Goal: Task Accomplishment & Management: Use online tool/utility

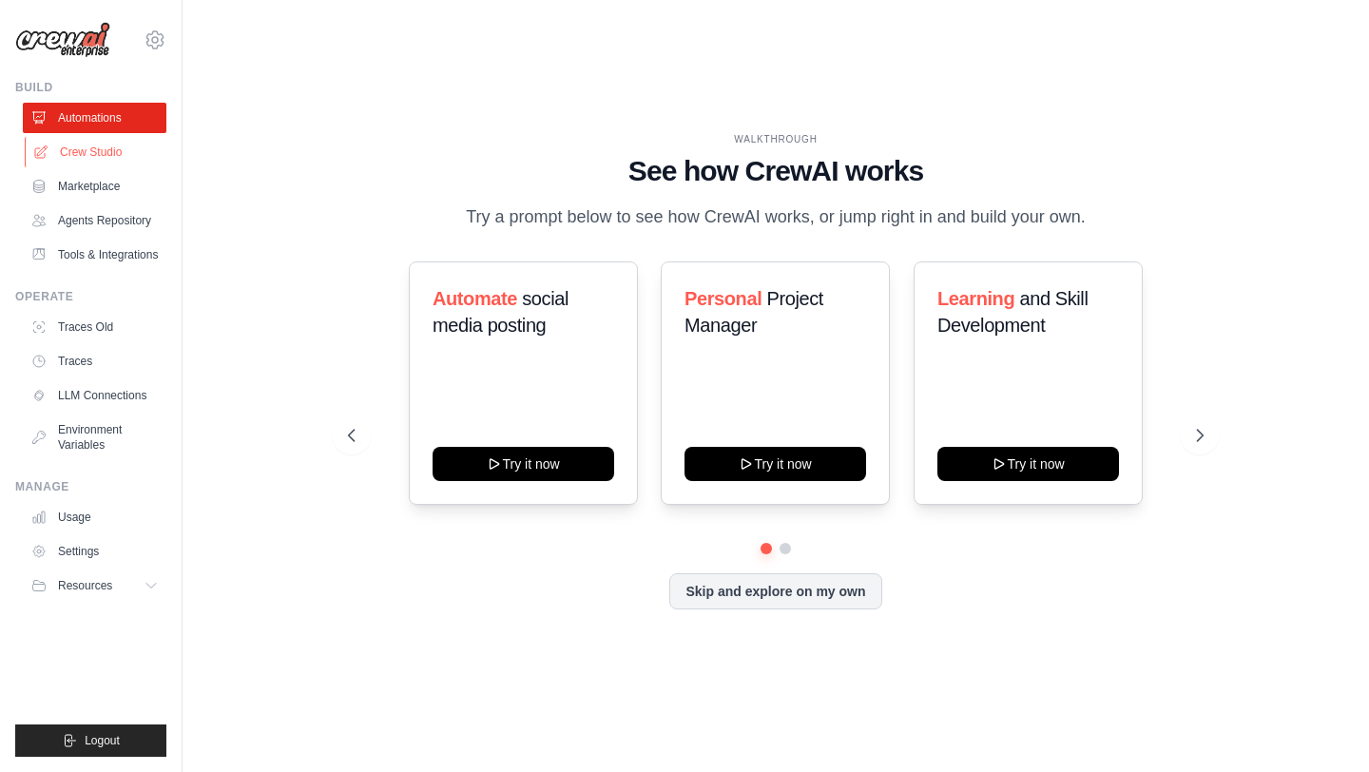
click at [113, 161] on link "Crew Studio" at bounding box center [97, 152] width 144 height 30
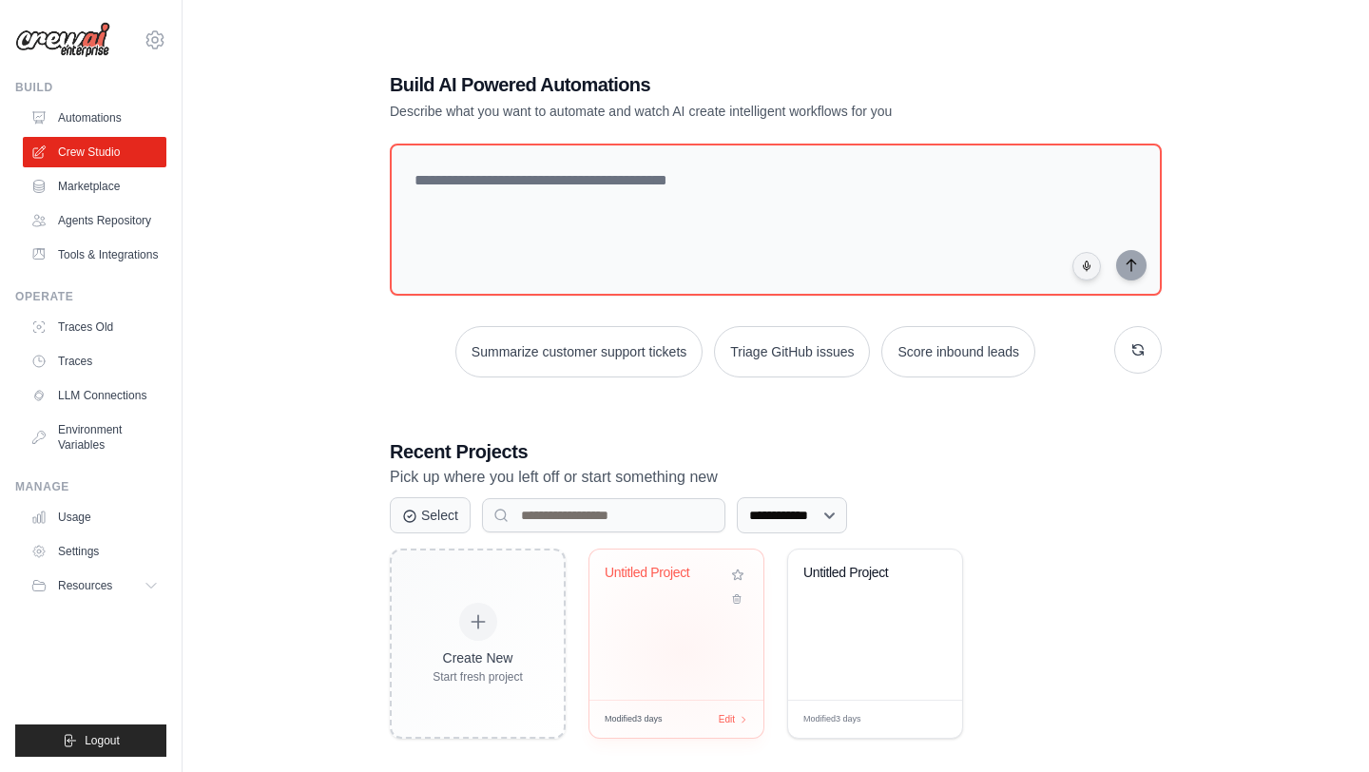
click at [670, 652] on div "Untitled Project" at bounding box center [677, 625] width 174 height 150
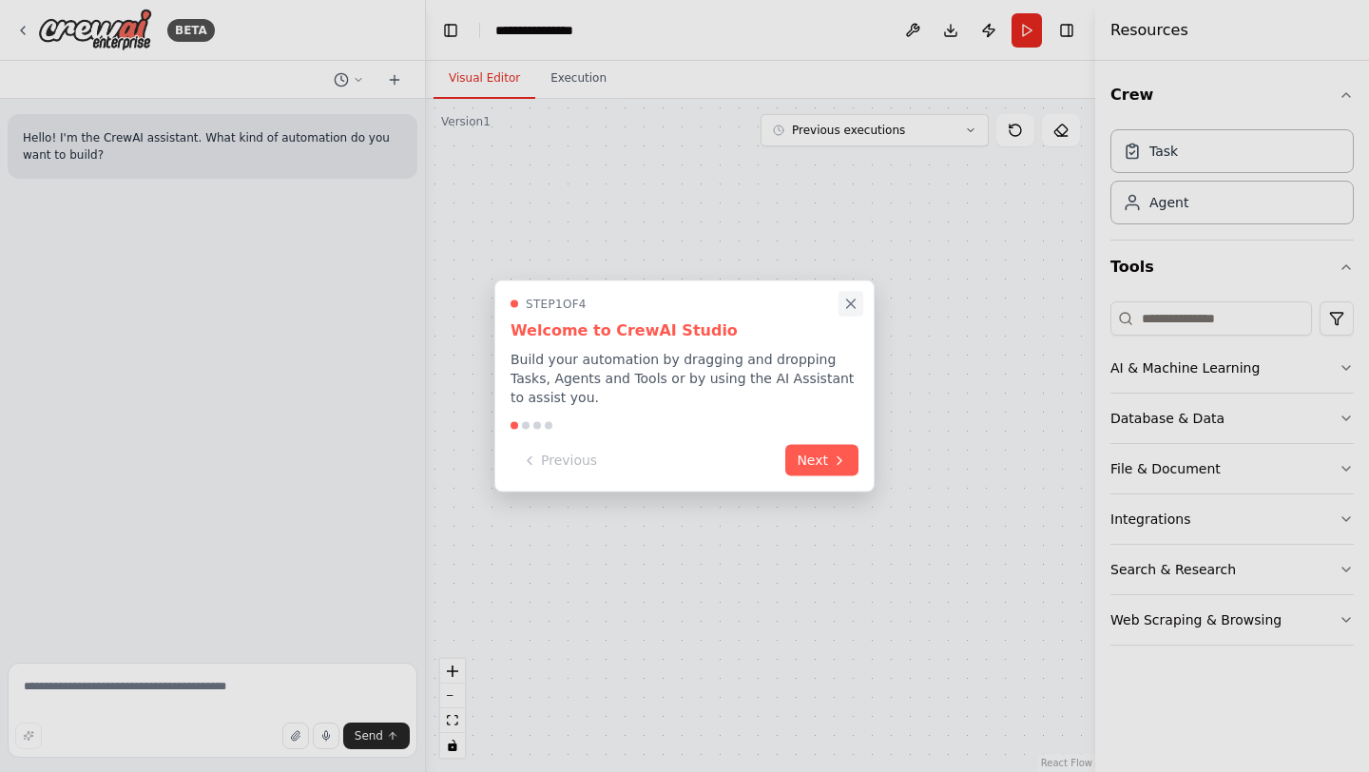
click at [854, 300] on icon "Close walkthrough" at bounding box center [851, 304] width 9 height 9
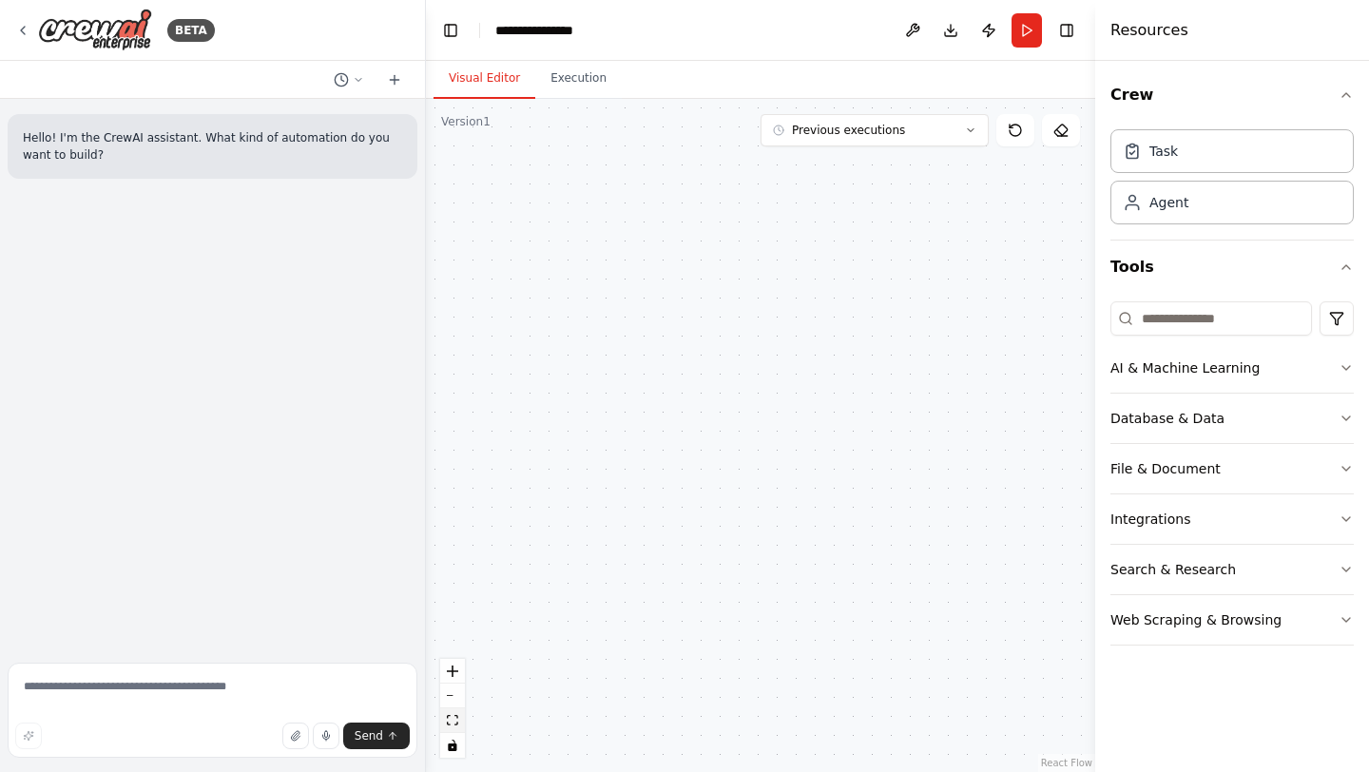
click at [454, 723] on icon "fit view" at bounding box center [452, 720] width 11 height 10
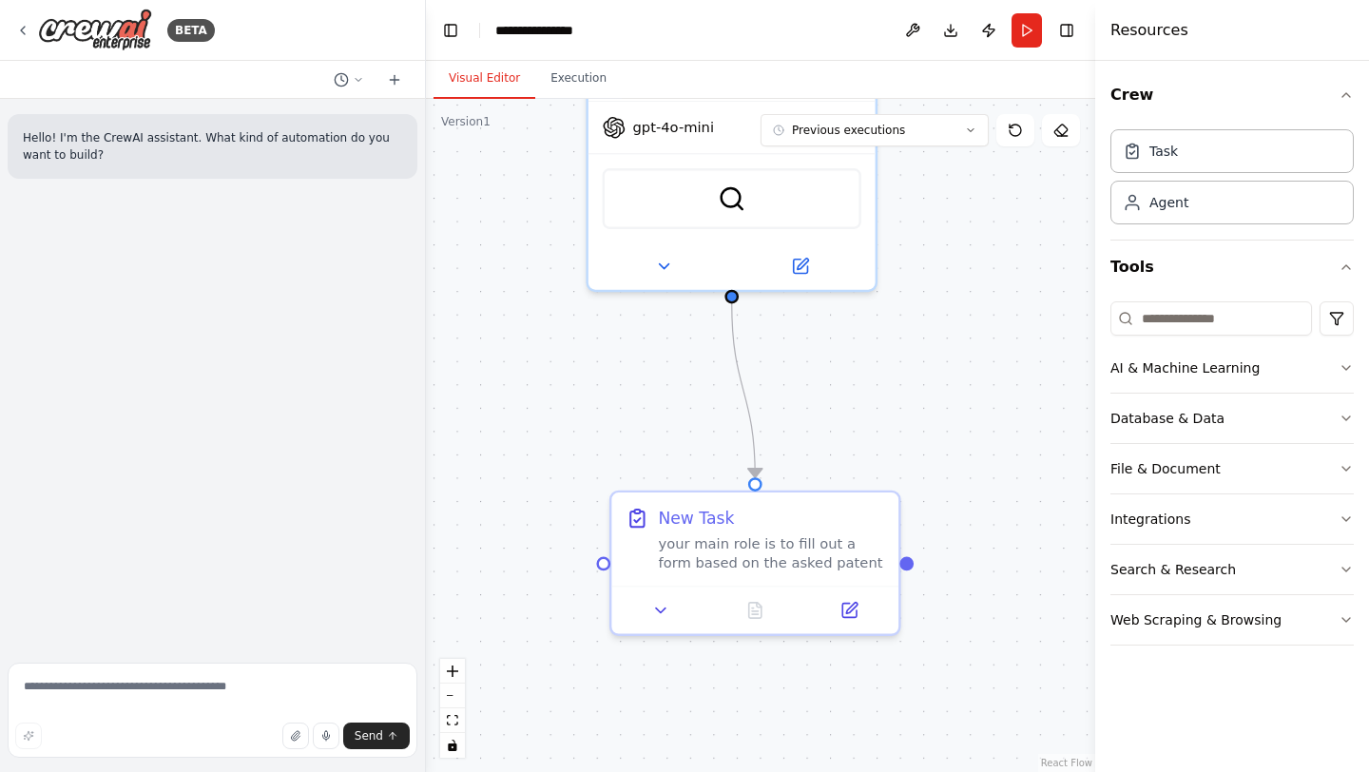
drag, startPoint x: 591, startPoint y: 578, endPoint x: 574, endPoint y: 473, distance: 106.9
click at [574, 473] on div ".deletable-edge-delete-btn { width: 20px; height: 20px; border: 0px solid #ffff…" at bounding box center [760, 435] width 669 height 673
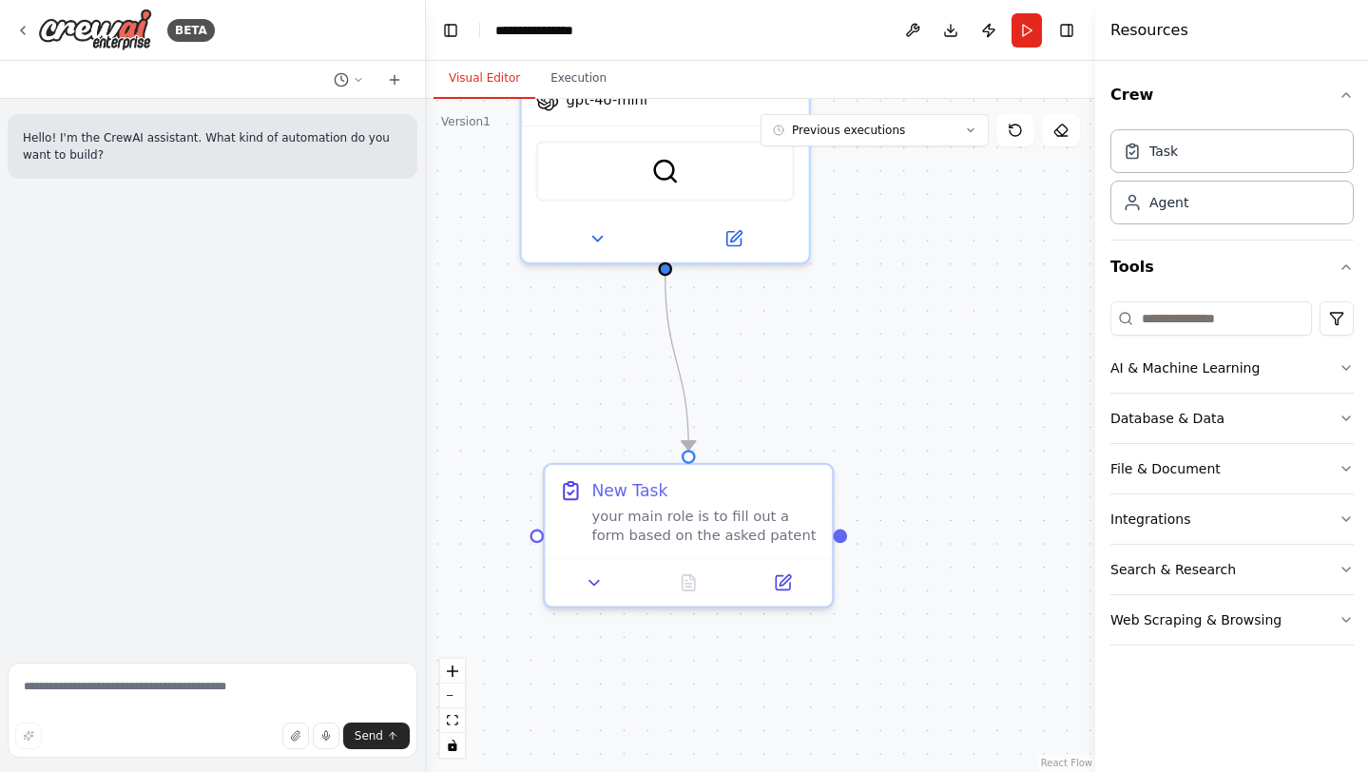
drag, startPoint x: 625, startPoint y: 376, endPoint x: 558, endPoint y: 351, distance: 71.0
click at [558, 347] on div ".deletable-edge-delete-btn { width: 20px; height: 20px; border: 0px solid #ffff…" at bounding box center [760, 435] width 669 height 673
click at [785, 576] on icon at bounding box center [785, 575] width 10 height 10
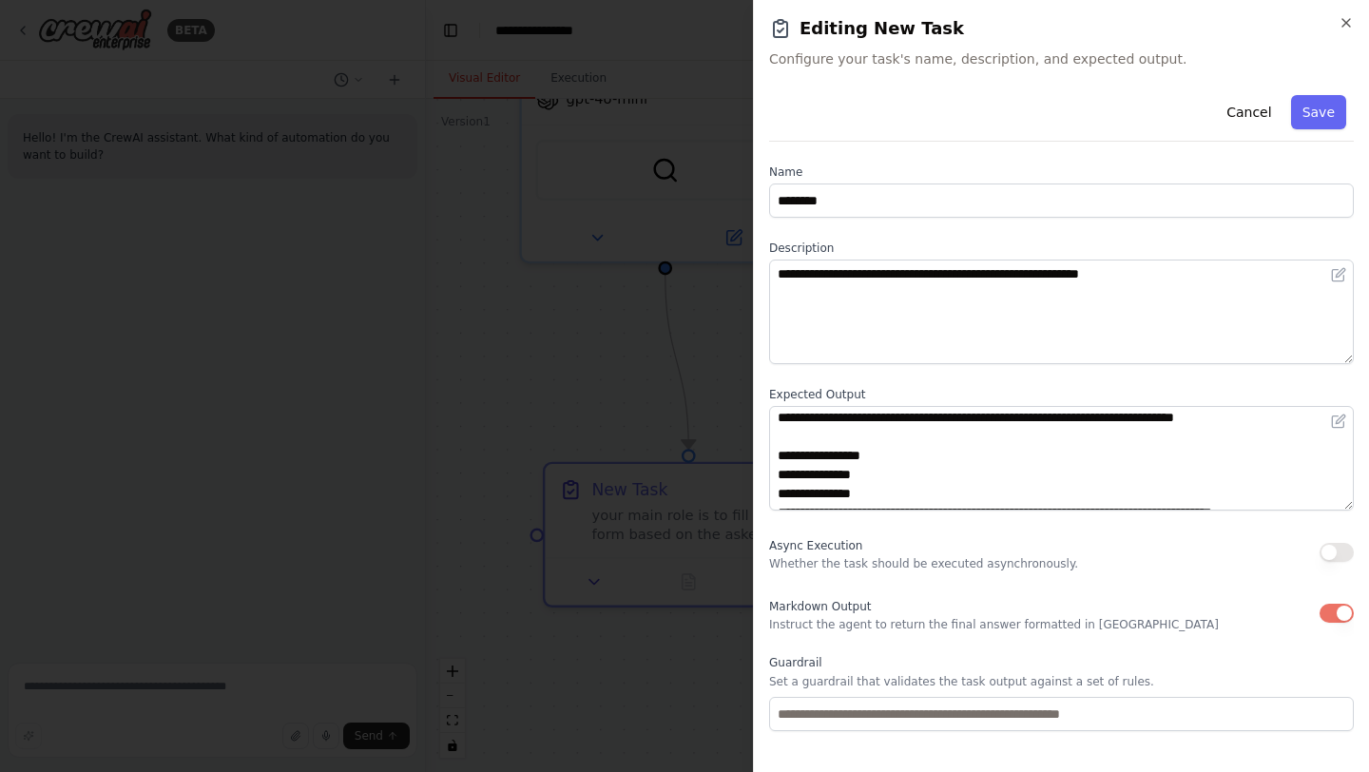
scroll to position [571, 0]
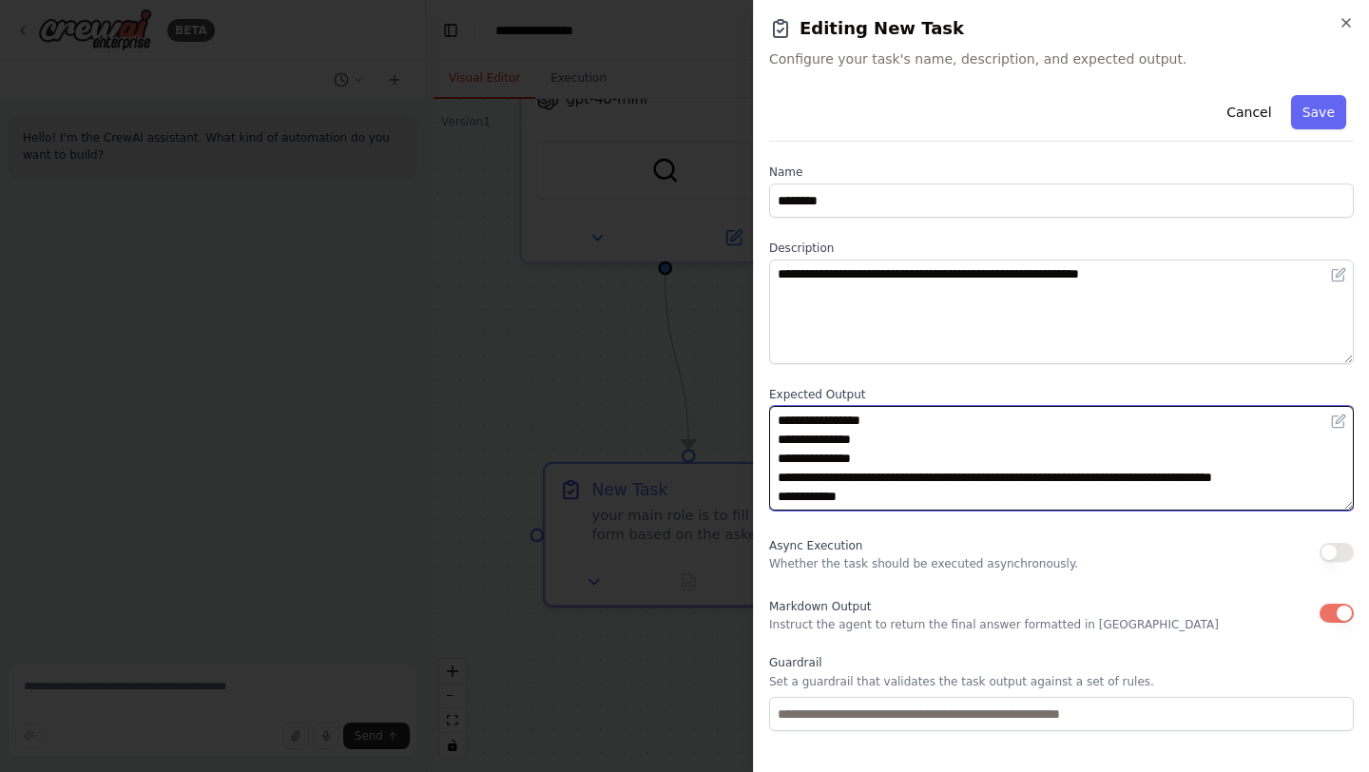
drag, startPoint x: 906, startPoint y: 494, endPoint x: 774, endPoint y: 493, distance: 132.2
click at [774, 493] on textarea at bounding box center [1061, 458] width 585 height 105
click at [814, 500] on textarea at bounding box center [1061, 458] width 585 height 105
paste textarea
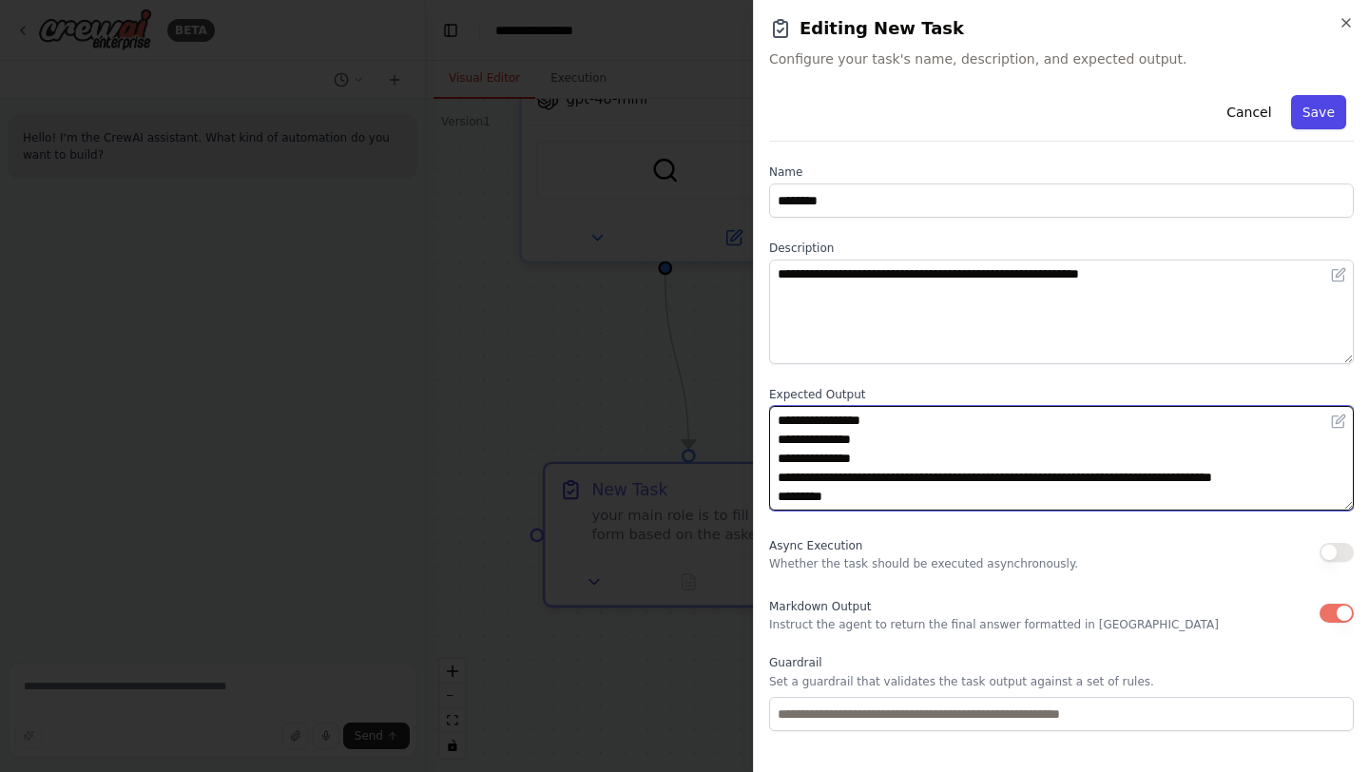
type textarea "**********"
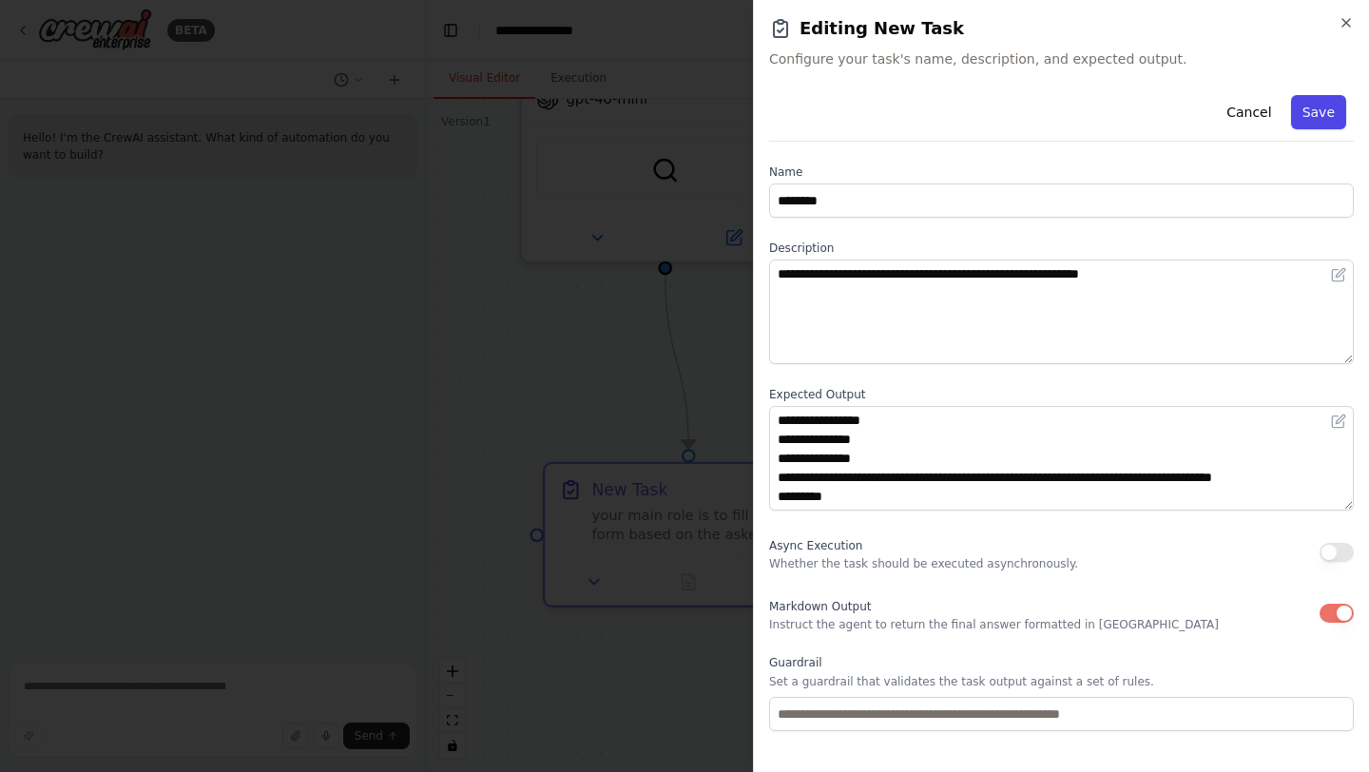
click at [1325, 111] on button "Save" at bounding box center [1318, 112] width 55 height 34
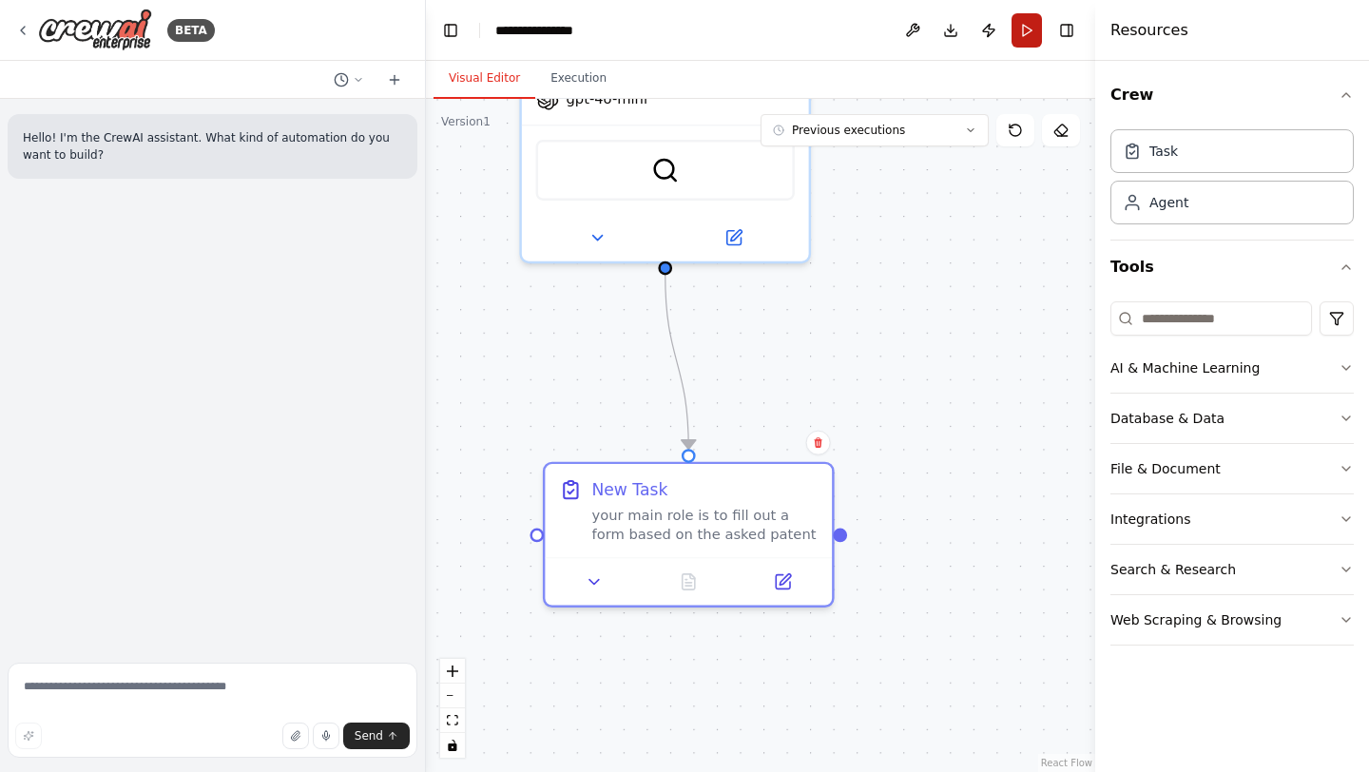
click at [1024, 30] on button "Run" at bounding box center [1027, 30] width 30 height 34
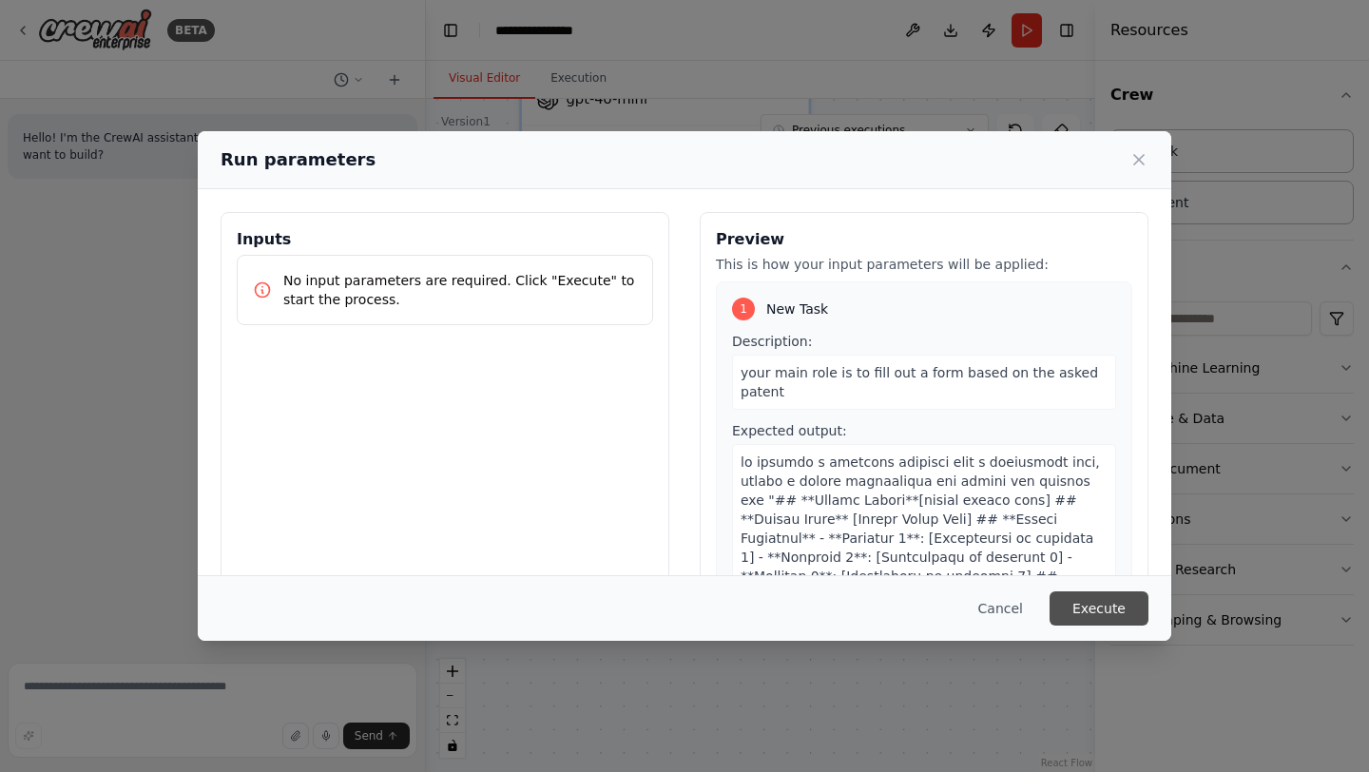
click at [1079, 616] on button "Execute" at bounding box center [1099, 608] width 99 height 34
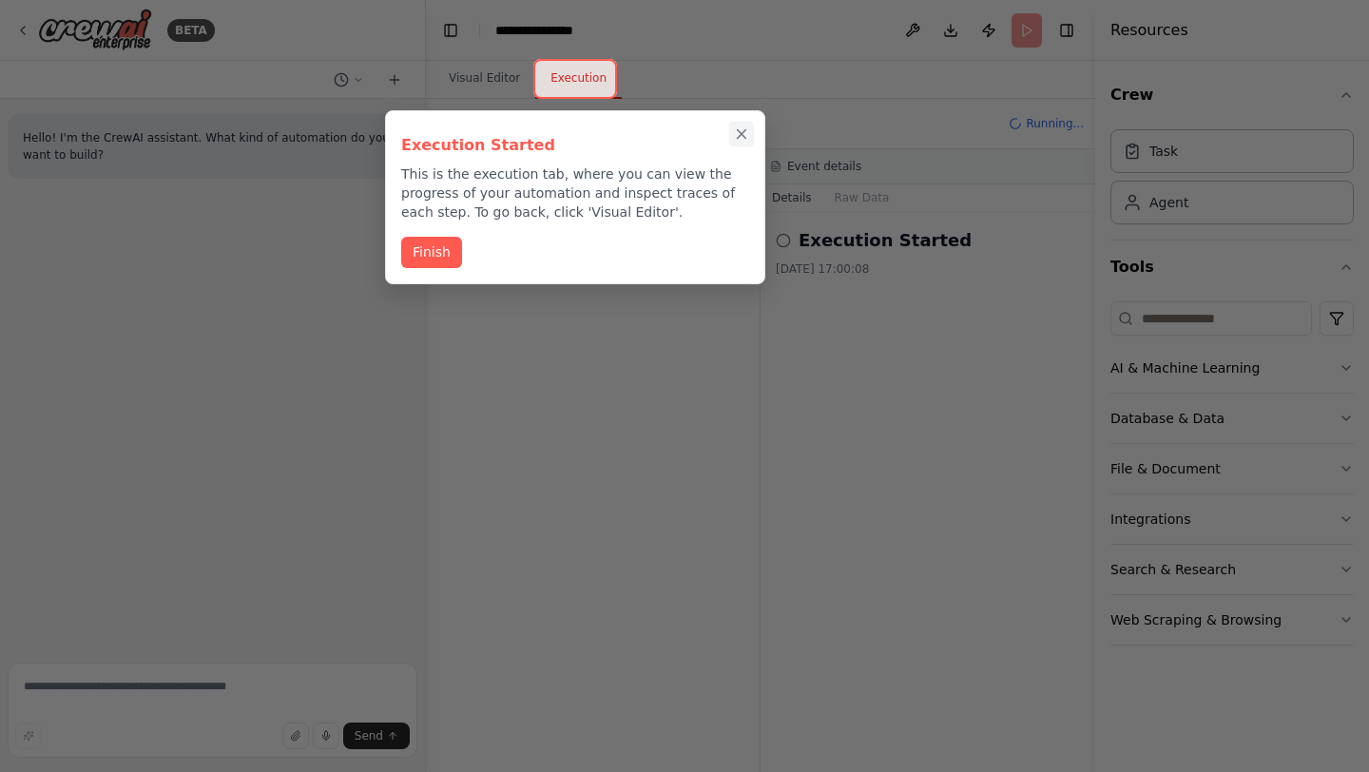
click at [741, 132] on icon "Close walkthrough" at bounding box center [741, 134] width 17 height 17
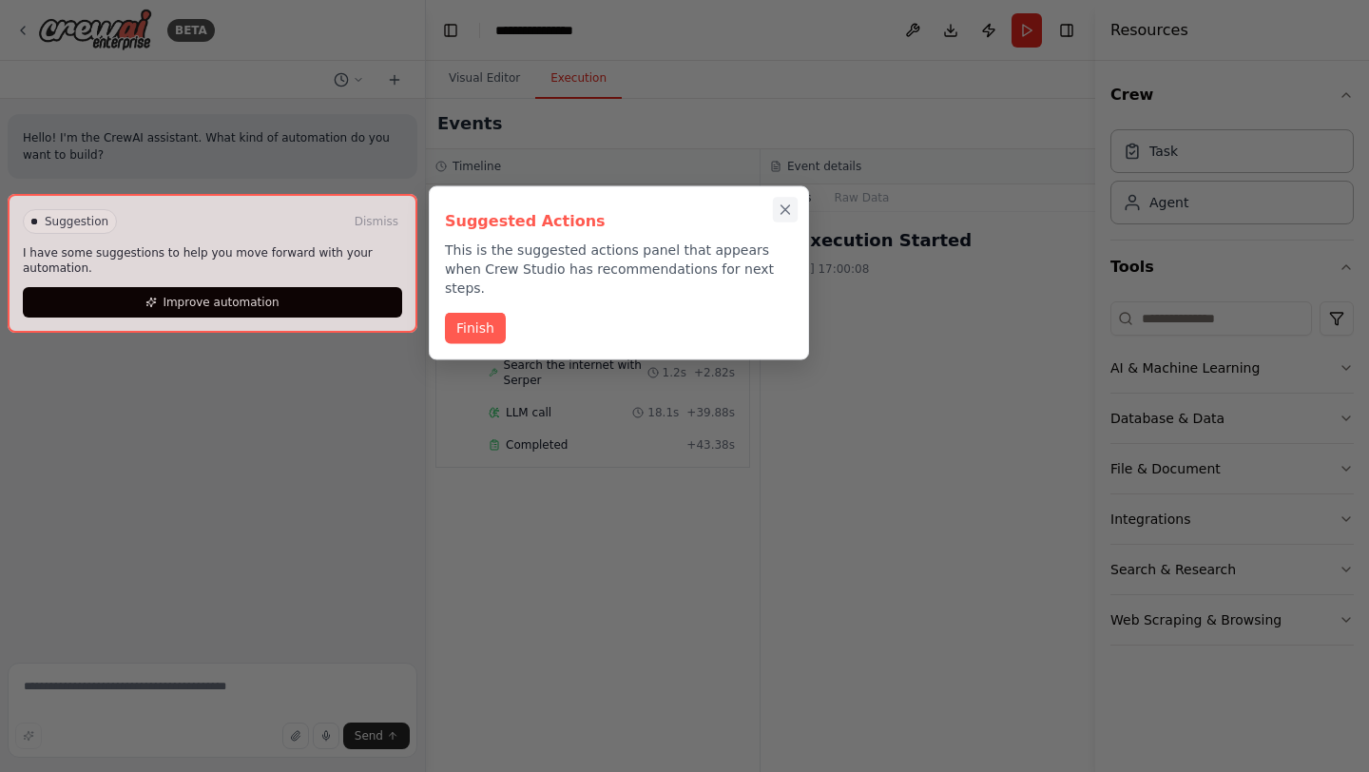
click at [790, 205] on icon "Close walkthrough" at bounding box center [785, 210] width 17 height 17
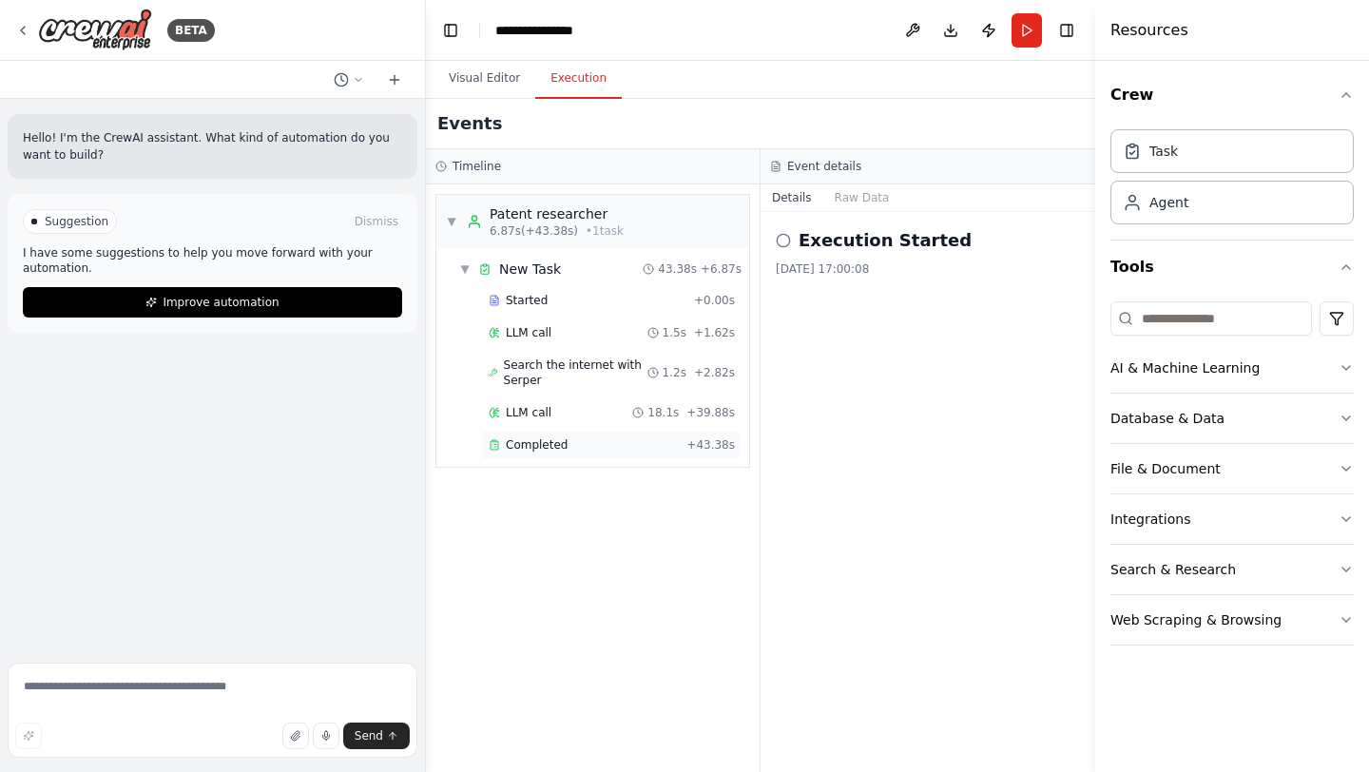
click at [604, 445] on div "Completed" at bounding box center [584, 444] width 190 height 15
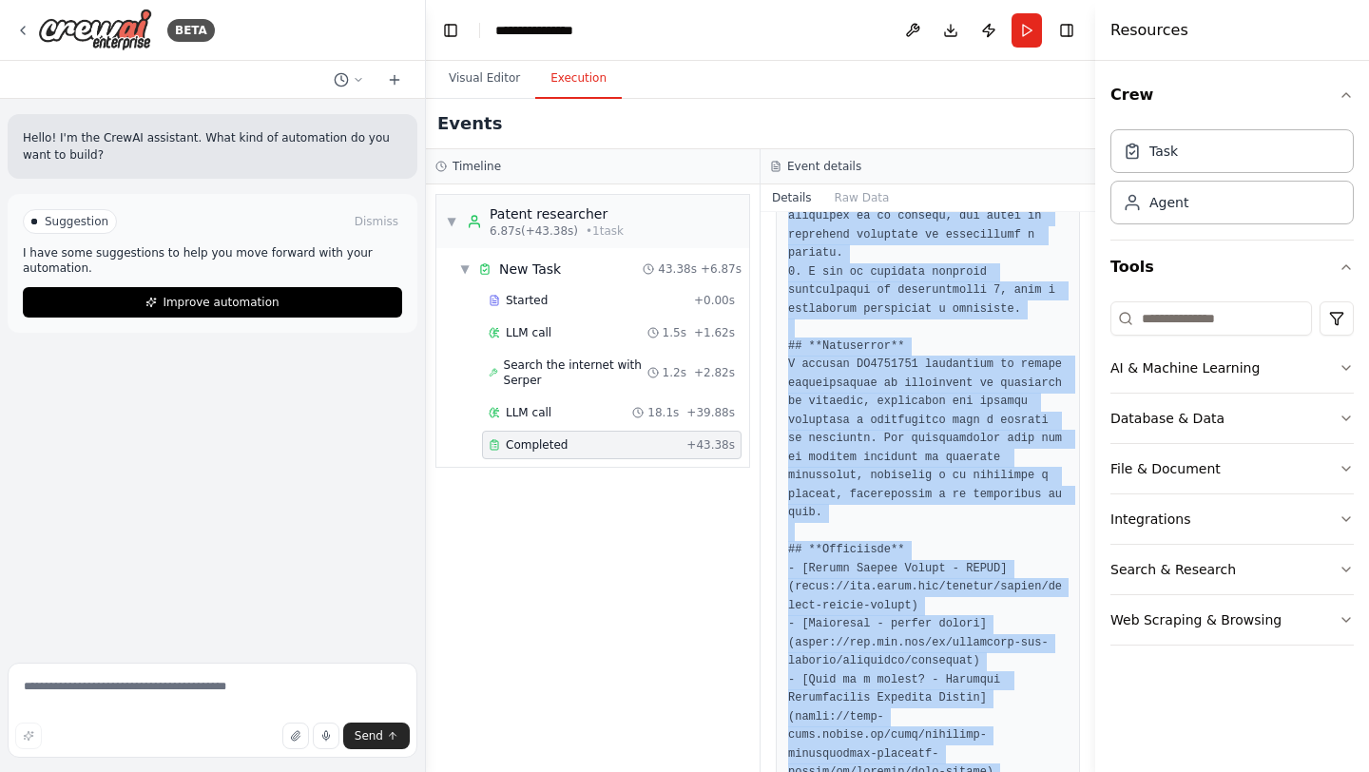
scroll to position [1600, 0]
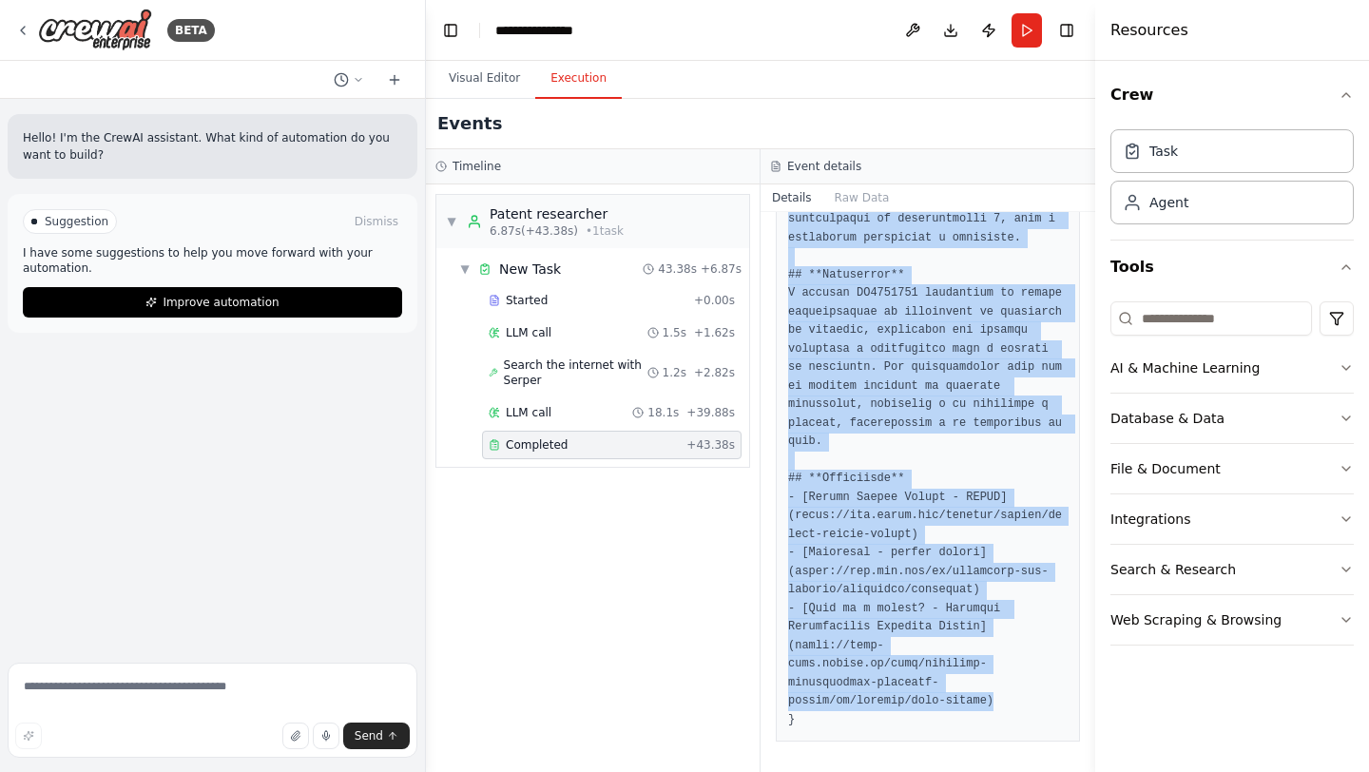
drag, startPoint x: 788, startPoint y: 485, endPoint x: 999, endPoint y: 701, distance: 301.9
copy pre "## **Patent Number** CA2043811 ## **Patent Title** Método e aparelho para a rem…"
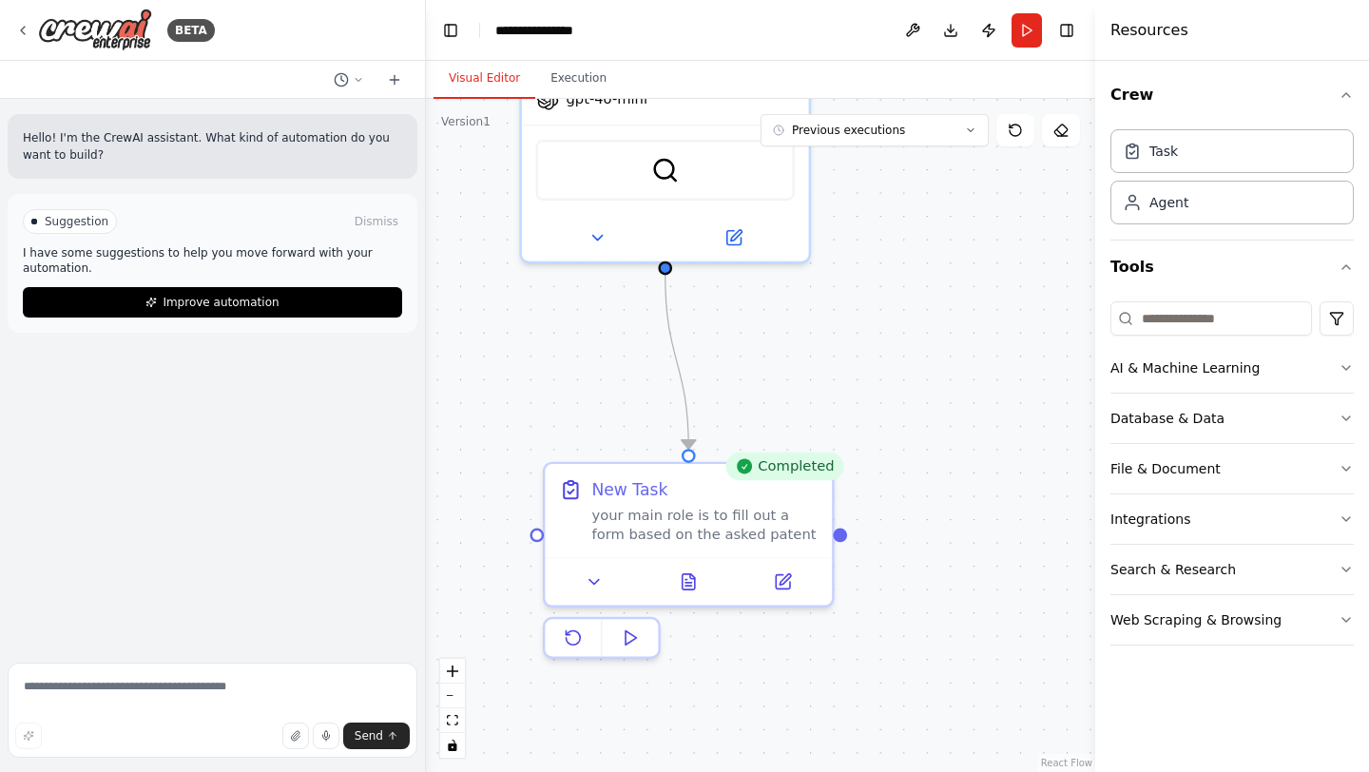
click at [472, 76] on button "Visual Editor" at bounding box center [485, 79] width 102 height 40
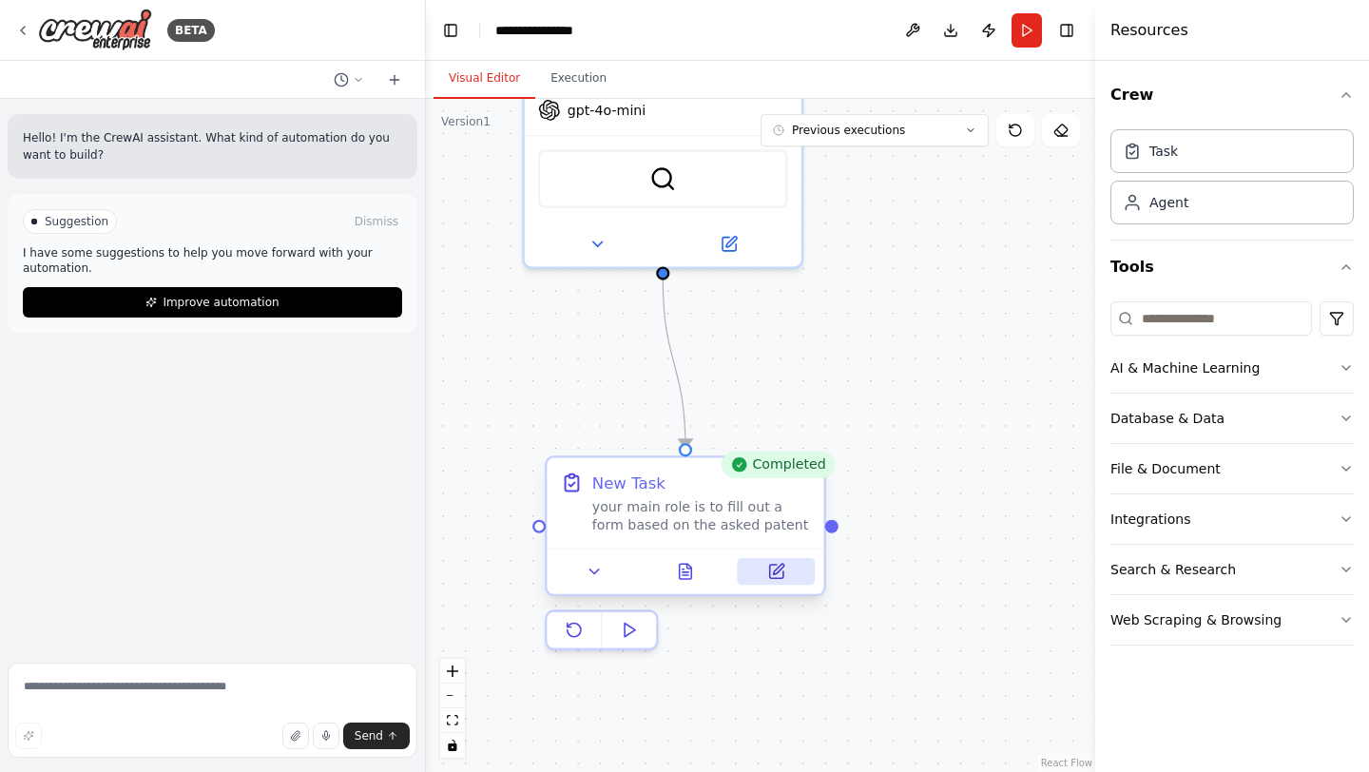
click at [775, 570] on icon at bounding box center [778, 569] width 10 height 10
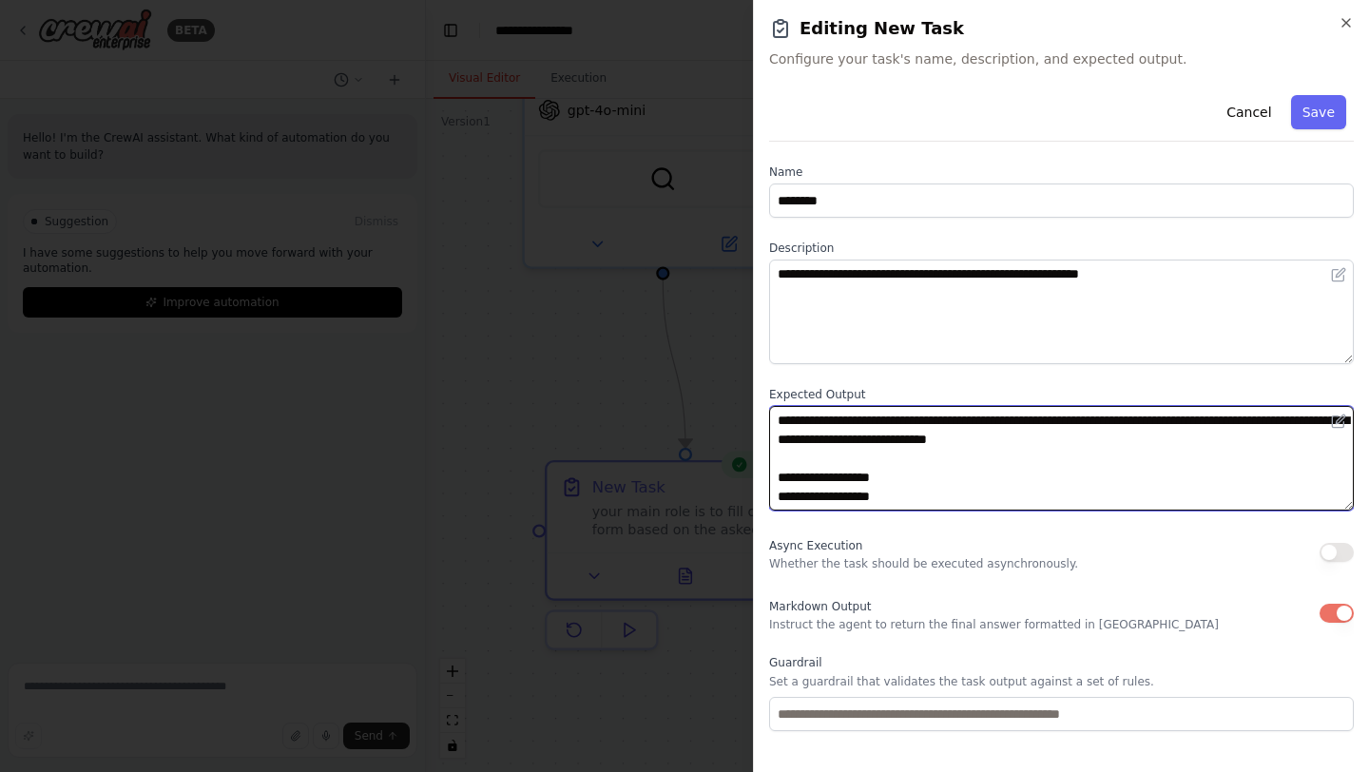
click at [859, 477] on textarea at bounding box center [1061, 458] width 585 height 105
click at [988, 440] on textarea at bounding box center [1061, 458] width 585 height 105
click at [856, 481] on textarea at bounding box center [1061, 458] width 585 height 105
drag, startPoint x: 812, startPoint y: 482, endPoint x: 879, endPoint y: 485, distance: 66.6
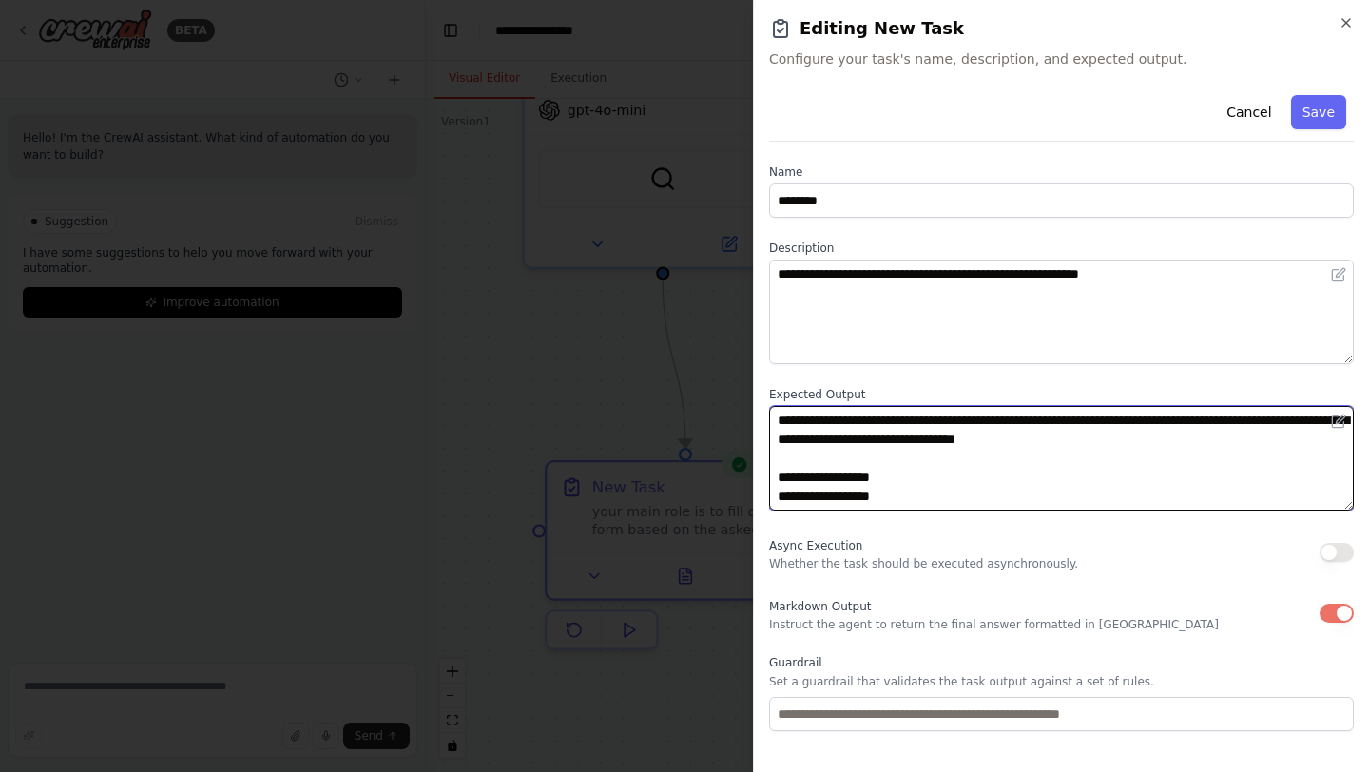
click at [879, 485] on textarea at bounding box center [1061, 458] width 585 height 105
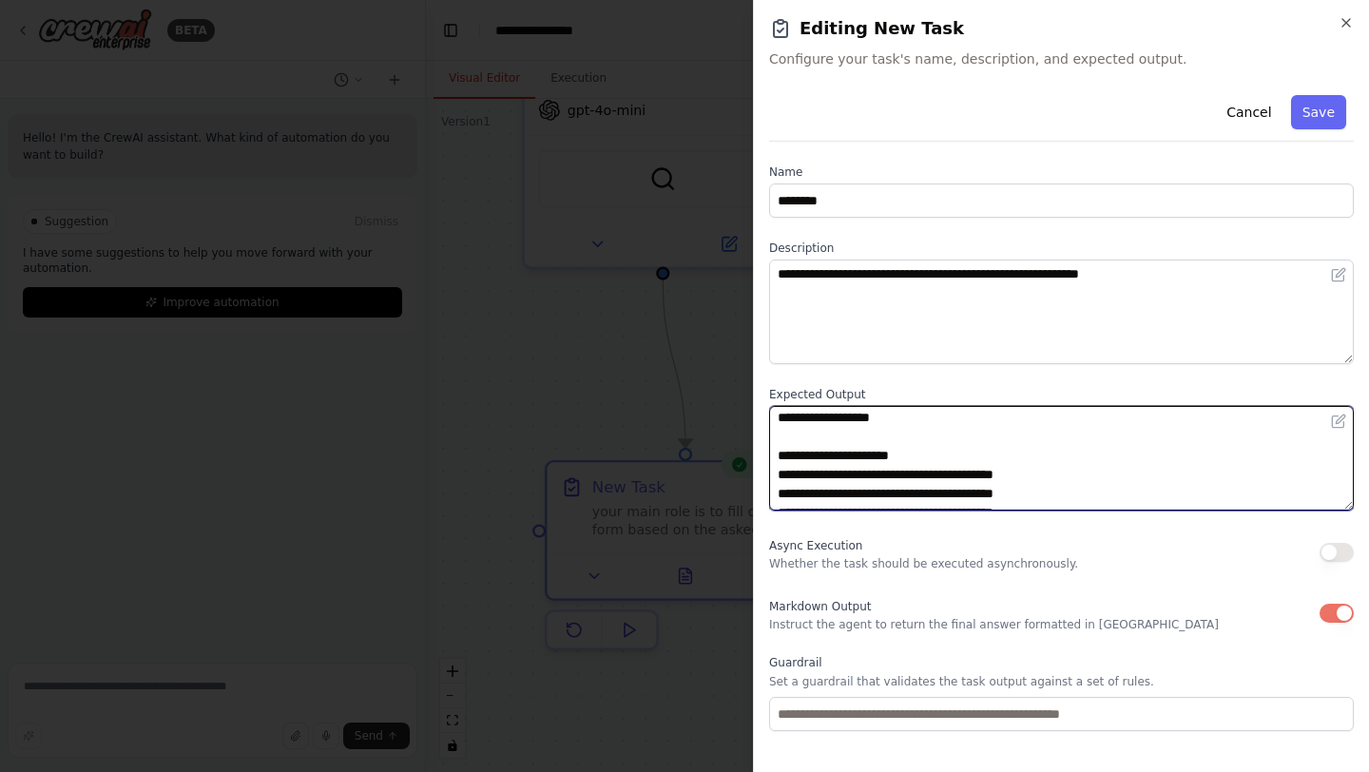
scroll to position [77, 0]
click at [809, 460] on textarea at bounding box center [1061, 458] width 585 height 105
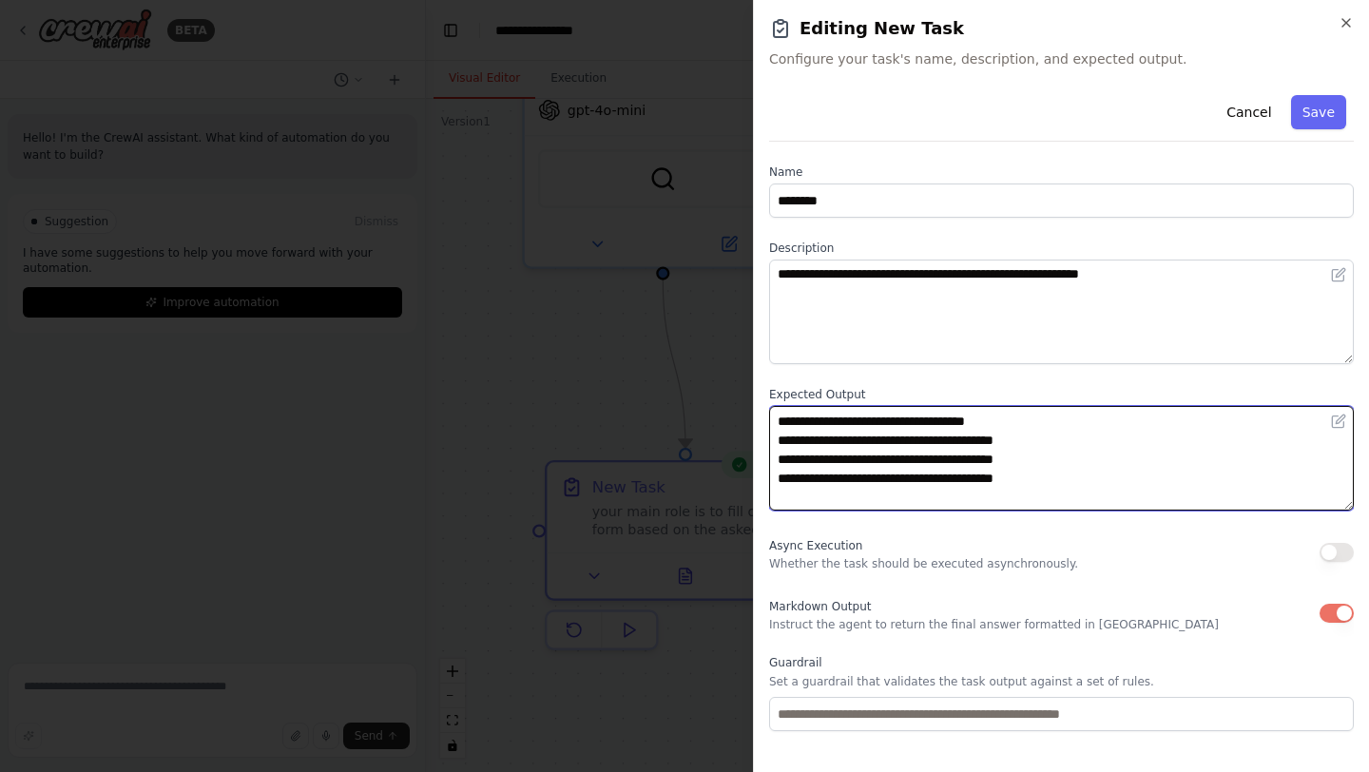
scroll to position [105, 0]
click at [807, 455] on textarea at bounding box center [1061, 458] width 585 height 105
click at [821, 464] on textarea at bounding box center [1061, 458] width 585 height 105
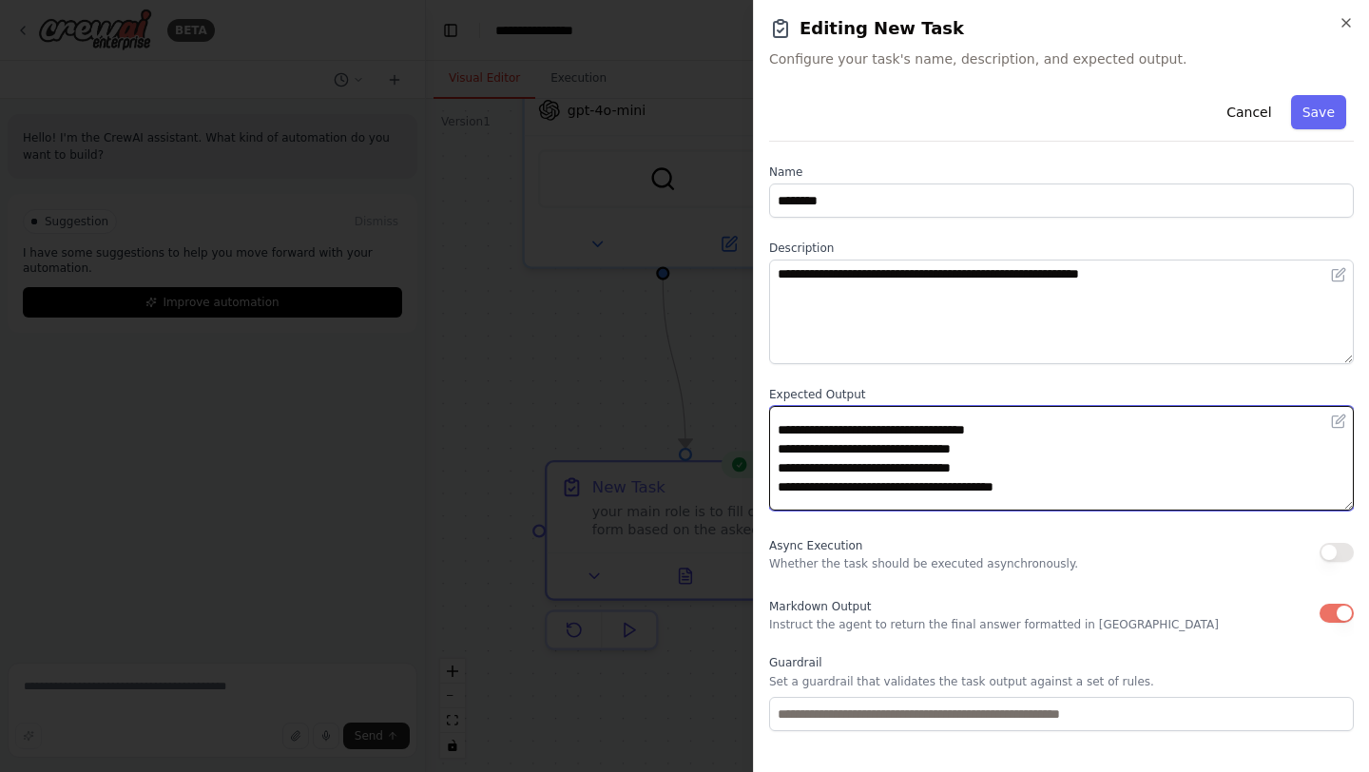
click at [827, 492] on textarea at bounding box center [1061, 458] width 585 height 105
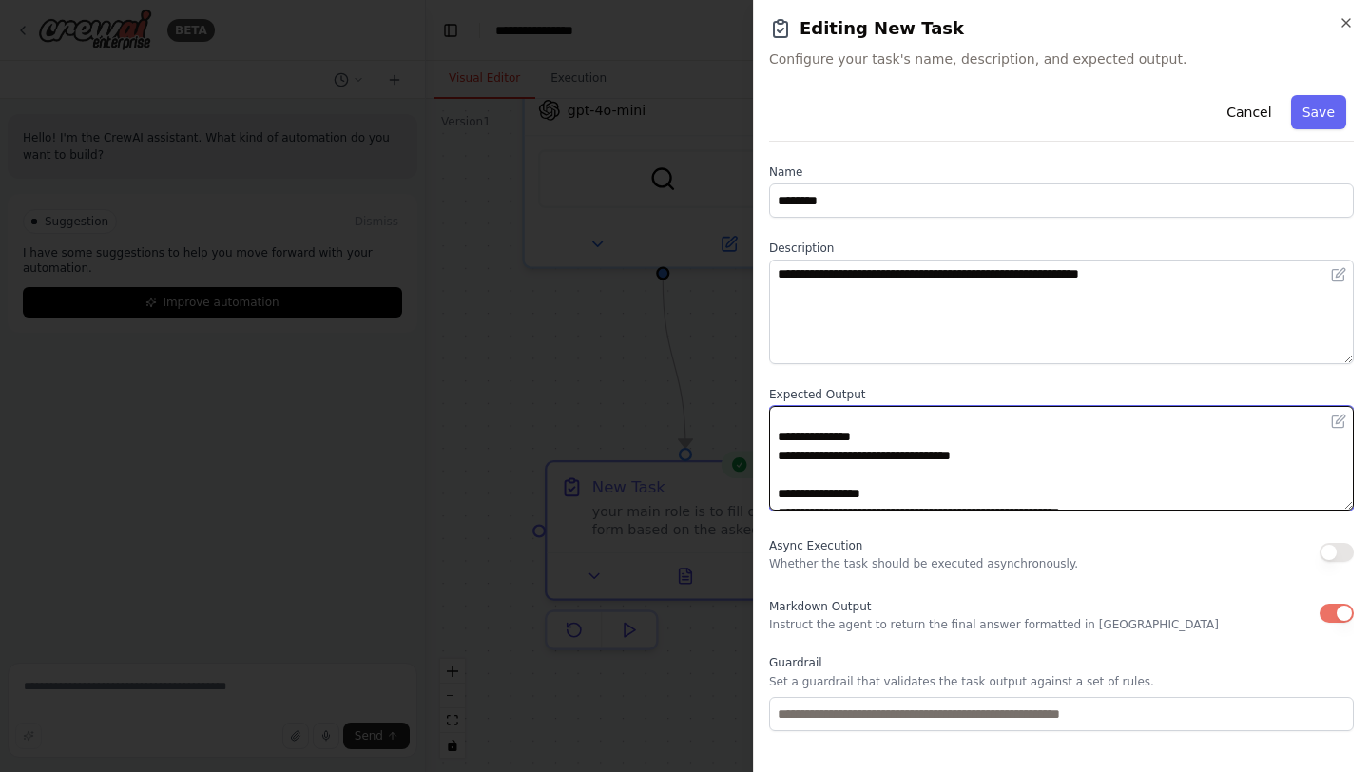
scroll to position [202, 0]
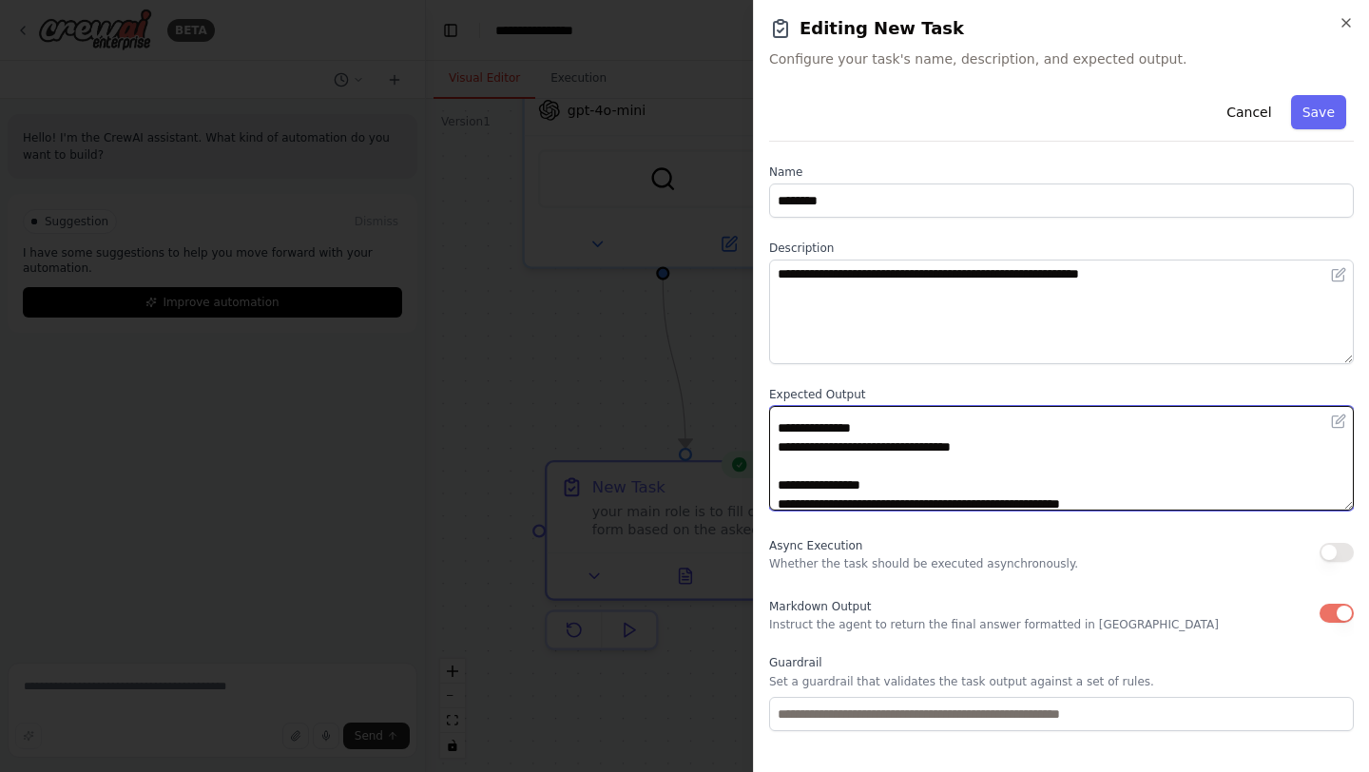
click at [827, 428] on textarea at bounding box center [1061, 458] width 585 height 105
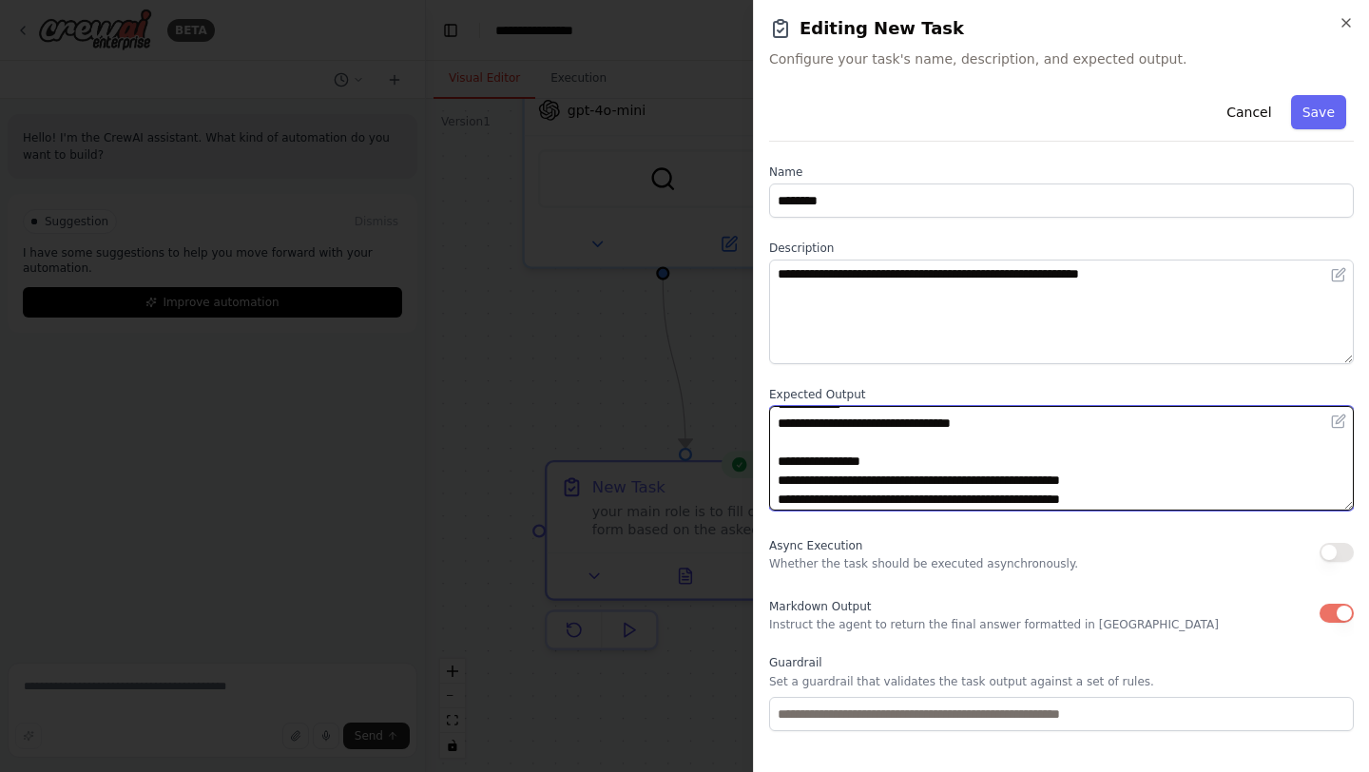
scroll to position [226, 0]
click at [836, 461] on textarea at bounding box center [1061, 458] width 585 height 105
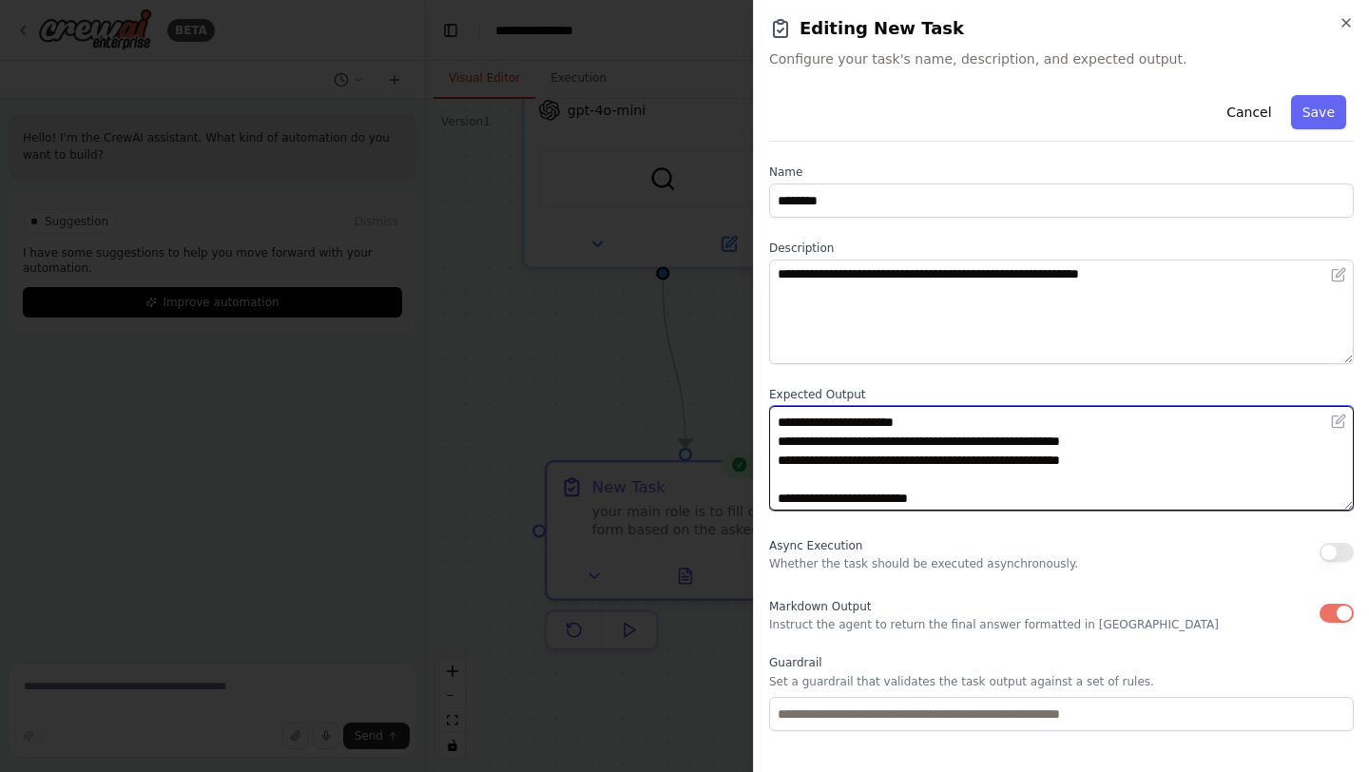
scroll to position [266, 0]
drag, startPoint x: 801, startPoint y: 442, endPoint x: 813, endPoint y: 442, distance: 12.4
click at [813, 442] on textarea at bounding box center [1061, 458] width 585 height 105
click at [865, 444] on textarea at bounding box center [1061, 458] width 585 height 105
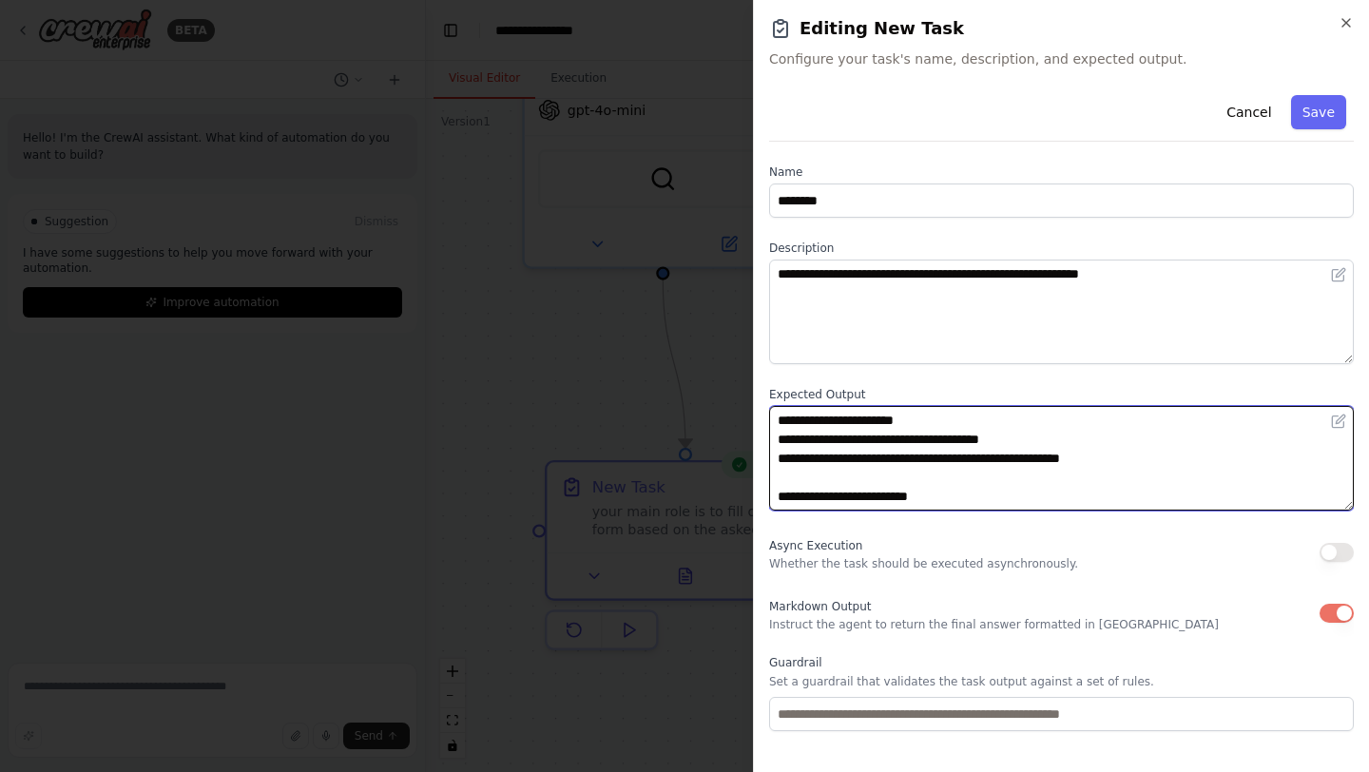
drag, startPoint x: 800, startPoint y: 458, endPoint x: 850, endPoint y: 466, distance: 51.0
click at [850, 466] on textarea "**********" at bounding box center [1061, 458] width 585 height 105
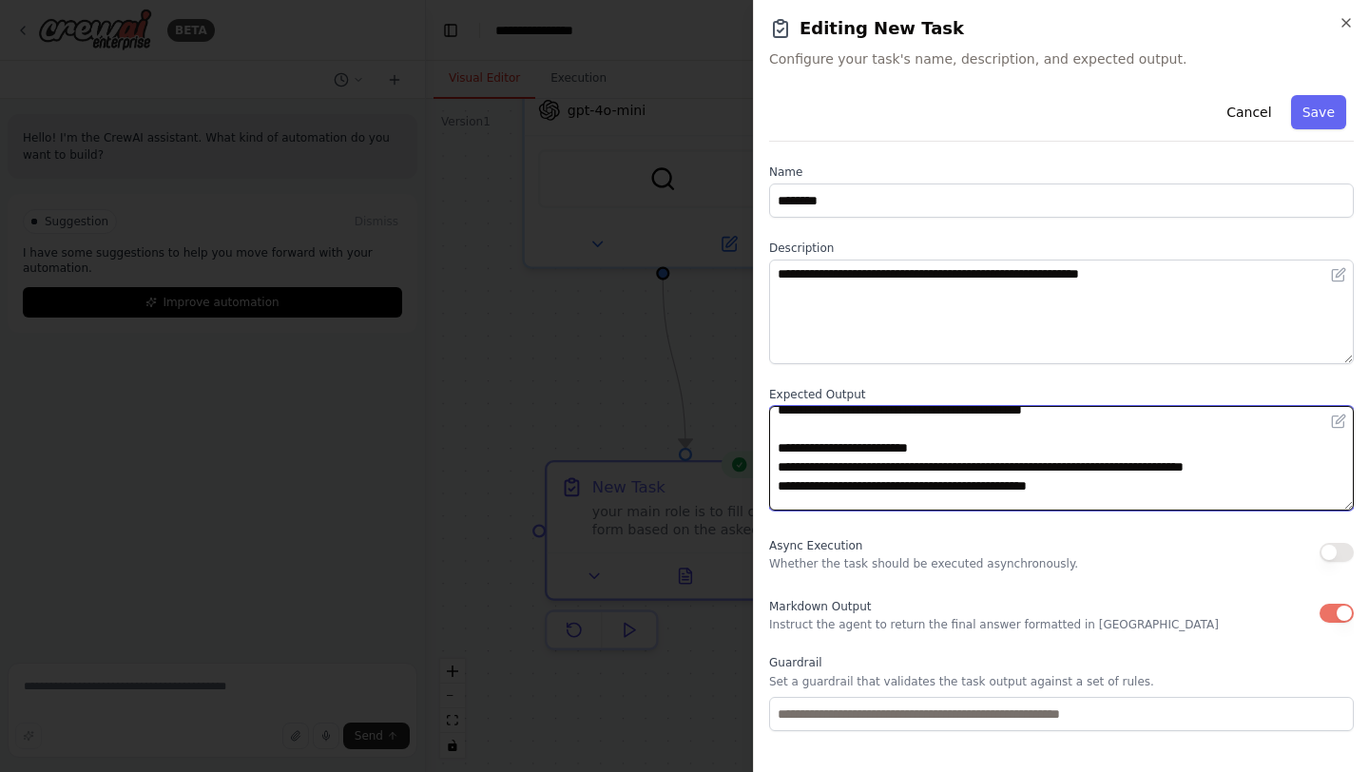
scroll to position [313, 0]
drag, startPoint x: 813, startPoint y: 451, endPoint x: 935, endPoint y: 458, distance: 121.9
click at [935, 458] on textarea "**********" at bounding box center [1061, 458] width 585 height 105
drag, startPoint x: 800, startPoint y: 470, endPoint x: 967, endPoint y: 463, distance: 167.5
click at [967, 463] on textarea "**********" at bounding box center [1061, 458] width 585 height 105
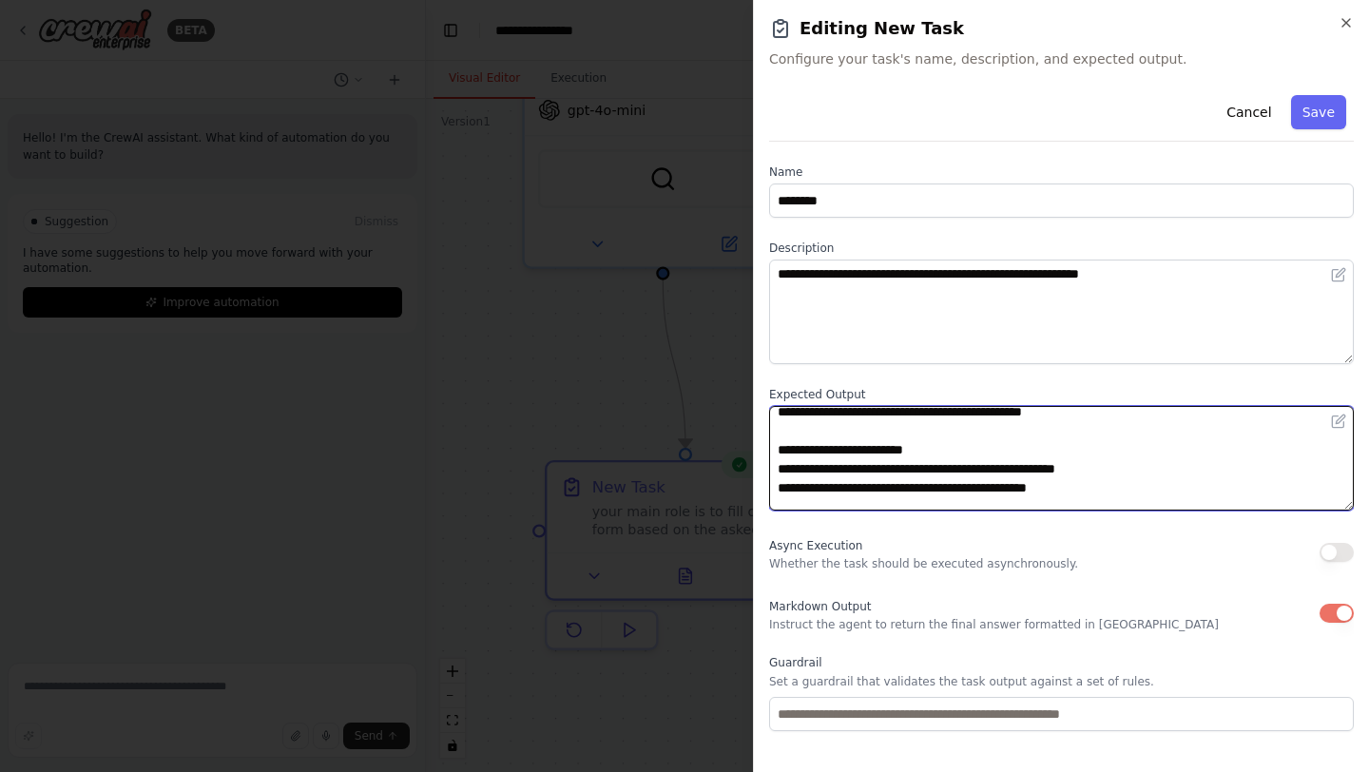
drag, startPoint x: 800, startPoint y: 489, endPoint x: 868, endPoint y: 491, distance: 68.5
click at [868, 491] on textarea "**********" at bounding box center [1061, 458] width 585 height 105
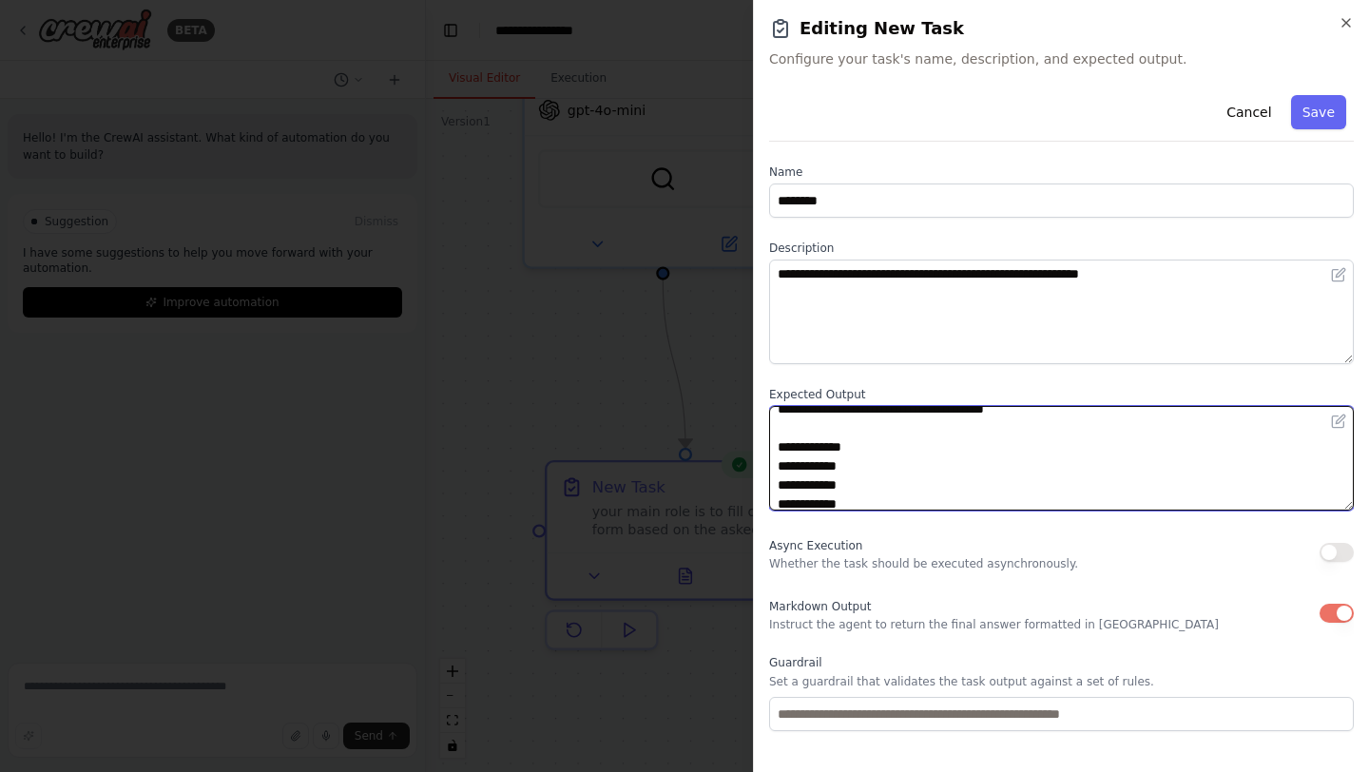
scroll to position [391, 0]
click at [823, 453] on textarea "**********" at bounding box center [1061, 458] width 585 height 105
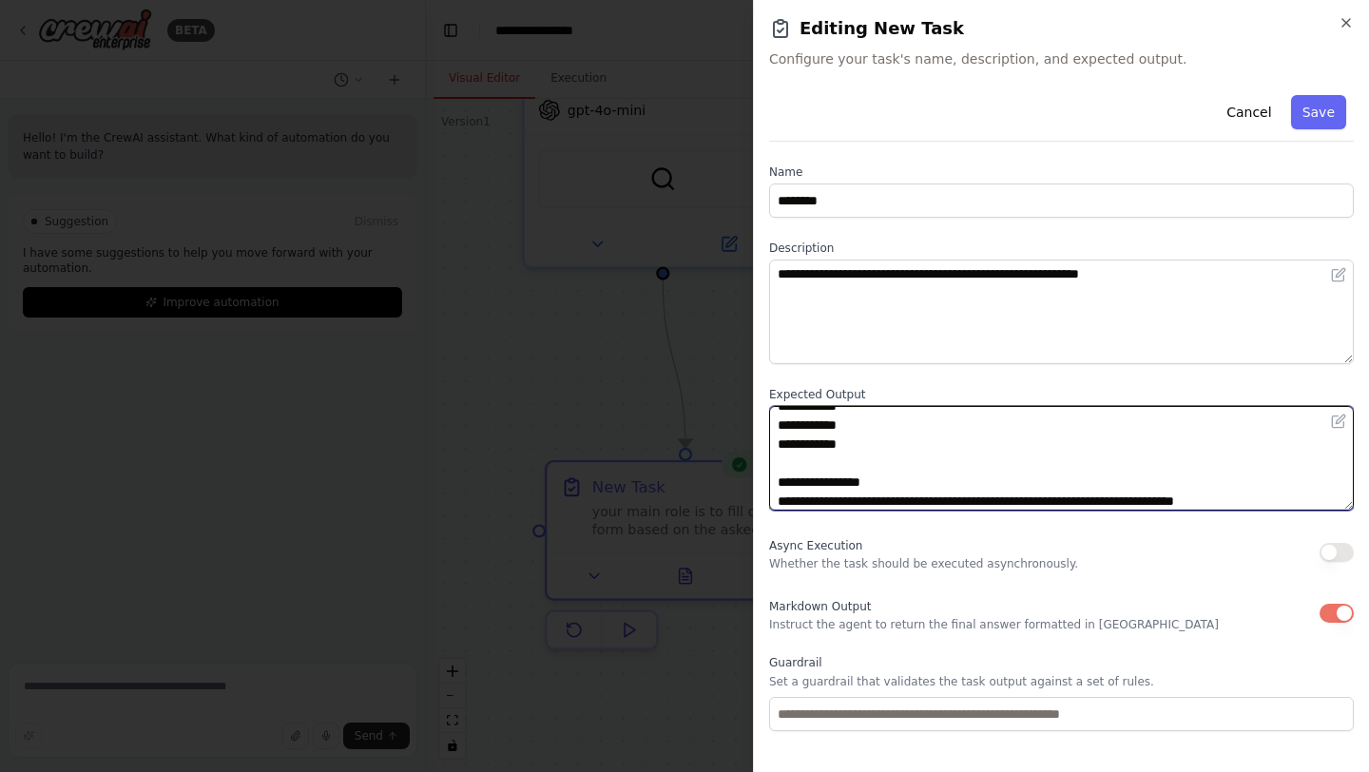
scroll to position [467, 0]
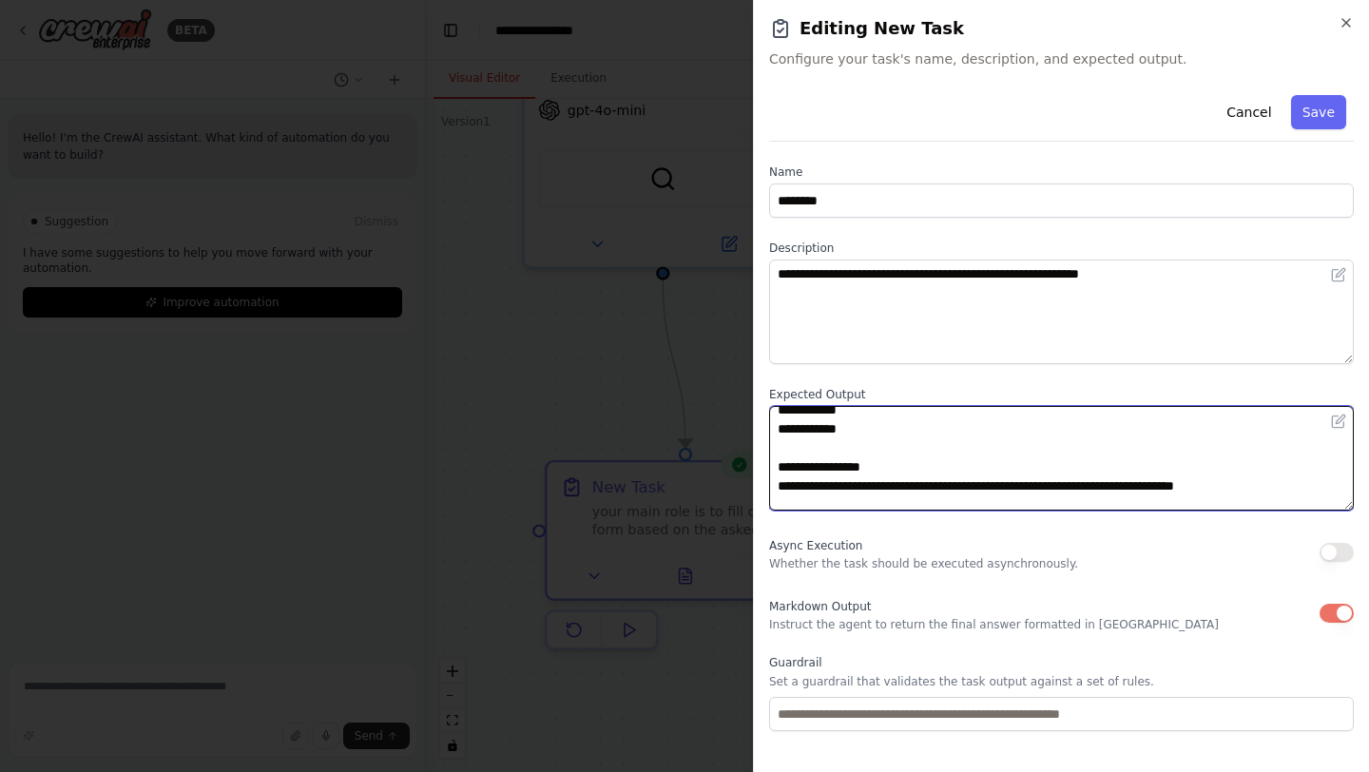
click at [849, 467] on textarea "**********" at bounding box center [1061, 458] width 585 height 105
type textarea "**********"
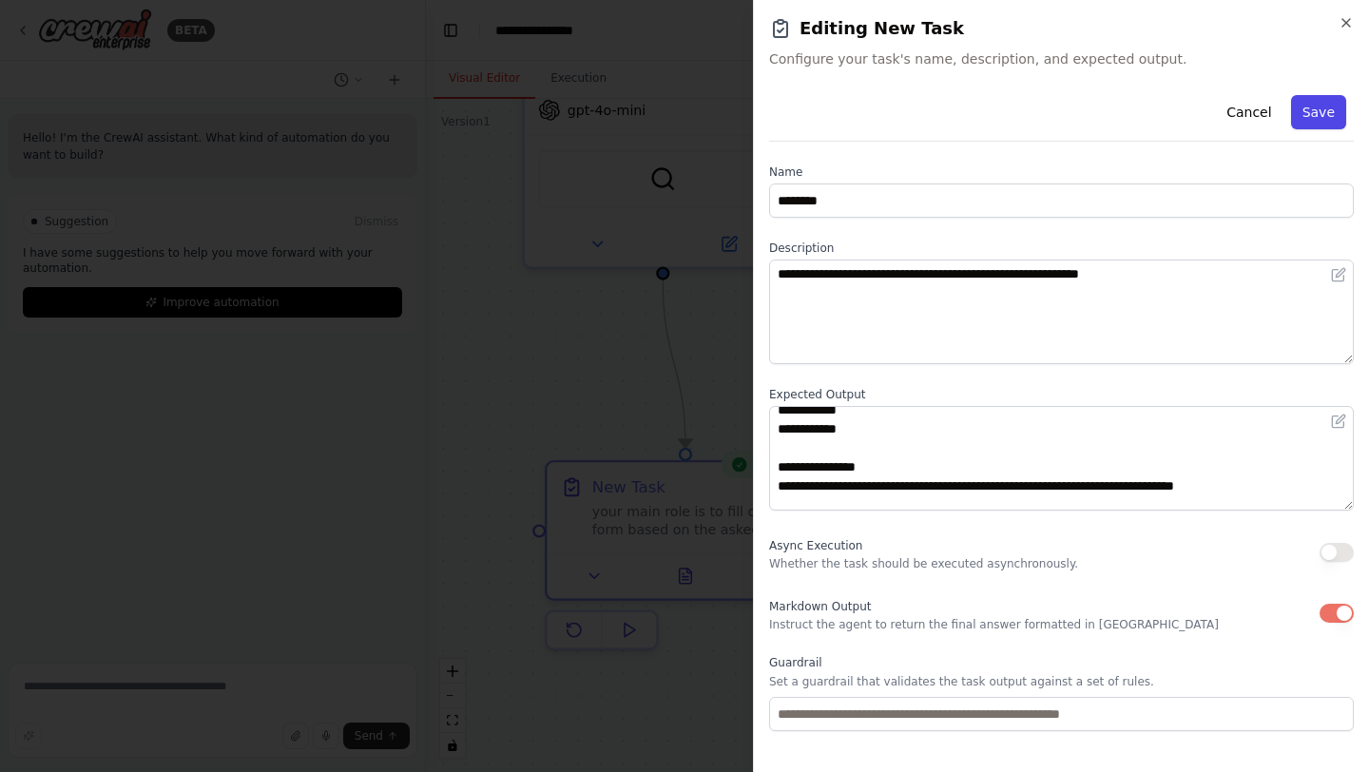
click at [1323, 113] on button "Save" at bounding box center [1318, 112] width 55 height 34
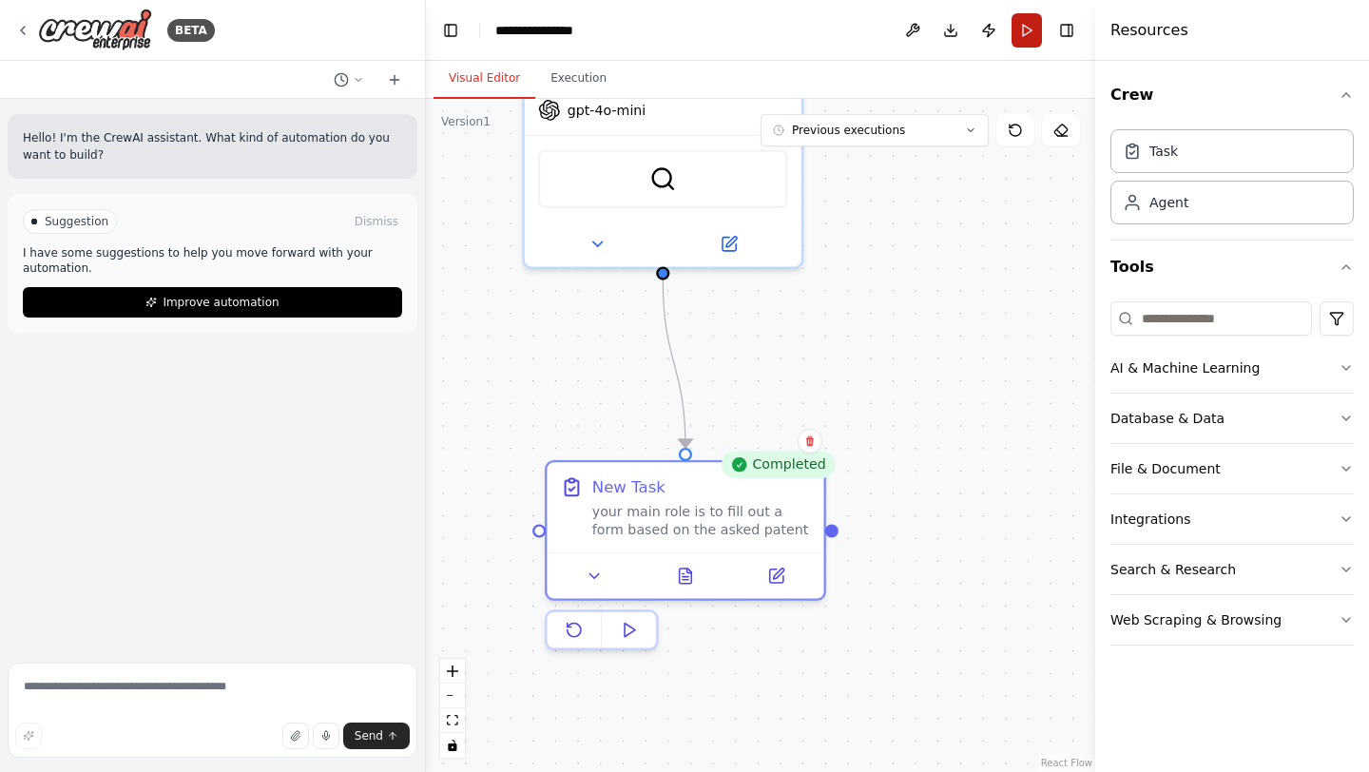
click at [1026, 33] on button "Run" at bounding box center [1027, 30] width 30 height 34
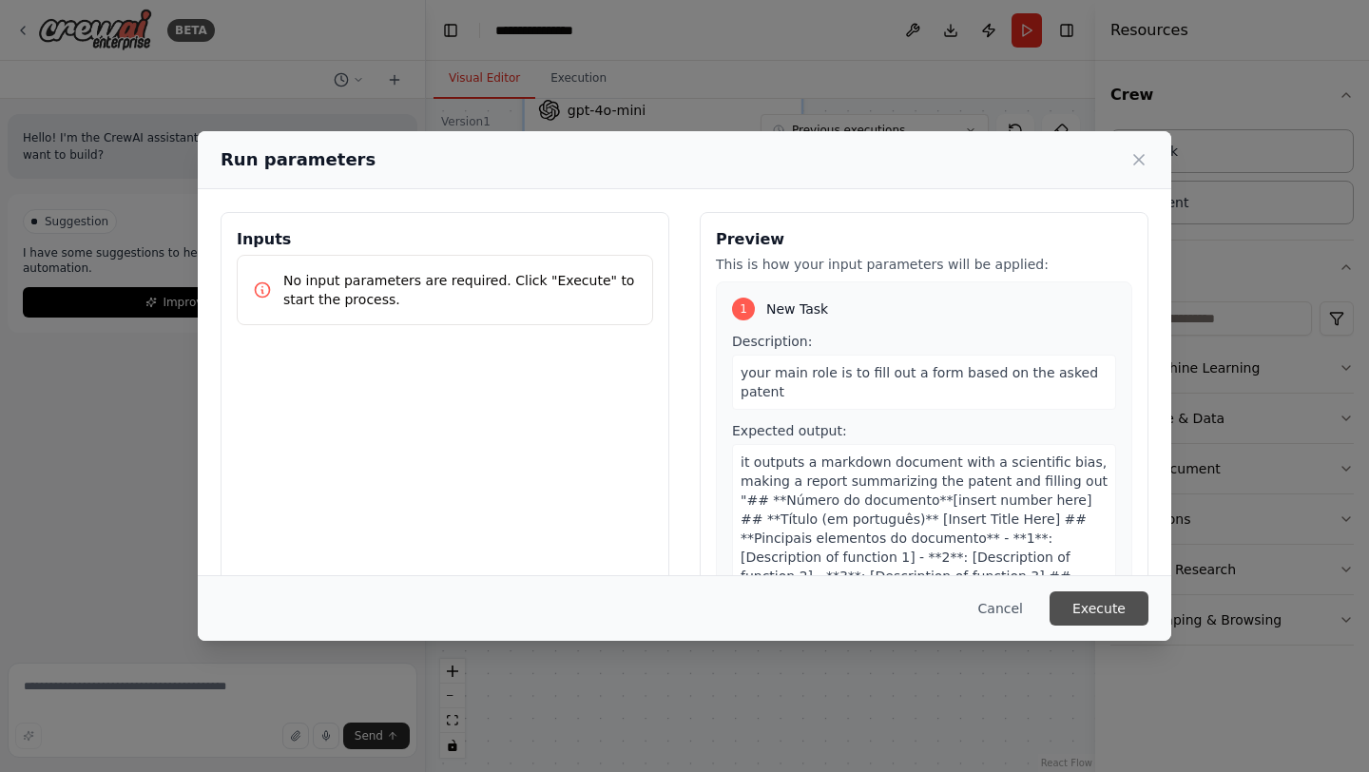
click at [1083, 620] on button "Execute" at bounding box center [1099, 608] width 99 height 34
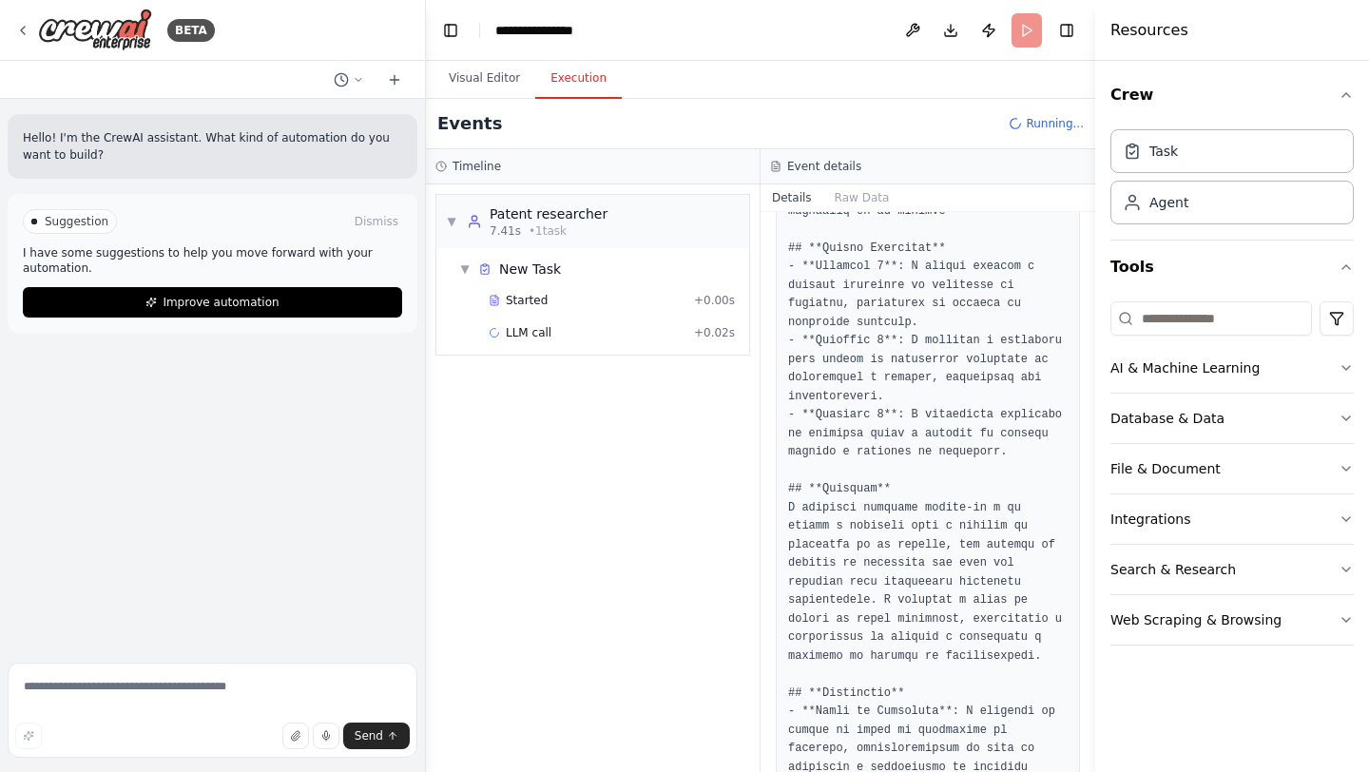
scroll to position [0, 0]
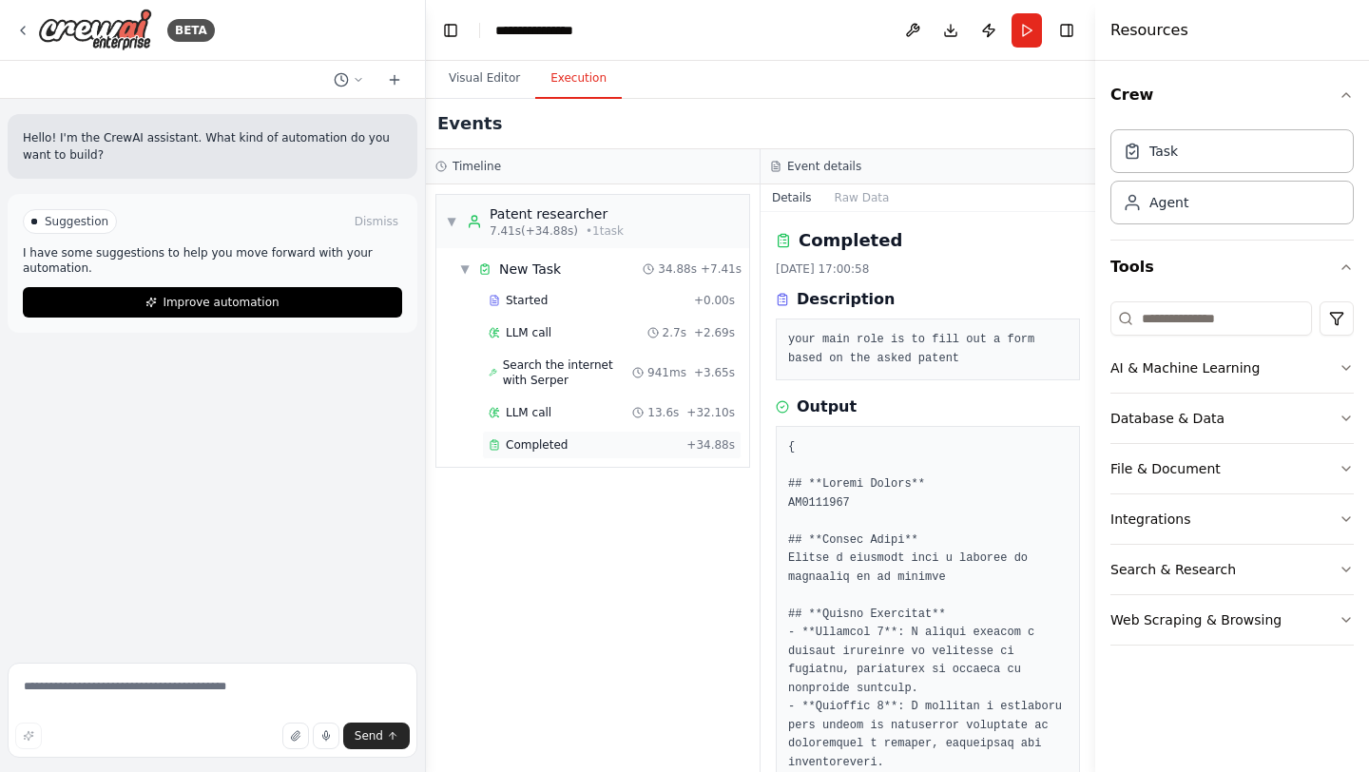
click at [665, 448] on div "Completed" at bounding box center [584, 444] width 190 height 15
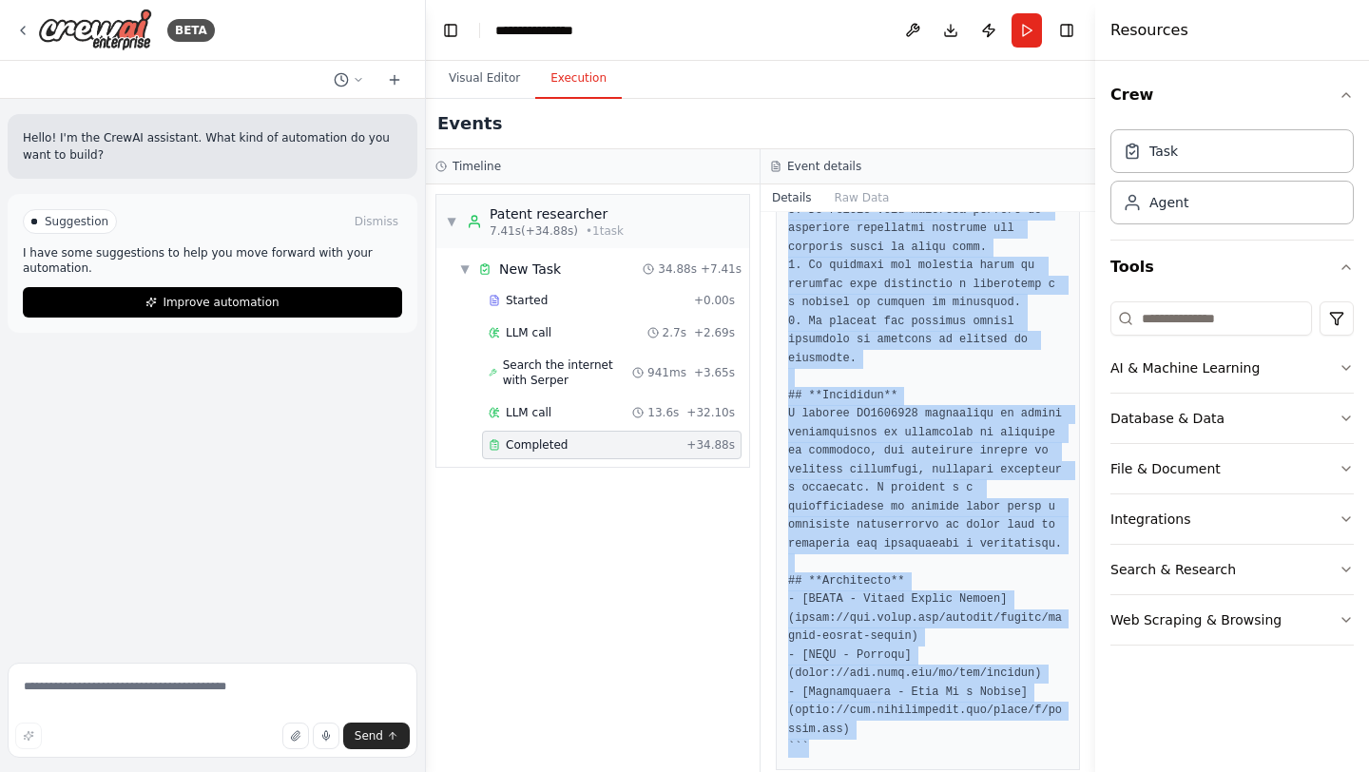
scroll to position [1322, 0]
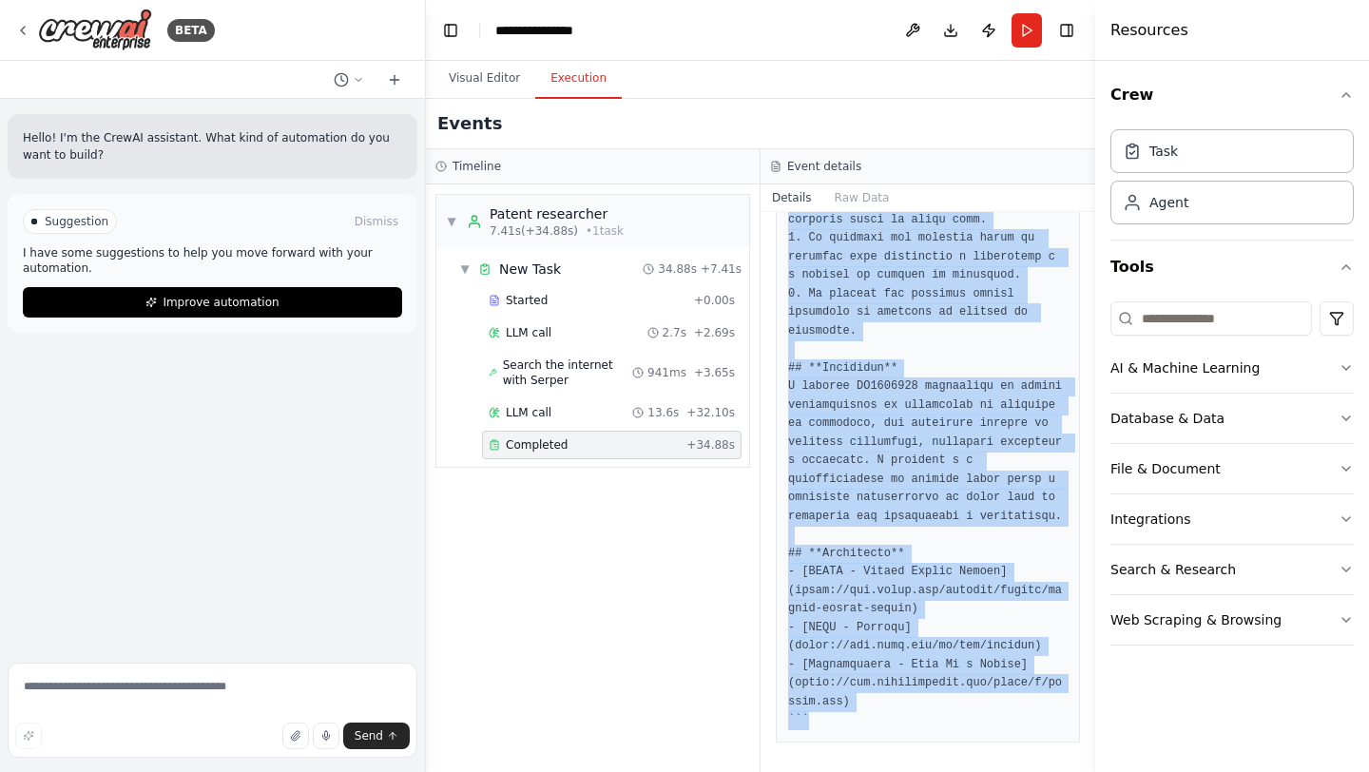
drag, startPoint x: 786, startPoint y: 412, endPoint x: 801, endPoint y: 771, distance: 359.7
click at [801, 771] on div "Completed 29/09/2025, 17:06:54 Description your main role is to fill out a form…" at bounding box center [928, 492] width 335 height 560
copy pre "## **Número do documento** CA2043811 ## **Título (em português)** Método e apar…"
click at [498, 68] on button "Visual Editor" at bounding box center [485, 79] width 102 height 40
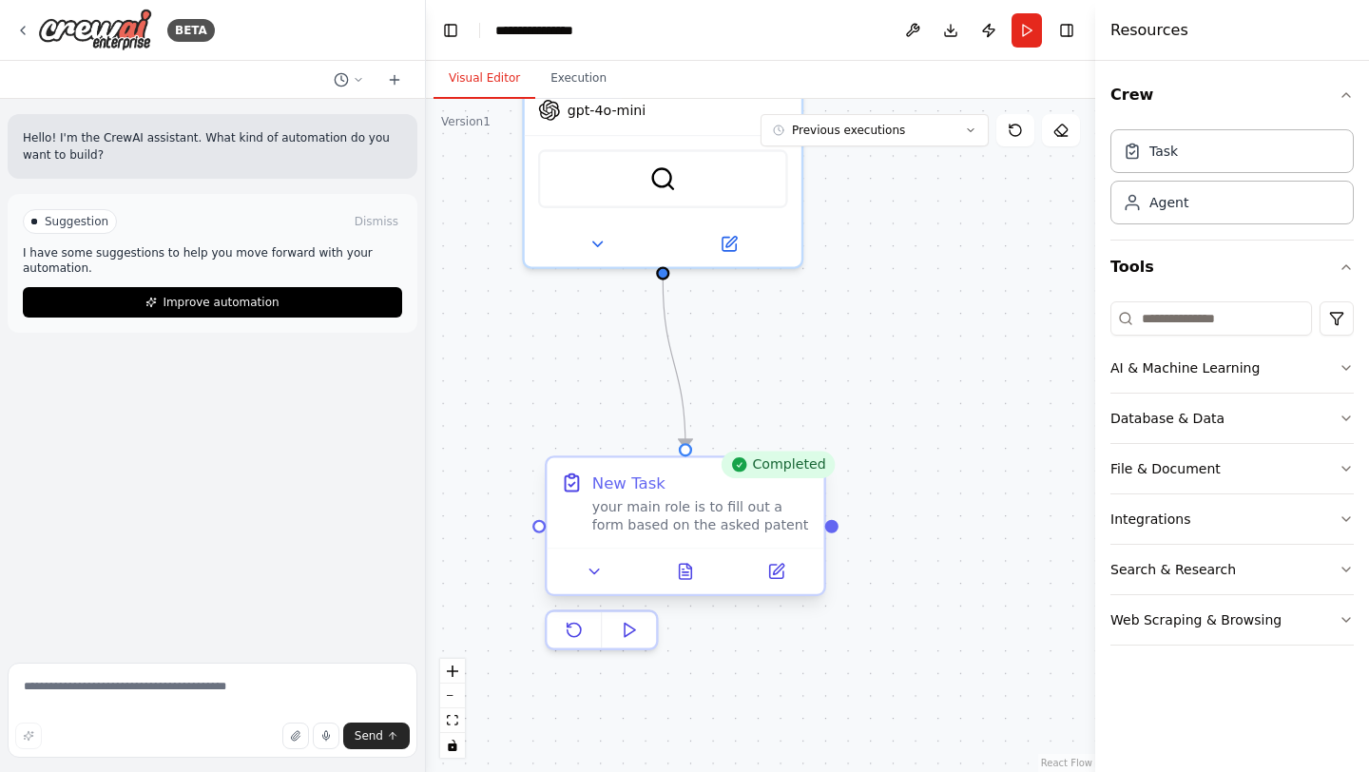
click at [691, 537] on div "New Task your main role is to fill out a form based on the asked patent" at bounding box center [685, 503] width 277 height 90
click at [768, 574] on icon at bounding box center [776, 572] width 18 height 18
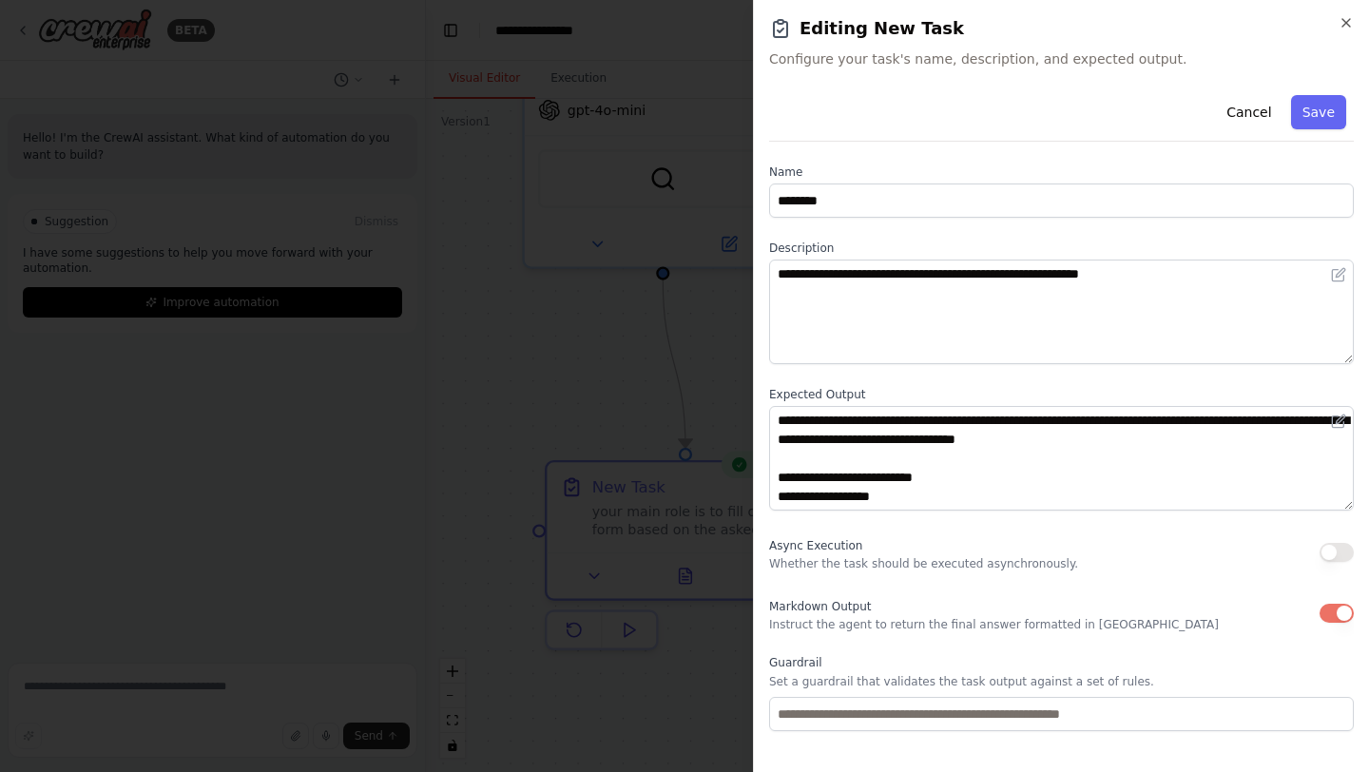
scroll to position [87, 0]
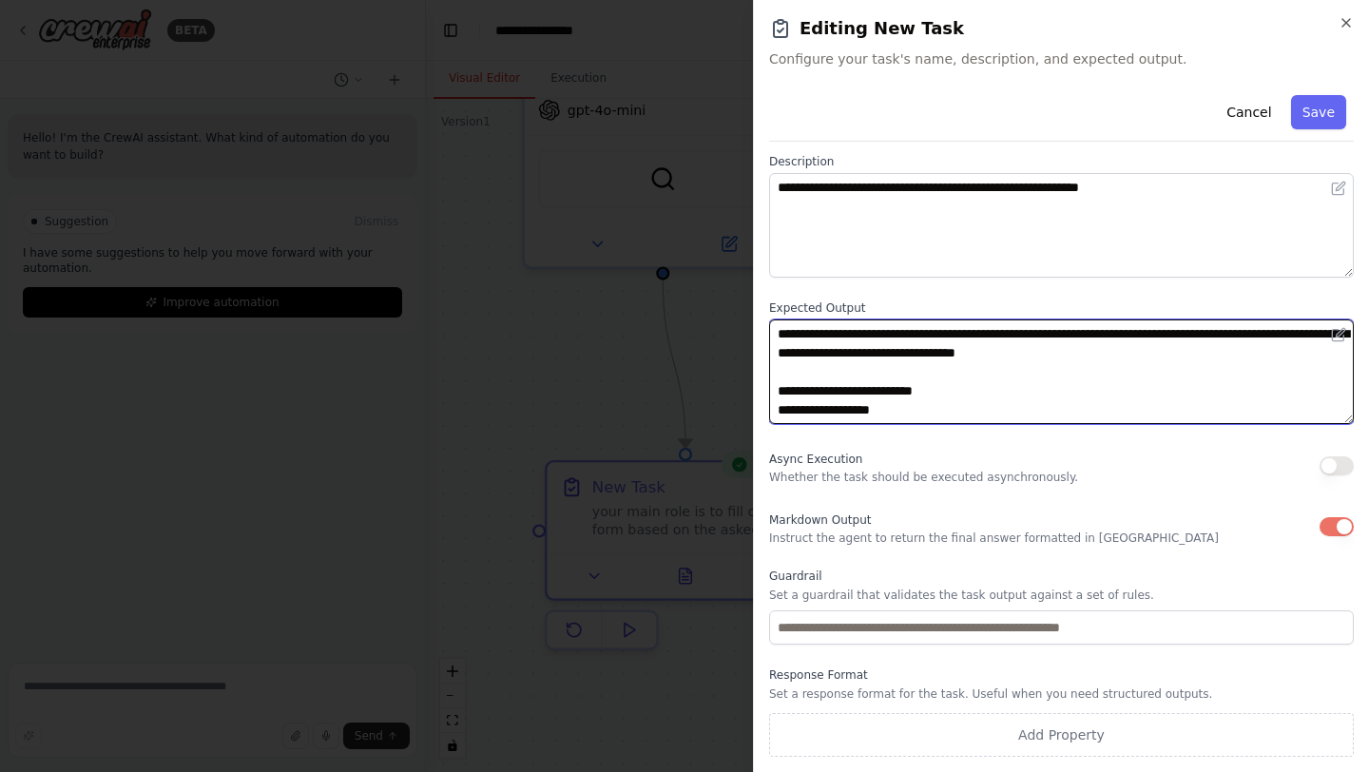
click at [978, 361] on textarea "**********" at bounding box center [1061, 371] width 585 height 105
click at [1039, 389] on textarea "**********" at bounding box center [1061, 371] width 585 height 105
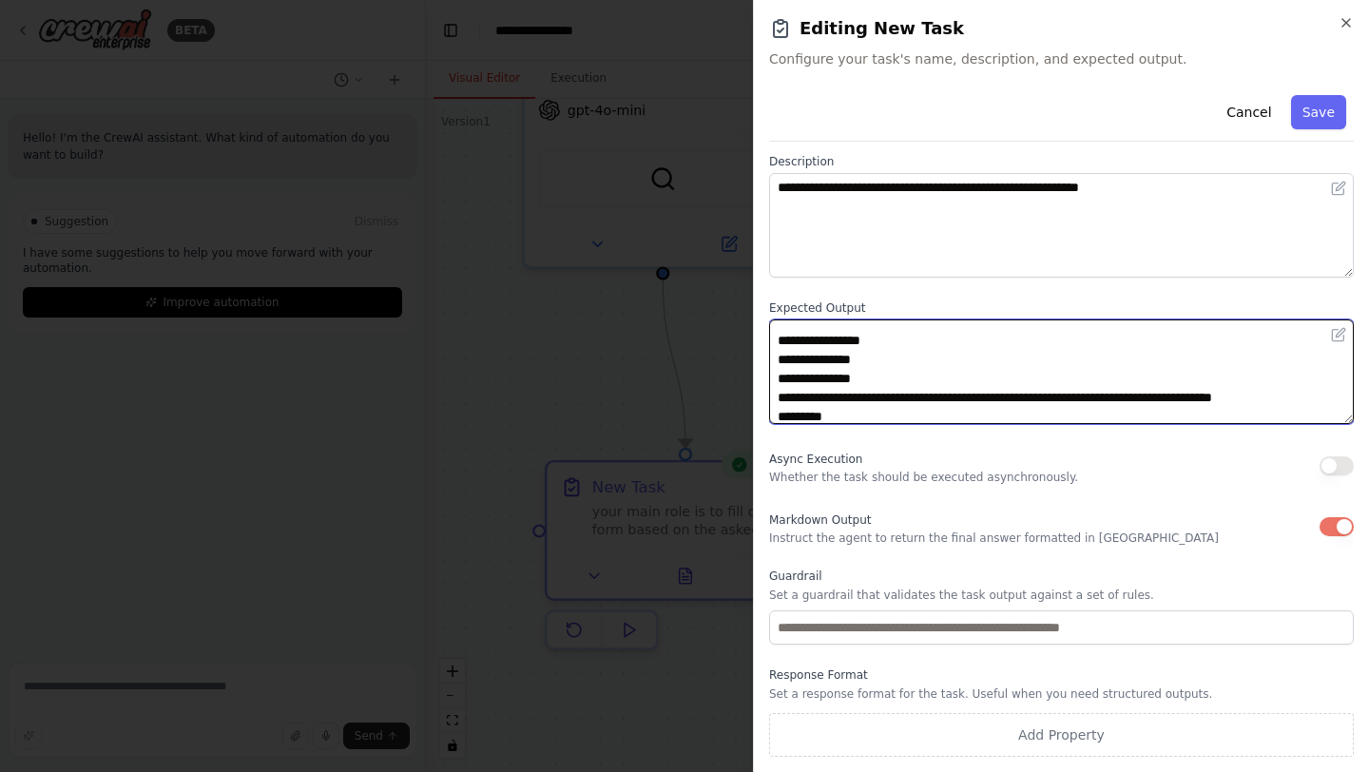
scroll to position [571, 0]
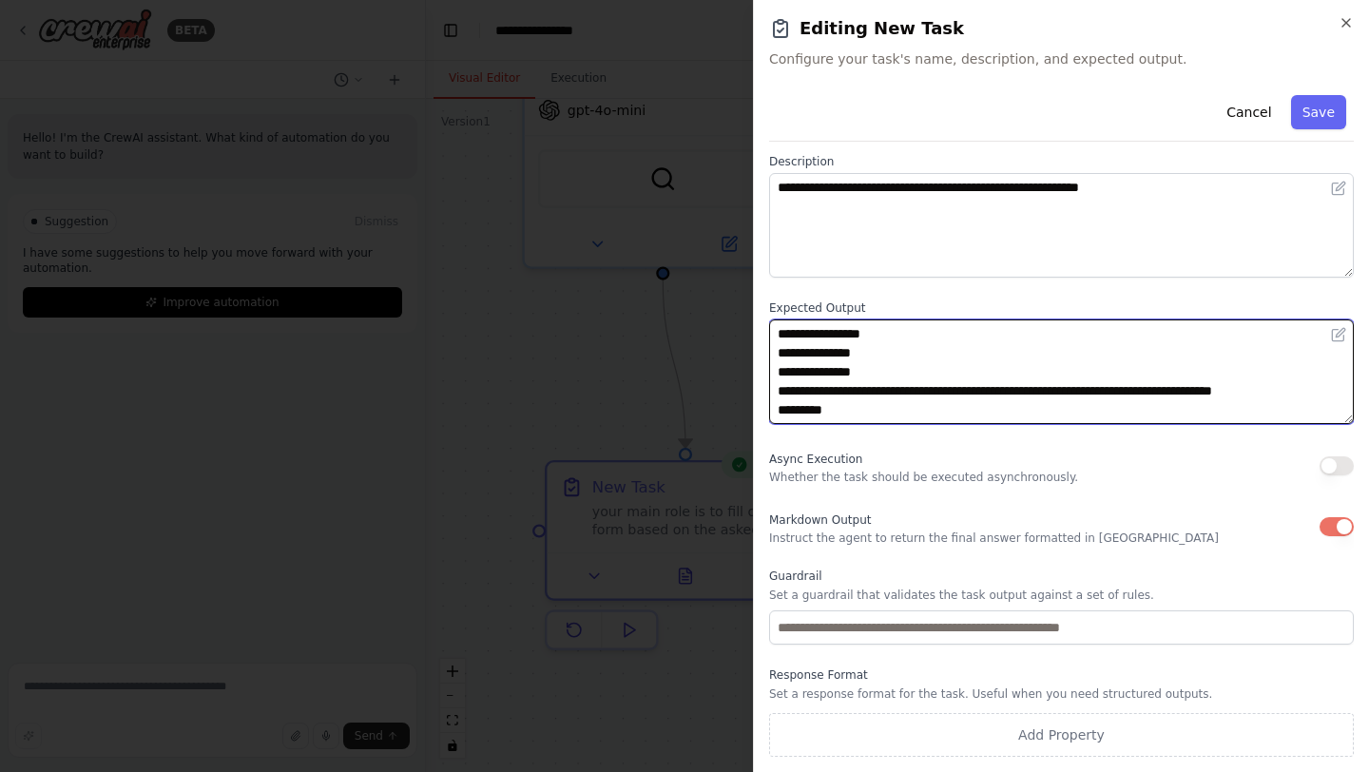
click at [824, 411] on textarea "**********" at bounding box center [1061, 371] width 585 height 105
type textarea "**********"
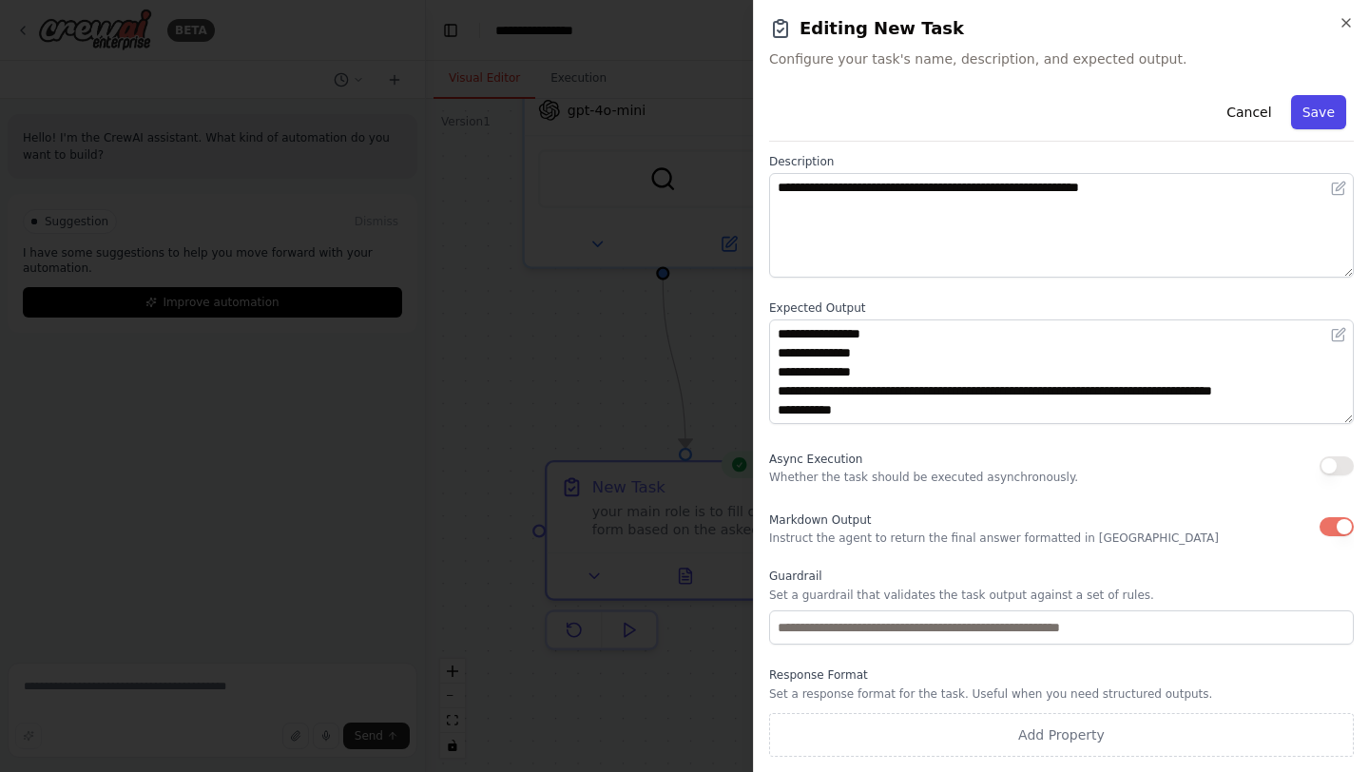
click at [1318, 98] on button "Save" at bounding box center [1318, 112] width 55 height 34
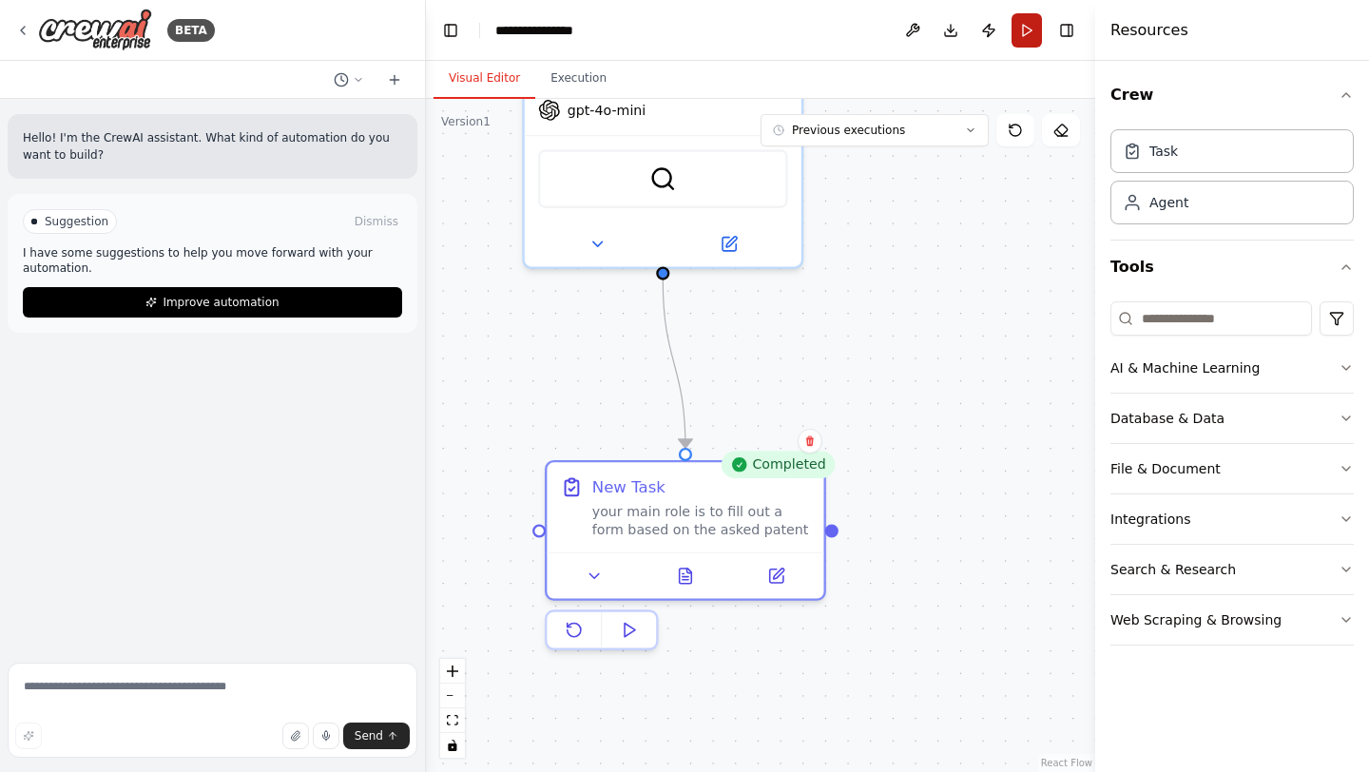
click at [1019, 30] on button "Run" at bounding box center [1027, 30] width 30 height 34
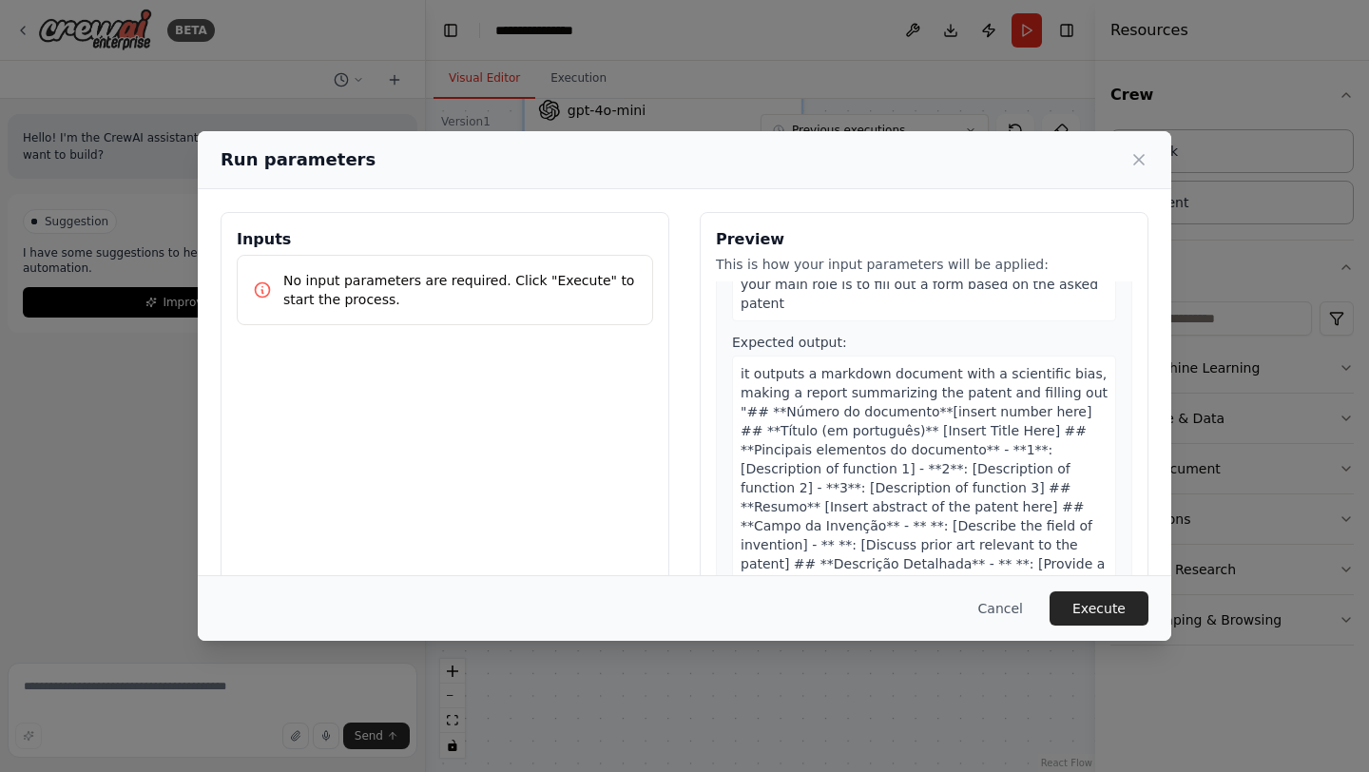
scroll to position [173, 0]
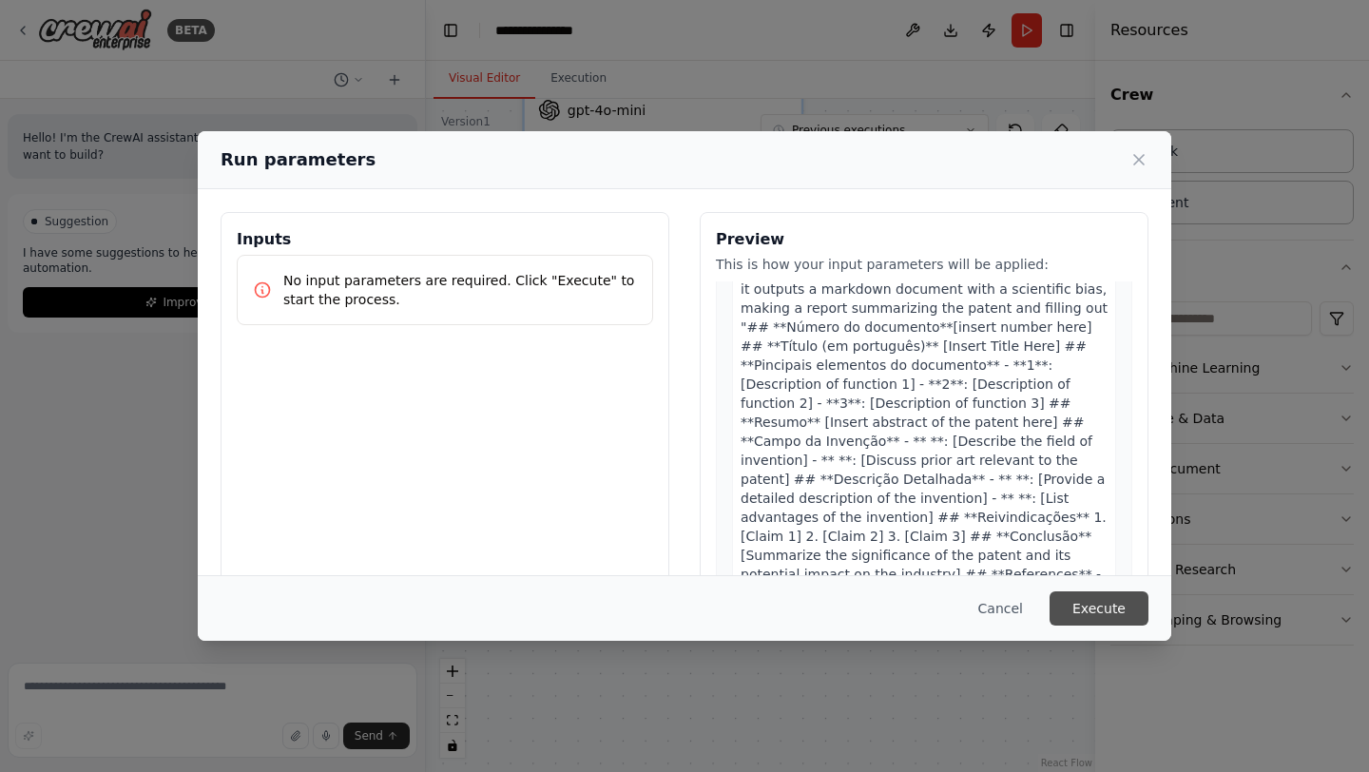
click at [1109, 613] on button "Execute" at bounding box center [1099, 608] width 99 height 34
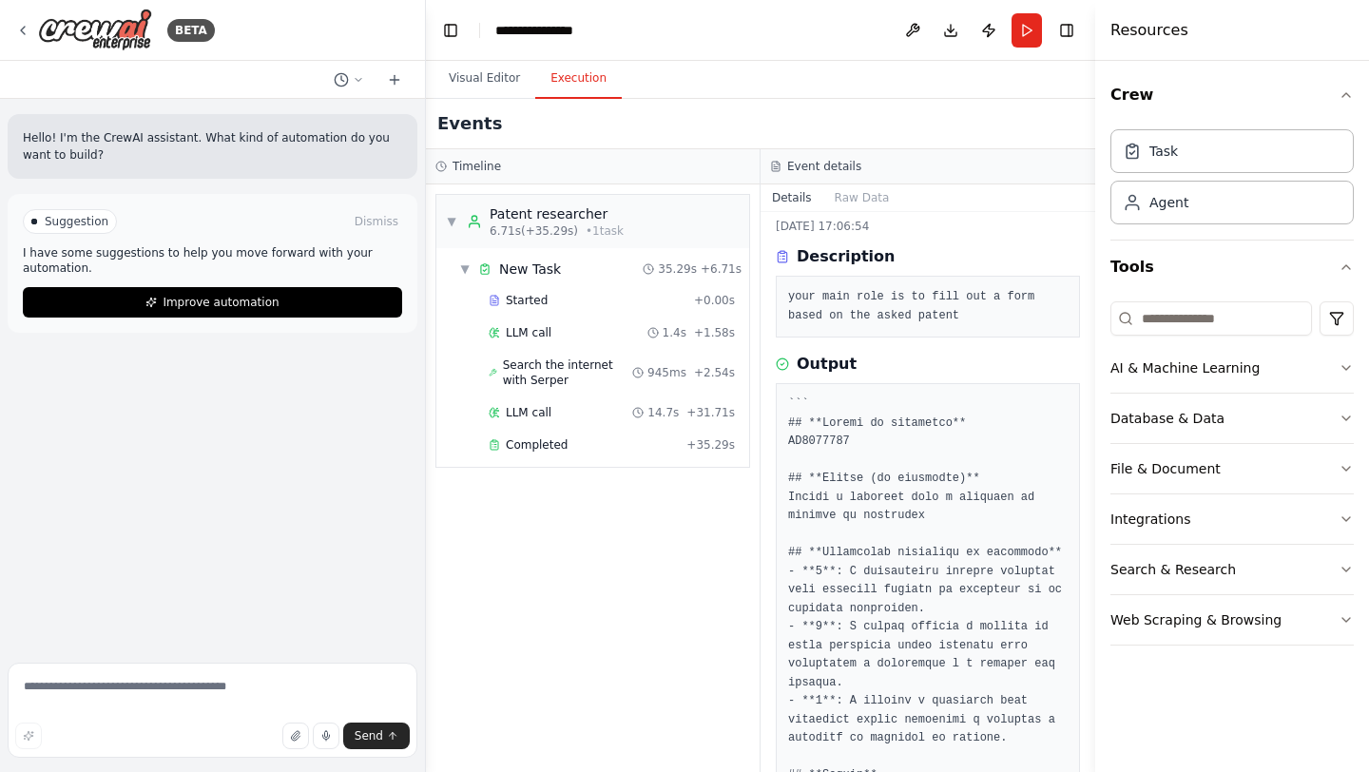
scroll to position [49, 0]
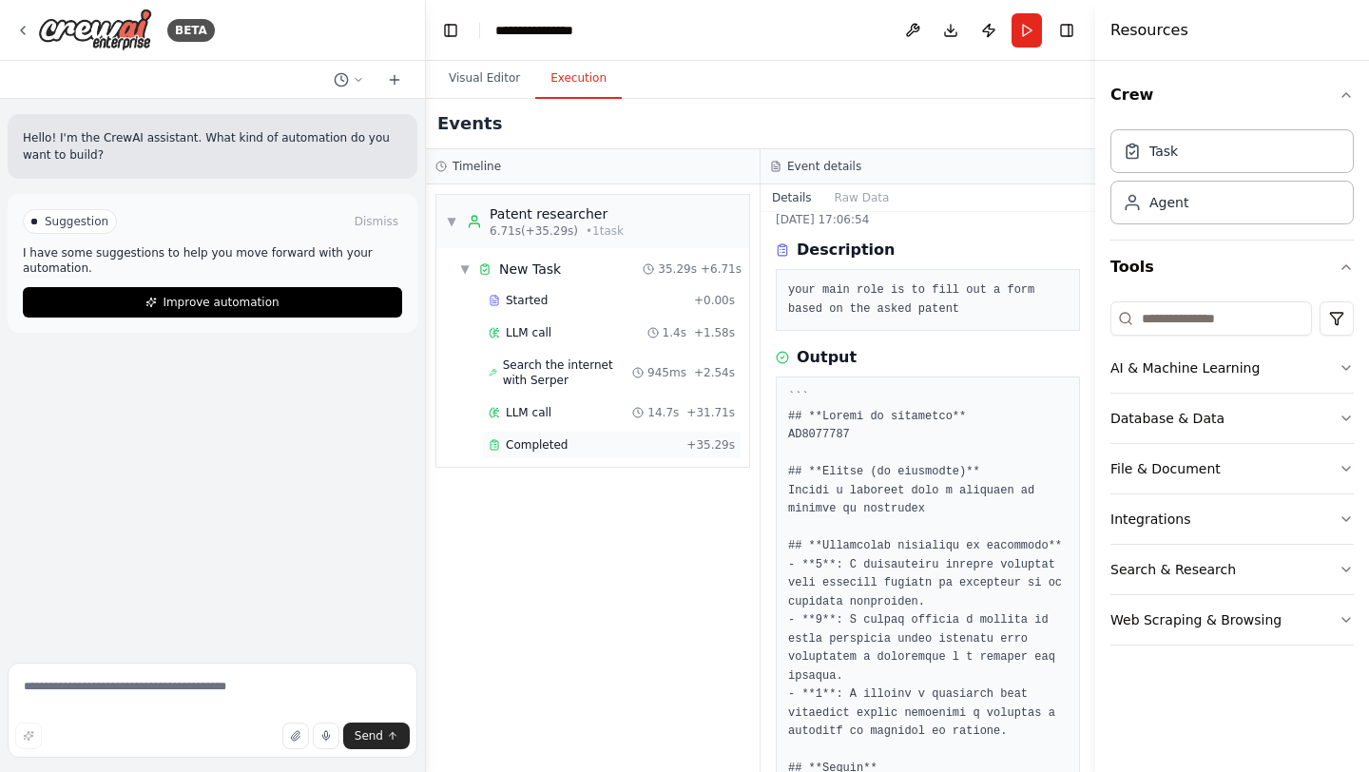
click at [629, 458] on div "Completed + 35.29s" at bounding box center [612, 445] width 260 height 29
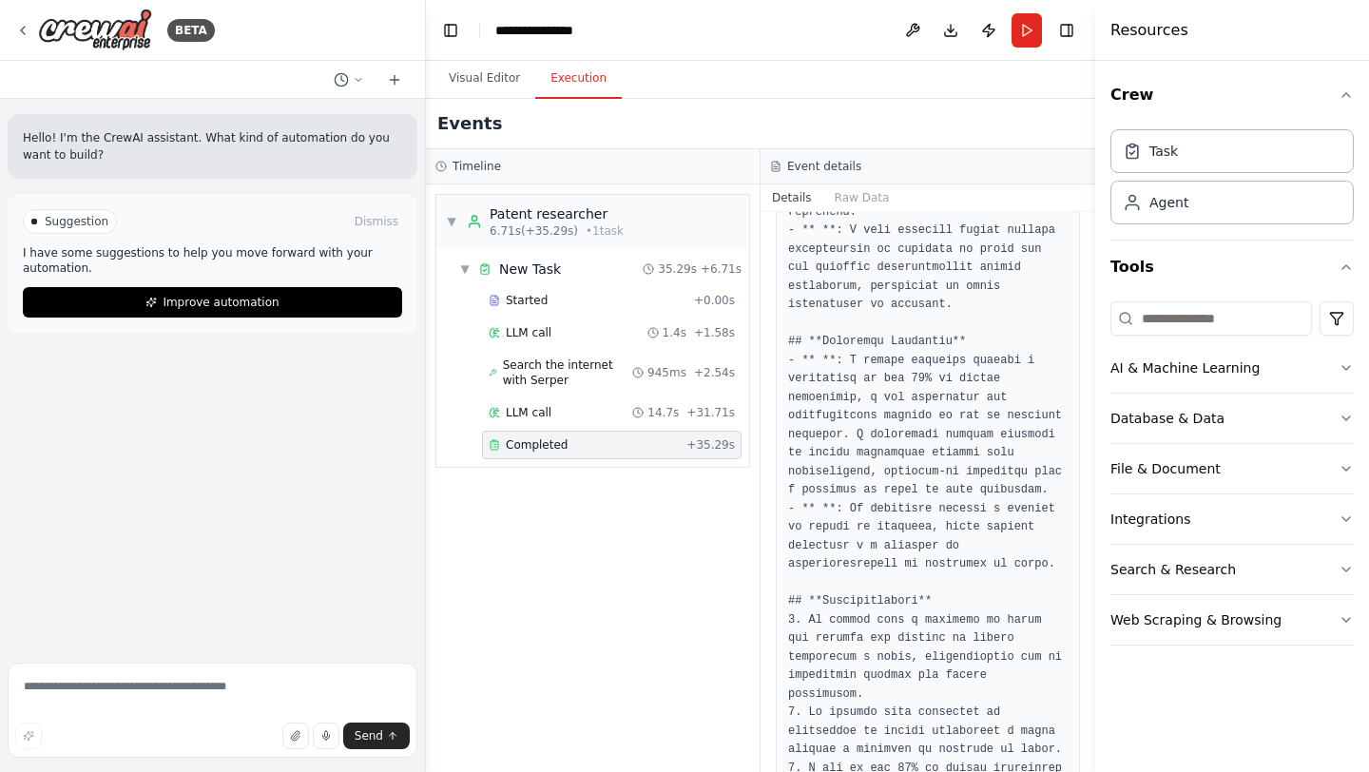
scroll to position [926, 0]
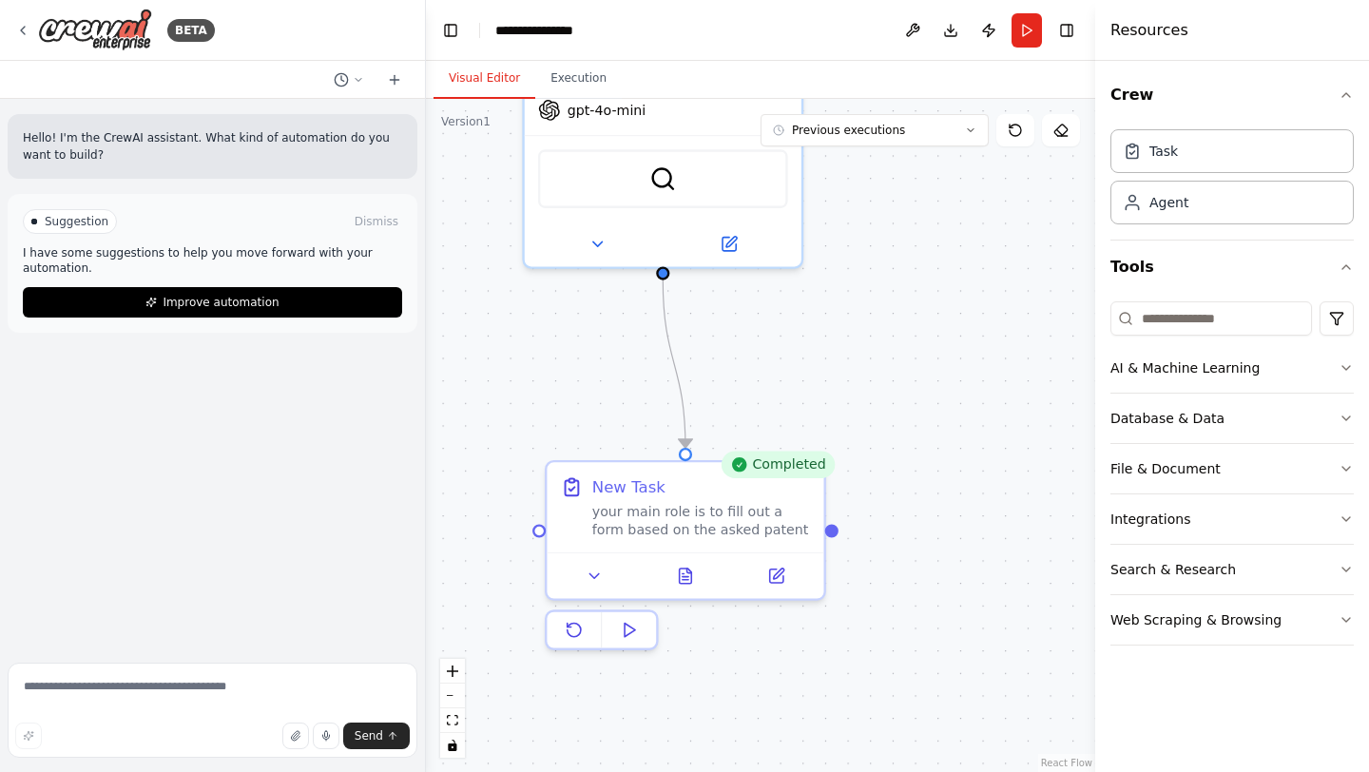
click at [495, 81] on button "Visual Editor" at bounding box center [485, 79] width 102 height 40
click at [726, 251] on button at bounding box center [729, 239] width 127 height 27
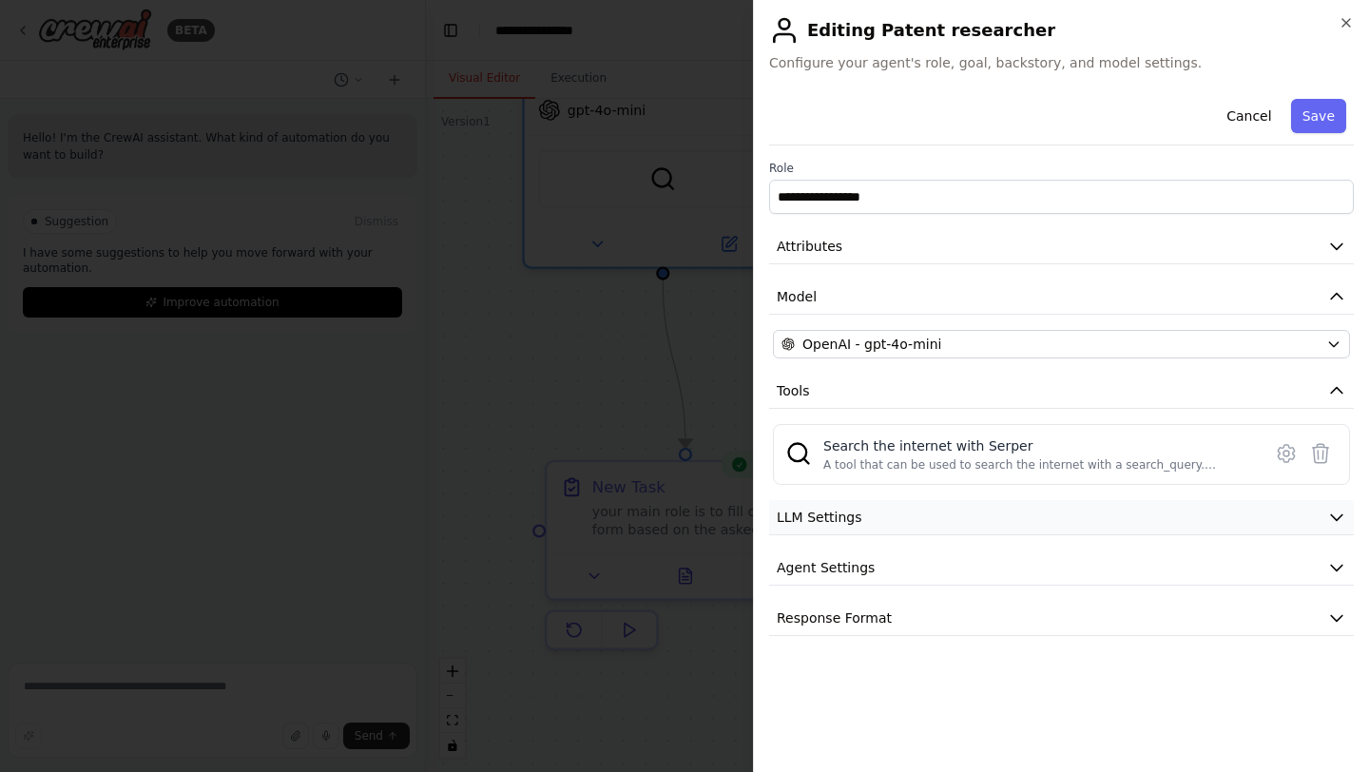
click at [893, 510] on button "LLM Settings" at bounding box center [1061, 517] width 585 height 35
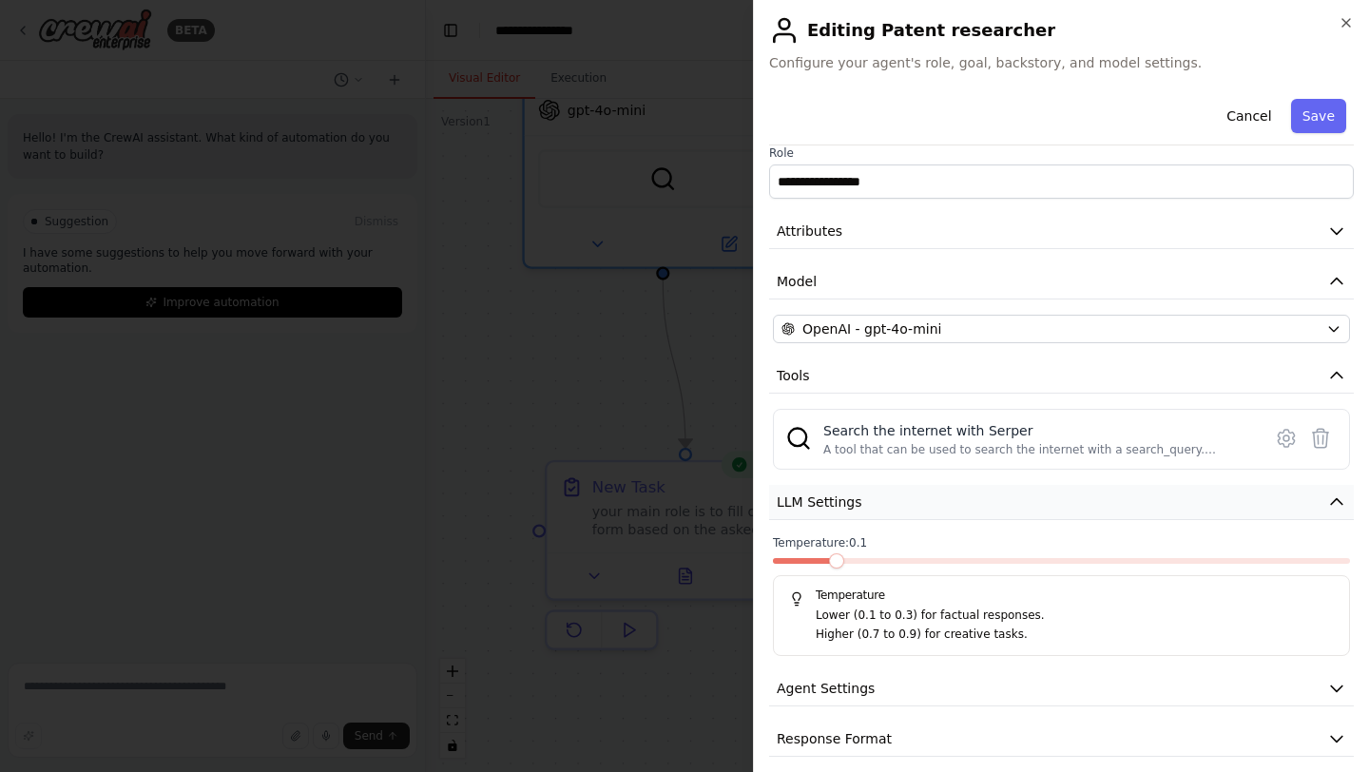
scroll to position [30, 0]
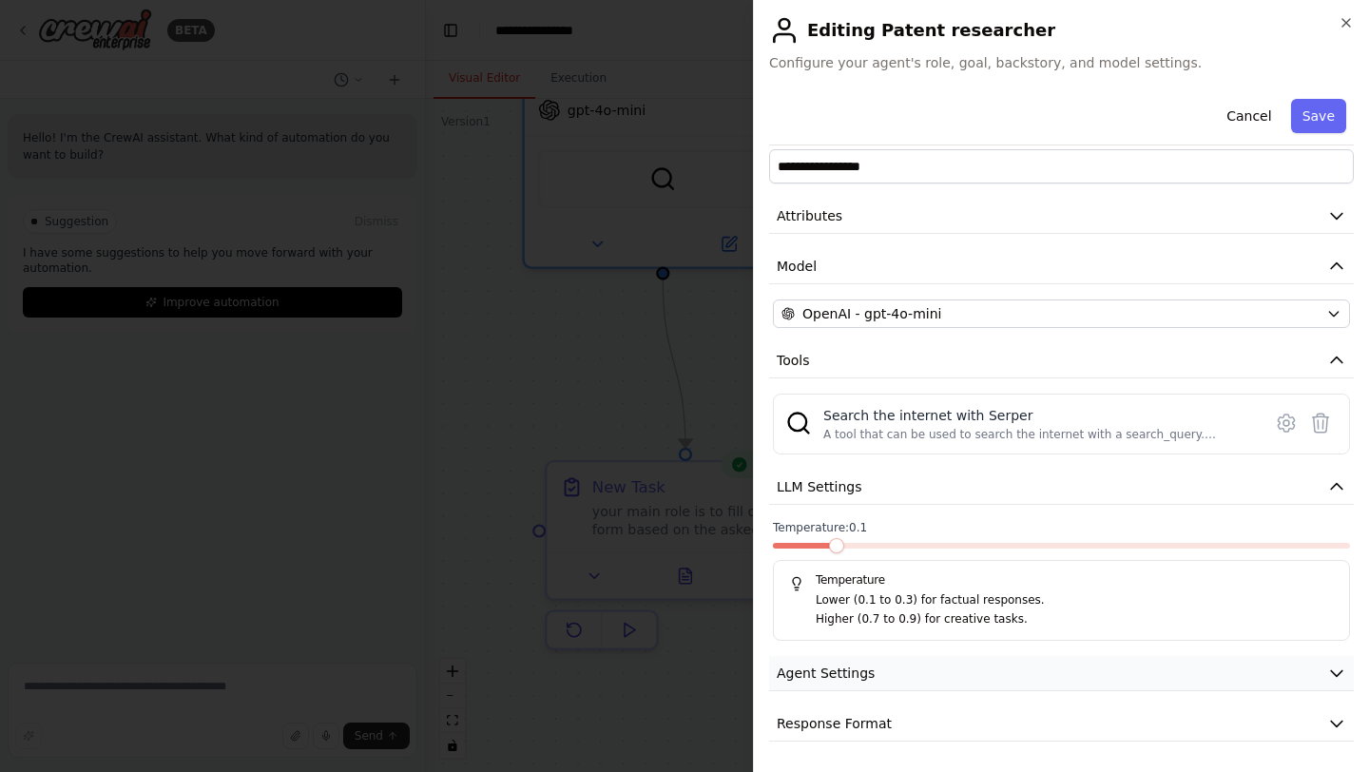
click at [890, 678] on button "Agent Settings" at bounding box center [1061, 673] width 585 height 35
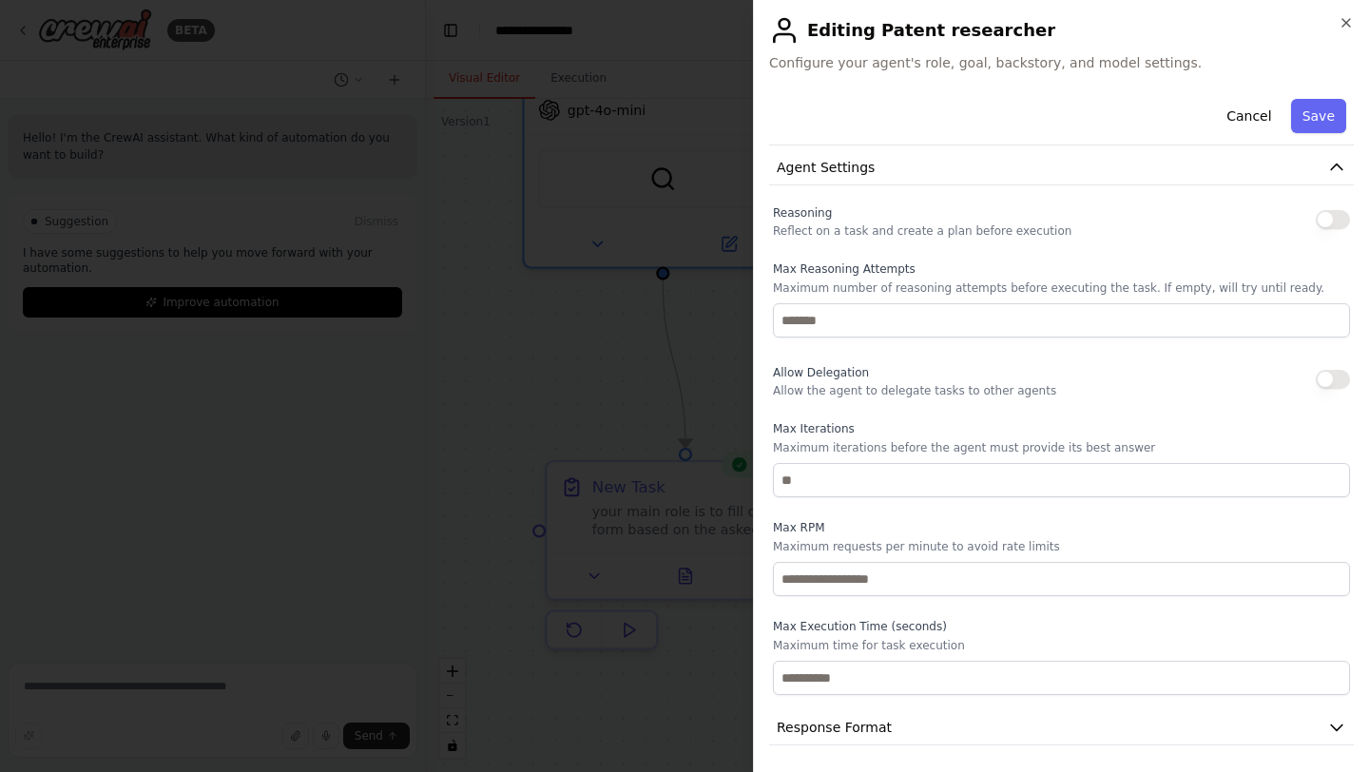
scroll to position [540, 0]
click at [1322, 223] on button "button" at bounding box center [1333, 215] width 34 height 19
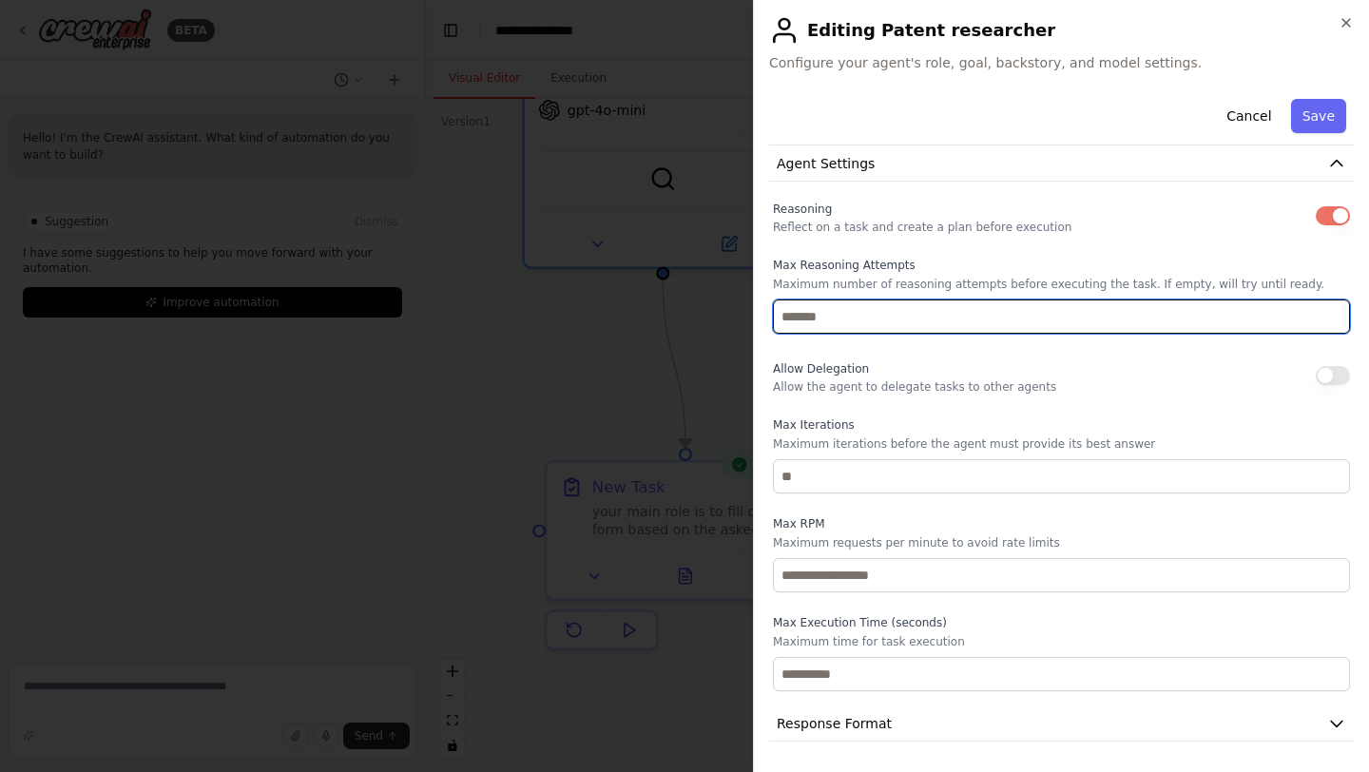
click at [988, 315] on input "number" at bounding box center [1061, 317] width 577 height 34
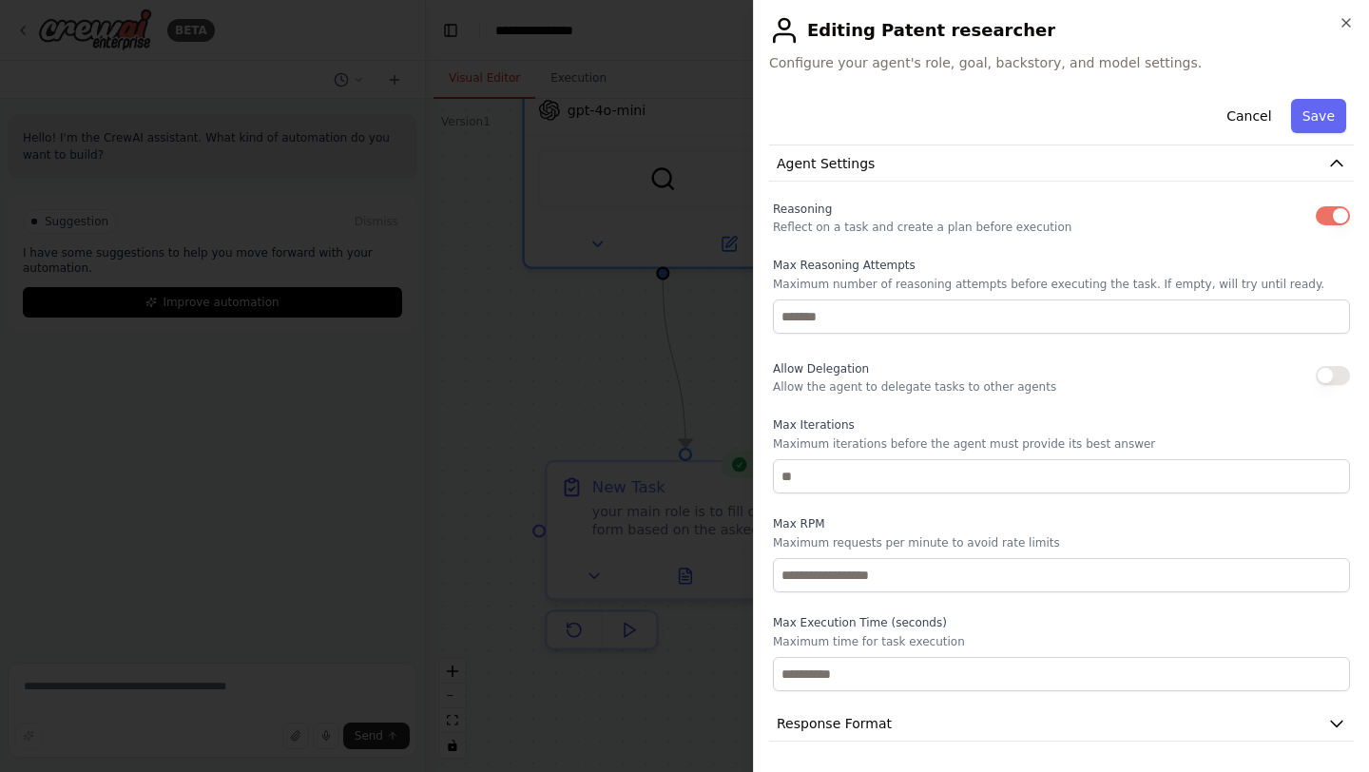
click at [991, 372] on div "Allow Delegation Allow the agent to delegate tasks to other agents" at bounding box center [914, 376] width 283 height 38
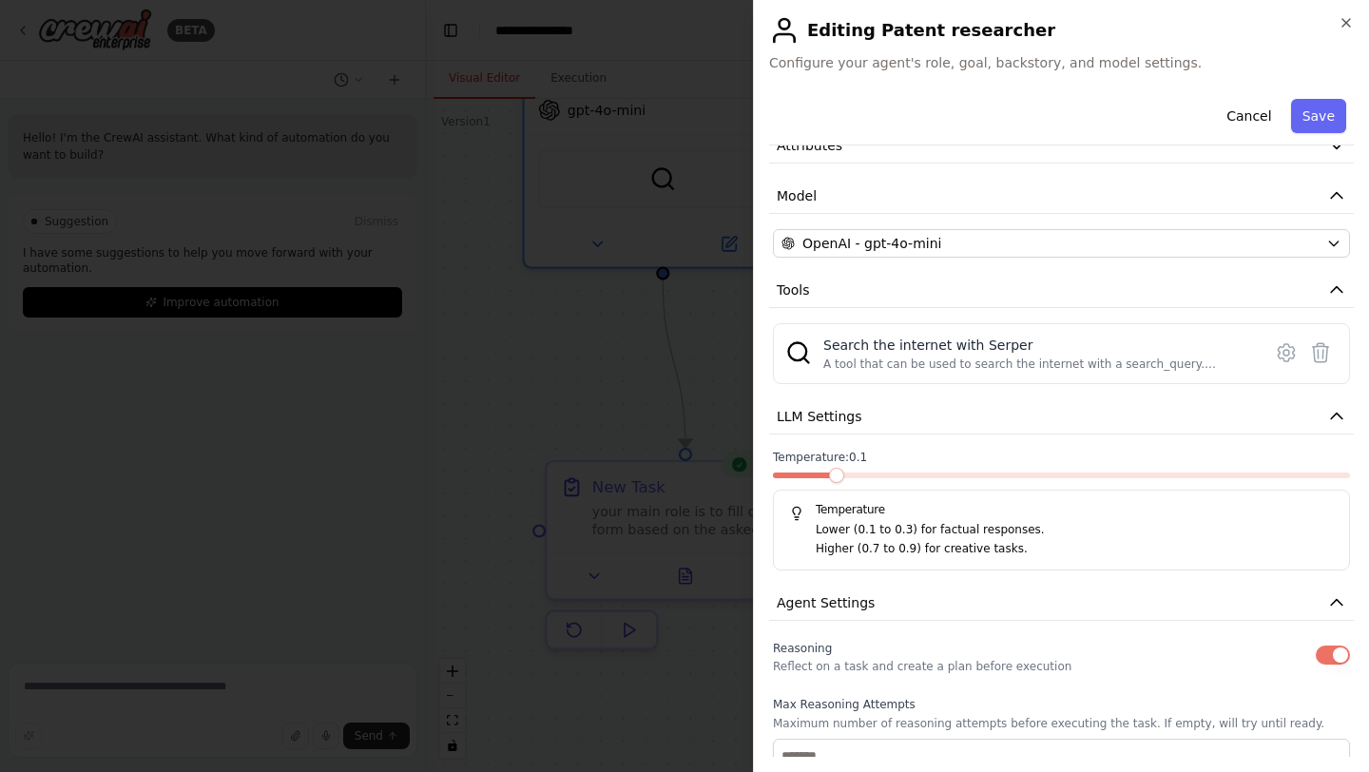
scroll to position [0, 0]
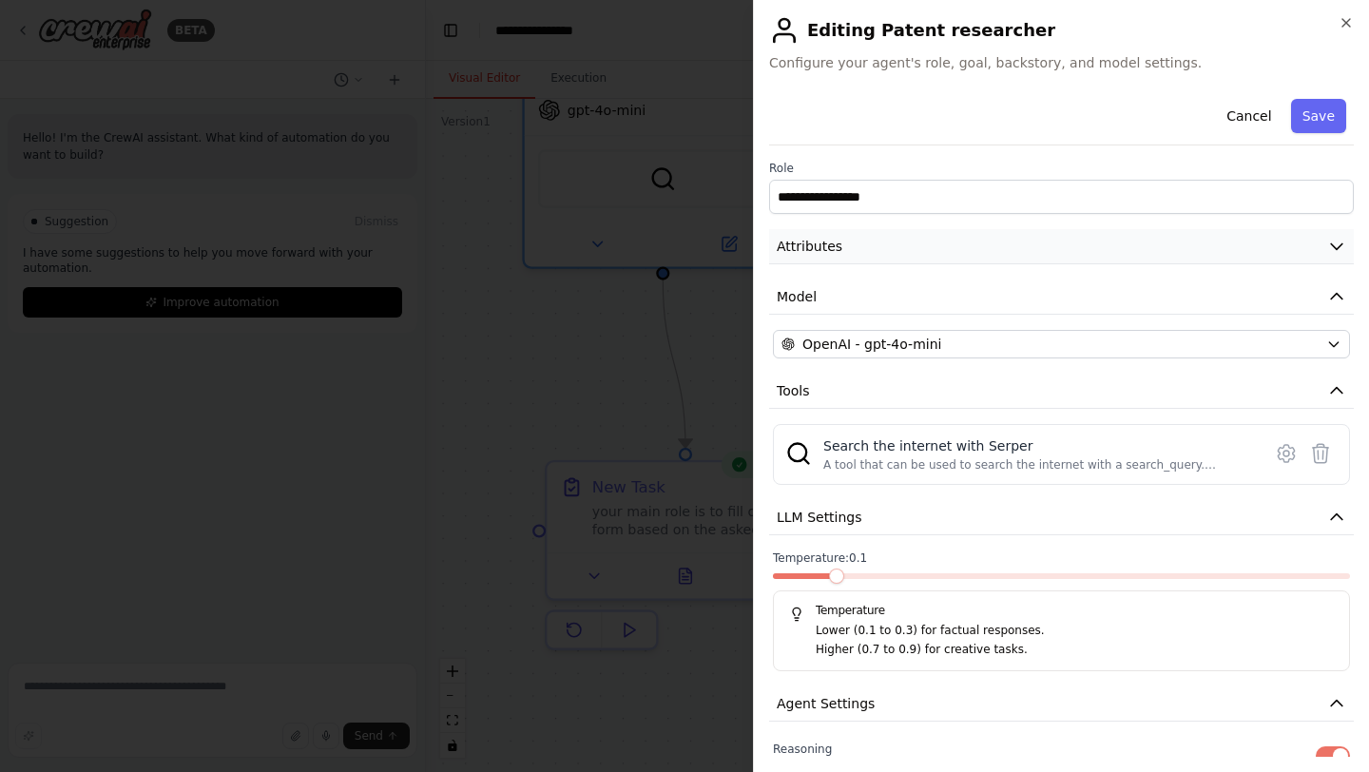
click at [1091, 246] on button "Attributes" at bounding box center [1061, 246] width 585 height 35
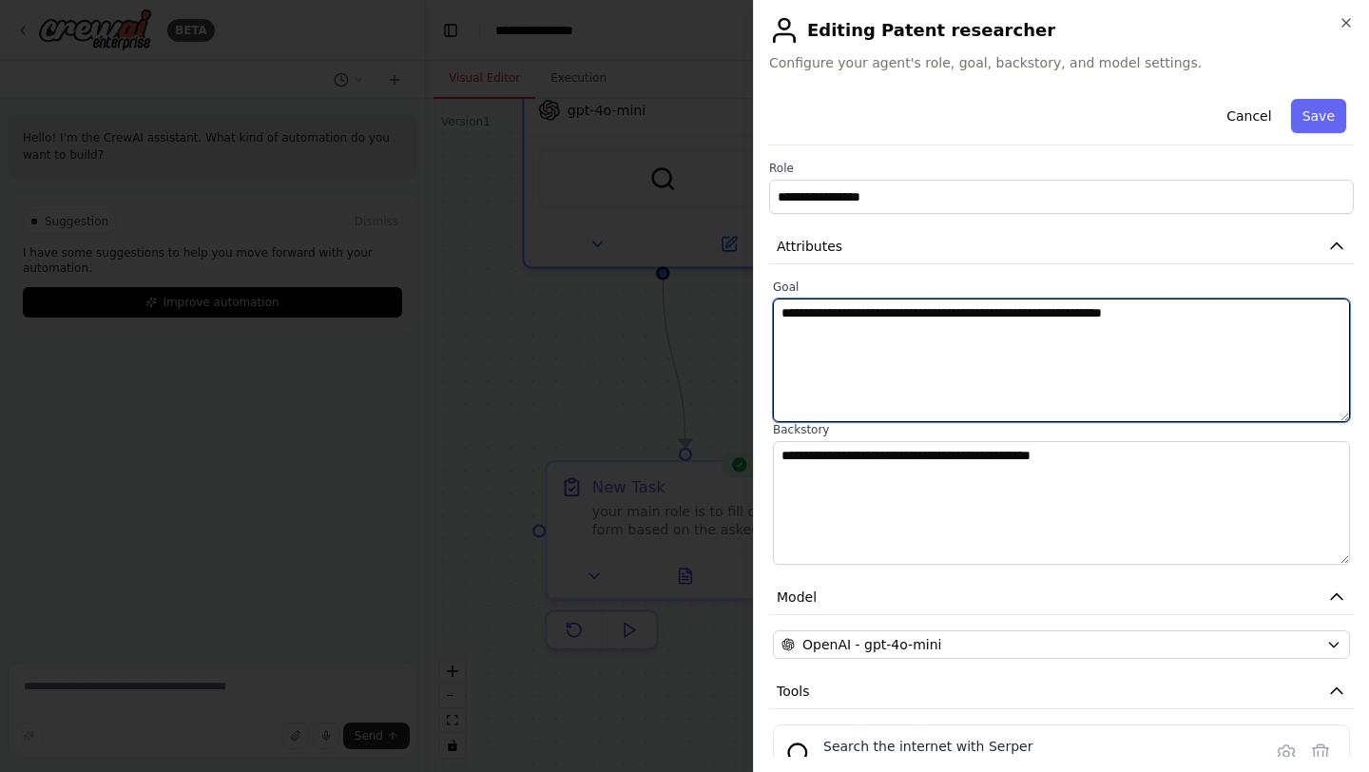
click at [1228, 312] on textarea "**********" at bounding box center [1061, 361] width 577 height 124
click at [1054, 315] on textarea "**********" at bounding box center [1061, 361] width 577 height 124
type textarea "**********"
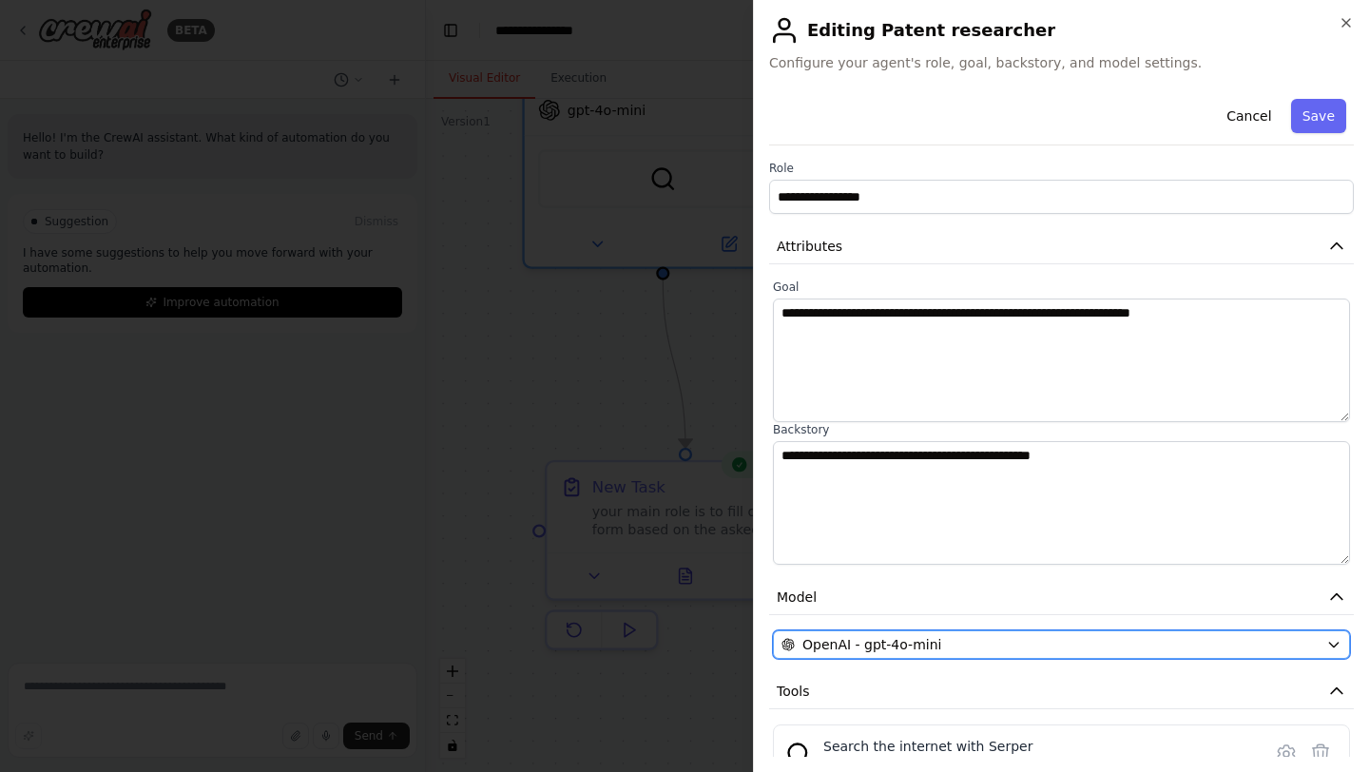
click at [1150, 652] on div "OpenAI - gpt-4o-mini" at bounding box center [1050, 644] width 537 height 19
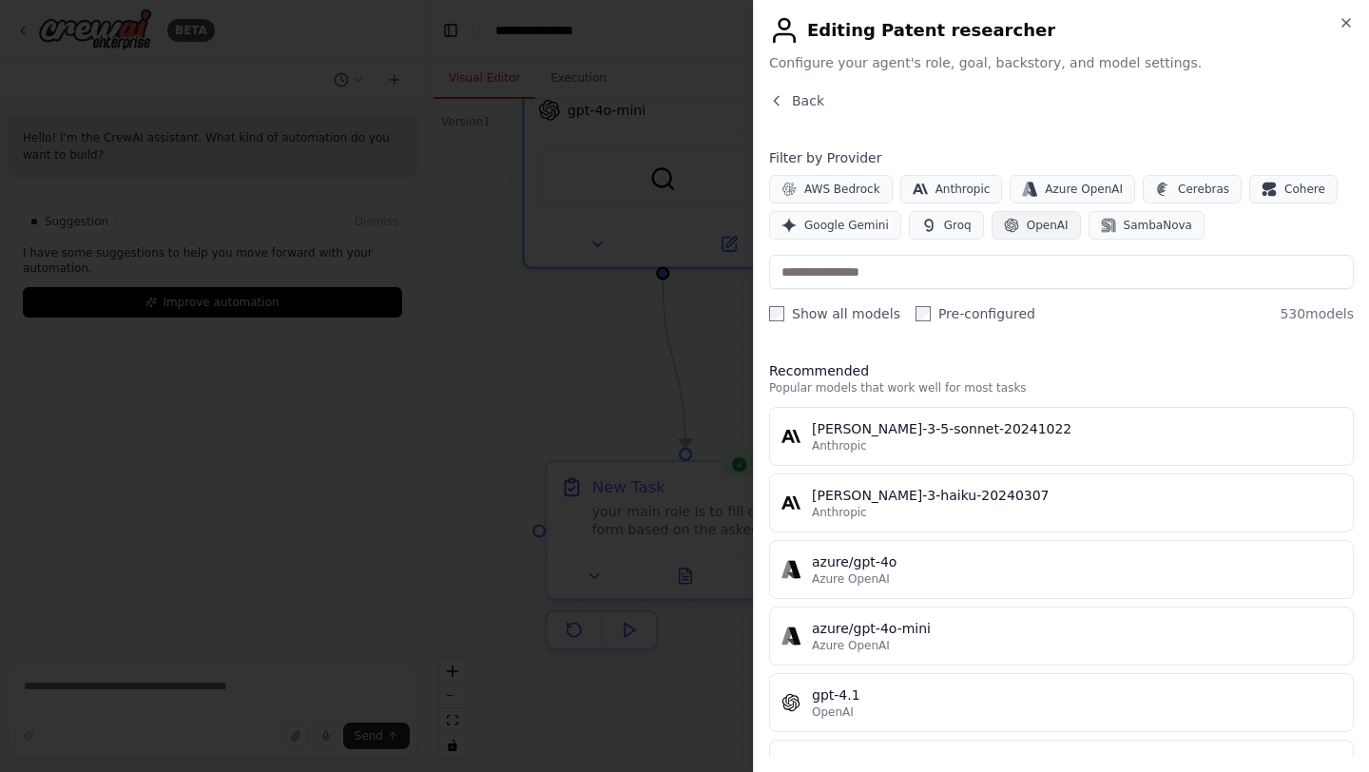
click at [1047, 223] on span "OpenAI" at bounding box center [1048, 225] width 42 height 15
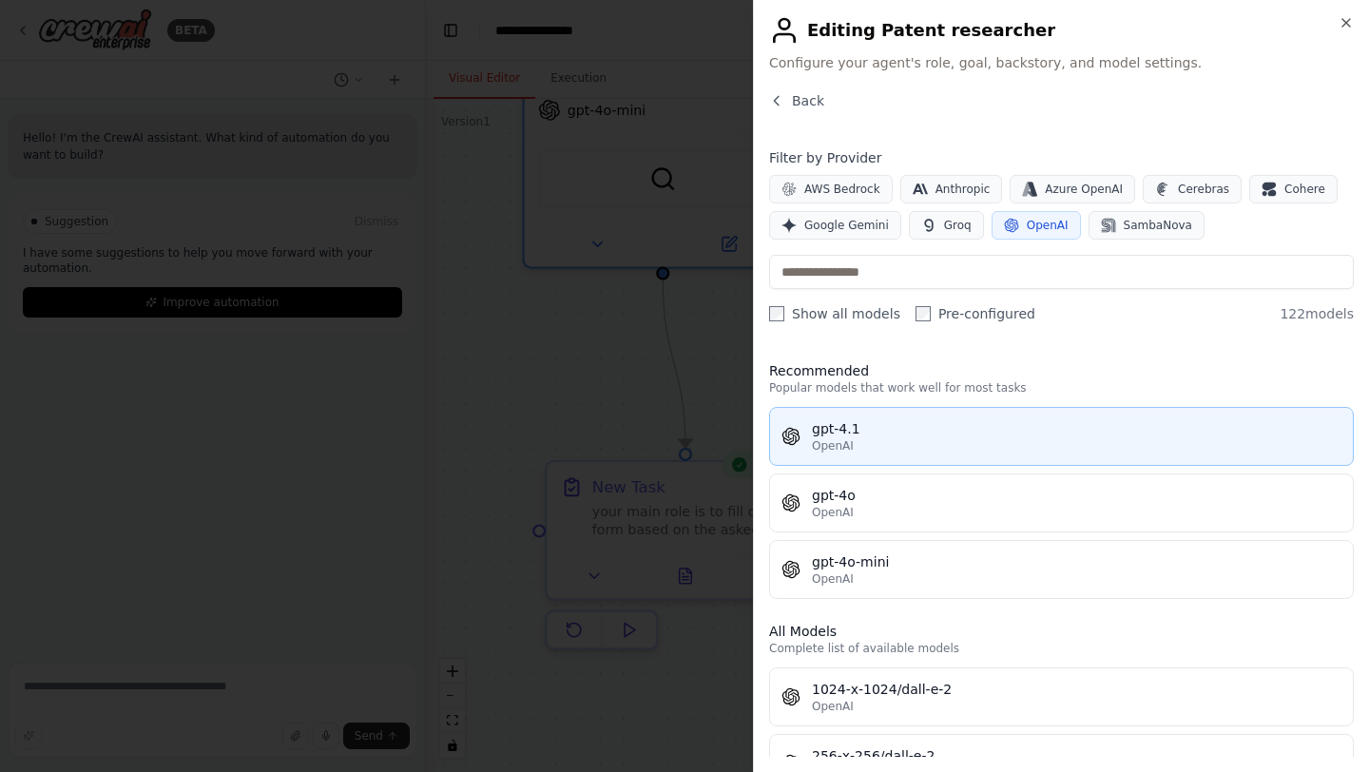
click at [977, 440] on div "OpenAI" at bounding box center [1077, 445] width 530 height 15
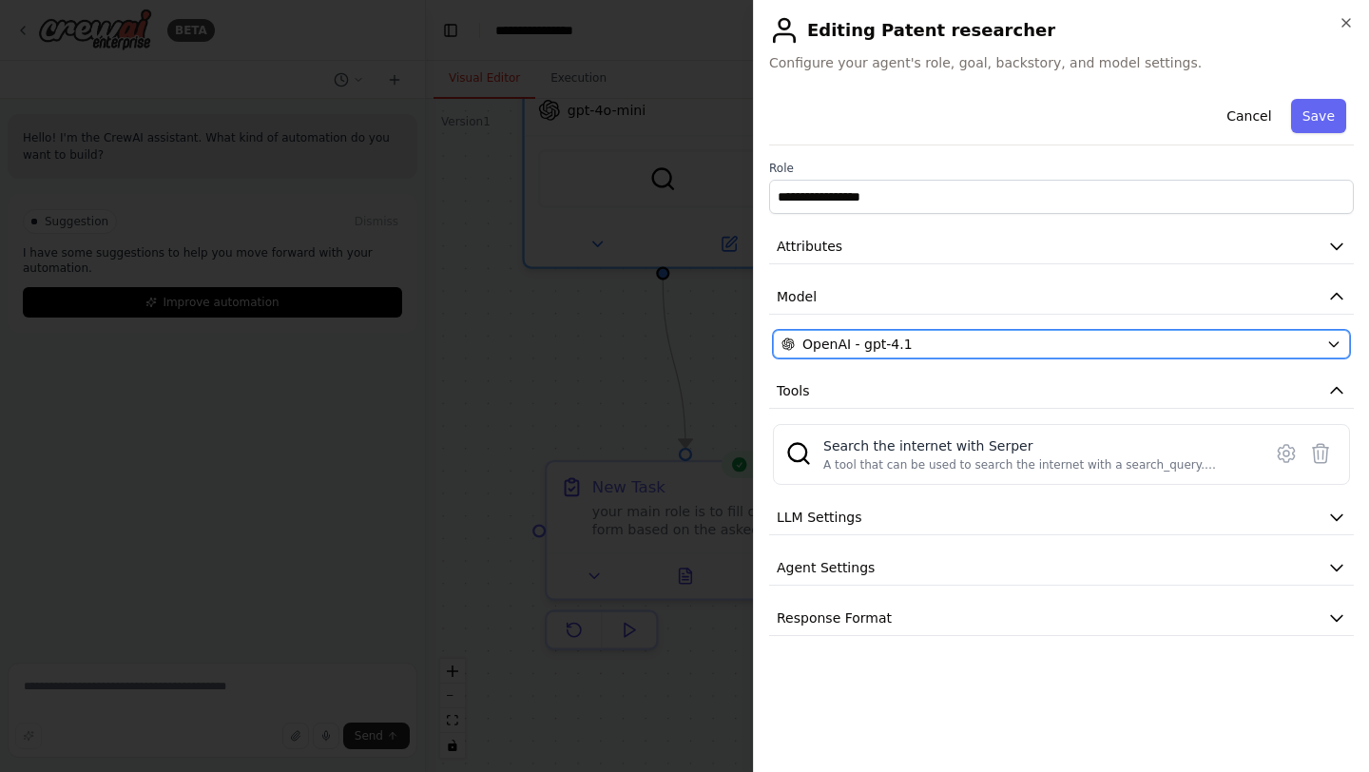
click at [1330, 344] on icon "button" at bounding box center [1333, 344] width 15 height 15
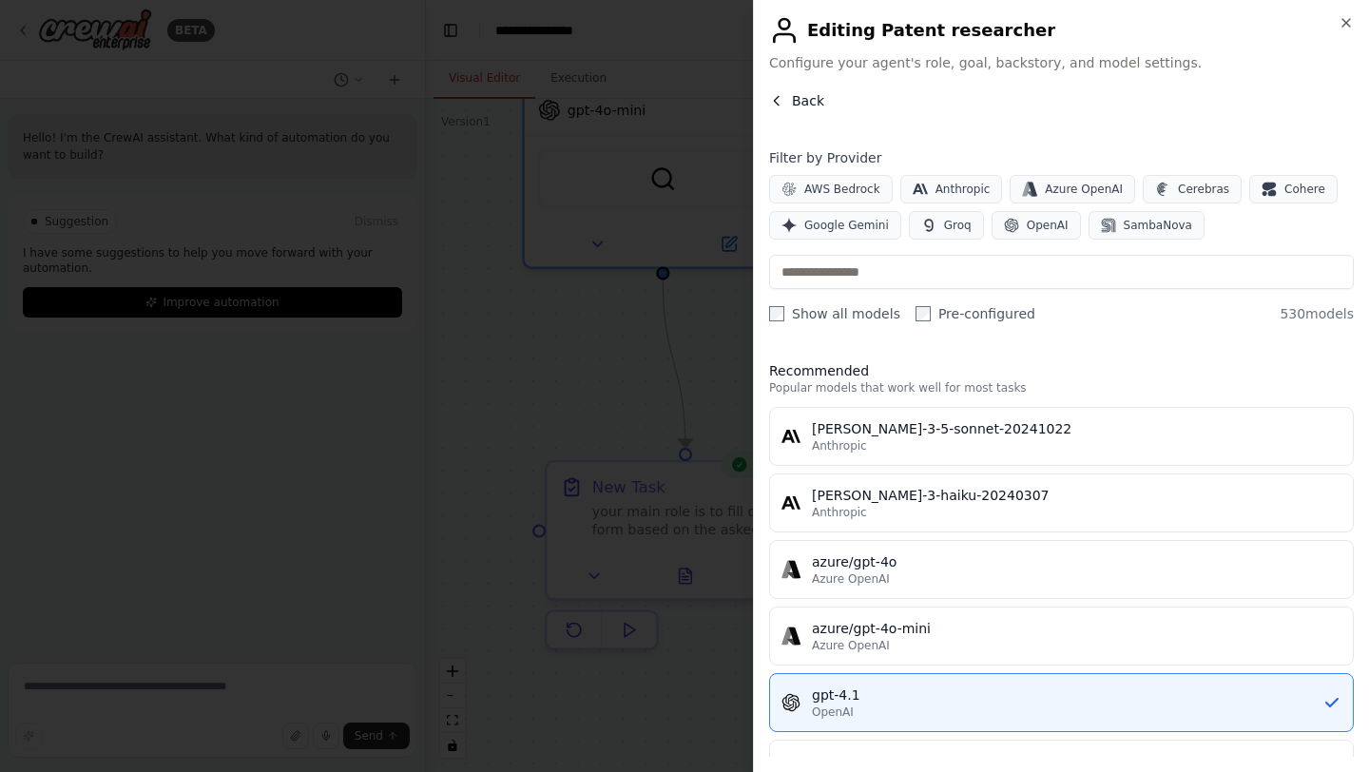
click at [784, 105] on button "Back" at bounding box center [796, 100] width 55 height 19
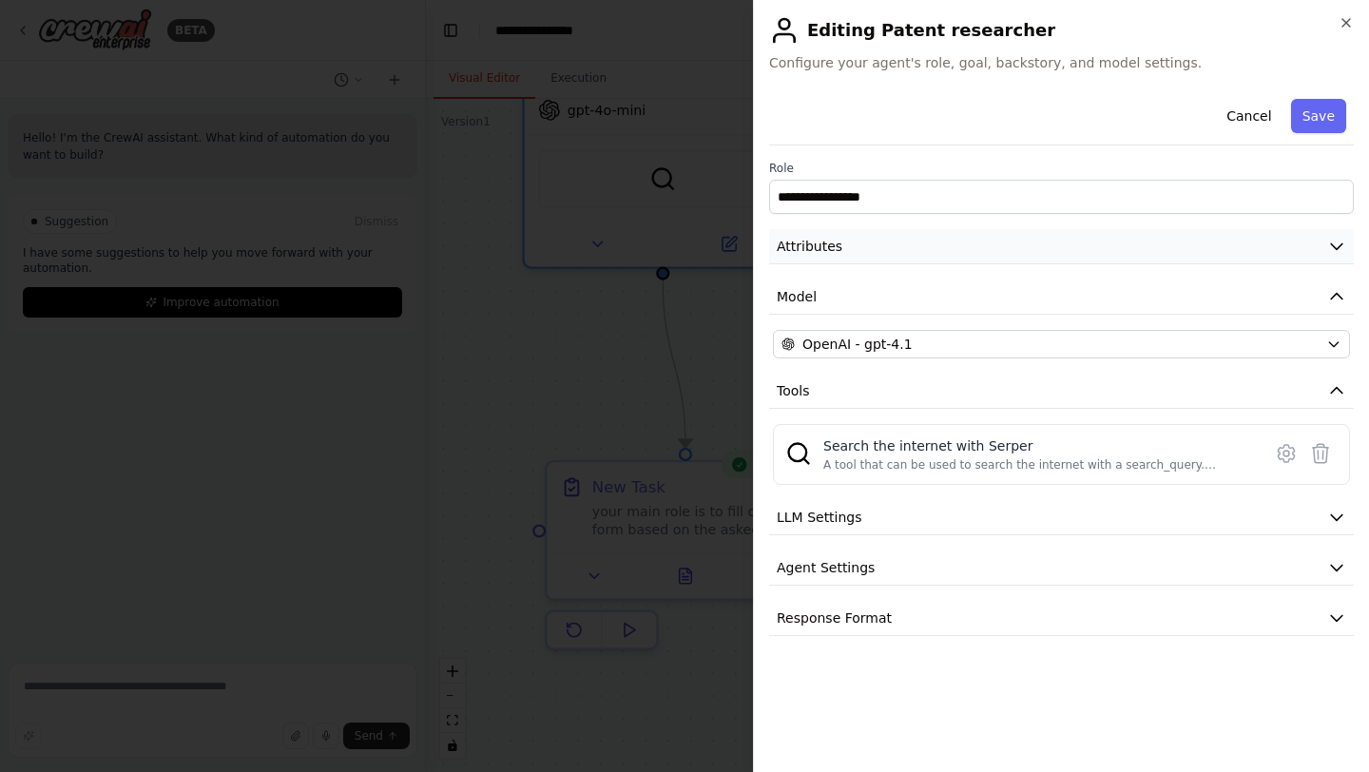
click at [1335, 242] on icon "button" at bounding box center [1336, 246] width 19 height 19
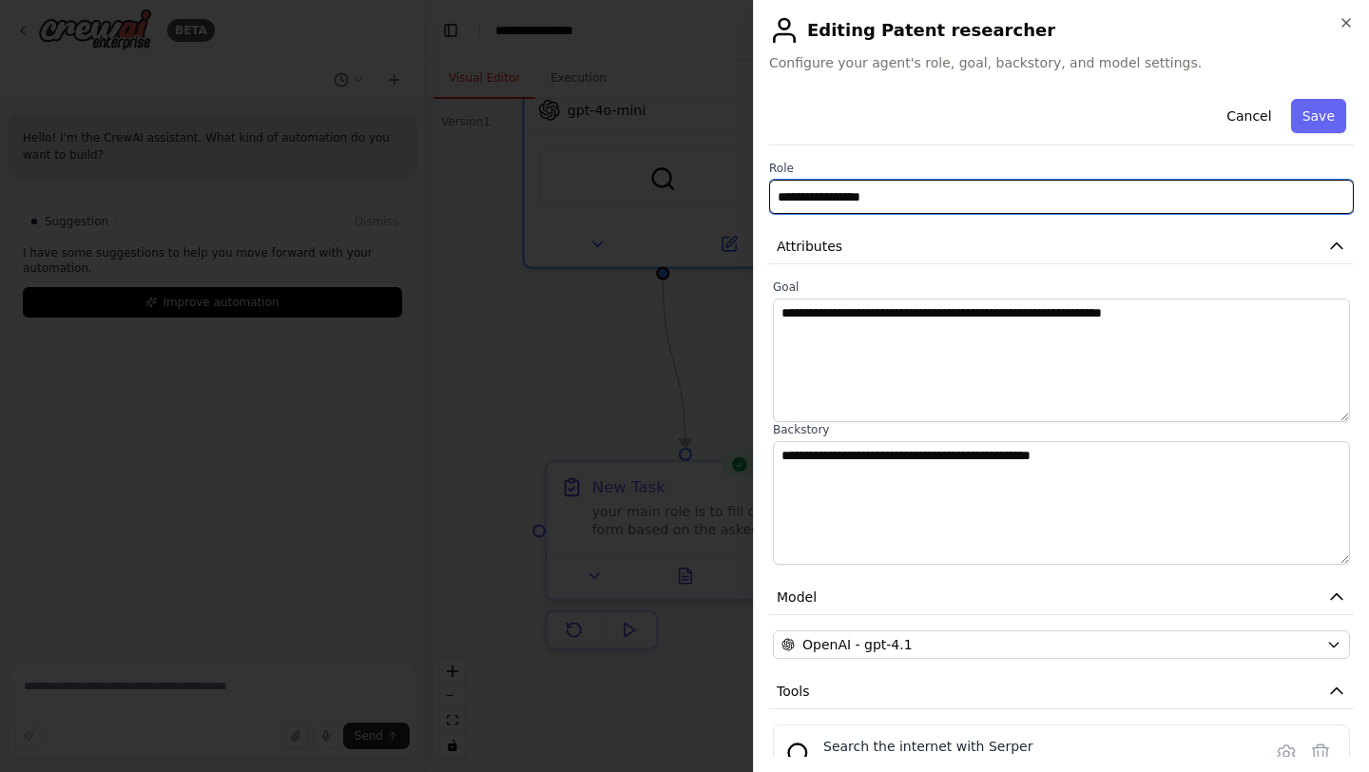
click at [1236, 201] on input "**********" at bounding box center [1061, 197] width 585 height 34
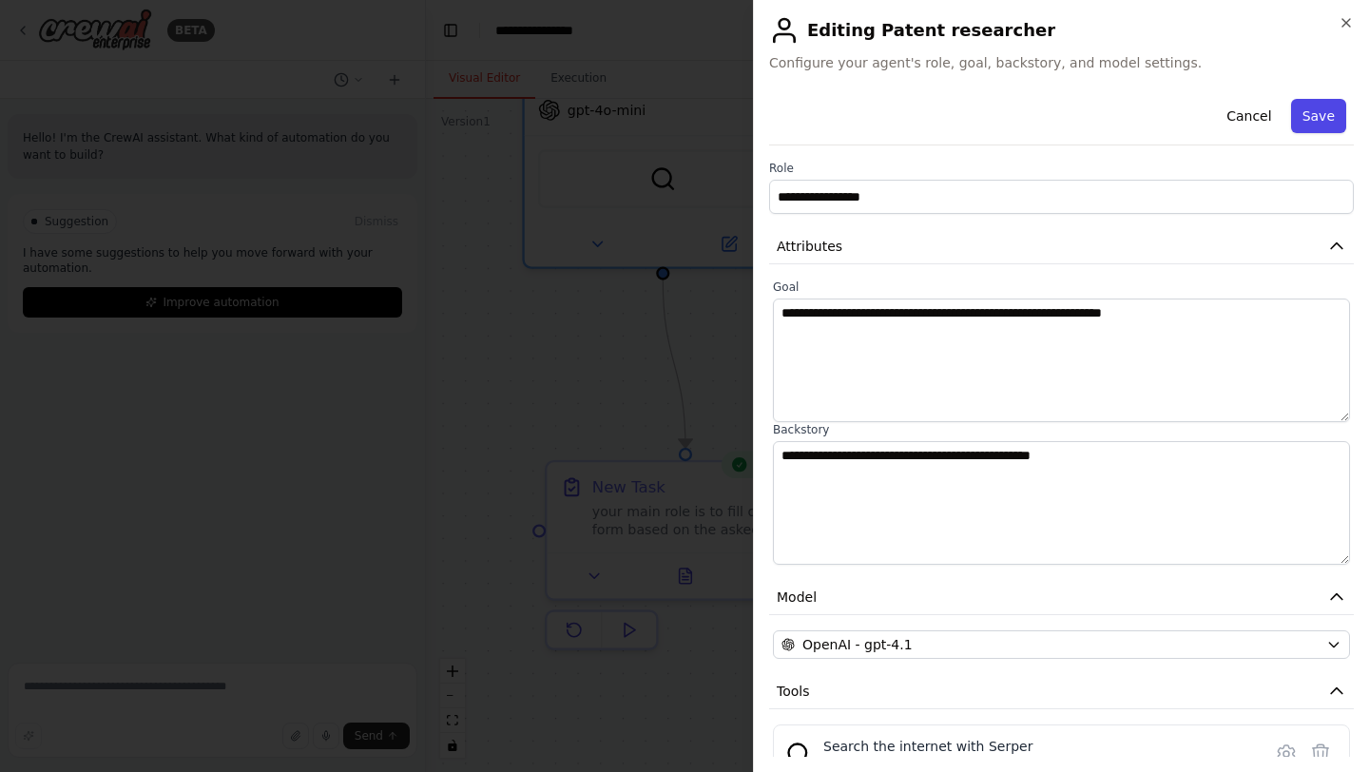
click at [1325, 121] on button "Save" at bounding box center [1318, 116] width 55 height 34
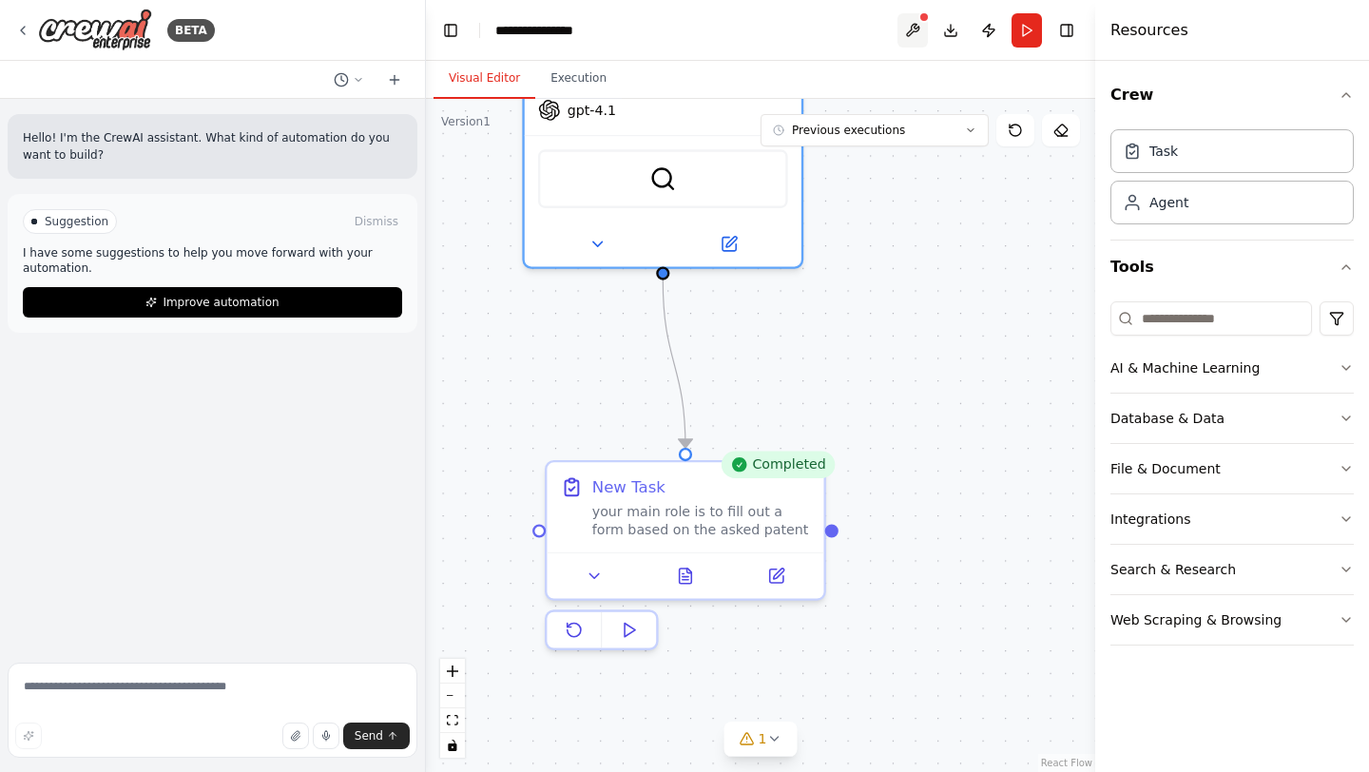
click at [916, 23] on button at bounding box center [913, 30] width 30 height 34
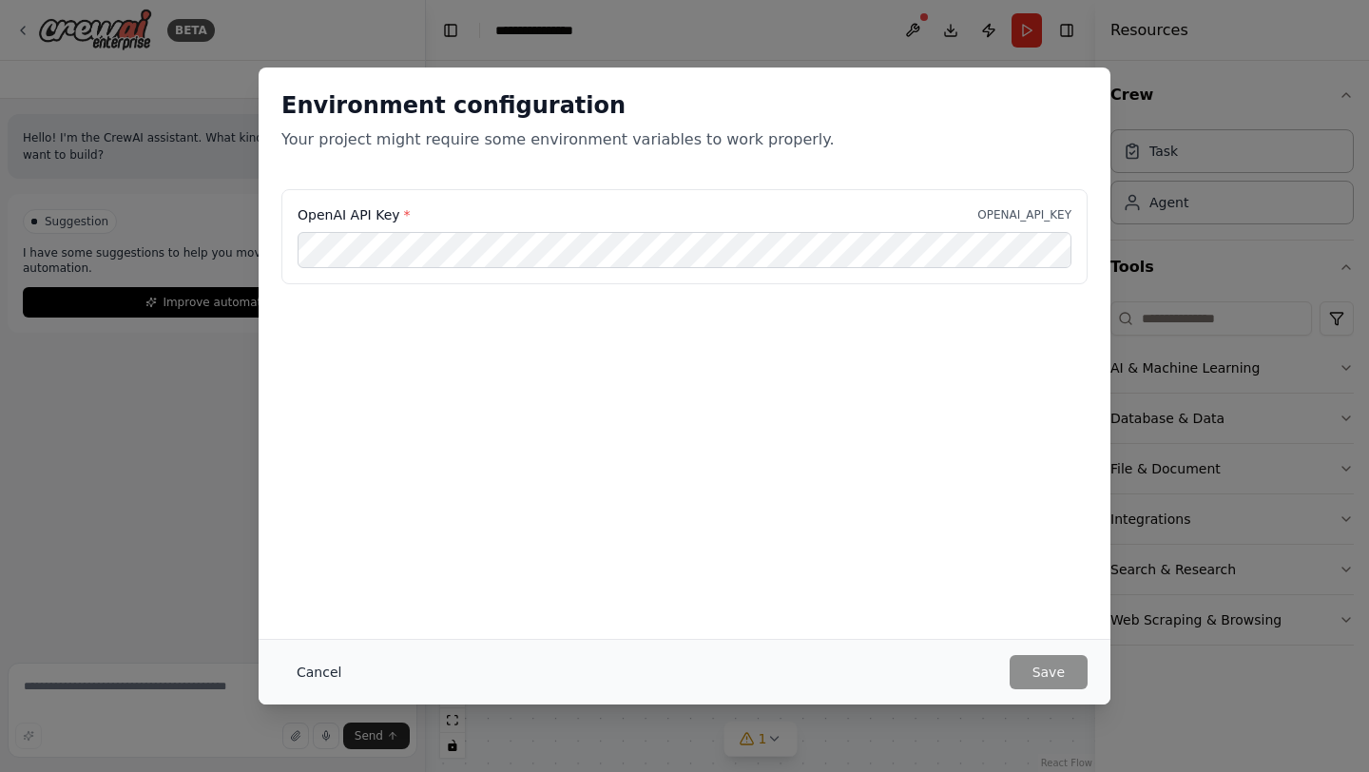
click at [319, 669] on button "Cancel" at bounding box center [318, 672] width 75 height 34
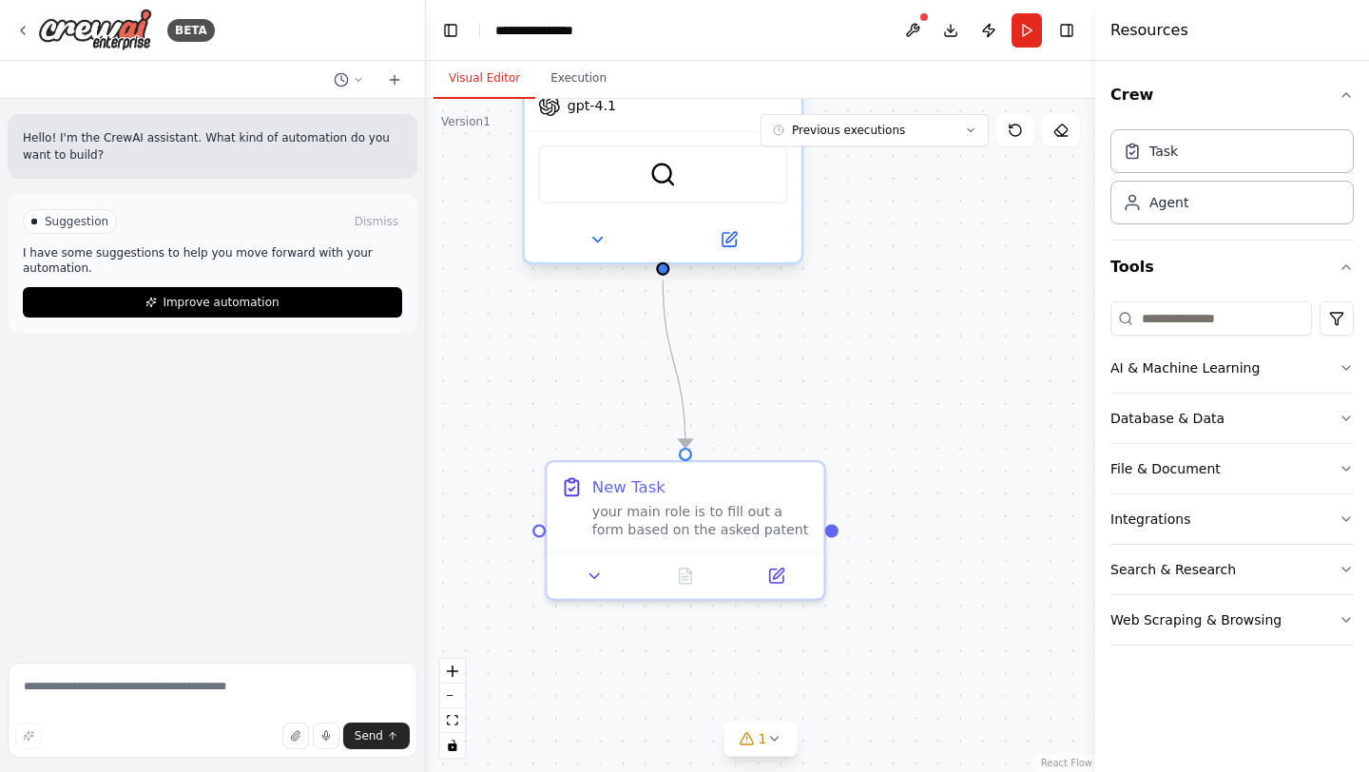
click at [696, 128] on div "gpt-4.1" at bounding box center [663, 105] width 277 height 49
click at [741, 253] on div at bounding box center [663, 239] width 277 height 45
click at [745, 242] on button at bounding box center [729, 239] width 127 height 27
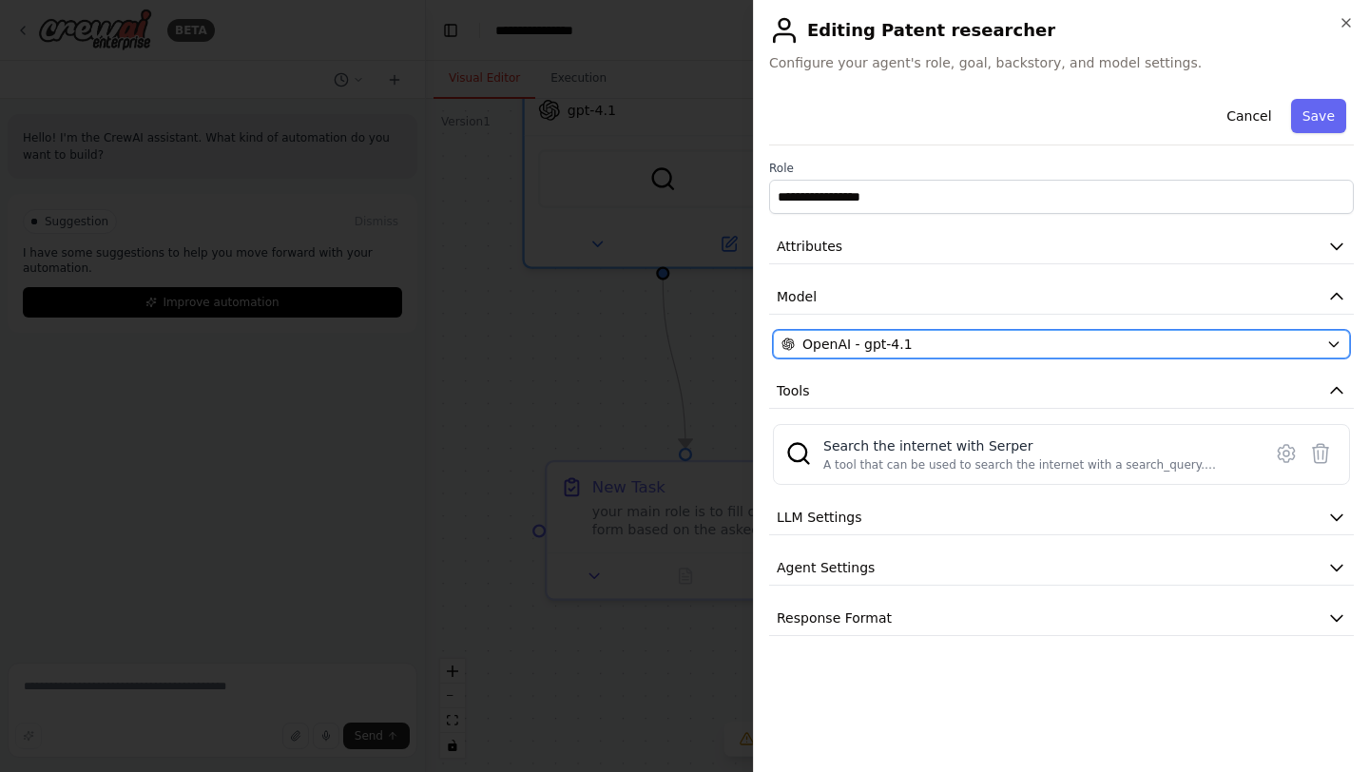
click at [1328, 357] on button "OpenAI - gpt-4.1" at bounding box center [1061, 344] width 577 height 29
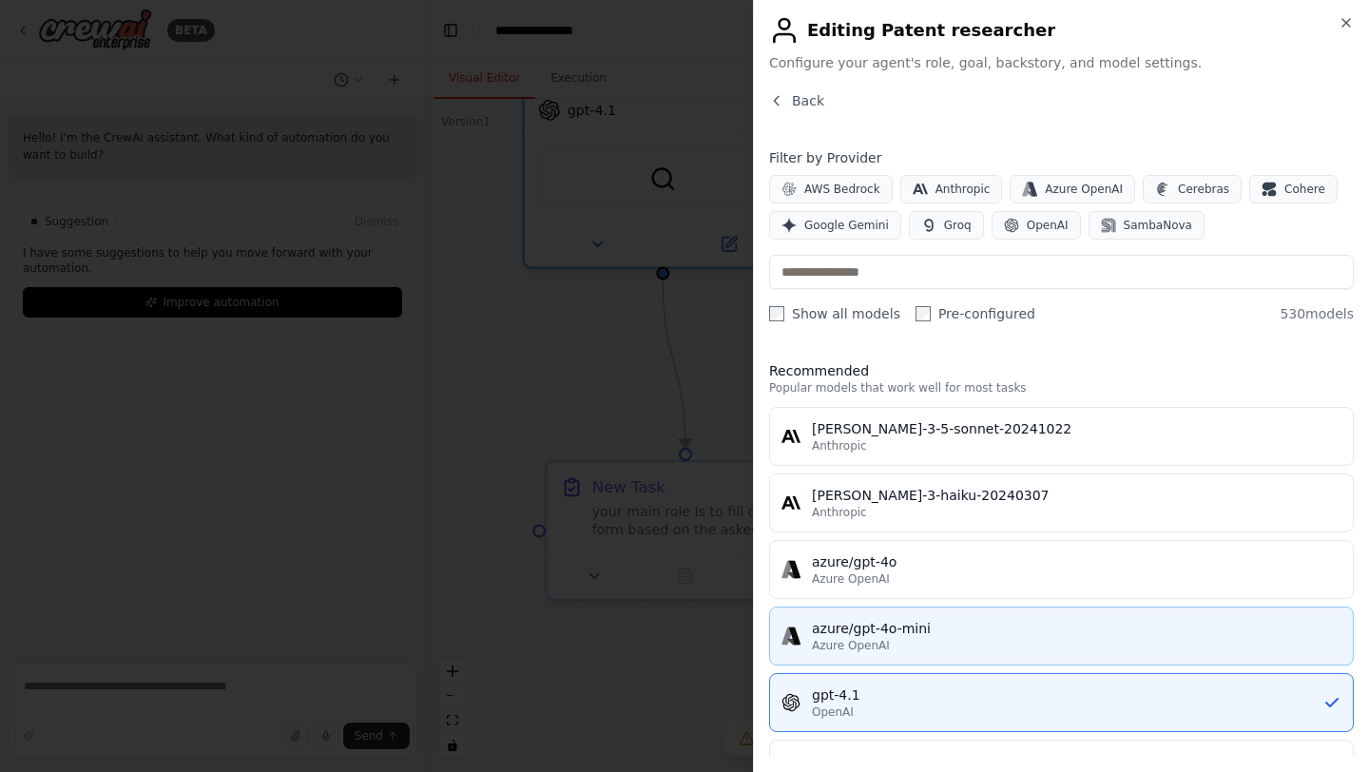
click at [993, 611] on button "azure/gpt-4o-mini Azure OpenAI" at bounding box center [1061, 636] width 585 height 59
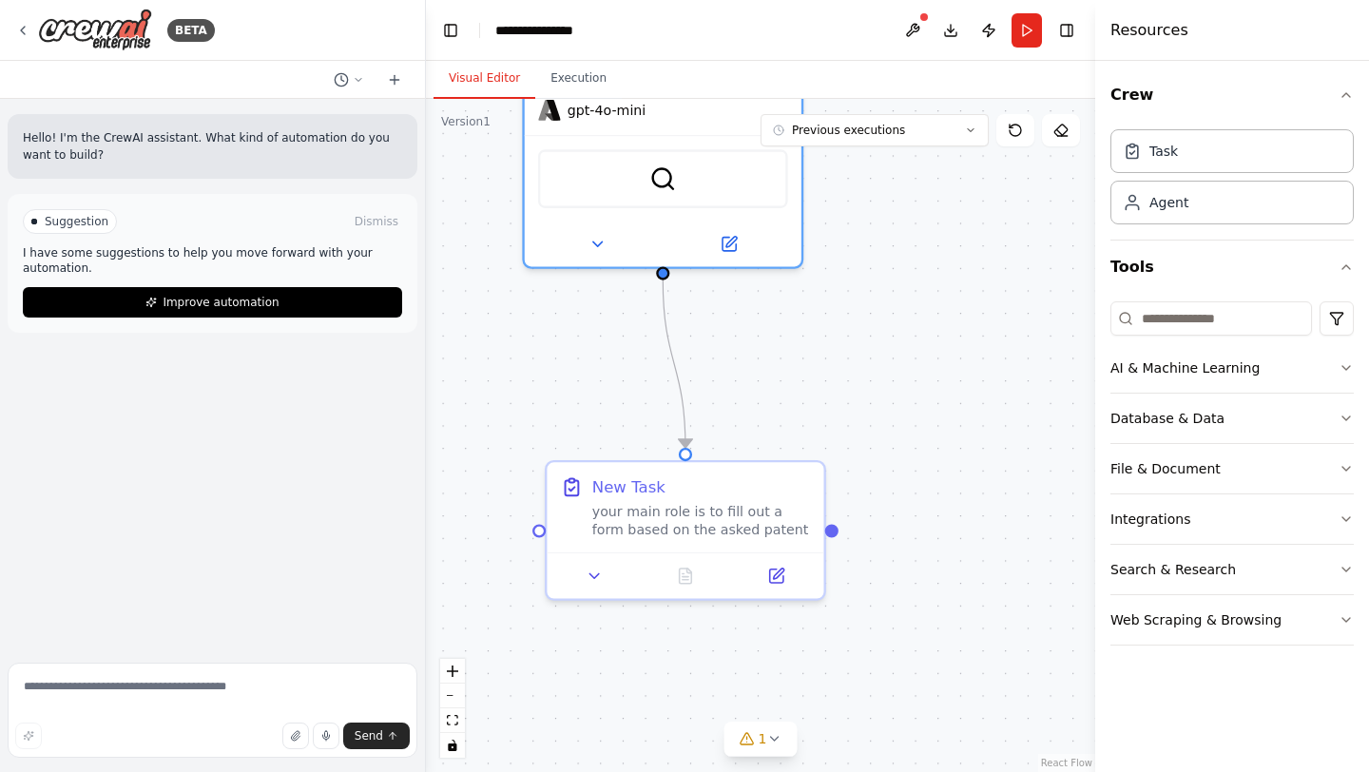
click at [918, 21] on button at bounding box center [913, 30] width 30 height 34
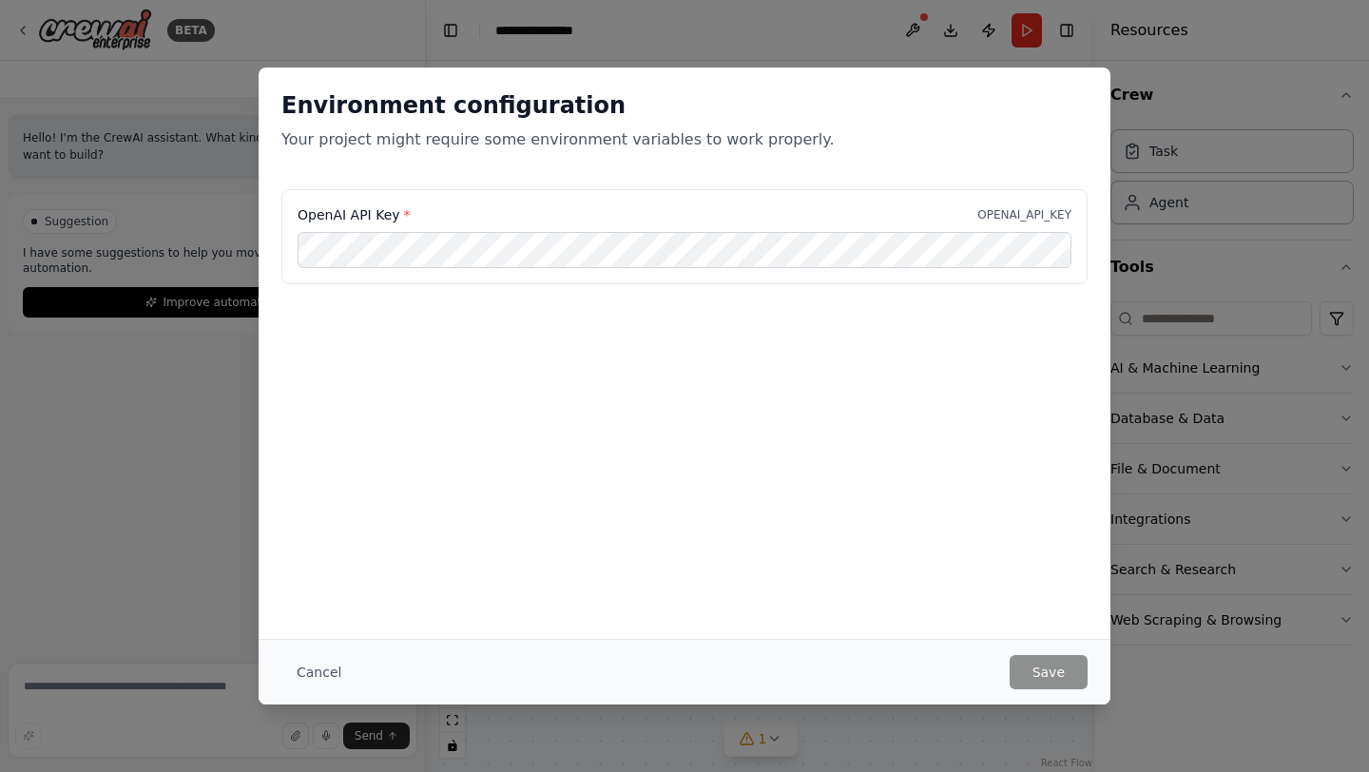
click at [1126, 308] on div "Environment configuration Your project might require some environment variables…" at bounding box center [684, 386] width 1369 height 772
click at [299, 668] on button "Cancel" at bounding box center [318, 672] width 75 height 34
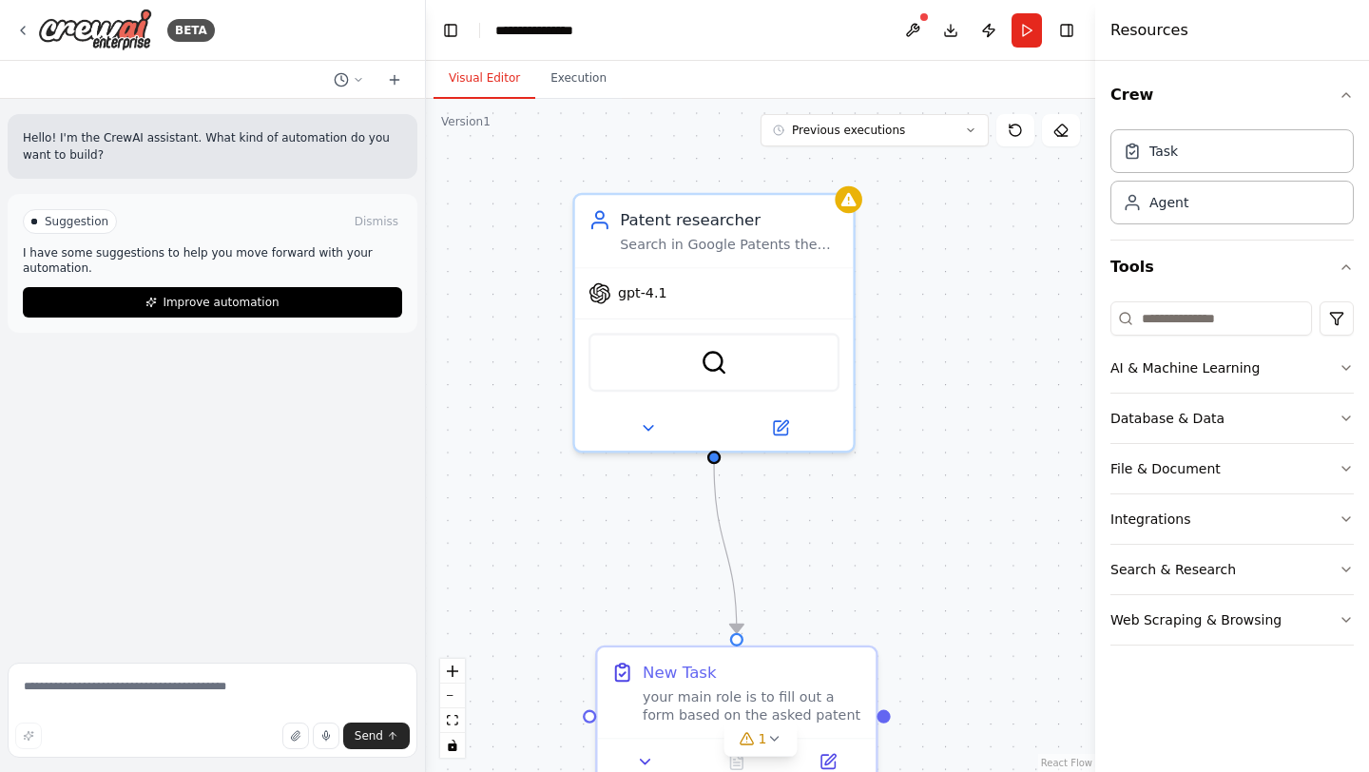
drag, startPoint x: 874, startPoint y: 328, endPoint x: 926, endPoint y: 513, distance: 191.7
click at [926, 513] on div ".deletable-edge-delete-btn { width: 20px; height: 20px; border: 0px solid #ffff…" at bounding box center [760, 435] width 669 height 673
click at [641, 299] on div "gpt-4.1" at bounding box center [628, 289] width 79 height 23
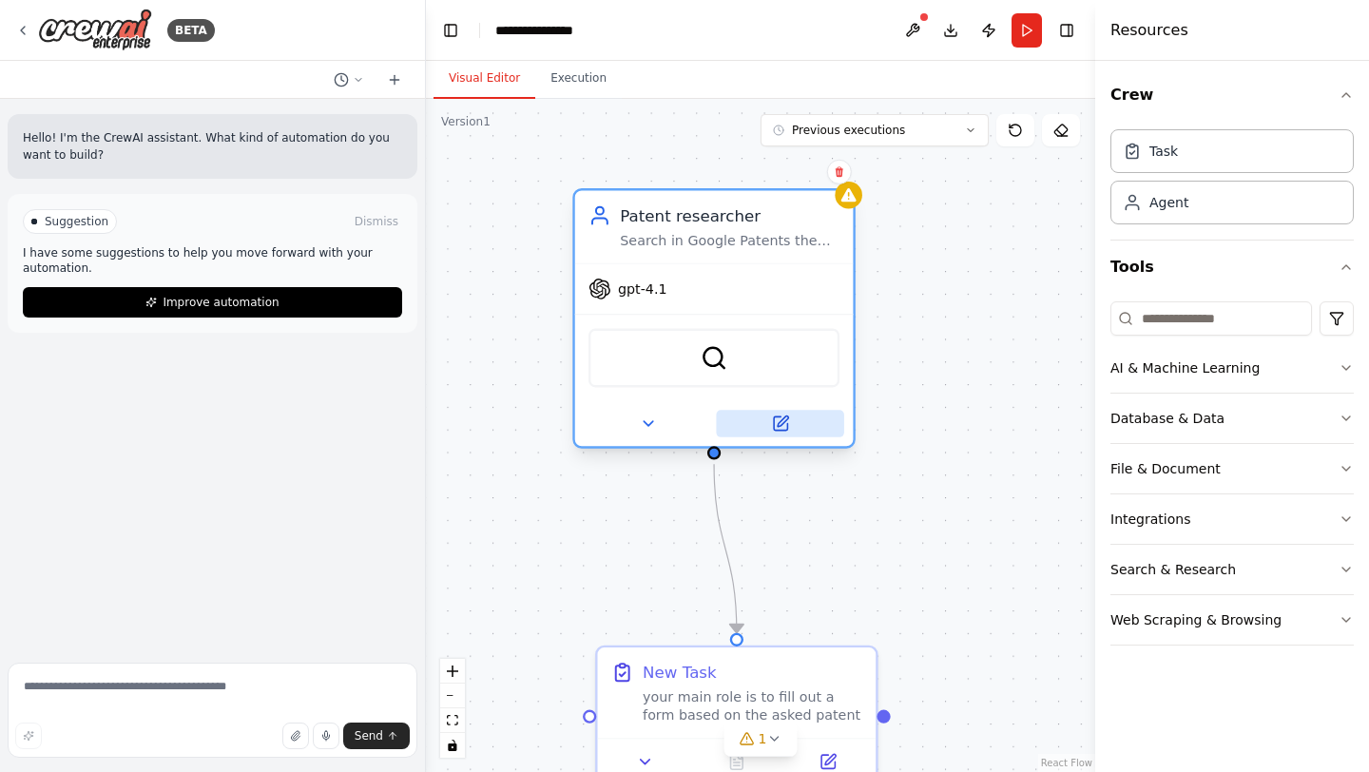
click at [791, 427] on button at bounding box center [779, 424] width 127 height 28
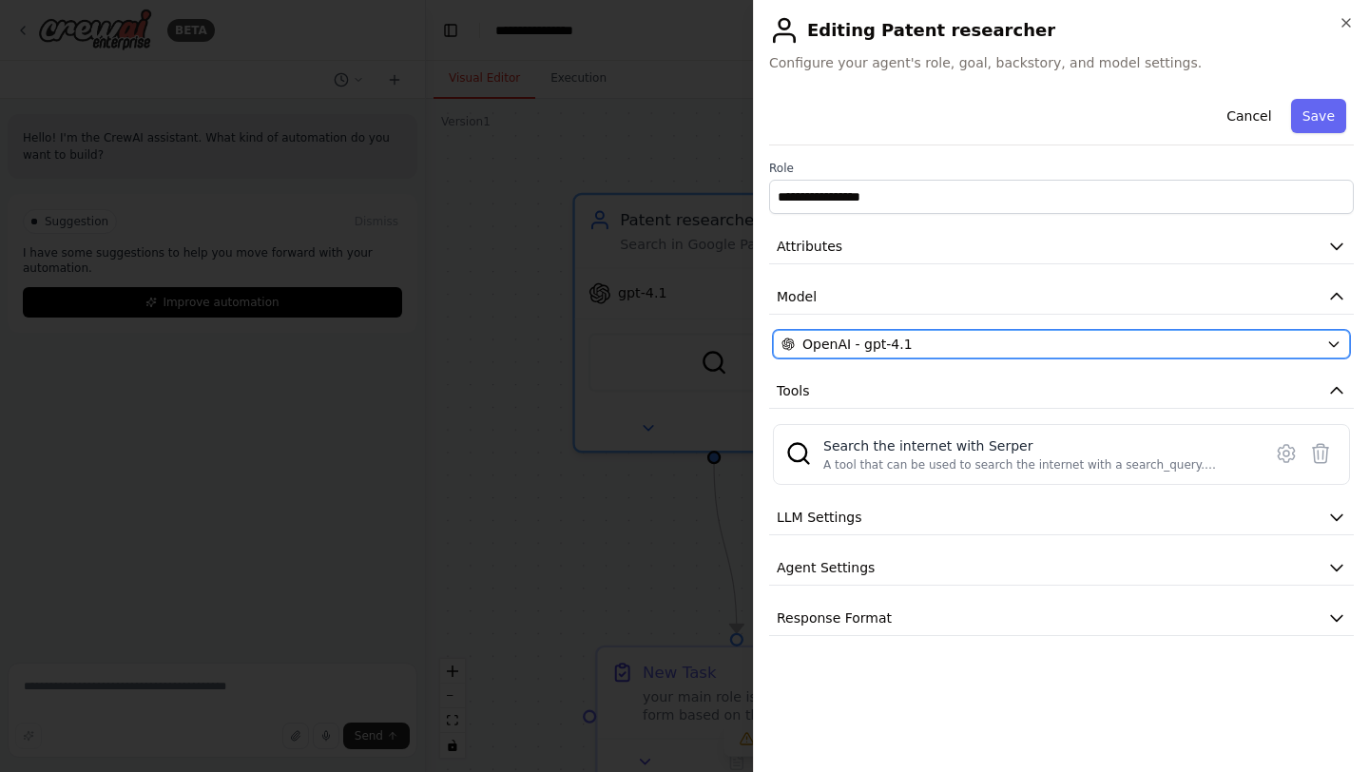
click at [1343, 341] on button "OpenAI - gpt-4.1" at bounding box center [1061, 344] width 577 height 29
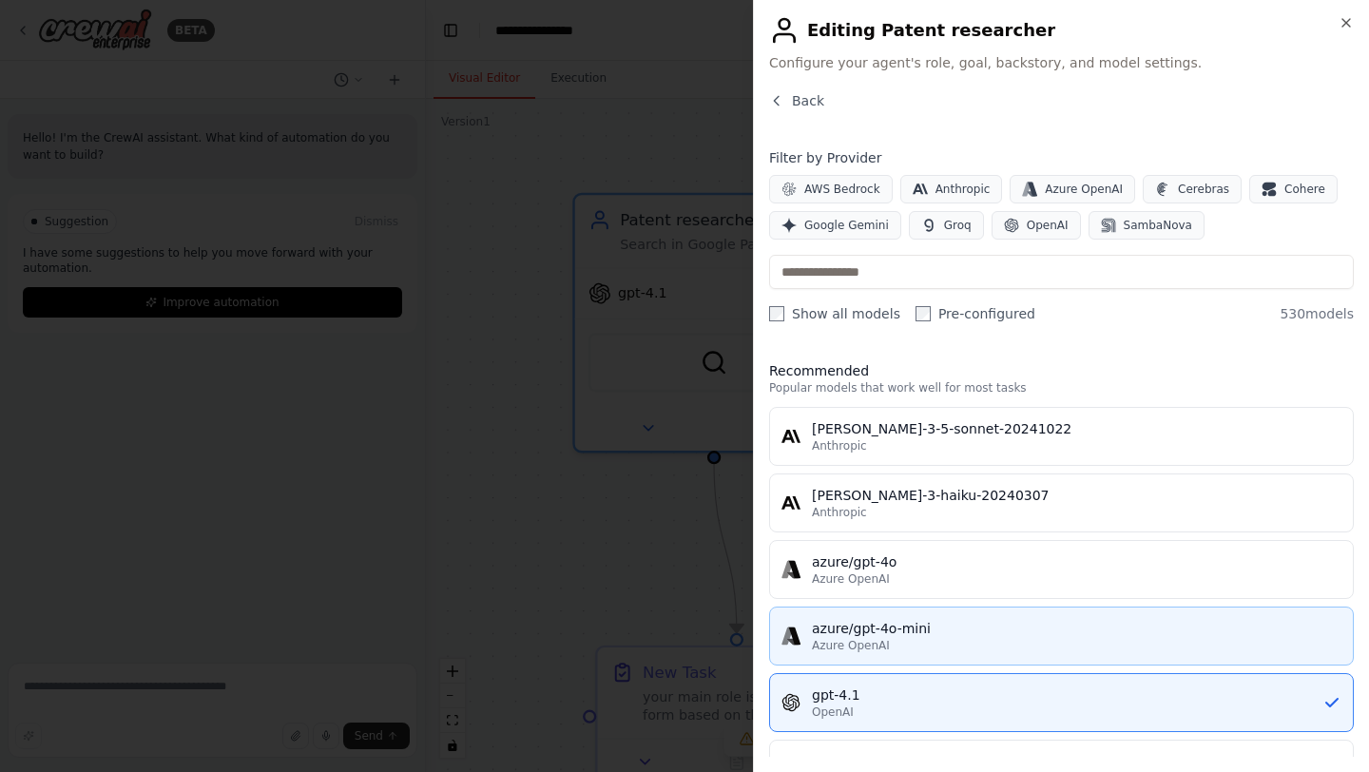
click at [986, 638] on div "Azure OpenAI" at bounding box center [1077, 645] width 530 height 15
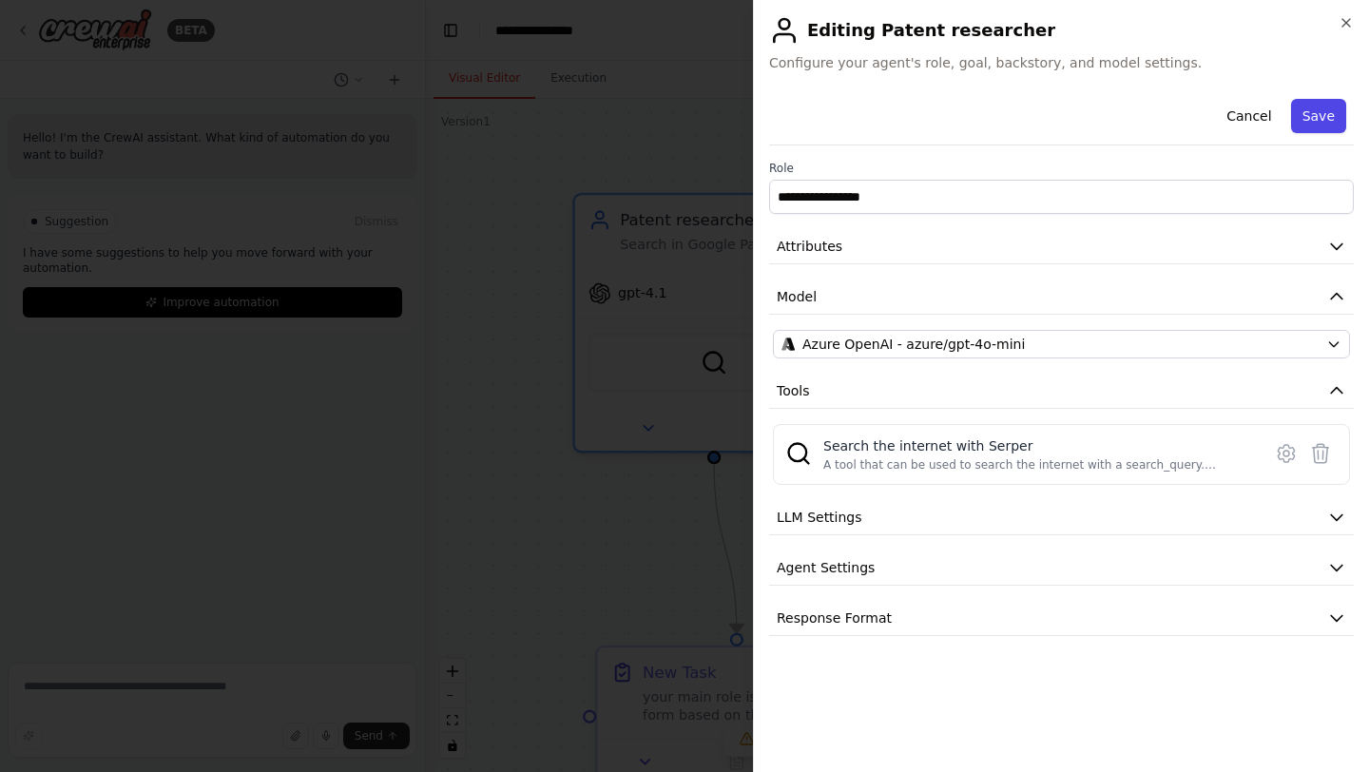
click at [1317, 123] on button "Save" at bounding box center [1318, 116] width 55 height 34
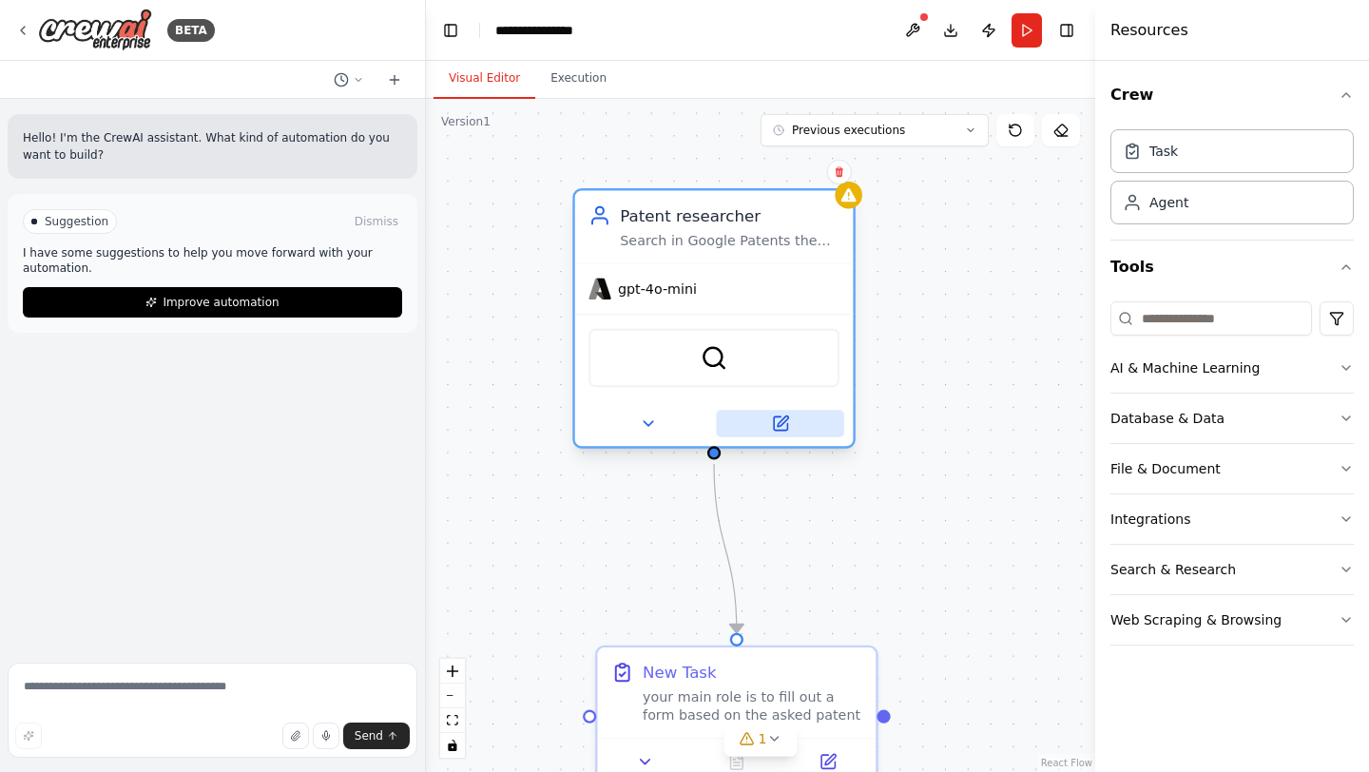
click at [768, 422] on button at bounding box center [779, 424] width 127 height 28
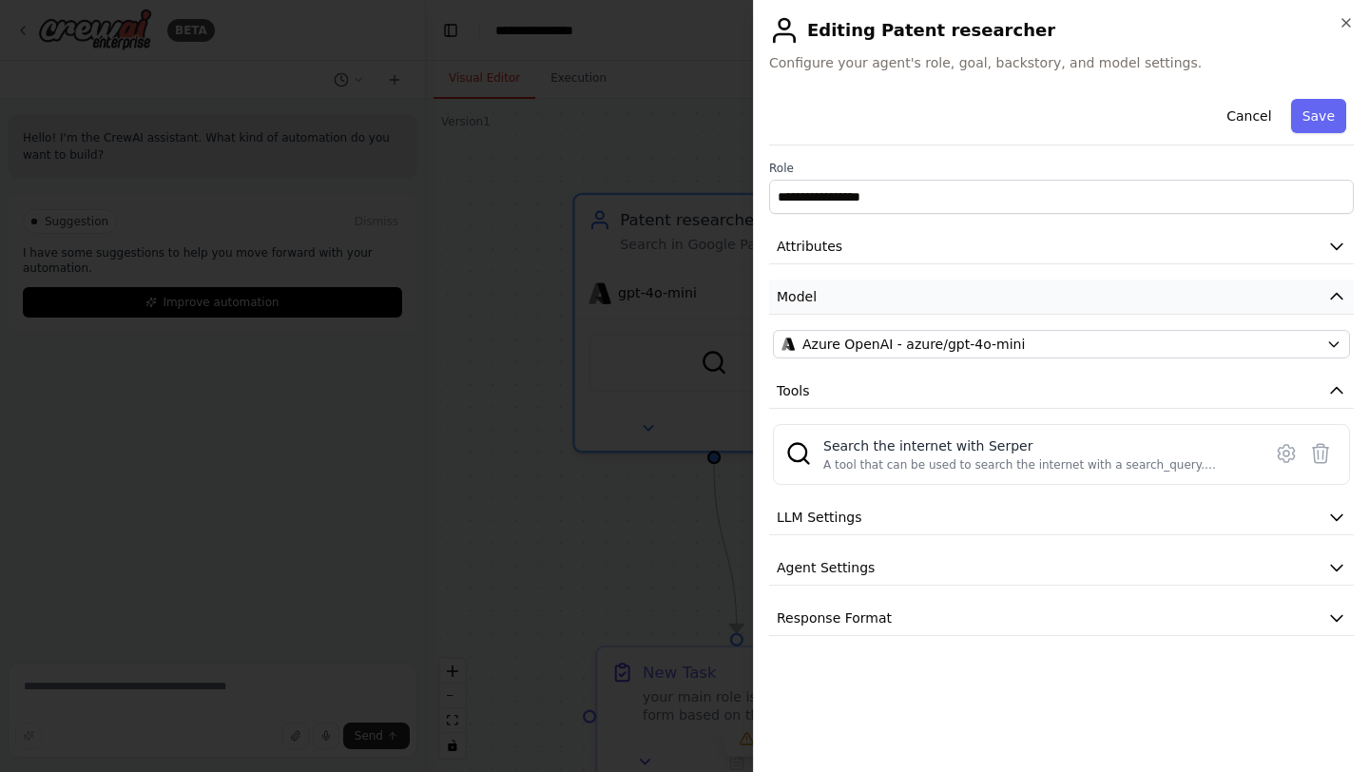
click at [1266, 299] on button "Model" at bounding box center [1061, 297] width 585 height 35
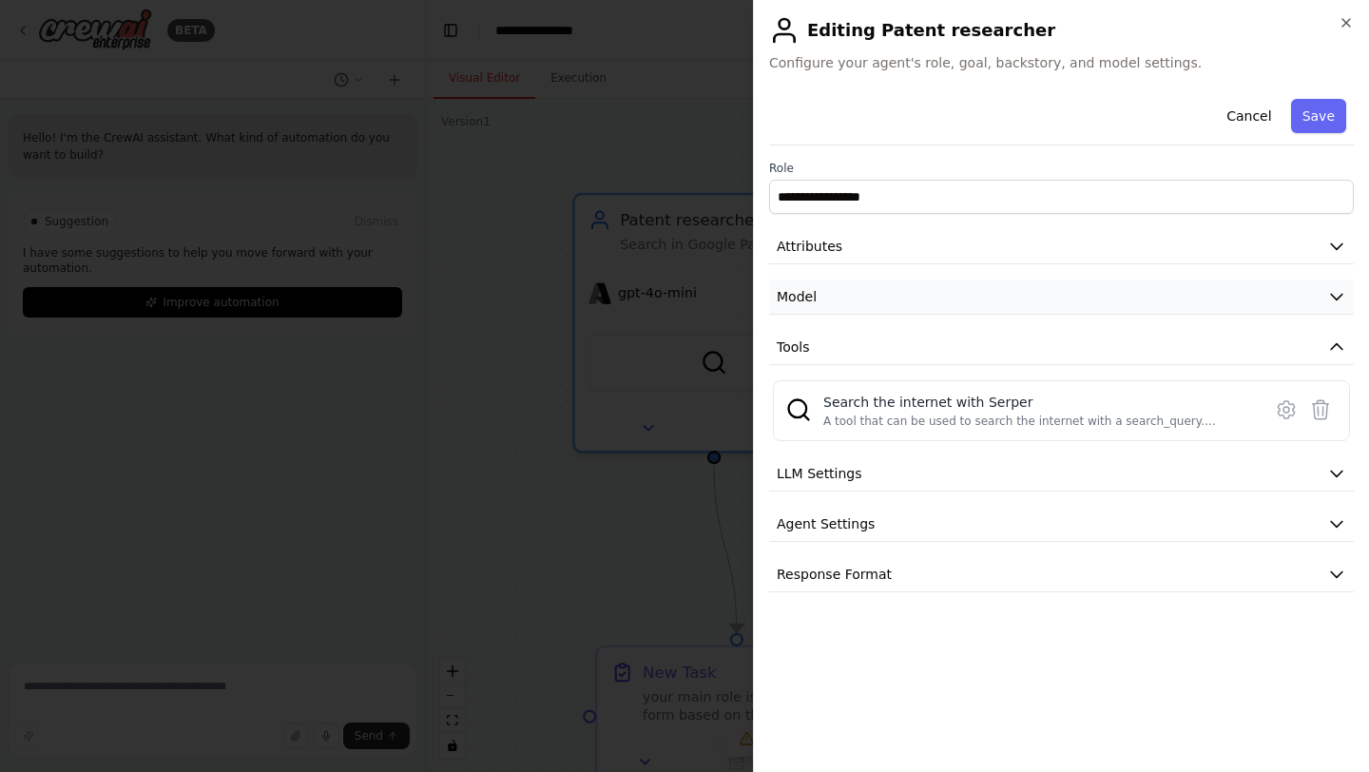
click at [1266, 299] on button "Model" at bounding box center [1061, 297] width 585 height 35
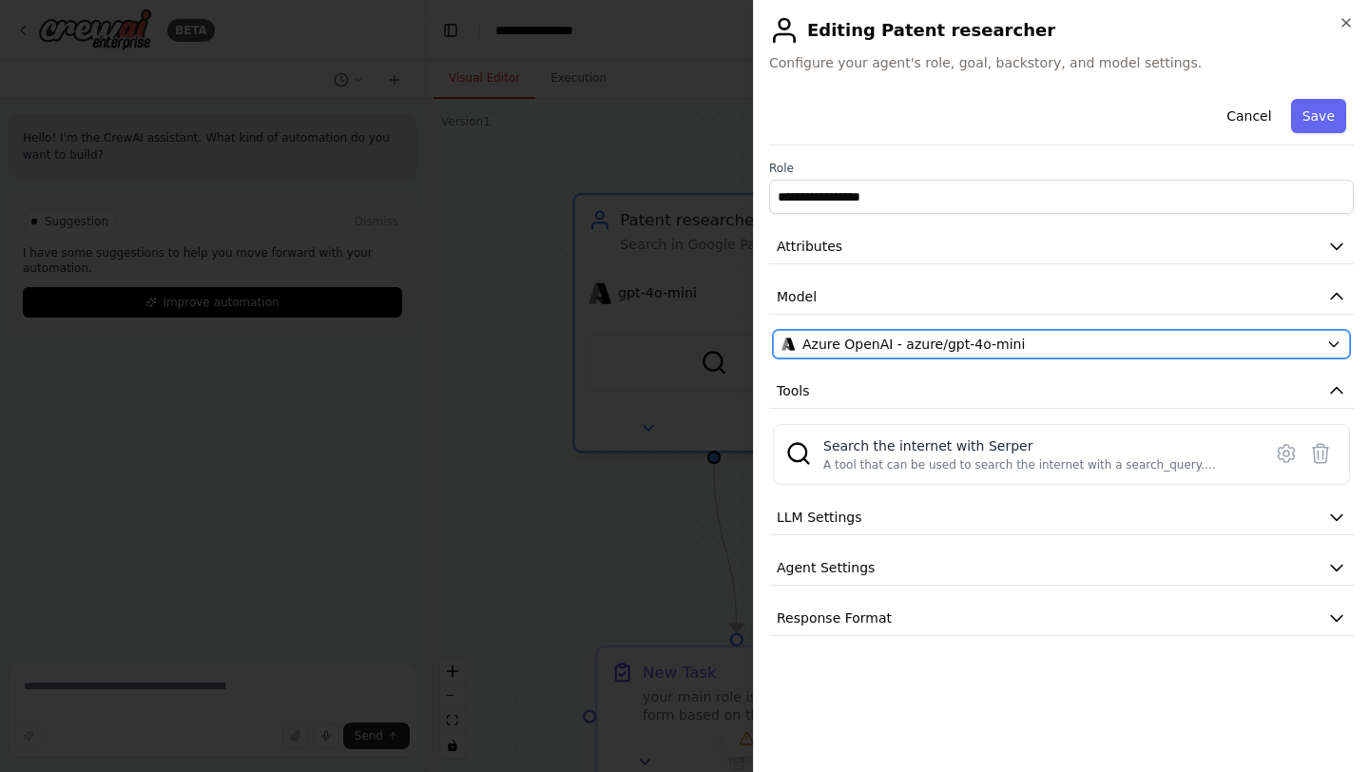
click at [1343, 344] on button "Azure OpenAI - azure/gpt-4o-mini" at bounding box center [1061, 344] width 577 height 29
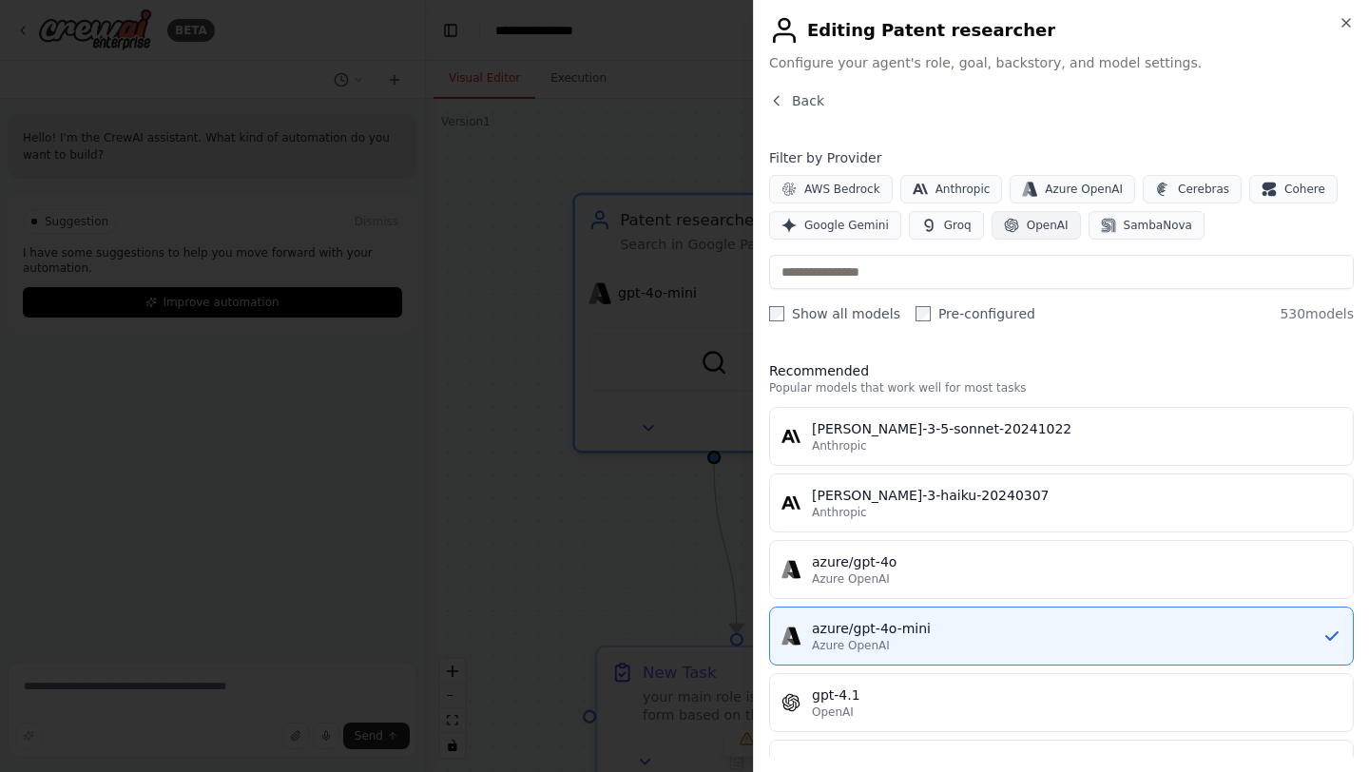
click at [1033, 228] on span "OpenAI" at bounding box center [1048, 225] width 42 height 15
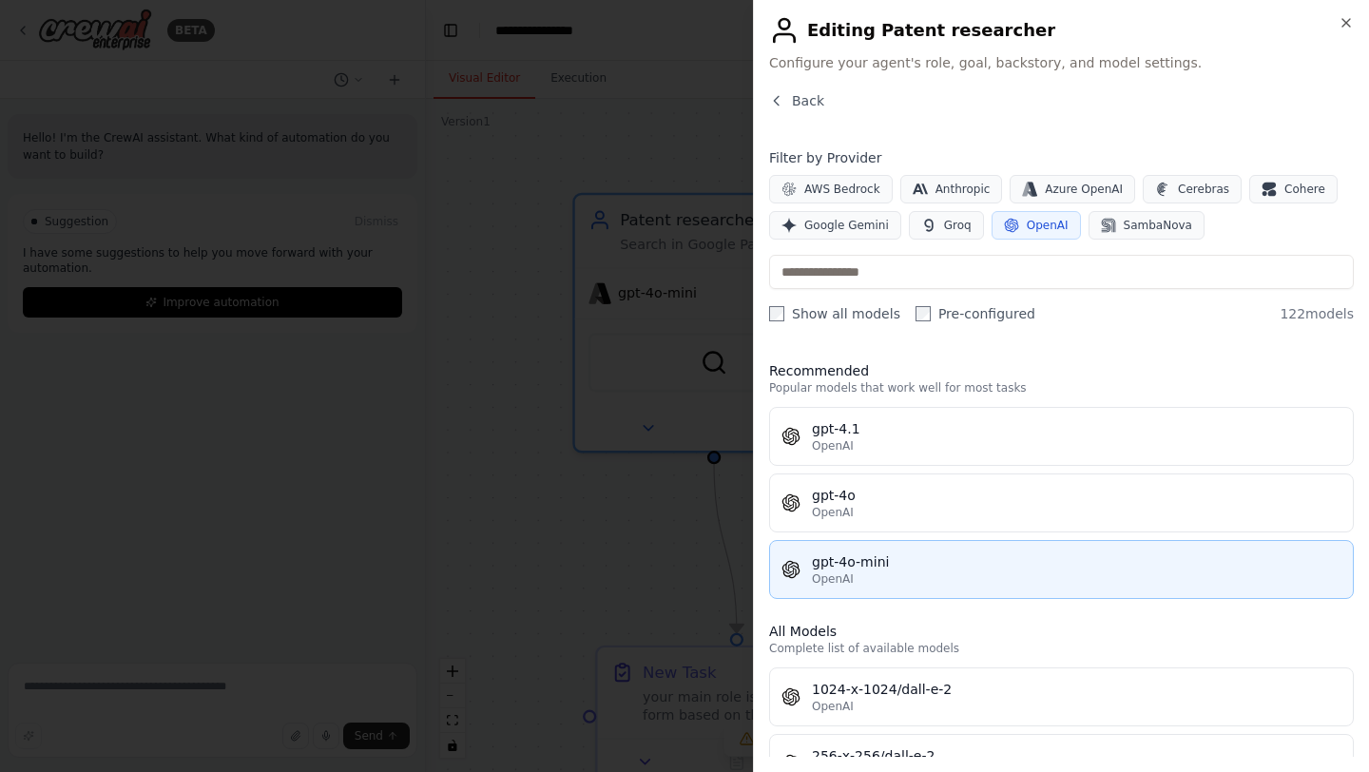
click at [884, 559] on div "gpt-4o-mini" at bounding box center [1077, 561] width 530 height 19
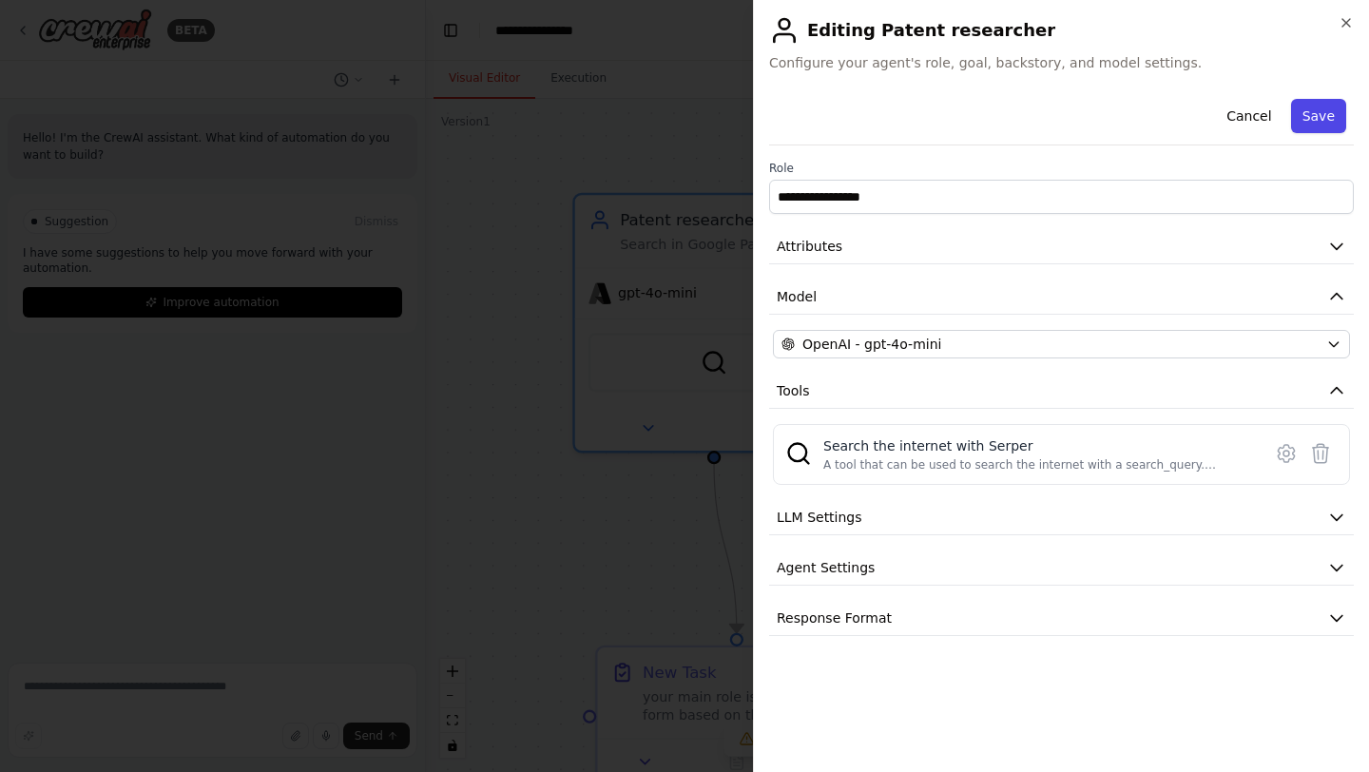
click at [1333, 108] on button "Save" at bounding box center [1318, 116] width 55 height 34
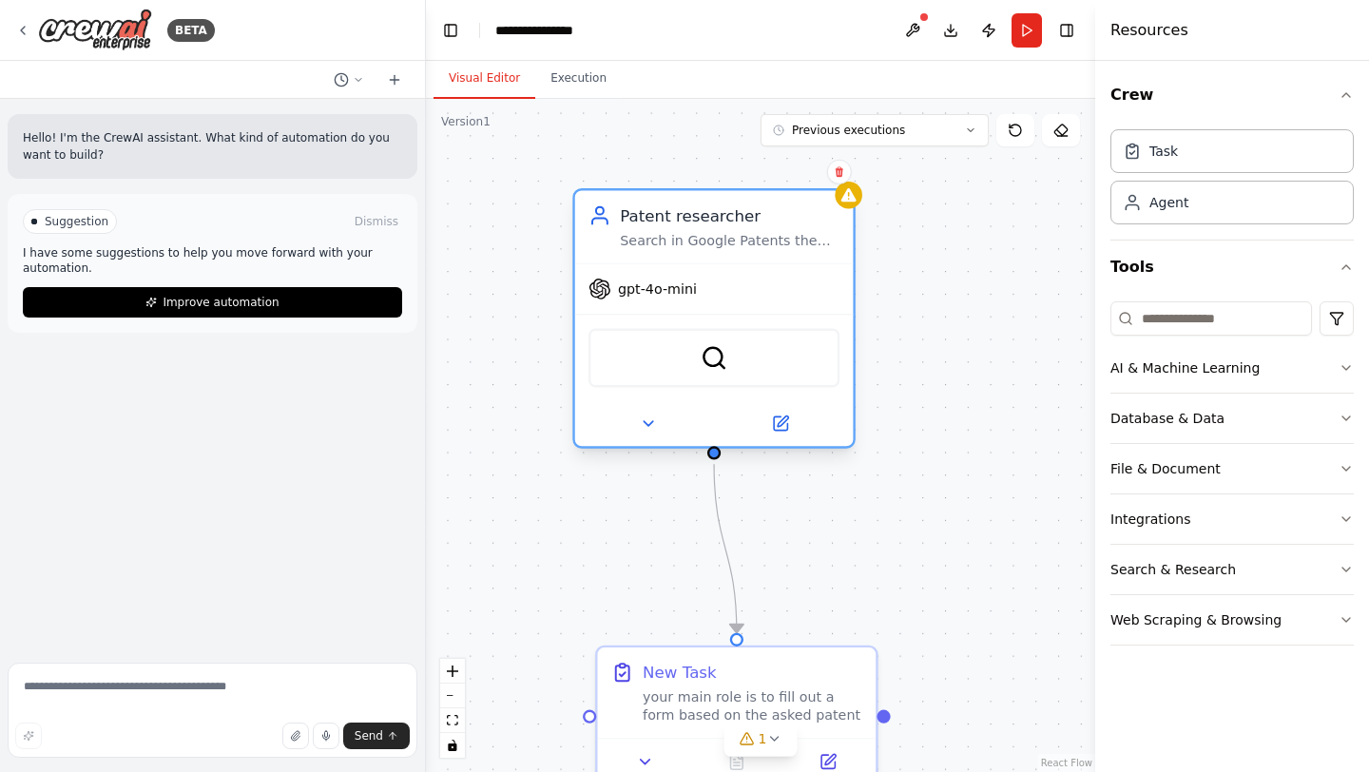
click at [627, 298] on div "gpt-4o-mini" at bounding box center [643, 289] width 108 height 23
click at [771, 432] on icon at bounding box center [780, 424] width 18 height 18
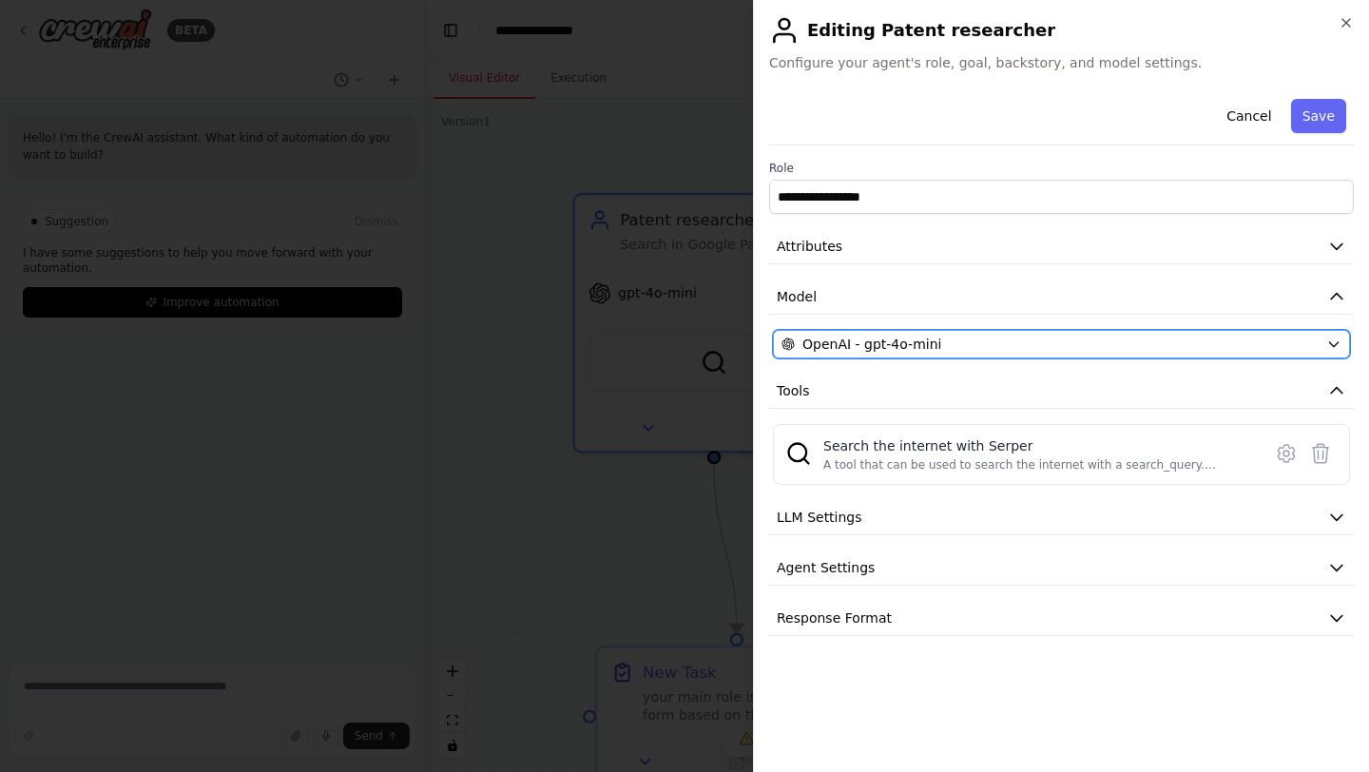
click at [1316, 348] on div "OpenAI - gpt-4o-mini" at bounding box center [1050, 344] width 537 height 19
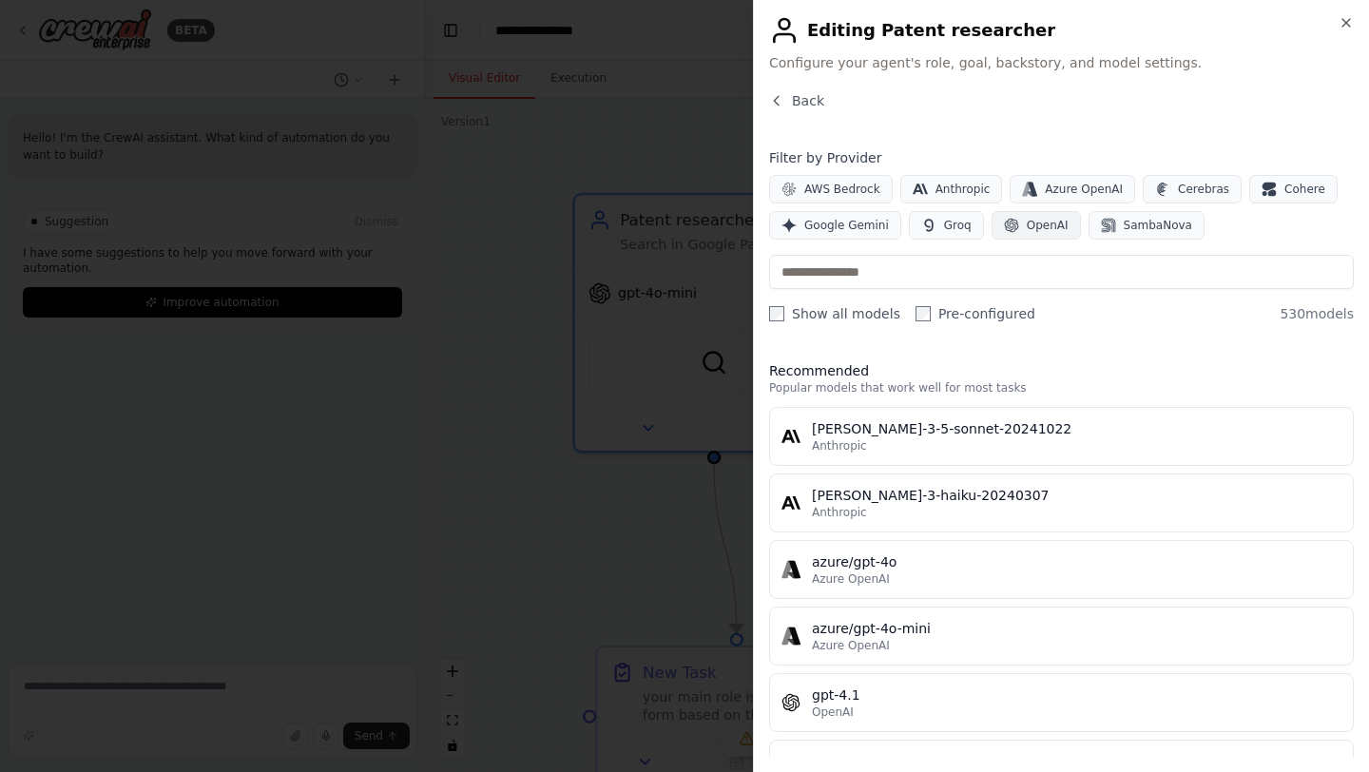
click at [1017, 223] on button "OpenAI" at bounding box center [1036, 225] width 89 height 29
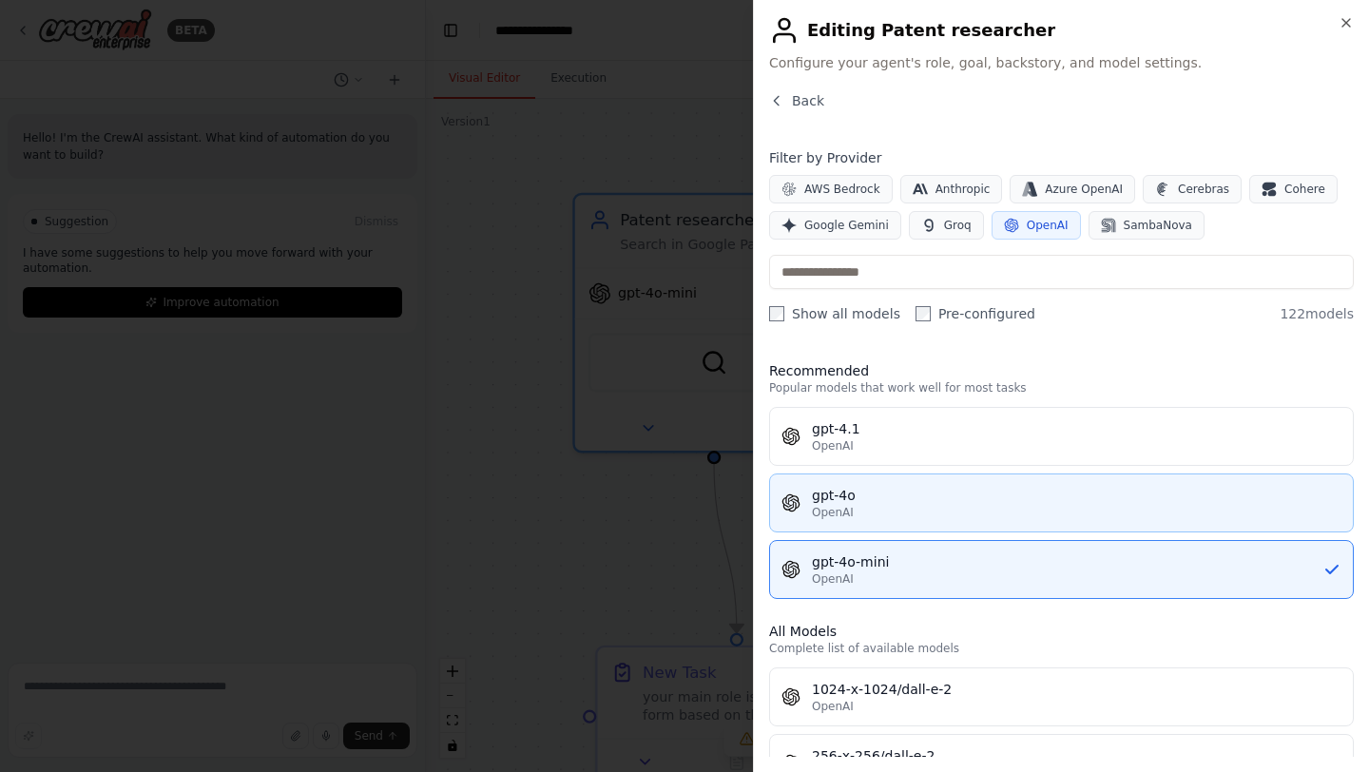
click at [929, 494] on div "gpt-4o" at bounding box center [1077, 495] width 530 height 19
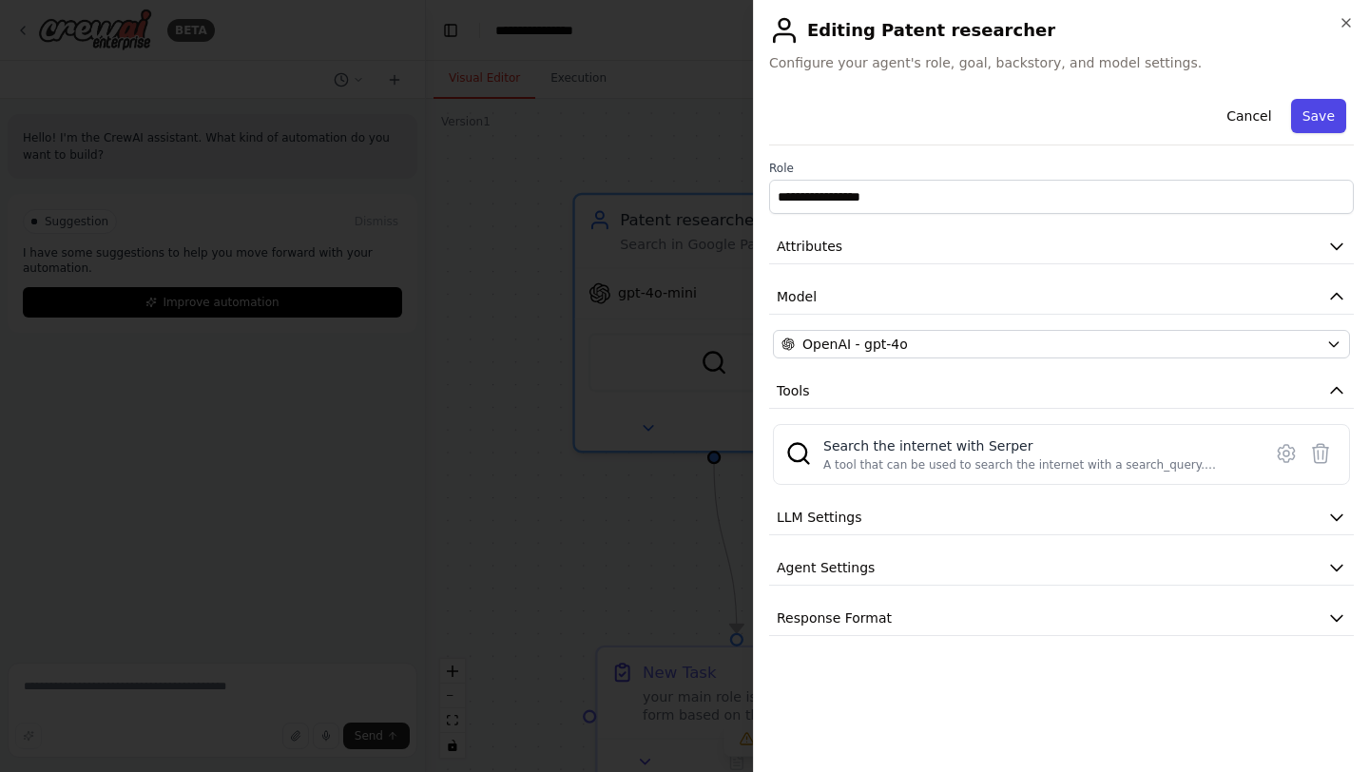
click at [1323, 112] on button "Save" at bounding box center [1318, 116] width 55 height 34
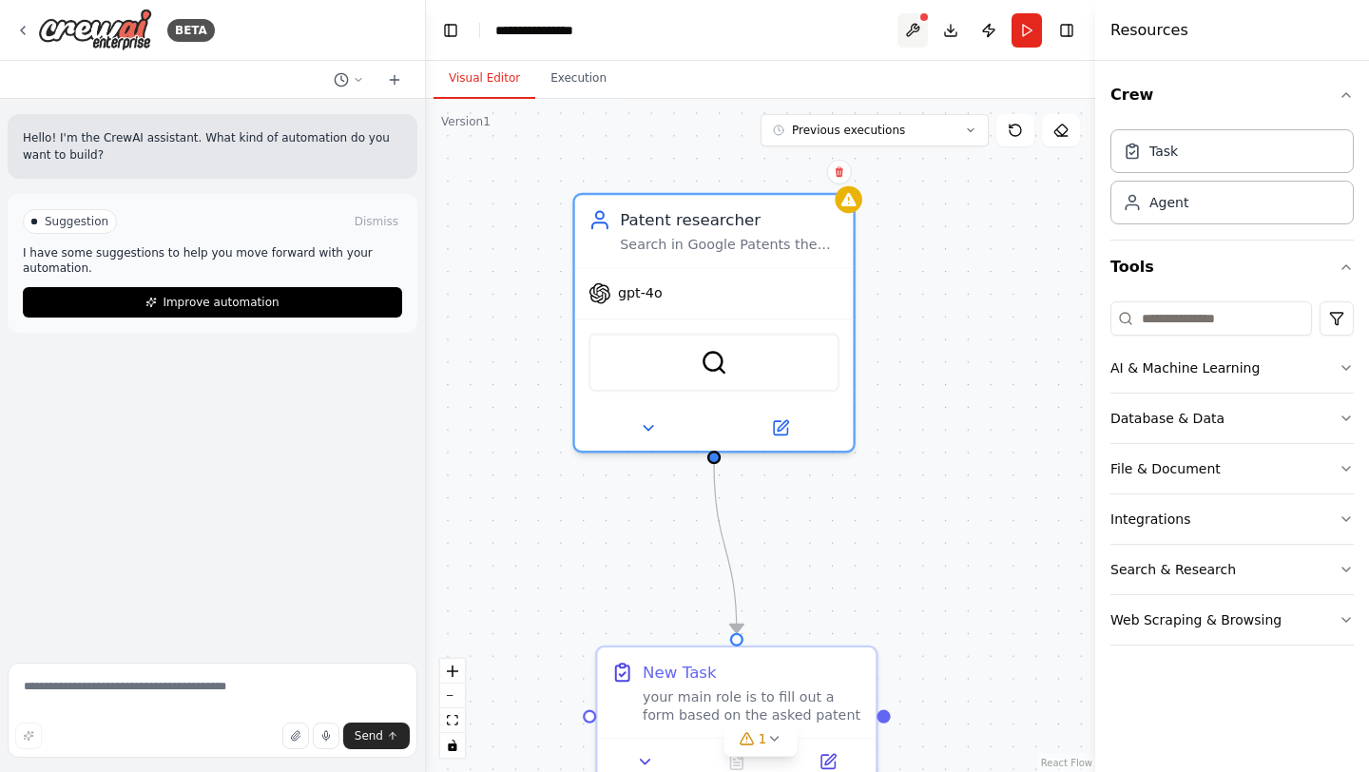
click at [913, 30] on button at bounding box center [913, 30] width 30 height 34
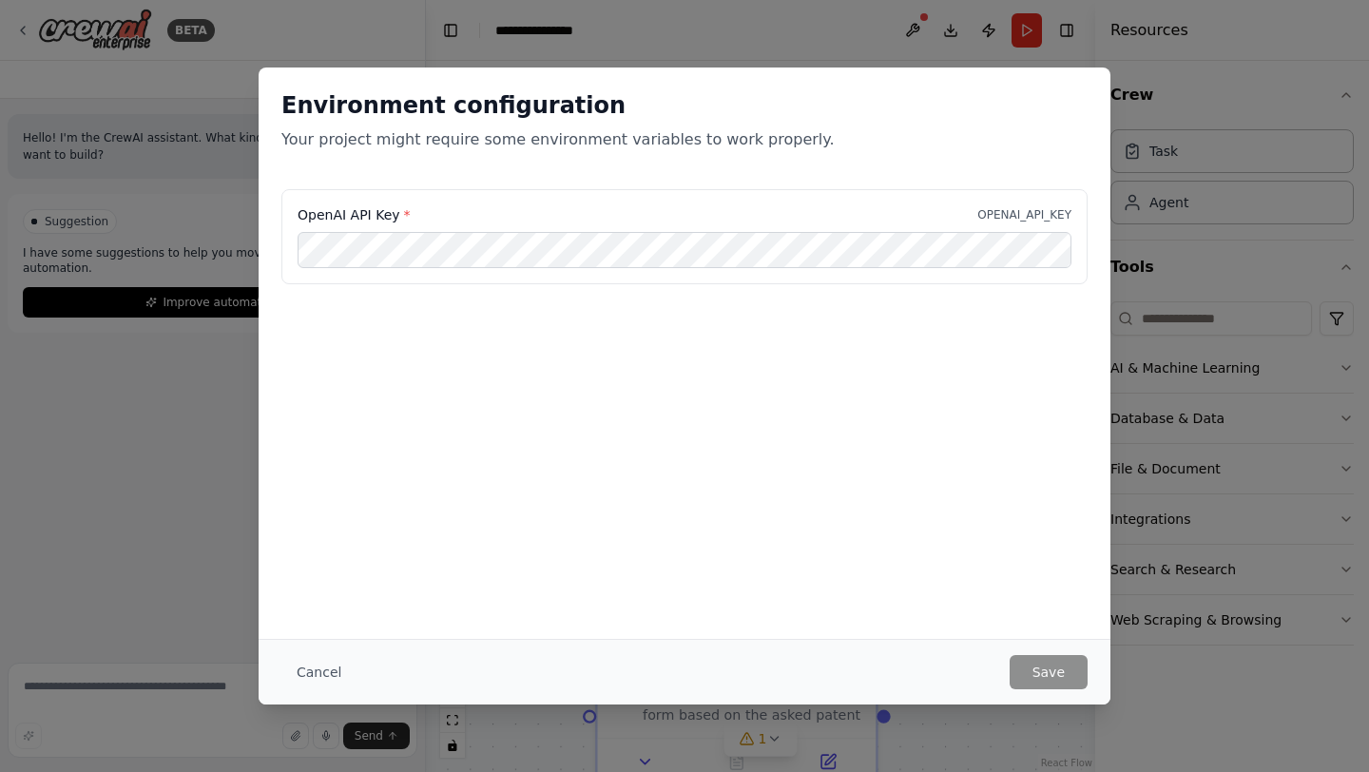
click at [227, 489] on div "Environment configuration Your project might require some environment variables…" at bounding box center [684, 386] width 1369 height 772
click at [320, 681] on button "Cancel" at bounding box center [318, 672] width 75 height 34
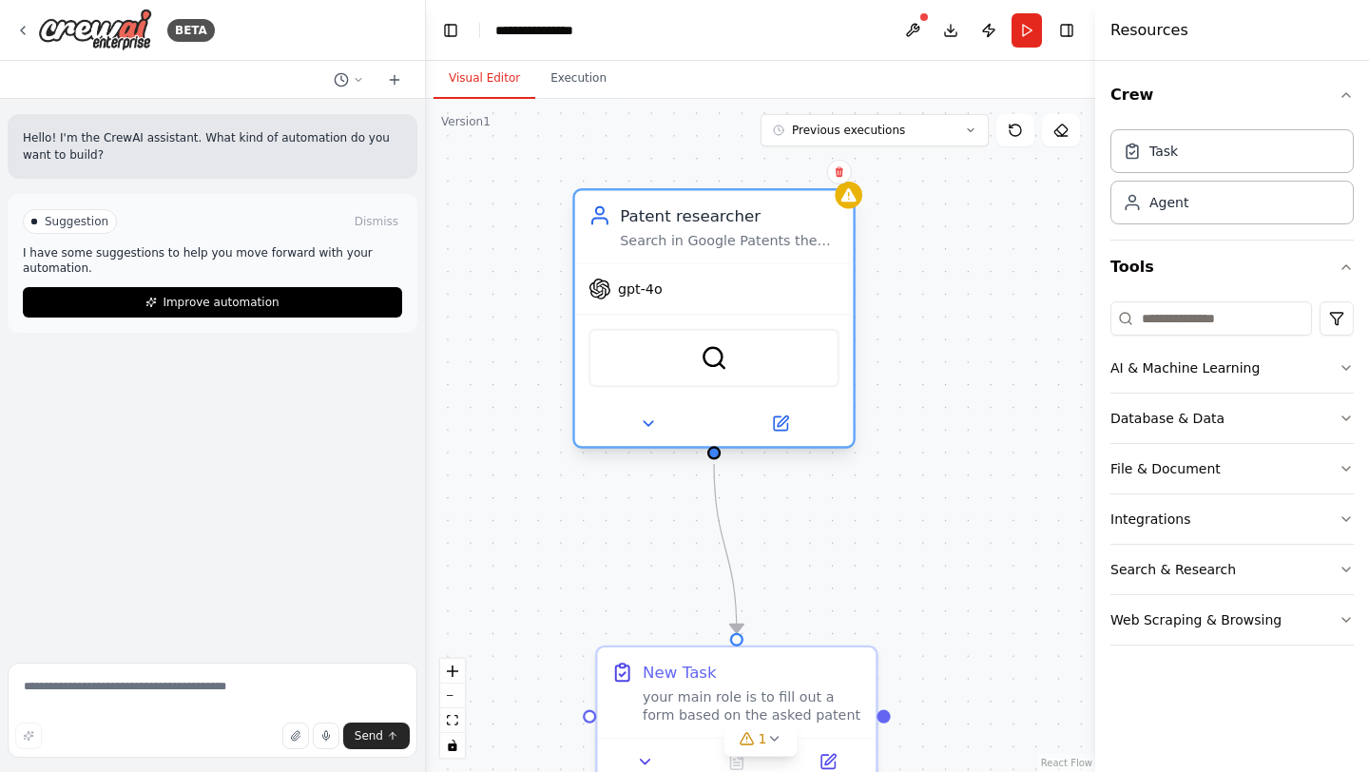
click at [676, 350] on div "SerperDevTool" at bounding box center [714, 358] width 251 height 59
click at [692, 370] on div "SerperDevTool" at bounding box center [714, 358] width 251 height 59
click at [774, 424] on icon at bounding box center [780, 422] width 13 height 13
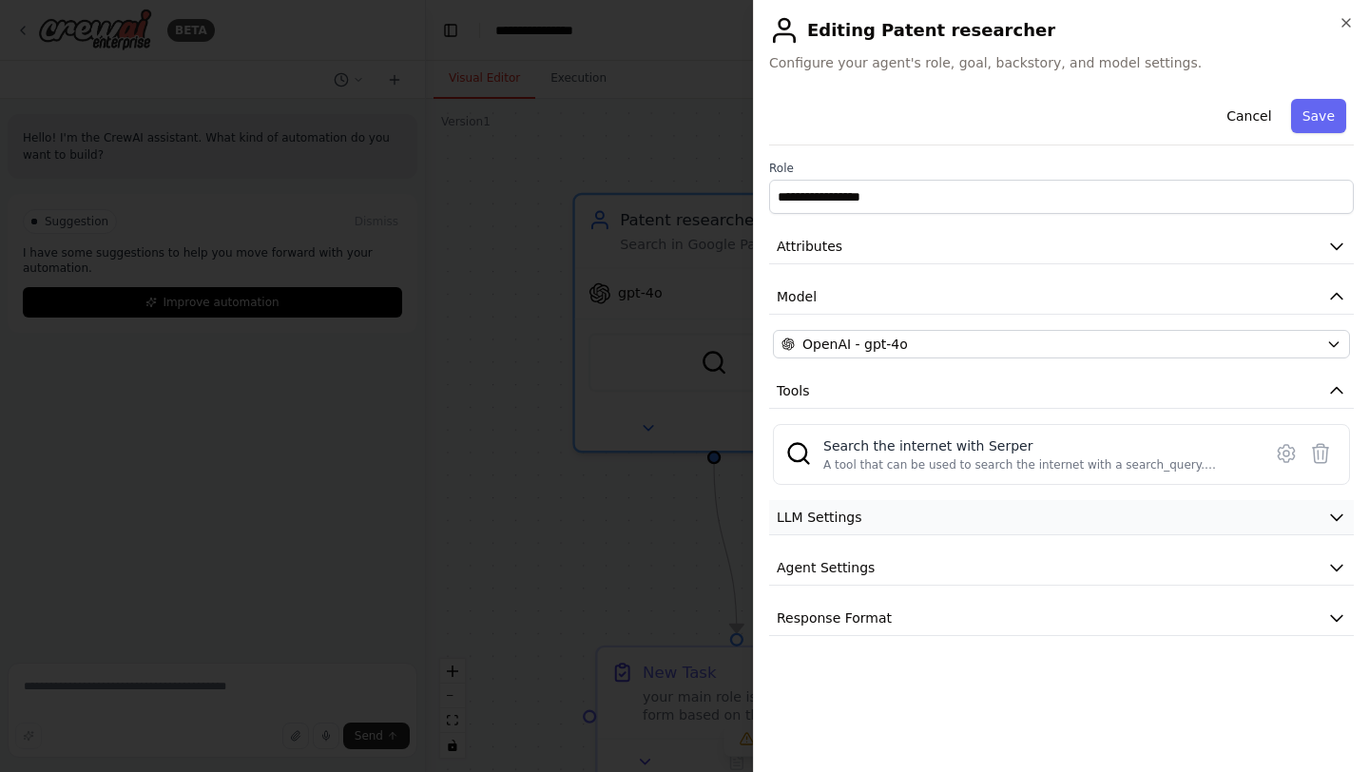
click at [1140, 506] on button "LLM Settings" at bounding box center [1061, 517] width 585 height 35
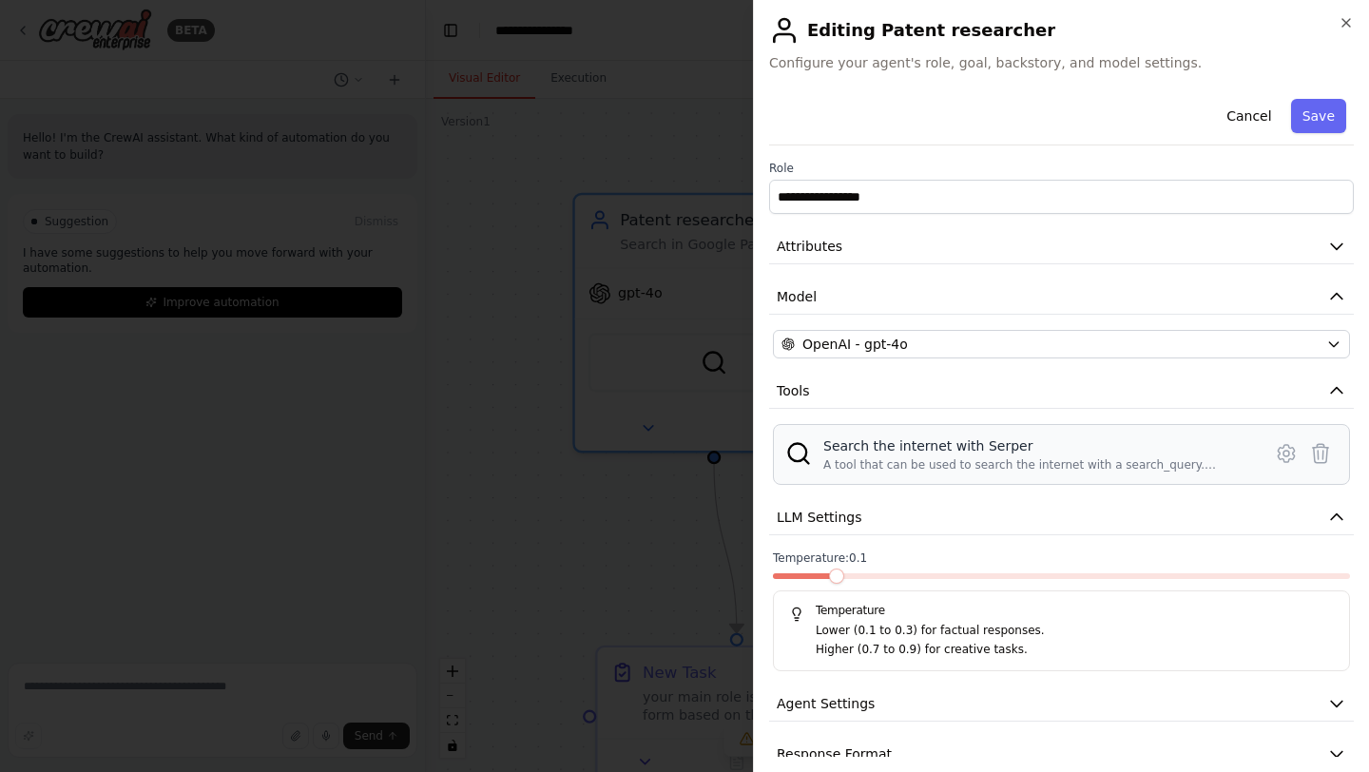
scroll to position [30, 0]
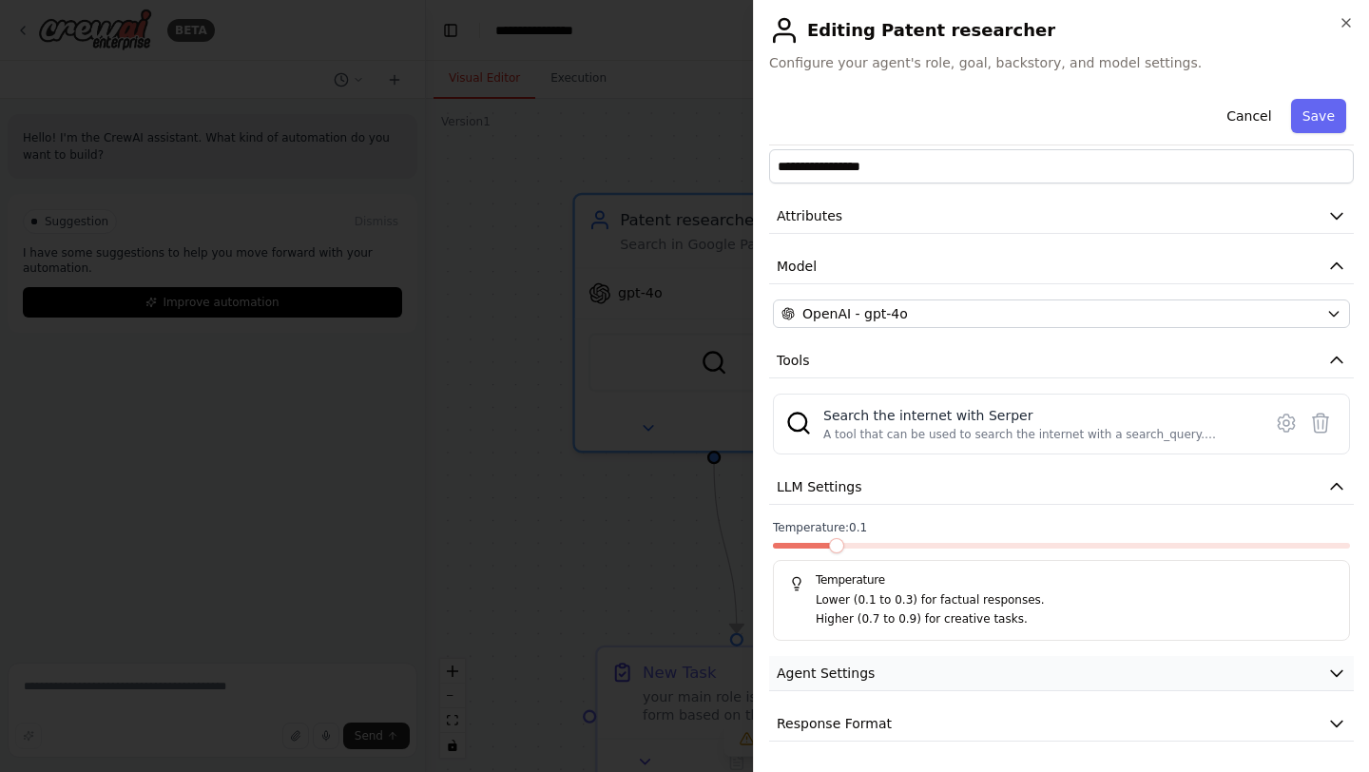
click at [1142, 668] on button "Agent Settings" at bounding box center [1061, 673] width 585 height 35
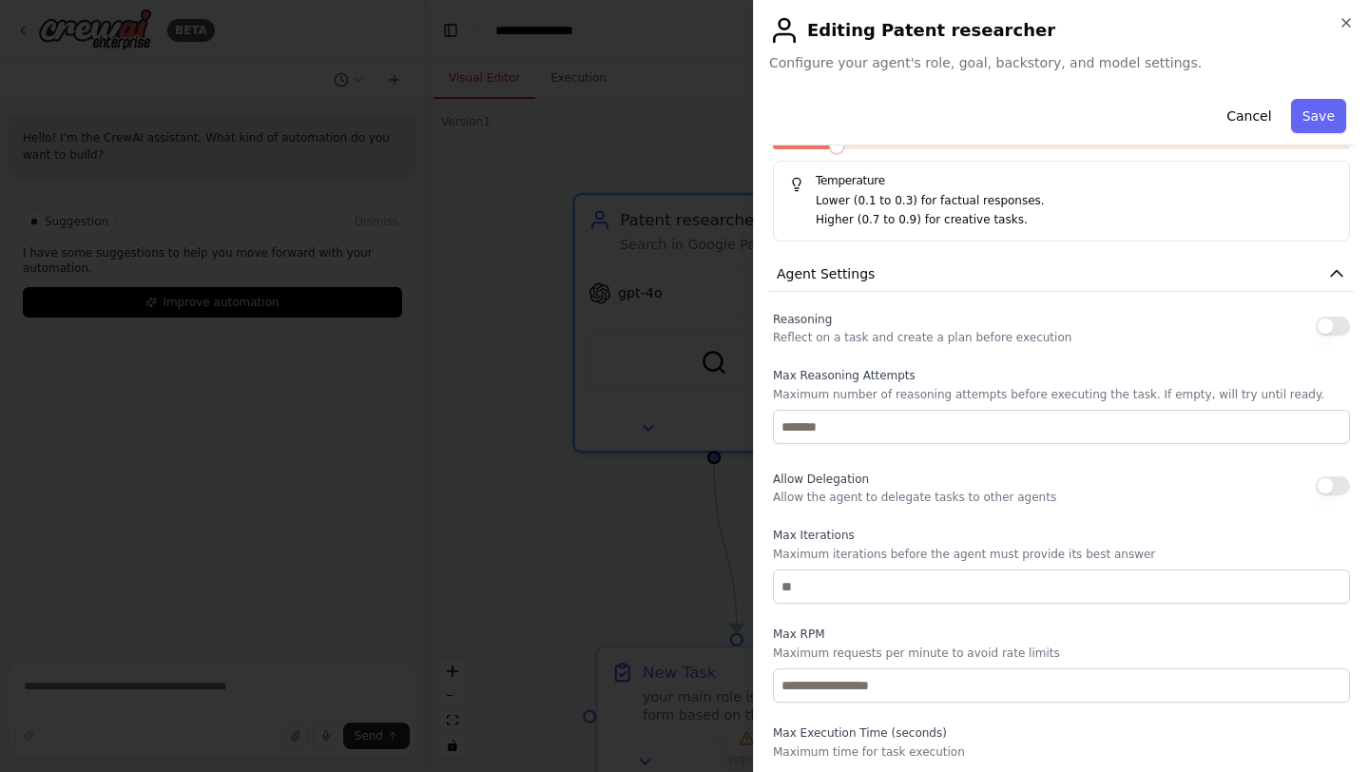
scroll to position [438, 0]
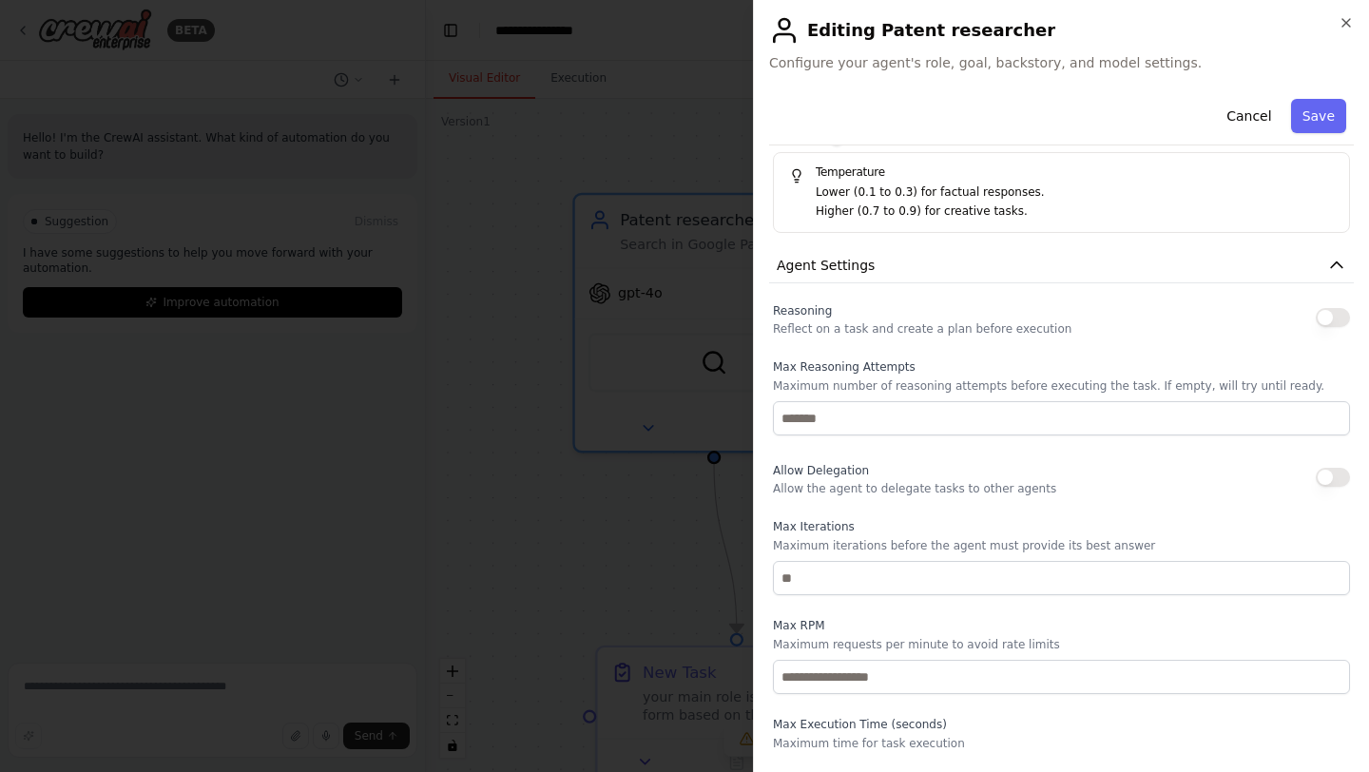
click at [1326, 481] on button "button" at bounding box center [1333, 477] width 34 height 19
click at [1311, 109] on button "Save" at bounding box center [1318, 116] width 55 height 34
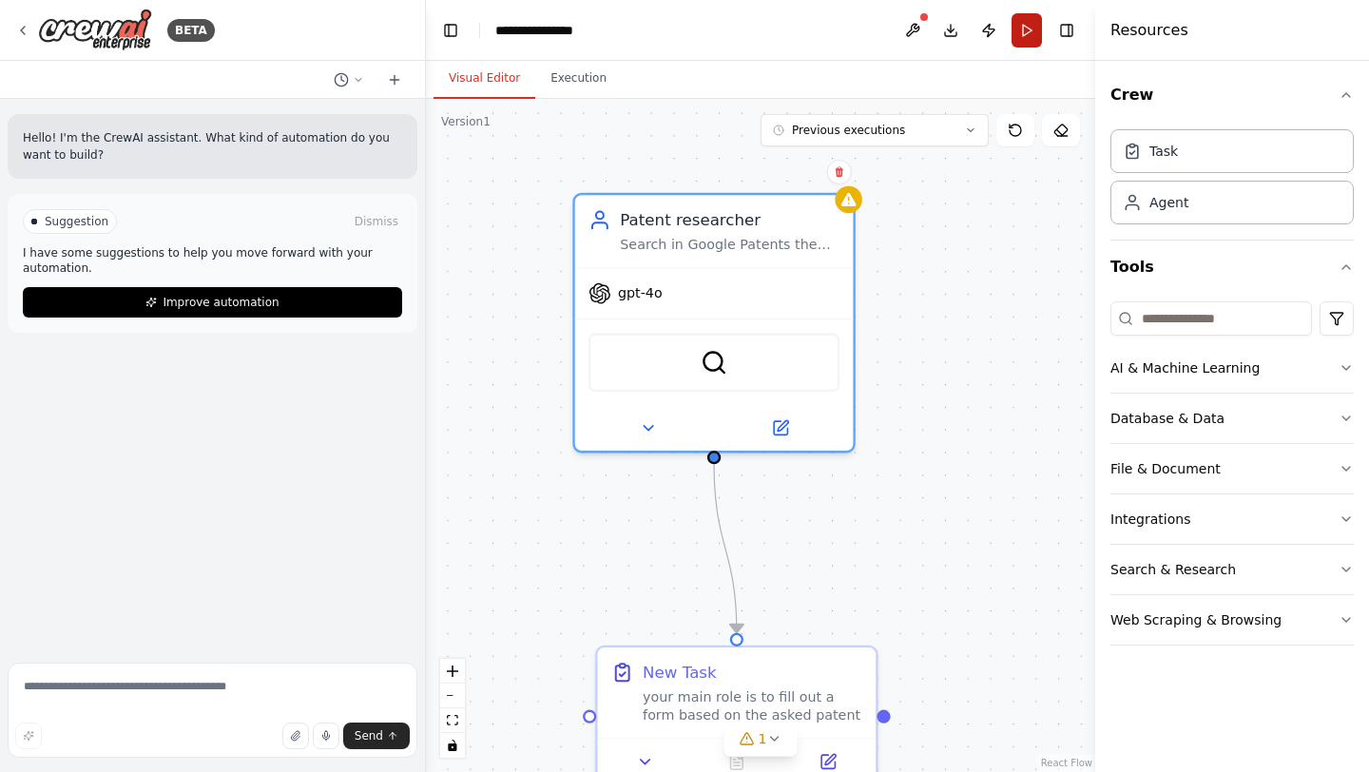
click at [1034, 29] on button "Run" at bounding box center [1027, 30] width 30 height 34
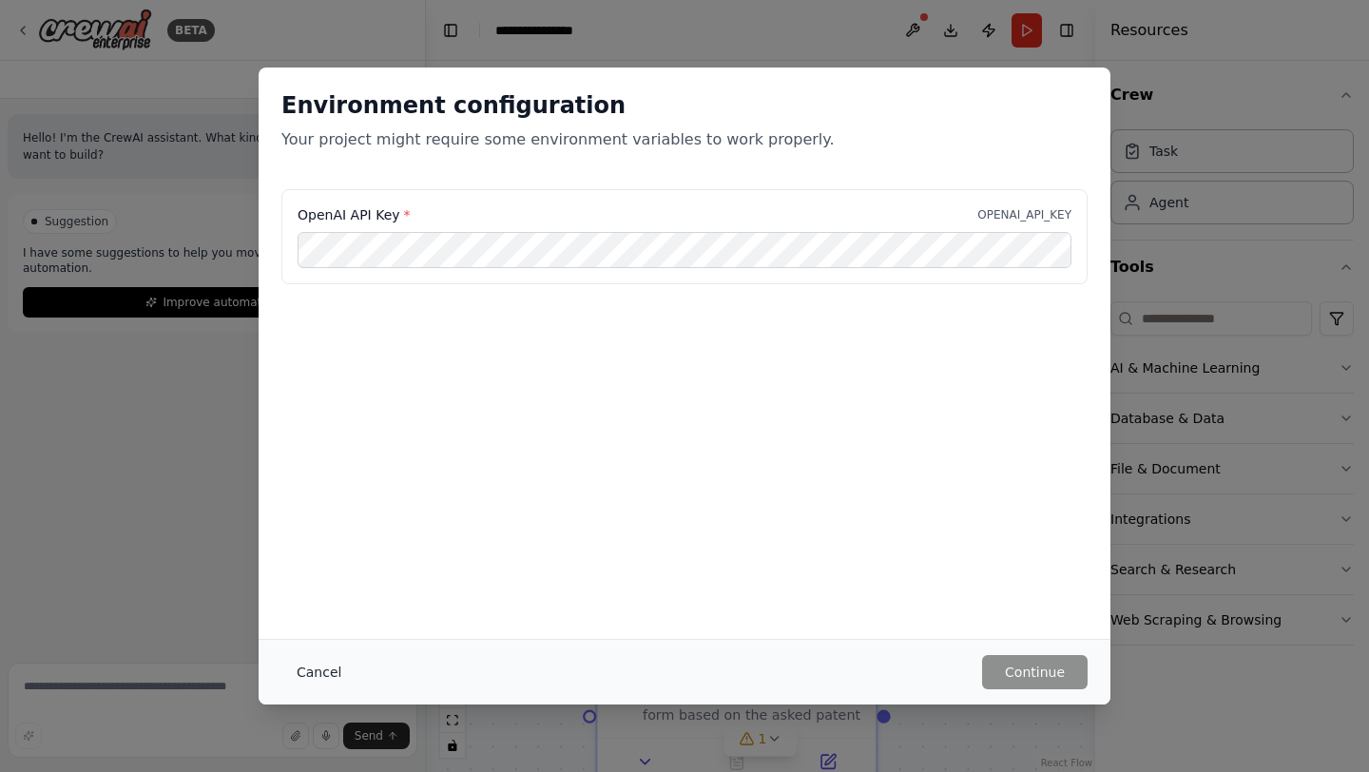
click at [338, 667] on button "Cancel" at bounding box center [318, 672] width 75 height 34
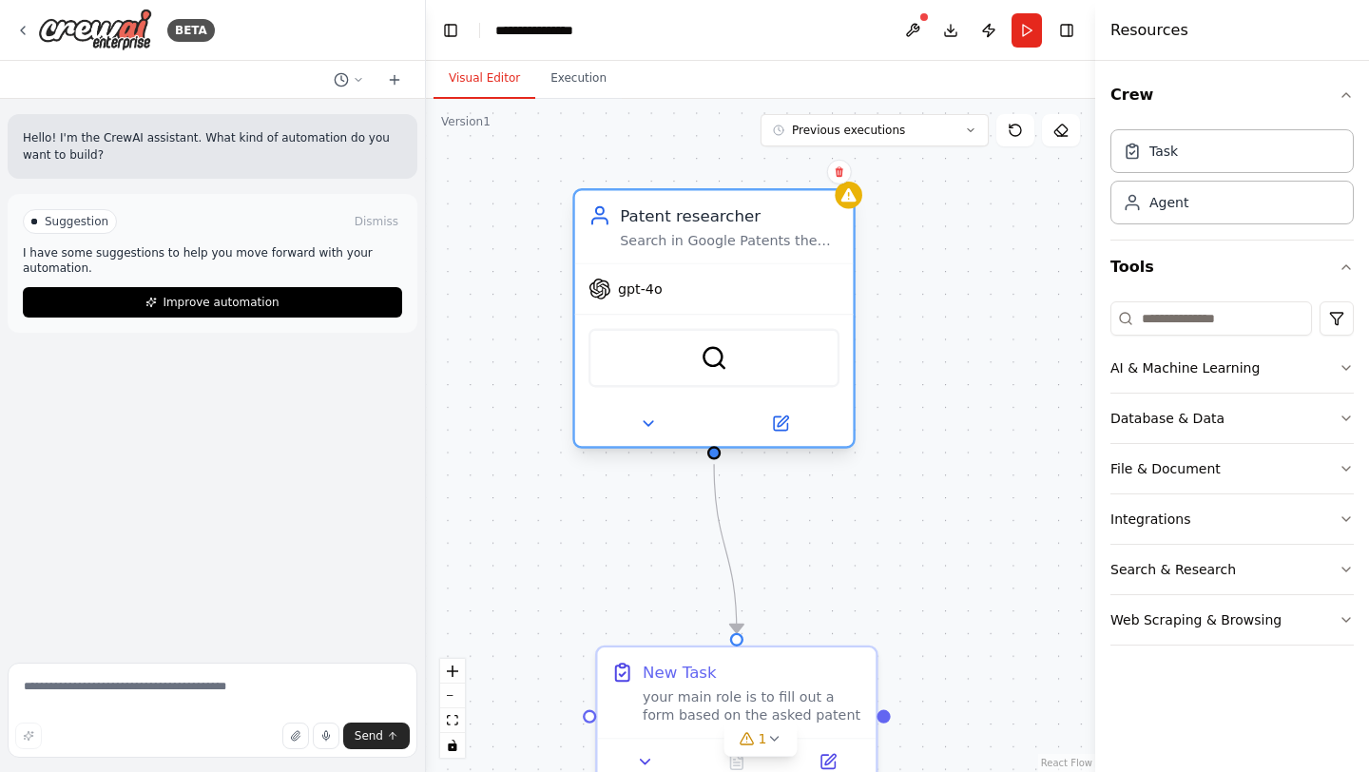
click at [651, 306] on div "gpt-4o" at bounding box center [714, 288] width 279 height 49
click at [785, 430] on icon at bounding box center [780, 422] width 13 height 13
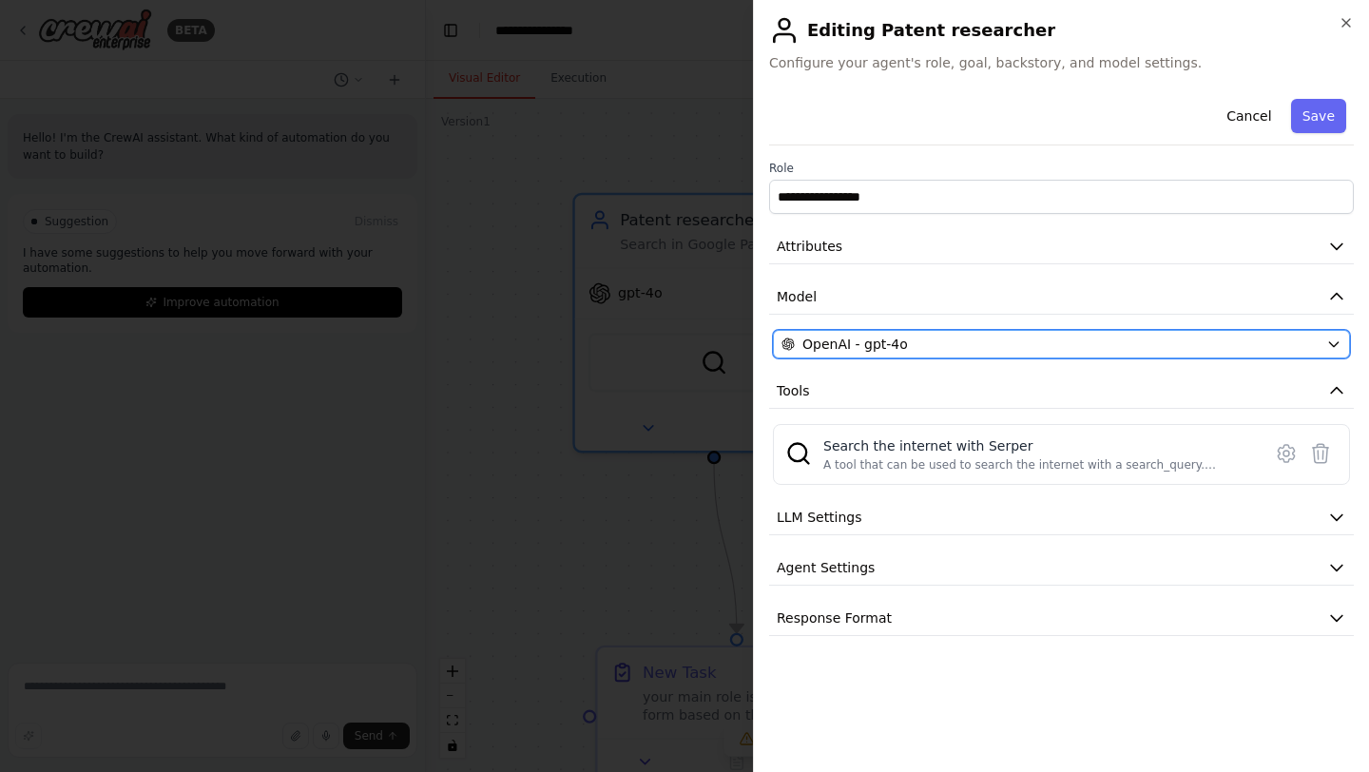
click at [1228, 345] on div "OpenAI - gpt-4o" at bounding box center [1050, 344] width 537 height 19
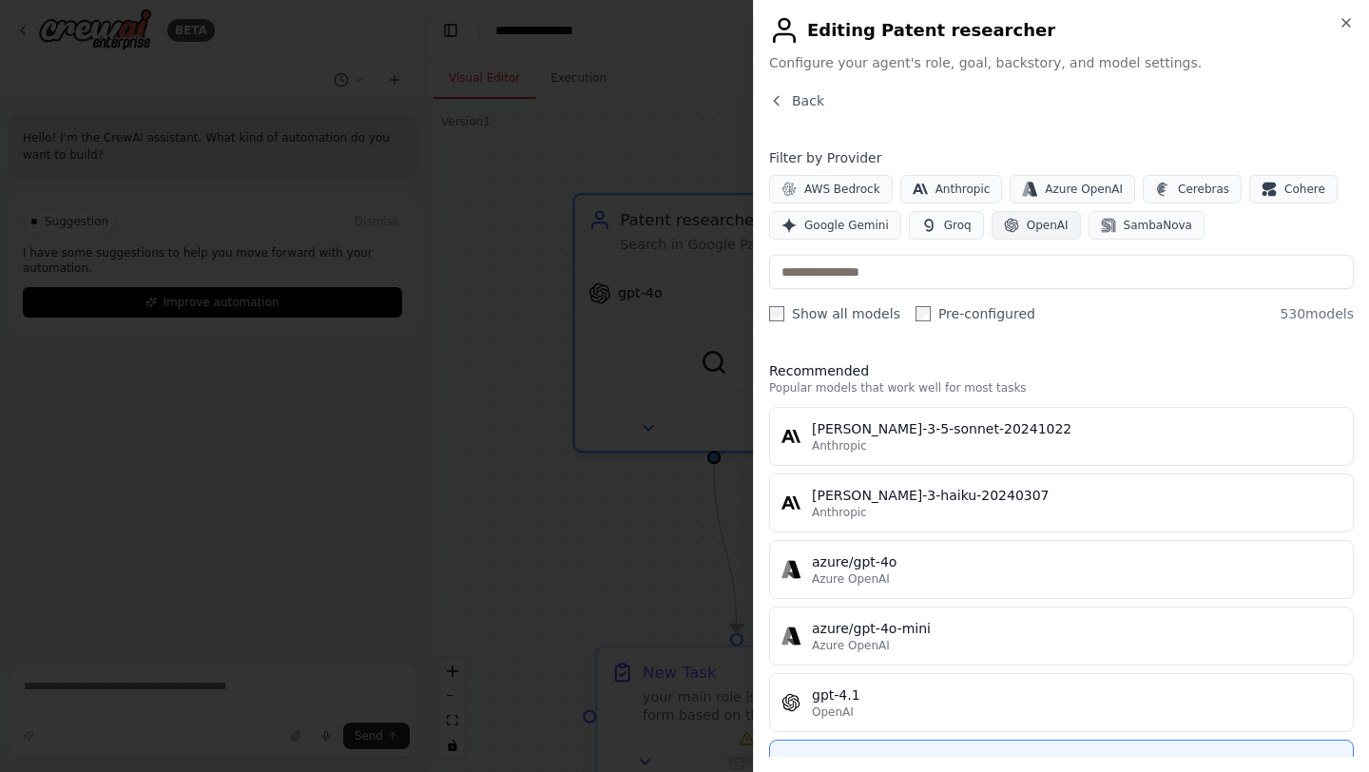
click at [1050, 220] on span "OpenAI" at bounding box center [1048, 225] width 42 height 15
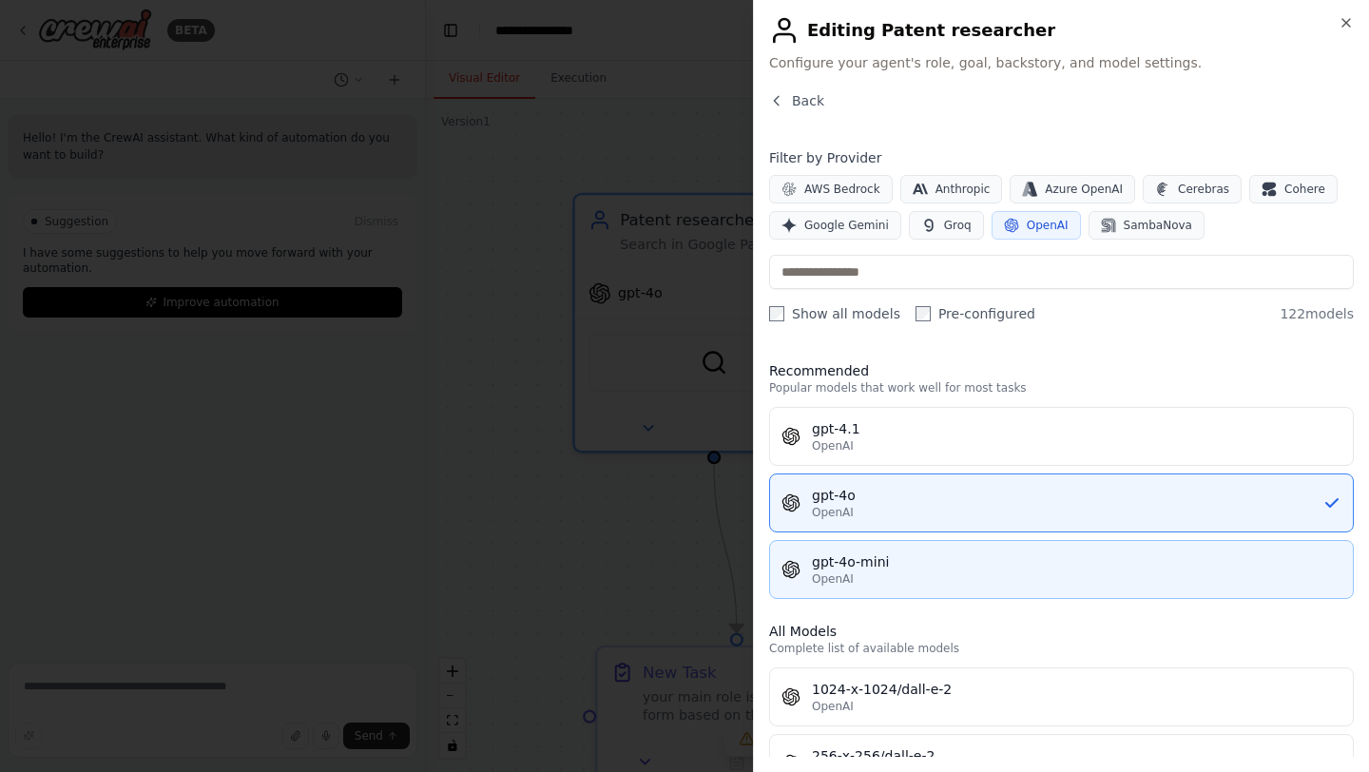
click at [930, 579] on div "OpenAI" at bounding box center [1077, 578] width 530 height 15
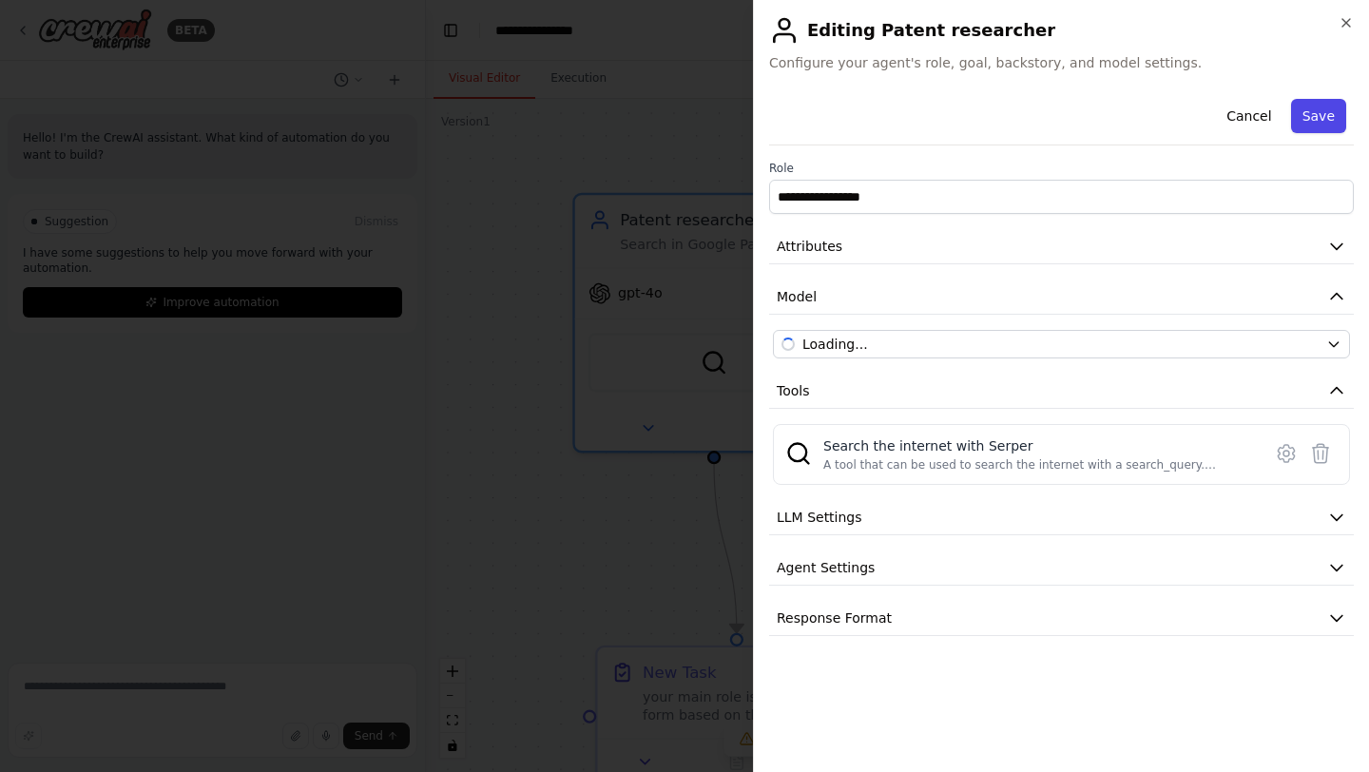
click at [1329, 113] on button "Save" at bounding box center [1318, 116] width 55 height 34
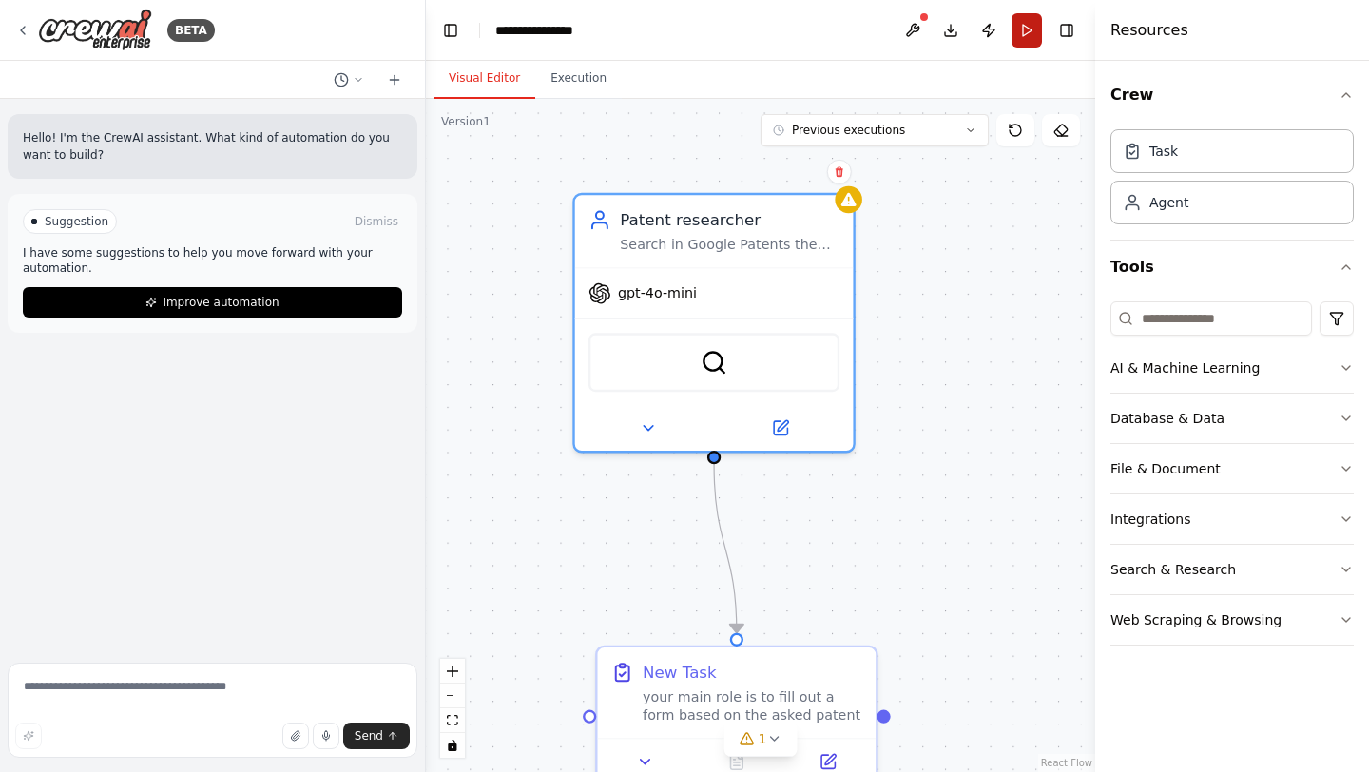
click at [1024, 29] on button "Run" at bounding box center [1027, 30] width 30 height 34
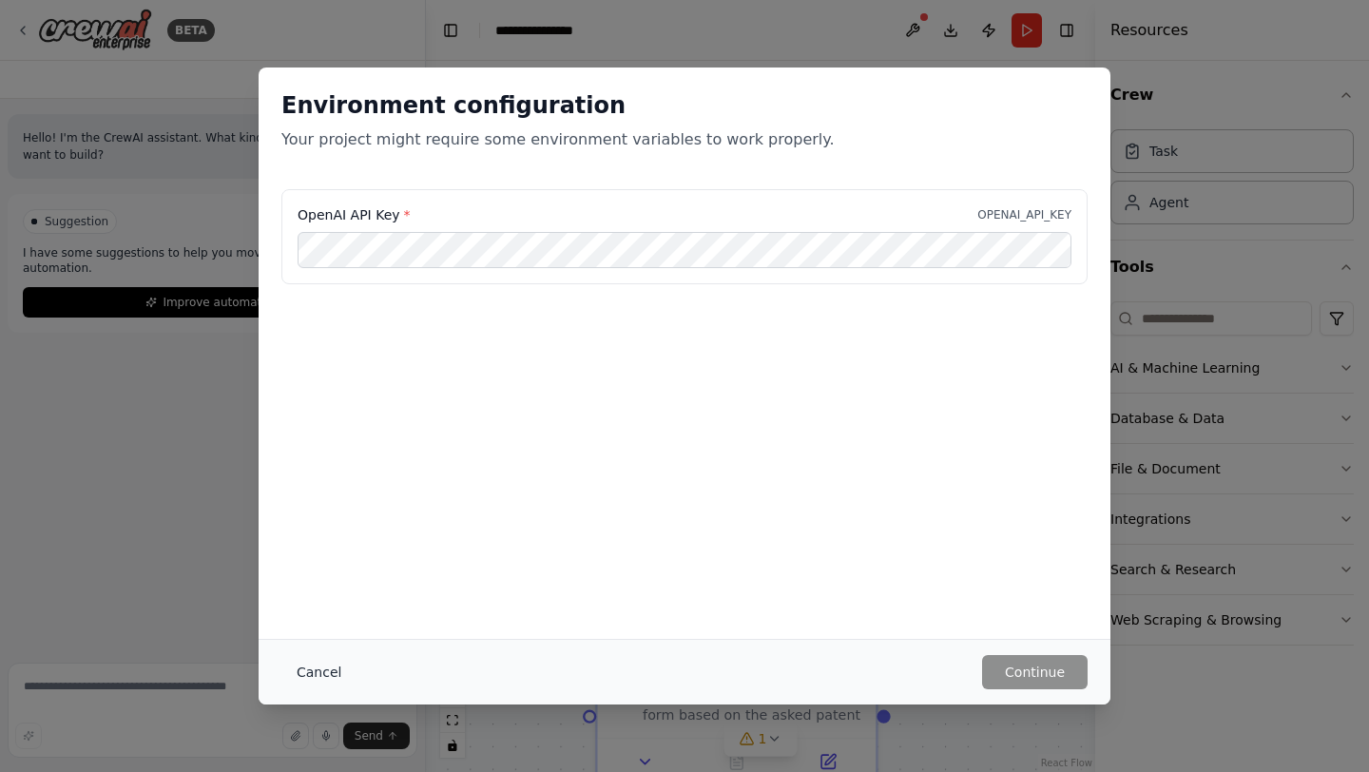
click at [319, 666] on button "Cancel" at bounding box center [318, 672] width 75 height 34
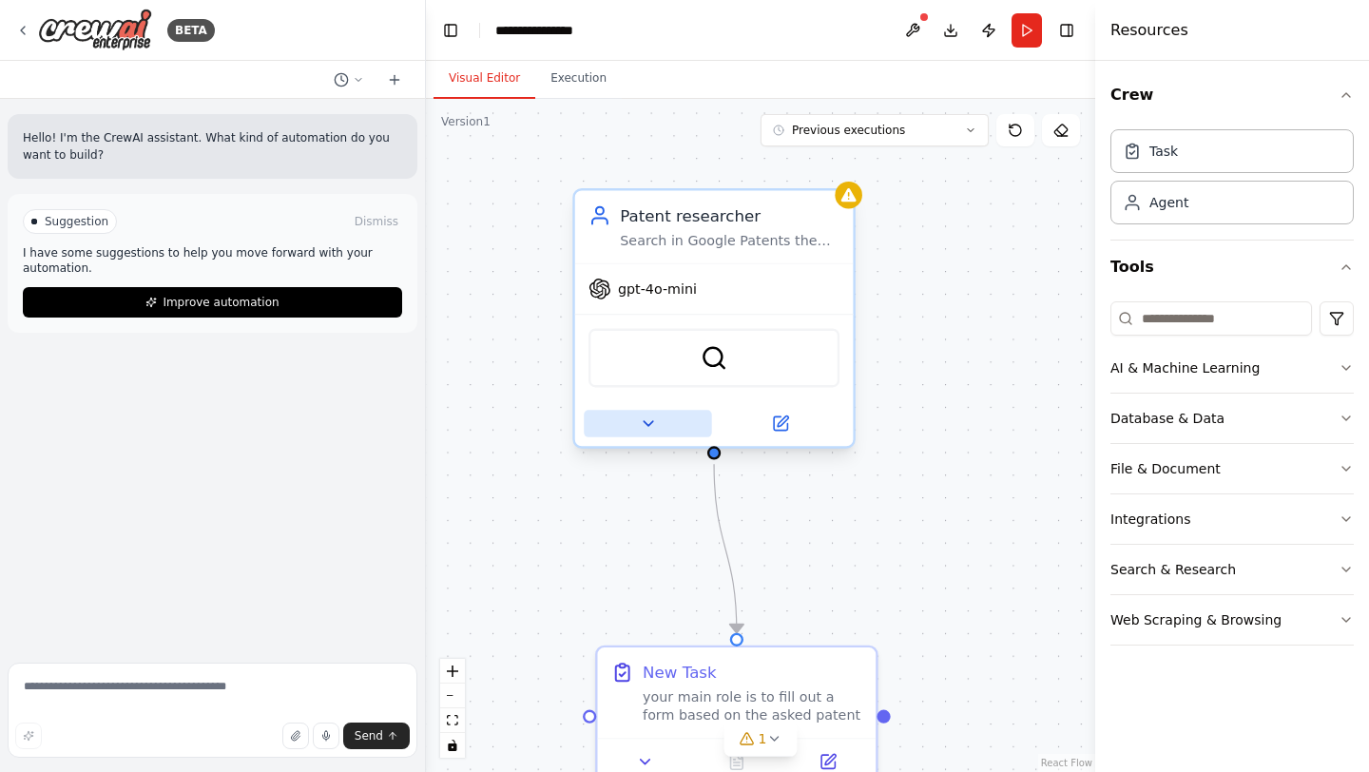
click at [659, 431] on button at bounding box center [647, 424] width 127 height 28
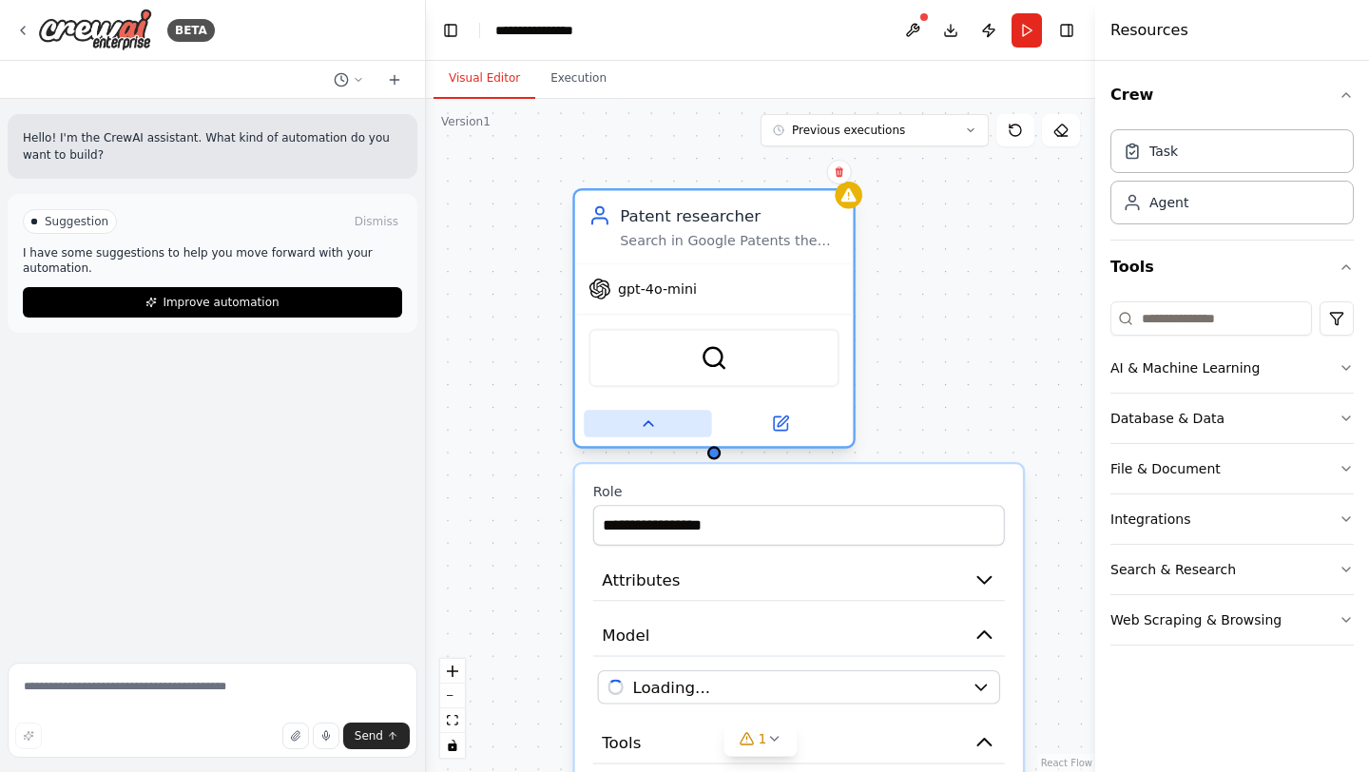
click at [659, 431] on button at bounding box center [647, 424] width 127 height 28
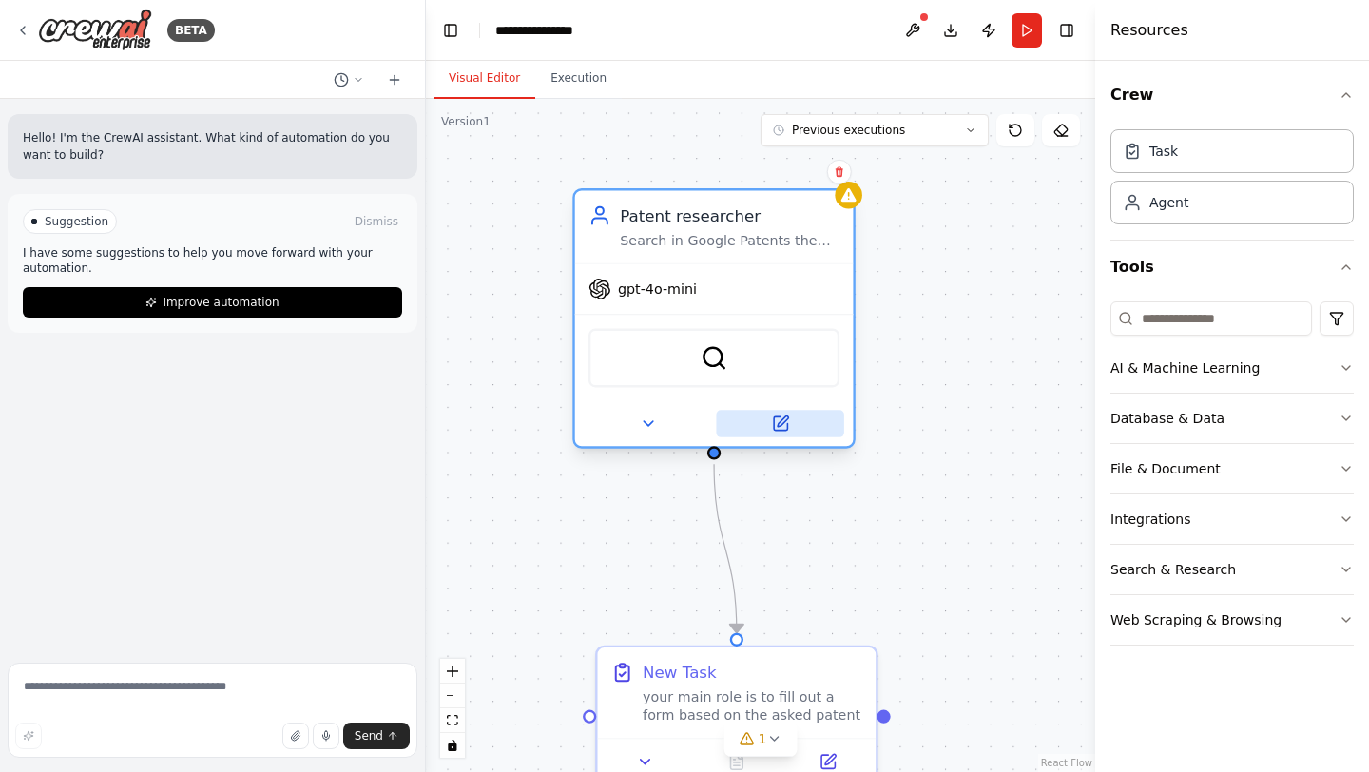
click at [782, 428] on icon at bounding box center [780, 422] width 13 height 13
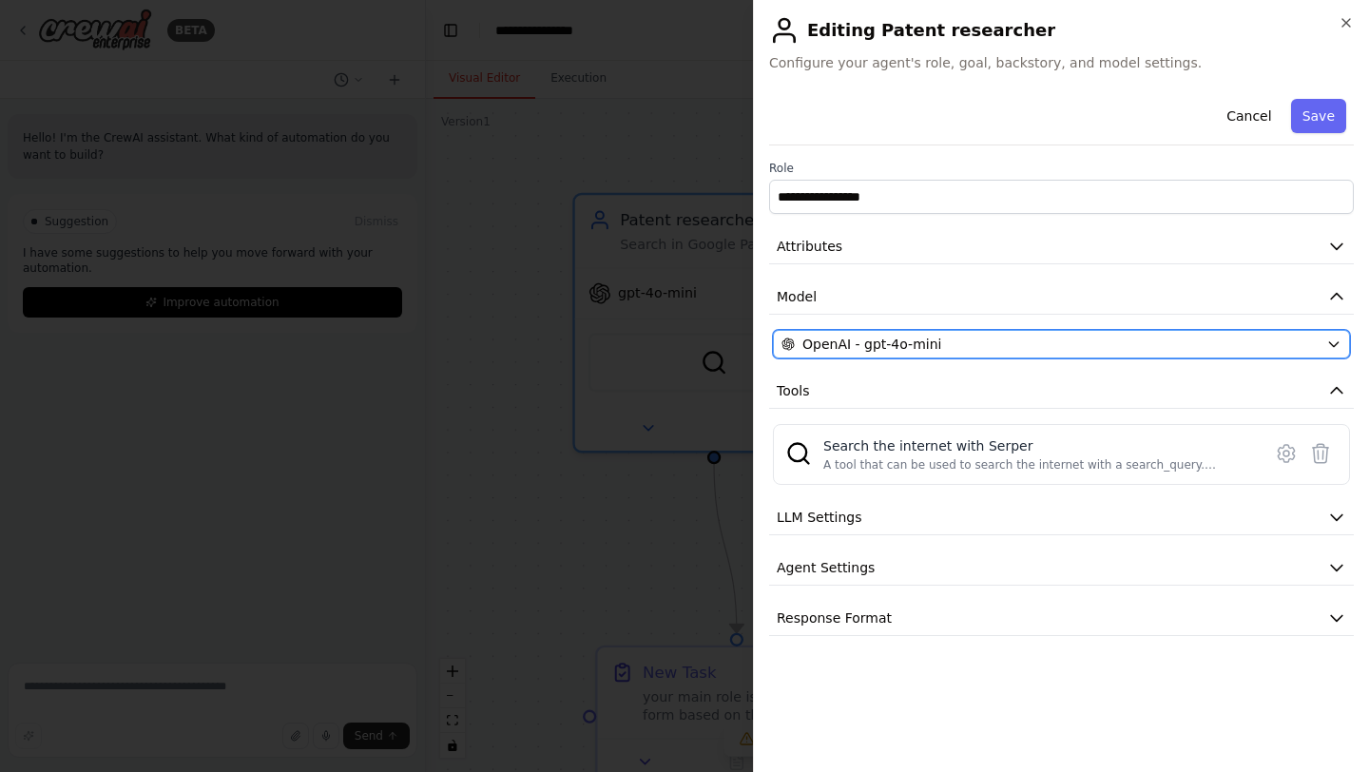
click at [952, 337] on div "OpenAI - gpt-4o-mini" at bounding box center [1050, 344] width 537 height 19
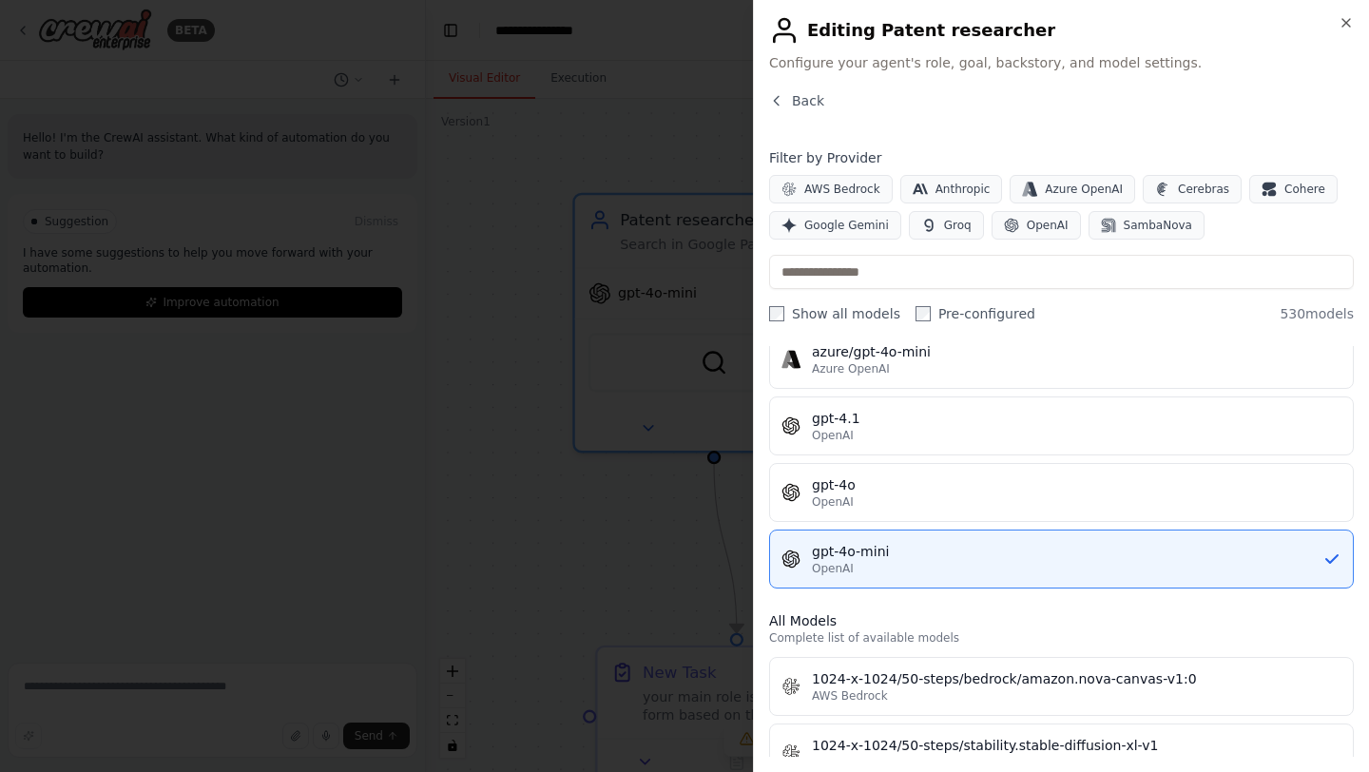
scroll to position [278, 0]
click at [863, 224] on span "Google Gemini" at bounding box center [846, 225] width 85 height 15
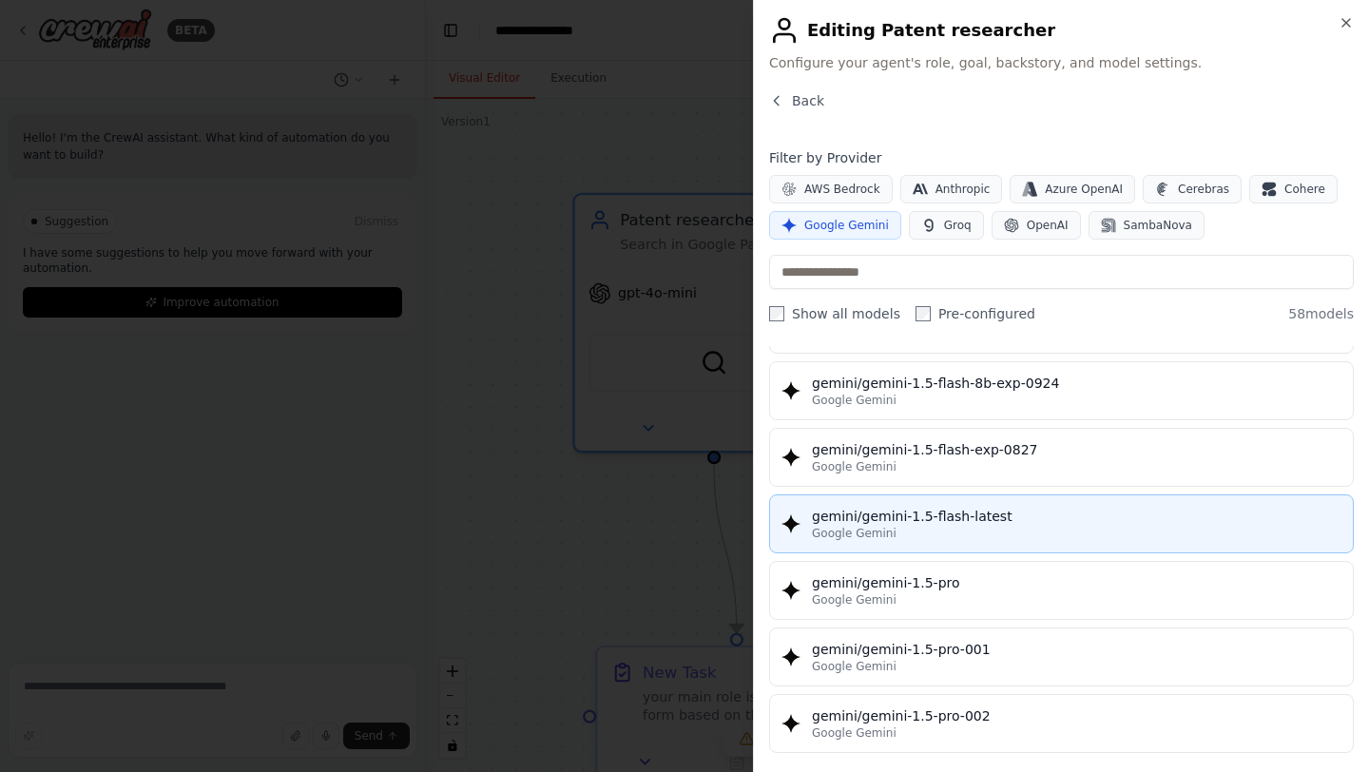
scroll to position [0, 0]
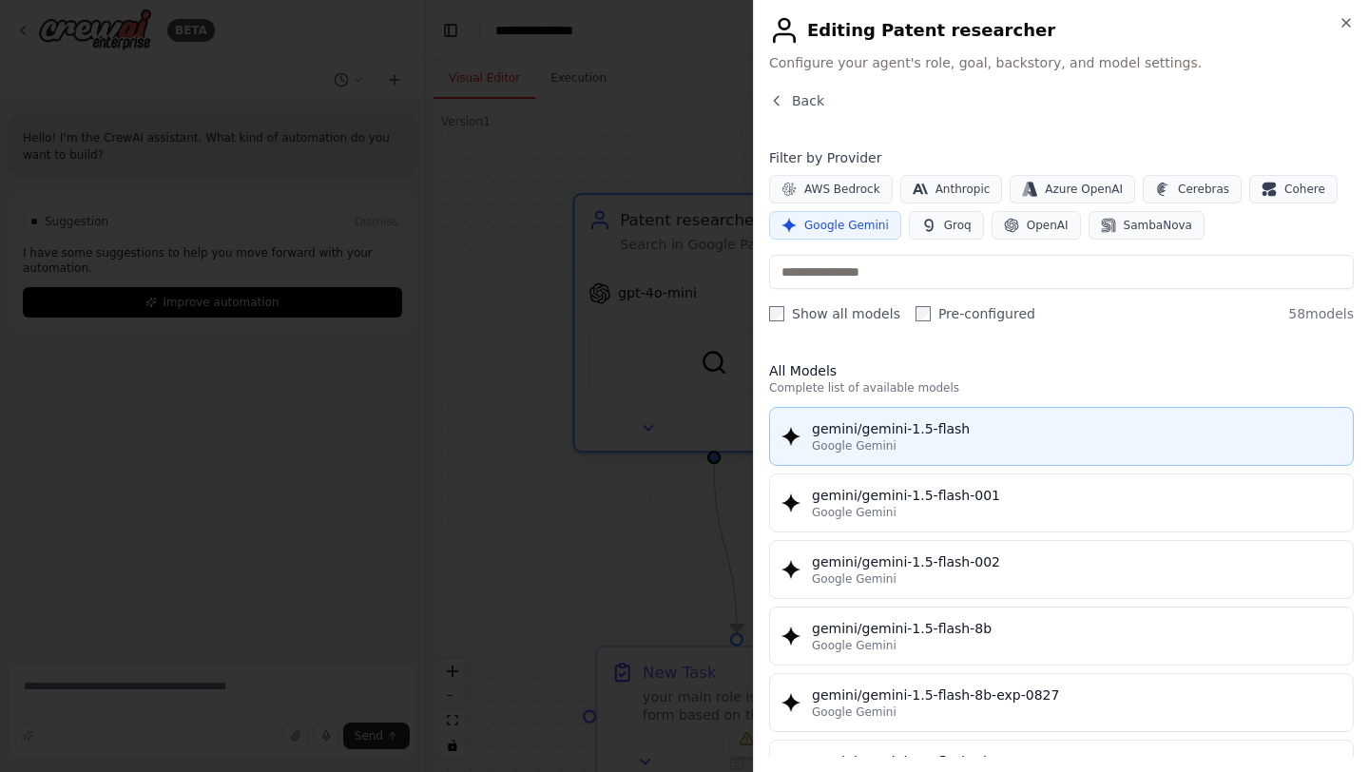
click at [922, 427] on div "gemini/gemini-1.5-flash" at bounding box center [1077, 428] width 530 height 19
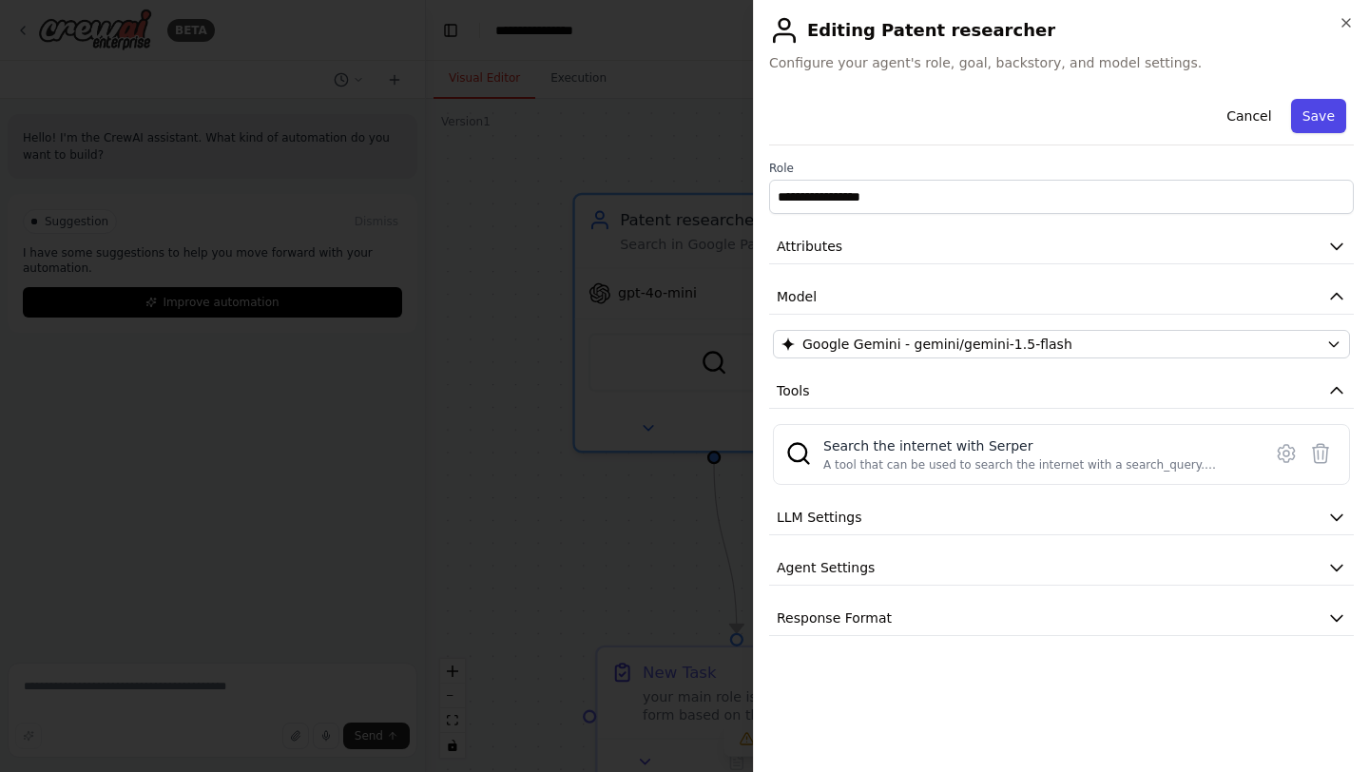
click at [1327, 125] on button "Save" at bounding box center [1318, 116] width 55 height 34
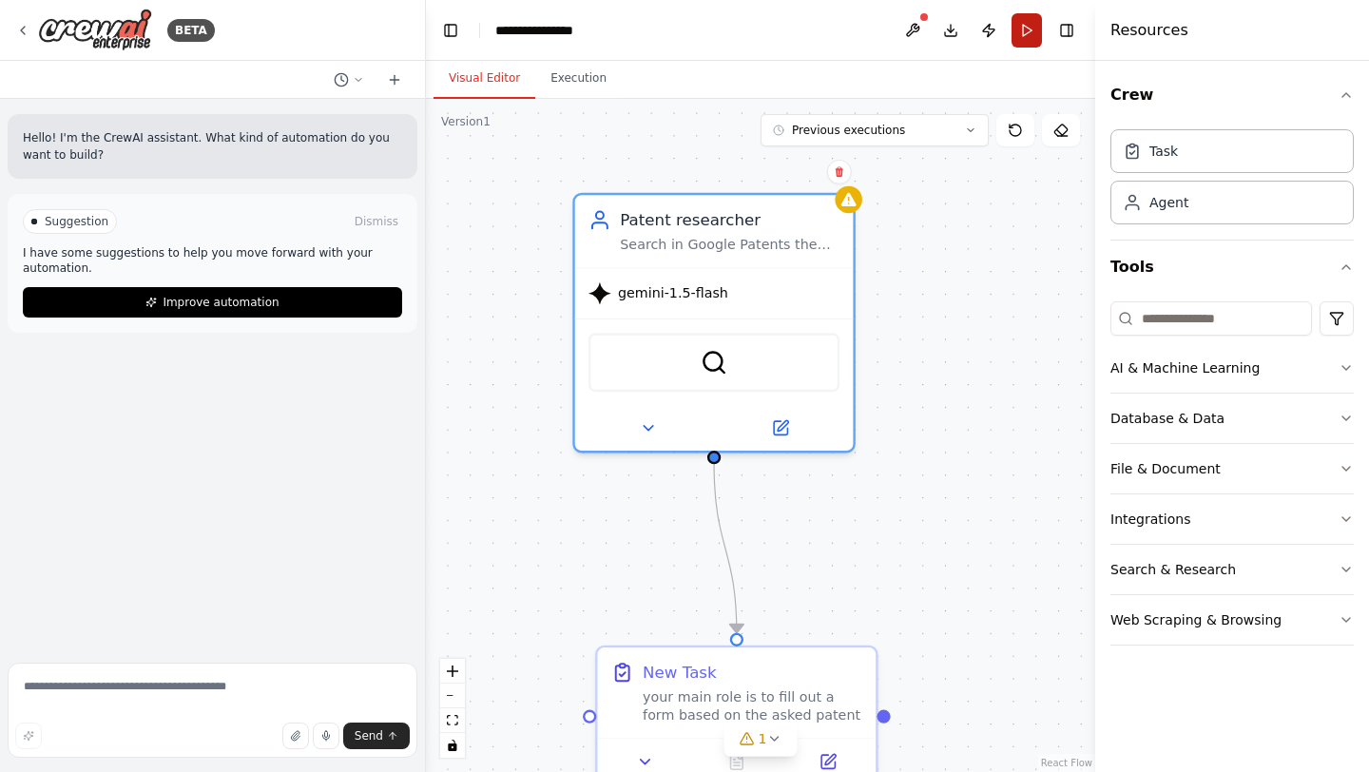
click at [1024, 29] on button "Run" at bounding box center [1027, 30] width 30 height 34
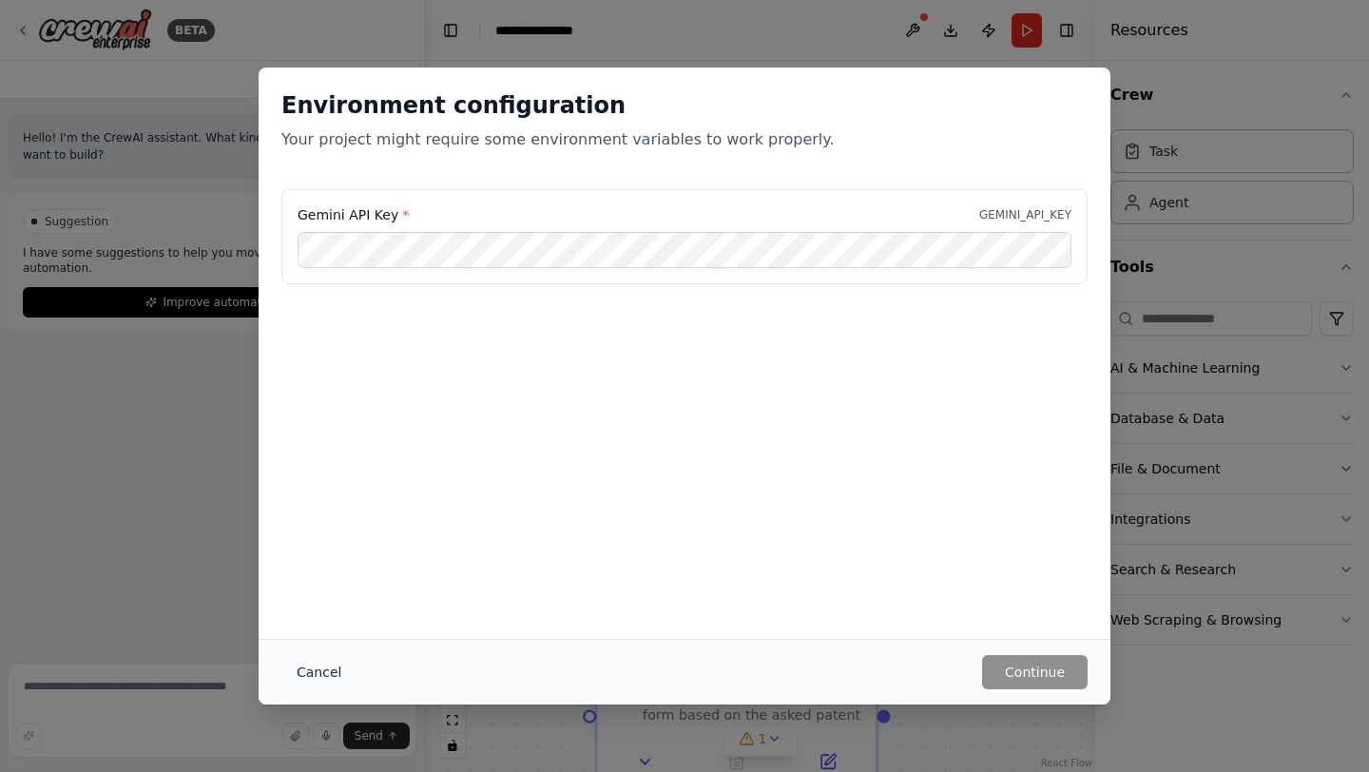
click at [300, 677] on button "Cancel" at bounding box center [318, 672] width 75 height 34
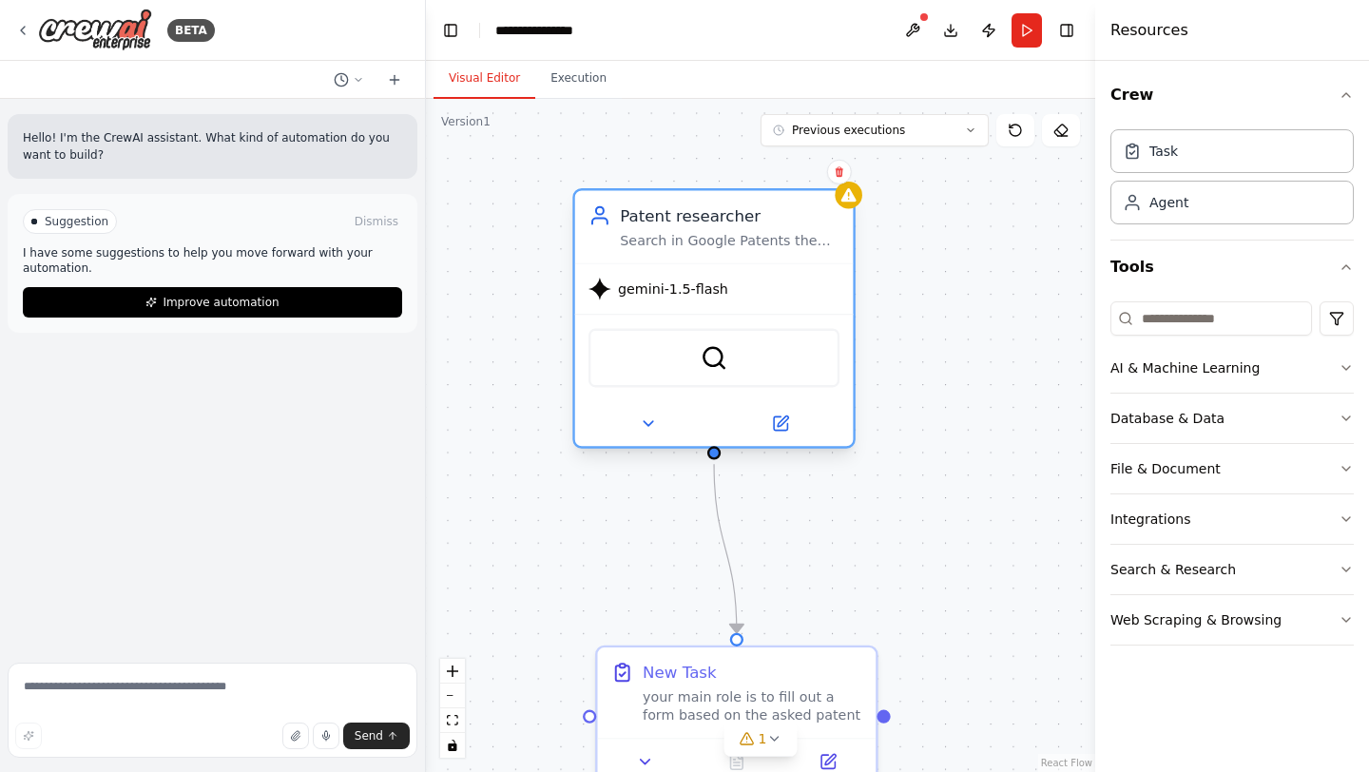
click at [740, 312] on div "gemini-1.5-flash SerperDevTool" at bounding box center [714, 355] width 279 height 184
click at [789, 432] on button at bounding box center [779, 424] width 127 height 28
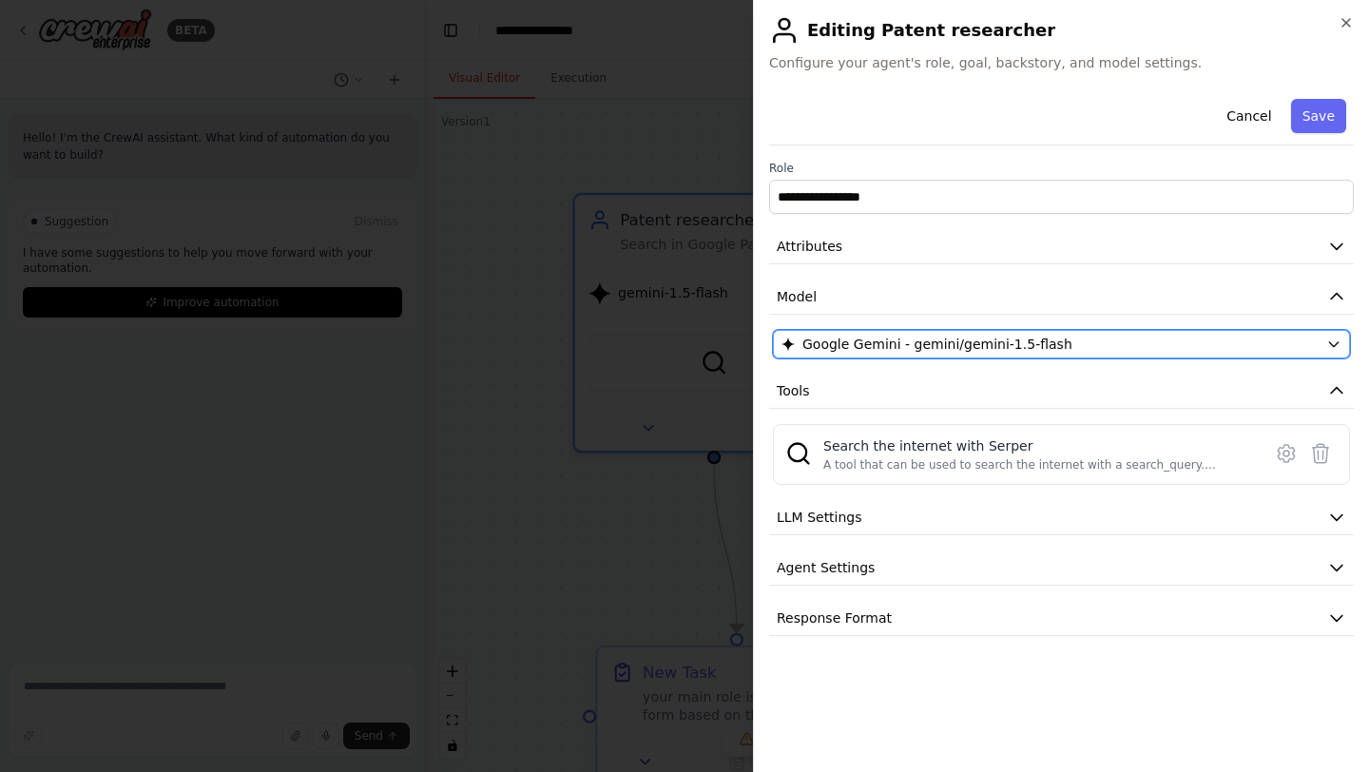
click at [1331, 346] on icon "button" at bounding box center [1333, 344] width 15 height 15
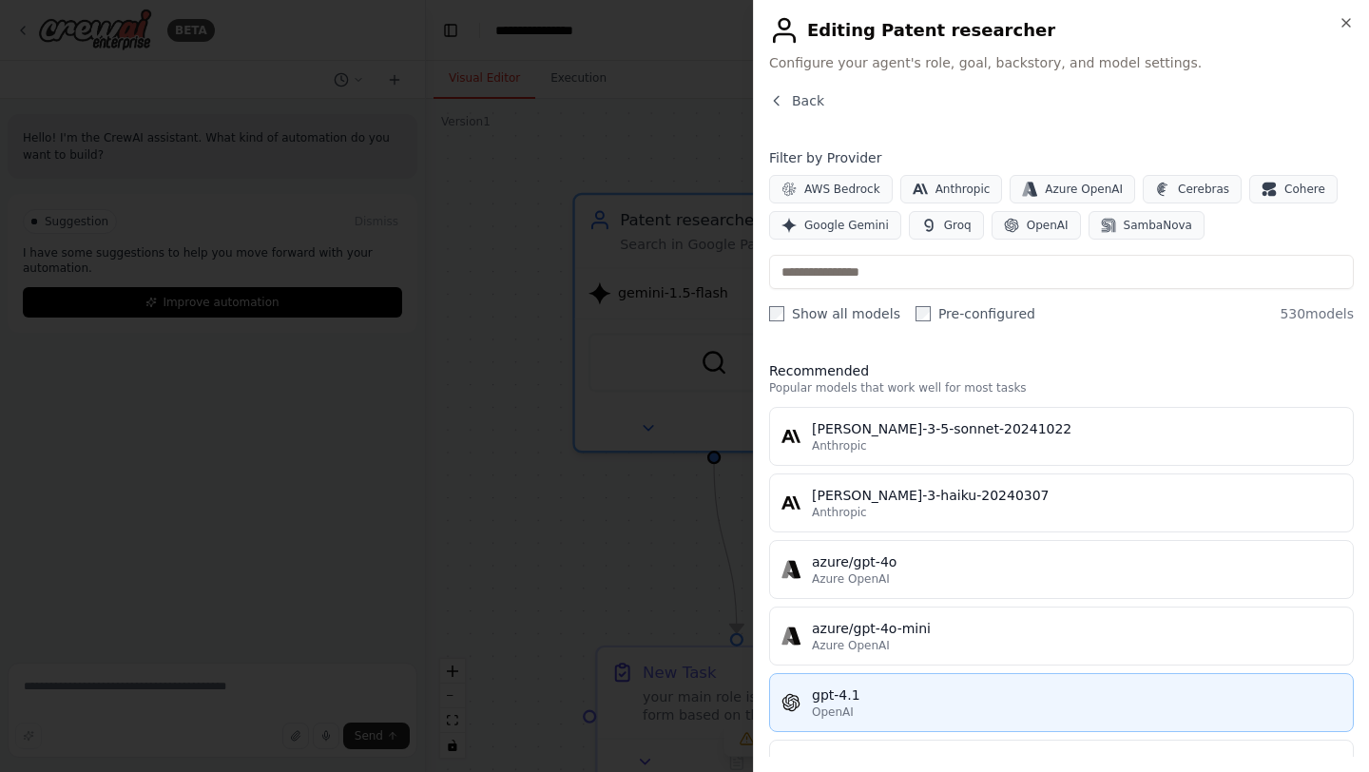
click at [887, 689] on div "gpt-4.1" at bounding box center [1077, 695] width 530 height 19
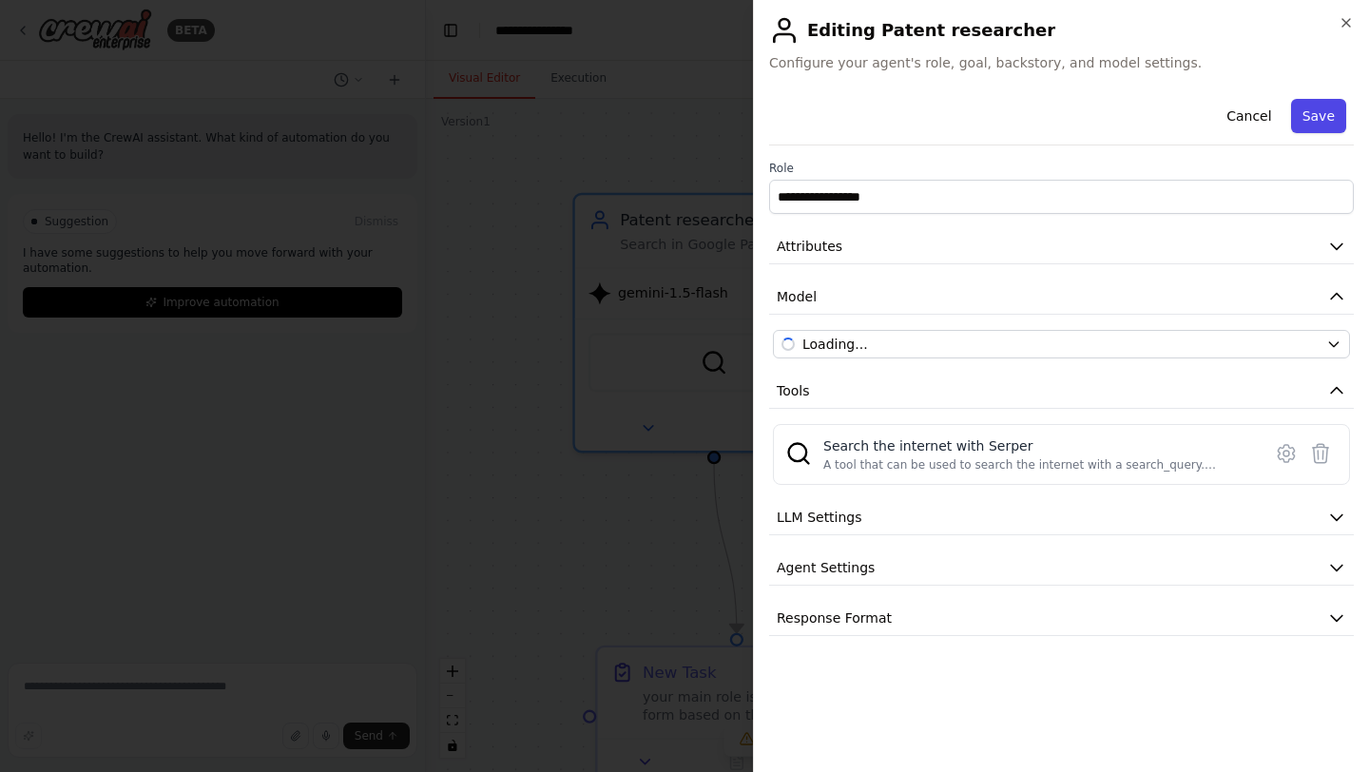
click at [1312, 110] on button "Save" at bounding box center [1318, 116] width 55 height 34
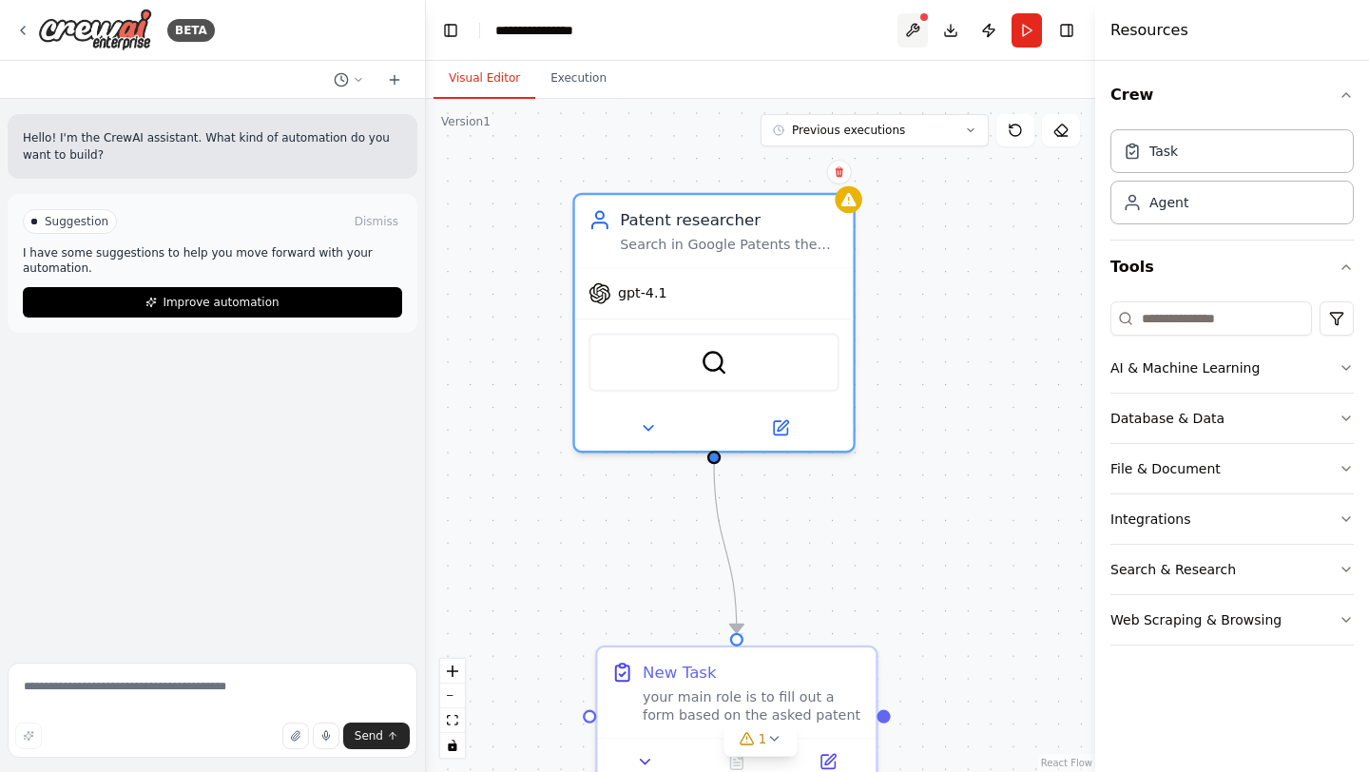
click at [912, 23] on button at bounding box center [913, 30] width 30 height 34
click at [915, 29] on div at bounding box center [913, 30] width 30 height 34
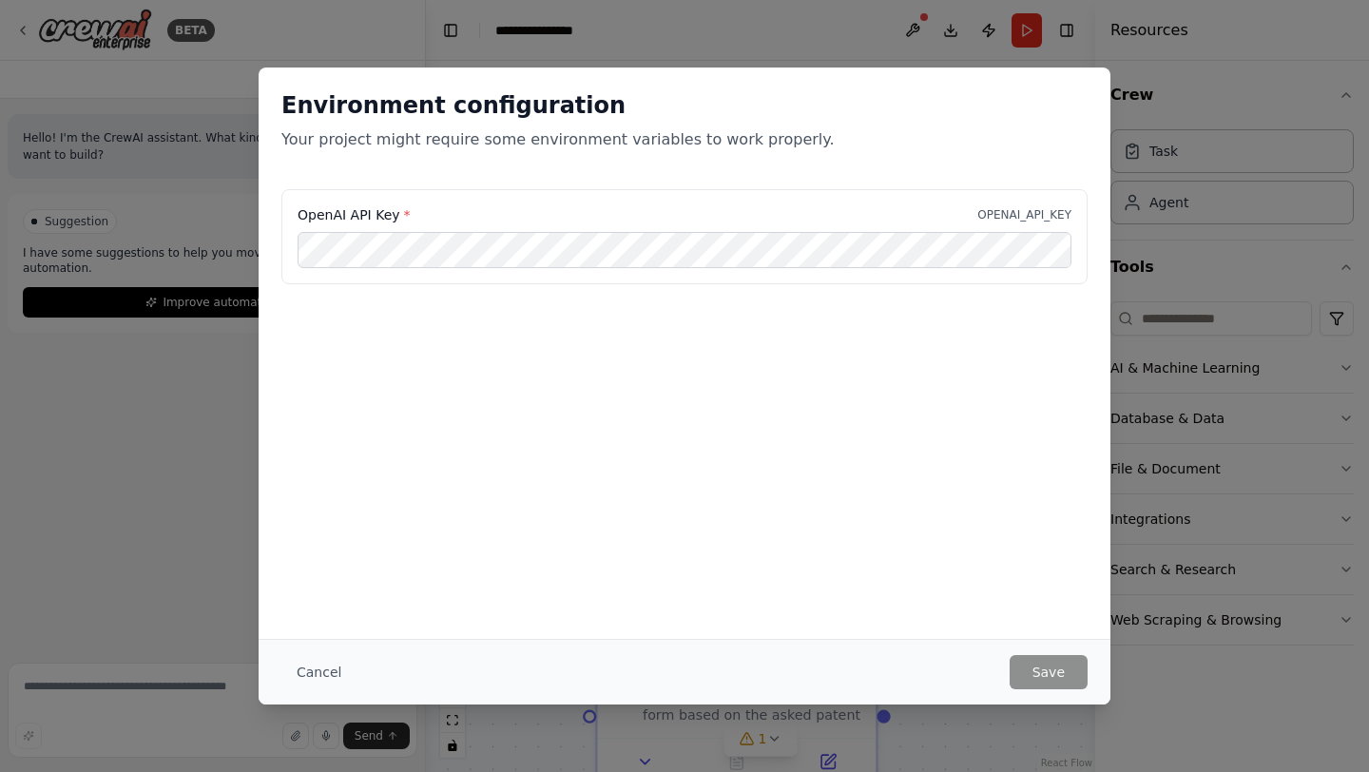
click at [916, 25] on div "Environment configuration Your project might require some environment variables…" at bounding box center [684, 386] width 1369 height 772
click at [1040, 668] on button "Save" at bounding box center [1049, 672] width 78 height 34
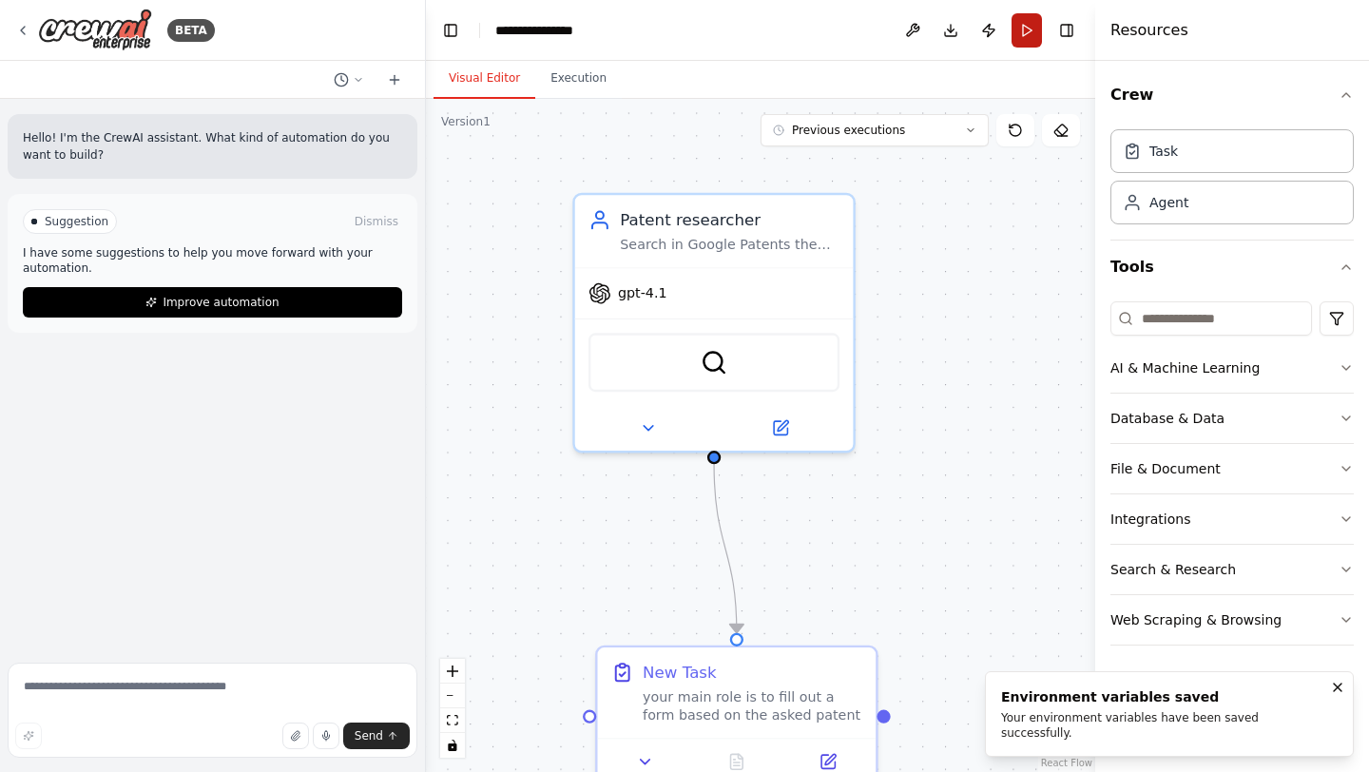
click at [1021, 29] on button "Run" at bounding box center [1027, 30] width 30 height 34
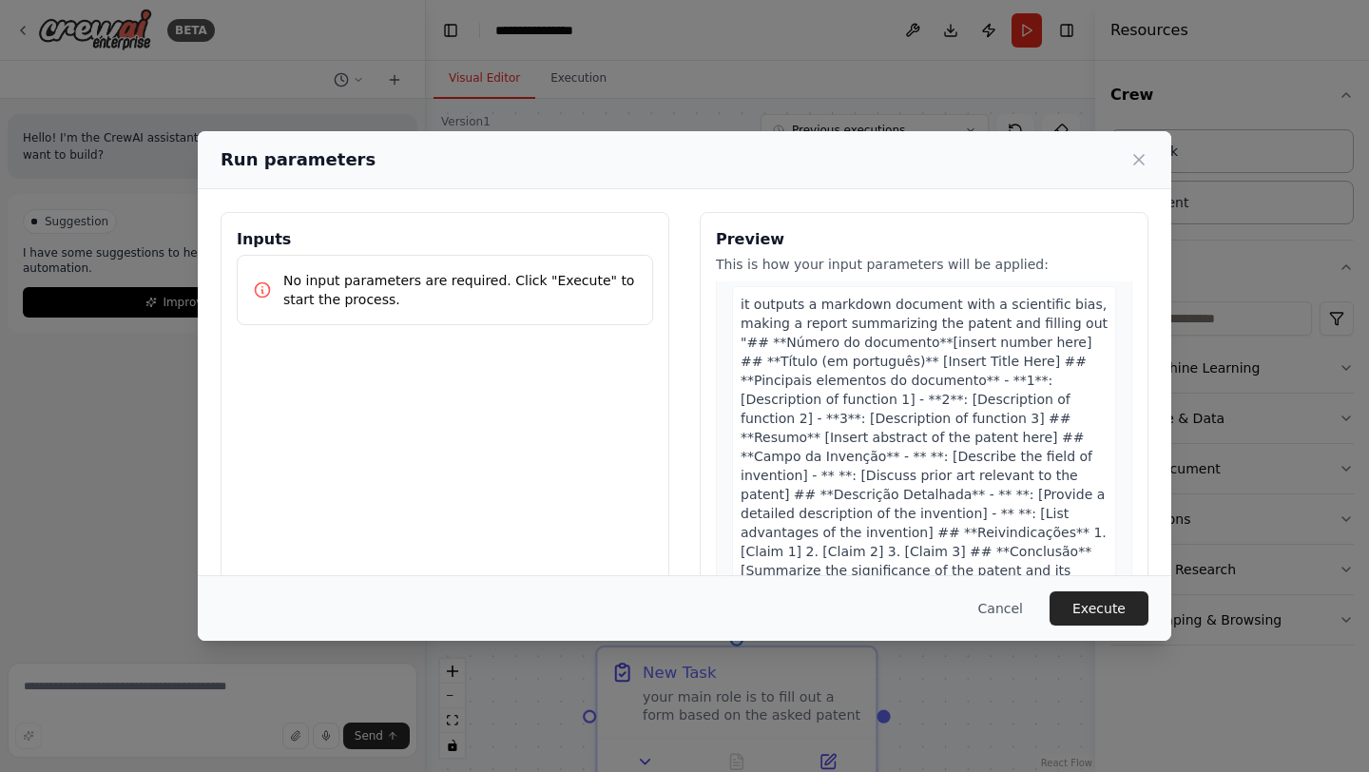
scroll to position [173, 0]
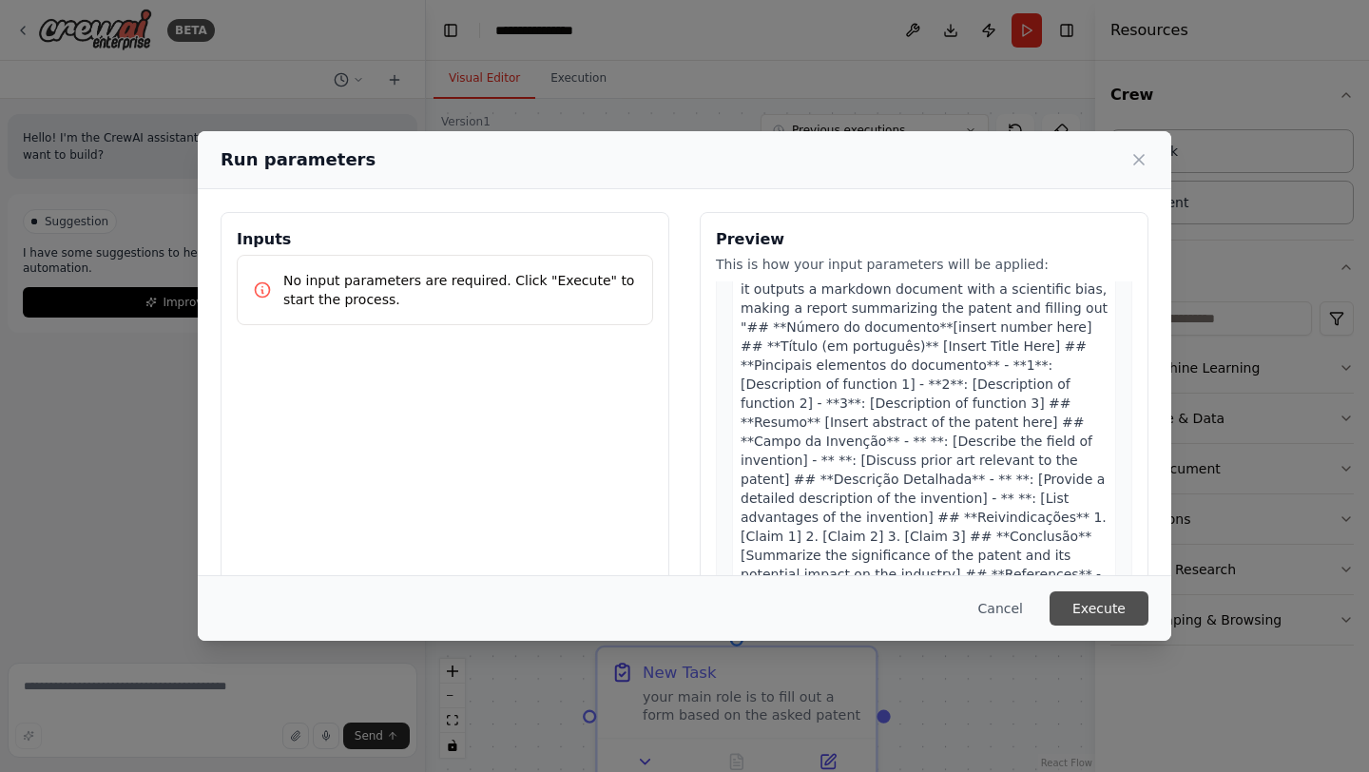
click at [1112, 599] on button "Execute" at bounding box center [1099, 608] width 99 height 34
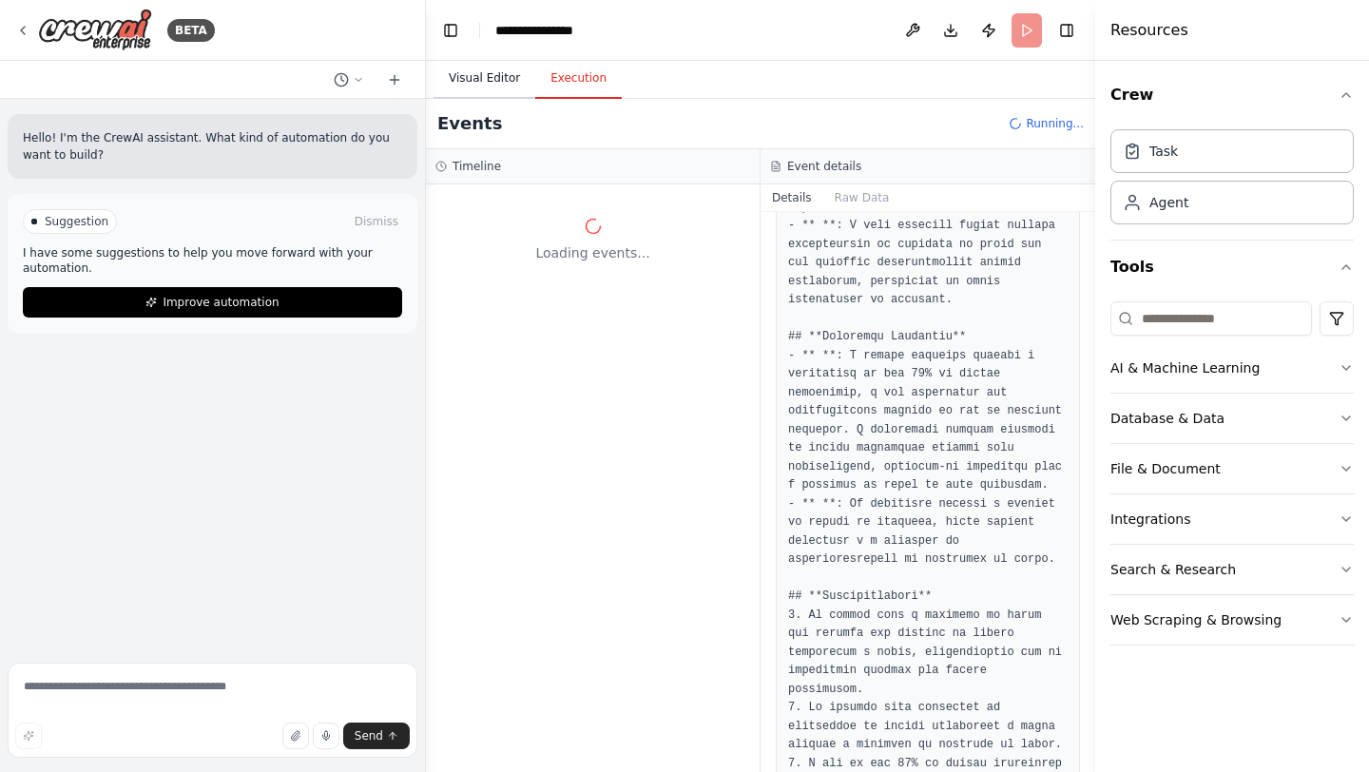
click at [511, 76] on button "Visual Editor" at bounding box center [485, 79] width 102 height 40
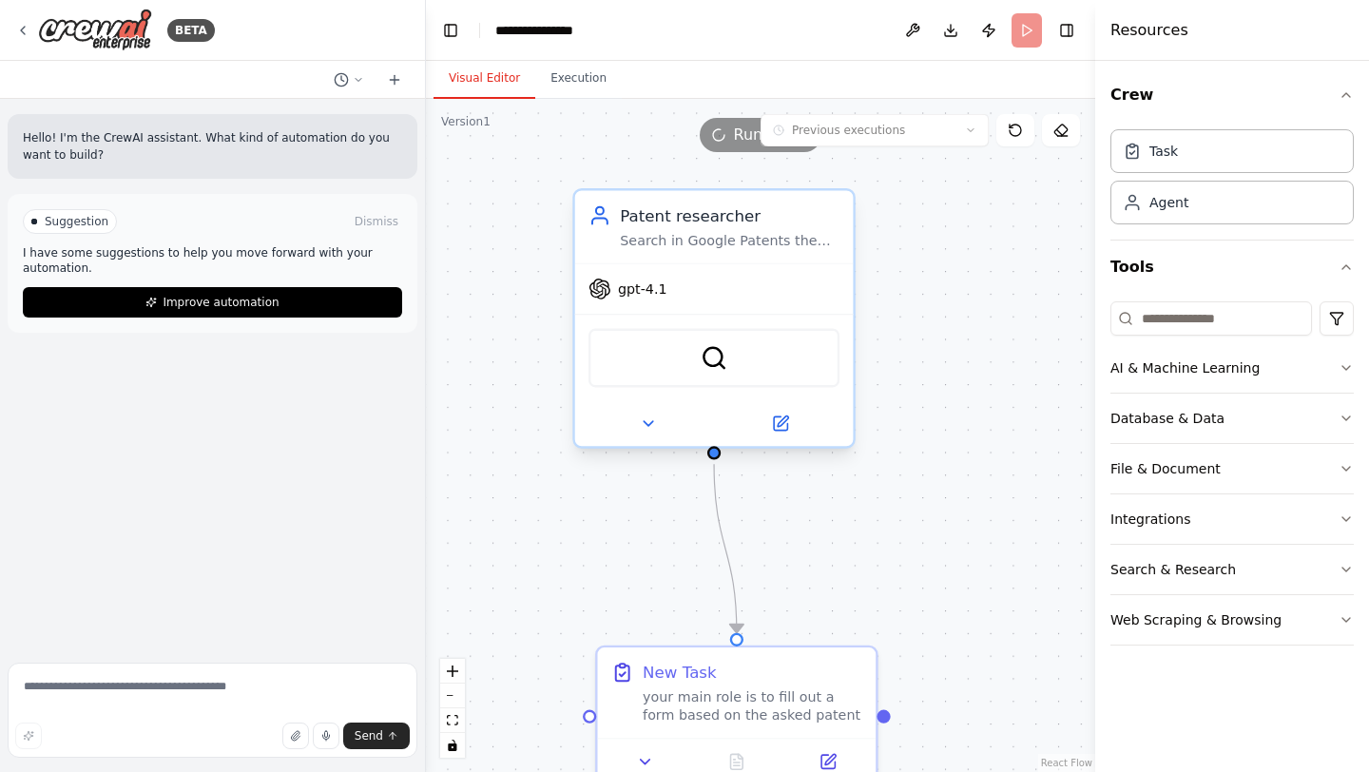
click at [789, 436] on div at bounding box center [714, 424] width 279 height 46
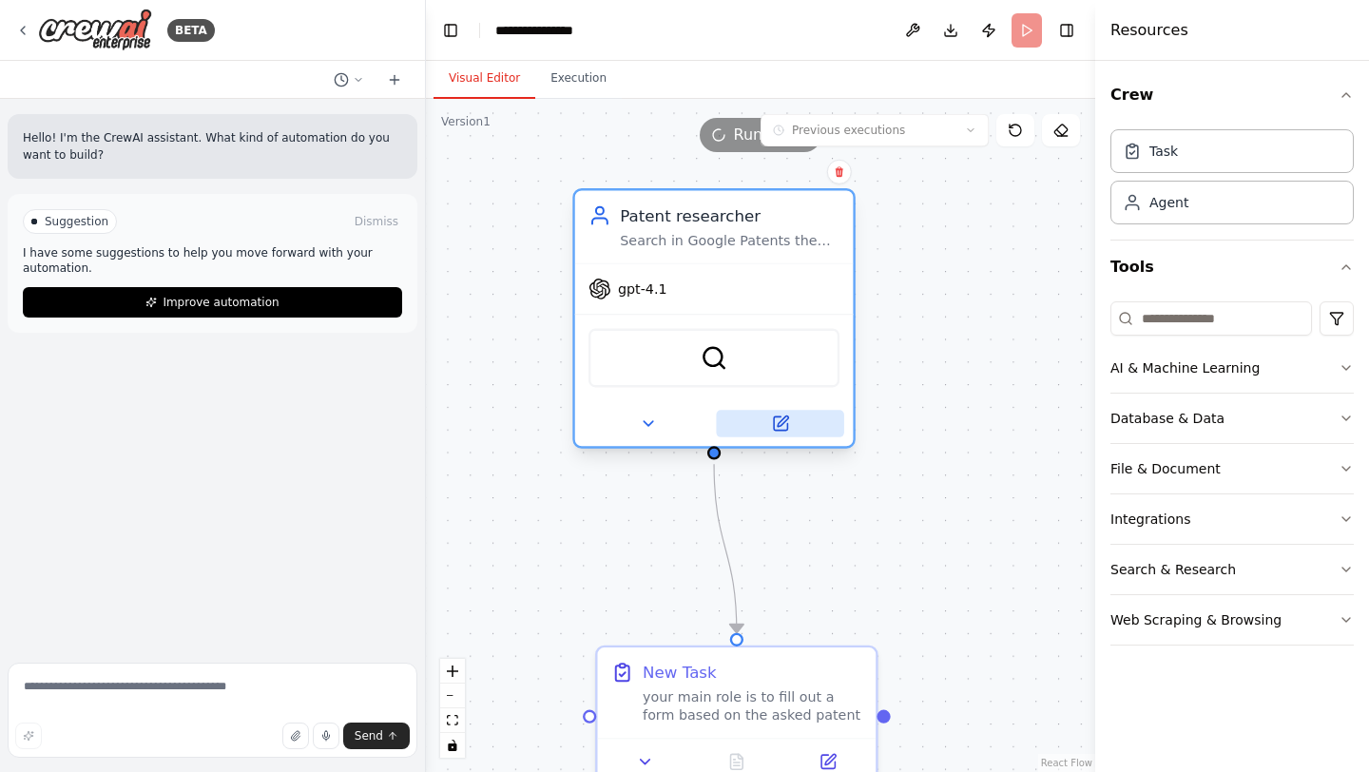
click at [790, 427] on button at bounding box center [779, 424] width 127 height 28
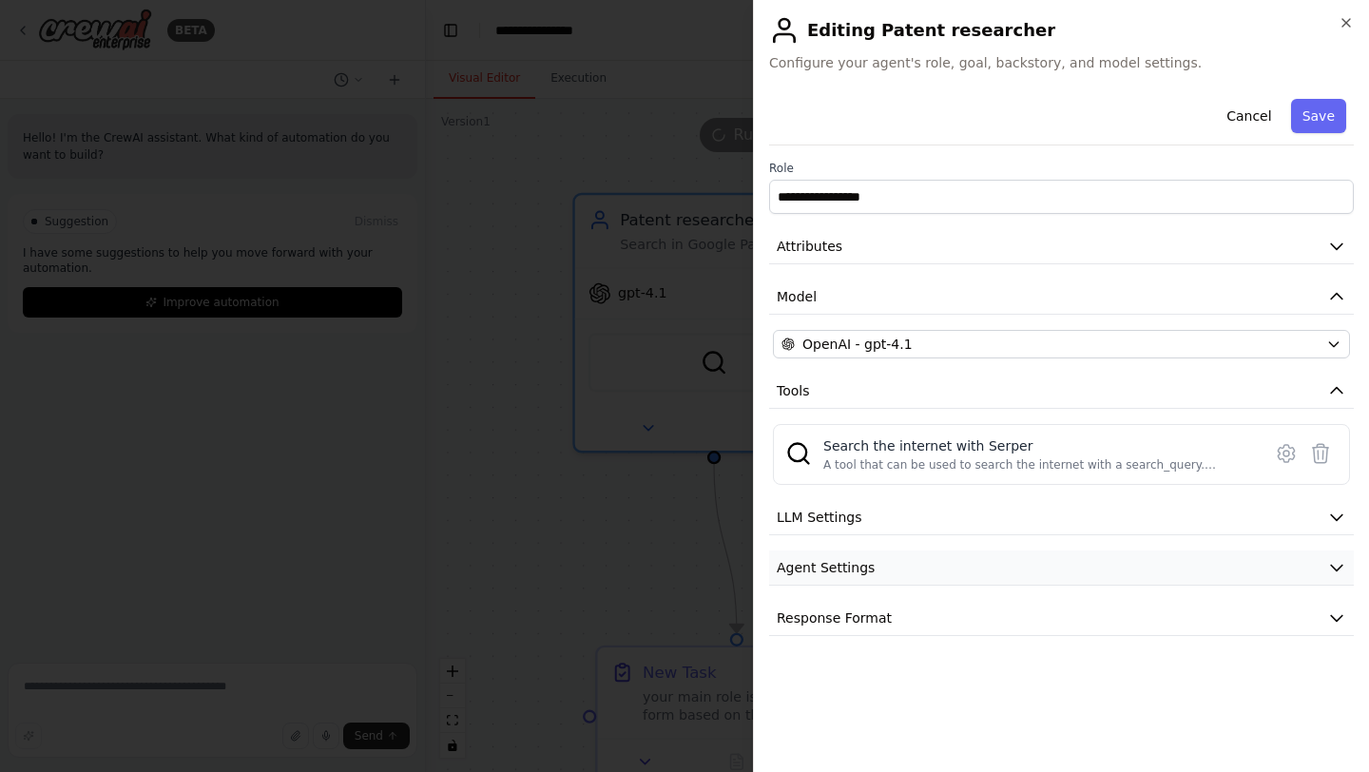
click at [874, 573] on button "Agent Settings" at bounding box center [1061, 568] width 585 height 35
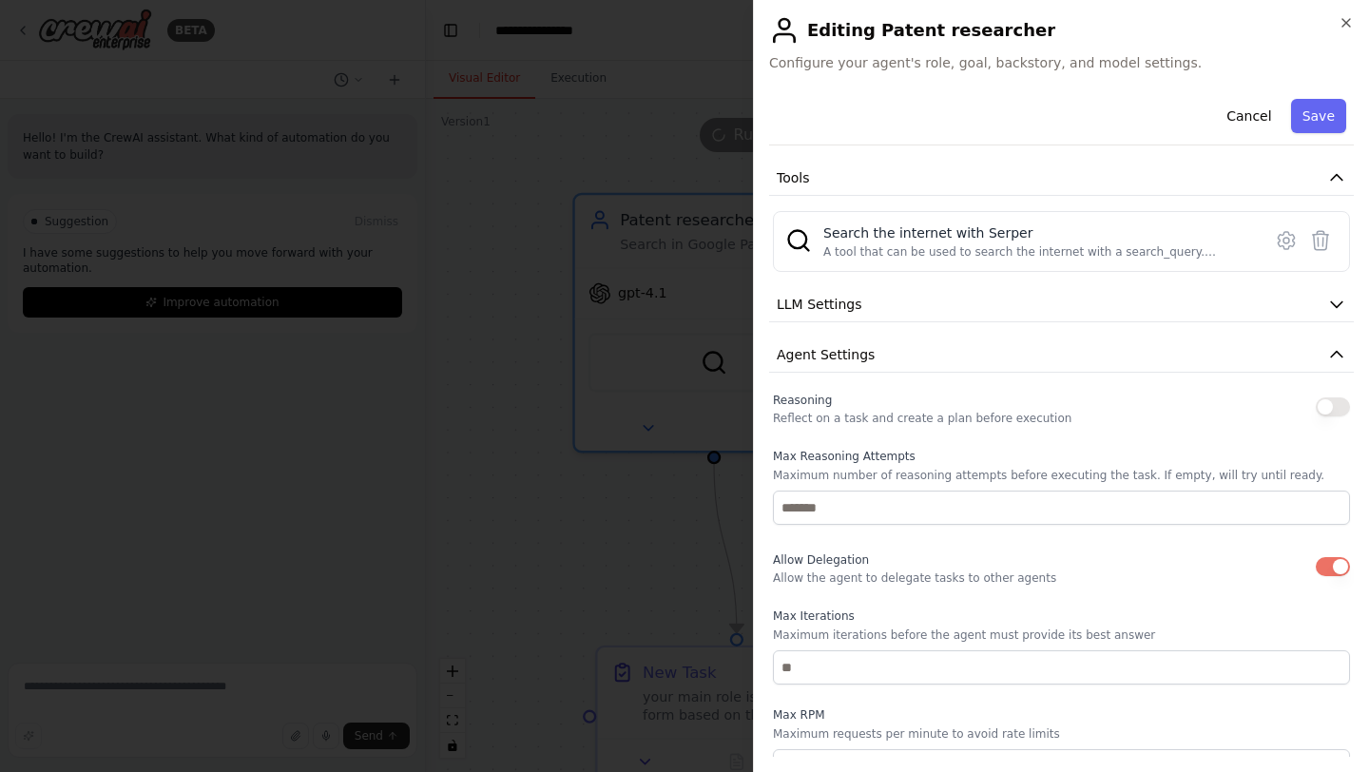
scroll to position [0, 0]
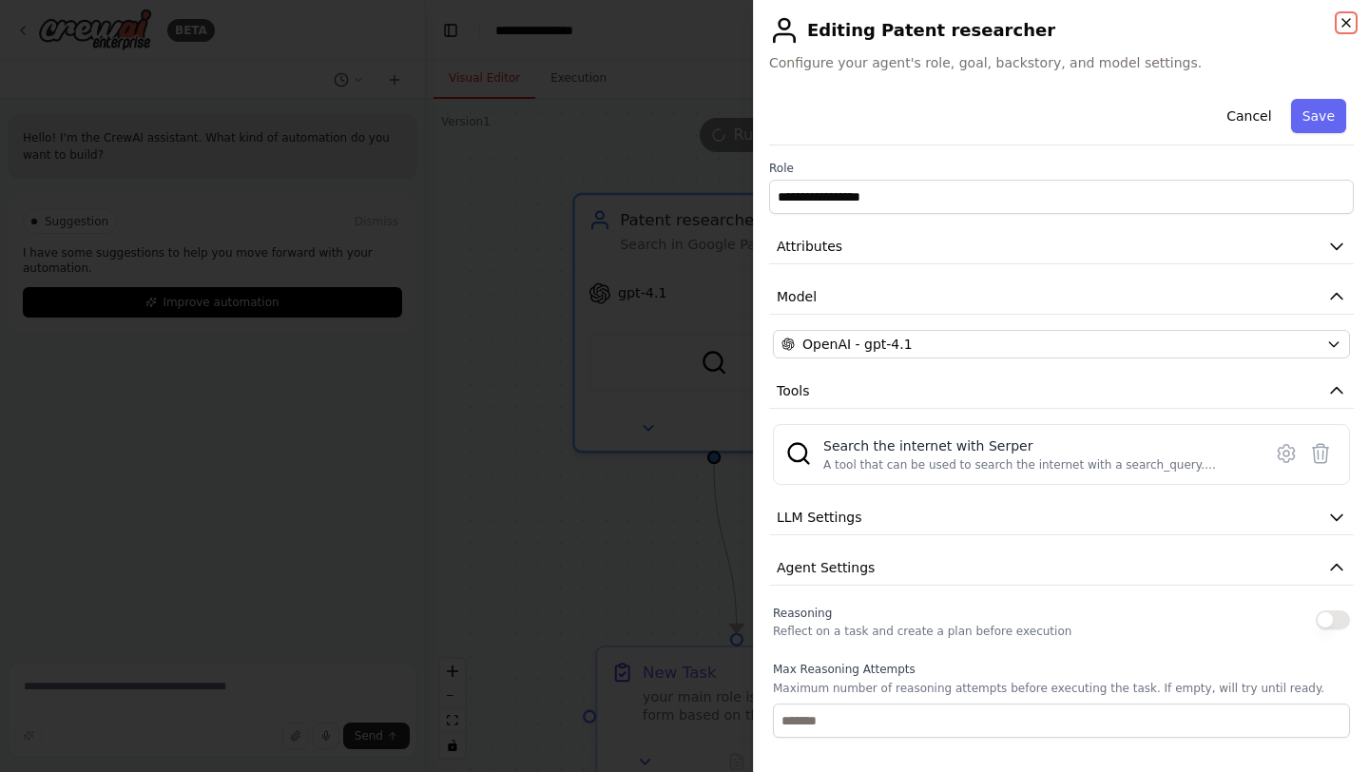
click at [1341, 26] on icon "button" at bounding box center [1346, 22] width 15 height 15
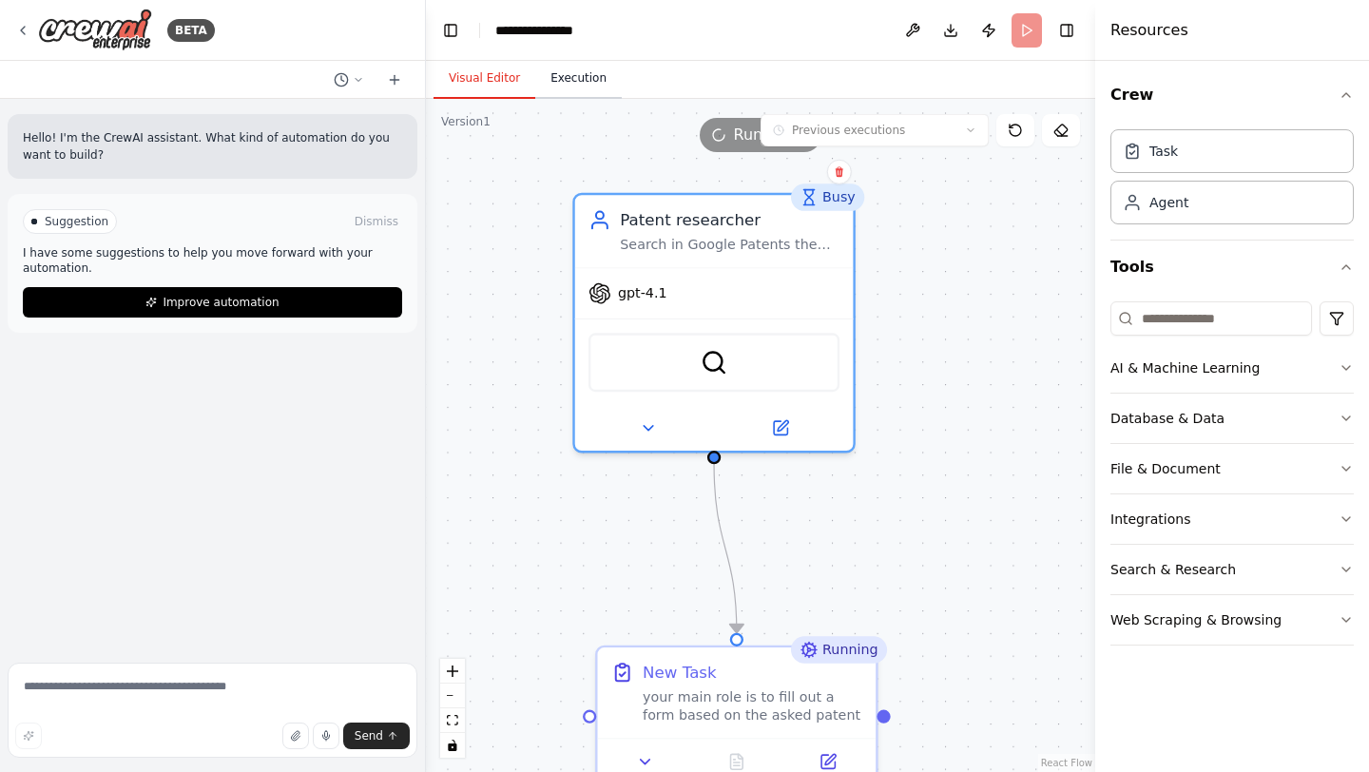
click at [604, 77] on button "Execution" at bounding box center [578, 79] width 87 height 40
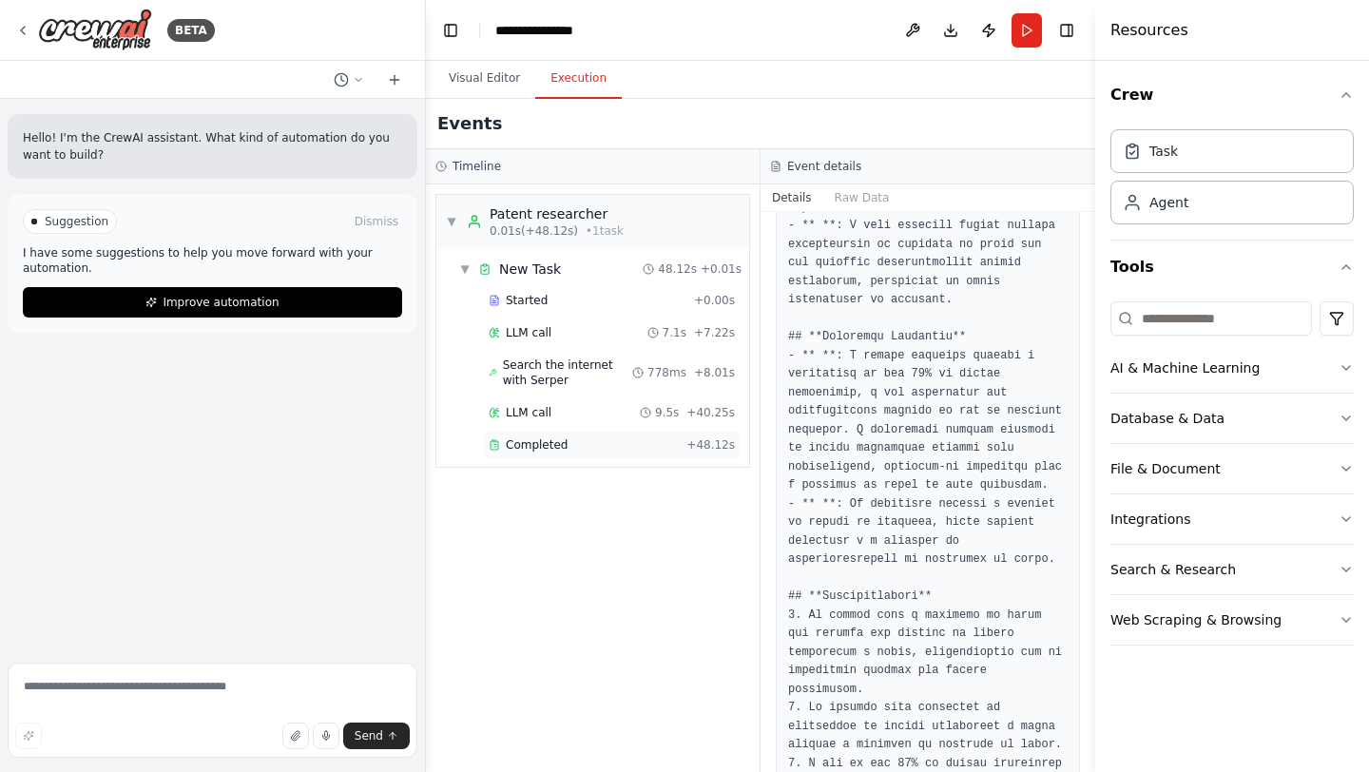
click at [530, 446] on span "Completed" at bounding box center [537, 444] width 62 height 15
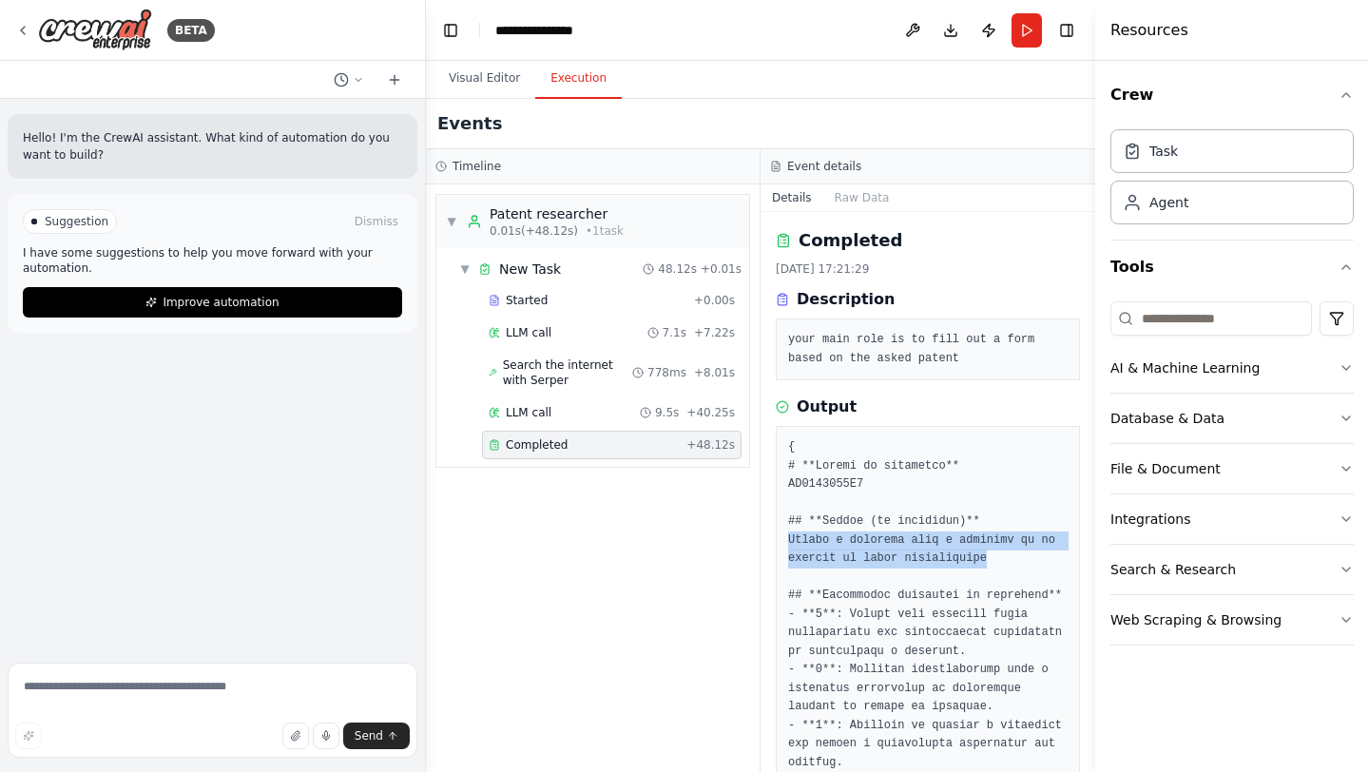
drag, startPoint x: 785, startPoint y: 540, endPoint x: 997, endPoint y: 560, distance: 212.0
copy pre "Método e aparelho para a produção de um produto de papel multicamadas"
click at [504, 87] on button "Visual Editor" at bounding box center [485, 79] width 102 height 40
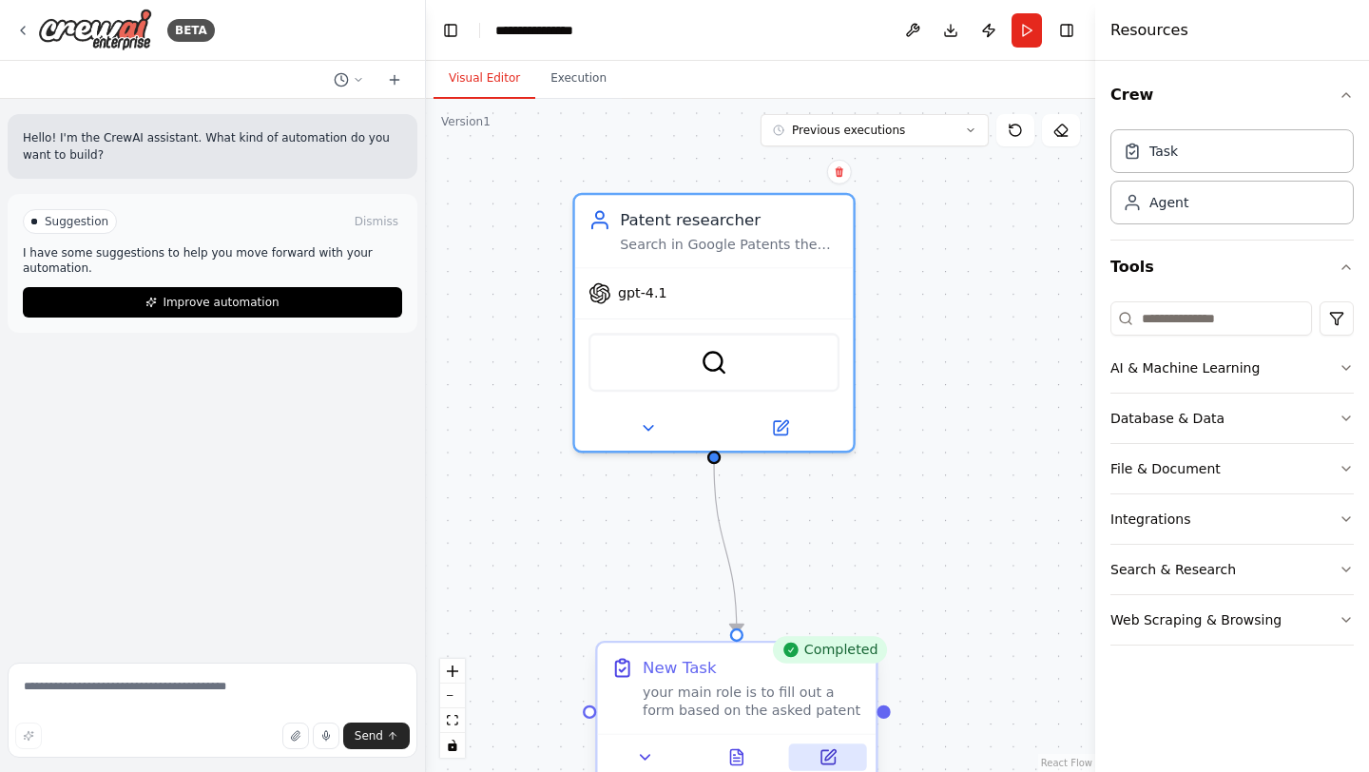
click at [828, 754] on icon at bounding box center [830, 755] width 10 height 10
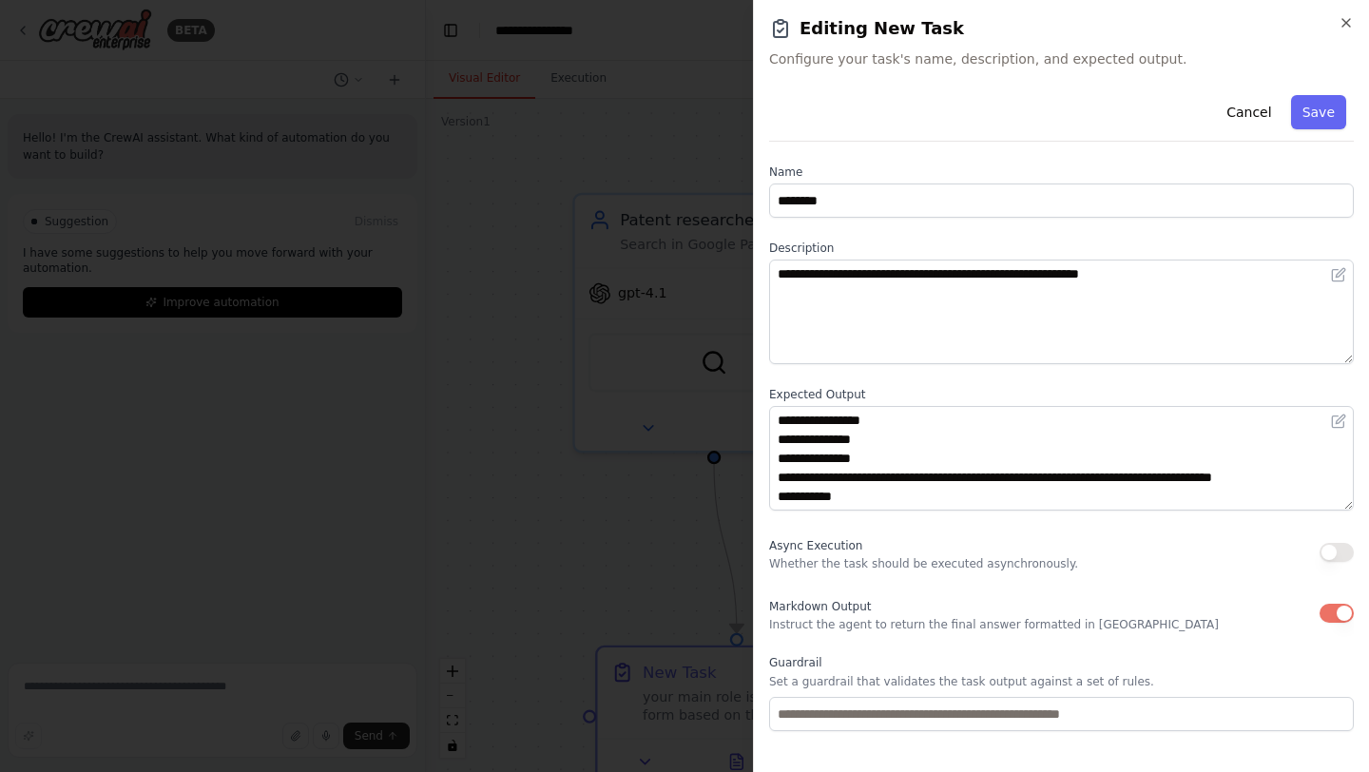
scroll to position [87, 0]
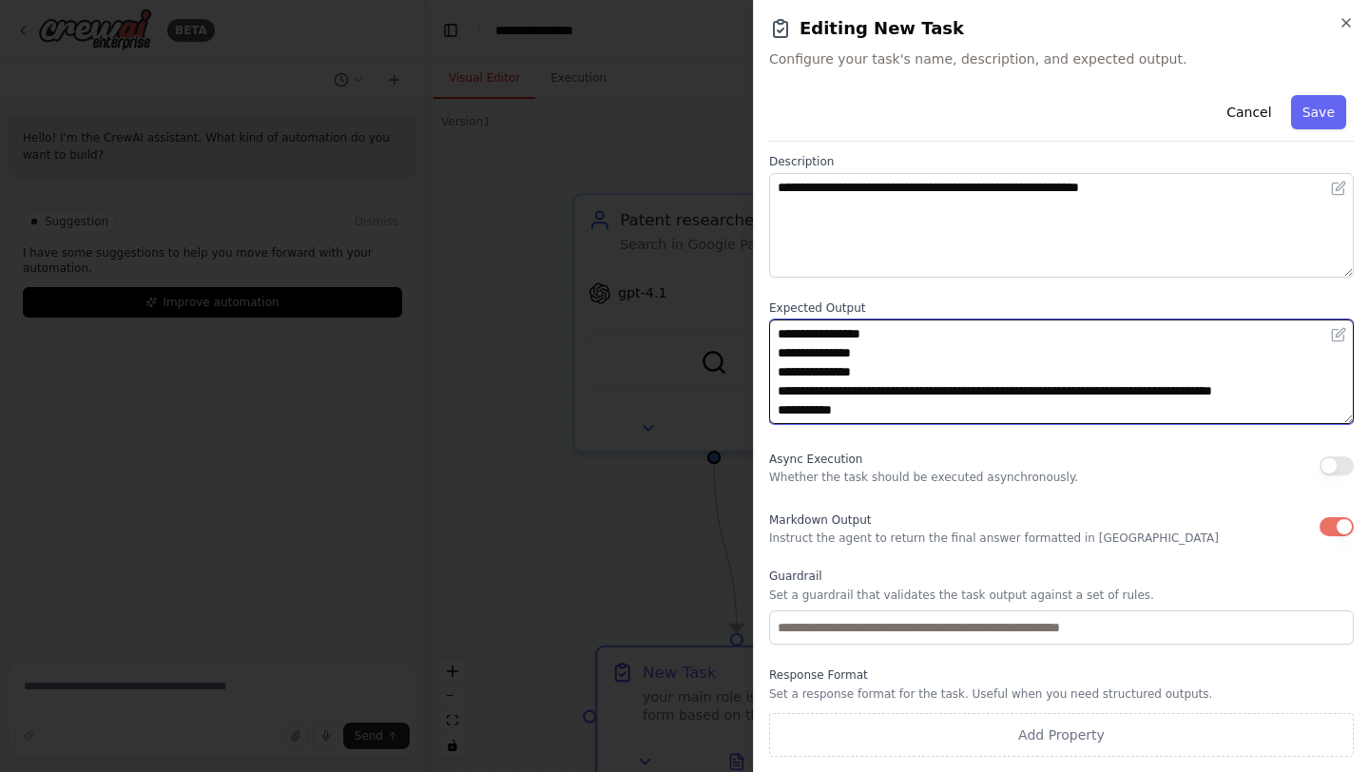
drag, startPoint x: 884, startPoint y: 416, endPoint x: 777, endPoint y: 416, distance: 107.5
click at [777, 415] on textarea "**********" at bounding box center [1061, 371] width 585 height 105
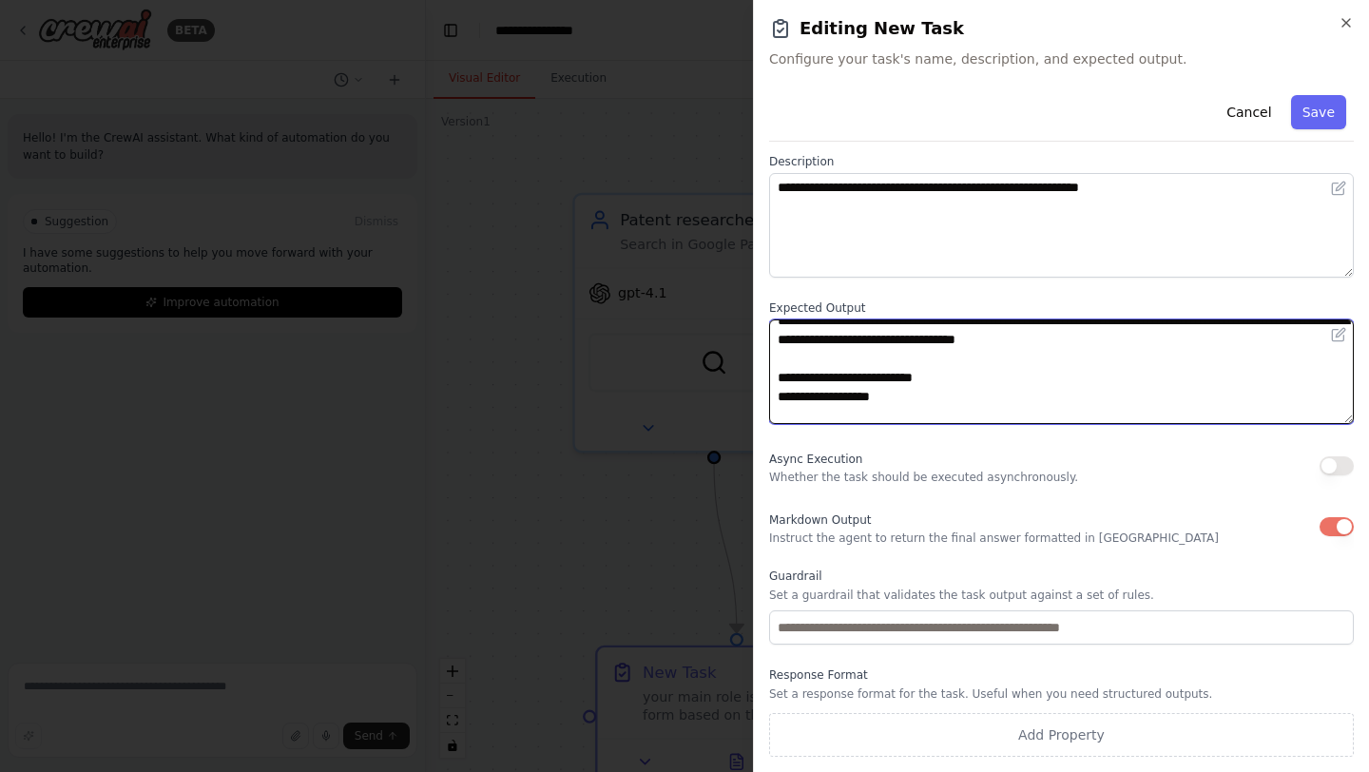
scroll to position [0, 0]
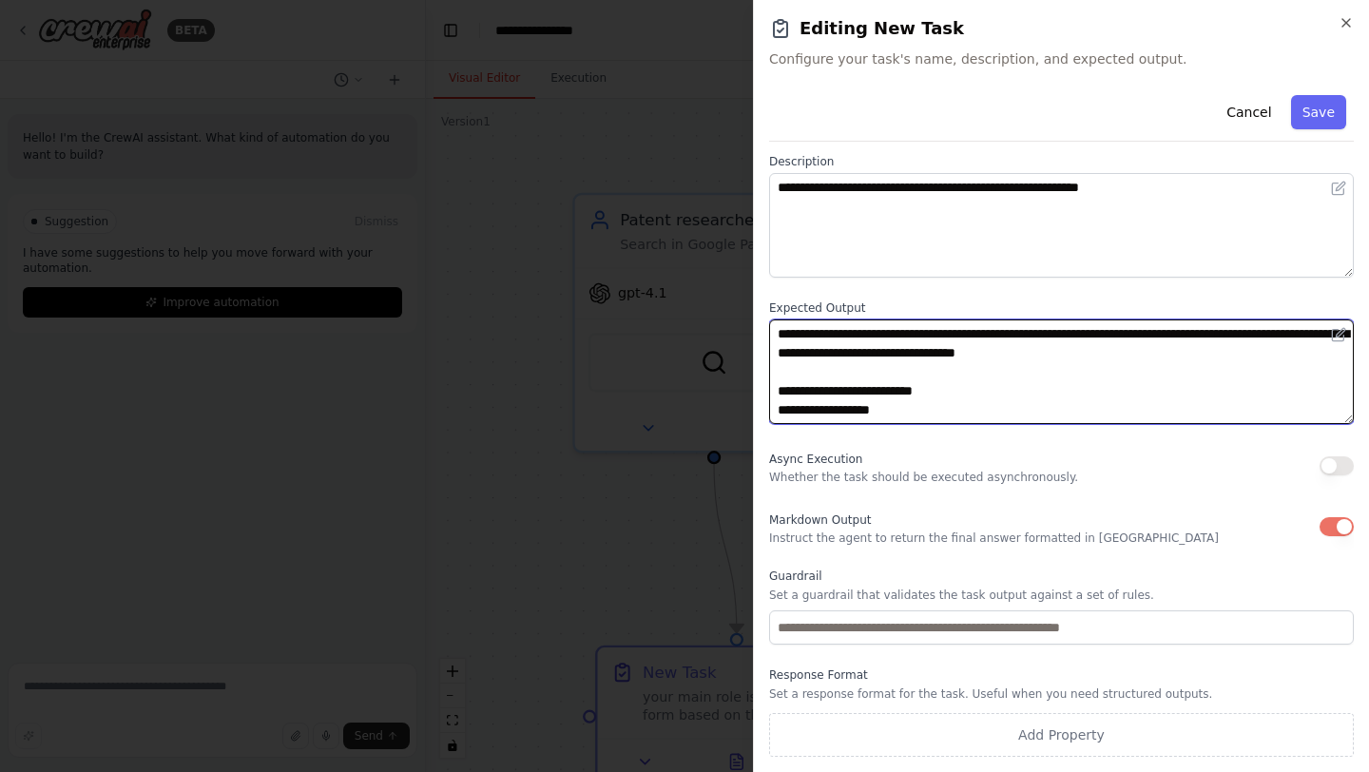
click at [821, 357] on textarea "**********" at bounding box center [1061, 371] width 585 height 105
paste textarea "**********"
type textarea "**********"
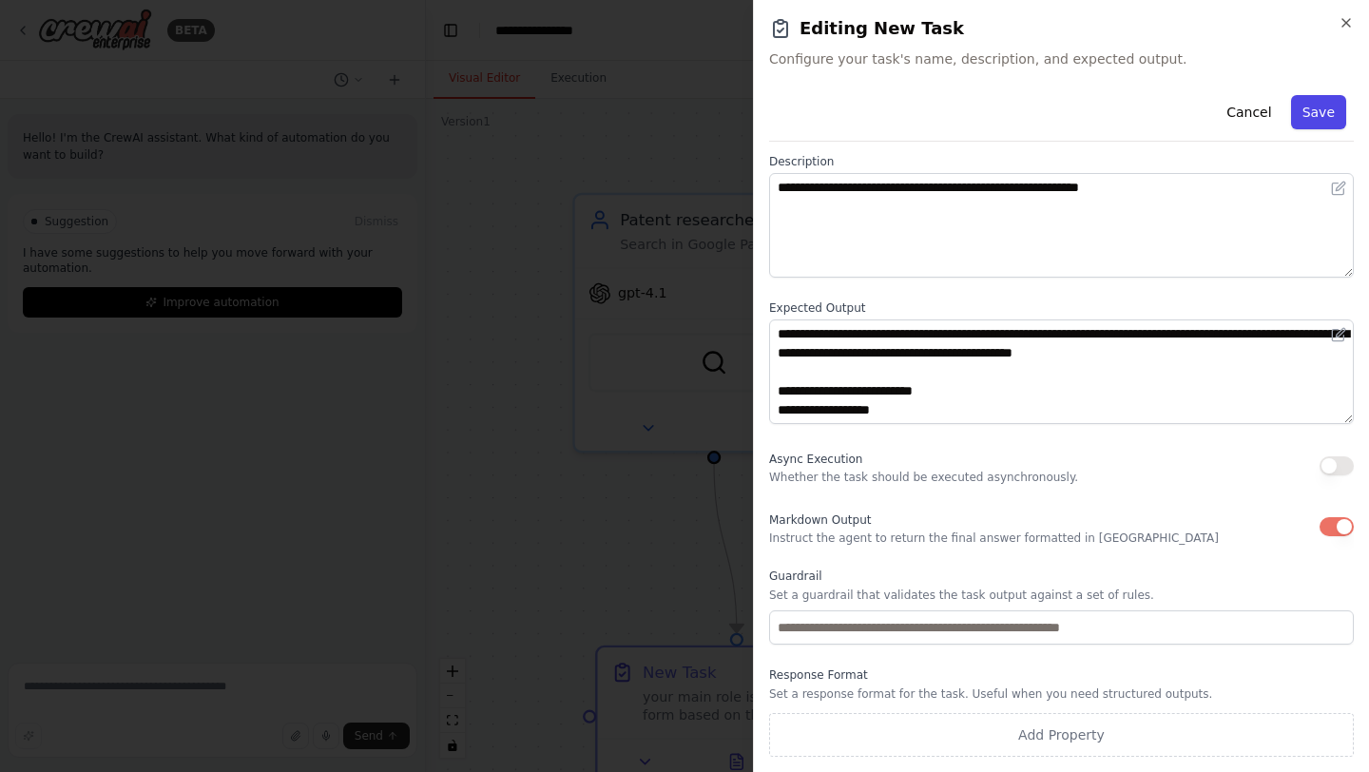
click at [1327, 112] on button "Save" at bounding box center [1318, 112] width 55 height 34
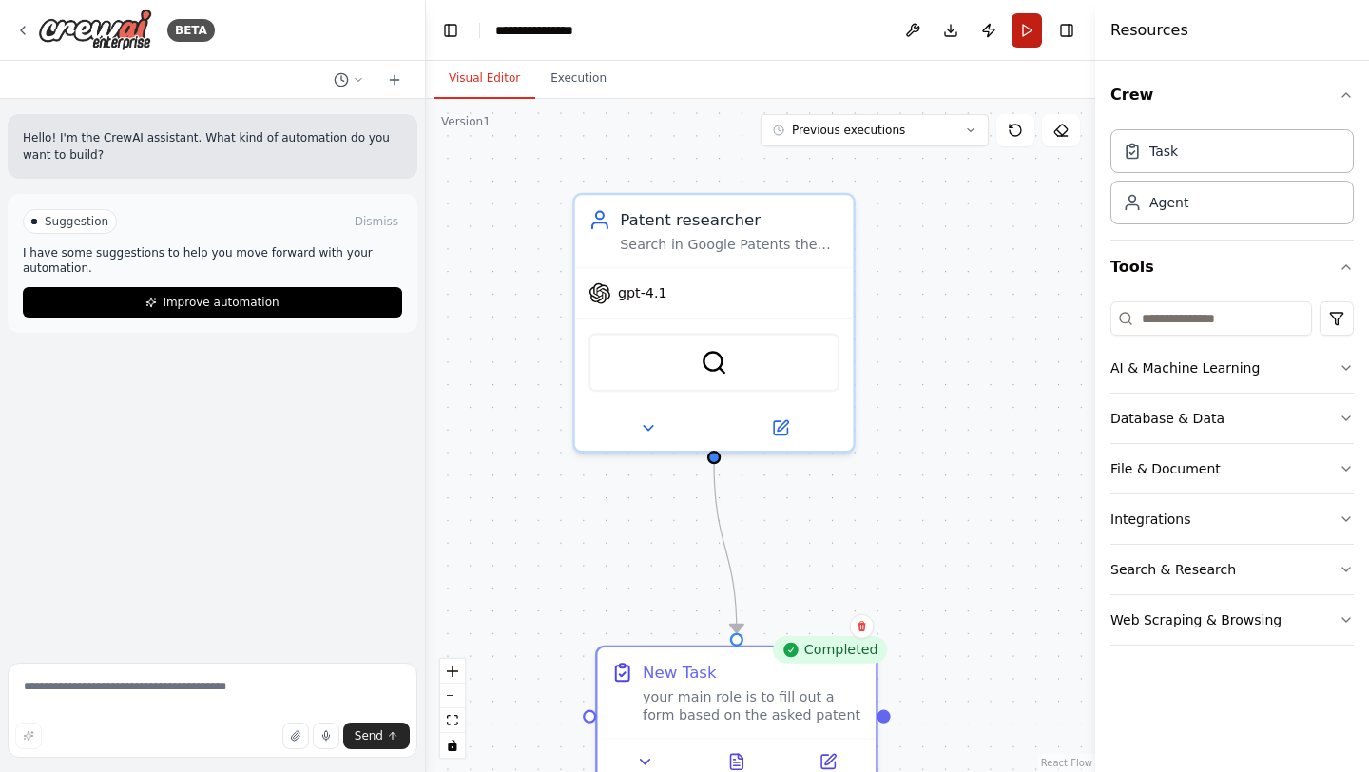
click at [1028, 32] on button "Run" at bounding box center [1027, 30] width 30 height 34
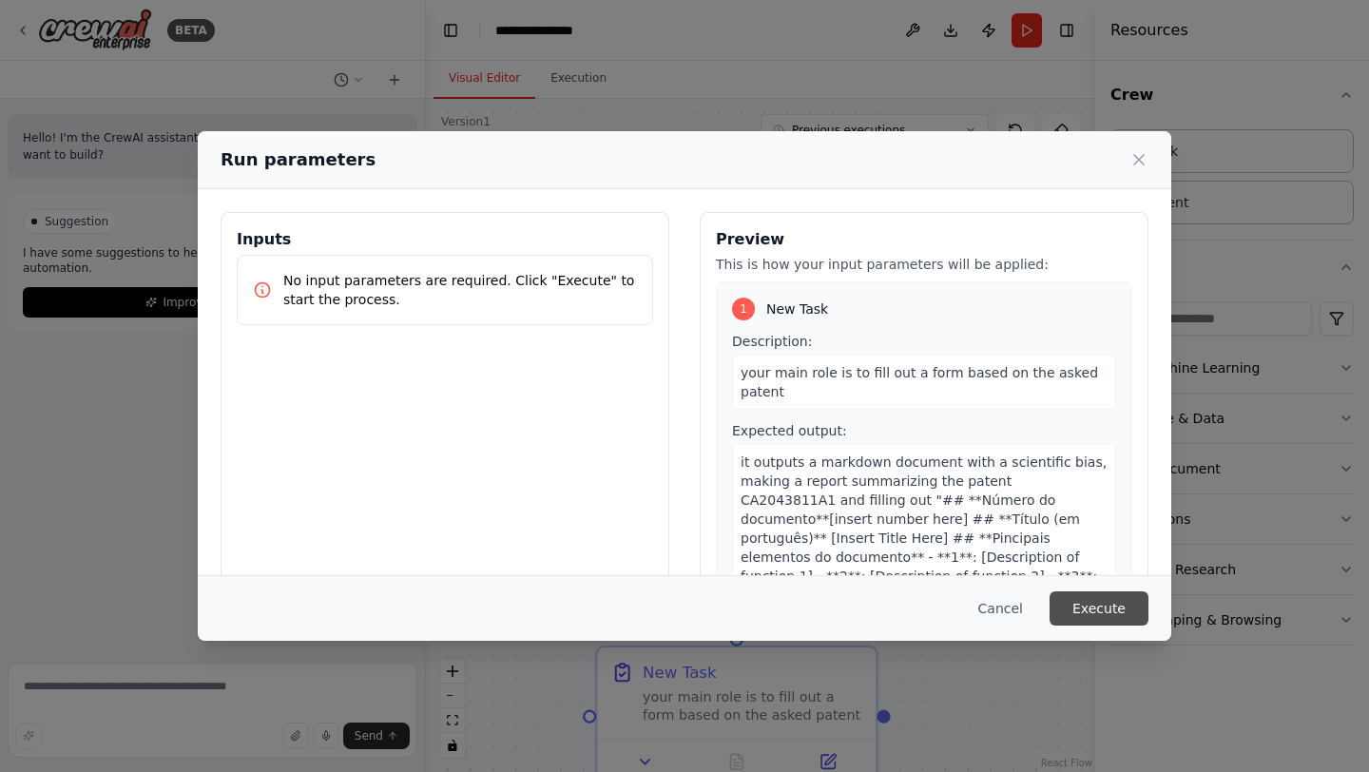
click at [1108, 600] on button "Execute" at bounding box center [1099, 608] width 99 height 34
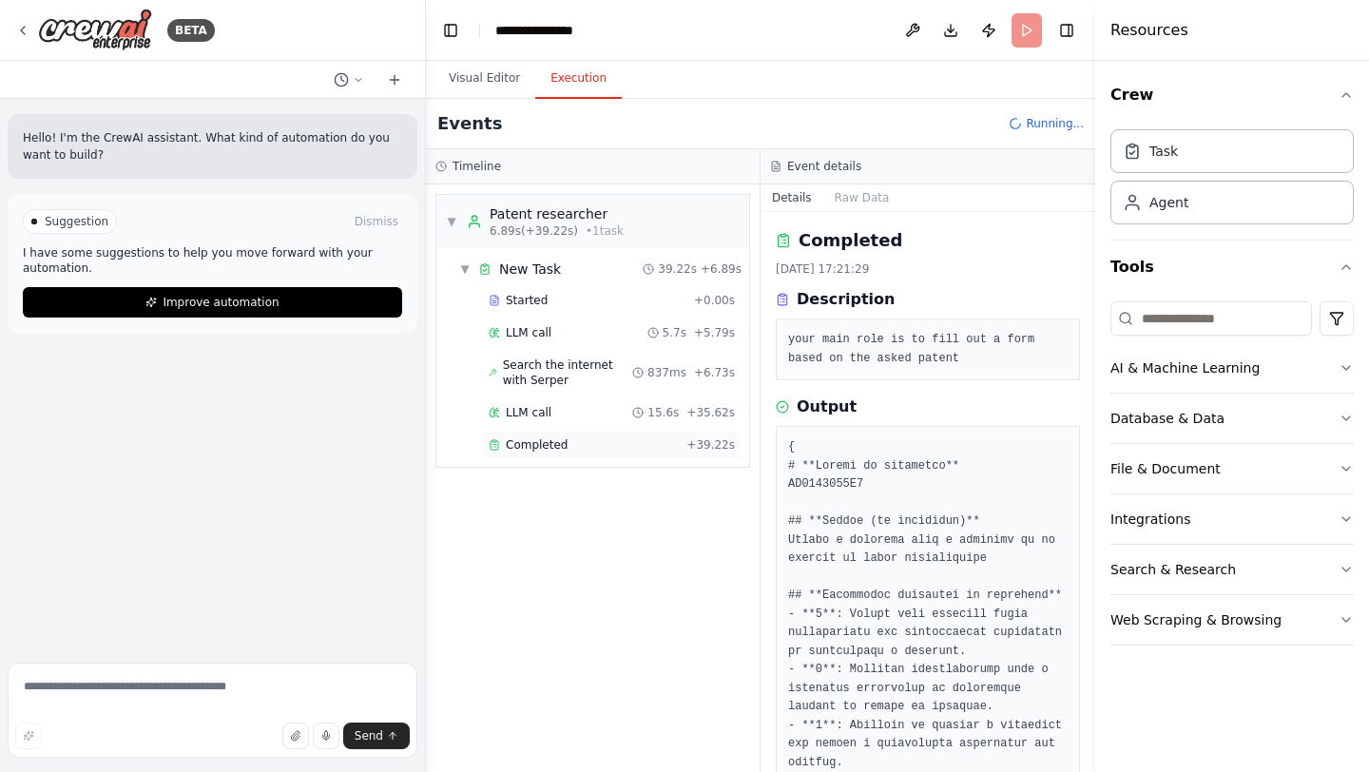
click at [565, 453] on div "Completed + 39.22s" at bounding box center [612, 445] width 260 height 29
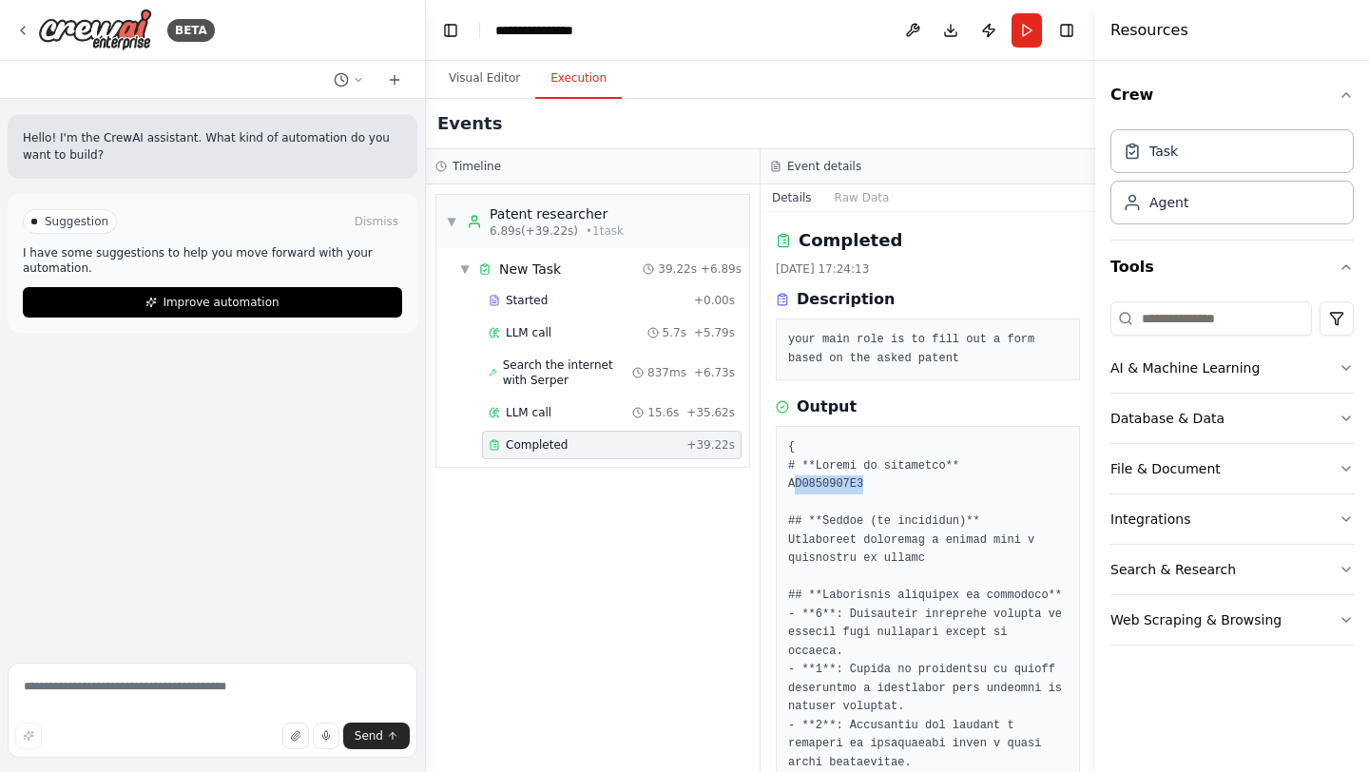
drag, startPoint x: 792, startPoint y: 486, endPoint x: 876, endPoint y: 487, distance: 83.7
drag, startPoint x: 875, startPoint y: 487, endPoint x: 794, endPoint y: 486, distance: 80.8
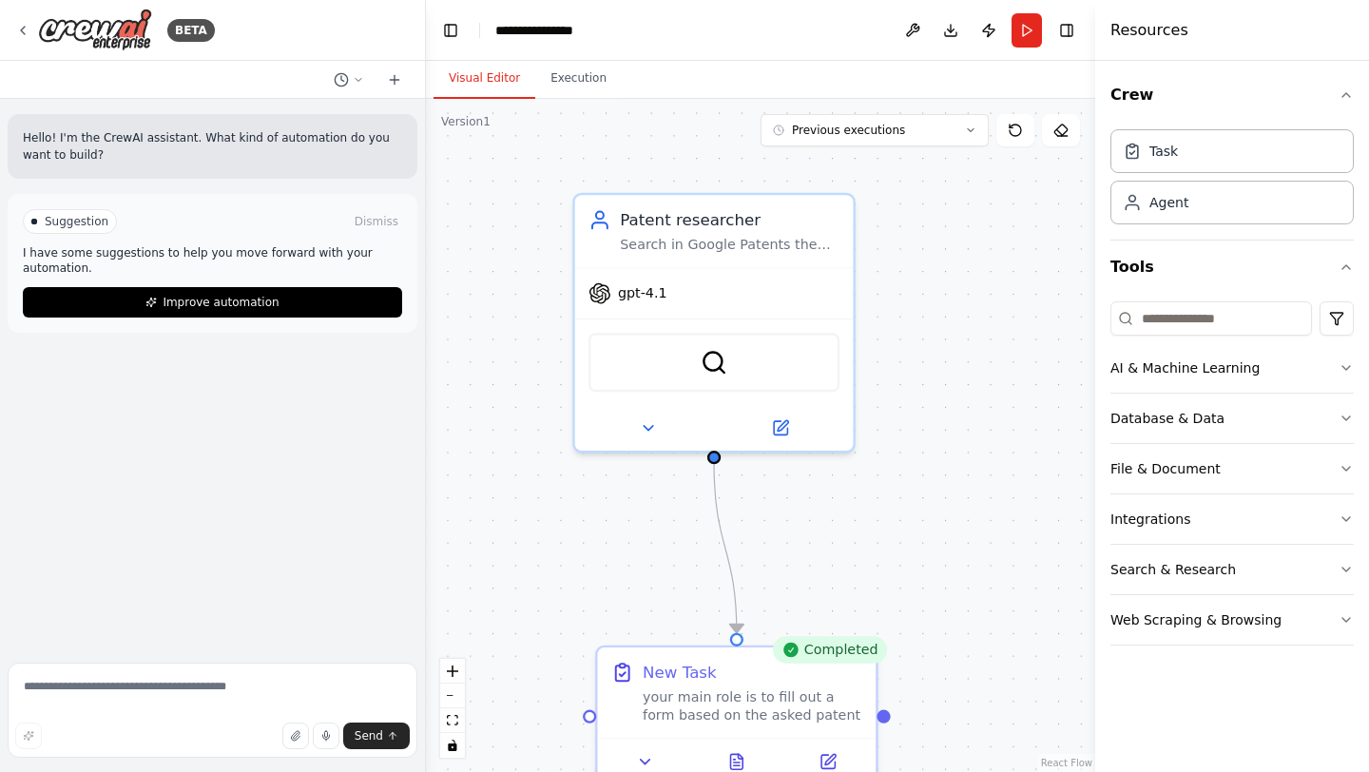
click at [501, 86] on button "Visual Editor" at bounding box center [485, 79] width 102 height 40
click at [837, 763] on button at bounding box center [828, 758] width 78 height 28
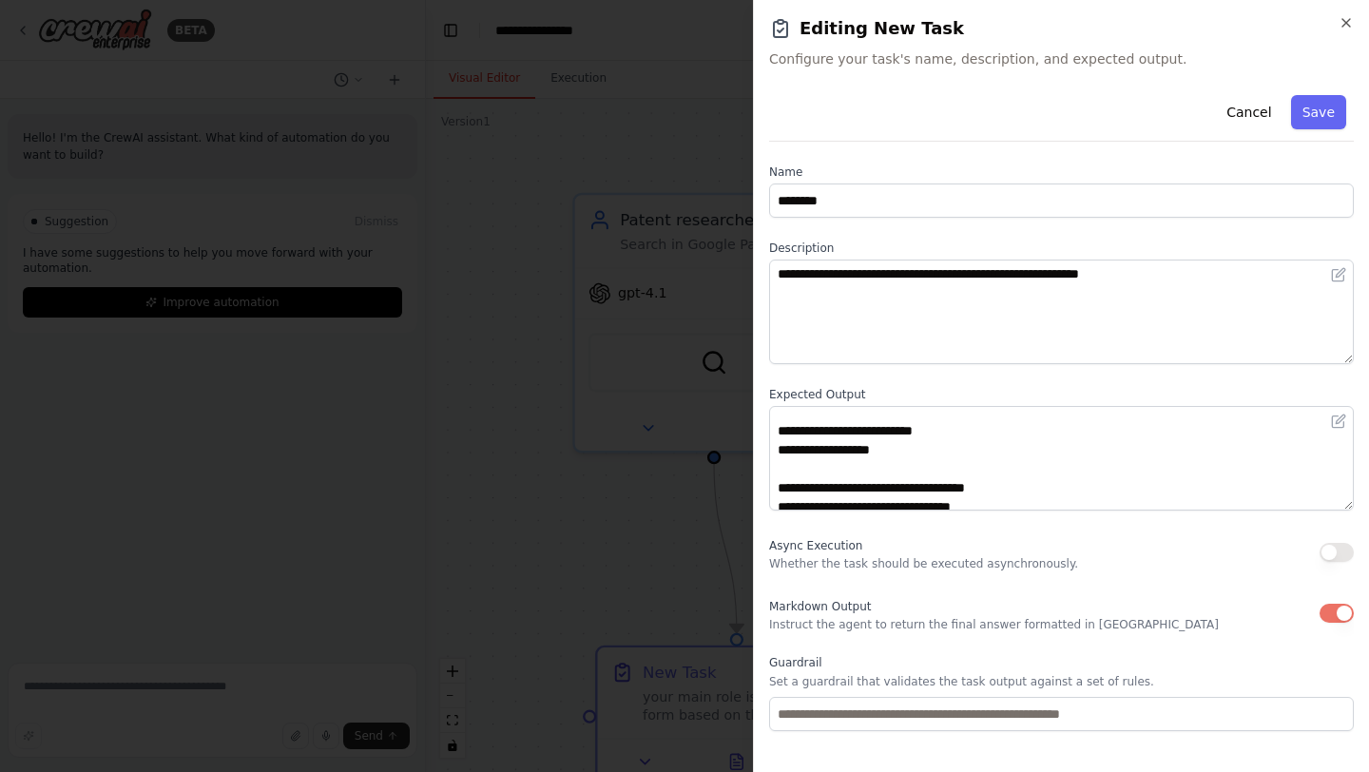
scroll to position [24, 0]
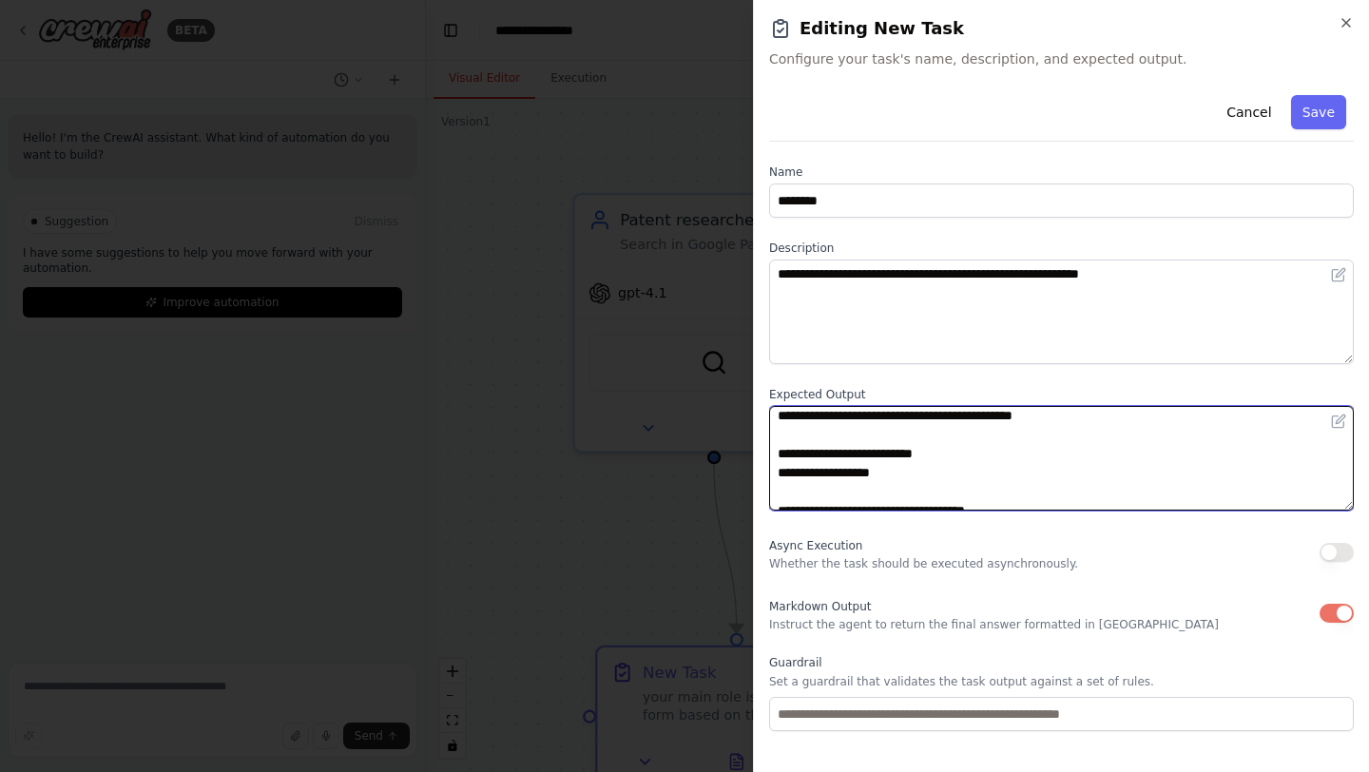
click at [923, 433] on textarea "**********" at bounding box center [1061, 458] width 585 height 105
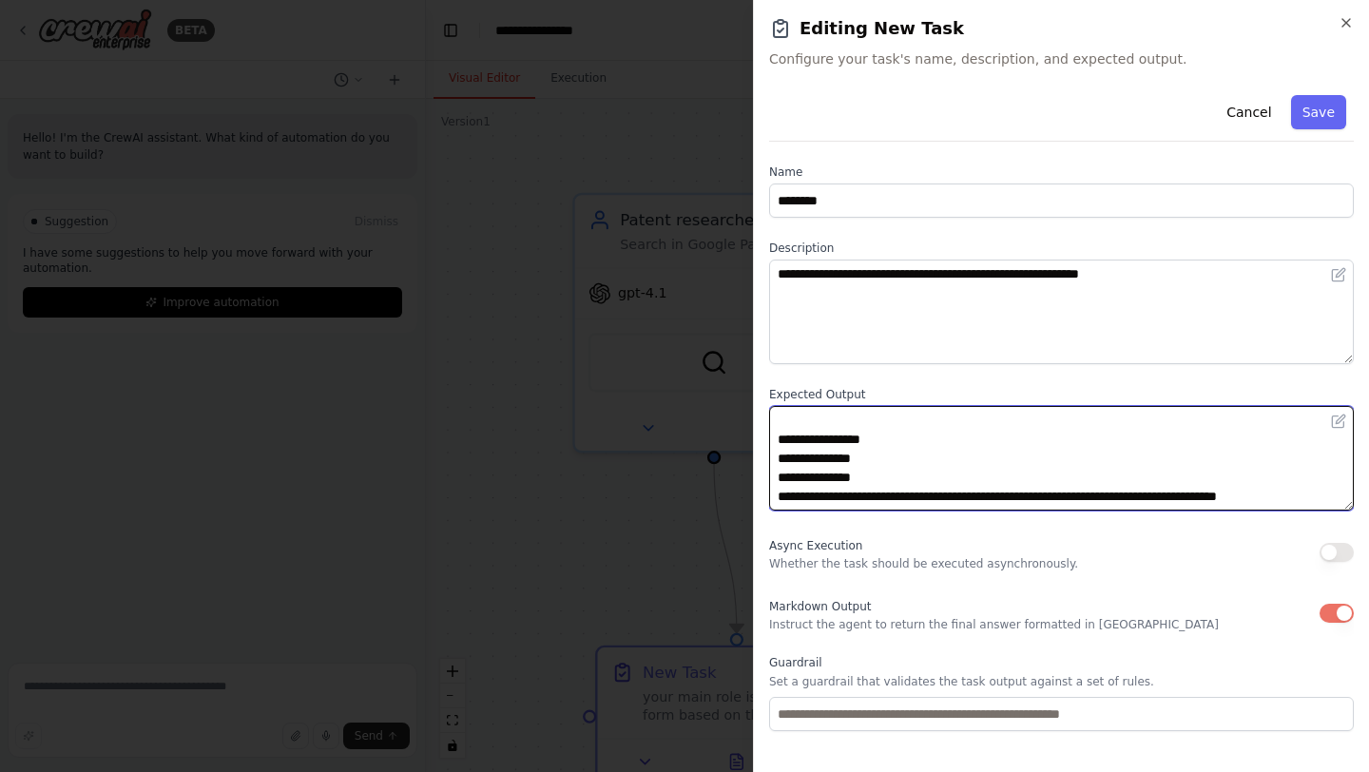
scroll to position [0, 0]
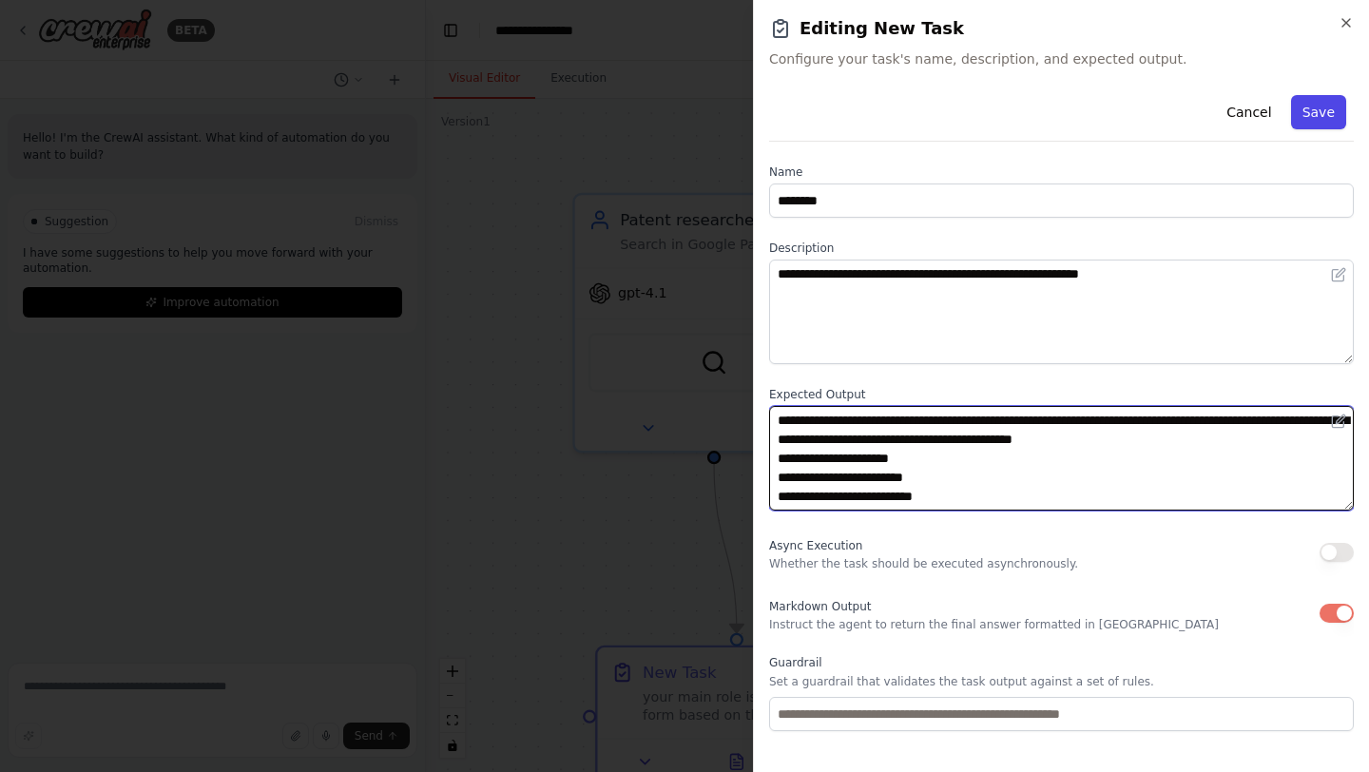
type textarea "**********"
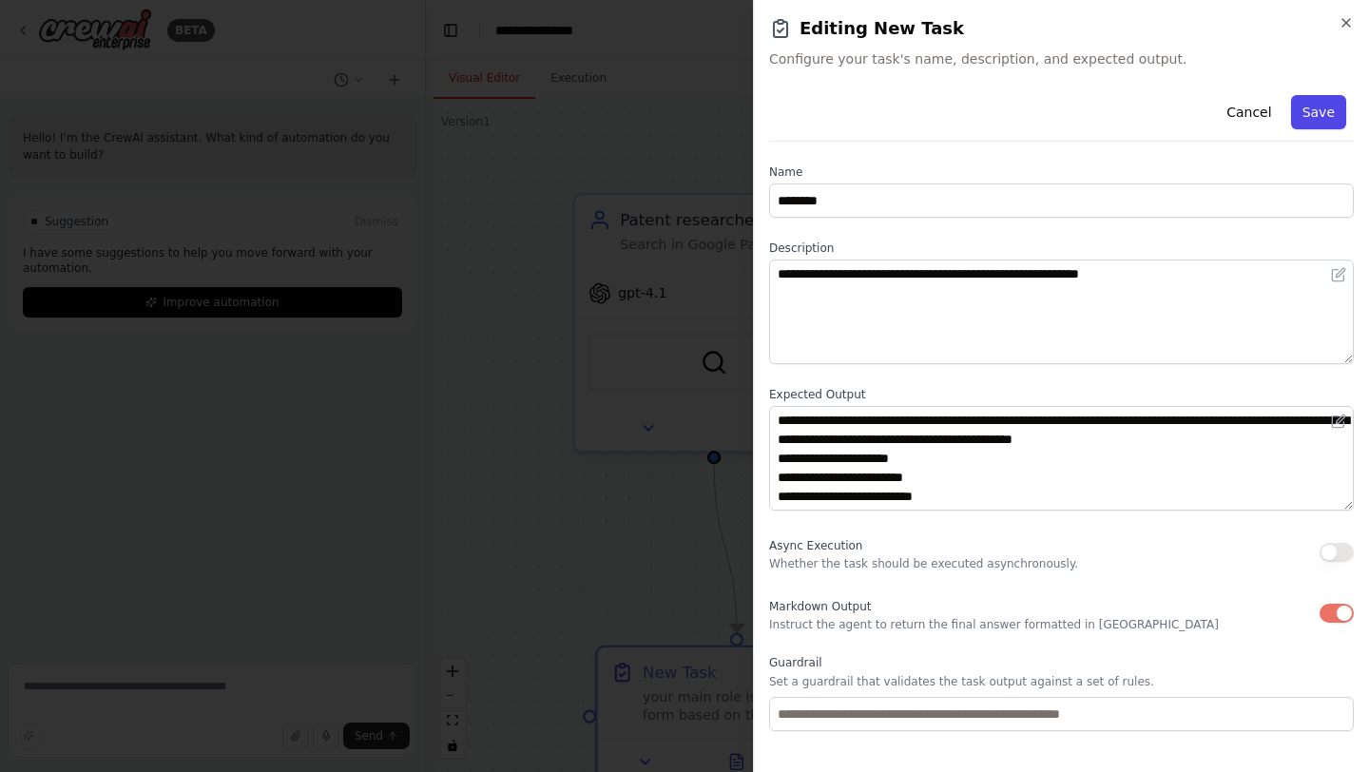
click at [1326, 124] on button "Save" at bounding box center [1318, 112] width 55 height 34
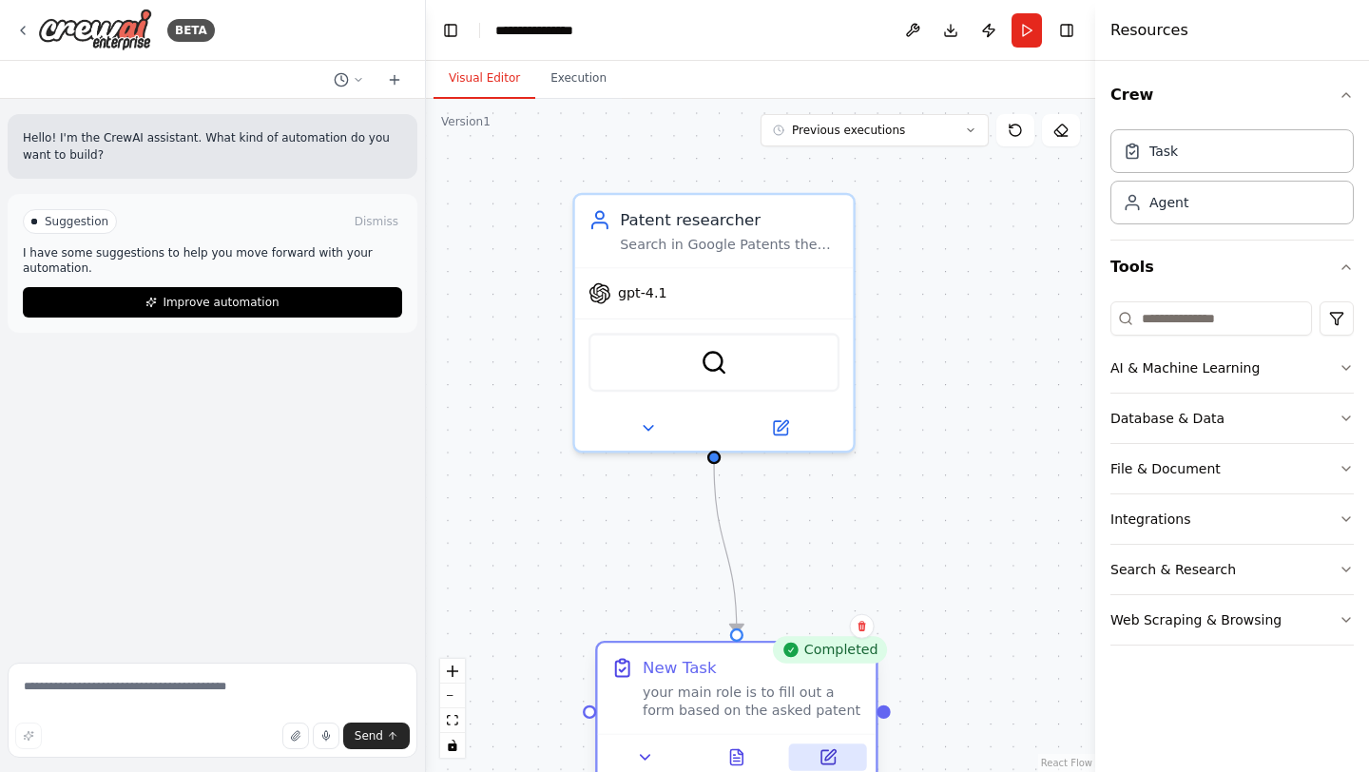
click at [823, 764] on icon at bounding box center [828, 756] width 13 height 13
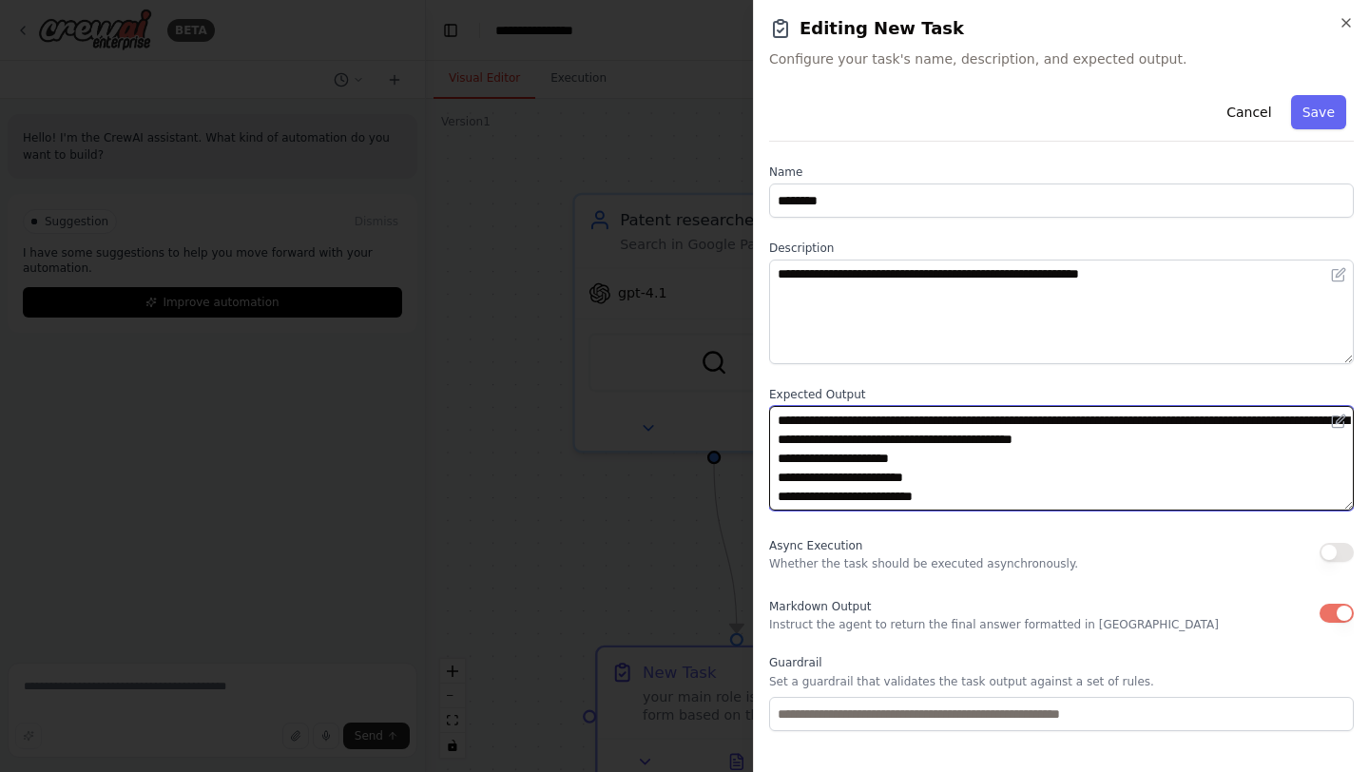
drag, startPoint x: 869, startPoint y: 477, endPoint x: 824, endPoint y: 476, distance: 44.7
click at [824, 476] on textarea at bounding box center [1061, 458] width 585 height 105
type textarea "**********"
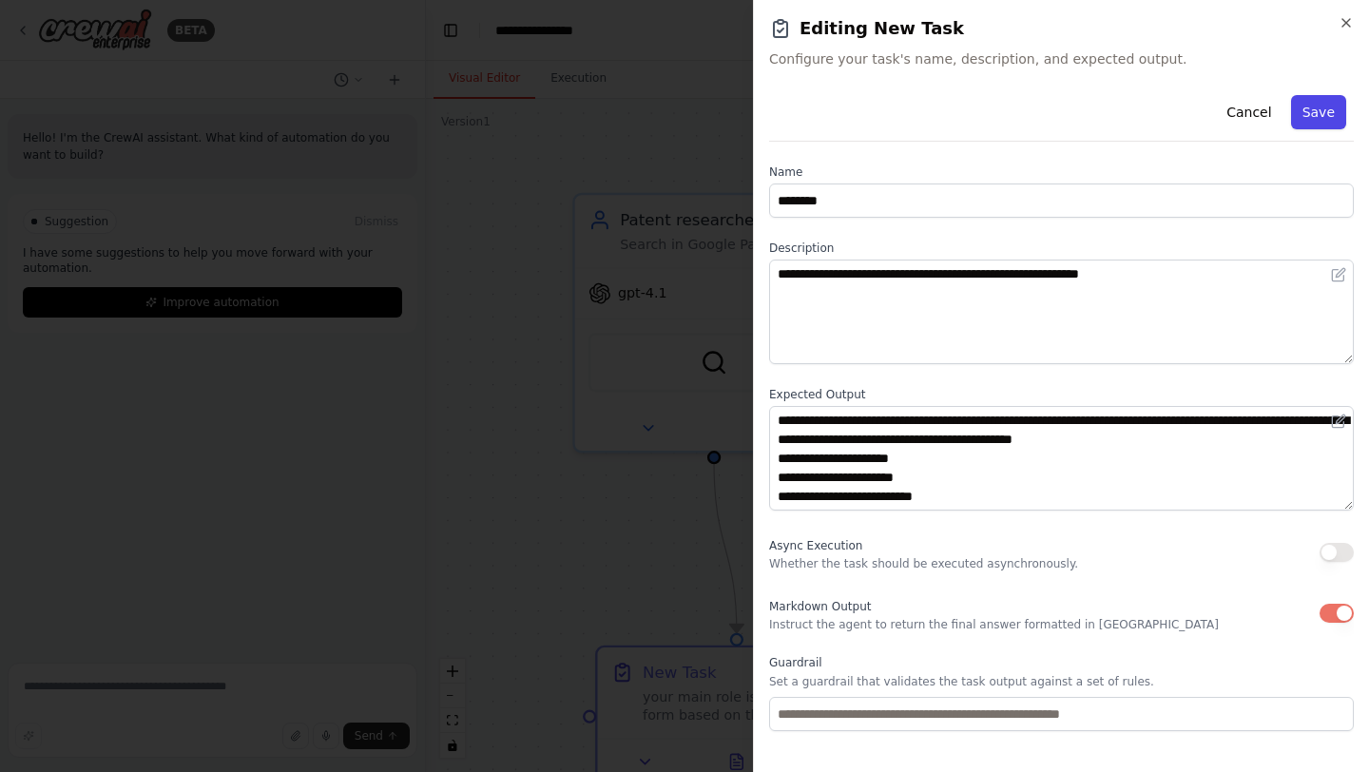
click at [1332, 105] on button "Save" at bounding box center [1318, 112] width 55 height 34
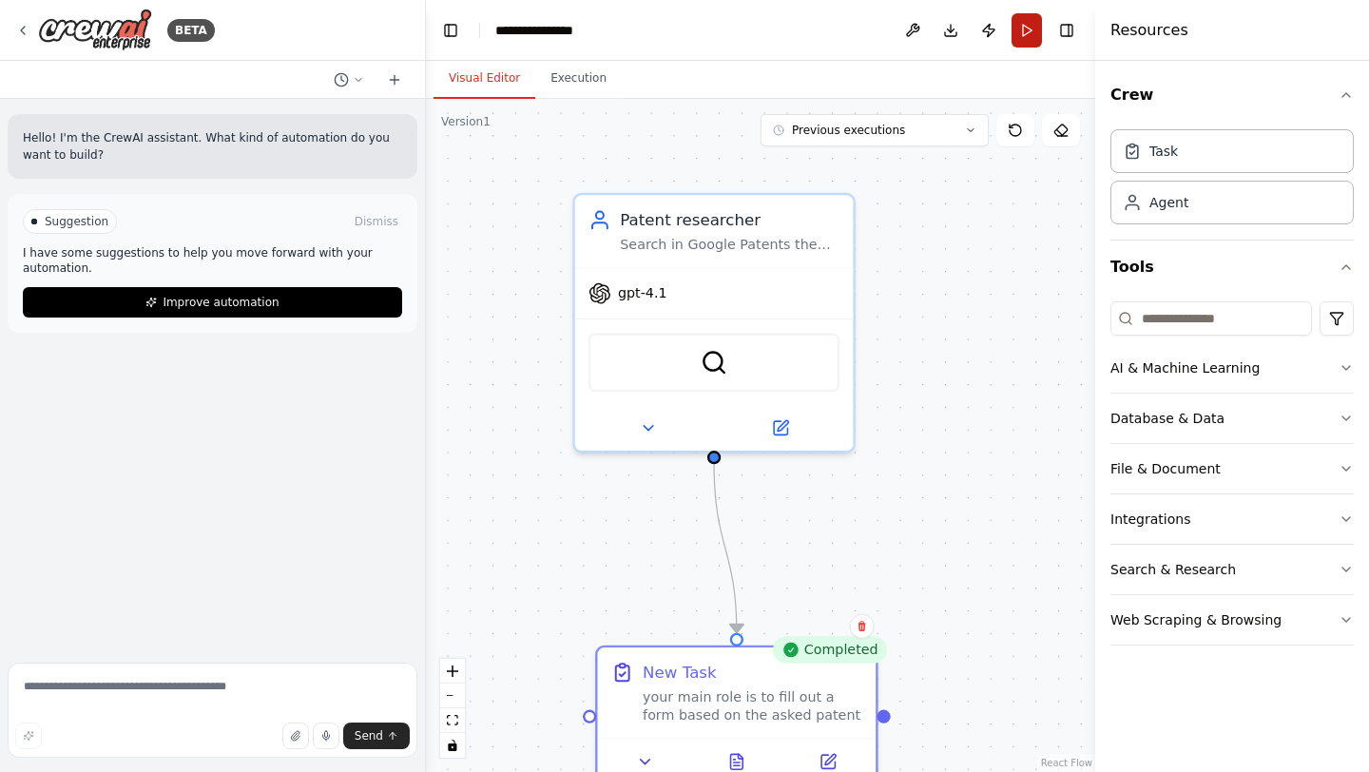
click at [1026, 35] on button "Run" at bounding box center [1027, 30] width 30 height 34
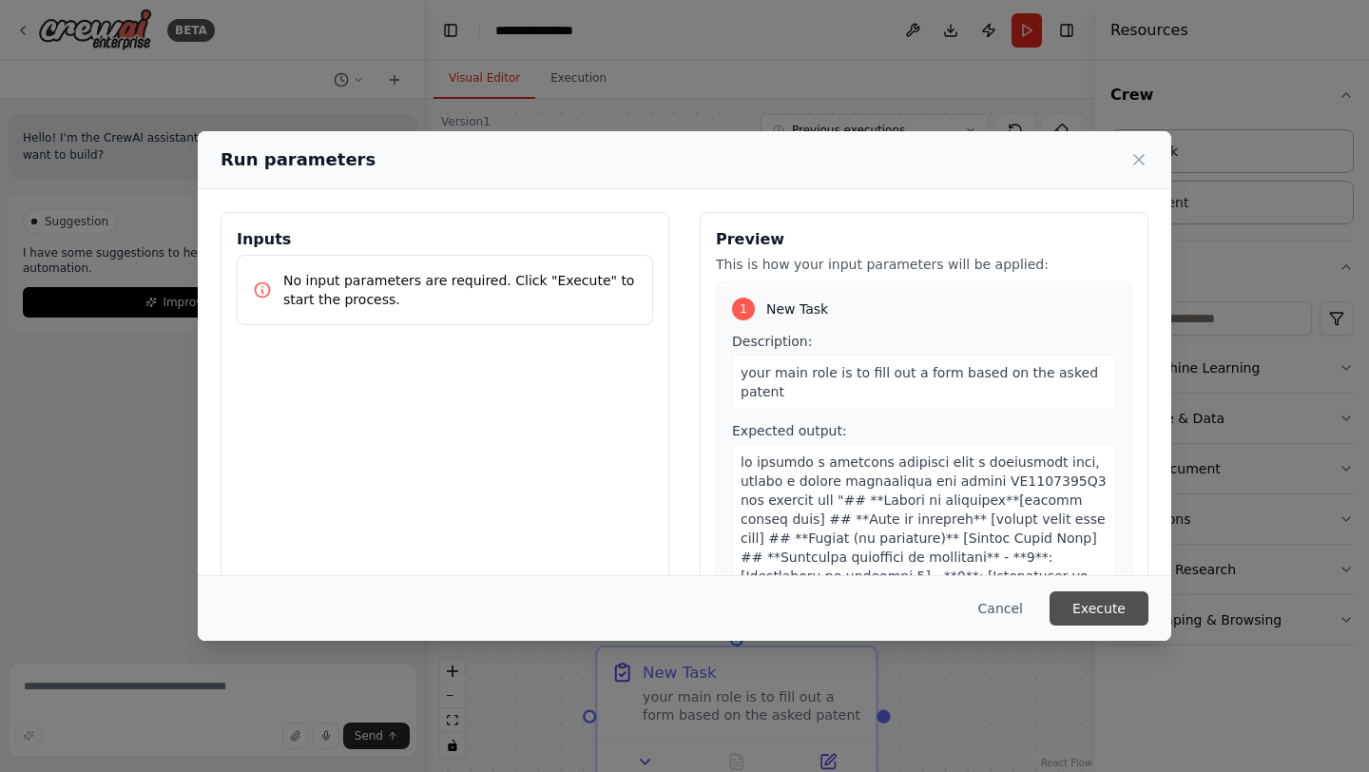
click at [1084, 597] on button "Execute" at bounding box center [1099, 608] width 99 height 34
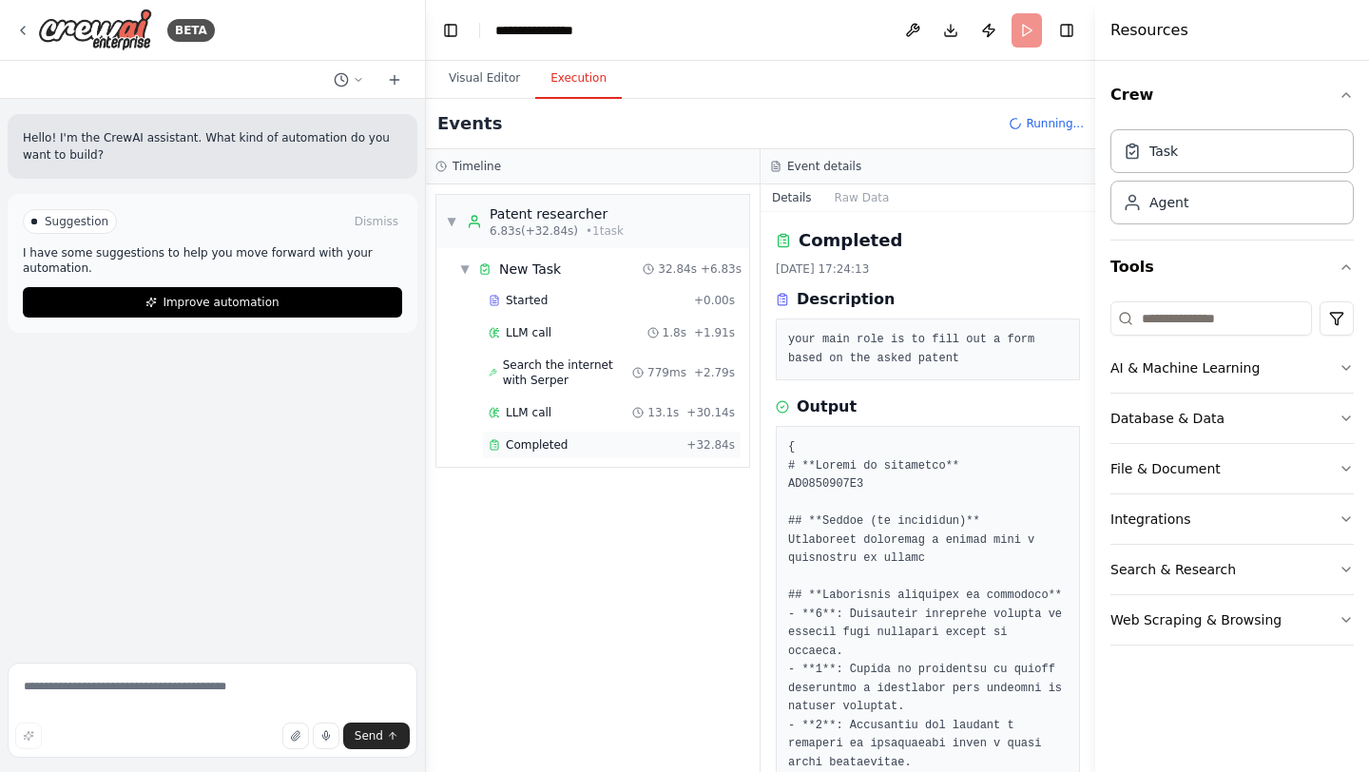
click at [551, 455] on div "Completed + 32.84s" at bounding box center [612, 445] width 260 height 29
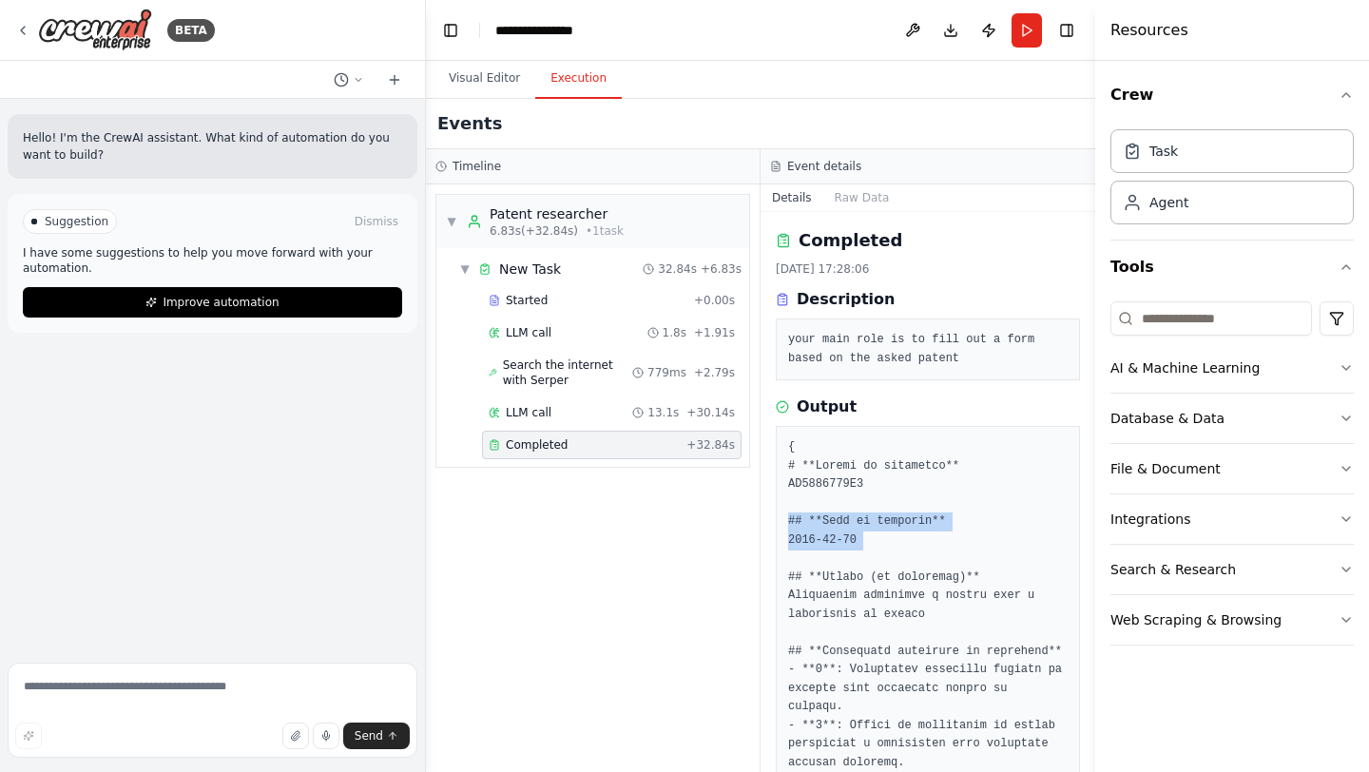
drag, startPoint x: 790, startPoint y: 522, endPoint x: 855, endPoint y: 553, distance: 71.9
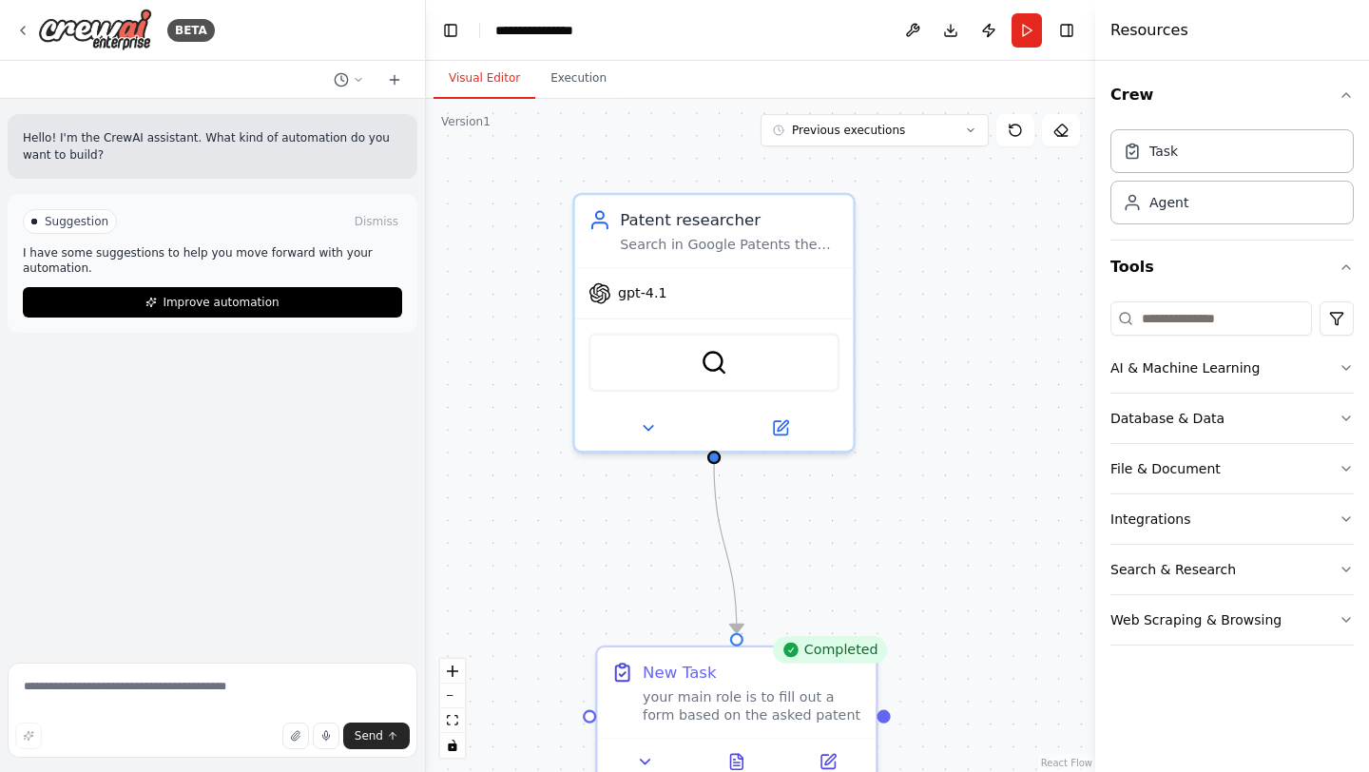
click at [466, 67] on button "Visual Editor" at bounding box center [485, 79] width 102 height 40
click at [829, 764] on icon at bounding box center [828, 756] width 13 height 13
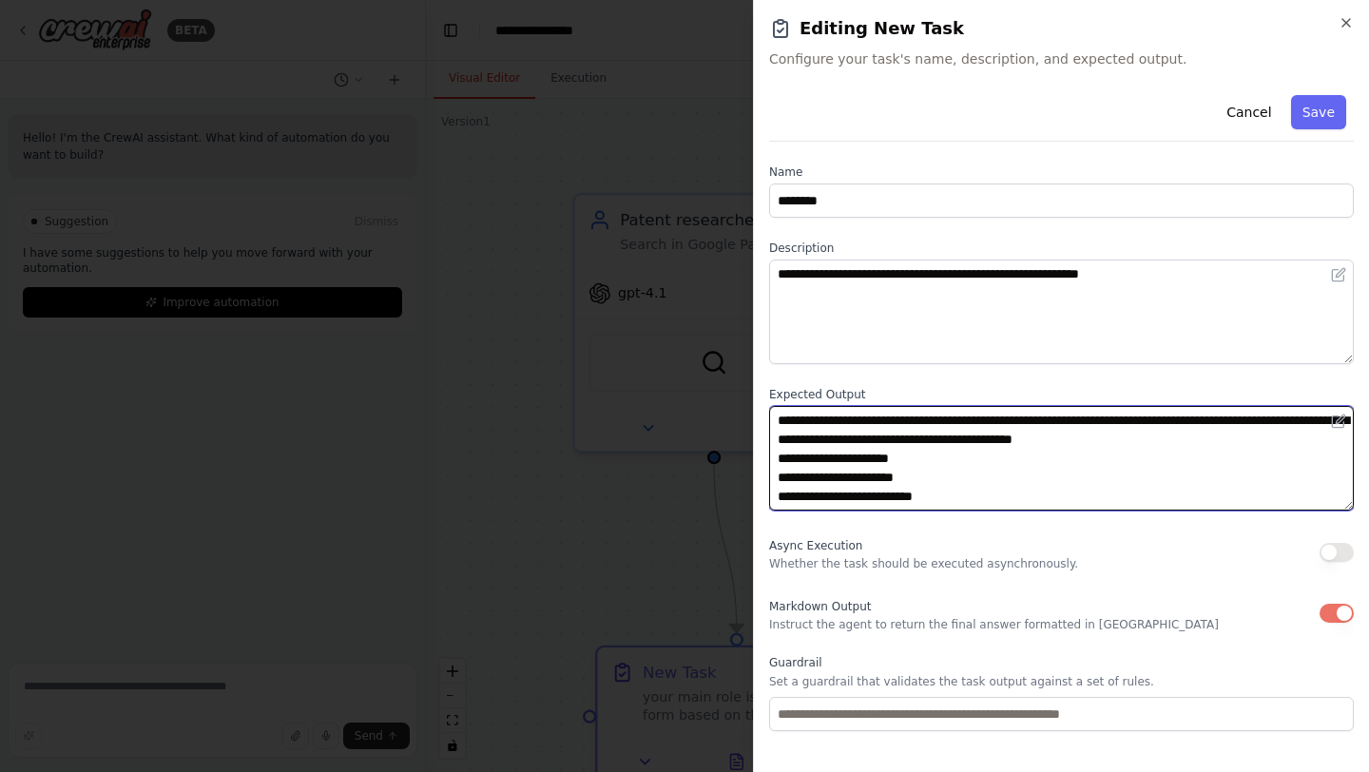
click at [820, 438] on textarea at bounding box center [1061, 458] width 585 height 105
paste textarea "**********"
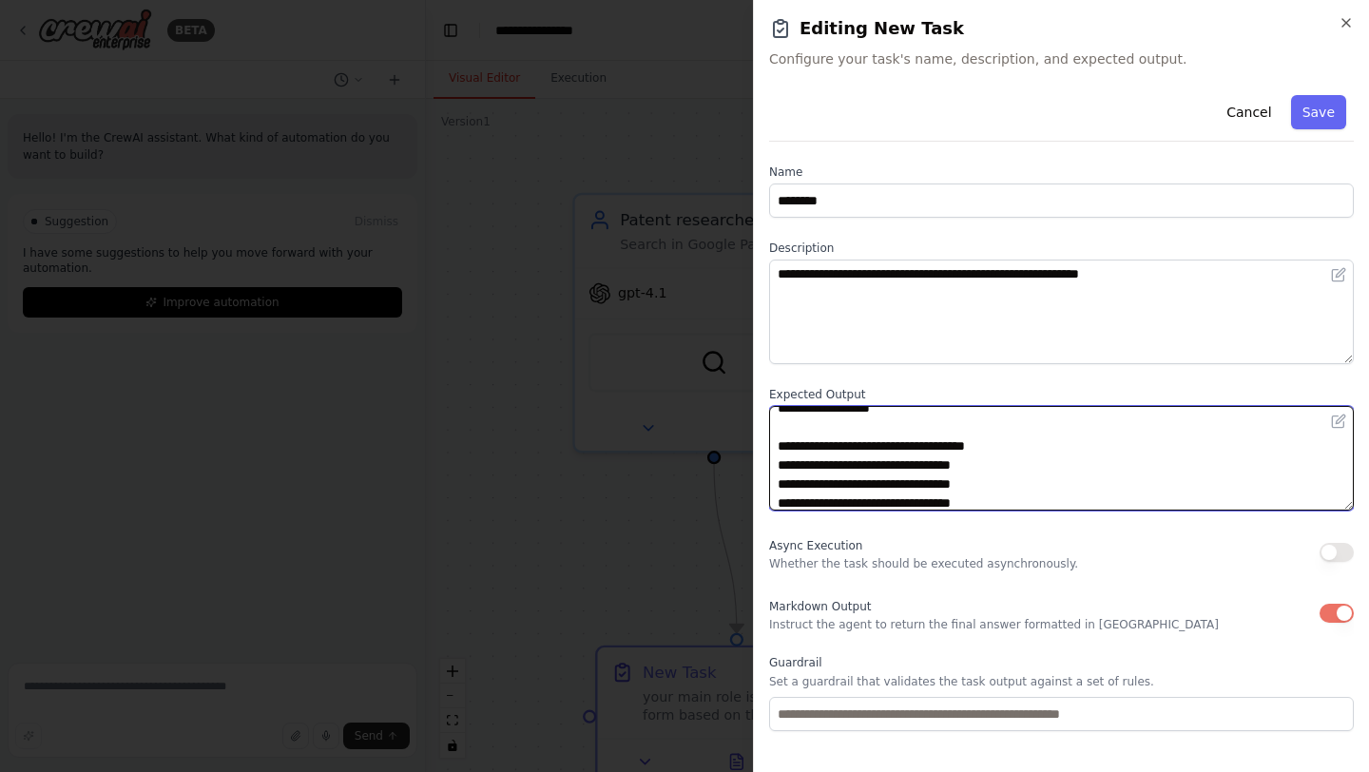
scroll to position [108, 0]
click at [818, 463] on textarea at bounding box center [1061, 458] width 585 height 105
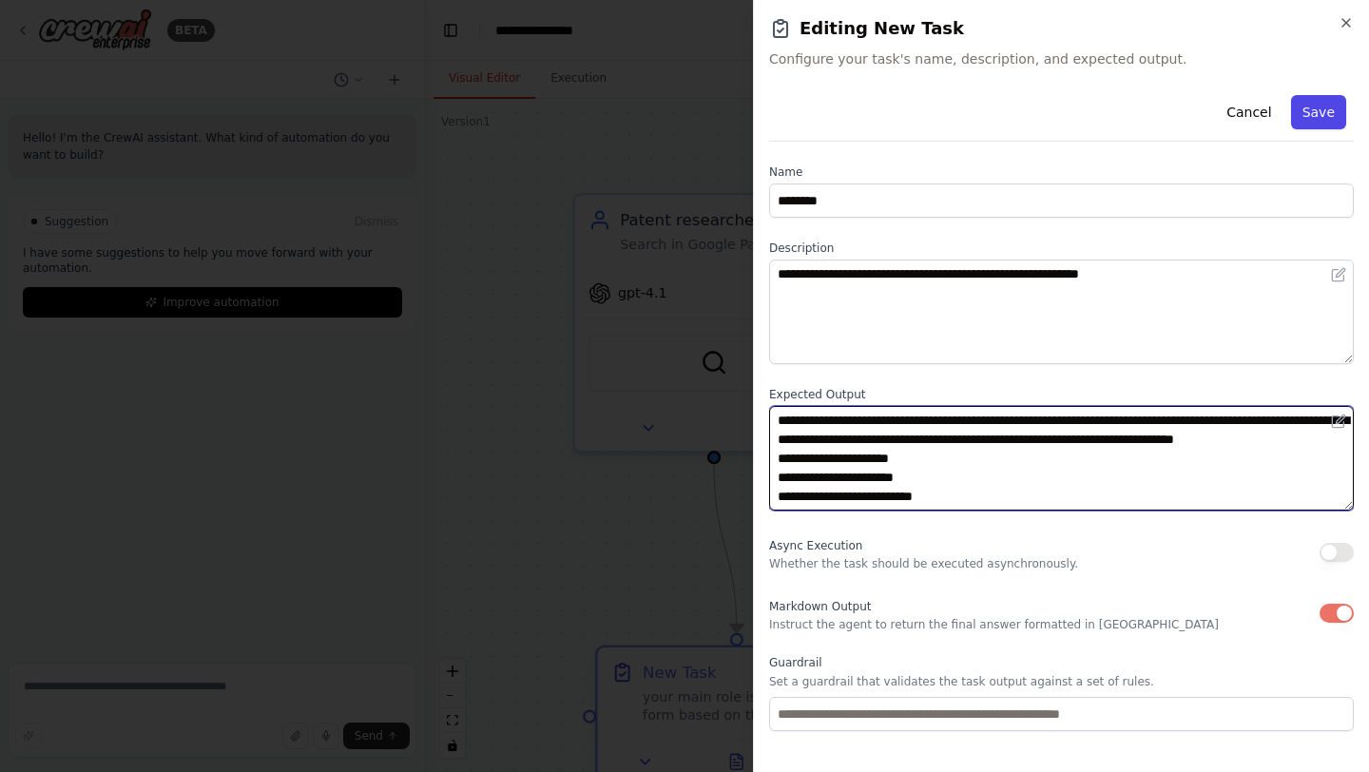
type textarea "**********"
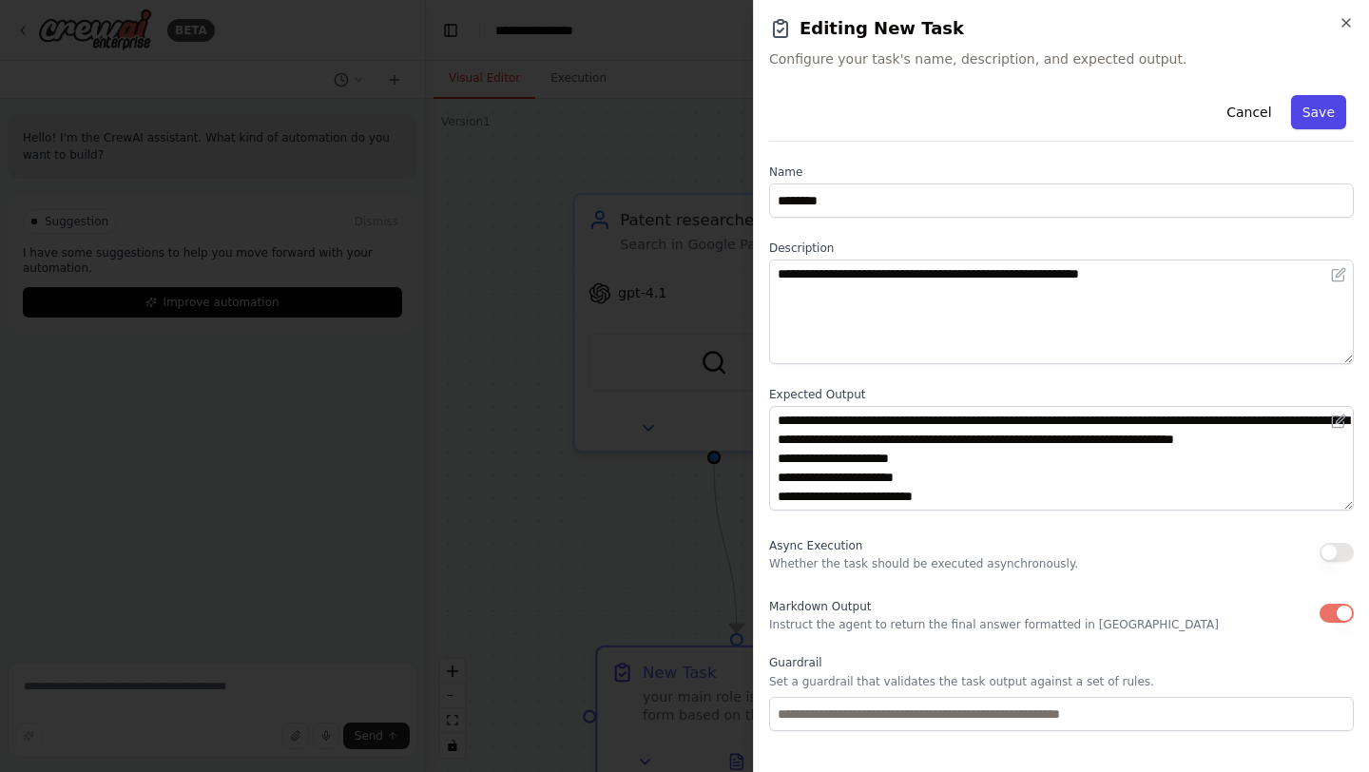
click at [1322, 103] on button "Save" at bounding box center [1318, 112] width 55 height 34
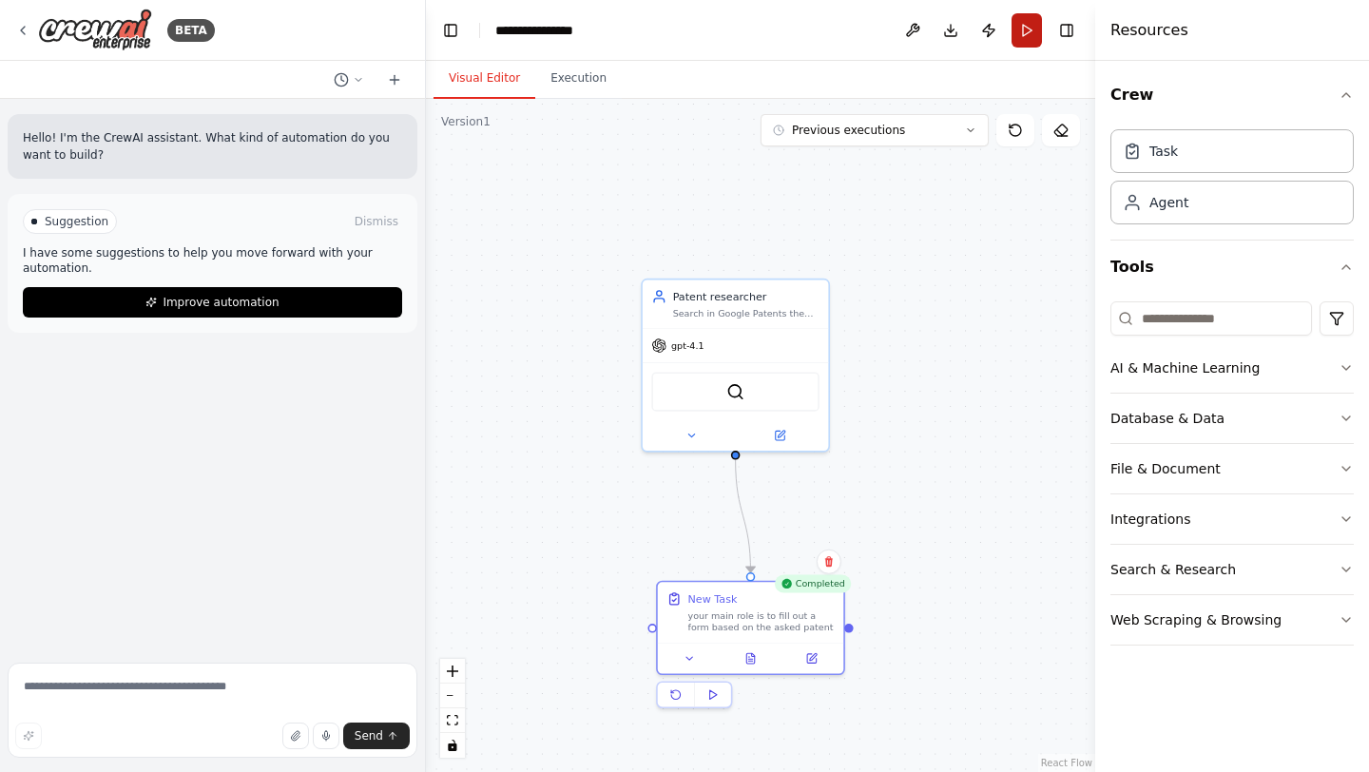
click at [1030, 38] on button "Run" at bounding box center [1027, 30] width 30 height 34
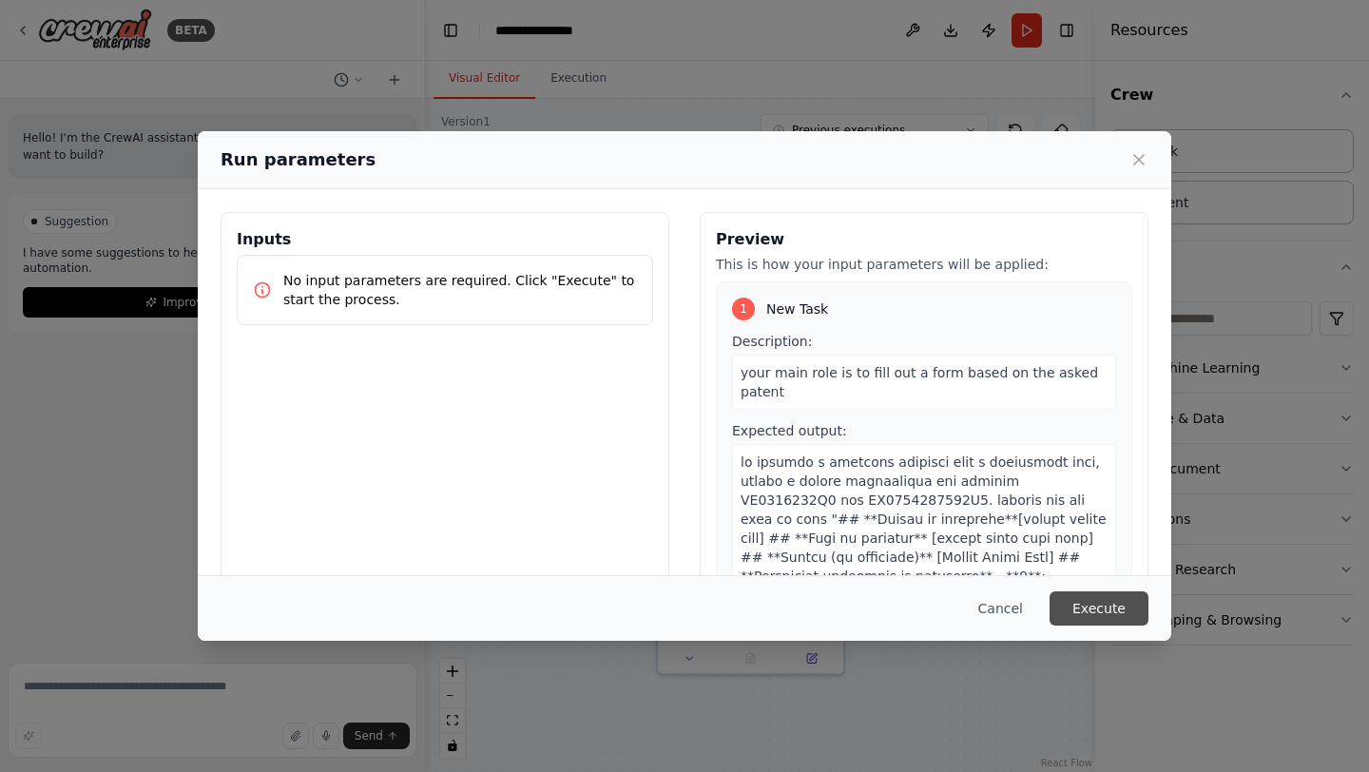
click at [1093, 611] on button "Execute" at bounding box center [1099, 608] width 99 height 34
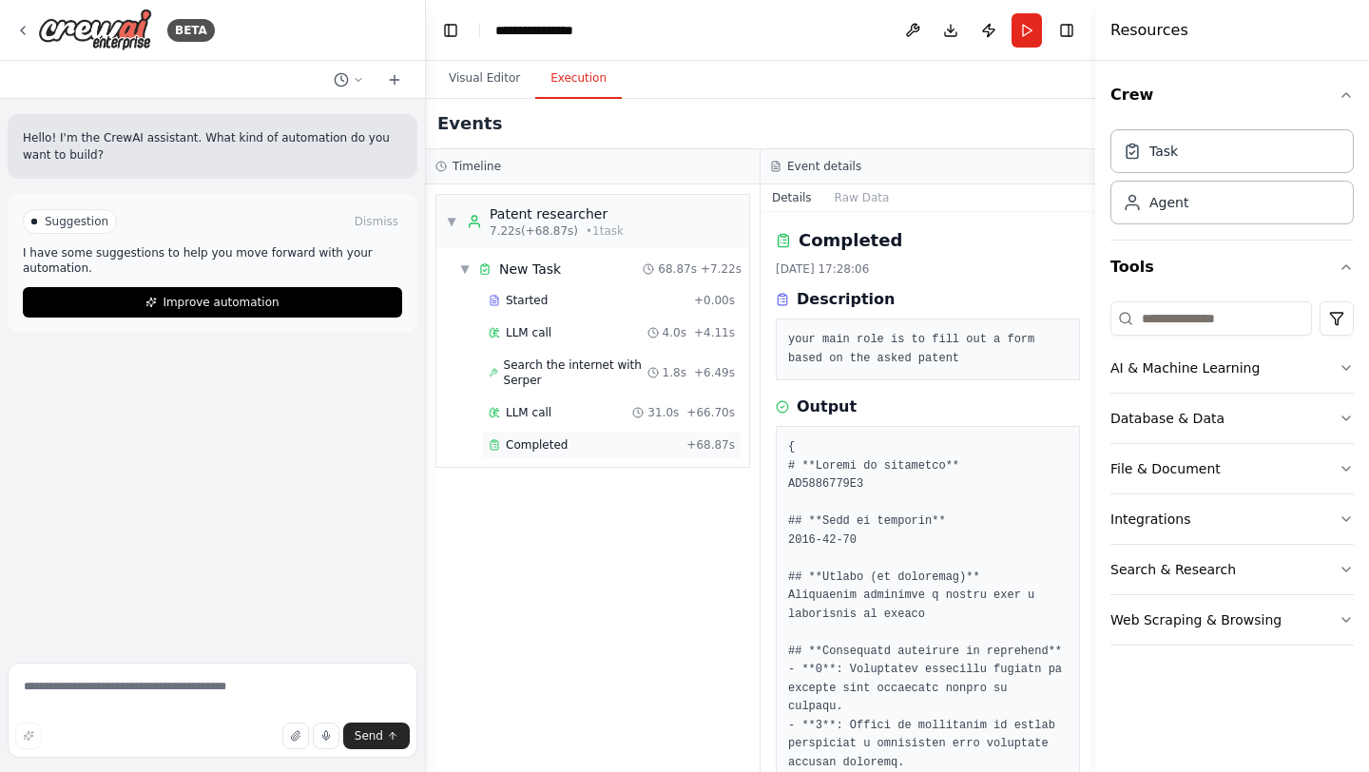
click at [684, 442] on div "Completed + 68.87s" at bounding box center [612, 444] width 246 height 15
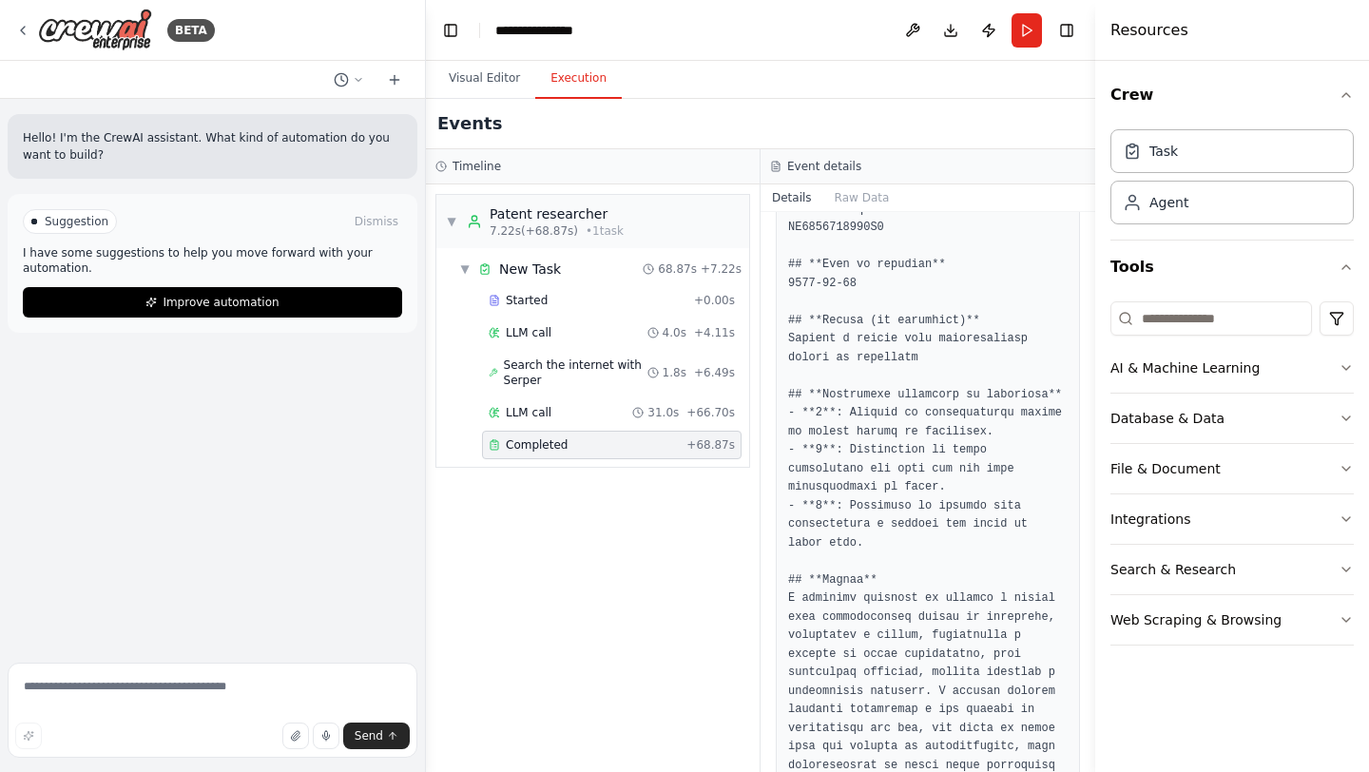
scroll to position [2065, 0]
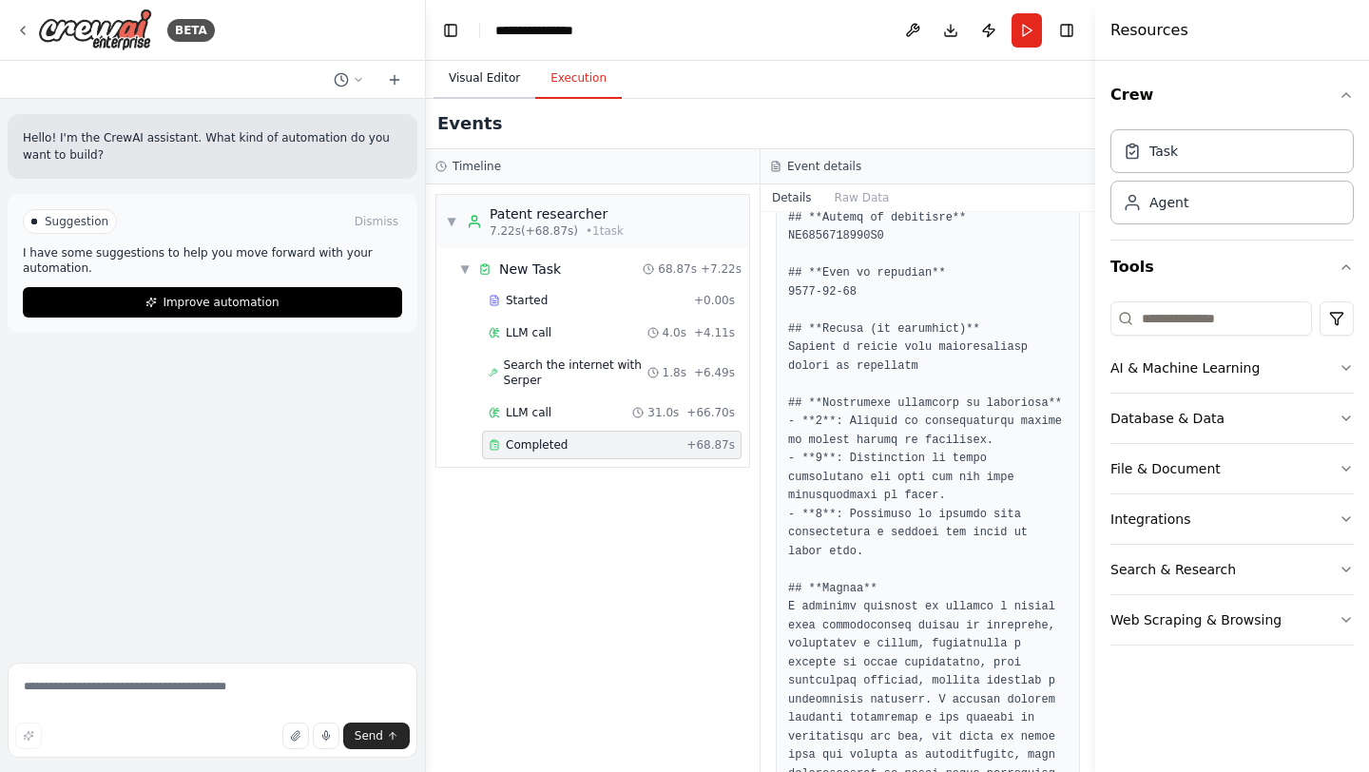
click at [450, 80] on button "Visual Editor" at bounding box center [485, 79] width 102 height 40
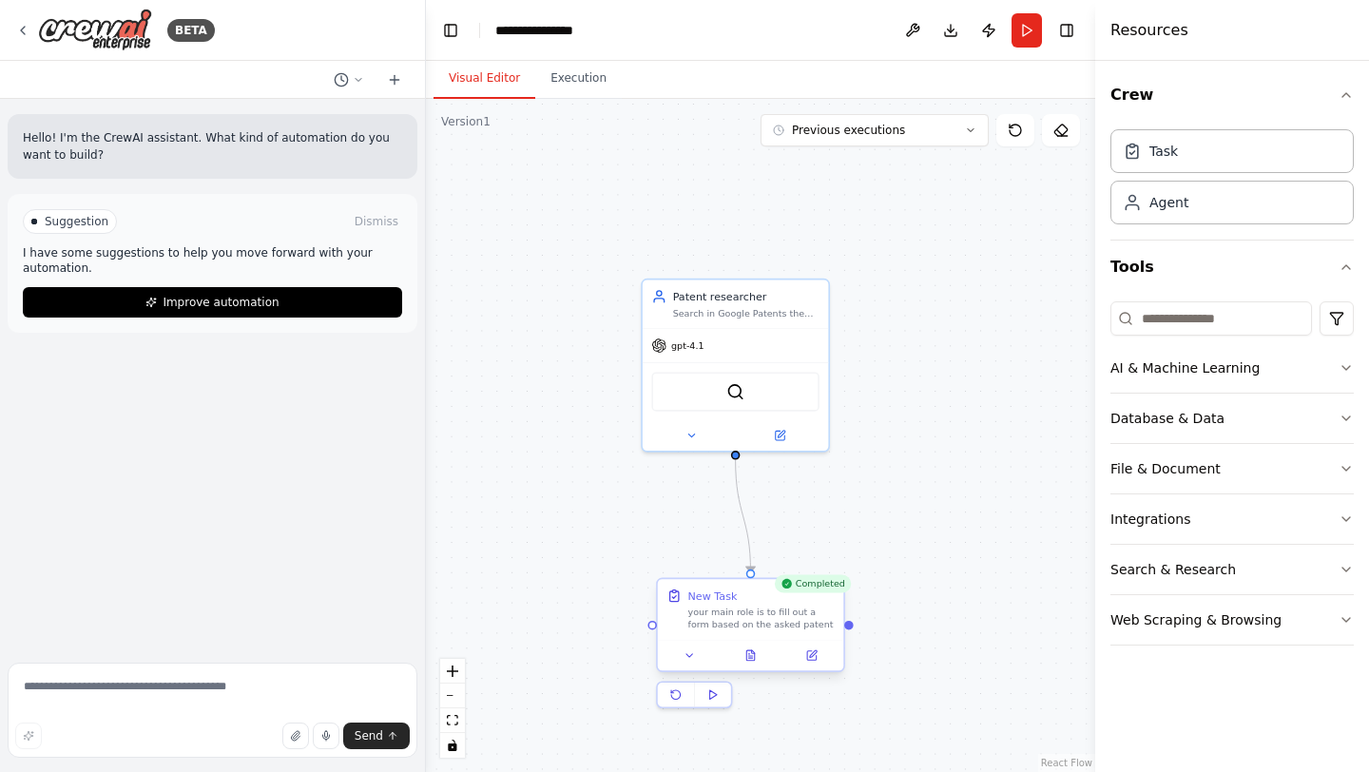
click at [812, 666] on div at bounding box center [751, 655] width 186 height 31
click at [812, 667] on div at bounding box center [751, 655] width 186 height 31
click at [811, 656] on icon at bounding box center [813, 653] width 7 height 7
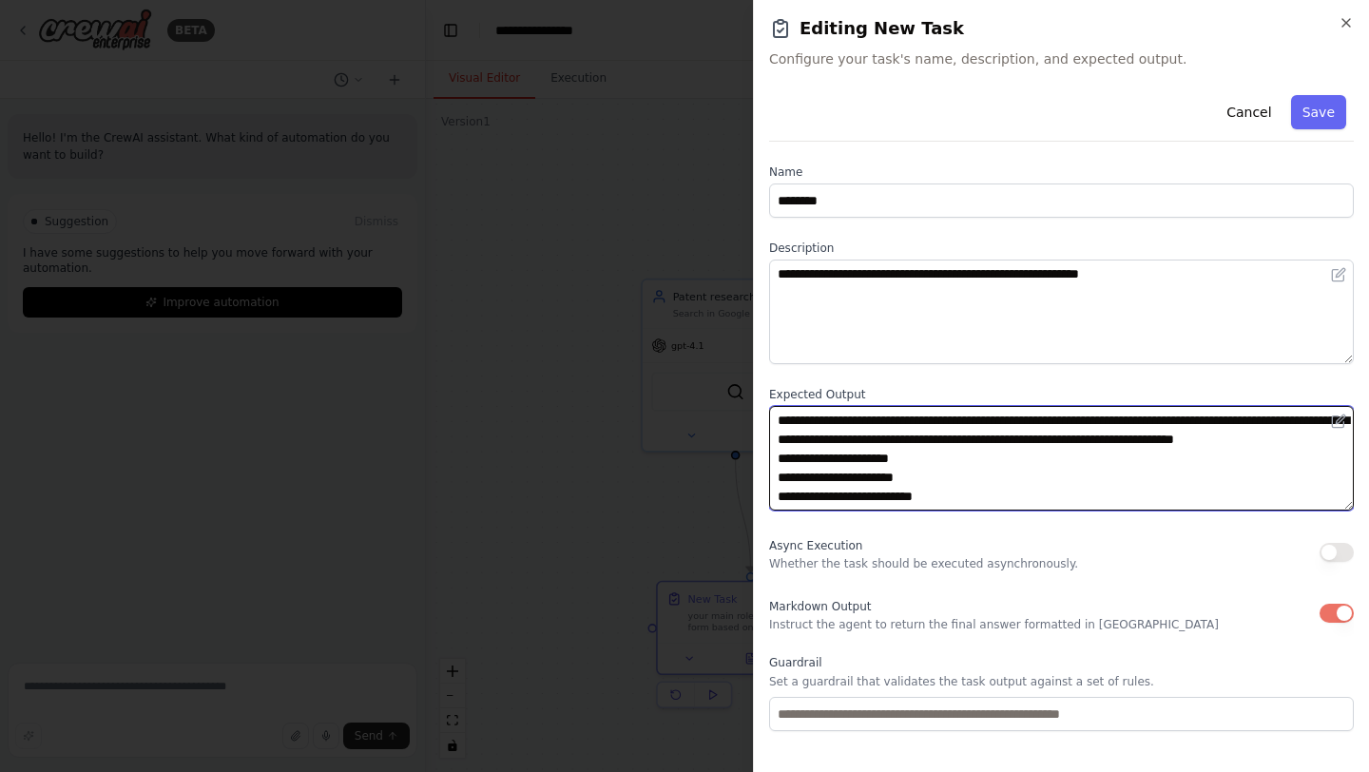
drag, startPoint x: 919, startPoint y: 440, endPoint x: 1051, endPoint y: 440, distance: 131.2
click at [1051, 440] on textarea at bounding box center [1061, 458] width 585 height 105
type textarea "**********"
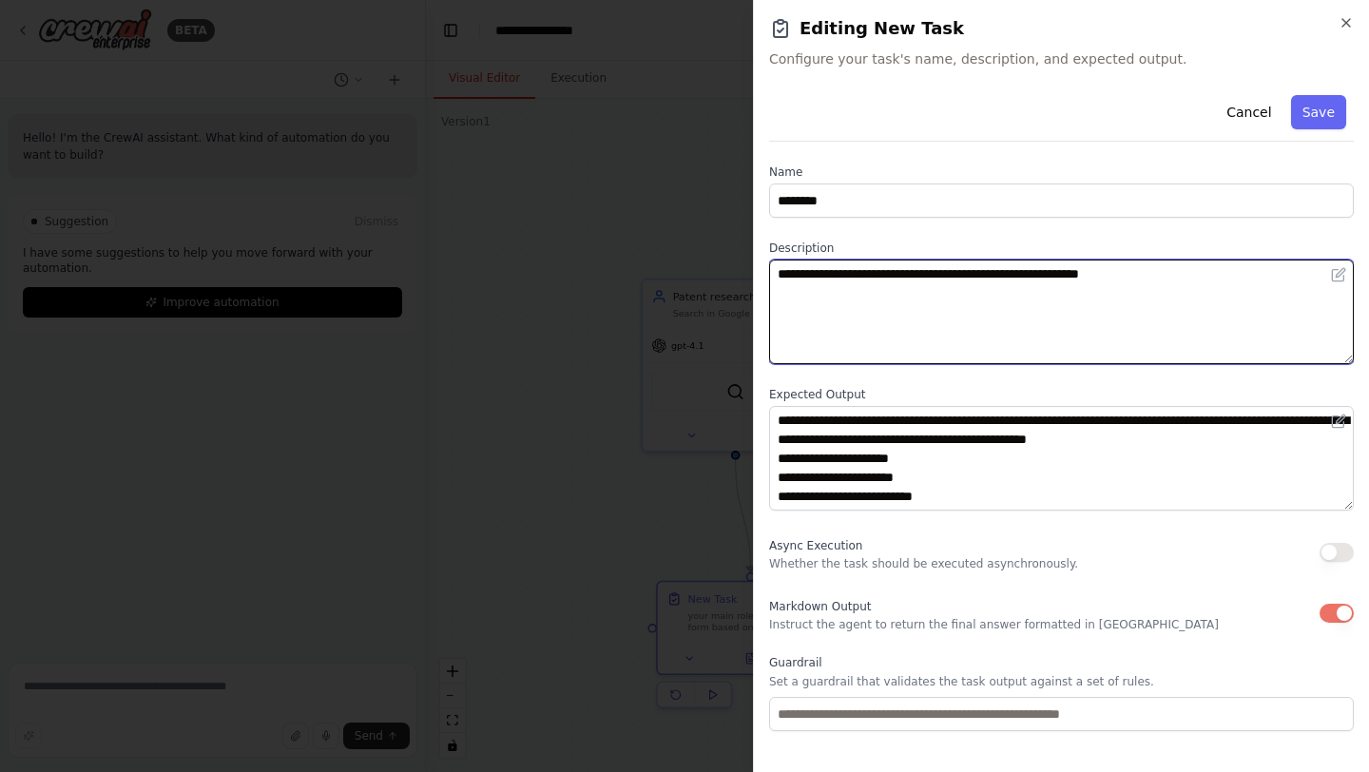
click at [1164, 278] on textarea "**********" at bounding box center [1061, 312] width 585 height 105
drag, startPoint x: 1149, startPoint y: 272, endPoint x: 1068, endPoint y: 272, distance: 80.8
click at [1068, 272] on textarea "**********" at bounding box center [1061, 312] width 585 height 105
drag, startPoint x: 978, startPoint y: 277, endPoint x: 943, endPoint y: 278, distance: 35.2
click at [943, 278] on textarea "**********" at bounding box center [1061, 312] width 585 height 105
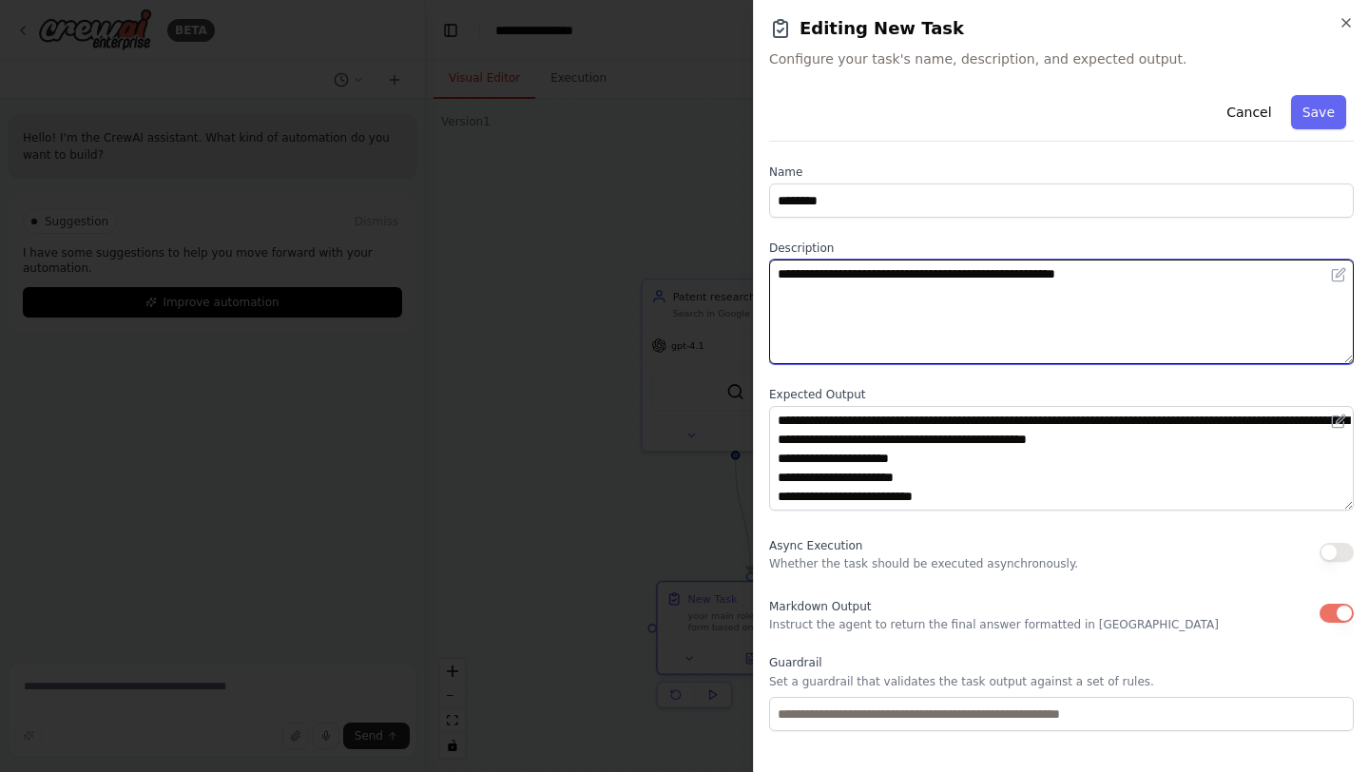
click at [951, 284] on textarea "**********" at bounding box center [1061, 312] width 585 height 105
click at [945, 277] on textarea "**********" at bounding box center [1061, 312] width 585 height 105
click at [996, 276] on textarea "**********" at bounding box center [1061, 312] width 585 height 105
click at [1160, 293] on textarea "**********" at bounding box center [1061, 312] width 585 height 105
paste textarea "**********"
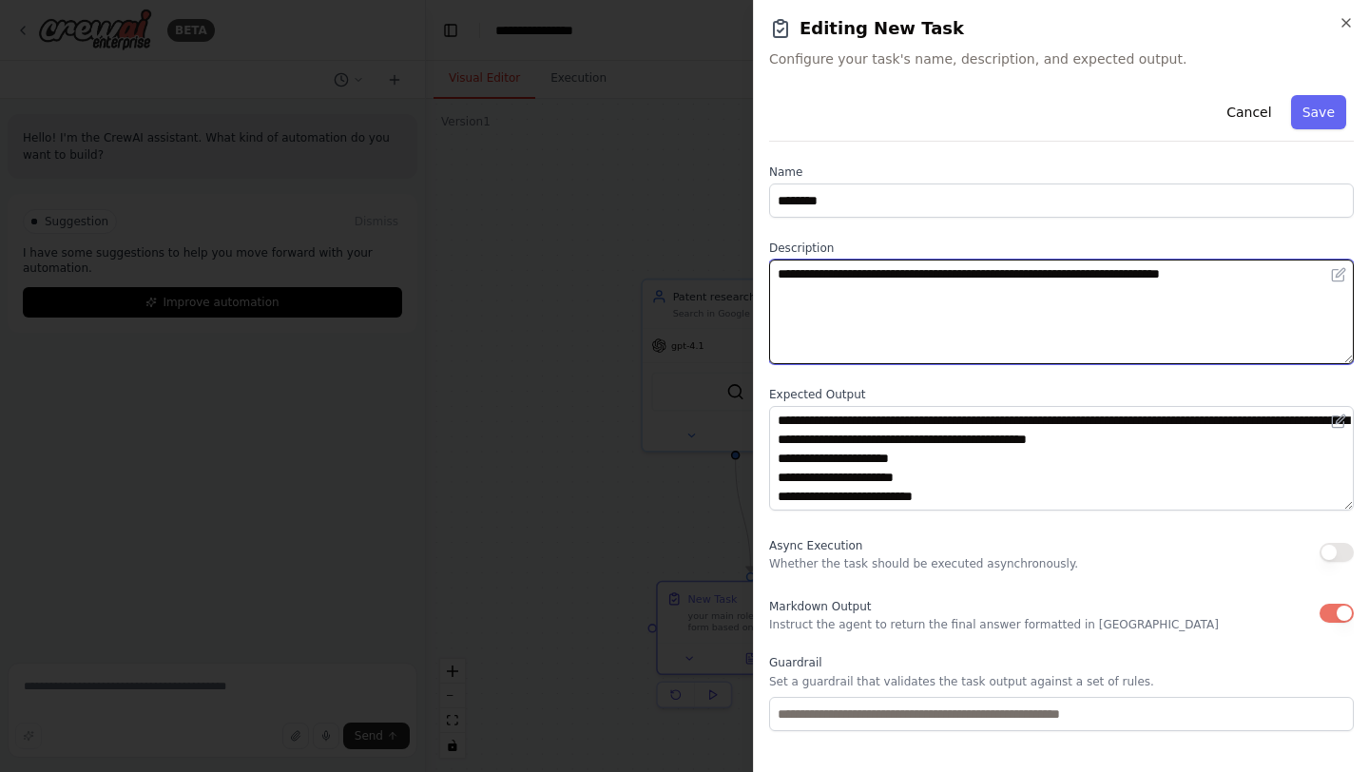
paste textarea "**********"
type textarea "**********"
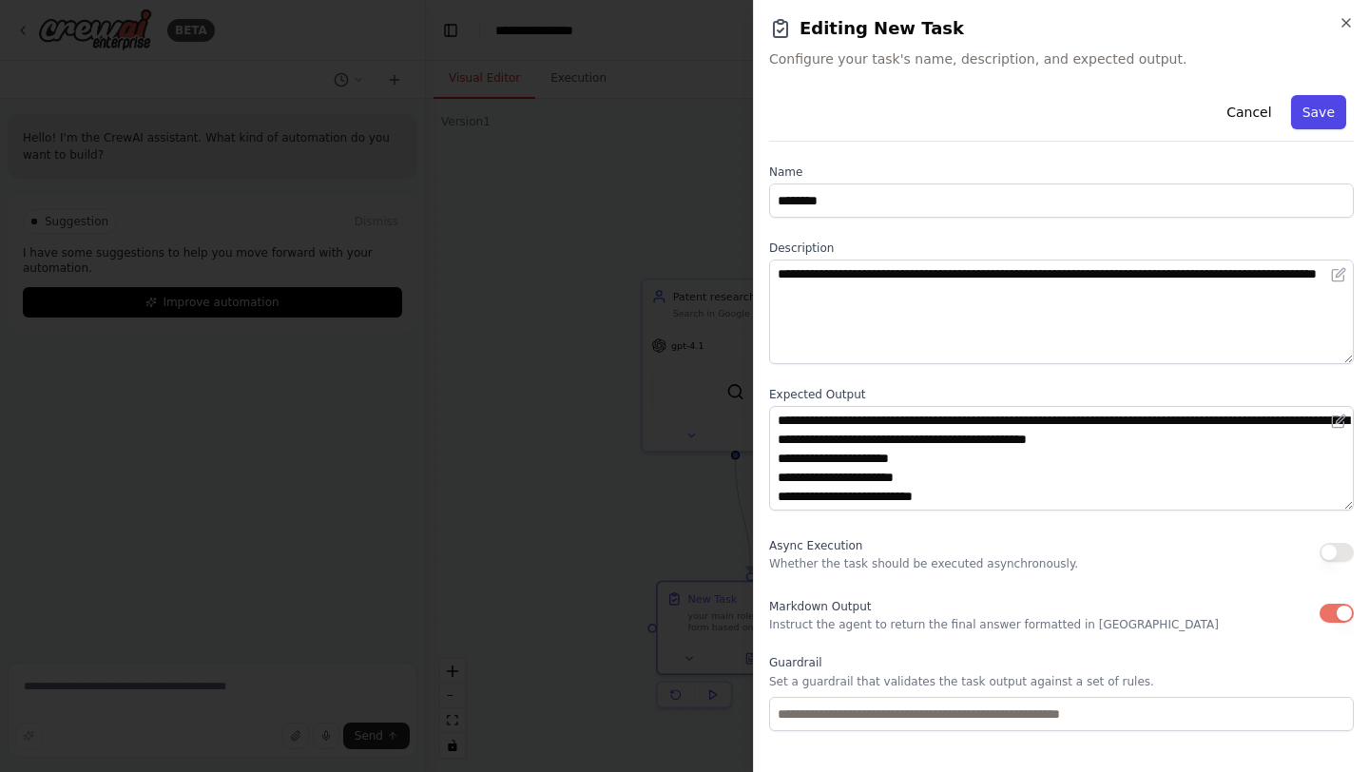
click at [1312, 104] on button "Save" at bounding box center [1318, 112] width 55 height 34
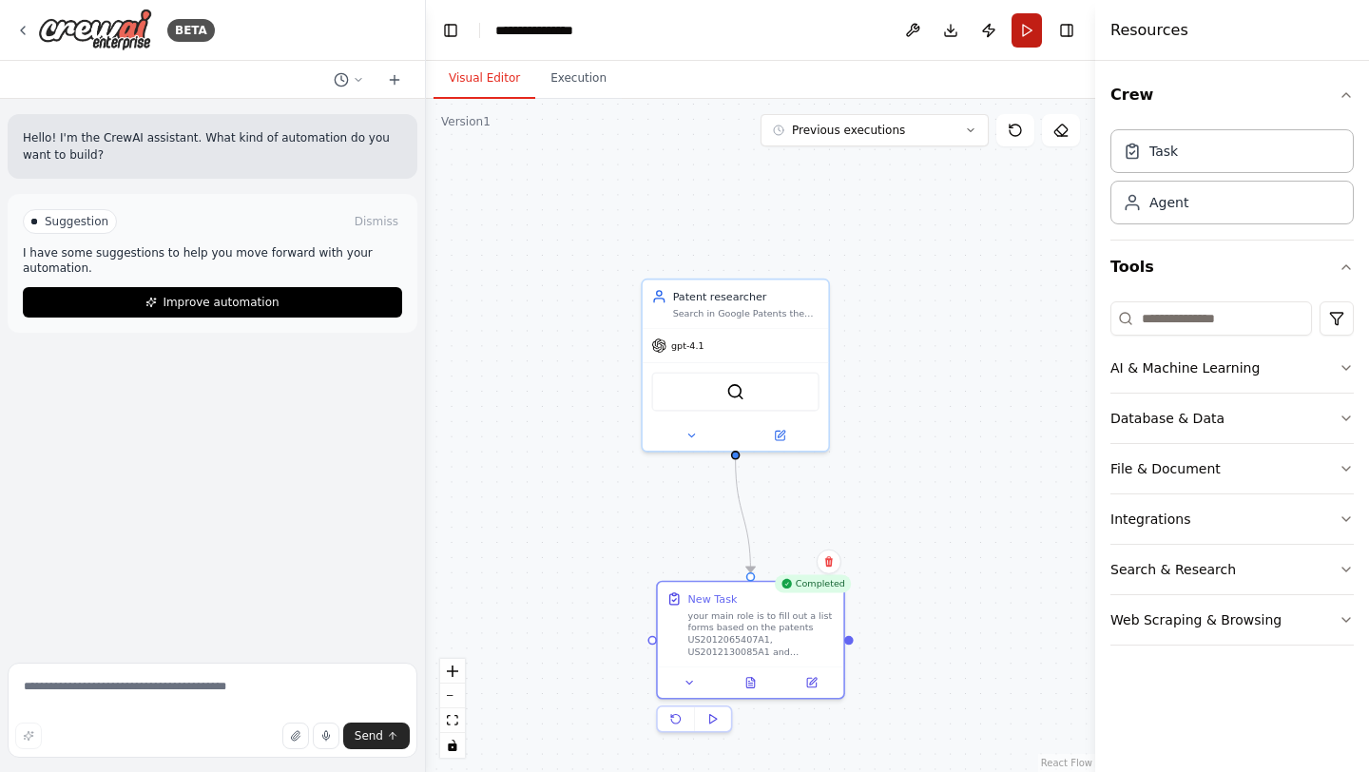
click at [1019, 41] on button "Run" at bounding box center [1027, 30] width 30 height 34
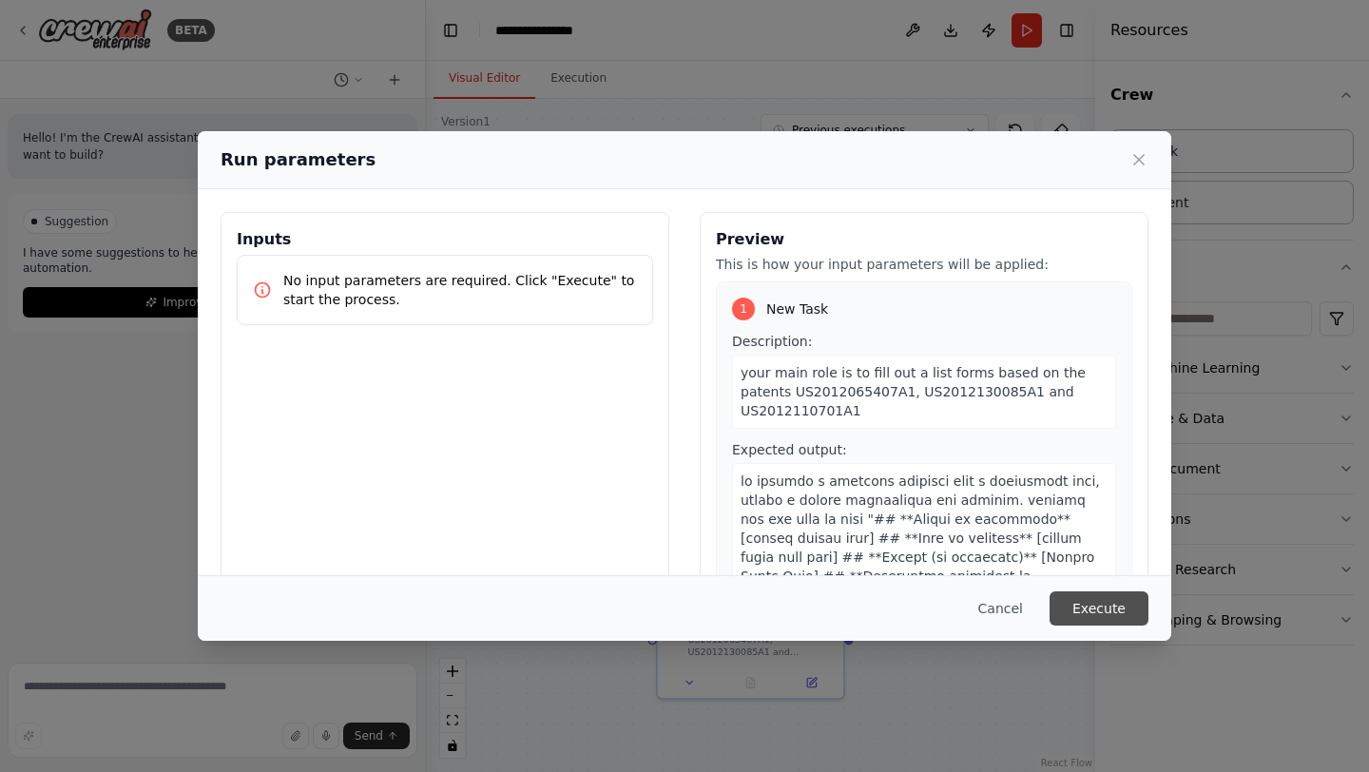
click at [1089, 599] on button "Execute" at bounding box center [1099, 608] width 99 height 34
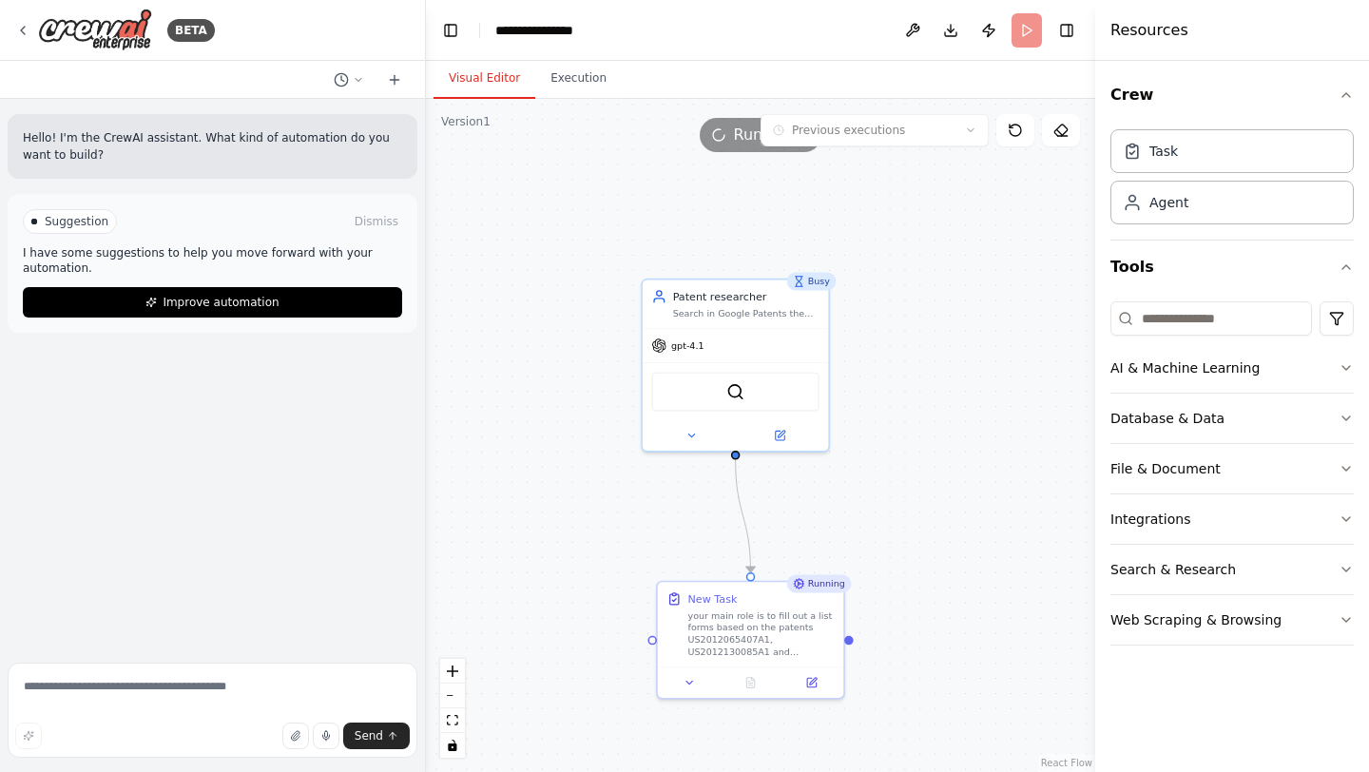
click at [479, 86] on button "Visual Editor" at bounding box center [485, 79] width 102 height 40
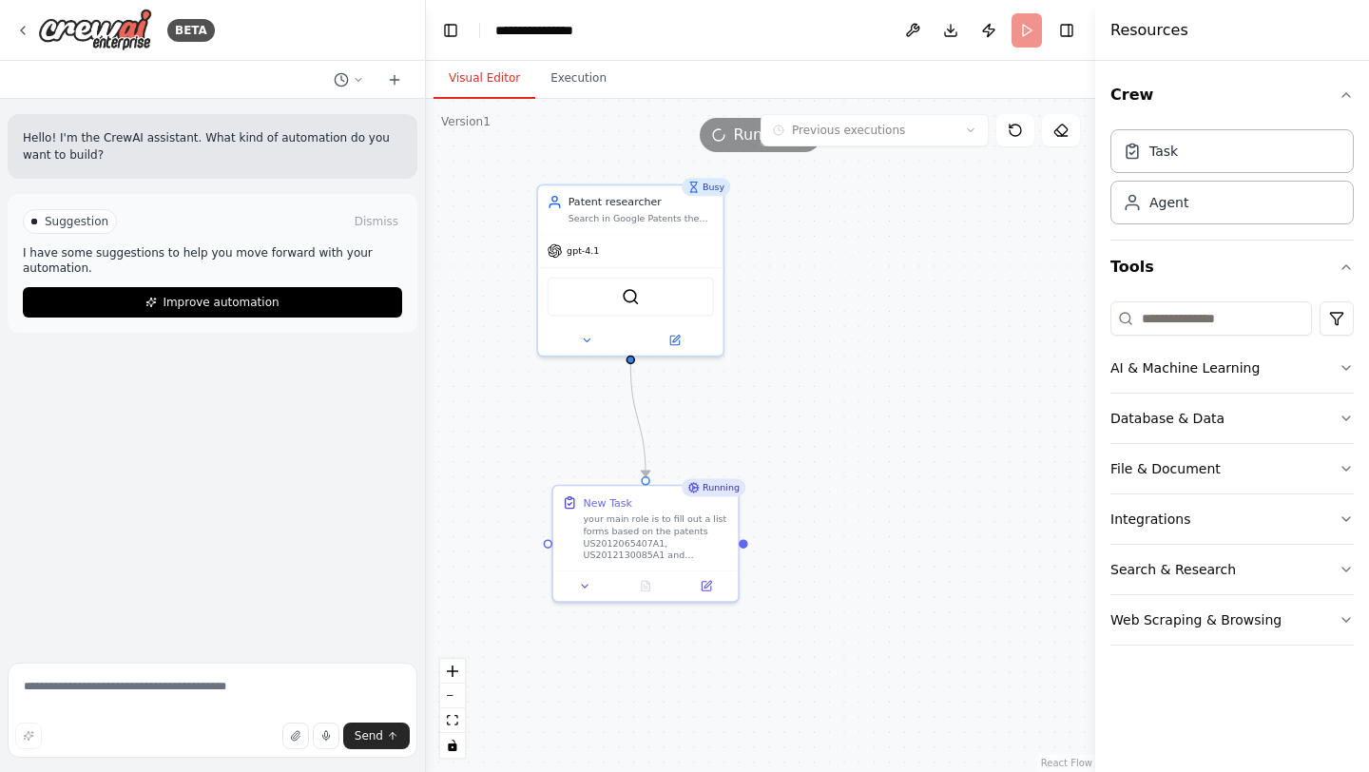
drag, startPoint x: 640, startPoint y: 497, endPoint x: 532, endPoint y: 398, distance: 146.0
click at [532, 399] on div ".deletable-edge-delete-btn { width: 20px; height: 20px; border: 0px solid #ffff…" at bounding box center [760, 435] width 669 height 673
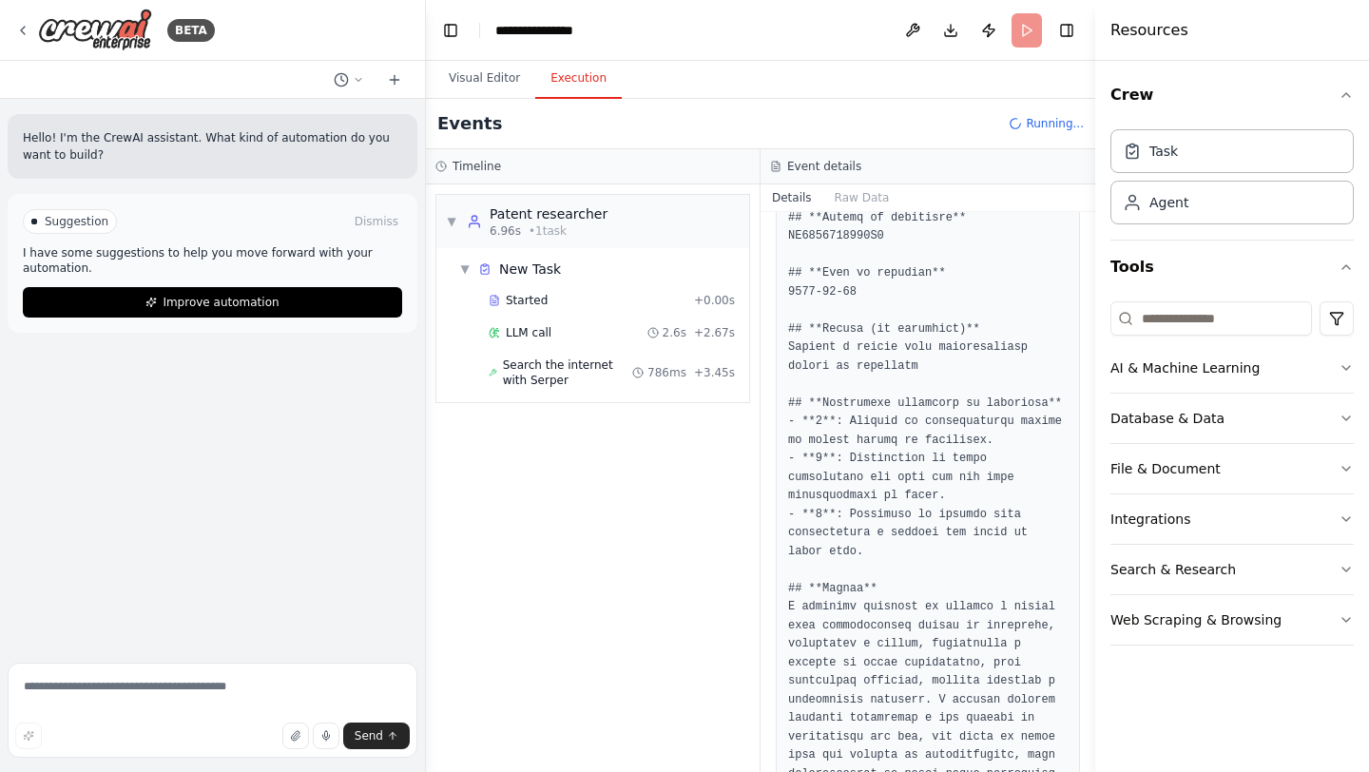
click at [569, 71] on button "Execution" at bounding box center [578, 79] width 87 height 40
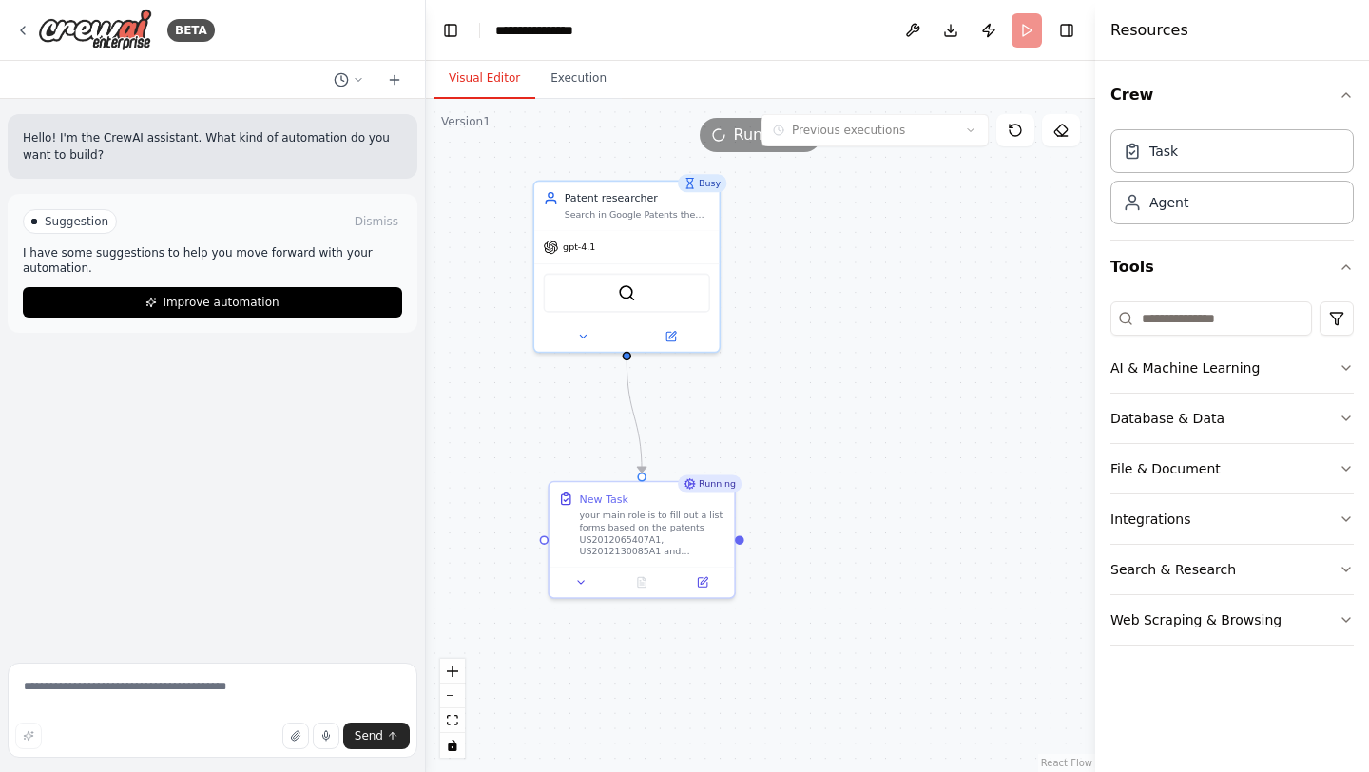
click at [493, 87] on button "Visual Editor" at bounding box center [485, 79] width 102 height 40
click at [571, 254] on div "gpt-4.1" at bounding box center [626, 243] width 184 height 33
click at [585, 71] on button "Execution" at bounding box center [578, 79] width 87 height 40
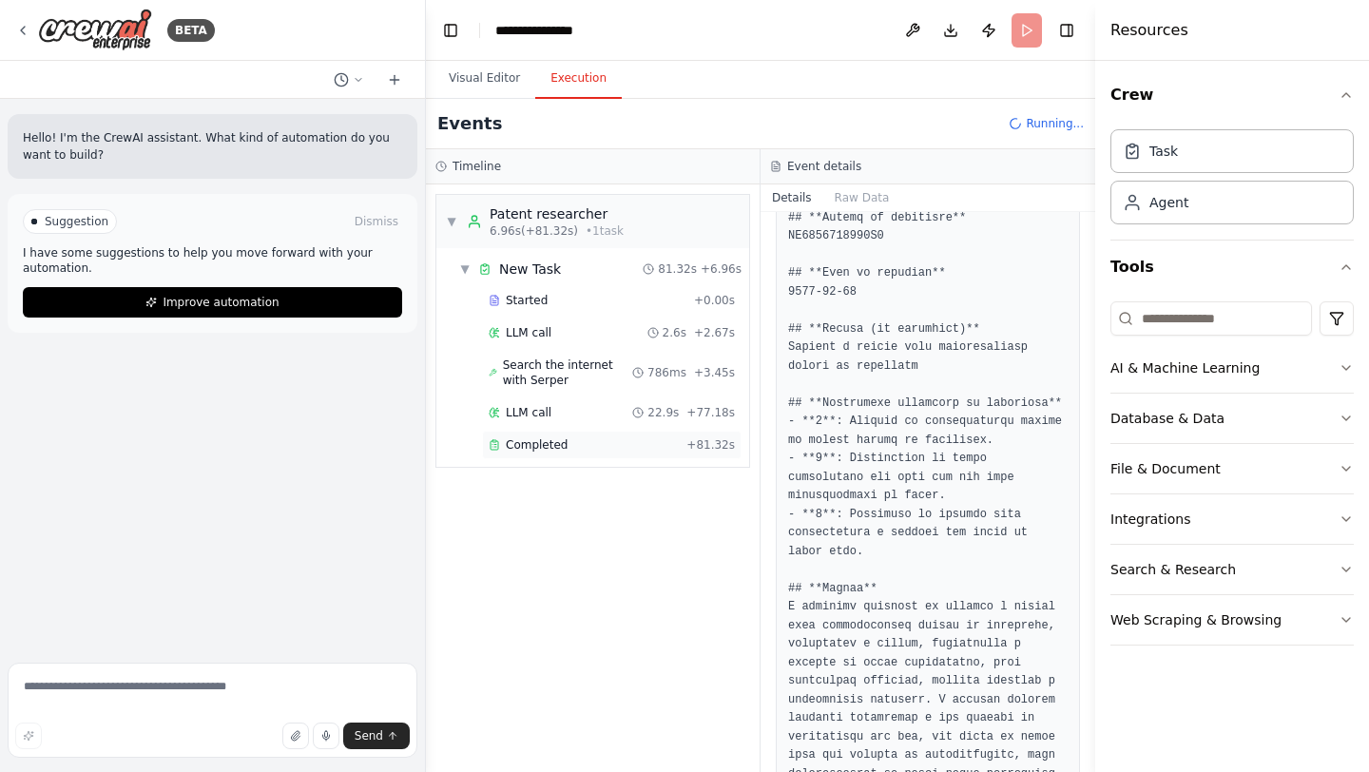
click at [623, 446] on div "Completed" at bounding box center [584, 444] width 190 height 15
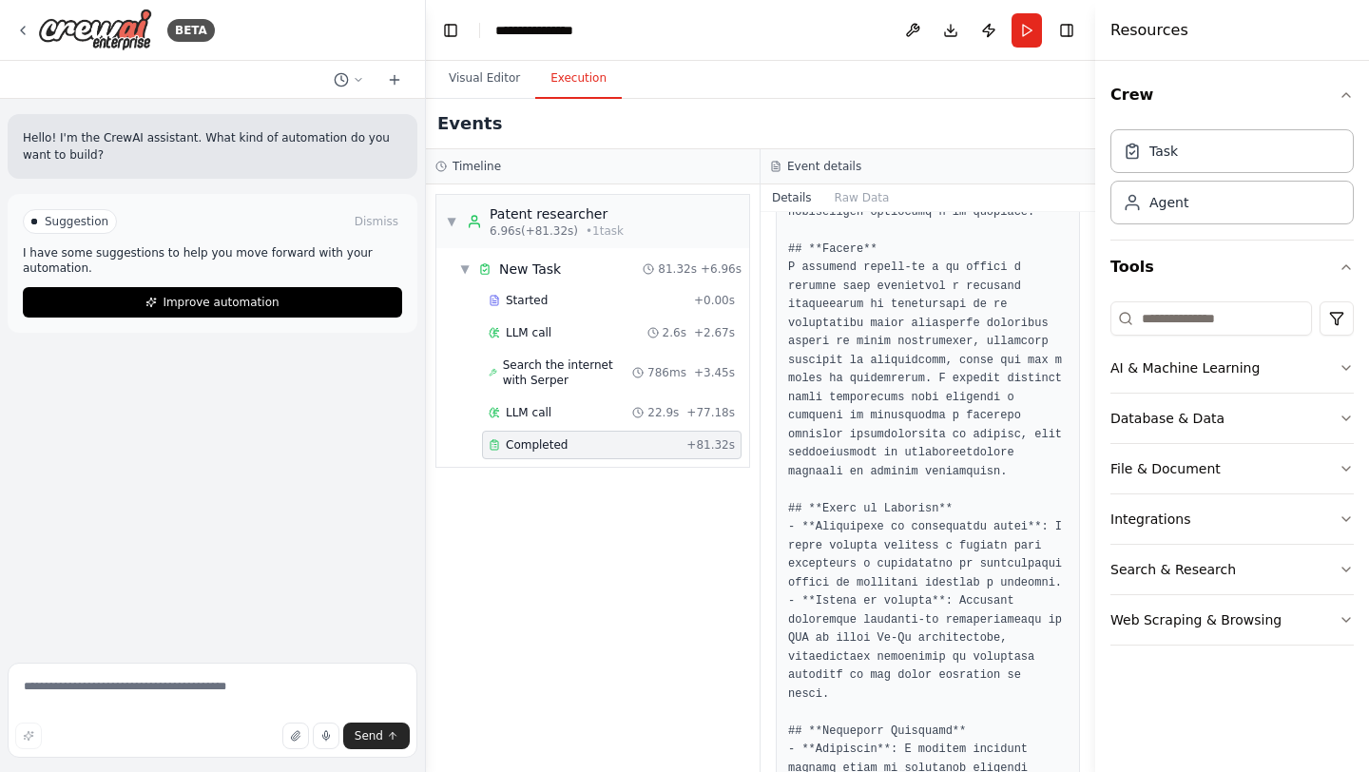
scroll to position [0, 0]
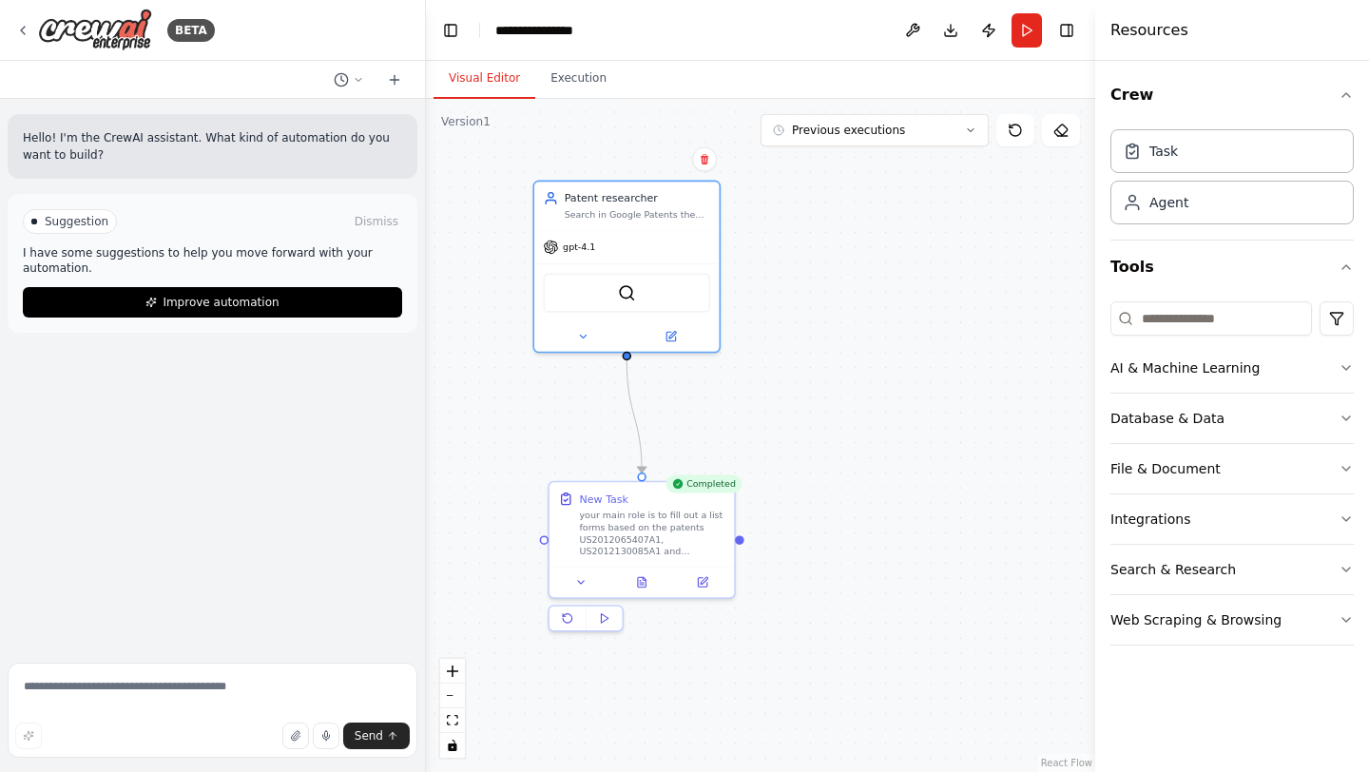
click at [479, 78] on button "Visual Editor" at bounding box center [485, 79] width 102 height 40
click at [698, 579] on icon at bounding box center [702, 579] width 9 height 9
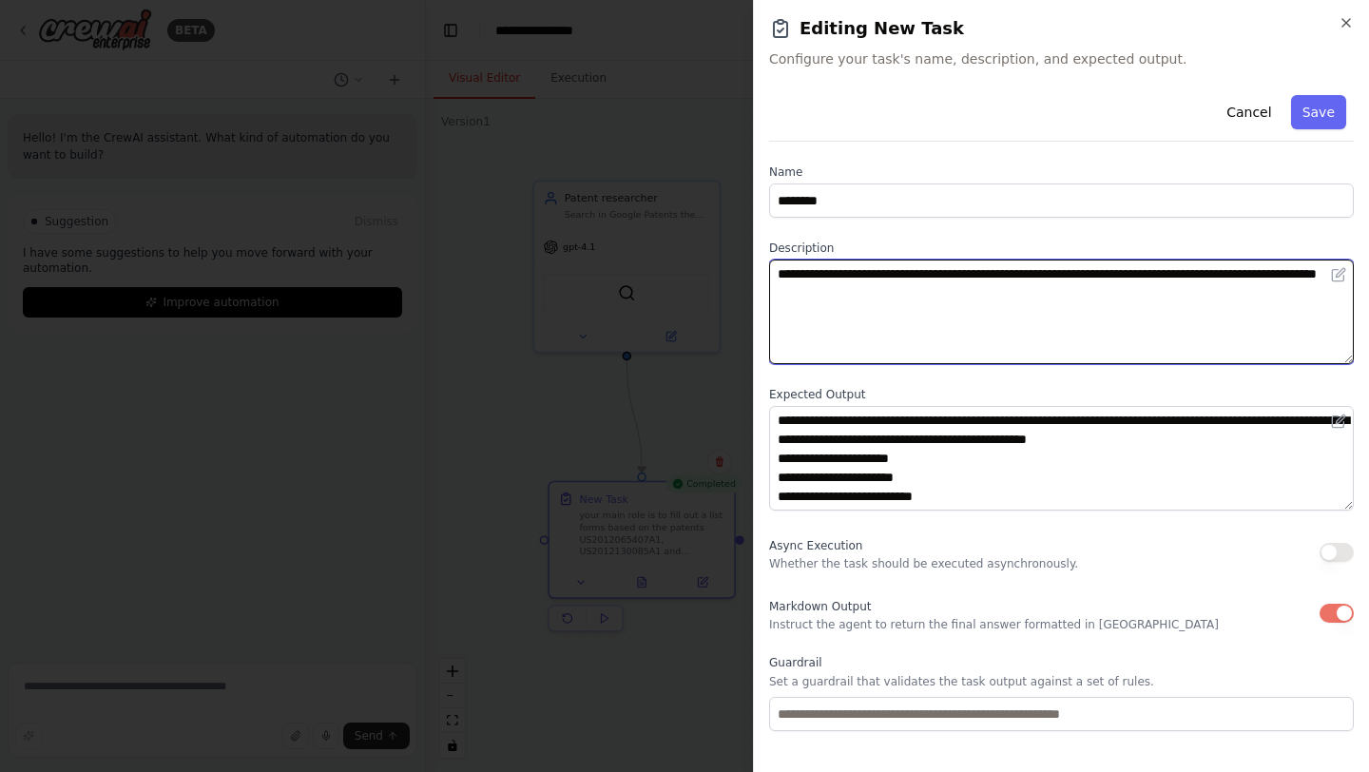
click at [1101, 301] on textarea "**********" at bounding box center [1061, 312] width 585 height 105
type textarea "**********"
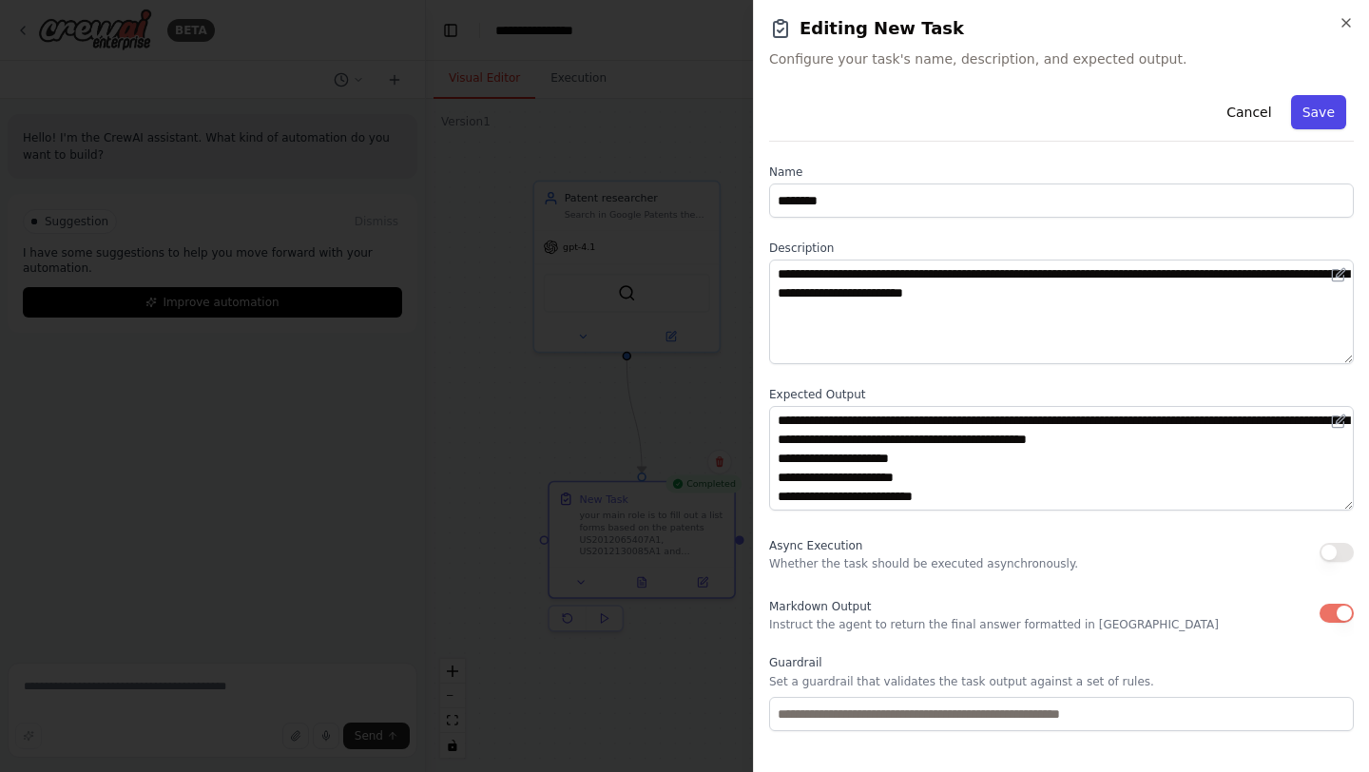
click at [1320, 112] on button "Save" at bounding box center [1318, 112] width 55 height 34
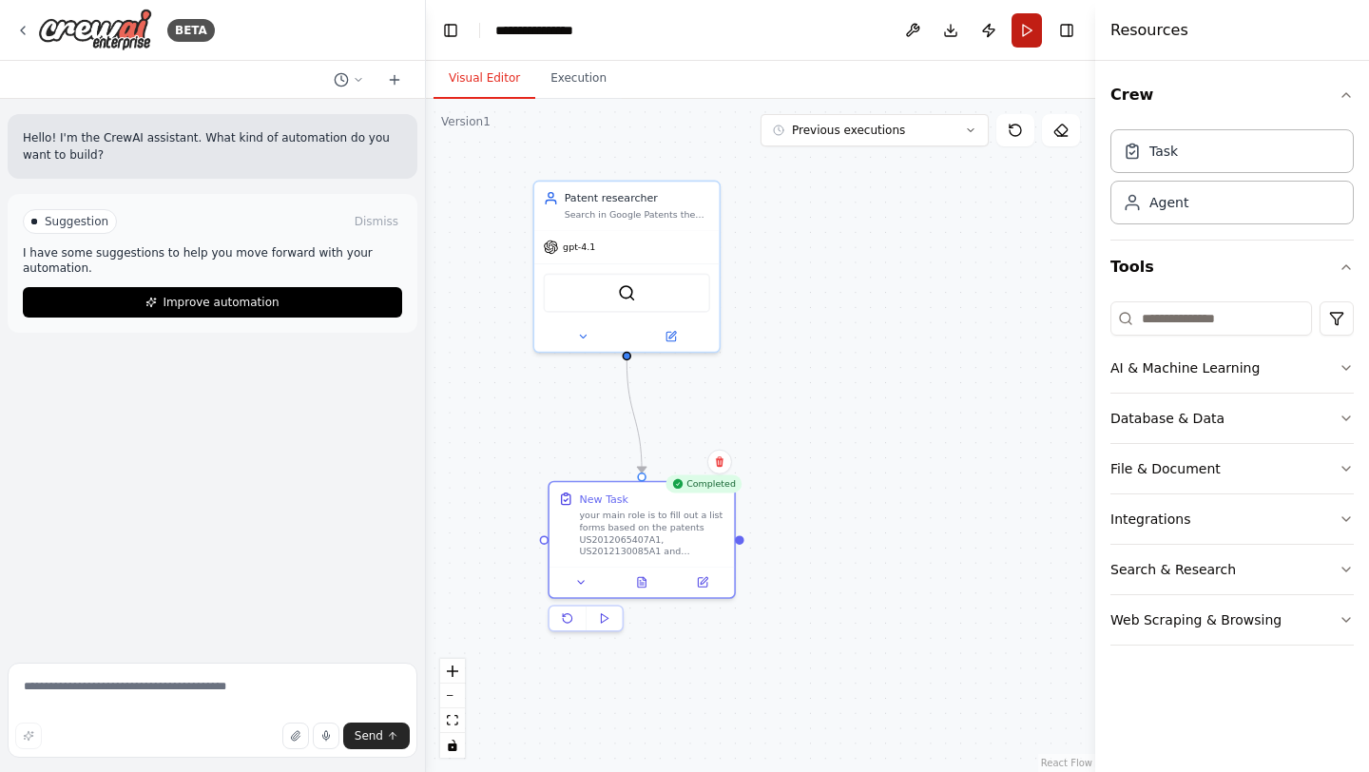
click at [1031, 30] on button "Run" at bounding box center [1027, 30] width 30 height 34
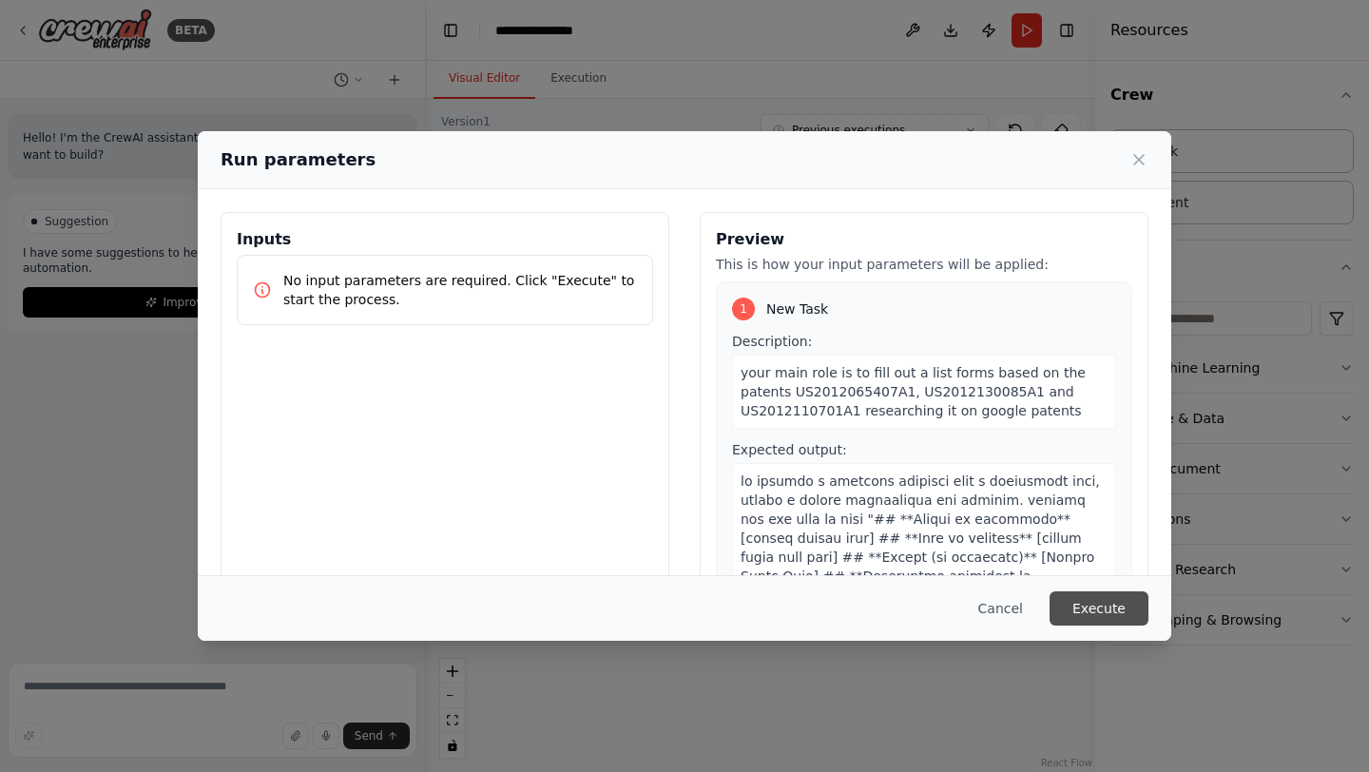
click at [1100, 598] on button "Execute" at bounding box center [1099, 608] width 99 height 34
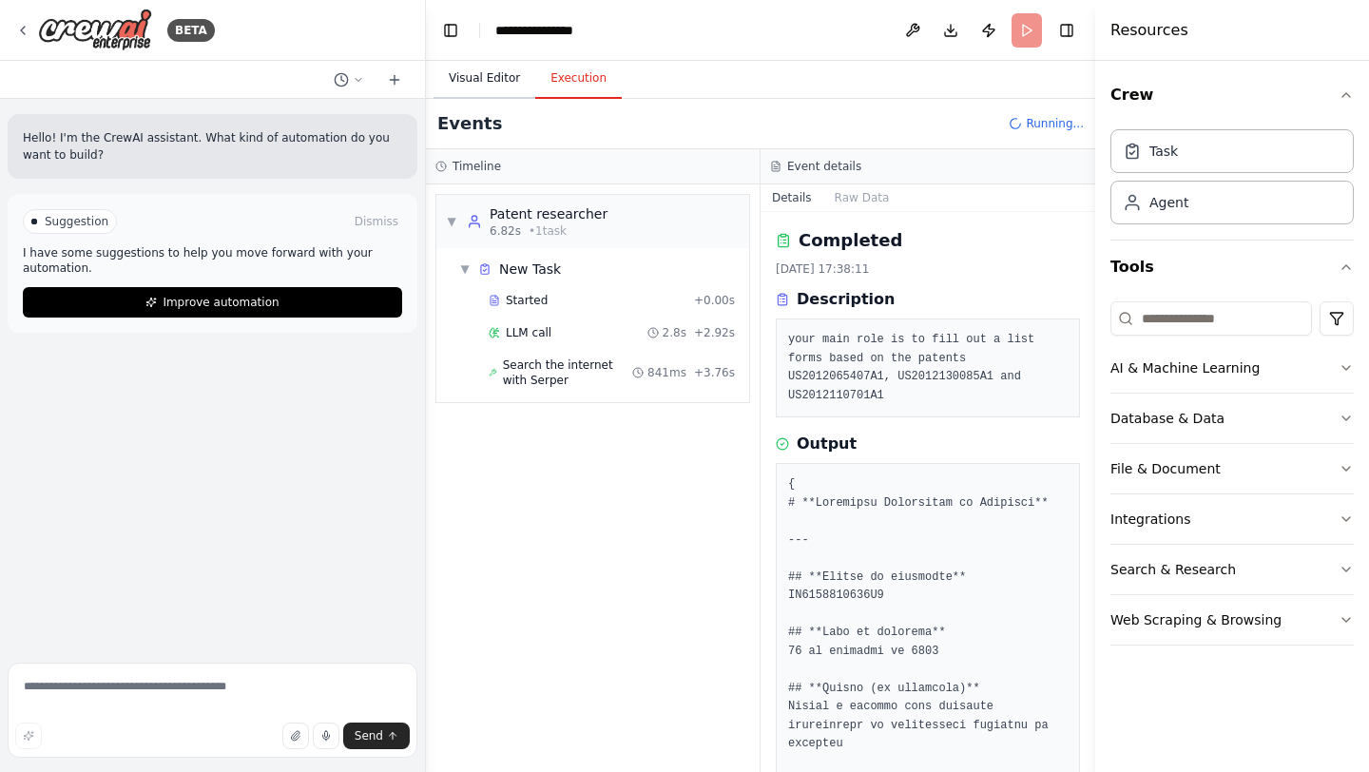
click at [491, 88] on button "Visual Editor" at bounding box center [485, 79] width 102 height 40
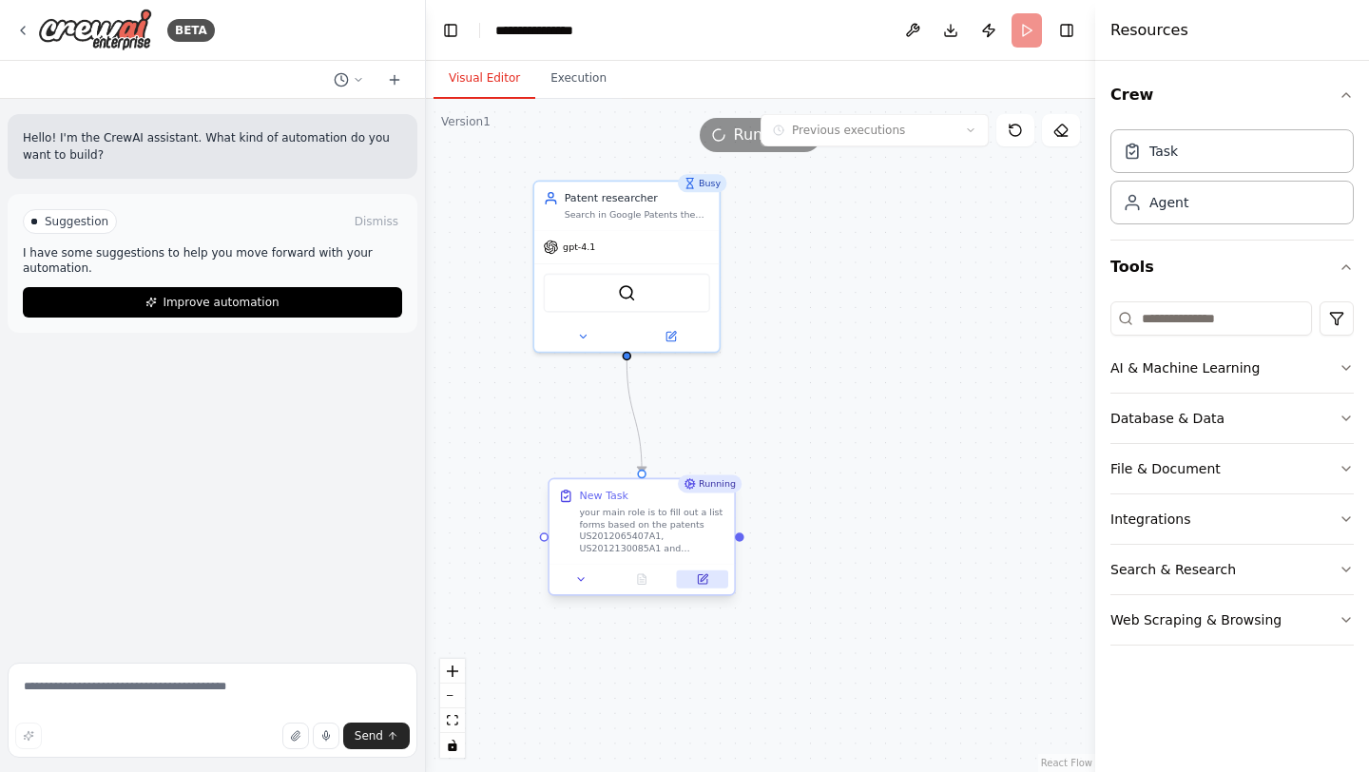
click at [706, 584] on icon at bounding box center [702, 579] width 9 height 9
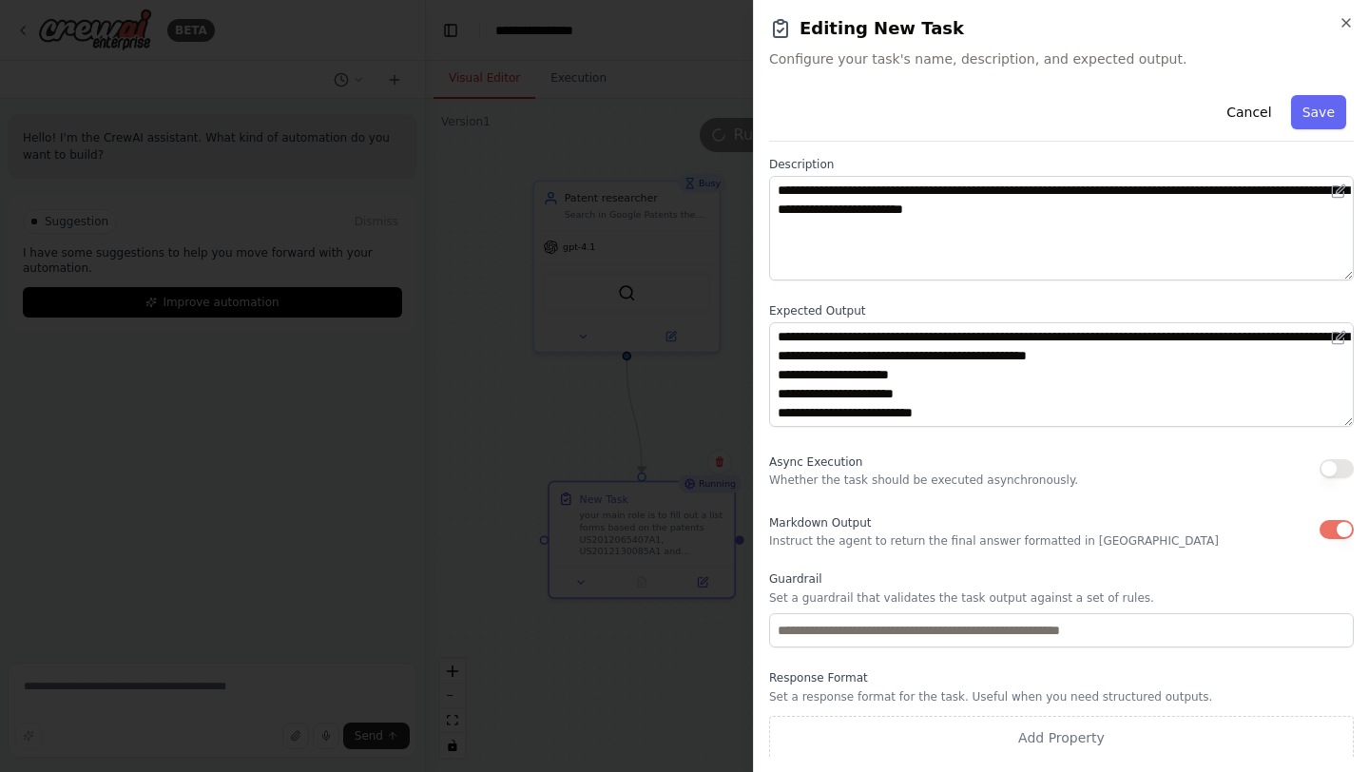
scroll to position [87, 0]
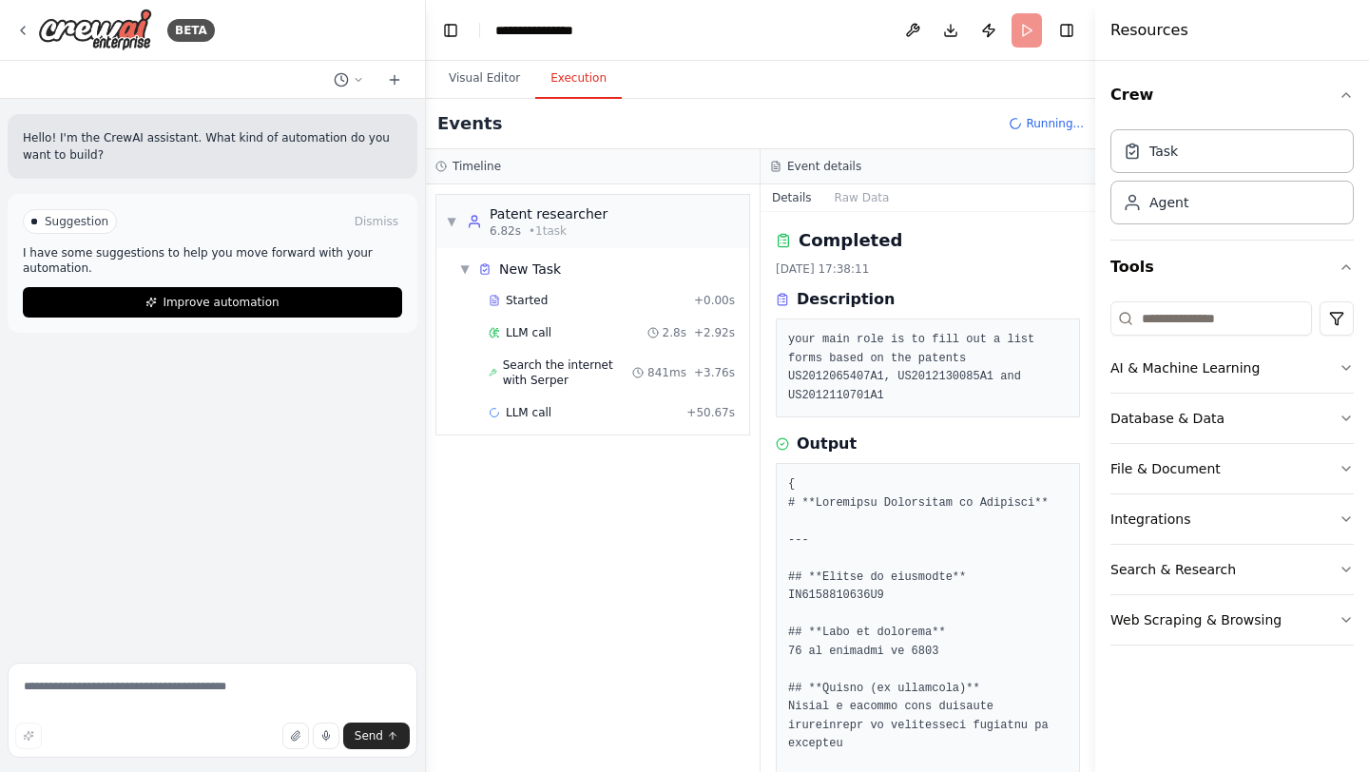
click at [556, 73] on button "Execution" at bounding box center [578, 79] width 87 height 40
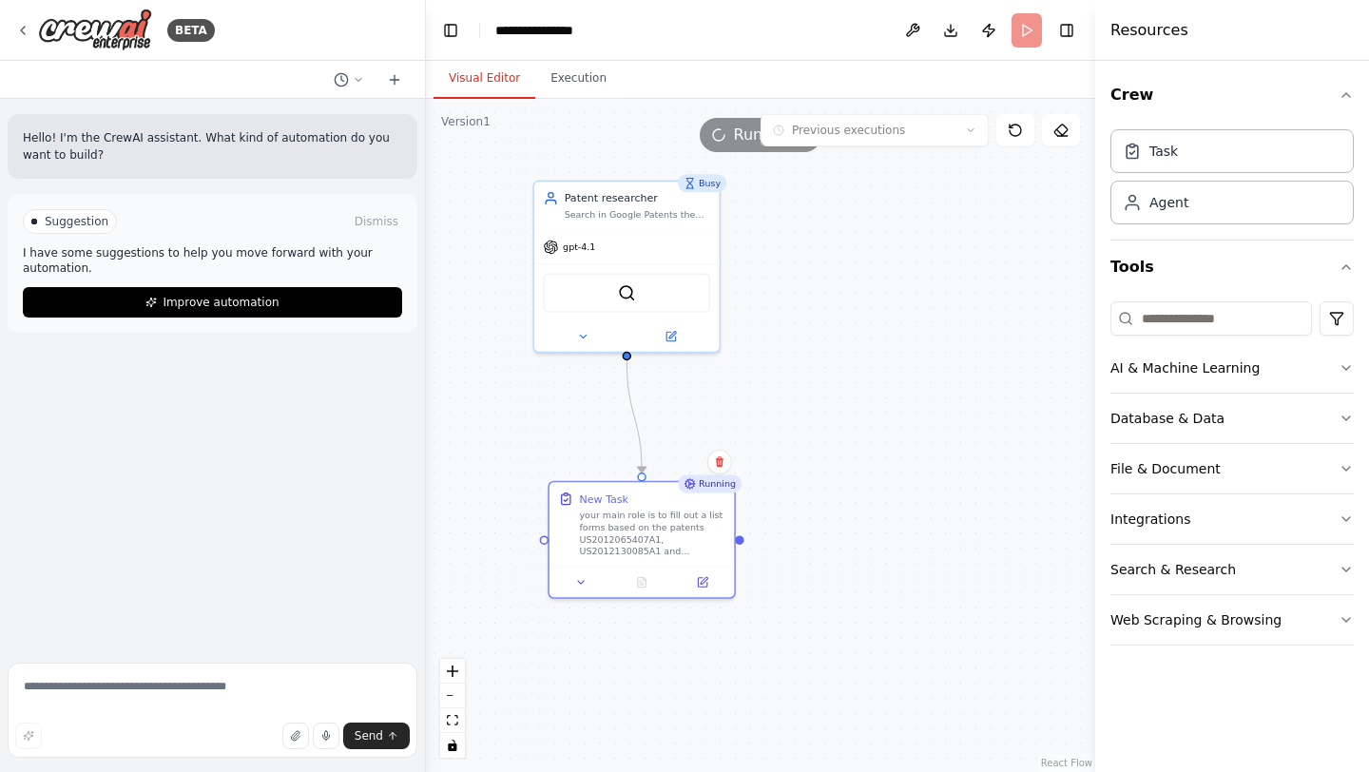
click at [465, 66] on button "Visual Editor" at bounding box center [485, 79] width 102 height 40
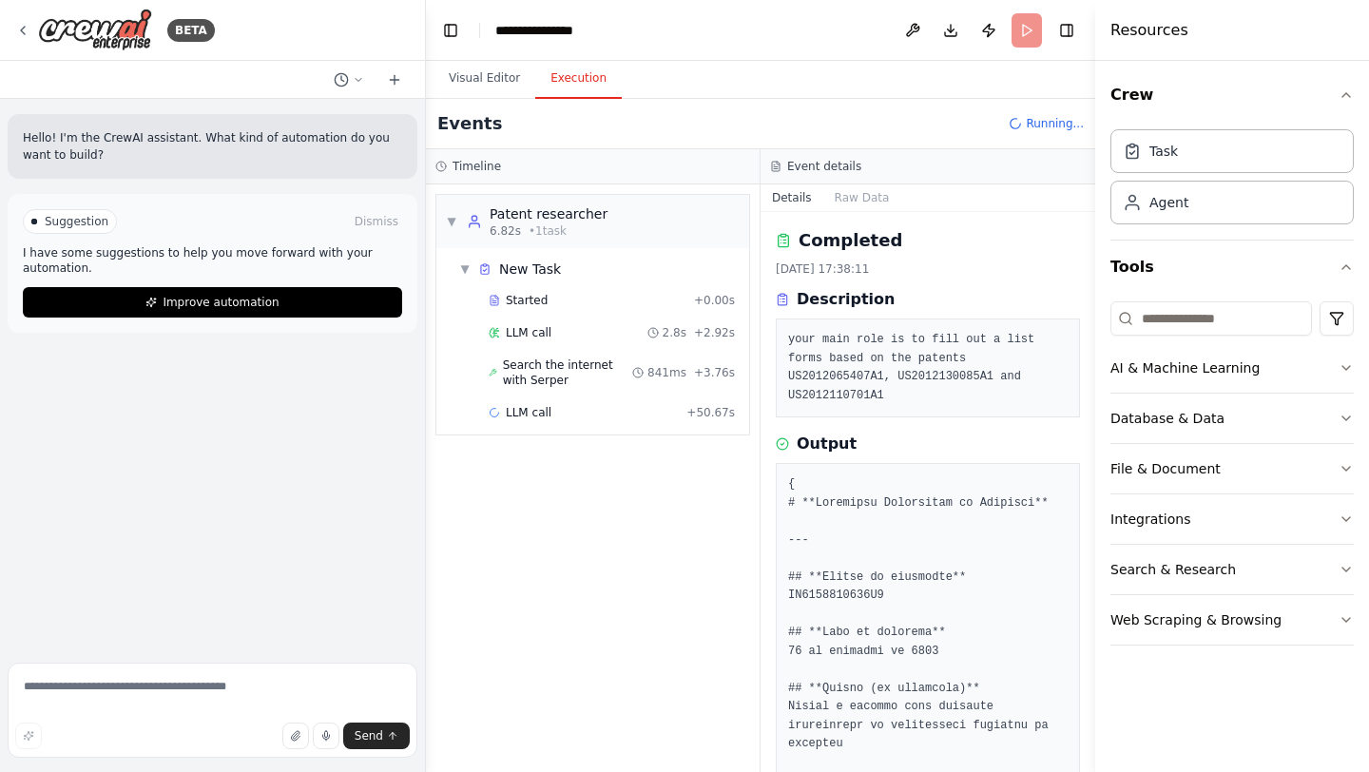
click at [577, 69] on button "Execution" at bounding box center [578, 79] width 87 height 40
click at [587, 452] on div "Completed" at bounding box center [584, 444] width 190 height 15
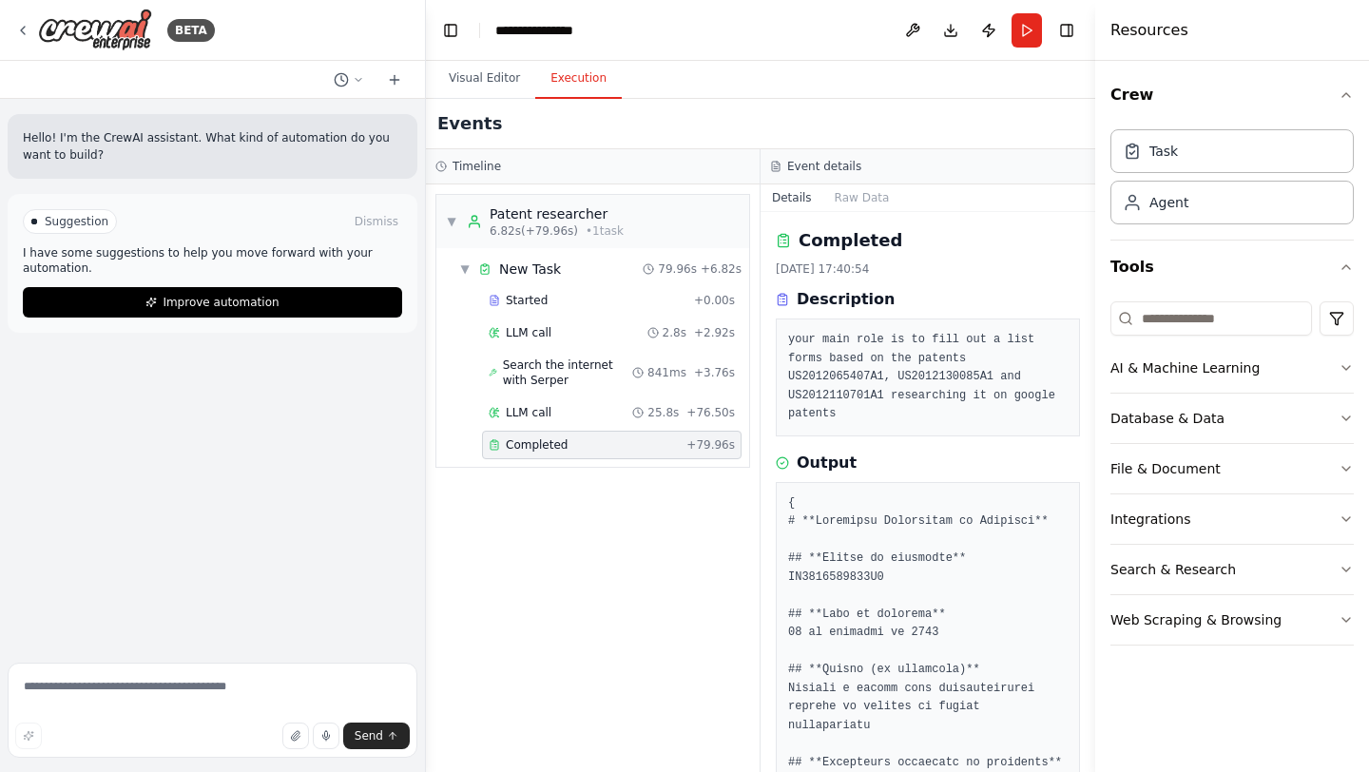
click at [648, 440] on div "Completed" at bounding box center [584, 444] width 190 height 15
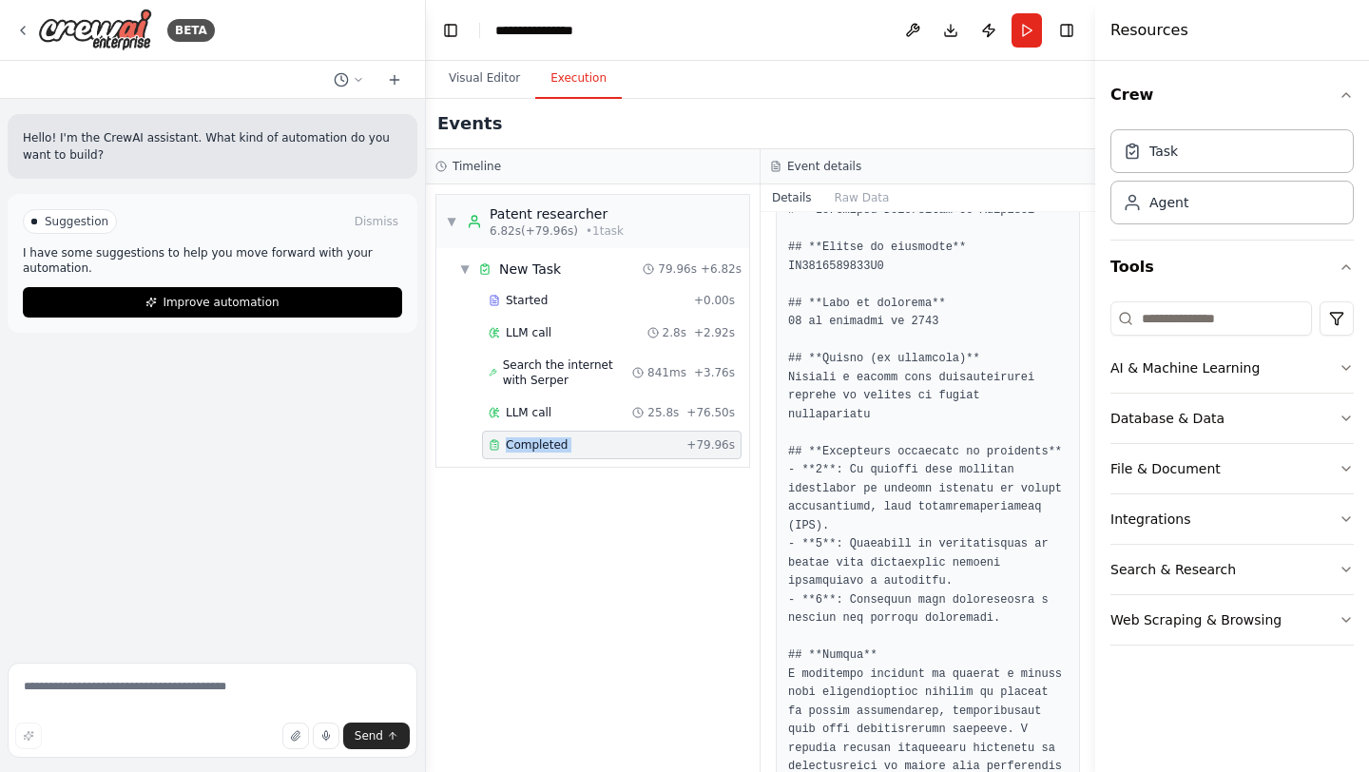
scroll to position [327, 0]
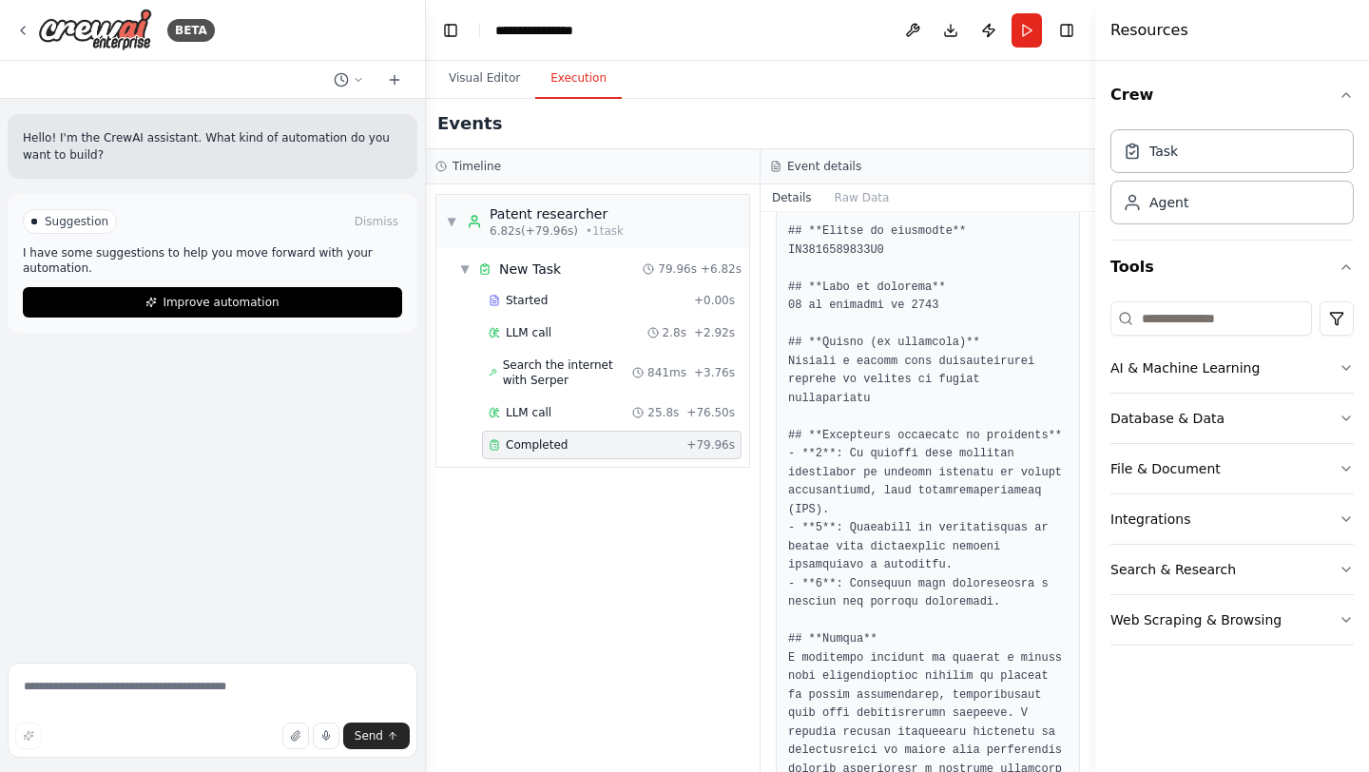
click at [624, 555] on div "▼ Patent researcher 6.82s (+79.96s) • 1 task ▼ New Task 79.96s + 6.82s Started …" at bounding box center [593, 478] width 334 height 588
click at [615, 445] on div "Completed" at bounding box center [584, 444] width 190 height 15
click at [610, 420] on div "LLM call 25.8s + 76.50s" at bounding box center [612, 412] width 260 height 29
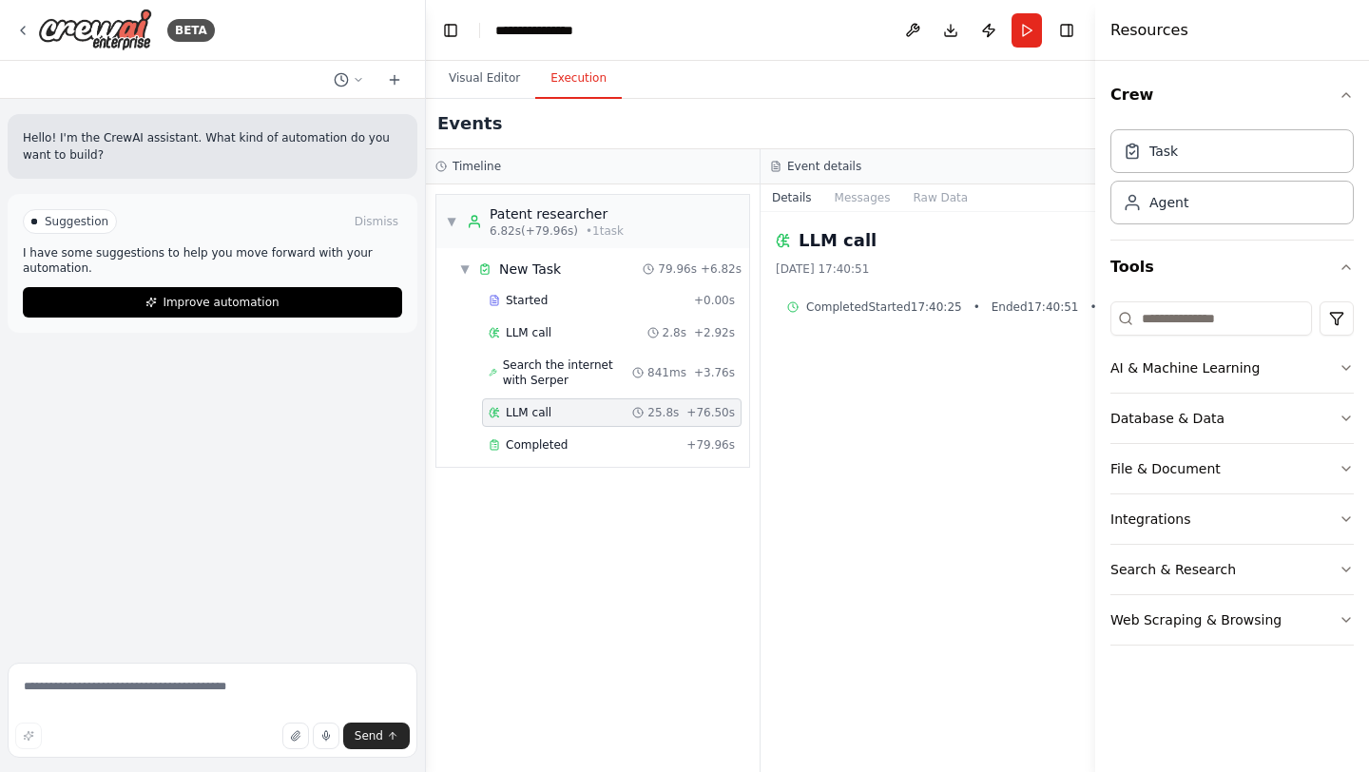
click at [610, 396] on div "Started + 0.00s LLM call 2.8s + 2.92s Search the internet with Serper 841ms + 3…" at bounding box center [601, 374] width 298 height 177
click at [610, 383] on span "Search the internet with Serper" at bounding box center [567, 373] width 129 height 30
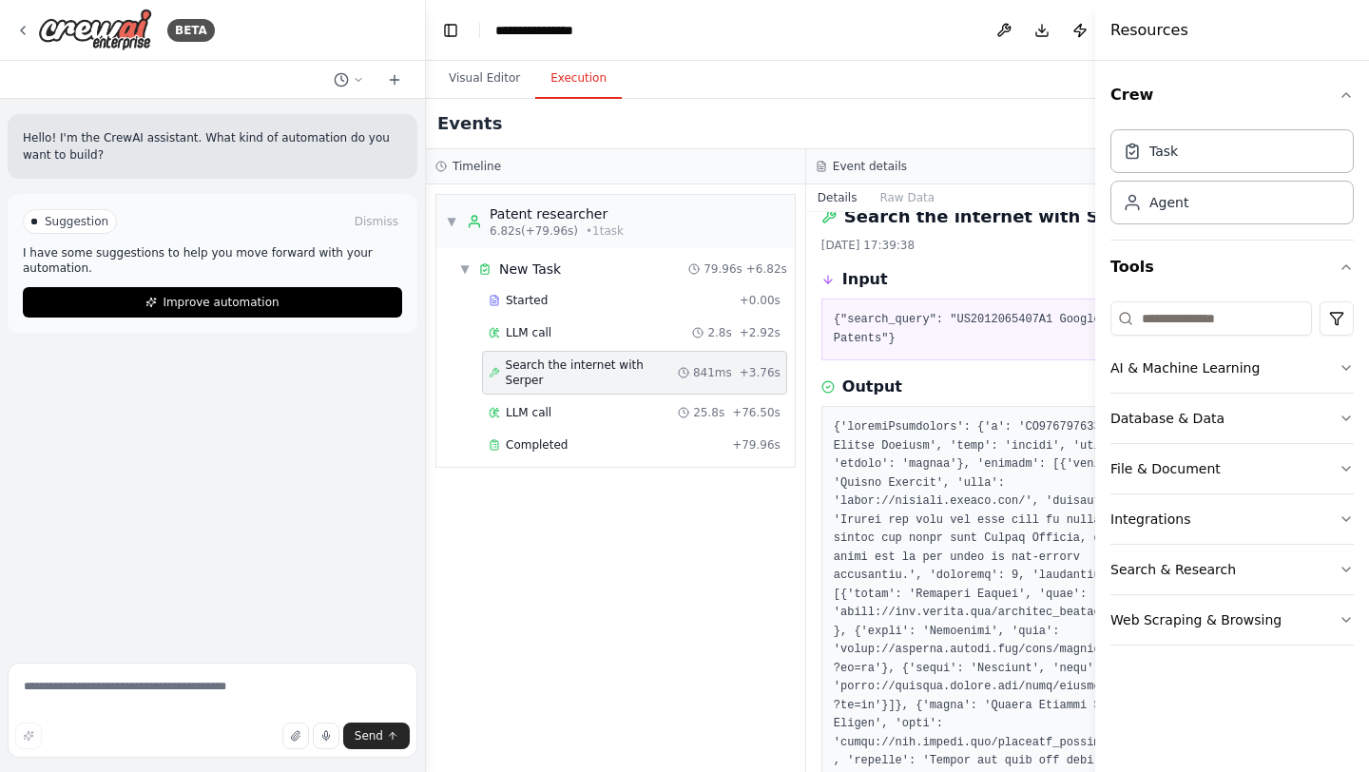
scroll to position [0, 0]
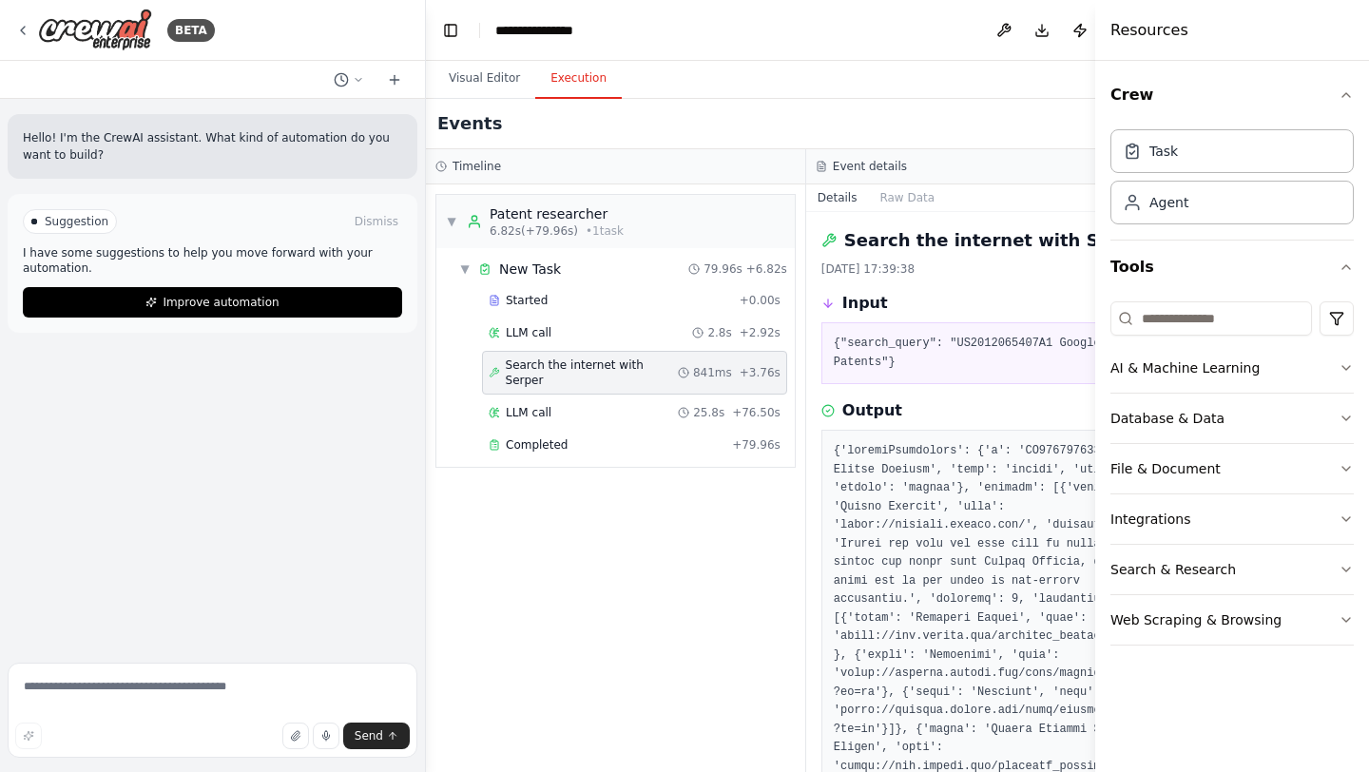
click at [501, 80] on button "Visual Editor" at bounding box center [485, 79] width 102 height 40
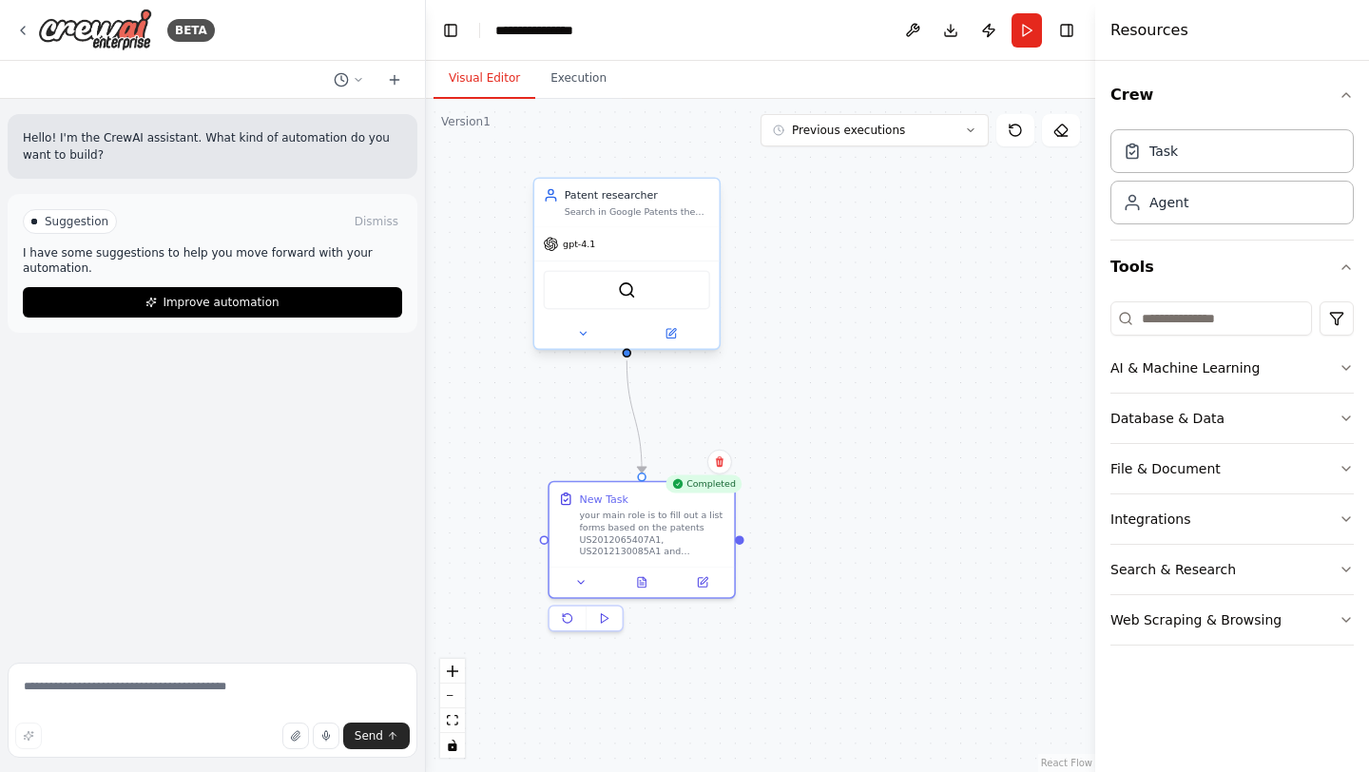
click at [634, 313] on div "SerperDevTool" at bounding box center [626, 290] width 184 height 58
click at [636, 290] on div "SerperDevTool" at bounding box center [627, 289] width 166 height 39
click at [629, 291] on img at bounding box center [627, 290] width 18 height 18
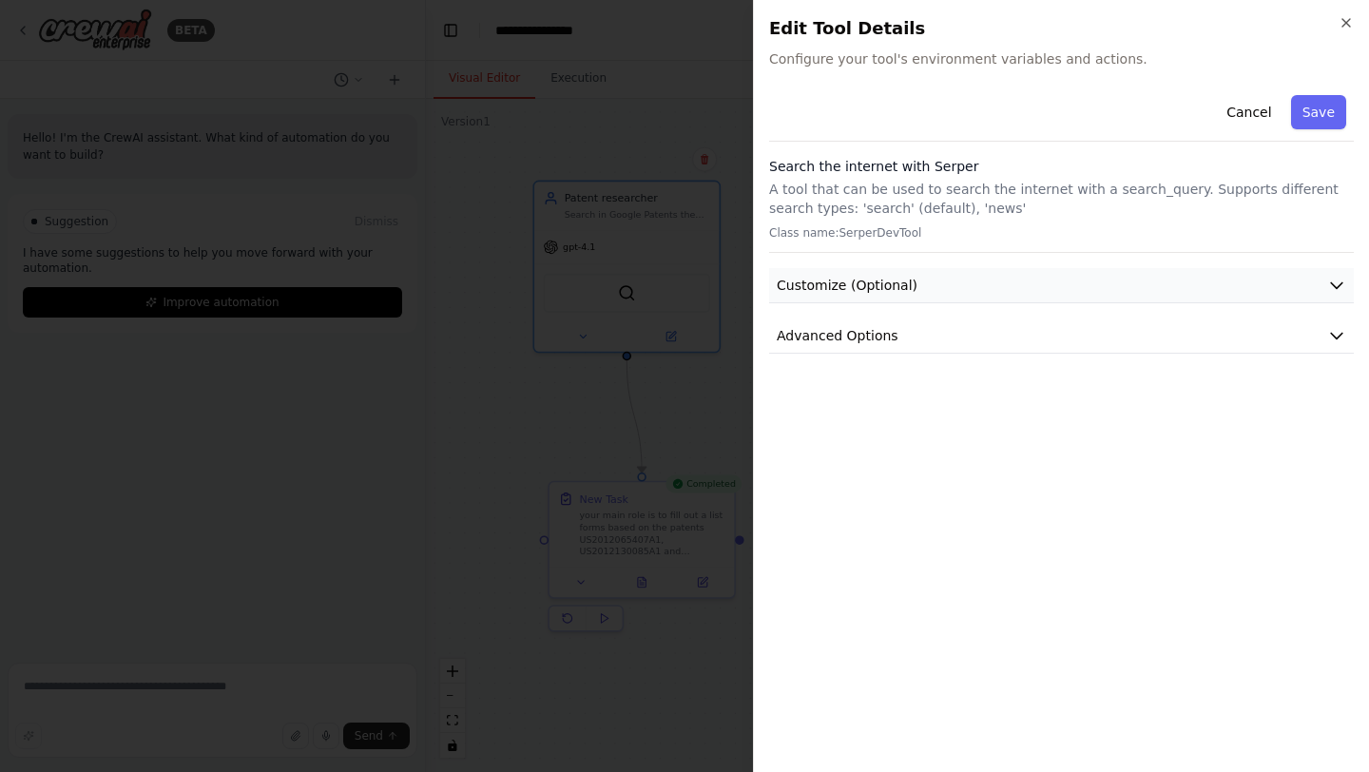
click at [967, 285] on button "Customize (Optional)" at bounding box center [1061, 285] width 585 height 35
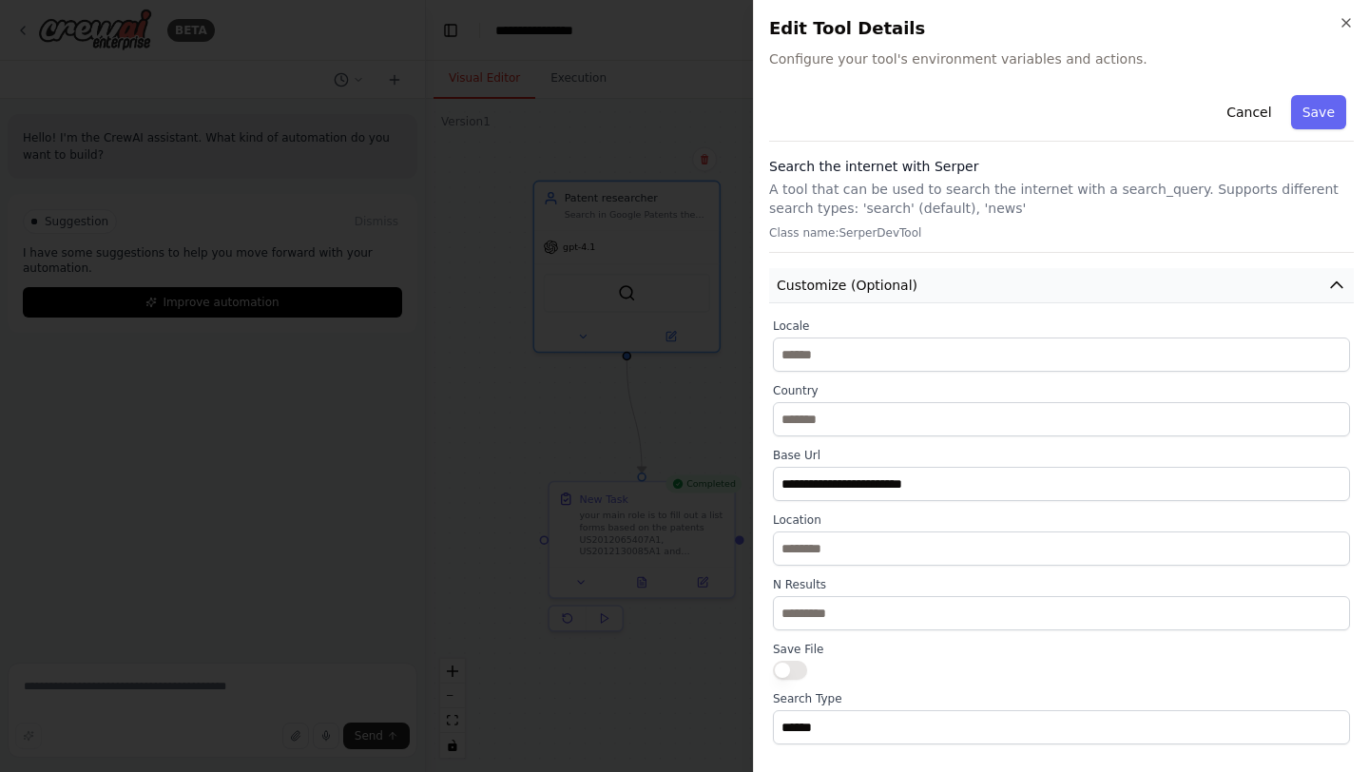
click at [940, 282] on button "Customize (Optional)" at bounding box center [1061, 285] width 585 height 35
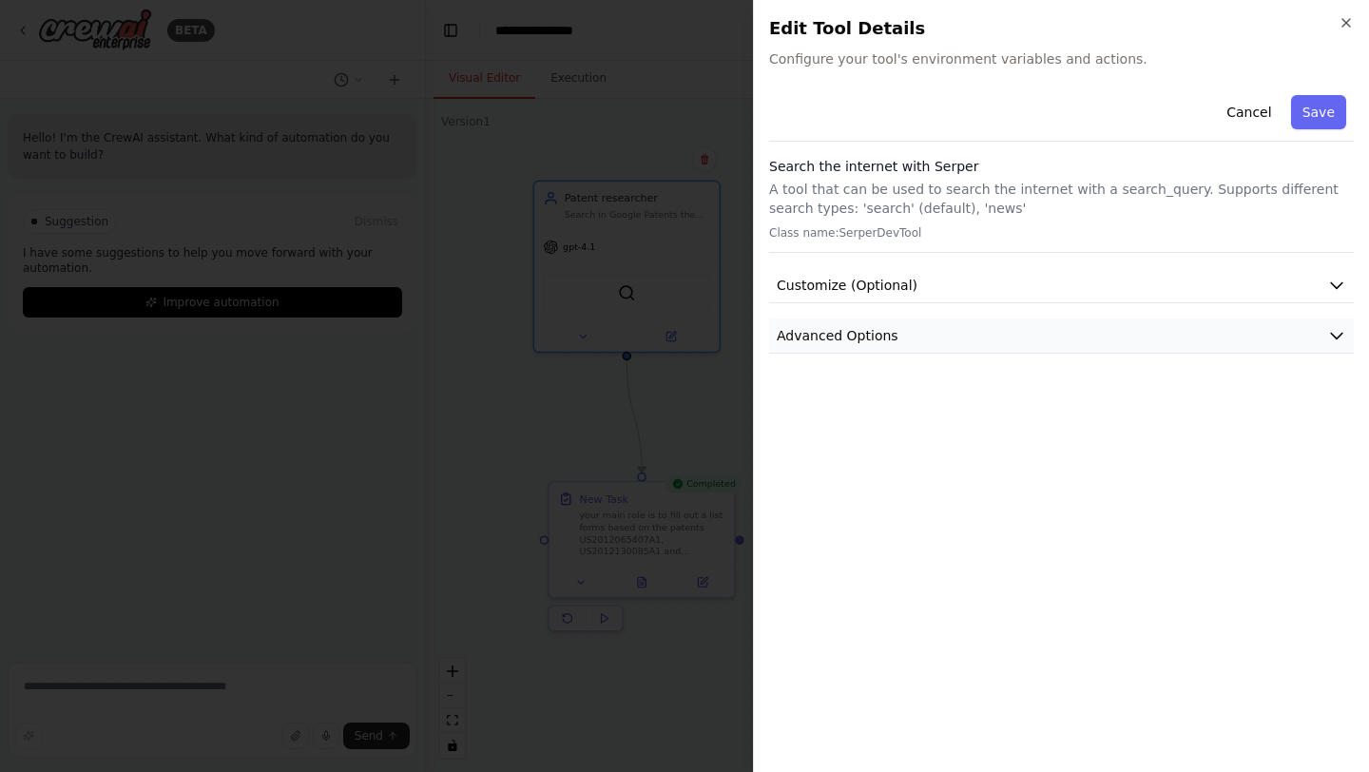
click at [919, 325] on button "Advanced Options" at bounding box center [1061, 336] width 585 height 35
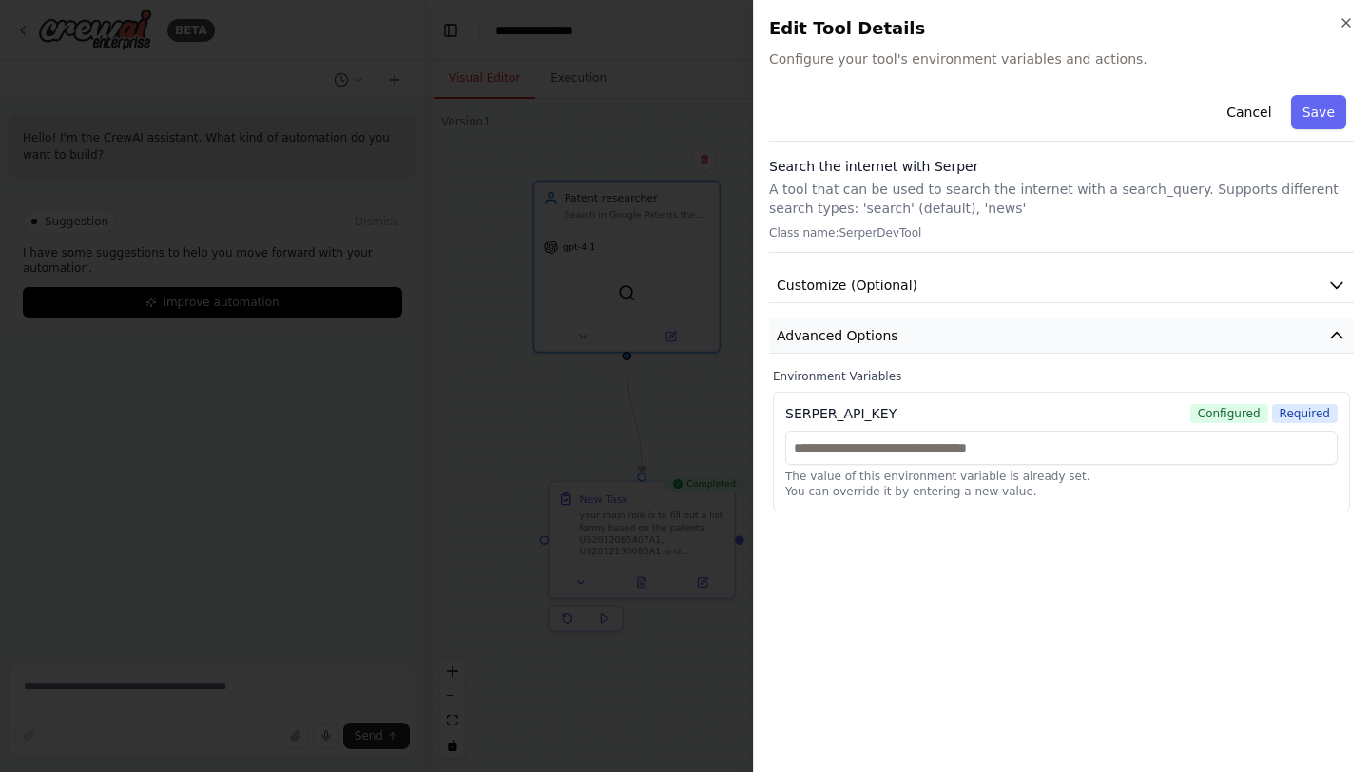
click at [919, 325] on button "Advanced Options" at bounding box center [1061, 336] width 585 height 35
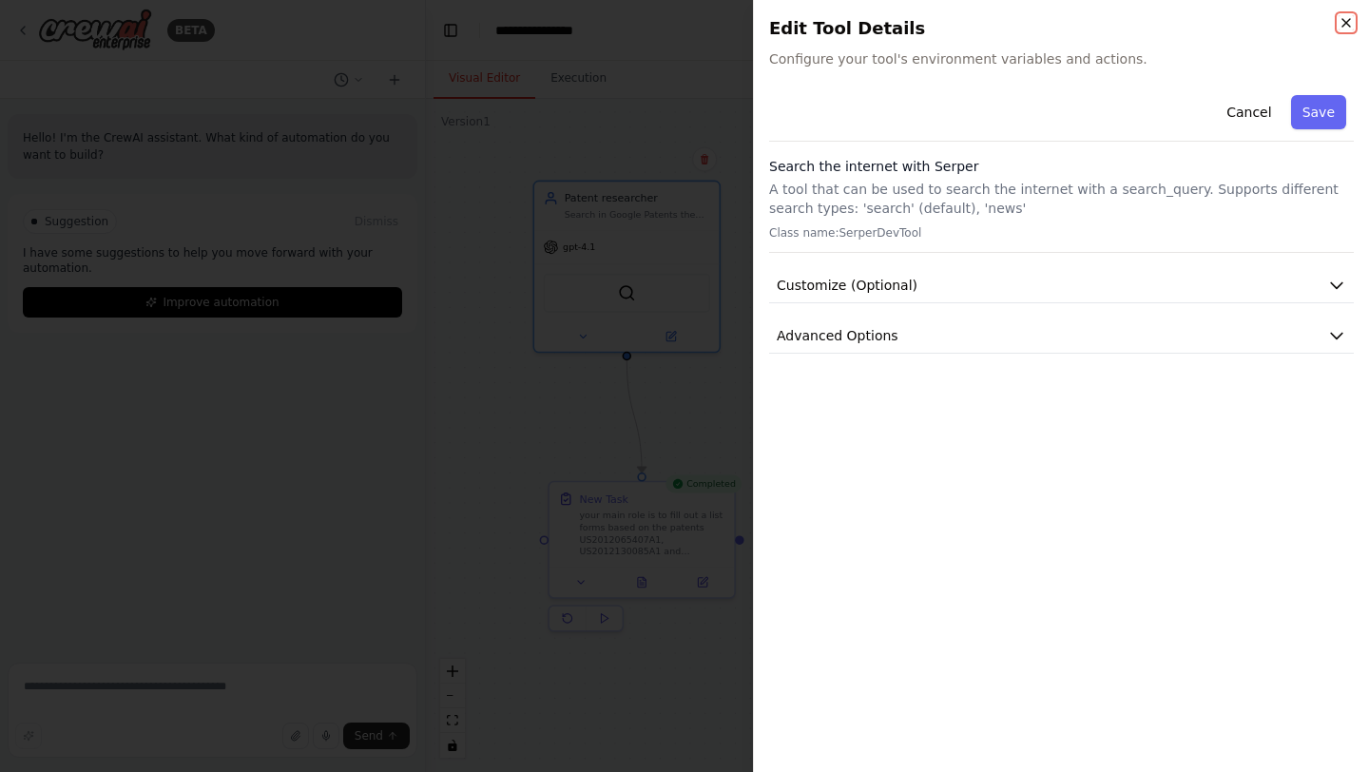
click at [1350, 18] on icon "button" at bounding box center [1346, 22] width 15 height 15
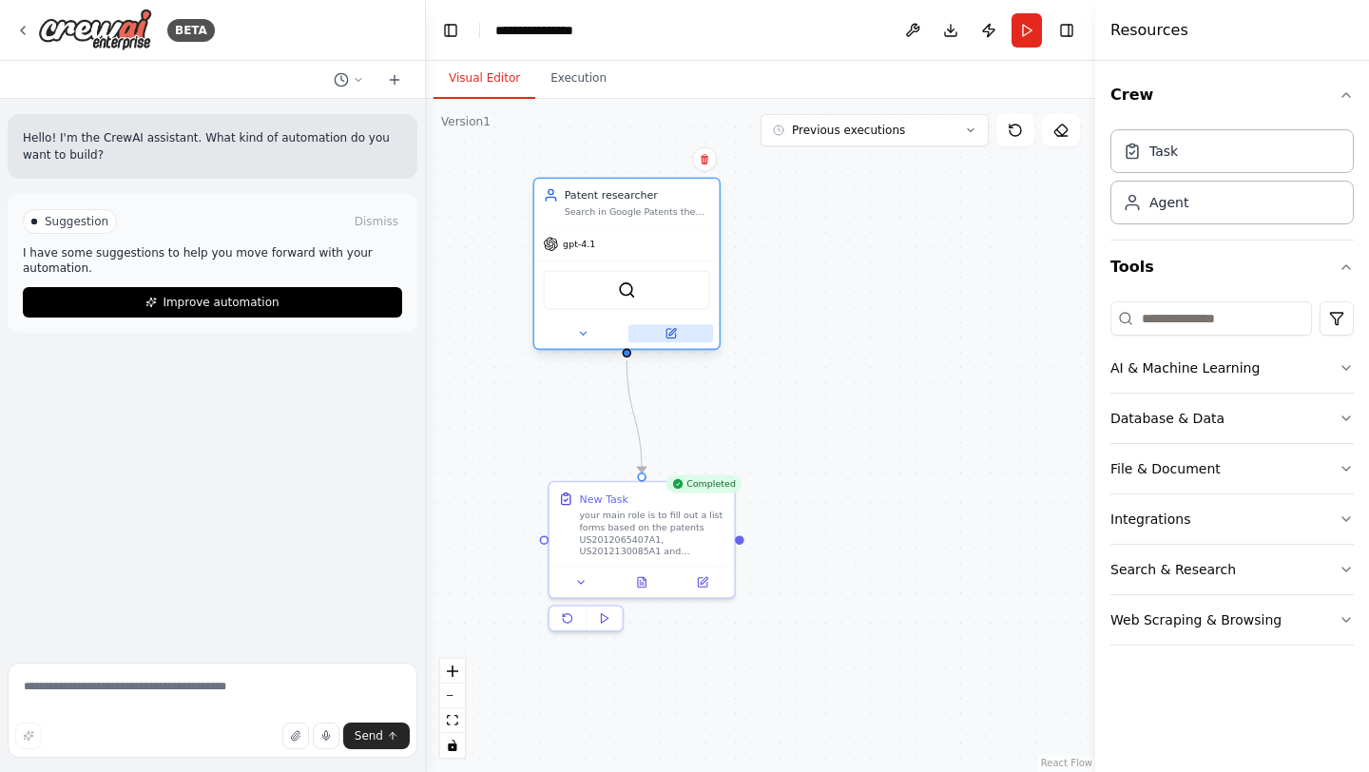
click at [671, 338] on icon at bounding box center [671, 333] width 9 height 9
click at [582, 339] on button at bounding box center [582, 333] width 85 height 18
click at [586, 337] on icon at bounding box center [583, 333] width 12 height 12
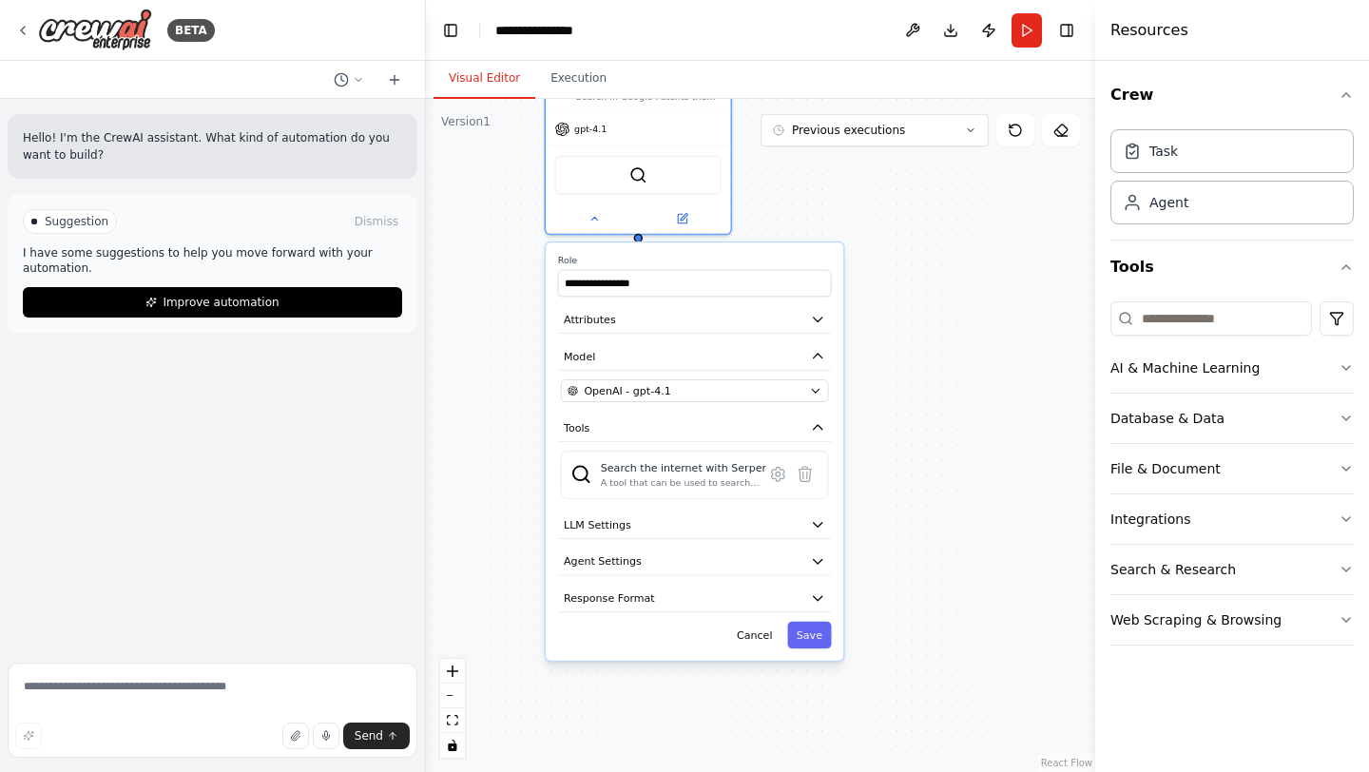
drag, startPoint x: 862, startPoint y: 483, endPoint x: 874, endPoint y: 365, distance: 118.5
click at [874, 365] on div "**********" at bounding box center [760, 435] width 669 height 673
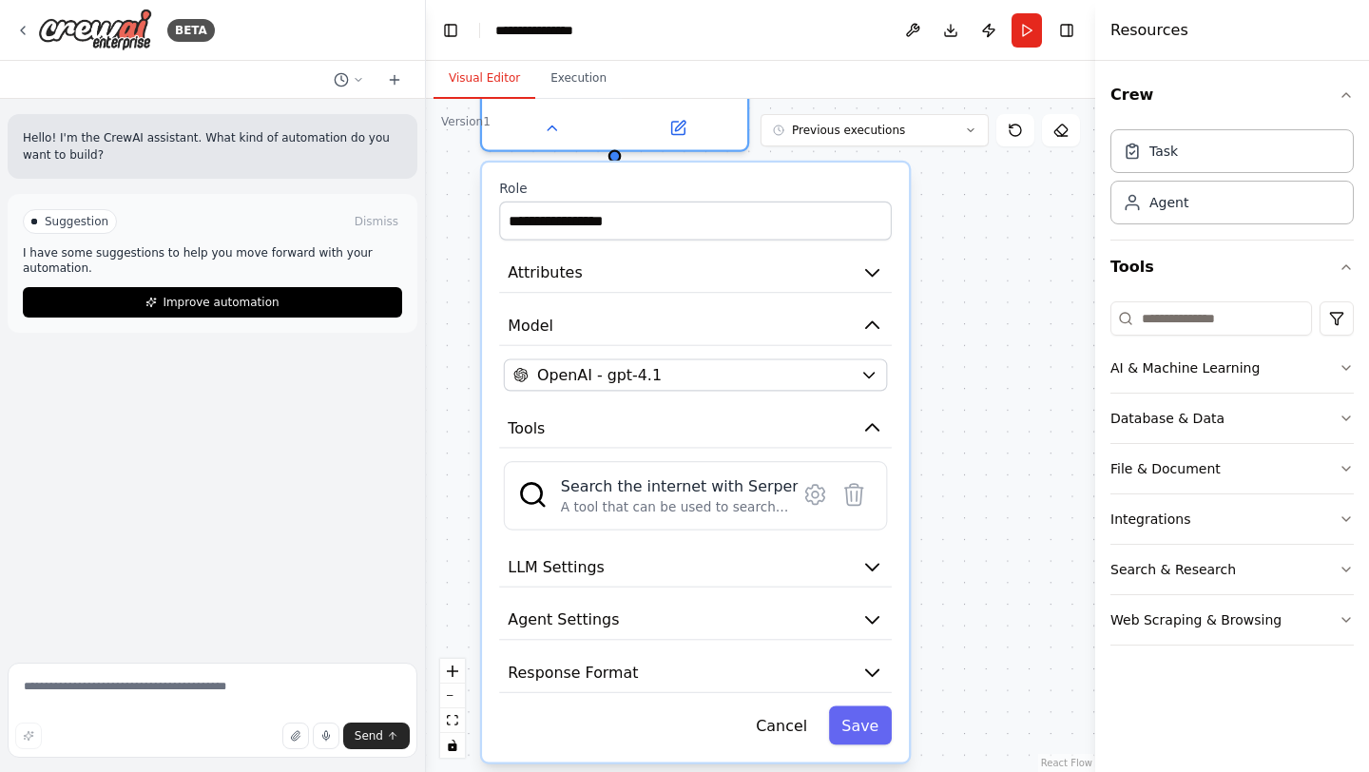
drag, startPoint x: 872, startPoint y: 368, endPoint x: 951, endPoint y: 343, distance: 82.7
click at [951, 343] on div "**********" at bounding box center [760, 435] width 669 height 673
click at [861, 281] on button "Attributes" at bounding box center [696, 274] width 393 height 40
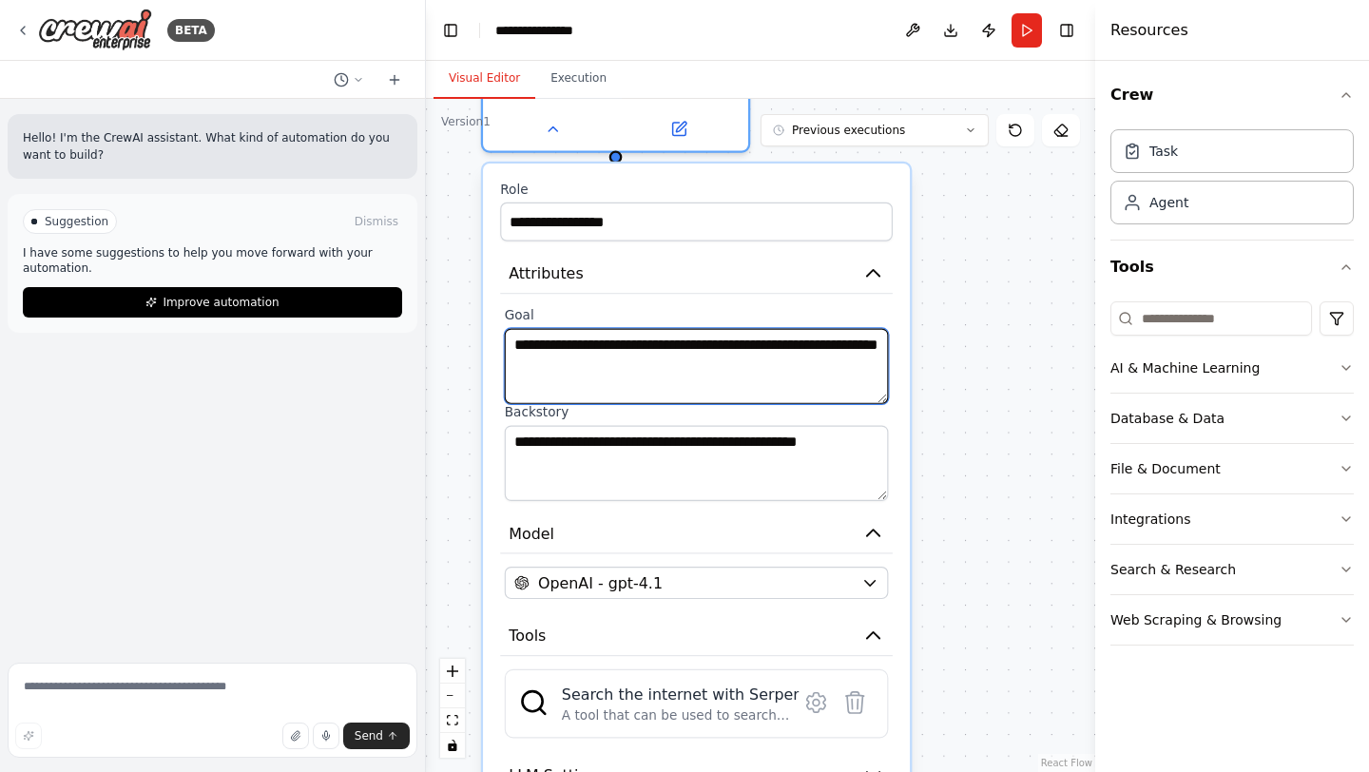
click at [872, 343] on textarea "**********" at bounding box center [697, 366] width 384 height 75
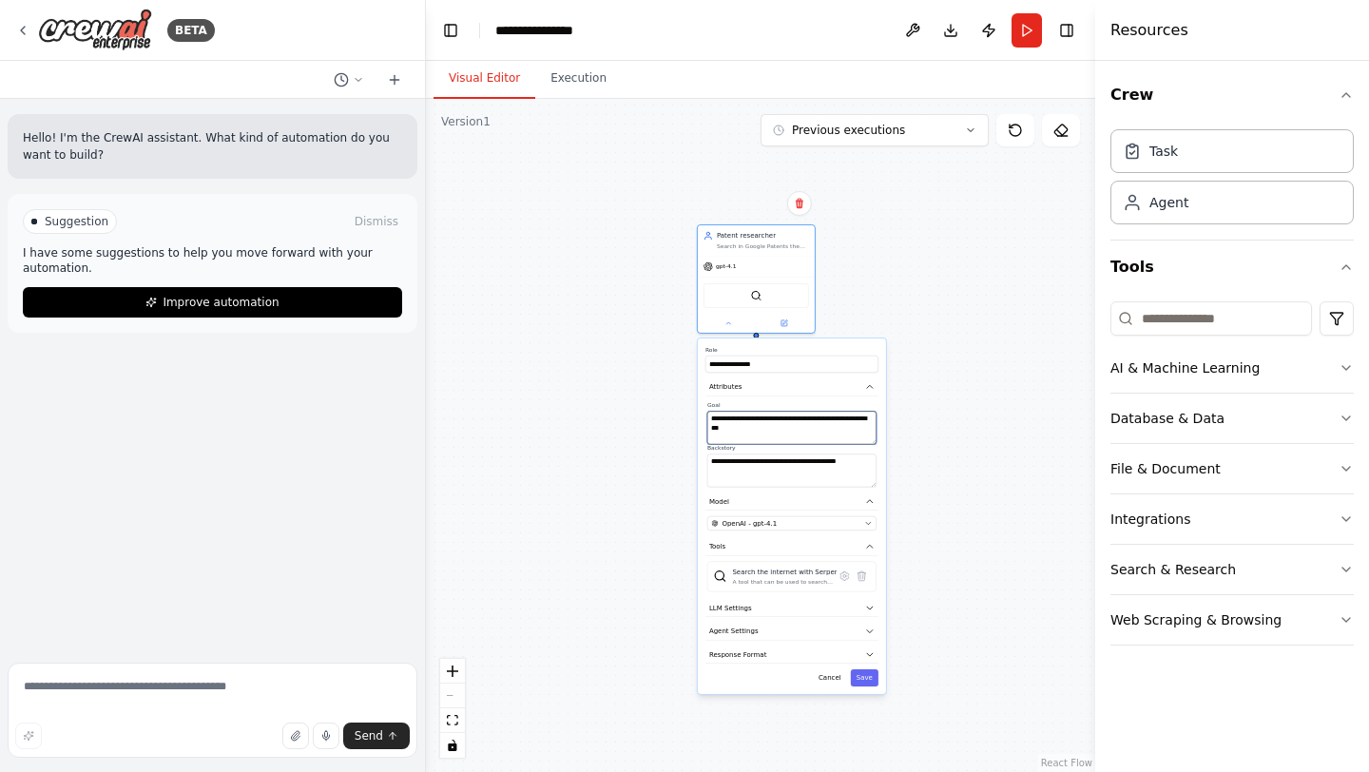
type textarea "**********"
click at [915, 455] on div "**********" at bounding box center [760, 435] width 669 height 673
click at [894, 458] on div "**********" at bounding box center [760, 435] width 669 height 673
click at [827, 675] on button "Cancel" at bounding box center [830, 677] width 34 height 17
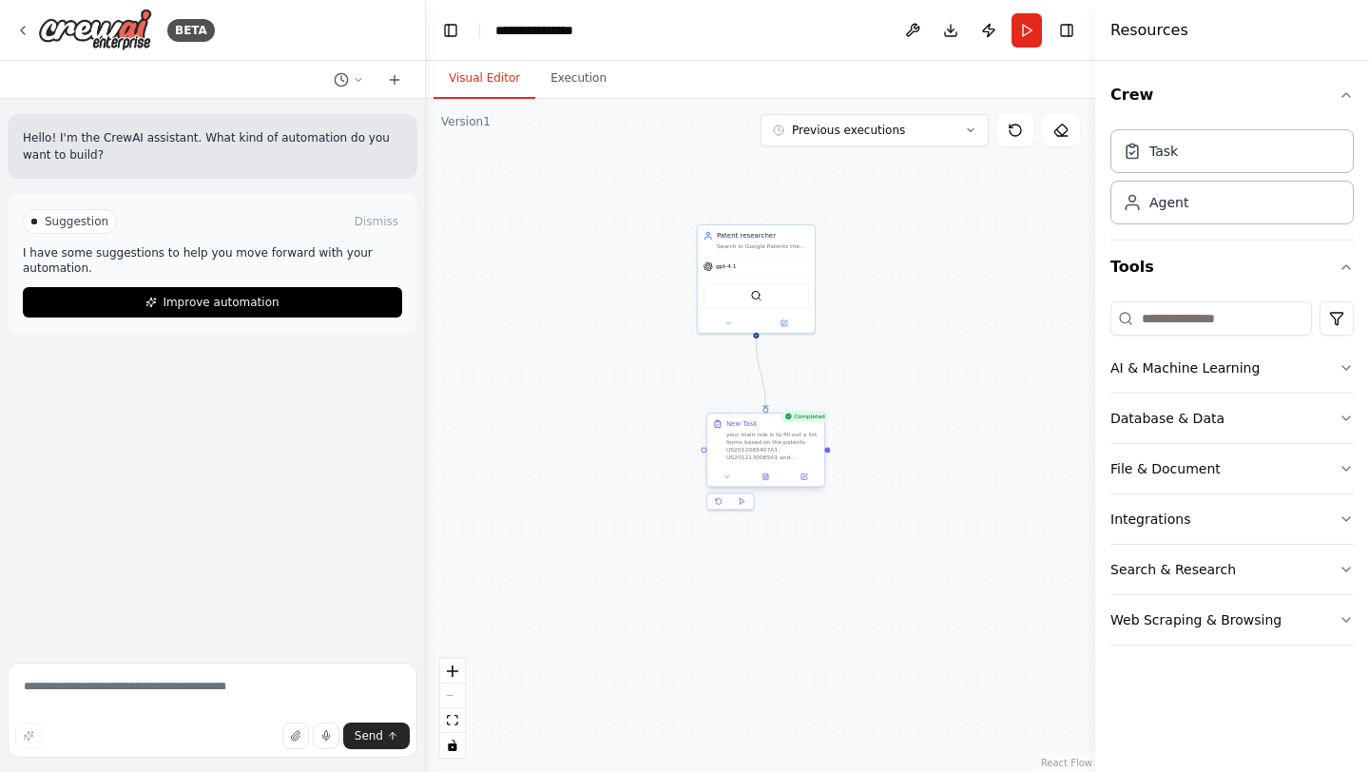
click at [767, 455] on div "your main role is to fill out a list forms based on the patents US2012065407A1,…" at bounding box center [772, 446] width 92 height 30
click at [799, 476] on button at bounding box center [804, 476] width 32 height 11
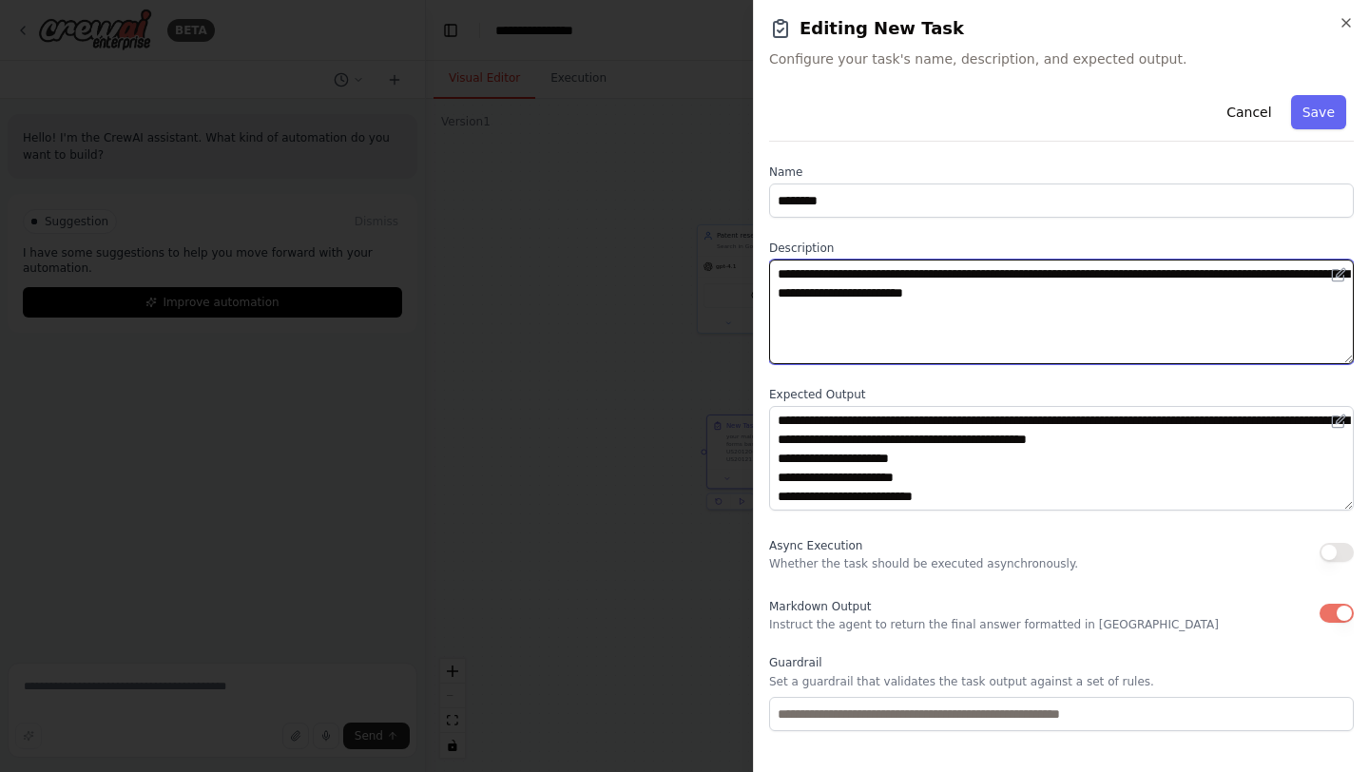
drag, startPoint x: 1226, startPoint y: 294, endPoint x: 993, endPoint y: 292, distance: 233.0
click at [993, 292] on textarea "**********" at bounding box center [1061, 312] width 585 height 105
click at [1017, 297] on textarea "**********" at bounding box center [1061, 312] width 585 height 105
drag, startPoint x: 1022, startPoint y: 297, endPoint x: 1147, endPoint y: 277, distance: 126.2
click at [1147, 277] on textarea "**********" at bounding box center [1061, 312] width 585 height 105
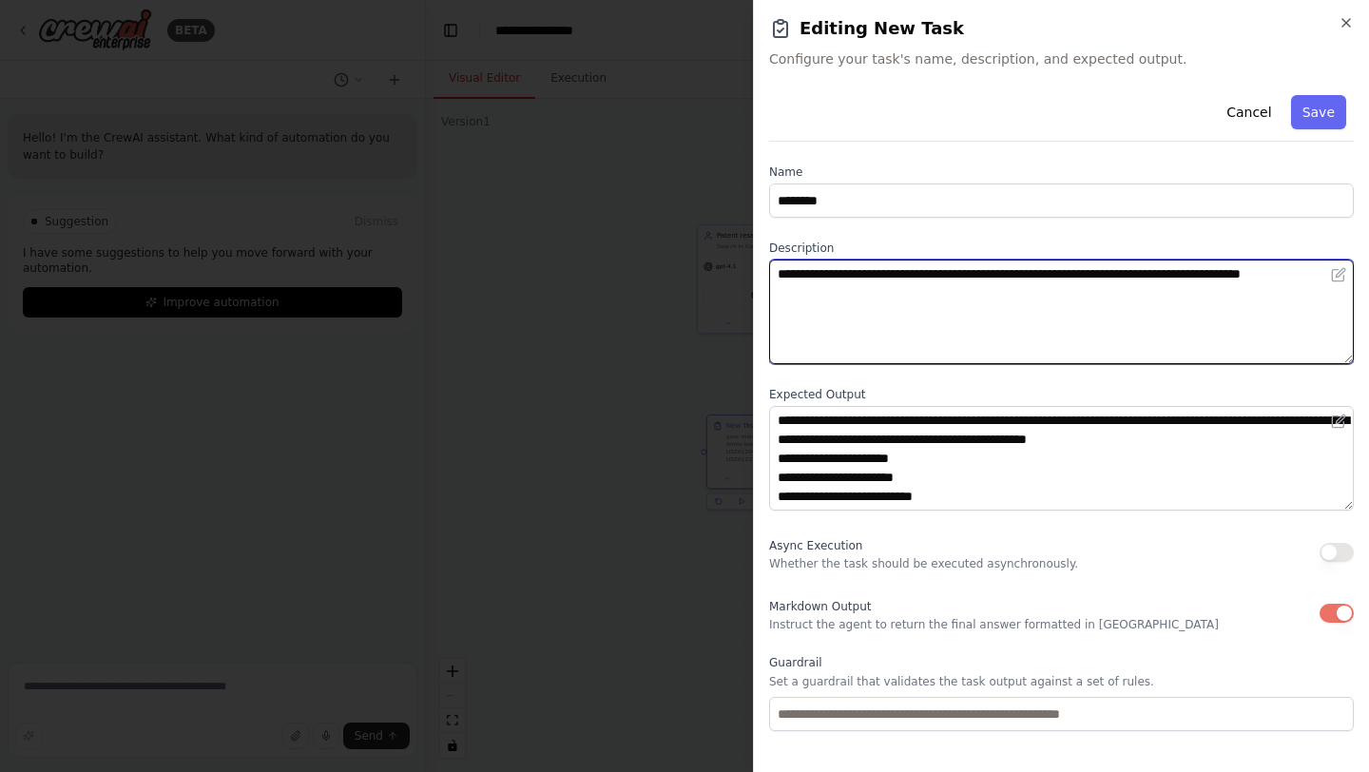
drag, startPoint x: 1142, startPoint y: 274, endPoint x: 1182, endPoint y: 301, distance: 48.5
click at [1182, 301] on textarea "**********" at bounding box center [1061, 312] width 585 height 105
drag, startPoint x: 1182, startPoint y: 301, endPoint x: 1146, endPoint y: 276, distance: 44.3
click at [1146, 275] on textarea "**********" at bounding box center [1061, 312] width 585 height 105
type textarea "**********"
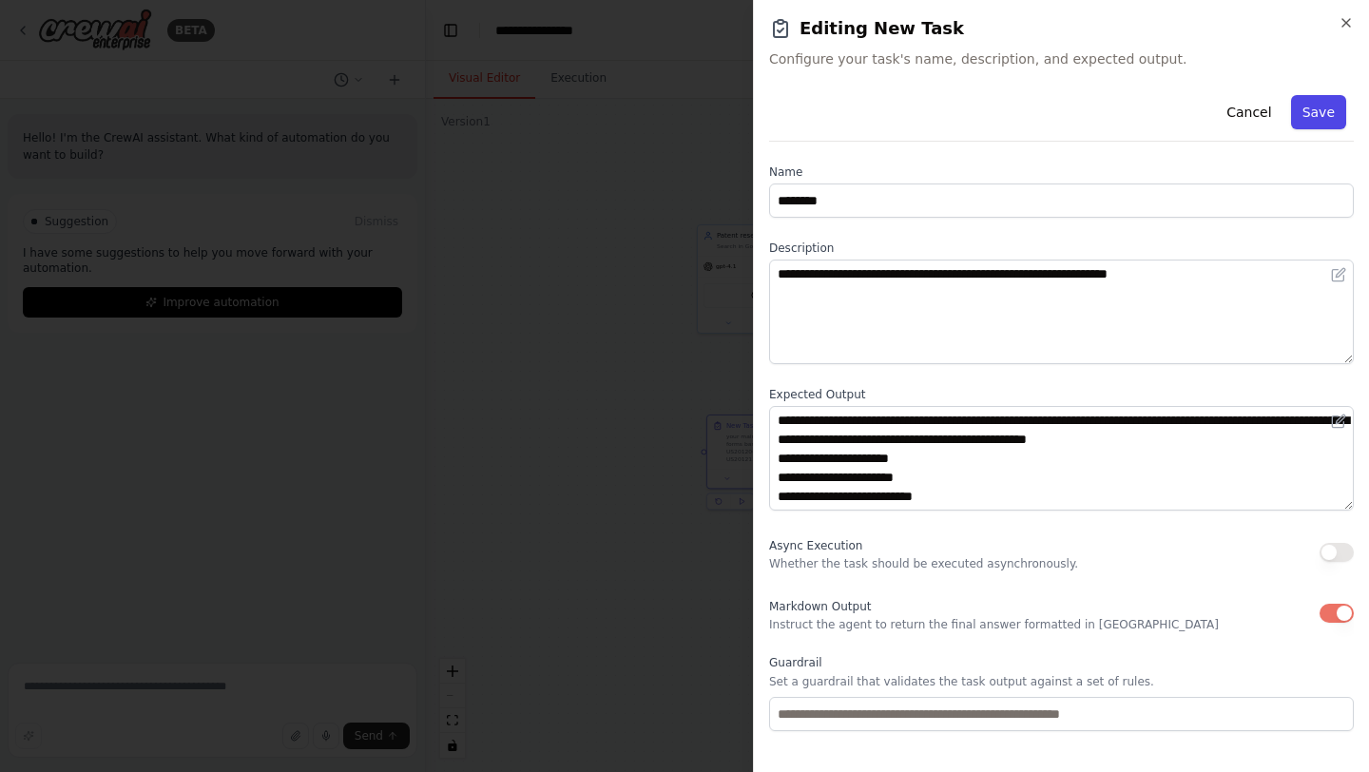
click at [1312, 115] on button "Save" at bounding box center [1318, 112] width 55 height 34
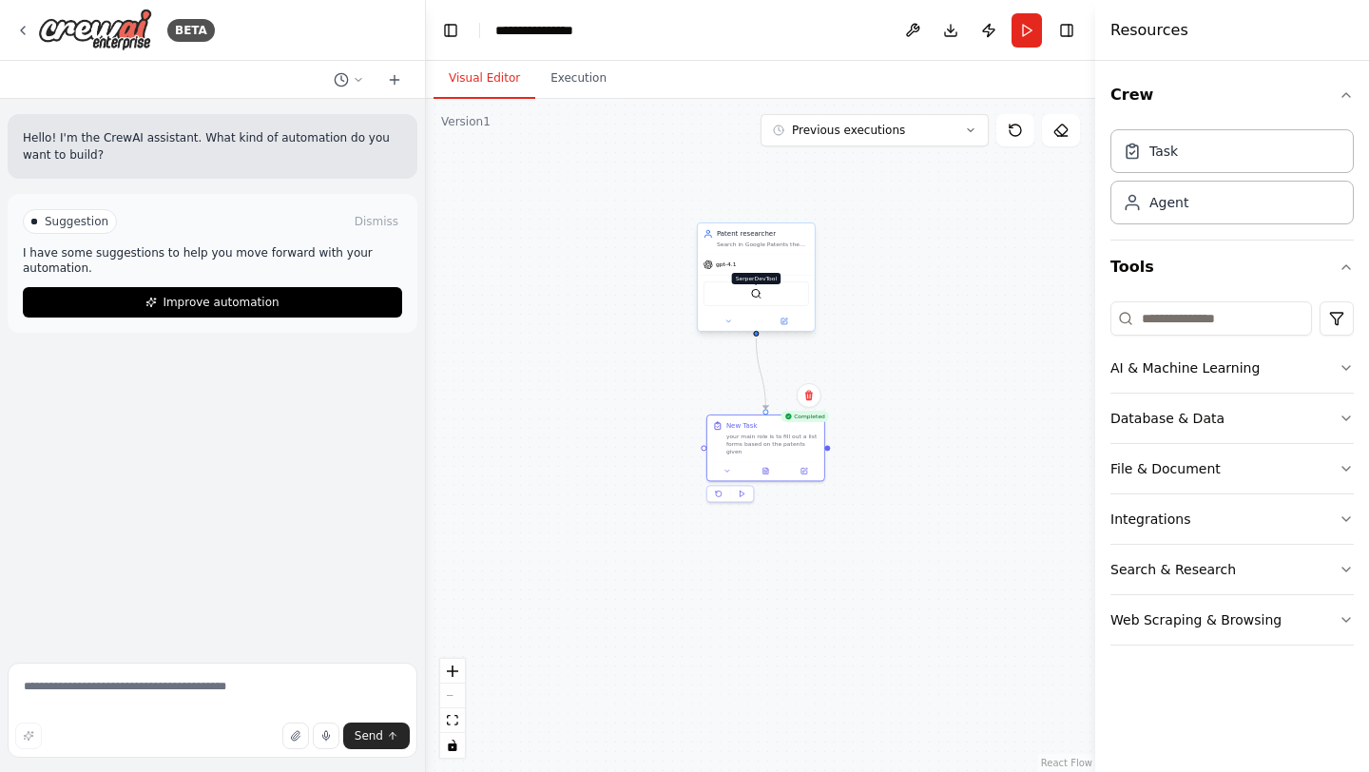
click at [753, 293] on img at bounding box center [755, 293] width 11 height 11
click at [730, 326] on button at bounding box center [729, 321] width 54 height 11
click at [772, 392] on button "Attributes" at bounding box center [792, 387] width 173 height 18
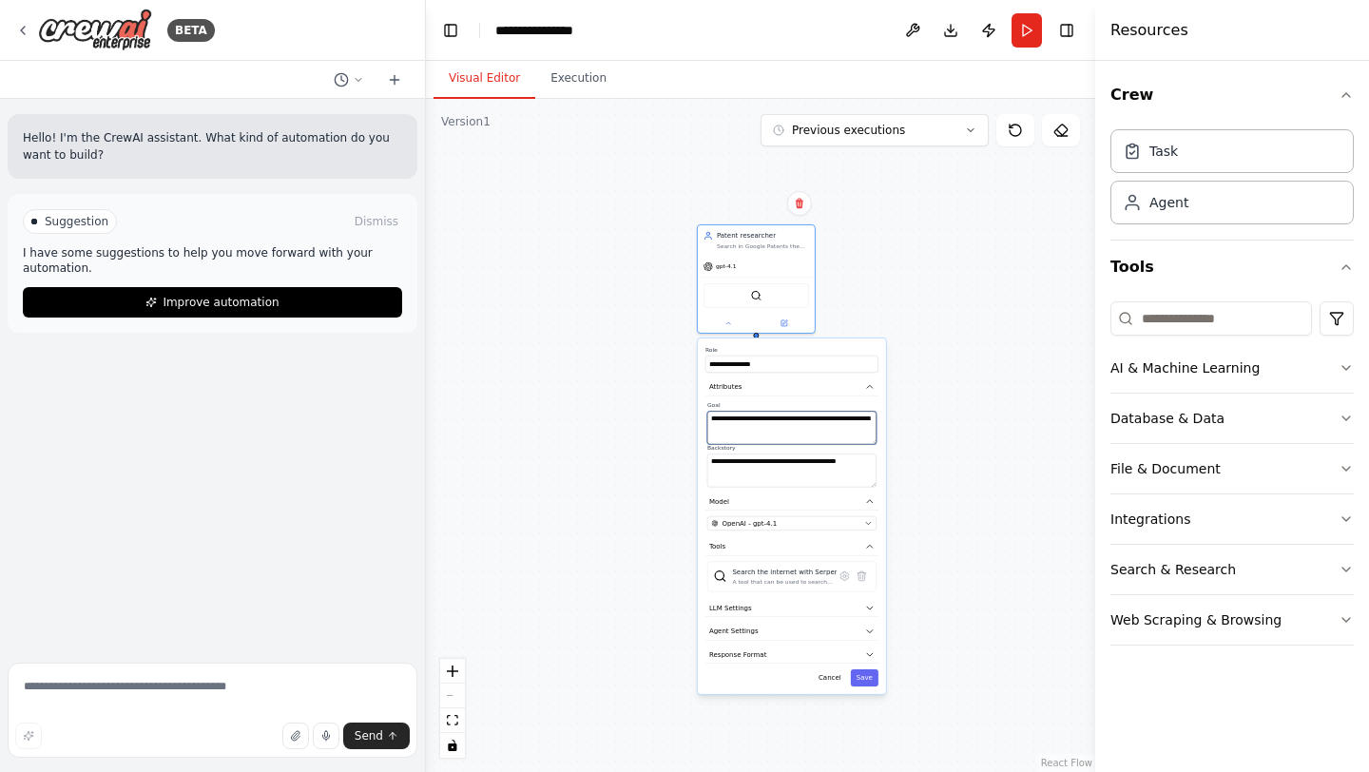
click at [783, 435] on textarea "**********" at bounding box center [791, 427] width 169 height 33
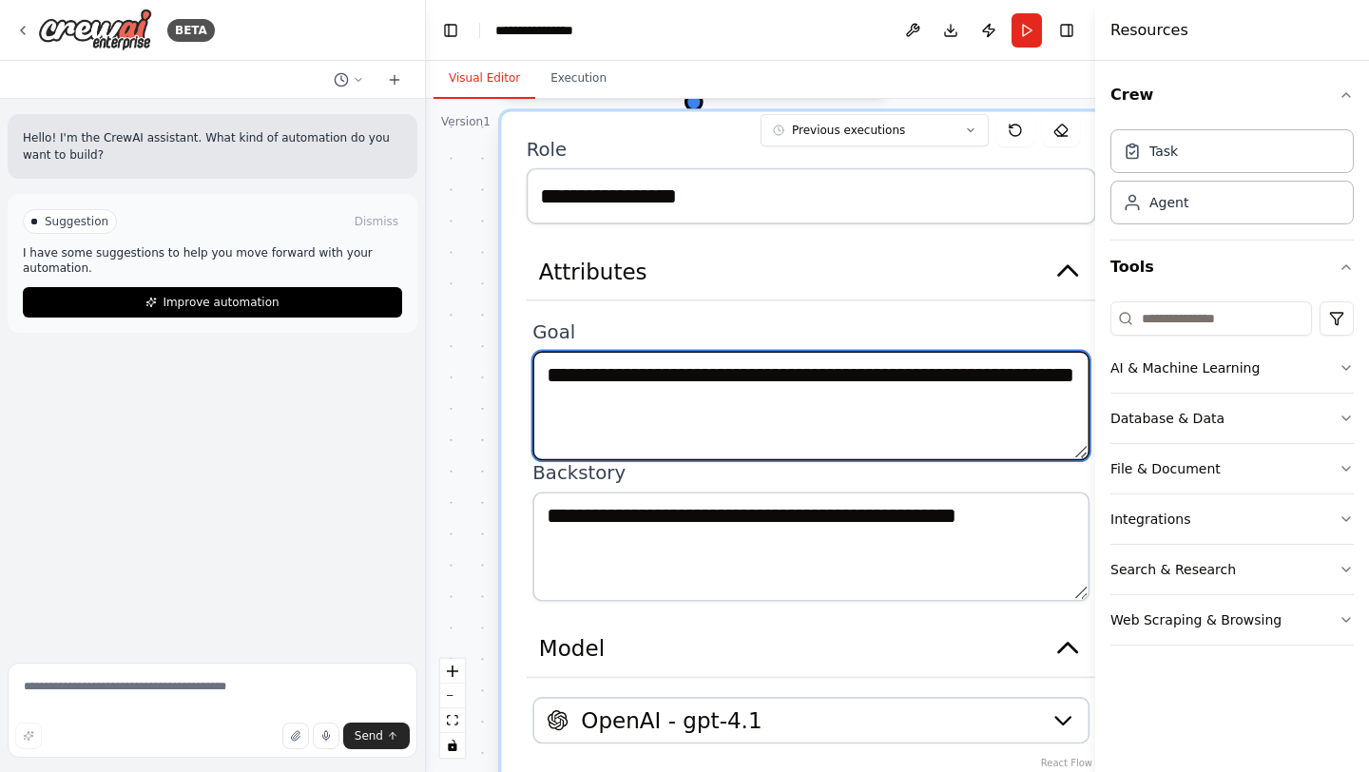
click at [1071, 381] on textarea "**********" at bounding box center [810, 405] width 557 height 109
paste textarea "**********"
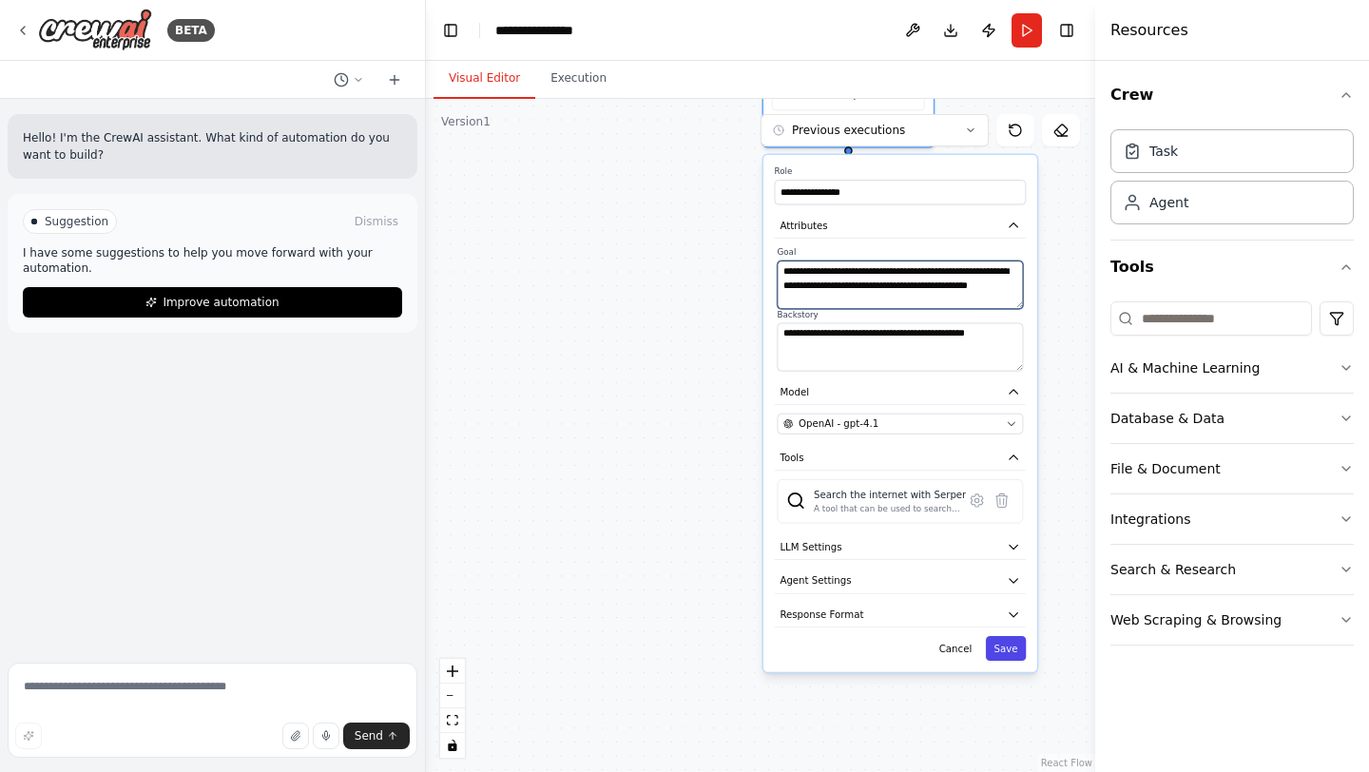
type textarea "**********"
click at [1007, 652] on button "Save" at bounding box center [1006, 648] width 40 height 25
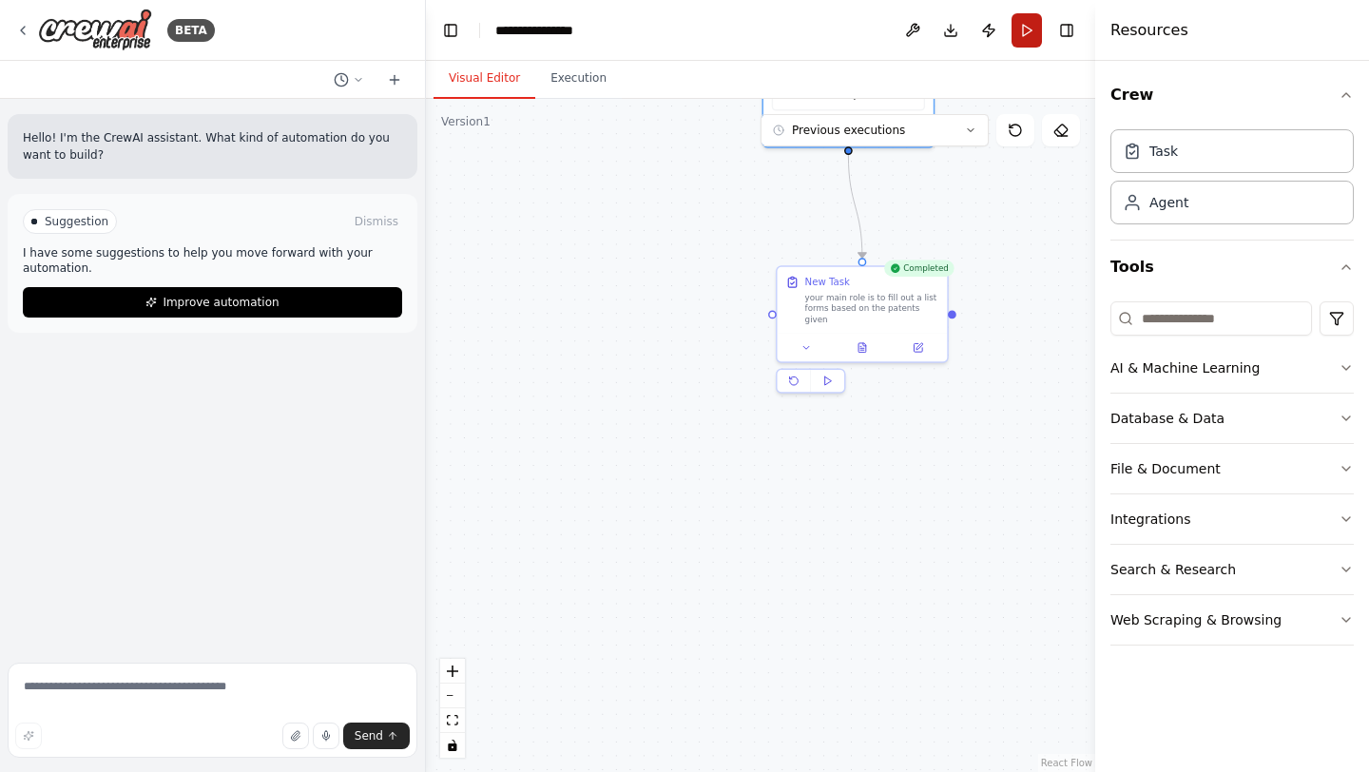
click at [1024, 35] on button "Run" at bounding box center [1027, 30] width 30 height 34
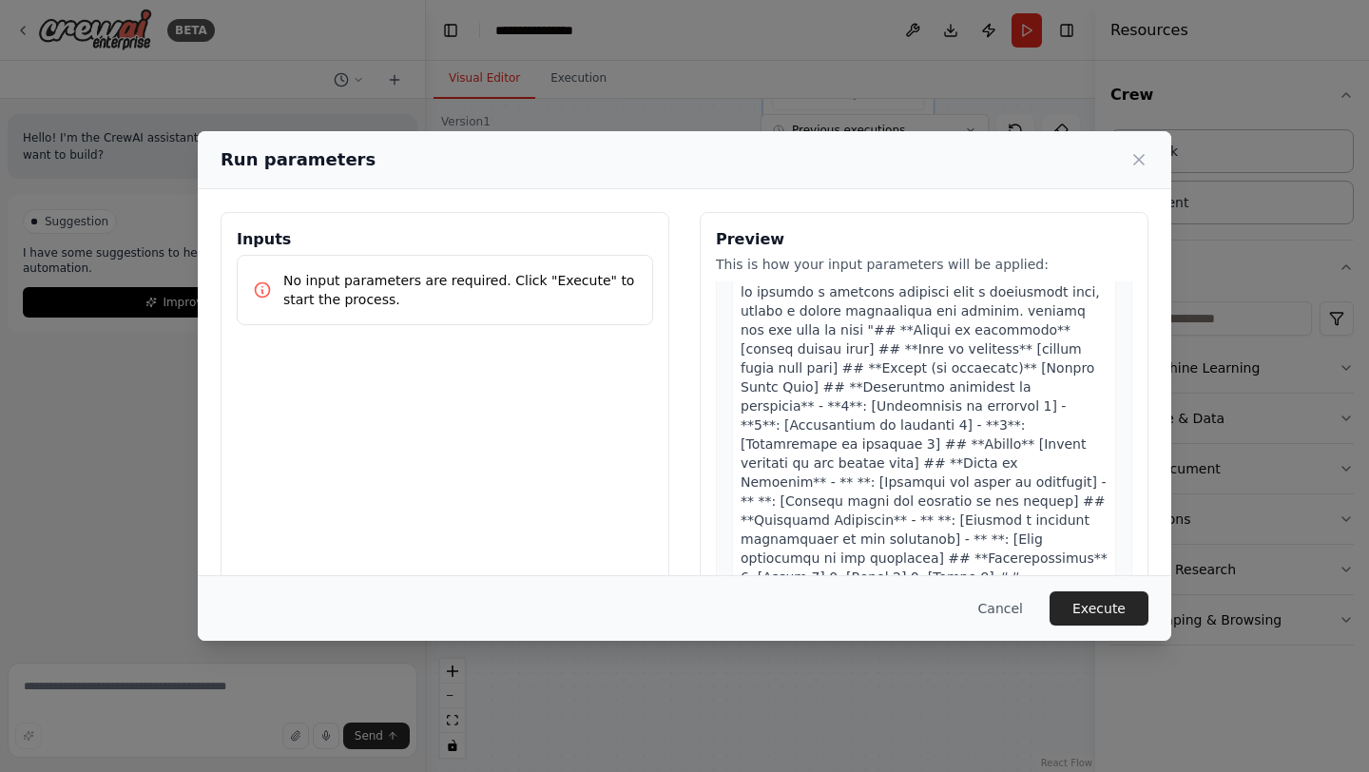
scroll to position [173, 0]
click at [1043, 650] on div "Run parameters Inputs No input parameters are required. Click "Execute" to star…" at bounding box center [684, 386] width 1369 height 772
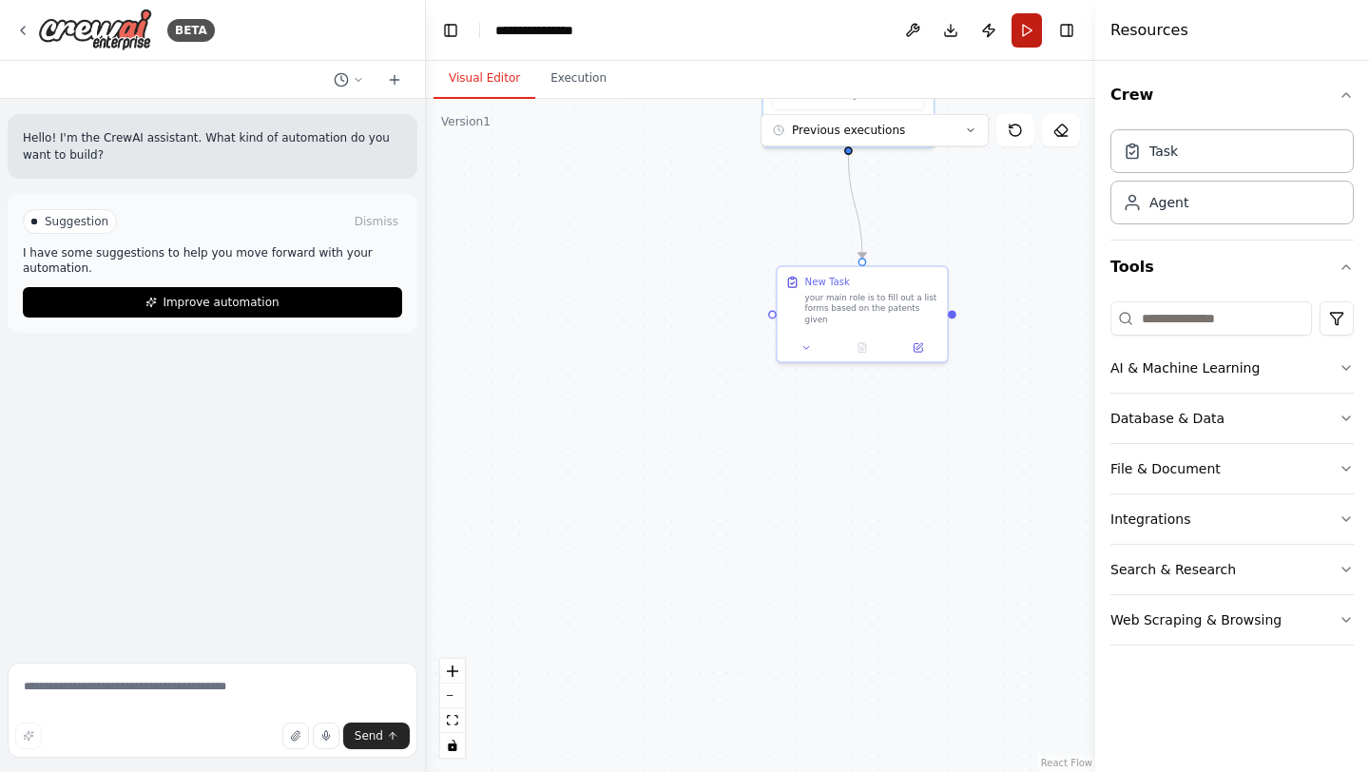
click at [1025, 29] on button "Run" at bounding box center [1027, 30] width 30 height 34
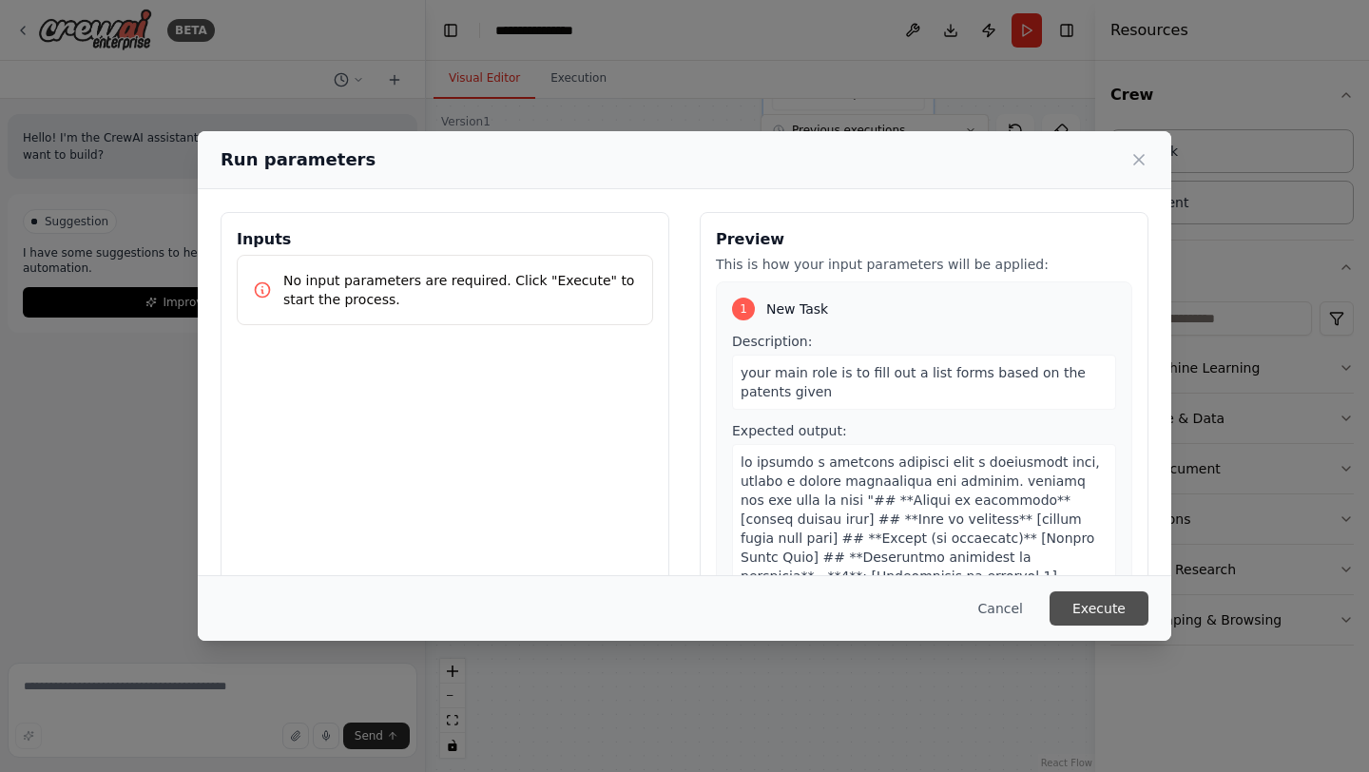
click at [1077, 612] on button "Execute" at bounding box center [1099, 608] width 99 height 34
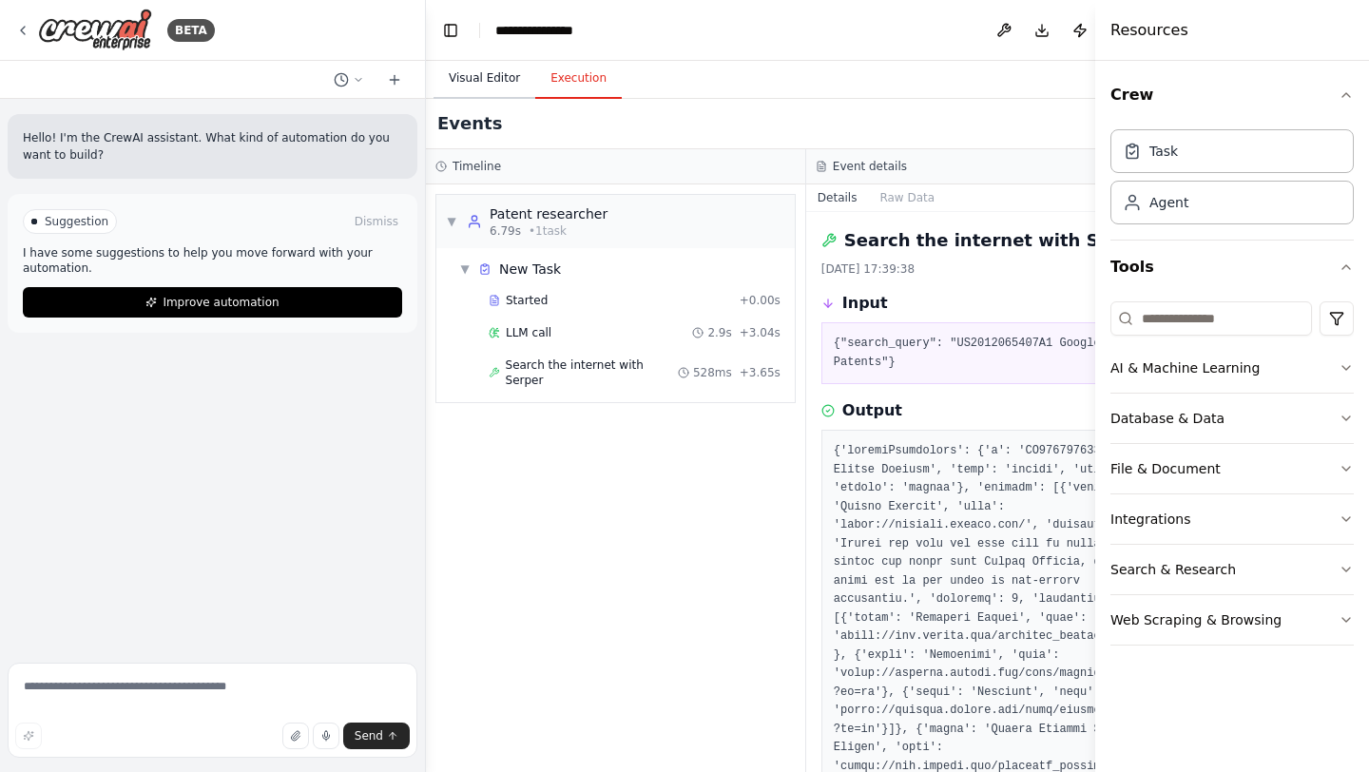
click at [485, 74] on button "Visual Editor" at bounding box center [485, 79] width 102 height 40
click at [554, 77] on button "Execution" at bounding box center [578, 79] width 87 height 40
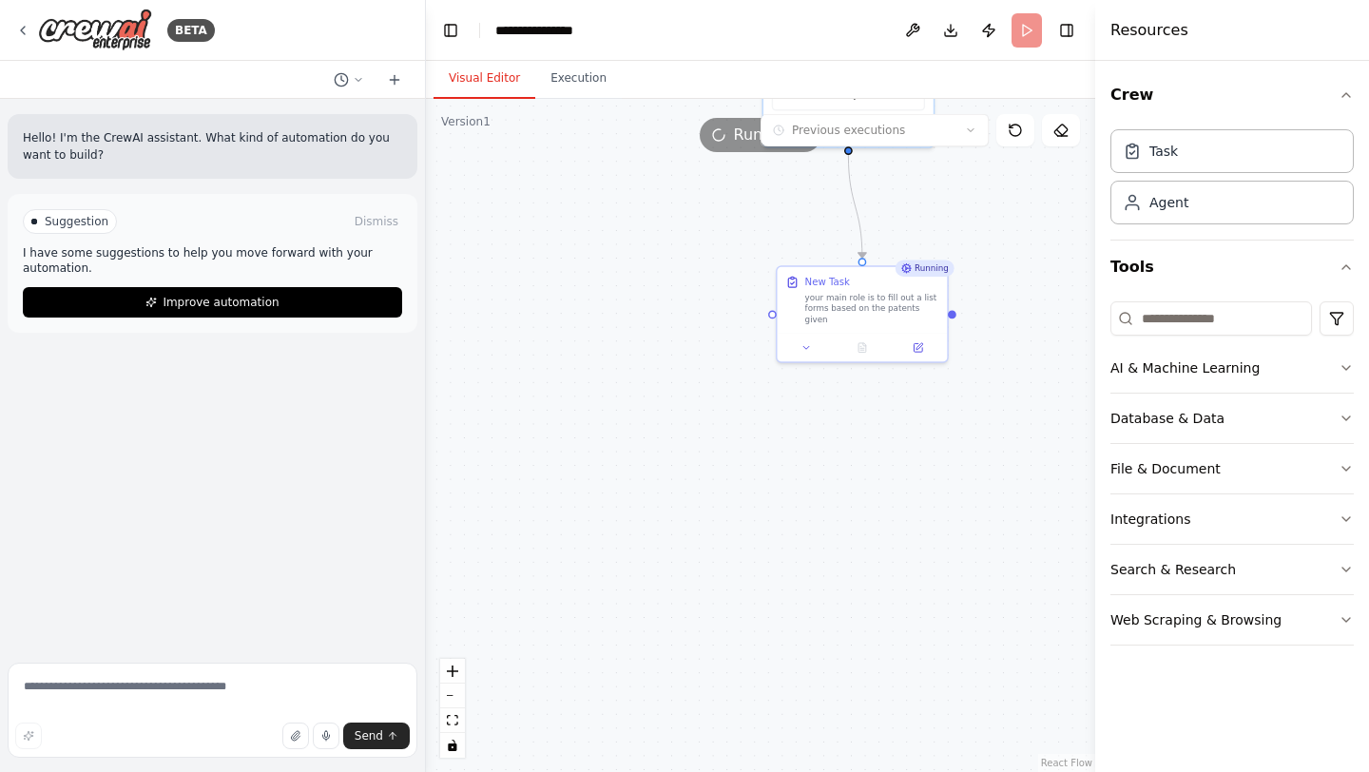
click at [506, 62] on button "Visual Editor" at bounding box center [485, 79] width 102 height 40
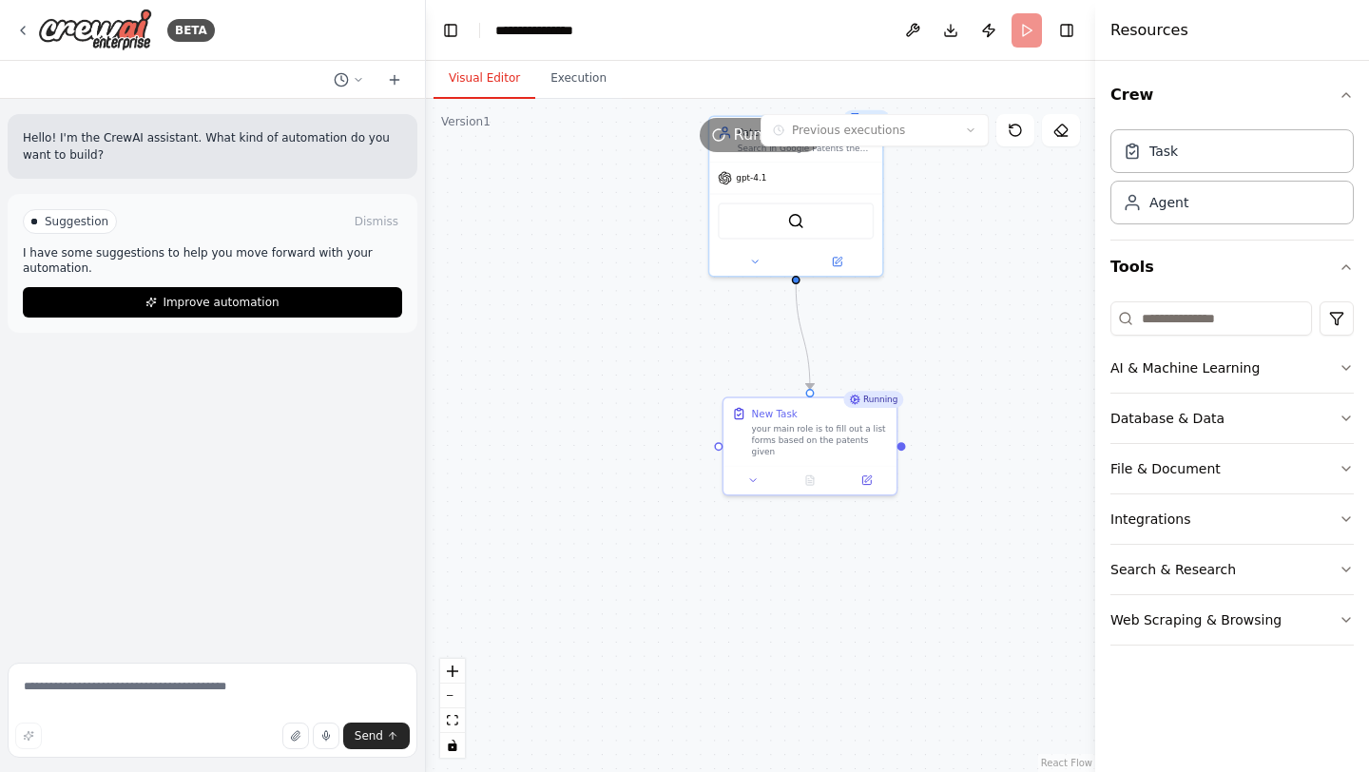
drag, startPoint x: 633, startPoint y: 324, endPoint x: 577, endPoint y: 456, distance: 143.6
click at [577, 456] on div ".deletable-edge-delete-btn { width: 20px; height: 20px; border: 0px solid #ffff…" at bounding box center [760, 435] width 669 height 673
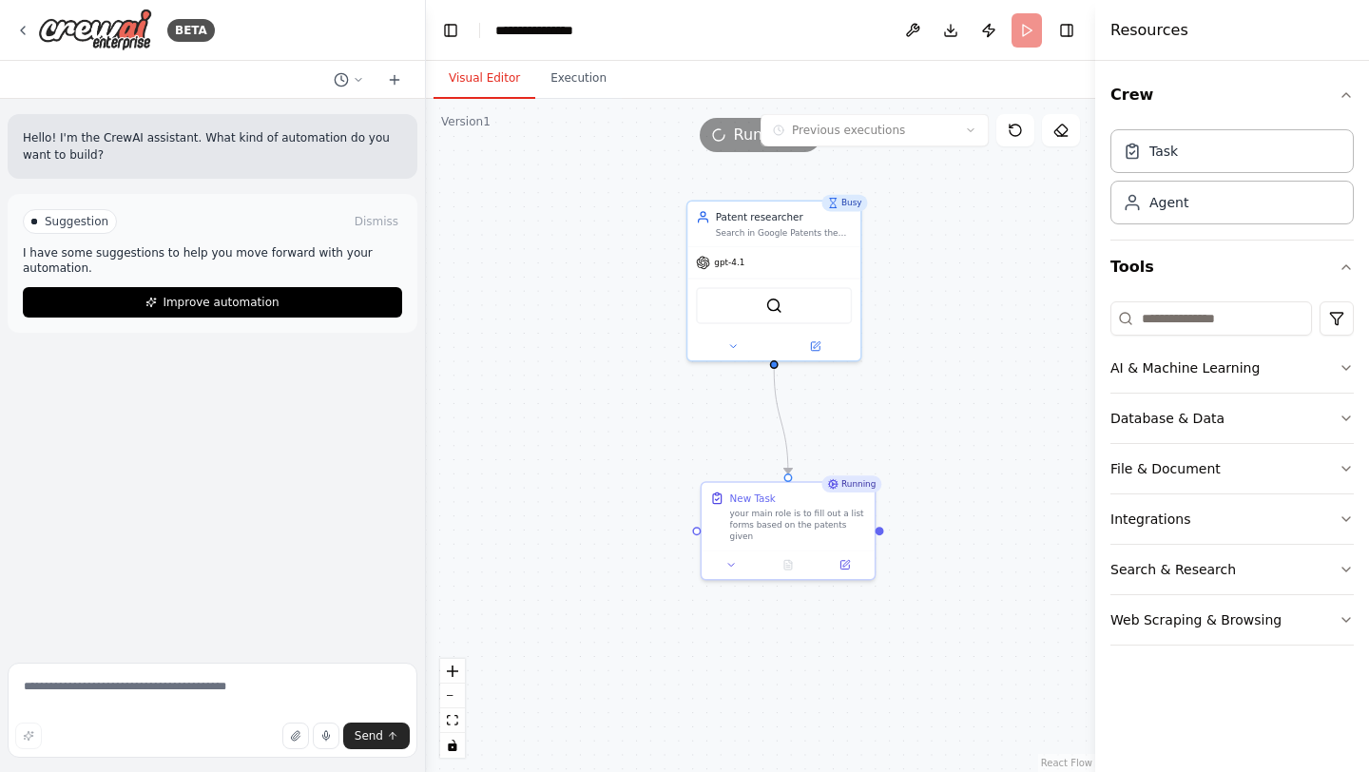
drag, startPoint x: 675, startPoint y: 277, endPoint x: 653, endPoint y: 361, distance: 87.4
click at [653, 361] on div ".deletable-edge-delete-btn { width: 20px; height: 20px; border: 0px solid #ffff…" at bounding box center [760, 435] width 669 height 673
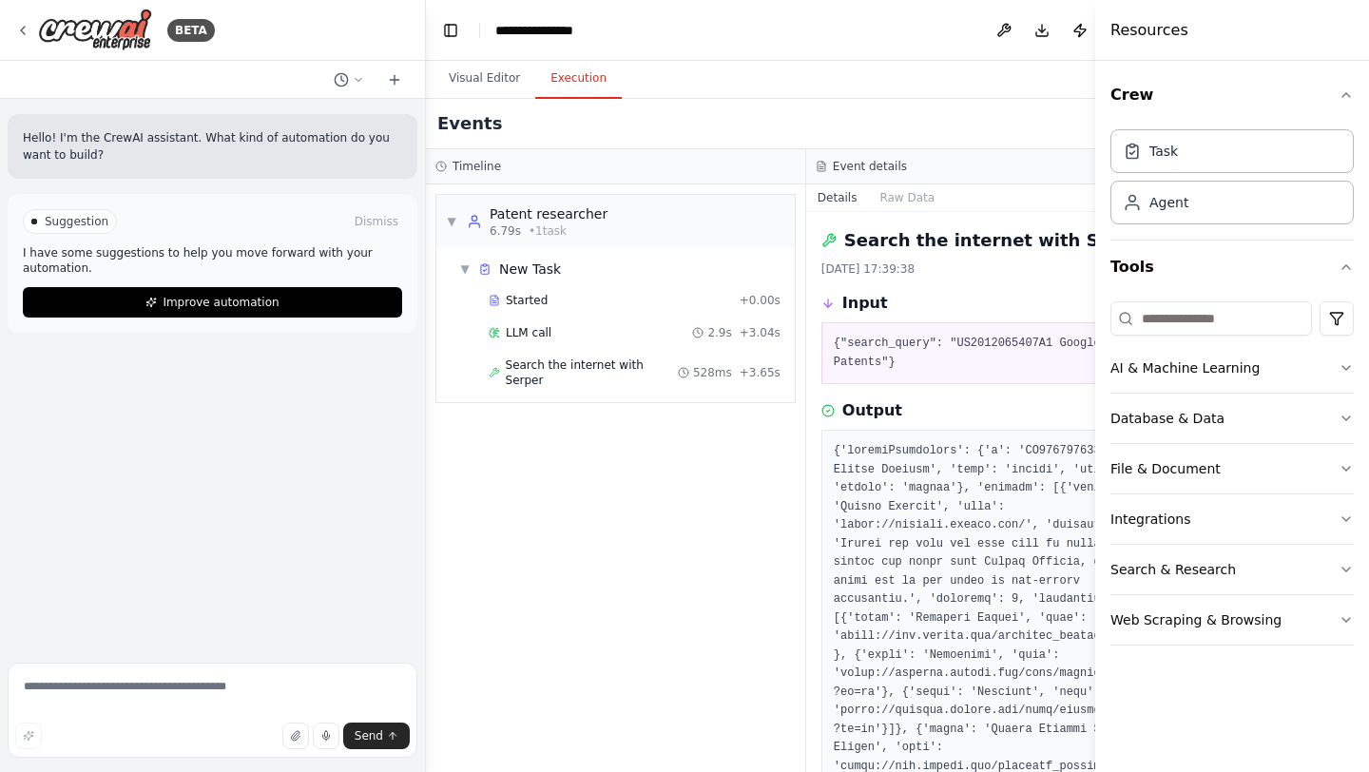
click at [586, 82] on button "Execution" at bounding box center [578, 79] width 87 height 40
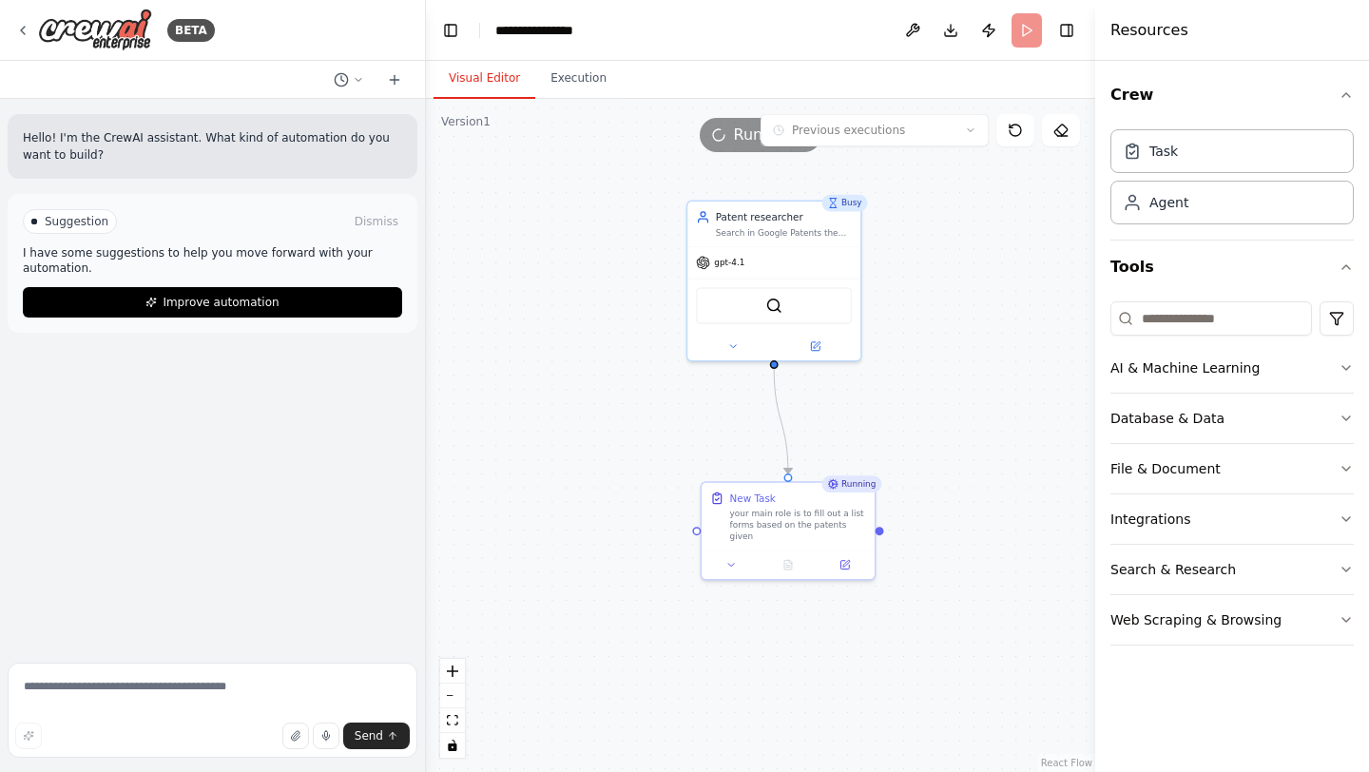
click at [492, 77] on button "Visual Editor" at bounding box center [485, 79] width 102 height 40
click at [563, 81] on button "Execution" at bounding box center [578, 79] width 87 height 40
click at [493, 94] on button "Visual Editor" at bounding box center [485, 79] width 102 height 40
click at [821, 345] on button at bounding box center [816, 343] width 80 height 17
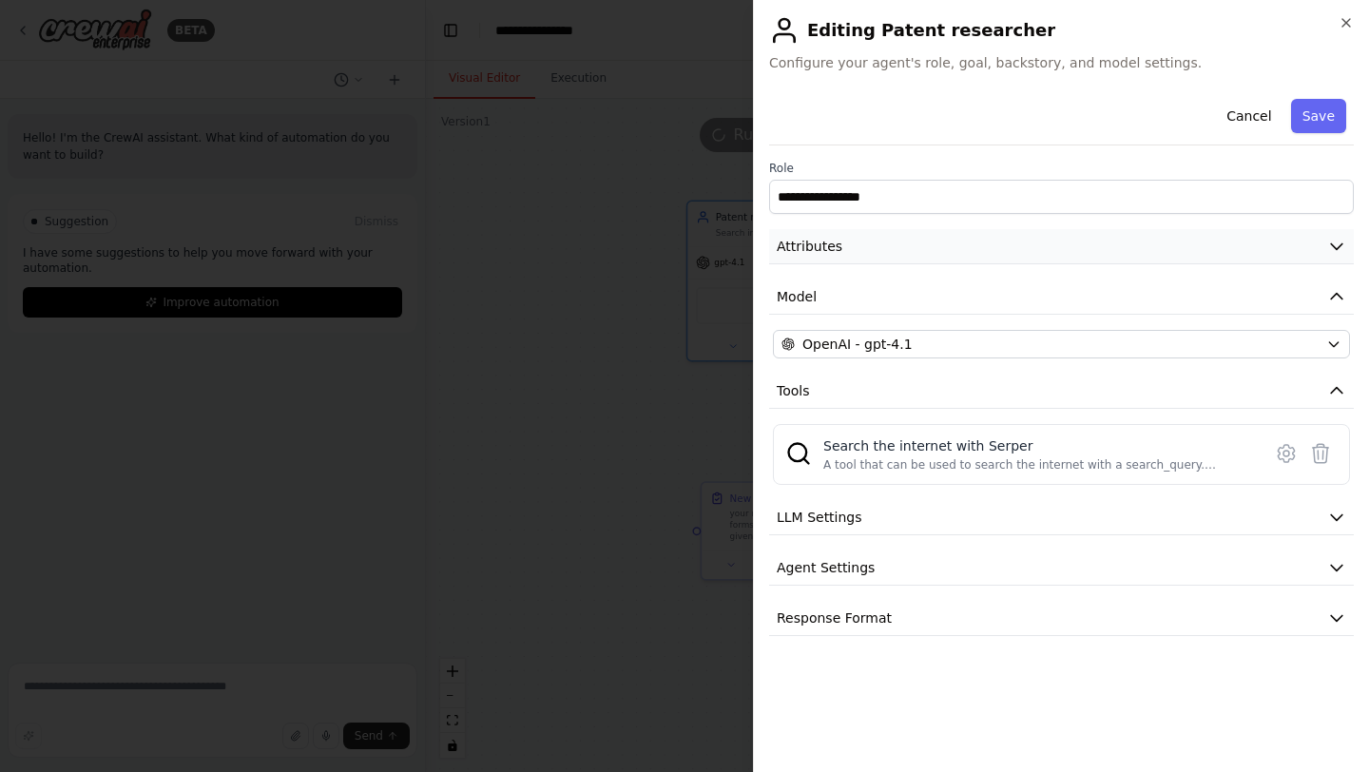
click at [933, 241] on button "Attributes" at bounding box center [1061, 246] width 585 height 35
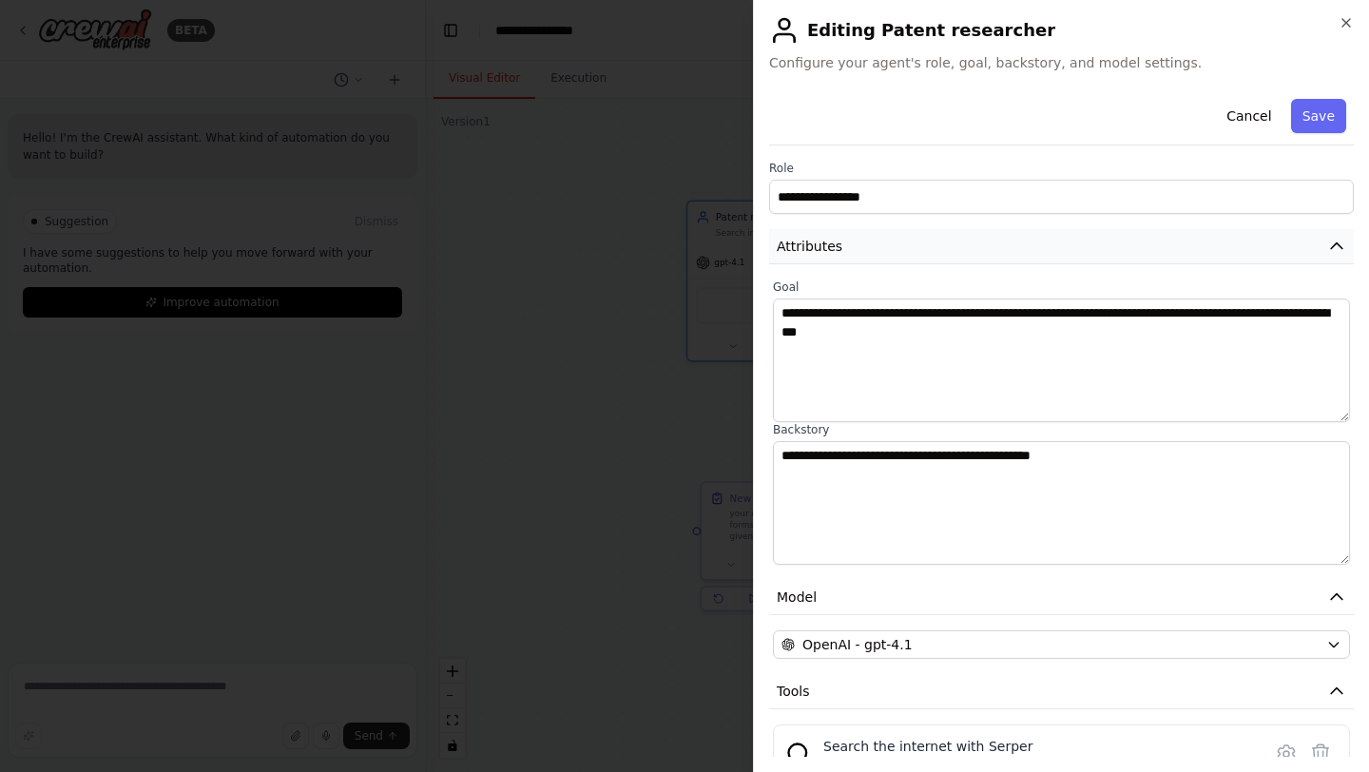
click at [933, 241] on button "Attributes" at bounding box center [1061, 246] width 585 height 35
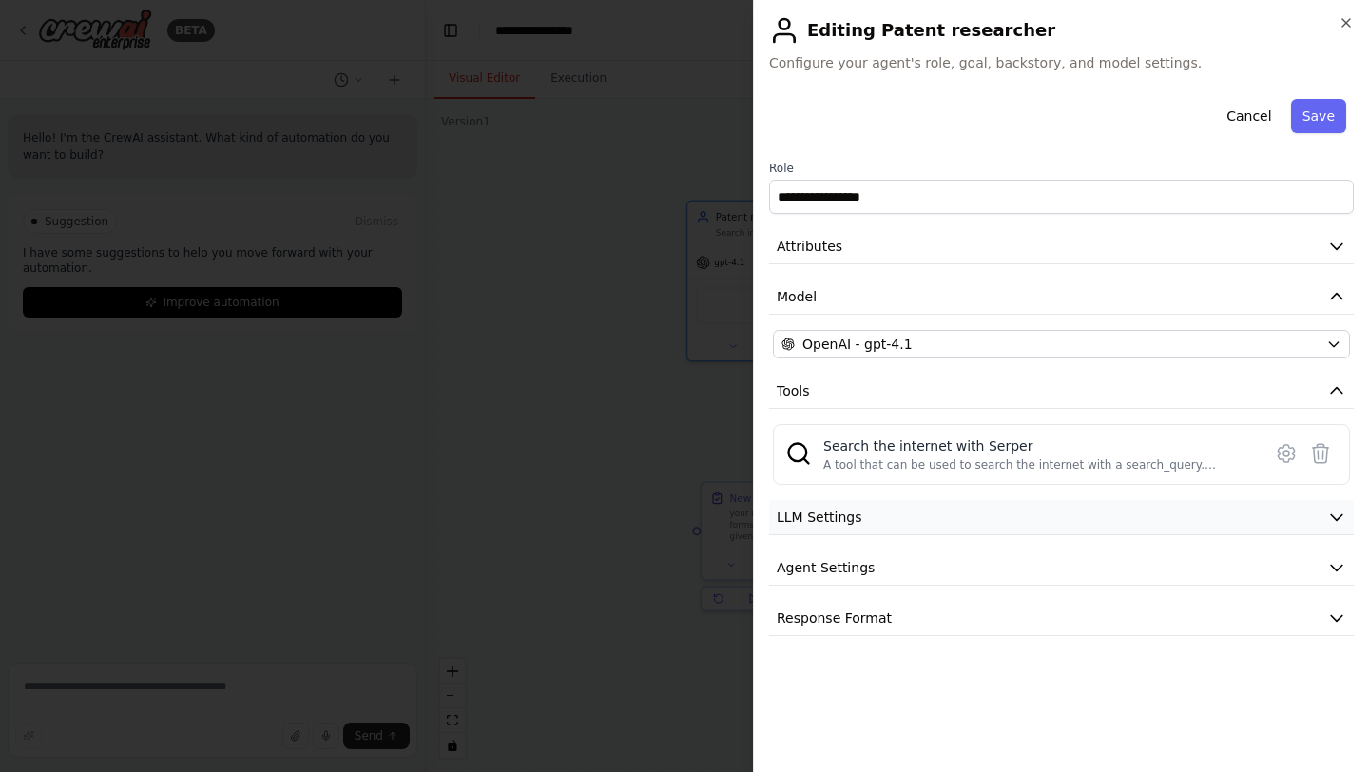
click at [953, 522] on button "LLM Settings" at bounding box center [1061, 517] width 585 height 35
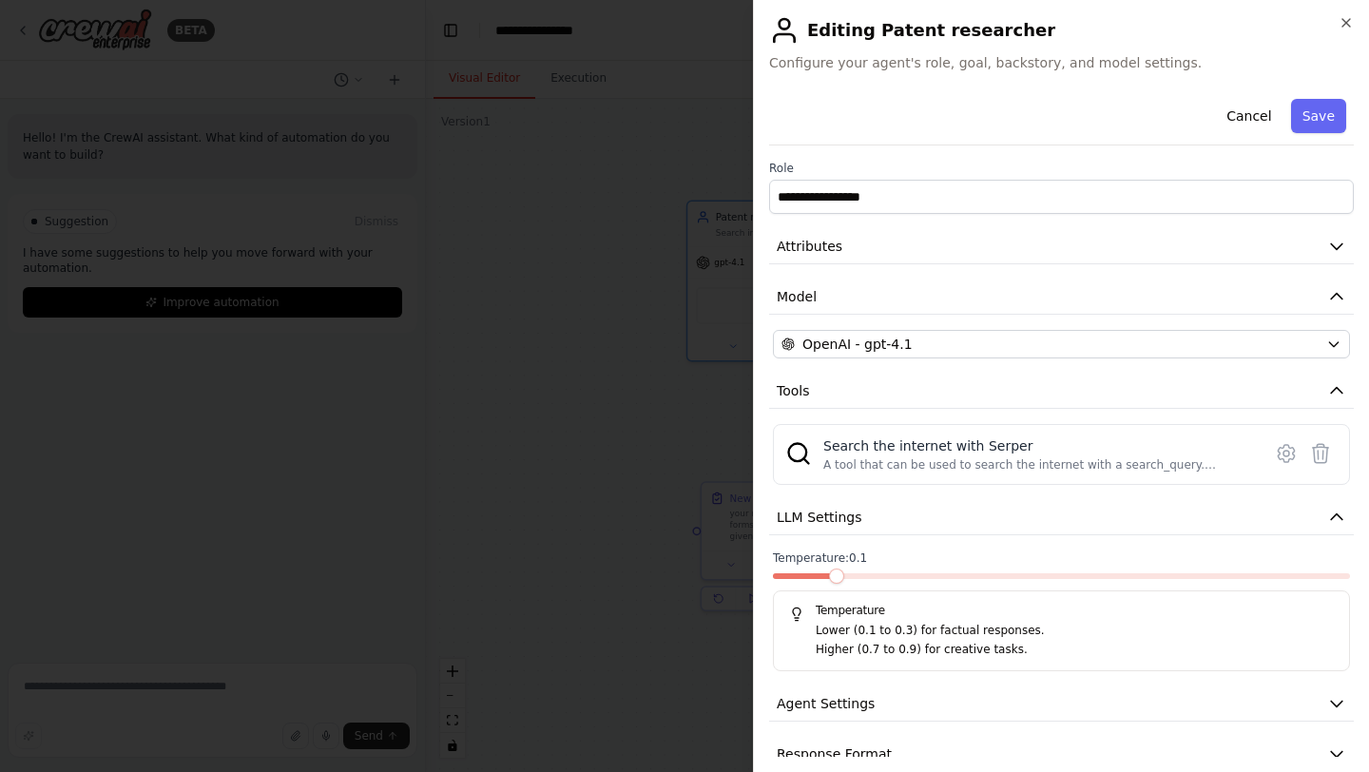
scroll to position [30, 0]
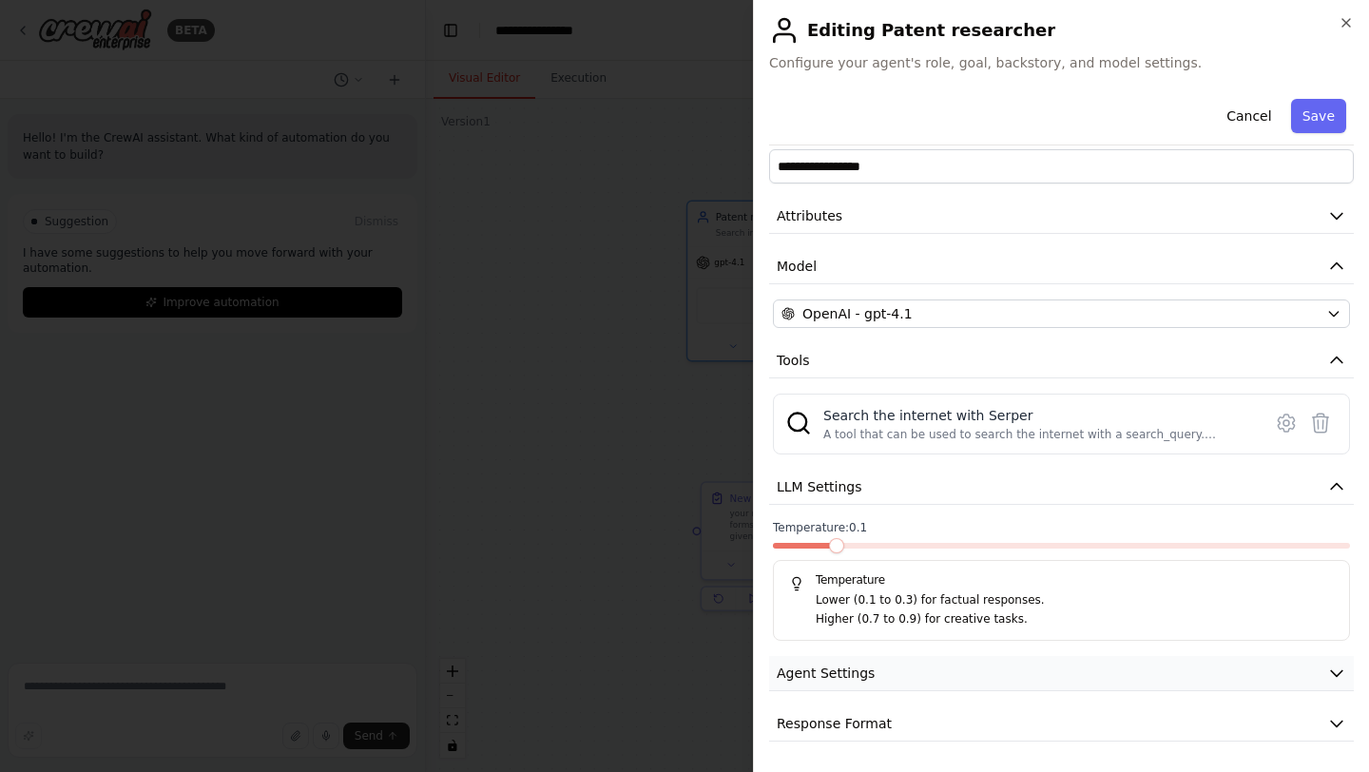
click at [924, 678] on button "Agent Settings" at bounding box center [1061, 673] width 585 height 35
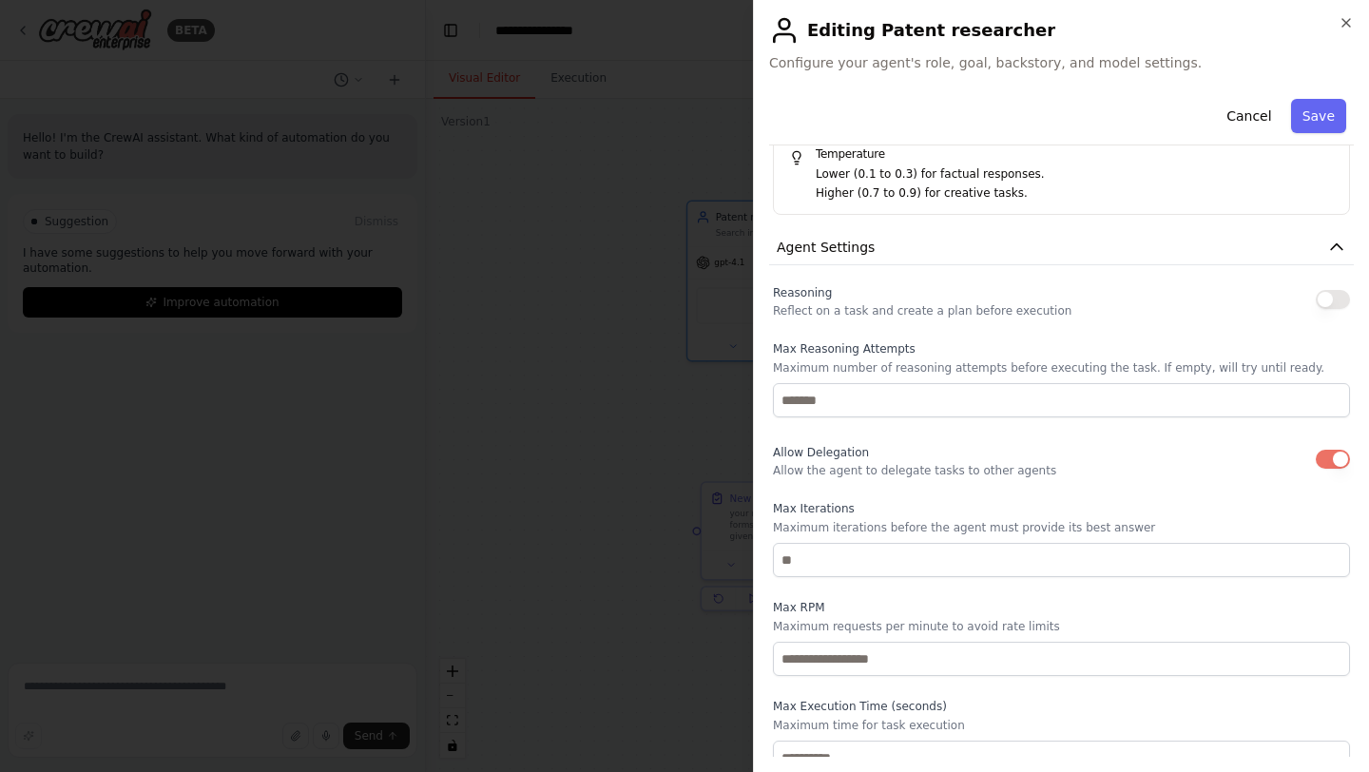
scroll to position [455, 0]
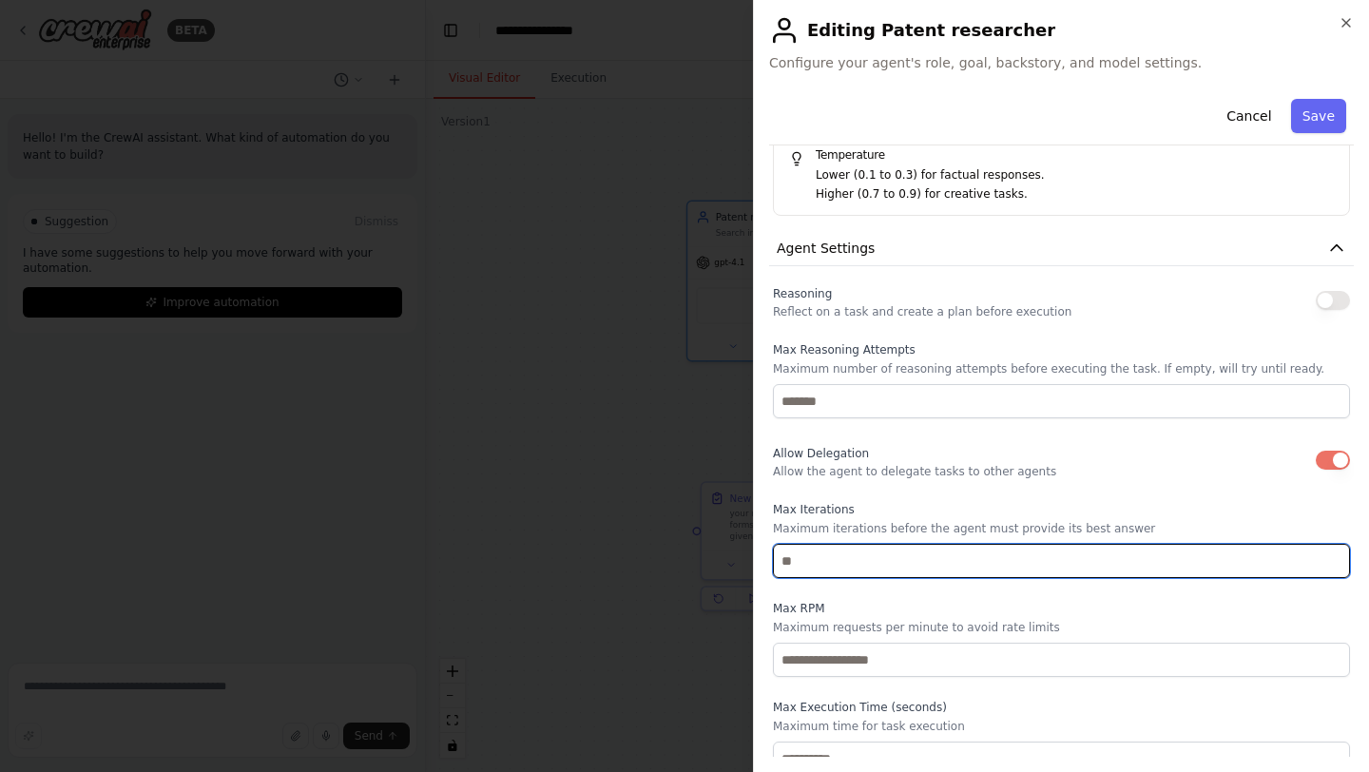
click at [929, 568] on input "*" at bounding box center [1061, 561] width 577 height 34
type input "**"
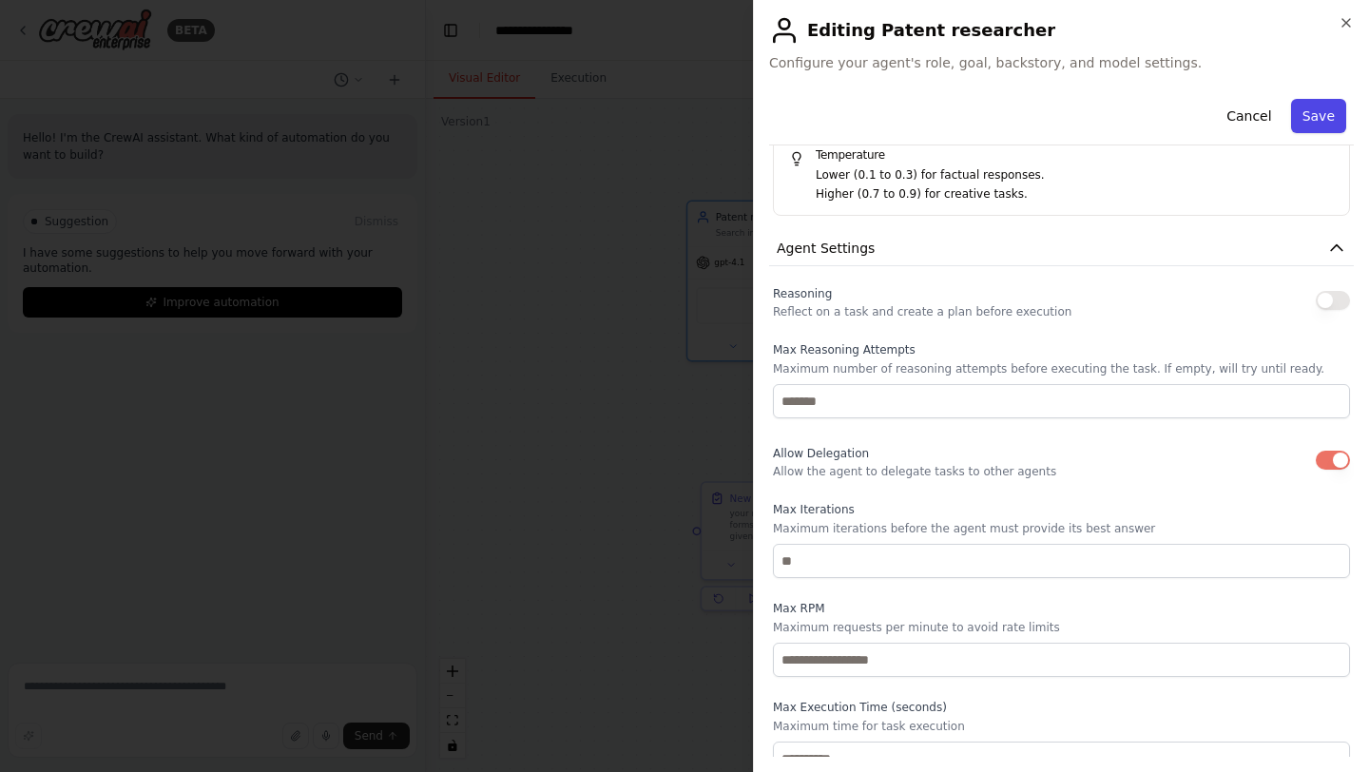
click at [1305, 113] on button "Save" at bounding box center [1318, 116] width 55 height 34
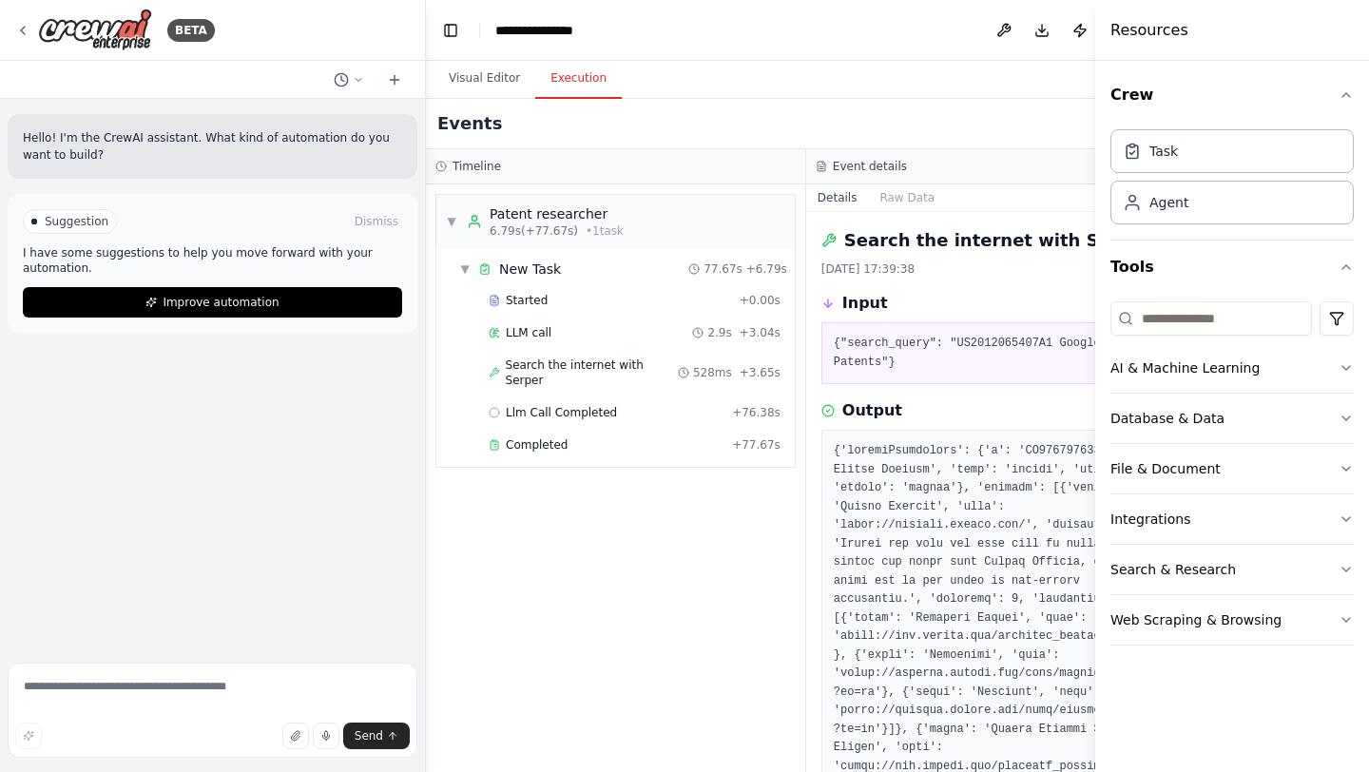
click at [553, 75] on button "Execution" at bounding box center [578, 79] width 87 height 40
click at [575, 431] on div "Completed + 77.67s" at bounding box center [634, 445] width 305 height 29
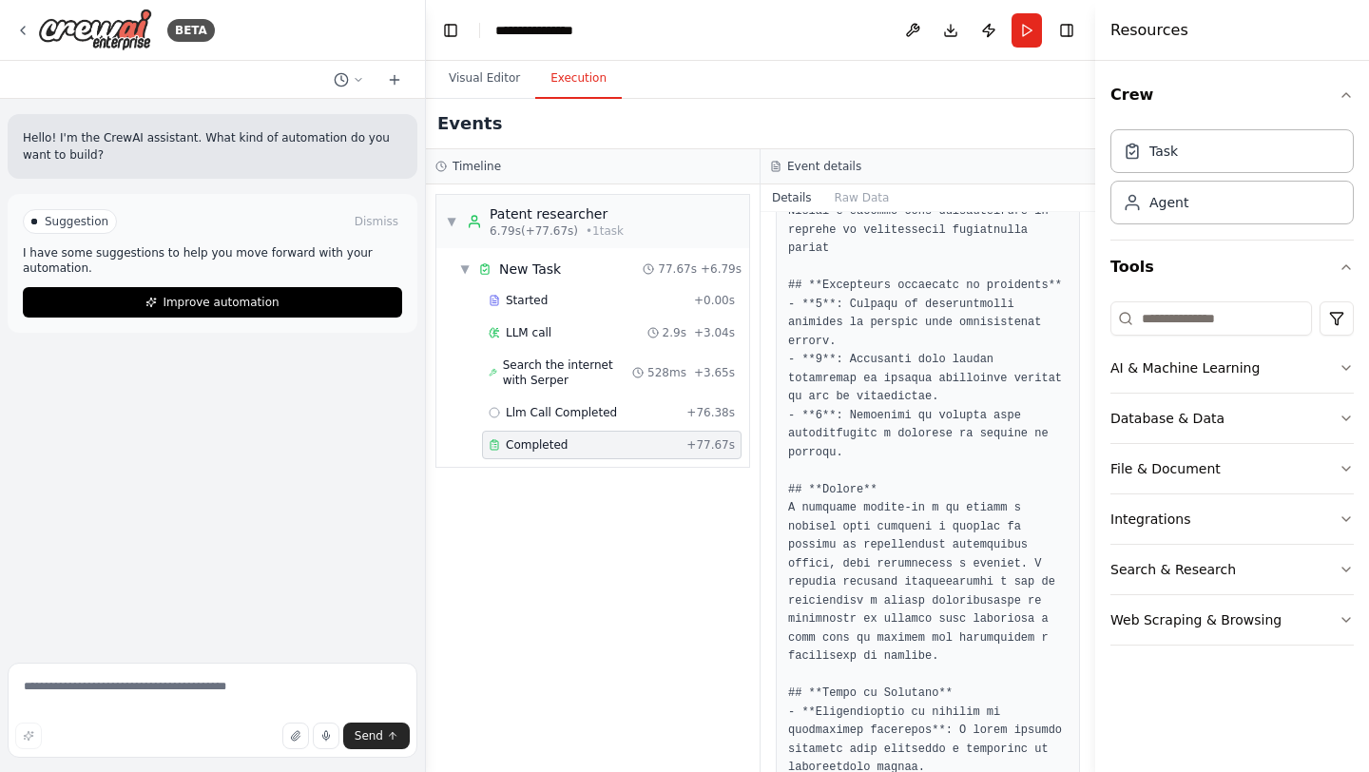
scroll to position [0, 0]
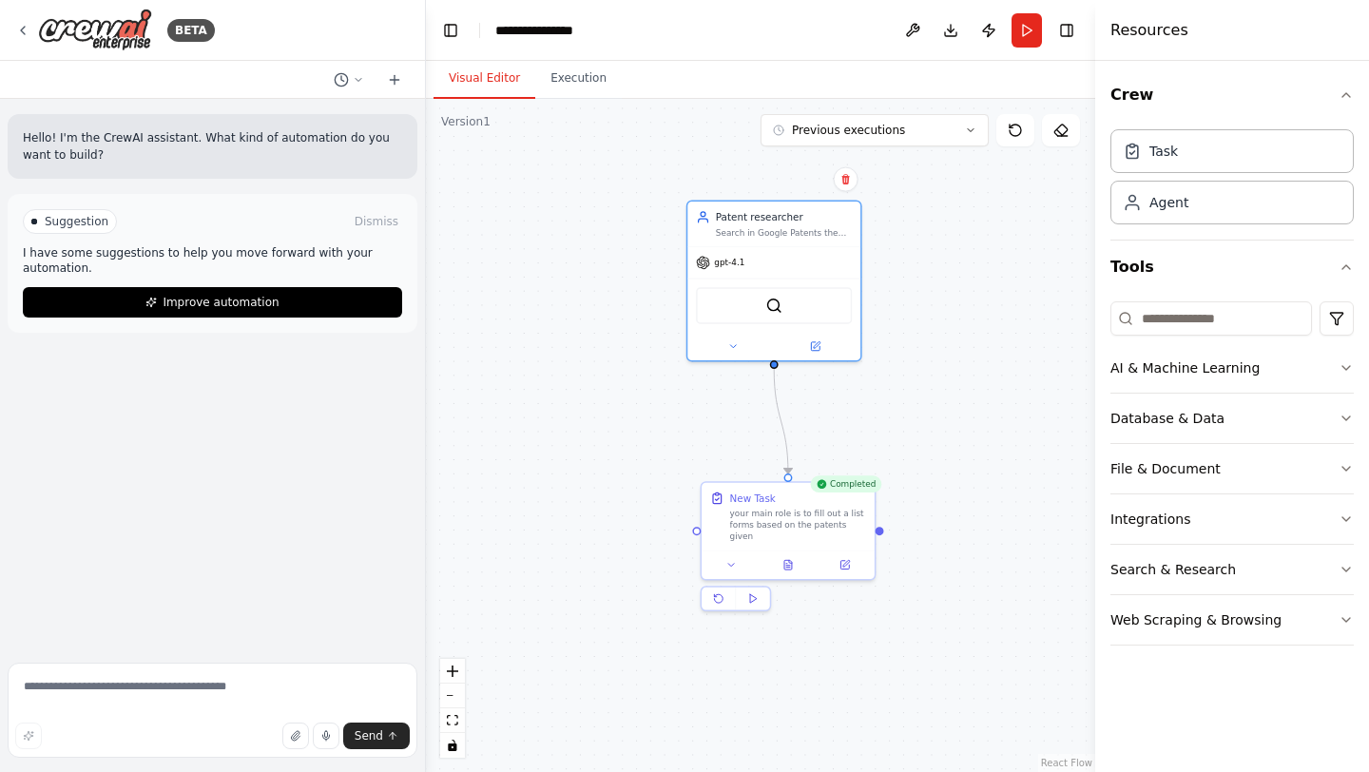
click at [495, 87] on button "Visual Editor" at bounding box center [485, 79] width 102 height 40
click at [756, 272] on div "gpt-4.1" at bounding box center [773, 259] width 173 height 31
click at [742, 342] on button at bounding box center [733, 343] width 80 height 17
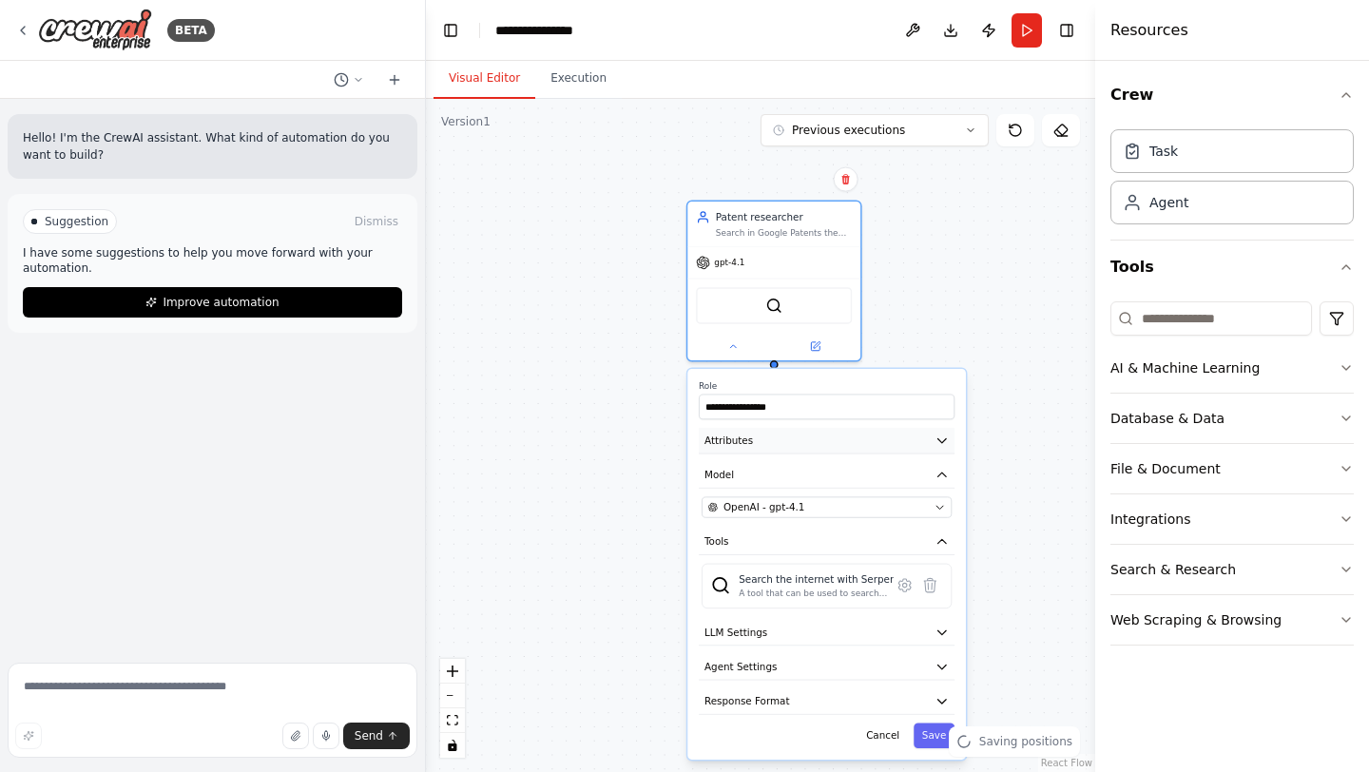
click at [802, 444] on button "Attributes" at bounding box center [827, 441] width 256 height 26
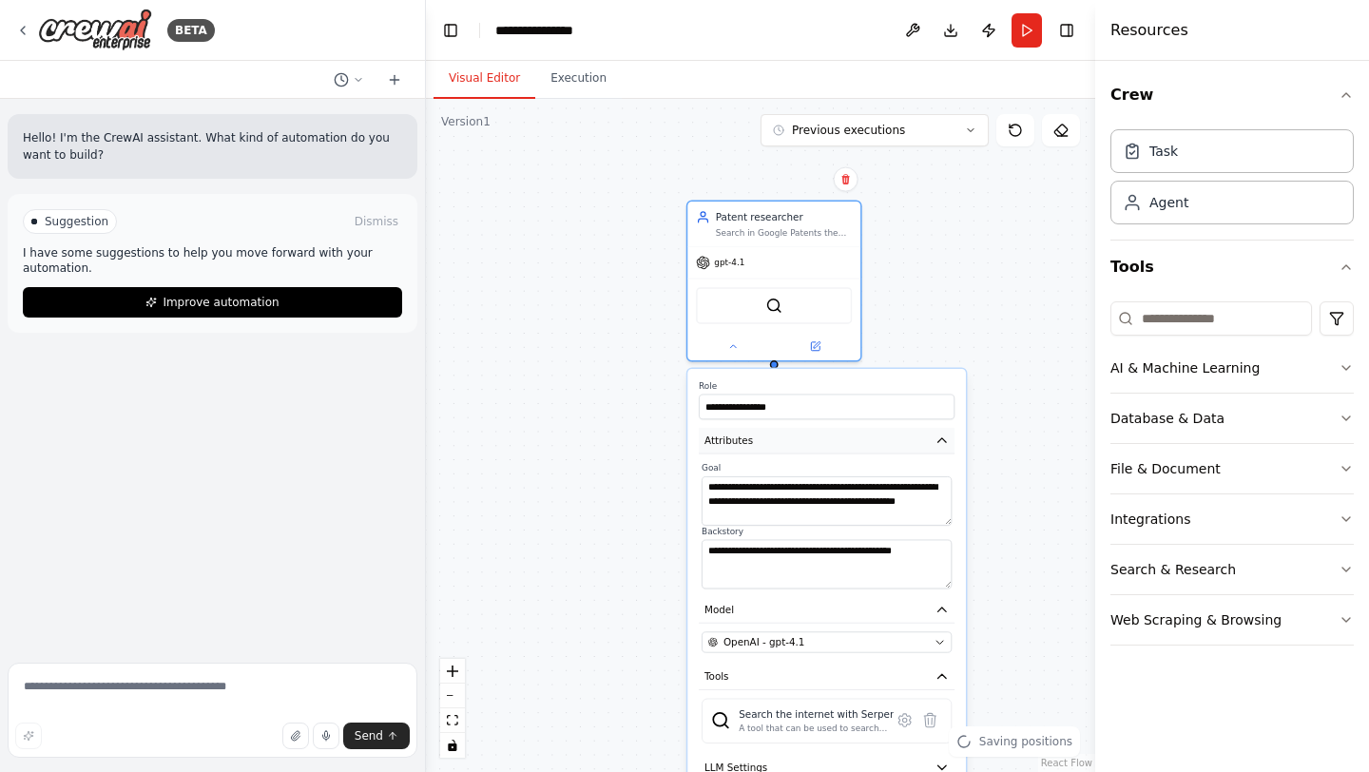
click at [802, 444] on button "Attributes" at bounding box center [827, 441] width 256 height 26
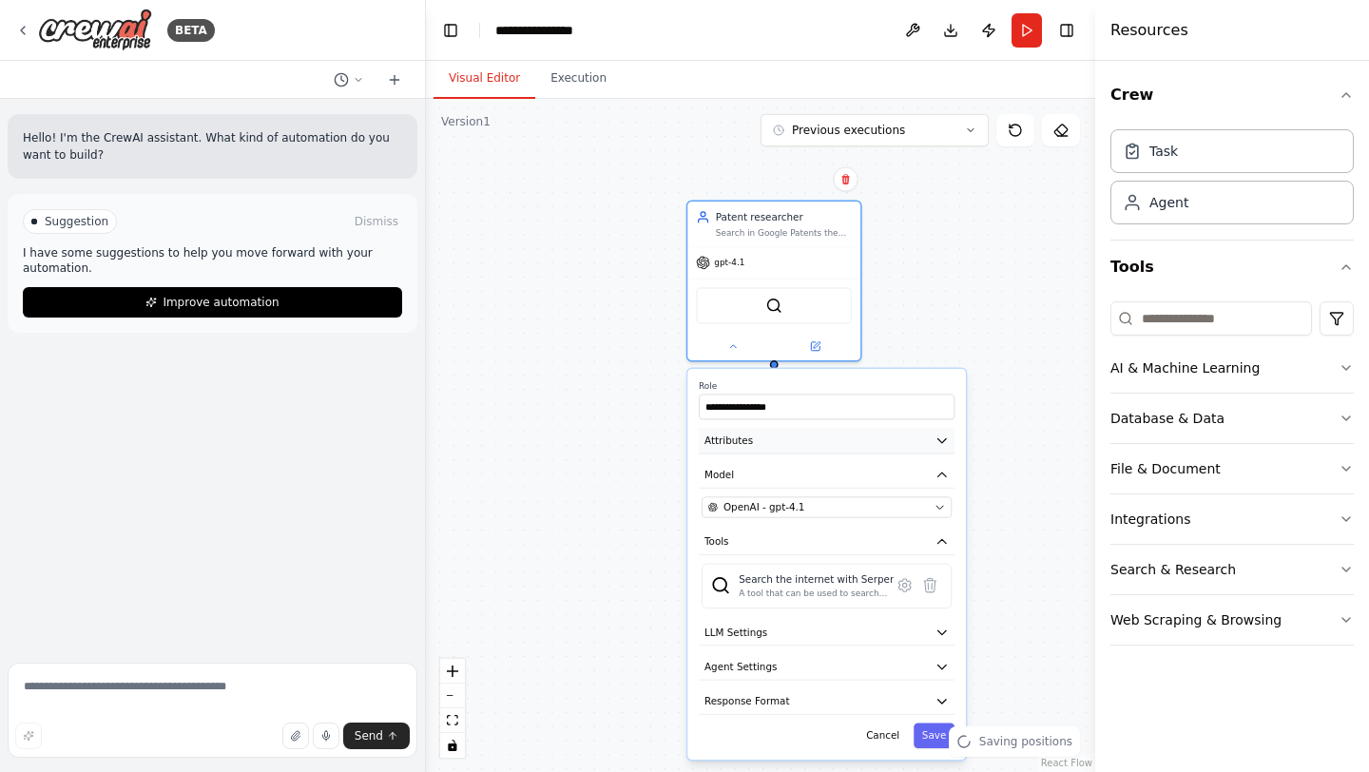
click at [802, 444] on button "Attributes" at bounding box center [827, 441] width 256 height 26
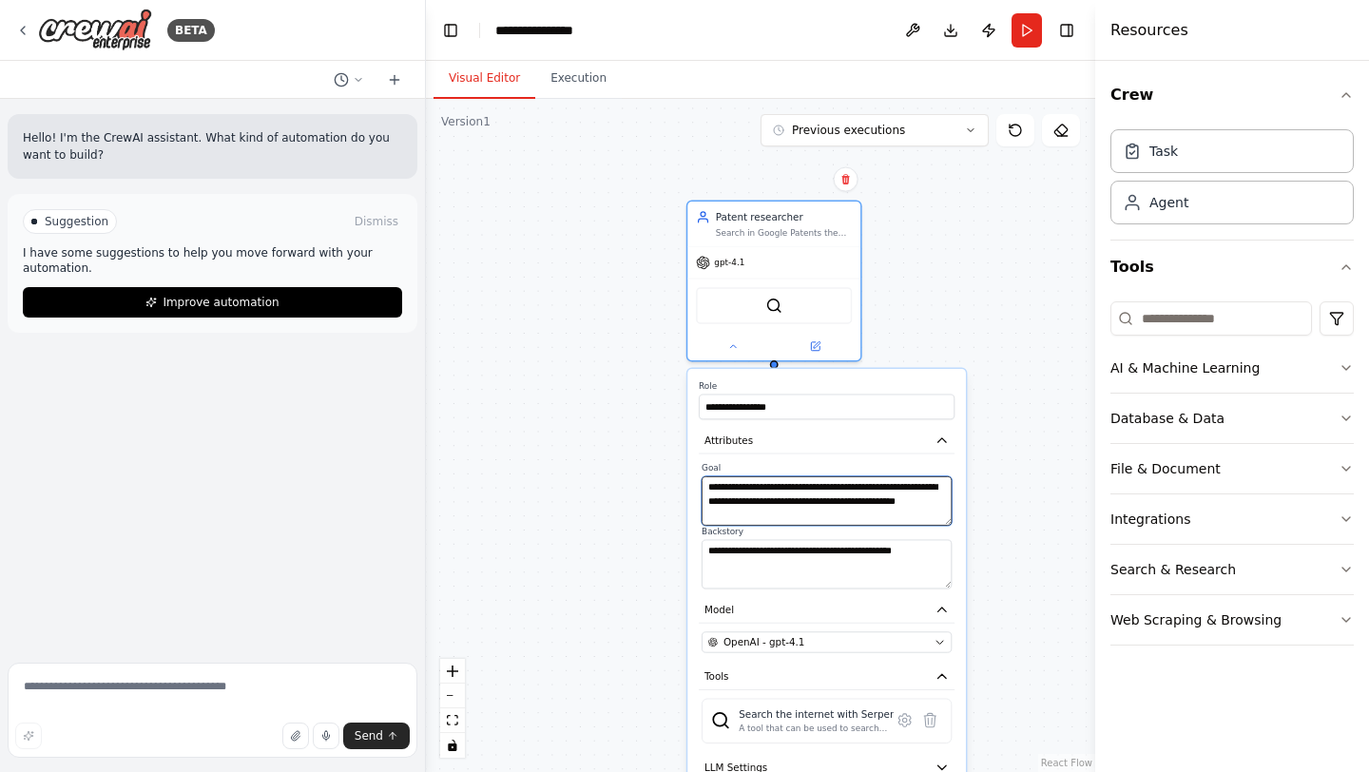
drag, startPoint x: 786, startPoint y: 516, endPoint x: 708, endPoint y: 497, distance: 80.3
click at [708, 497] on textarea "**********" at bounding box center [827, 500] width 250 height 49
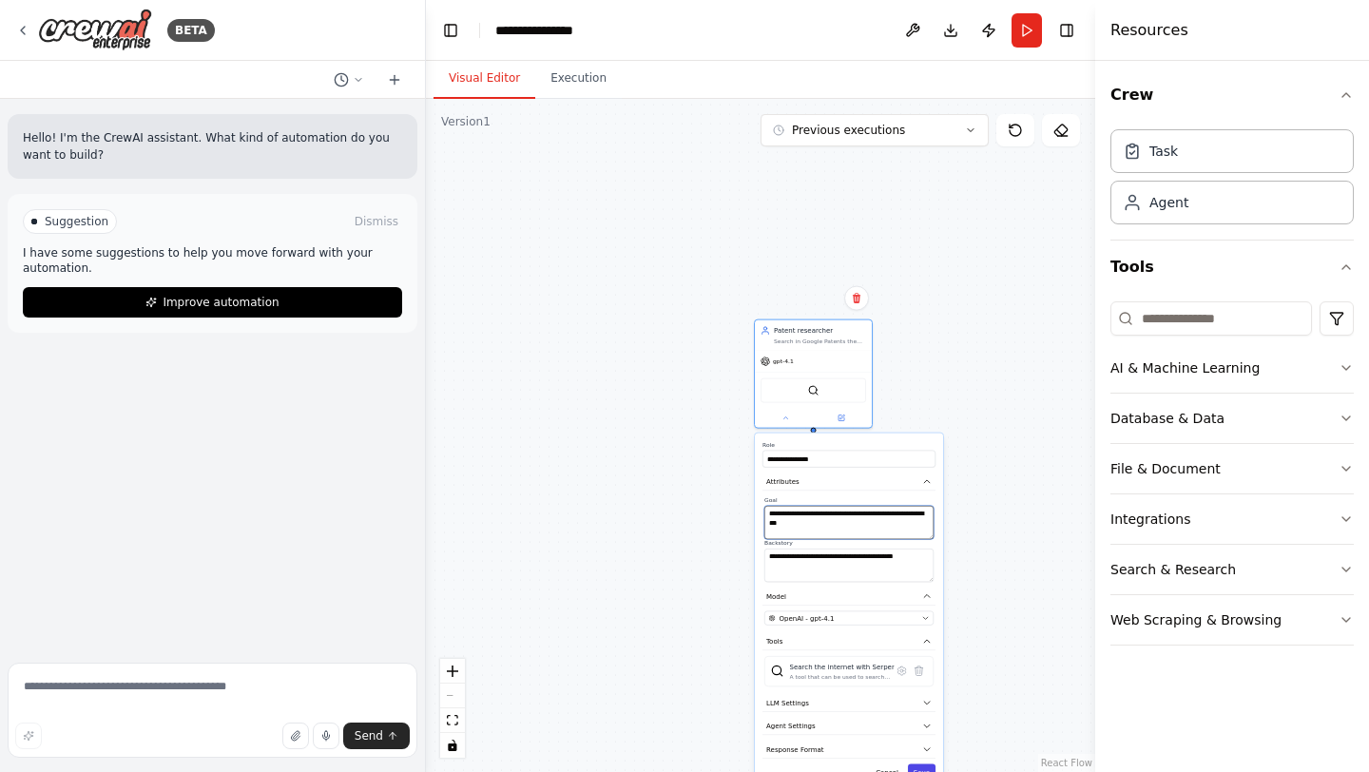
type textarea "**********"
click at [925, 769] on button "Save" at bounding box center [922, 772] width 28 height 17
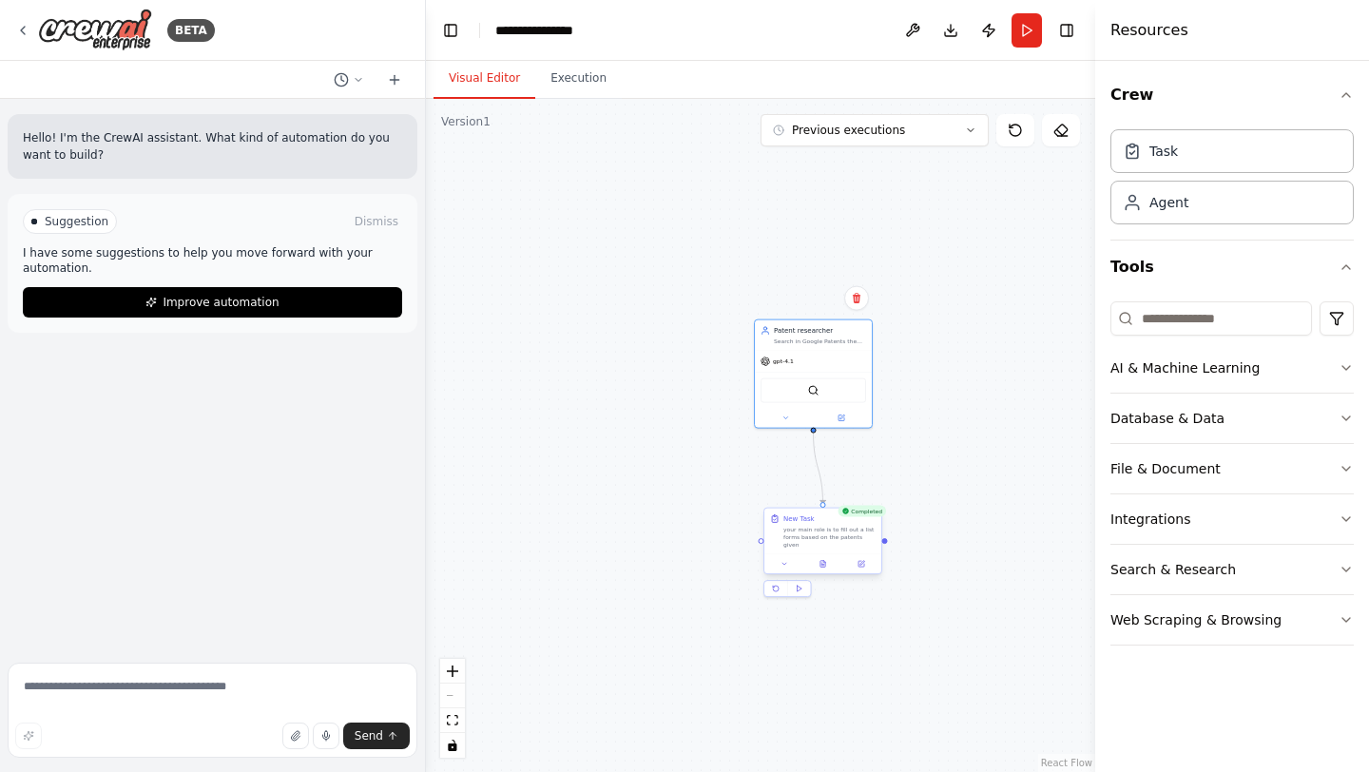
click at [866, 564] on div at bounding box center [822, 564] width 117 height 20
click at [866, 558] on button at bounding box center [861, 563] width 32 height 11
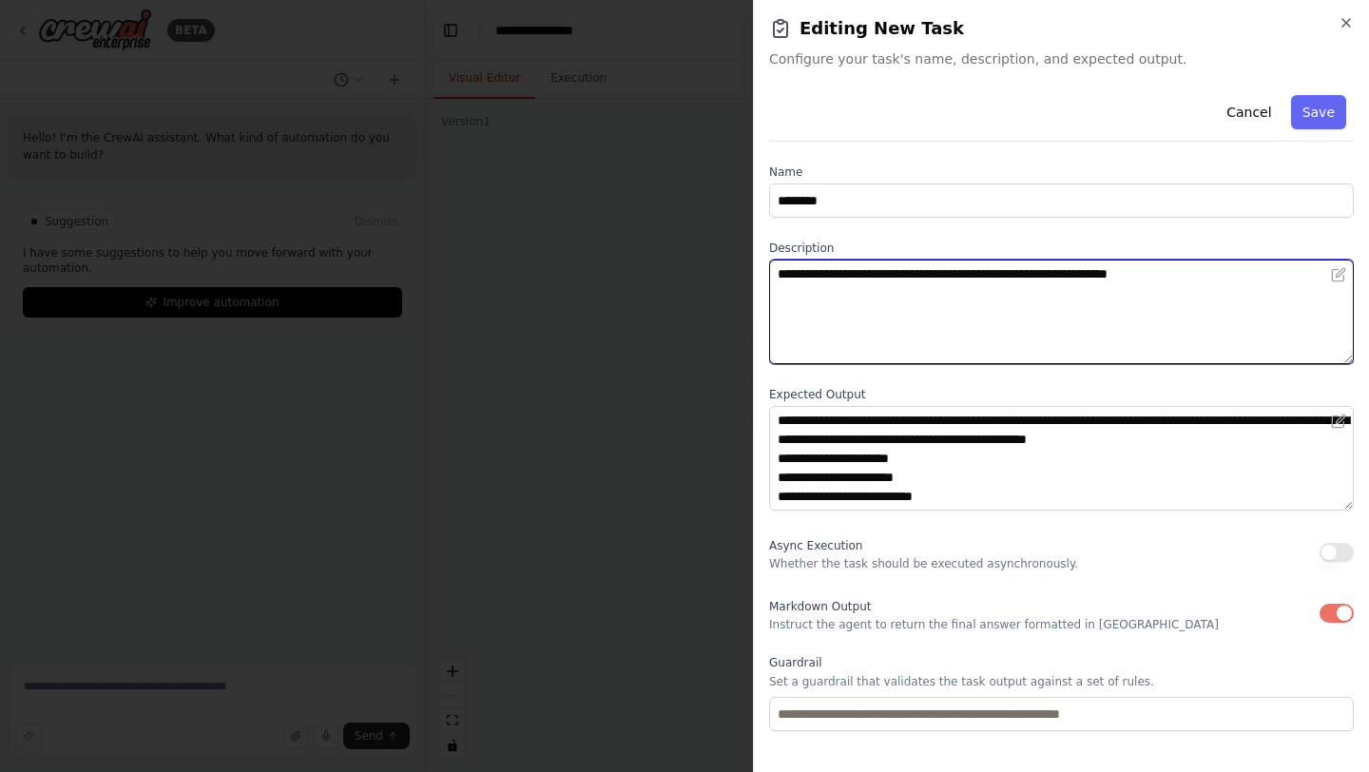
click at [1212, 279] on textarea "**********" at bounding box center [1061, 312] width 585 height 105
paste textarea "**********"
type textarea "**********"
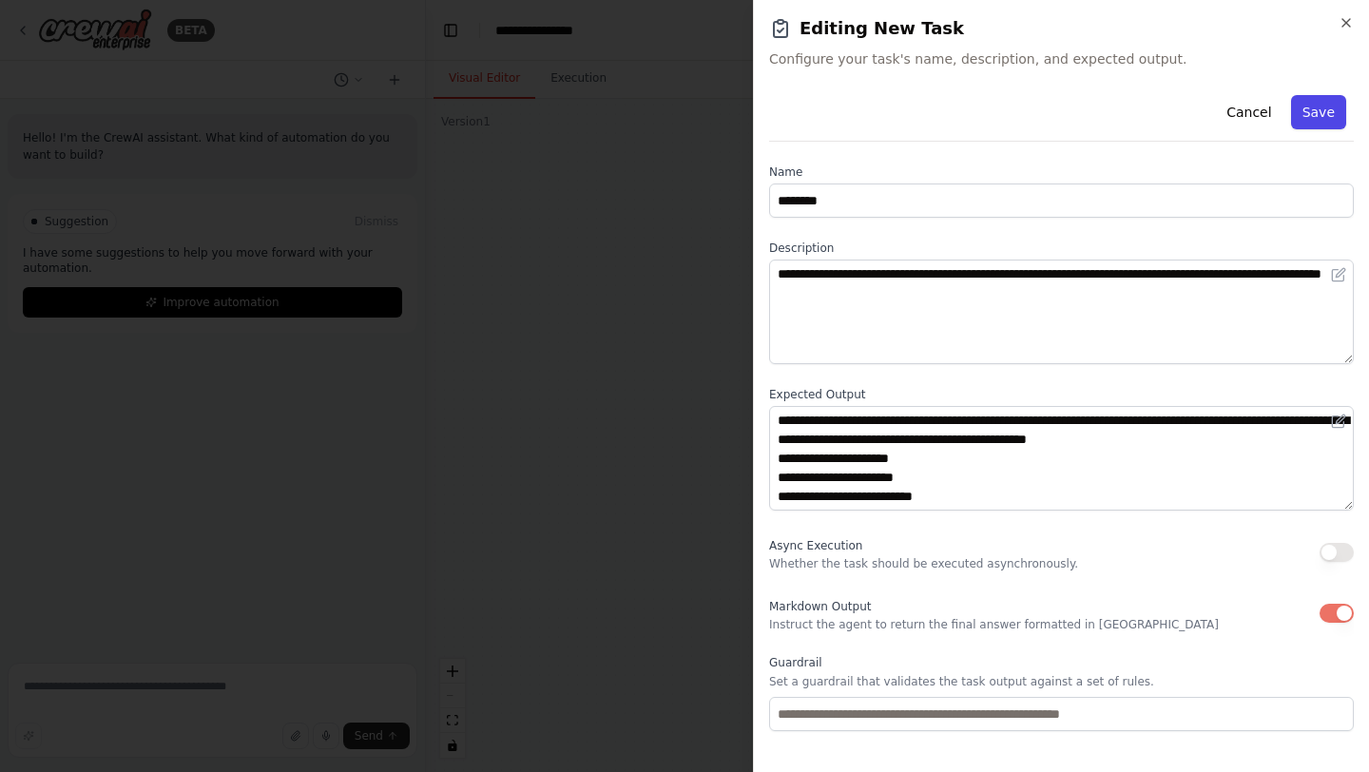
click at [1324, 112] on button "Save" at bounding box center [1318, 112] width 55 height 34
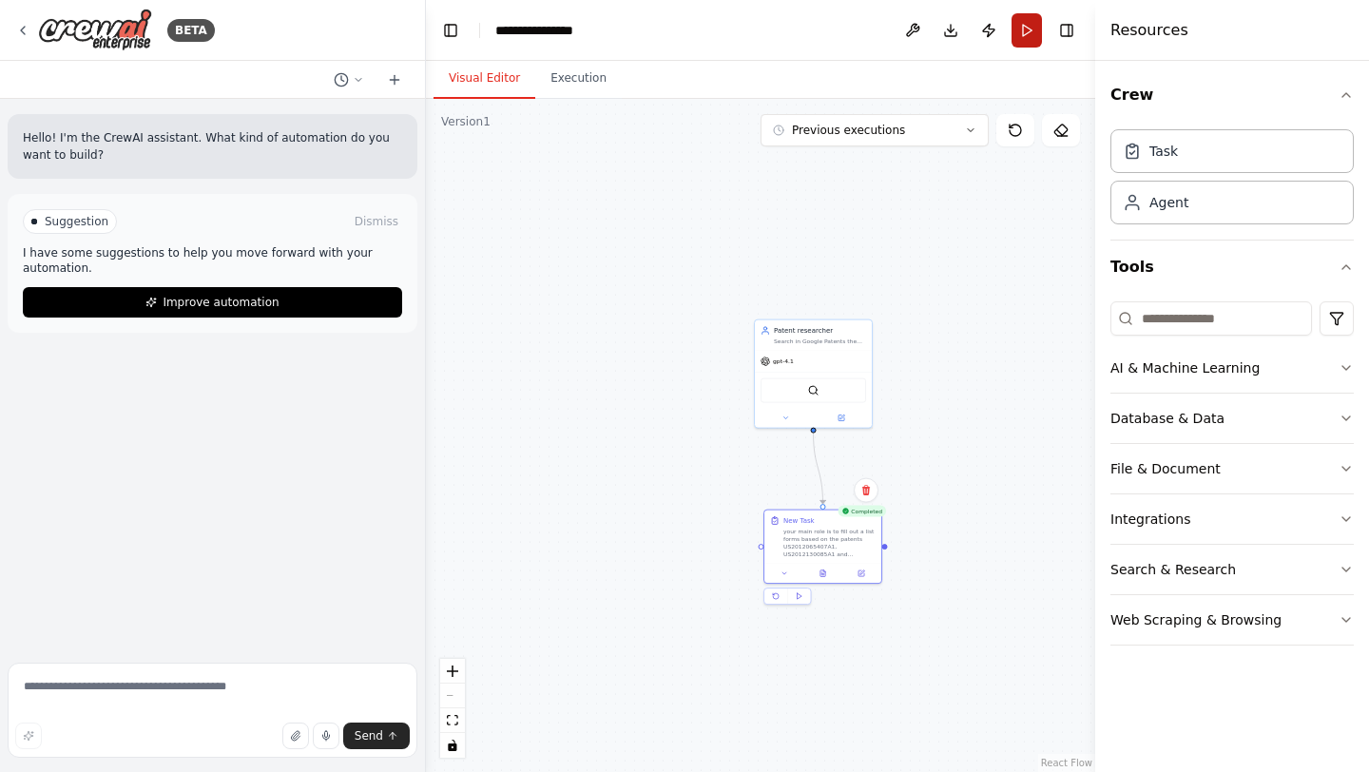
click at [1032, 29] on button "Run" at bounding box center [1027, 30] width 30 height 34
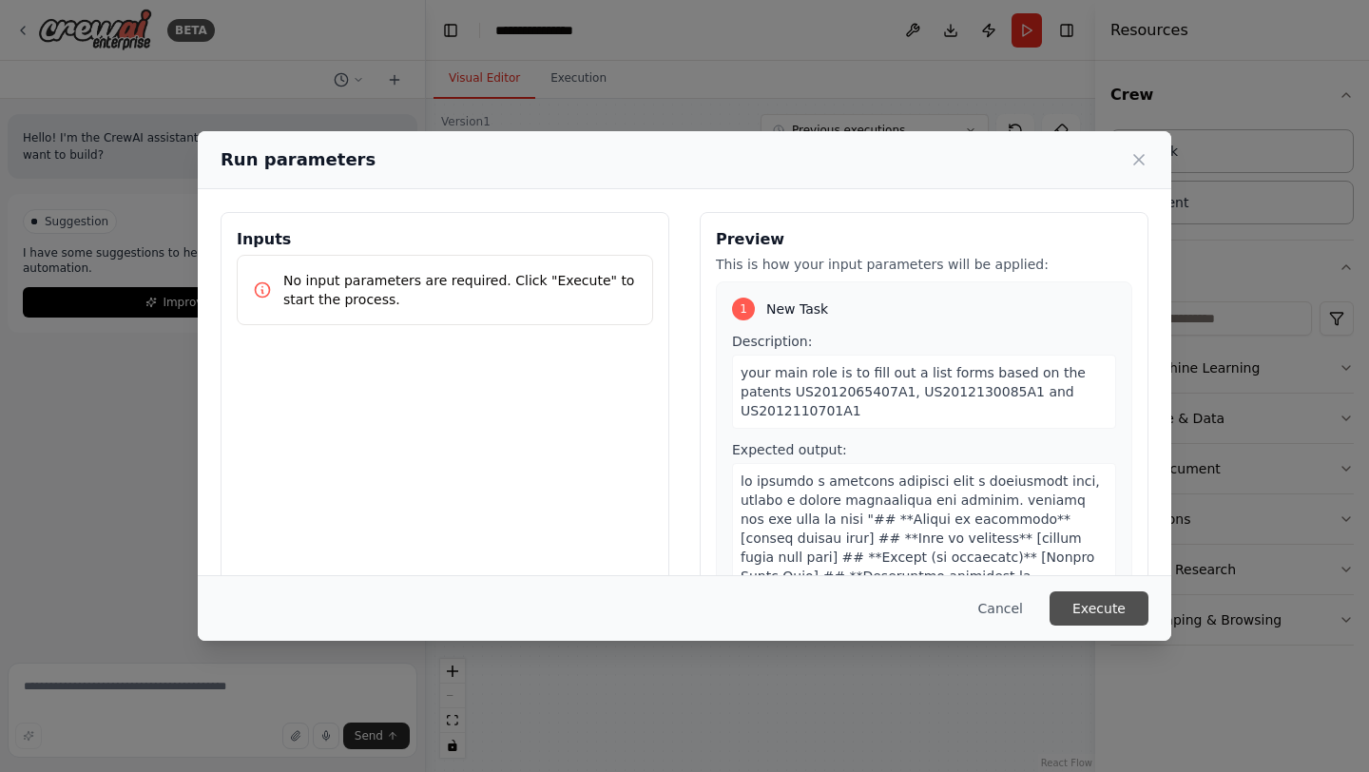
click at [1101, 616] on button "Execute" at bounding box center [1099, 608] width 99 height 34
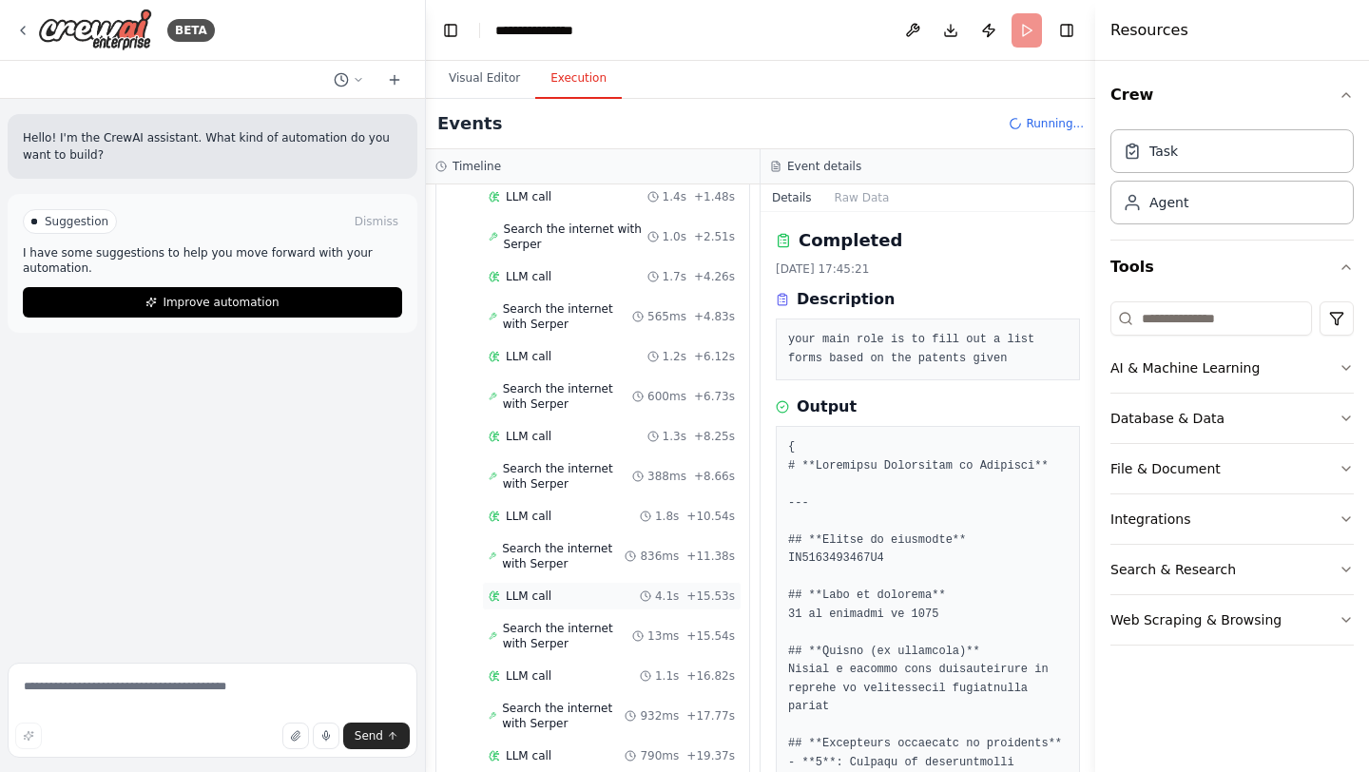
scroll to position [276, 0]
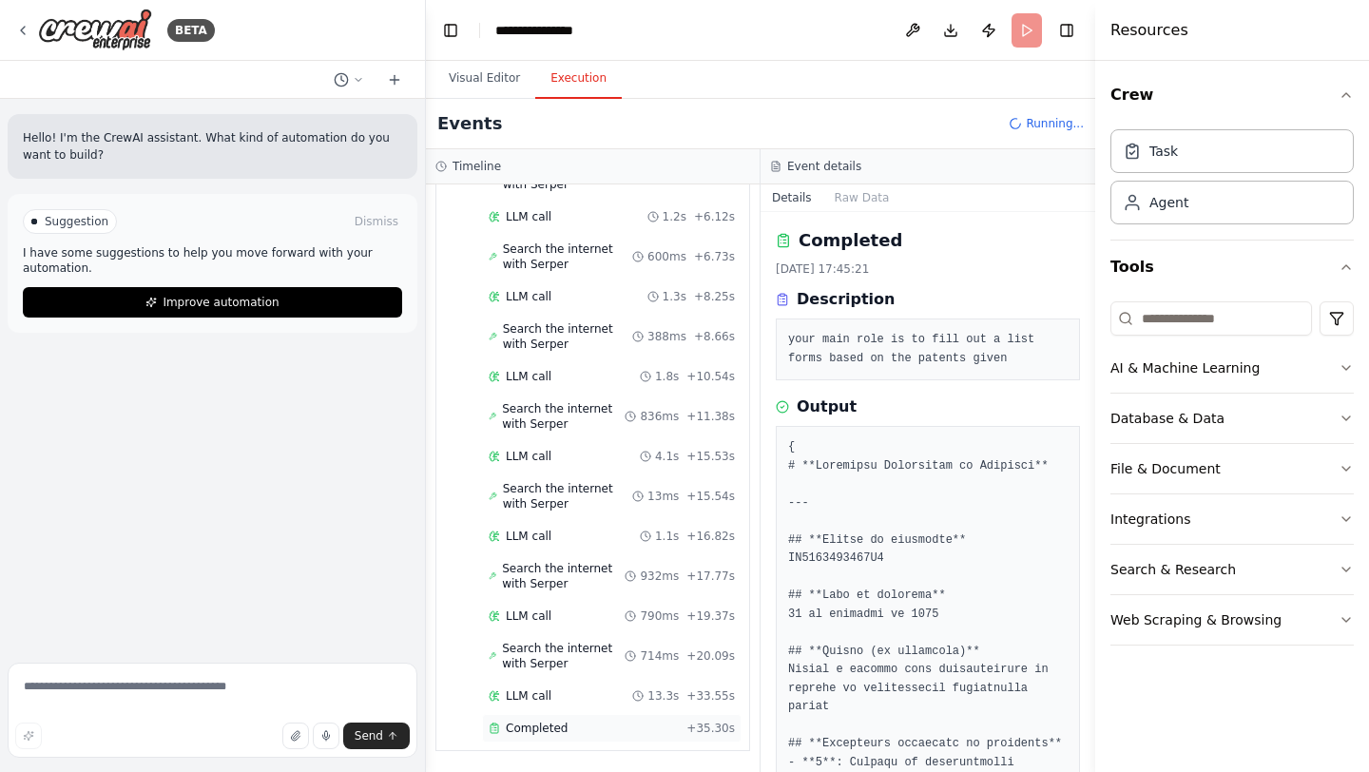
click at [616, 724] on div "Completed" at bounding box center [584, 728] width 190 height 15
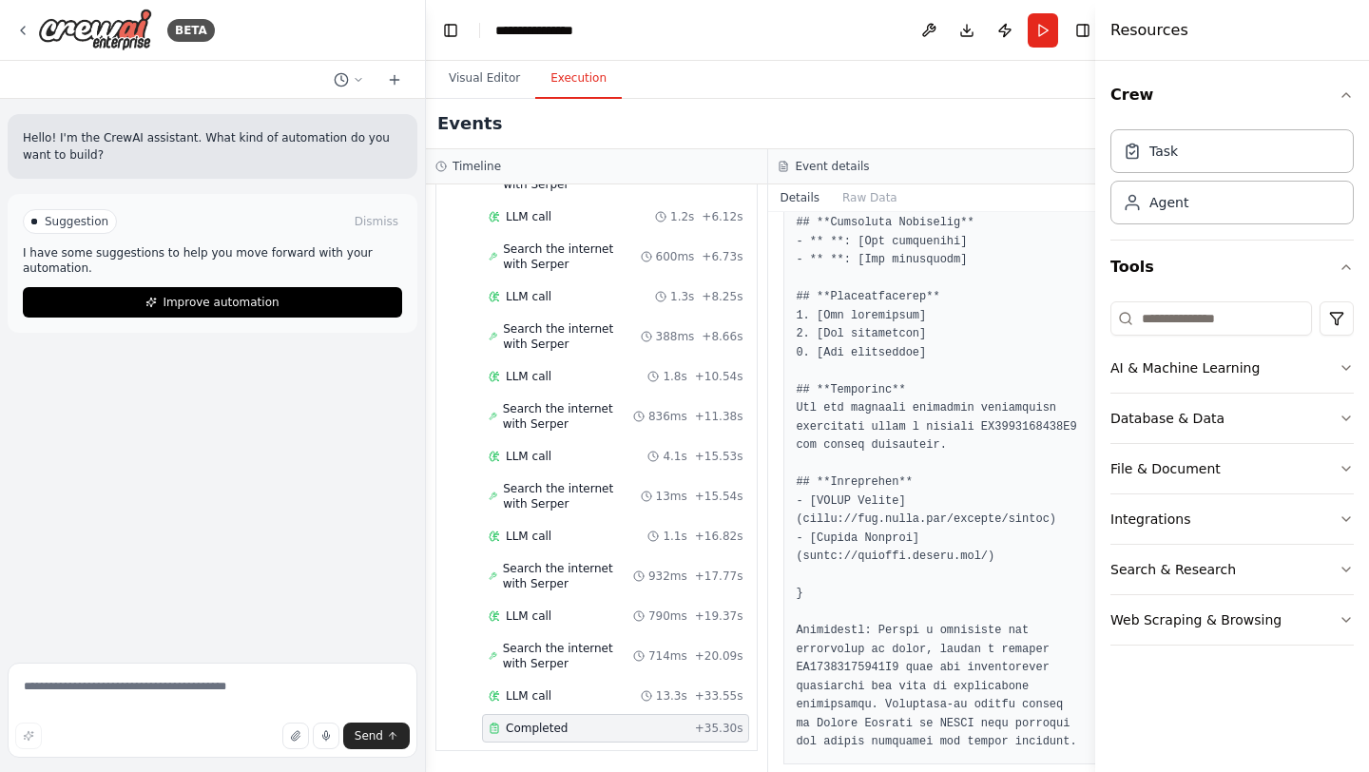
scroll to position [2842, 0]
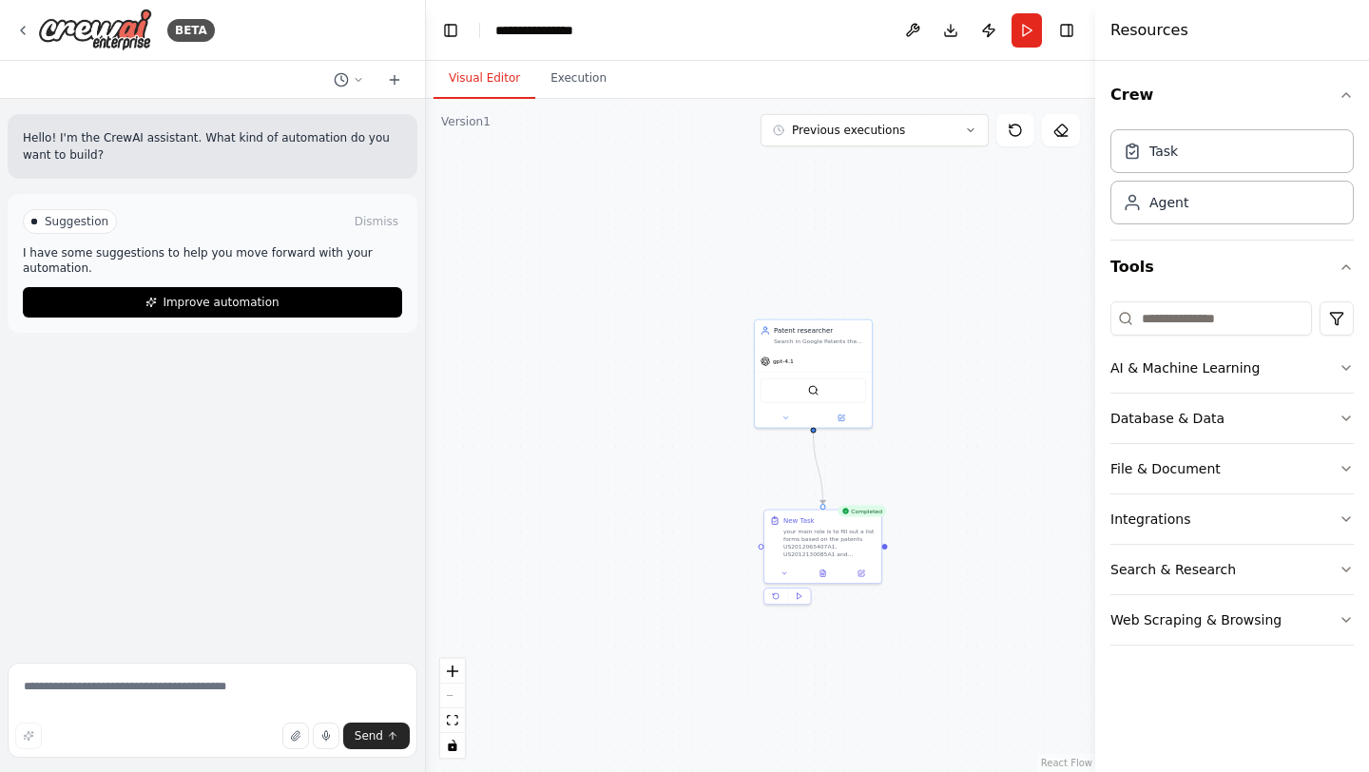
click at [477, 75] on button "Visual Editor" at bounding box center [485, 79] width 102 height 40
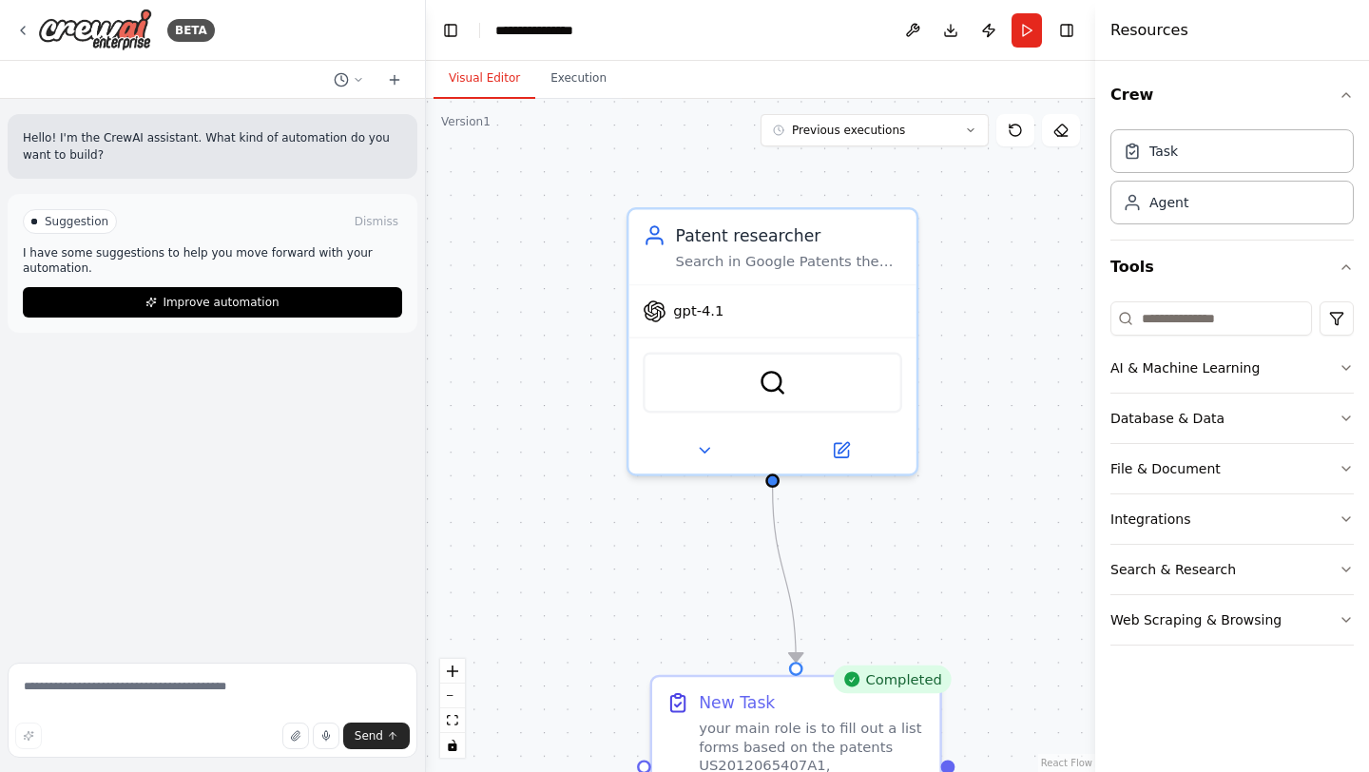
drag, startPoint x: 807, startPoint y: 583, endPoint x: 613, endPoint y: 590, distance: 194.1
click at [612, 590] on div ".deletable-edge-delete-btn { width: 20px; height: 20px; border: 0px solid #ffff…" at bounding box center [760, 435] width 669 height 673
click at [781, 388] on img at bounding box center [775, 378] width 28 height 28
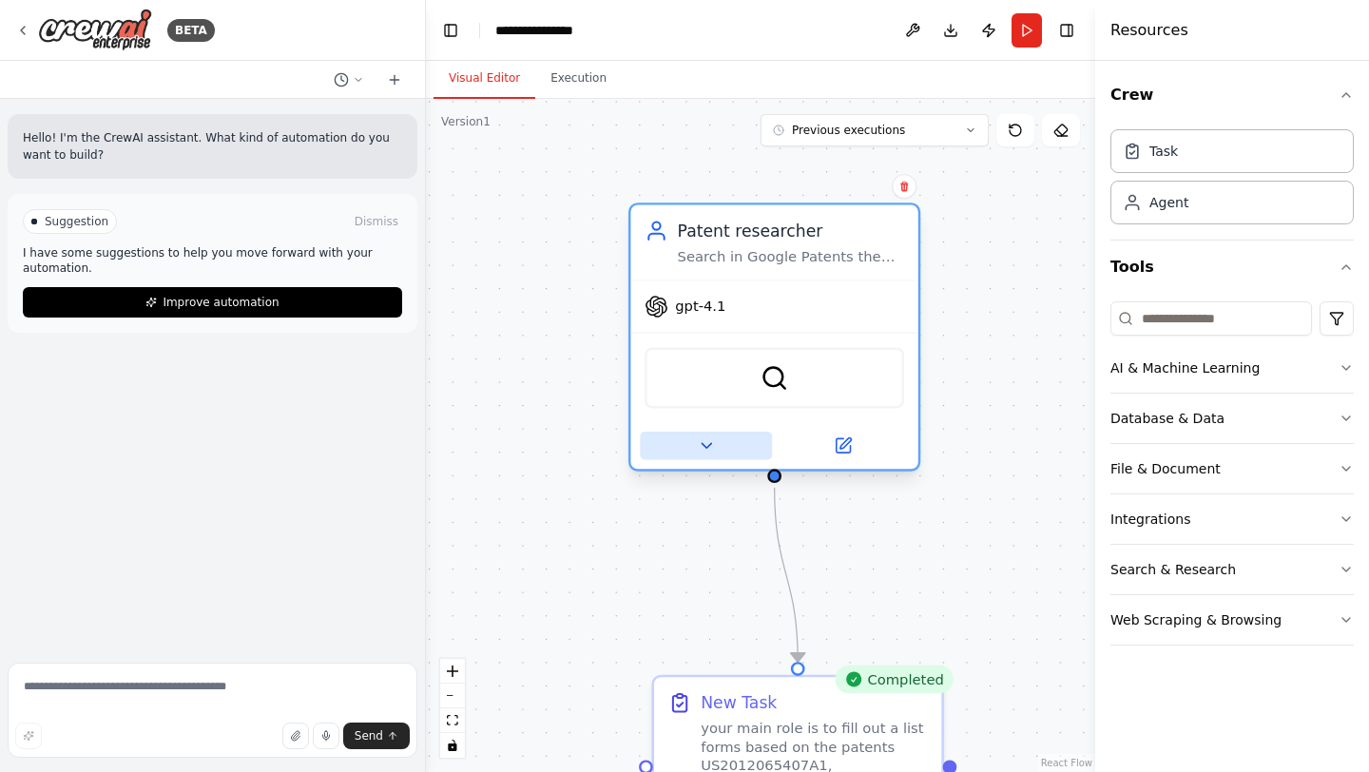
click at [735, 437] on button at bounding box center [706, 446] width 132 height 28
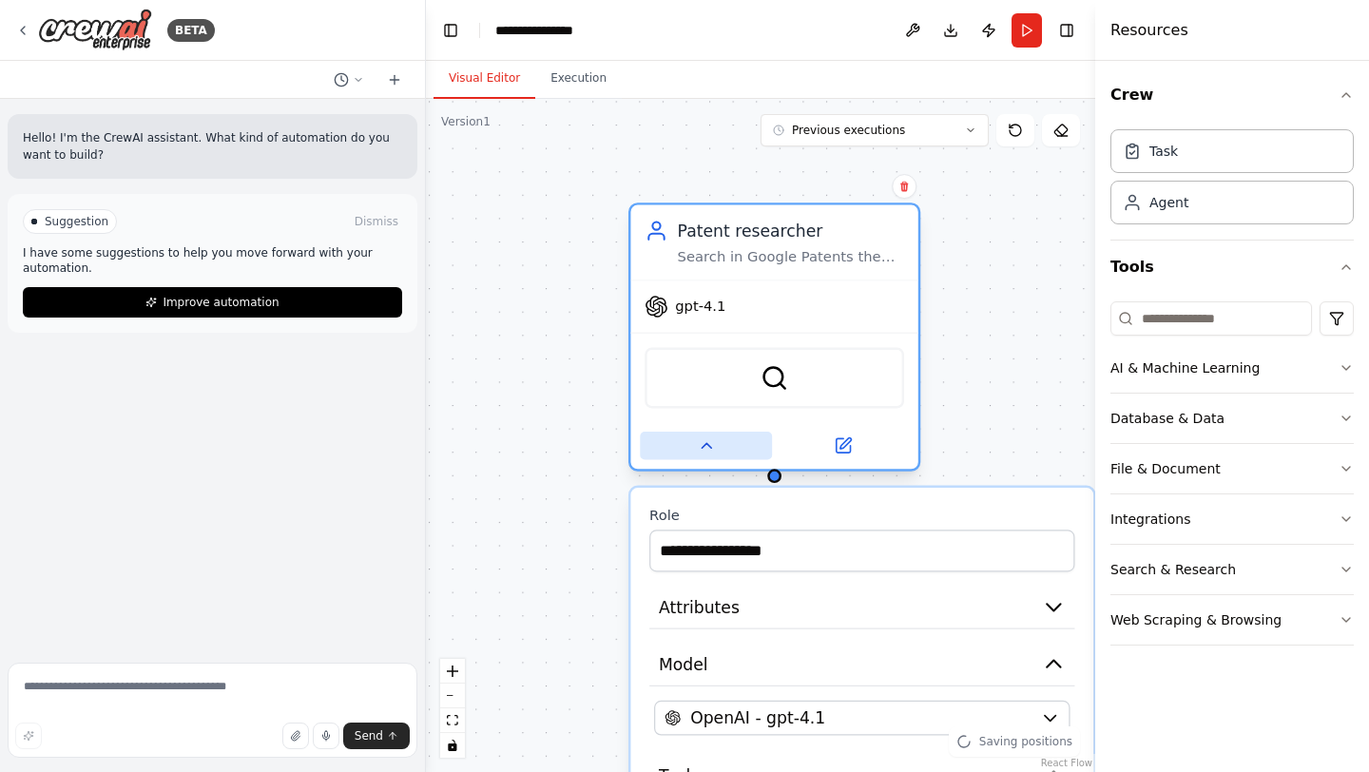
click at [734, 439] on button at bounding box center [706, 446] width 132 height 28
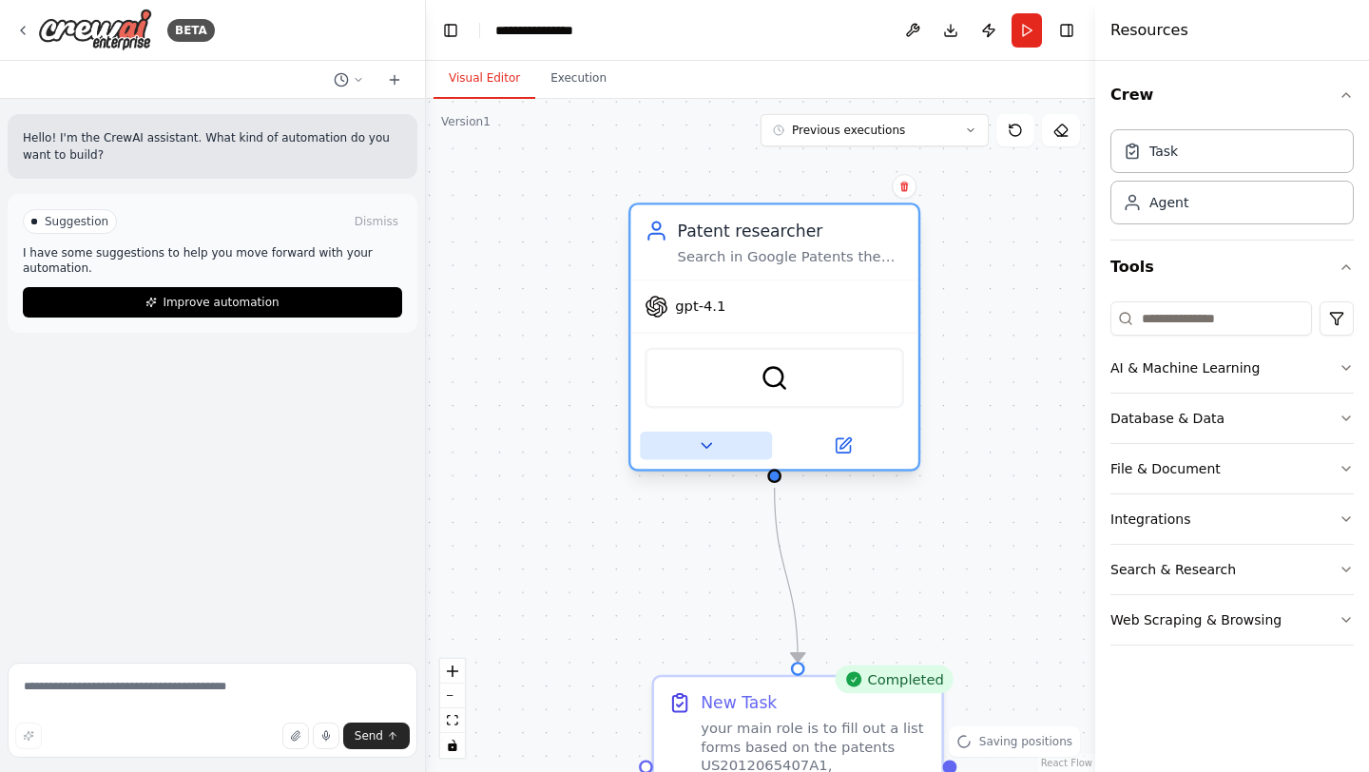
click at [734, 439] on button at bounding box center [706, 446] width 132 height 28
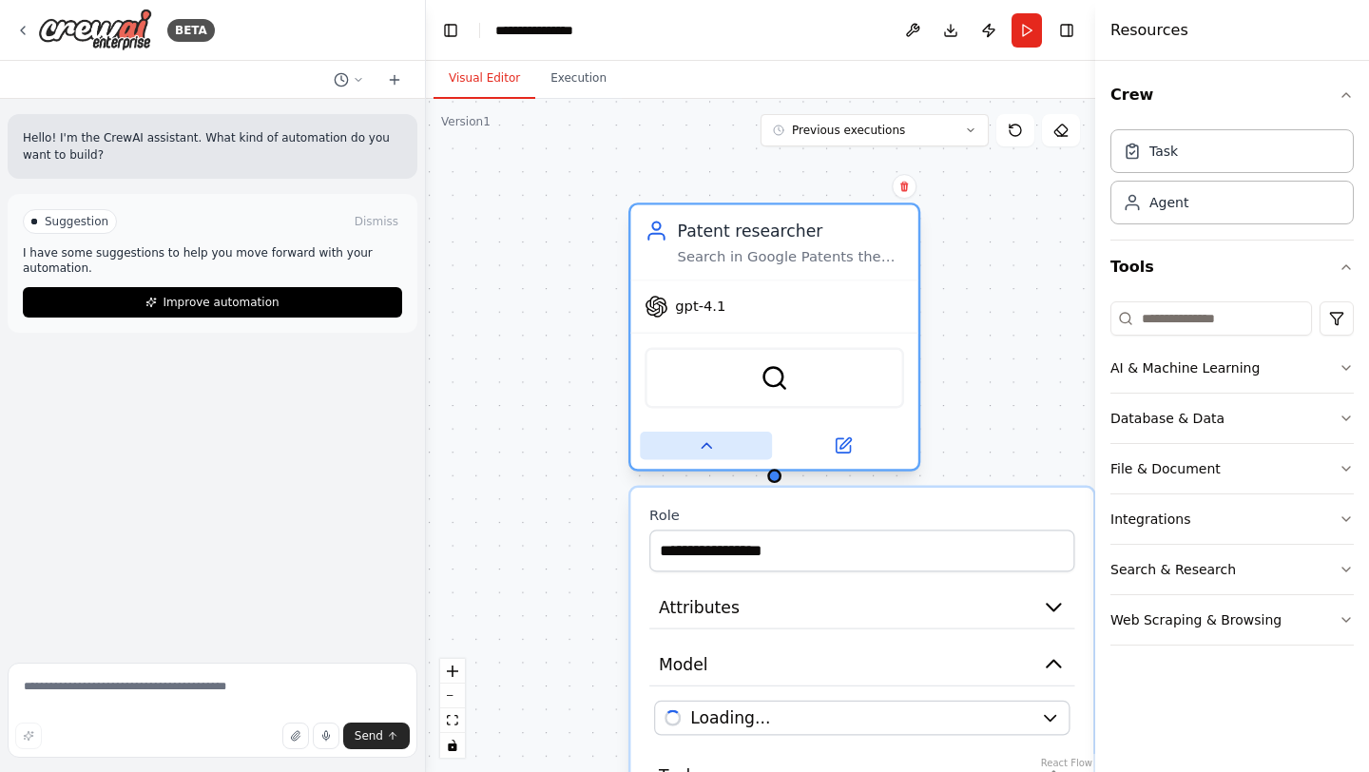
click at [734, 439] on button at bounding box center [706, 446] width 132 height 28
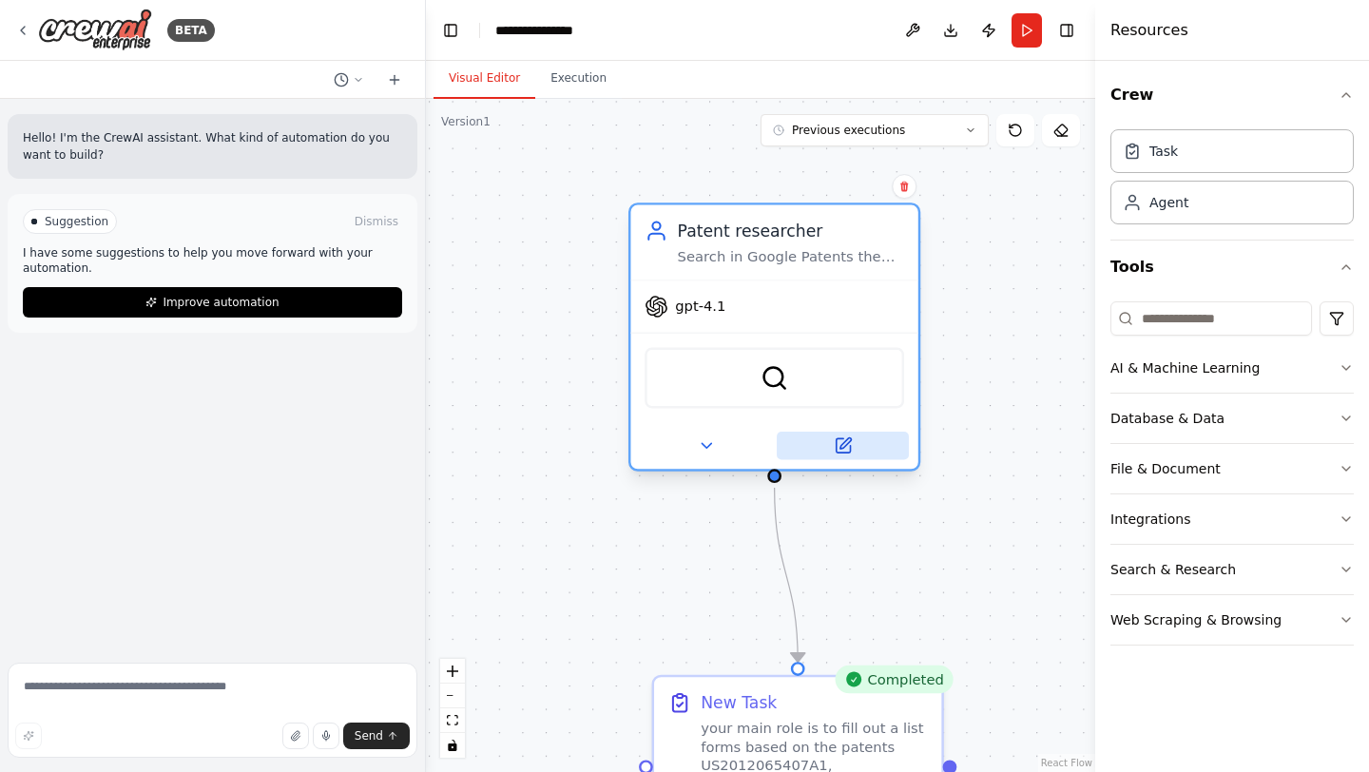
click at [873, 450] on button at bounding box center [843, 446] width 132 height 28
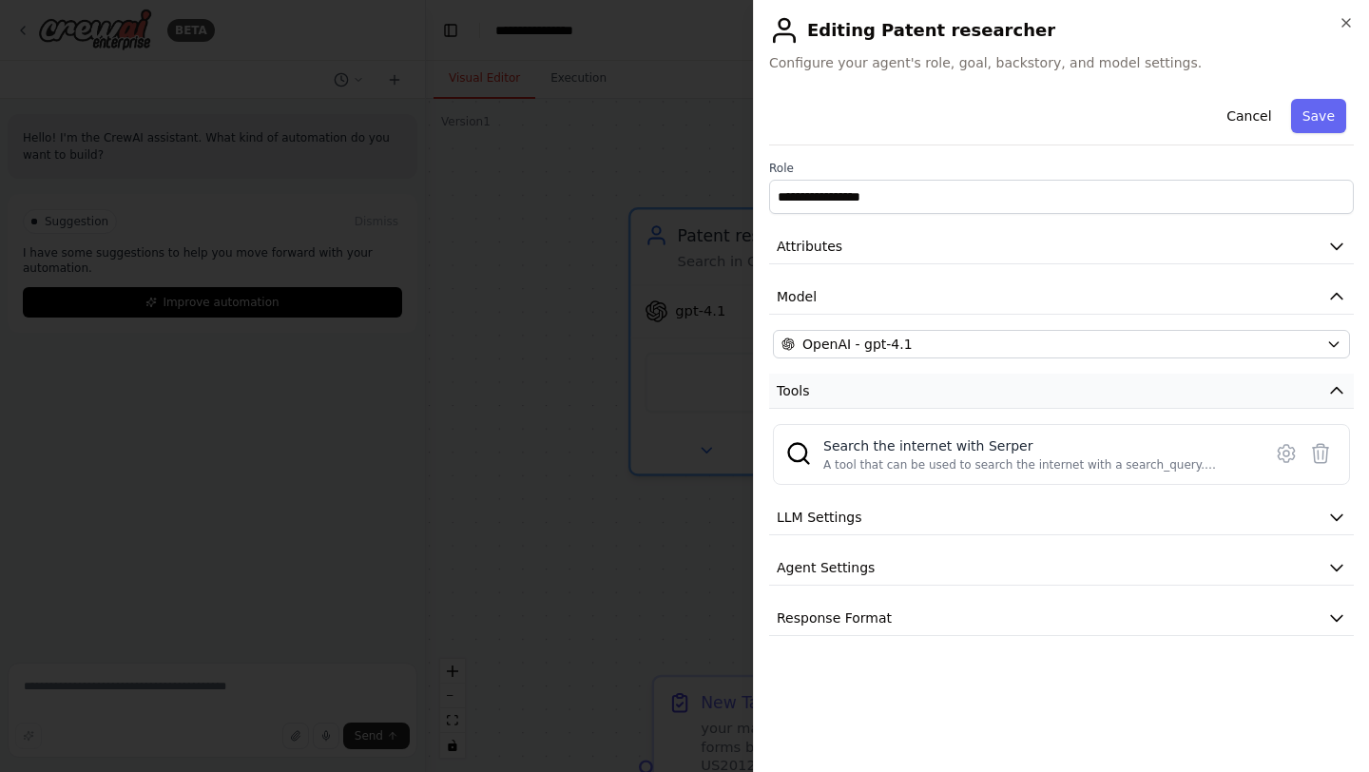
click at [1325, 393] on button "Tools" at bounding box center [1061, 391] width 585 height 35
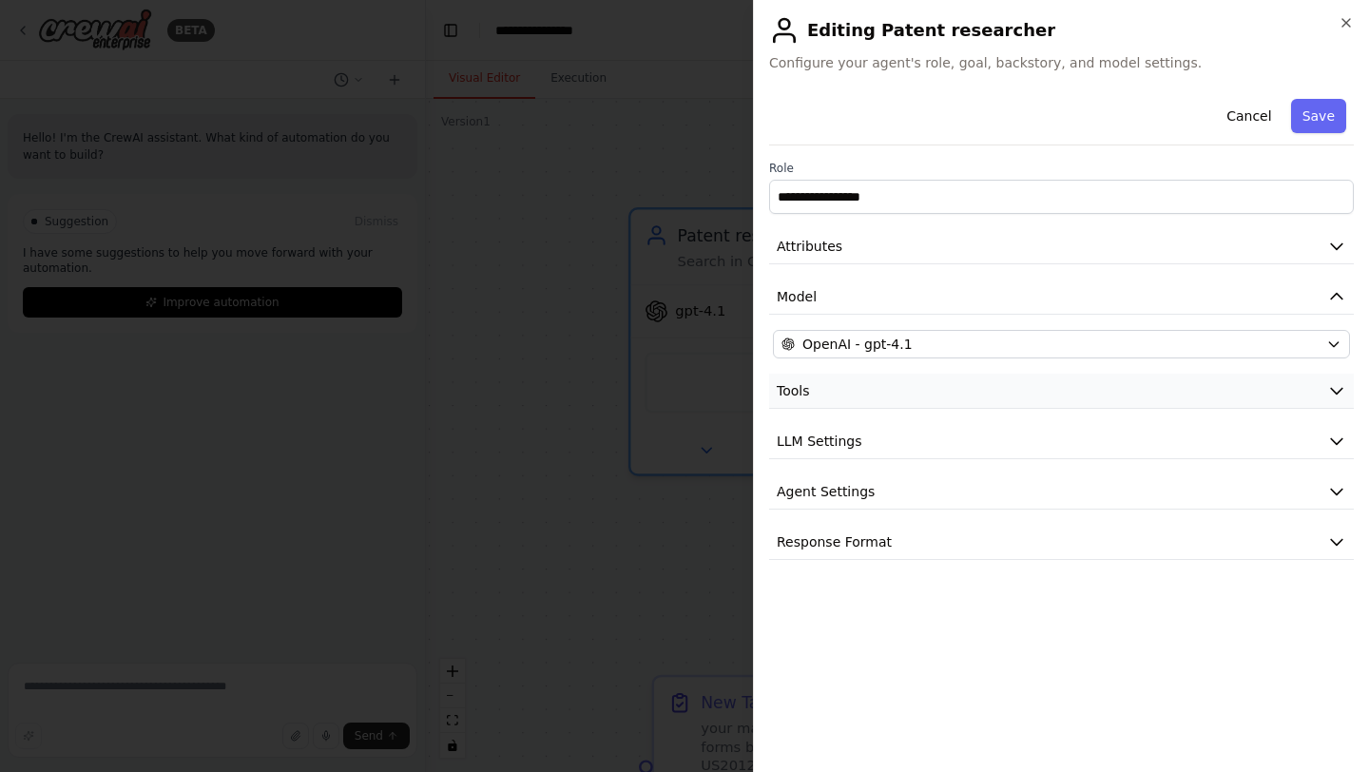
click at [1325, 393] on button "Tools" at bounding box center [1061, 391] width 585 height 35
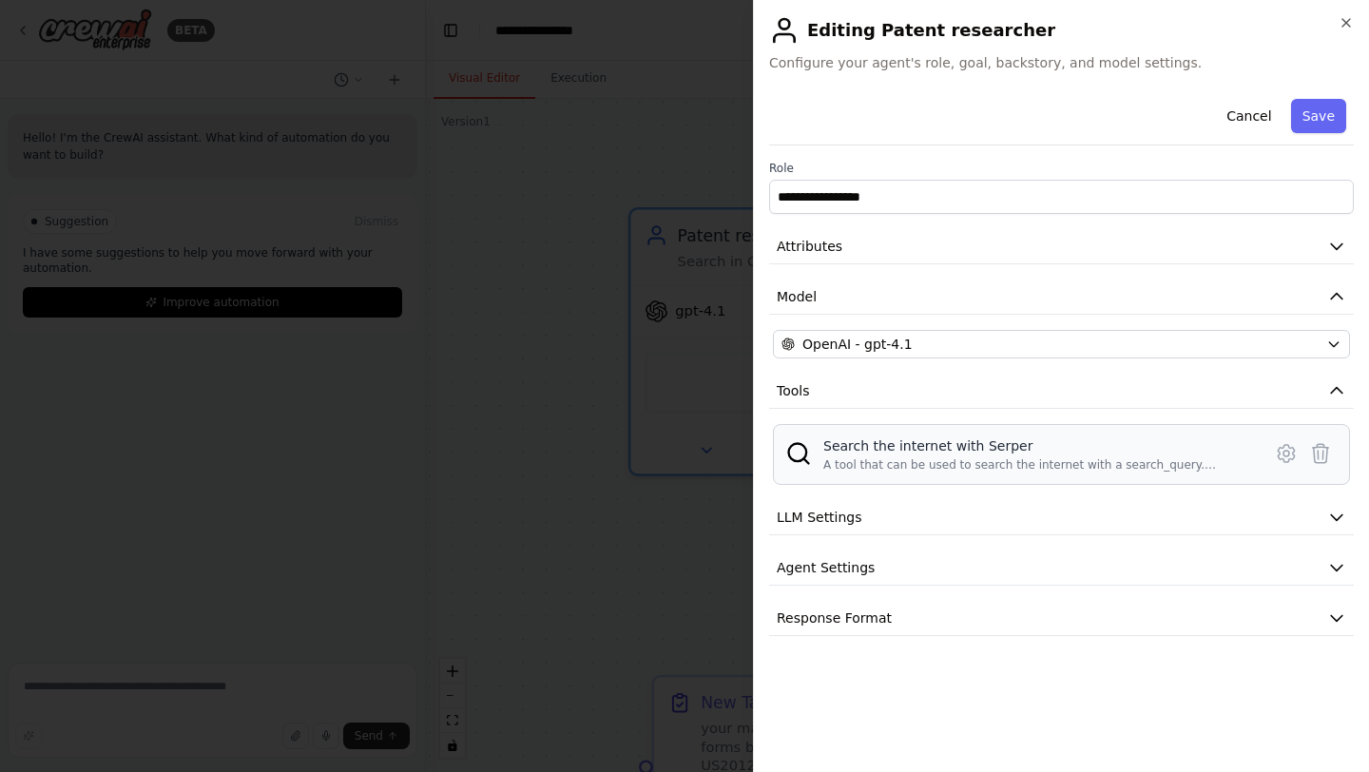
click at [1118, 463] on div "A tool that can be used to search the internet with a search_query. Supports di…" at bounding box center [1036, 464] width 427 height 15
click at [823, 464] on div "A tool that can be used to search the internet with a search_query. Supports di…" at bounding box center [1036, 464] width 427 height 15
click at [801, 454] on img at bounding box center [798, 453] width 27 height 27
click at [1282, 458] on icon at bounding box center [1286, 453] width 16 height 17
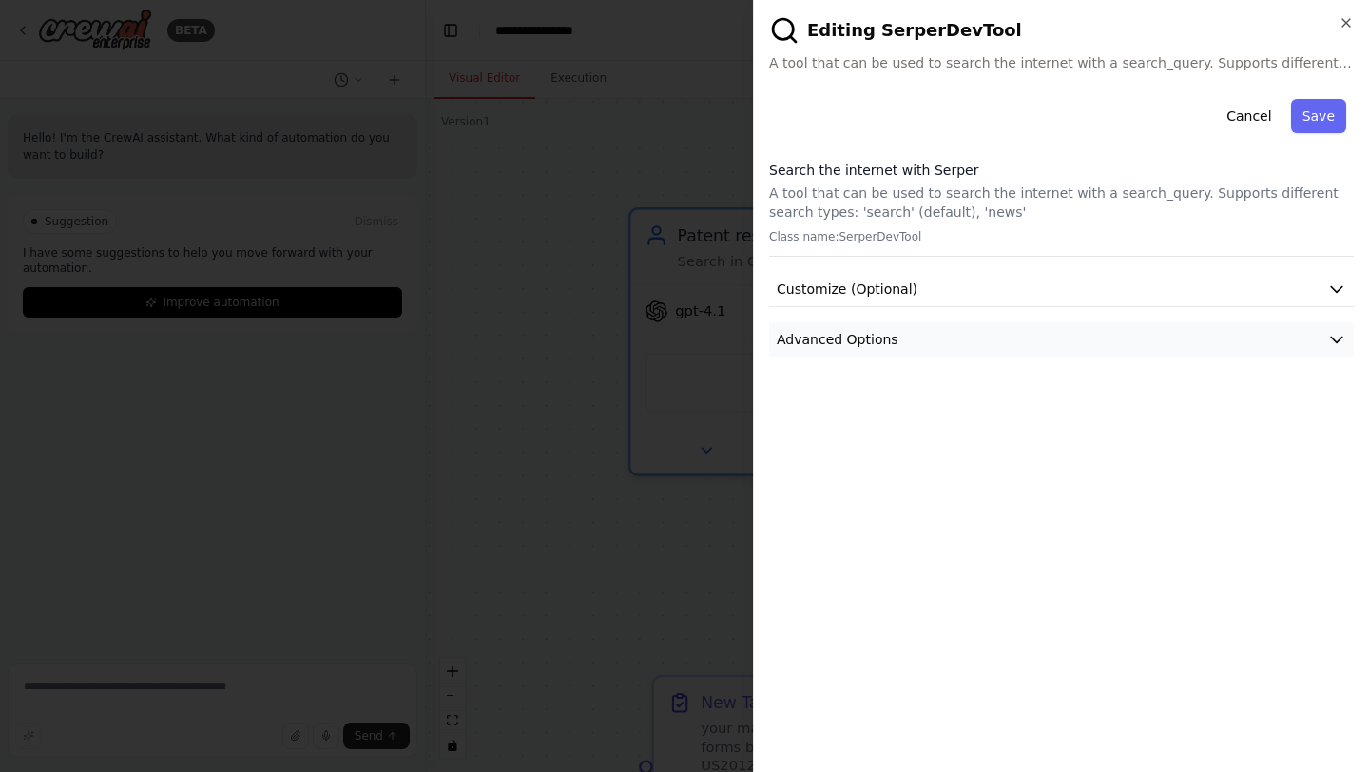
click at [1002, 331] on button "Advanced Options" at bounding box center [1061, 339] width 585 height 35
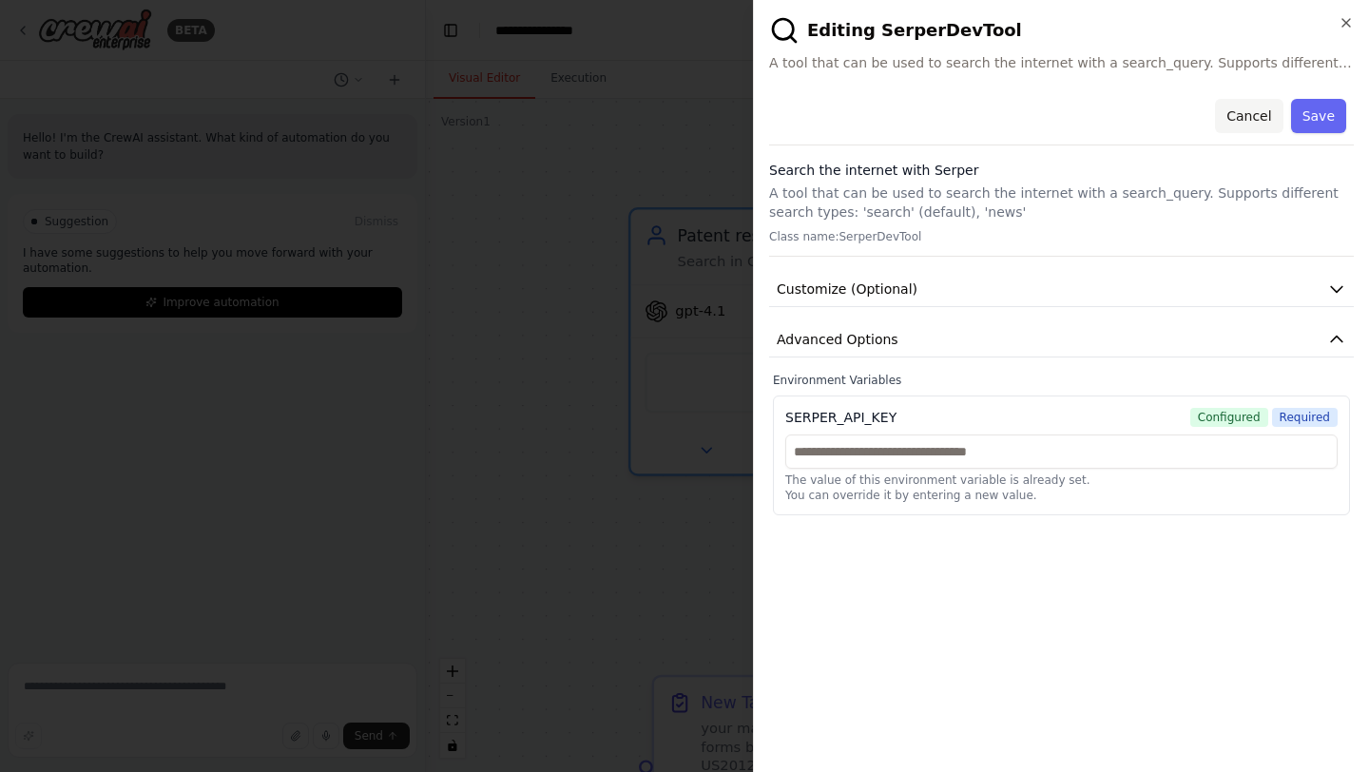
click at [1257, 113] on button "Cancel" at bounding box center [1249, 116] width 68 height 34
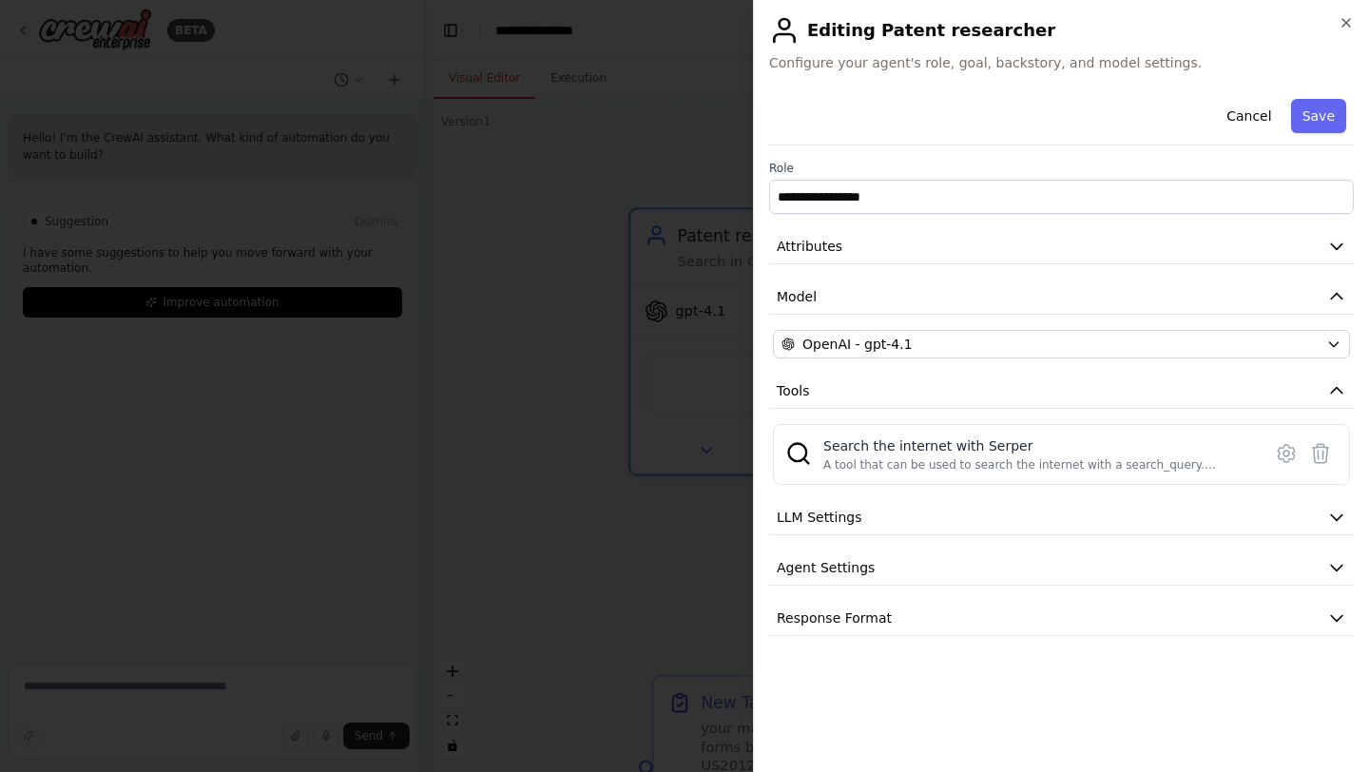
click at [1257, 113] on button "Cancel" at bounding box center [1249, 116] width 68 height 34
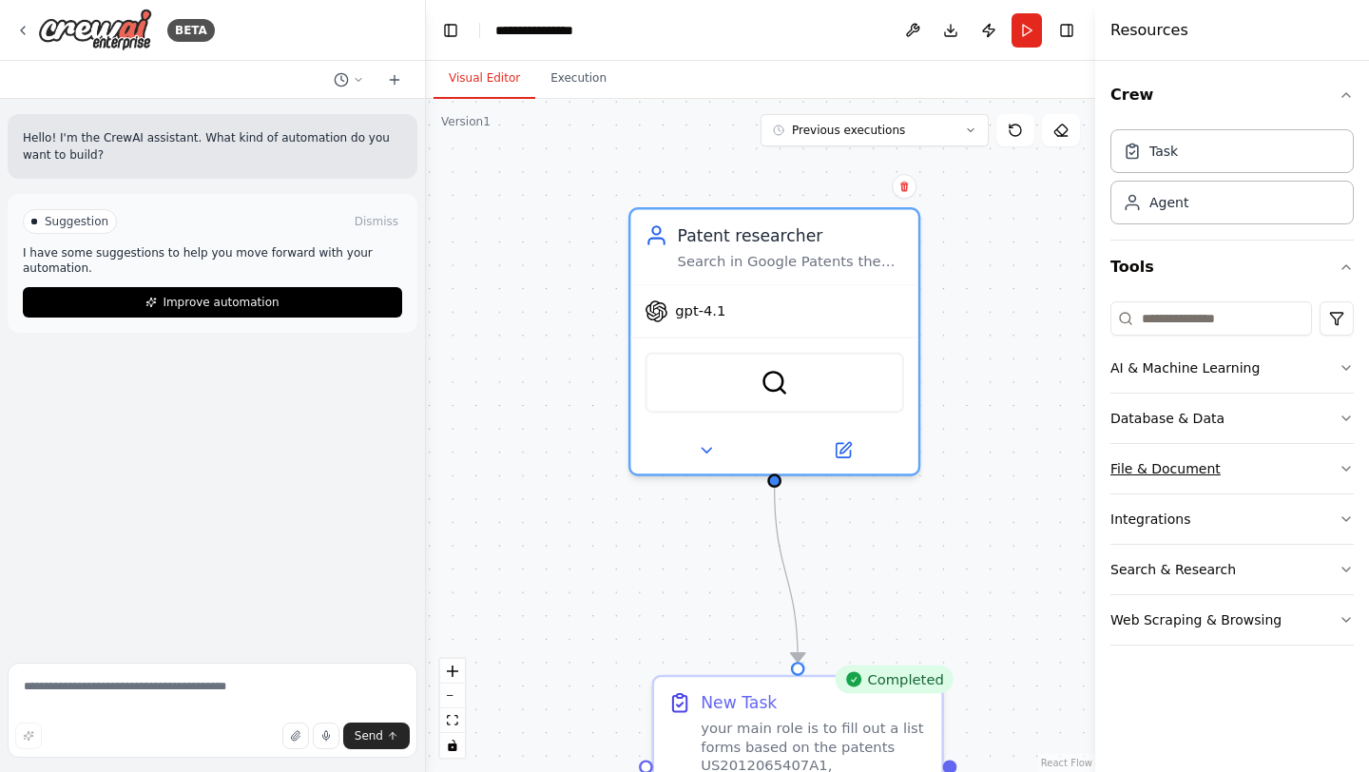
click at [1225, 468] on button "File & Document" at bounding box center [1232, 468] width 243 height 49
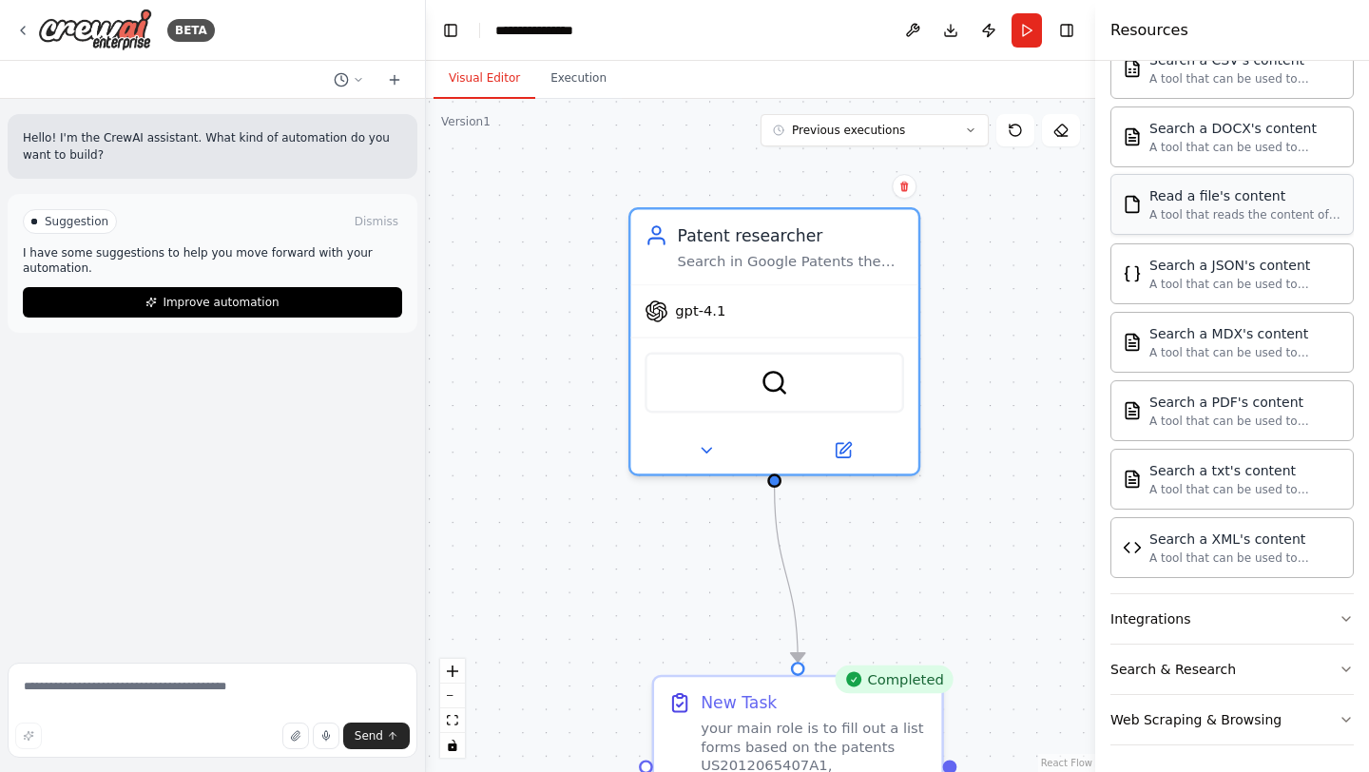
scroll to position [467, 0]
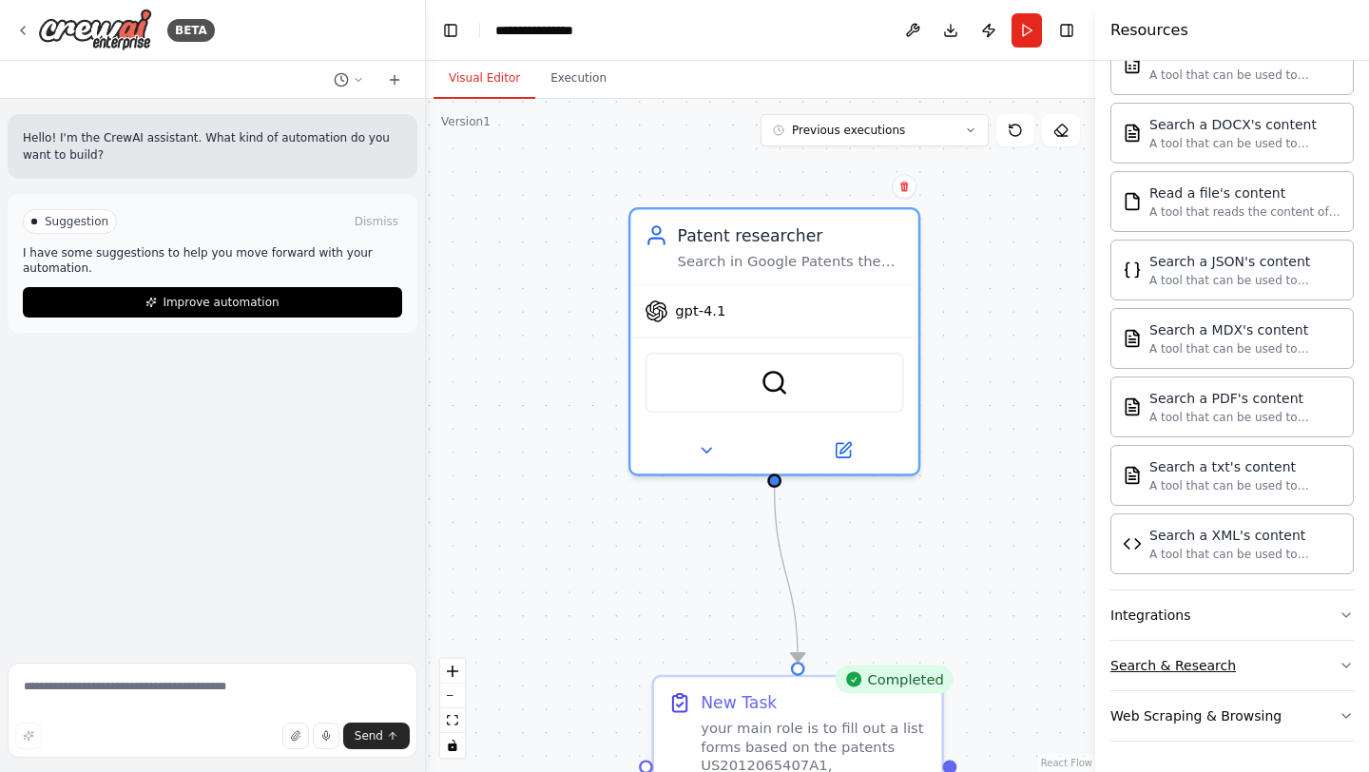
click at [1219, 657] on div "Search & Research" at bounding box center [1174, 665] width 126 height 19
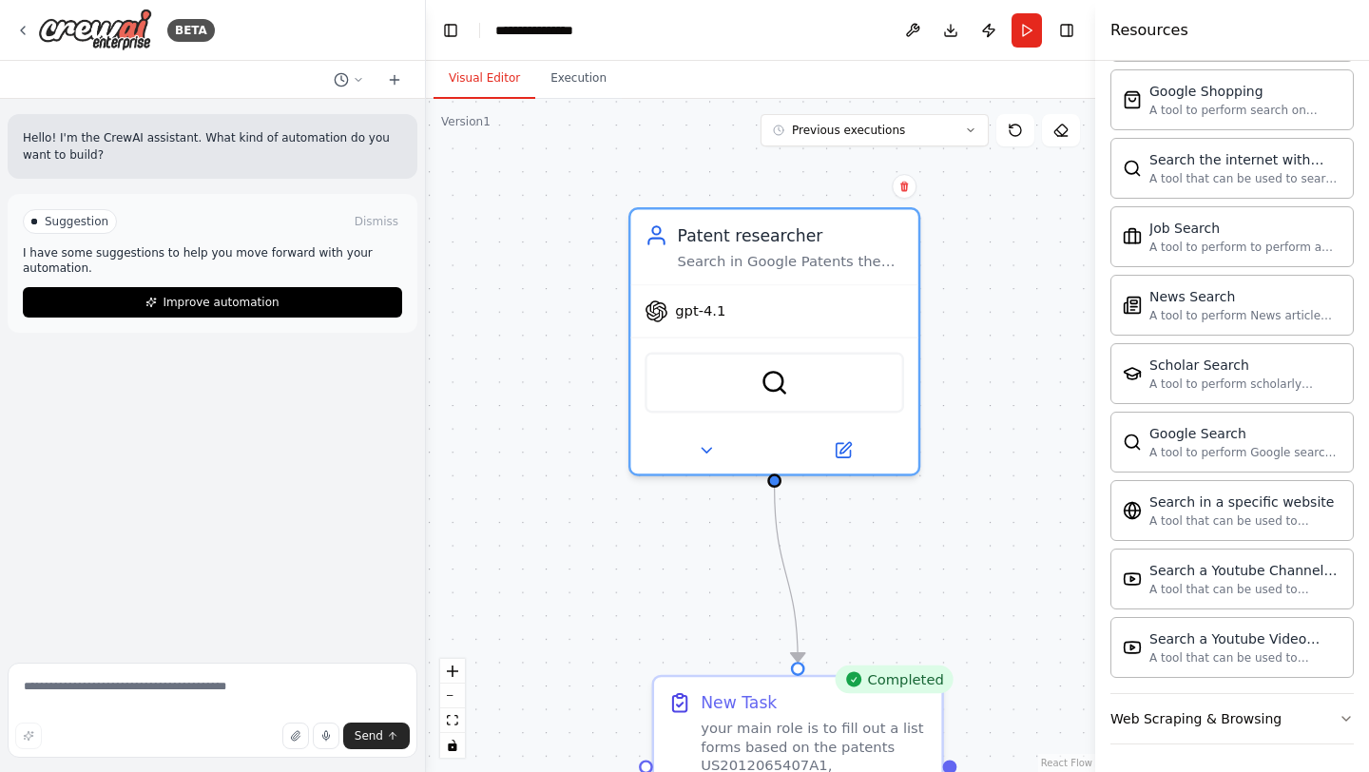
scroll to position [1441, 0]
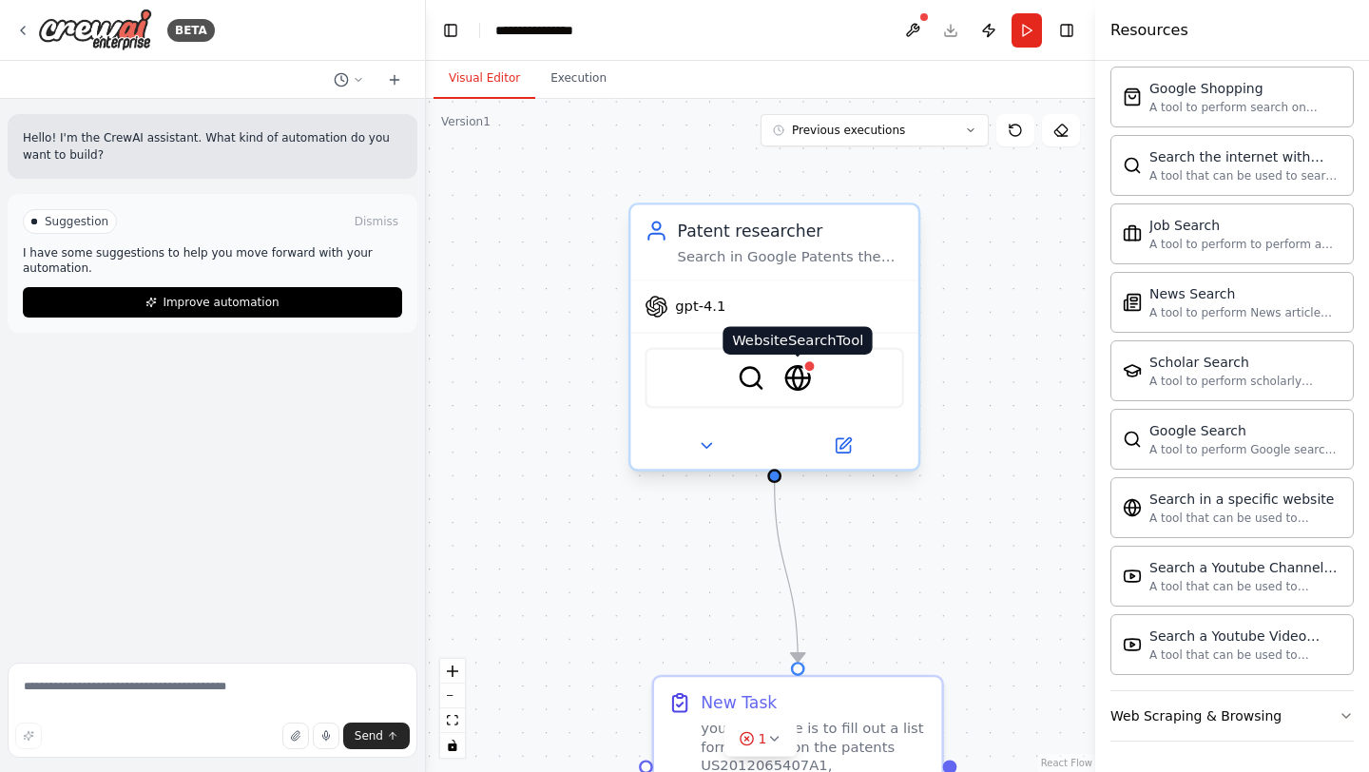
click at [789, 378] on img at bounding box center [798, 378] width 28 height 28
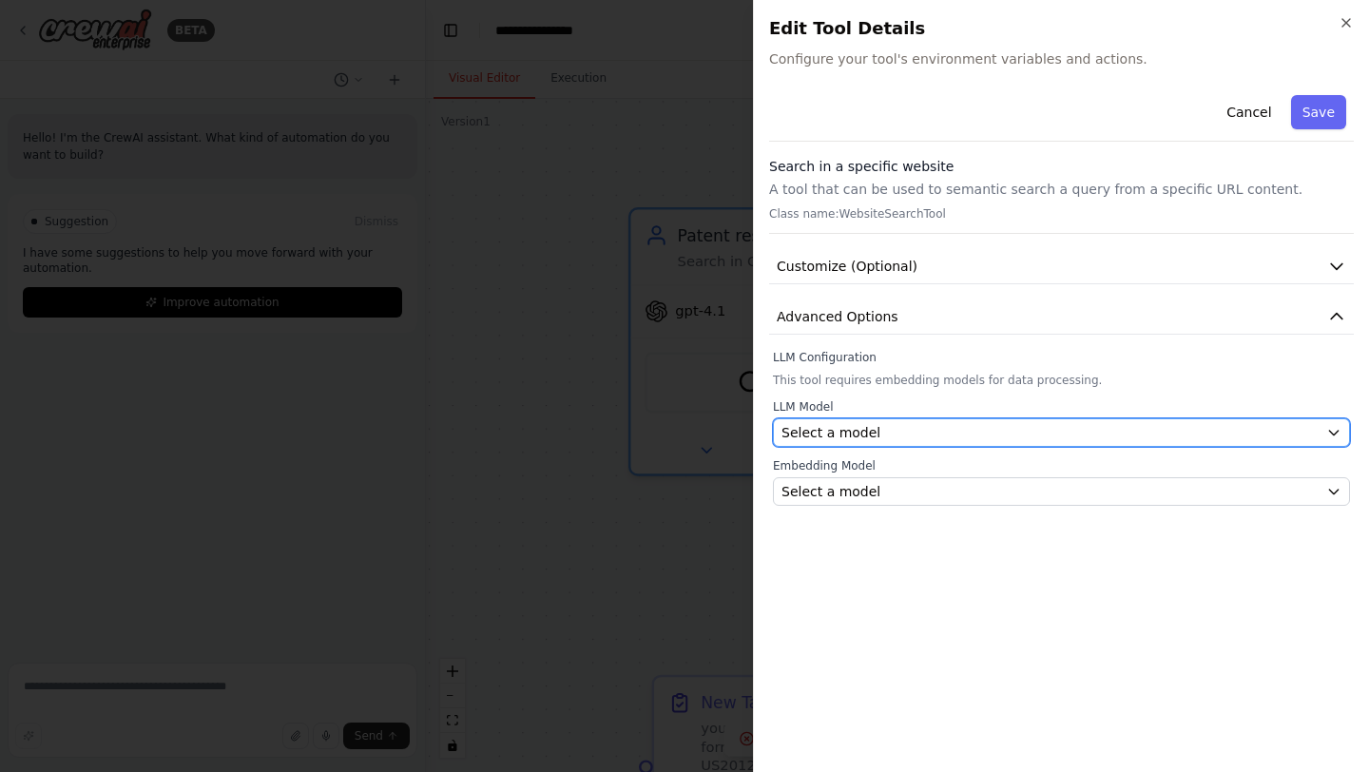
click at [881, 439] on div "Select a model" at bounding box center [1050, 432] width 537 height 19
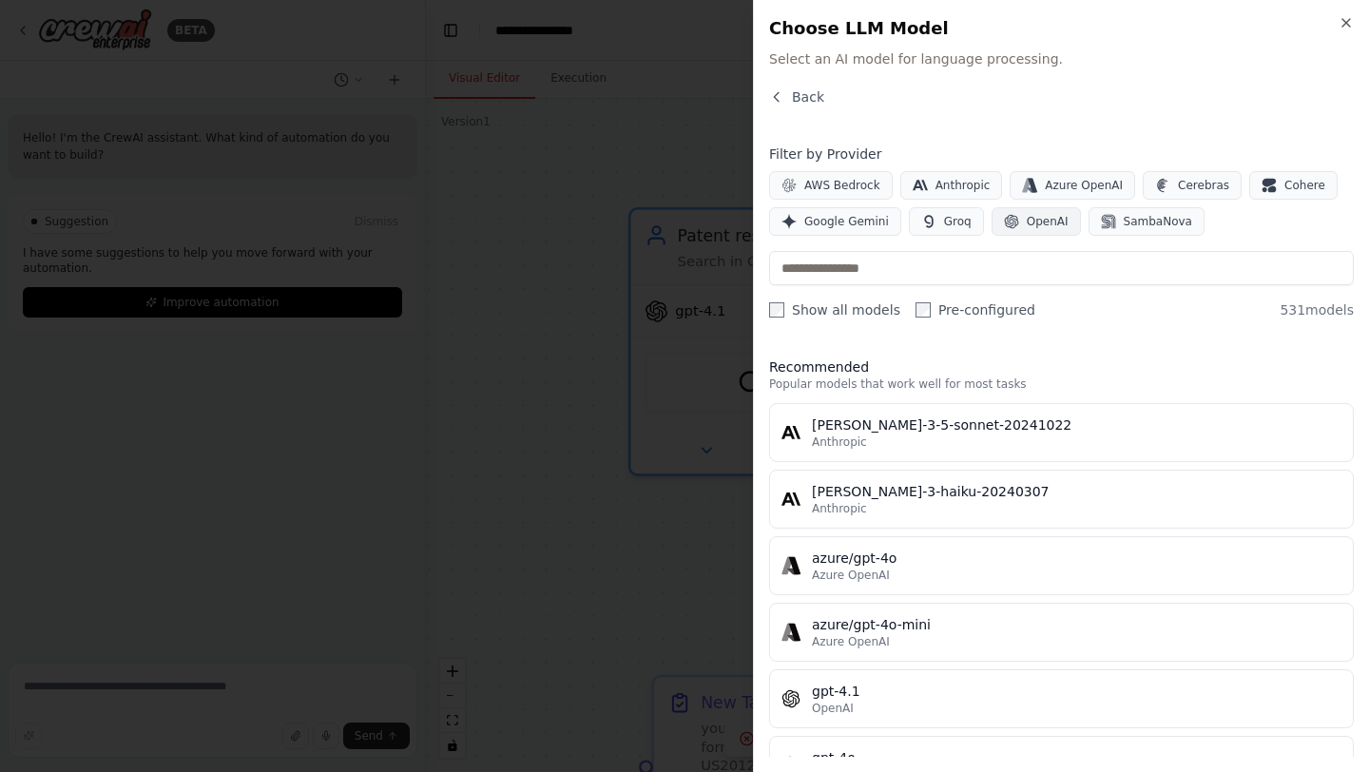
click at [1021, 234] on button "OpenAI" at bounding box center [1036, 221] width 89 height 29
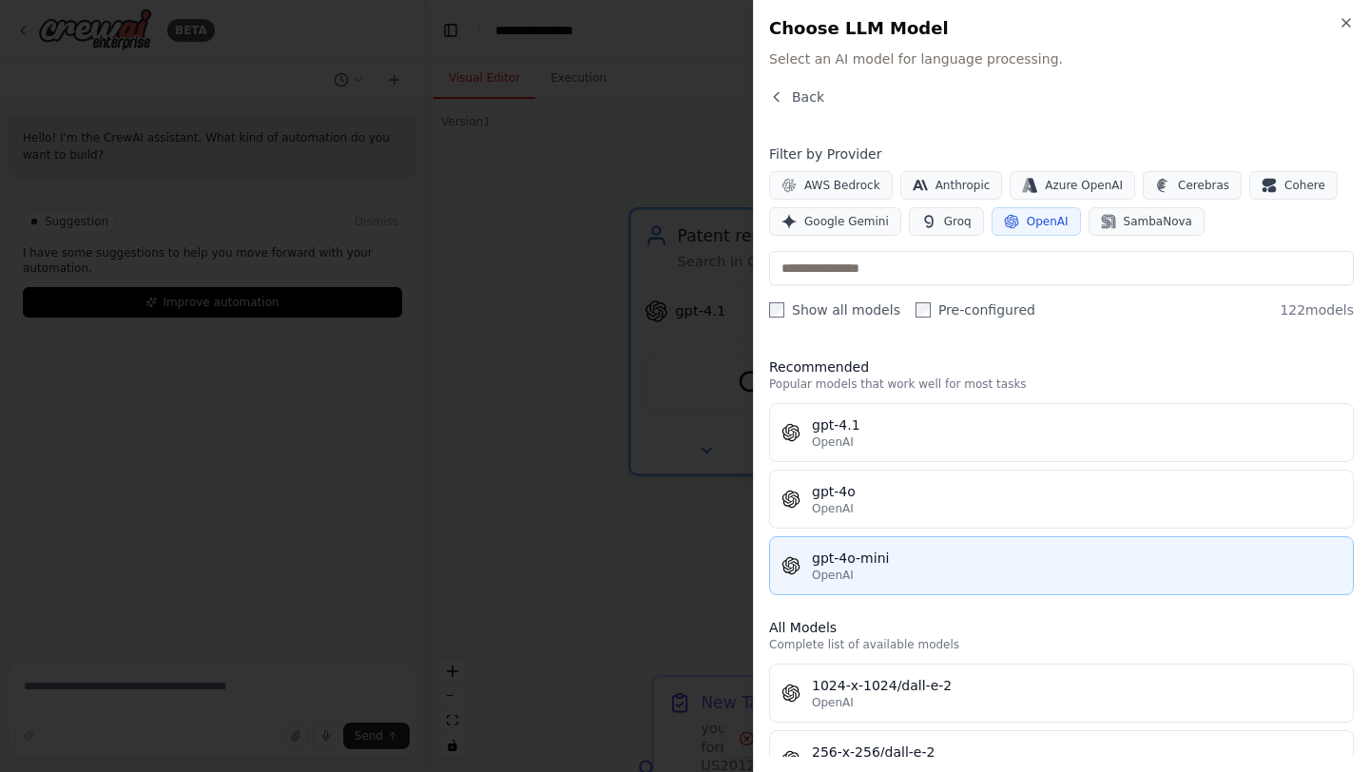
click at [845, 581] on span "OpenAI" at bounding box center [833, 575] width 42 height 15
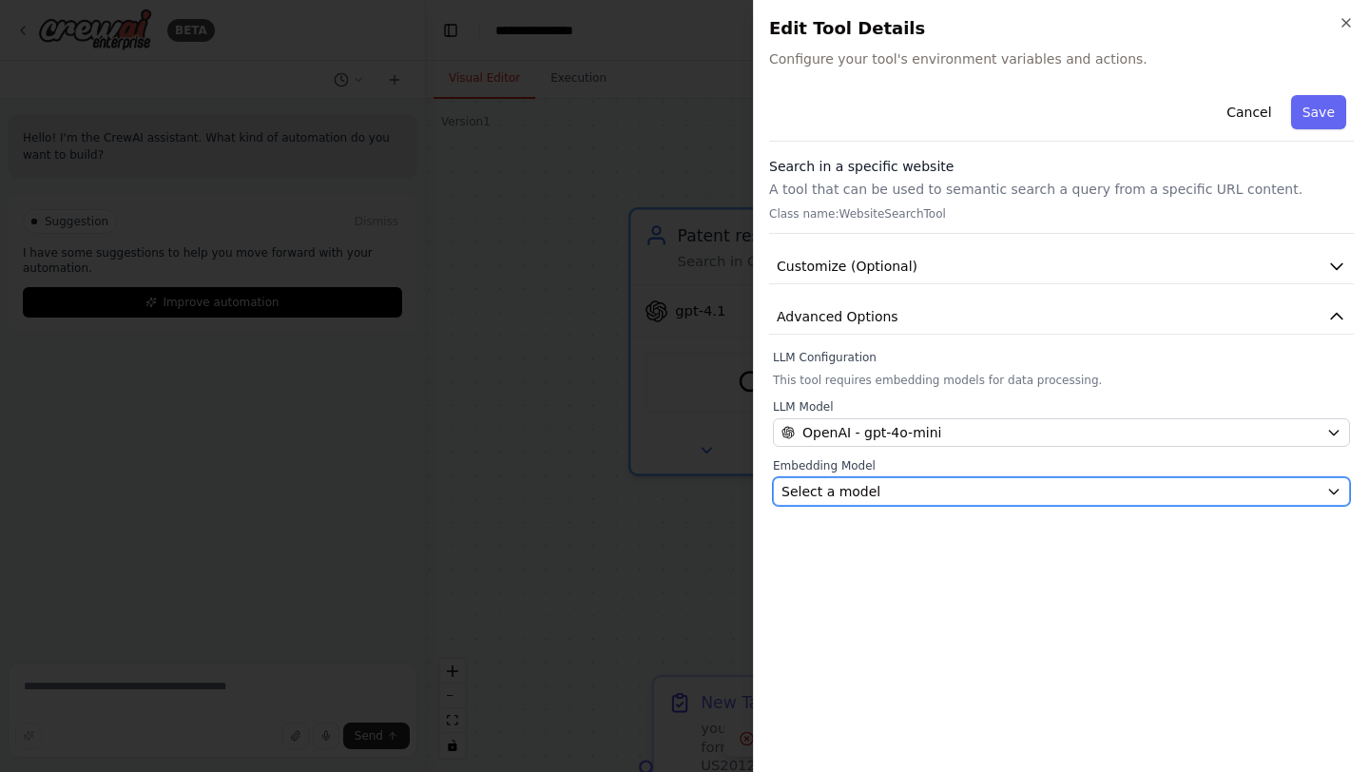
click at [888, 491] on div "Select a model" at bounding box center [1050, 491] width 537 height 19
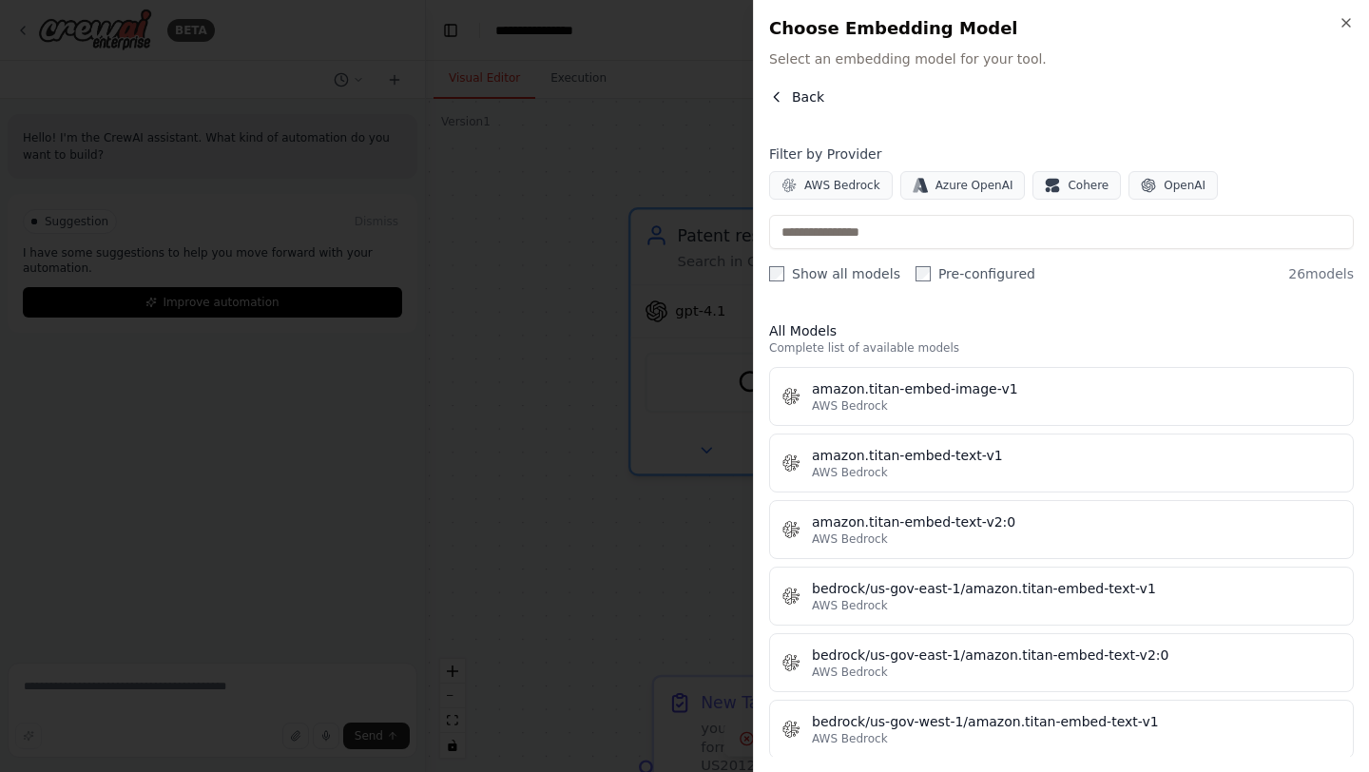
click at [784, 95] on icon "button" at bounding box center [776, 96] width 15 height 15
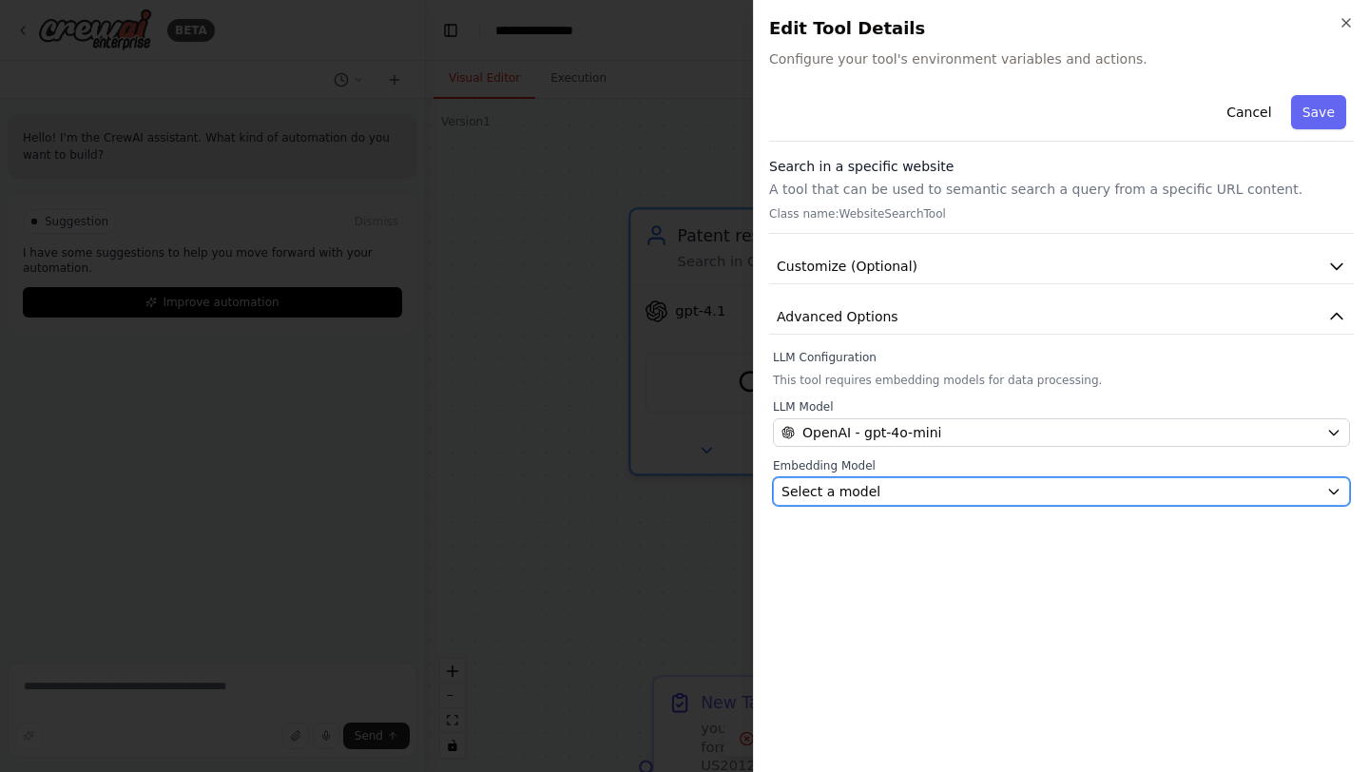
click at [864, 494] on span "Select a model" at bounding box center [831, 491] width 99 height 19
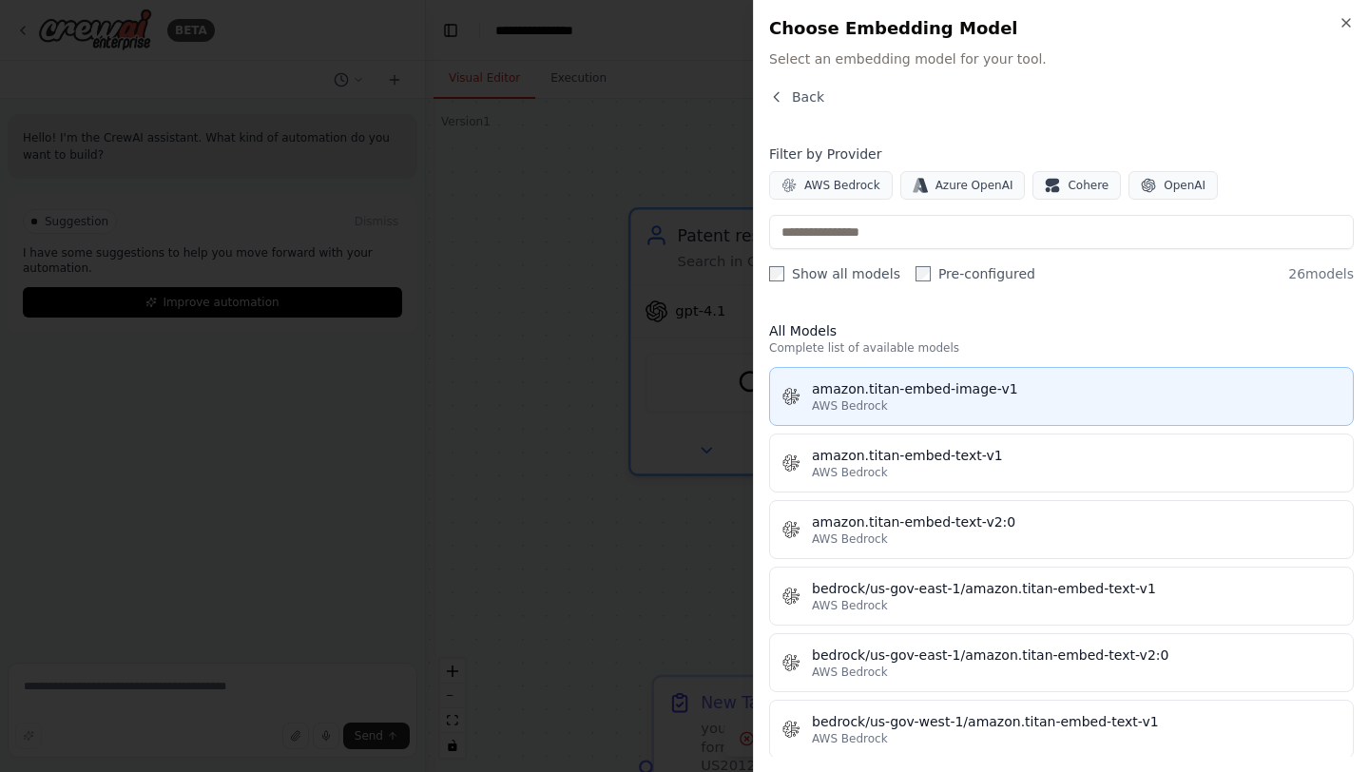
click at [888, 388] on div "amazon.titan-embed-image-v1" at bounding box center [1077, 388] width 530 height 19
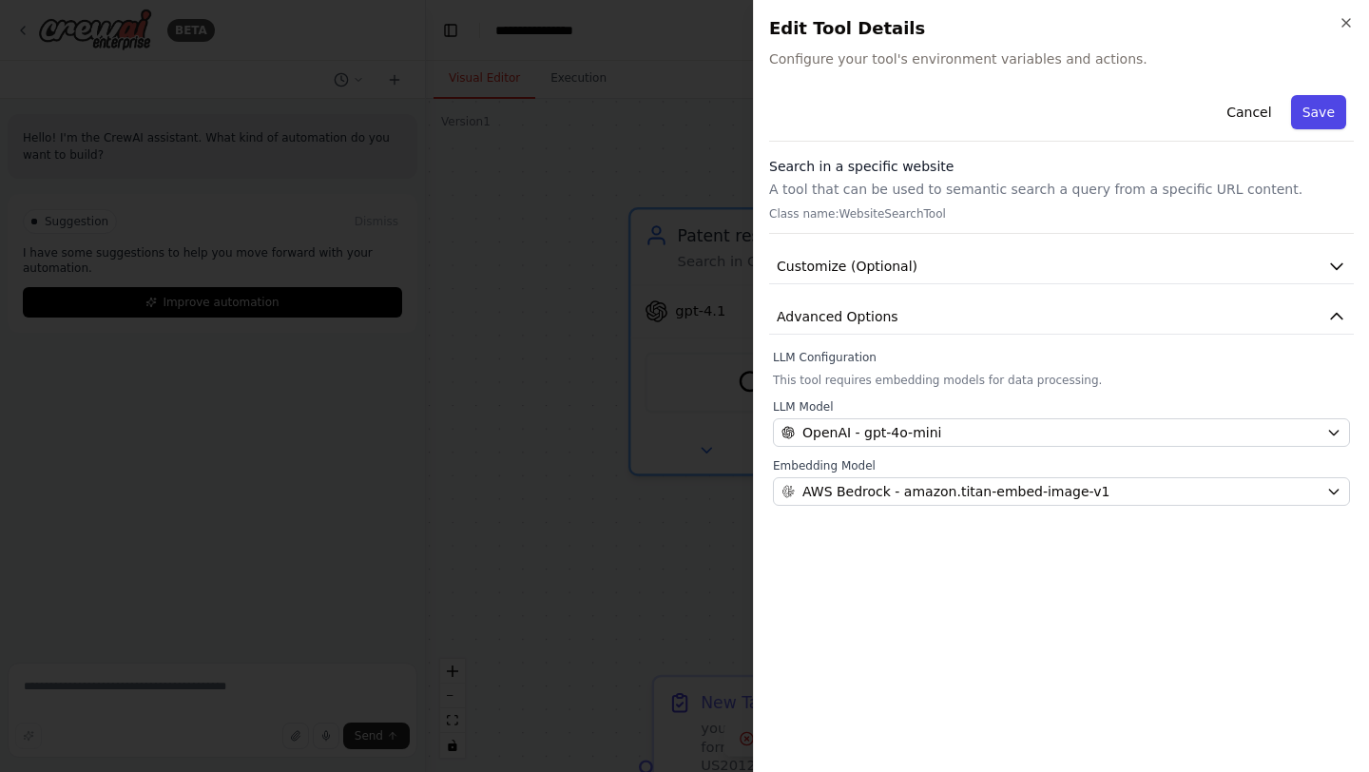
click at [1327, 123] on button "Save" at bounding box center [1318, 112] width 55 height 34
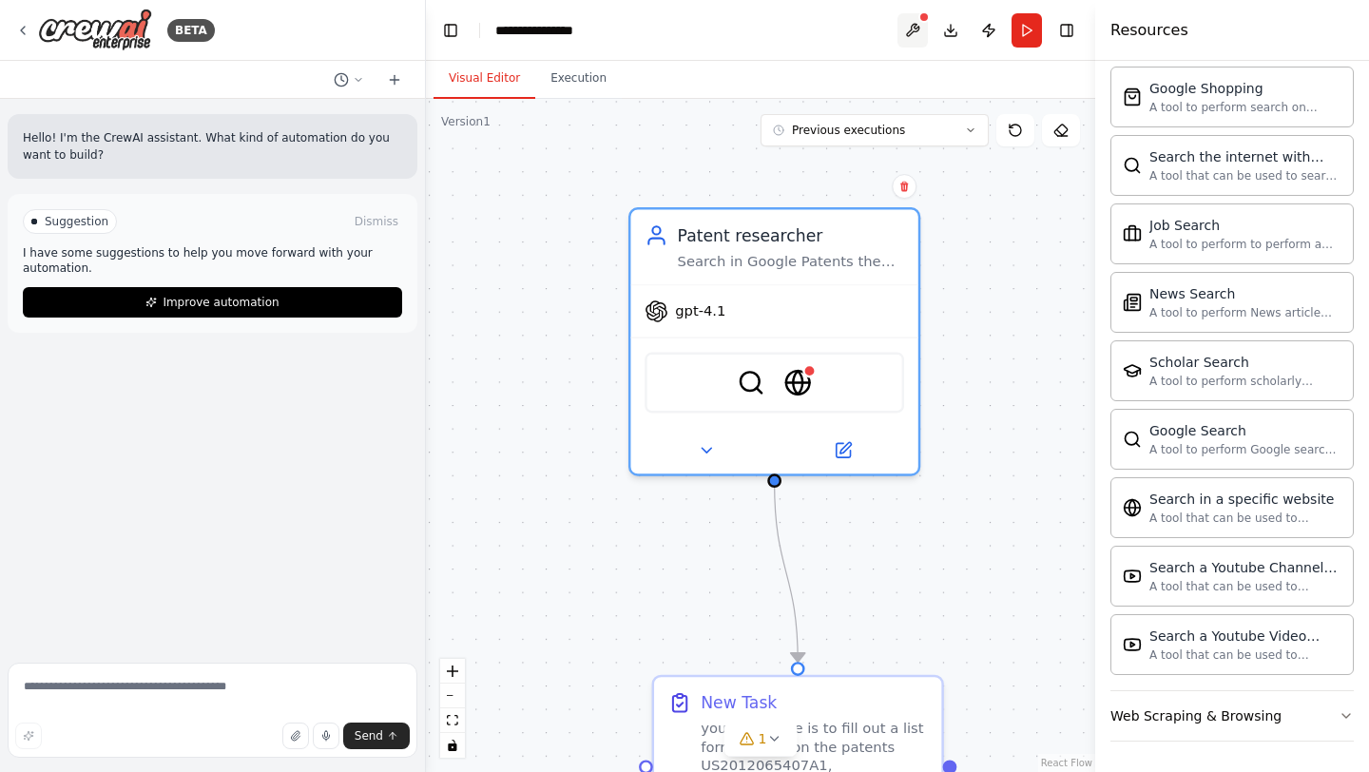
click at [911, 41] on button at bounding box center [913, 30] width 30 height 34
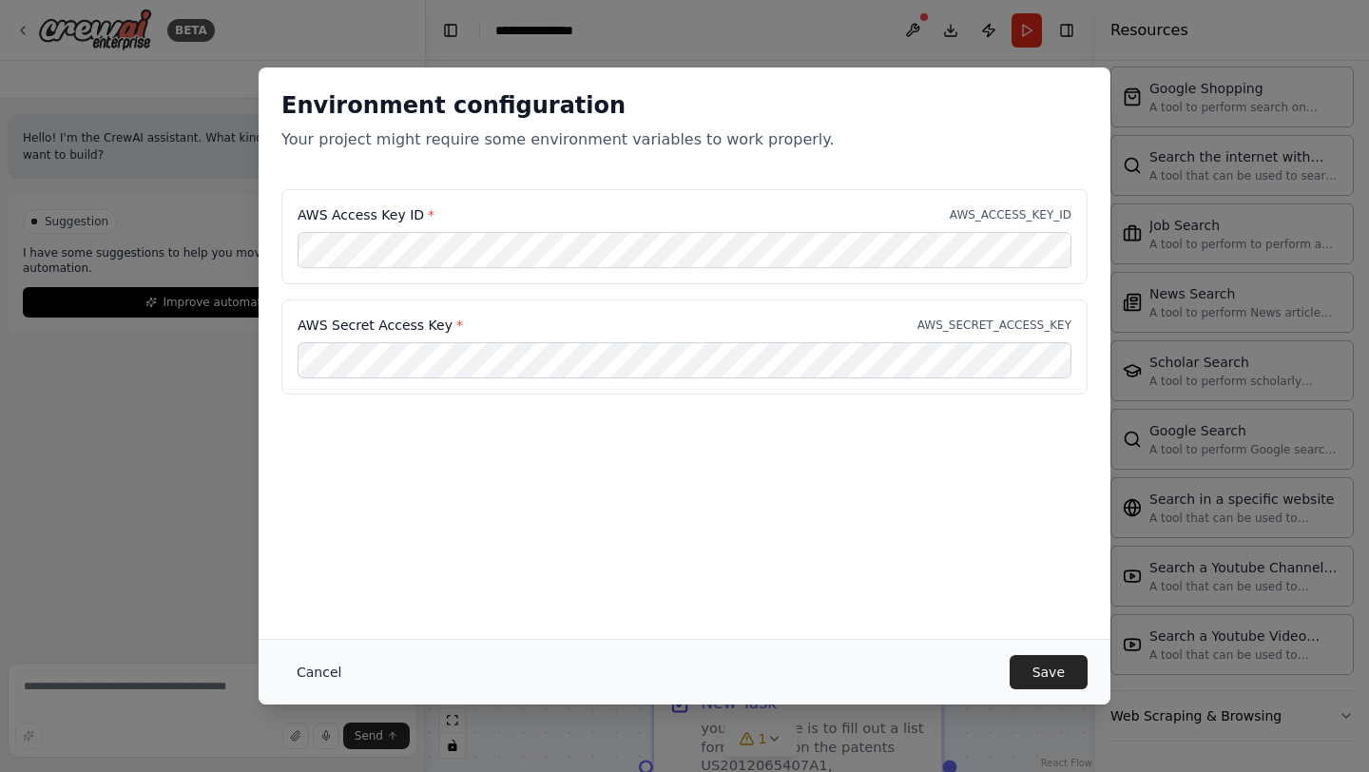
click at [328, 667] on button "Cancel" at bounding box center [318, 672] width 75 height 34
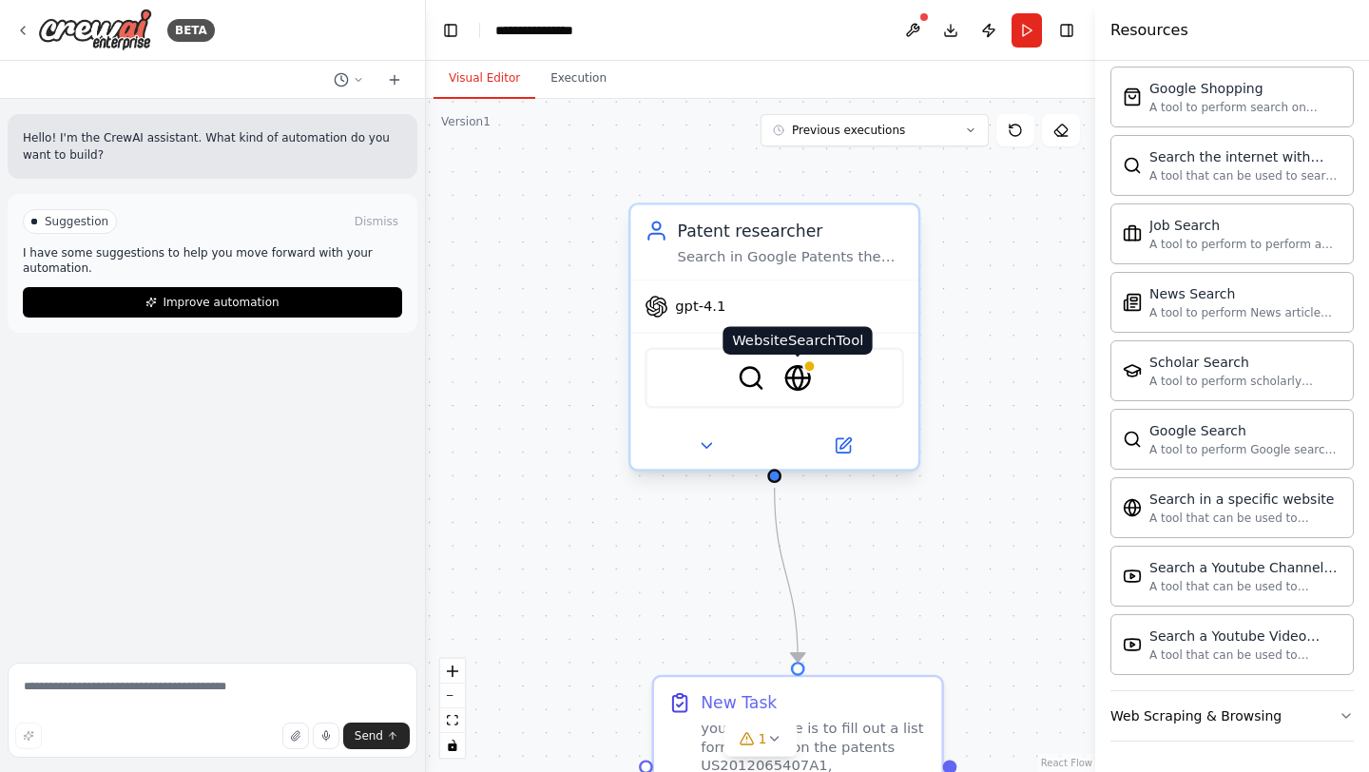
click at [804, 390] on img at bounding box center [798, 378] width 28 height 28
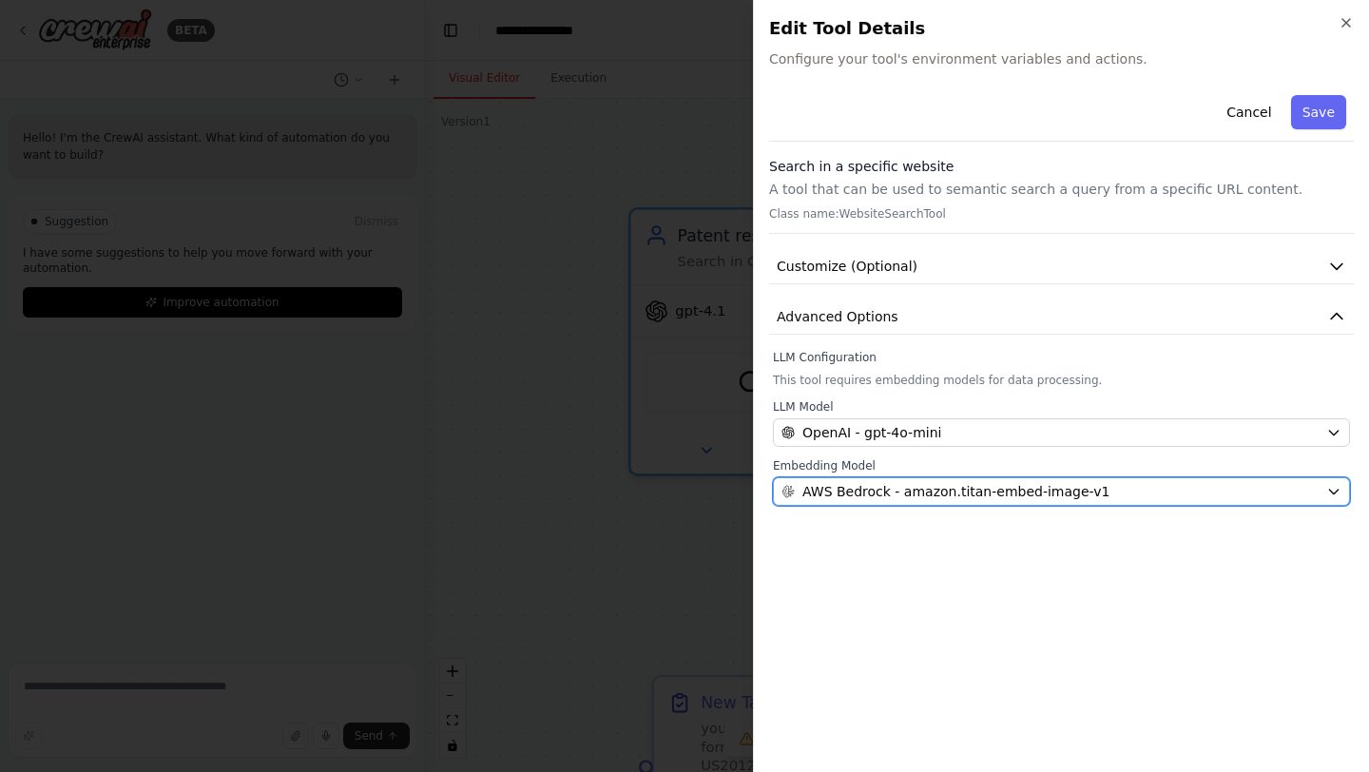
click at [989, 489] on span "AWS Bedrock - amazon.titan-embed-image-v1" at bounding box center [956, 491] width 307 height 19
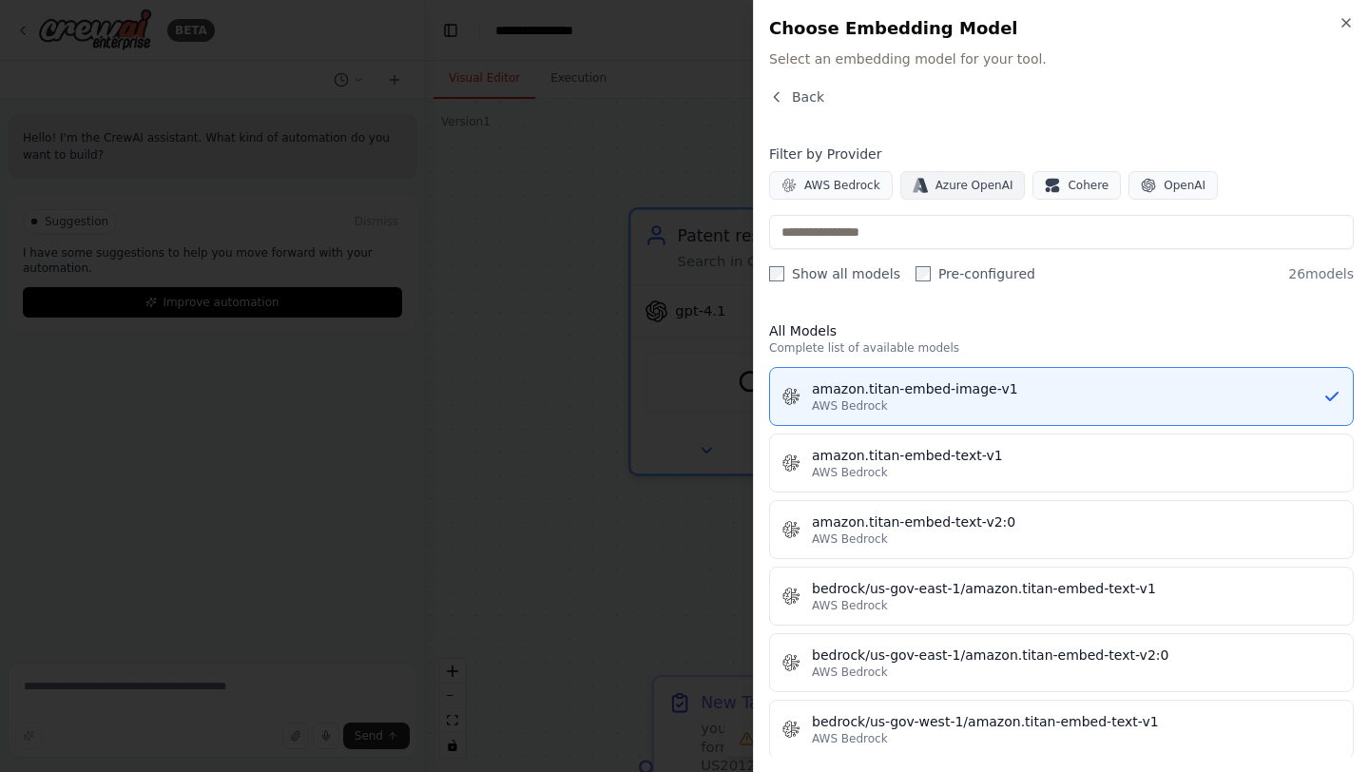
click at [978, 186] on span "Azure OpenAI" at bounding box center [975, 185] width 78 height 15
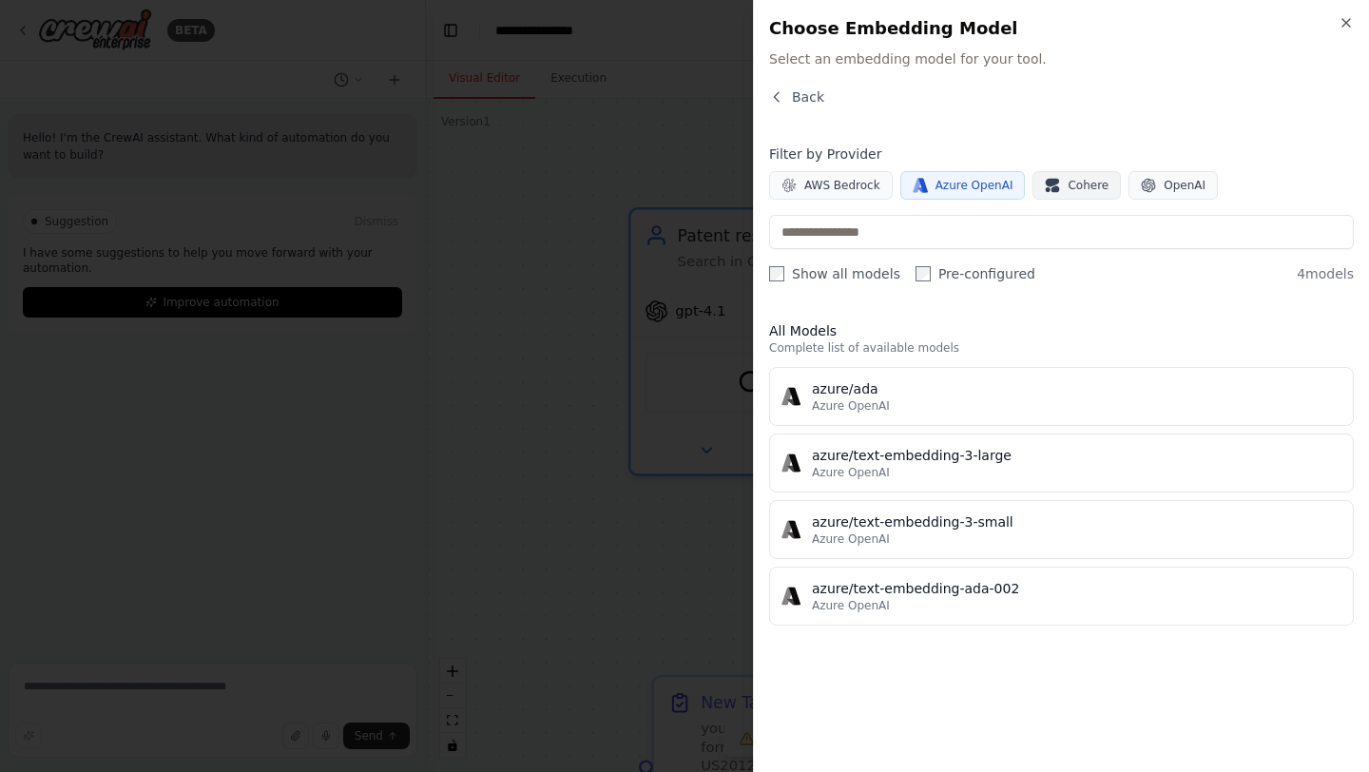
click at [1059, 183] on button "Cohere" at bounding box center [1077, 185] width 88 height 29
click at [978, 192] on span "Azure OpenAI" at bounding box center [975, 185] width 78 height 15
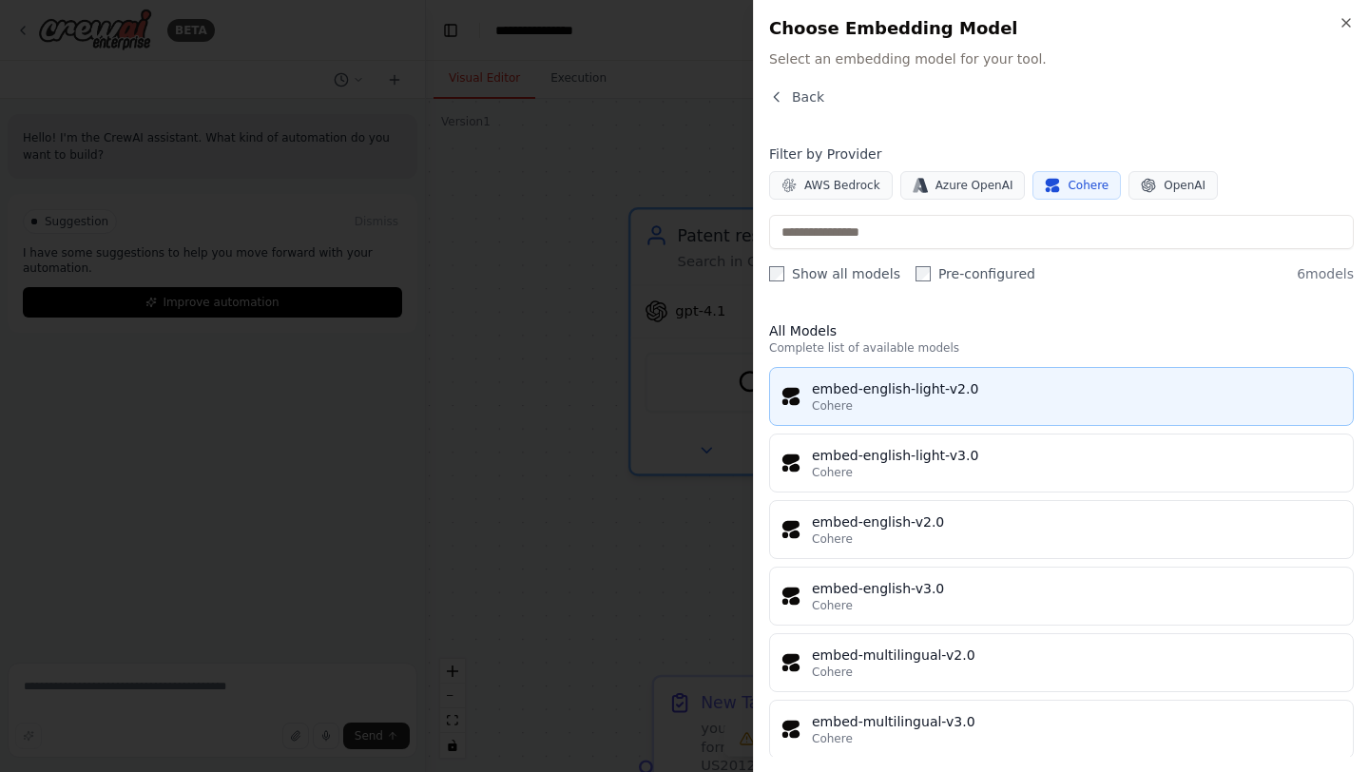
click at [949, 421] on button "embed-english-light-v2.0 Cohere" at bounding box center [1061, 396] width 585 height 59
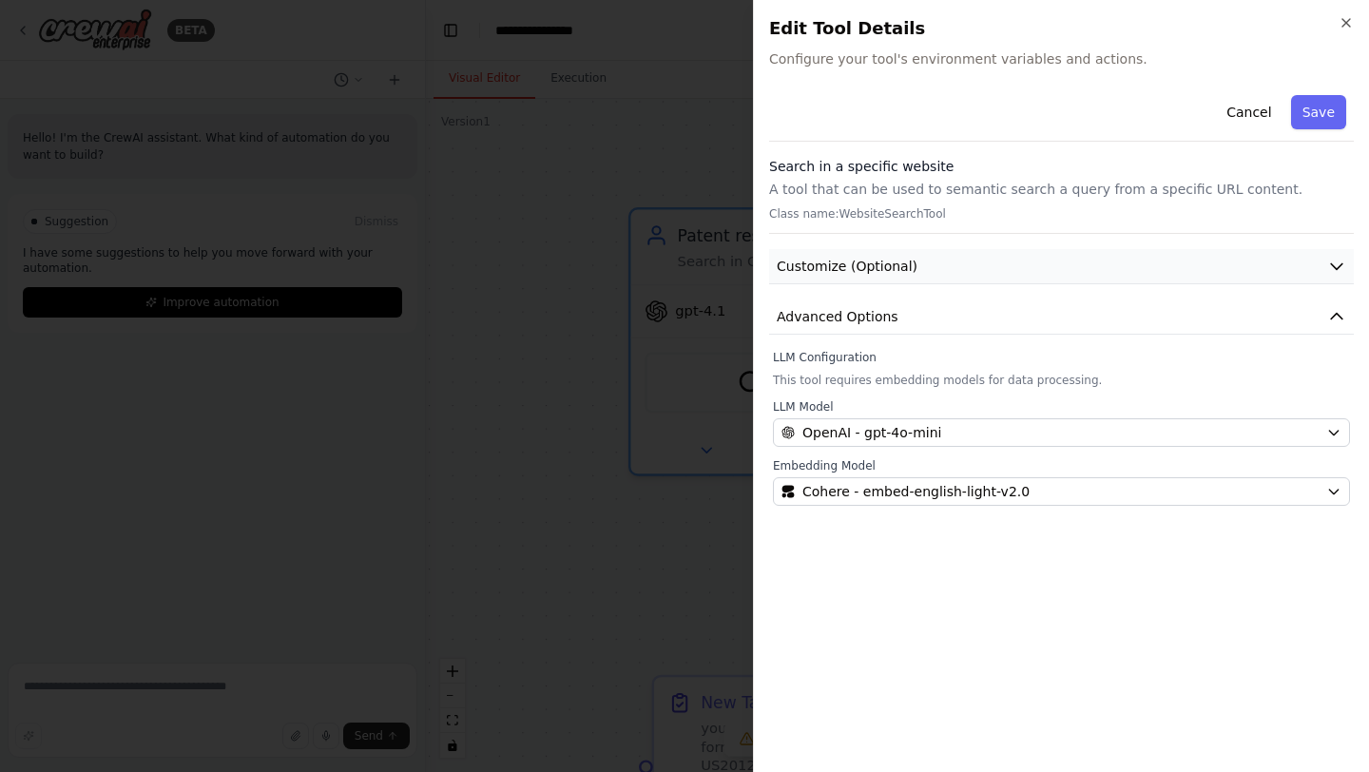
click at [1088, 275] on button "Customize (Optional)" at bounding box center [1061, 266] width 585 height 35
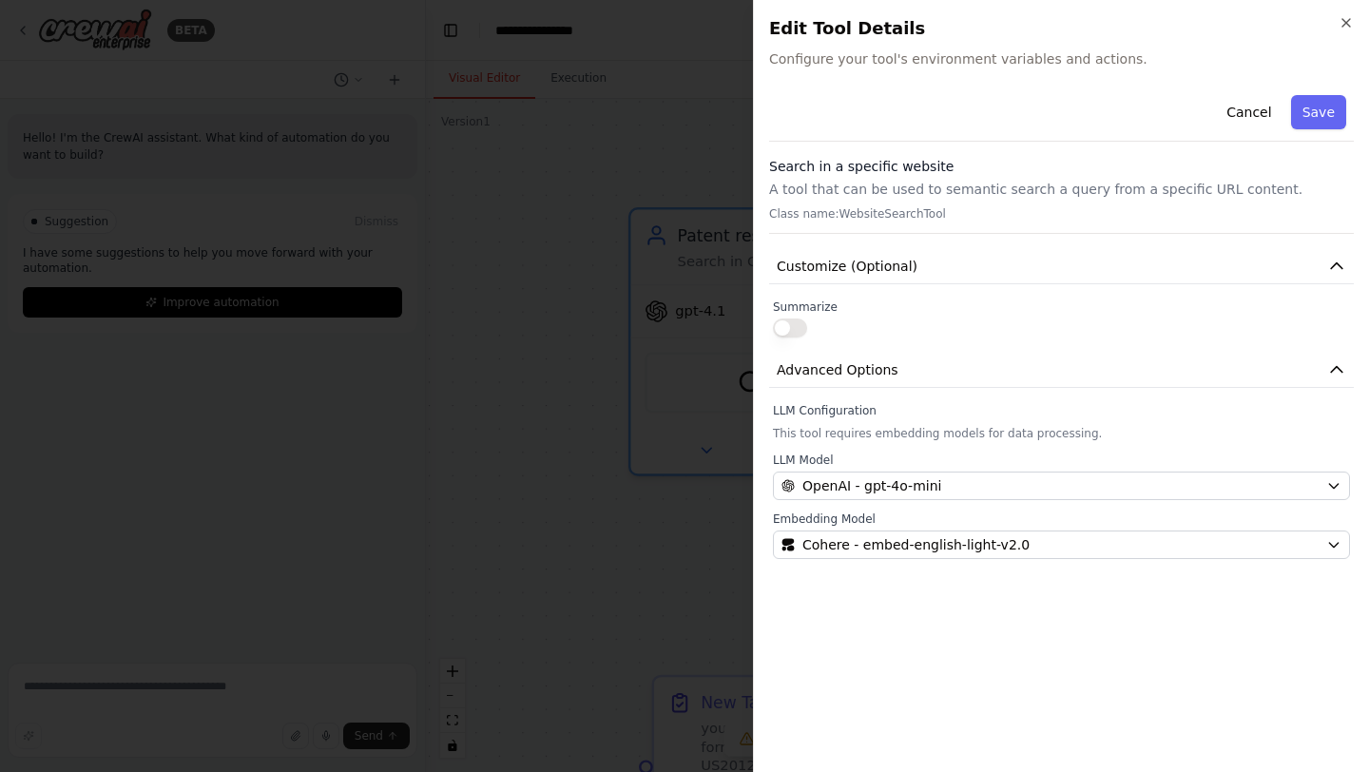
click at [799, 325] on button "button" at bounding box center [790, 328] width 34 height 19
click at [1321, 125] on button "Save" at bounding box center [1318, 112] width 55 height 34
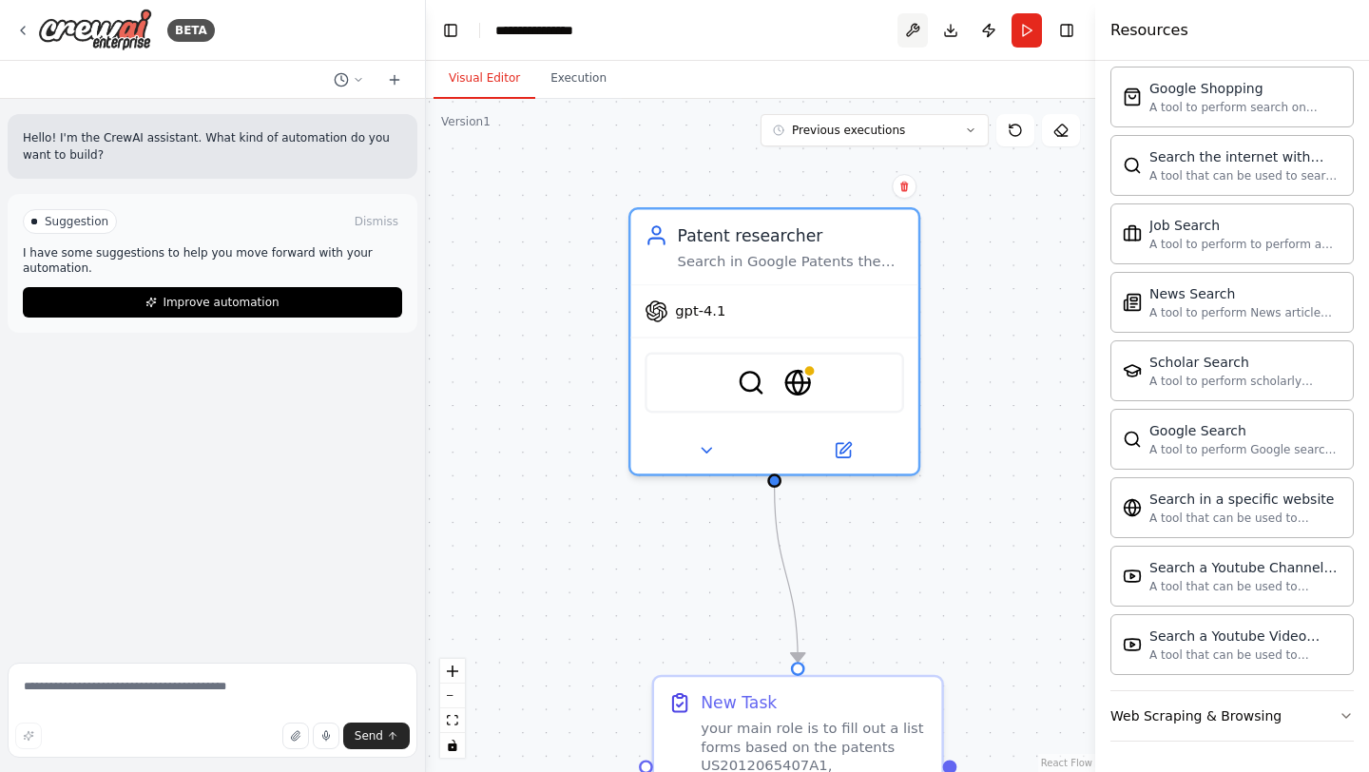
click at [911, 31] on button at bounding box center [913, 30] width 30 height 34
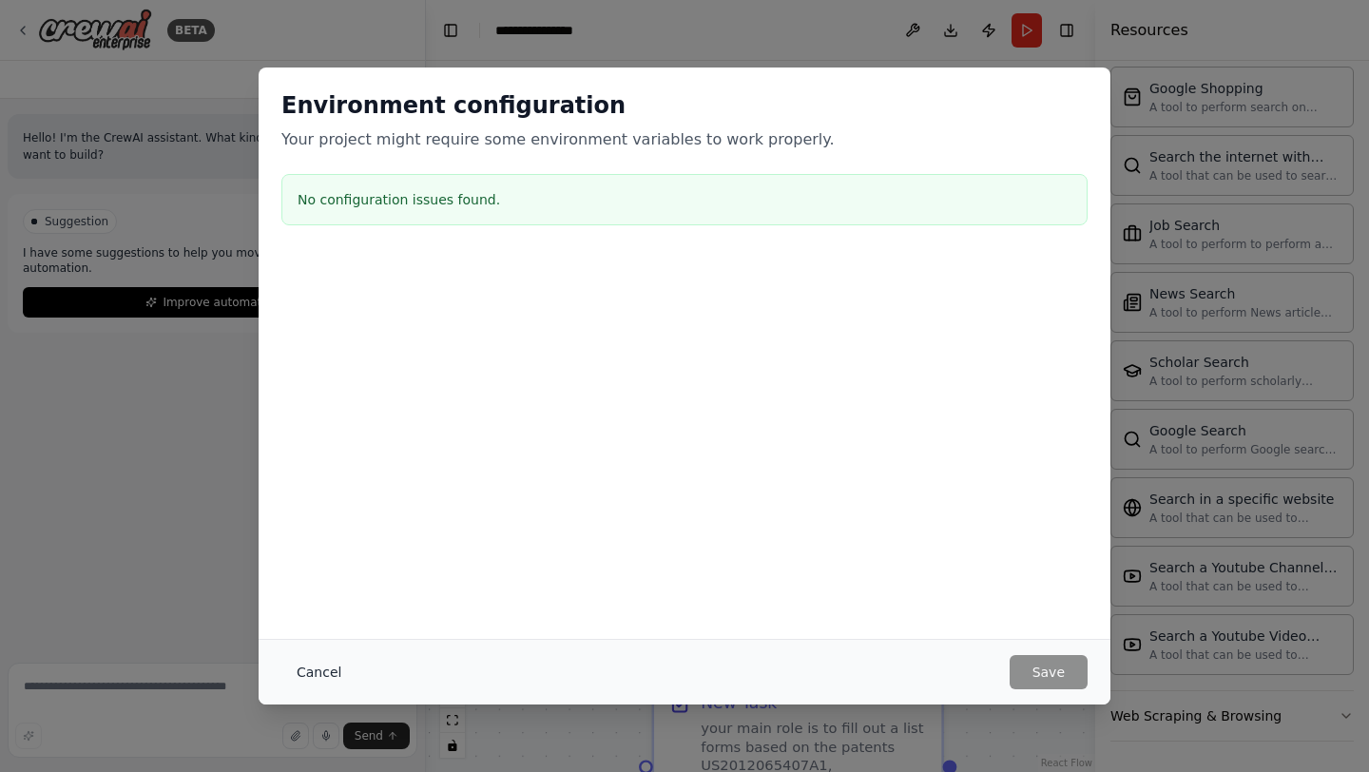
click at [321, 663] on button "Cancel" at bounding box center [318, 672] width 75 height 34
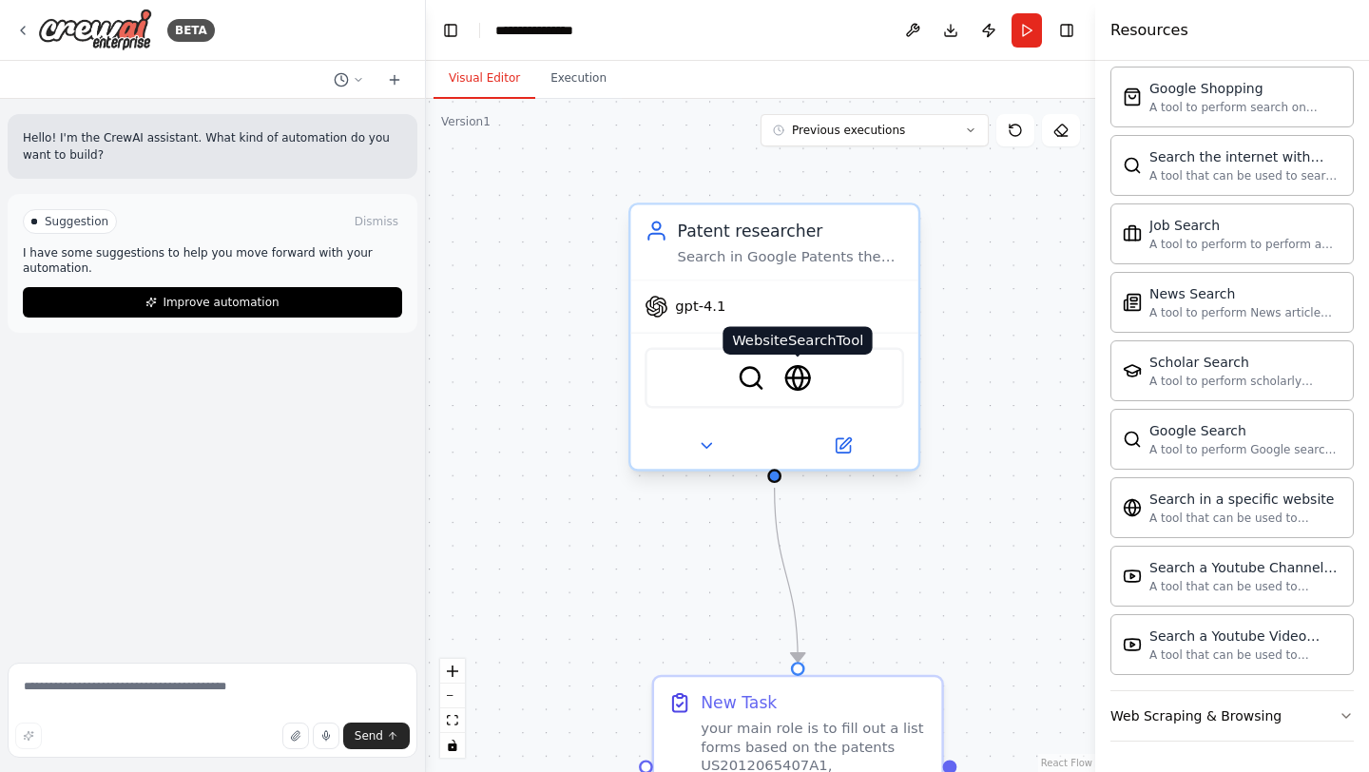
click at [799, 383] on img at bounding box center [798, 378] width 28 height 28
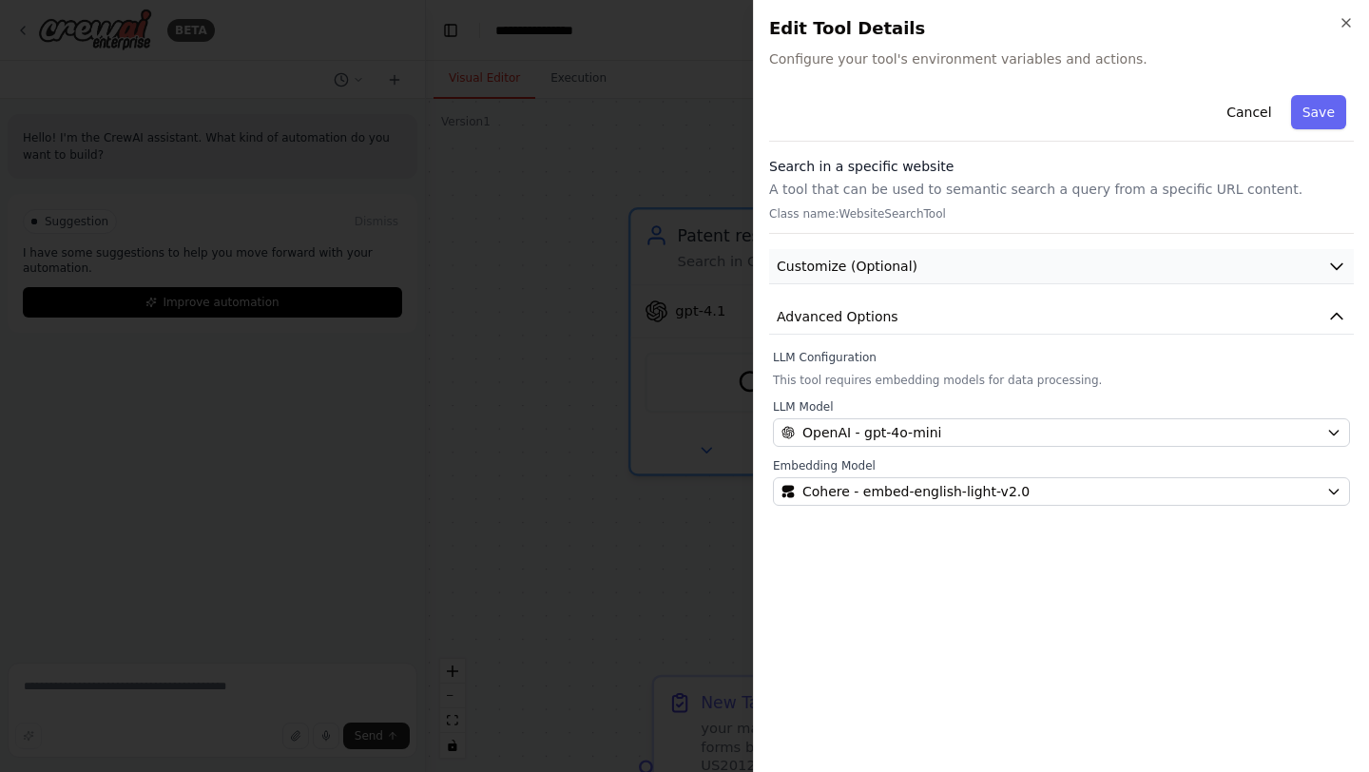
click at [923, 277] on button "Customize (Optional)" at bounding box center [1061, 266] width 585 height 35
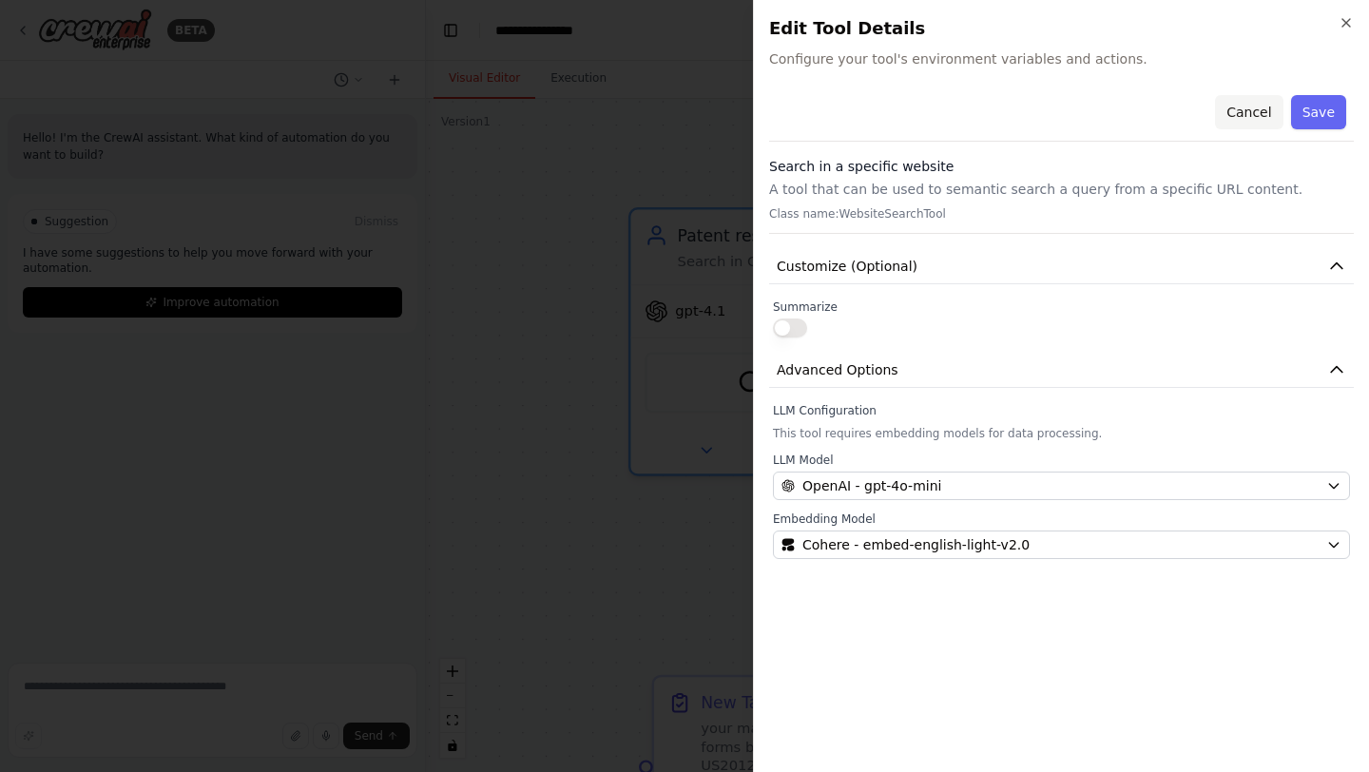
click at [1256, 119] on button "Cancel" at bounding box center [1249, 112] width 68 height 34
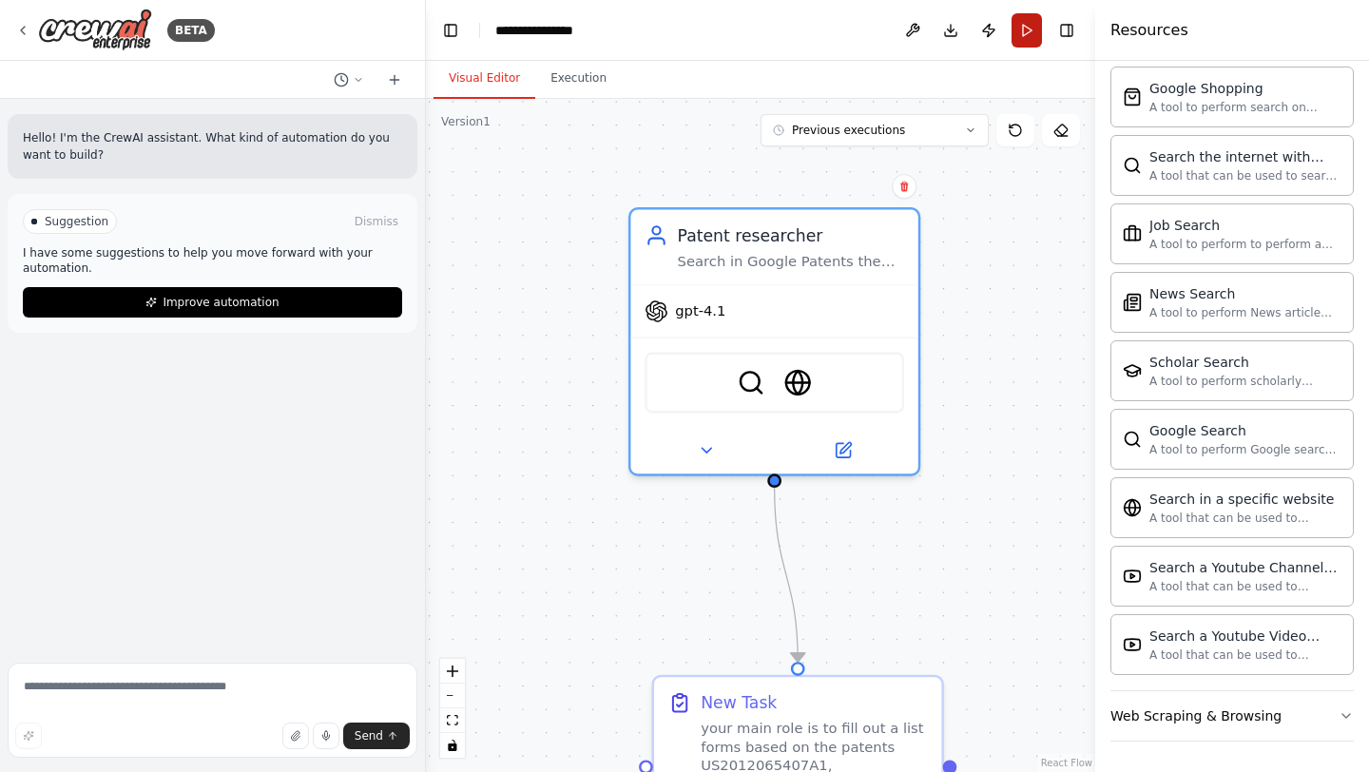
click at [1028, 38] on button "Run" at bounding box center [1027, 30] width 30 height 34
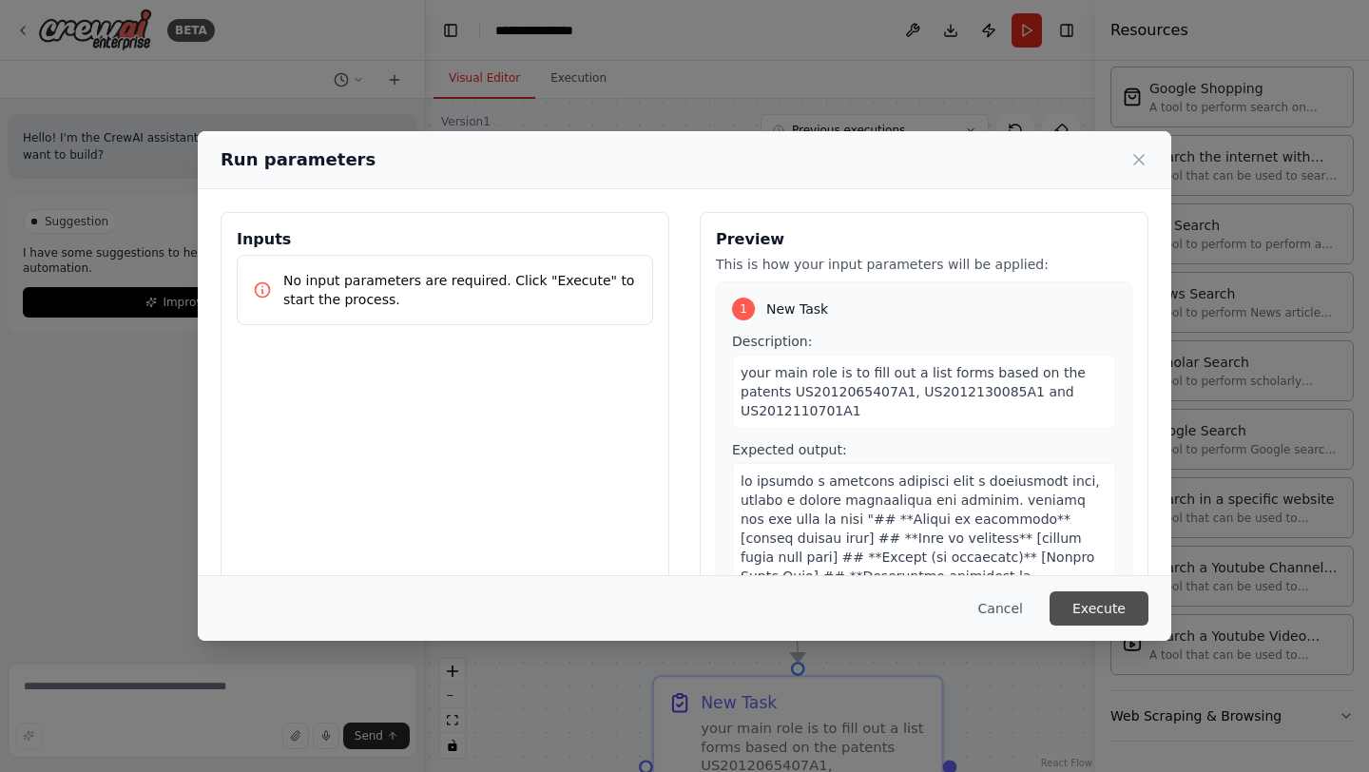
click at [1081, 603] on button "Execute" at bounding box center [1099, 608] width 99 height 34
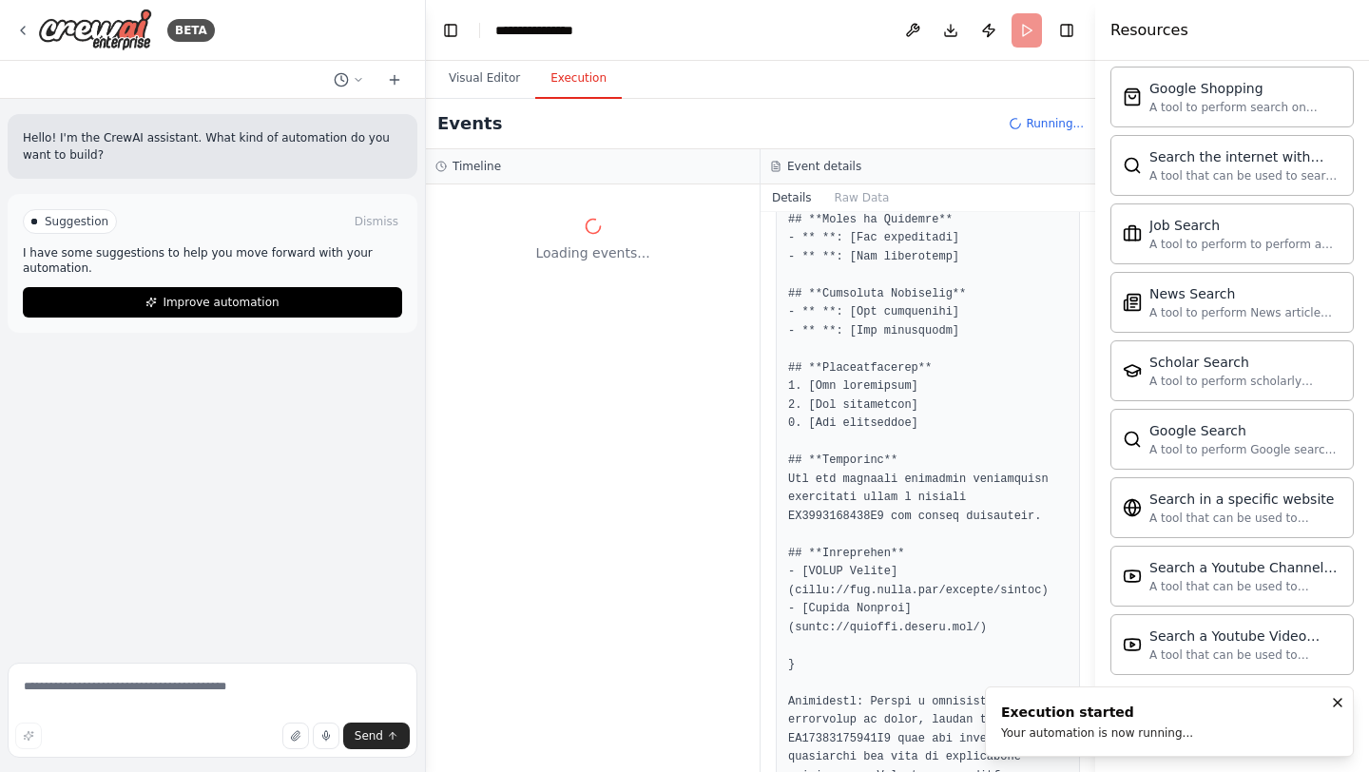
scroll to position [0, 0]
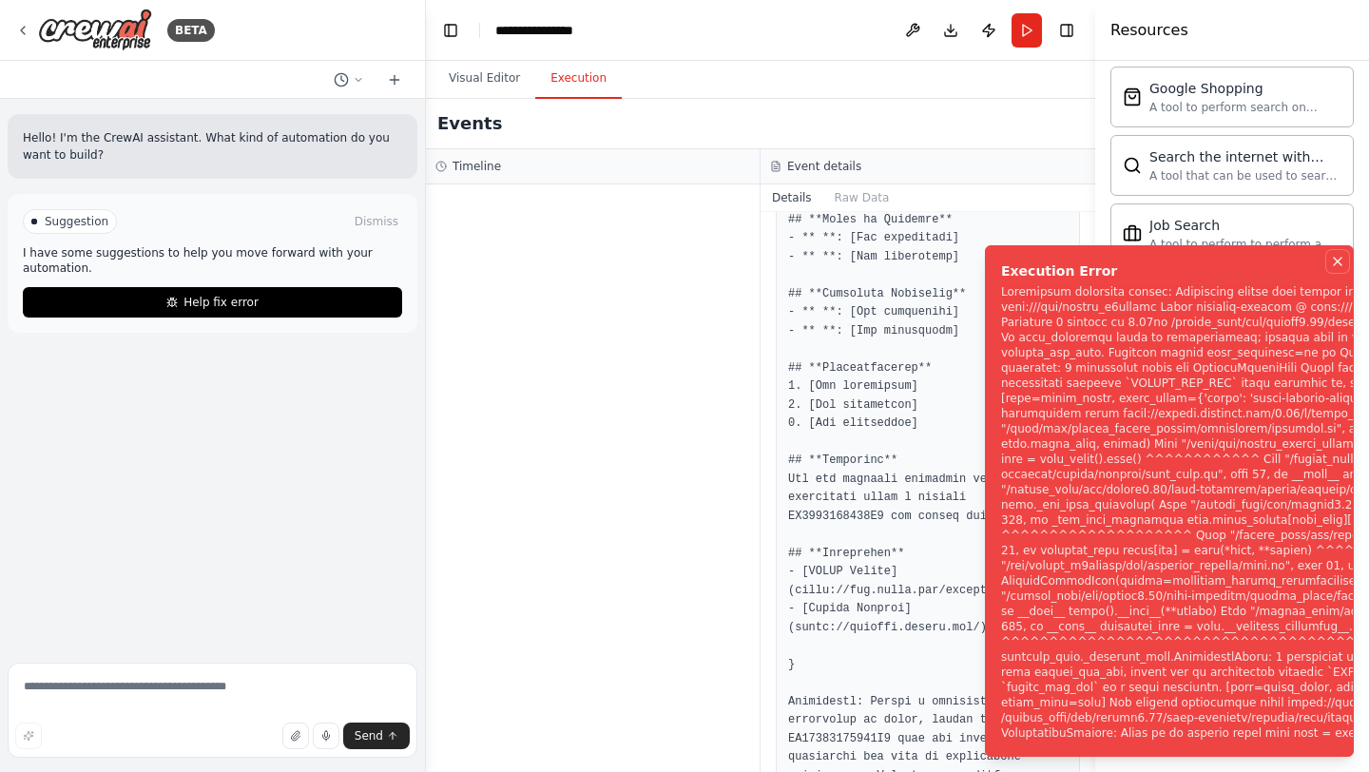
click at [1341, 254] on icon "Notifications (F8)" at bounding box center [1337, 261] width 15 height 15
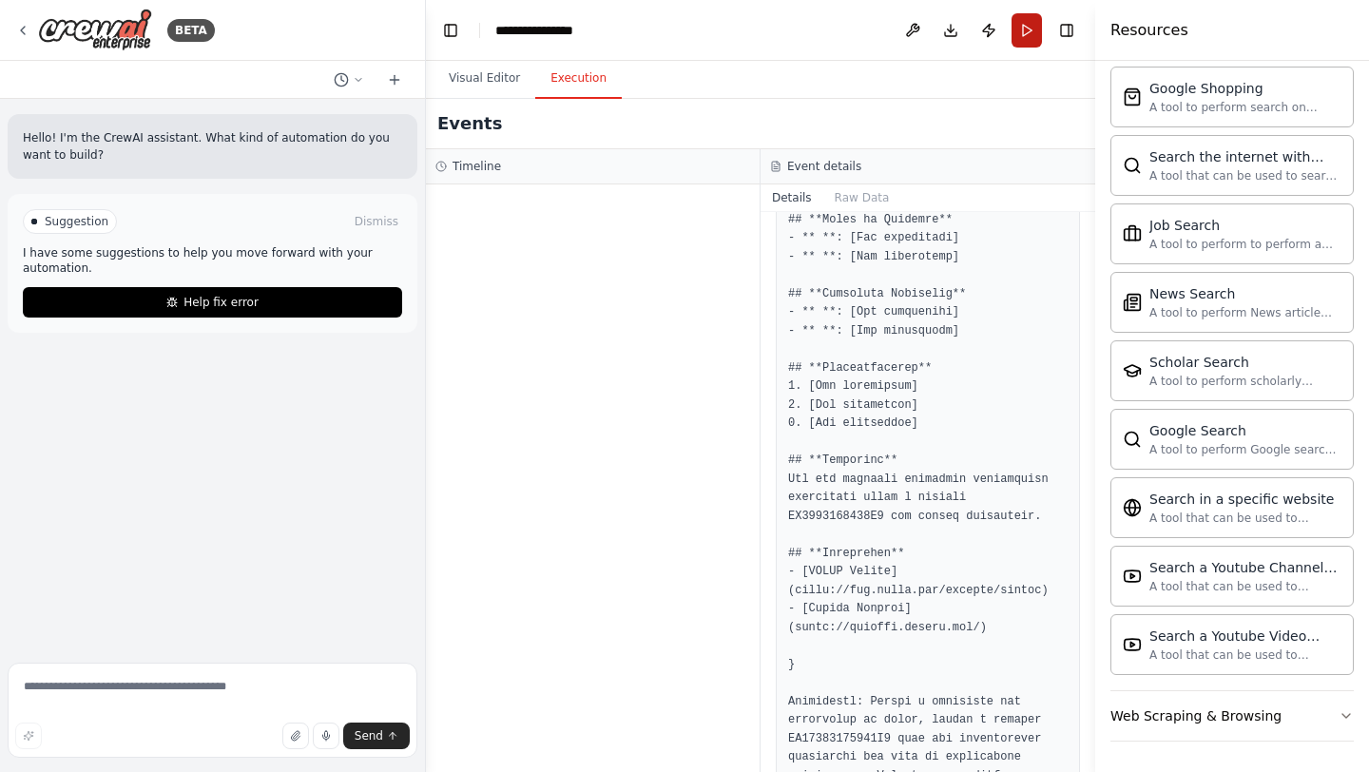
click at [1027, 36] on button "Run" at bounding box center [1027, 30] width 30 height 34
click at [504, 89] on body "**********" at bounding box center [684, 386] width 1369 height 772
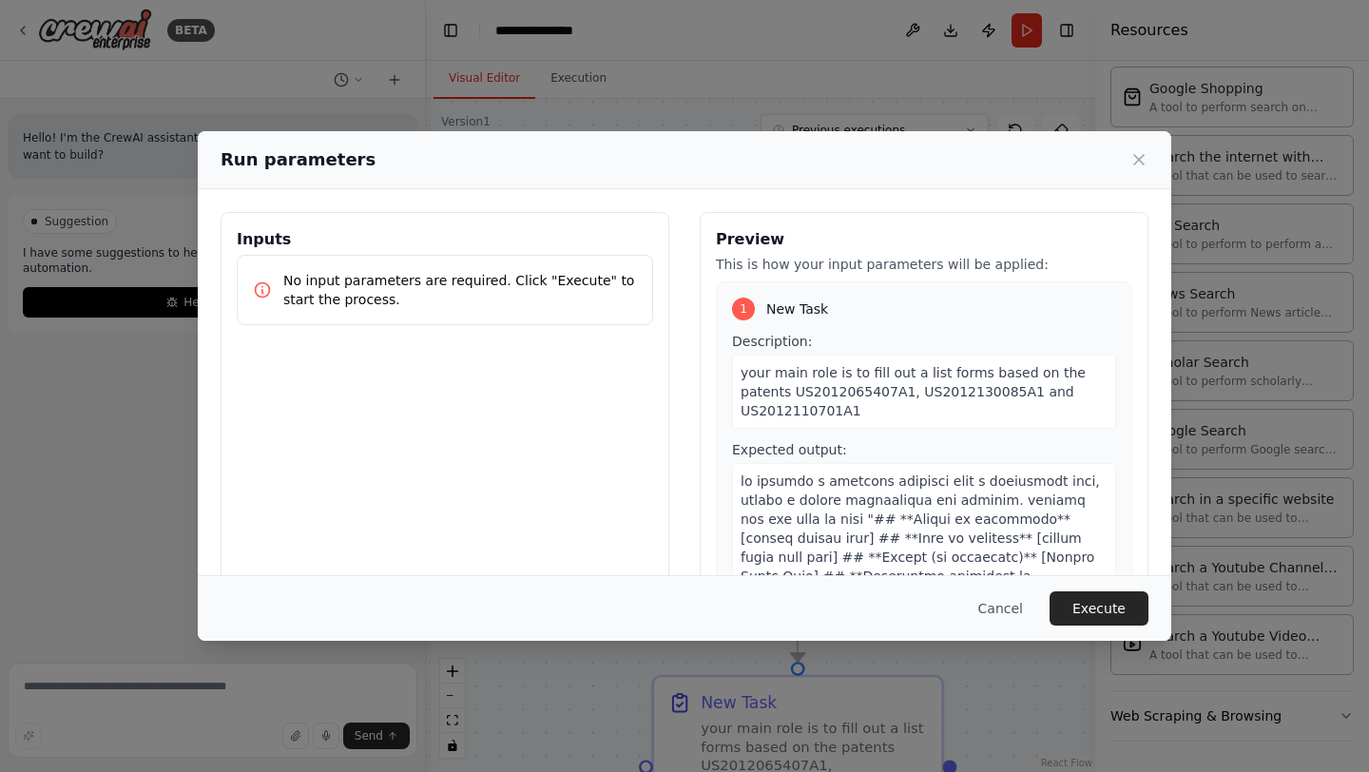
click at [551, 302] on p "No input parameters are required. Click "Execute" to start the process." at bounding box center [460, 290] width 354 height 38
click at [1099, 598] on button "Execute" at bounding box center [1099, 608] width 99 height 34
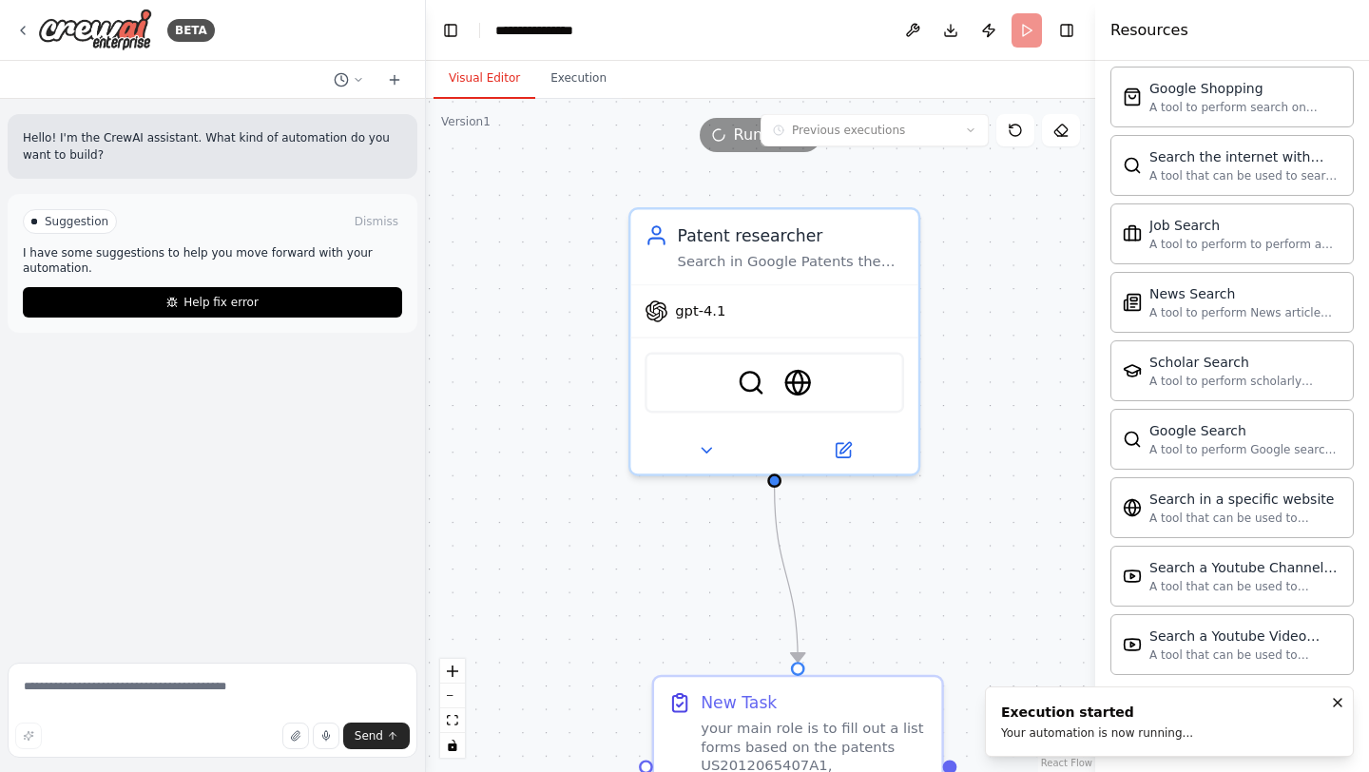
click at [479, 72] on button "Visual Editor" at bounding box center [485, 79] width 102 height 40
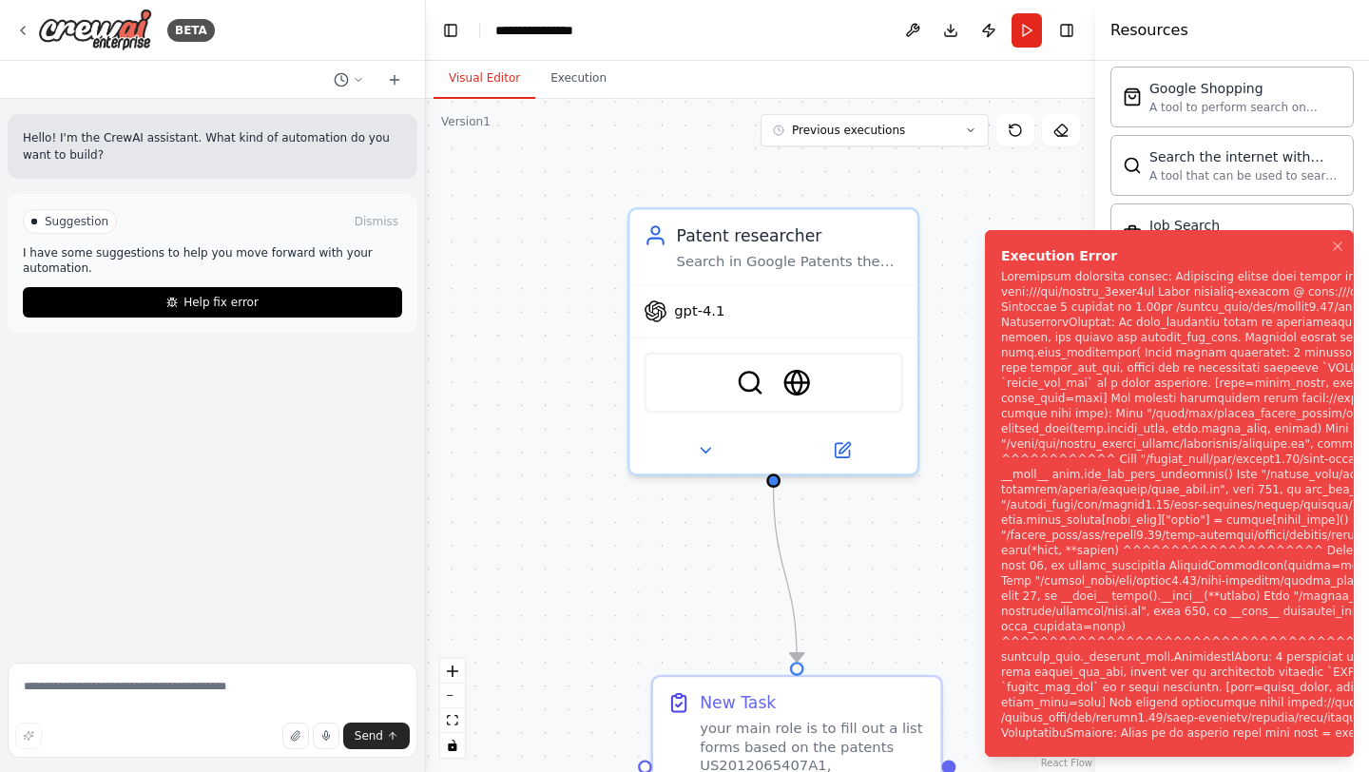
click at [927, 522] on div ".deletable-edge-delete-btn { width: 20px; height: 20px; border: 0px solid #ffff…" at bounding box center [760, 435] width 669 height 673
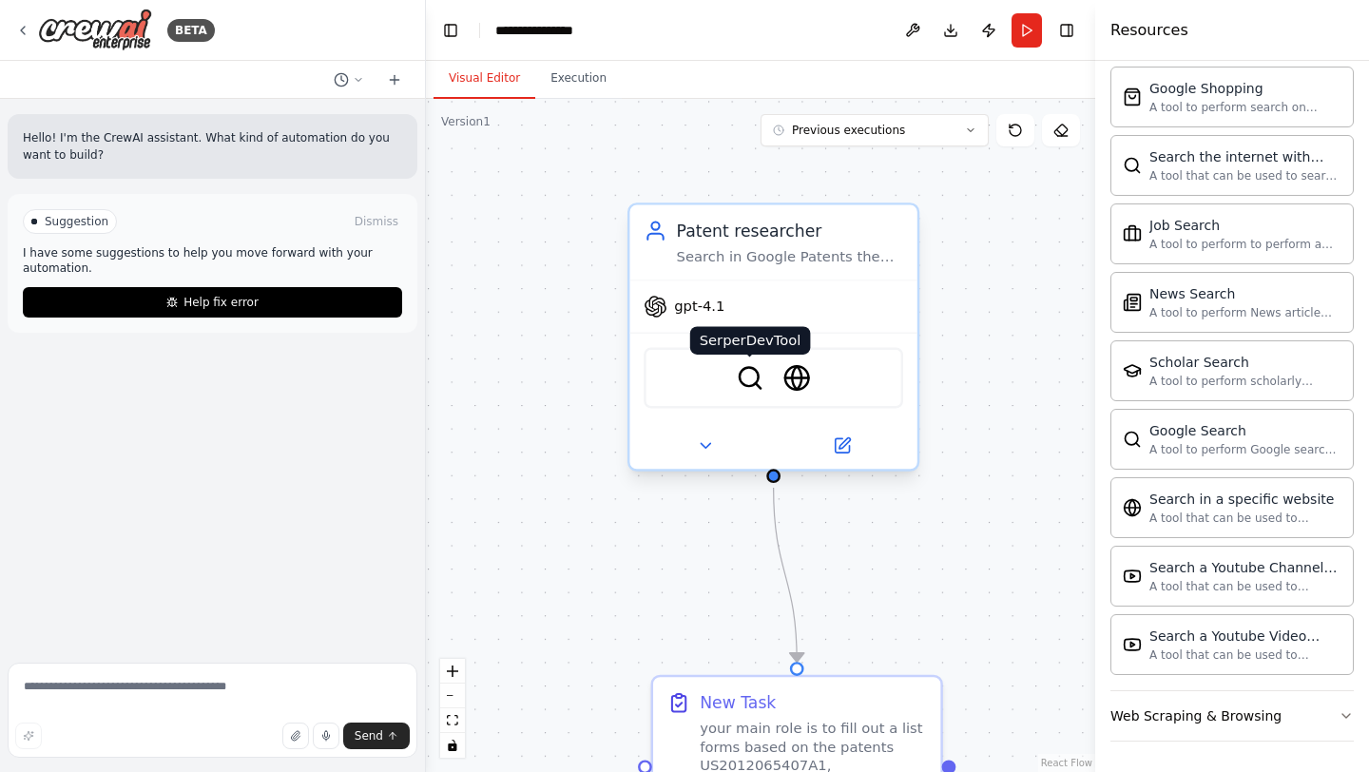
click at [749, 380] on img at bounding box center [750, 378] width 28 height 28
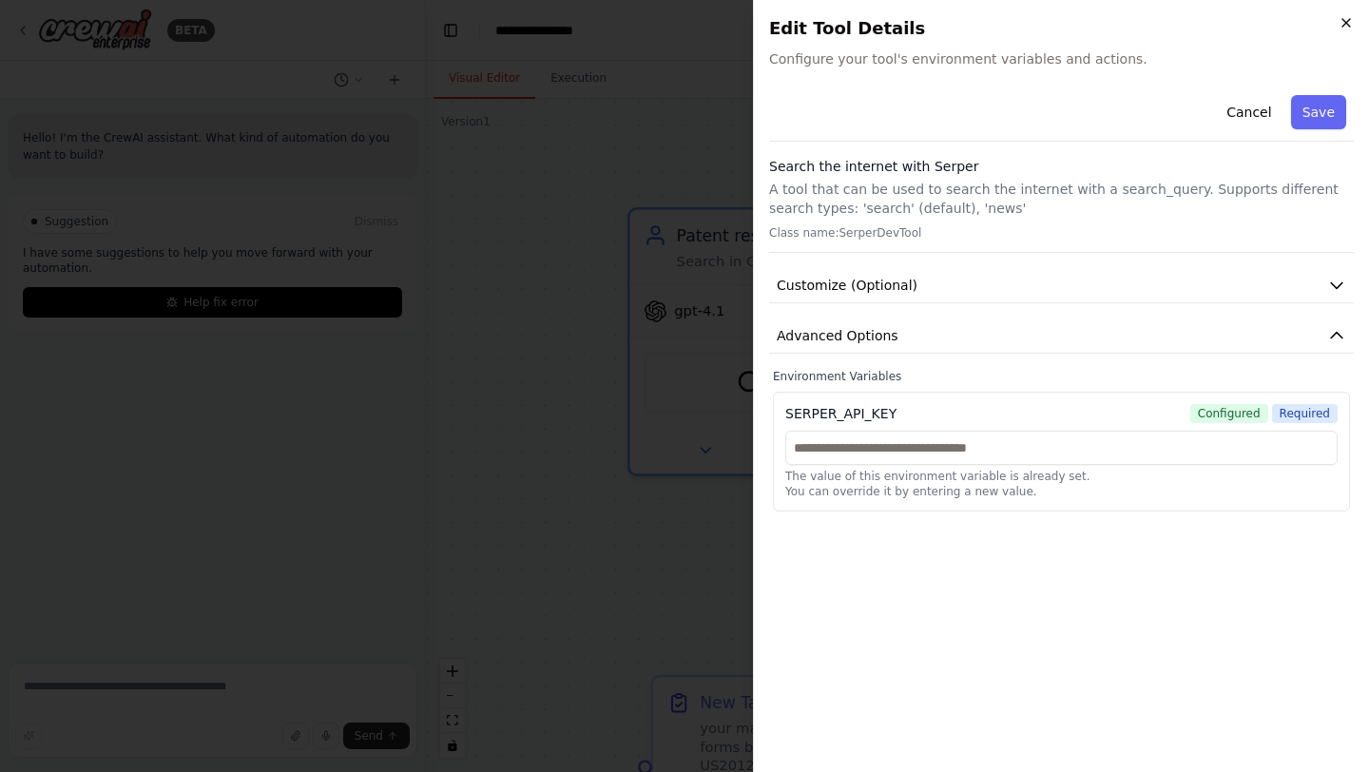
click at [1350, 23] on icon "button" at bounding box center [1346, 22] width 15 height 15
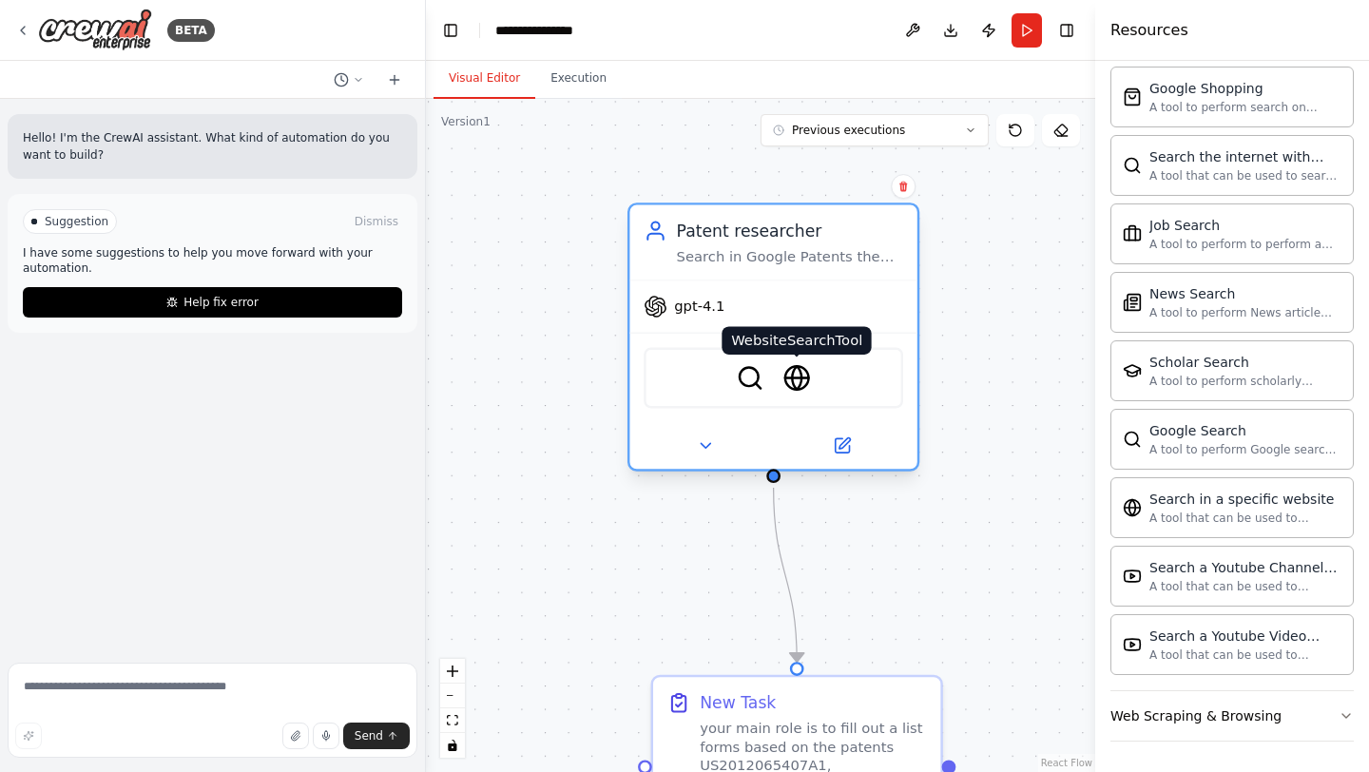
click at [800, 378] on img at bounding box center [797, 378] width 28 height 28
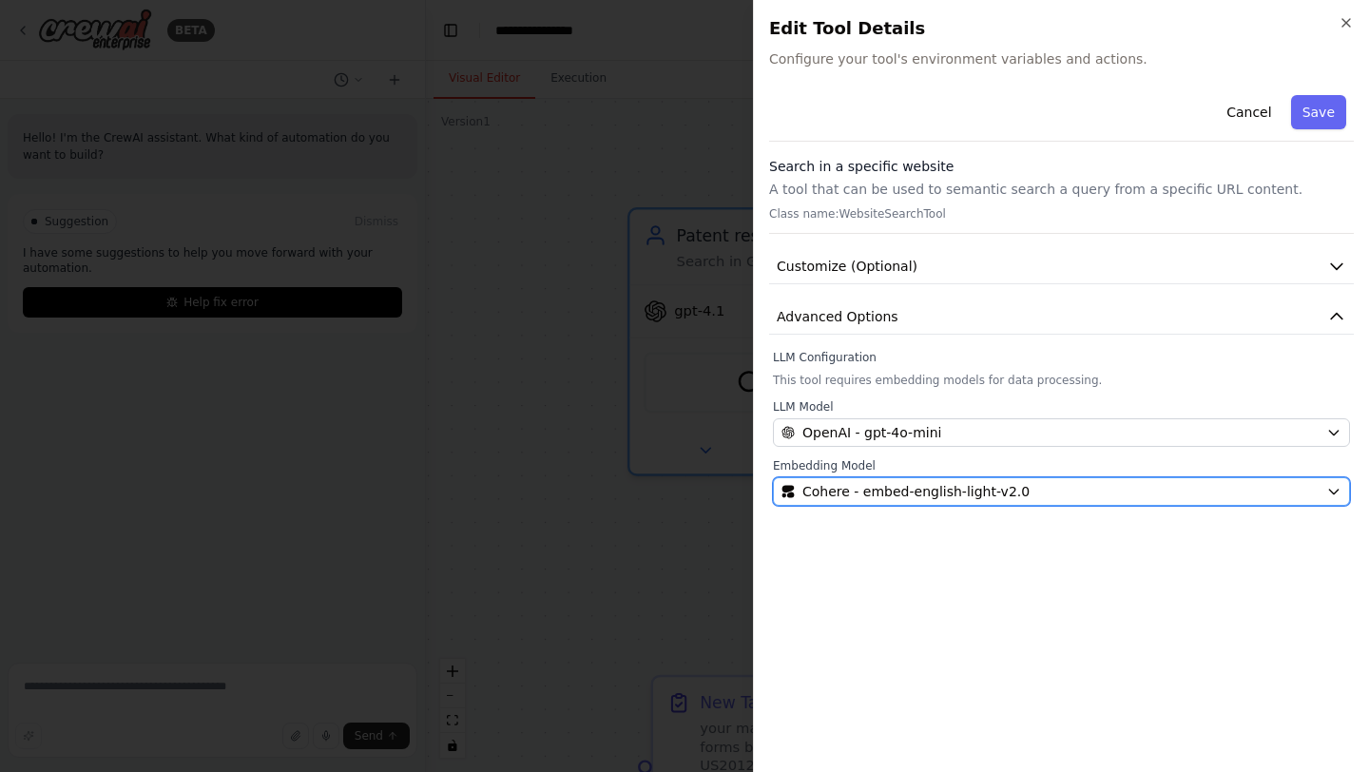
click at [1093, 484] on div "Cohere - embed-english-light-v2.0" at bounding box center [1050, 491] width 537 height 19
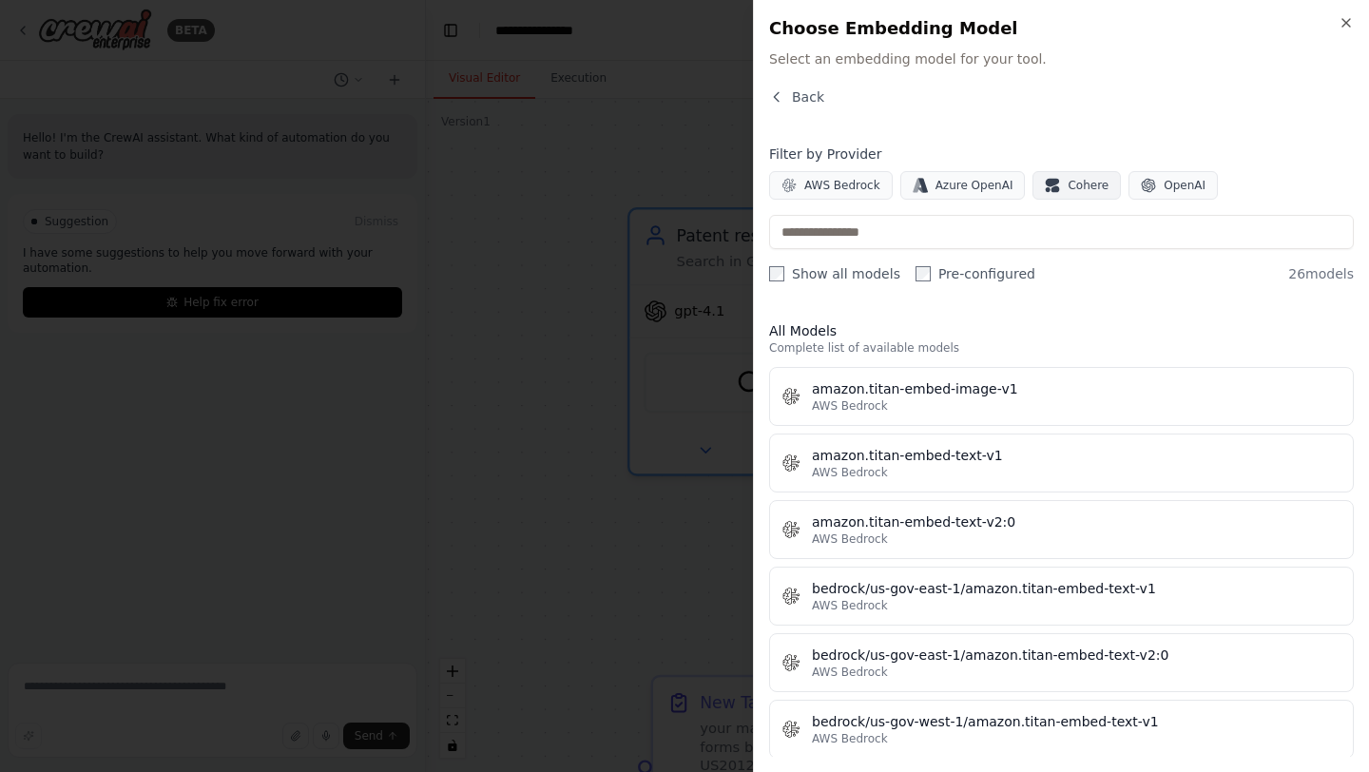
click at [1071, 193] on button "Cohere" at bounding box center [1077, 185] width 88 height 29
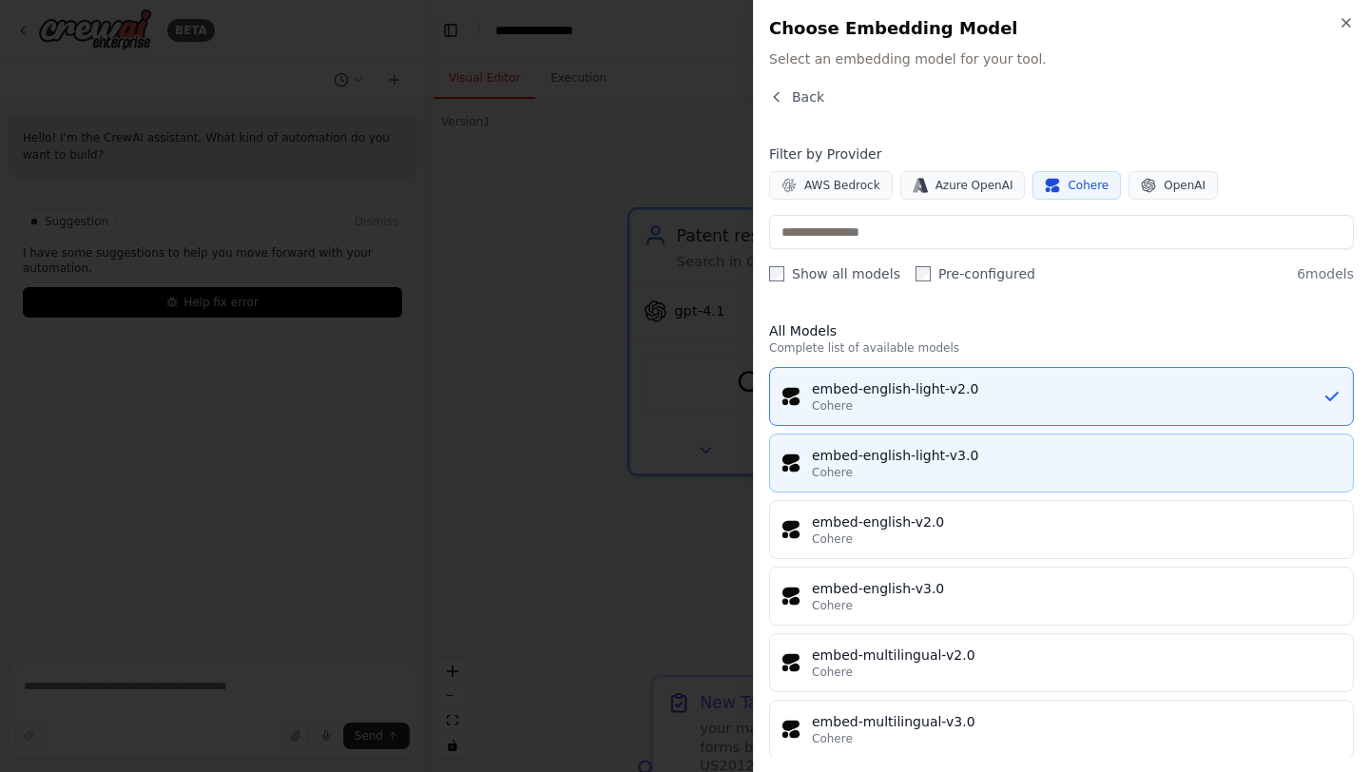
click at [1006, 459] on div "embed-english-light-v3.0" at bounding box center [1077, 455] width 530 height 19
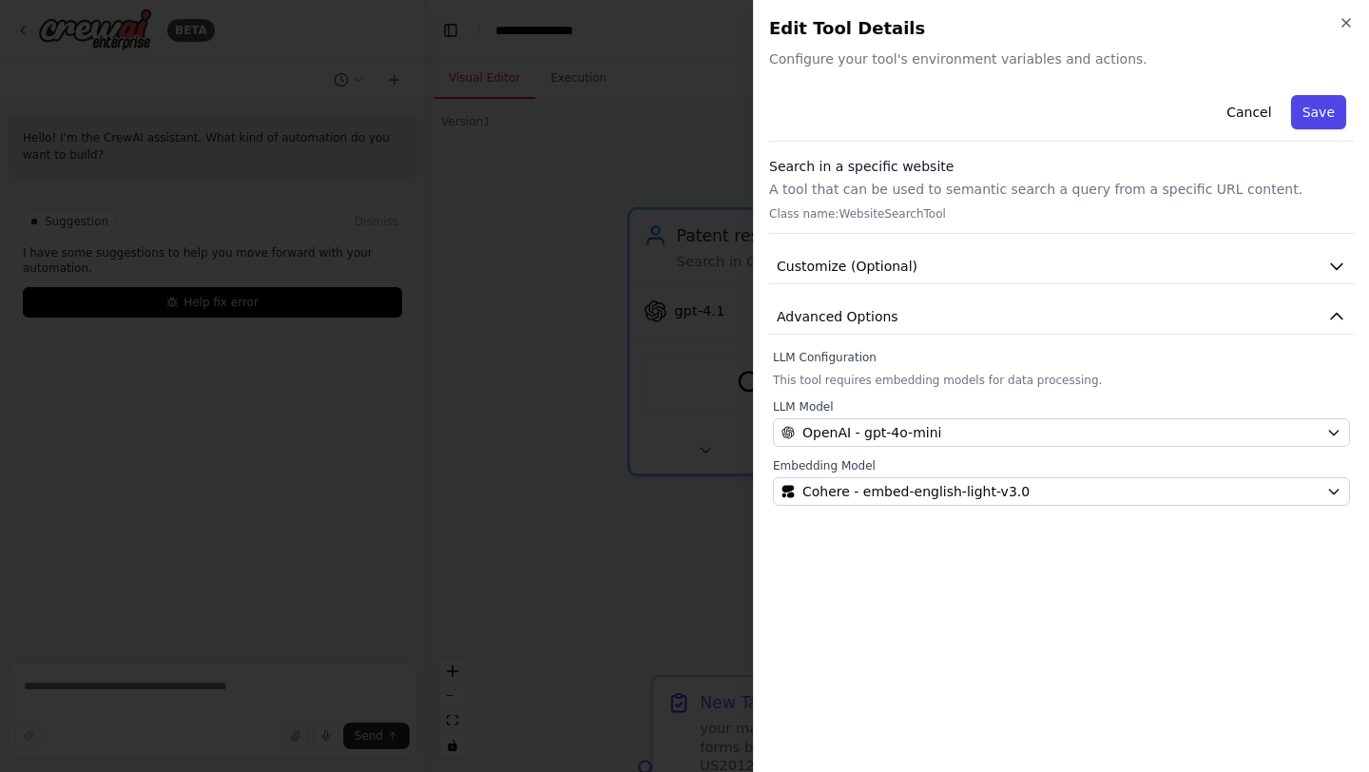
click at [1322, 115] on button "Save" at bounding box center [1318, 112] width 55 height 34
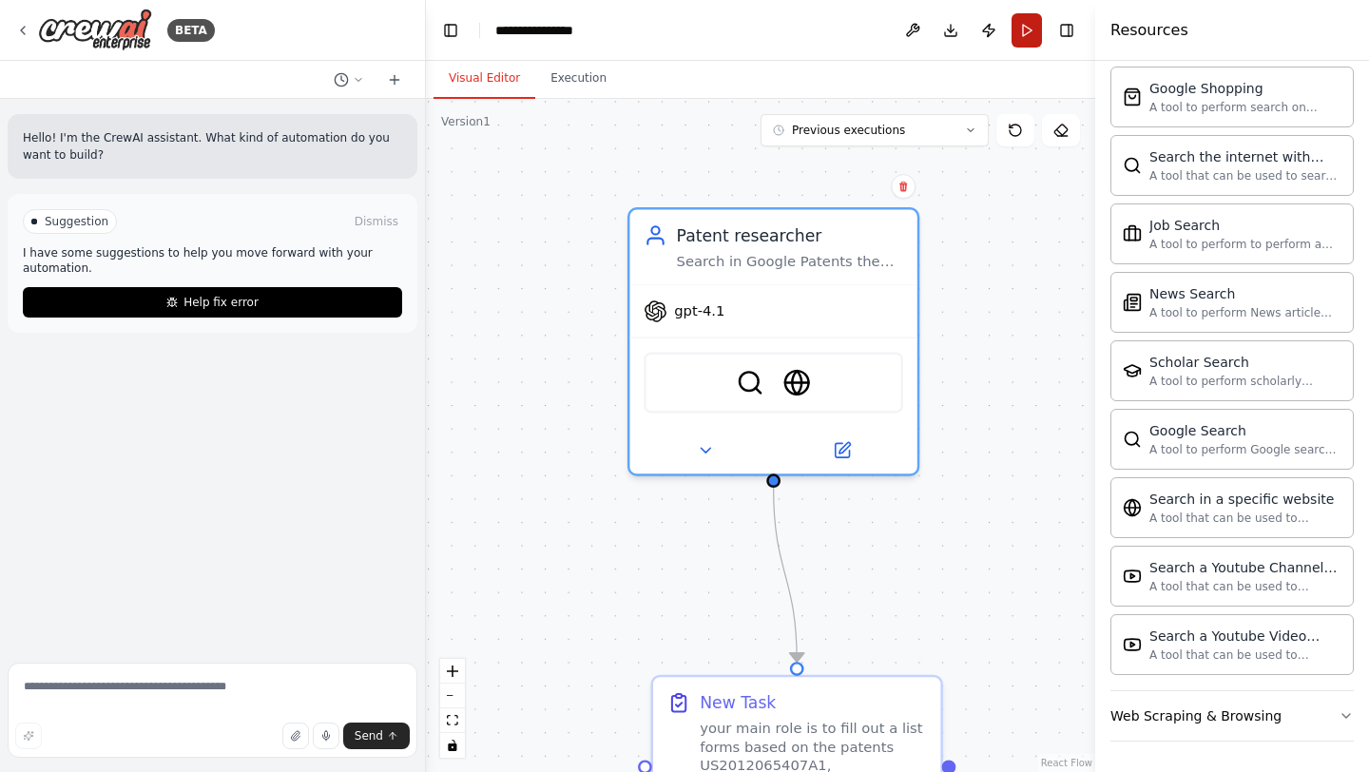
click at [1026, 39] on button "Run" at bounding box center [1027, 30] width 30 height 34
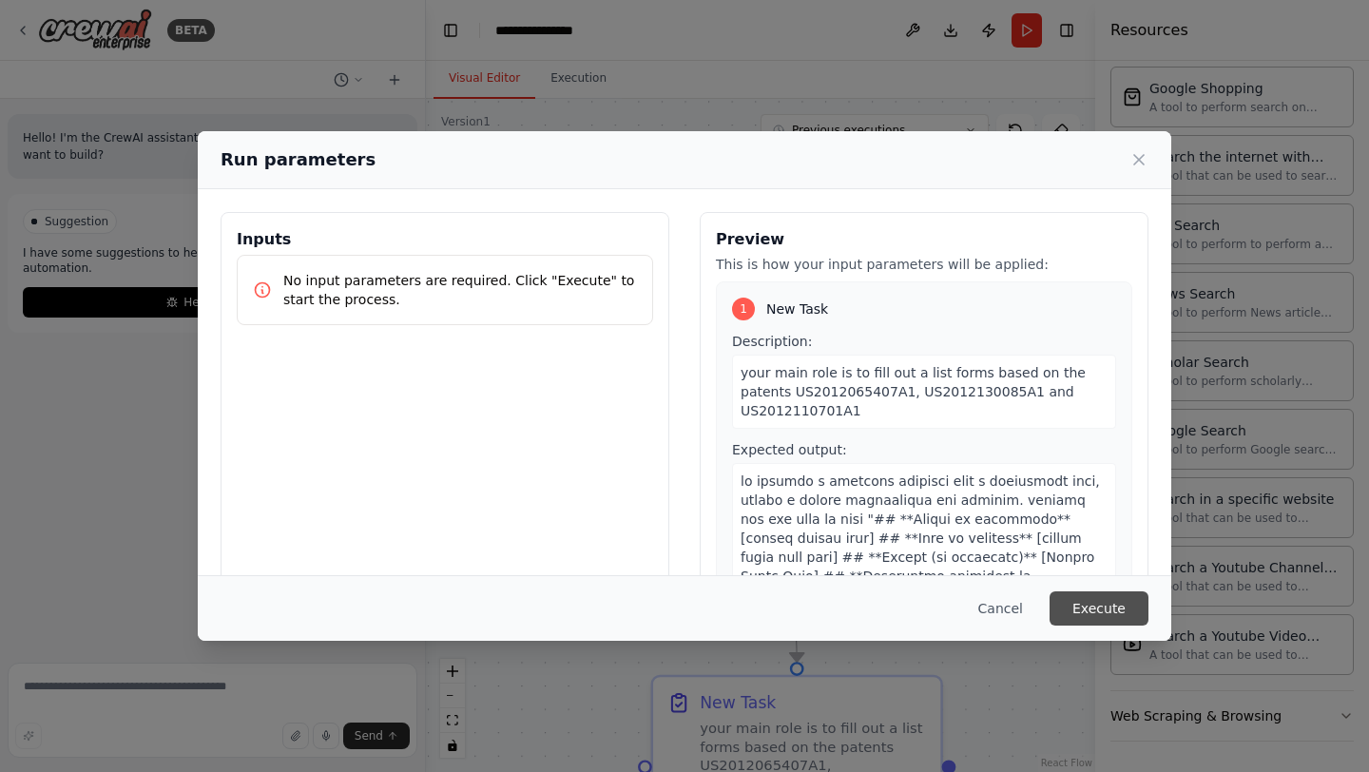
click at [1113, 598] on button "Execute" at bounding box center [1099, 608] width 99 height 34
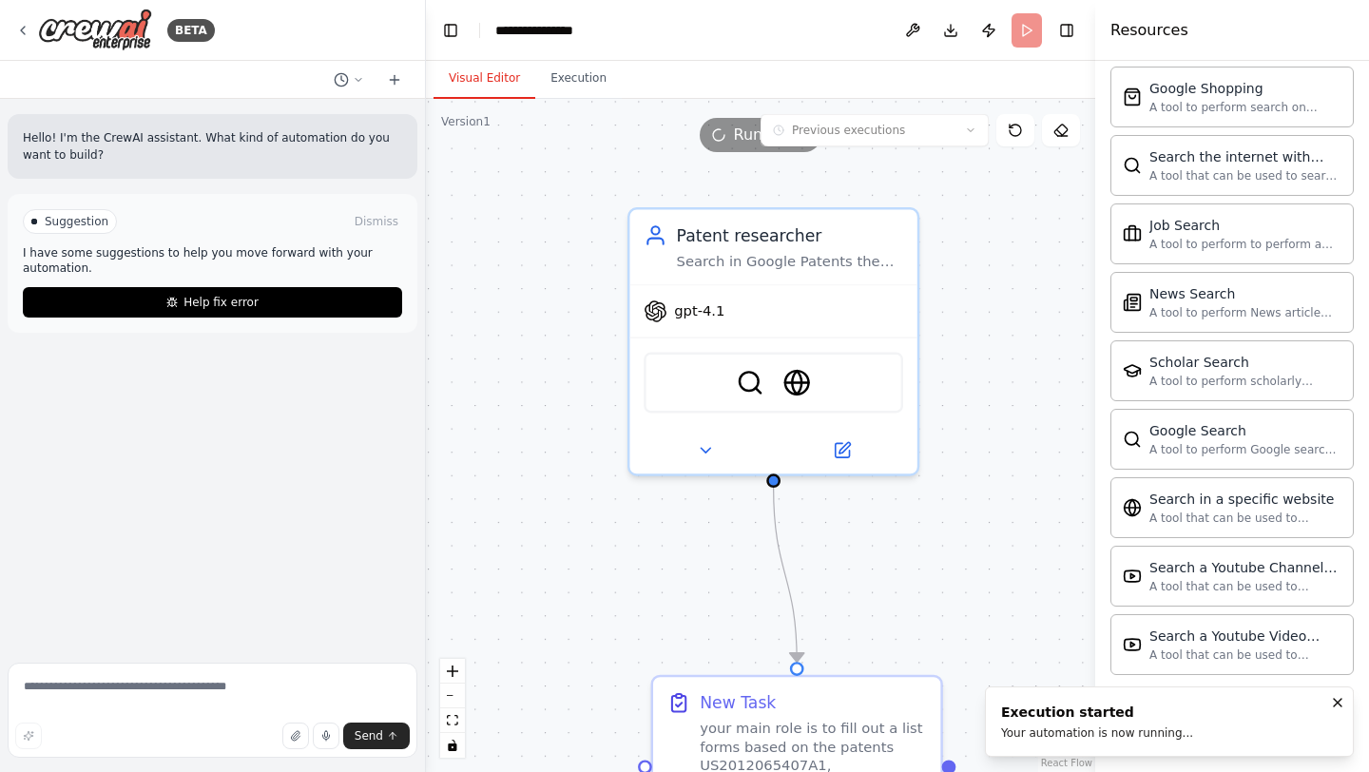
click at [493, 93] on button "Visual Editor" at bounding box center [485, 79] width 102 height 40
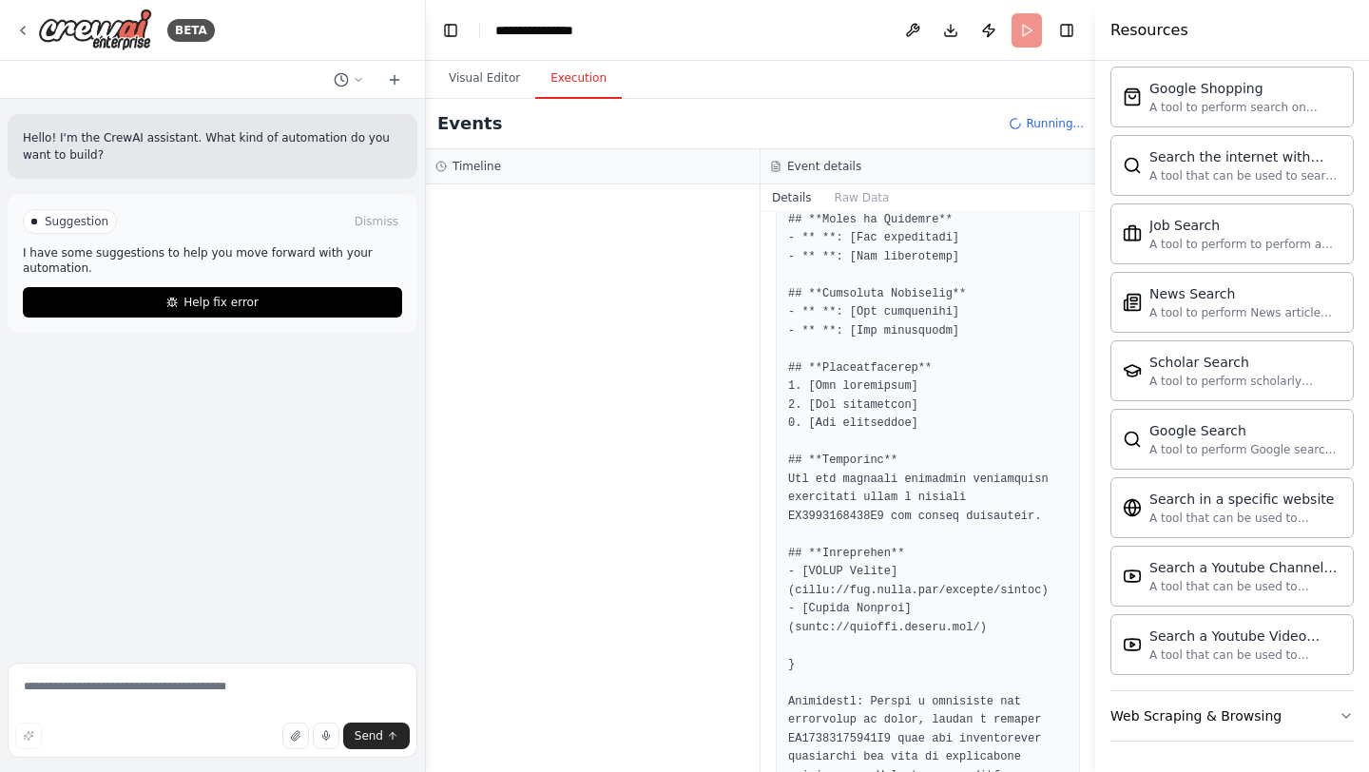
click at [569, 76] on button "Execution" at bounding box center [578, 79] width 87 height 40
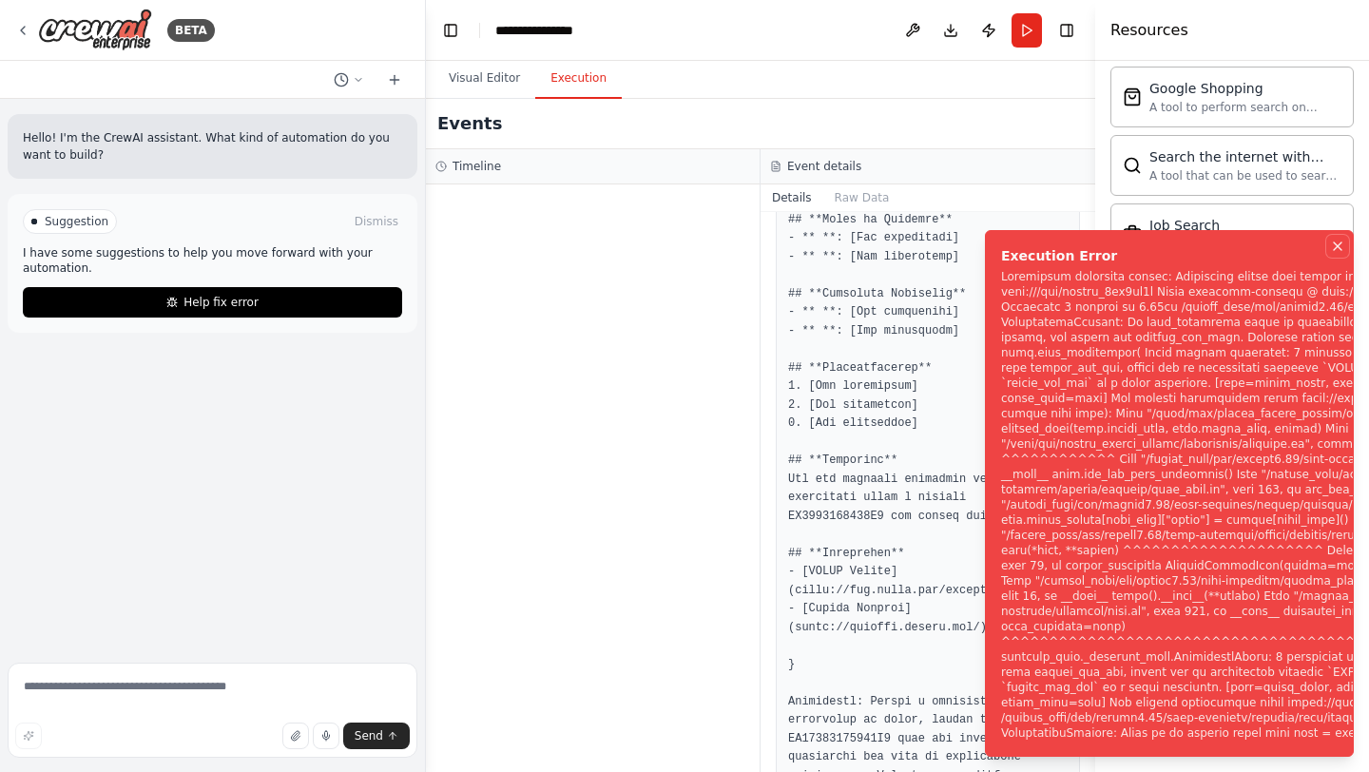
click at [1339, 239] on icon "Notifications (F8)" at bounding box center [1337, 246] width 15 height 15
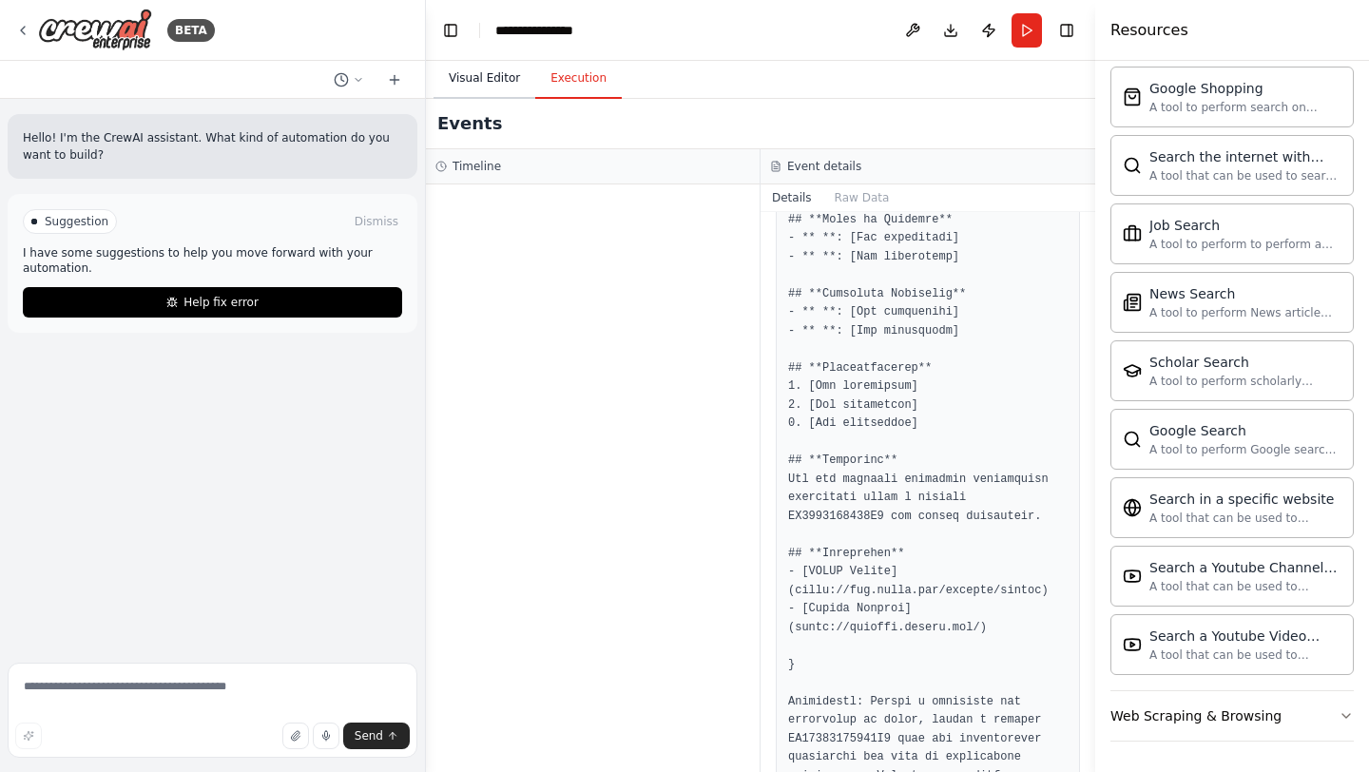
click at [498, 70] on button "Visual Editor" at bounding box center [485, 79] width 102 height 40
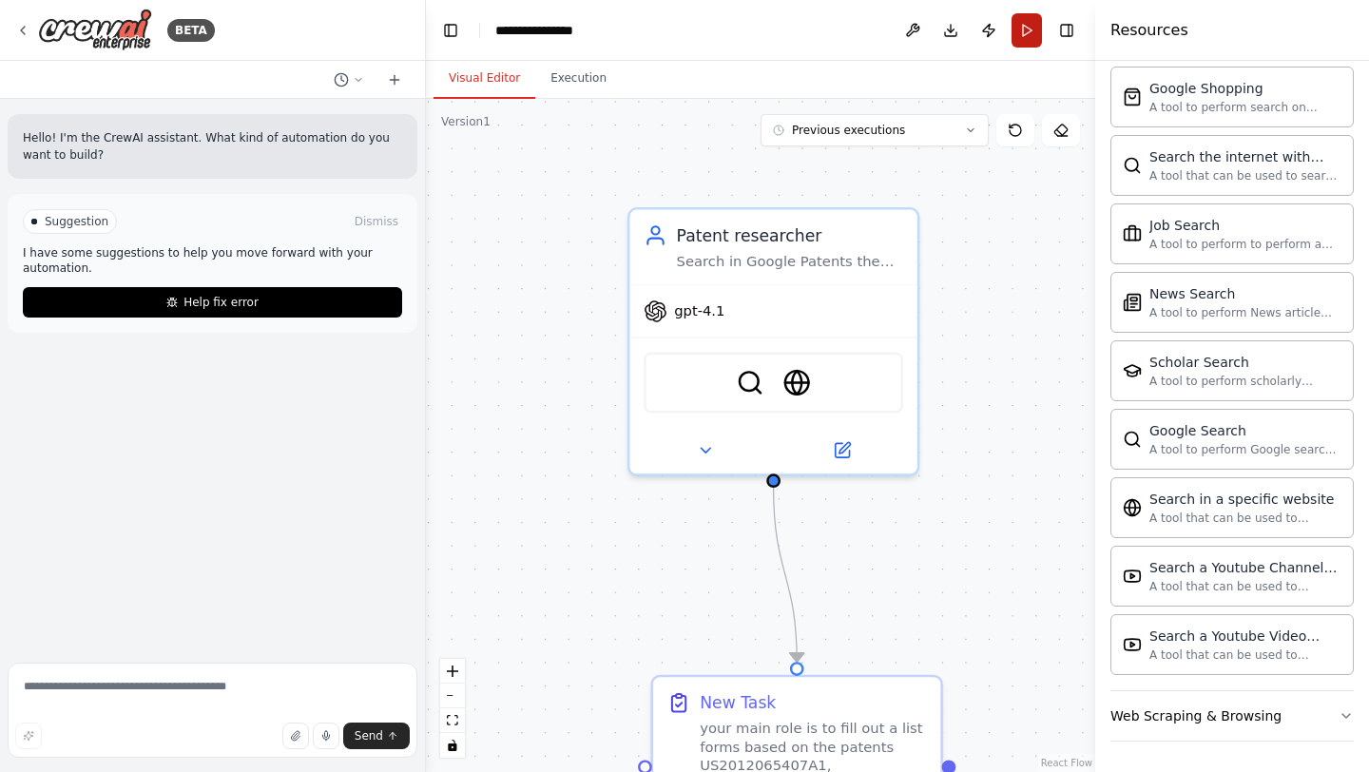
click at [1023, 36] on button "Run" at bounding box center [1027, 30] width 30 height 34
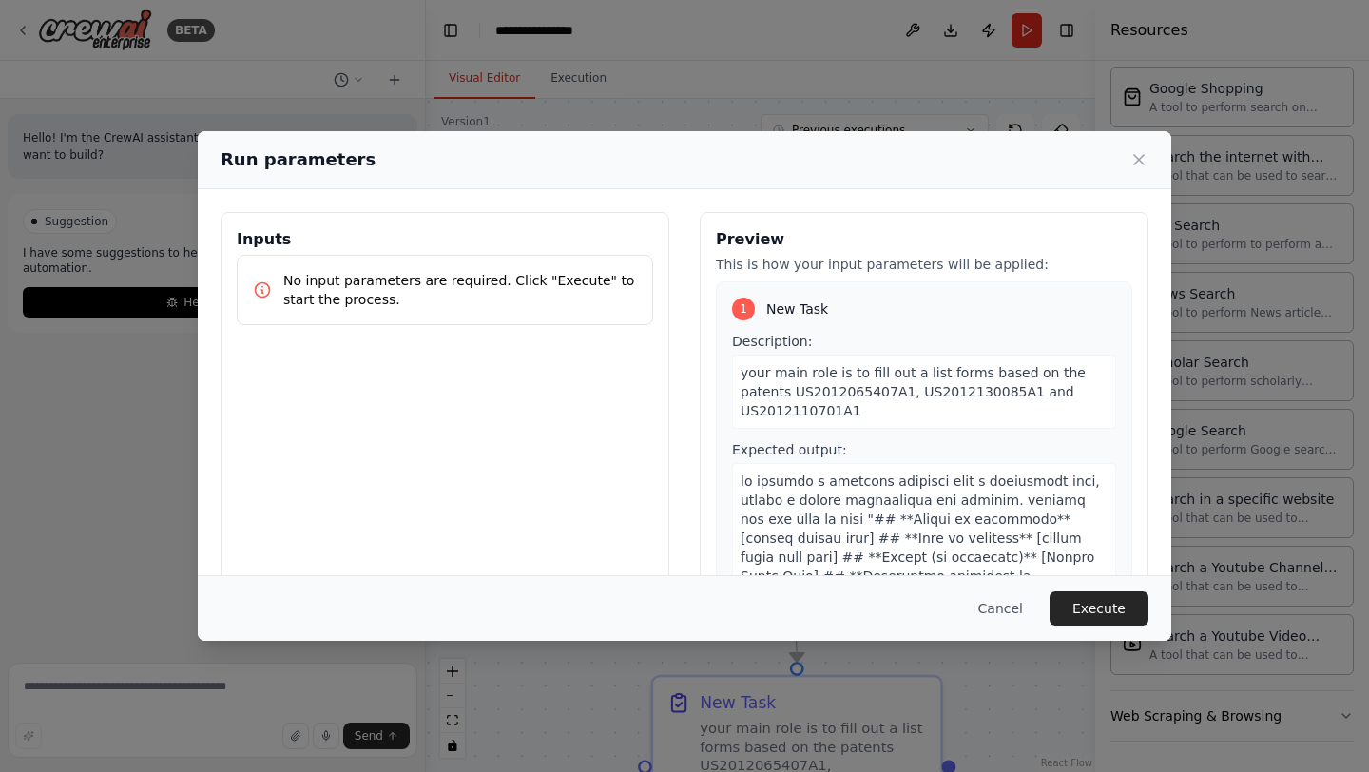
click at [261, 289] on icon at bounding box center [263, 290] width 14 height 14
click at [263, 290] on icon at bounding box center [262, 290] width 19 height 19
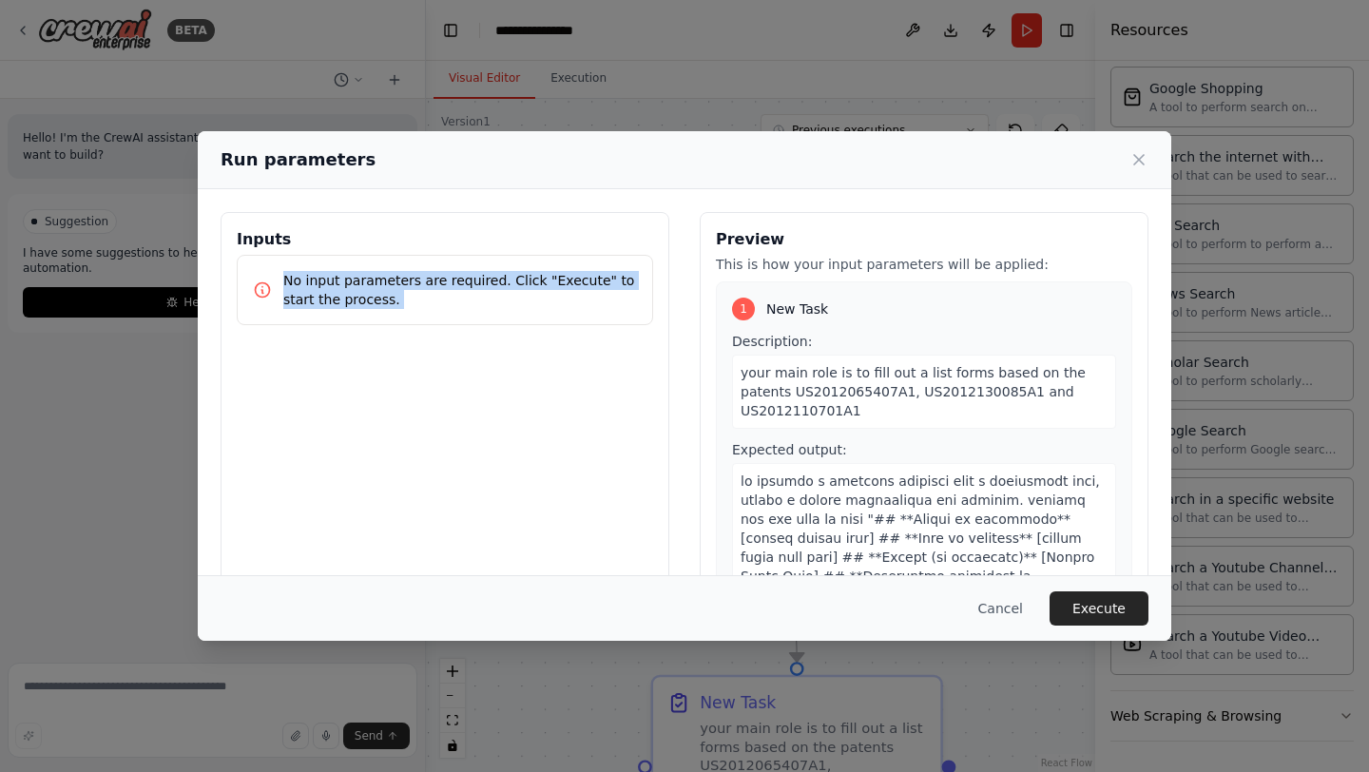
click at [263, 290] on icon at bounding box center [262, 290] width 19 height 19
click at [316, 335] on div "Inputs No input parameters are required. Click "Execute" to start the process." at bounding box center [445, 437] width 449 height 451
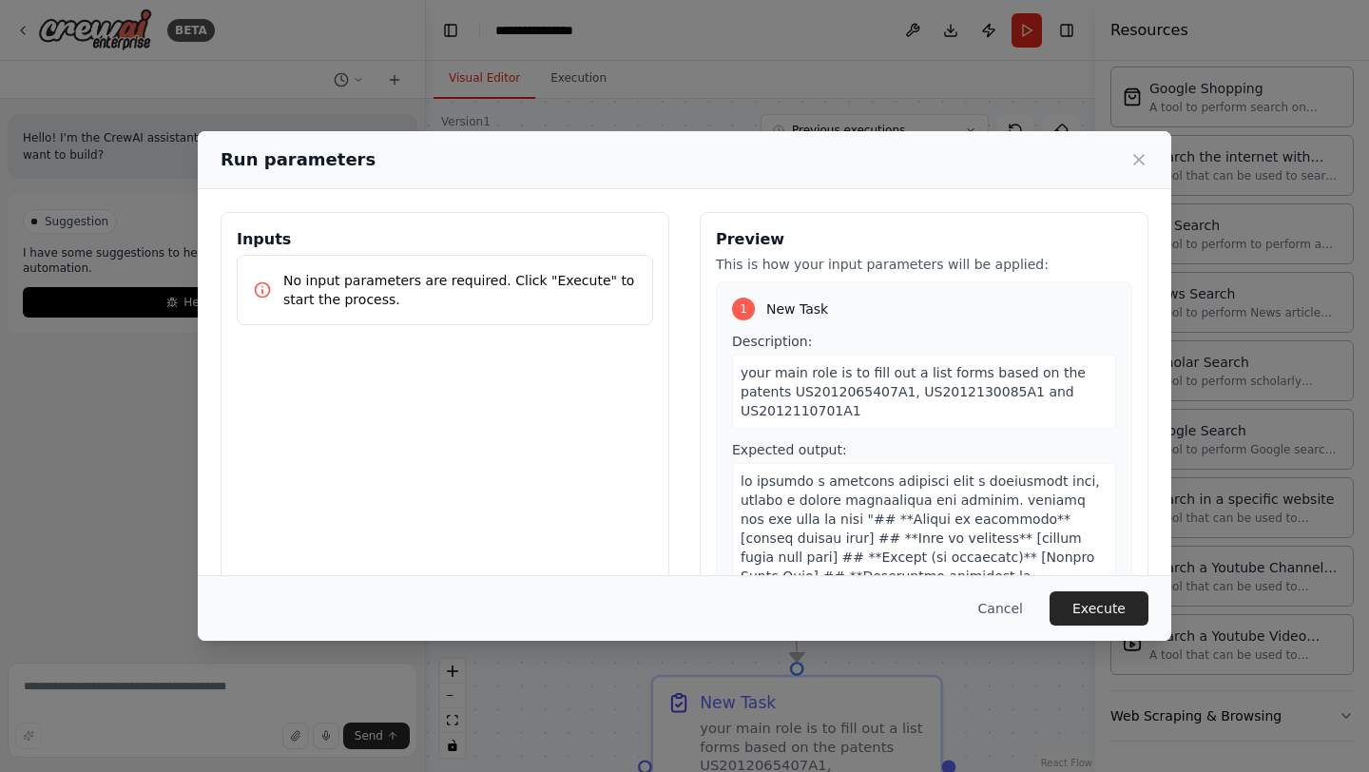
click at [358, 448] on div "Inputs No input parameters are required. Click "Execute" to start the process." at bounding box center [445, 437] width 449 height 451
click at [1132, 167] on icon at bounding box center [1139, 159] width 19 height 19
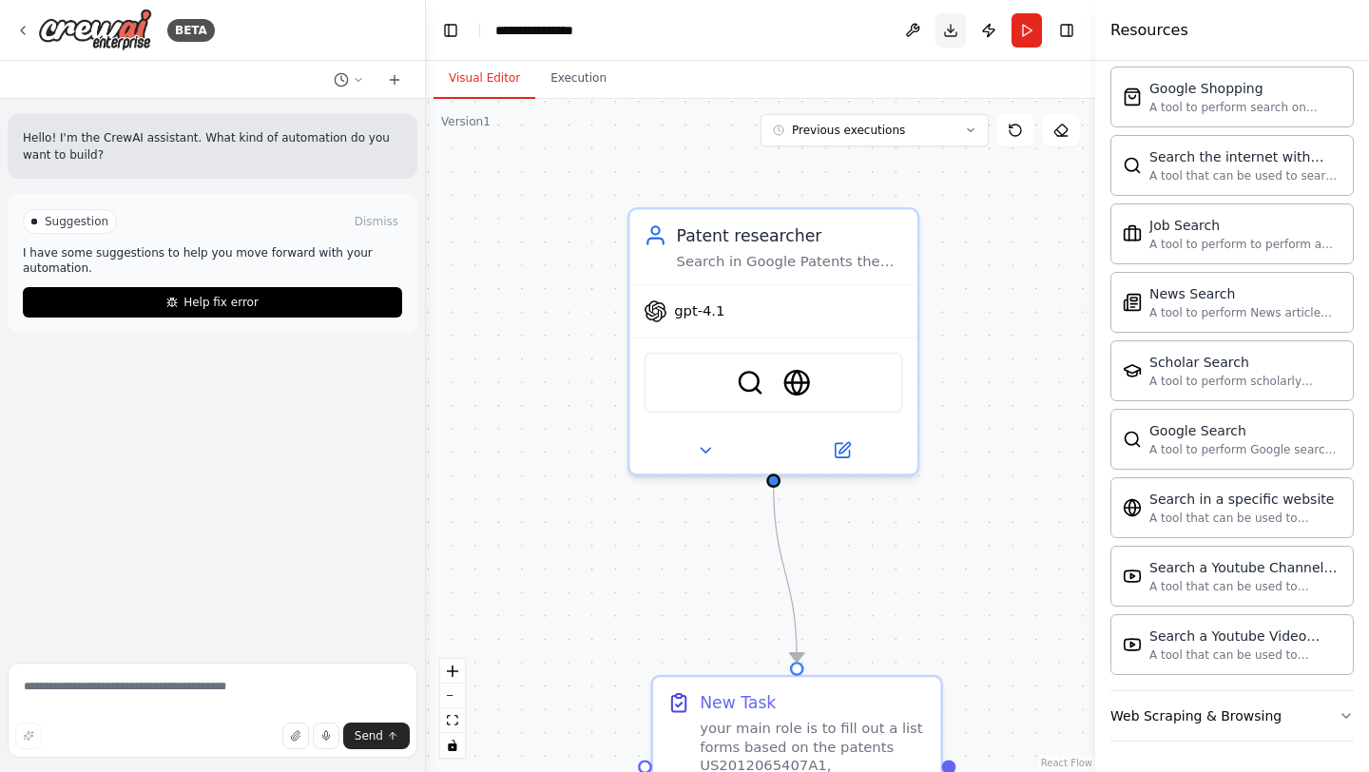
click at [947, 29] on button "Download" at bounding box center [951, 30] width 30 height 34
click at [818, 68] on div "Visual Editor Execution" at bounding box center [760, 80] width 669 height 38
click at [789, 92] on div "Visual Editor Execution" at bounding box center [760, 80] width 669 height 38
click at [461, 39] on button "Toggle Left Sidebar" at bounding box center [450, 30] width 27 height 27
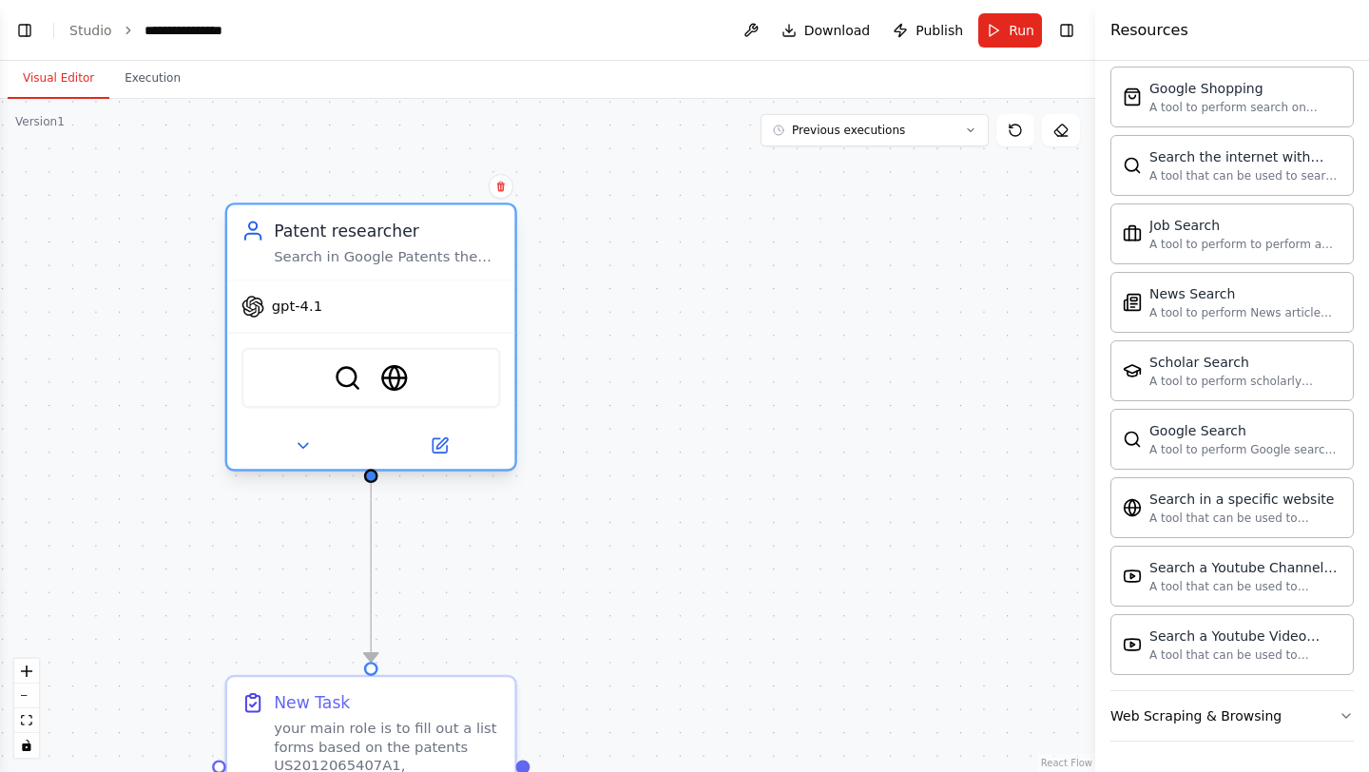
drag, startPoint x: 375, startPoint y: 279, endPoint x: 400, endPoint y: 276, distance: 25.8
click at [400, 276] on div "Patent researcher Search in Google Patents the number of the patents and its fu…" at bounding box center [370, 242] width 287 height 75
click at [399, 389] on img at bounding box center [394, 378] width 28 height 28
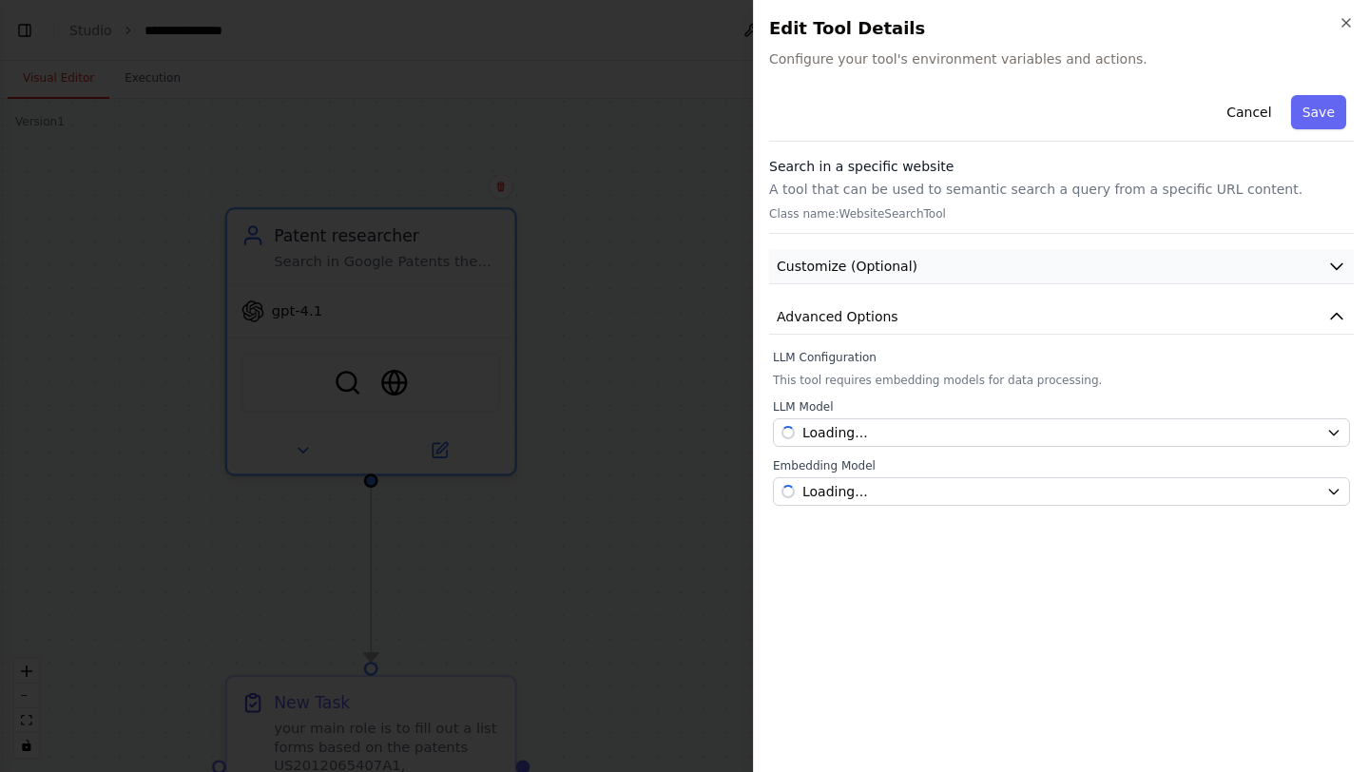
click at [972, 274] on button "Customize (Optional)" at bounding box center [1061, 266] width 585 height 35
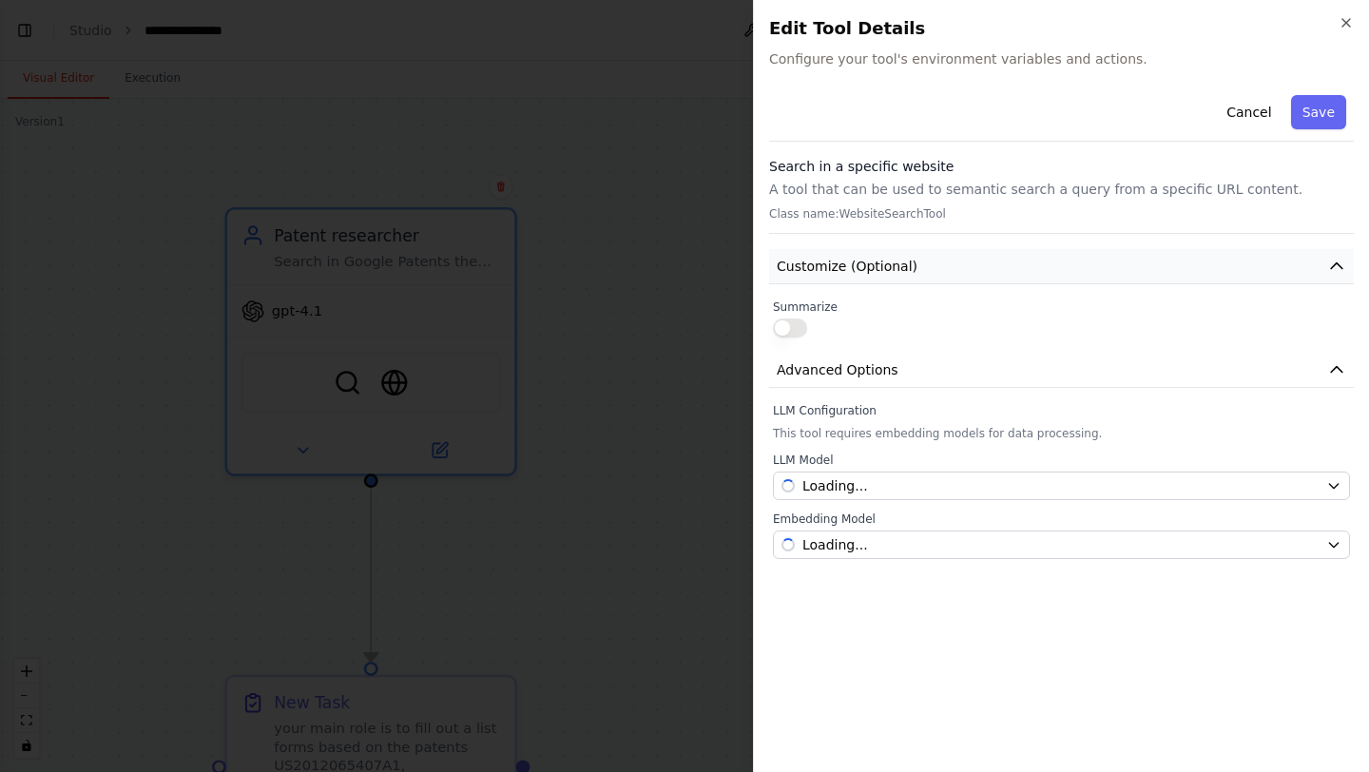
click at [971, 274] on button "Customize (Optional)" at bounding box center [1061, 266] width 585 height 35
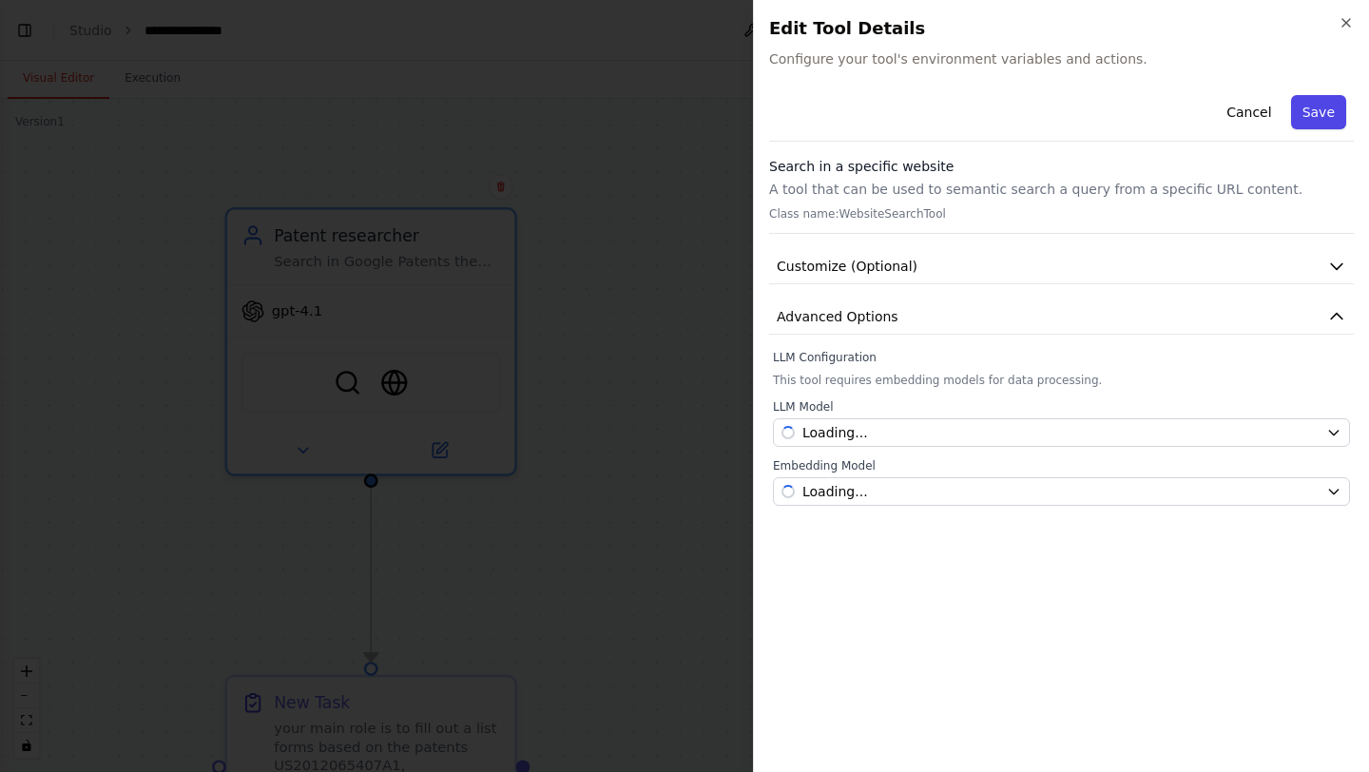
click at [1327, 109] on button "Save" at bounding box center [1318, 112] width 55 height 34
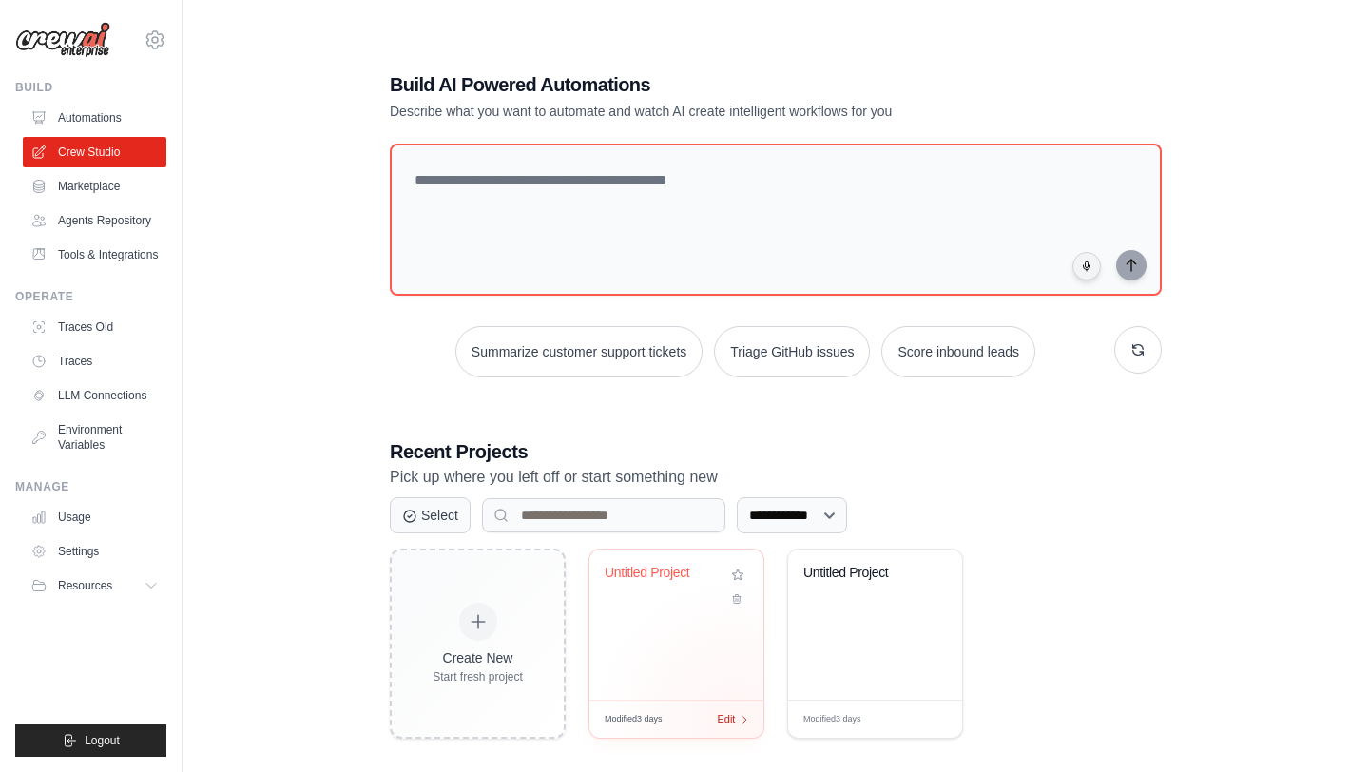
click at [734, 721] on span "Edit" at bounding box center [726, 719] width 18 height 16
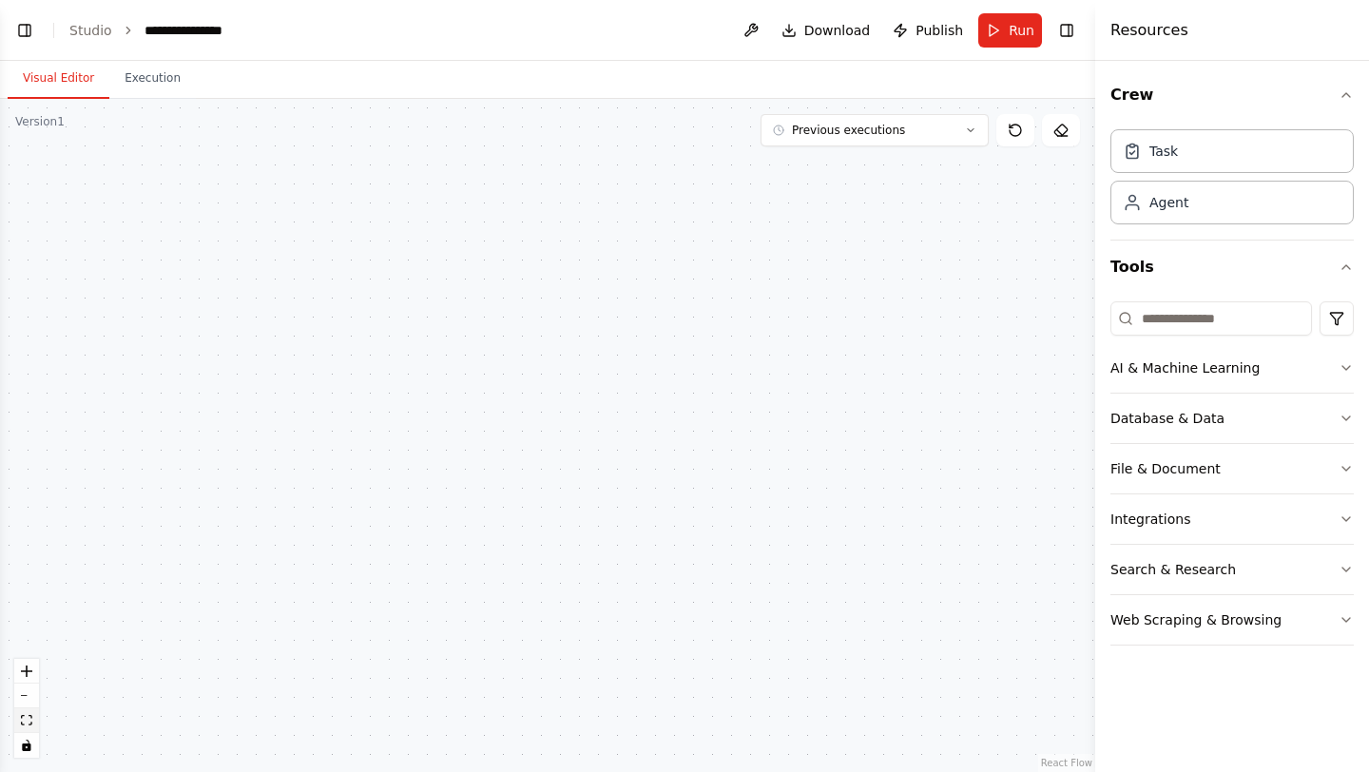
click at [35, 719] on button "fit view" at bounding box center [26, 720] width 25 height 25
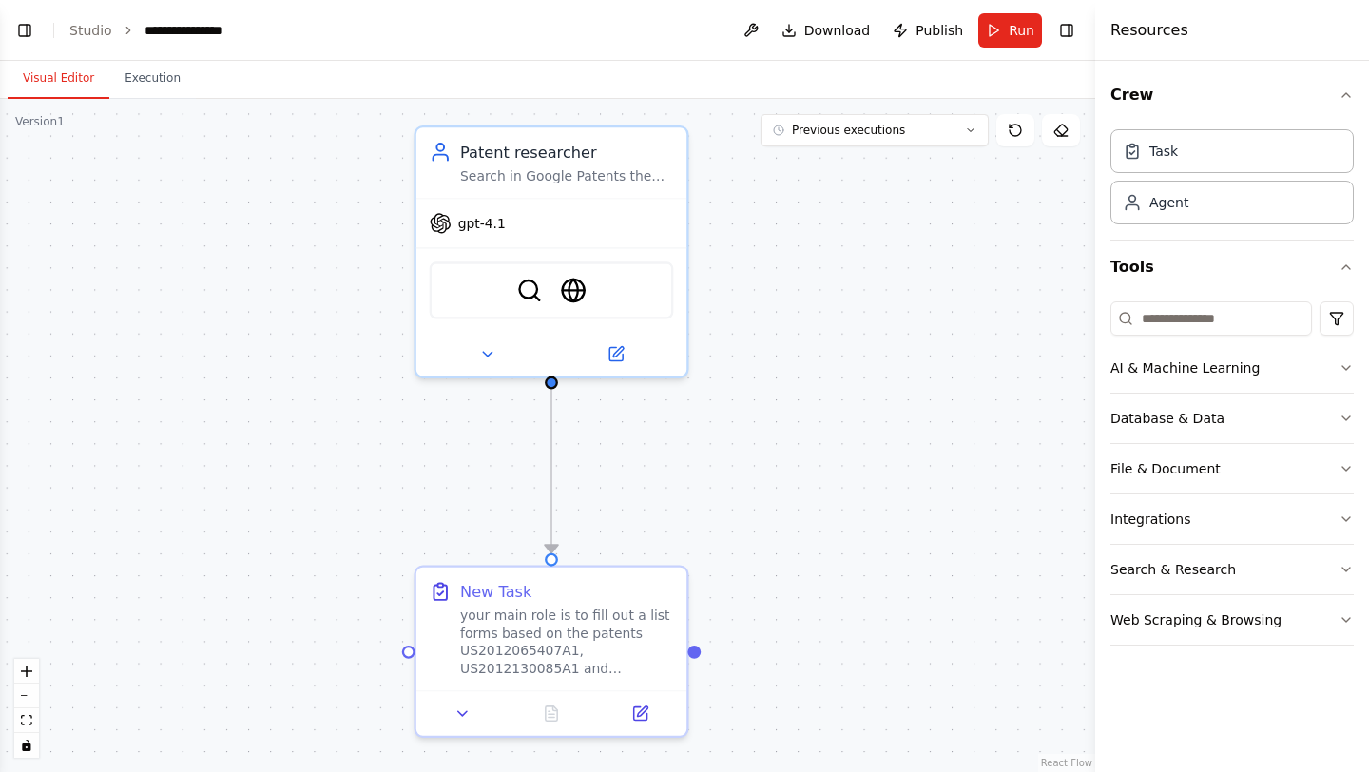
drag, startPoint x: 461, startPoint y: 515, endPoint x: 456, endPoint y: 537, distance: 22.4
click at [456, 537] on div ".deletable-edge-delete-btn { width: 20px; height: 20px; border: 0px solid #ffff…" at bounding box center [547, 435] width 1095 height 673
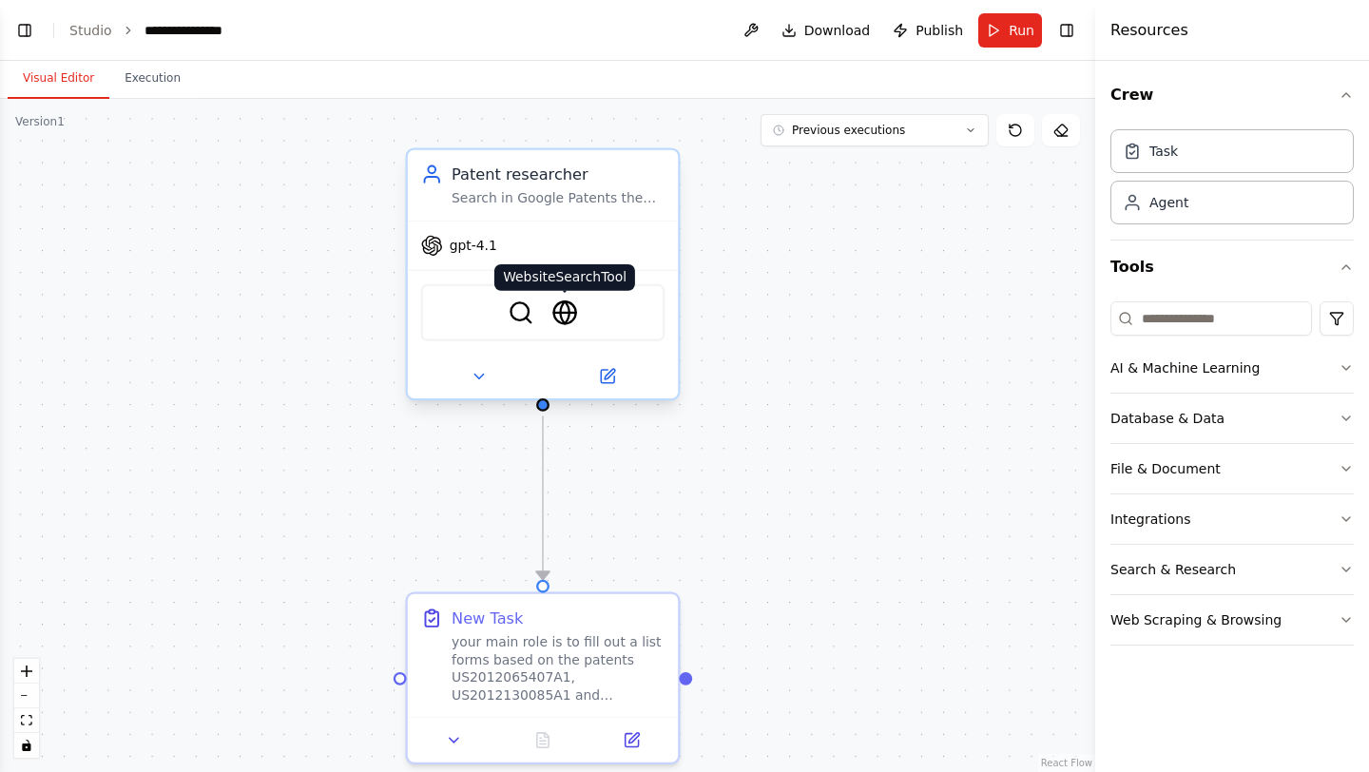
click at [571, 324] on img at bounding box center [565, 313] width 27 height 27
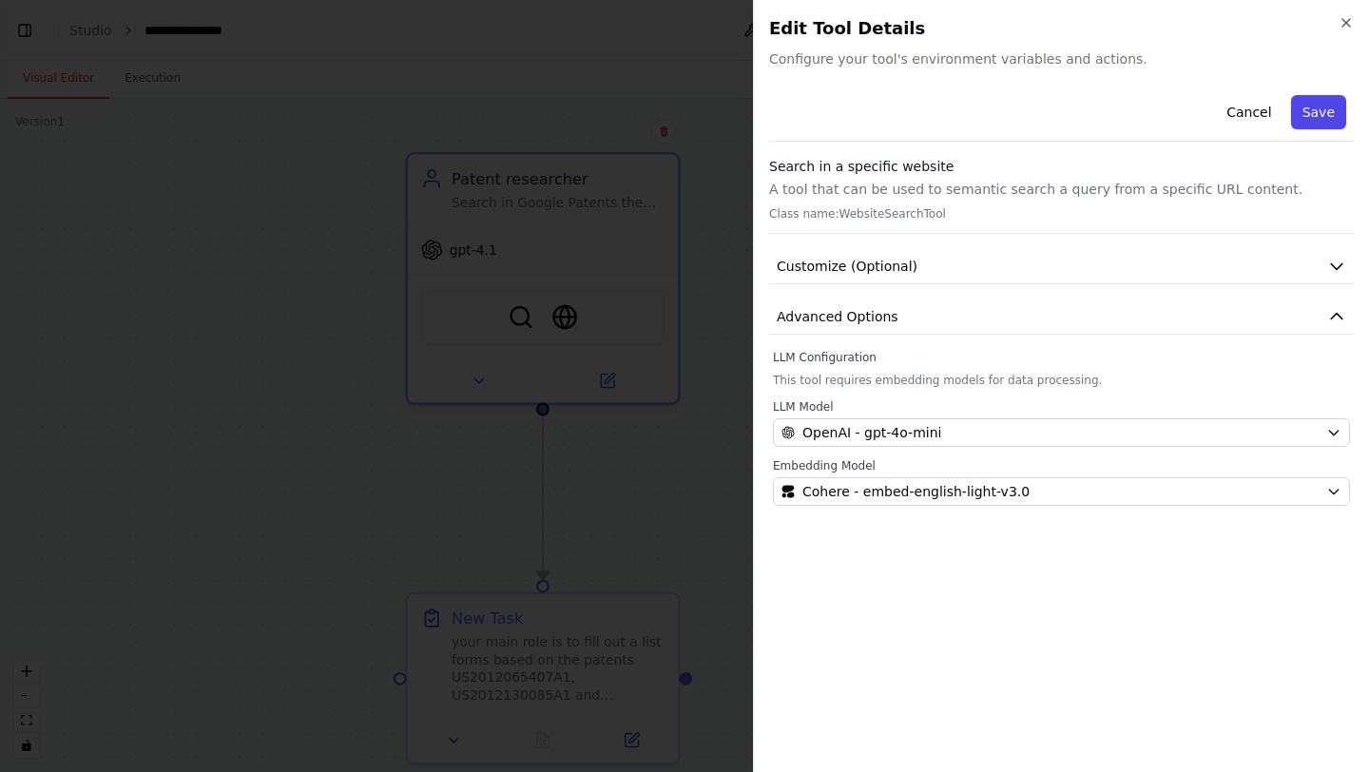
click at [1334, 121] on button "Save" at bounding box center [1318, 112] width 55 height 34
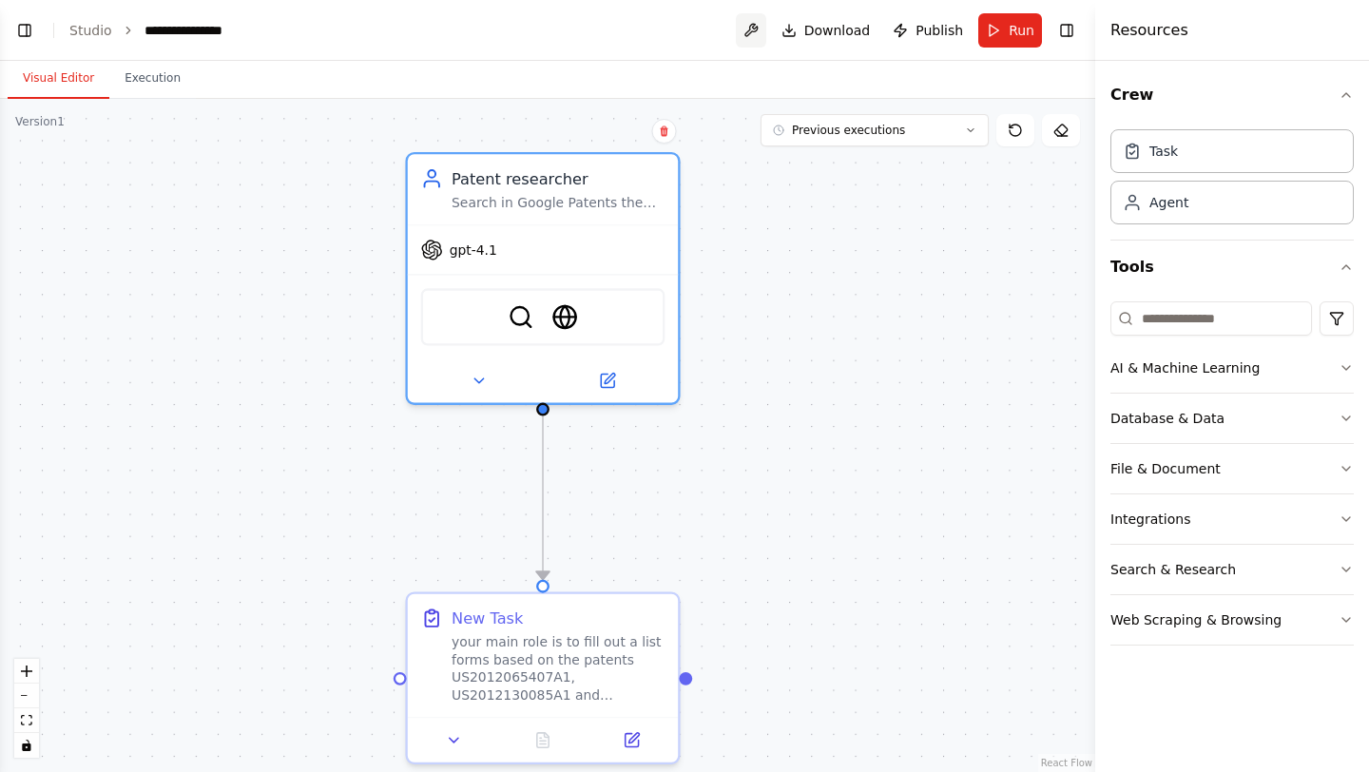
click at [754, 34] on button at bounding box center [751, 30] width 30 height 34
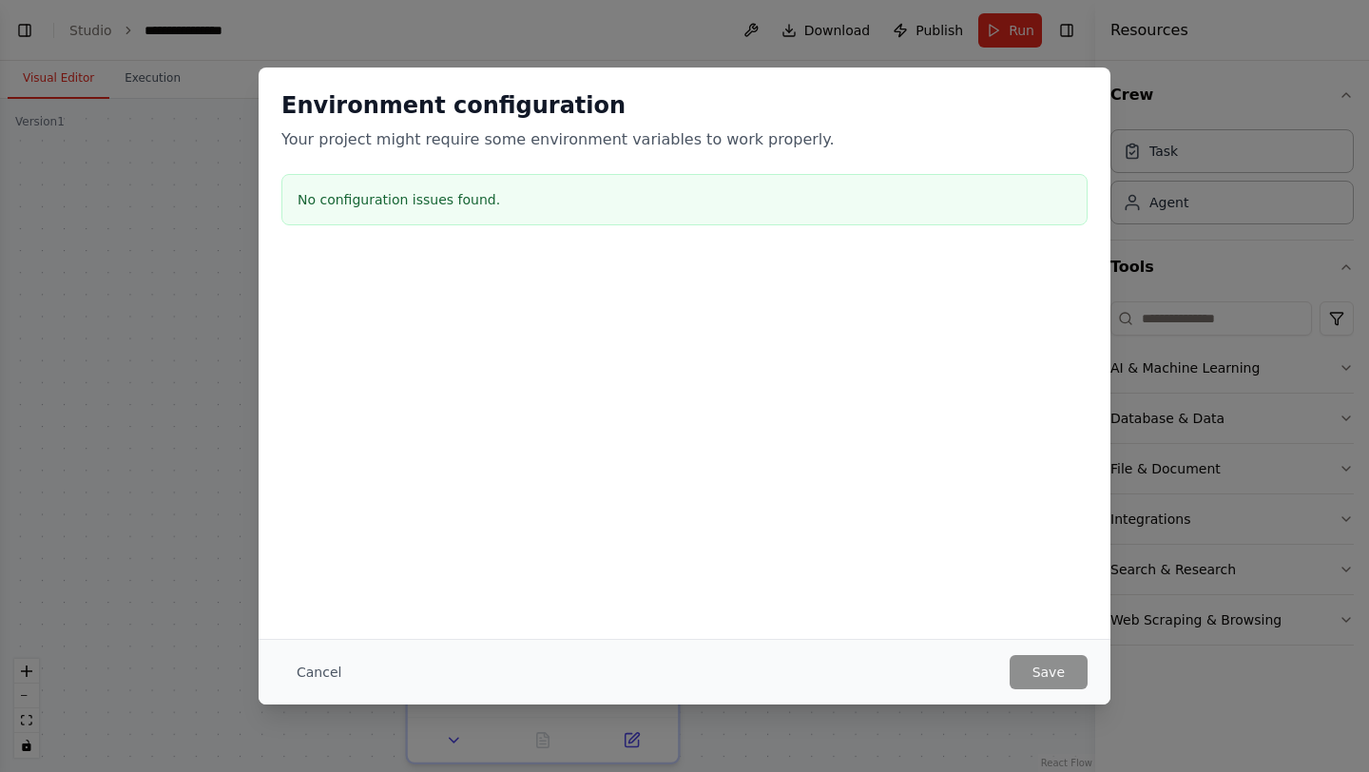
click at [359, 677] on div "Cancel Save" at bounding box center [684, 672] width 806 height 34
click at [332, 669] on button "Cancel" at bounding box center [318, 672] width 75 height 34
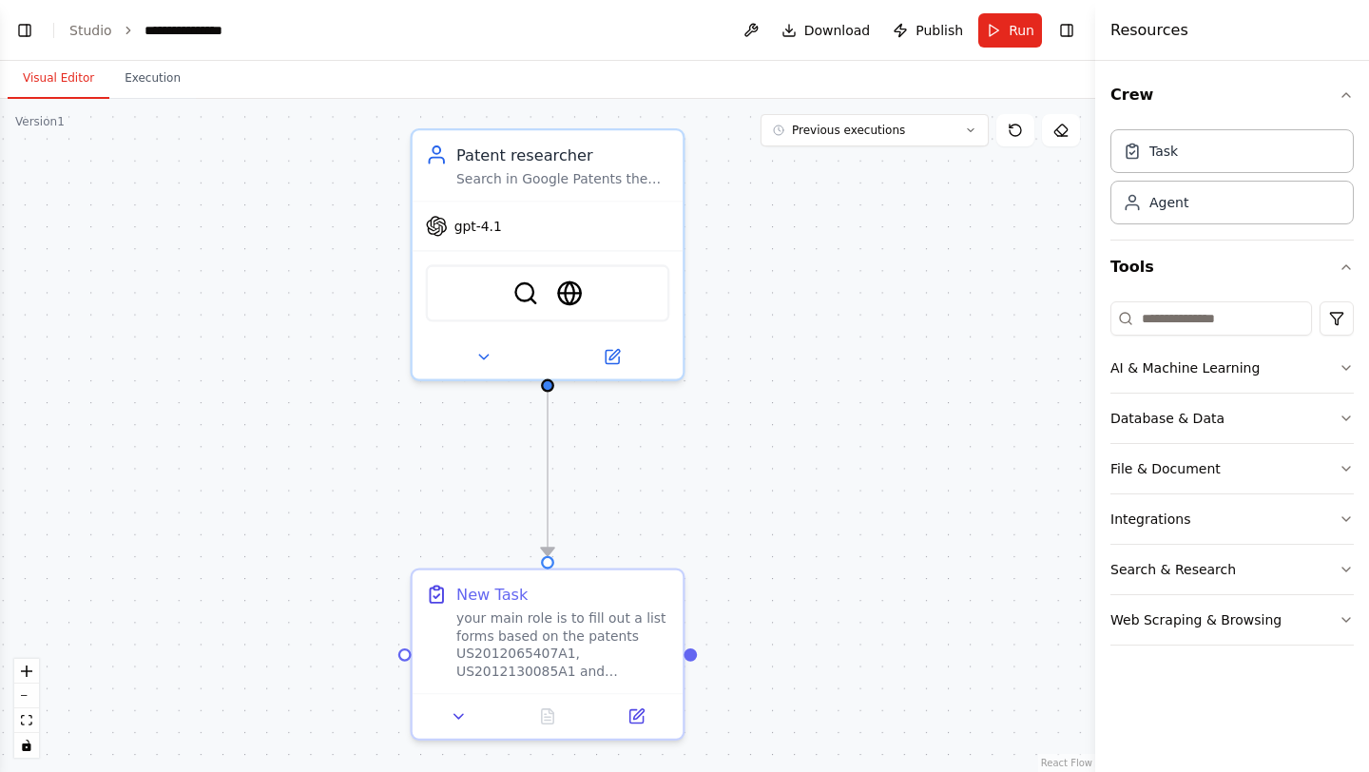
drag, startPoint x: 751, startPoint y: 568, endPoint x: 756, endPoint y: 544, distance: 24.2
click at [756, 544] on div ".deletable-edge-delete-btn { width: 20px; height: 20px; border: 0px solid #ffff…" at bounding box center [547, 435] width 1095 height 673
click at [1015, 28] on span "Run" at bounding box center [1022, 30] width 26 height 19
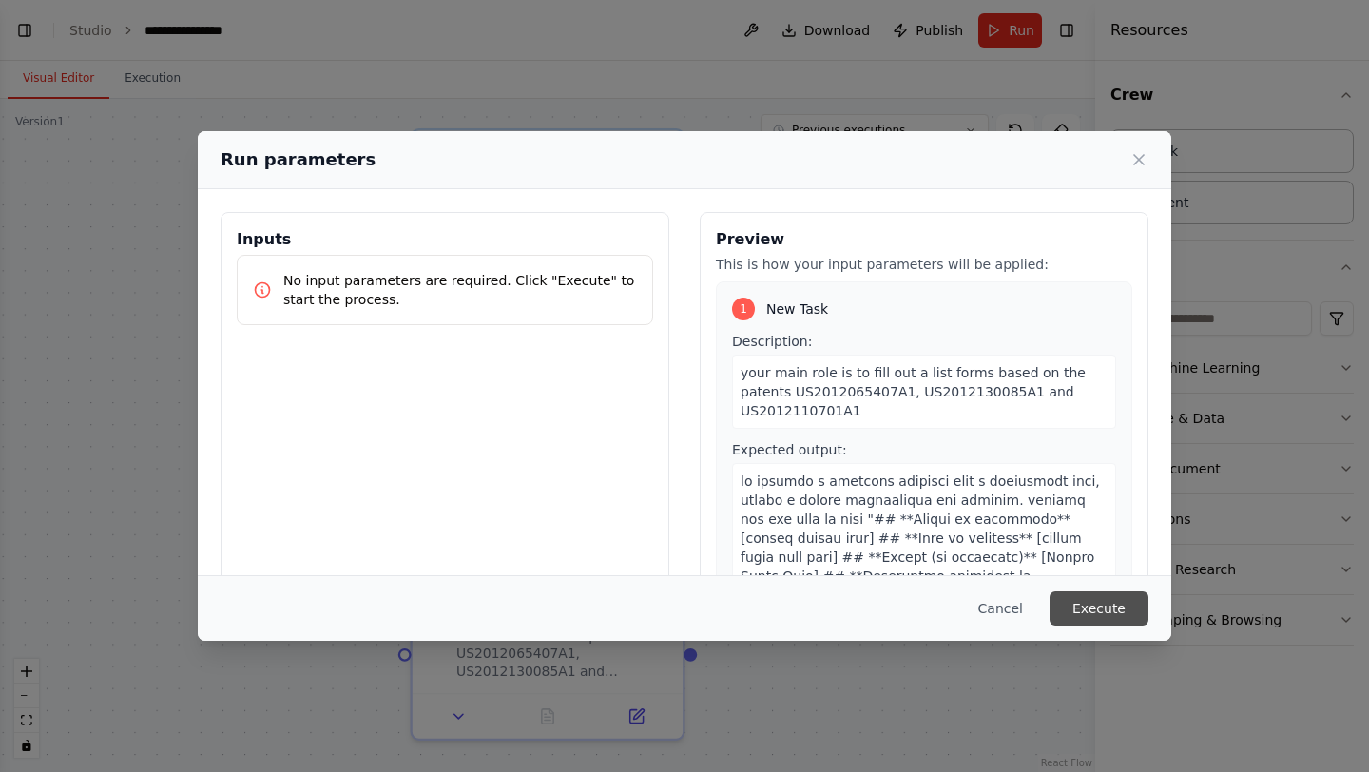
click at [1090, 603] on button "Execute" at bounding box center [1099, 608] width 99 height 34
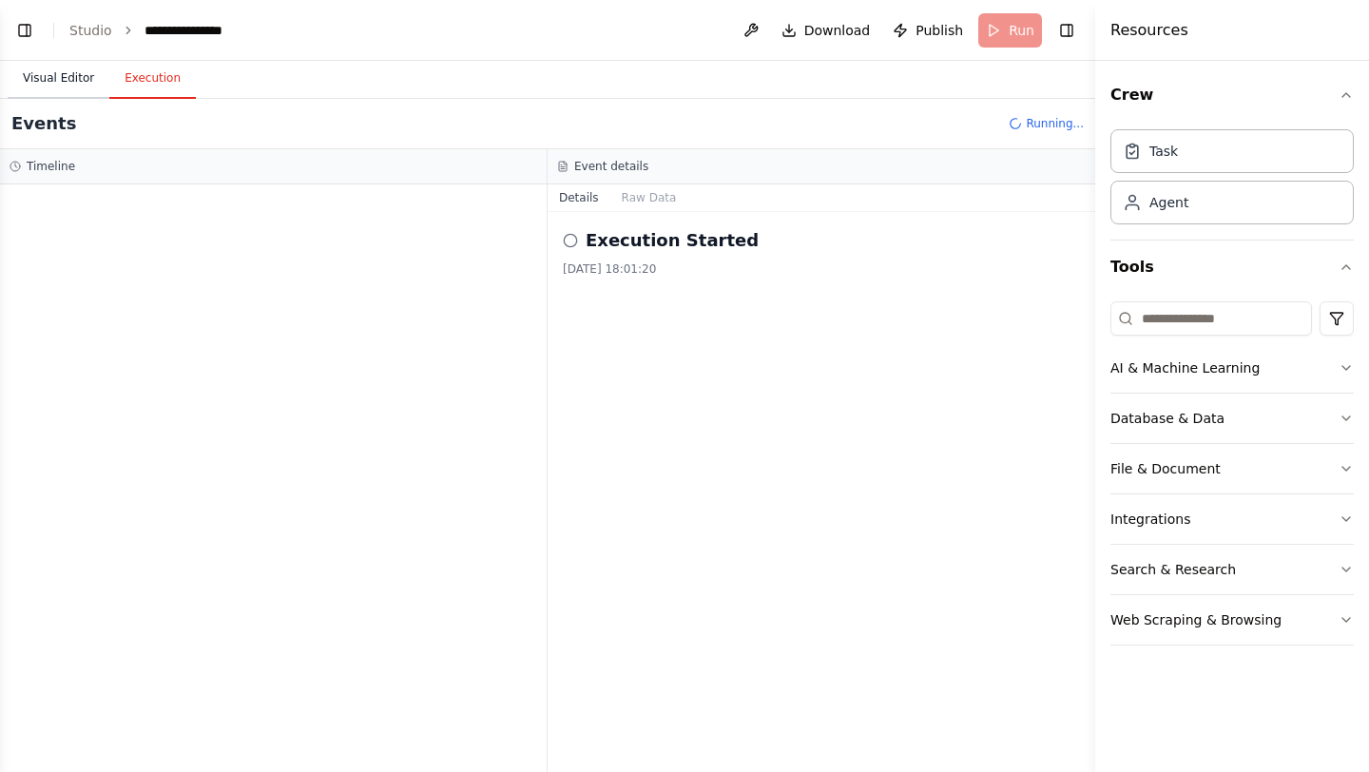
click at [70, 87] on button "Visual Editor" at bounding box center [59, 79] width 102 height 40
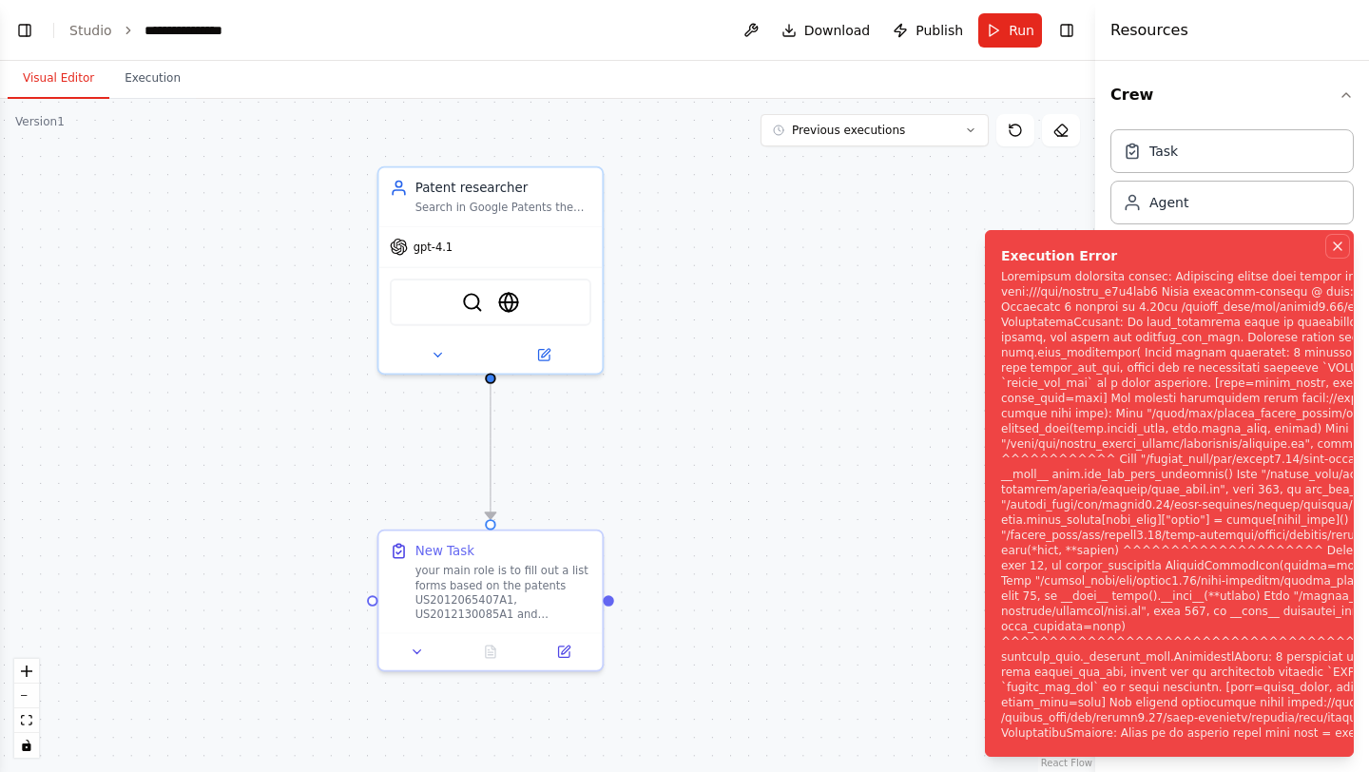
click at [1342, 242] on icon "Notifications (F8)" at bounding box center [1338, 246] width 8 height 8
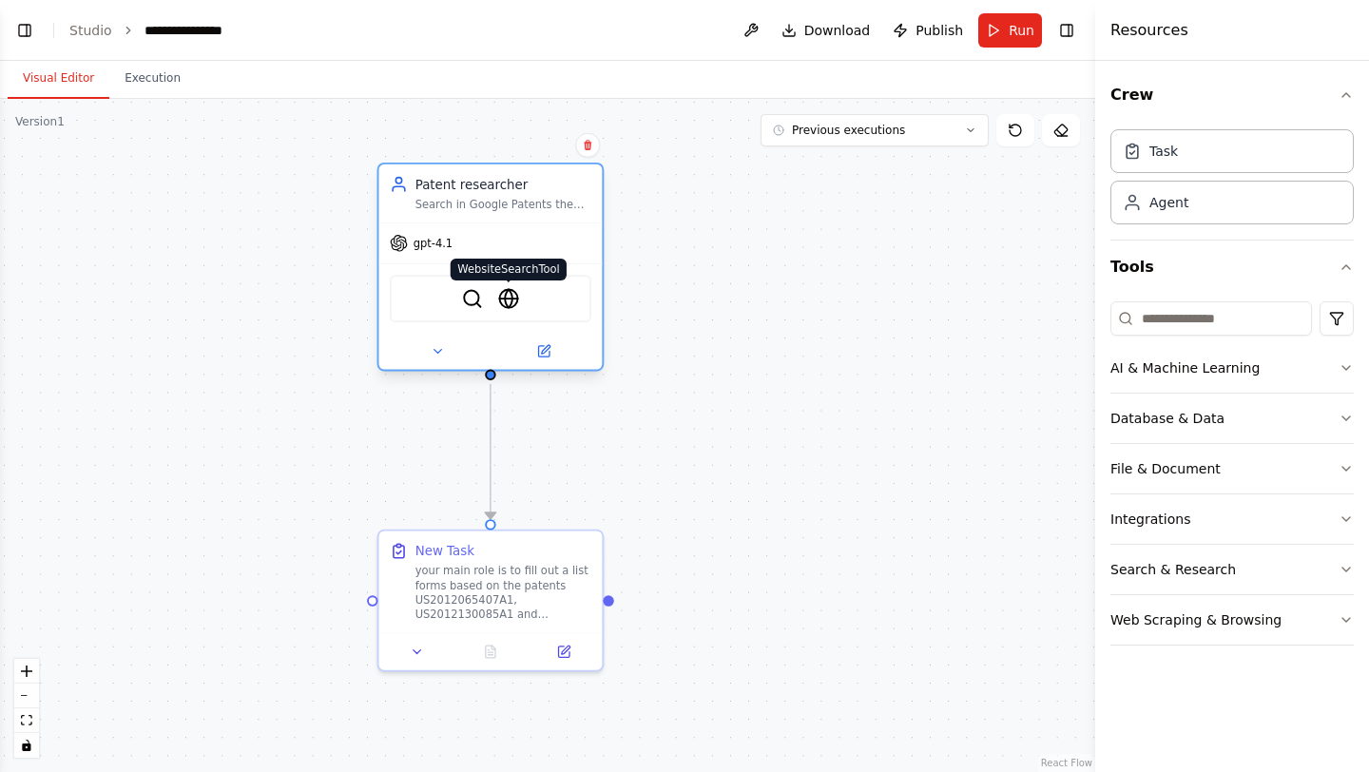
click at [513, 307] on img at bounding box center [509, 299] width 22 height 22
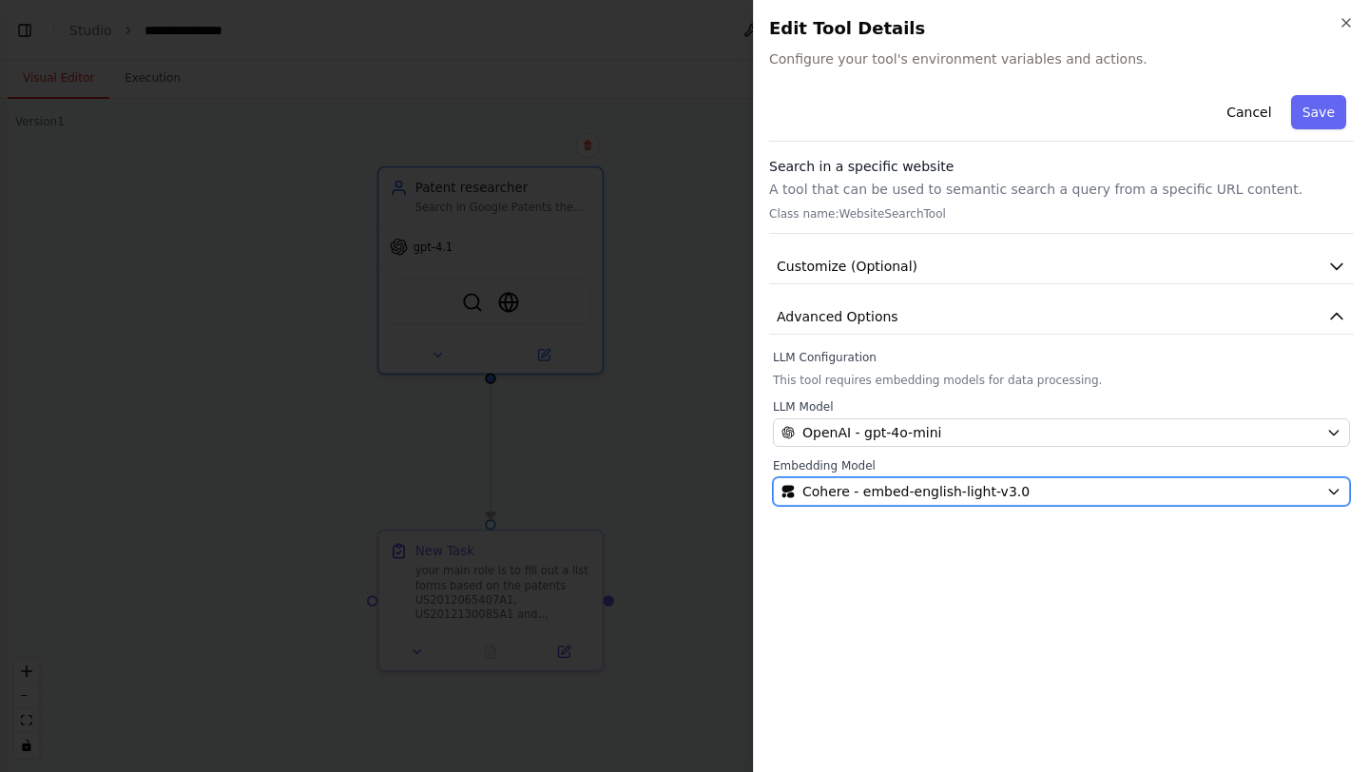
click at [1037, 492] on div "Cohere - embed-english-light-v3.0" at bounding box center [1050, 491] width 537 height 19
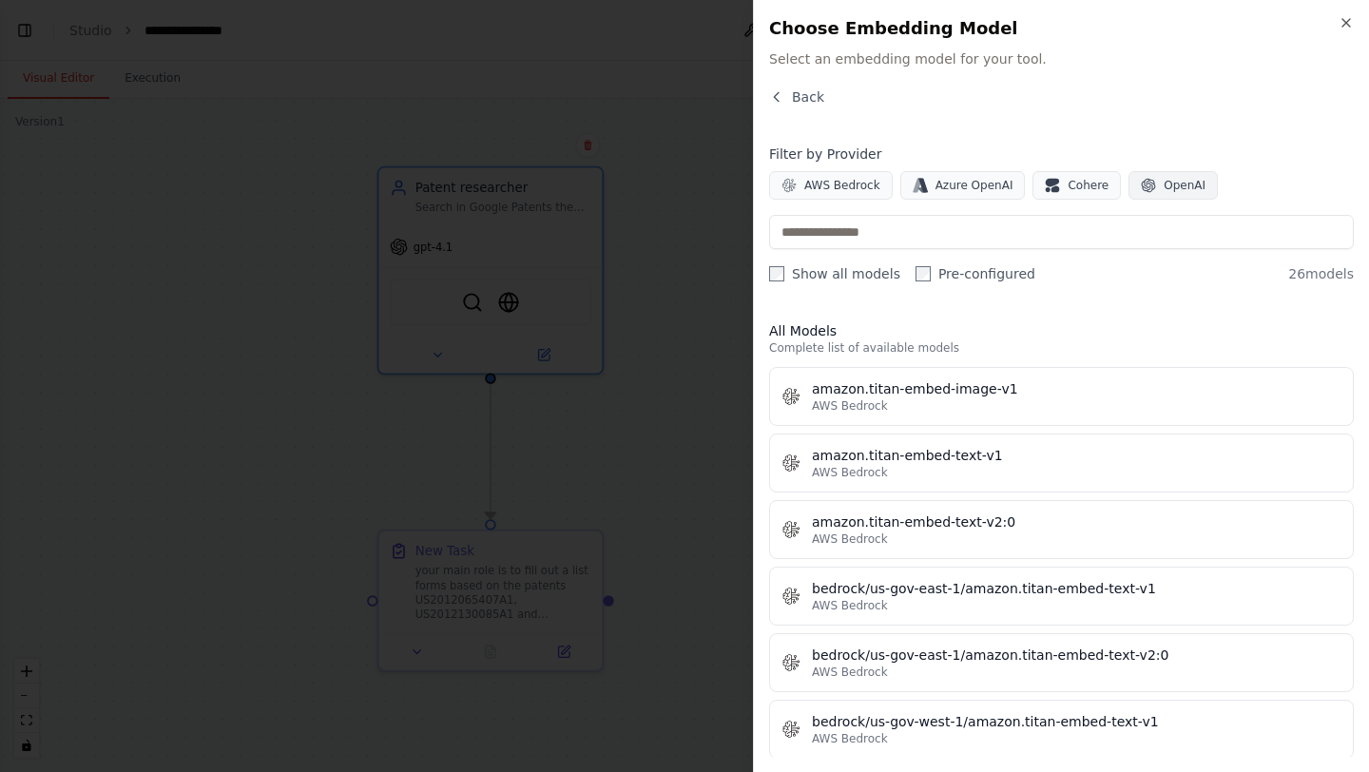
click at [1164, 186] on span "OpenAI" at bounding box center [1185, 185] width 42 height 15
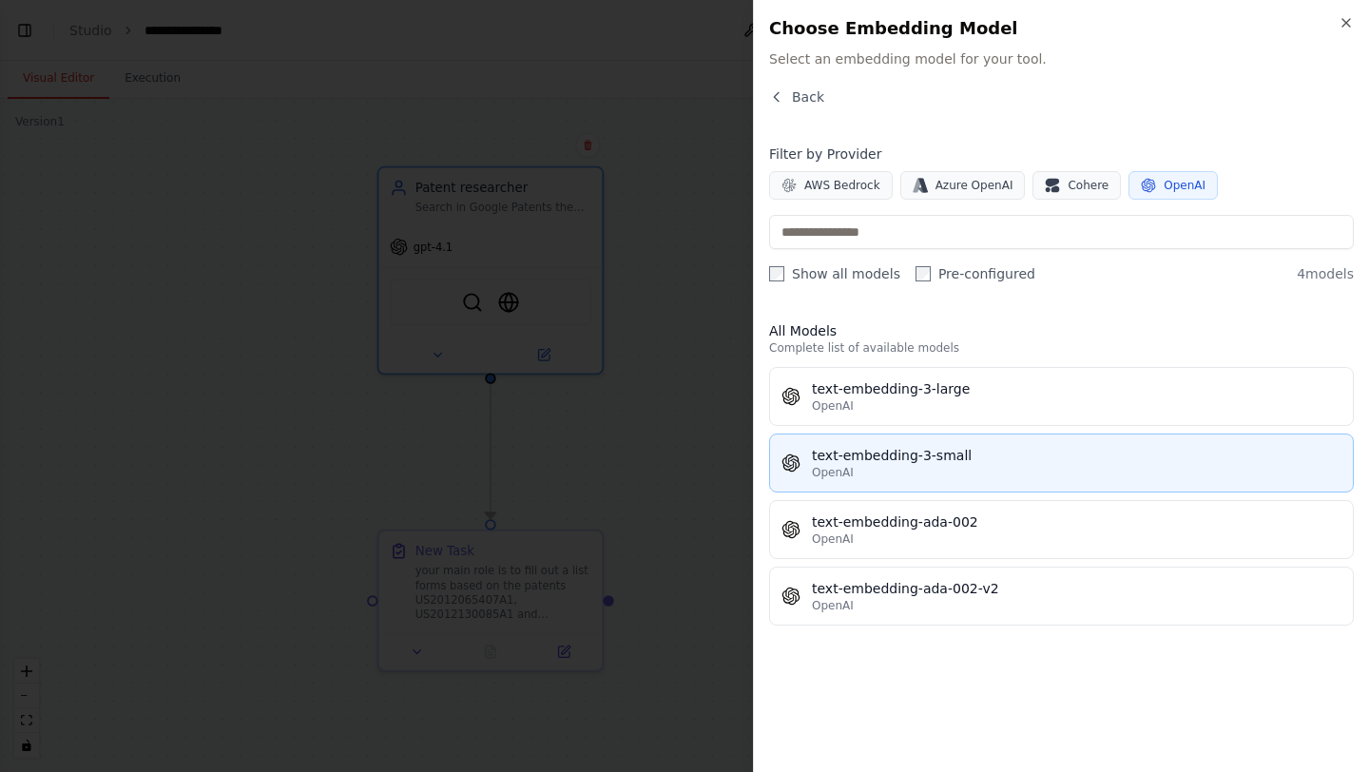
click at [973, 446] on div "text-embedding-3-small" at bounding box center [1077, 455] width 530 height 19
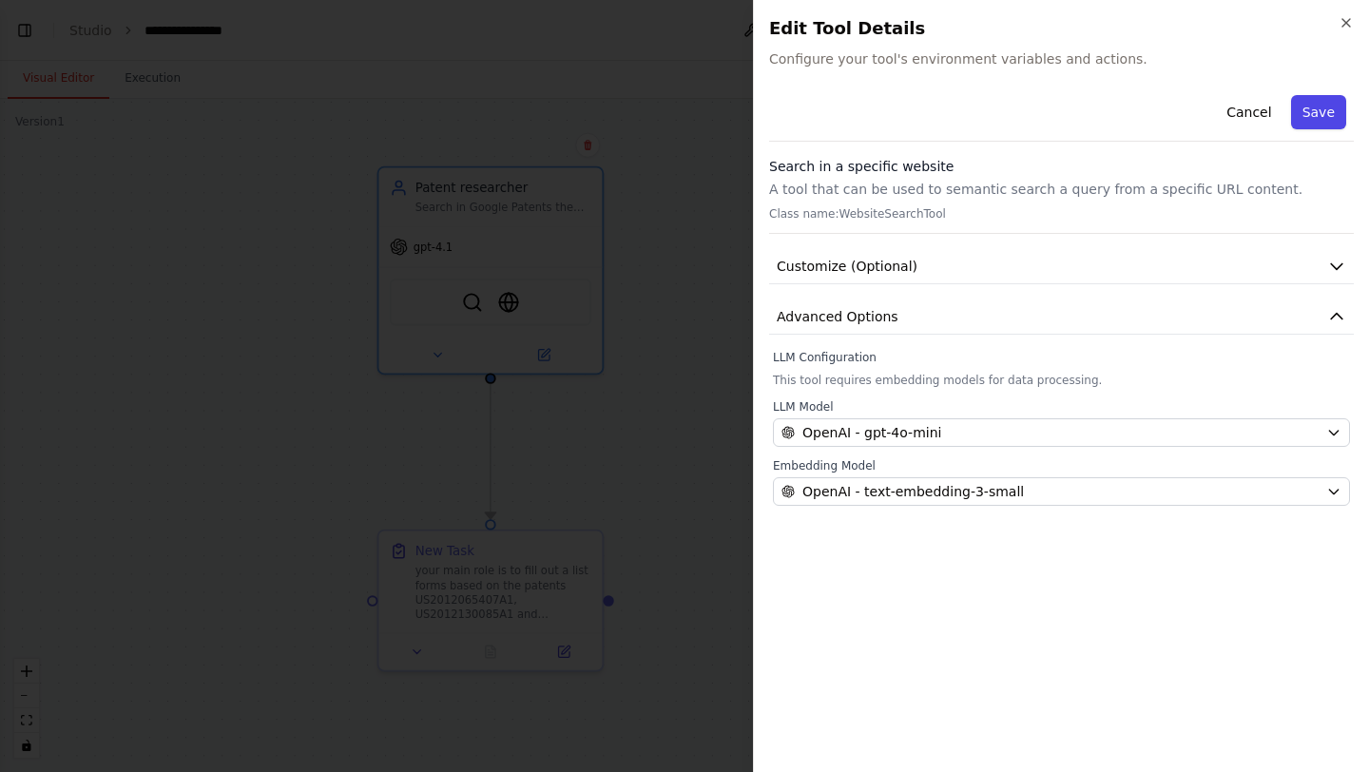
click at [1326, 115] on button "Save" at bounding box center [1318, 112] width 55 height 34
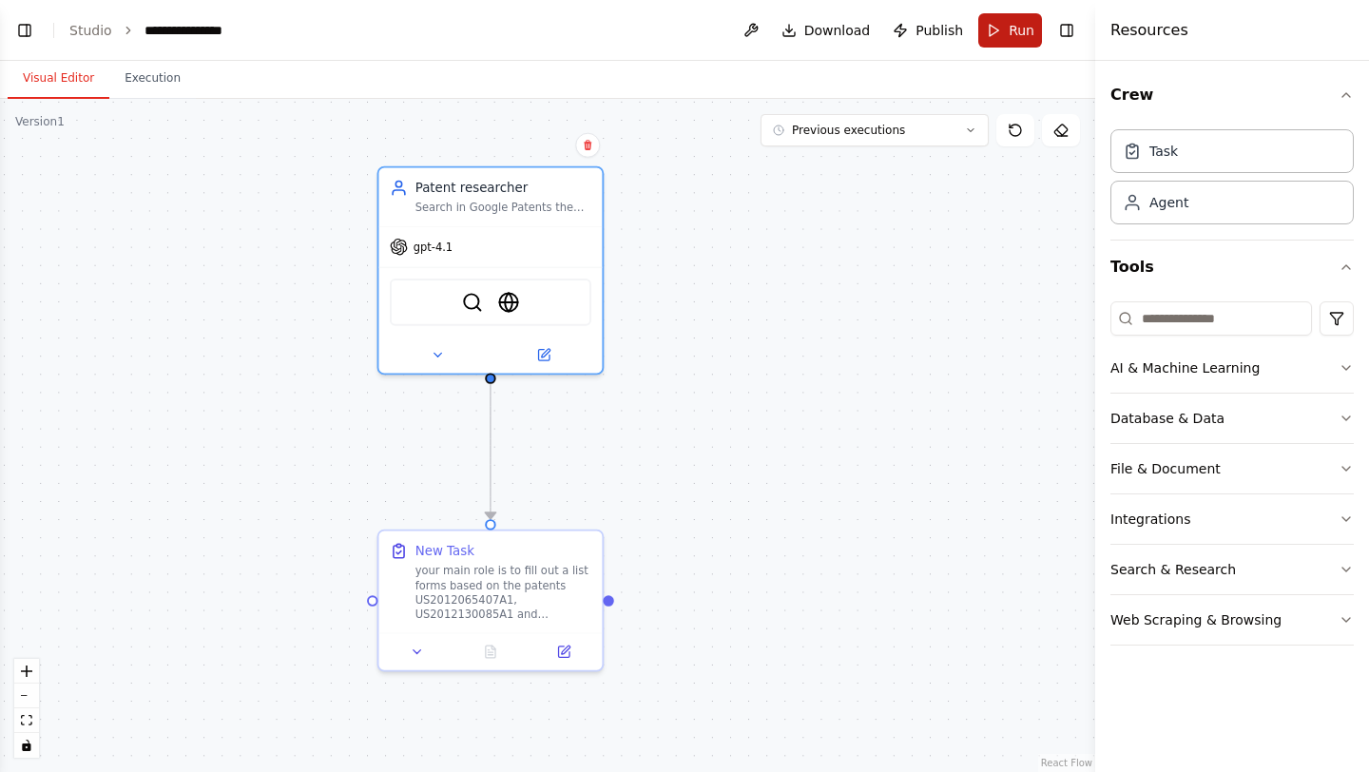
click at [1016, 37] on span "Run" at bounding box center [1022, 30] width 26 height 19
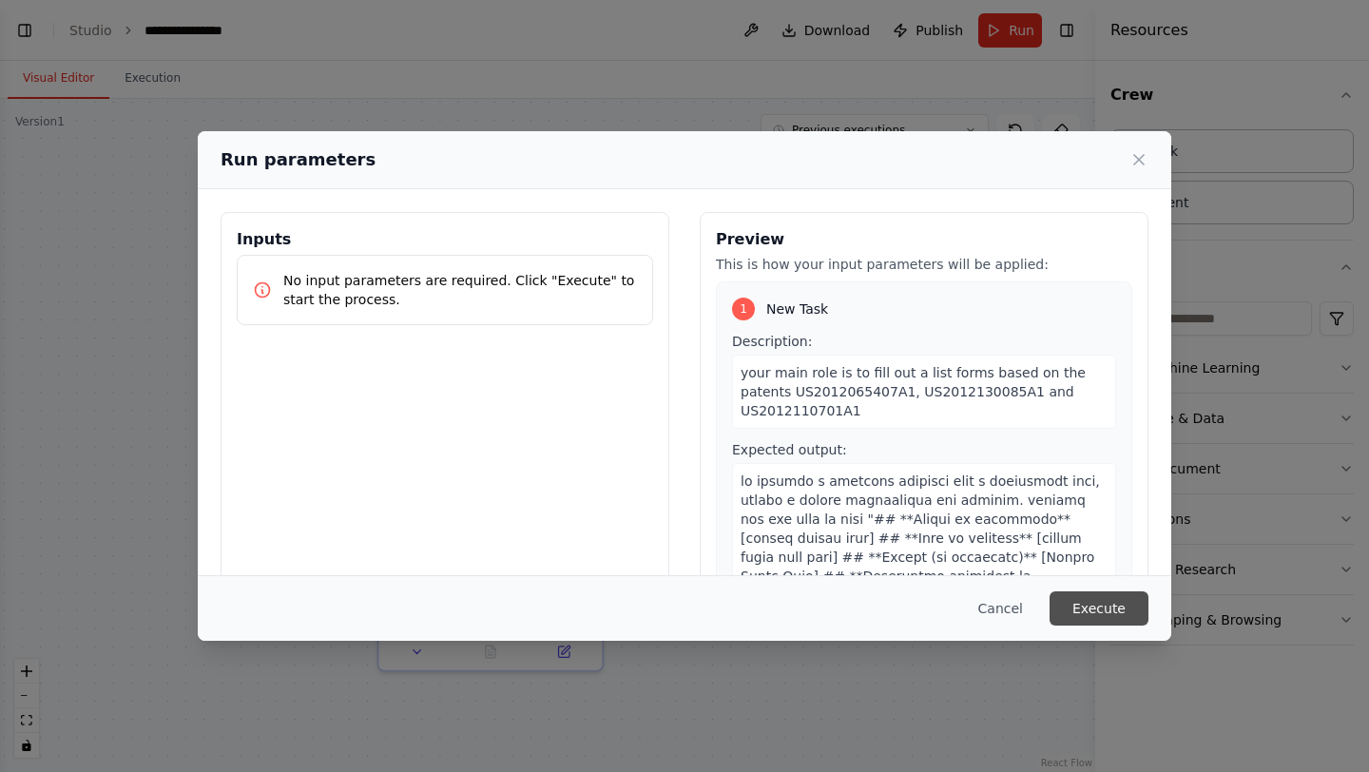
click at [1087, 613] on button "Execute" at bounding box center [1099, 608] width 99 height 34
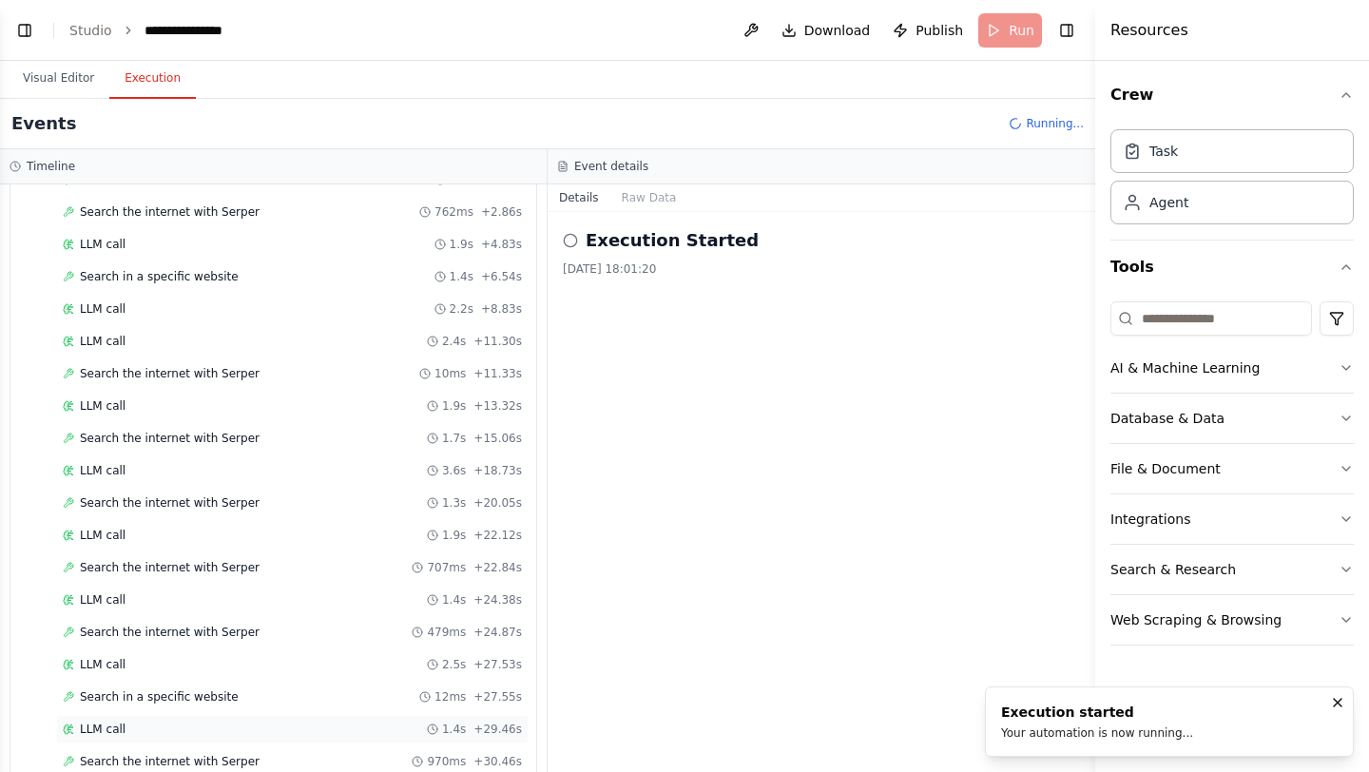
scroll to position [186, 0]
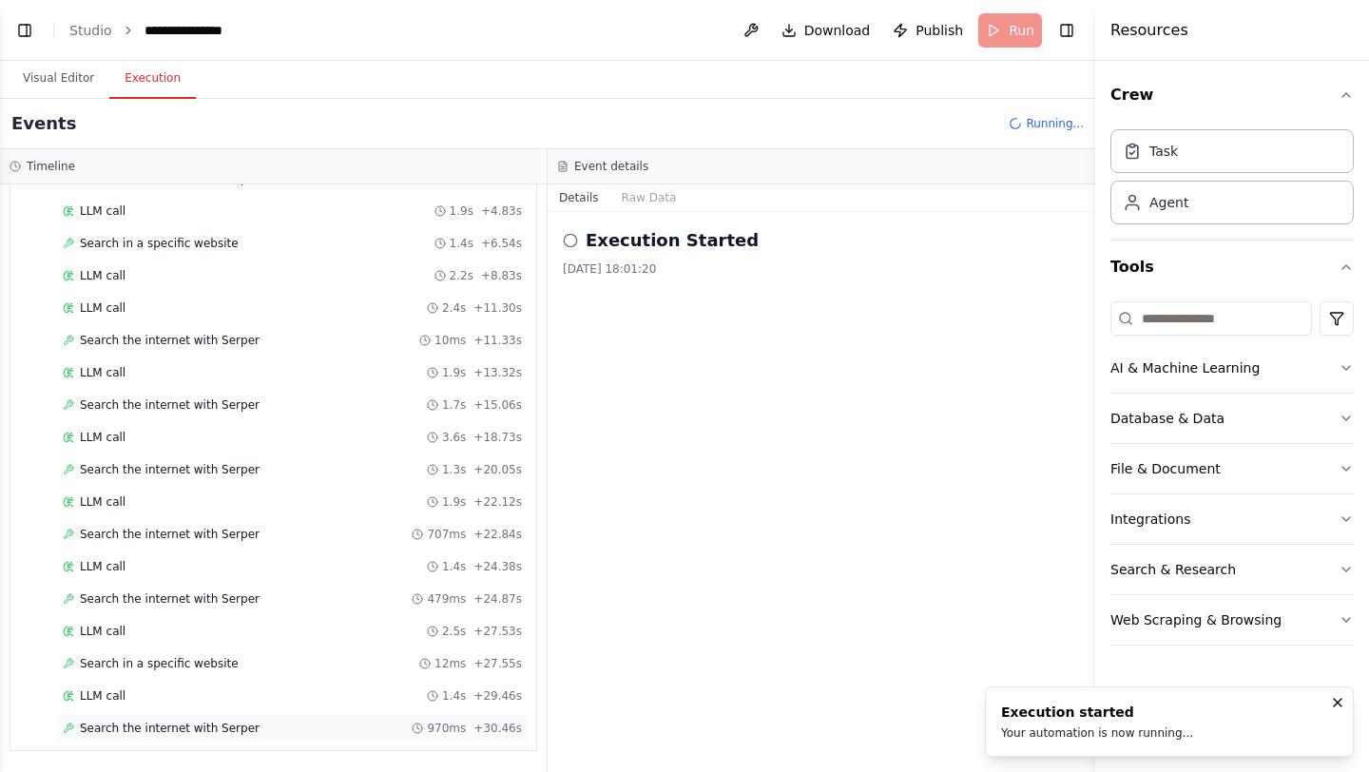
click at [265, 726] on div "Search the internet with Serper 970ms + 30.46s" at bounding box center [292, 728] width 459 height 15
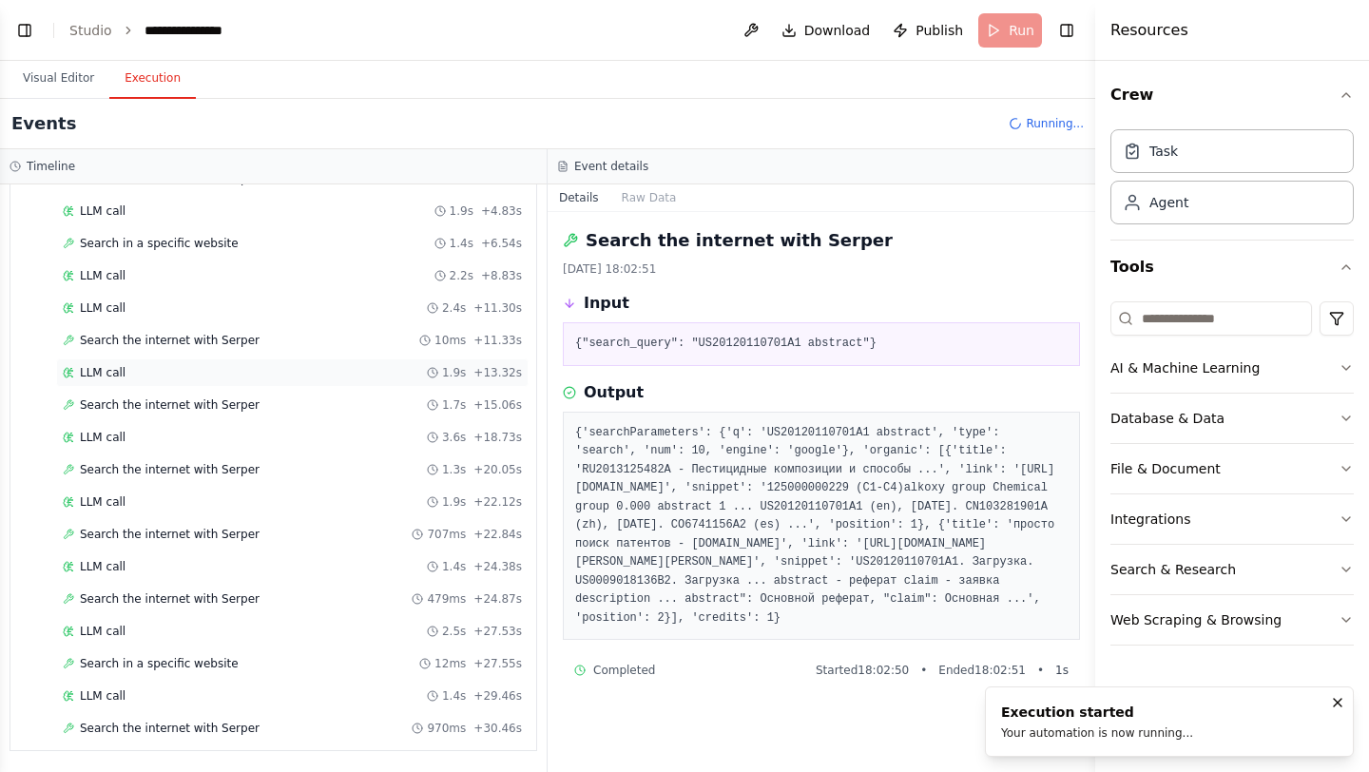
scroll to position [0, 0]
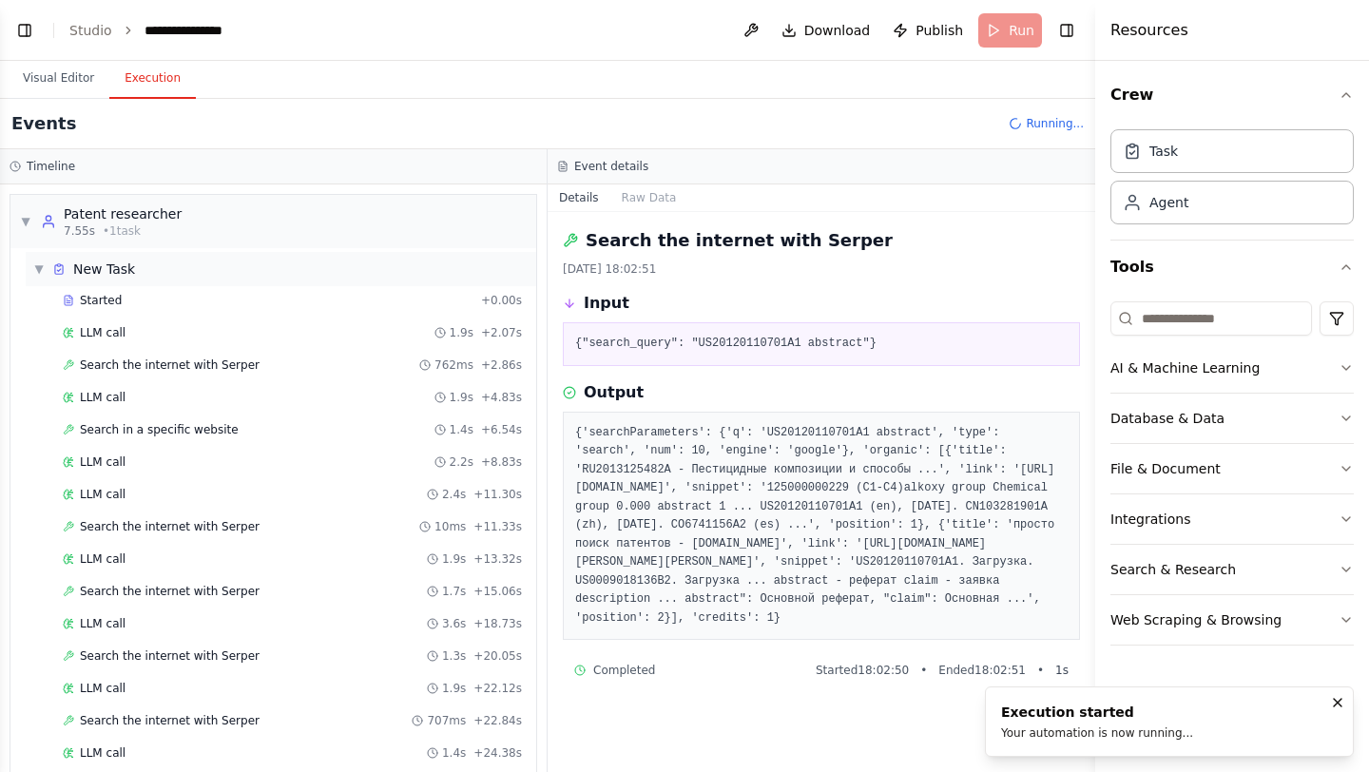
click at [47, 274] on div "▼ New Task" at bounding box center [84, 269] width 102 height 19
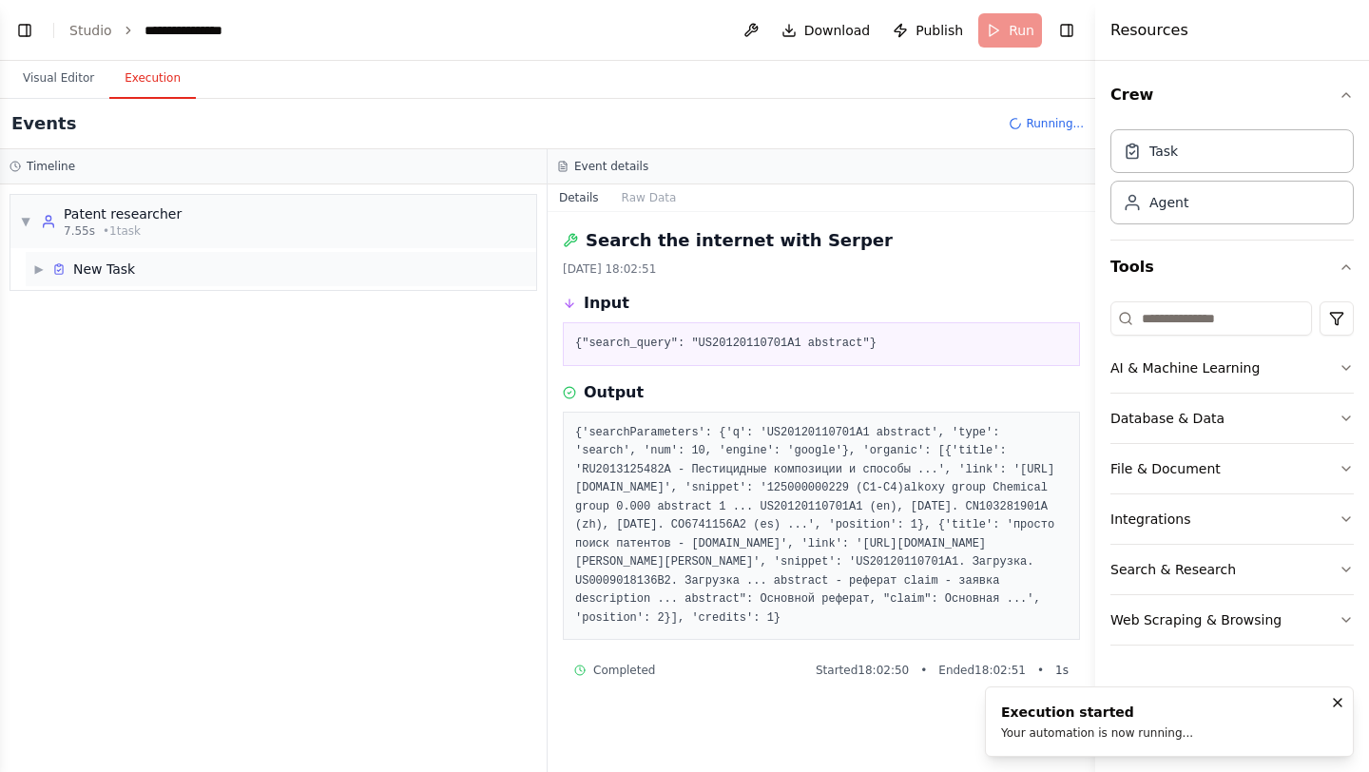
click at [46, 274] on div "▶ New Task" at bounding box center [84, 269] width 102 height 19
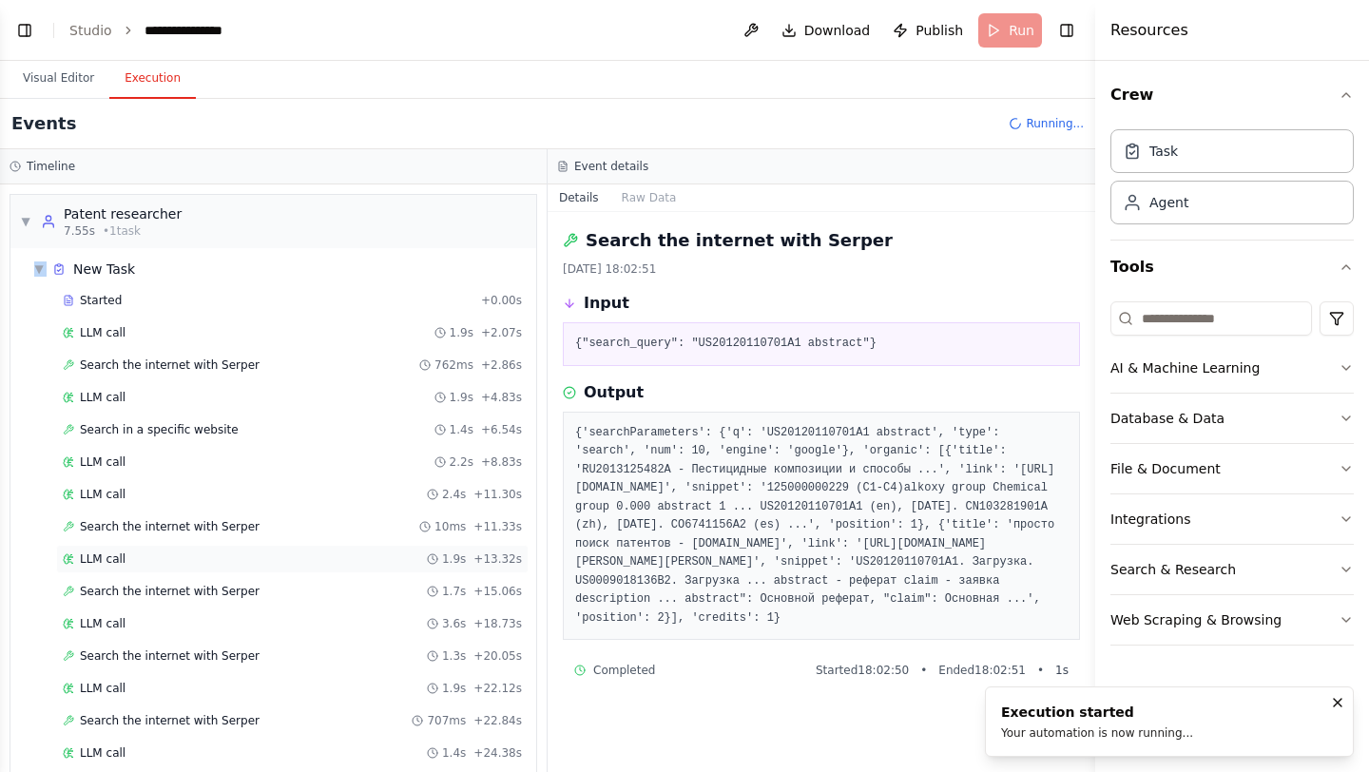
scroll to position [219, 0]
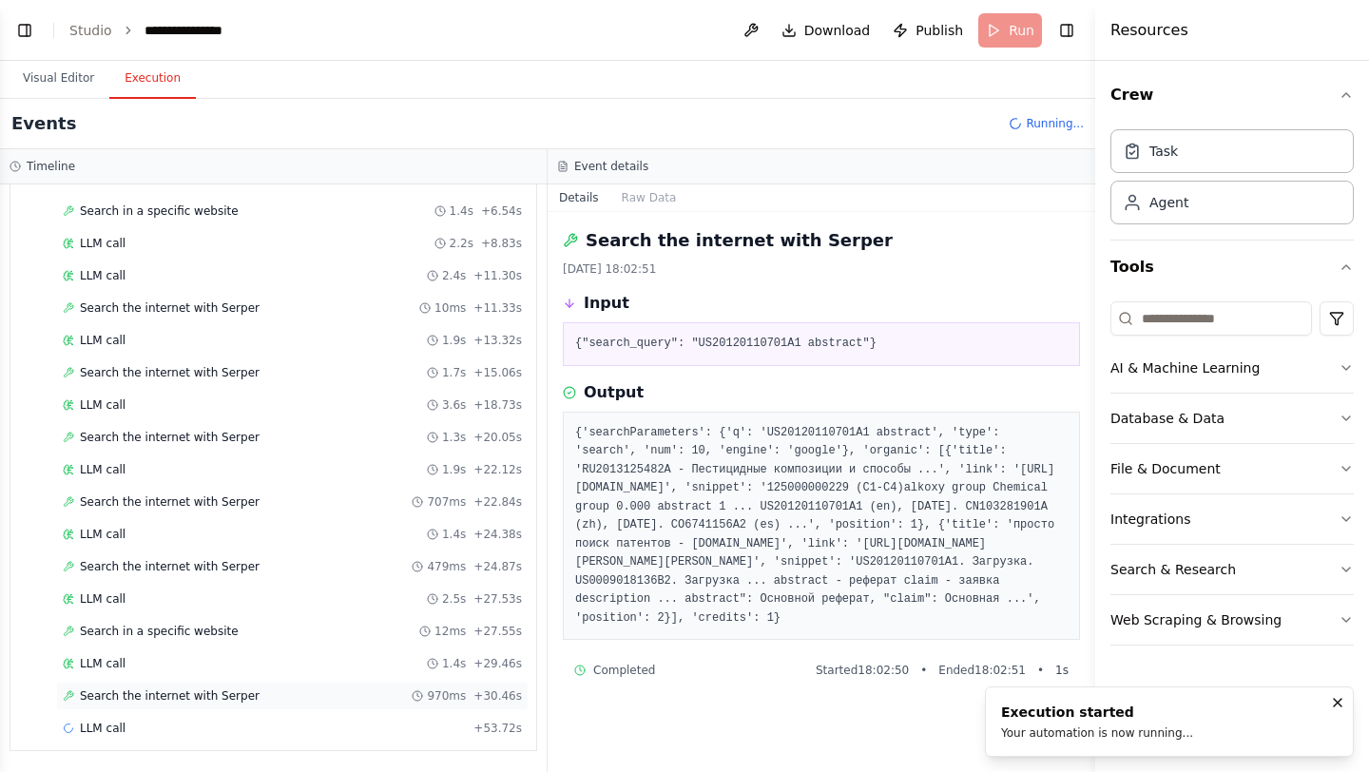
click at [187, 694] on span "Search the internet with Serper" at bounding box center [170, 695] width 180 height 15
click at [207, 629] on span "Search in a specific website" at bounding box center [159, 631] width 159 height 15
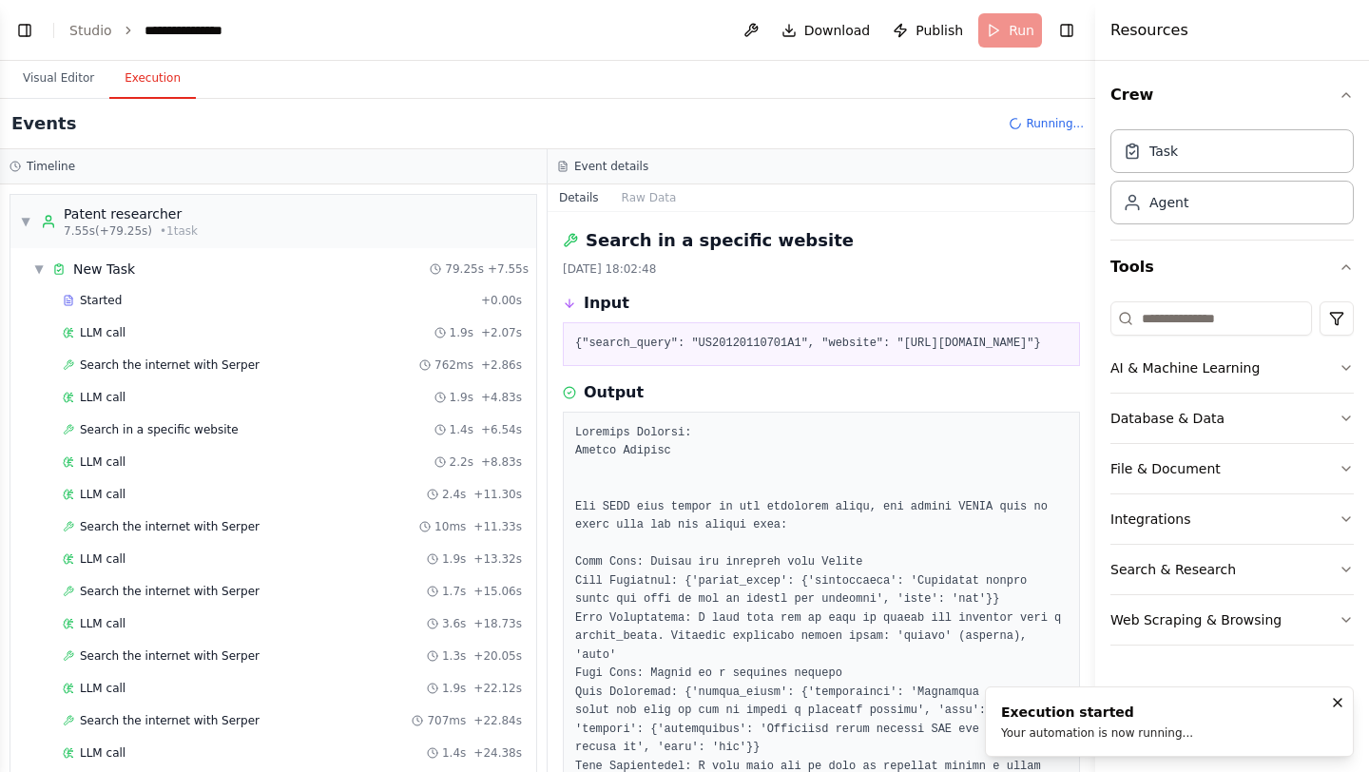
scroll to position [251, 0]
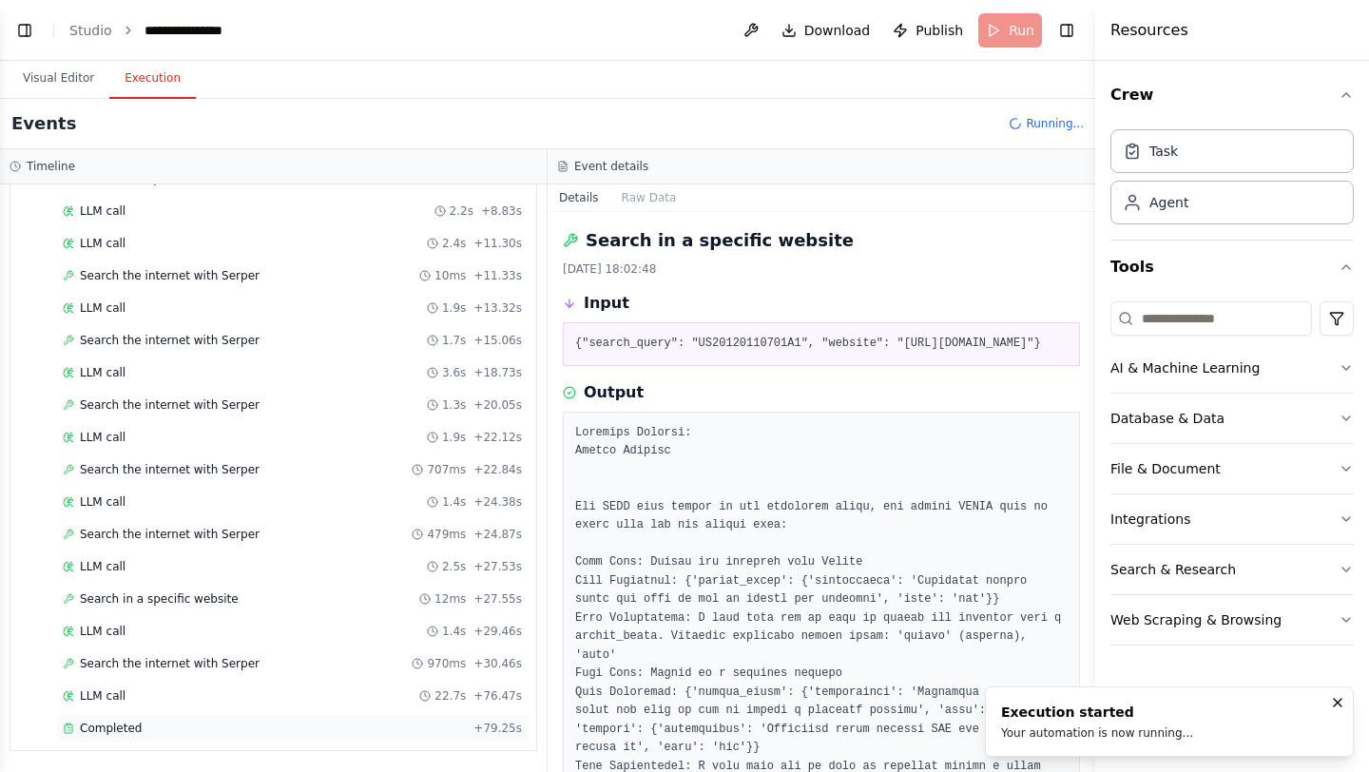
click at [155, 735] on div "Completed" at bounding box center [264, 728] width 403 height 15
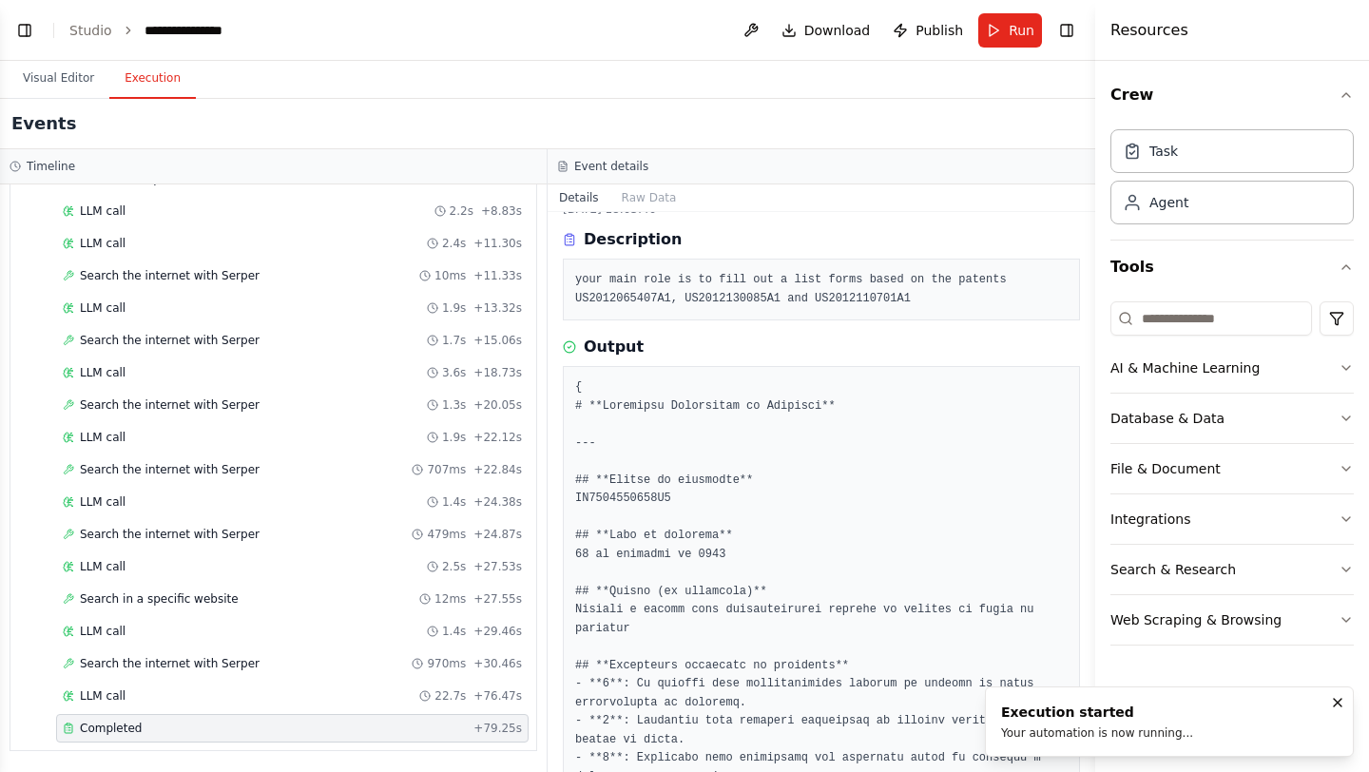
scroll to position [61, 0]
click at [60, 75] on button "Visual Editor" at bounding box center [59, 79] width 102 height 40
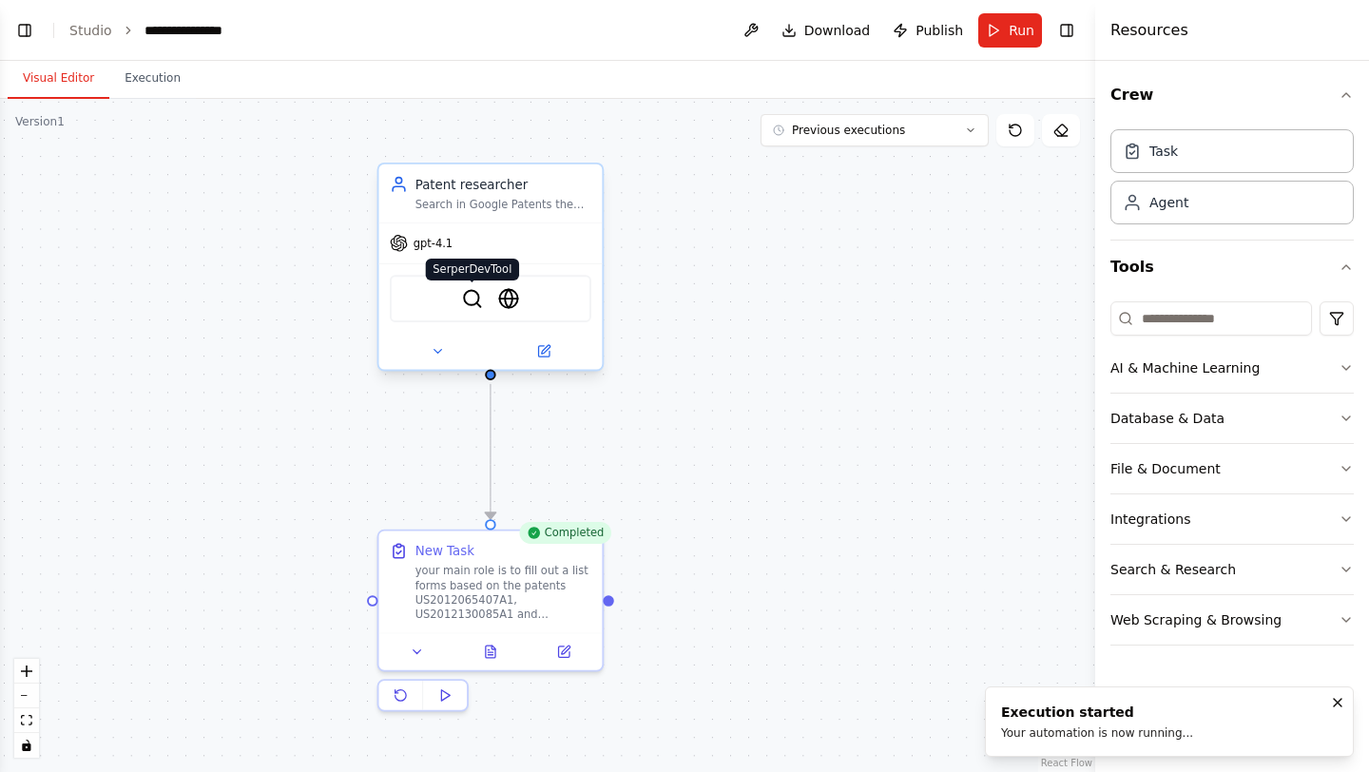
click at [472, 305] on img at bounding box center [472, 299] width 22 height 22
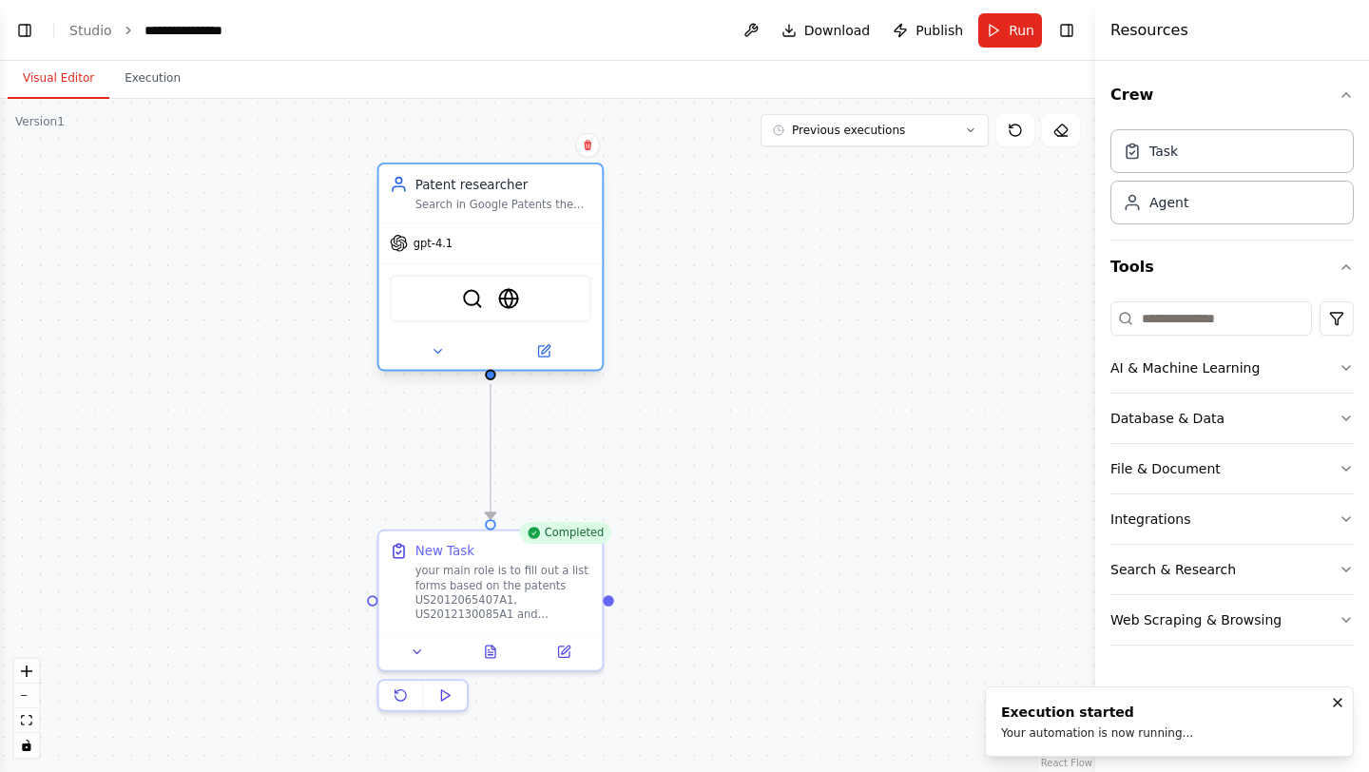
click at [476, 267] on div "SerperDevTool WebsiteSearchTool" at bounding box center [489, 298] width 223 height 70
click at [559, 352] on button at bounding box center [544, 351] width 103 height 22
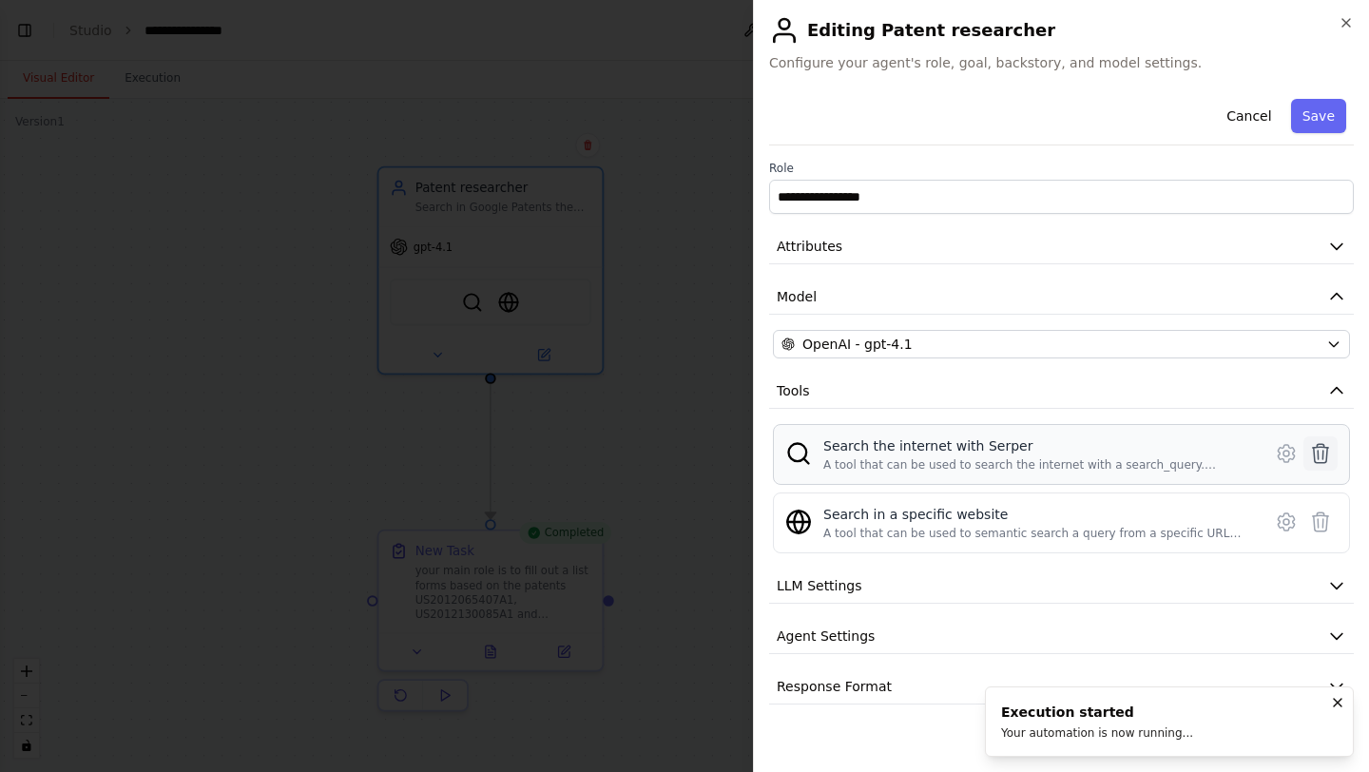
click at [1326, 457] on icon at bounding box center [1321, 453] width 16 height 19
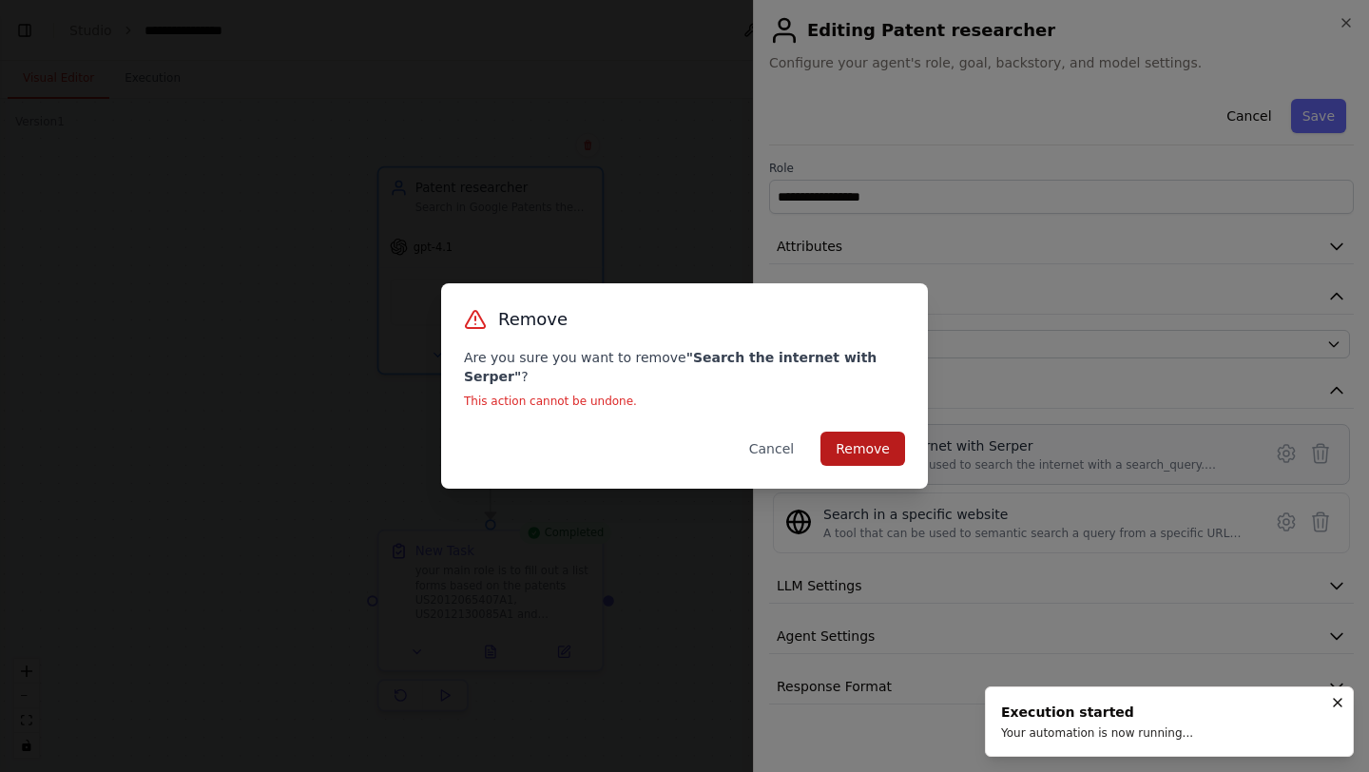
click at [859, 449] on button "Remove" at bounding box center [863, 449] width 85 height 34
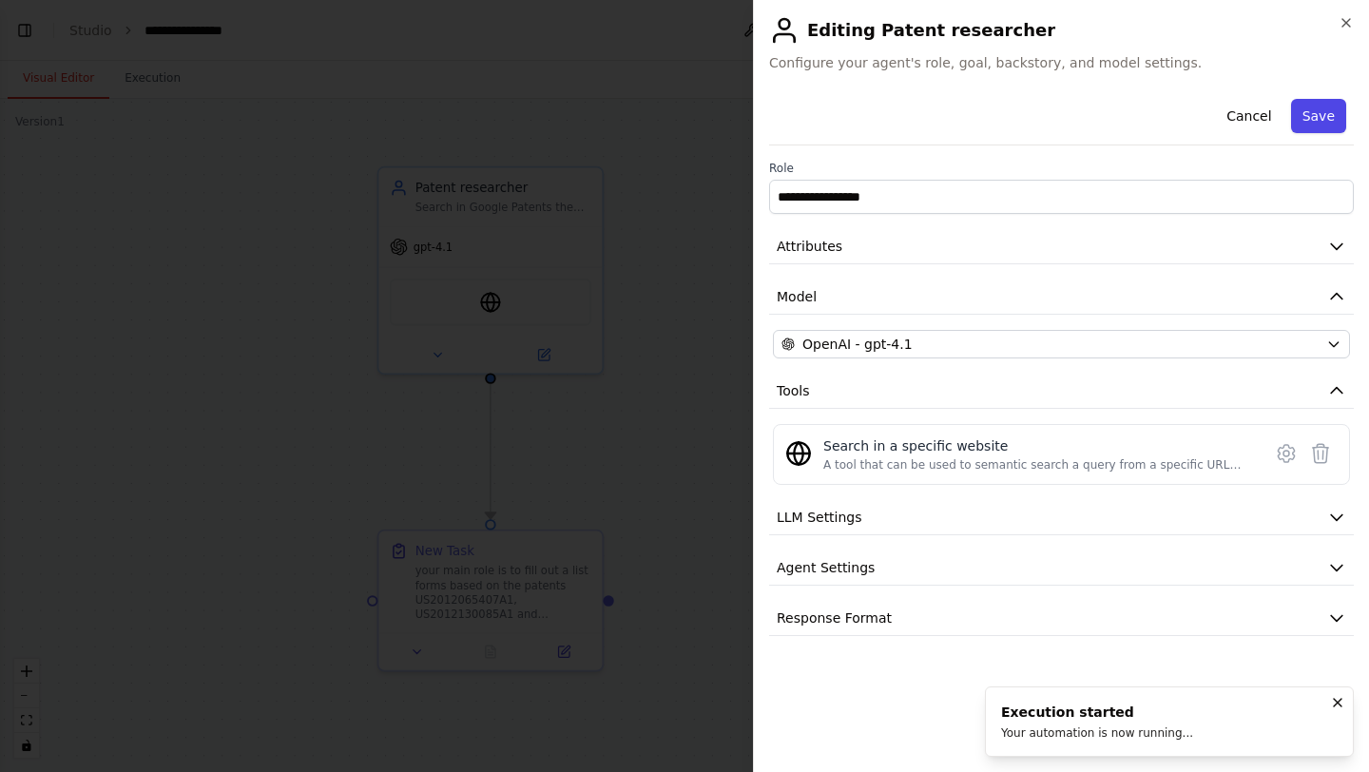
click at [1329, 126] on button "Save" at bounding box center [1318, 116] width 55 height 34
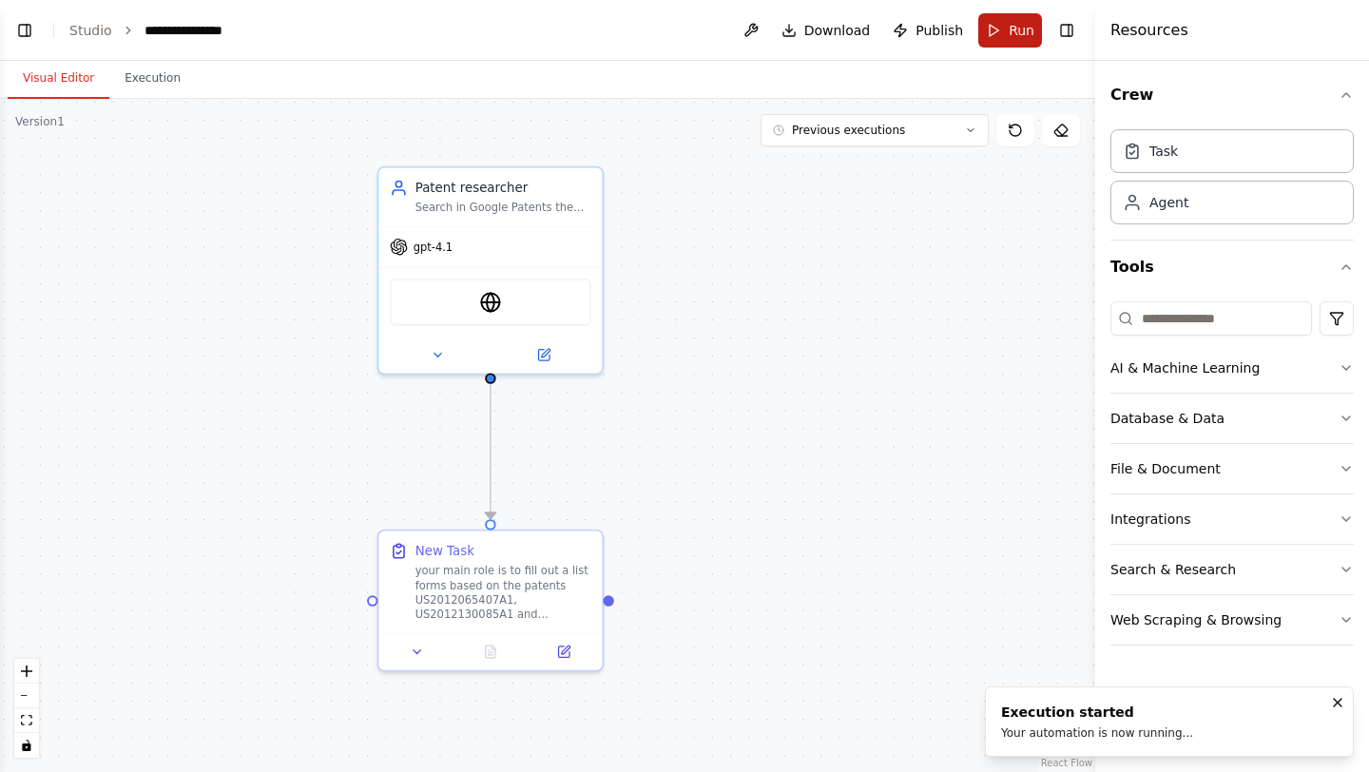
click at [998, 29] on button "Run" at bounding box center [1010, 30] width 64 height 34
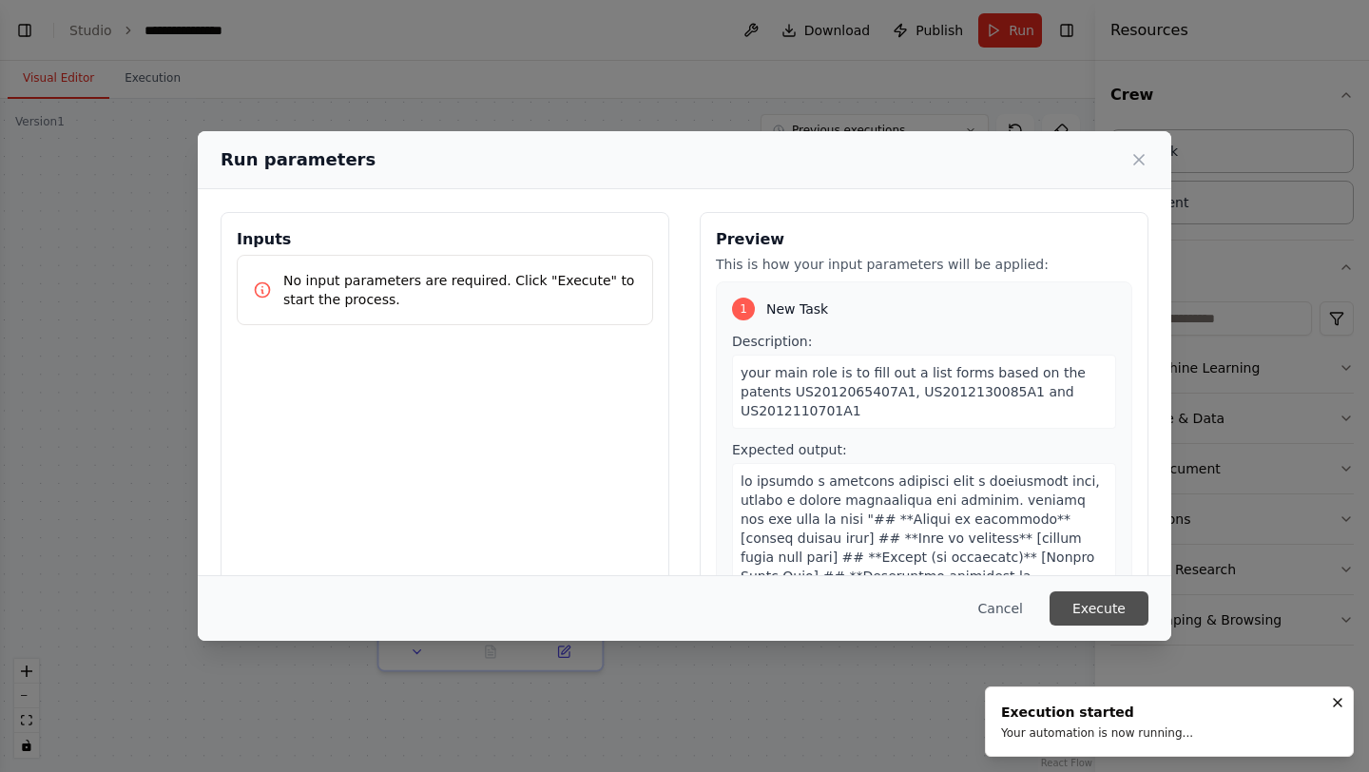
click at [1100, 615] on button "Execute" at bounding box center [1099, 608] width 99 height 34
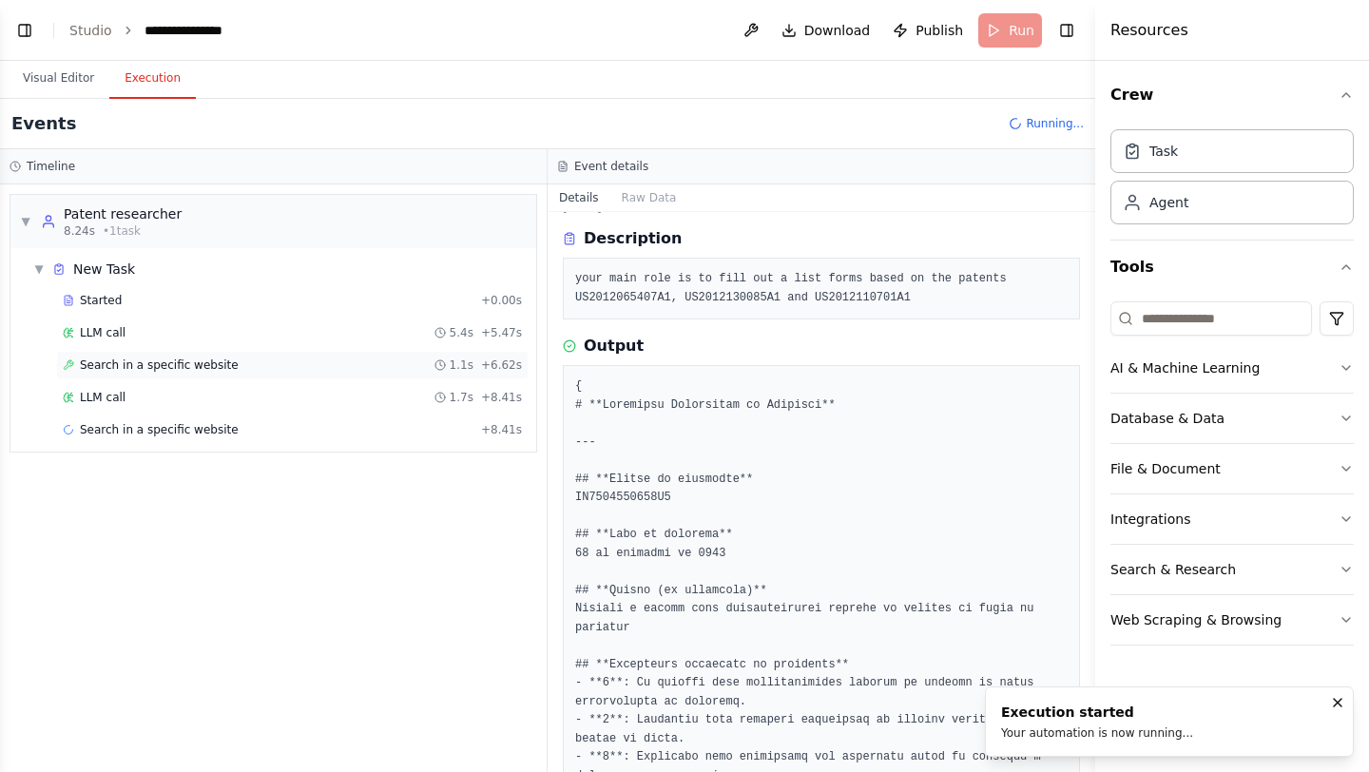
click at [309, 372] on div "Search in a specific website 1.1s + 6.62s" at bounding box center [292, 365] width 459 height 15
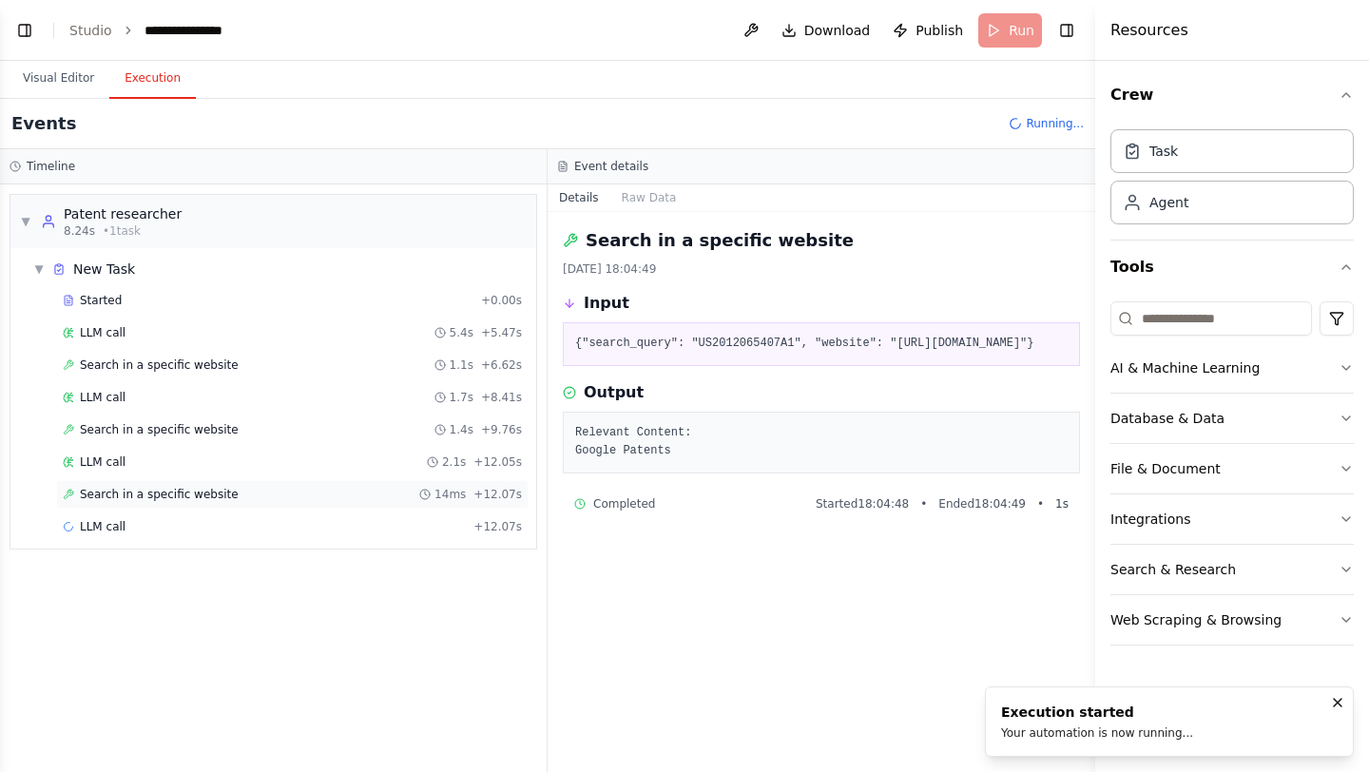
click at [276, 500] on div "Search in a specific website 14ms + 12.07s" at bounding box center [292, 494] width 459 height 15
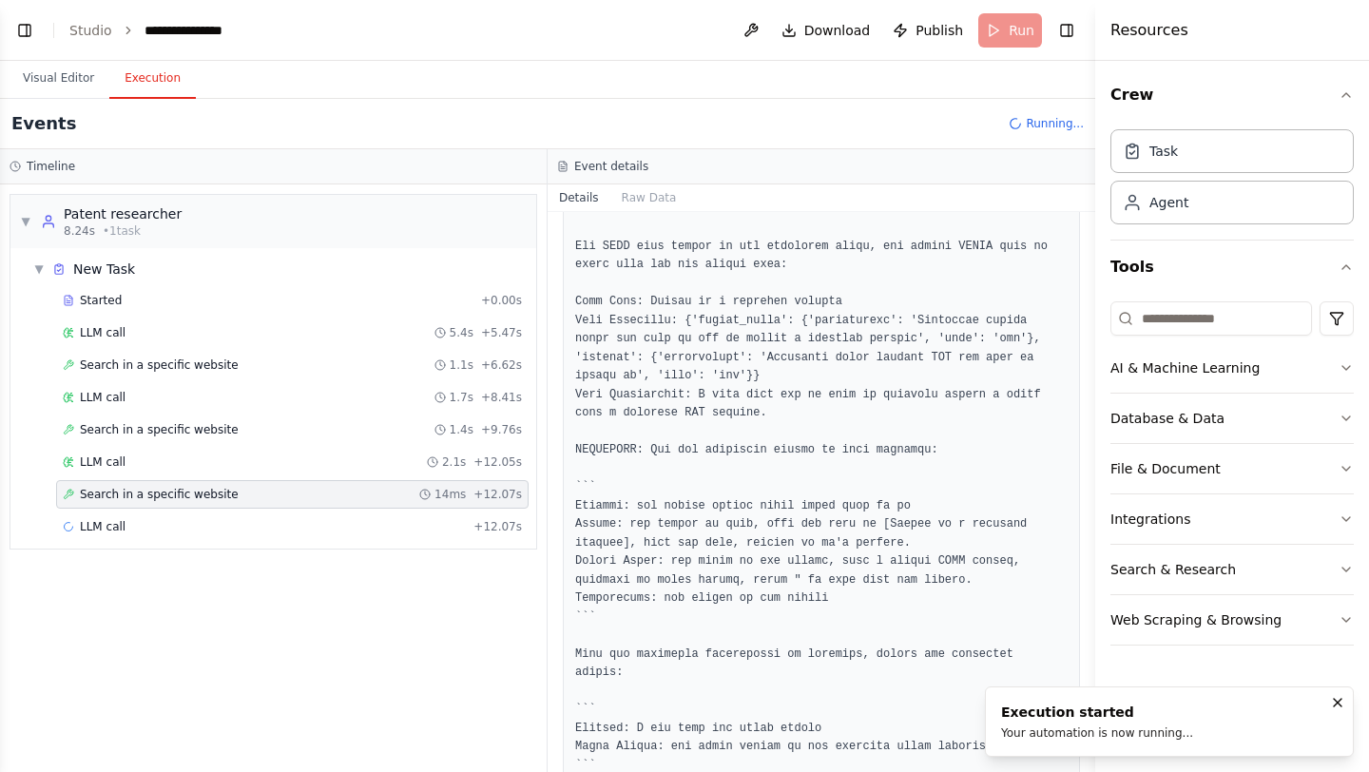
scroll to position [258, 0]
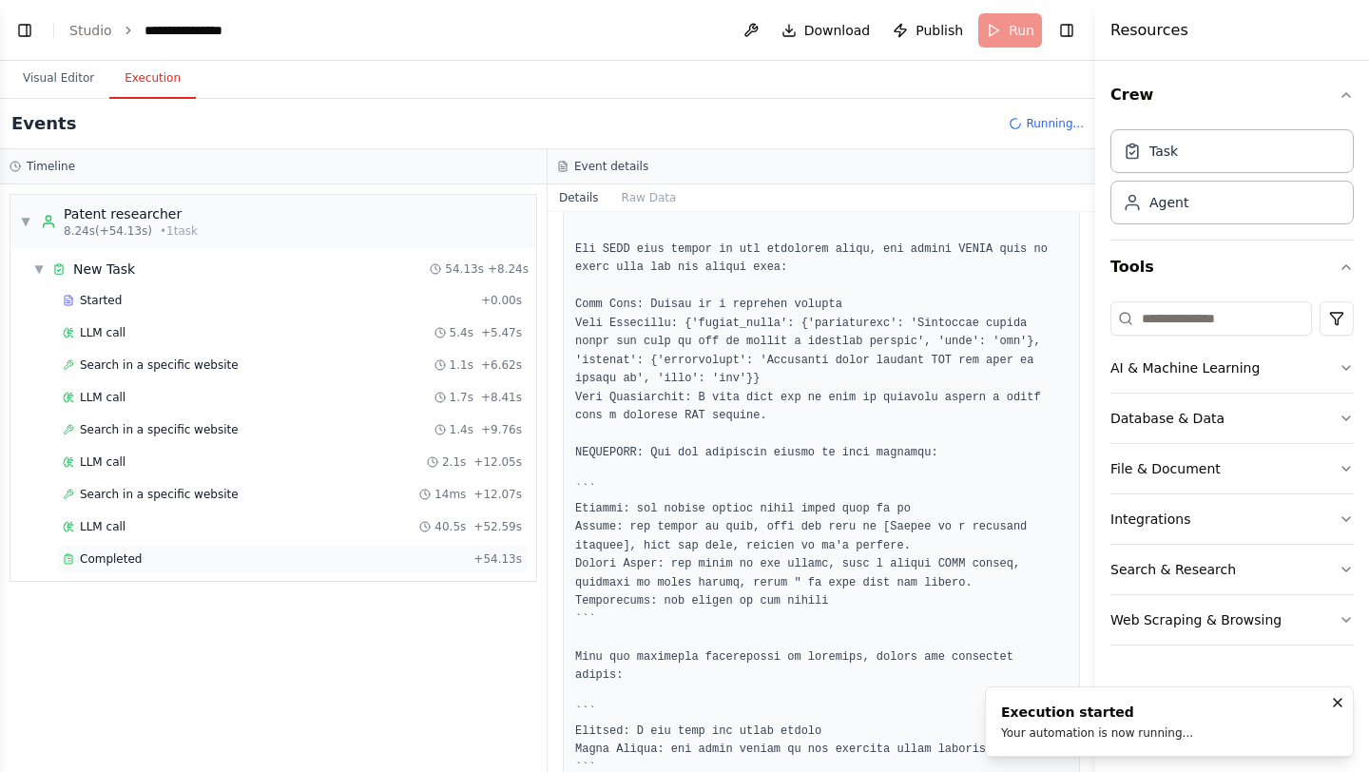
click at [359, 562] on div "Completed" at bounding box center [264, 559] width 403 height 15
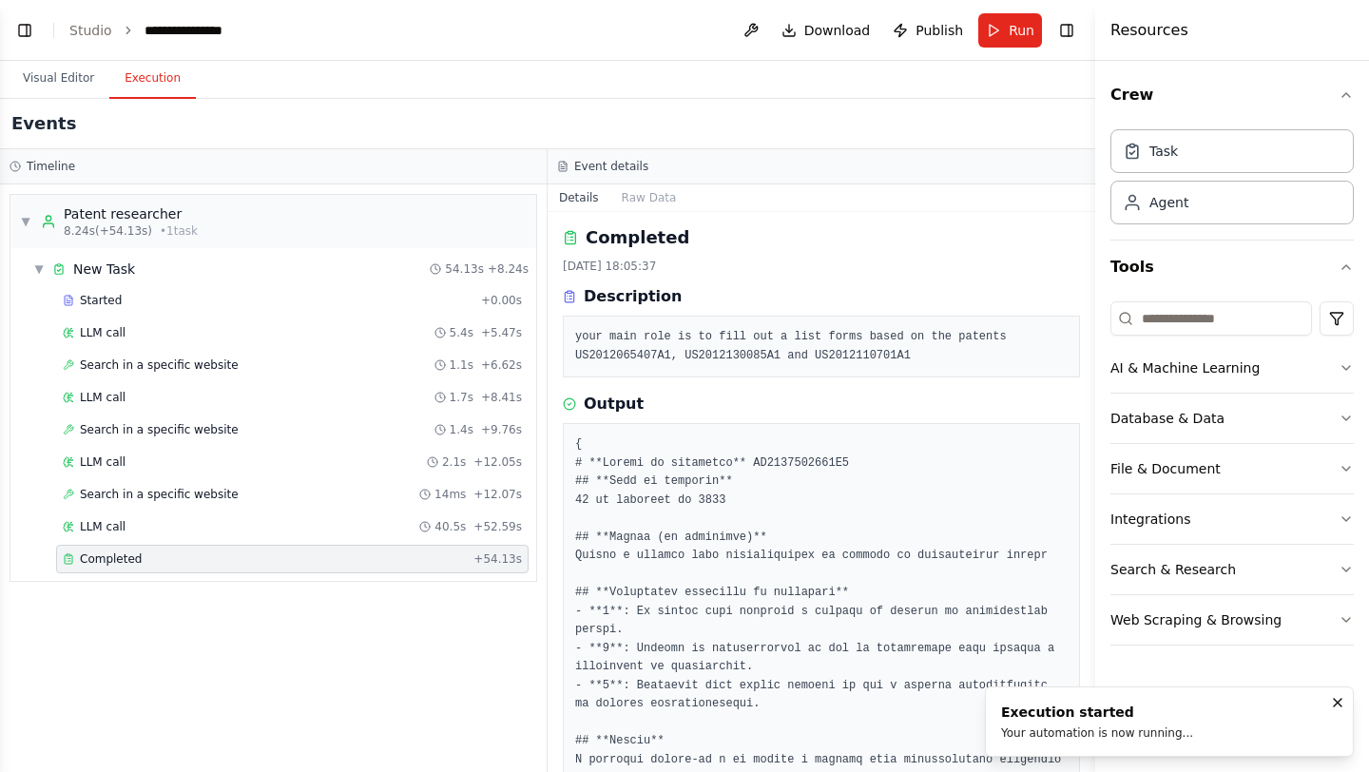
scroll to position [0, 0]
click at [197, 424] on span "Search in a specific website" at bounding box center [159, 429] width 159 height 15
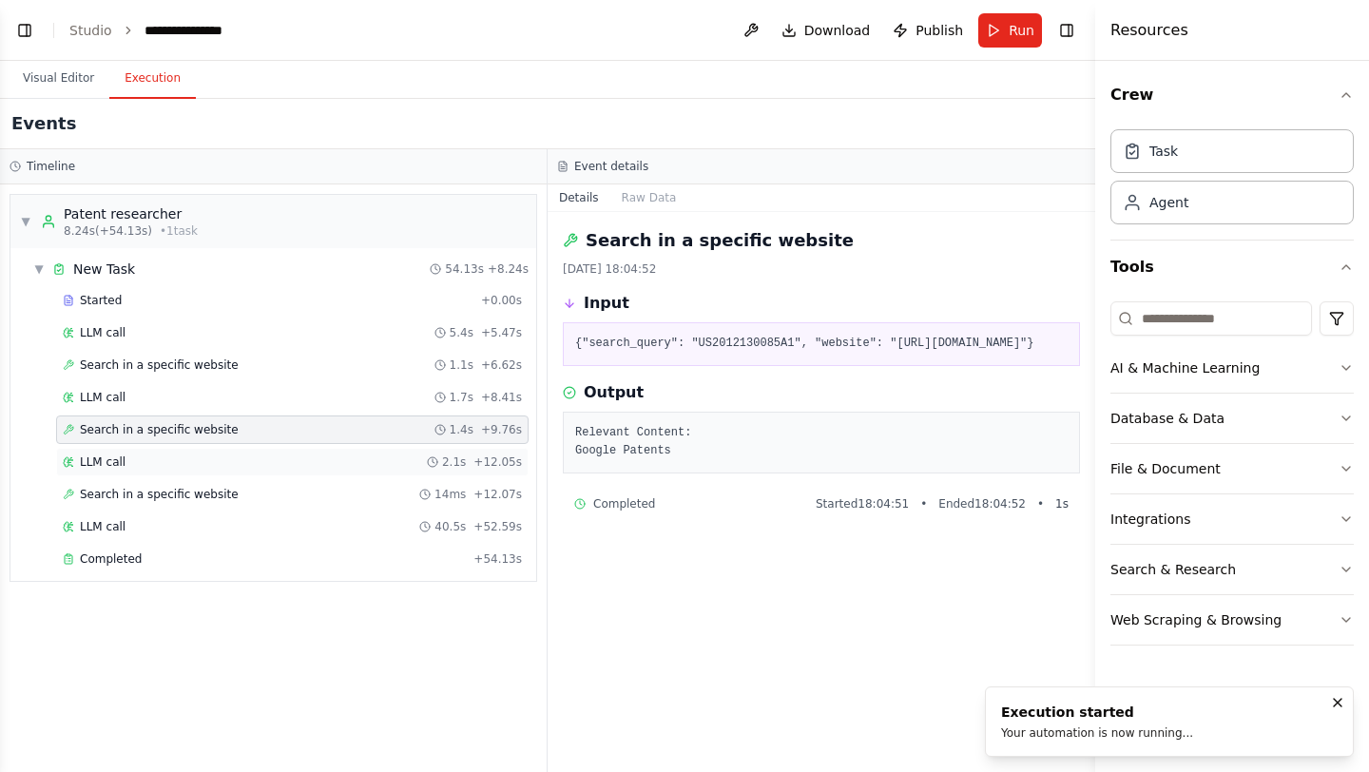
click at [207, 465] on div "LLM call 2.1s + 12.05s" at bounding box center [292, 462] width 459 height 15
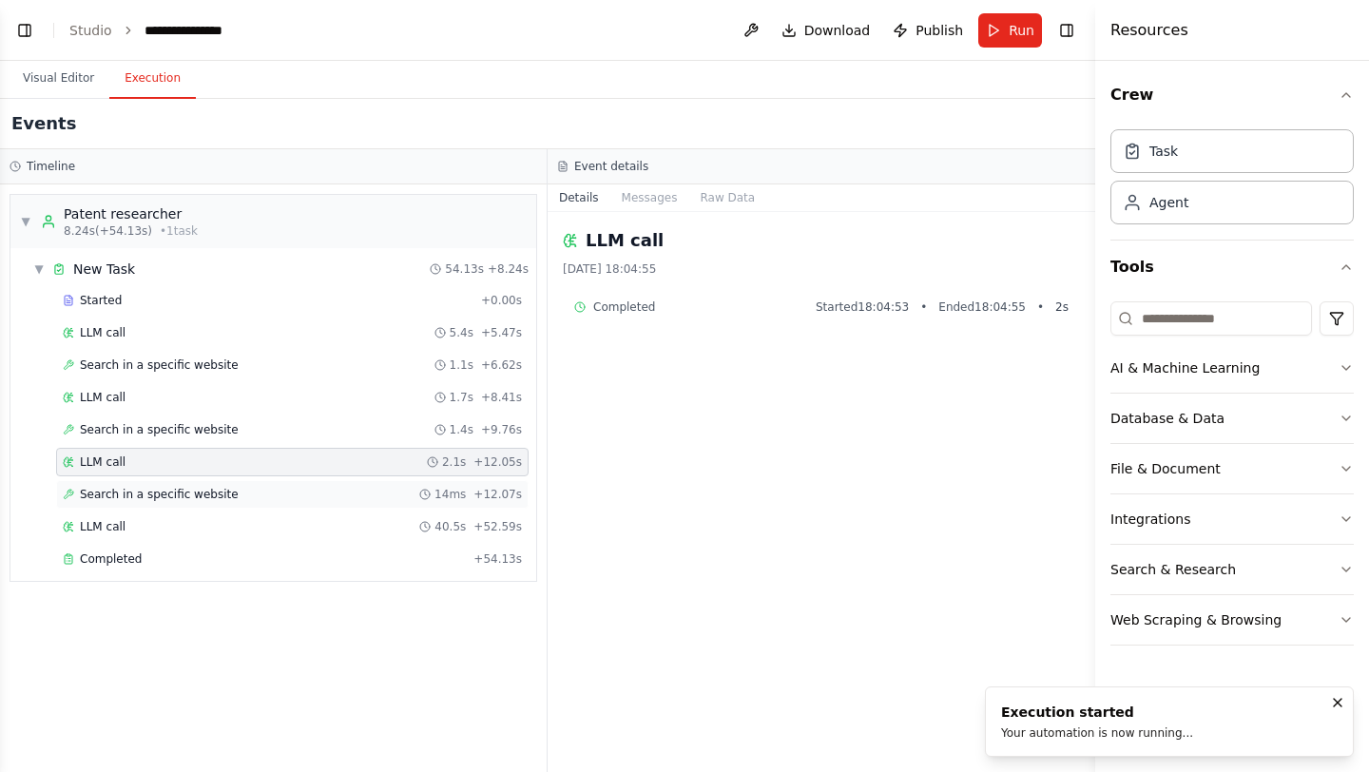
click at [210, 494] on span "Search in a specific website" at bounding box center [159, 494] width 159 height 15
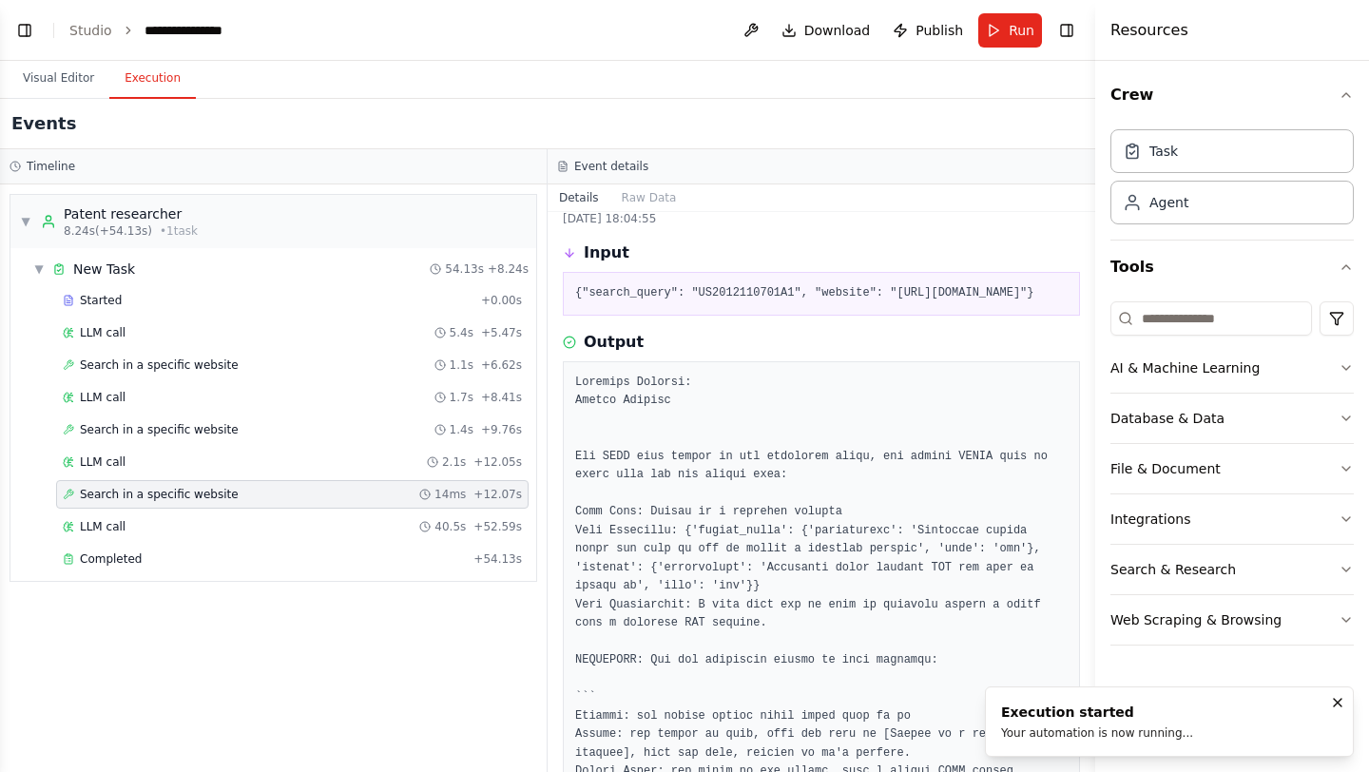
scroll to position [34, 0]
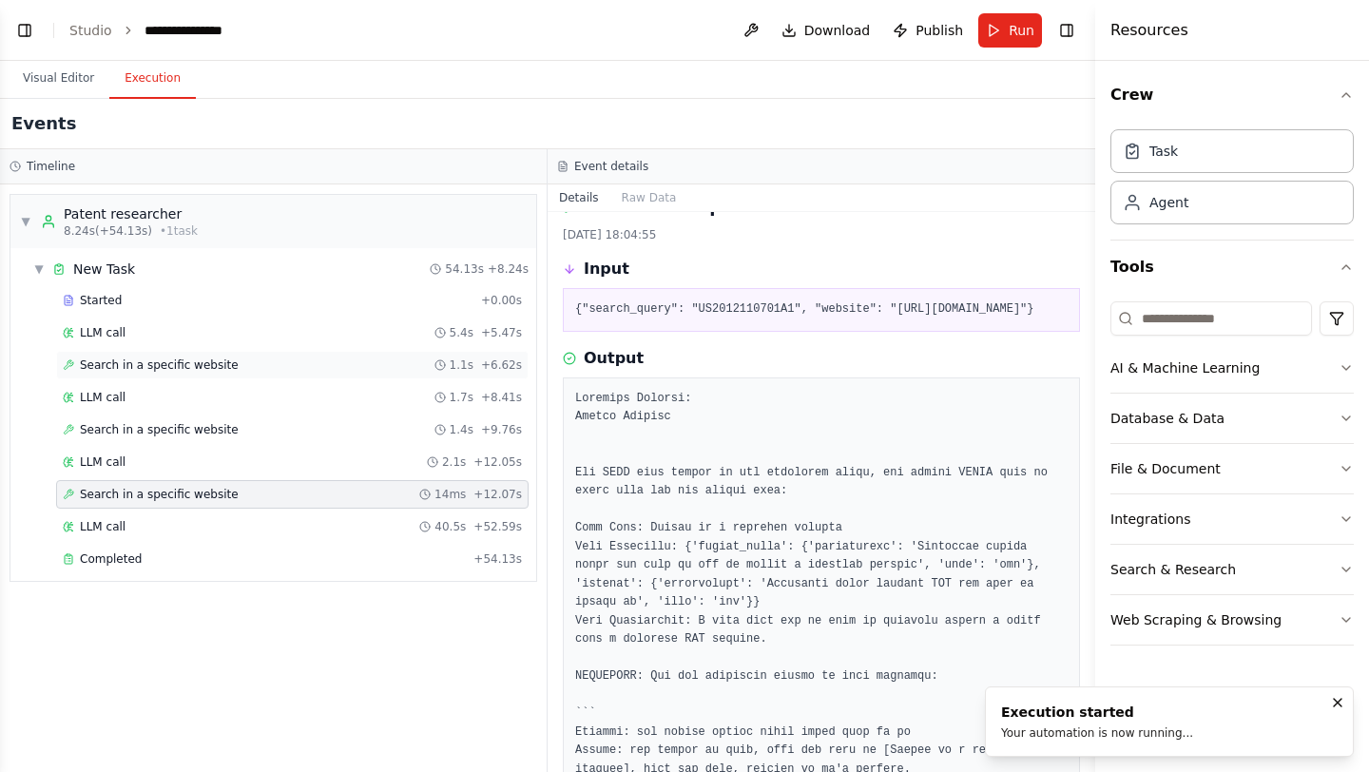
click at [221, 363] on span "Search in a specific website" at bounding box center [159, 365] width 159 height 15
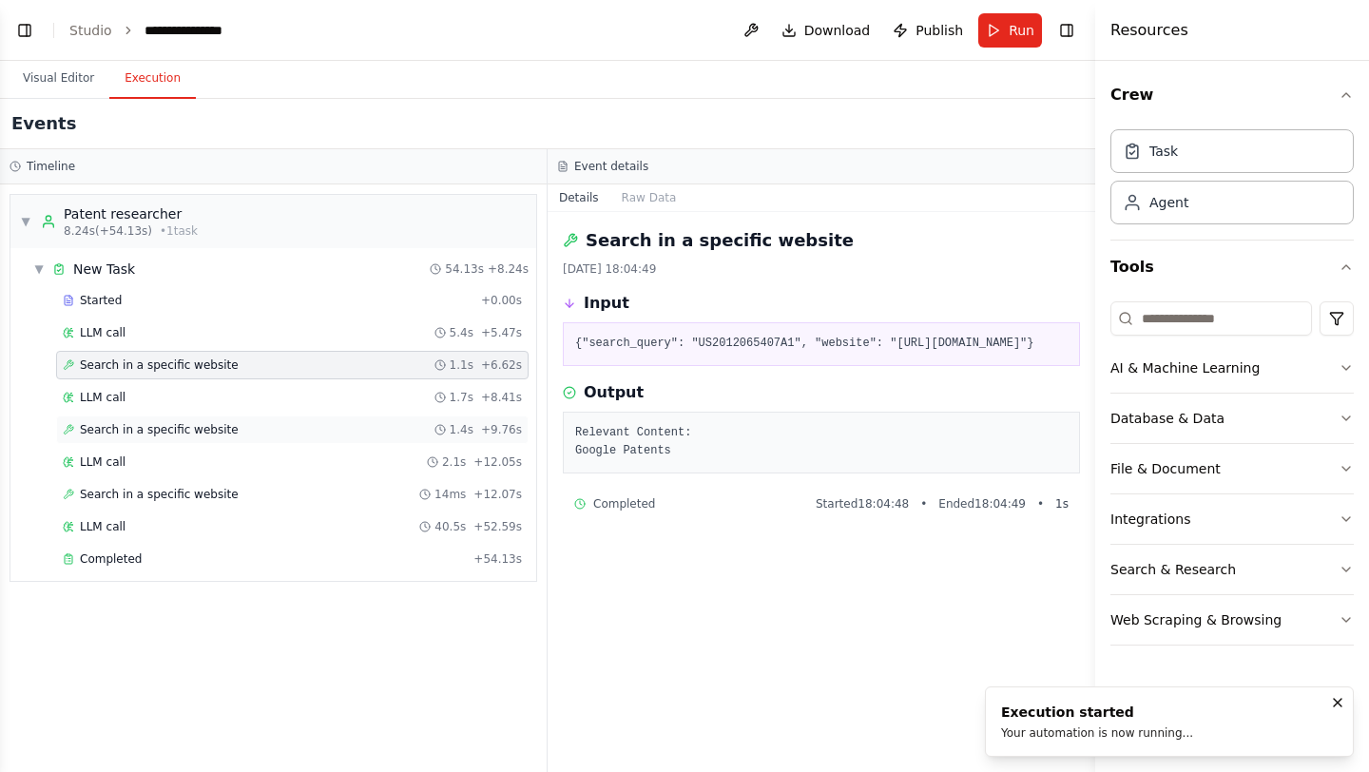
click at [260, 433] on div "Search in a specific website 1.4s + 9.76s" at bounding box center [292, 429] width 459 height 15
click at [258, 359] on div "Search in a specific website 1.1s + 6.62s" at bounding box center [292, 365] width 459 height 15
click at [260, 425] on div "Search in a specific website 1.4s + 9.76s" at bounding box center [292, 429] width 459 height 15
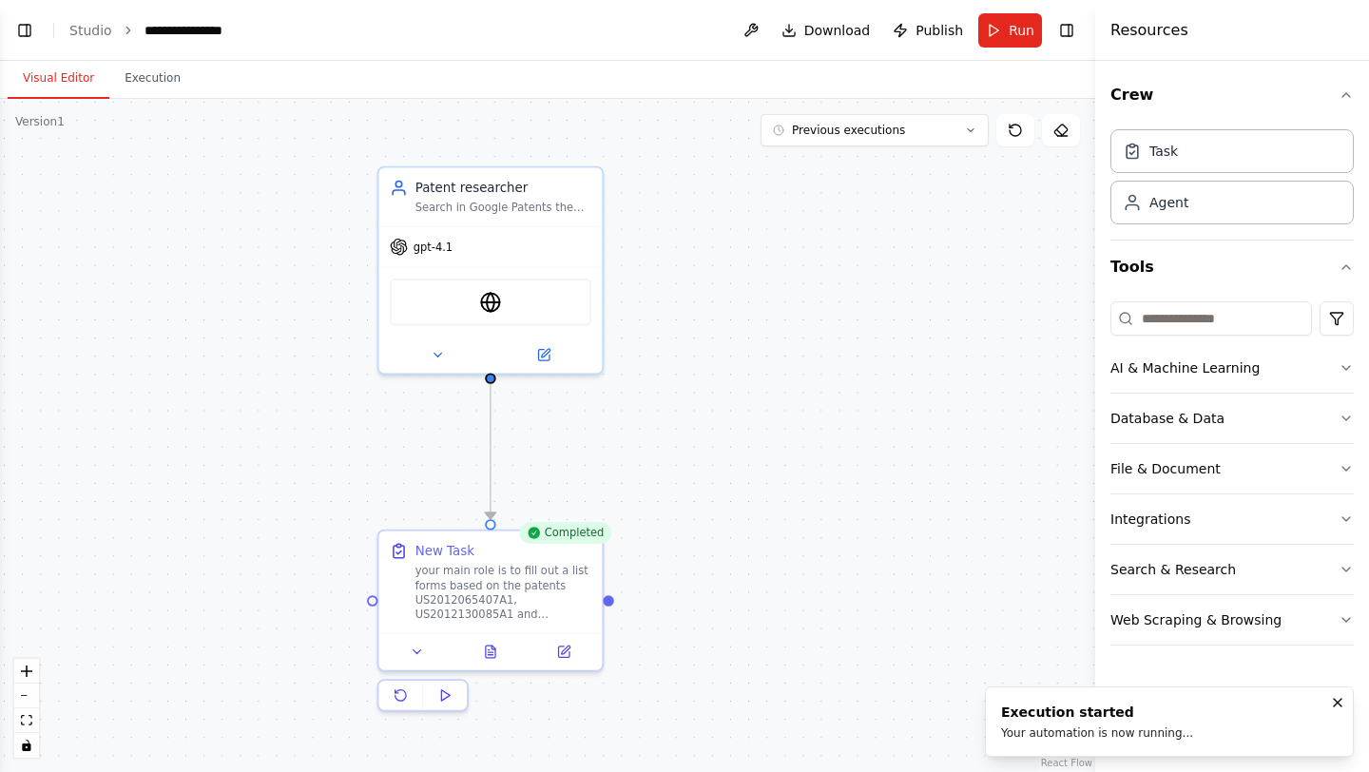
click at [79, 81] on button "Visual Editor" at bounding box center [59, 79] width 102 height 40
click at [513, 238] on div "gpt-4.1" at bounding box center [489, 243] width 223 height 40
click at [523, 295] on div "WebsiteSearchTool" at bounding box center [491, 299] width 202 height 48
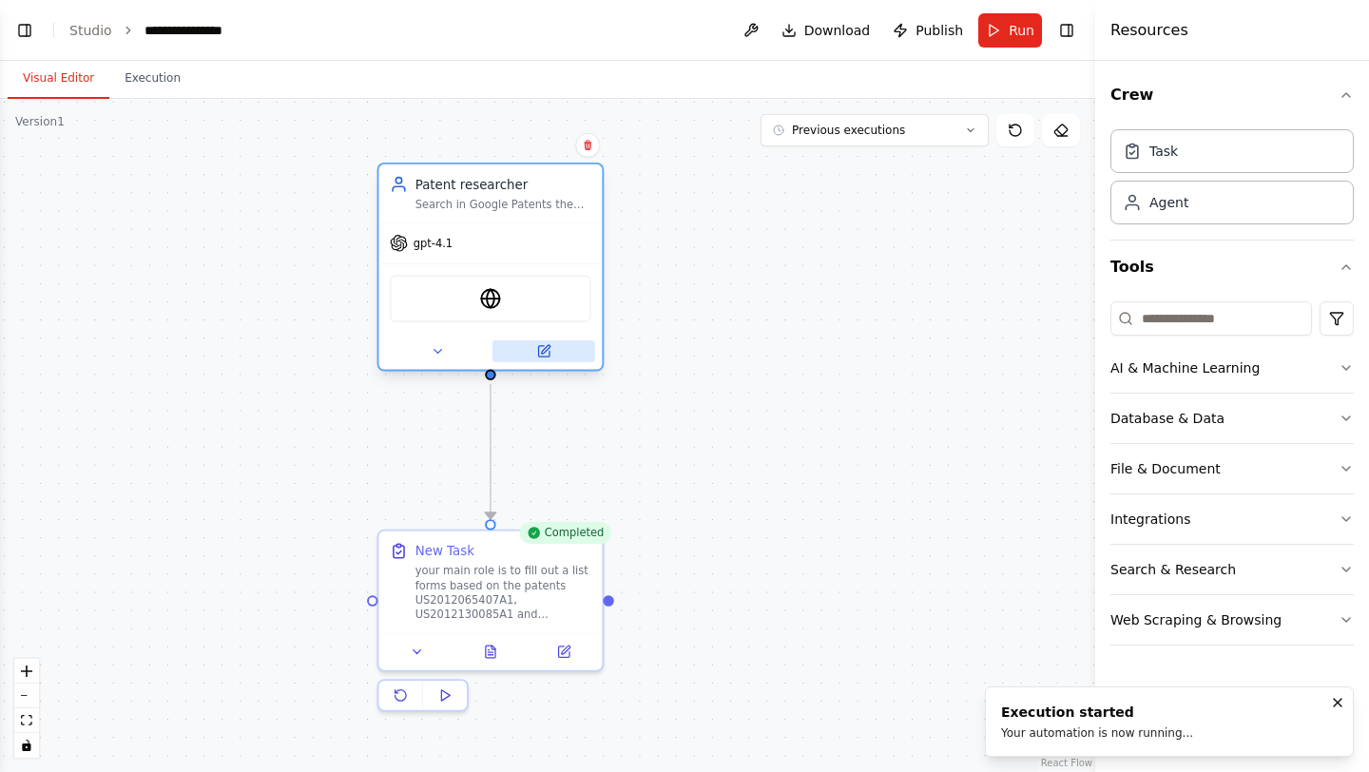
click at [538, 344] on icon at bounding box center [543, 351] width 14 height 14
click at [442, 352] on icon at bounding box center [437, 351] width 14 height 14
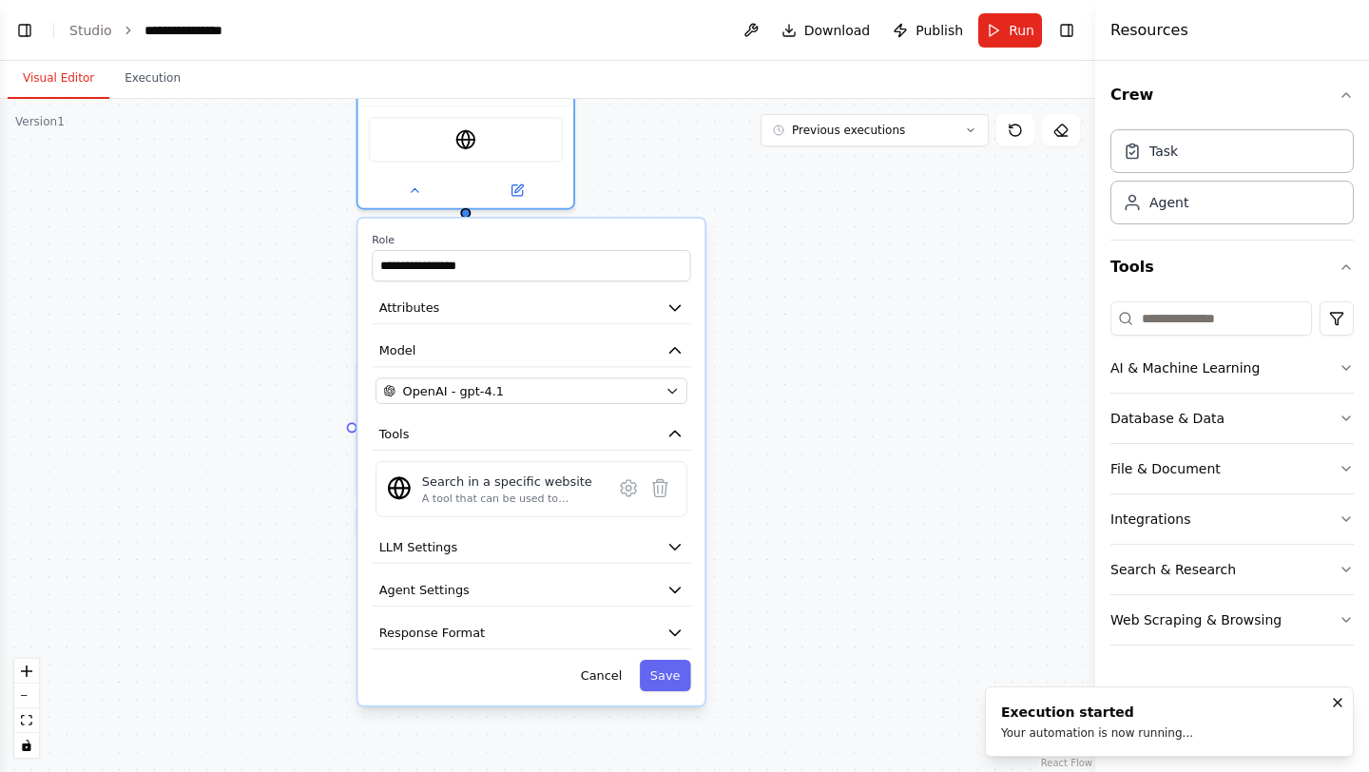
drag, startPoint x: 319, startPoint y: 542, endPoint x: 294, endPoint y: 373, distance: 171.2
click at [294, 373] on div "**********" at bounding box center [547, 435] width 1095 height 673
click at [435, 312] on button "Attributes" at bounding box center [530, 308] width 319 height 32
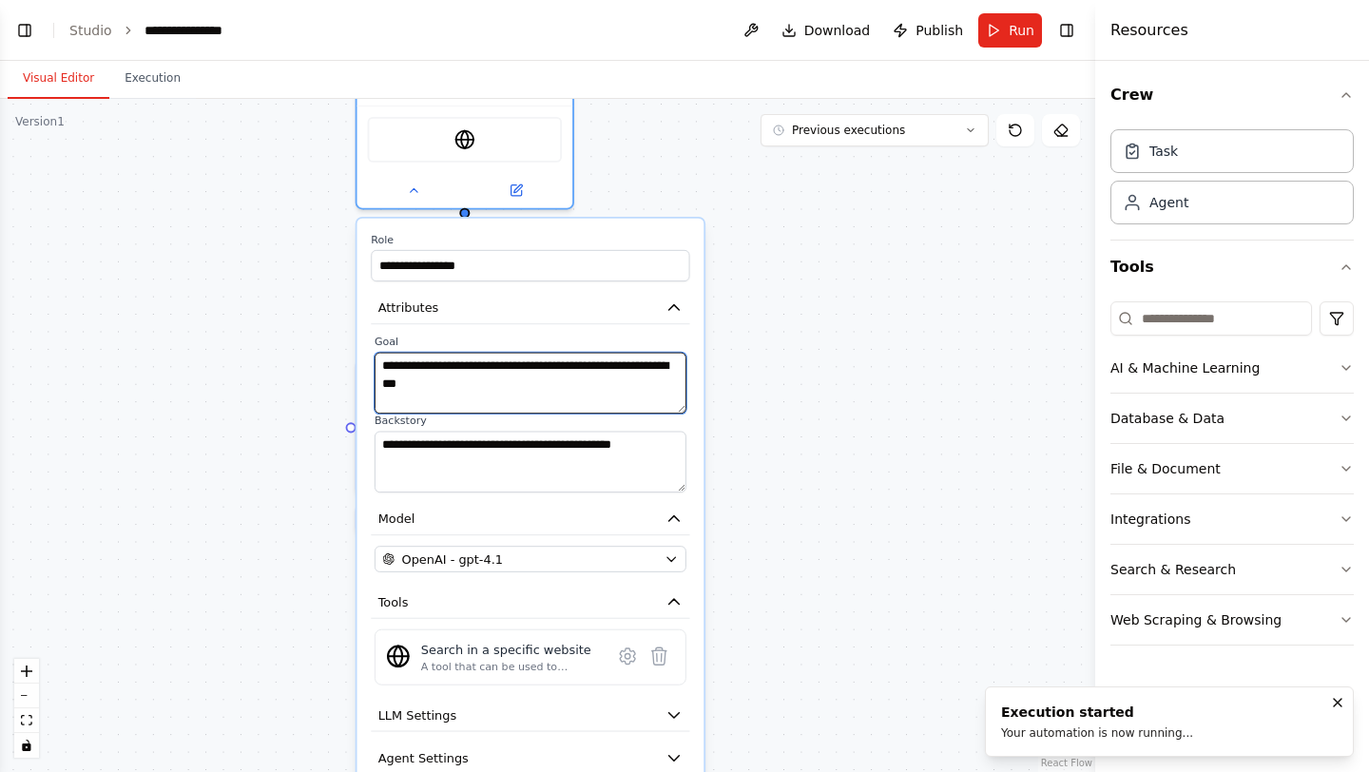
click at [525, 370] on textarea "**********" at bounding box center [531, 383] width 312 height 61
click at [435, 369] on textarea "**********" at bounding box center [531, 383] width 312 height 61
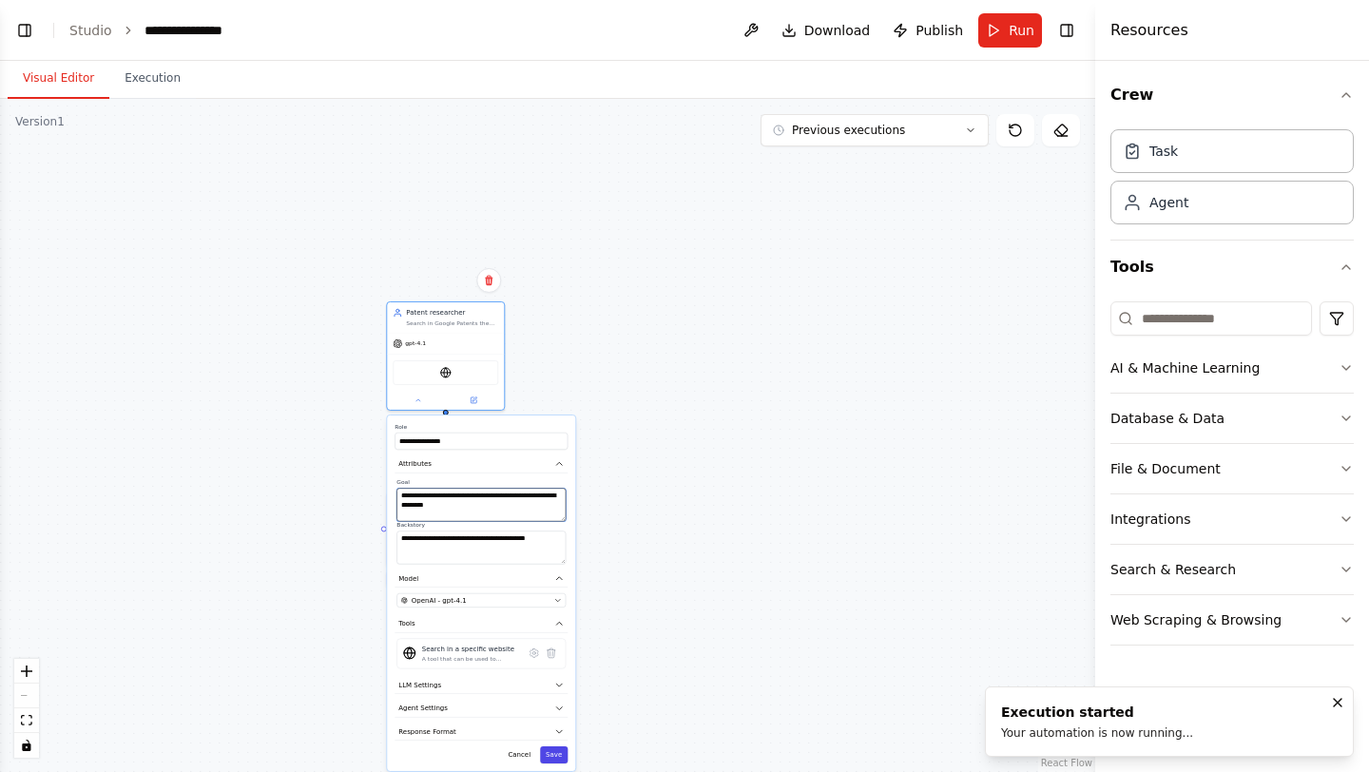
type textarea "**********"
click at [563, 749] on button "Save" at bounding box center [554, 754] width 28 height 17
click at [552, 763] on button "Save" at bounding box center [554, 754] width 28 height 17
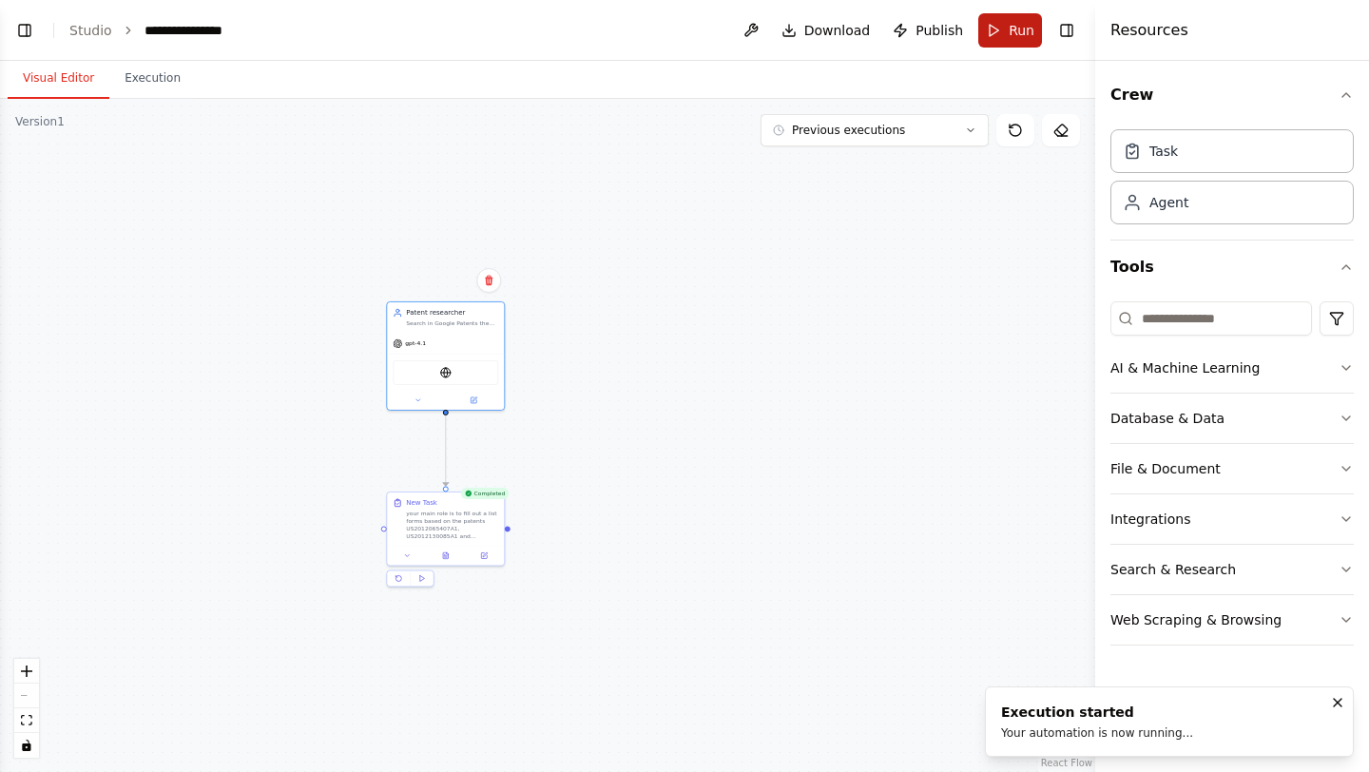
click at [1011, 44] on button "Run" at bounding box center [1010, 30] width 64 height 34
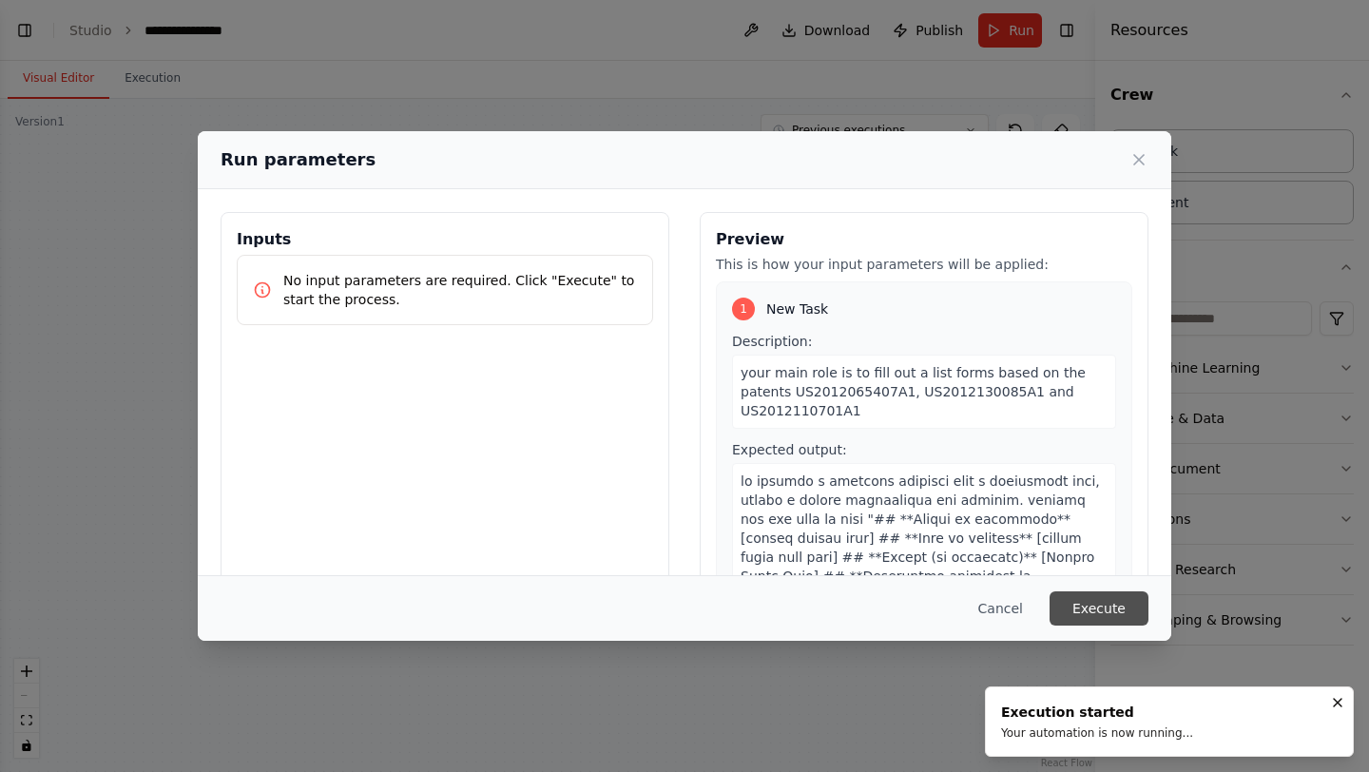
click at [1108, 610] on button "Execute" at bounding box center [1099, 608] width 99 height 34
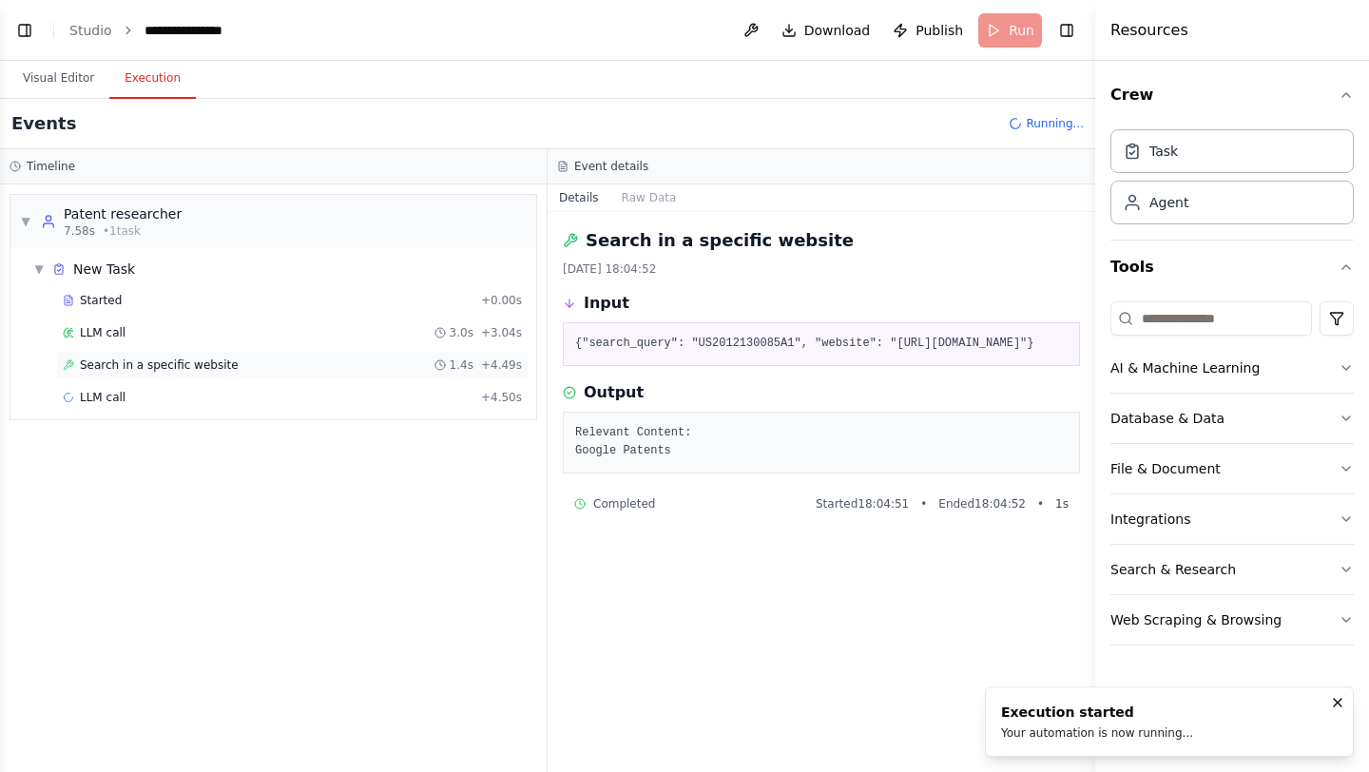
click at [294, 372] on div "Search in a specific website 1.4s + 4.49s" at bounding box center [292, 365] width 459 height 15
click at [296, 427] on div "Search in a specific website 319ms + 5.64s" at bounding box center [292, 429] width 459 height 15
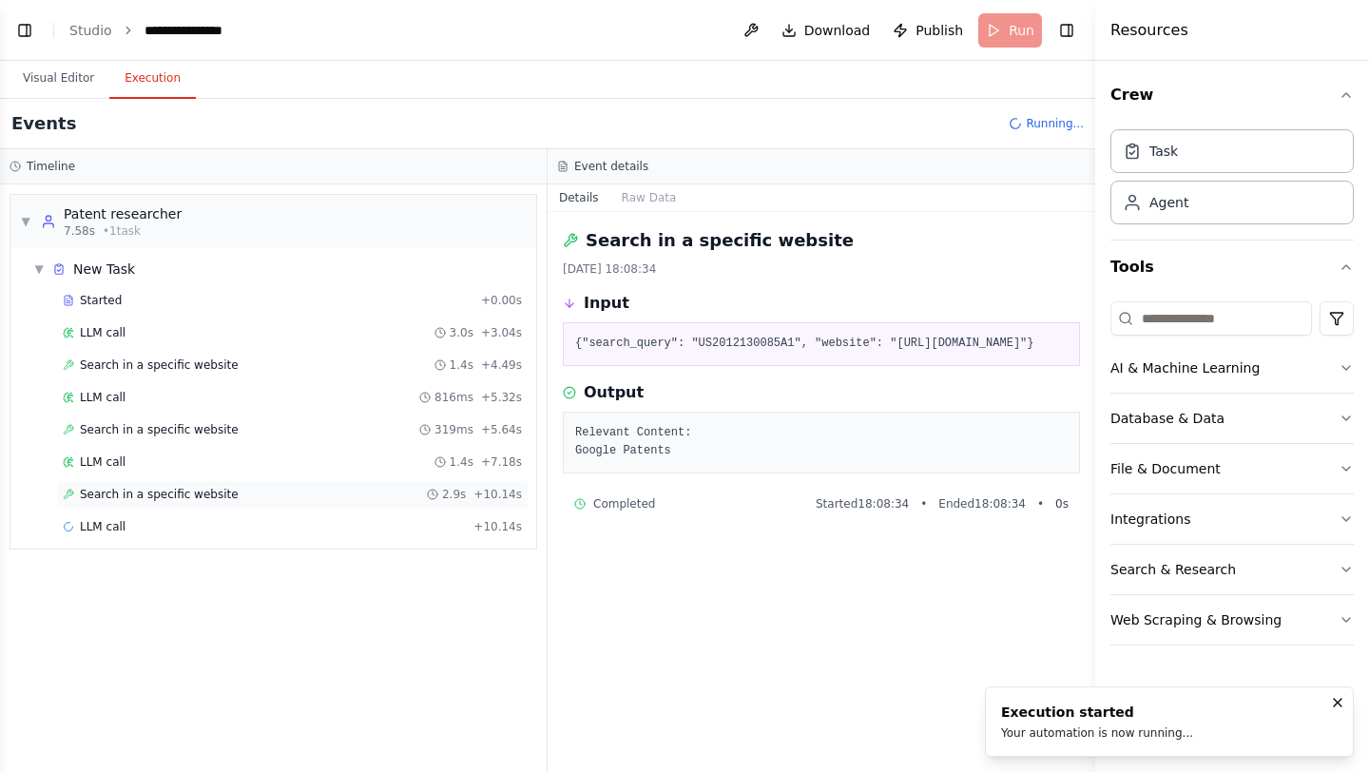
click at [303, 495] on div "Search in a specific website 2.9s + 10.14s" at bounding box center [292, 494] width 459 height 15
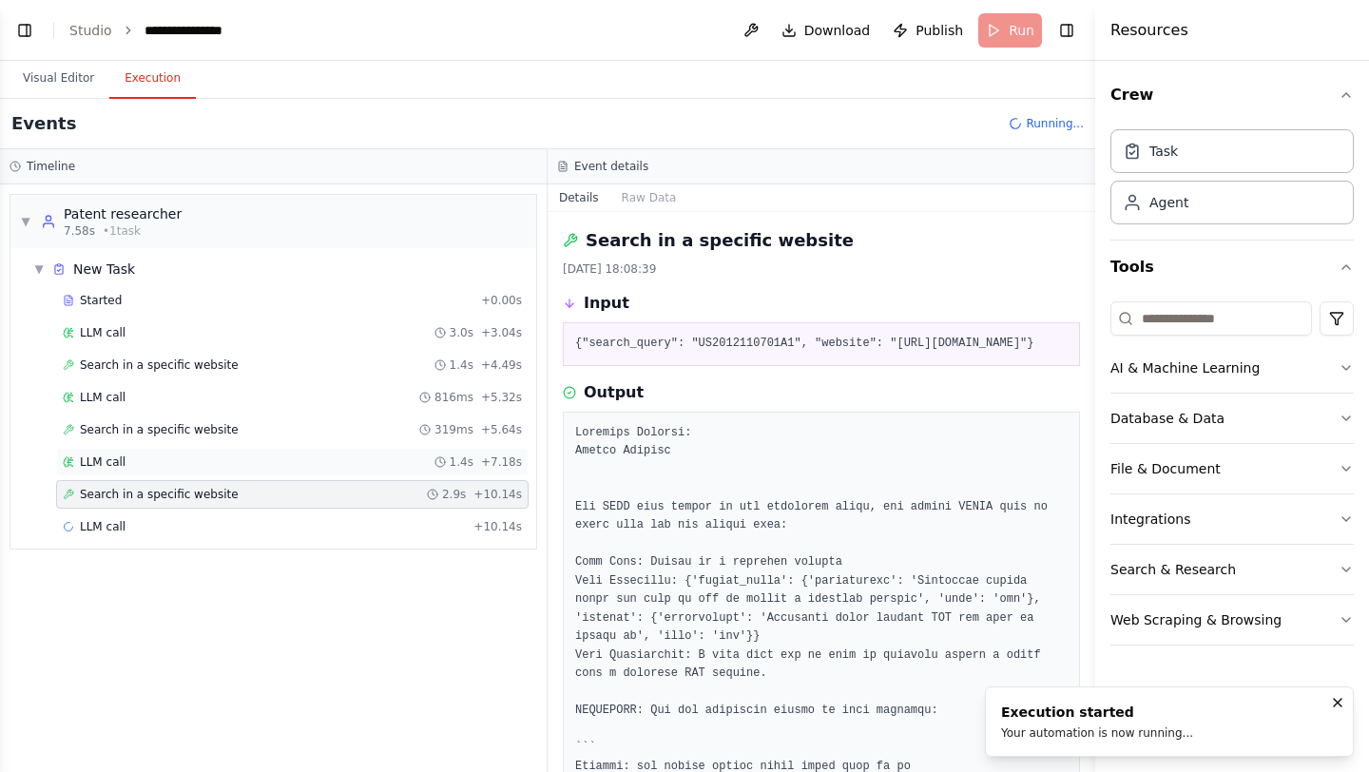
click at [311, 470] on div "LLM call 1.4s + 7.18s" at bounding box center [292, 462] width 473 height 29
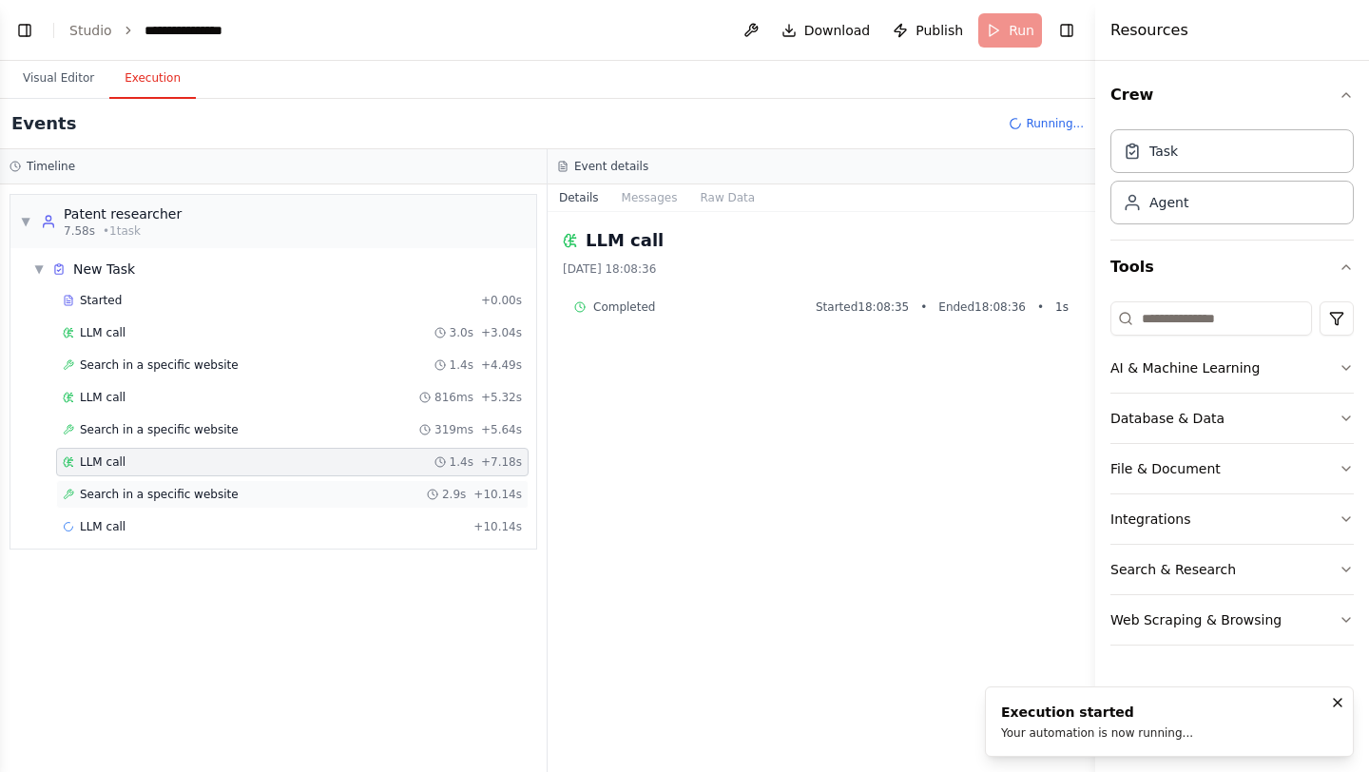
click at [322, 498] on div "Search in a specific website 2.9s + 10.14s" at bounding box center [292, 494] width 459 height 15
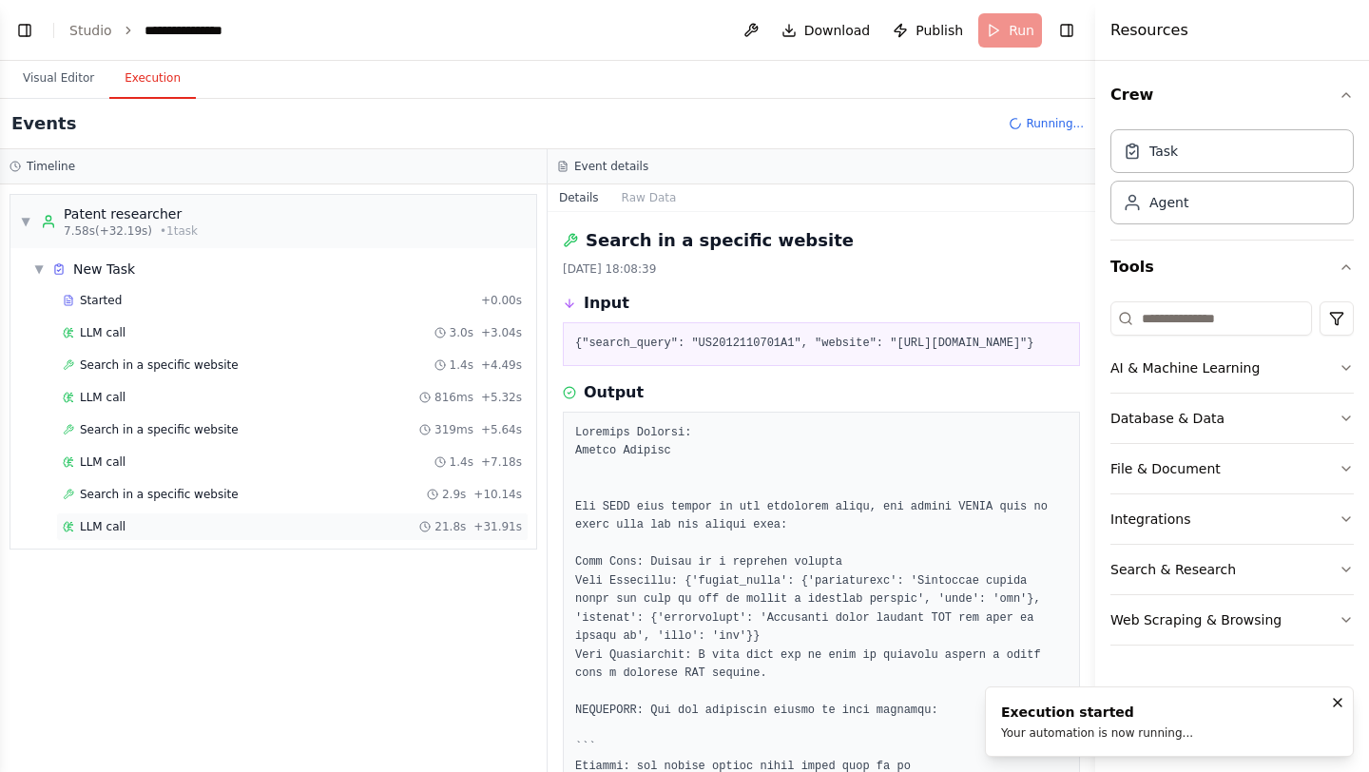
click at [348, 528] on div "LLM call 21.8s + 31.91s" at bounding box center [292, 526] width 459 height 15
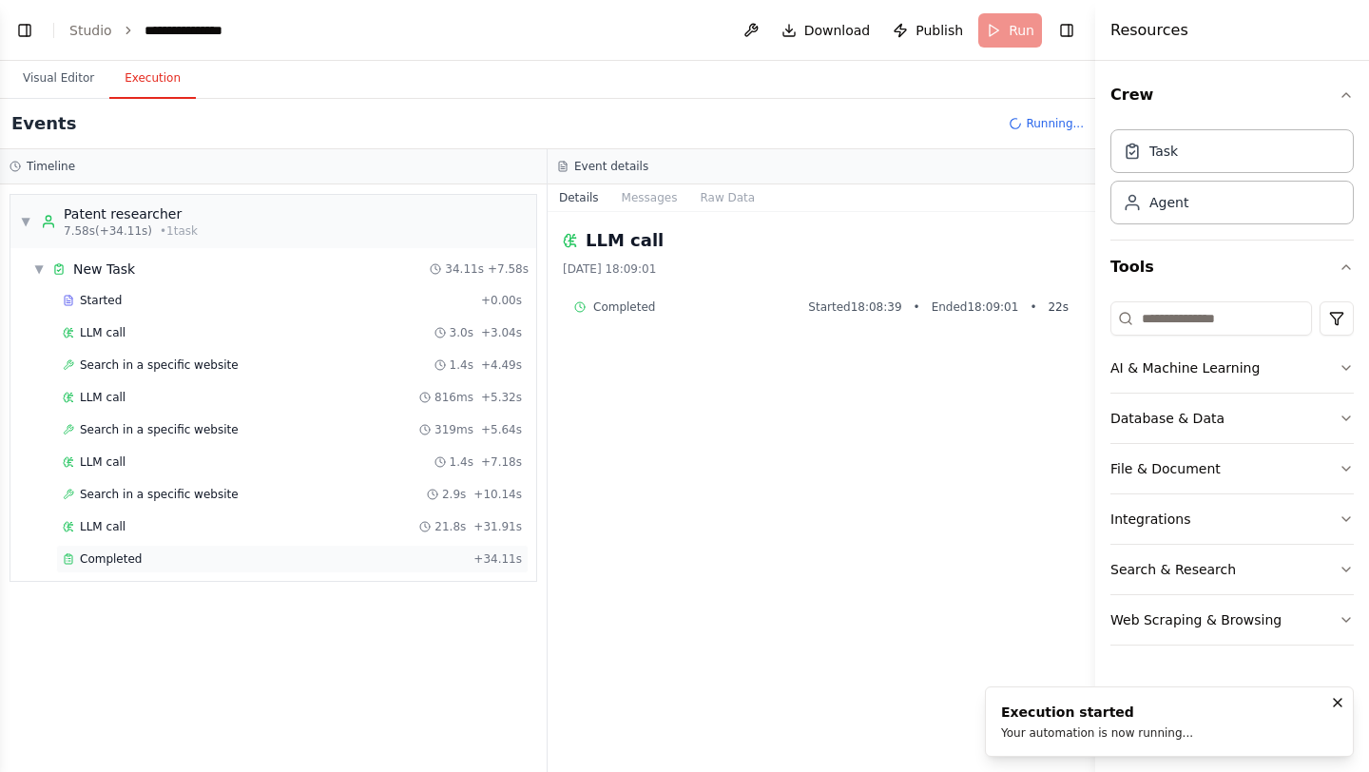
click at [349, 566] on div "Completed" at bounding box center [264, 559] width 403 height 15
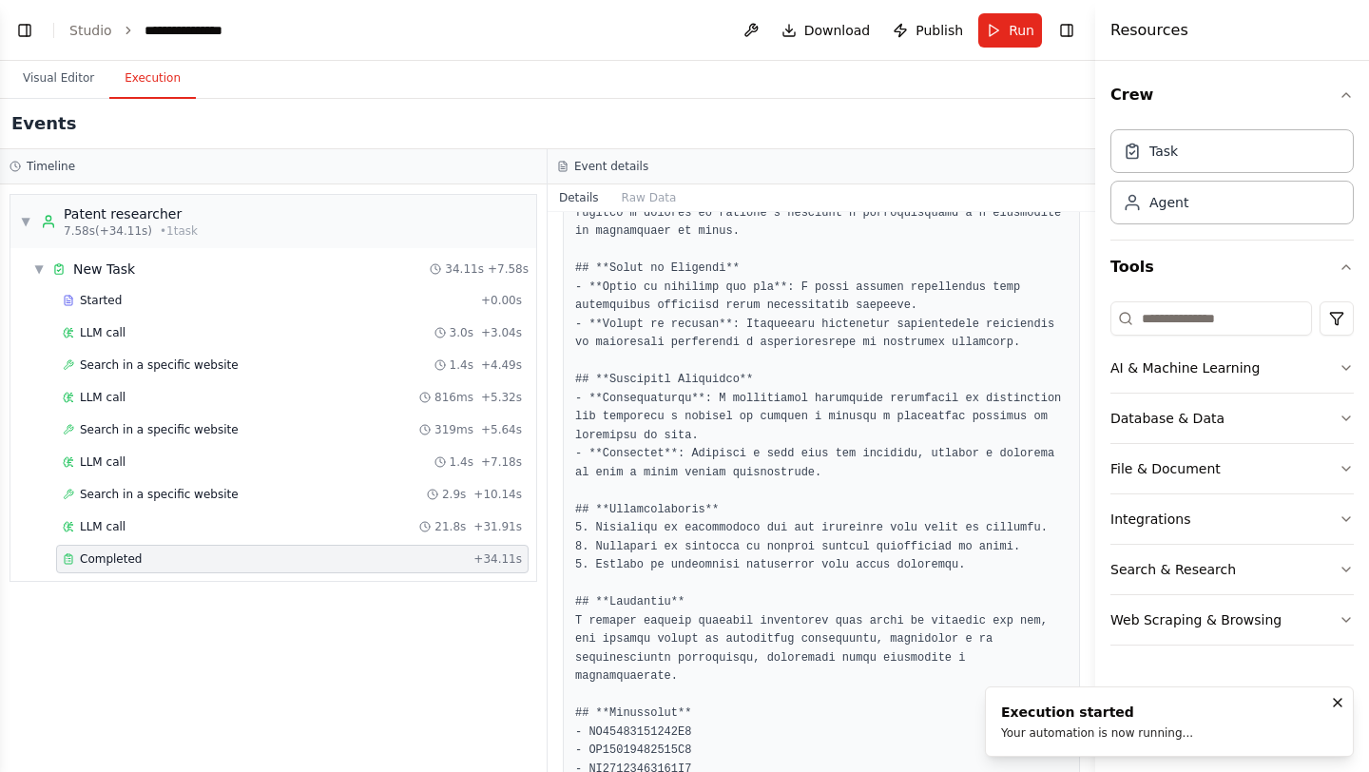
scroll to position [2657, 0]
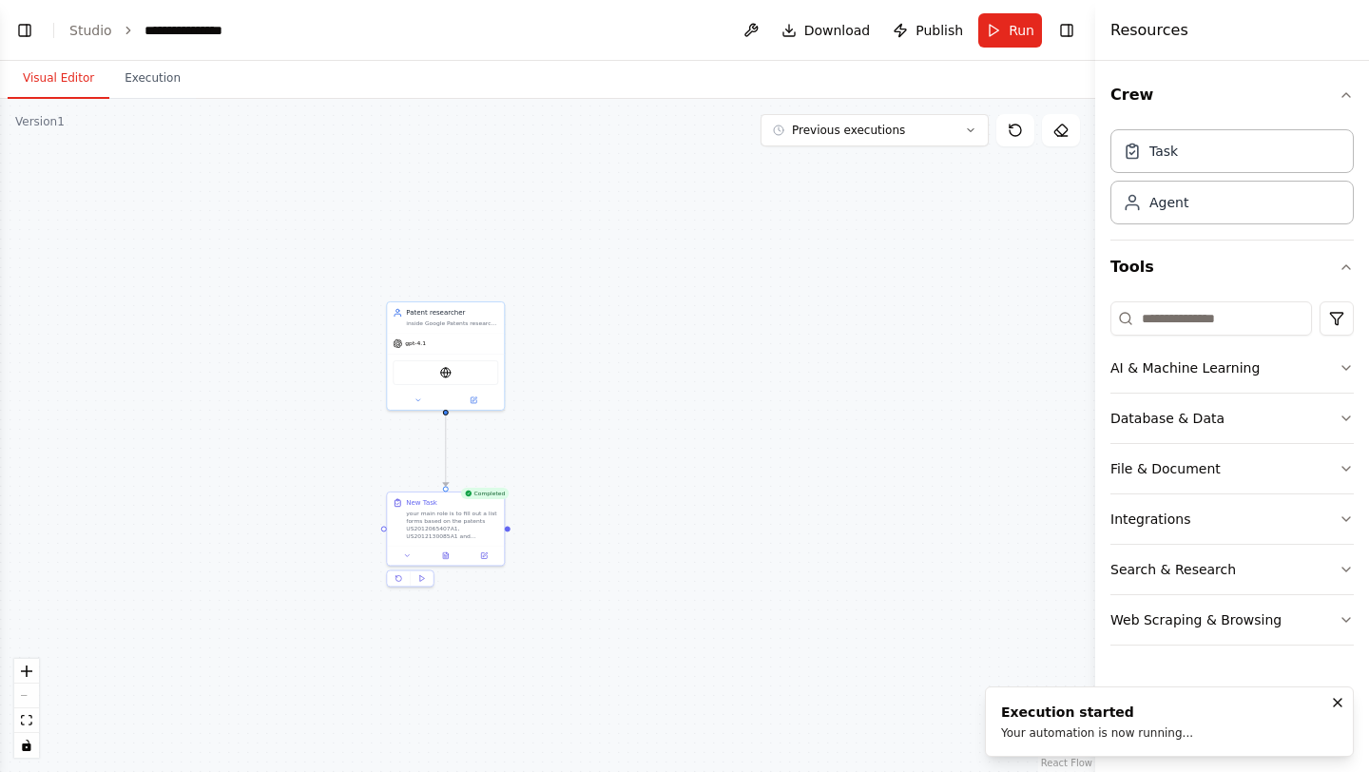
click at [72, 77] on button "Visual Editor" at bounding box center [59, 79] width 102 height 40
click at [485, 551] on icon at bounding box center [485, 553] width 5 height 5
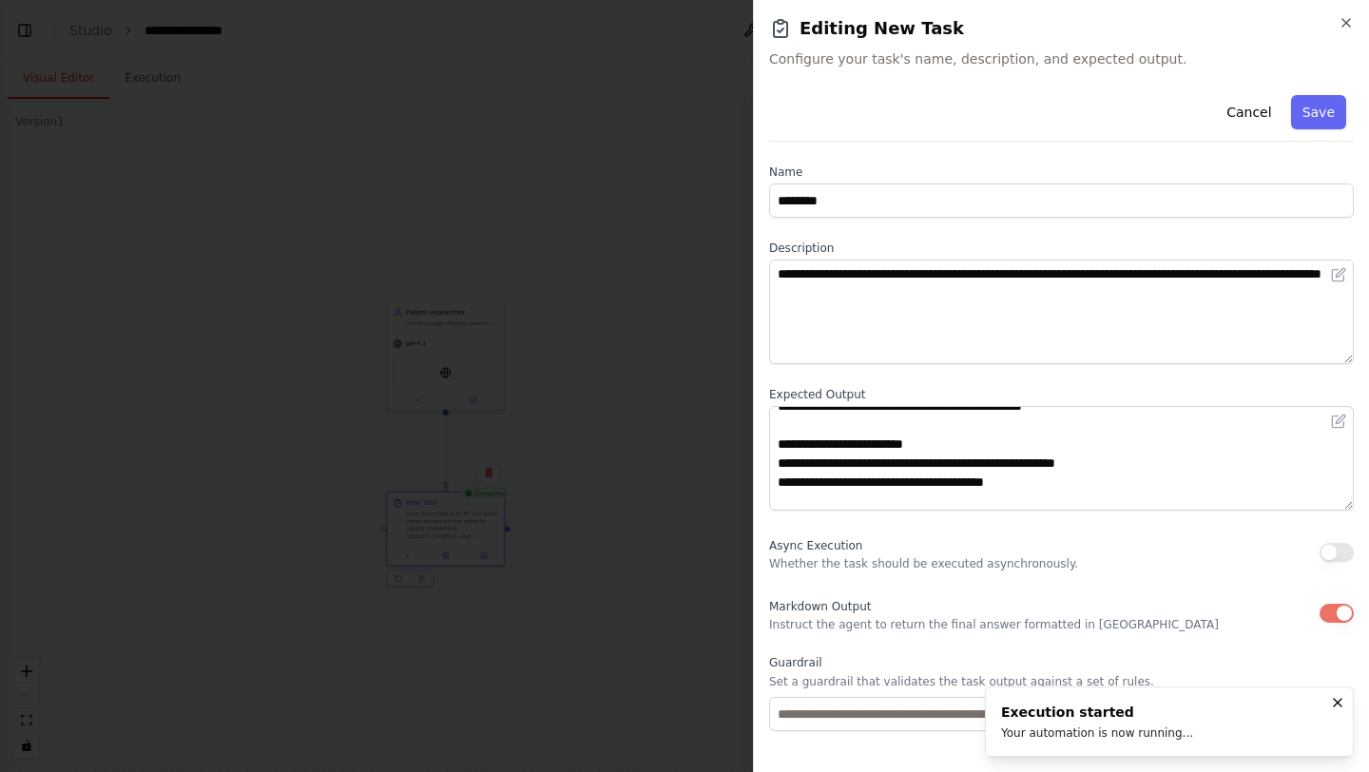
scroll to position [590, 0]
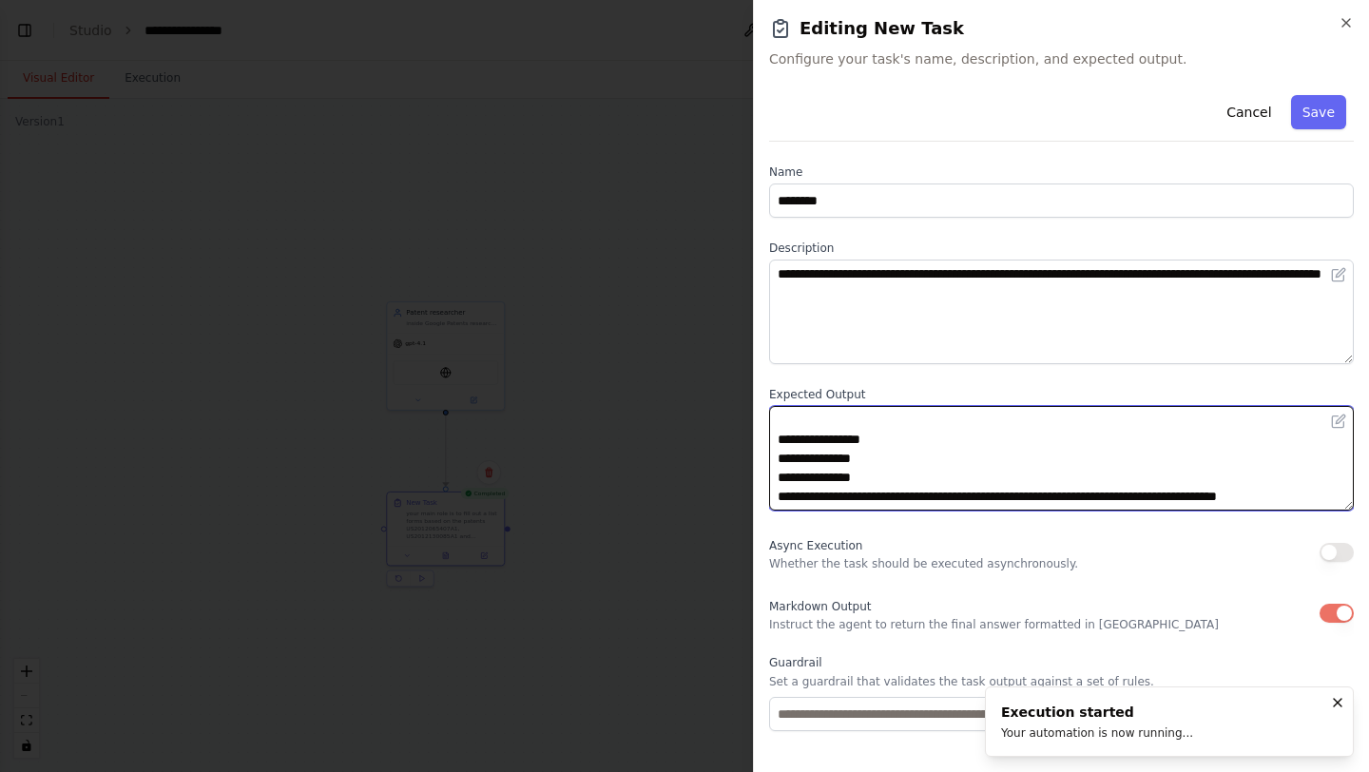
drag, startPoint x: 881, startPoint y: 478, endPoint x: 1332, endPoint y: 479, distance: 450.7
click at [1333, 479] on textarea at bounding box center [1061, 458] width 585 height 105
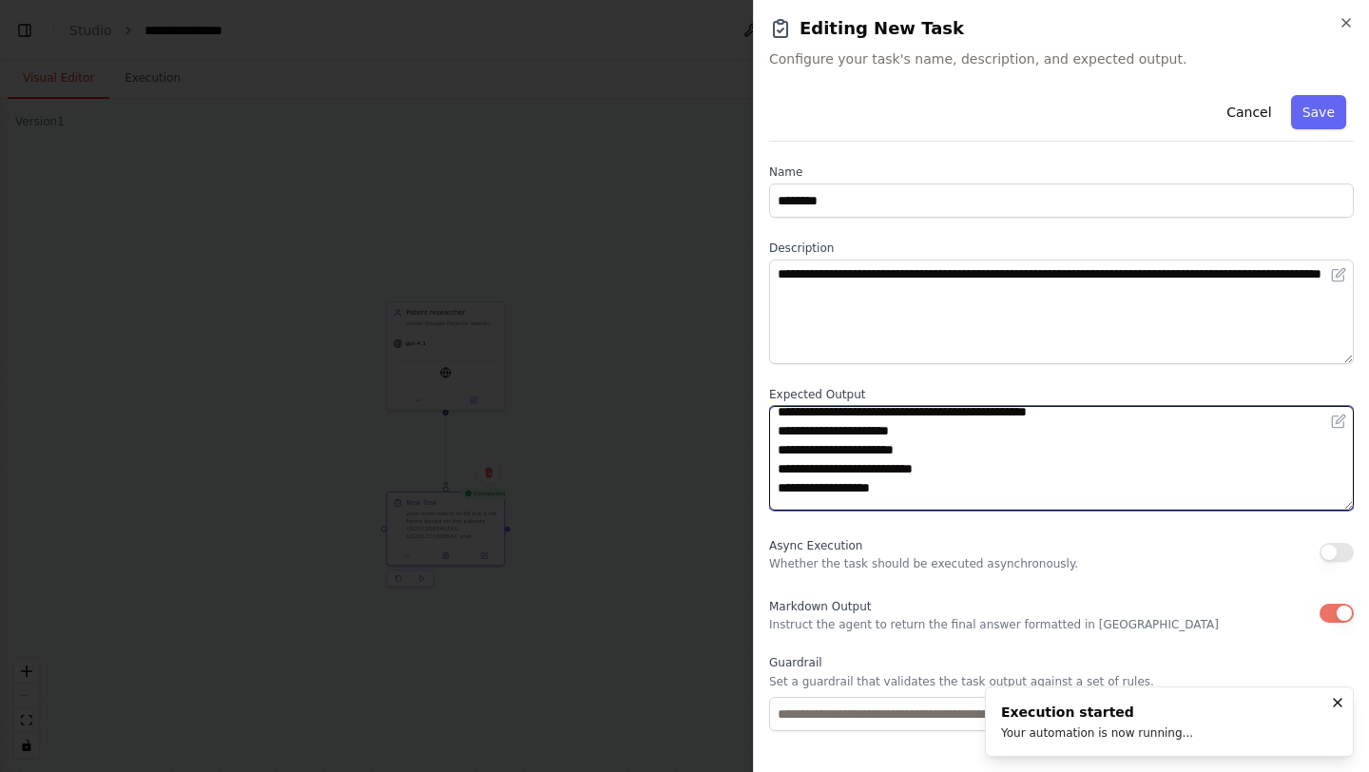
scroll to position [0, 0]
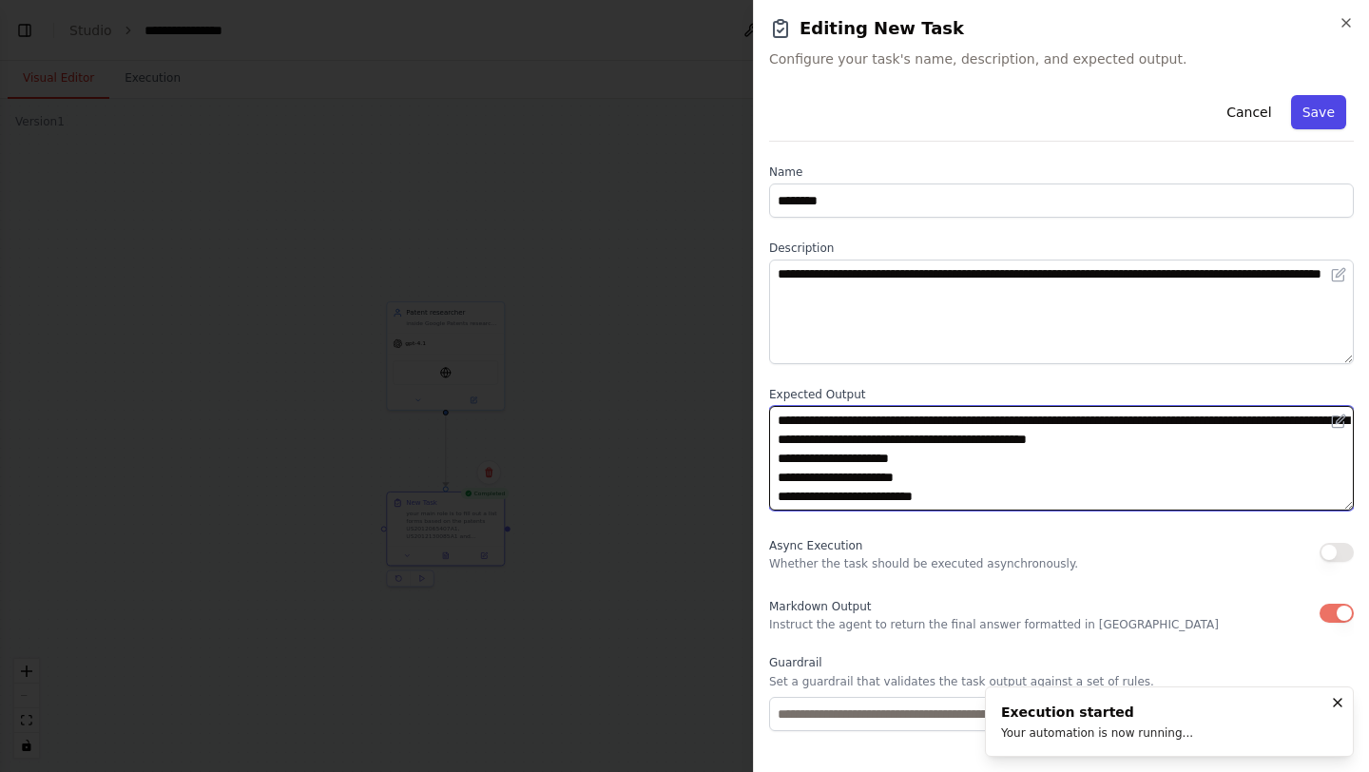
type textarea "**********"
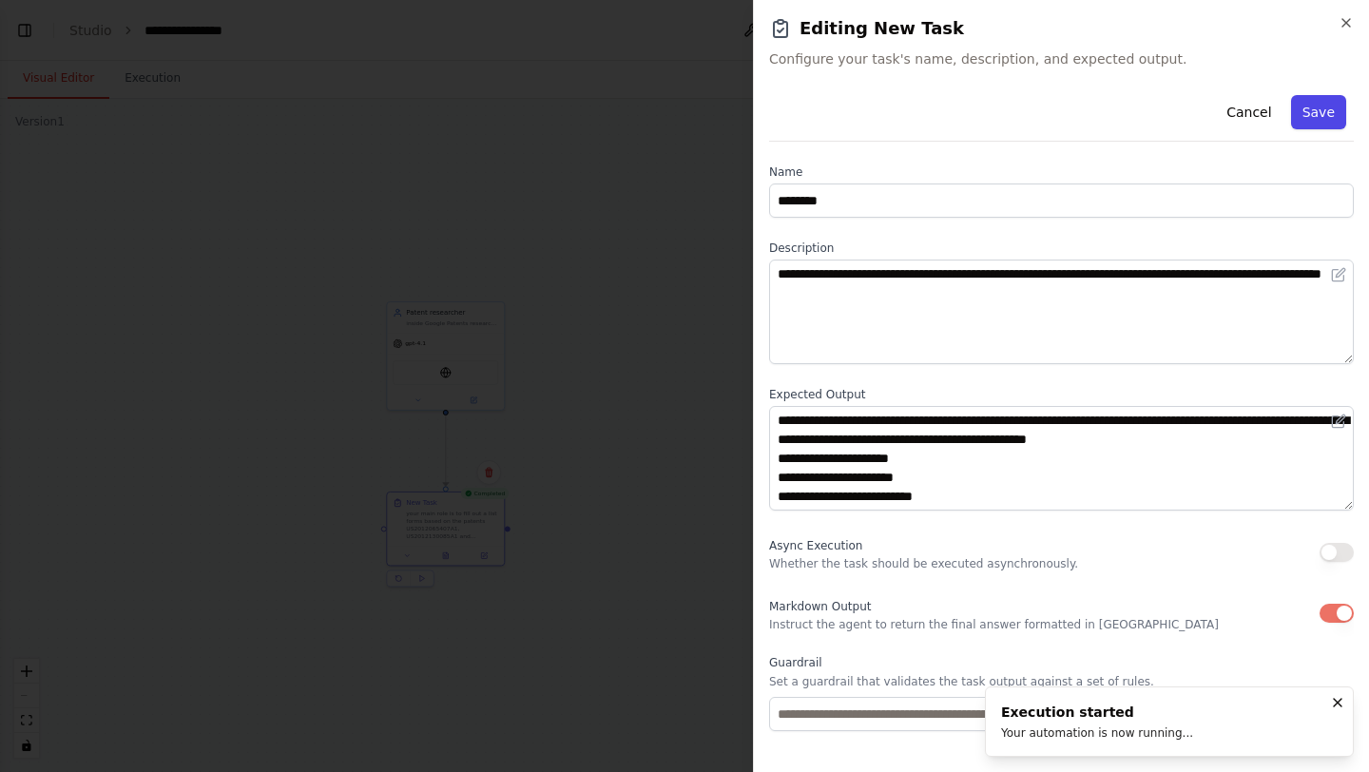
click at [1324, 116] on button "Save" at bounding box center [1318, 112] width 55 height 34
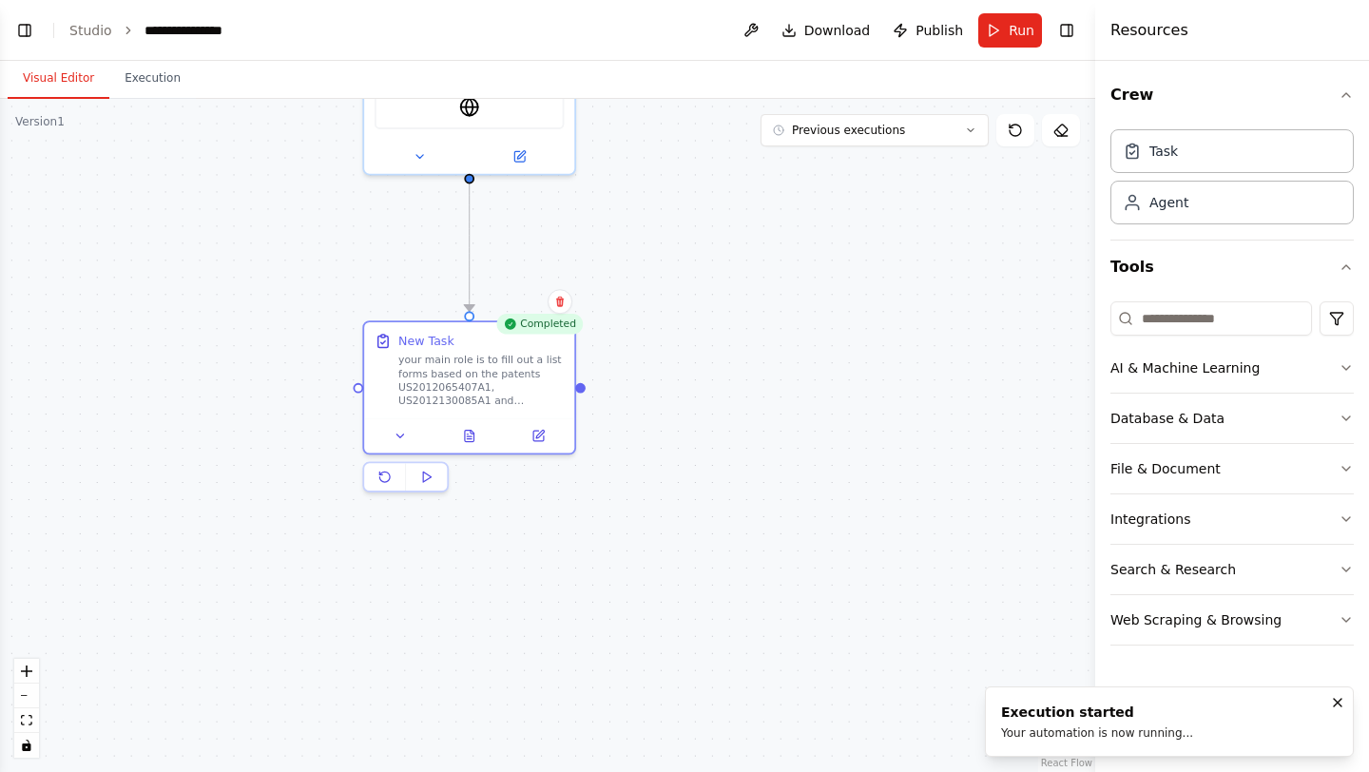
drag, startPoint x: 596, startPoint y: 580, endPoint x: 655, endPoint y: 420, distance: 170.3
click at [659, 426] on div ".deletable-edge-delete-btn { width: 20px; height: 20px; border: 0px solid #ffff…" at bounding box center [547, 435] width 1095 height 673
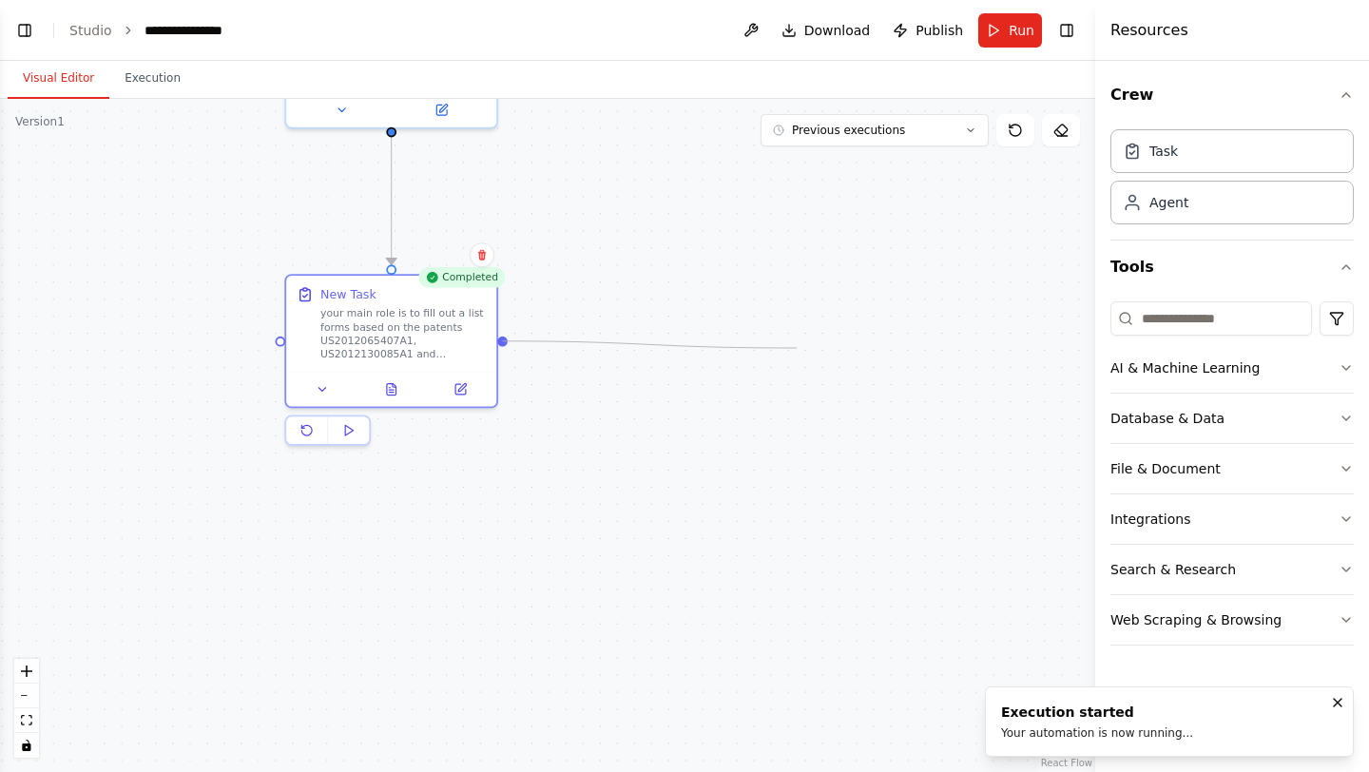
drag, startPoint x: 502, startPoint y: 339, endPoint x: 795, endPoint y: 348, distance: 293.0
click at [795, 348] on div ".deletable-edge-delete-btn { width: 20px; height: 20px; border: 0px solid #ffff…" at bounding box center [547, 435] width 1095 height 673
click at [1212, 160] on div "Task" at bounding box center [1232, 150] width 243 height 44
drag, startPoint x: 1212, startPoint y: 160, endPoint x: 705, endPoint y: 341, distance: 539.3
click at [705, 341] on div "**********" at bounding box center [684, 386] width 1369 height 772
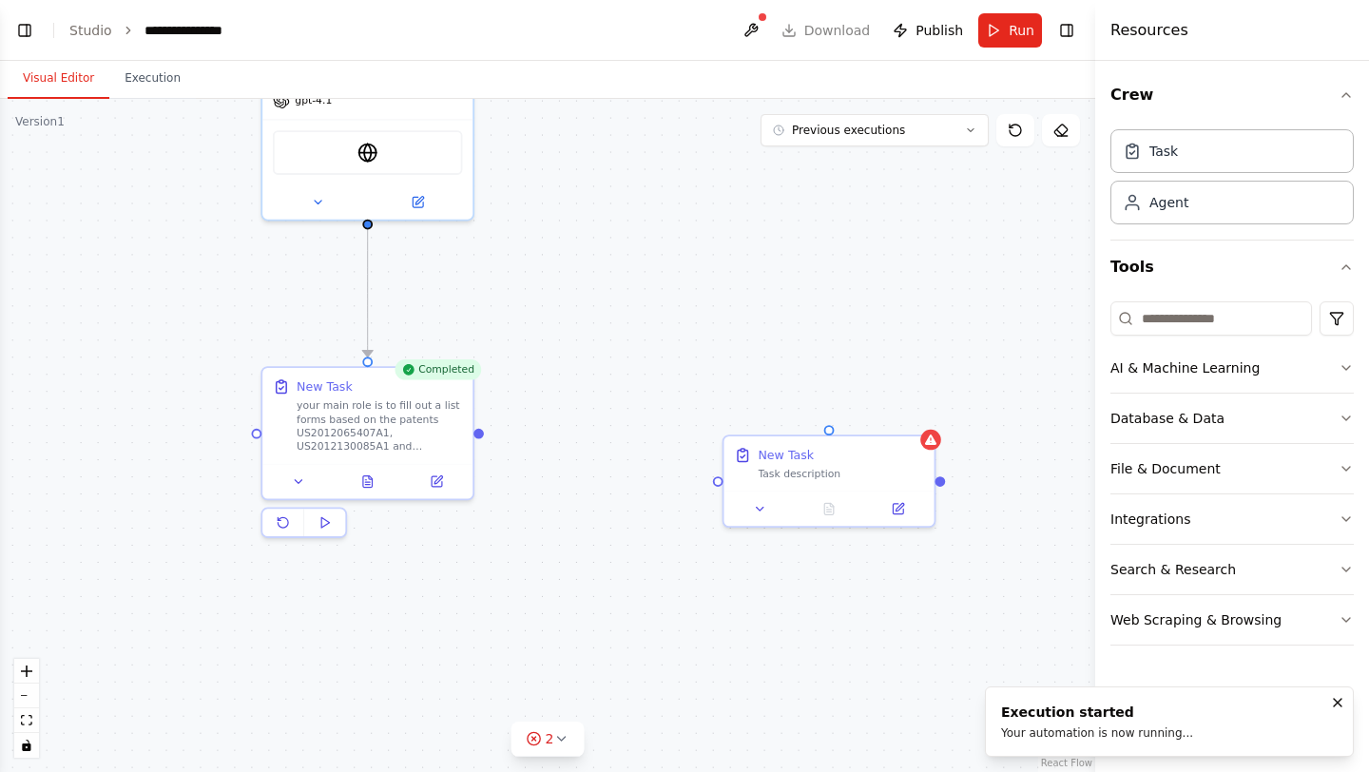
drag, startPoint x: 503, startPoint y: 345, endPoint x: 479, endPoint y: 438, distance: 96.2
click at [479, 438] on div ".deletable-edge-delete-btn { width: 20px; height: 20px; border: 0px solid #ffff…" at bounding box center [547, 435] width 1095 height 673
drag, startPoint x: 480, startPoint y: 434, endPoint x: 731, endPoint y: 484, distance: 256.0
click at [714, 479] on div at bounding box center [718, 479] width 10 height 10
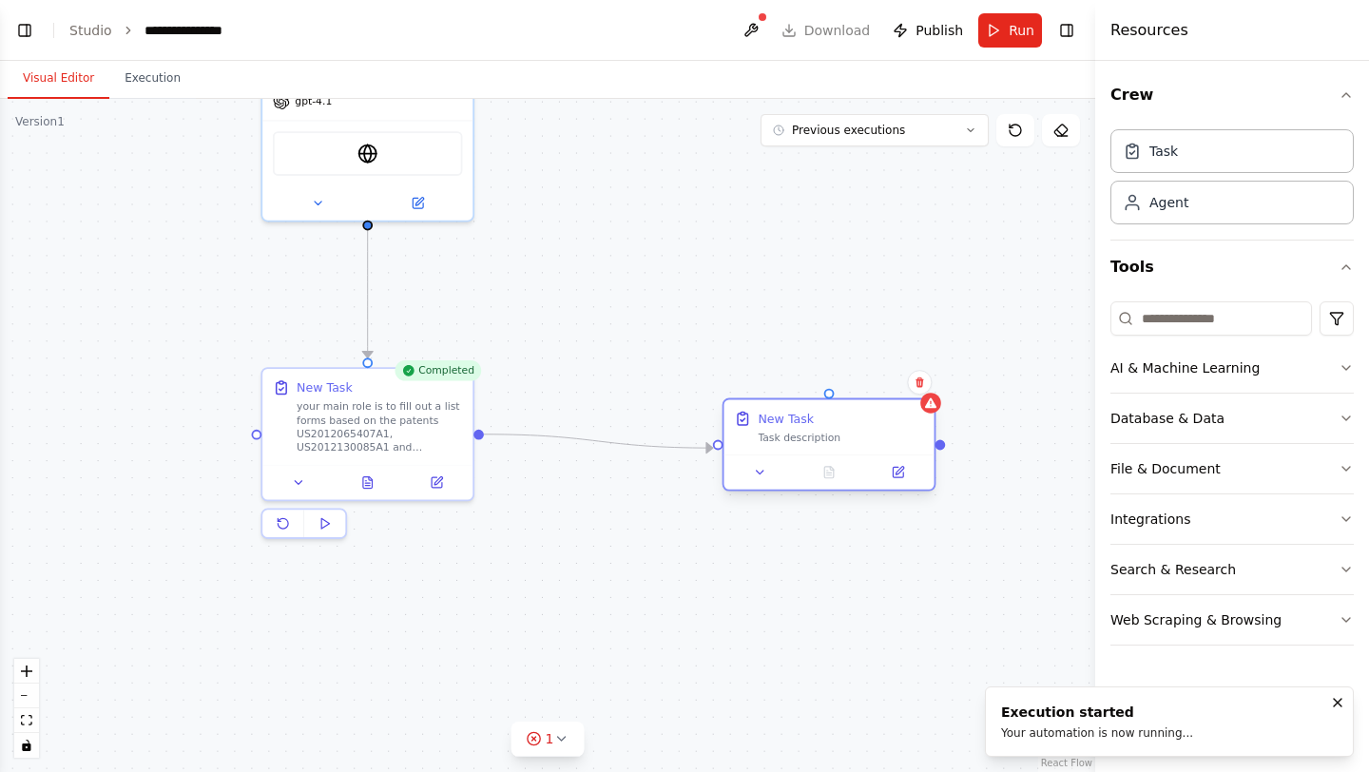
drag, startPoint x: 804, startPoint y: 476, endPoint x: 797, endPoint y: 442, distance: 35.1
click at [797, 442] on div "Task description" at bounding box center [840, 437] width 165 height 13
click at [751, 473] on button at bounding box center [760, 472] width 59 height 21
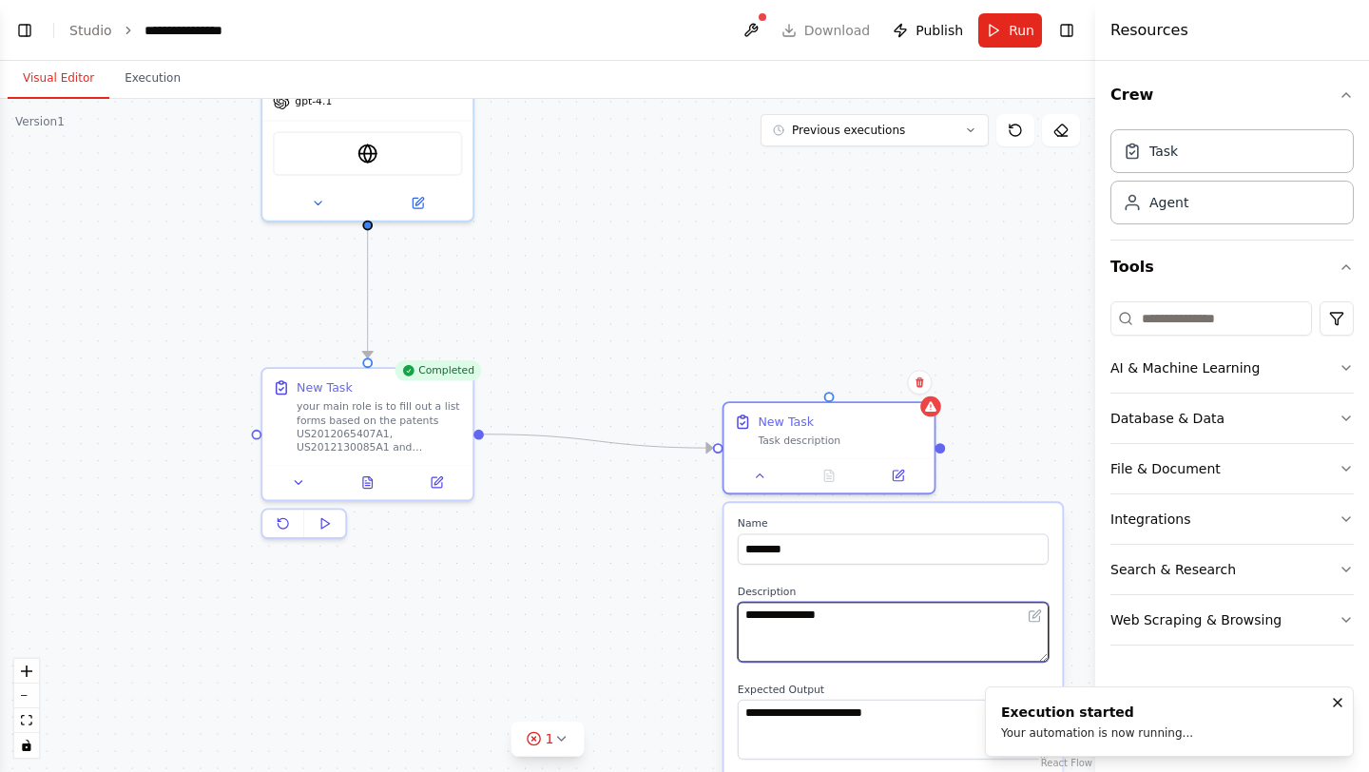
drag, startPoint x: 879, startPoint y: 626, endPoint x: 745, endPoint y: 621, distance: 133.2
click at [745, 621] on textarea "**********" at bounding box center [893, 632] width 311 height 60
type textarea "**********"
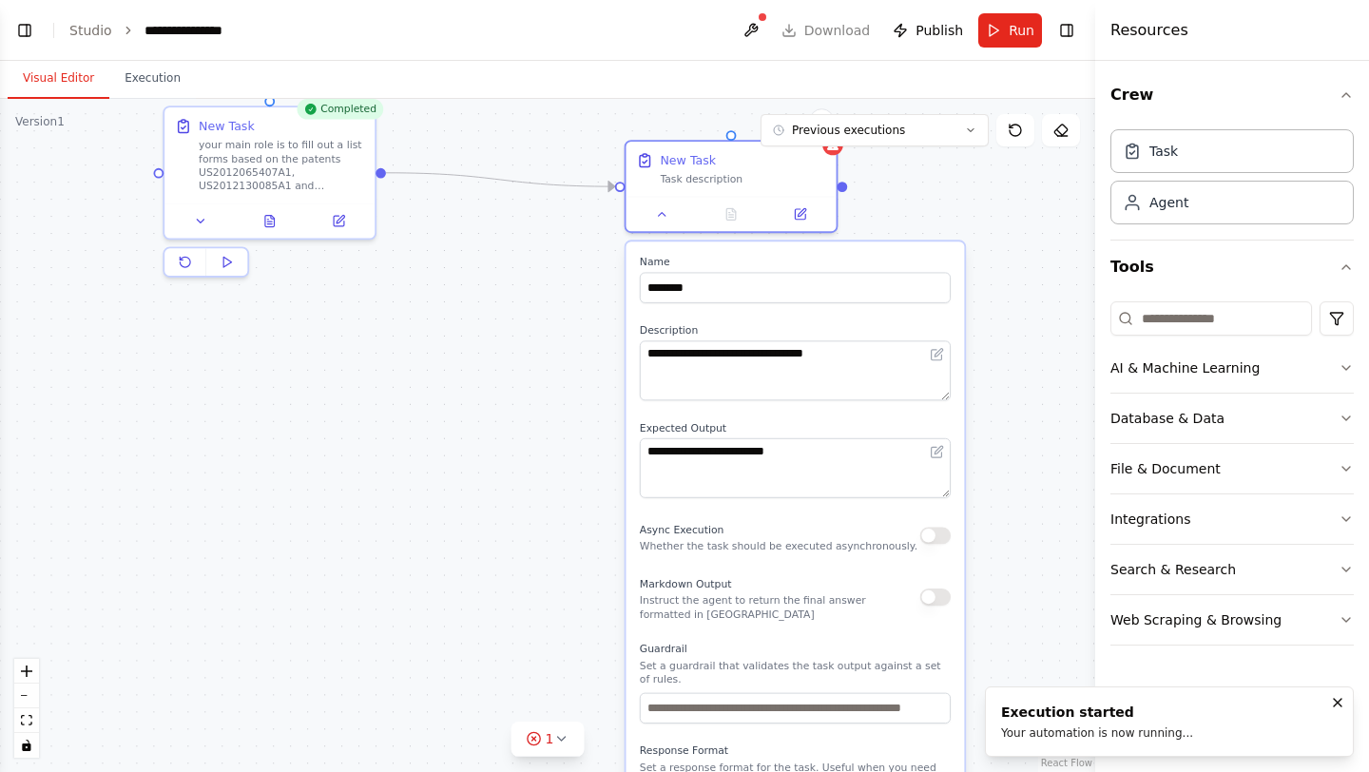
drag, startPoint x: 683, startPoint y: 658, endPoint x: 583, endPoint y: 397, distance: 279.0
click at [583, 397] on div ".deletable-edge-delete-btn { width: 20px; height: 20px; border: 0px solid #ffff…" at bounding box center [547, 435] width 1095 height 673
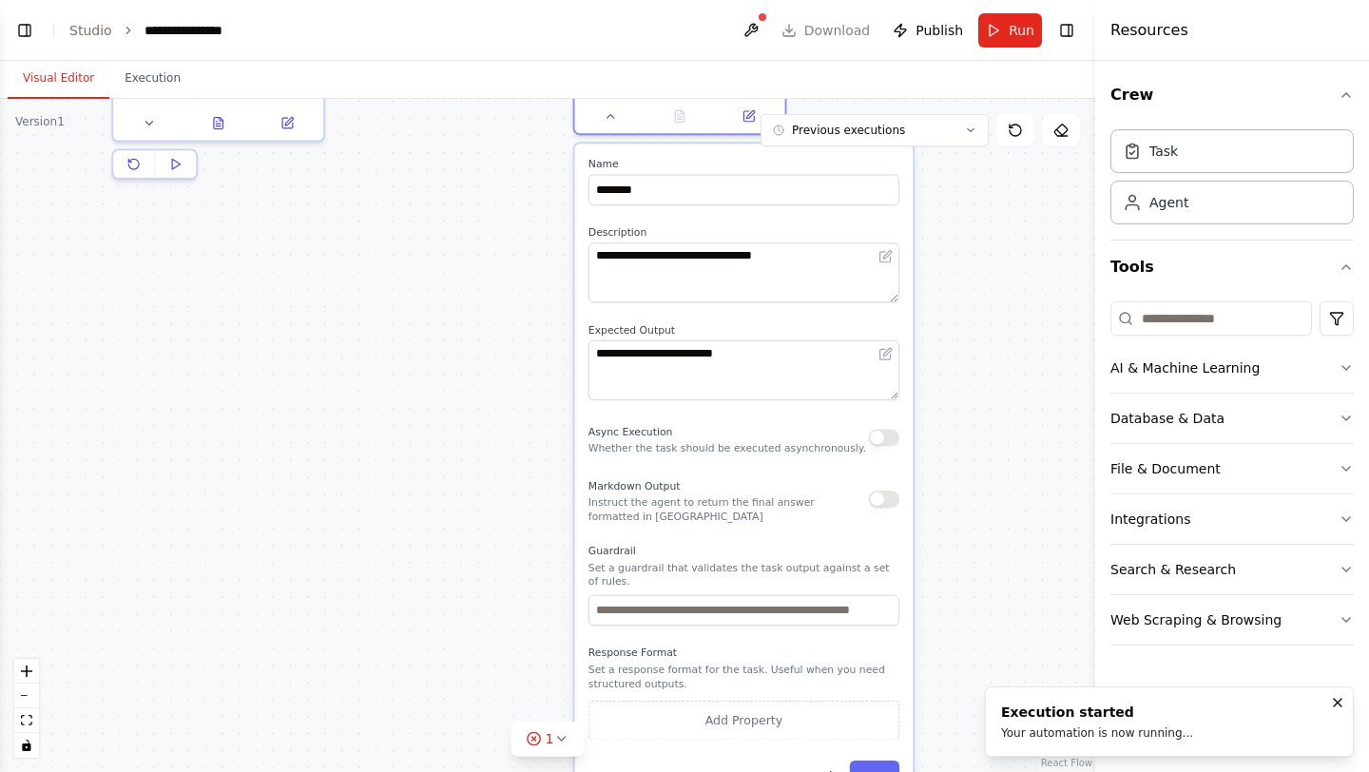
drag, startPoint x: 579, startPoint y: 514, endPoint x: 514, endPoint y: 410, distance: 123.0
click at [514, 409] on div ".deletable-edge-delete-btn { width: 20px; height: 20px; border: 0px solid #ffff…" at bounding box center [547, 435] width 1095 height 673
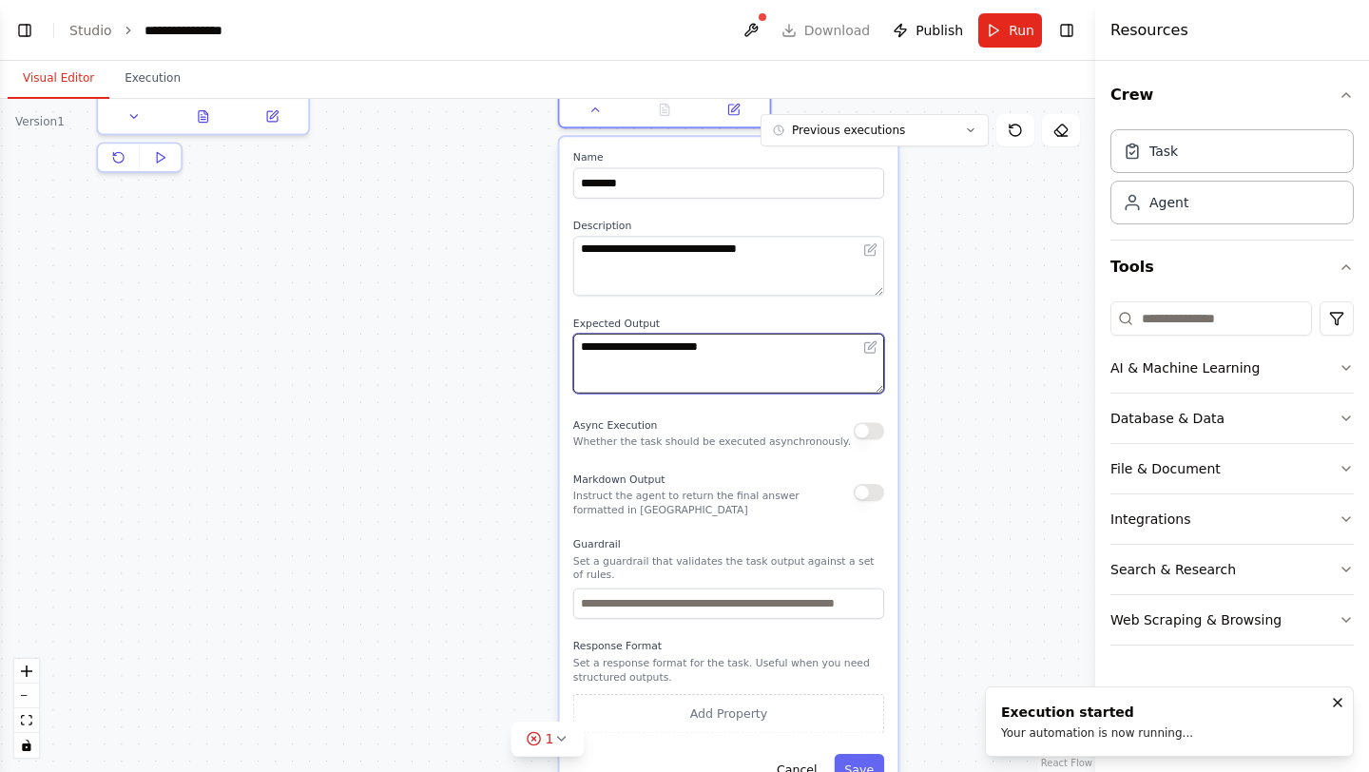
drag, startPoint x: 782, startPoint y: 355, endPoint x: 513, endPoint y: 354, distance: 269.1
click at [513, 354] on div ".deletable-edge-delete-btn { width: 20px; height: 20px; border: 0px solid #ffff…" at bounding box center [547, 435] width 1095 height 673
type textarea "**********"
click at [865, 497] on button "button" at bounding box center [869, 492] width 30 height 17
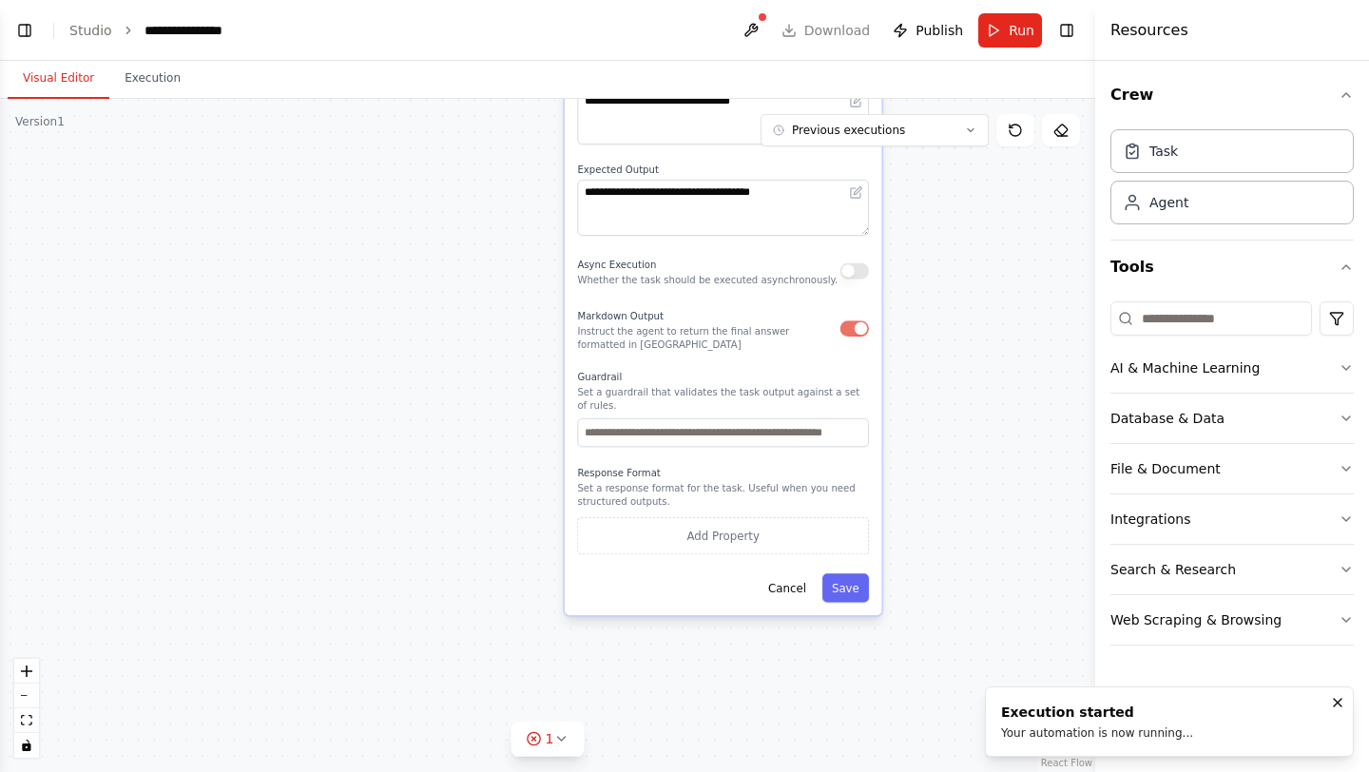
drag, startPoint x: 518, startPoint y: 590, endPoint x: 529, endPoint y: 445, distance: 145.9
click at [516, 427] on div ".deletable-edge-delete-btn { width: 20px; height: 20px; border: 0px solid #ffff…" at bounding box center [547, 435] width 1095 height 673
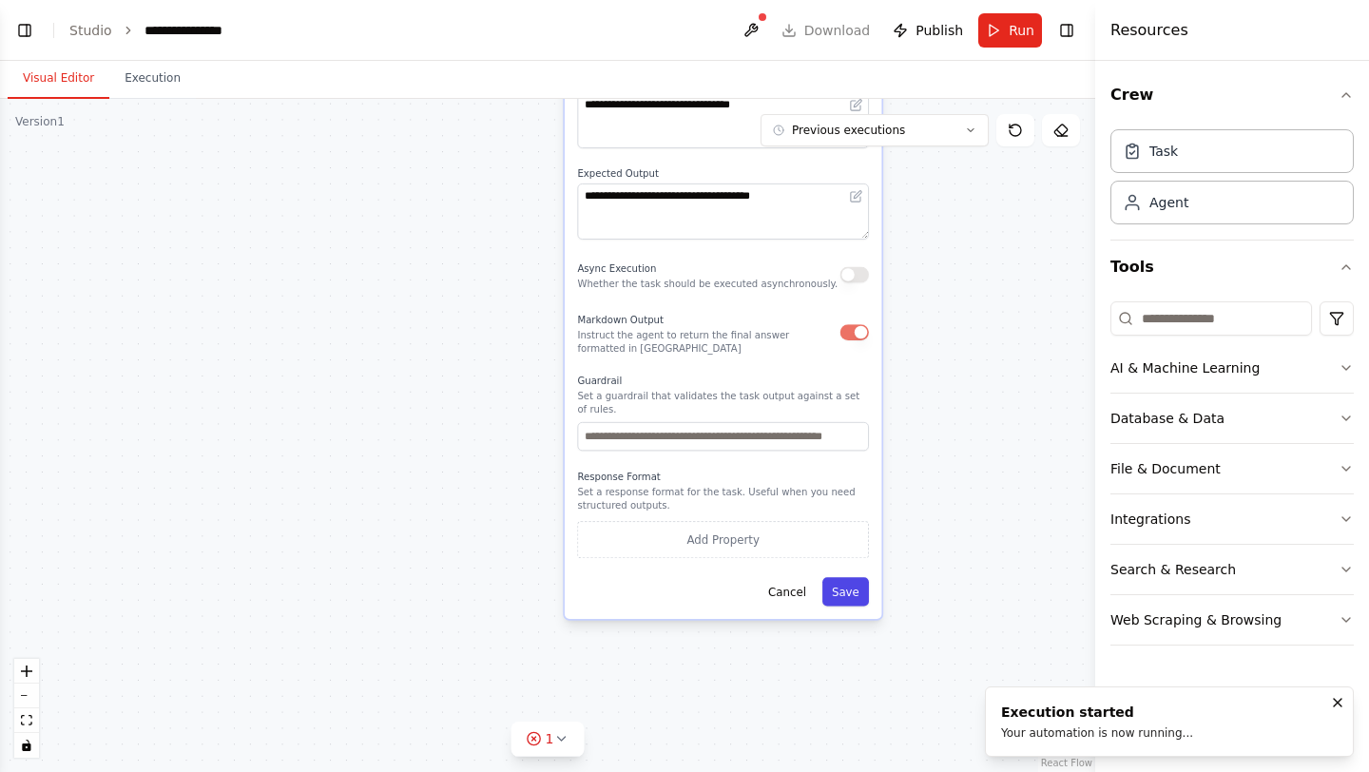
click at [856, 597] on button "Save" at bounding box center [846, 591] width 47 height 29
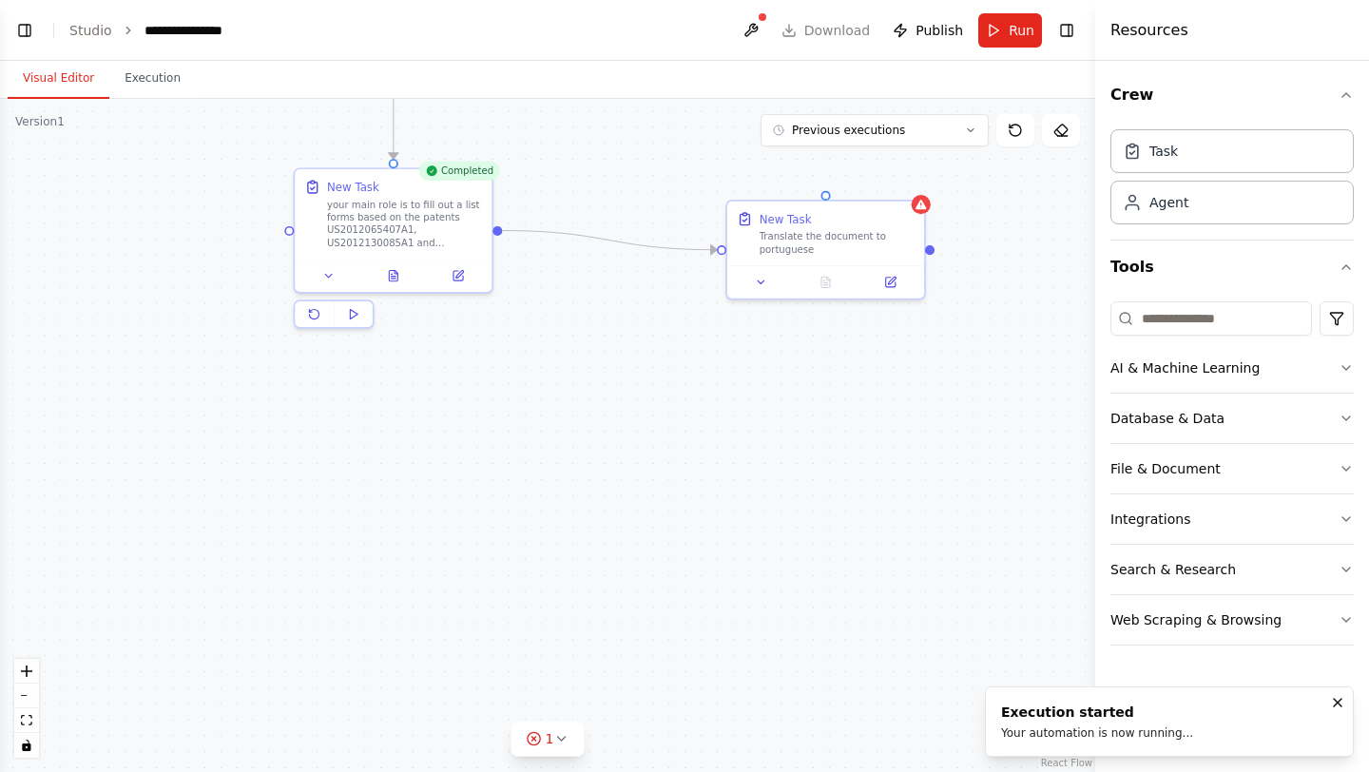
drag, startPoint x: 495, startPoint y: 389, endPoint x: 657, endPoint y: 686, distance: 337.9
click at [657, 686] on div ".deletable-edge-delete-btn { width: 20px; height: 20px; border: 0px solid #ffff…" at bounding box center [547, 435] width 1095 height 673
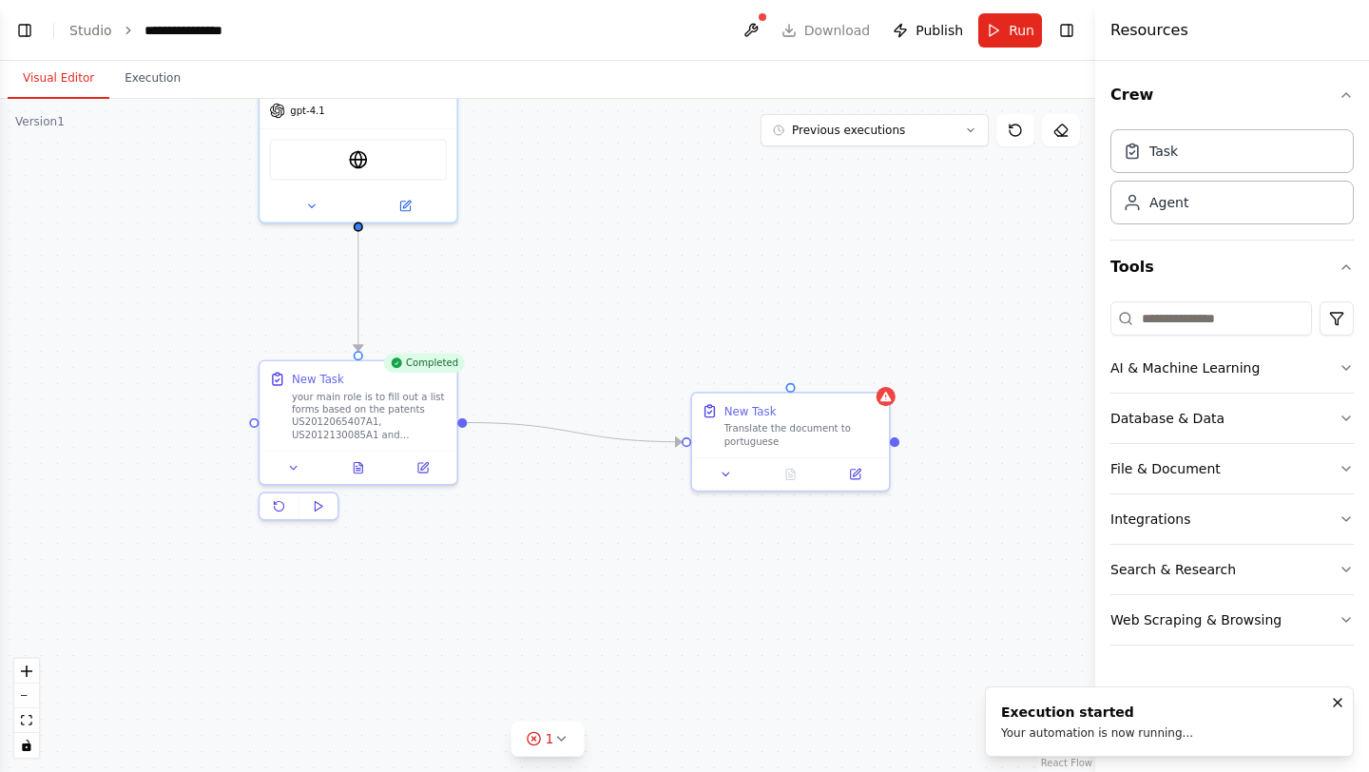
drag, startPoint x: 687, startPoint y: 413, endPoint x: 661, endPoint y: 606, distance: 194.9
click at [650, 607] on div ".deletable-edge-delete-btn { width: 20px; height: 20px; border: 0px solid #ffff…" at bounding box center [547, 435] width 1095 height 673
drag, startPoint x: 356, startPoint y: 228, endPoint x: 787, endPoint y: 381, distance: 458.0
click at [787, 381] on div ".deletable-edge-delete-btn { width: 20px; height: 20px; border: 0px solid #ffff…" at bounding box center [547, 435] width 1095 height 673
click at [571, 510] on div ".deletable-edge-delete-btn { width: 20px; height: 20px; border: 0px solid #ffff…" at bounding box center [547, 435] width 1095 height 673
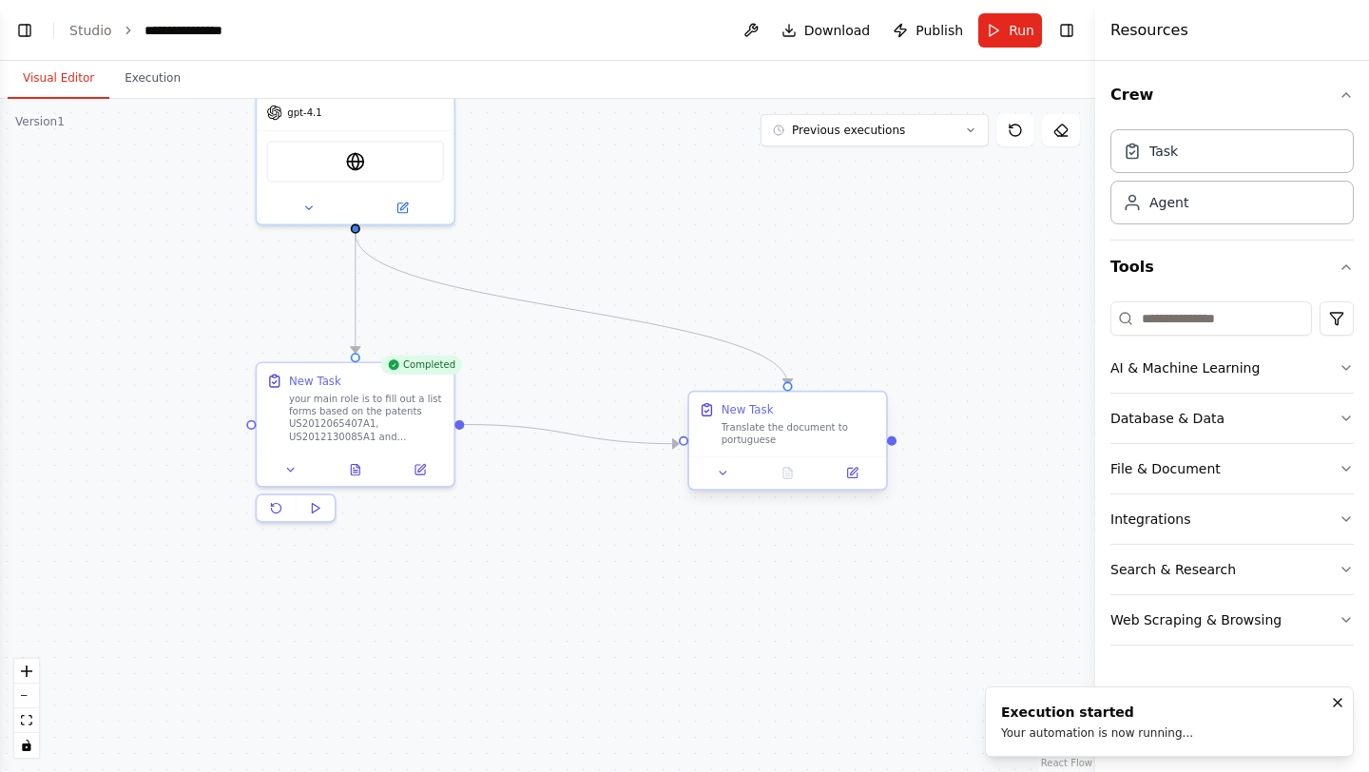
click at [684, 441] on div at bounding box center [684, 440] width 10 height 10
click at [698, 513] on div ".deletable-edge-delete-btn { width: 20px; height: 20px; border: 0px solid #ffff…" at bounding box center [547, 435] width 1095 height 673
click at [584, 304] on icon "Edge from 26cd7511-6119-4693-9411-eb37ff7fd9b1 to 45248f9e-4691-4c98-ad6e-55758…" at bounding box center [572, 309] width 433 height 151
click at [568, 306] on icon at bounding box center [572, 309] width 12 height 14
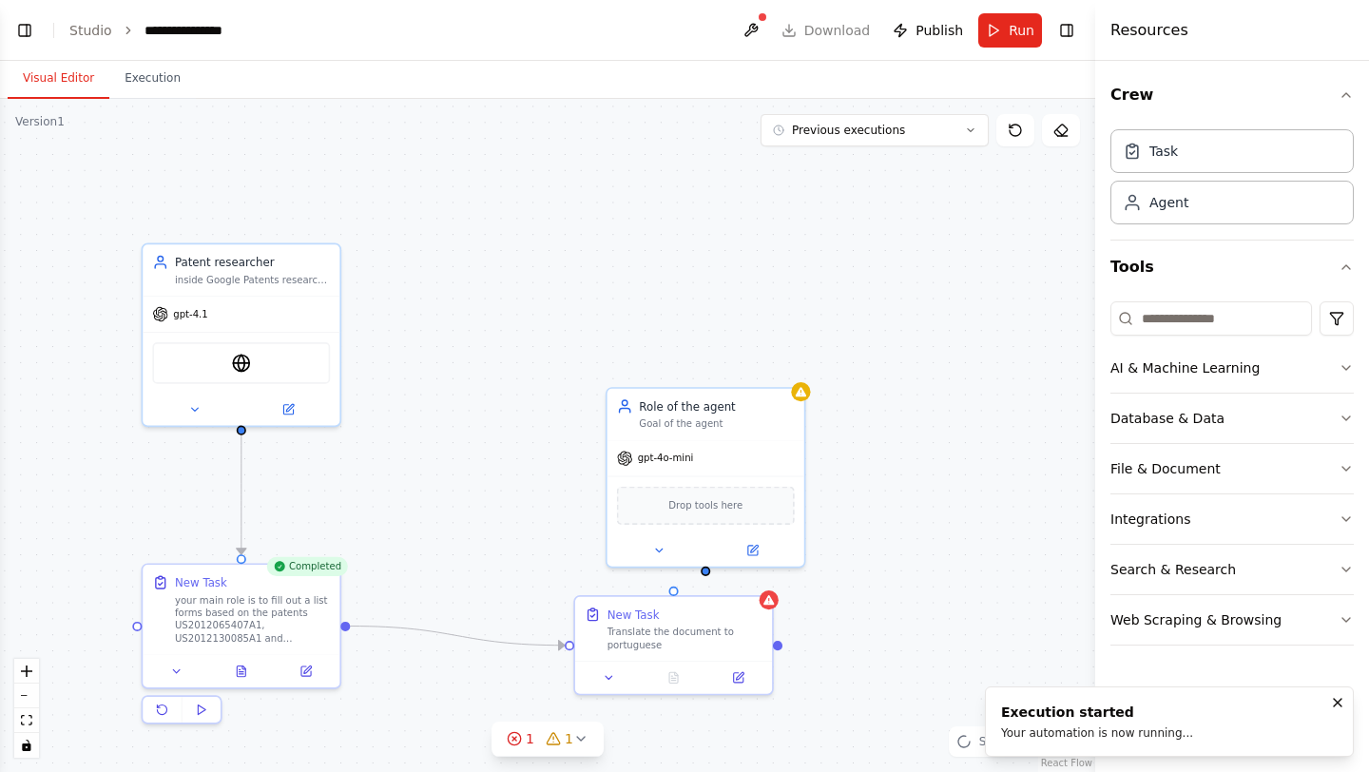
drag, startPoint x: 662, startPoint y: 253, endPoint x: 549, endPoint y: 454, distance: 230.3
click at [549, 455] on div ".deletable-edge-delete-btn { width: 20px; height: 20px; border: 0px solid #ffff…" at bounding box center [547, 435] width 1095 height 673
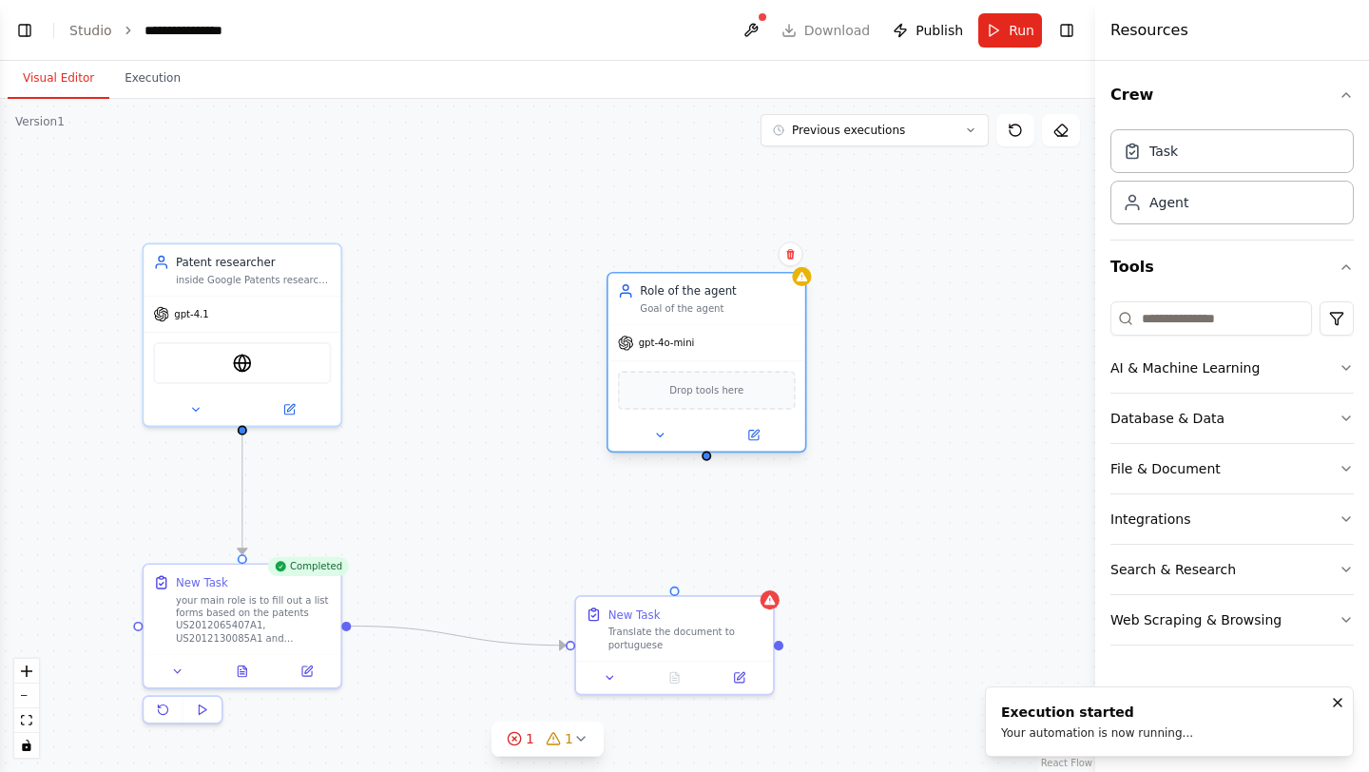
drag, startPoint x: 739, startPoint y: 455, endPoint x: 739, endPoint y: 346, distance: 108.4
click at [739, 345] on div "gpt-4o-mini" at bounding box center [707, 342] width 197 height 35
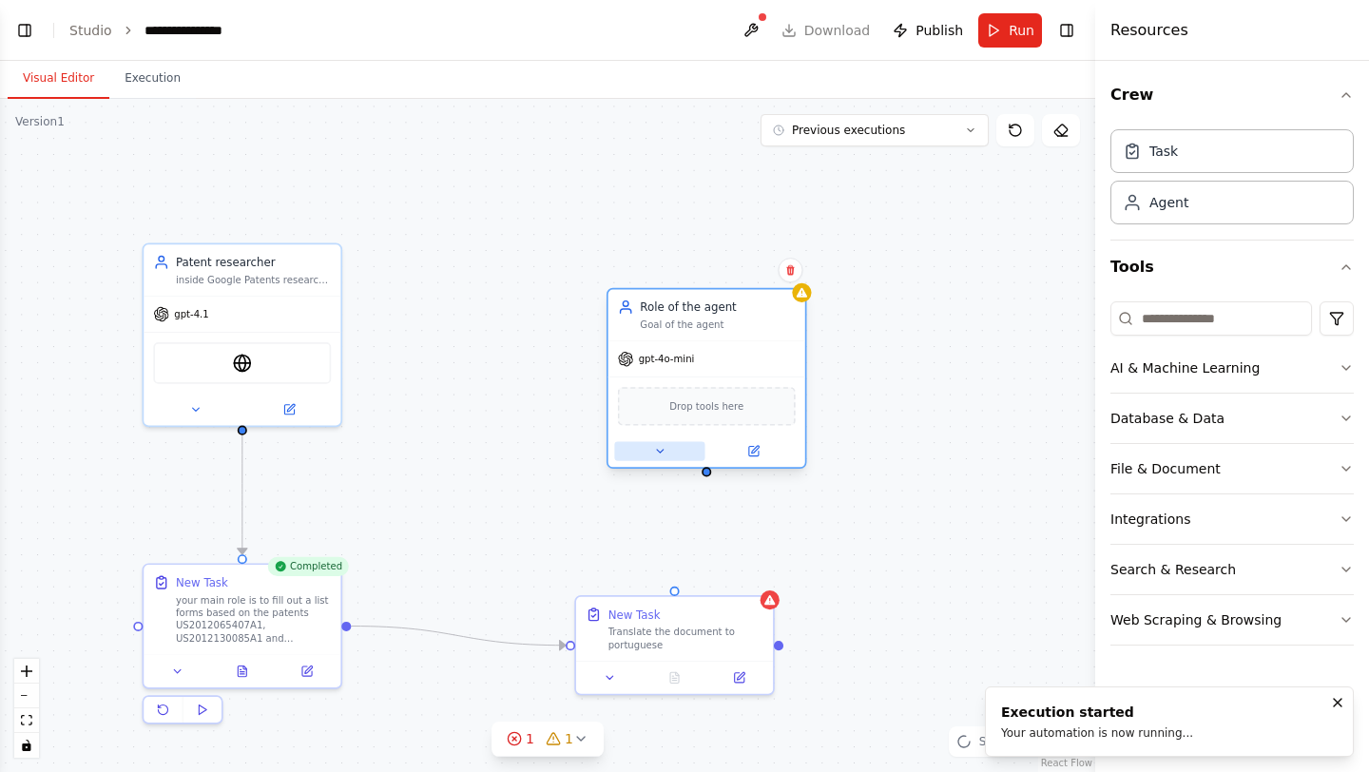
click at [663, 457] on button at bounding box center [659, 450] width 90 height 19
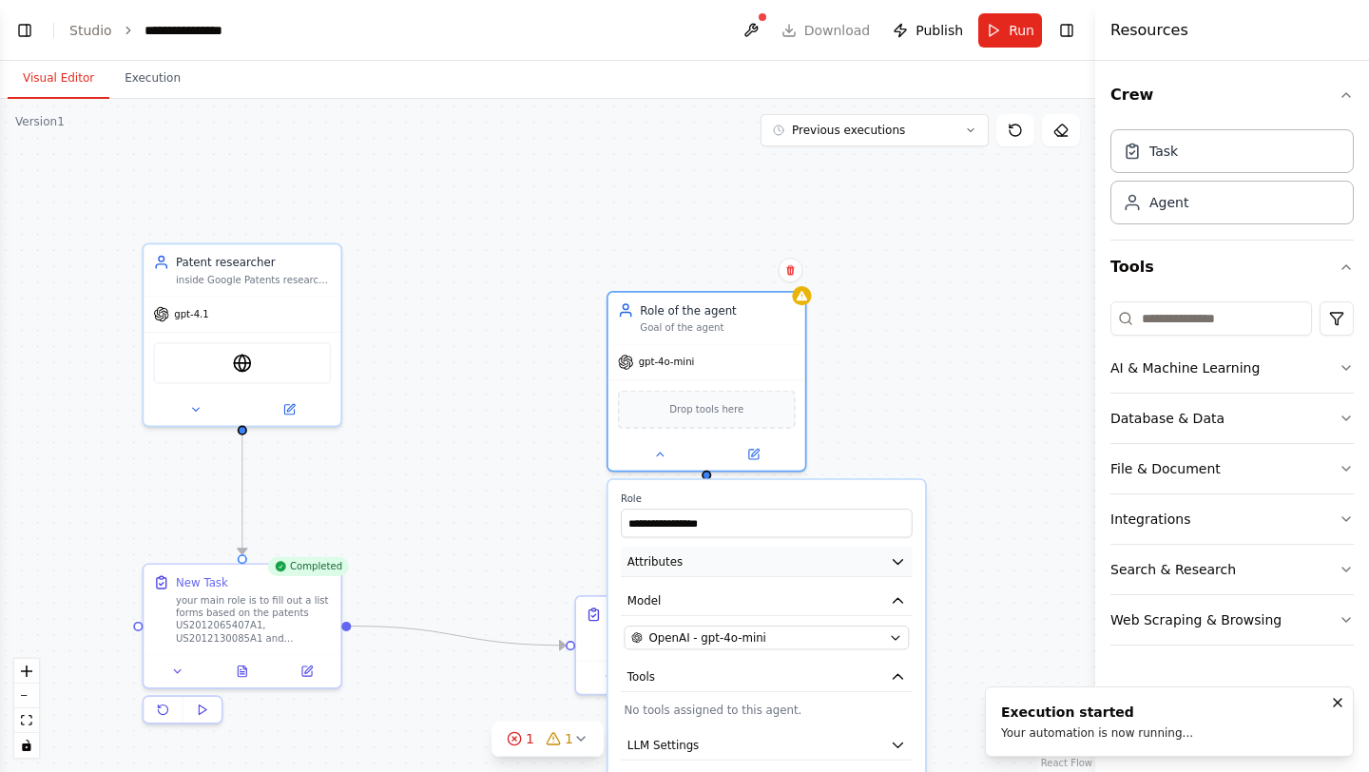
click at [714, 557] on button "Attributes" at bounding box center [767, 562] width 292 height 29
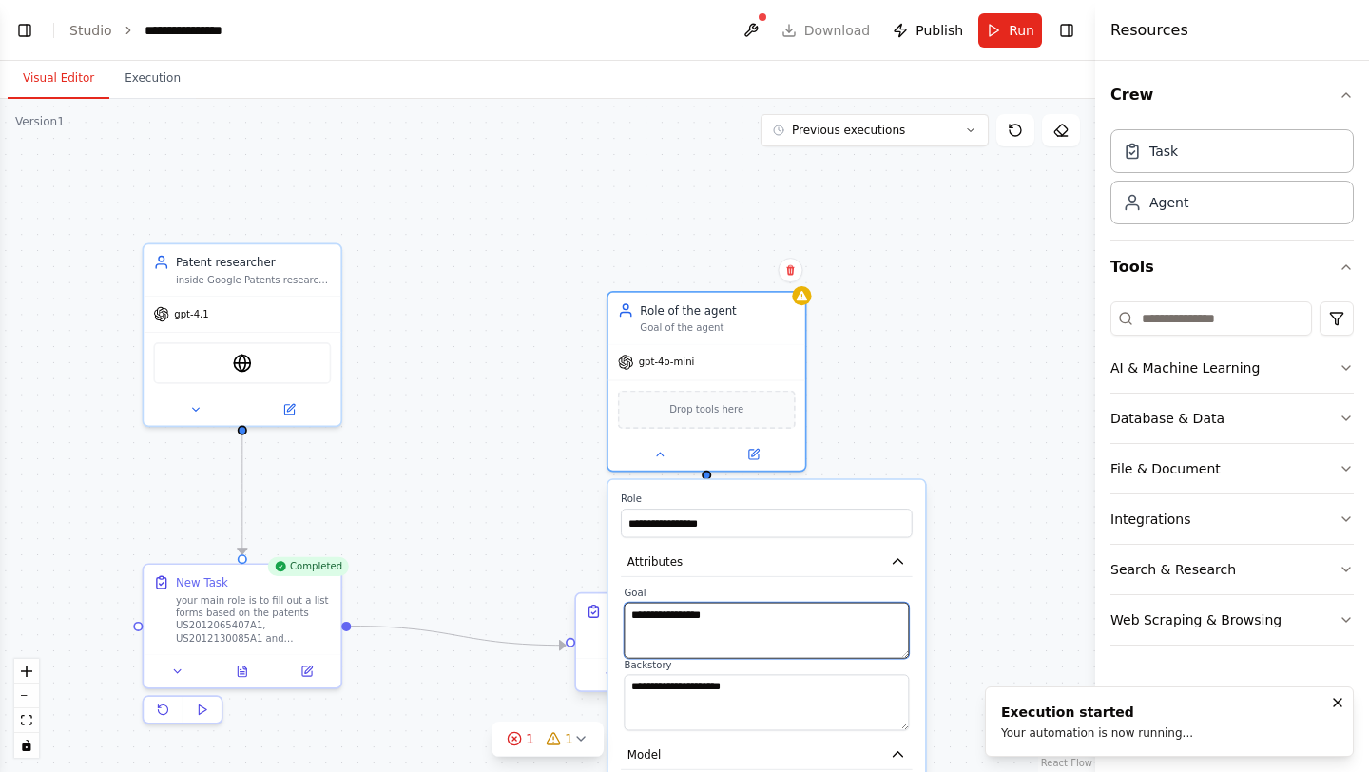
drag, startPoint x: 753, startPoint y: 618, endPoint x: 592, endPoint y: 612, distance: 160.8
type textarea "**********"
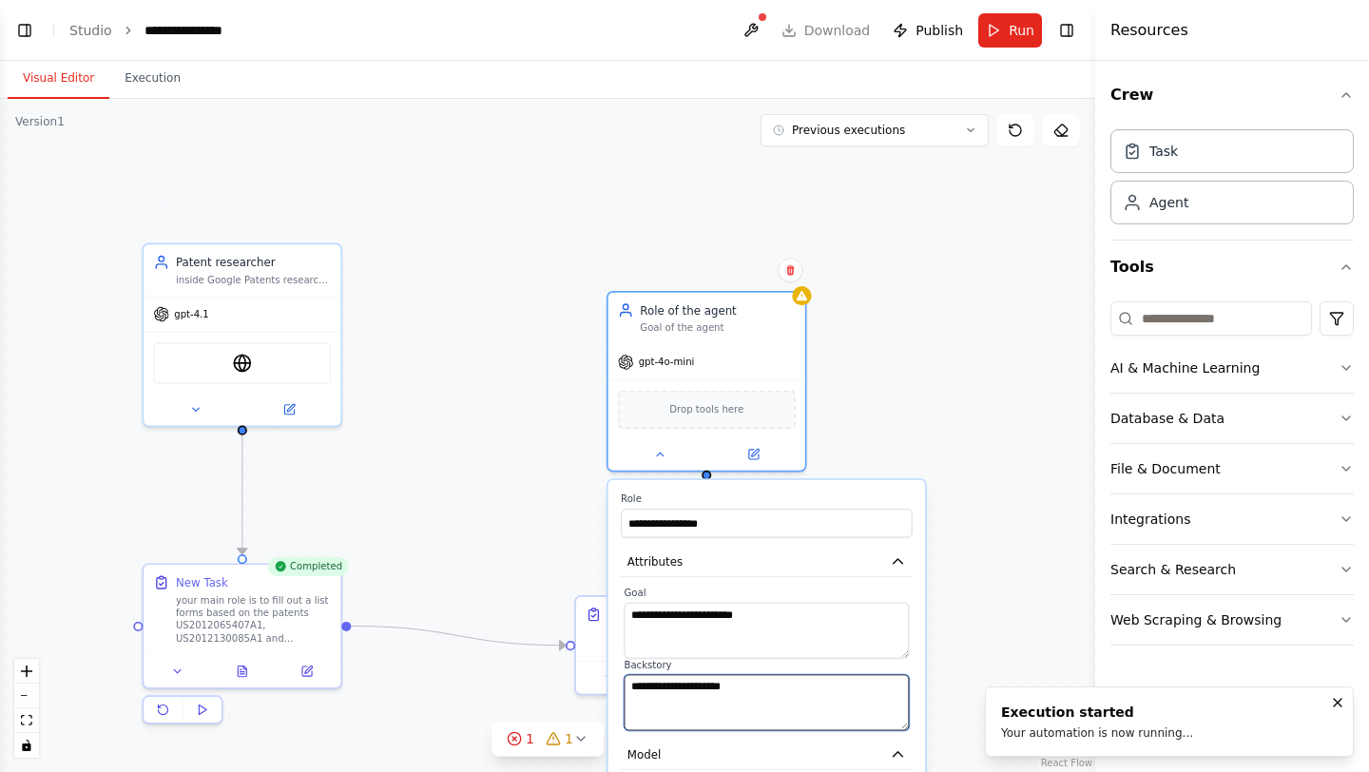
click at [755, 705] on textarea "**********" at bounding box center [766, 702] width 285 height 56
drag, startPoint x: 757, startPoint y: 701, endPoint x: 587, endPoint y: 686, distance: 170.9
type textarea "**********"
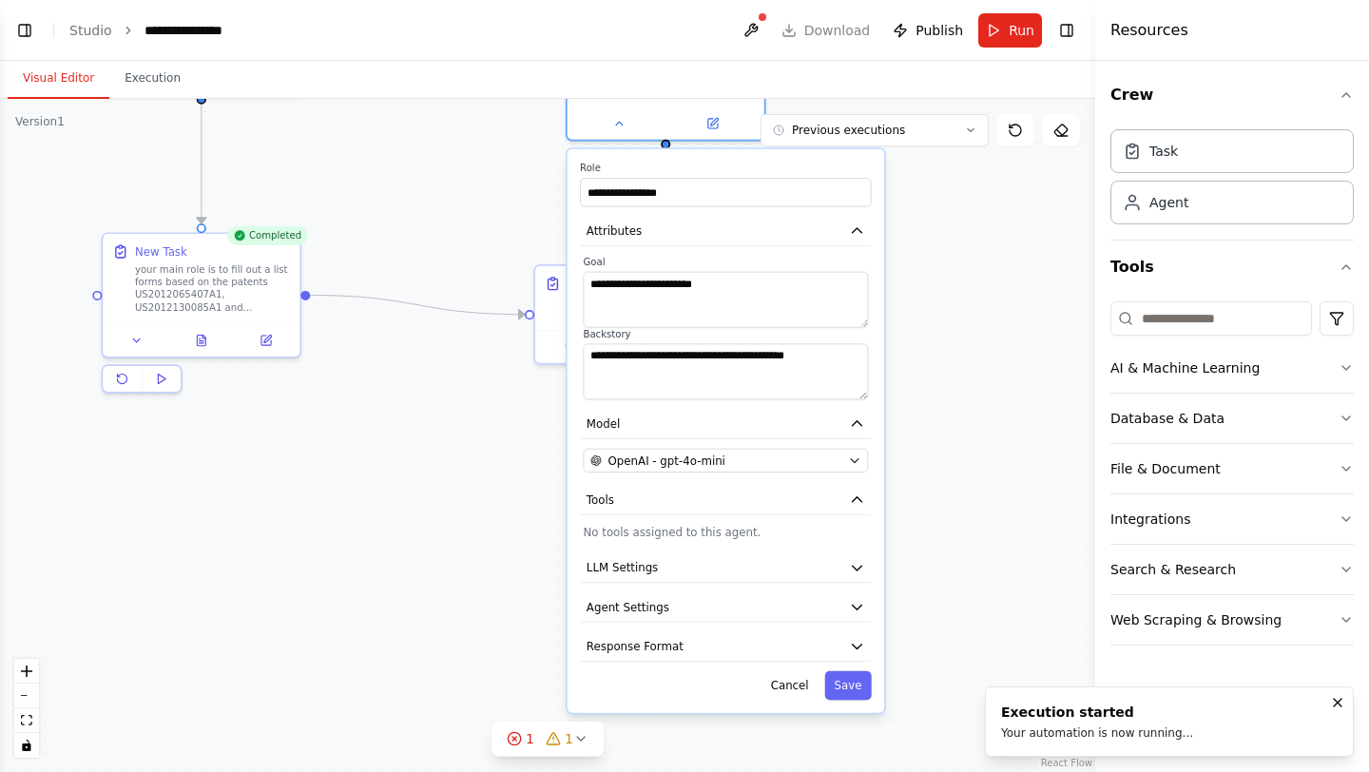
drag, startPoint x: 993, startPoint y: 593, endPoint x: 945, endPoint y: 261, distance: 335.2
click at [945, 261] on div ".deletable-edge-delete-btn { width: 20px; height: 20px; border: 0px solid #ffff…" at bounding box center [547, 435] width 1095 height 673
click at [845, 694] on button "Save" at bounding box center [841, 685] width 47 height 29
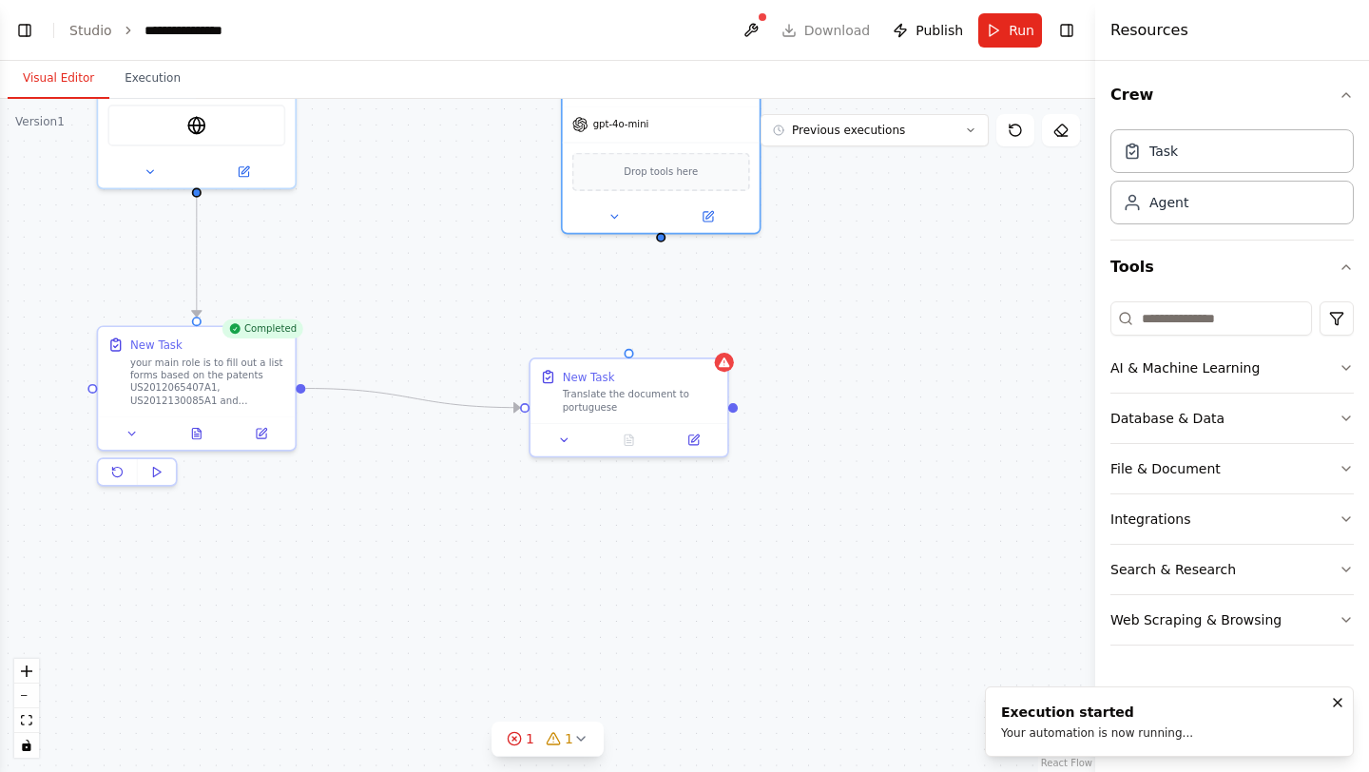
drag, startPoint x: 658, startPoint y: 176, endPoint x: 660, endPoint y: 267, distance: 91.3
click at [660, 267] on div ".deletable-edge-delete-btn { width: 20px; height: 20px; border: 0px solid #ffff…" at bounding box center [547, 435] width 1095 height 673
drag, startPoint x: 660, startPoint y: 237, endPoint x: 624, endPoint y: 347, distance: 116.1
click at [624, 347] on div ".deletable-edge-delete-btn { width: 20px; height: 20px; border: 0px solid #ffff…" at bounding box center [547, 435] width 1095 height 673
click at [706, 436] on button at bounding box center [694, 434] width 55 height 19
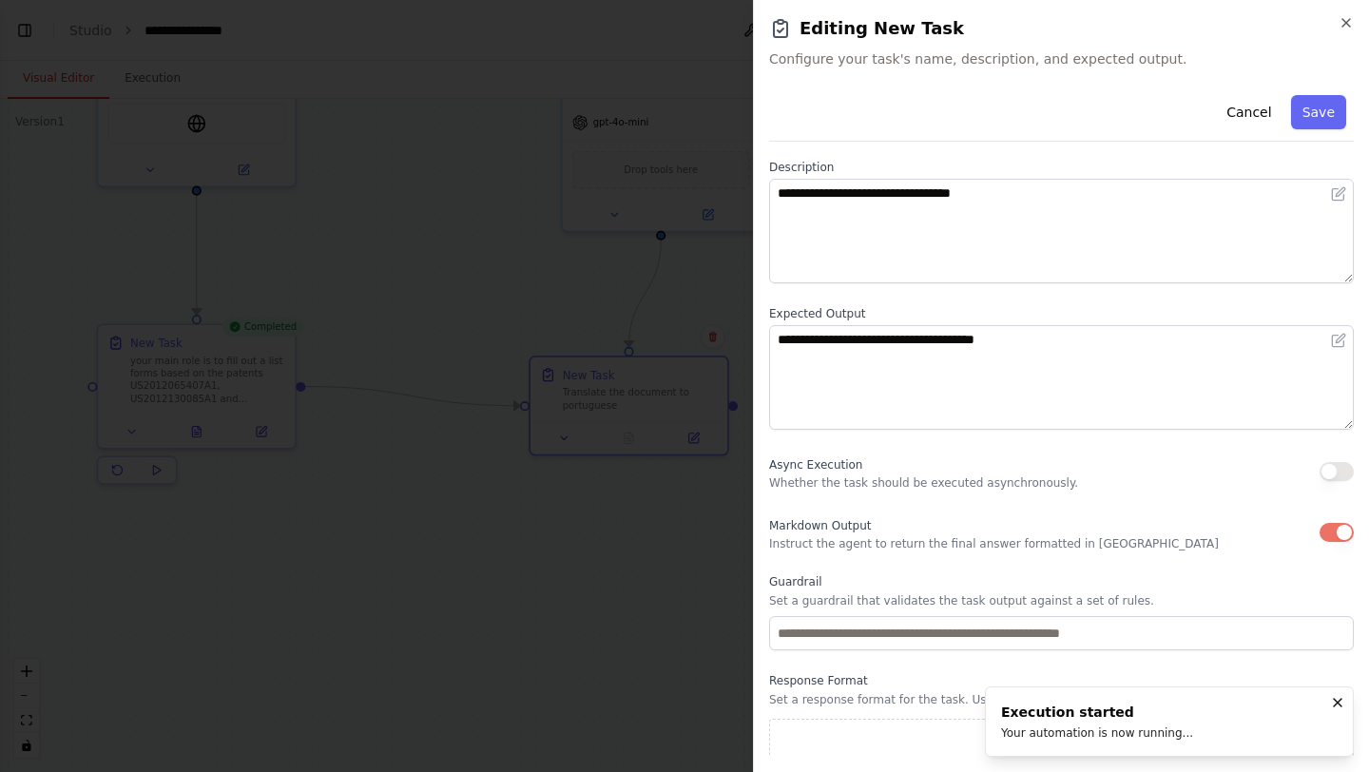
scroll to position [87, 0]
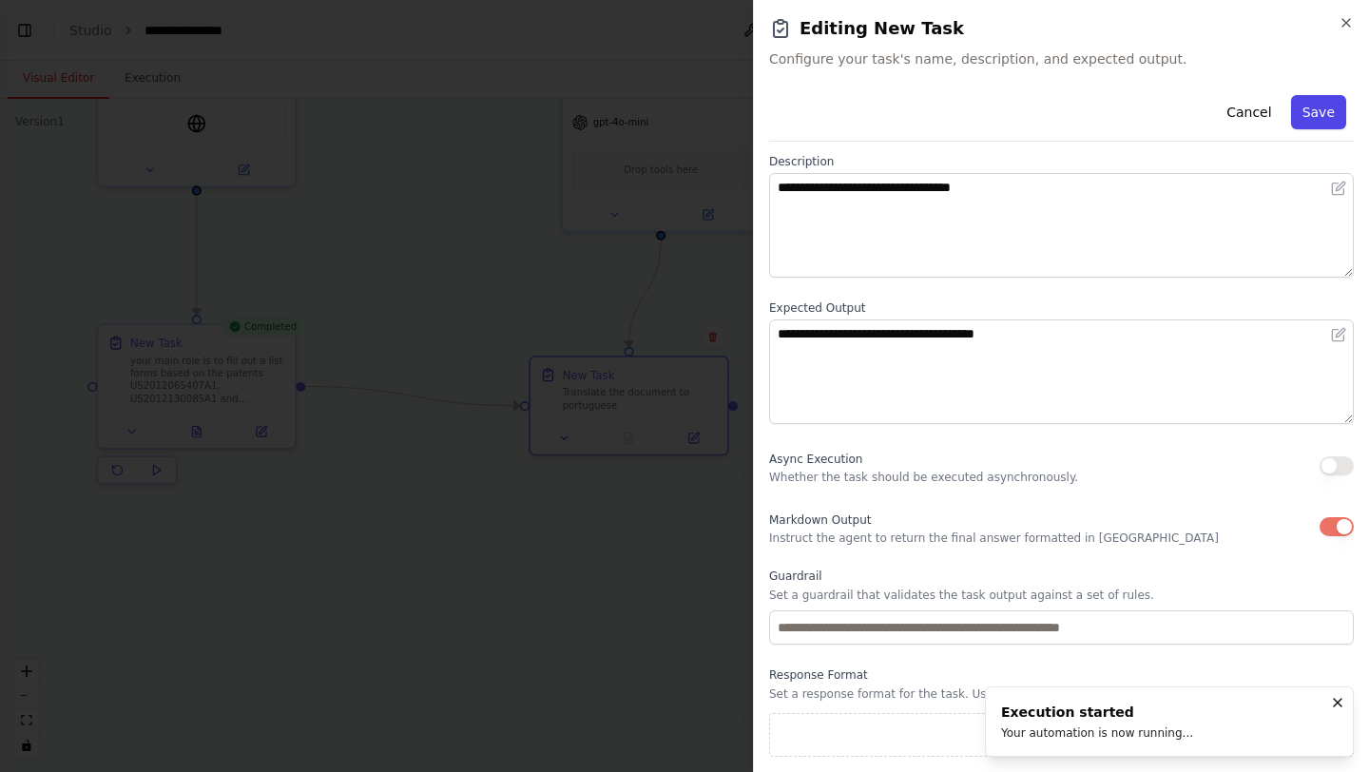
click at [1326, 115] on button "Save" at bounding box center [1318, 112] width 55 height 34
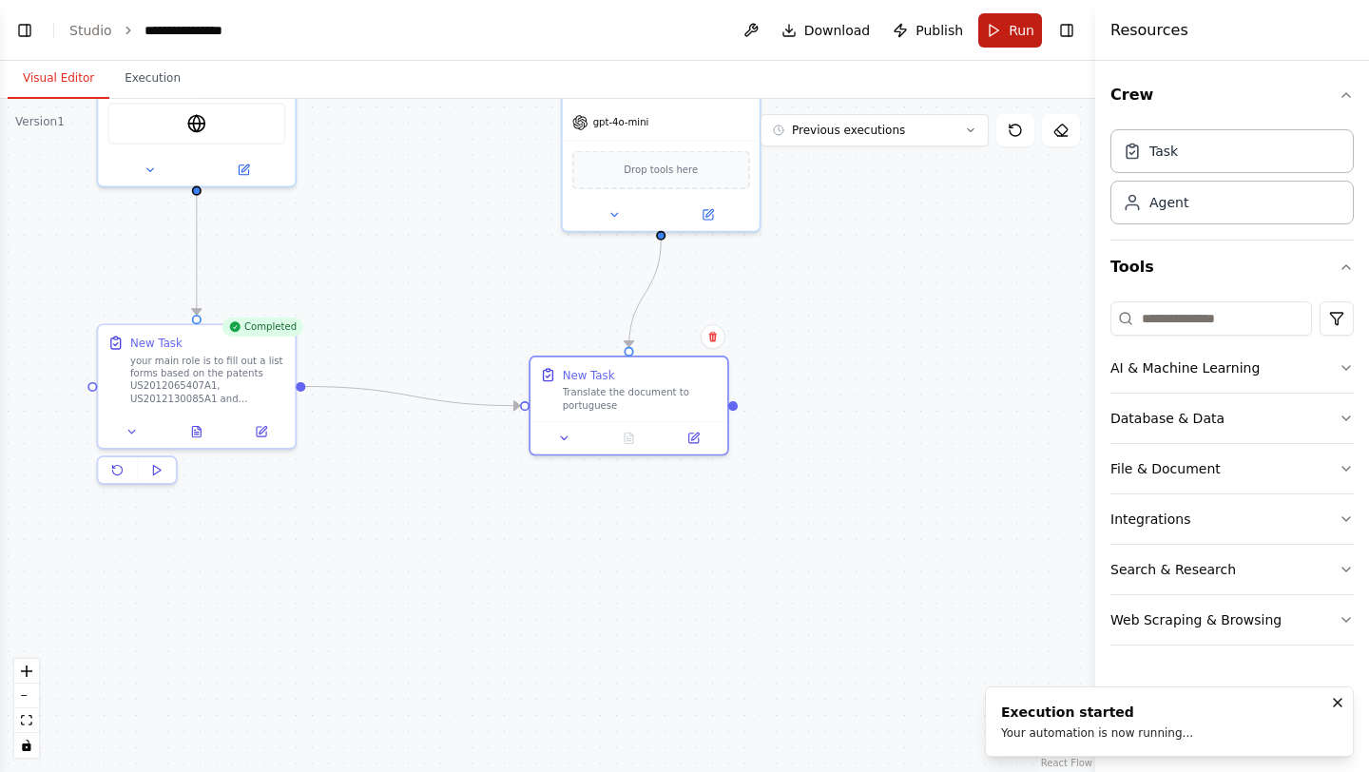
click at [1007, 29] on button "Run" at bounding box center [1010, 30] width 64 height 34
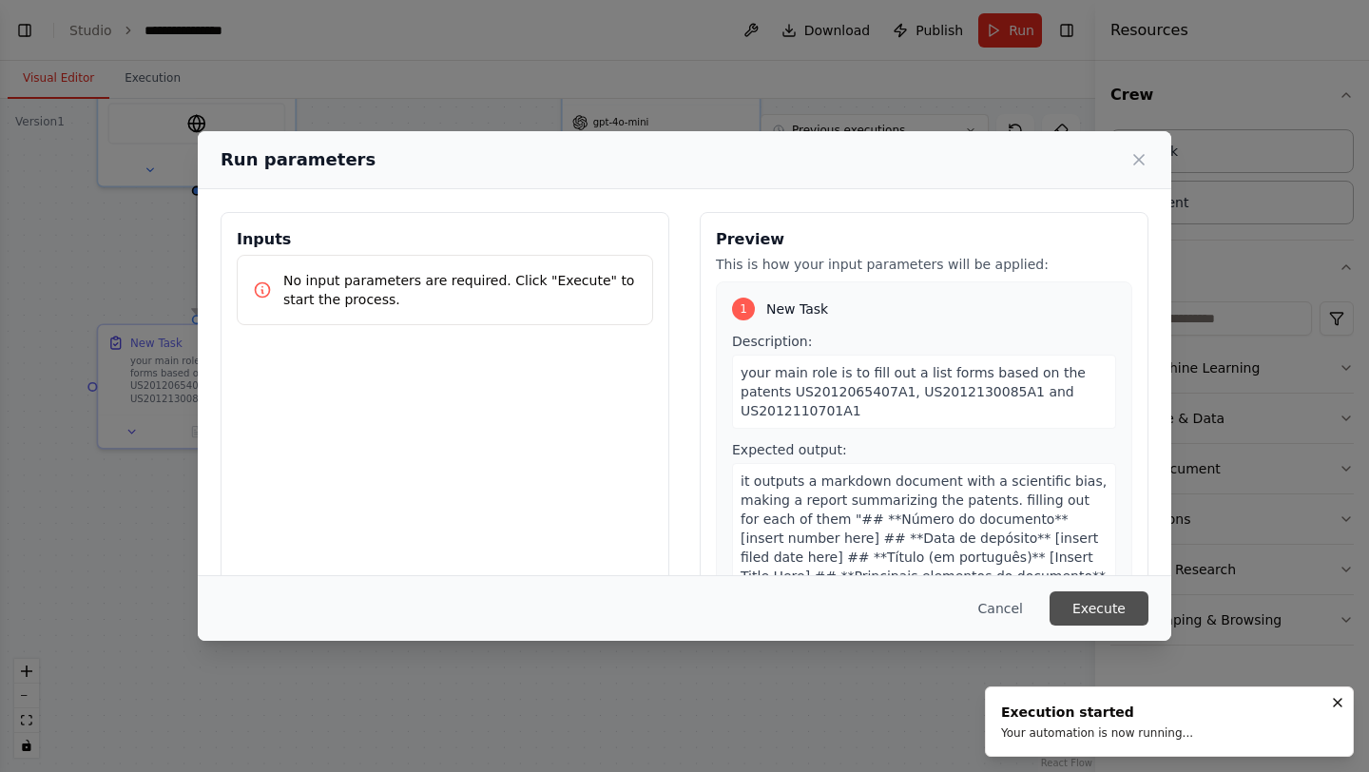
click at [1131, 604] on button "Execute" at bounding box center [1099, 608] width 99 height 34
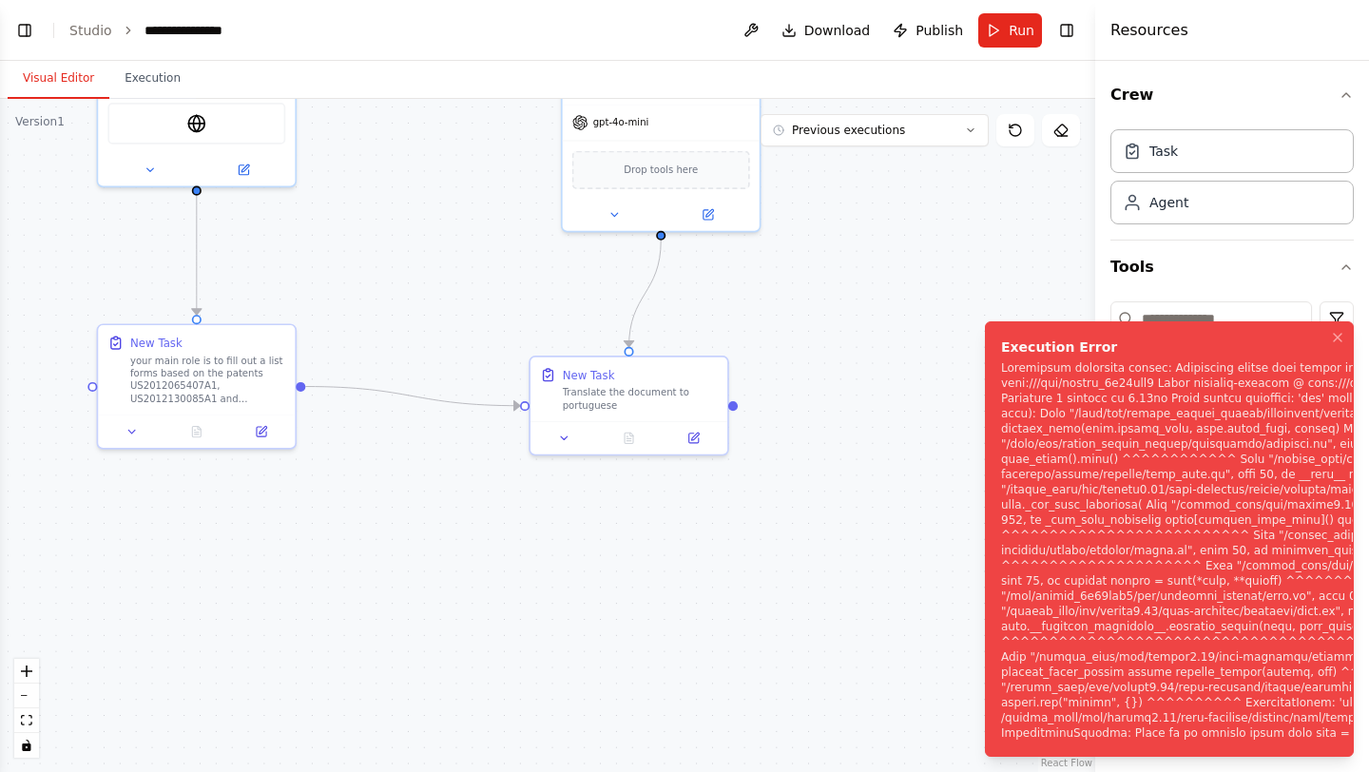
click at [77, 87] on button "Visual Editor" at bounding box center [59, 79] width 102 height 40
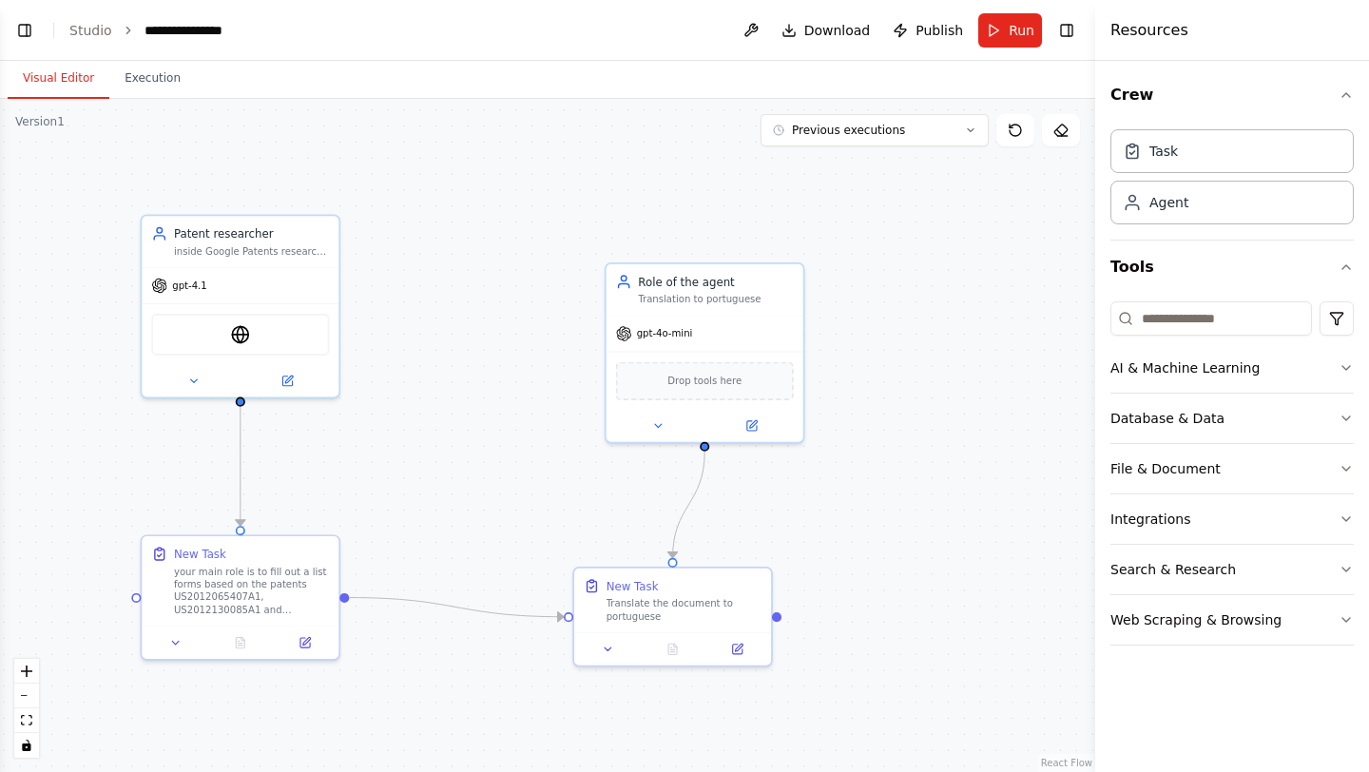
drag, startPoint x: 394, startPoint y: 260, endPoint x: 442, endPoint y: 479, distance: 224.9
click at [442, 479] on div ".deletable-edge-delete-btn { width: 20px; height: 20px; border: 0px solid #ffff…" at bounding box center [547, 435] width 1095 height 673
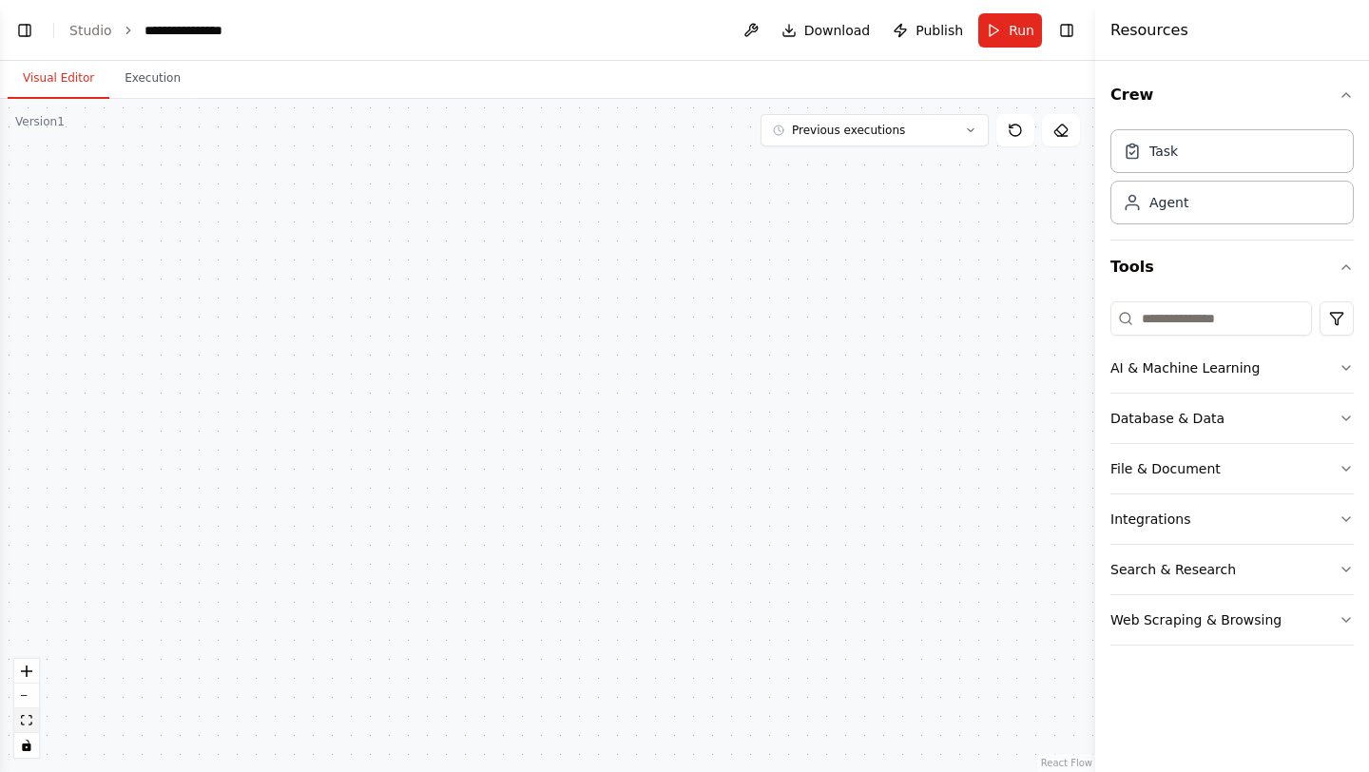
click at [33, 716] on button "fit view" at bounding box center [26, 720] width 25 height 25
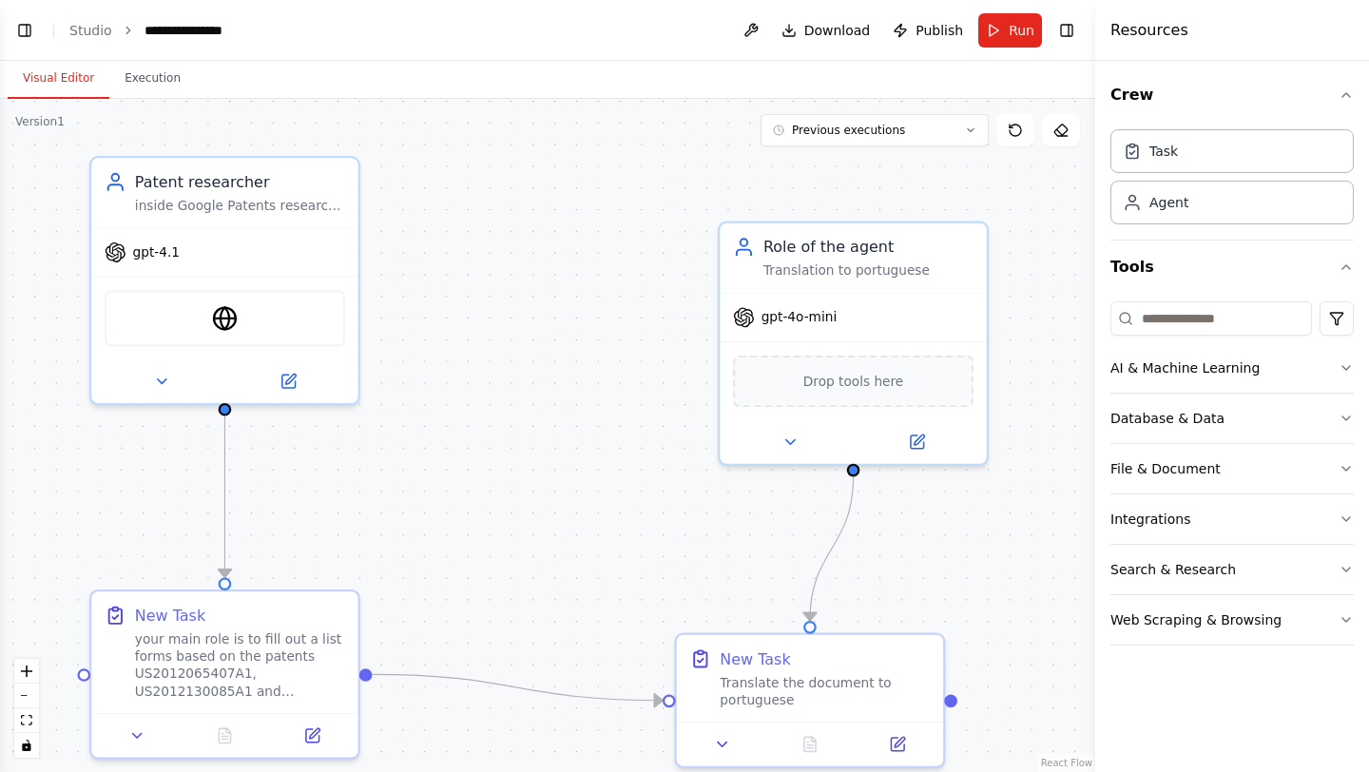
drag, startPoint x: 497, startPoint y: 532, endPoint x: 502, endPoint y: 569, distance: 37.4
click at [502, 569] on div ".deletable-edge-delete-btn { width: 20px; height: 20px; border: 0px solid #ffff…" at bounding box center [547, 435] width 1095 height 673
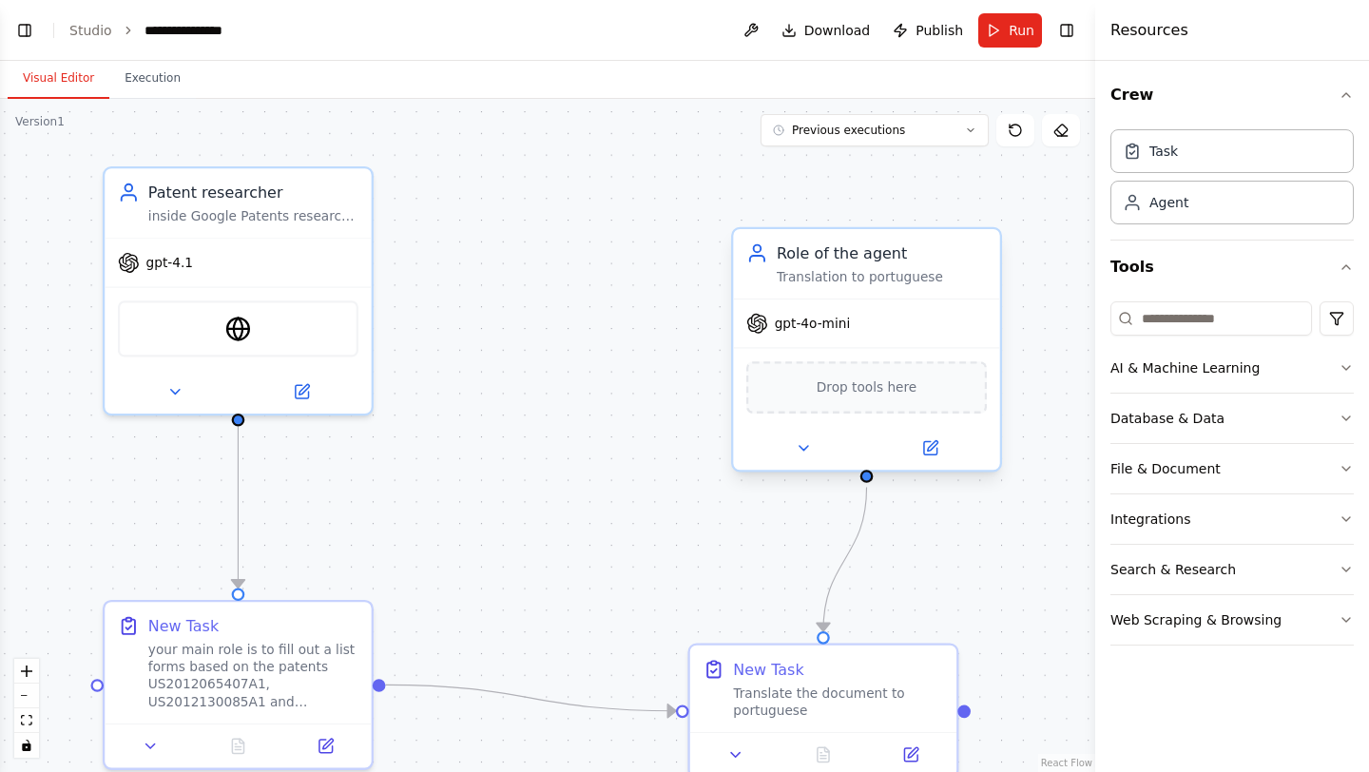
click at [879, 391] on span "Drop tools here" at bounding box center [867, 388] width 100 height 22
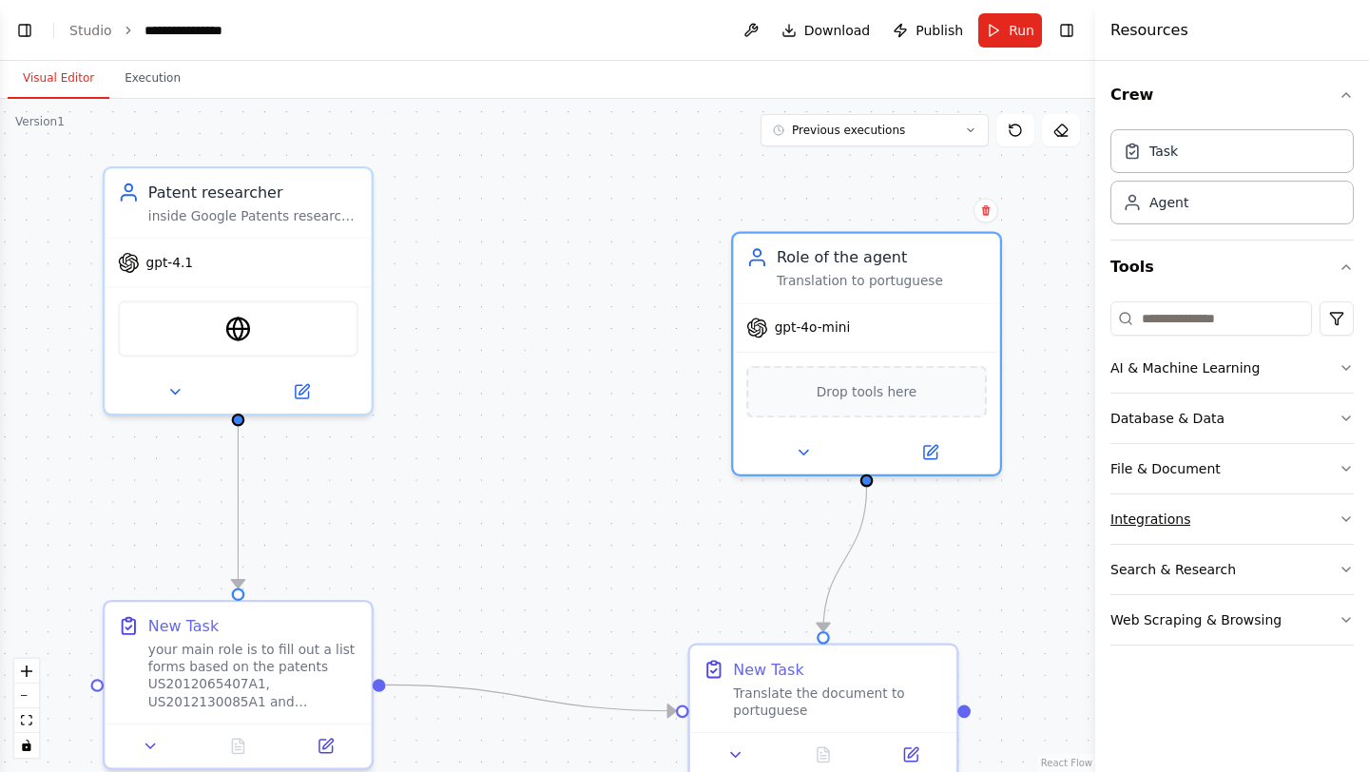
click at [1173, 519] on div "Integrations" at bounding box center [1151, 519] width 80 height 19
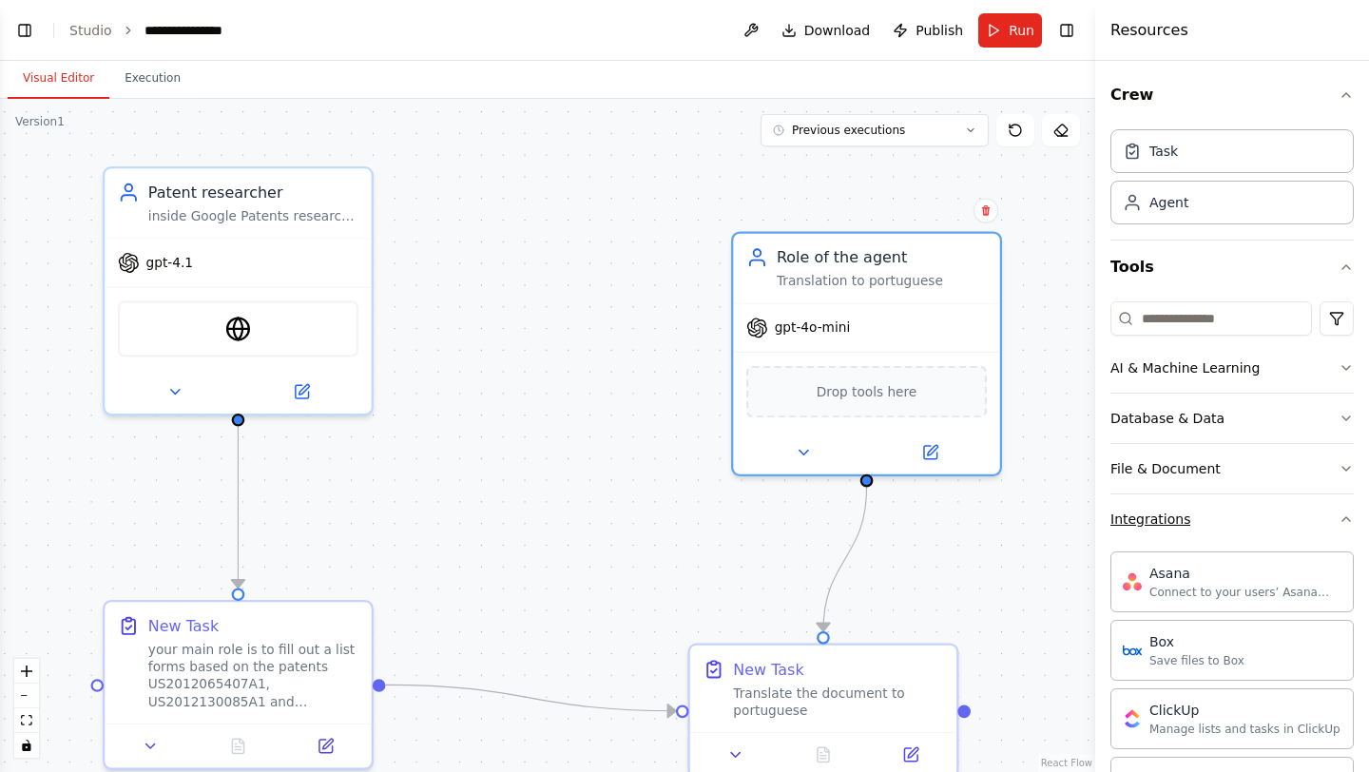
click at [1173, 519] on div "Integrations" at bounding box center [1151, 519] width 80 height 19
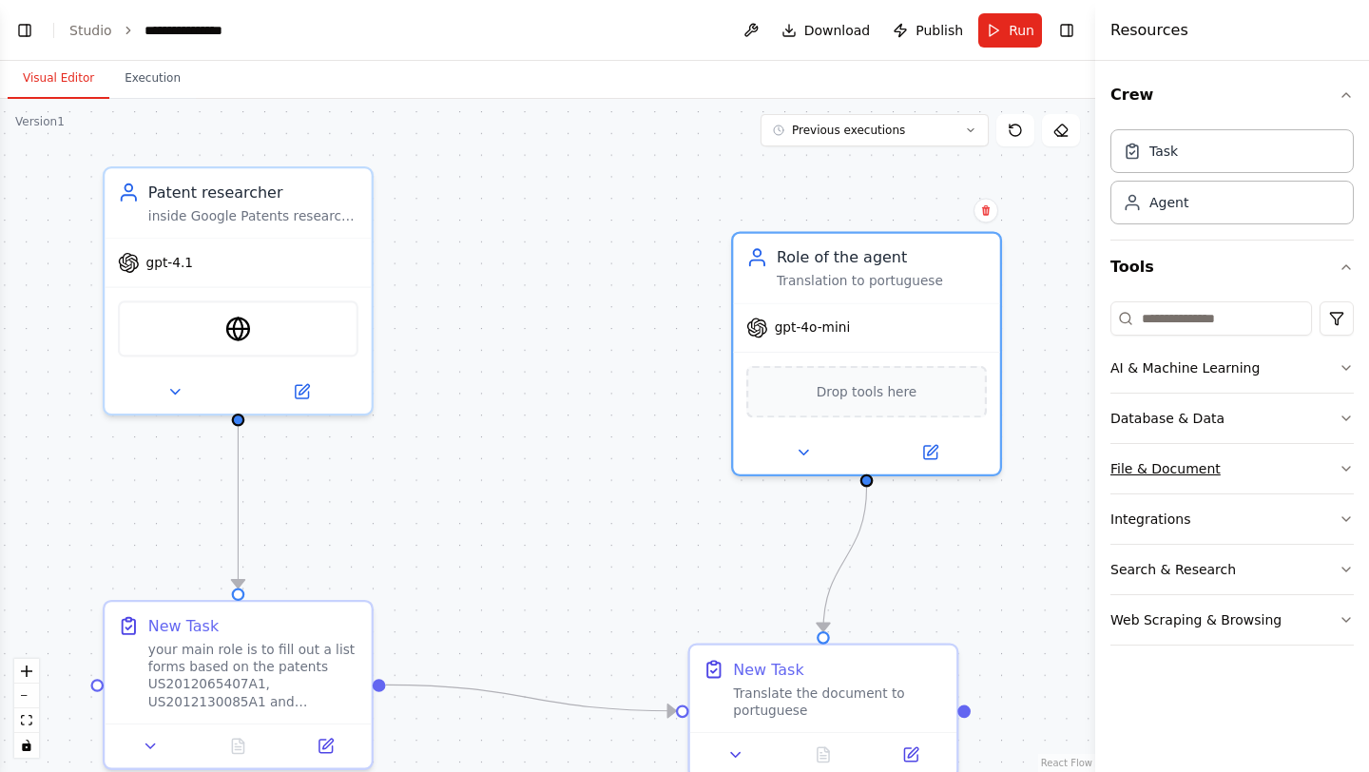
click at [1179, 476] on div "File & Document" at bounding box center [1166, 468] width 110 height 19
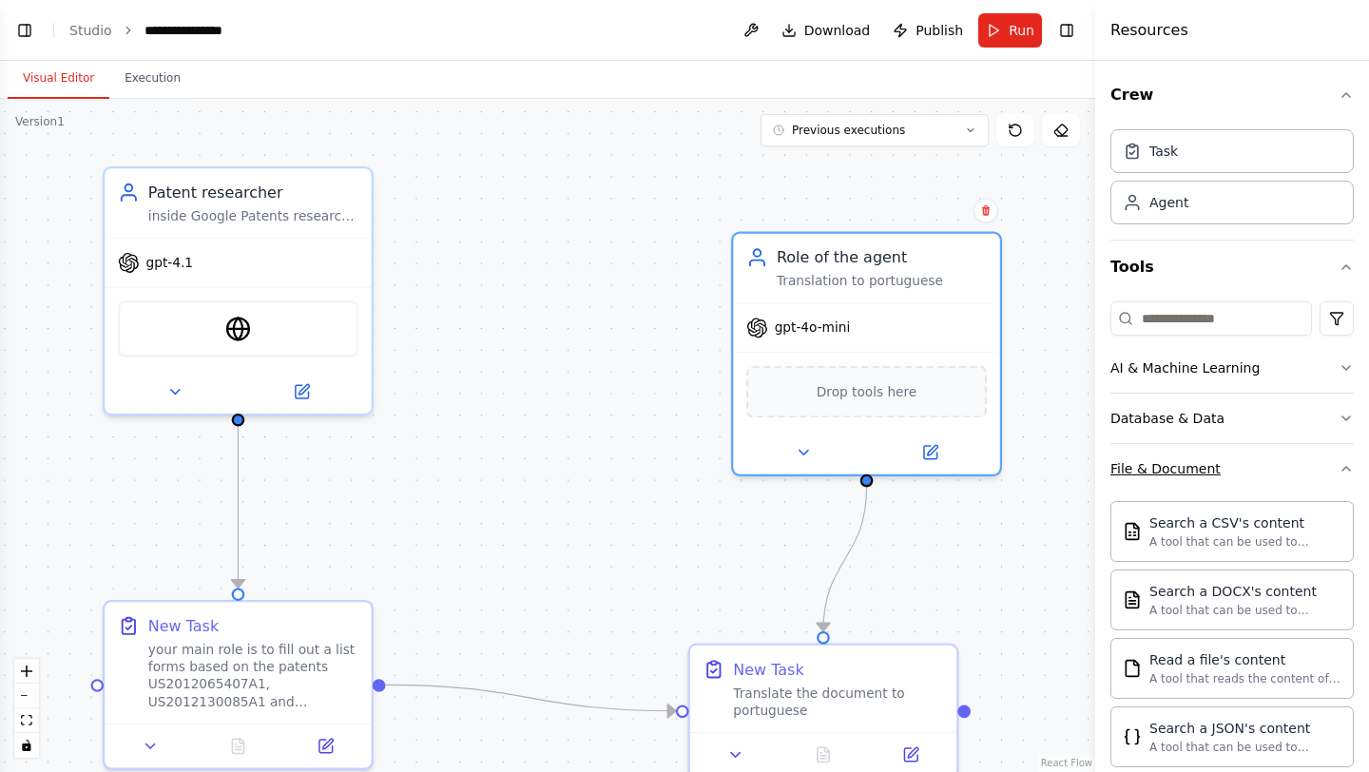
click at [1179, 476] on div "File & Document" at bounding box center [1166, 468] width 110 height 19
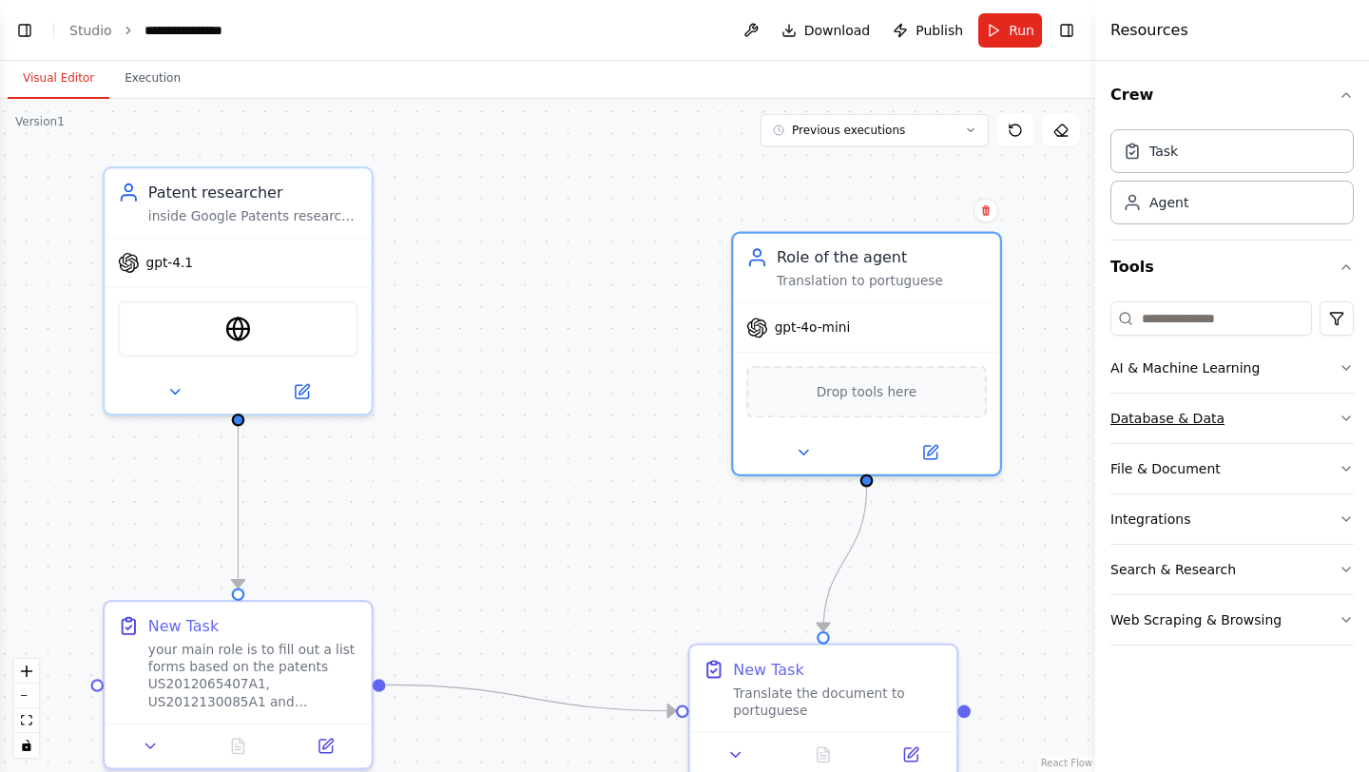
click at [1186, 412] on div "Database & Data" at bounding box center [1168, 418] width 114 height 19
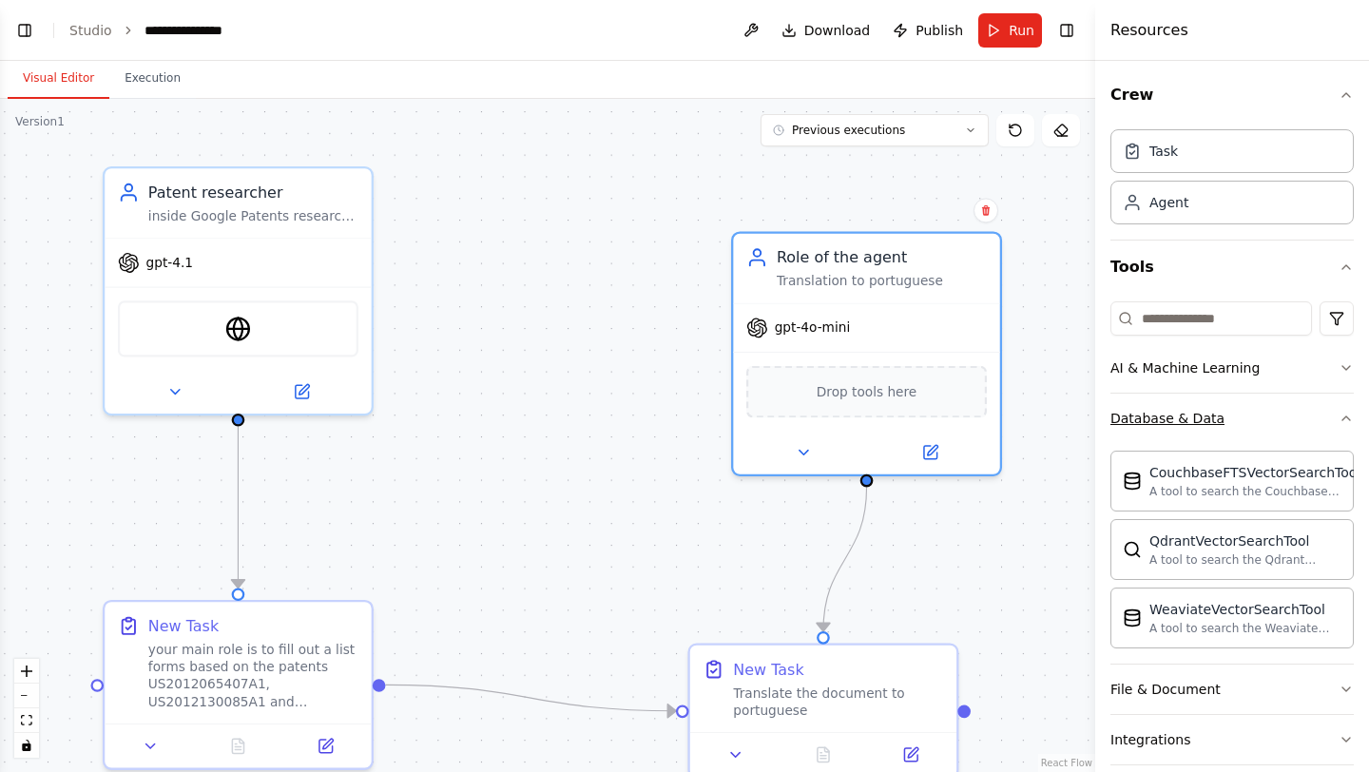
click at [1185, 414] on div "Database & Data" at bounding box center [1168, 418] width 114 height 19
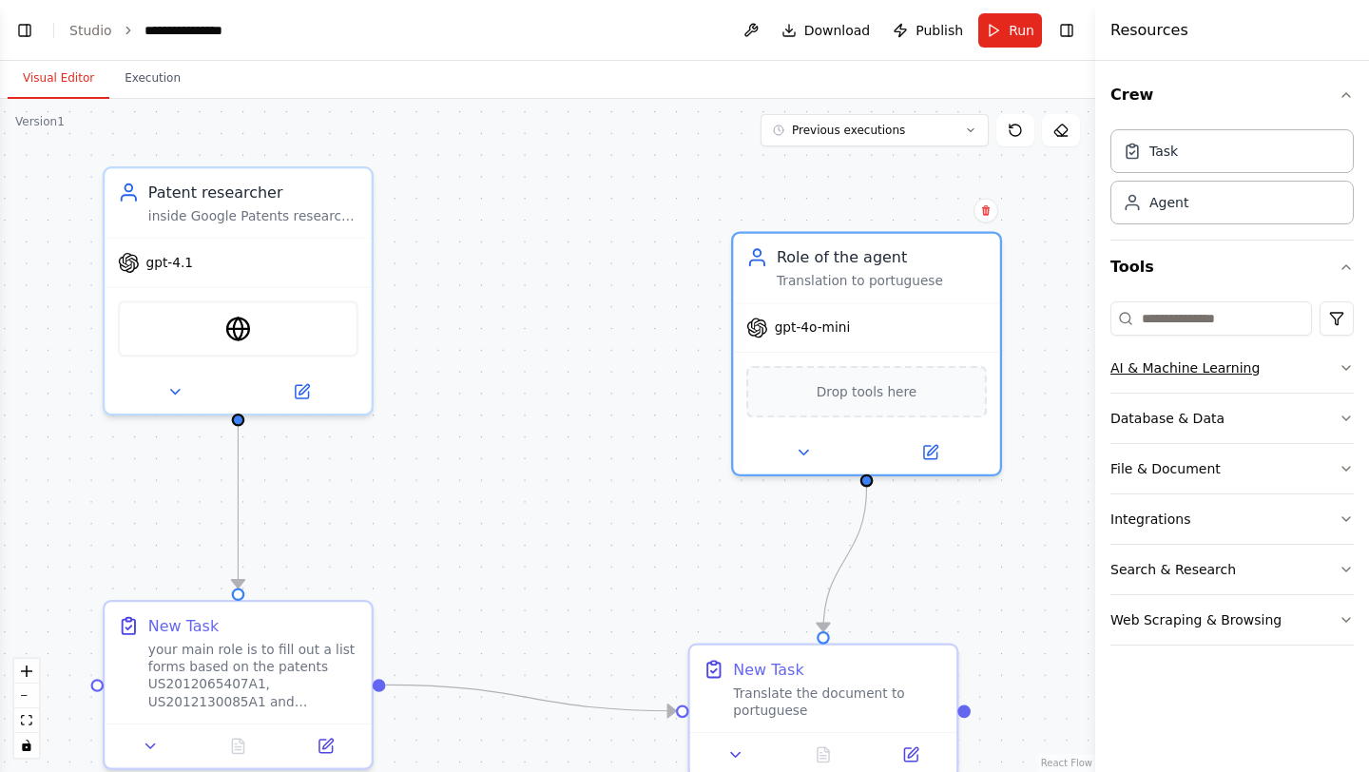
click at [1185, 380] on button "AI & Machine Learning" at bounding box center [1232, 367] width 243 height 49
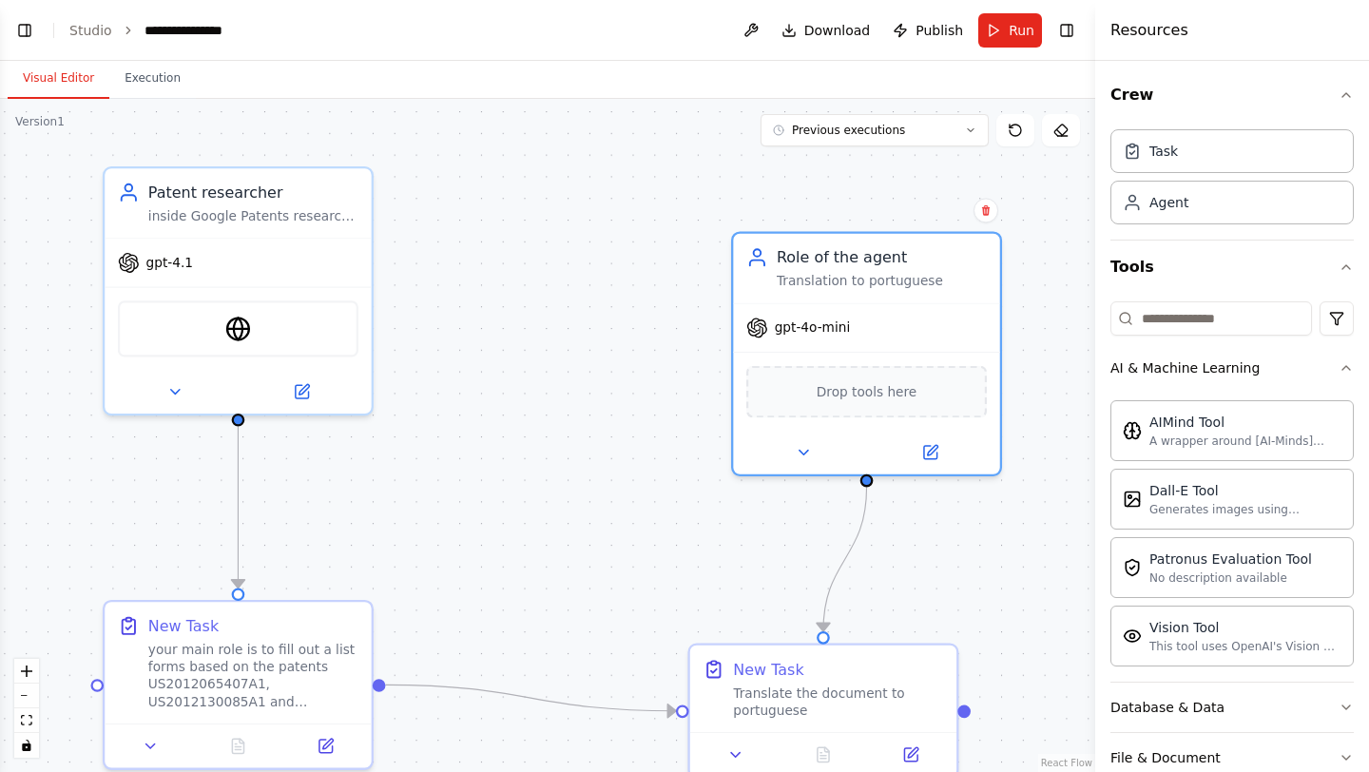
click at [942, 587] on div ".deletable-edge-delete-btn { width: 20px; height: 20px; border: 0px solid #ffff…" at bounding box center [547, 435] width 1095 height 673
click at [897, 387] on div "AIMindTool" at bounding box center [866, 389] width 241 height 56
click at [861, 392] on img at bounding box center [867, 390] width 26 height 26
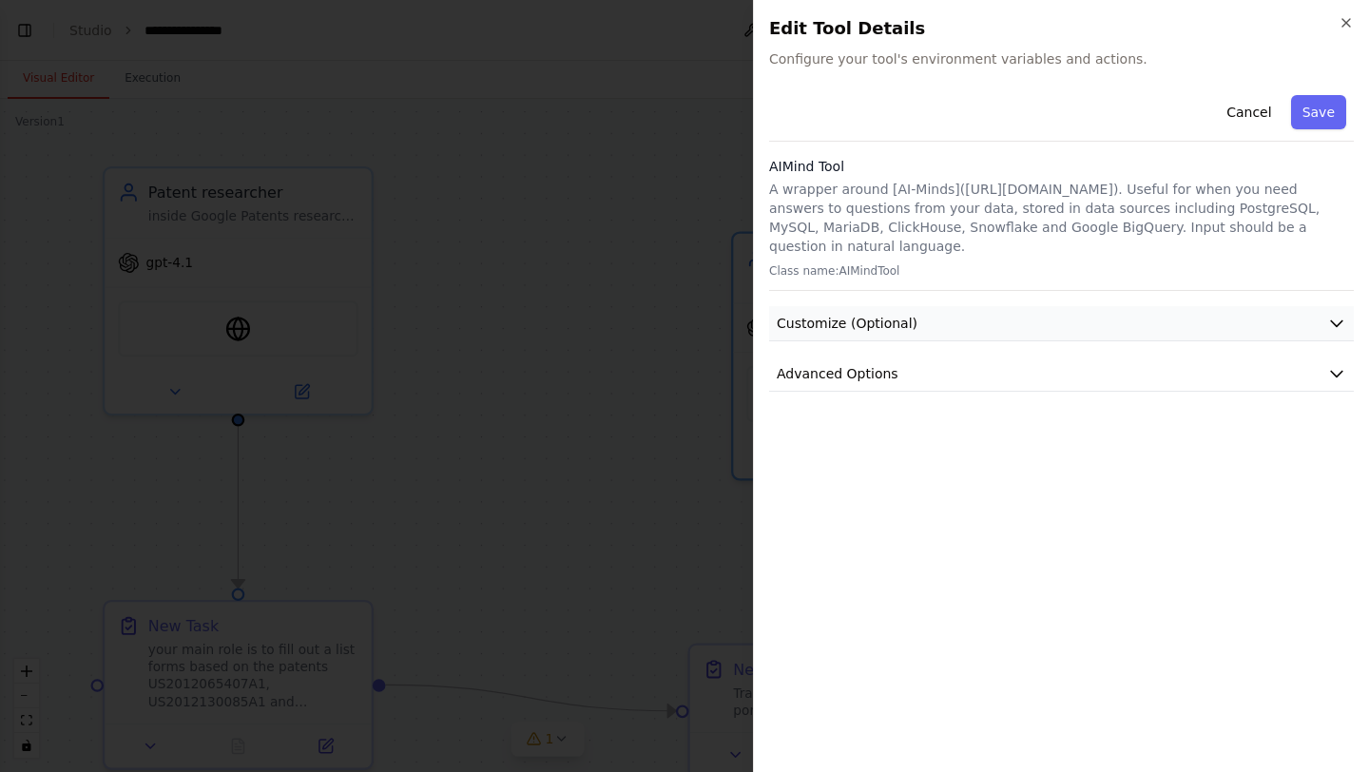
click at [924, 306] on button "Customize (Optional)" at bounding box center [1061, 323] width 585 height 35
click at [918, 357] on button "Advanced Options" at bounding box center [1061, 374] width 585 height 35
click at [1247, 112] on button "Cancel" at bounding box center [1249, 112] width 68 height 34
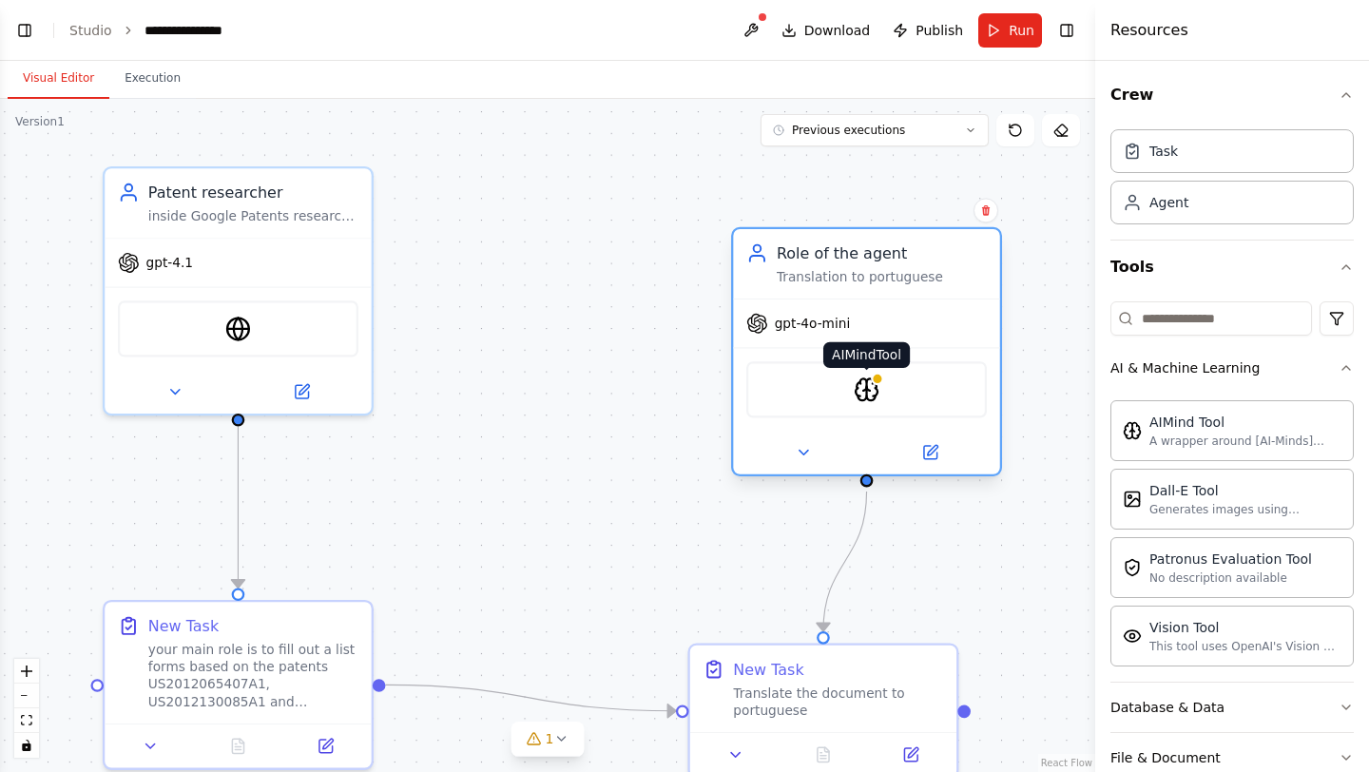
click at [865, 387] on img at bounding box center [867, 390] width 26 height 26
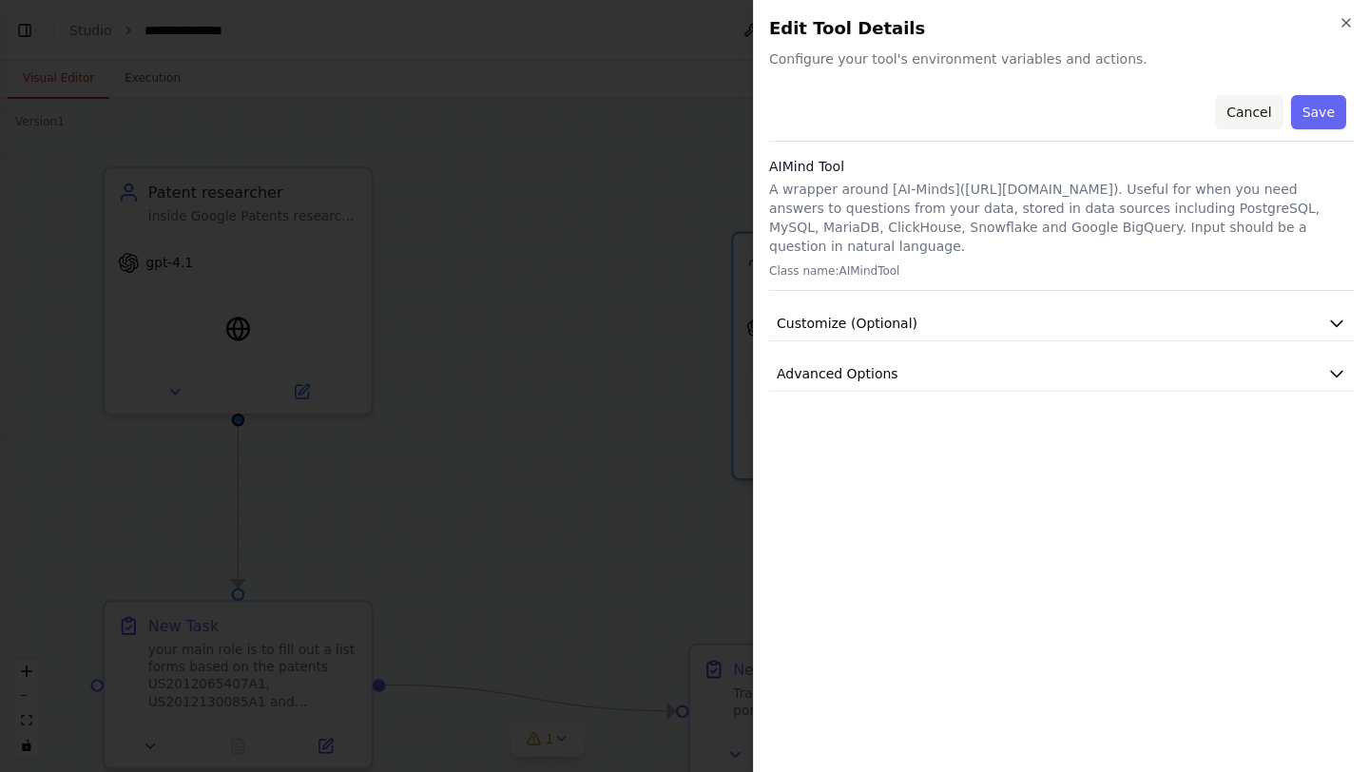
click at [1237, 103] on button "Cancel" at bounding box center [1249, 112] width 68 height 34
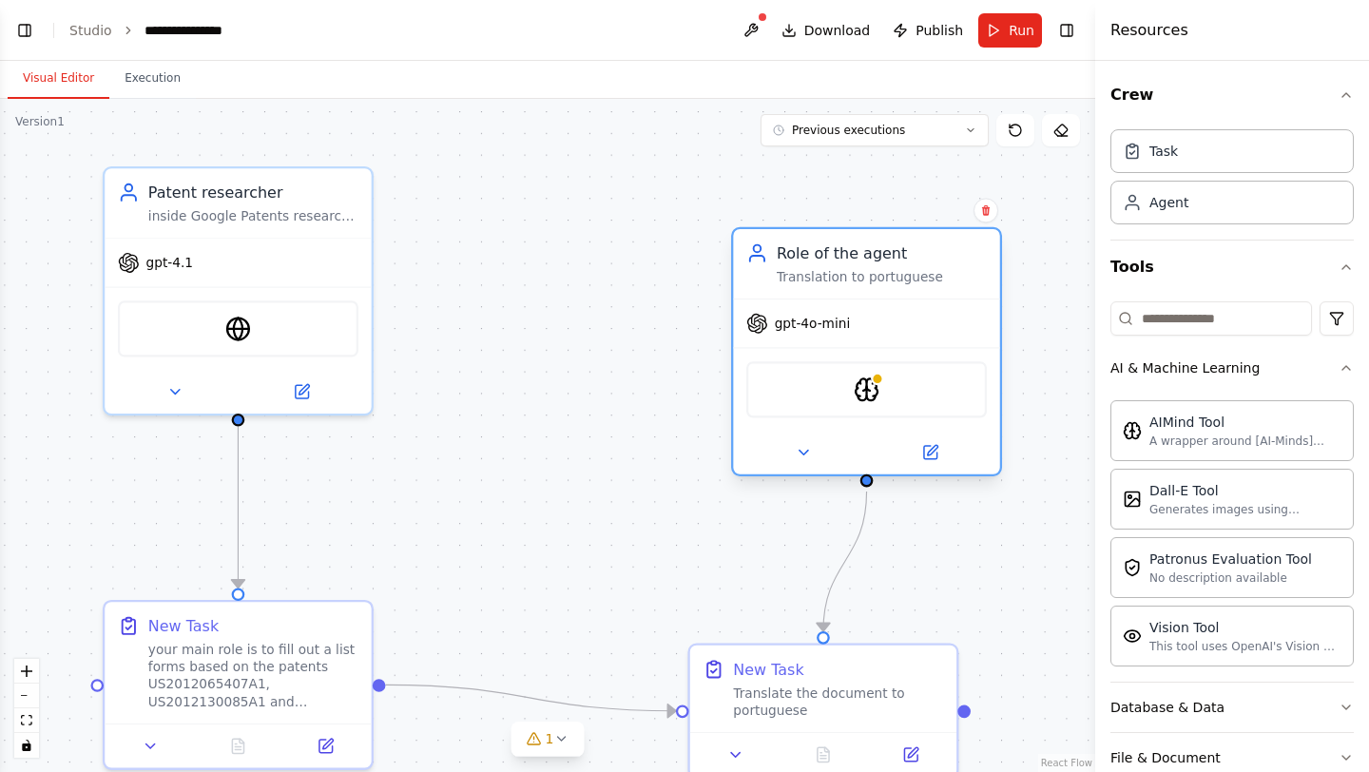
click at [923, 467] on div at bounding box center [866, 453] width 266 height 44
click at [942, 455] on button at bounding box center [930, 452] width 123 height 26
click at [934, 449] on icon at bounding box center [932, 450] width 10 height 10
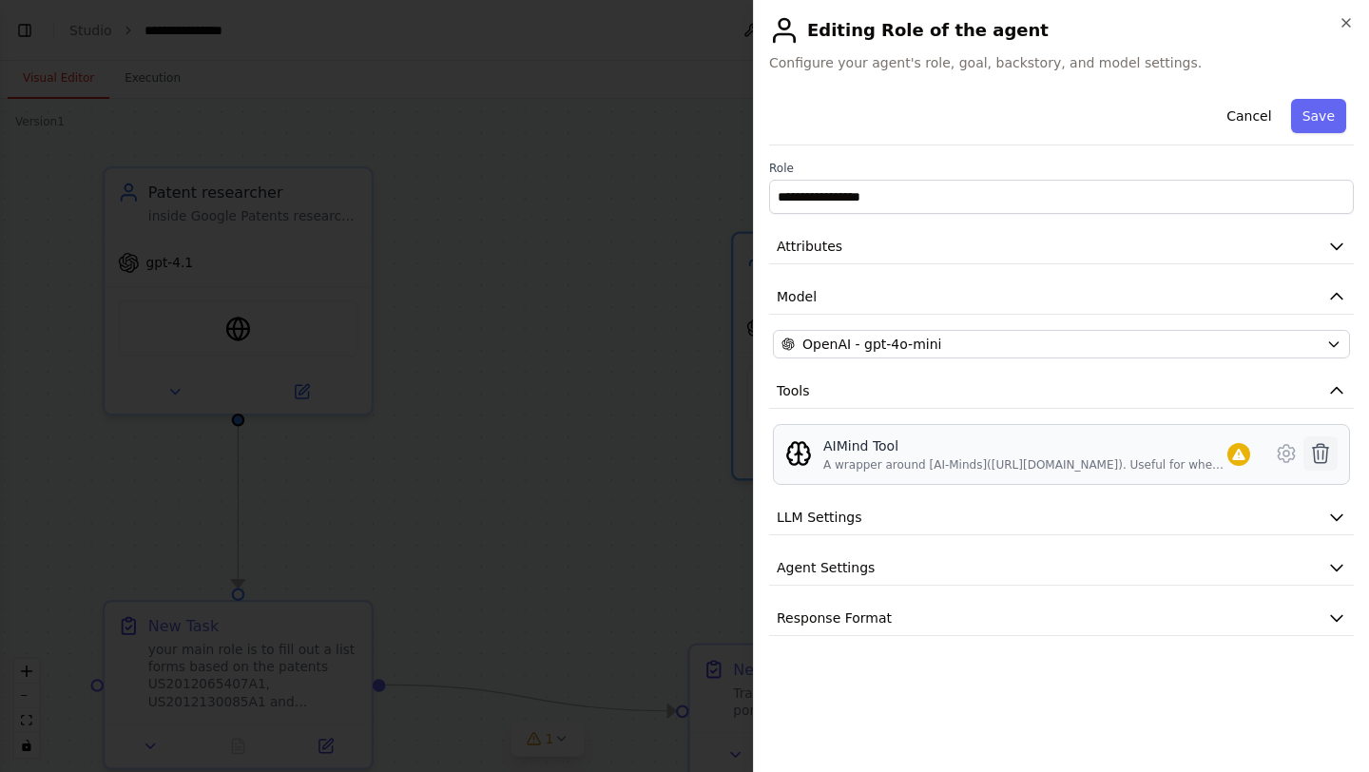
click at [1325, 455] on icon at bounding box center [1320, 453] width 23 height 23
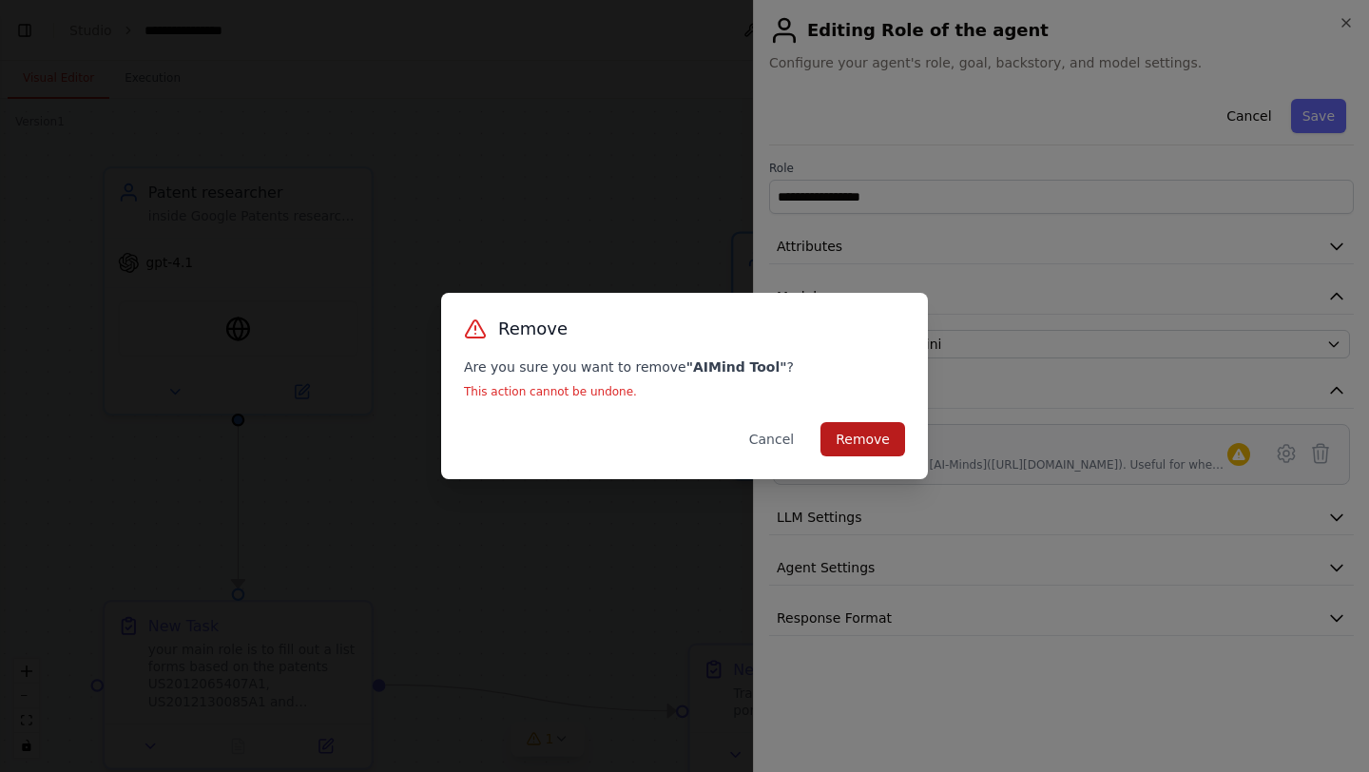
click at [891, 436] on button "Remove" at bounding box center [863, 439] width 85 height 34
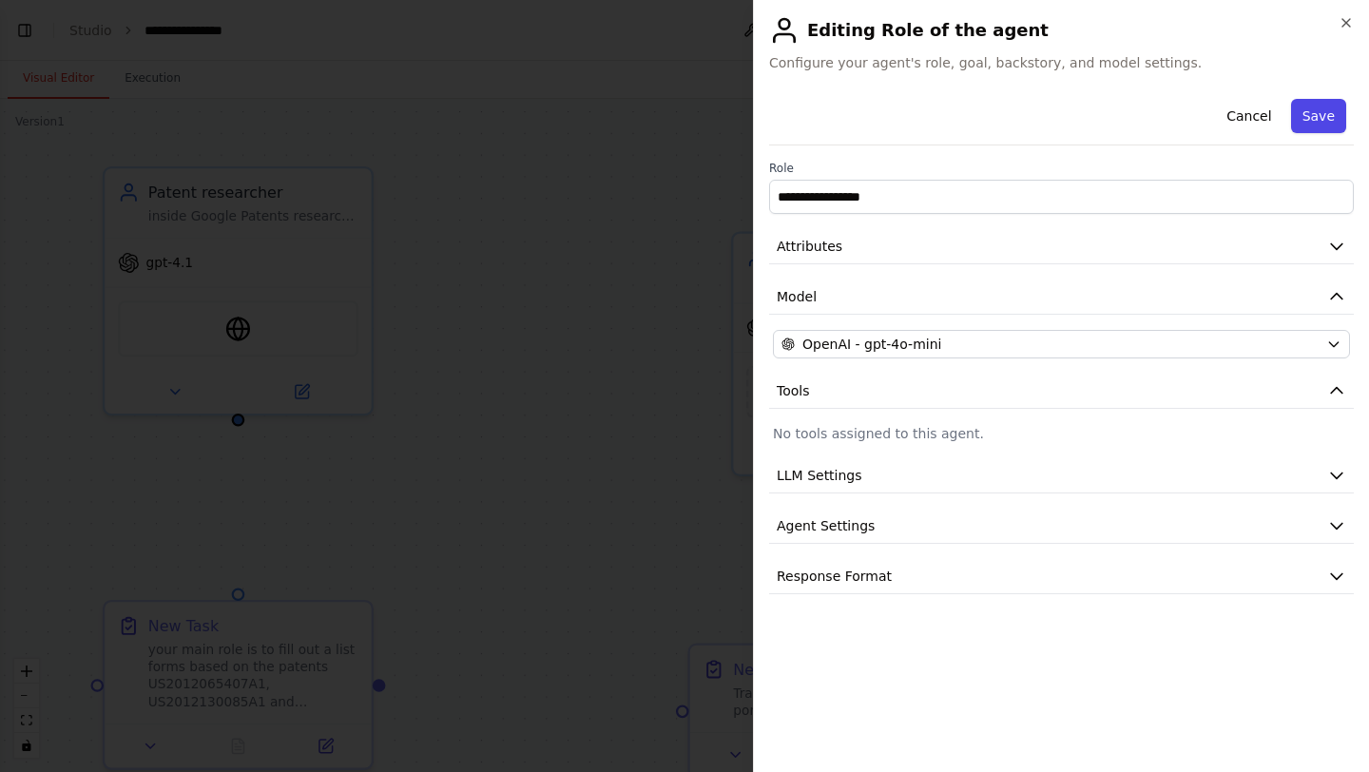
click at [1327, 106] on button "Save" at bounding box center [1318, 116] width 55 height 34
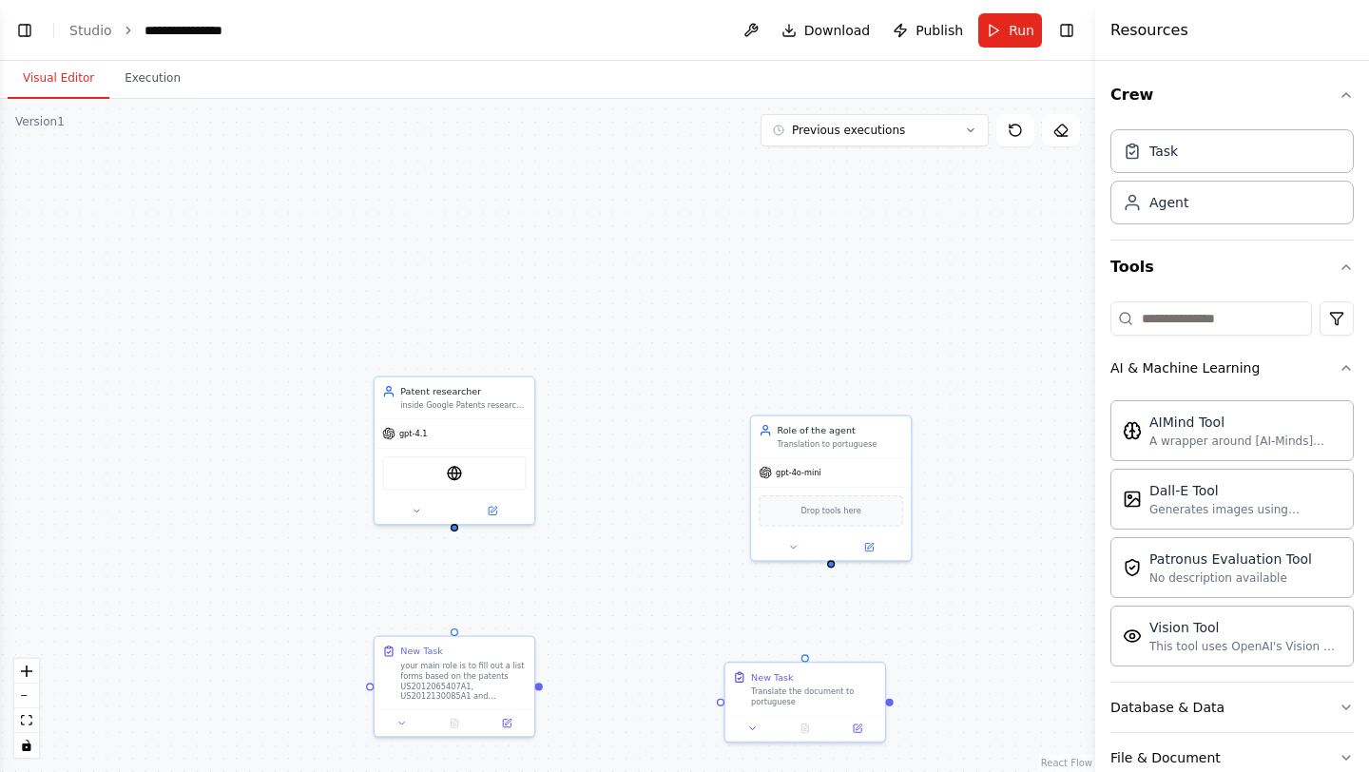
drag, startPoint x: 460, startPoint y: 494, endPoint x: 455, endPoint y: 532, distance: 37.4
click at [455, 532] on div "Patent researcher inside Google Patents research the number of the patents and …" at bounding box center [547, 435] width 1095 height 673
drag, startPoint x: 455, startPoint y: 525, endPoint x: 458, endPoint y: 650, distance: 125.5
click at [458, 495] on div at bounding box center [456, 508] width 160 height 26
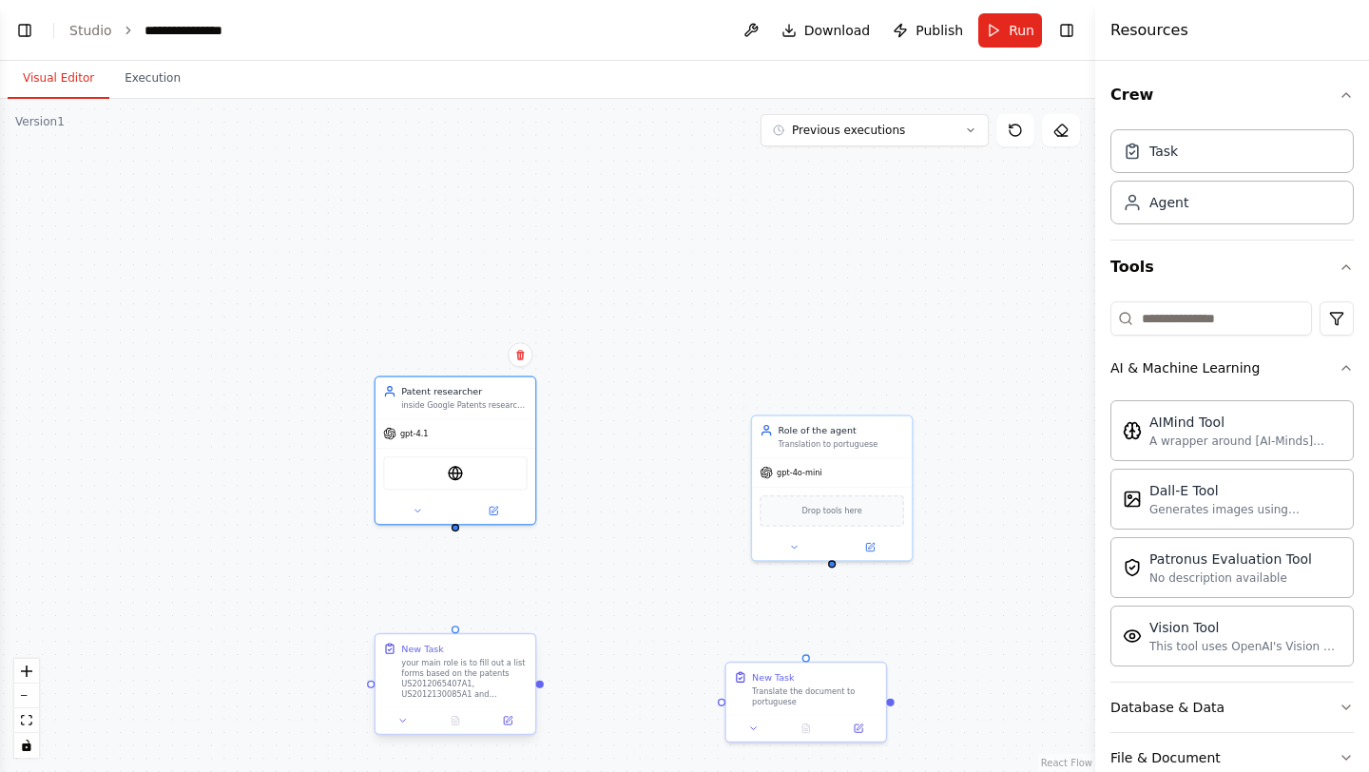
drag, startPoint x: 454, startPoint y: 528, endPoint x: 447, endPoint y: 653, distance: 125.7
drag, startPoint x: 455, startPoint y: 522, endPoint x: 447, endPoint y: 637, distance: 115.4
click at [669, 597] on div "Patent researcher inside Google Patents research the number of the patents and …" at bounding box center [547, 435] width 1095 height 673
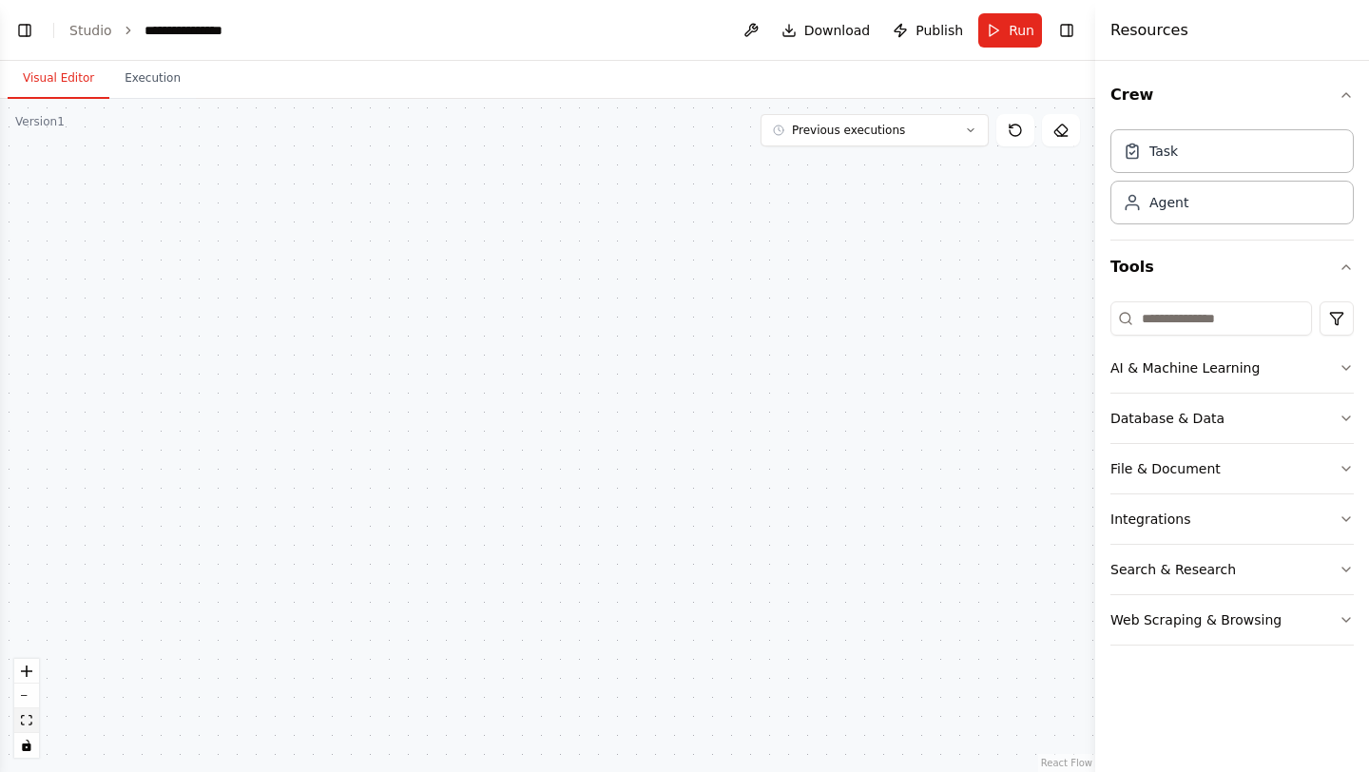
click at [31, 715] on icon "fit view" at bounding box center [26, 720] width 11 height 10
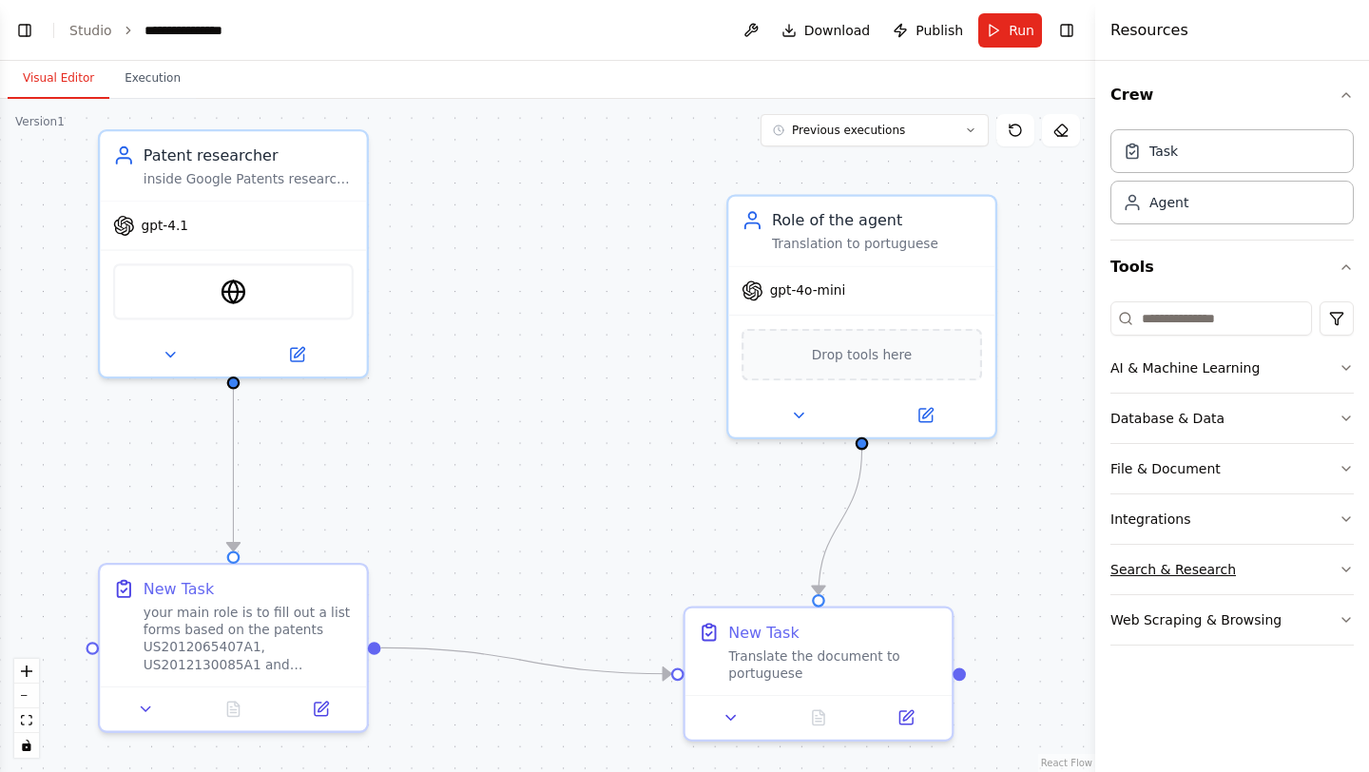
click at [1249, 559] on button "Search & Research" at bounding box center [1232, 569] width 243 height 49
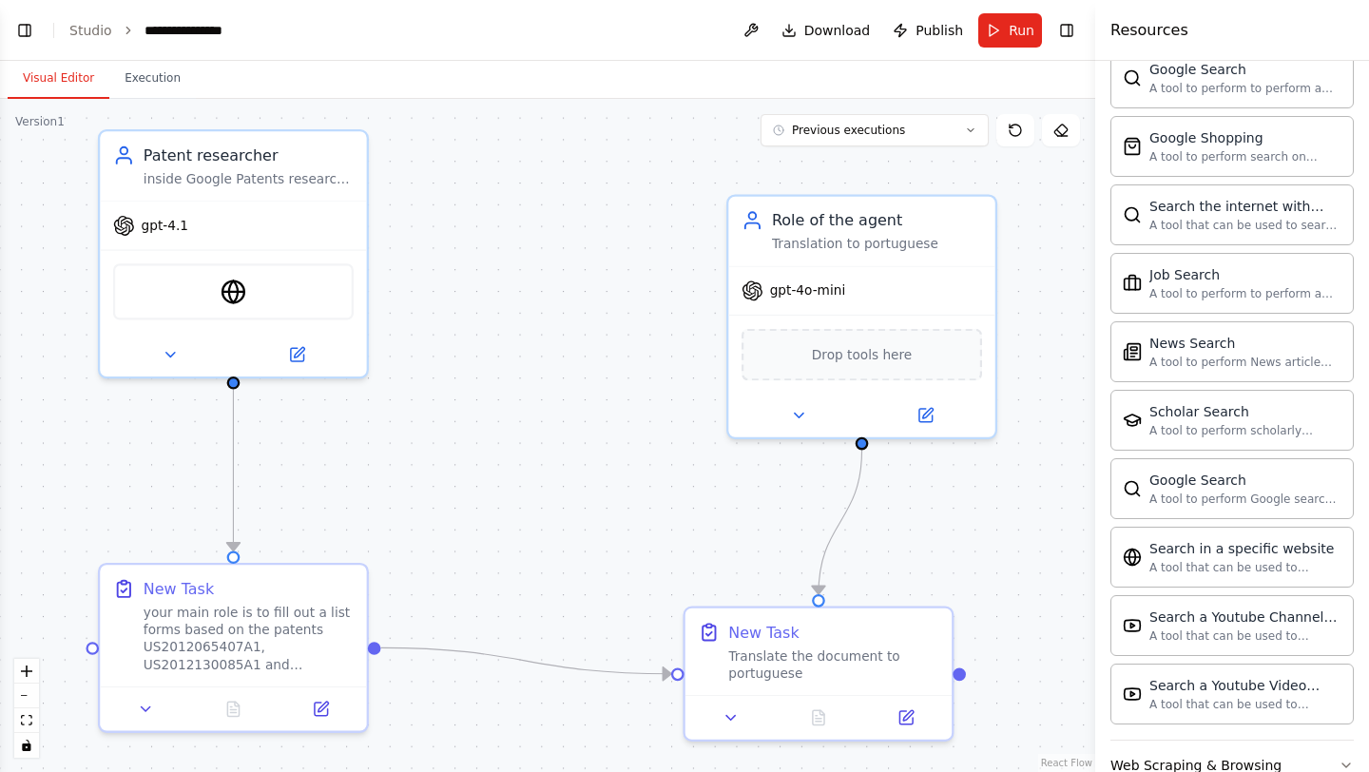
scroll to position [878, 0]
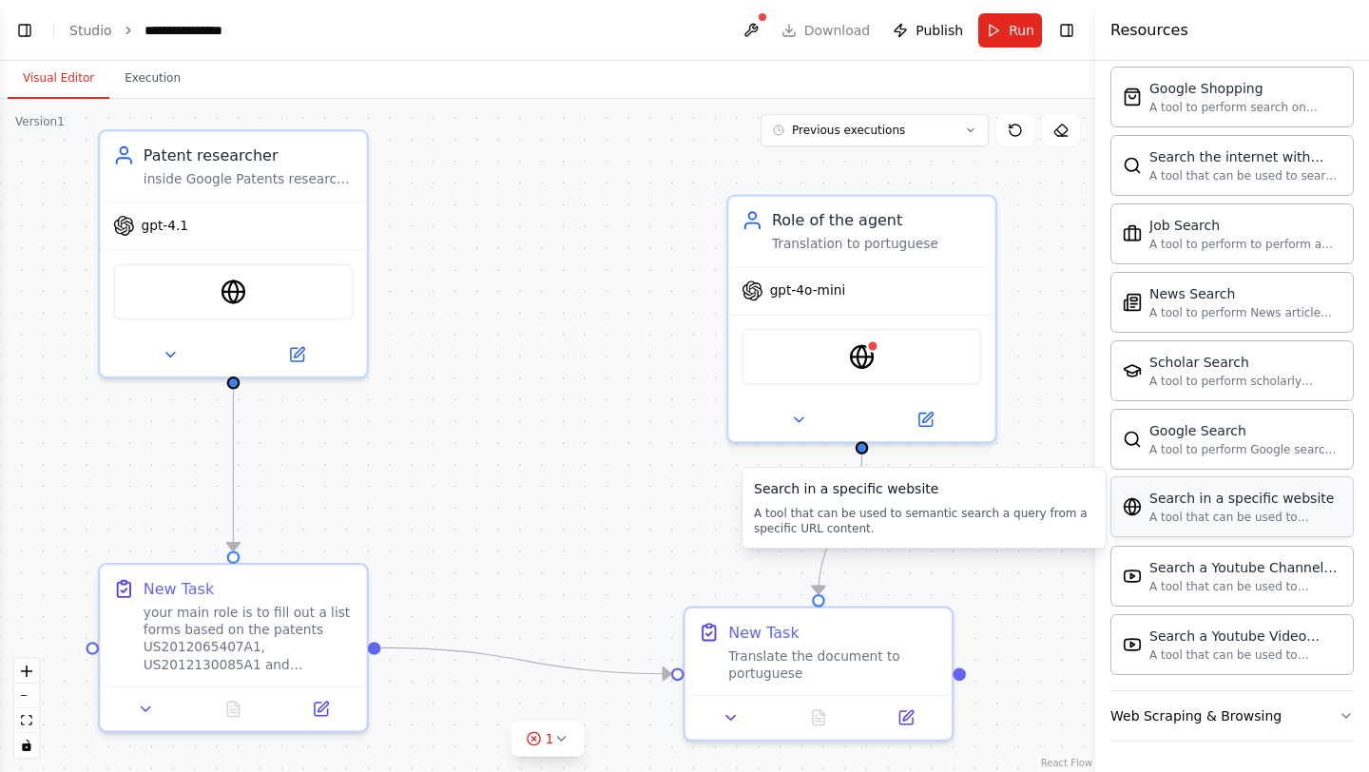
drag, startPoint x: 1239, startPoint y: 501, endPoint x: 1215, endPoint y: 496, distance: 24.2
click at [851, 356] on img at bounding box center [862, 357] width 26 height 26
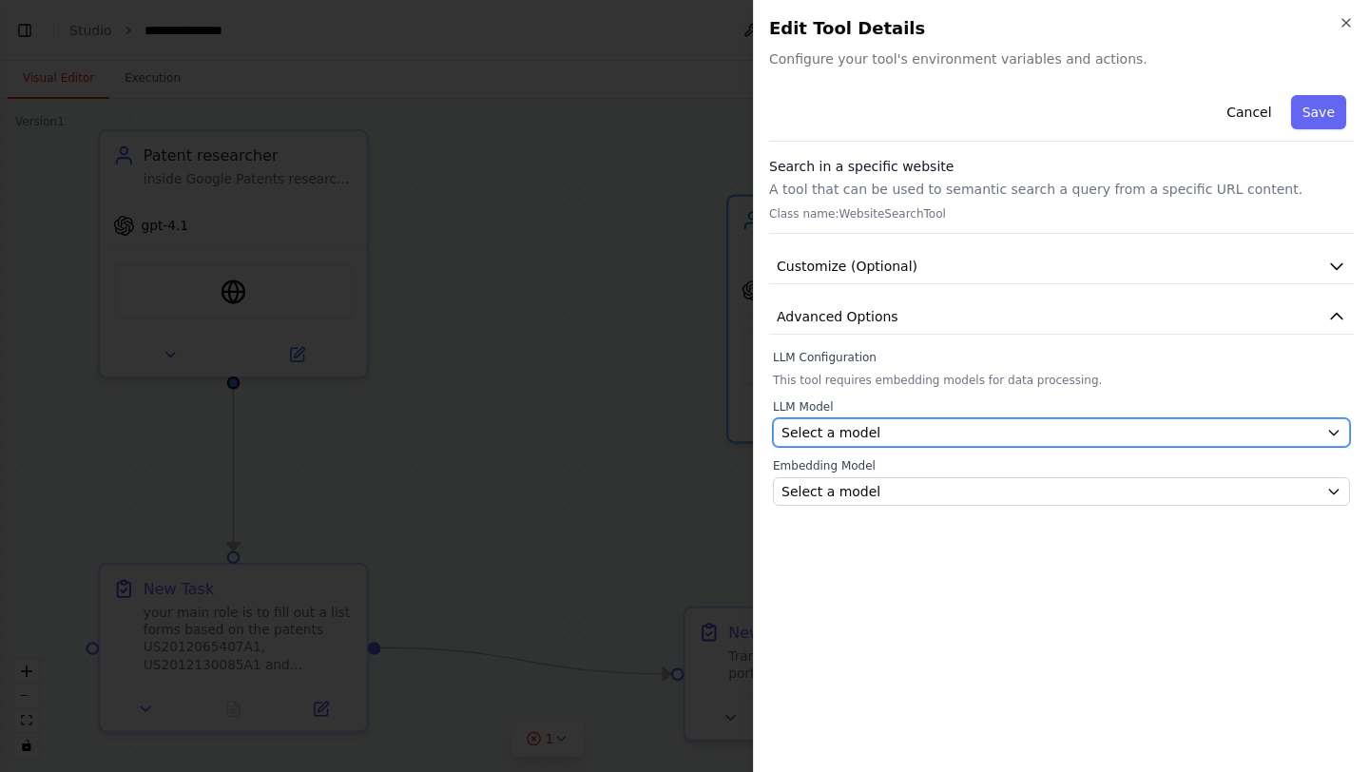
click at [874, 434] on div "Select a model" at bounding box center [1050, 432] width 537 height 19
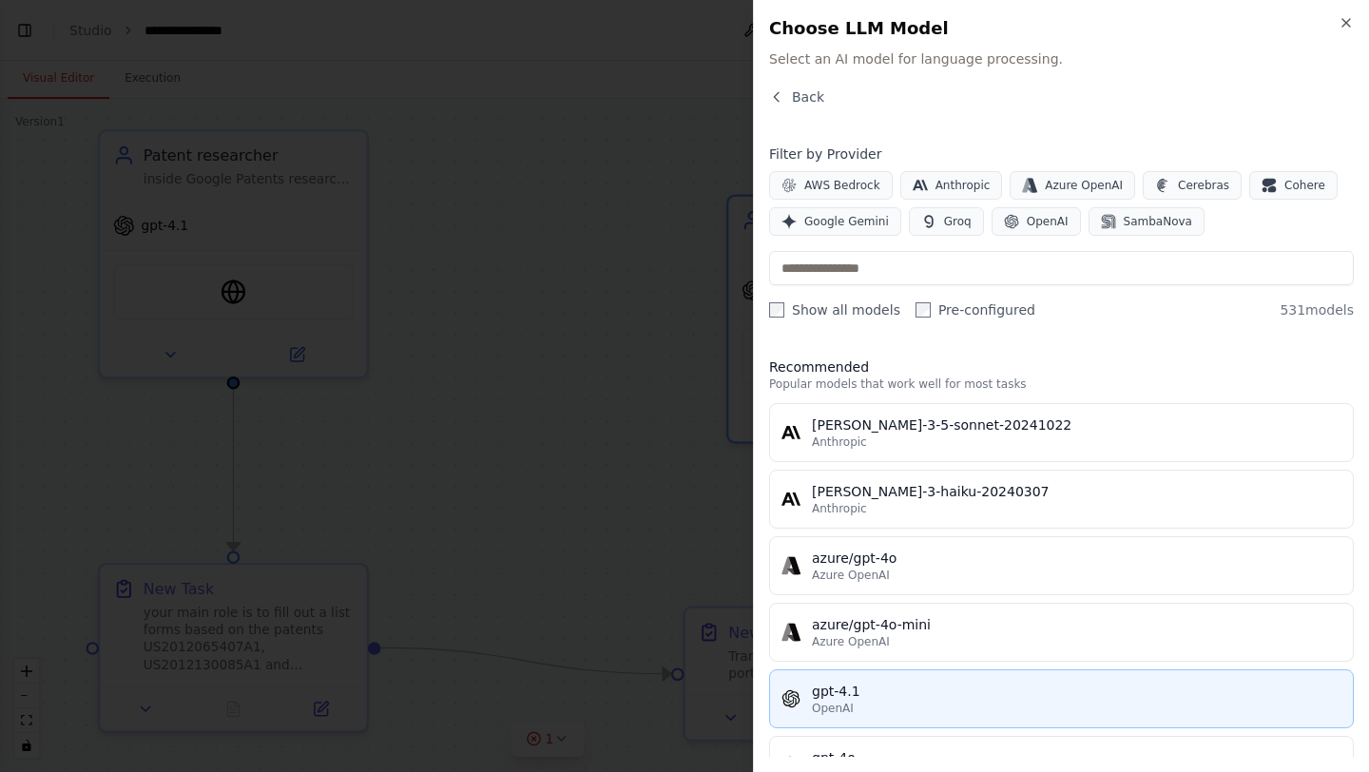
click at [876, 694] on div "gpt-4.1" at bounding box center [1077, 691] width 530 height 19
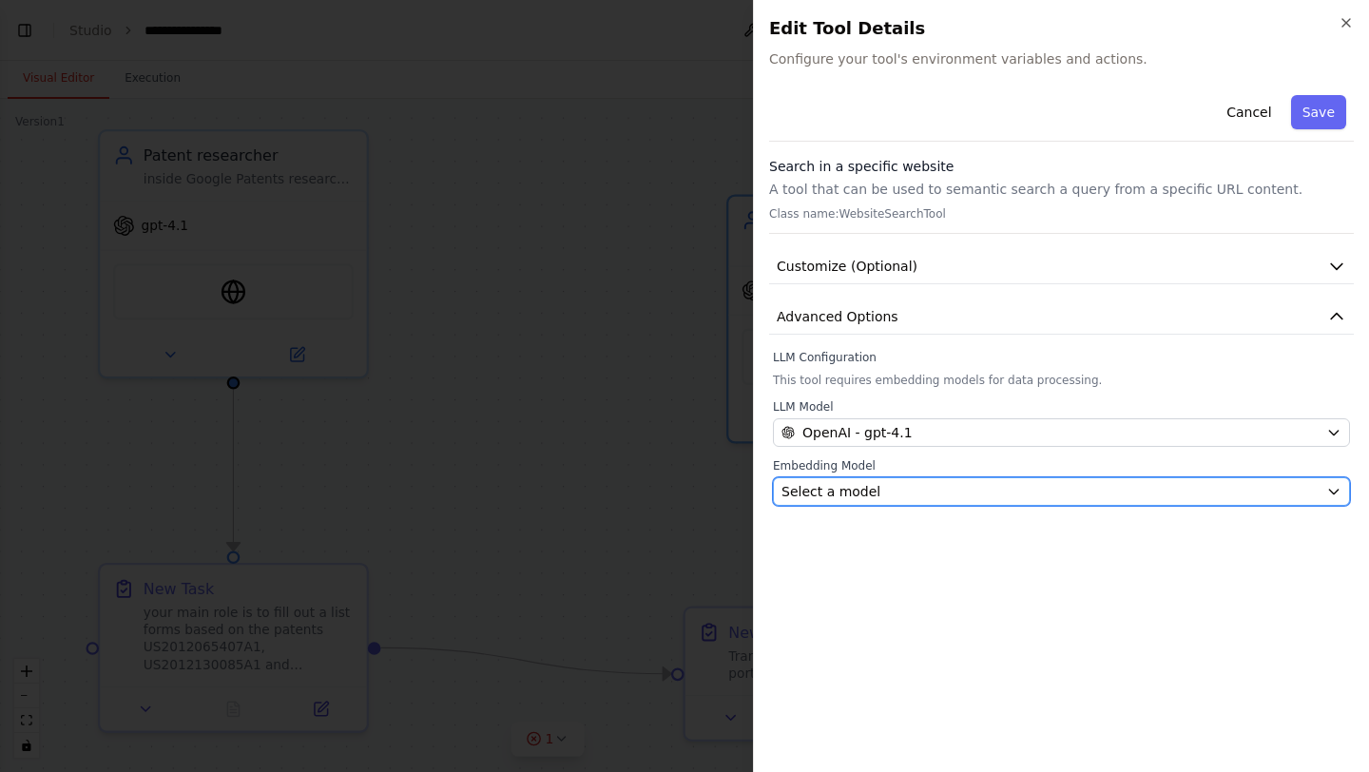
click at [917, 490] on div "Select a model" at bounding box center [1050, 491] width 537 height 19
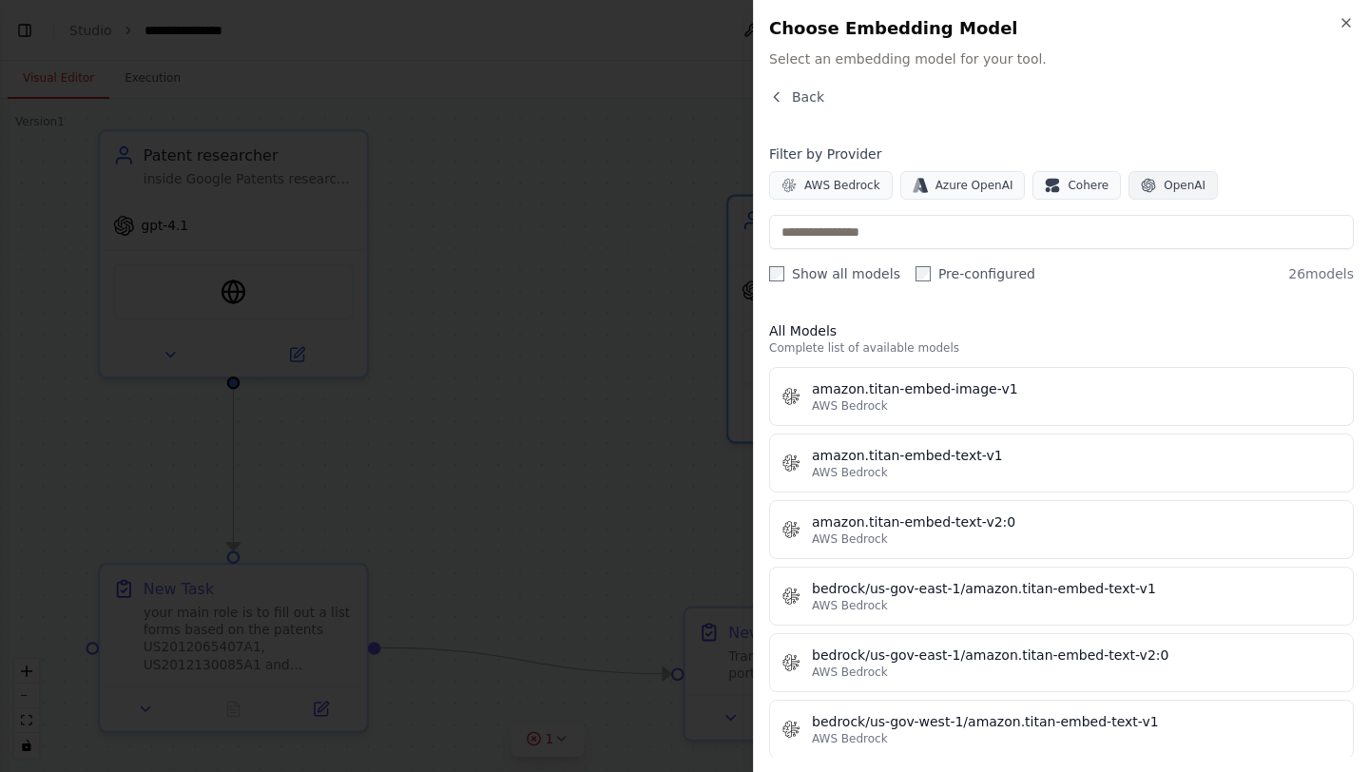
click at [1176, 192] on span "OpenAI" at bounding box center [1185, 185] width 42 height 15
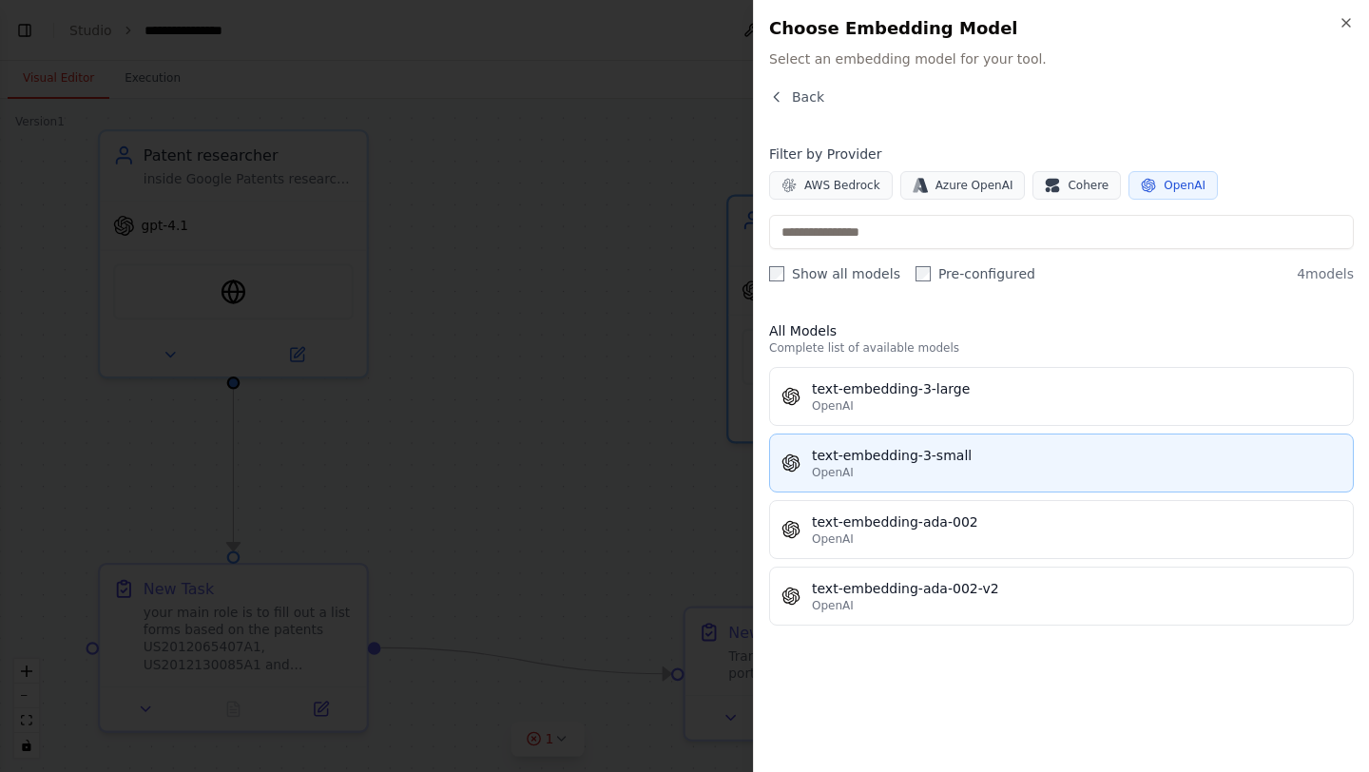
click at [856, 484] on button "text-embedding-3-small OpenAI" at bounding box center [1061, 463] width 585 height 59
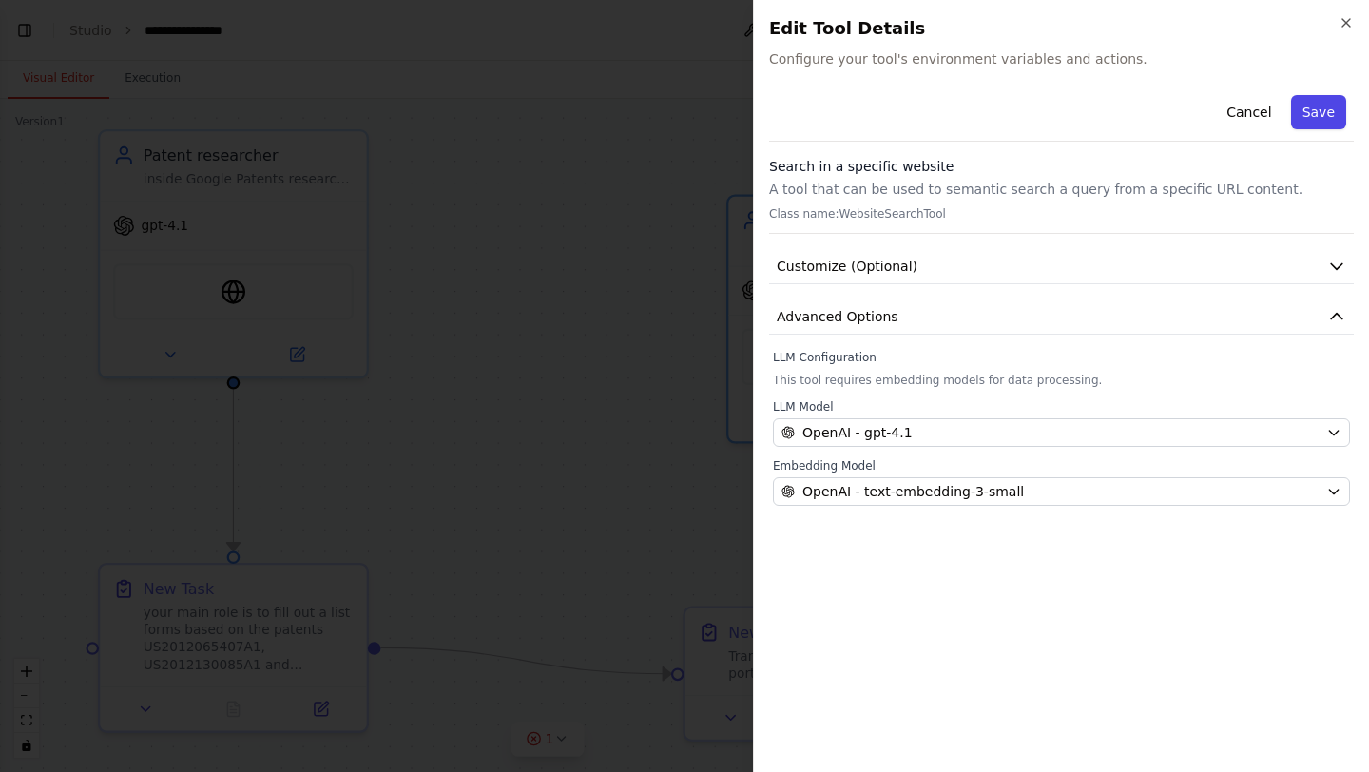
click at [1317, 114] on button "Save" at bounding box center [1318, 112] width 55 height 34
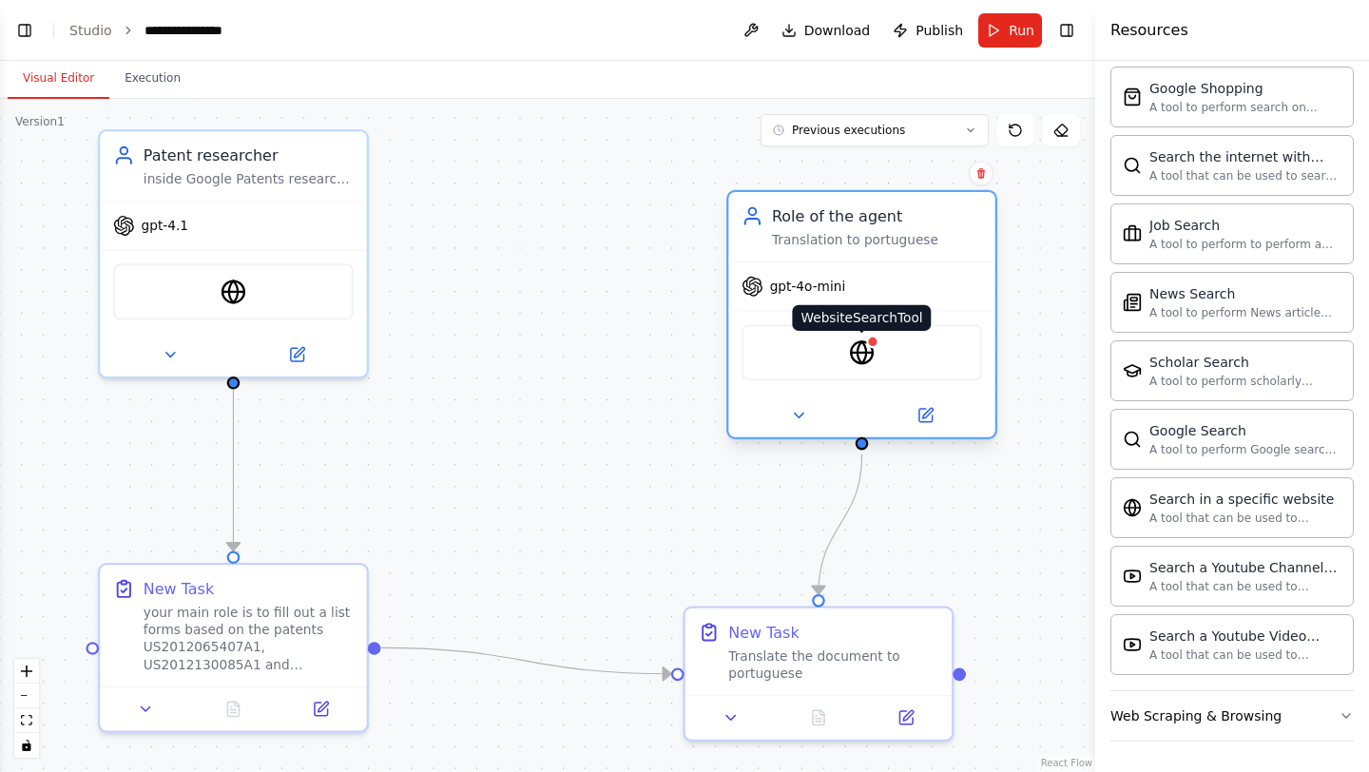
click at [866, 351] on img at bounding box center [862, 352] width 26 height 26
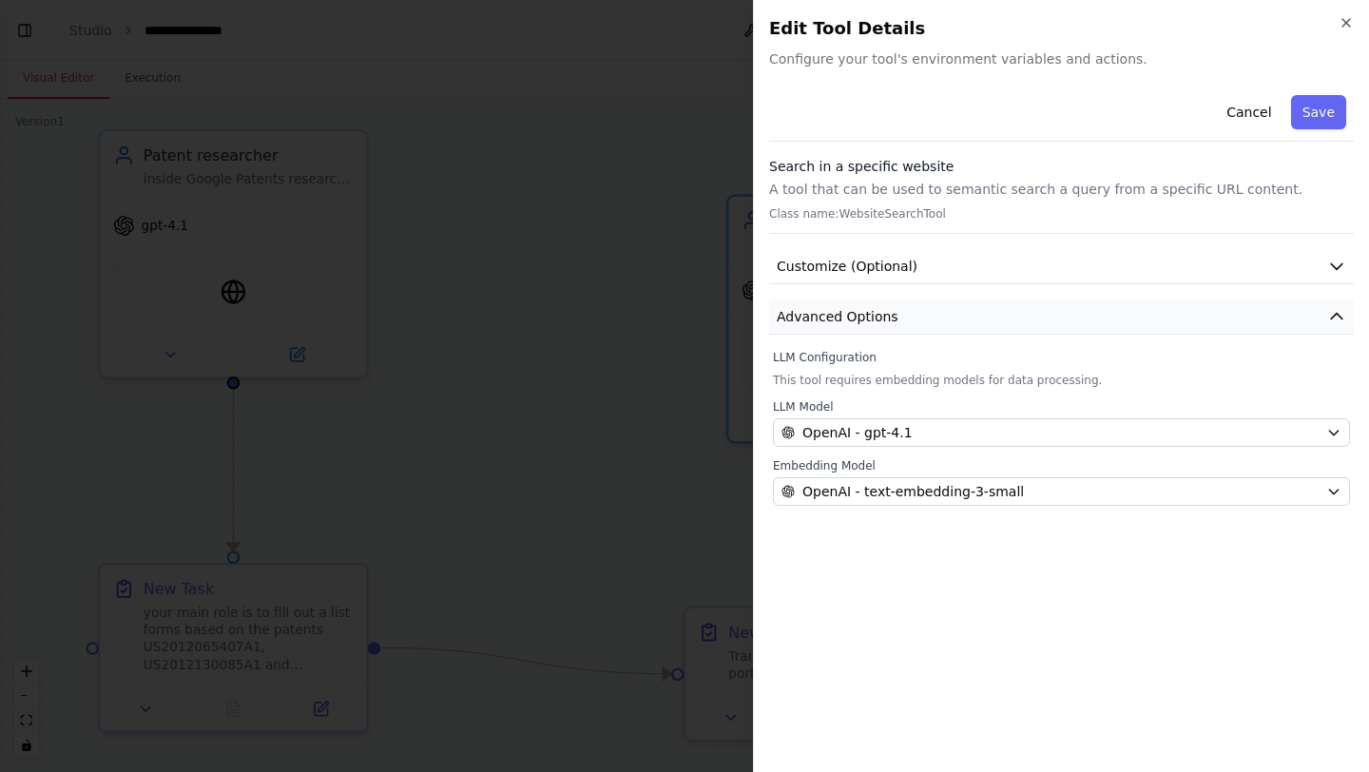
click at [932, 310] on button "Advanced Options" at bounding box center [1061, 317] width 585 height 35
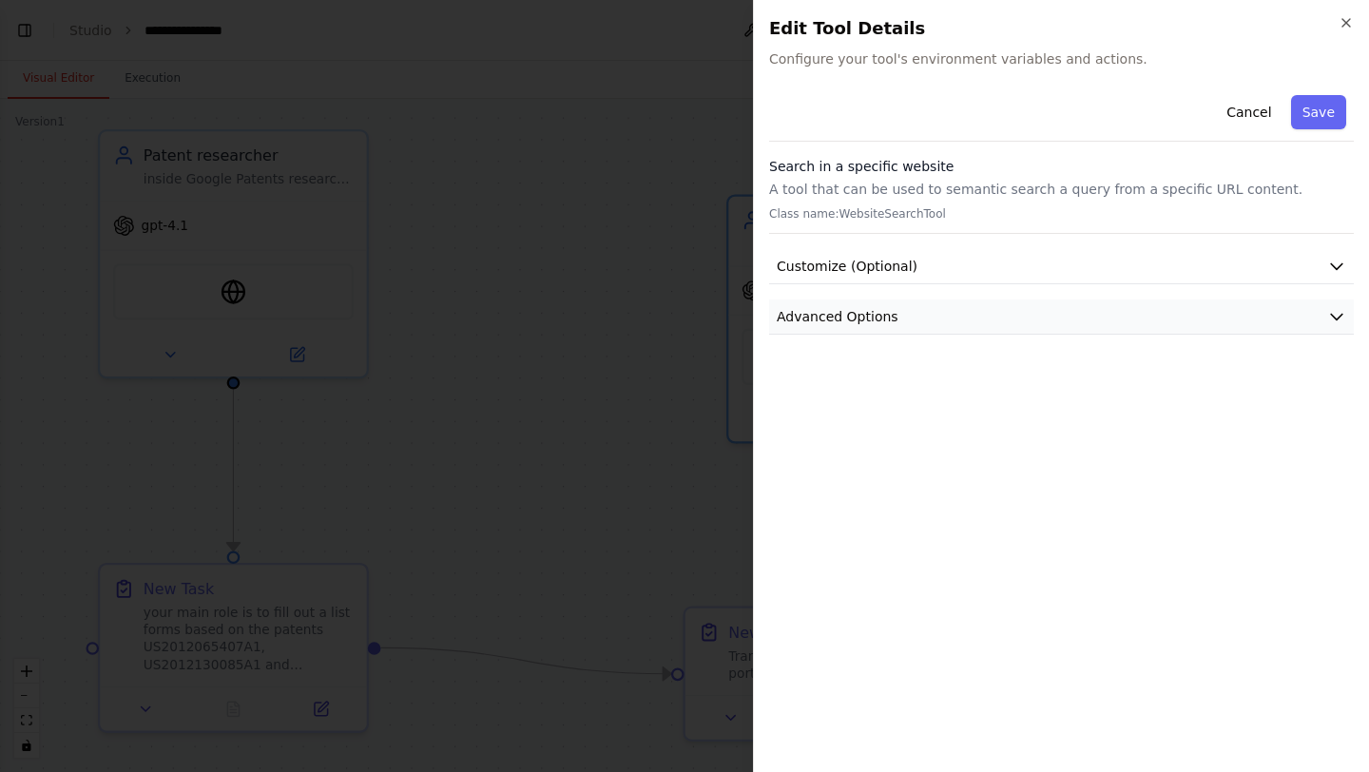
click at [932, 310] on button "Advanced Options" at bounding box center [1061, 317] width 585 height 35
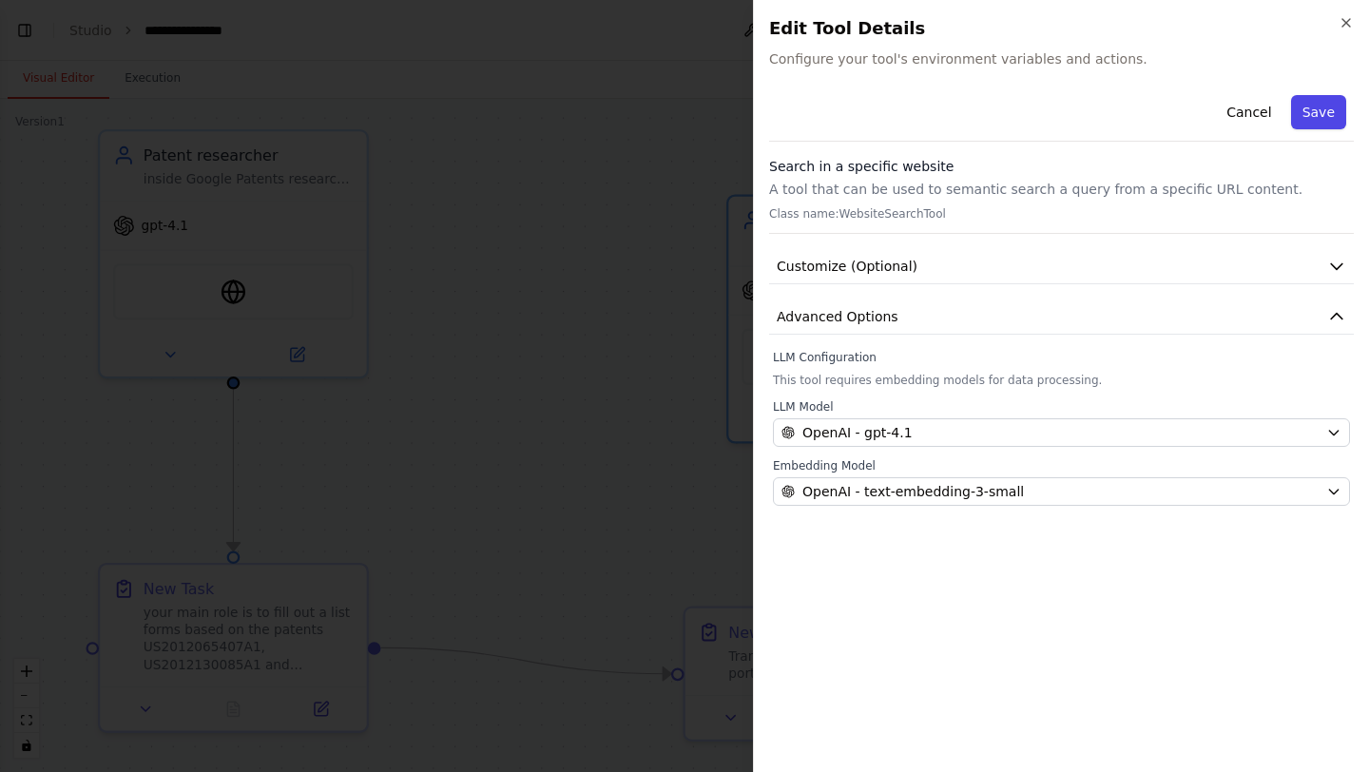
click at [1318, 106] on button "Save" at bounding box center [1318, 112] width 55 height 34
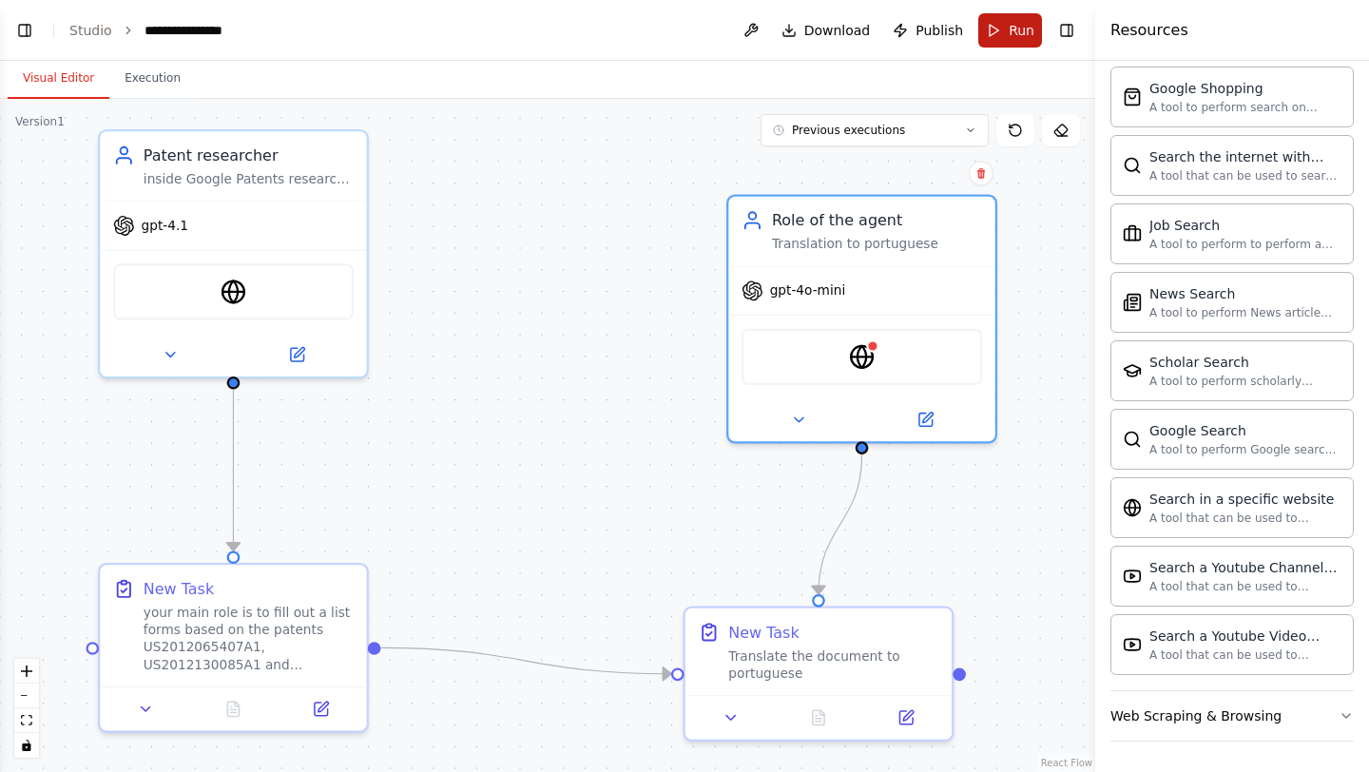
click at [1026, 31] on span "Run" at bounding box center [1022, 30] width 26 height 19
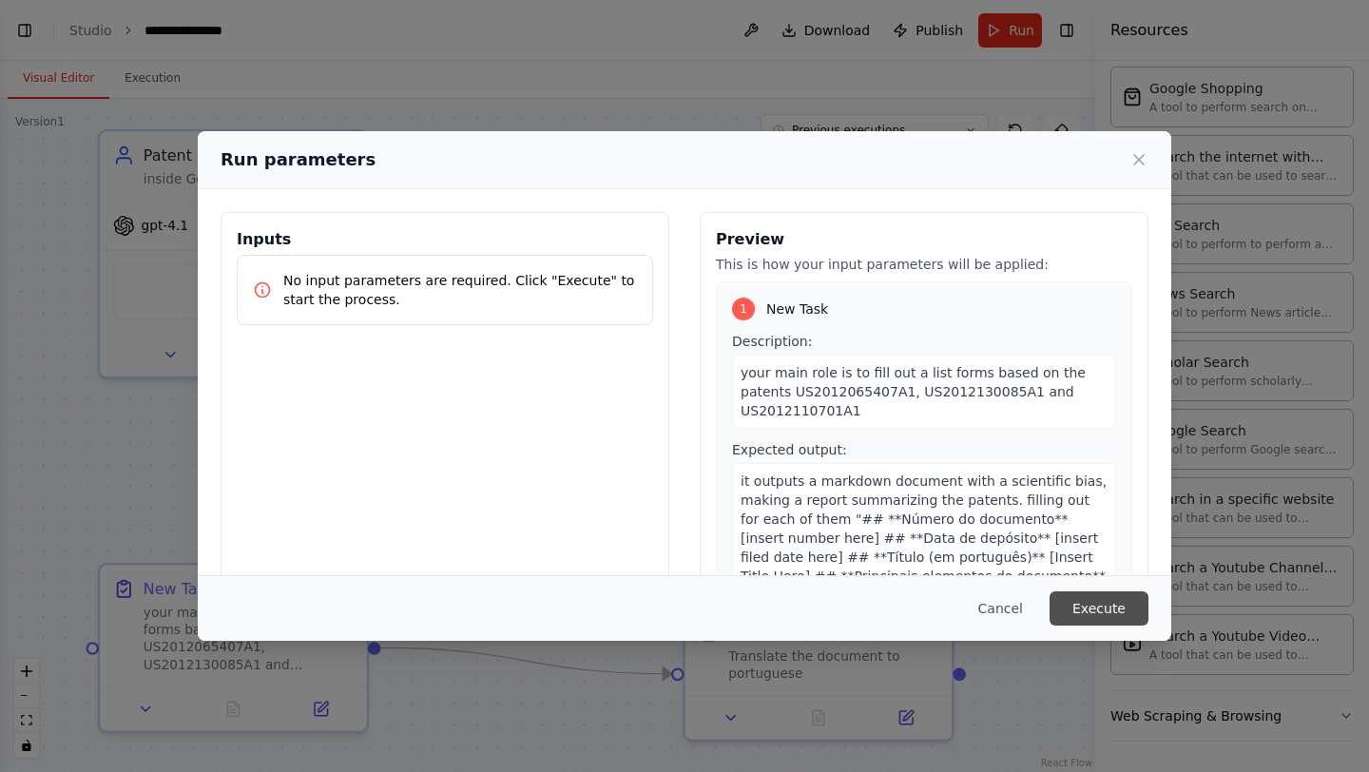
click at [1121, 613] on button "Execute" at bounding box center [1099, 608] width 99 height 34
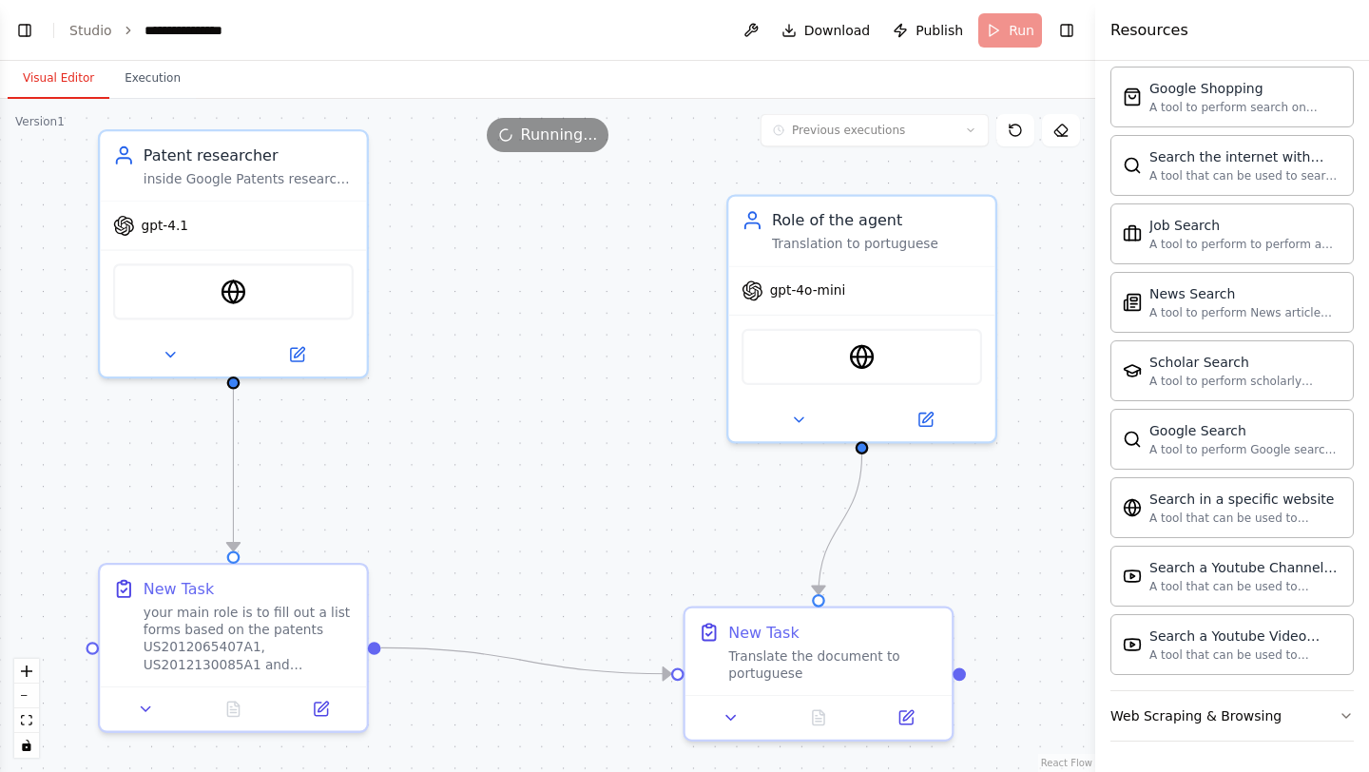
click at [70, 84] on button "Visual Editor" at bounding box center [59, 79] width 102 height 40
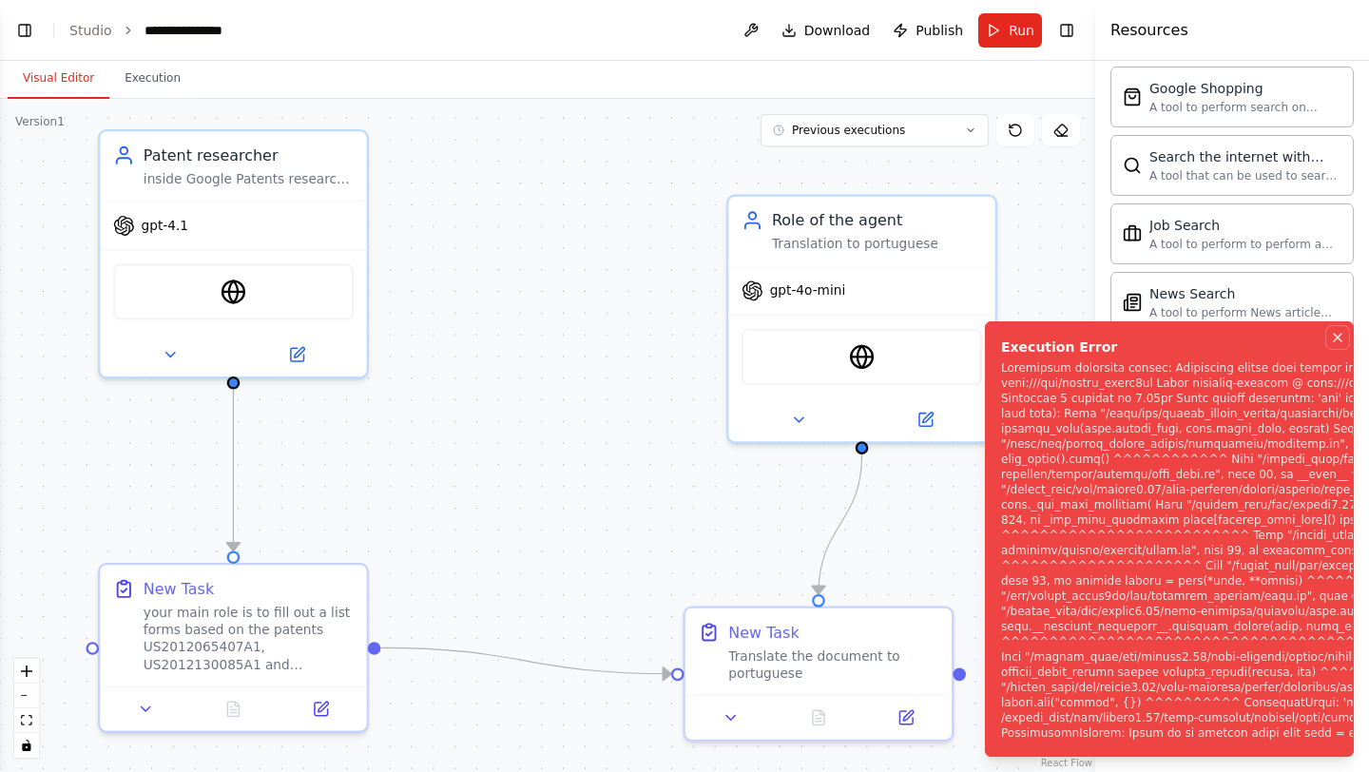
click at [1340, 334] on icon "Notifications (F8)" at bounding box center [1338, 338] width 8 height 8
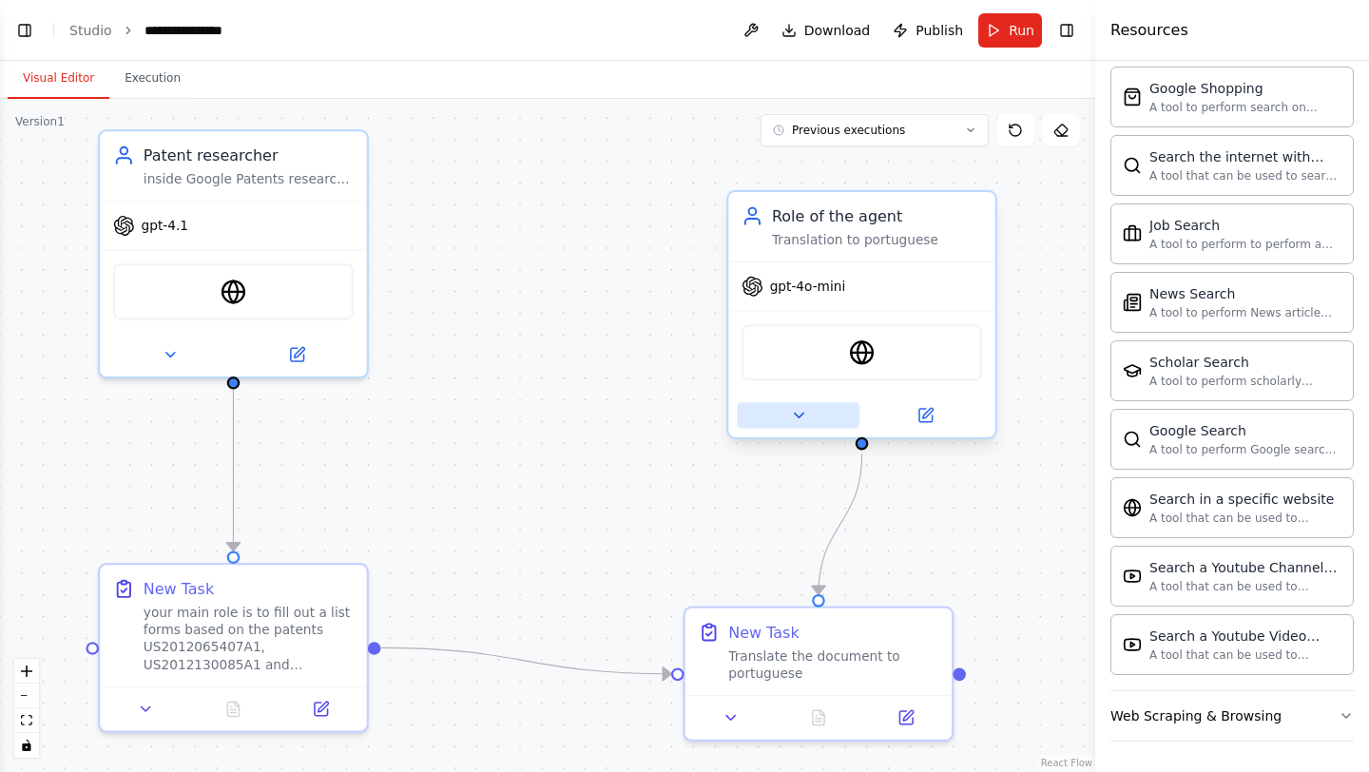
click at [816, 415] on button at bounding box center [798, 415] width 123 height 26
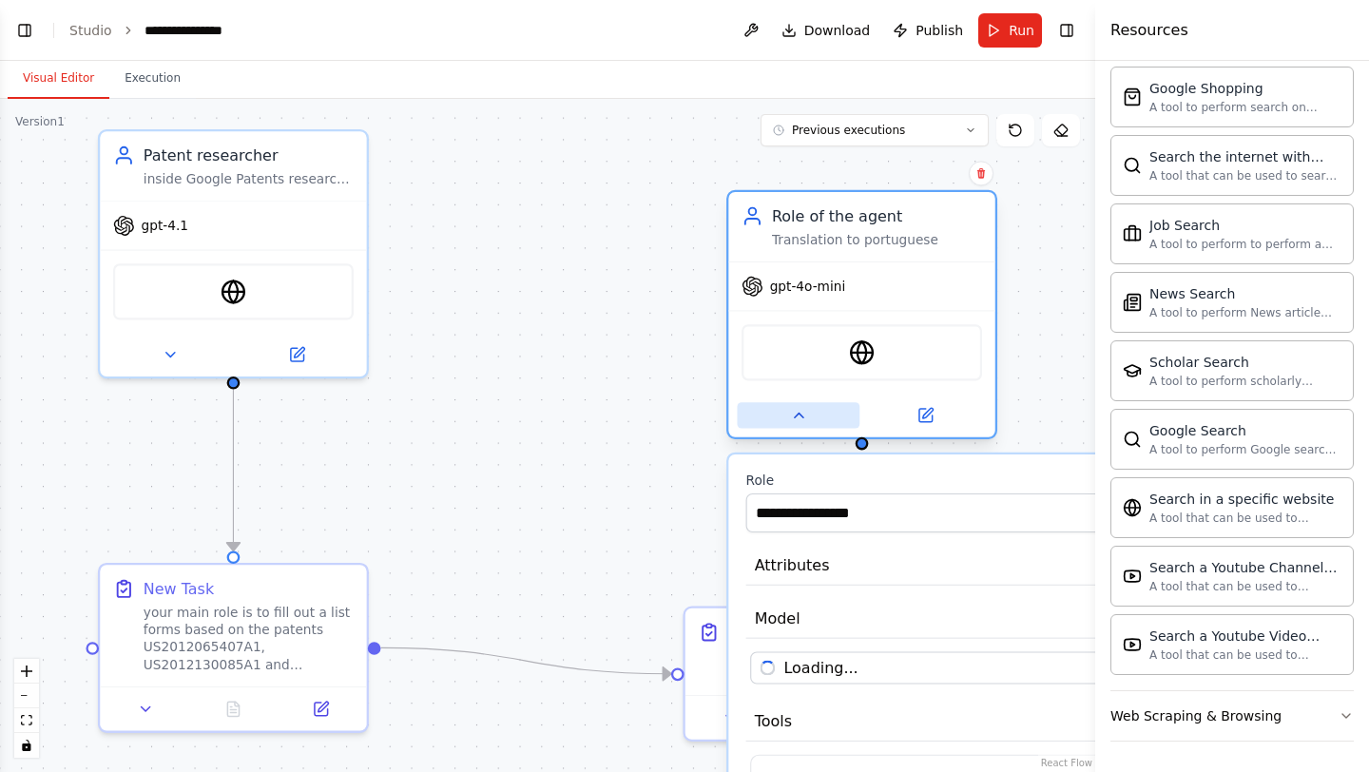
click at [816, 415] on button at bounding box center [798, 415] width 123 height 26
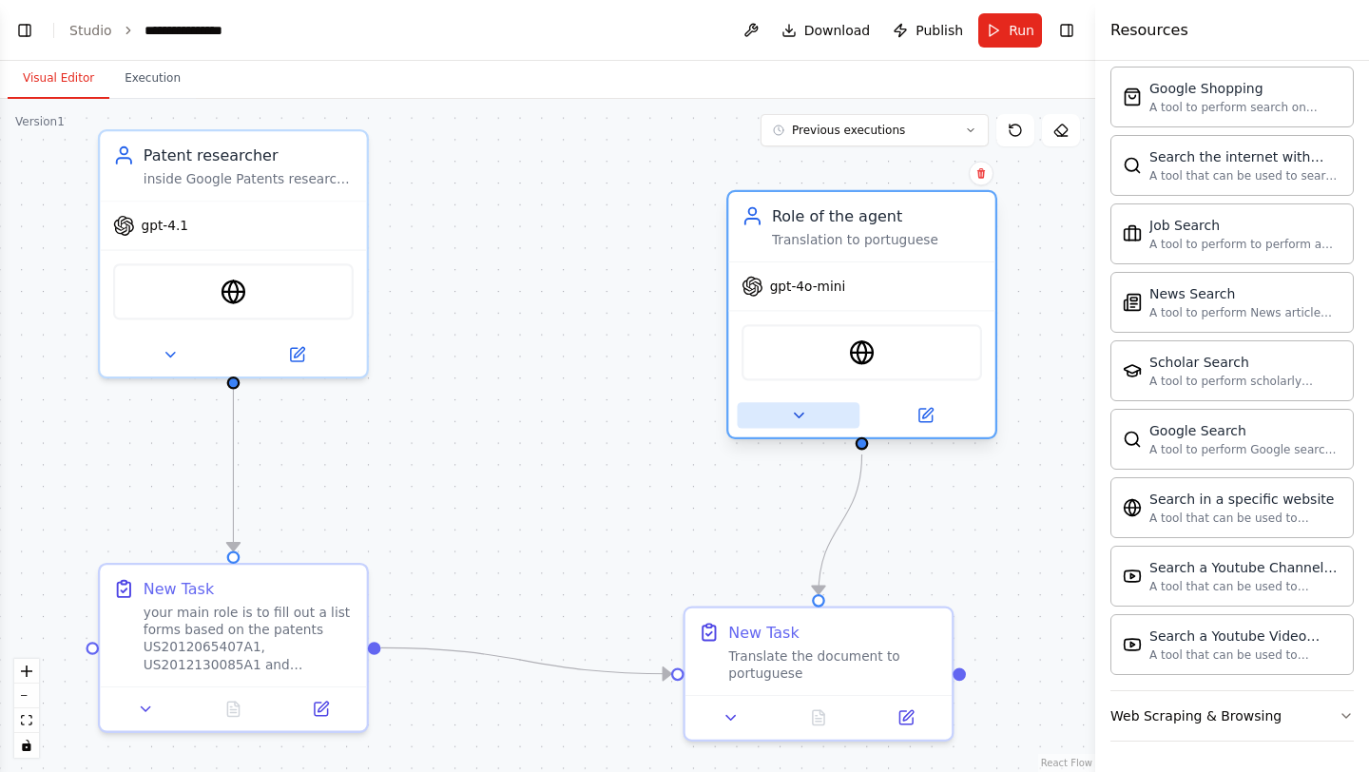
click at [816, 415] on button at bounding box center [798, 415] width 123 height 26
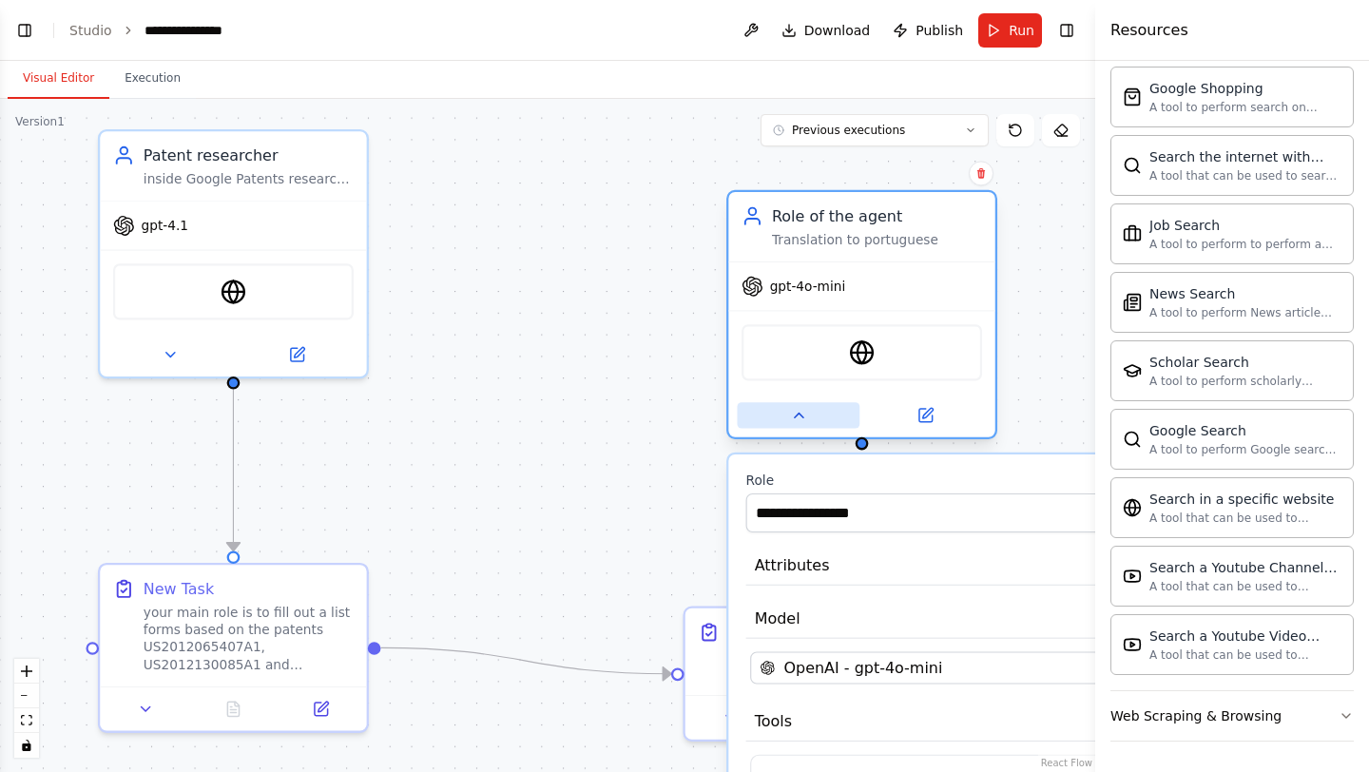
click at [816, 415] on button at bounding box center [798, 415] width 123 height 26
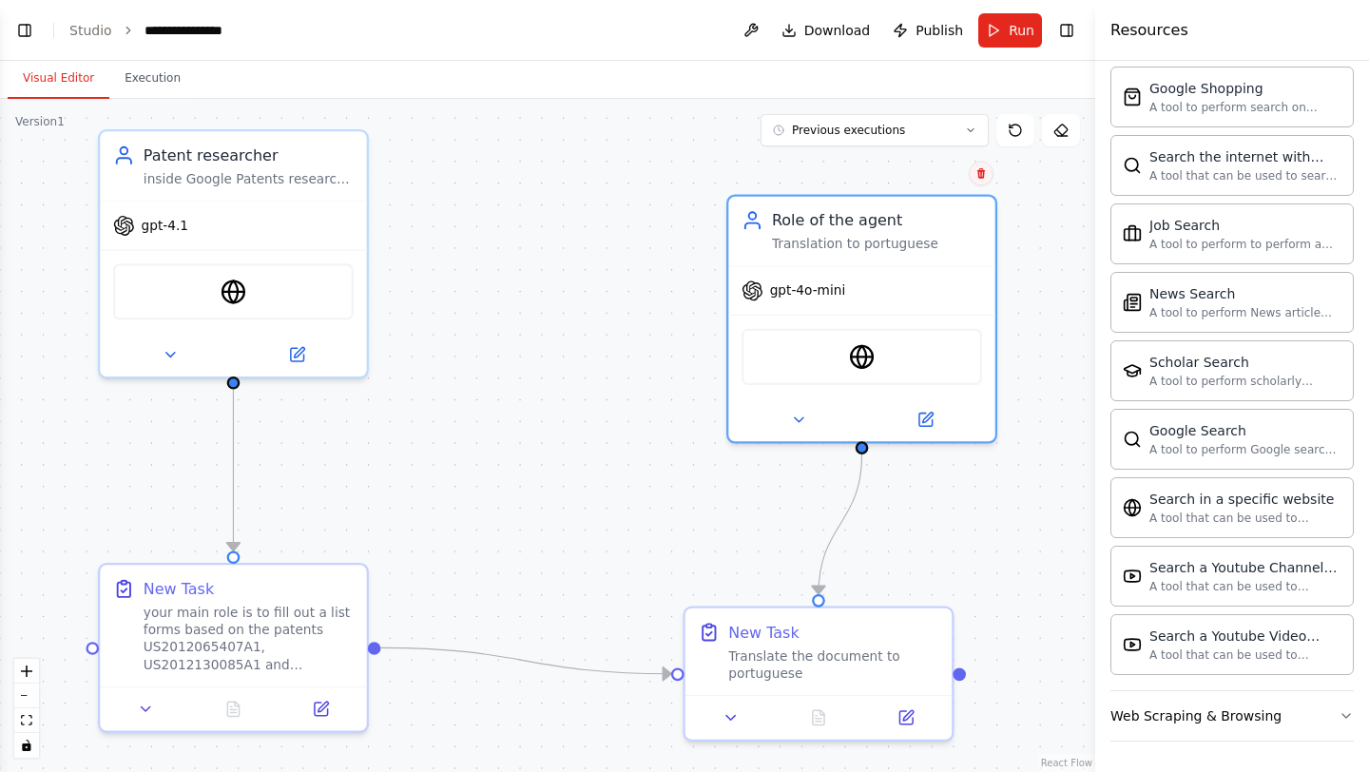
click at [984, 169] on icon at bounding box center [981, 172] width 11 height 11
click at [938, 177] on button "Confirm" at bounding box center [928, 173] width 68 height 23
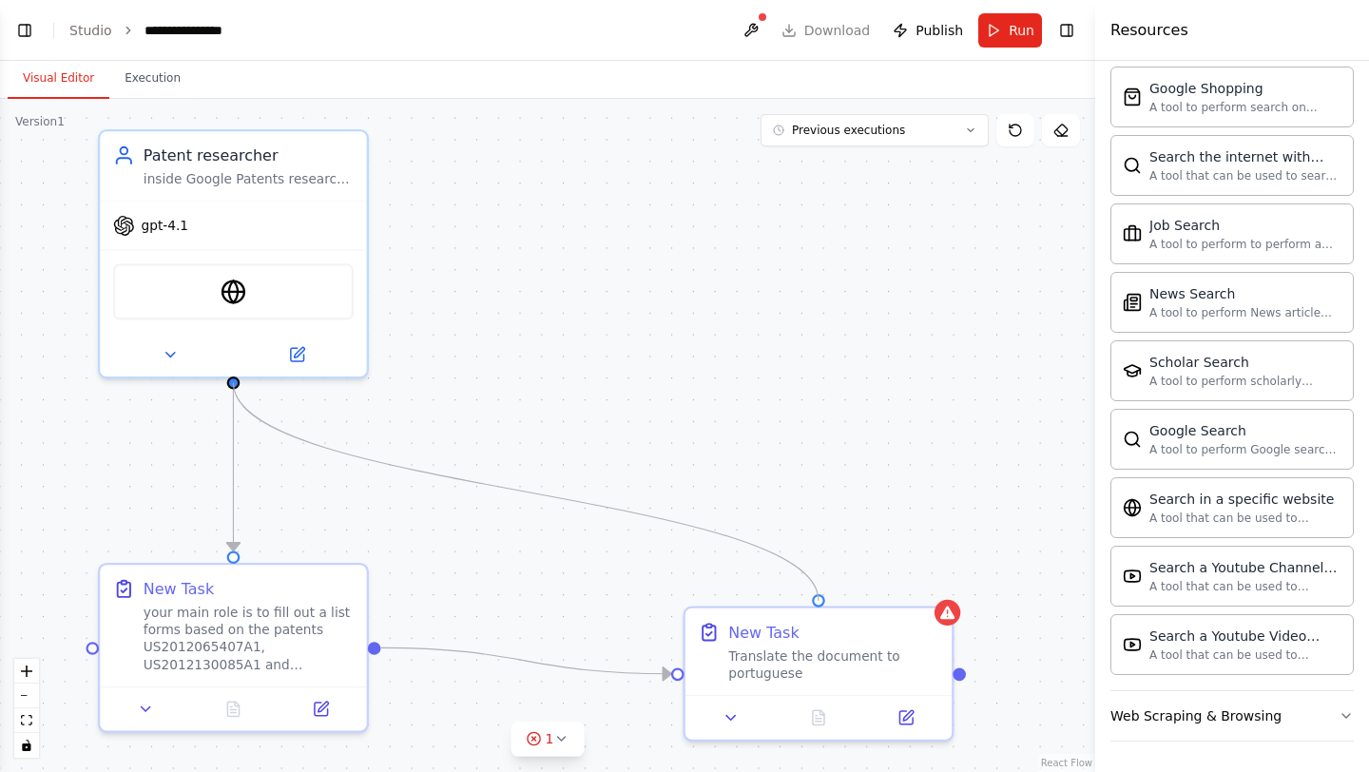
drag, startPoint x: 235, startPoint y: 383, endPoint x: 836, endPoint y: 601, distance: 639.2
click at [836, 601] on div ".deletable-edge-delete-btn { width: 20px; height: 20px; border: 0px solid #ffff…" at bounding box center [547, 435] width 1095 height 673
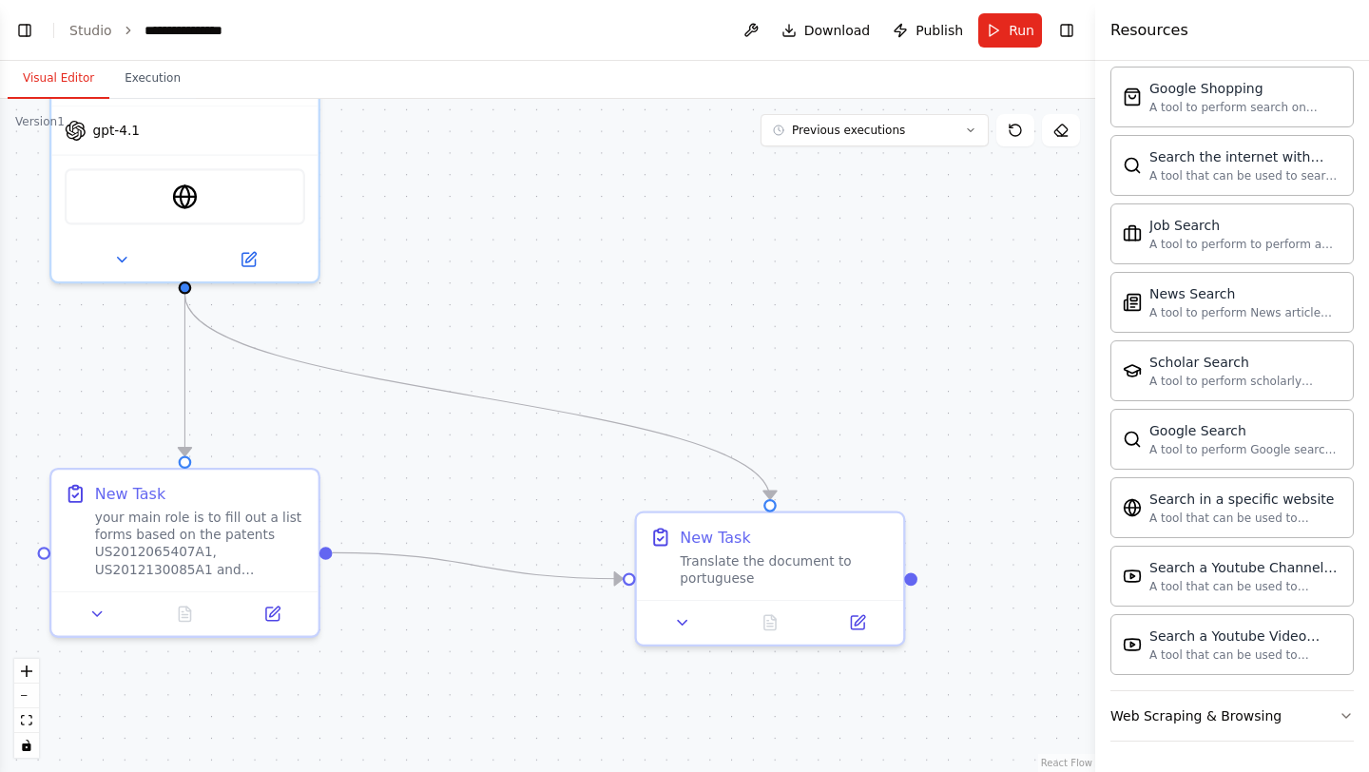
drag, startPoint x: 880, startPoint y: 568, endPoint x: 831, endPoint y: 474, distance: 105.9
click at [831, 474] on div ".deletable-edge-delete-btn { width: 20px; height: 20px; border: 0px solid #ffff…" at bounding box center [547, 435] width 1095 height 673
click at [1014, 29] on span "Run" at bounding box center [1022, 30] width 26 height 19
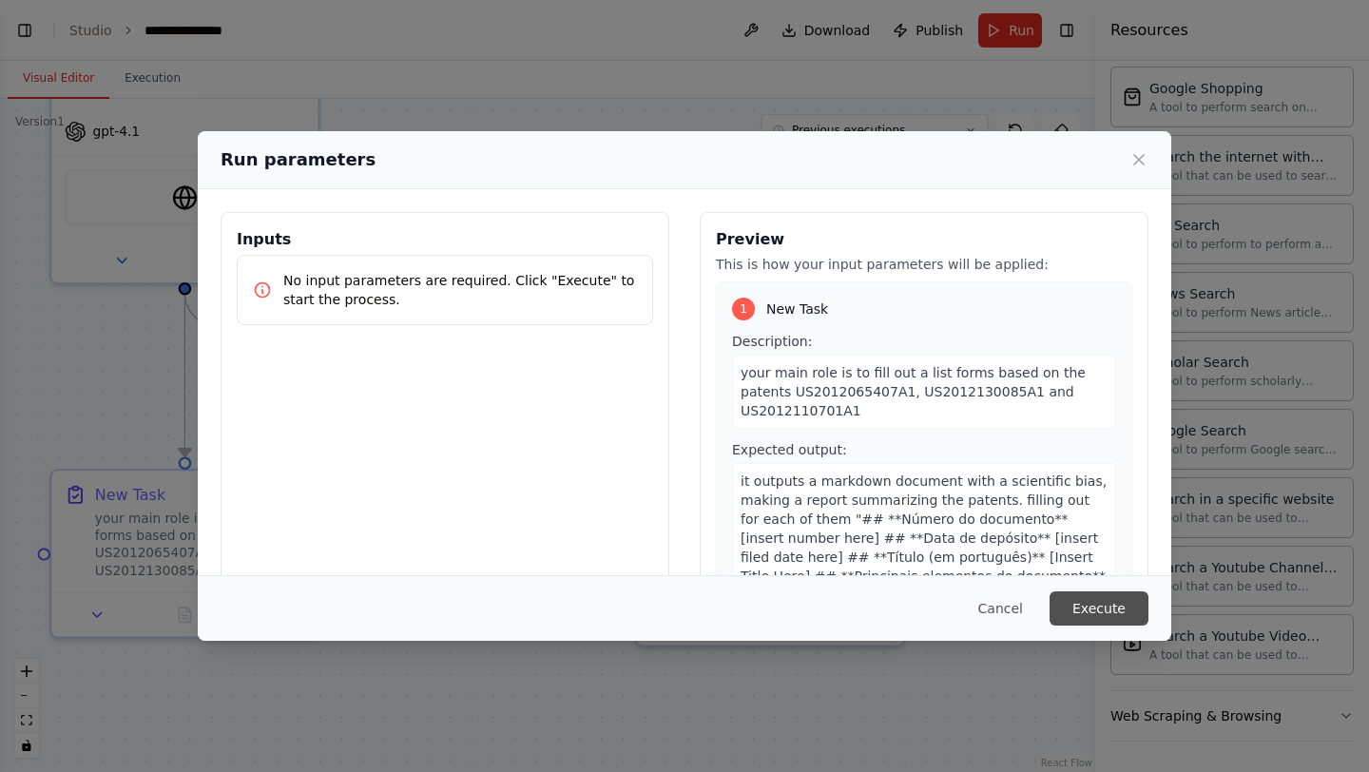
click at [1106, 616] on button "Execute" at bounding box center [1099, 608] width 99 height 34
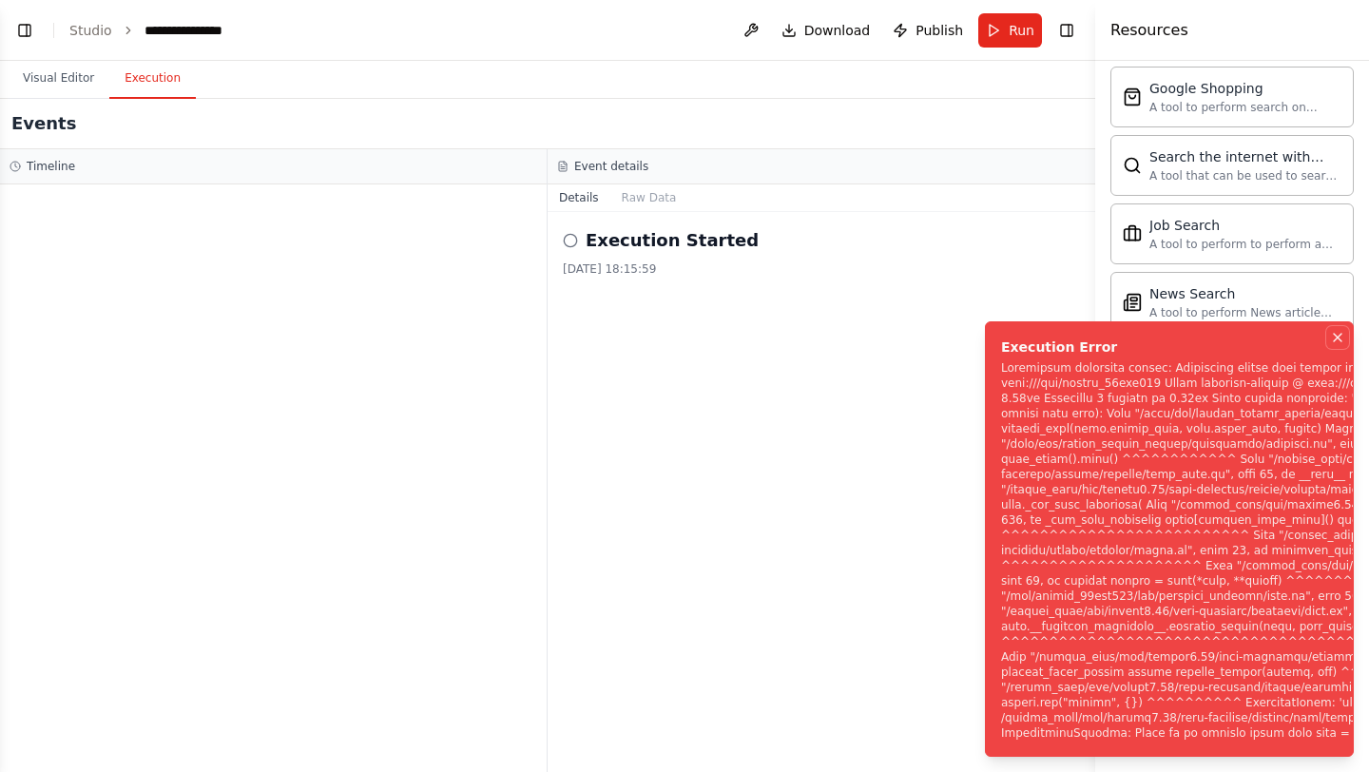
click at [1339, 334] on icon "Notifications (F8)" at bounding box center [1338, 338] width 8 height 8
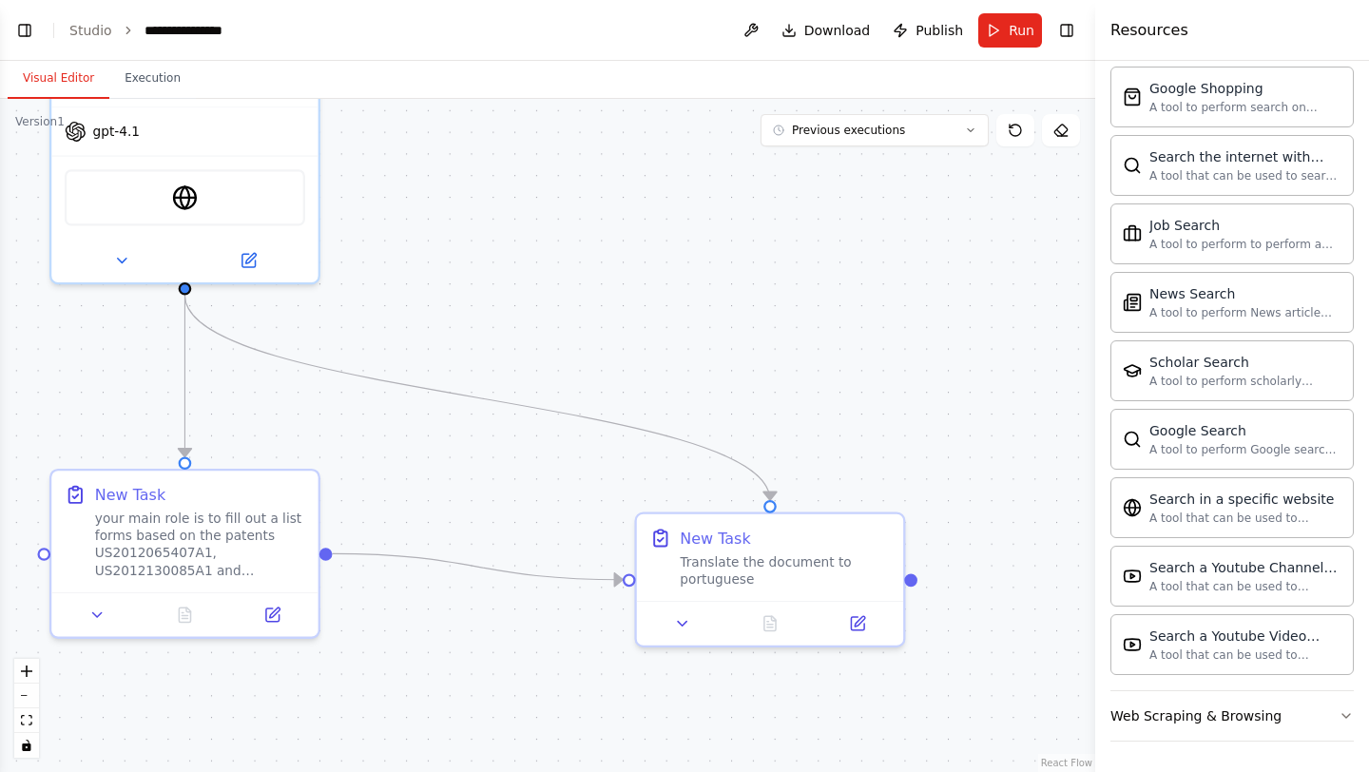
click at [83, 78] on button "Visual Editor" at bounding box center [59, 79] width 102 height 40
click at [499, 396] on icon "Edge from 26cd7511-6119-4693-9411-eb37ff7fd9b1 to 45248f9e-4691-4c98-ad6e-55758…" at bounding box center [477, 398] width 586 height 204
click at [477, 397] on icon at bounding box center [478, 398] width 9 height 9
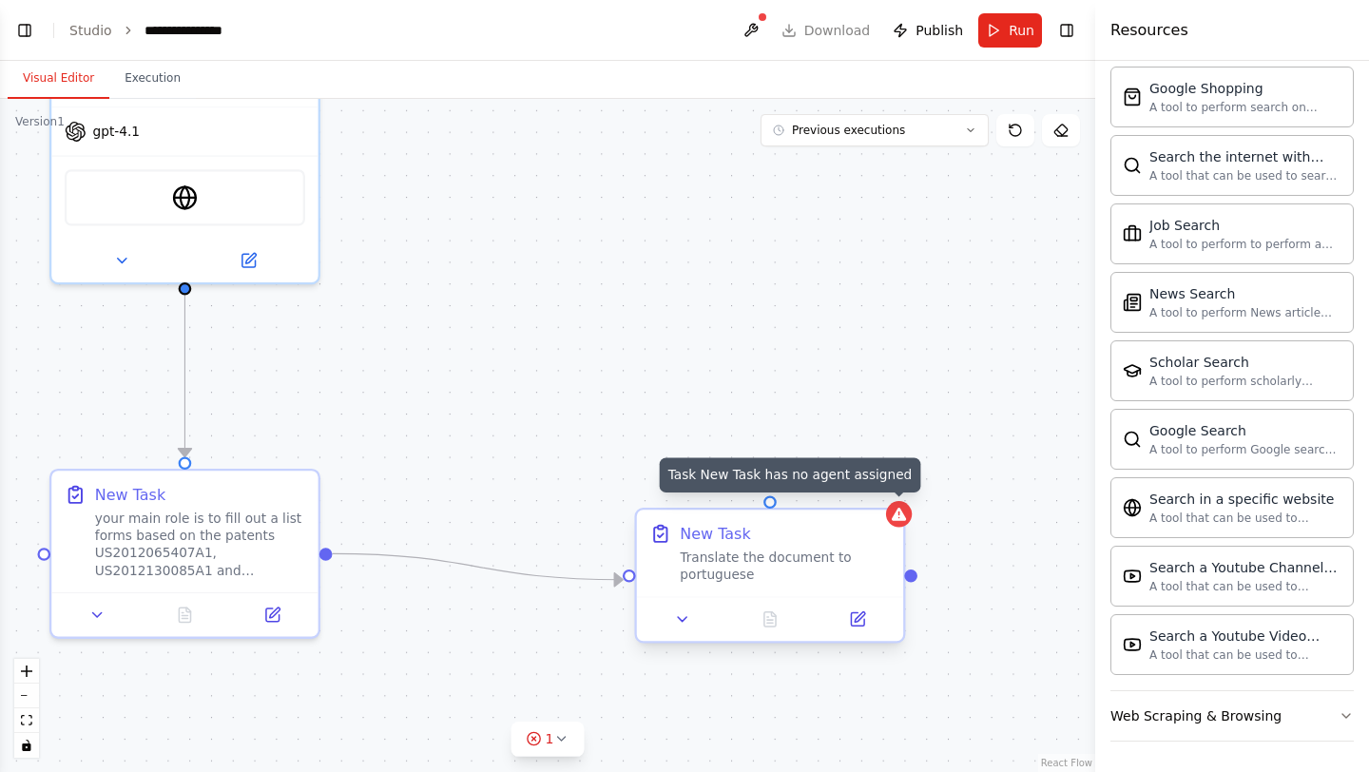
click at [897, 516] on icon at bounding box center [899, 514] width 14 height 13
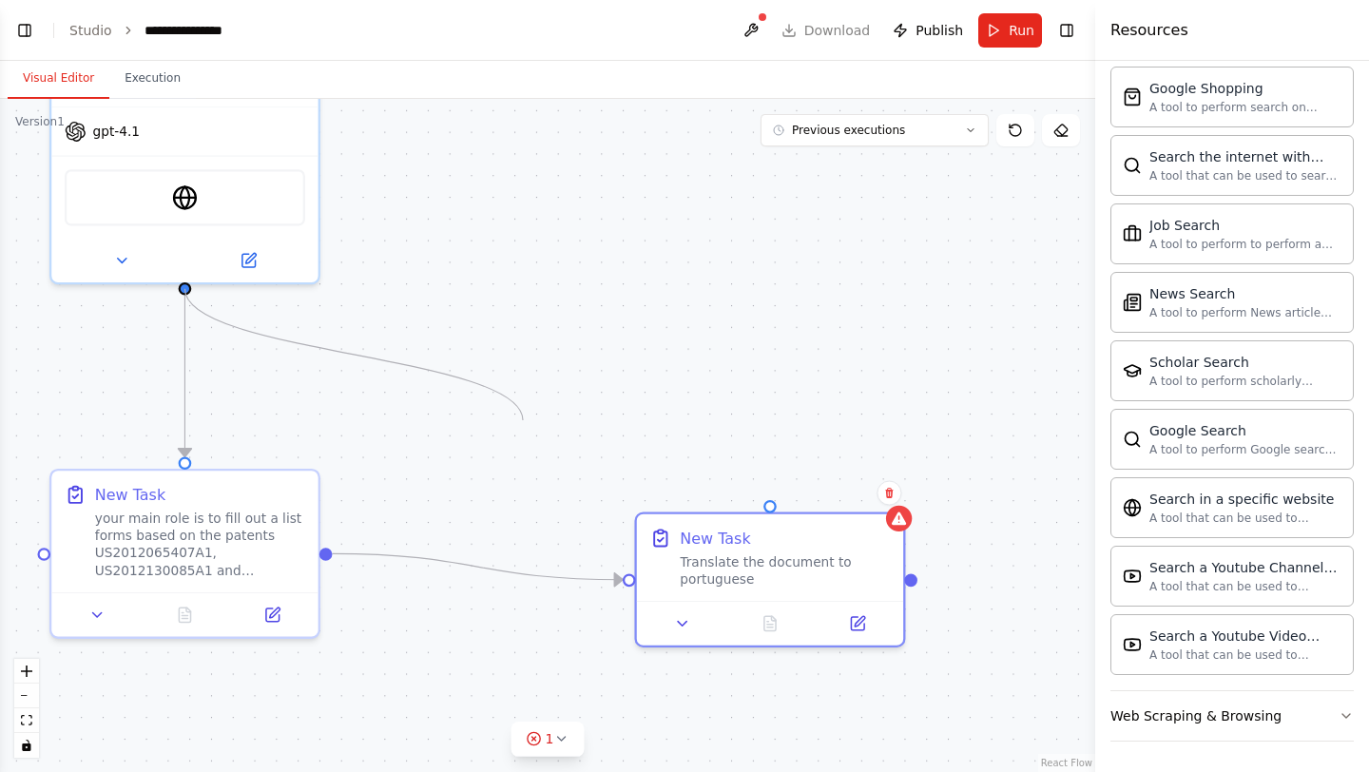
drag, startPoint x: 185, startPoint y: 289, endPoint x: 455, endPoint y: 412, distance: 295.7
click at [454, 411] on div ".deletable-edge-delete-btn { width: 20px; height: 20px; border: 0px solid #ffff…" at bounding box center [547, 435] width 1095 height 673
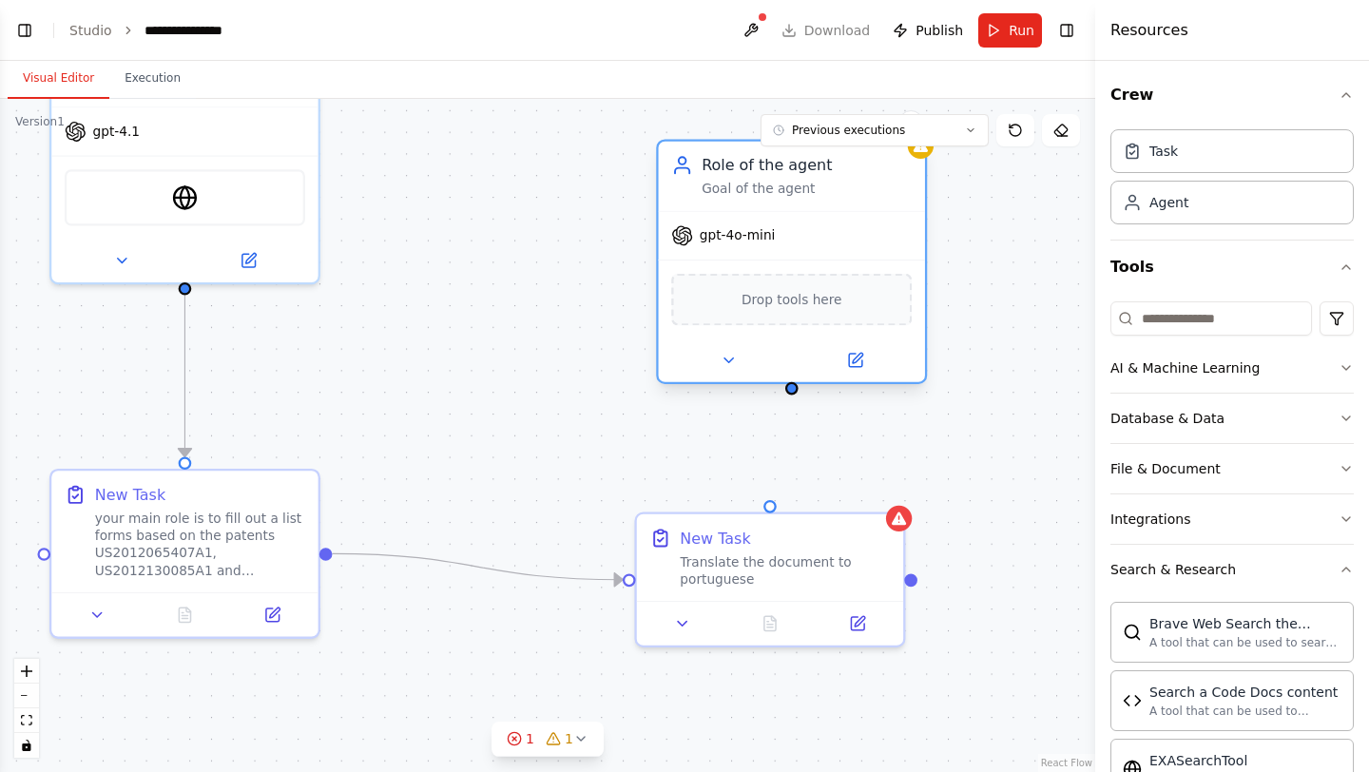
drag, startPoint x: 946, startPoint y: 370, endPoint x: 818, endPoint y: 252, distance: 174.3
click at [818, 252] on div "gpt-4o-mini Drop tools here" at bounding box center [792, 296] width 266 height 171
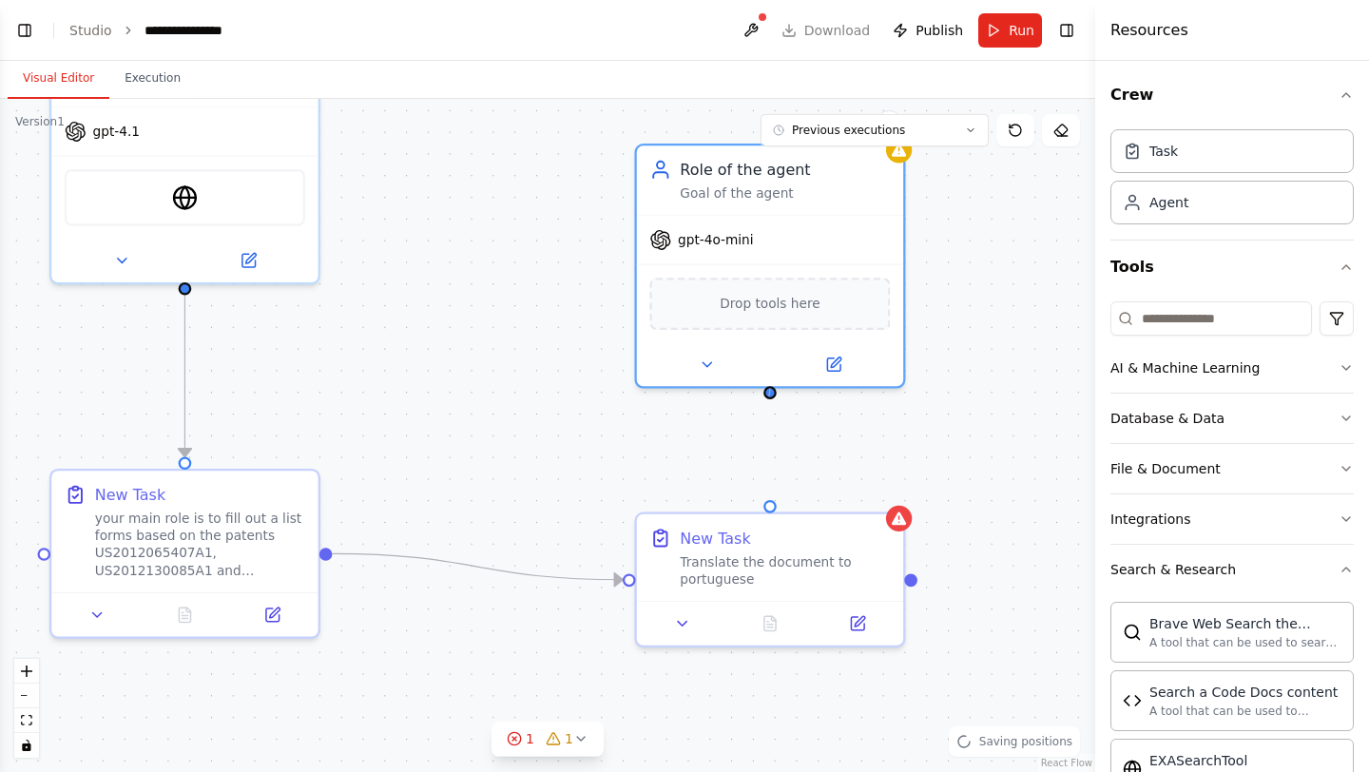
drag, startPoint x: 770, startPoint y: 386, endPoint x: 769, endPoint y: 397, distance: 10.5
click at [769, 397] on div at bounding box center [770, 392] width 13 height 13
drag, startPoint x: 770, startPoint y: 390, endPoint x: 768, endPoint y: 500, distance: 110.3
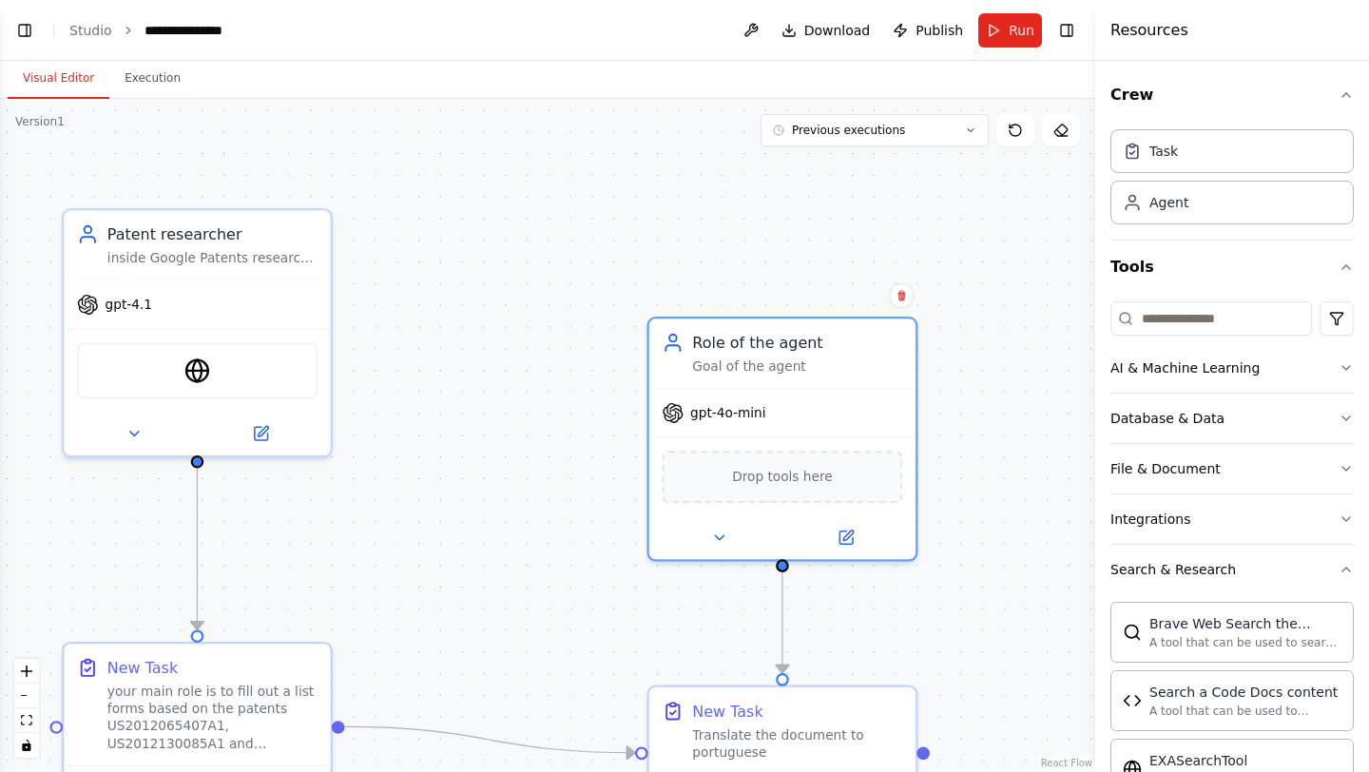
drag, startPoint x: 1009, startPoint y: 313, endPoint x: 1021, endPoint y: 486, distance: 173.5
click at [1021, 486] on div ".deletable-edge-delete-btn { width: 20px; height: 20px; border: 0px solid #ffff…" at bounding box center [547, 435] width 1095 height 673
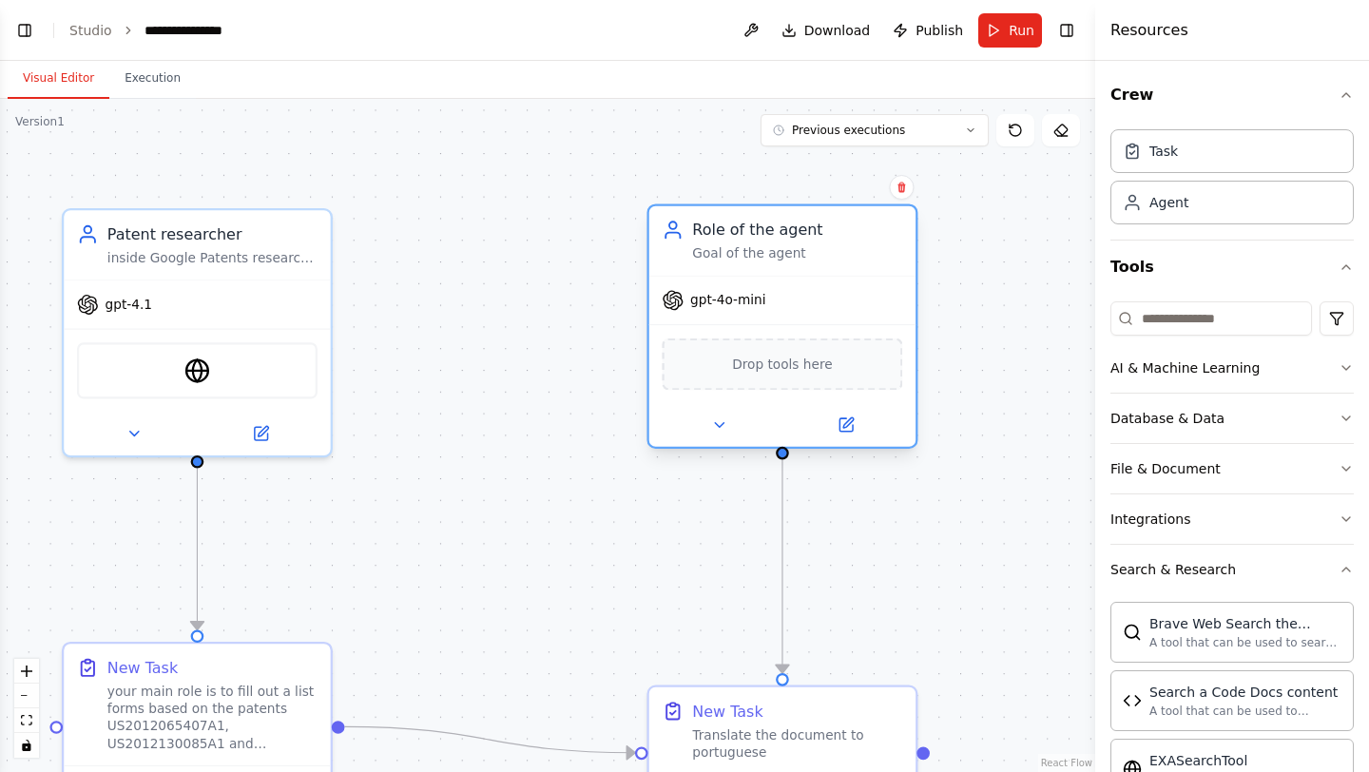
drag, startPoint x: 822, startPoint y: 421, endPoint x: 824, endPoint y: 321, distance: 99.9
click at [824, 321] on div "gpt-4o-mini" at bounding box center [782, 301] width 266 height 48
click at [721, 434] on icon at bounding box center [718, 424] width 17 height 17
click at [736, 424] on button at bounding box center [719, 425] width 123 height 26
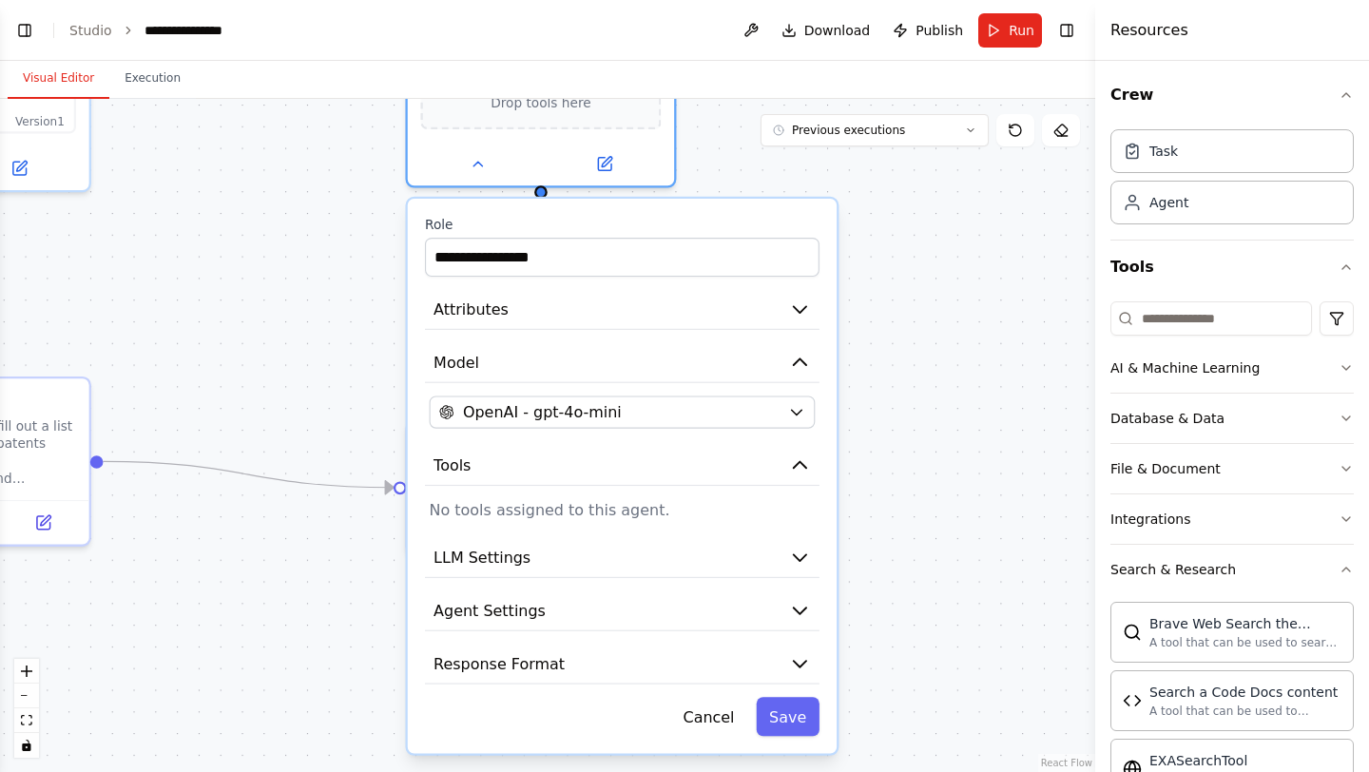
drag, startPoint x: 532, startPoint y: 578, endPoint x: 291, endPoint y: 314, distance: 358.1
click at [291, 313] on div ".deletable-edge-delete-btn { width: 20px; height: 20px; border: 0px solid #ffff…" at bounding box center [547, 435] width 1095 height 673
drag, startPoint x: 610, startPoint y: 271, endPoint x: 331, endPoint y: 291, distance: 279.3
click at [331, 291] on div ".deletable-edge-delete-btn { width: 20px; height: 20px; border: 0px solid #ffff…" at bounding box center [547, 435] width 1095 height 673
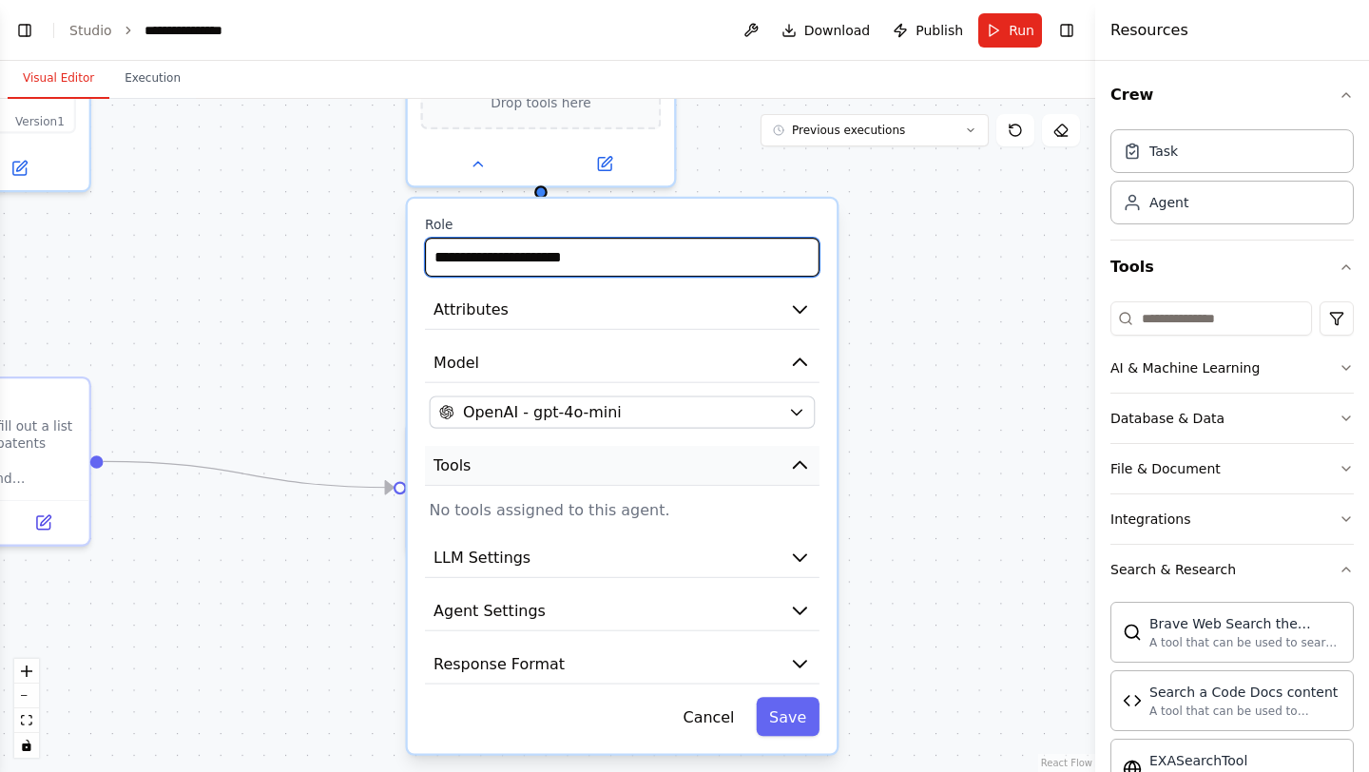
type input "**********"
click at [575, 480] on button "Tools" at bounding box center [622, 466] width 395 height 40
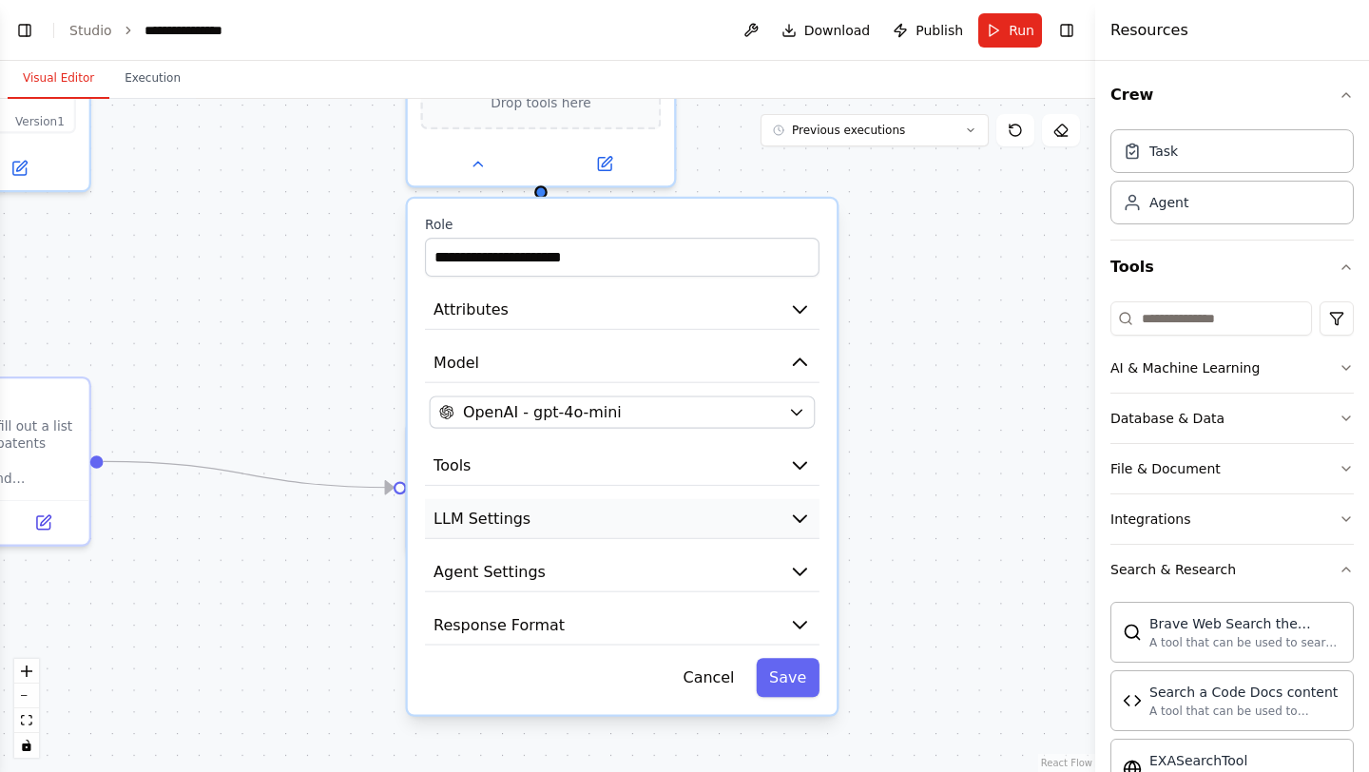
click at [582, 513] on button "LLM Settings" at bounding box center [622, 519] width 395 height 40
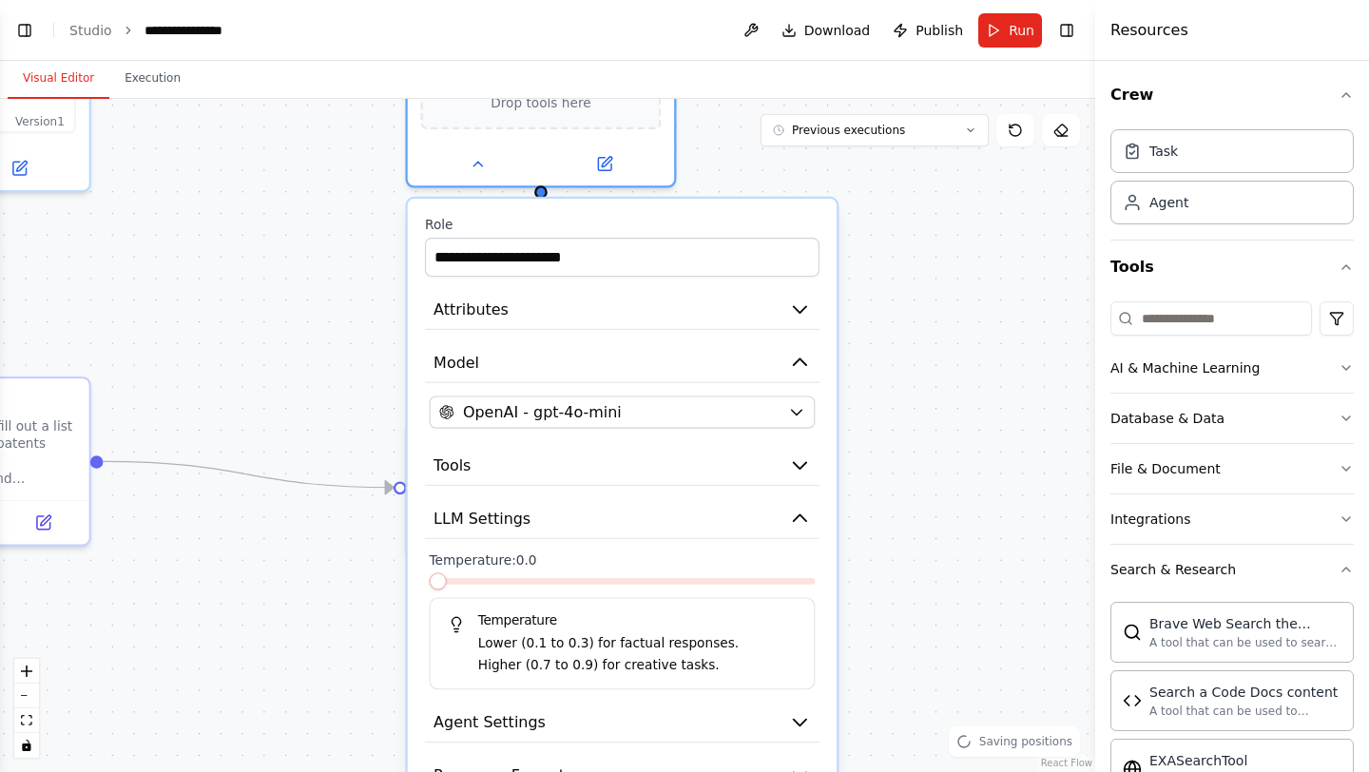
click at [430, 584] on span at bounding box center [438, 580] width 17 height 17
click at [469, 590] on span at bounding box center [474, 580] width 17 height 17
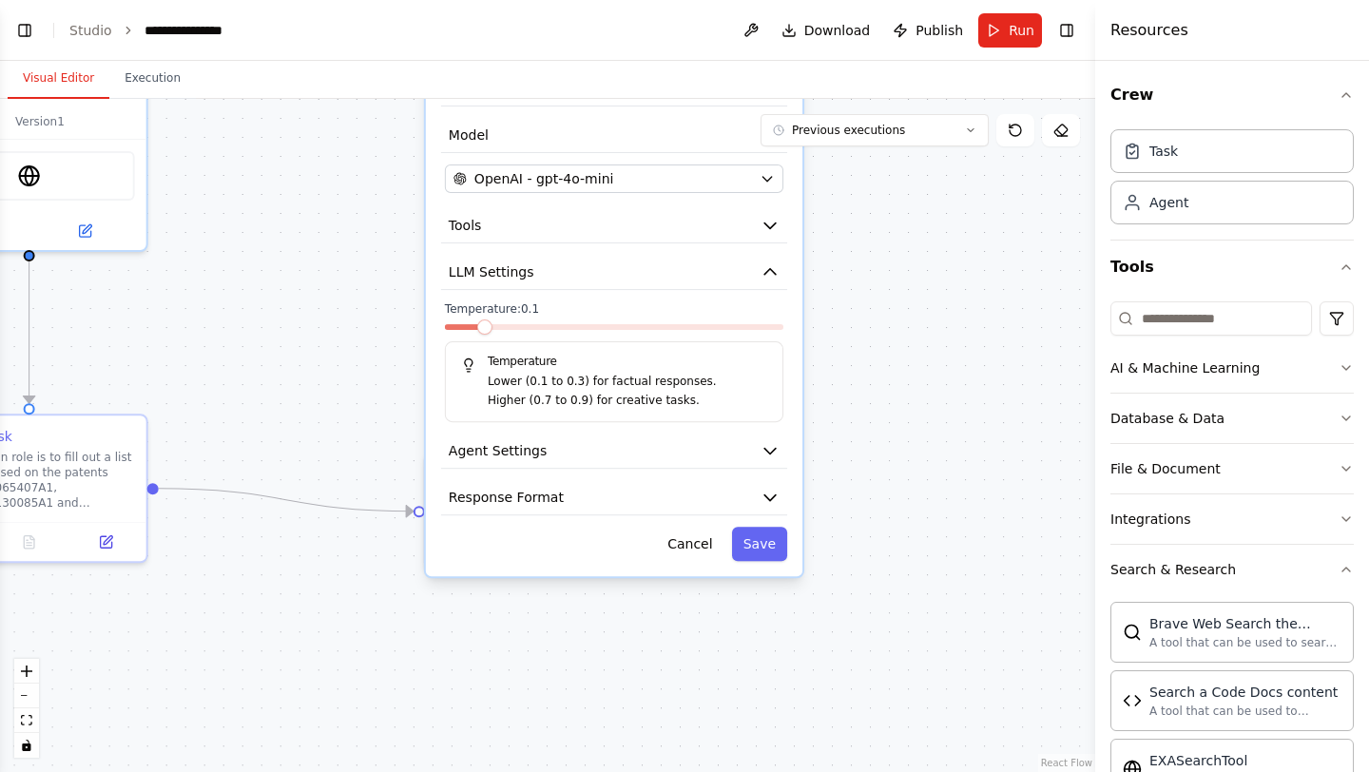
drag, startPoint x: 556, startPoint y: 682, endPoint x: 562, endPoint y: 416, distance: 266.3
click at [562, 415] on div "Temperature Lower (0.1 to 0.3) for factual responses. Higher (0.7 to 0.9) for c…" at bounding box center [614, 381] width 339 height 81
click at [554, 451] on button "Agent Settings" at bounding box center [614, 451] width 346 height 35
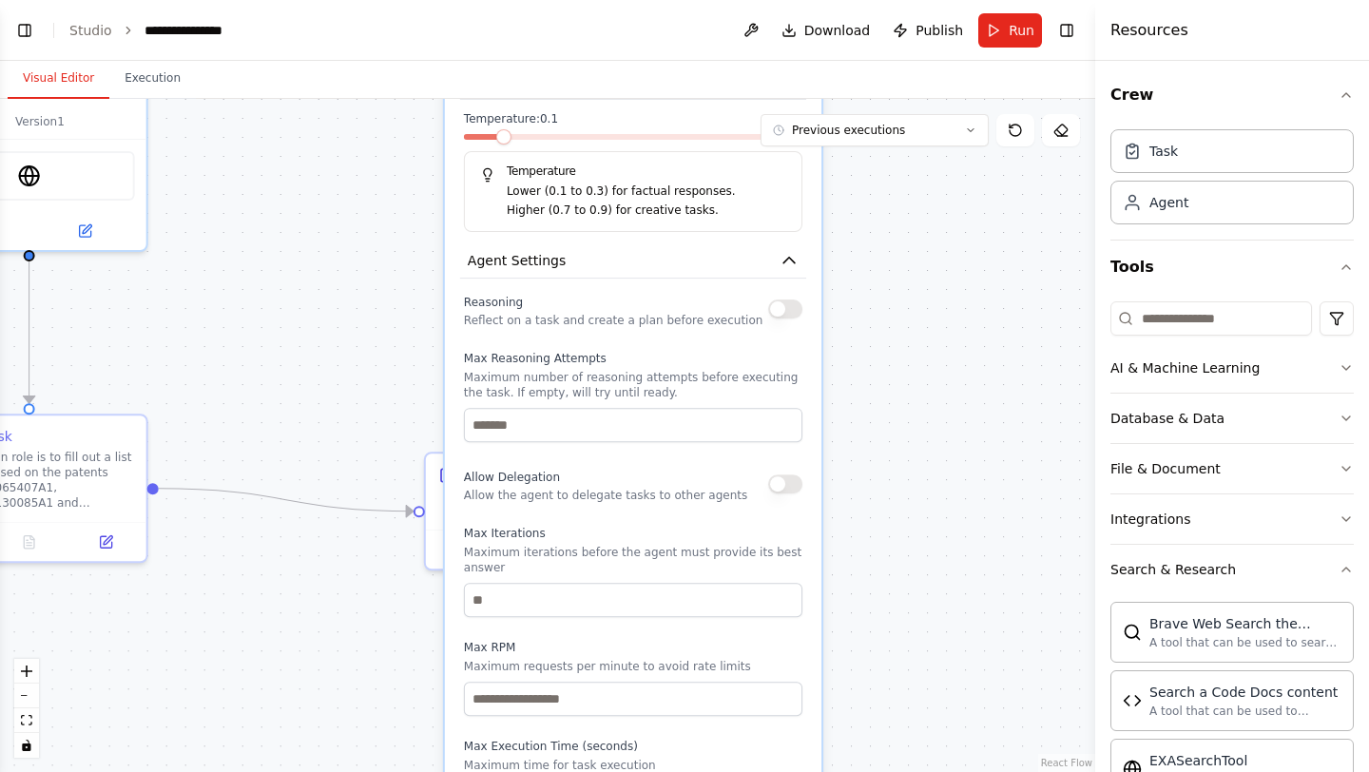
drag, startPoint x: 587, startPoint y: 593, endPoint x: 599, endPoint y: 405, distance: 188.7
click at [599, 405] on div "Max Reasoning Attempts Maximum number of reasoning attempts before executing th…" at bounding box center [633, 396] width 339 height 91
click at [792, 486] on button "button" at bounding box center [785, 483] width 34 height 19
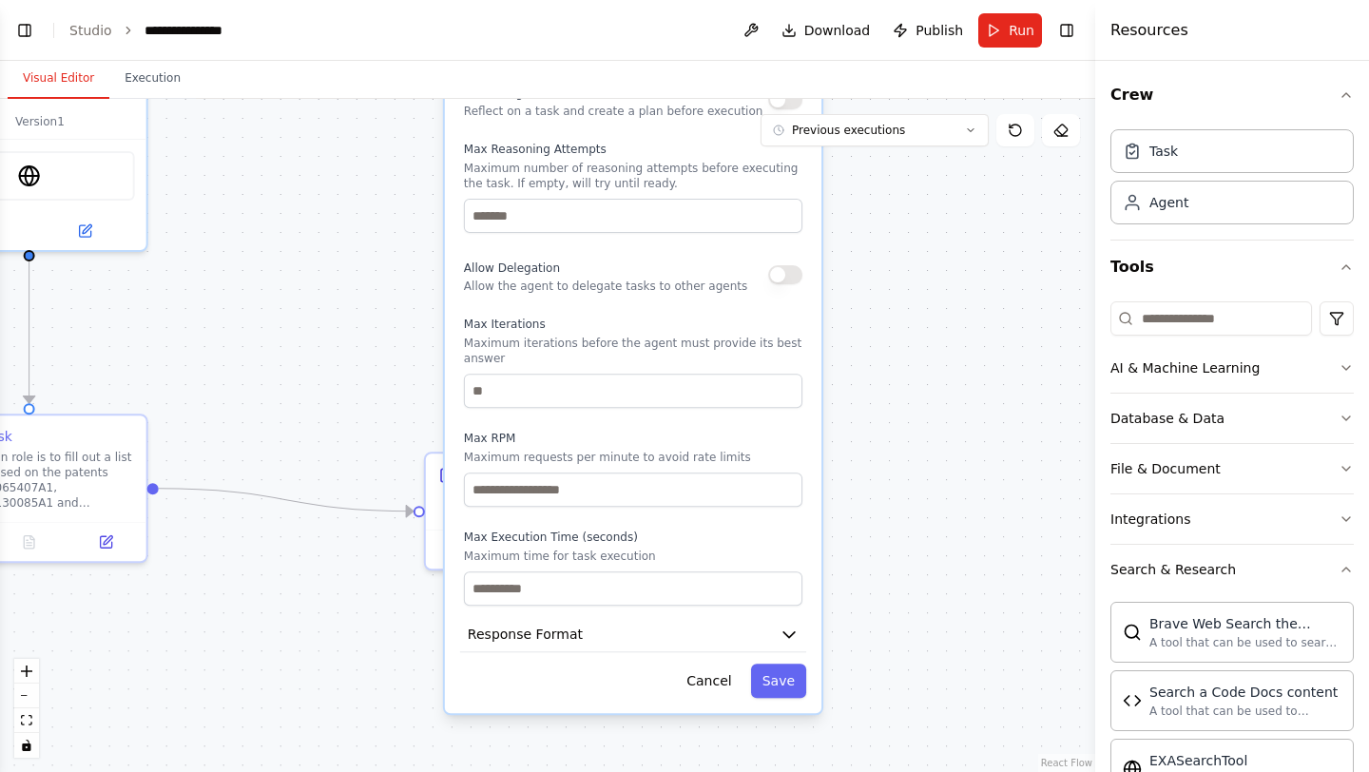
drag, startPoint x: 663, startPoint y: 571, endPoint x: 661, endPoint y: 359, distance: 211.1
click at [661, 359] on p "Maximum iterations before the agent must provide its best answer" at bounding box center [633, 351] width 339 height 30
click at [622, 397] on input "number" at bounding box center [633, 391] width 339 height 34
type input "*"
click at [765, 646] on button "Response Format" at bounding box center [633, 634] width 346 height 35
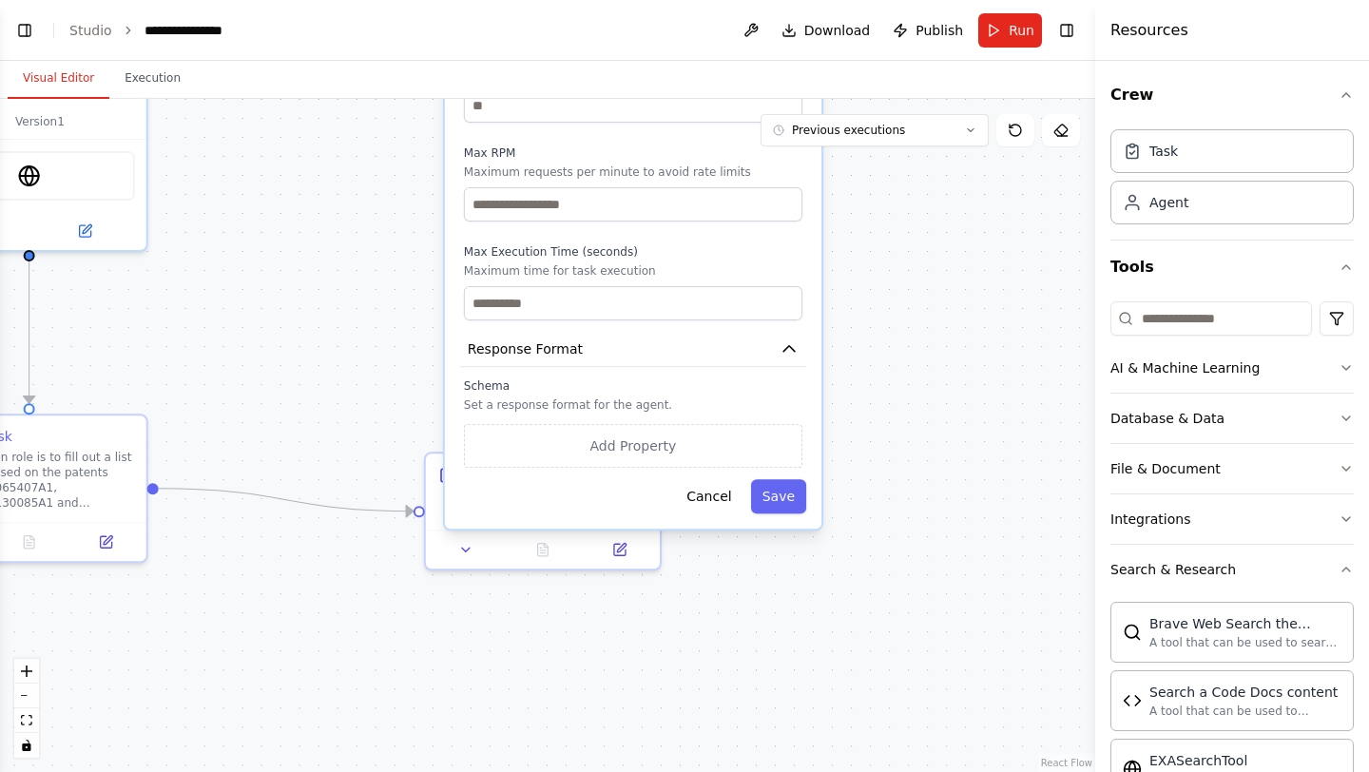
drag, startPoint x: 710, startPoint y: 681, endPoint x: 707, endPoint y: 398, distance: 282.4
click at [707, 397] on div "Schema Set a response format for the agent. Add Property" at bounding box center [633, 422] width 339 height 89
click at [791, 501] on button "Save" at bounding box center [778, 496] width 55 height 34
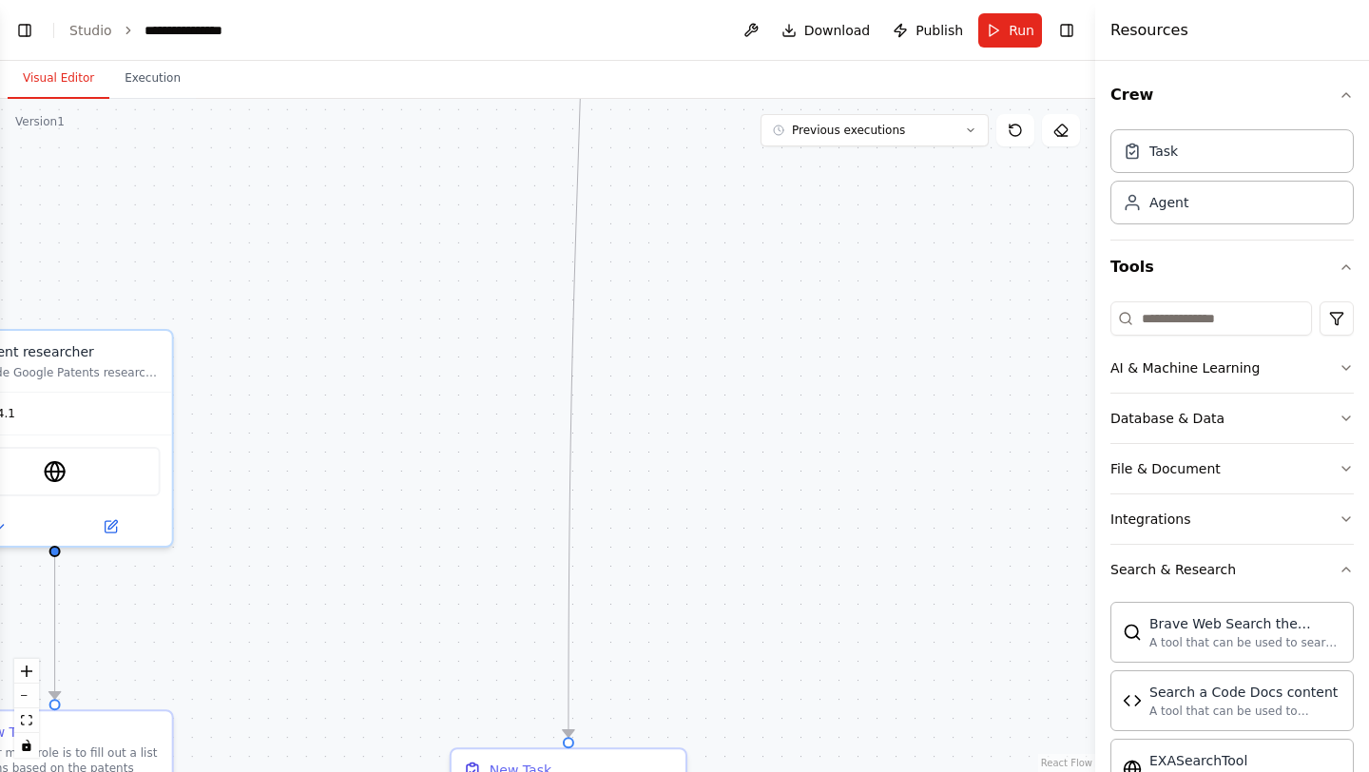
drag, startPoint x: 648, startPoint y: 358, endPoint x: 673, endPoint y: 669, distance: 312.0
click at [673, 669] on div ".deletable-edge-delete-btn { width: 20px; height: 20px; border: 0px solid #ffff…" at bounding box center [547, 435] width 1095 height 673
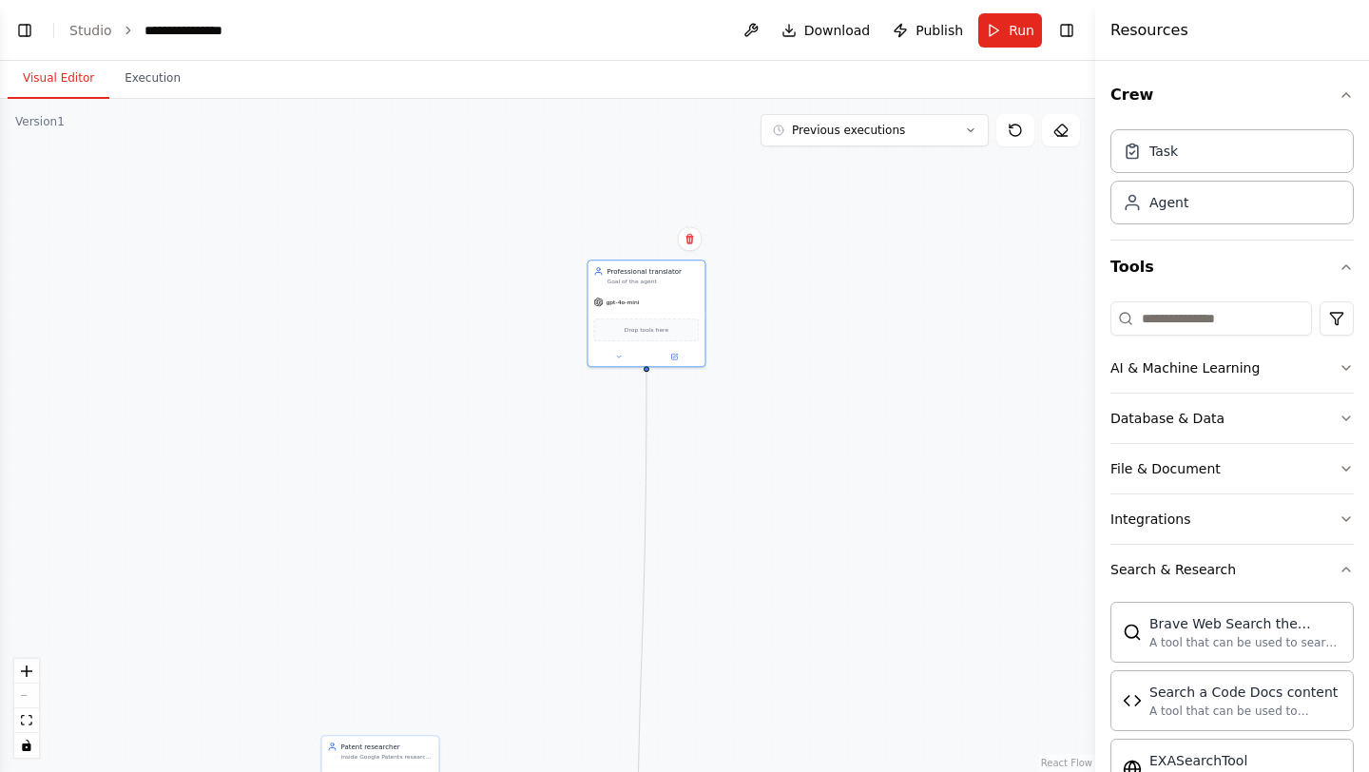
drag, startPoint x: 714, startPoint y: 240, endPoint x: 718, endPoint y: 555, distance: 315.7
click at [718, 555] on div ".deletable-edge-delete-btn { width: 20px; height: 20px; border: 0px solid #ffff…" at bounding box center [547, 435] width 1095 height 673
drag, startPoint x: 668, startPoint y: 295, endPoint x: 657, endPoint y: 534, distance: 239.8
click at [657, 533] on div "gpt-4o-mini" at bounding box center [636, 541] width 117 height 21
drag, startPoint x: 651, startPoint y: 533, endPoint x: 649, endPoint y: 524, distance: 9.7
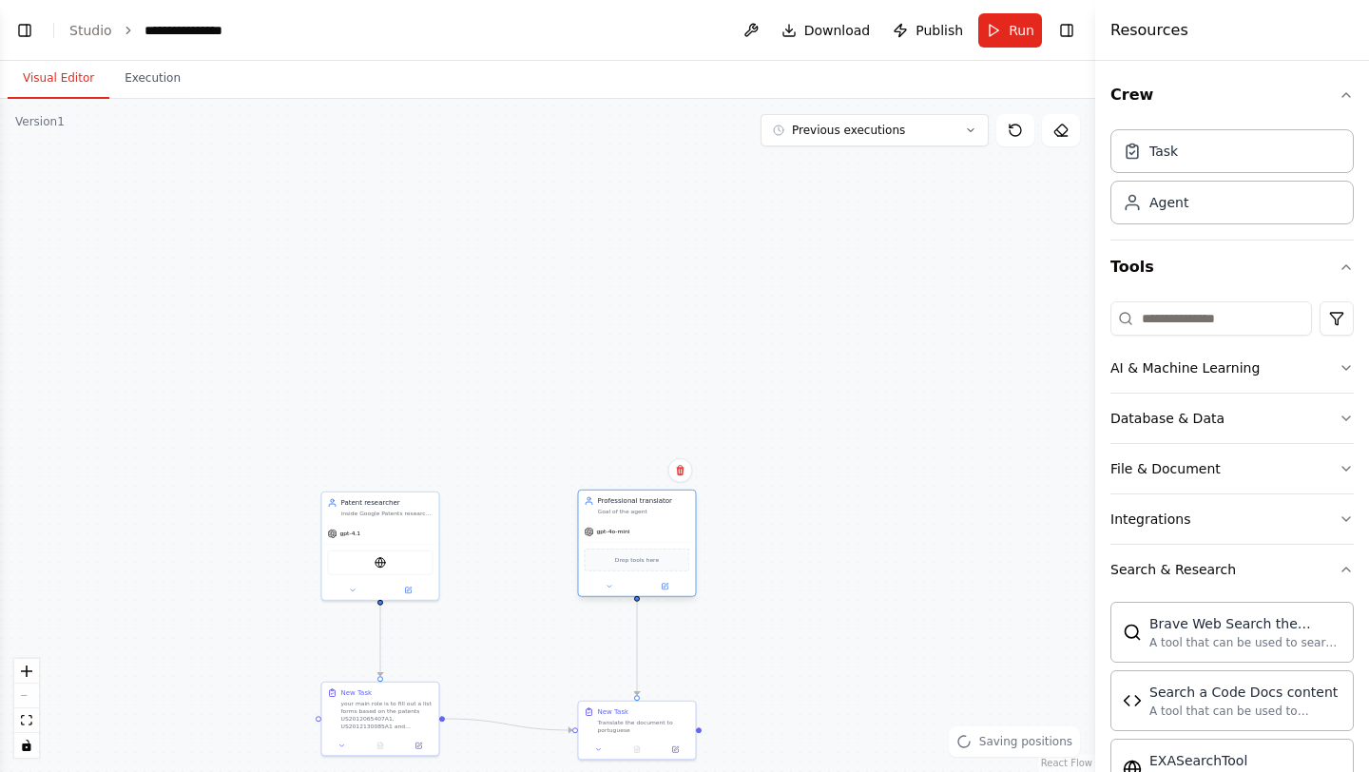
click at [649, 524] on div "gpt-4o-mini" at bounding box center [636, 531] width 117 height 21
click at [842, 572] on div ".deletable-edge-delete-btn { width: 20px; height: 20px; border: 0px solid #ffff…" at bounding box center [547, 435] width 1095 height 673
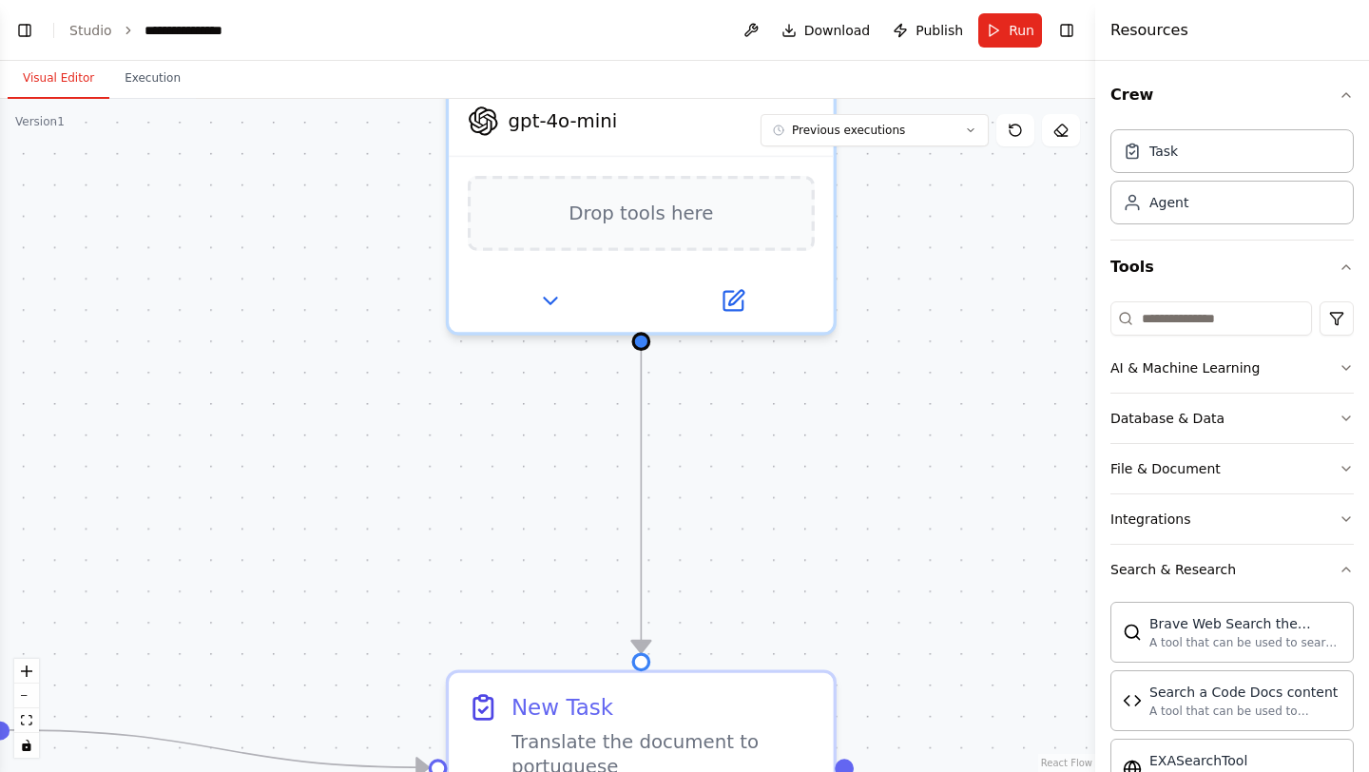
drag, startPoint x: 751, startPoint y: 608, endPoint x: 1020, endPoint y: 363, distance: 363.5
click at [1020, 363] on div ".deletable-edge-delete-btn { width: 20px; height: 20px; border: 0px solid #ffff…" at bounding box center [547, 435] width 1095 height 673
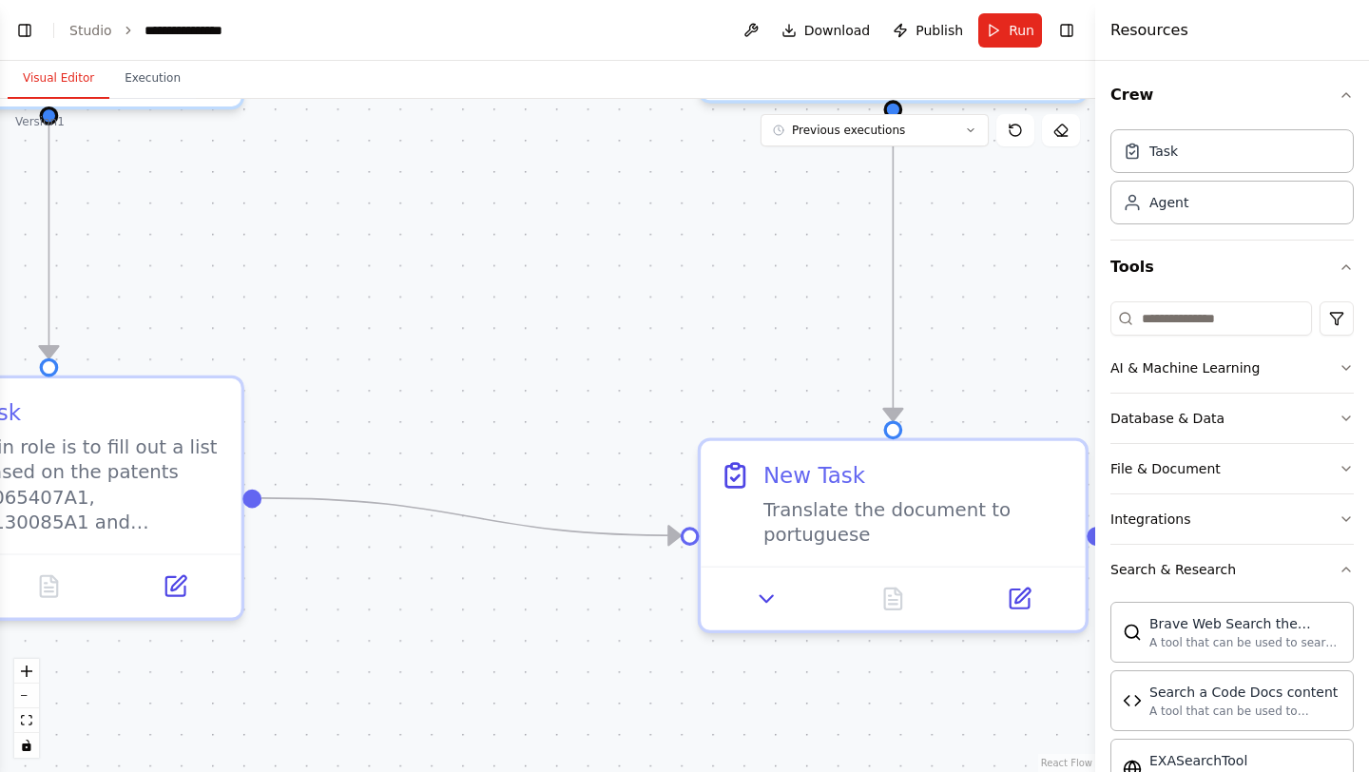
drag, startPoint x: 329, startPoint y: 568, endPoint x: 581, endPoint y: 339, distance: 340.6
click at [580, 338] on div ".deletable-edge-delete-btn { width: 20px; height: 20px; border: 0px solid #ffff…" at bounding box center [547, 435] width 1095 height 673
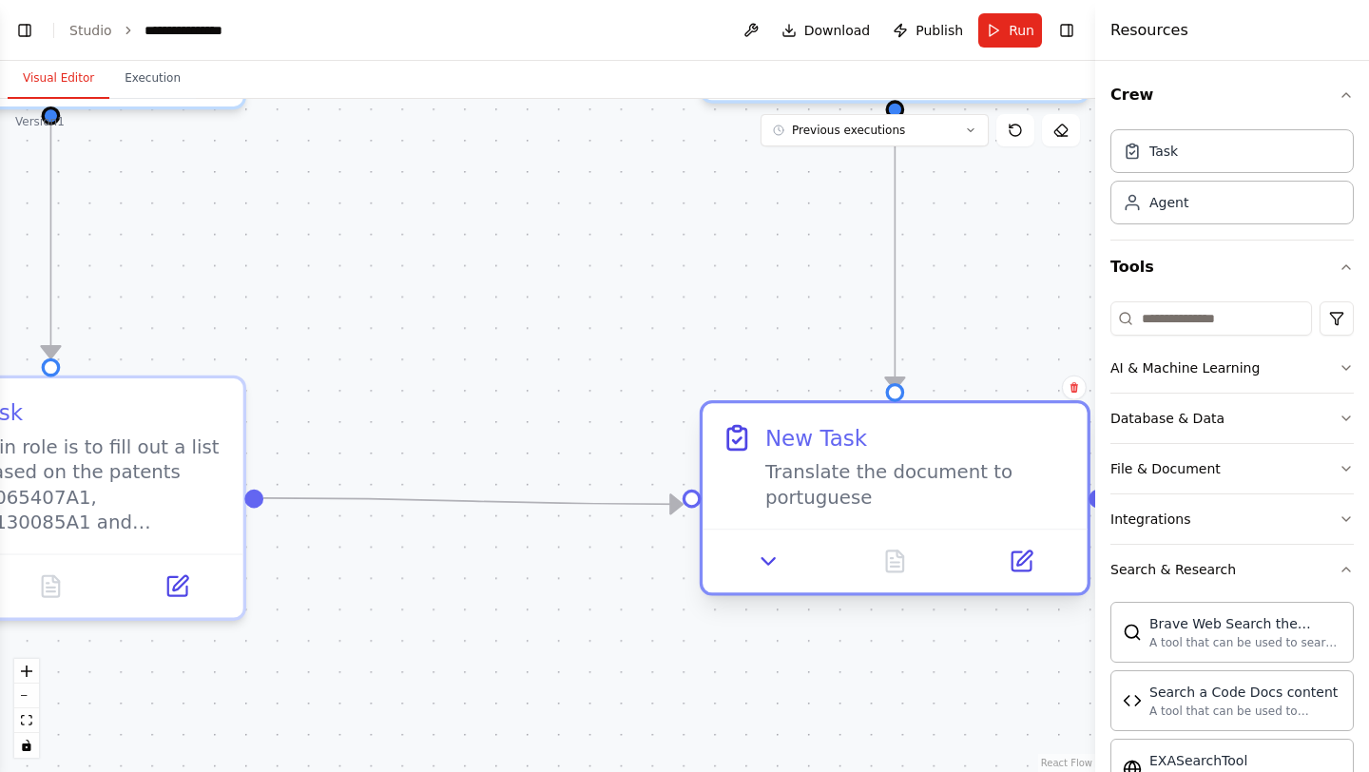
drag, startPoint x: 817, startPoint y: 494, endPoint x: 817, endPoint y: 451, distance: 42.8
click at [817, 451] on div "New Task Translate the document to portuguese" at bounding box center [916, 465] width 303 height 87
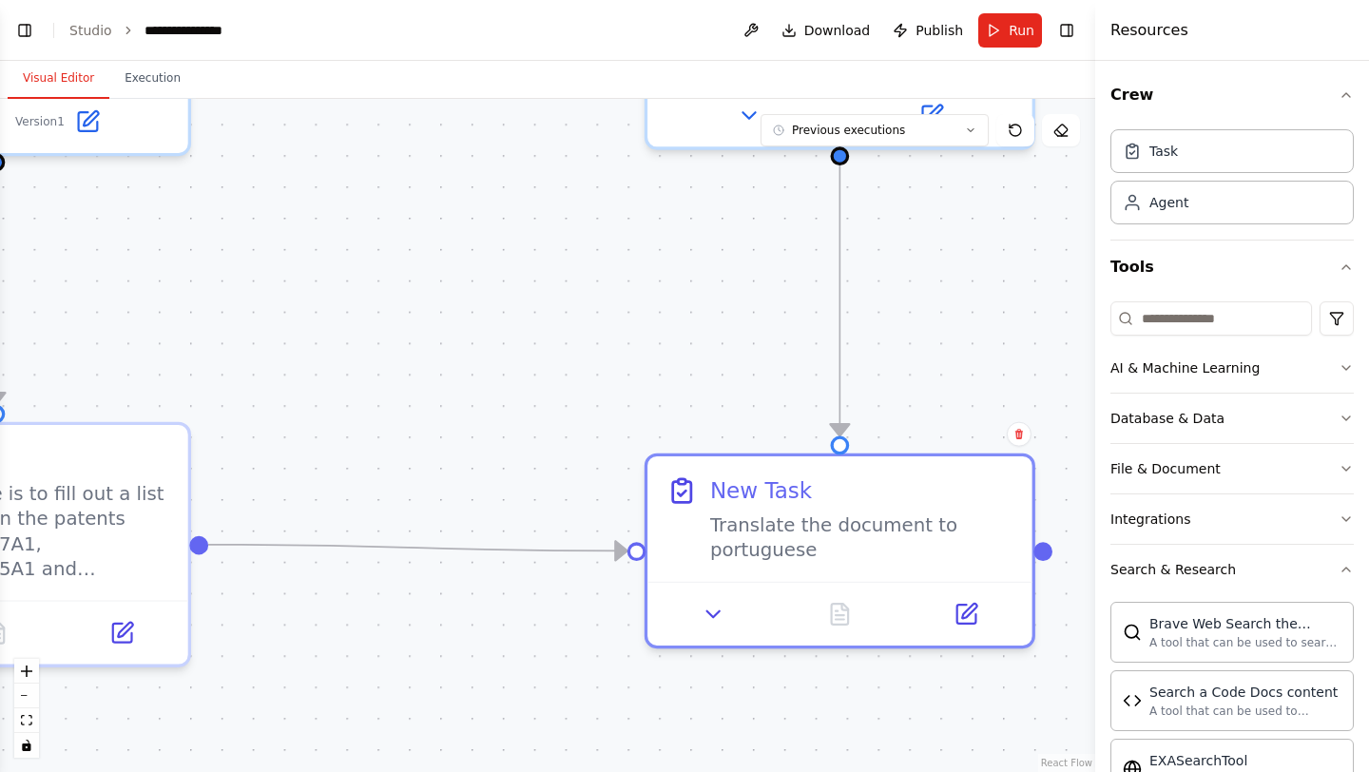
drag, startPoint x: 632, startPoint y: 441, endPoint x: 394, endPoint y: 502, distance: 246.3
click at [394, 502] on div ".deletable-edge-delete-btn { width: 20px; height: 20px; border: 0px solid #ffff…" at bounding box center [547, 435] width 1095 height 673
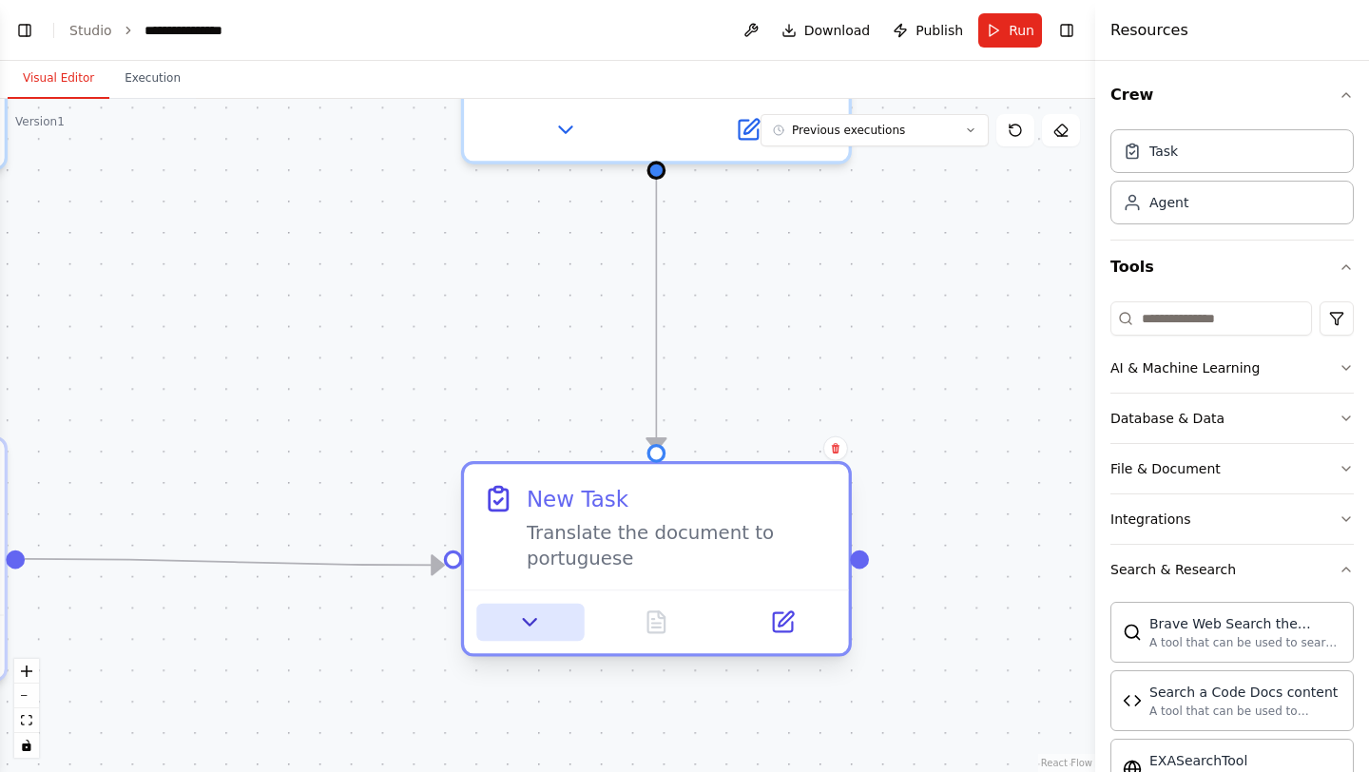
click at [508, 613] on button at bounding box center [529, 622] width 107 height 37
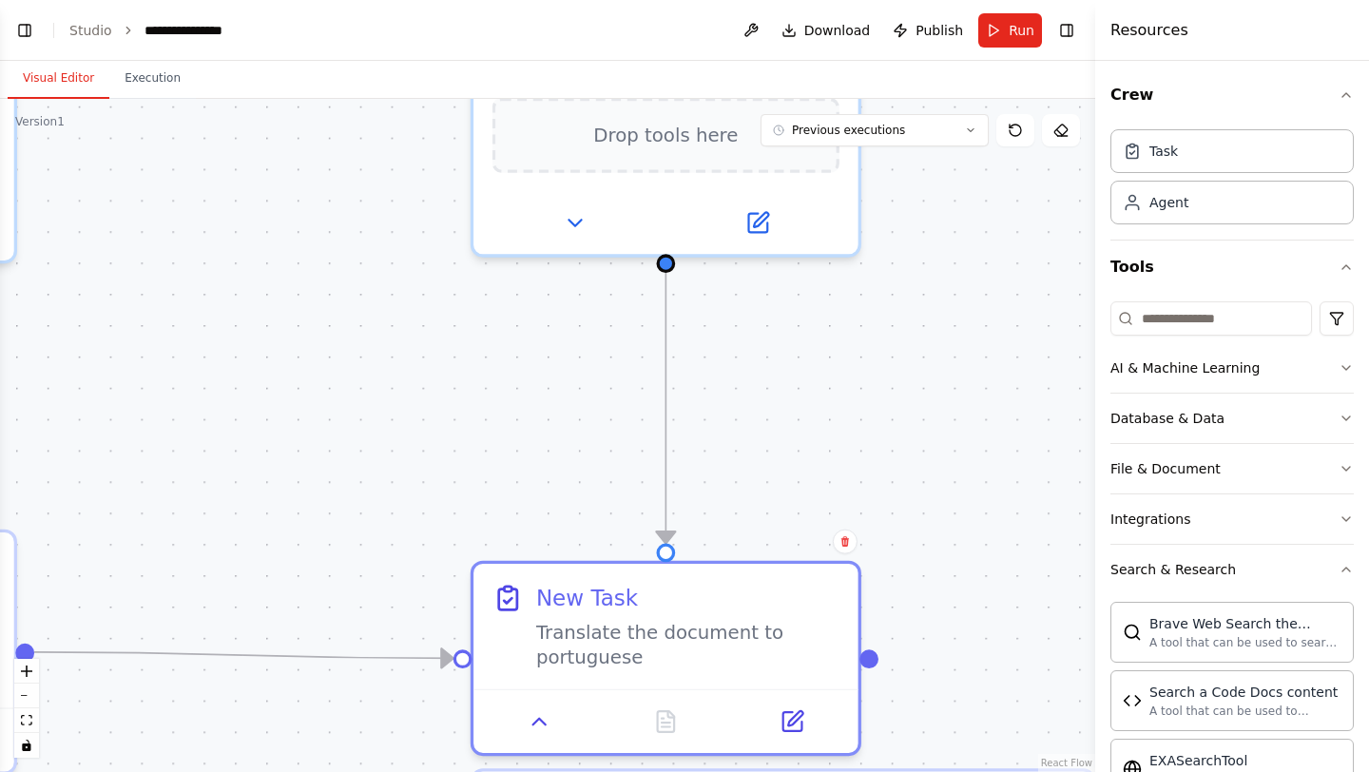
drag, startPoint x: 393, startPoint y: 669, endPoint x: 402, endPoint y: 771, distance: 102.2
click at [402, 771] on div ".deletable-edge-delete-btn { width: 20px; height: 20px; border: 0px solid #ffff…" at bounding box center [547, 435] width 1095 height 673
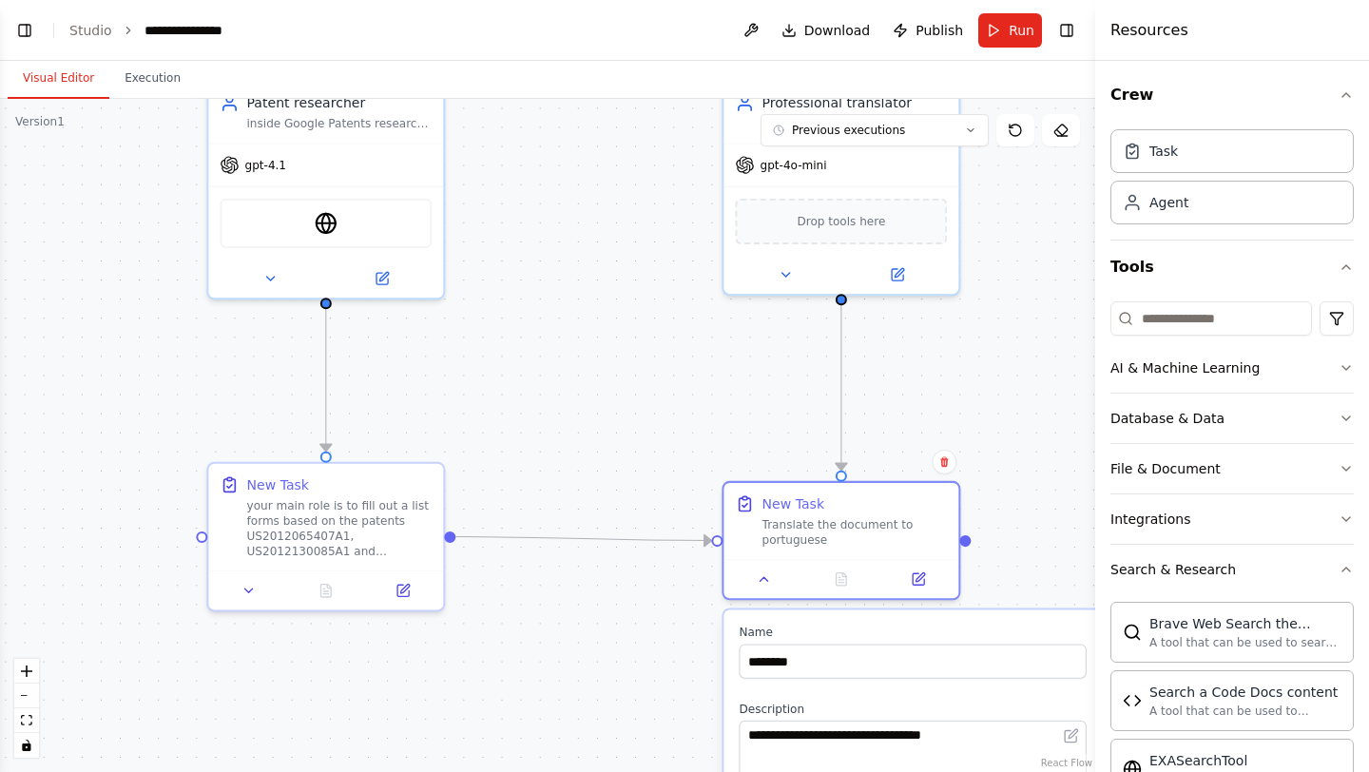
drag, startPoint x: 424, startPoint y: 445, endPoint x: 480, endPoint y: 446, distance: 56.1
click at [480, 444] on div ".deletable-edge-delete-btn { width: 20px; height: 20px; border: 0px solid #ffff…" at bounding box center [547, 435] width 1095 height 673
click at [541, 536] on icon "Edge from f210a021-8155-4c33-a411-d6779d528ea8 to 45248f9e-4691-4c98-ad6e-55758…" at bounding box center [583, 538] width 256 height 4
click at [580, 535] on icon at bounding box center [583, 538] width 14 height 17
click at [996, 36] on button "Run" at bounding box center [1010, 30] width 64 height 34
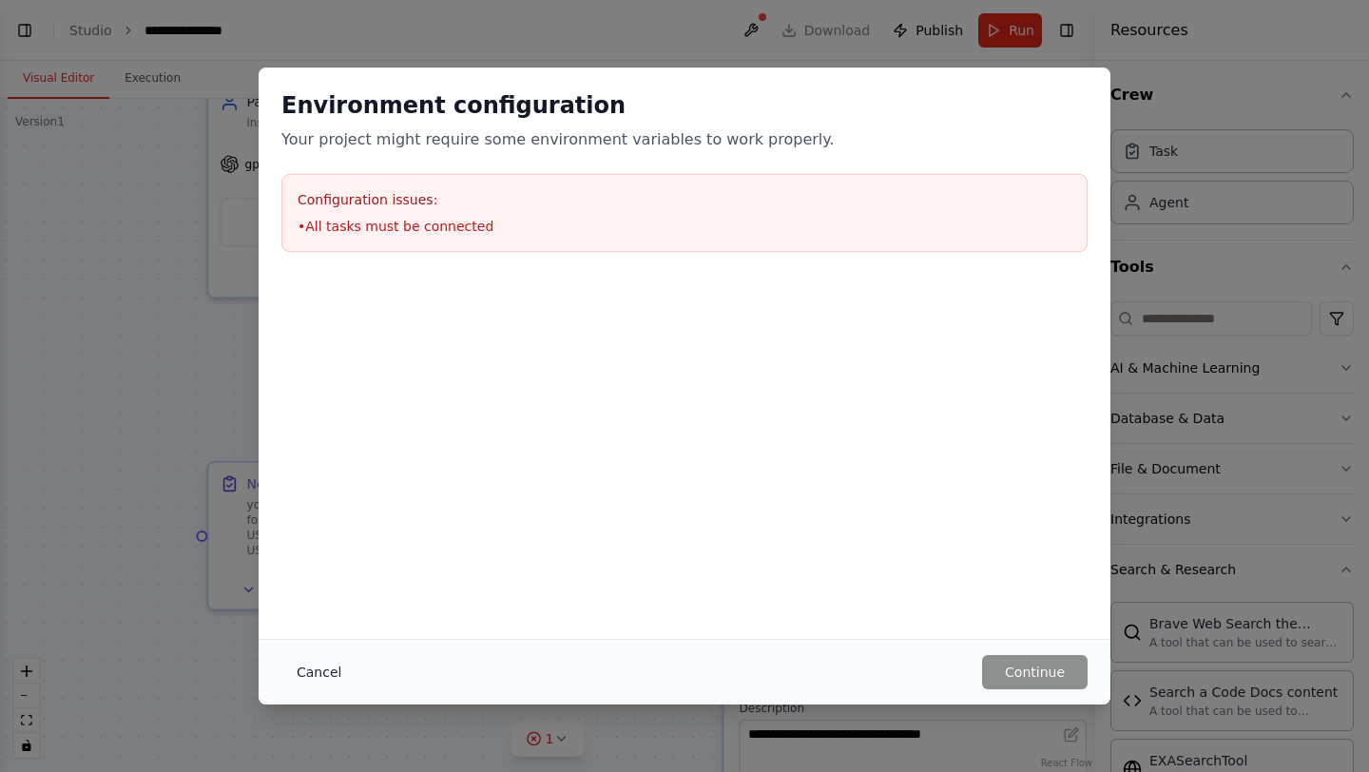
click at [327, 678] on button "Cancel" at bounding box center [318, 672] width 75 height 34
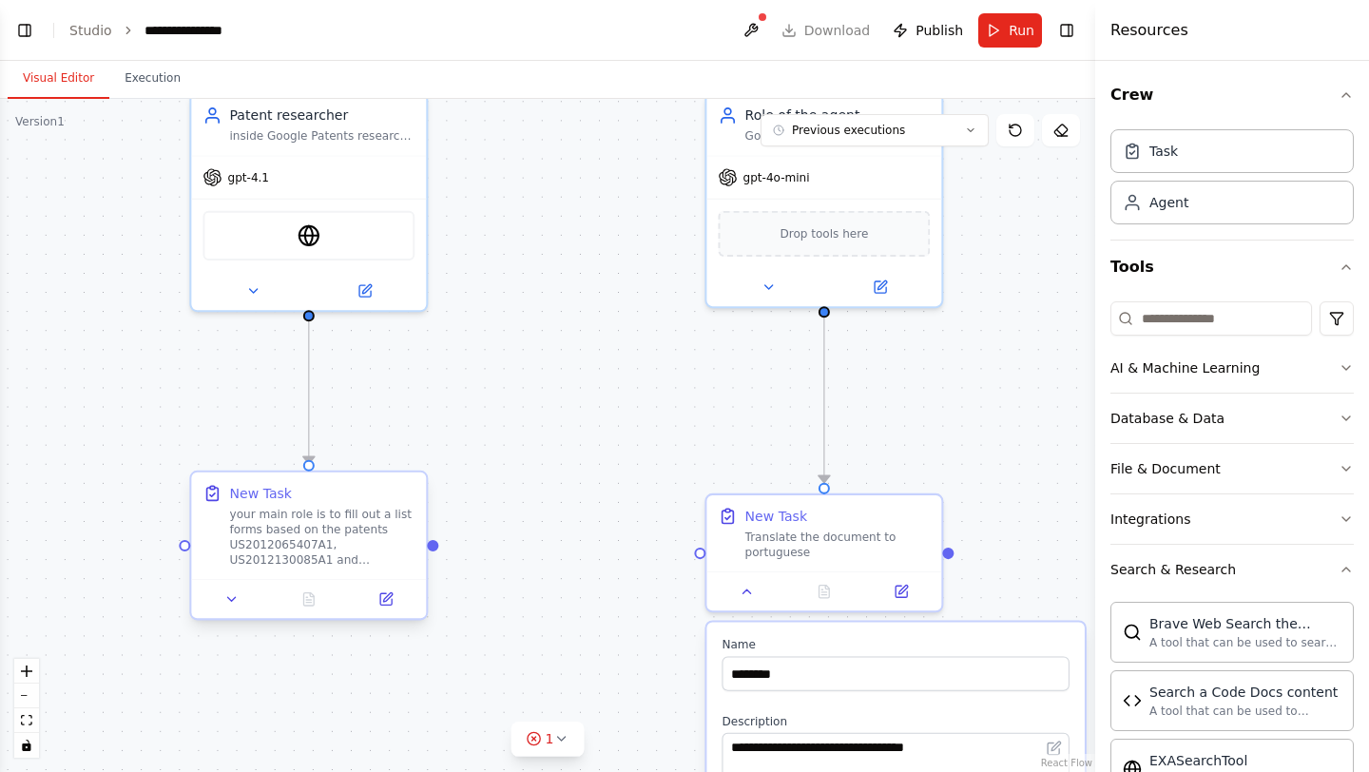
drag, startPoint x: 454, startPoint y: 537, endPoint x: 435, endPoint y: 552, distance: 23.8
click at [435, 552] on div ".deletable-edge-delete-btn { width: 20px; height: 20px; border: 0px solid #ffff…" at bounding box center [547, 435] width 1095 height 673
click at [435, 546] on div at bounding box center [431, 545] width 11 height 11
click at [703, 552] on div at bounding box center [698, 549] width 11 height 11
drag, startPoint x: 703, startPoint y: 552, endPoint x: 433, endPoint y: 555, distance: 270.1
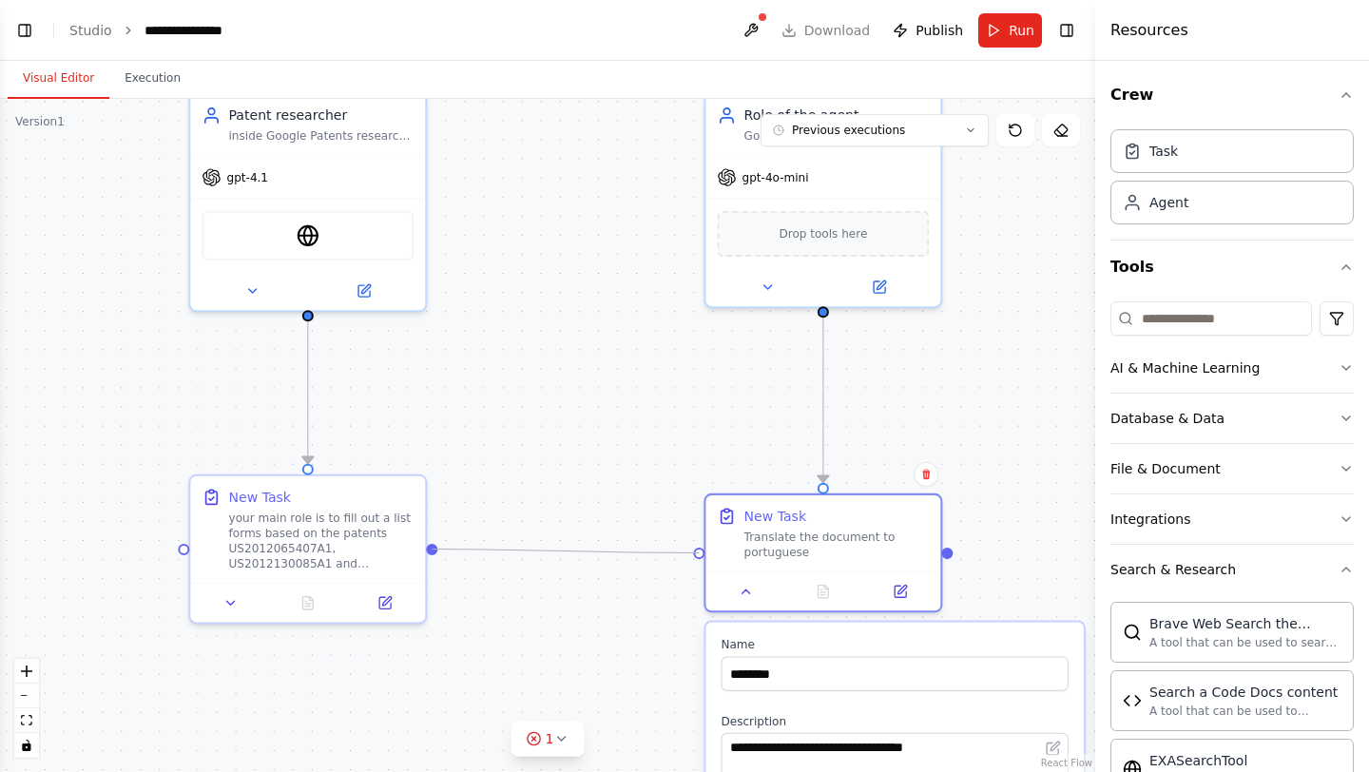
click at [433, 554] on div ".deletable-edge-delete-btn { width: 20px; height: 20px; border: 0px solid #ffff…" at bounding box center [547, 435] width 1095 height 673
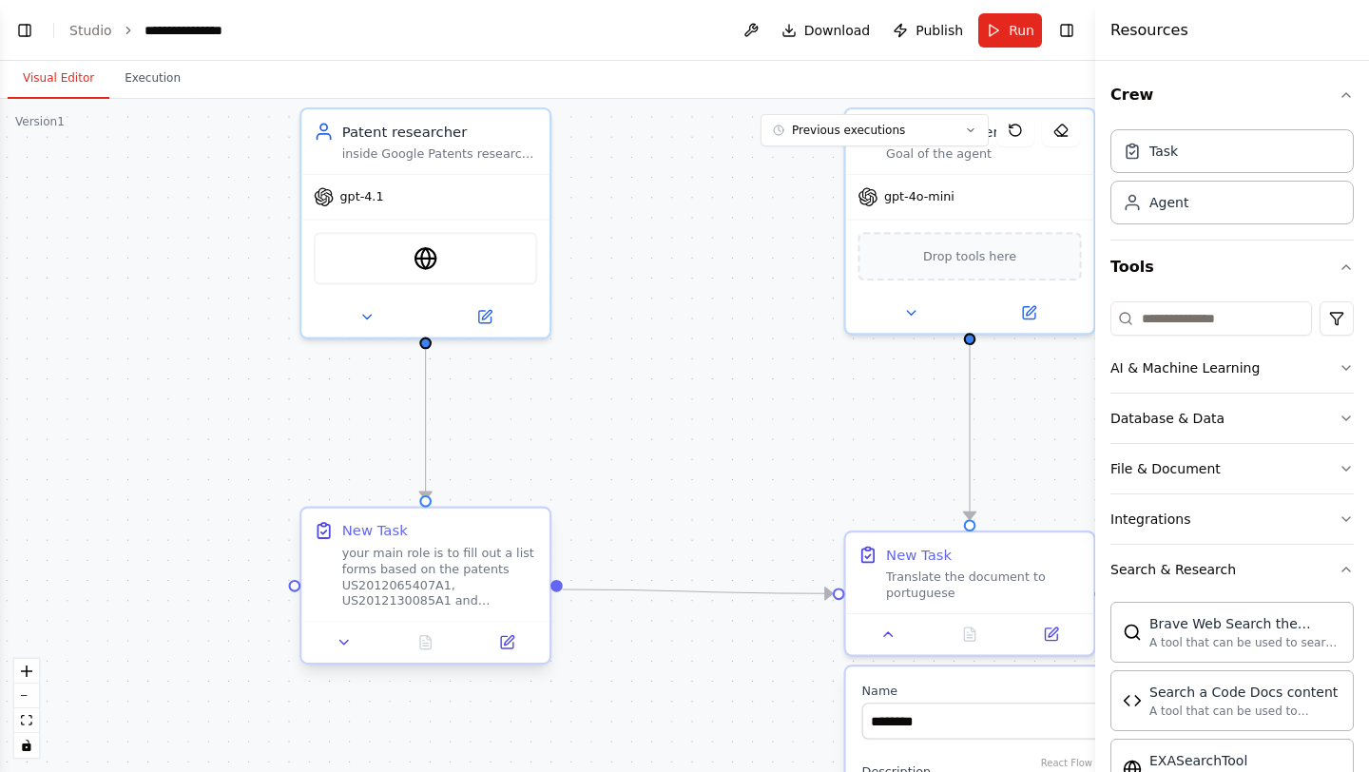
click at [484, 596] on div "your main role is to fill out a list forms based on the patents US2012065407A1,…" at bounding box center [440, 577] width 196 height 65
click at [333, 640] on button at bounding box center [344, 642] width 69 height 24
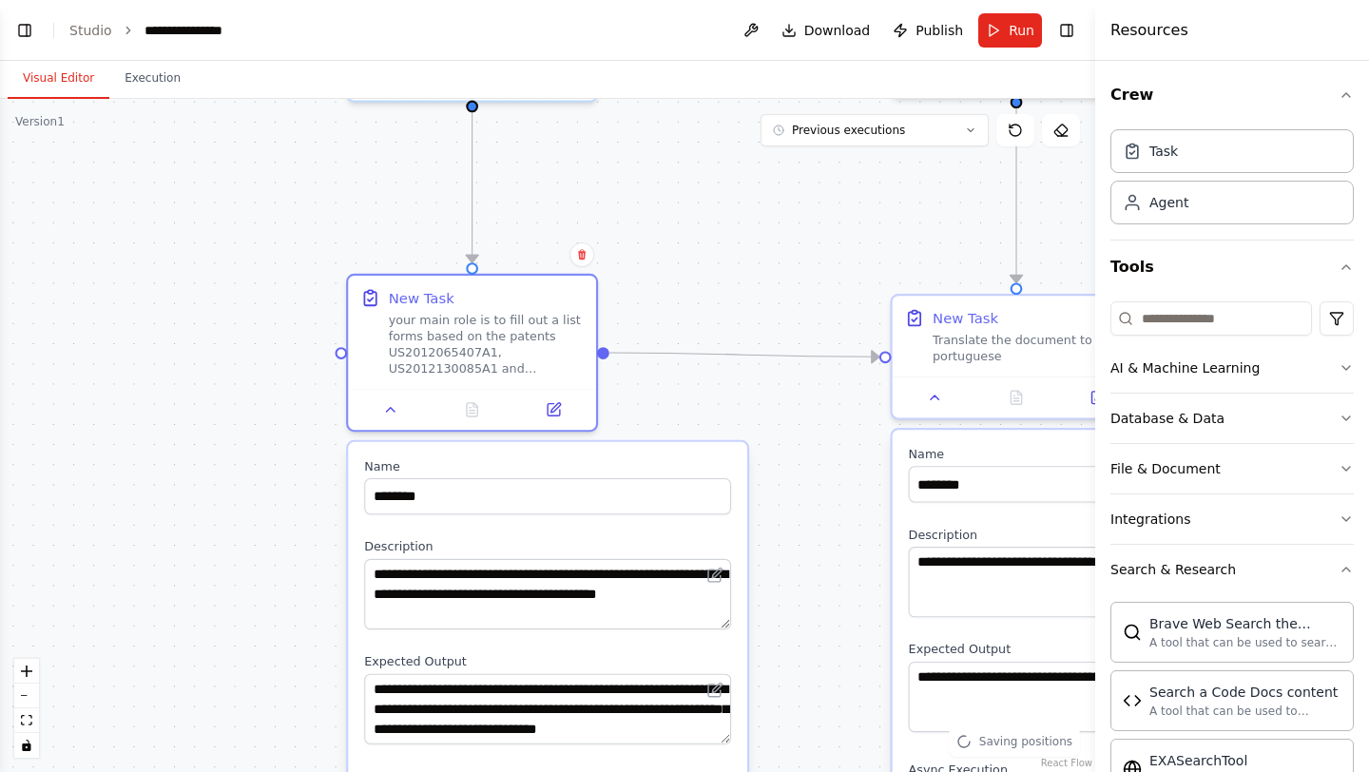
drag, startPoint x: 263, startPoint y: 649, endPoint x: 311, endPoint y: 414, distance: 240.6
click at [311, 414] on div ".deletable-edge-delete-btn { width: 20px; height: 20px; border: 0px solid #ffff…" at bounding box center [547, 435] width 1095 height 673
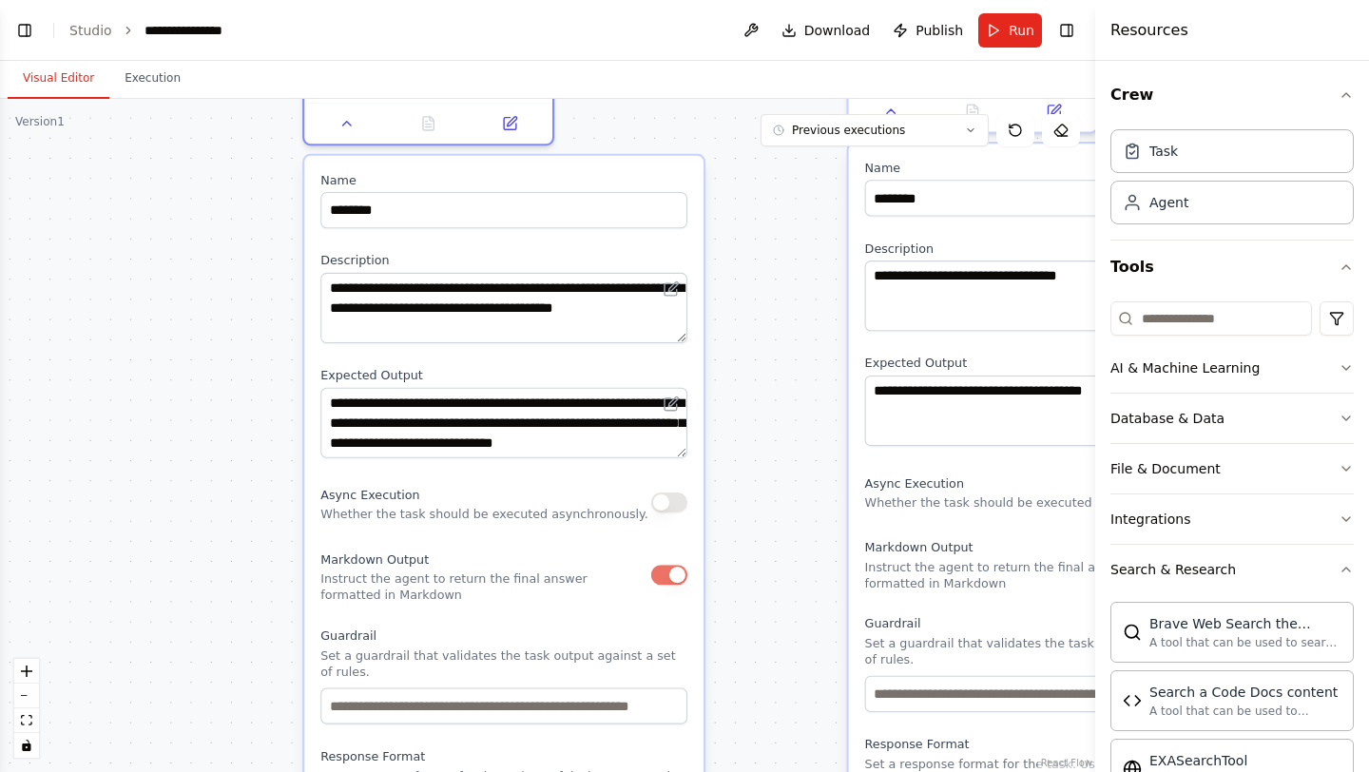
drag, startPoint x: 294, startPoint y: 570, endPoint x: 247, endPoint y: 283, distance: 290.0
click at [247, 282] on div ".deletable-edge-delete-btn { width: 20px; height: 20px; border: 0px solid #ffff…" at bounding box center [547, 435] width 1095 height 673
click at [1026, 42] on button "Run" at bounding box center [1010, 30] width 64 height 34
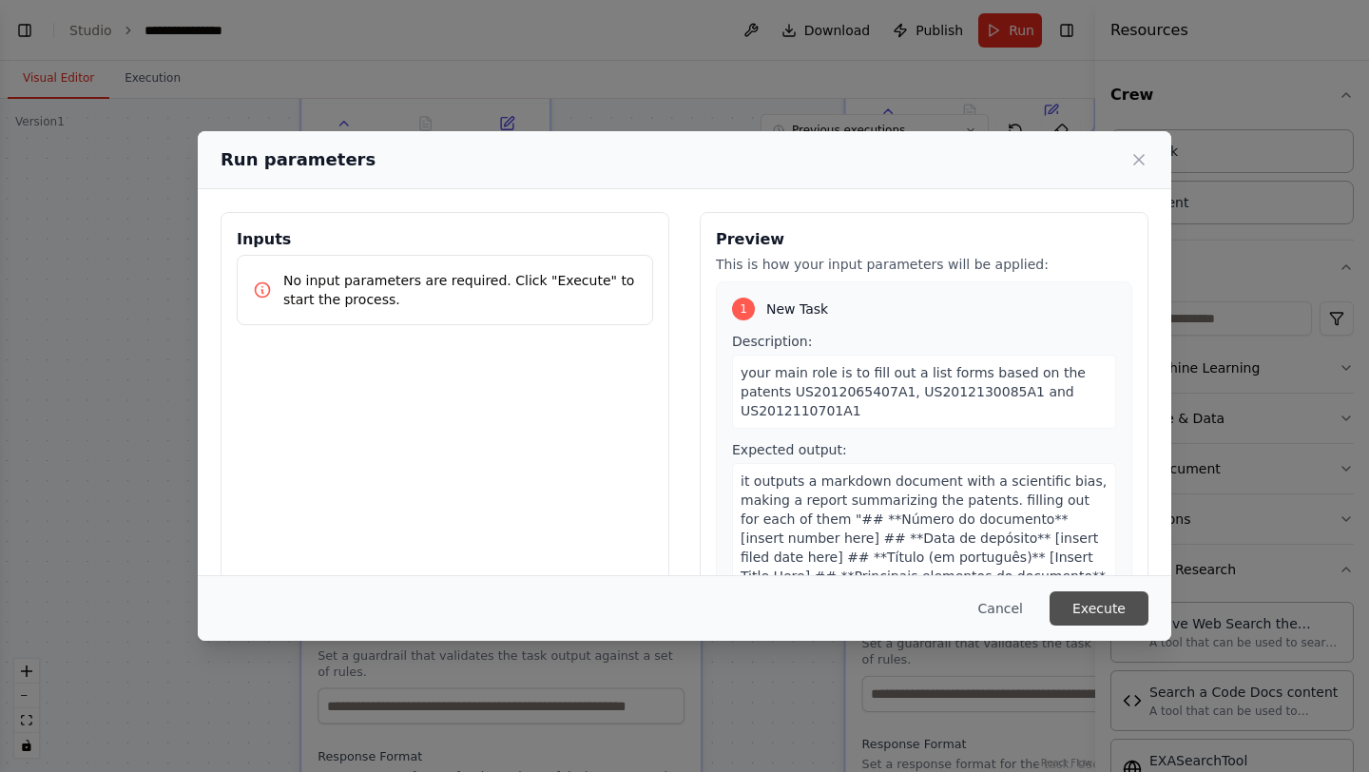
click at [1097, 606] on button "Execute" at bounding box center [1099, 608] width 99 height 34
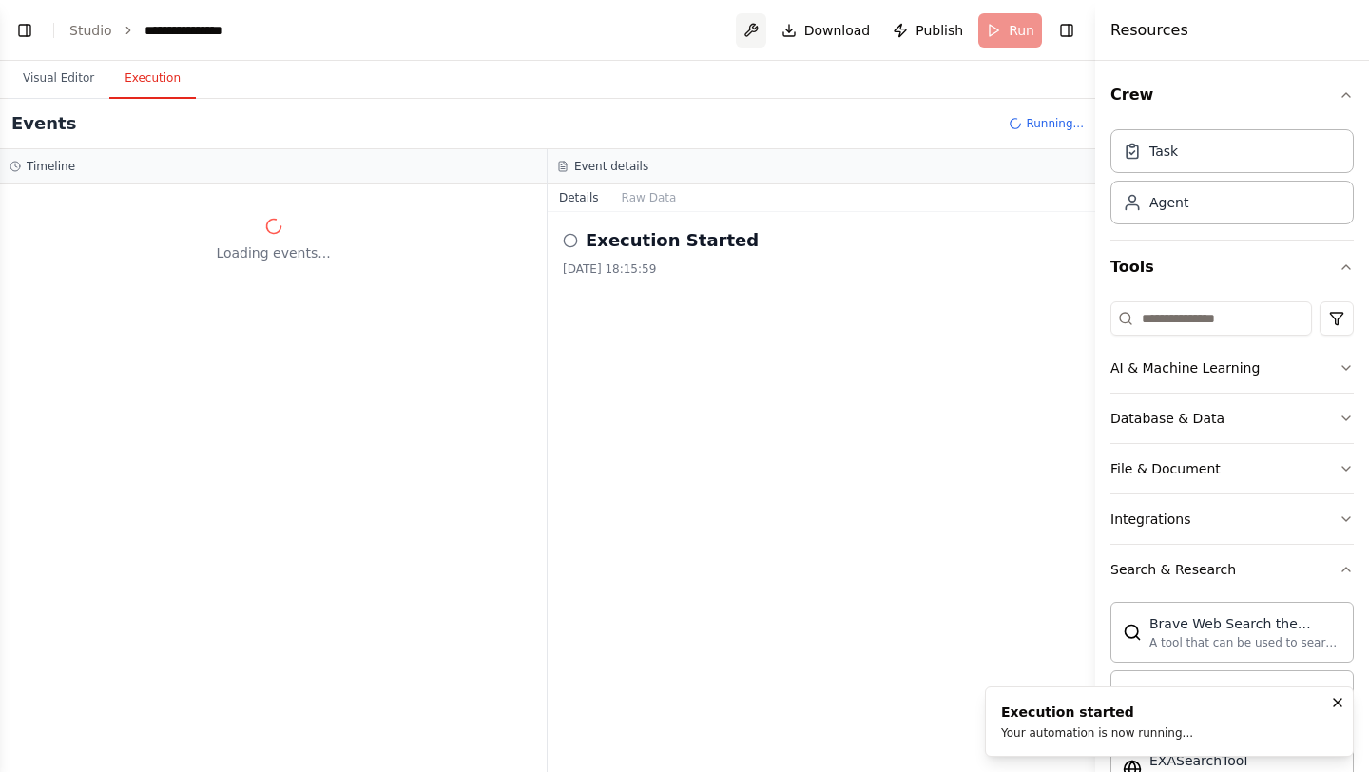
click at [743, 32] on button at bounding box center [751, 30] width 30 height 34
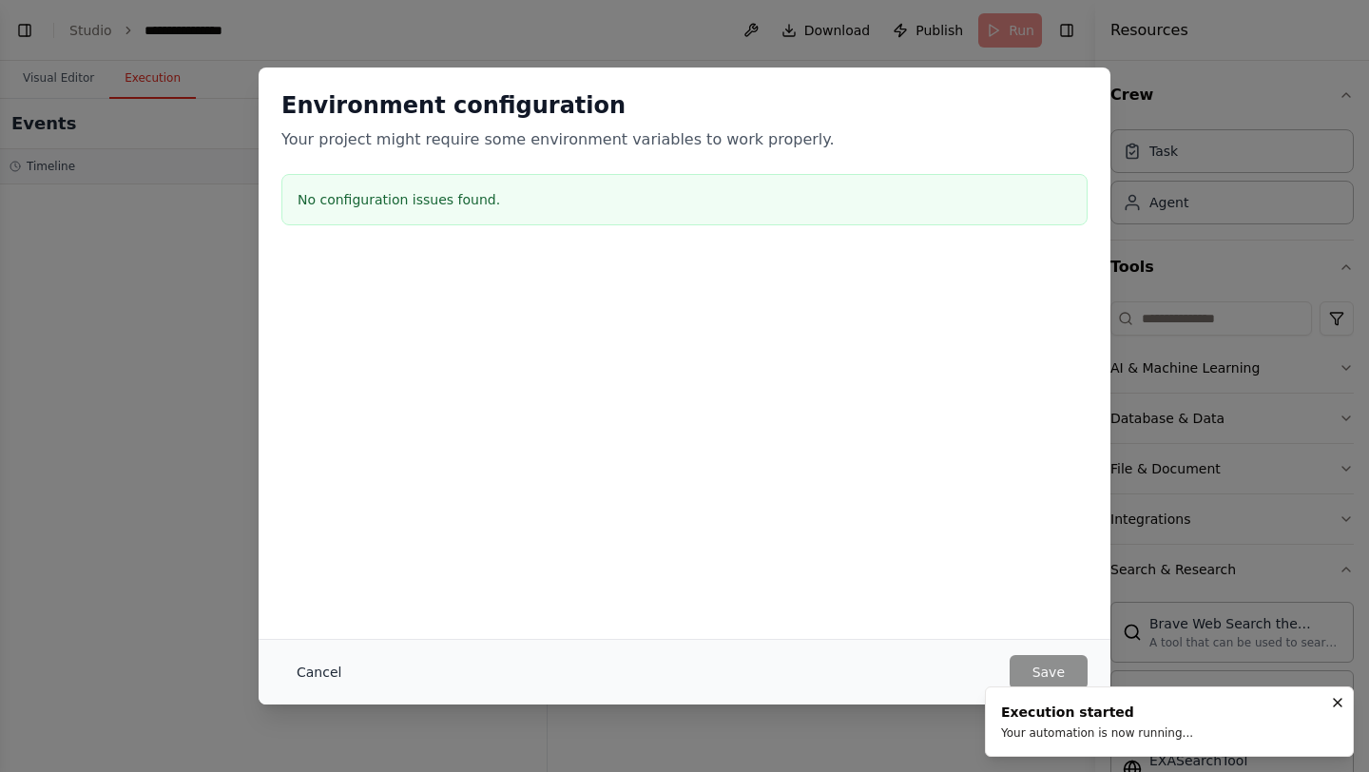
click at [334, 661] on button "Cancel" at bounding box center [318, 672] width 75 height 34
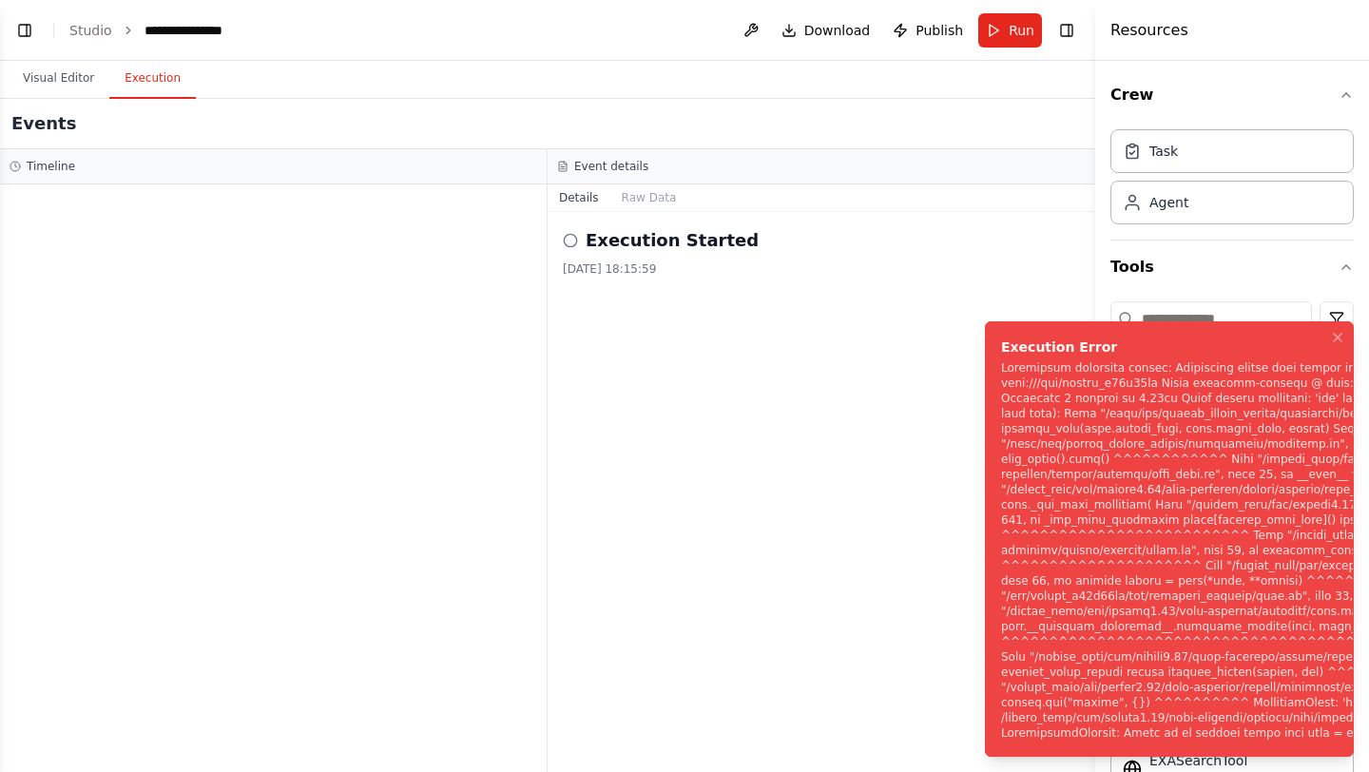
click at [1164, 592] on div "Notifications (F8)" at bounding box center [1331, 550] width 660 height 380
drag, startPoint x: 1301, startPoint y: 314, endPoint x: 891, endPoint y: 281, distance: 411.2
click at [1001, 360] on div "Notifications (F8)" at bounding box center [1331, 550] width 660 height 380
click at [64, 74] on button "Visual Editor" at bounding box center [59, 79] width 102 height 40
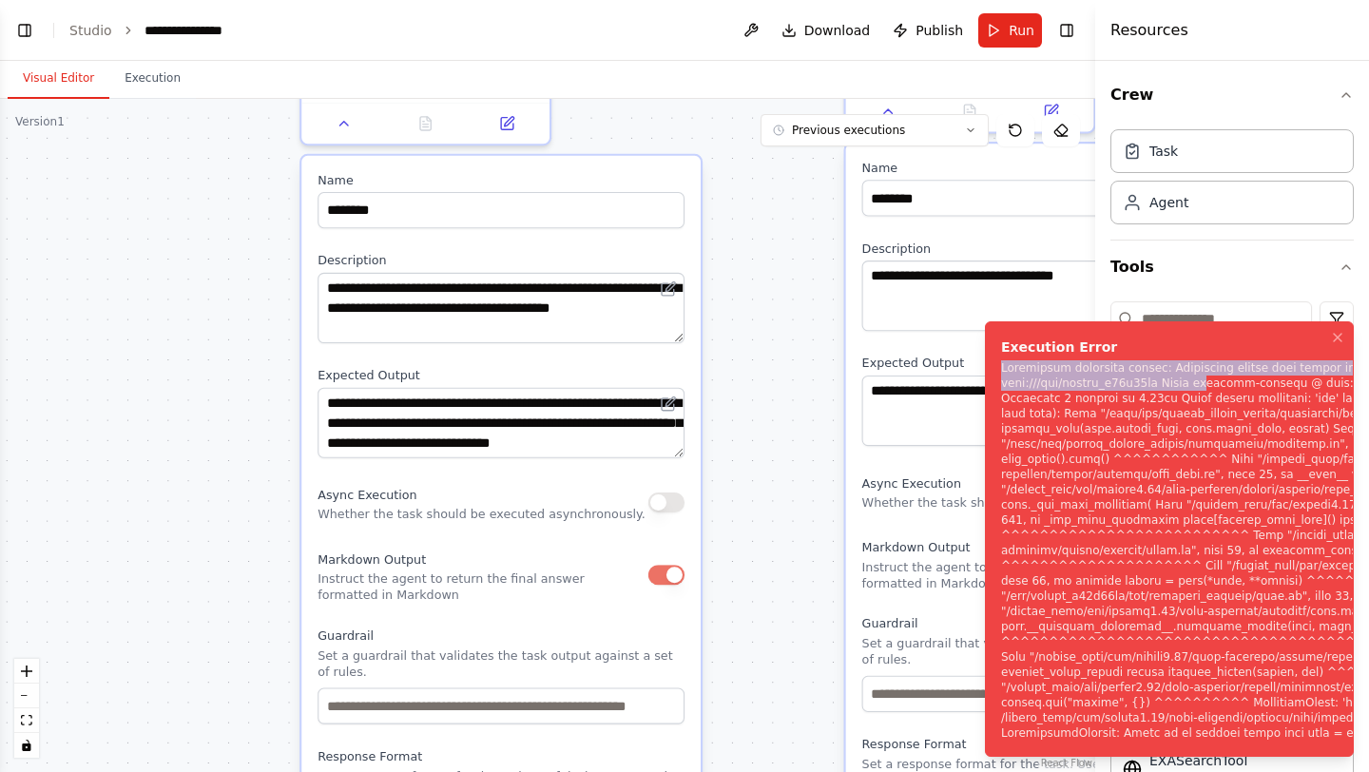
click at [200, 418] on div ".deletable-edge-delete-btn { width: 20px; height: 20px; border: 0px solid #ffff…" at bounding box center [547, 435] width 1095 height 673
click at [1334, 334] on icon "Notifications (F8)" at bounding box center [1338, 338] width 8 height 8
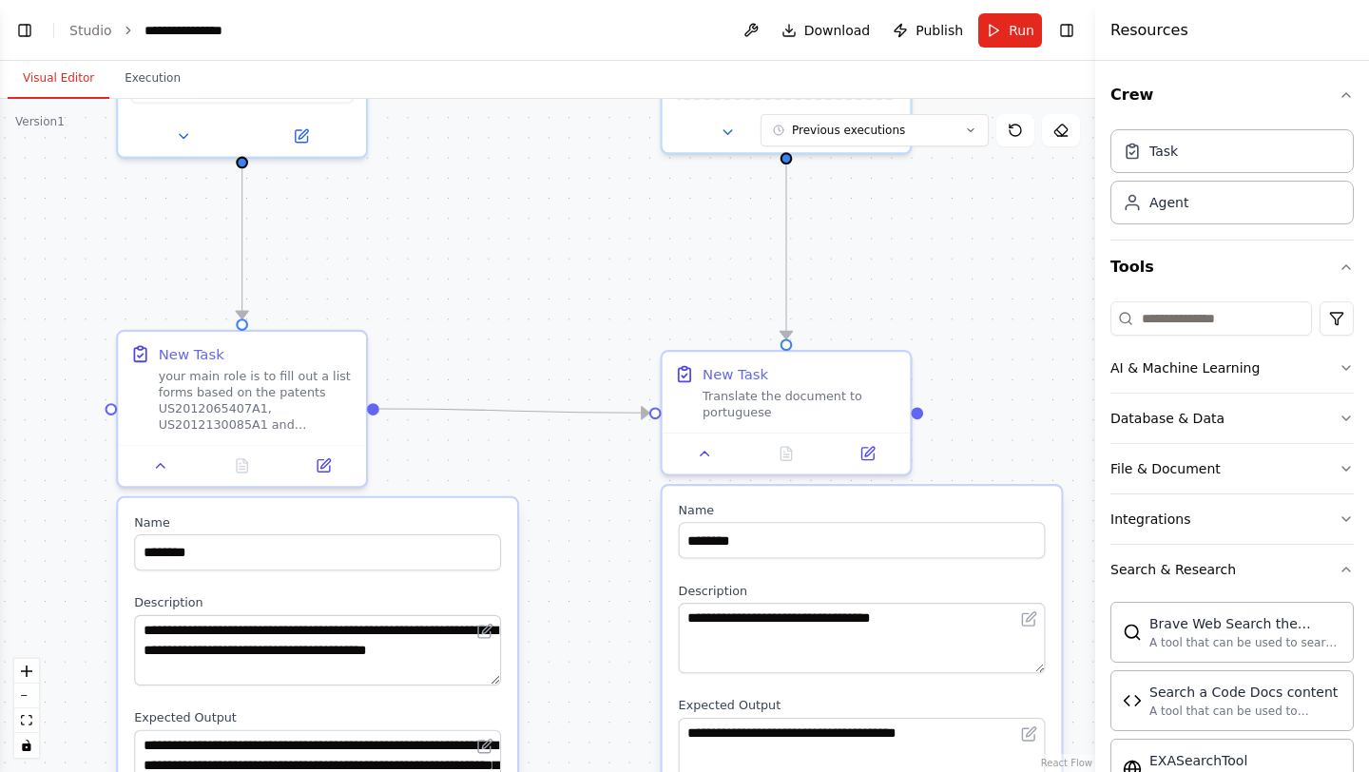
drag, startPoint x: 778, startPoint y: 280, endPoint x: 593, endPoint y: 624, distance: 390.5
click at [593, 624] on div ".deletable-edge-delete-btn { width: 20px; height: 20px; border: 0px solid #ffff…" at bounding box center [547, 435] width 1095 height 673
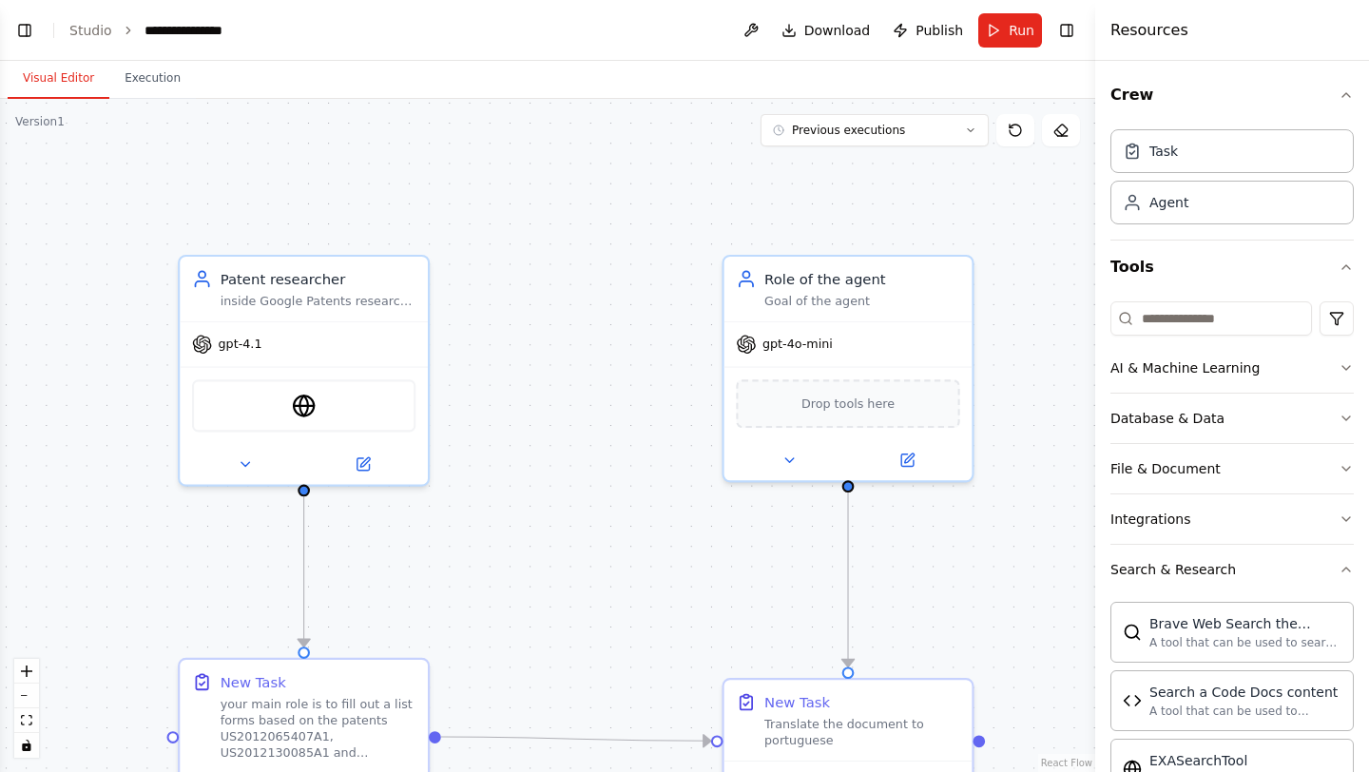
drag, startPoint x: 526, startPoint y: 305, endPoint x: 589, endPoint y: 620, distance: 320.9
click at [589, 620] on div ".deletable-edge-delete-btn { width: 20px; height: 20px; border: 0px solid #ffff…" at bounding box center [547, 435] width 1095 height 673
click at [328, 395] on div "WebsiteSearchTool" at bounding box center [303, 402] width 223 height 52
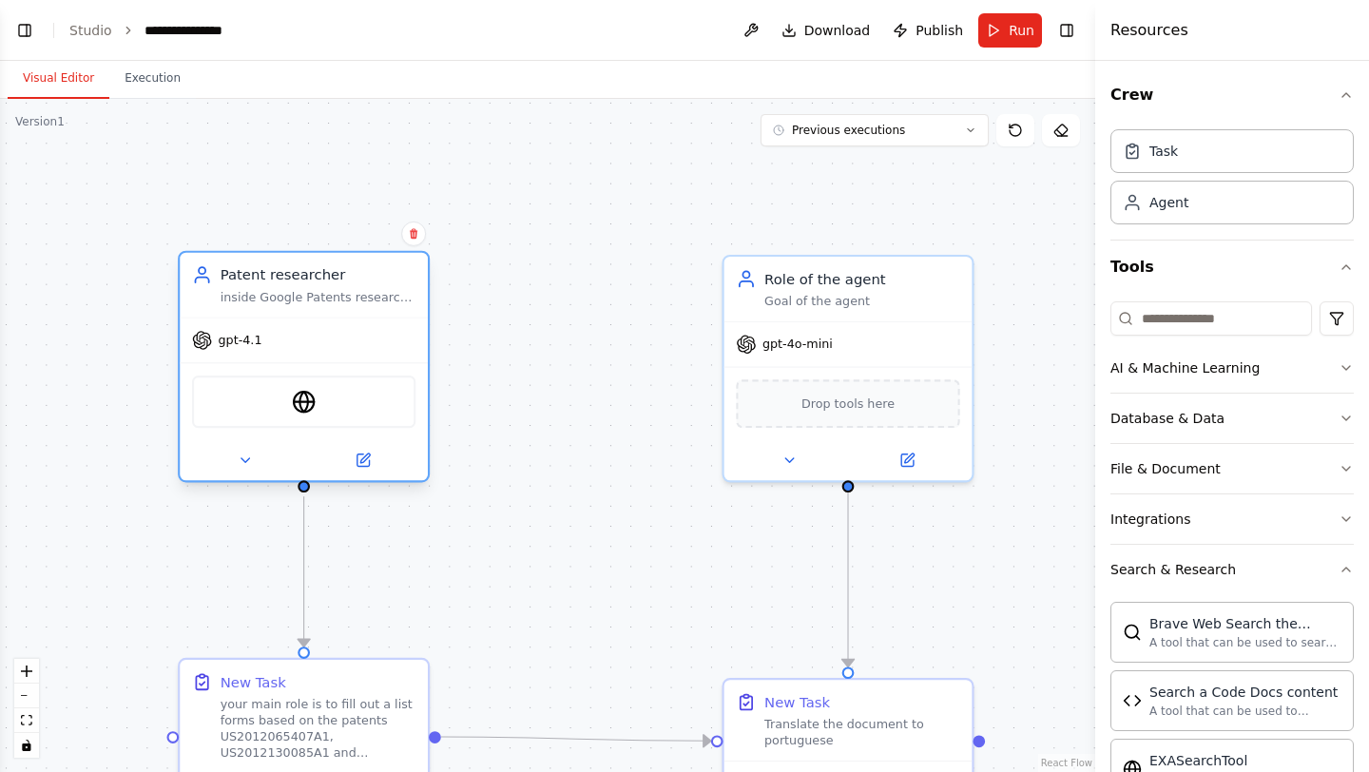
click at [328, 412] on div "WebsiteSearchTool" at bounding box center [303, 402] width 223 height 52
click at [358, 460] on icon at bounding box center [363, 461] width 12 height 12
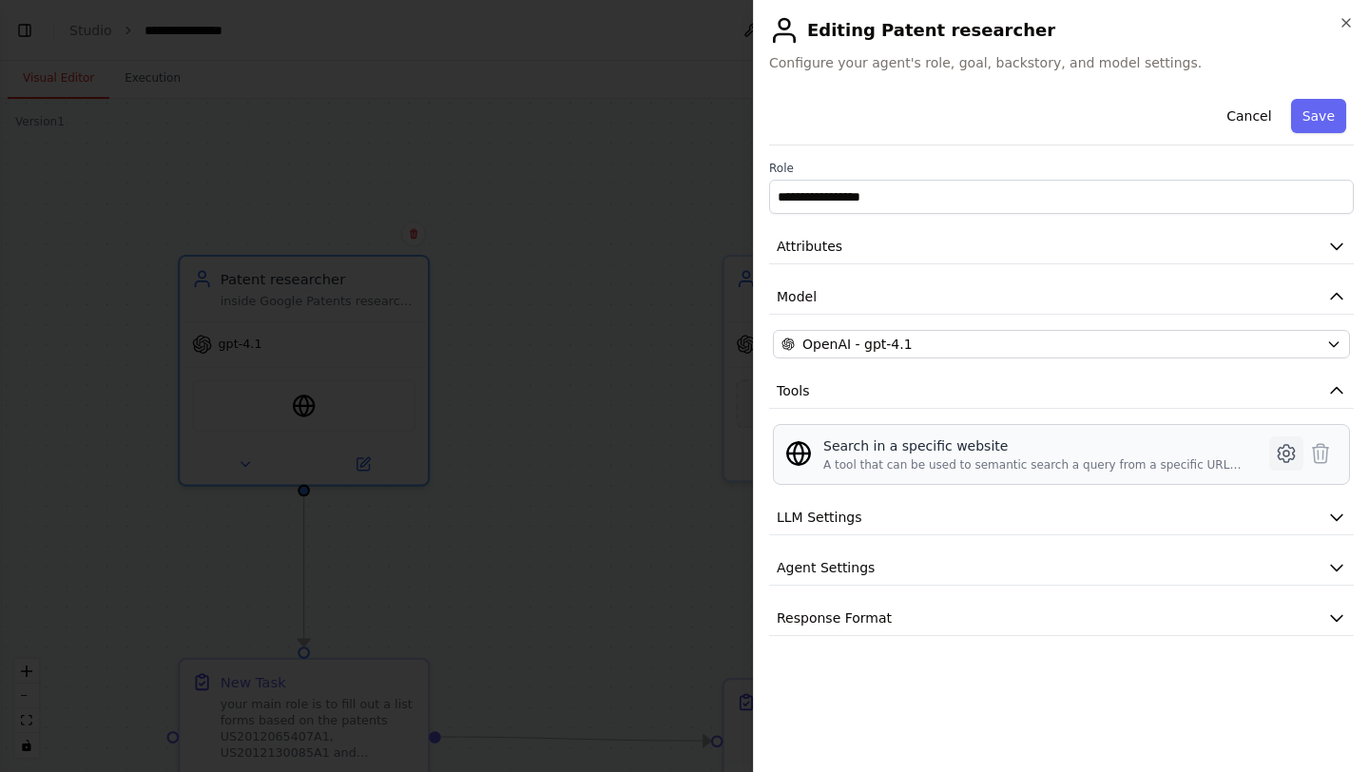
click at [1294, 457] on icon at bounding box center [1286, 453] width 23 height 23
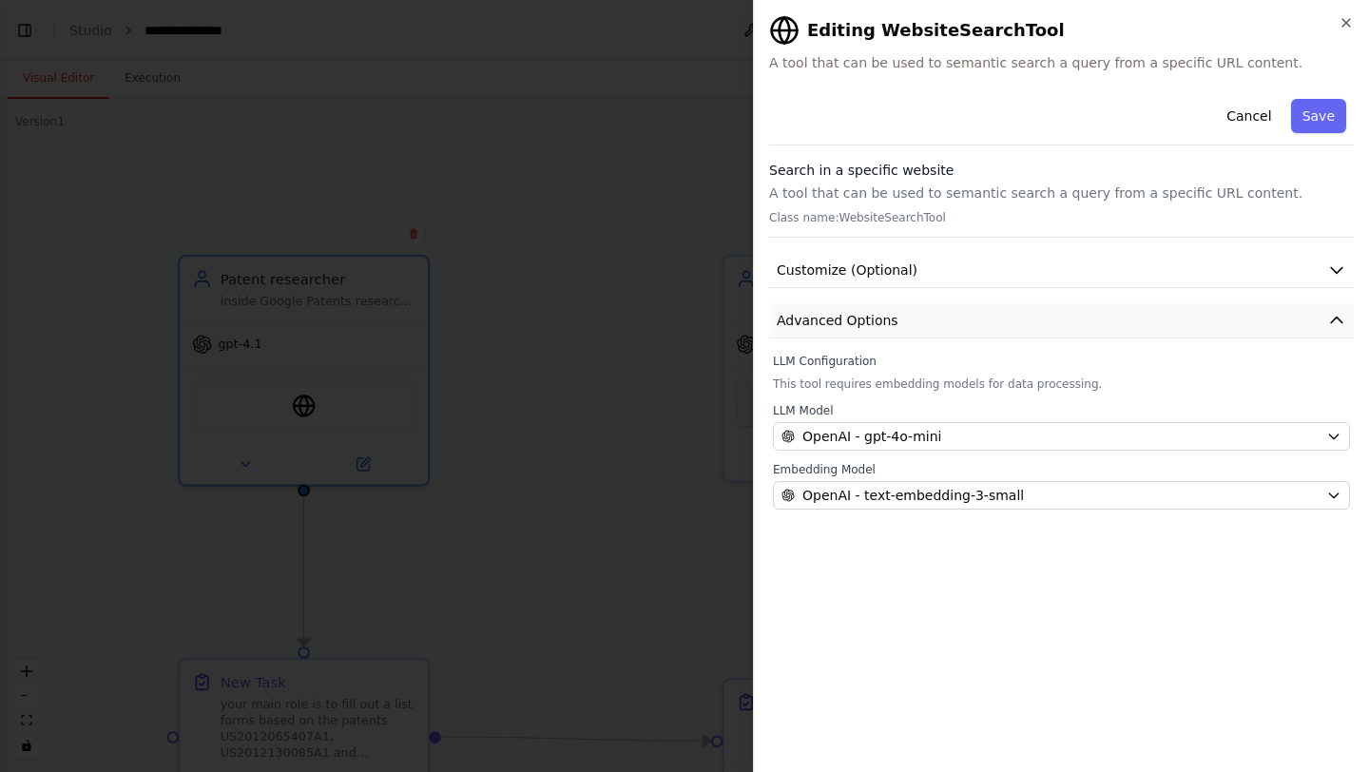
click at [1013, 325] on button "Advanced Options" at bounding box center [1061, 320] width 585 height 35
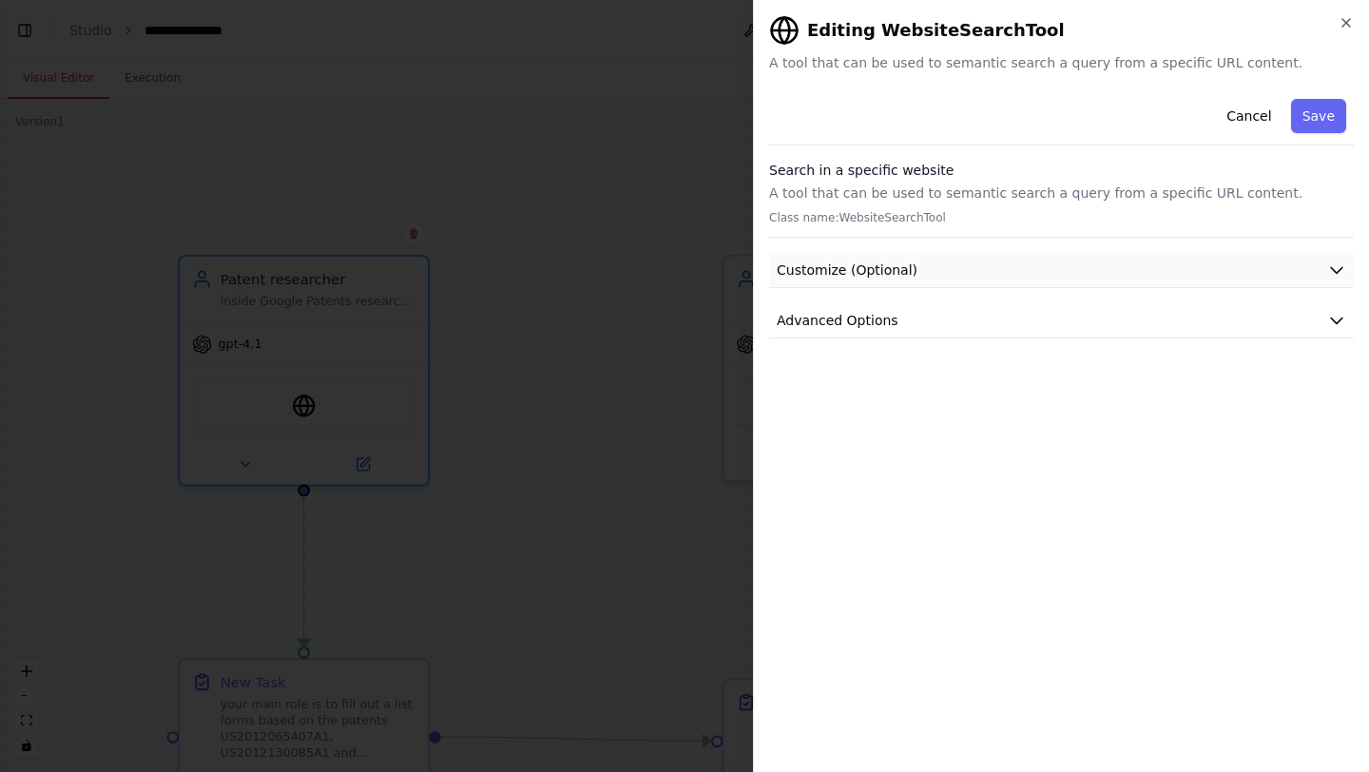
click at [1014, 281] on button "Customize (Optional)" at bounding box center [1061, 270] width 585 height 35
click at [1026, 314] on button "Advanced Options" at bounding box center [1061, 320] width 585 height 35
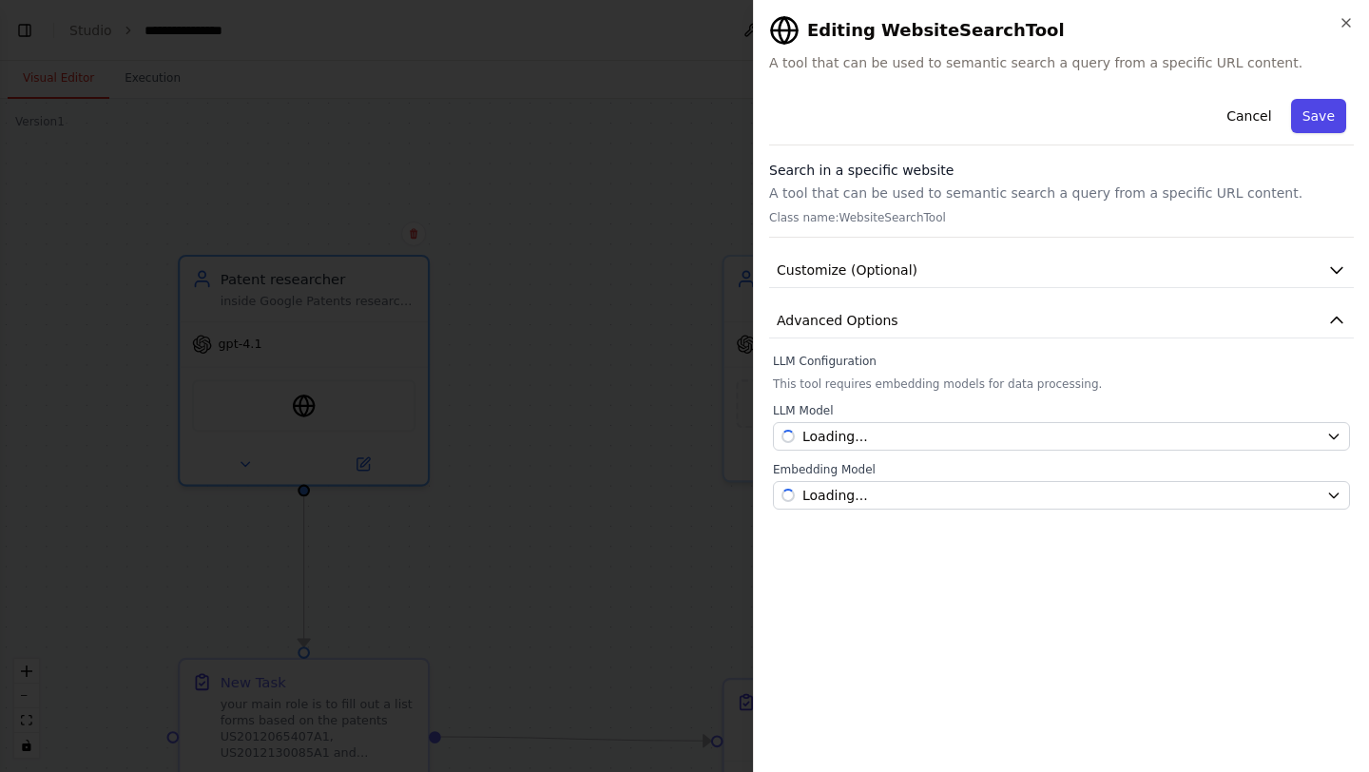
click at [1343, 115] on button "Save" at bounding box center [1318, 116] width 55 height 34
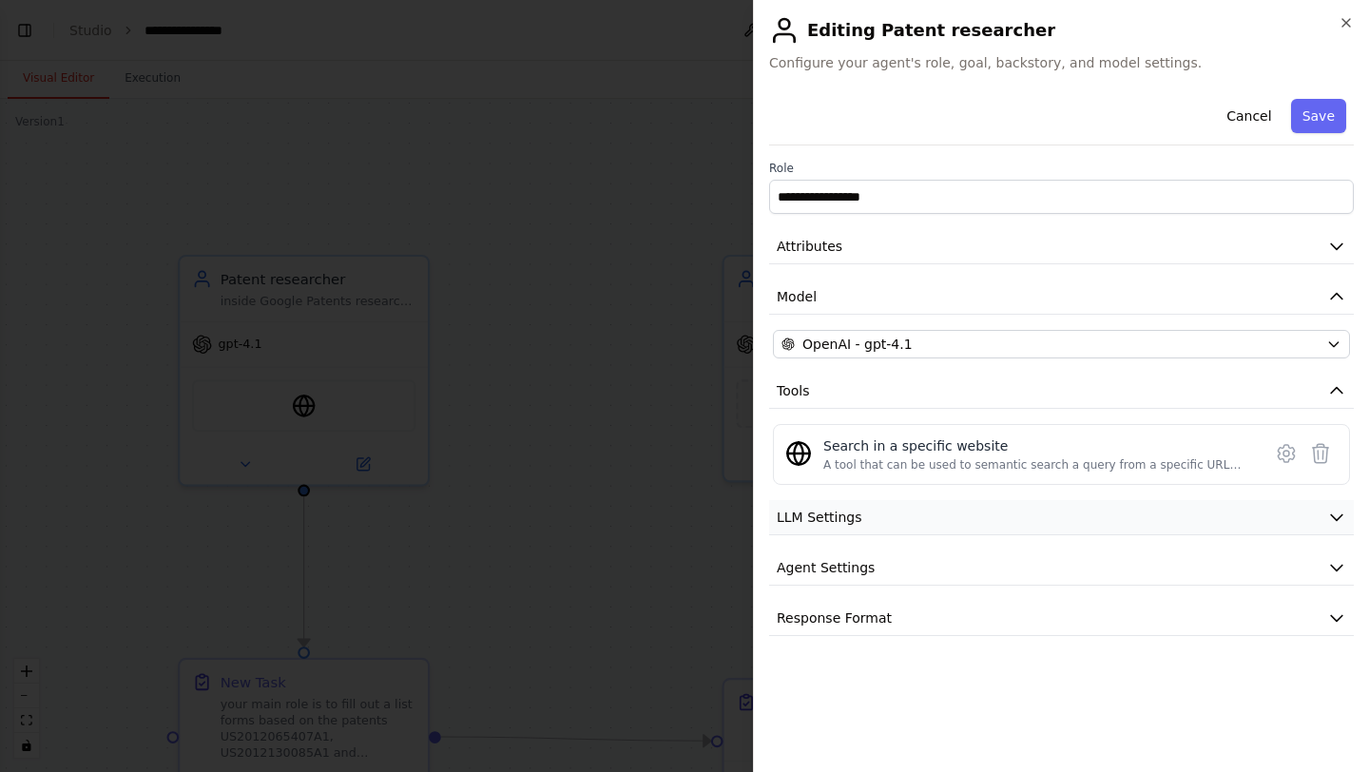
click at [1073, 516] on button "LLM Settings" at bounding box center [1061, 517] width 585 height 35
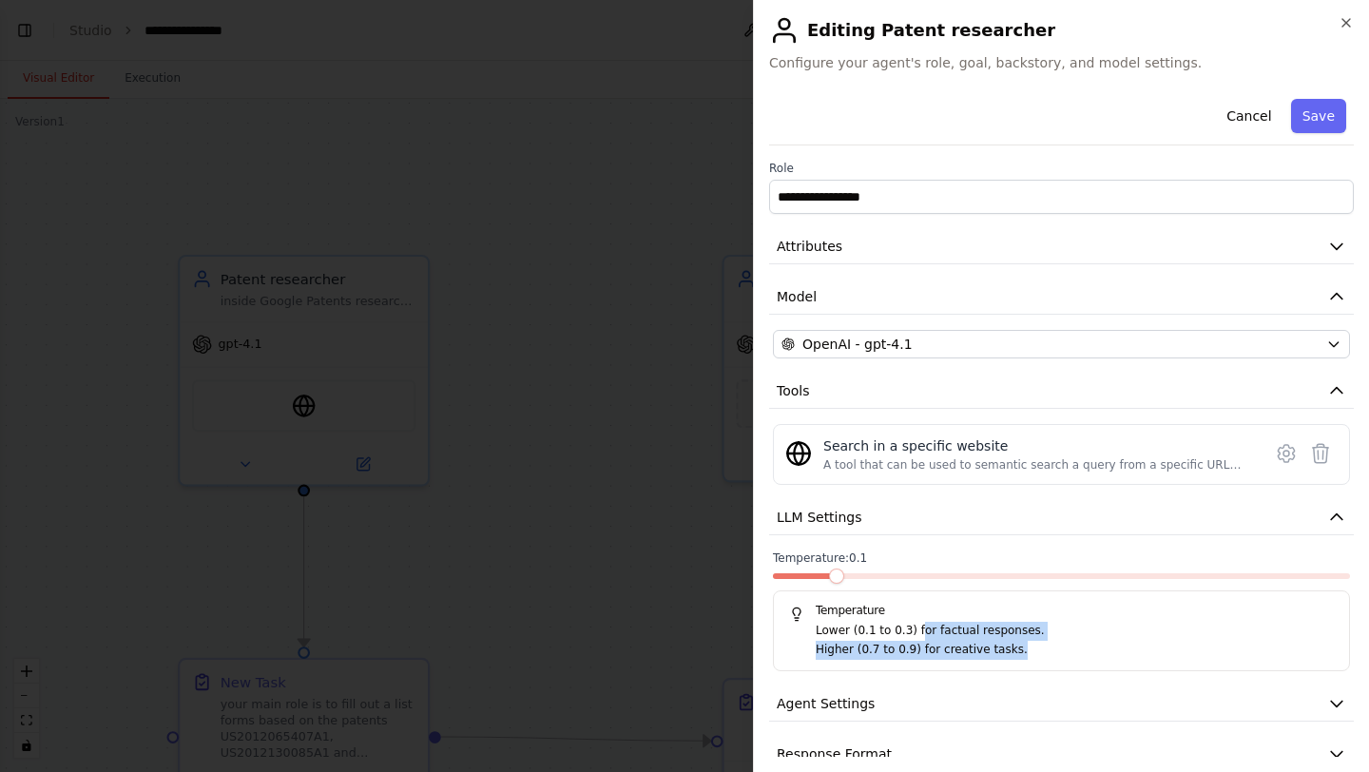
drag, startPoint x: 916, startPoint y: 634, endPoint x: 900, endPoint y: 666, distance: 34.9
click at [900, 666] on div "Temperature Lower (0.1 to 0.3) for factual responses. Higher (0.7 to 0.9) for c…" at bounding box center [1061, 630] width 577 height 81
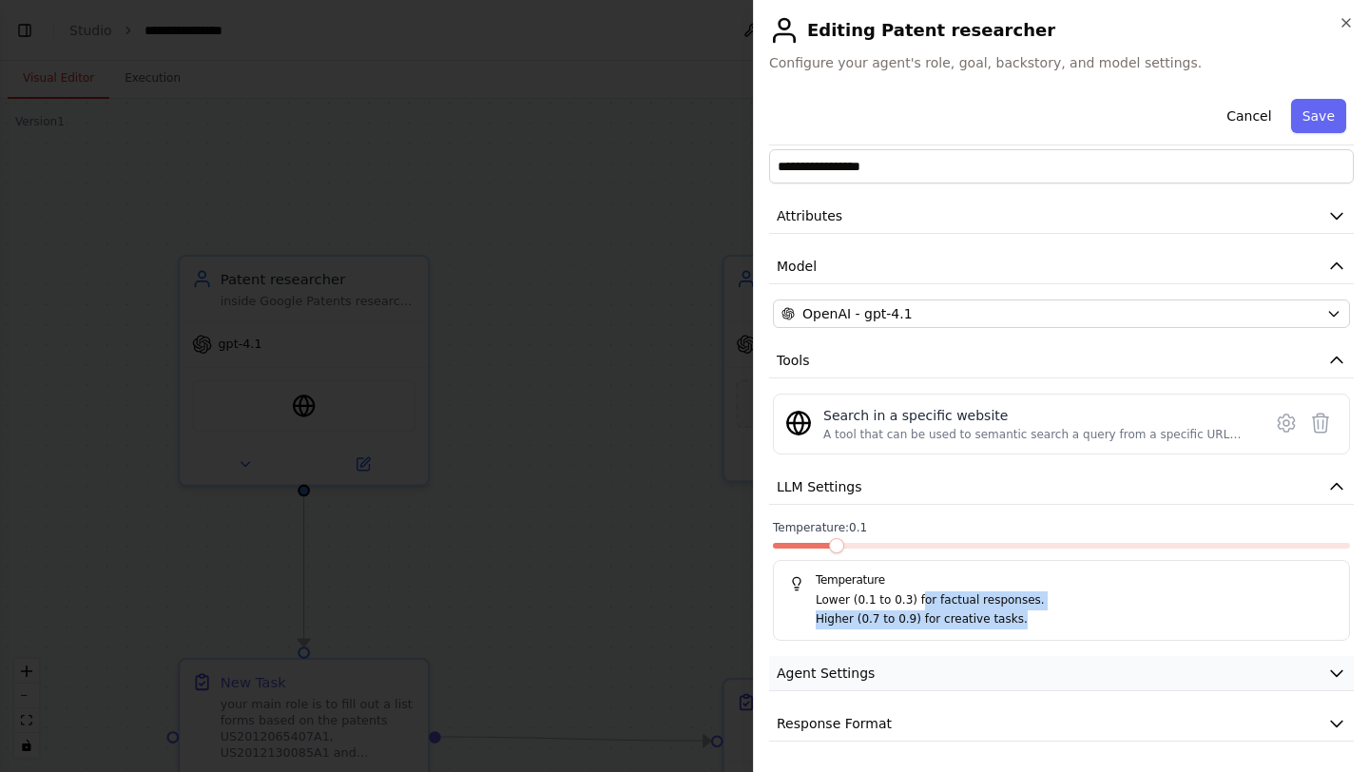
click at [892, 667] on button "Agent Settings" at bounding box center [1061, 673] width 585 height 35
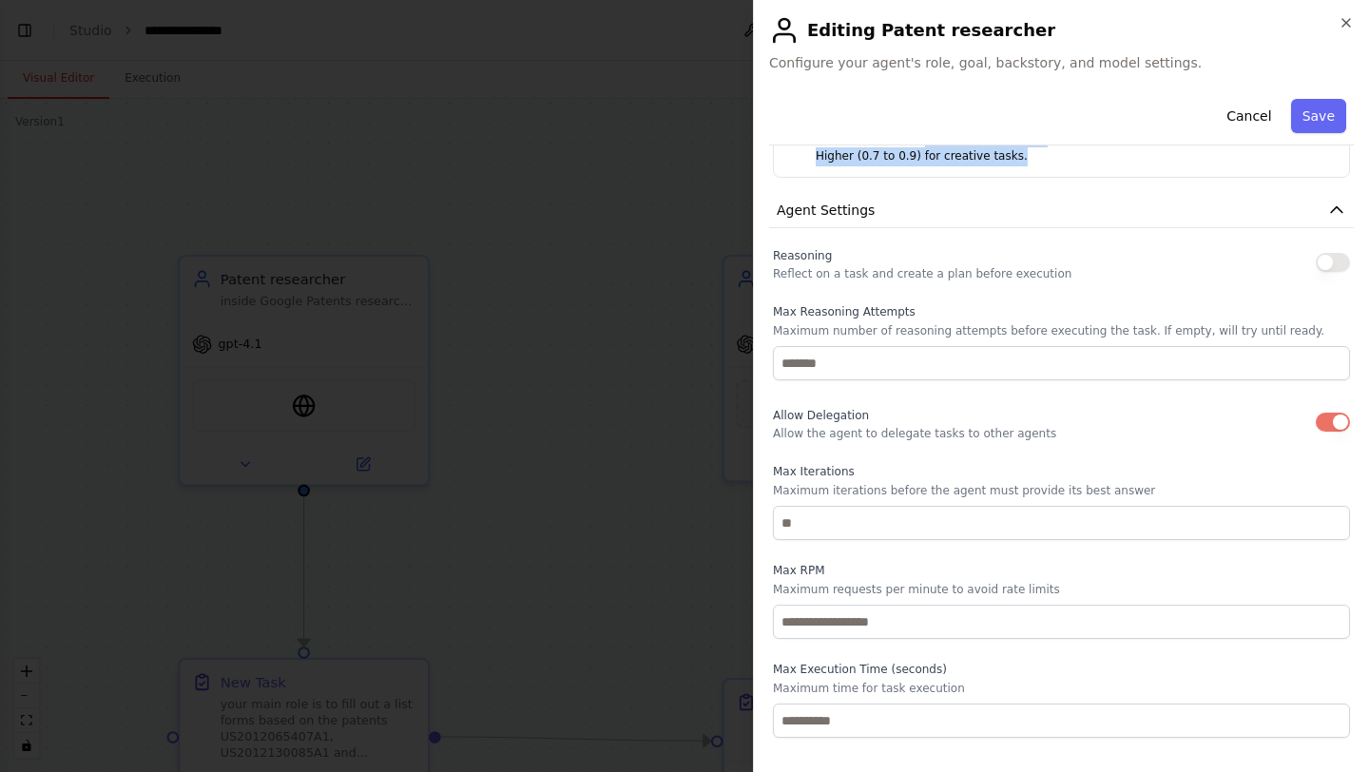
scroll to position [540, 0]
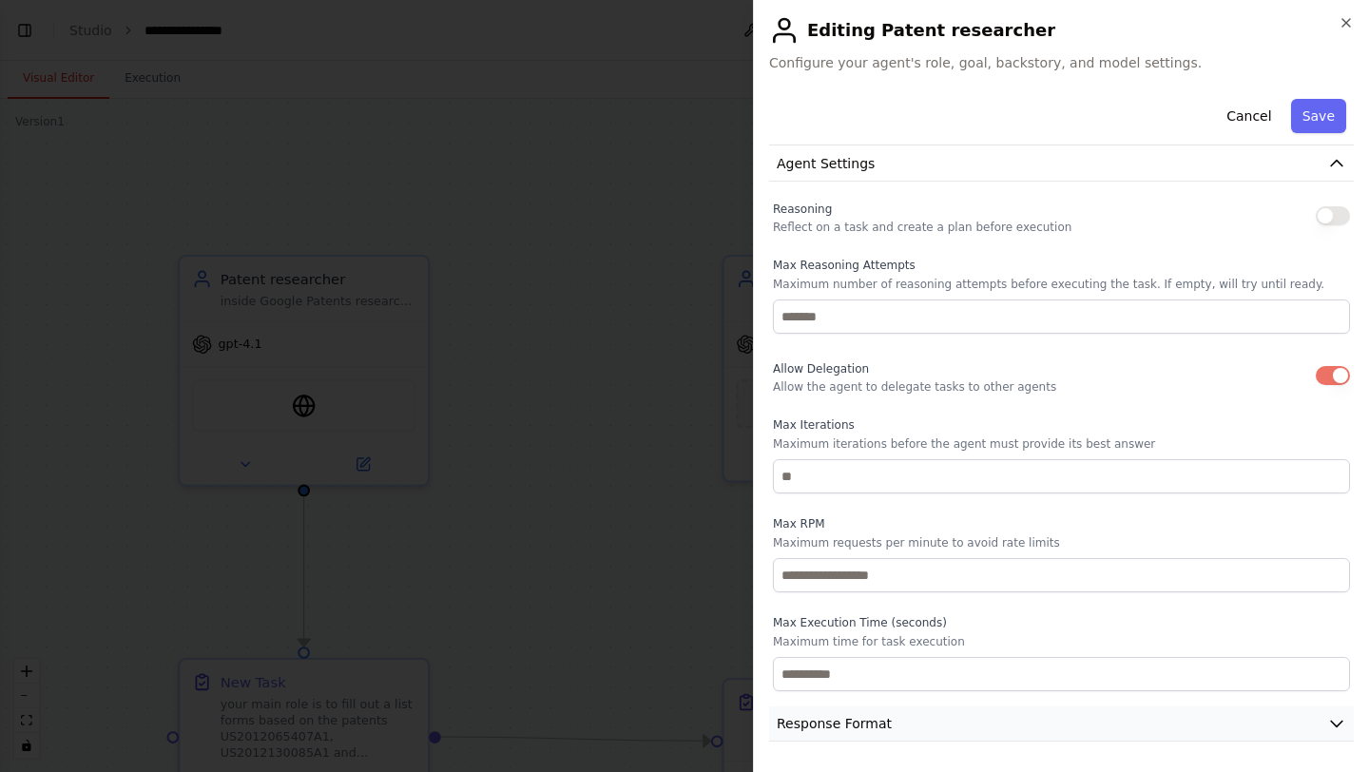
click at [1007, 719] on button "Response Format" at bounding box center [1061, 723] width 585 height 35
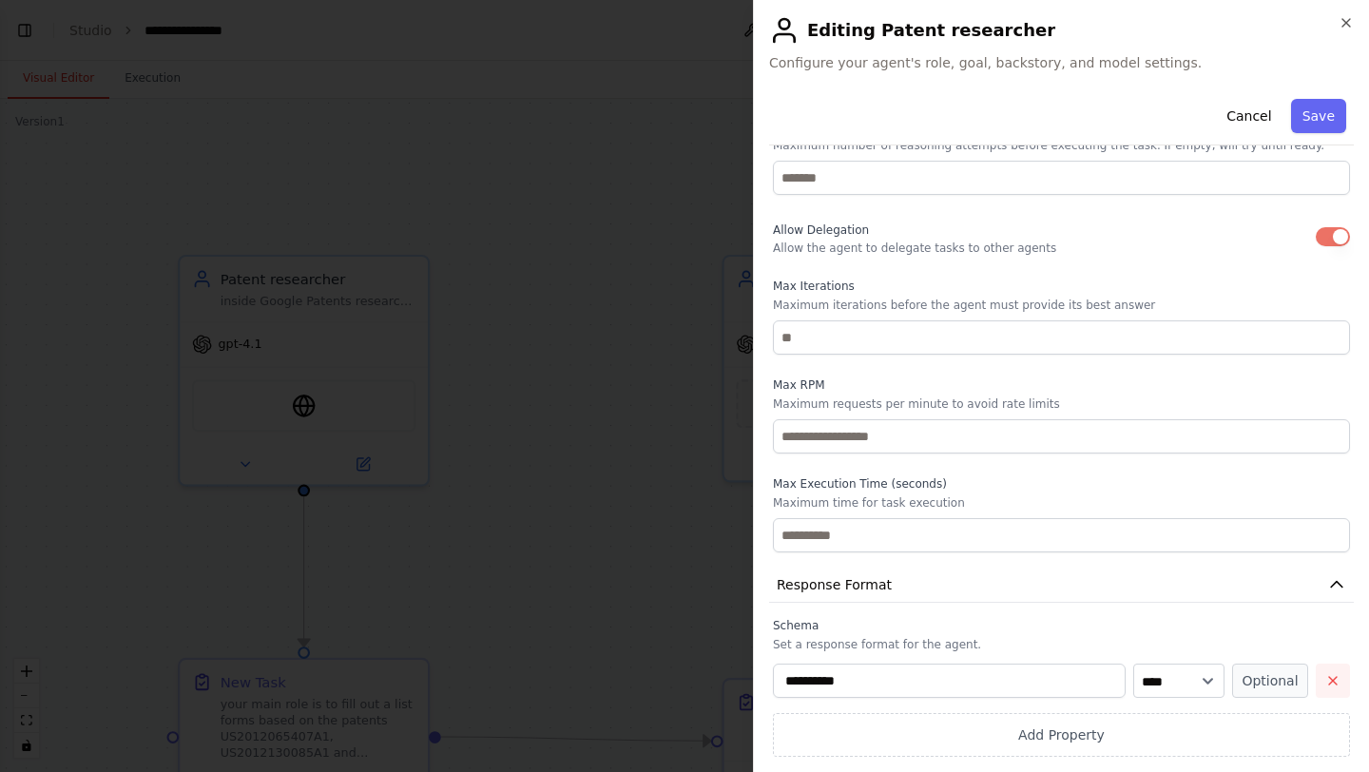
click at [1321, 685] on button "button" at bounding box center [1333, 681] width 34 height 34
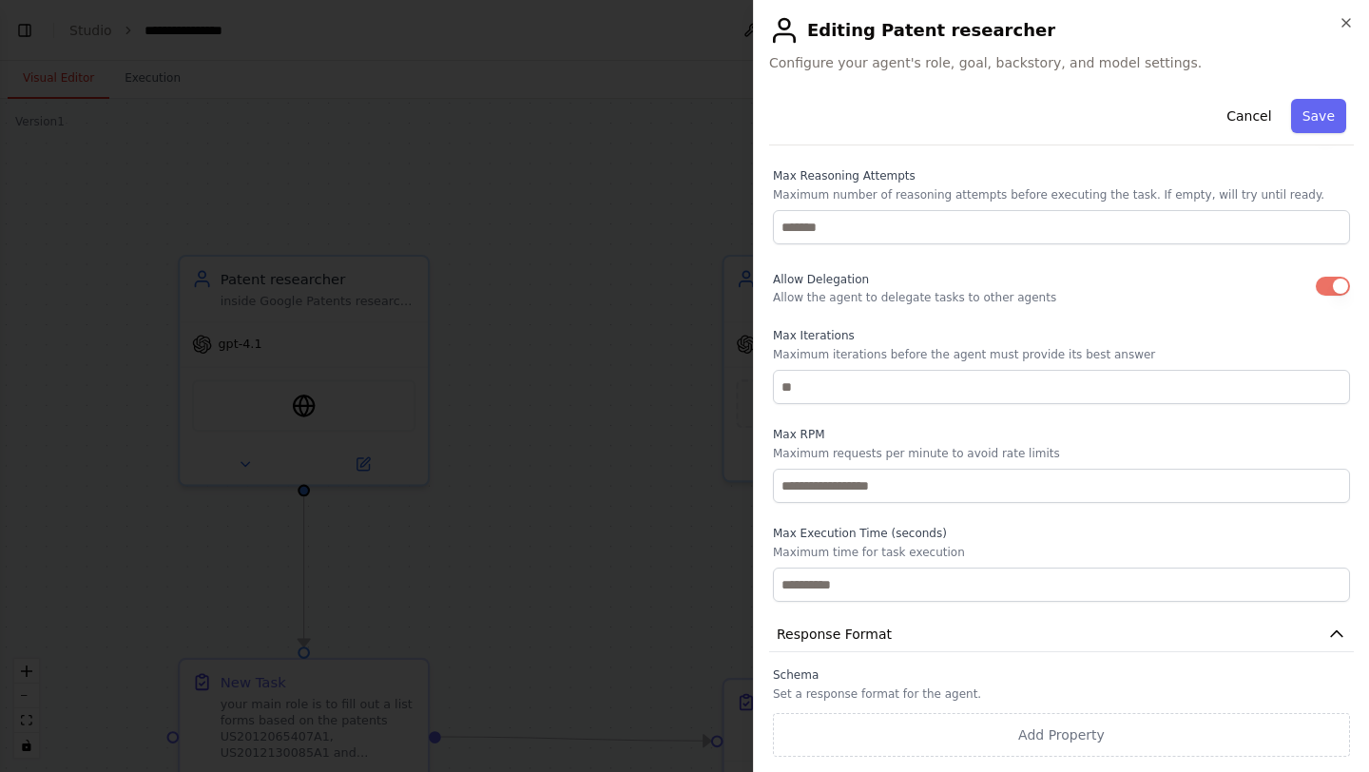
scroll to position [629, 0]
click at [1331, 125] on button "Save" at bounding box center [1318, 116] width 55 height 34
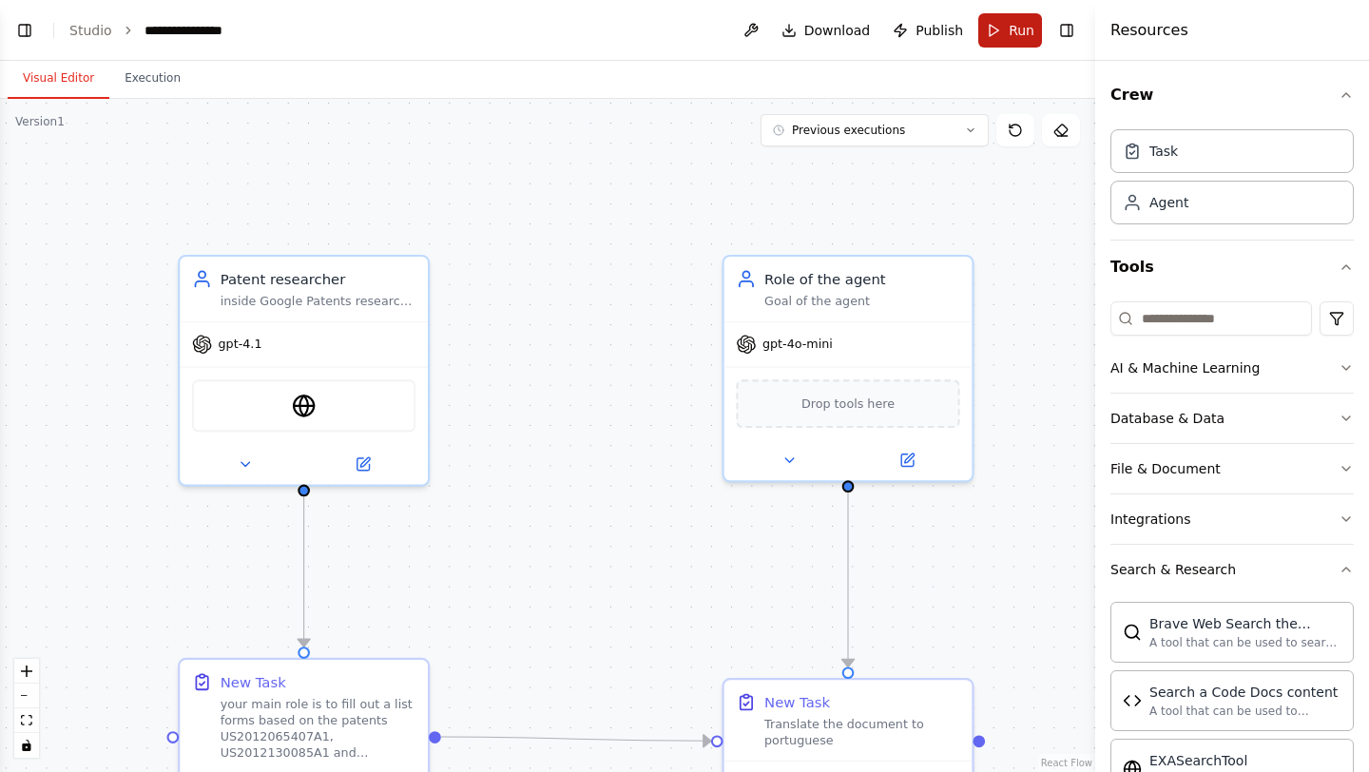
click at [1002, 34] on button "Run" at bounding box center [1010, 30] width 64 height 34
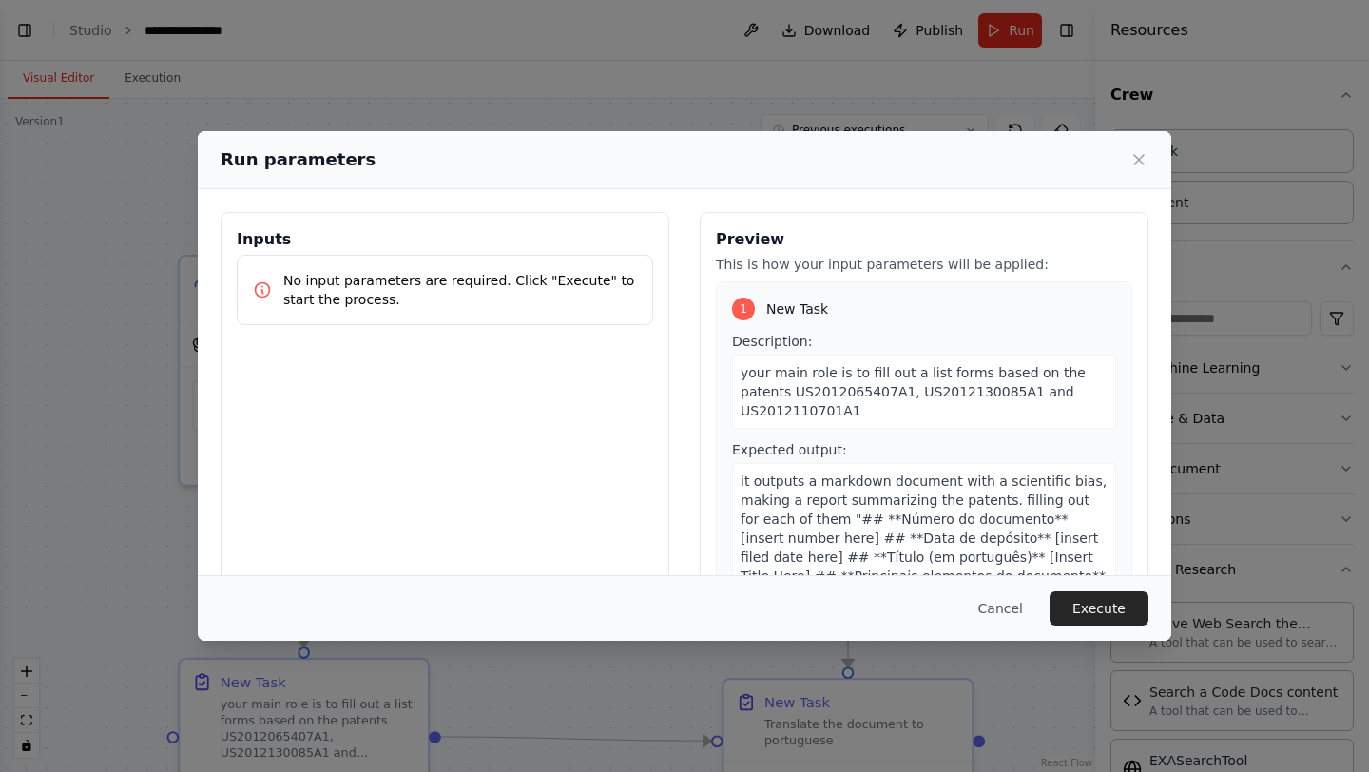
click at [633, 557] on div "Inputs No input parameters are required. Click "Execute" to start the process." at bounding box center [445, 437] width 449 height 451
click at [1119, 602] on button "Execute" at bounding box center [1099, 608] width 99 height 34
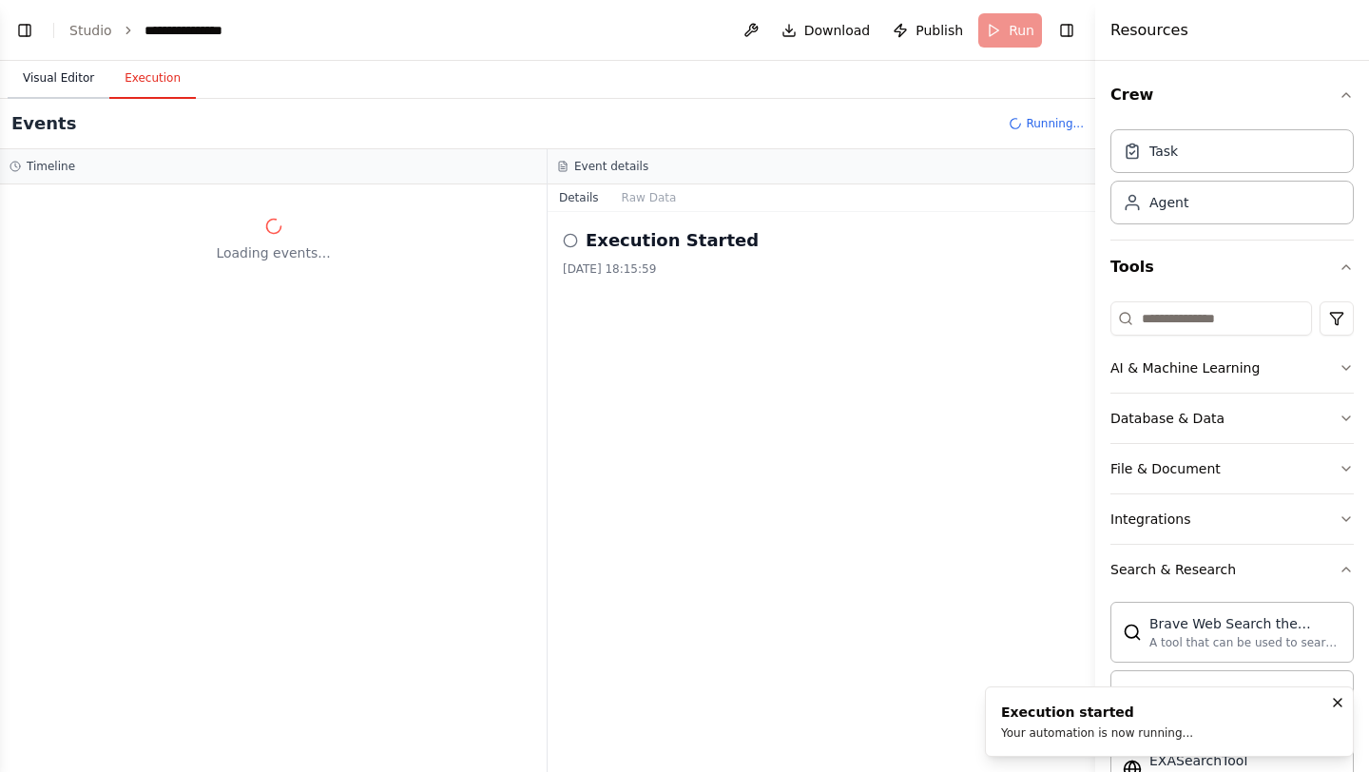
click at [67, 73] on button "Visual Editor" at bounding box center [59, 79] width 102 height 40
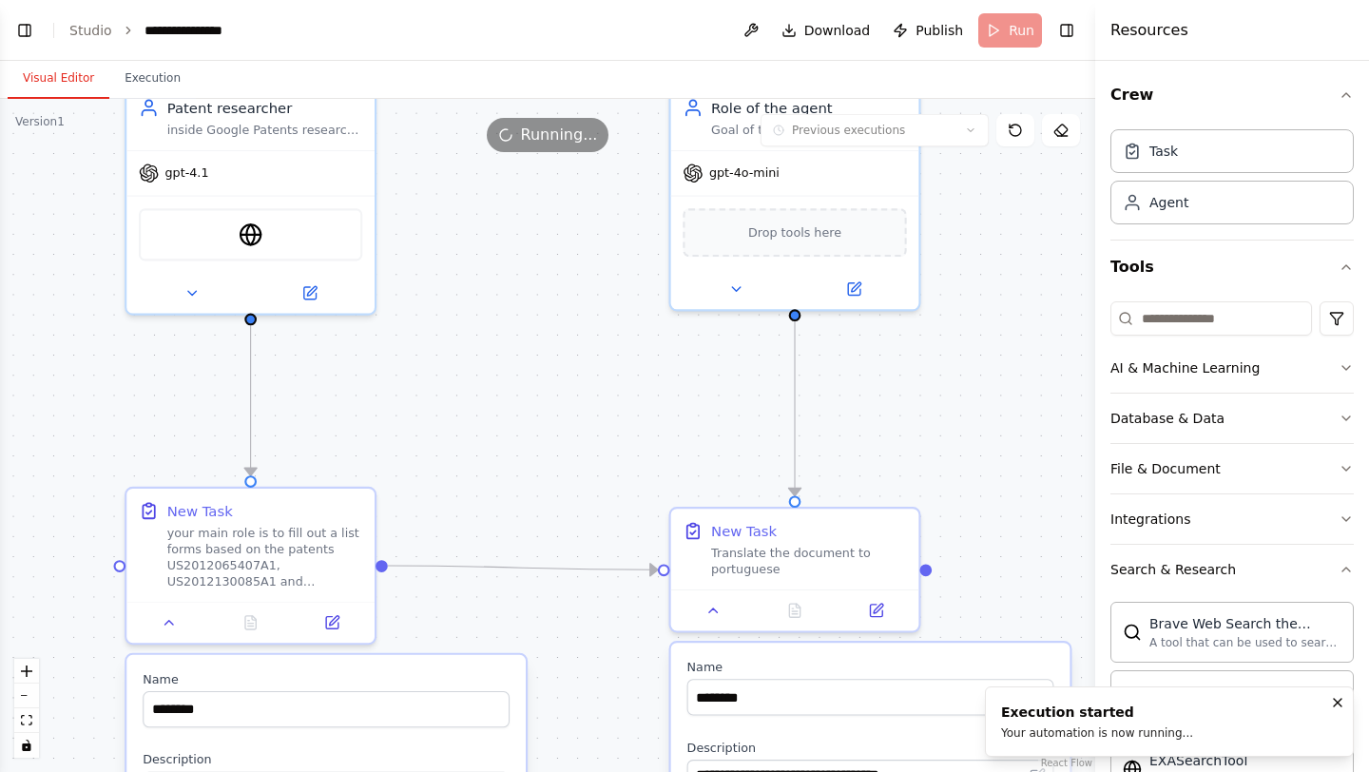
drag, startPoint x: 550, startPoint y: 497, endPoint x: 496, endPoint y: 326, distance: 179.2
click at [496, 326] on div ".deletable-edge-delete-btn { width: 20px; height: 20px; border: 0px solid #ffff…" at bounding box center [547, 435] width 1095 height 673
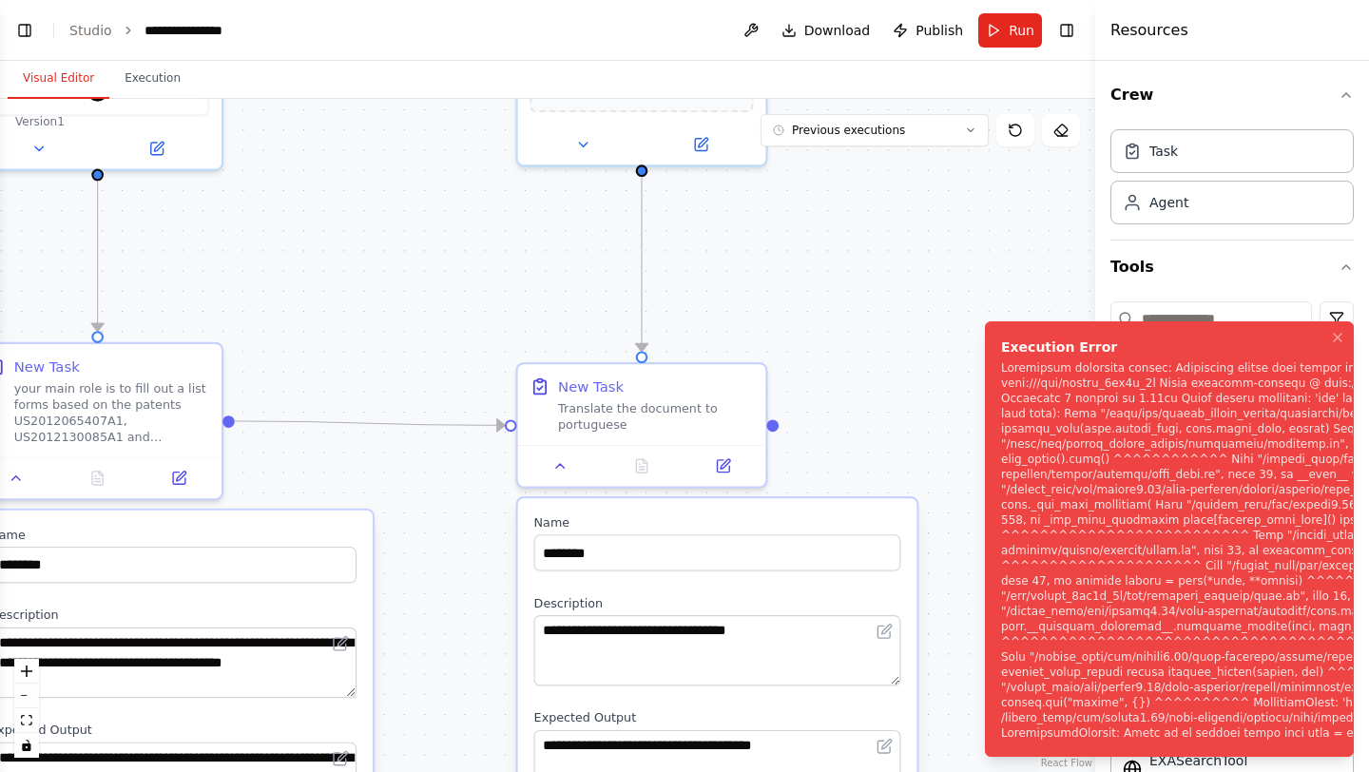
drag, startPoint x: 913, startPoint y: 438, endPoint x: 760, endPoint y: 294, distance: 210.5
click at [760, 294] on div ".deletable-edge-delete-btn { width: 20px; height: 20px; border: 0px solid #ffff…" at bounding box center [547, 435] width 1095 height 673
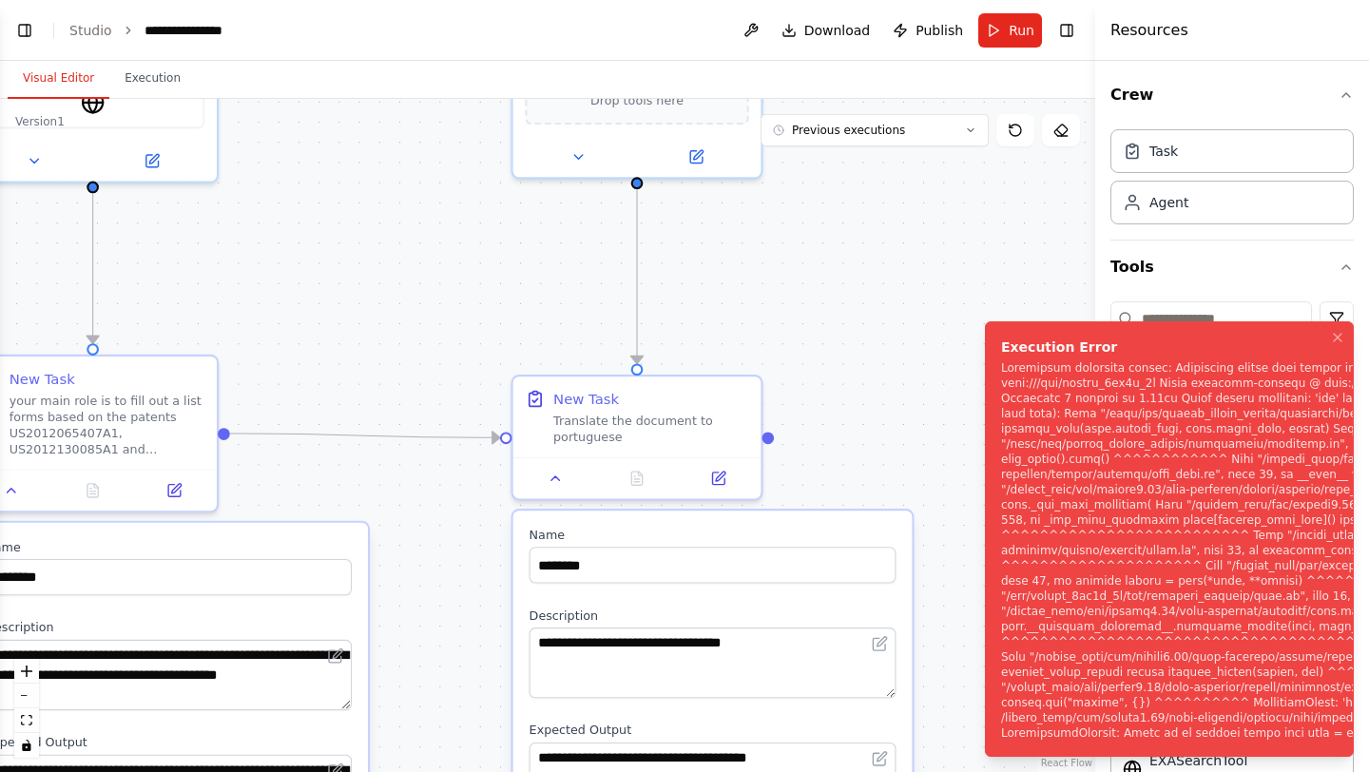
drag, startPoint x: 779, startPoint y: 429, endPoint x: 751, endPoint y: 431, distance: 27.6
click at [751, 431] on div ".deletable-edge-delete-btn { width: 20px; height: 20px; border: 0px solid #ffff…" at bounding box center [547, 435] width 1095 height 673
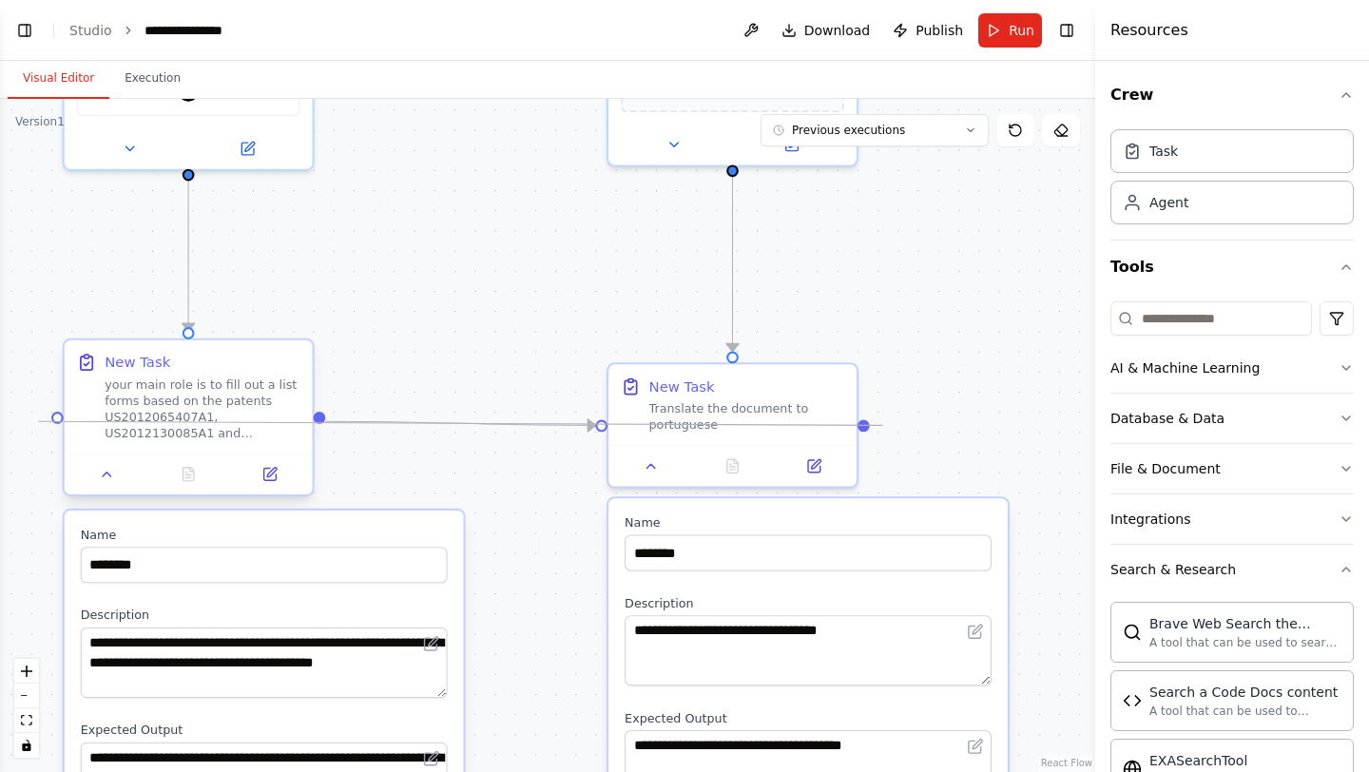
drag, startPoint x: 744, startPoint y: 424, endPoint x: 58, endPoint y: 421, distance: 685.6
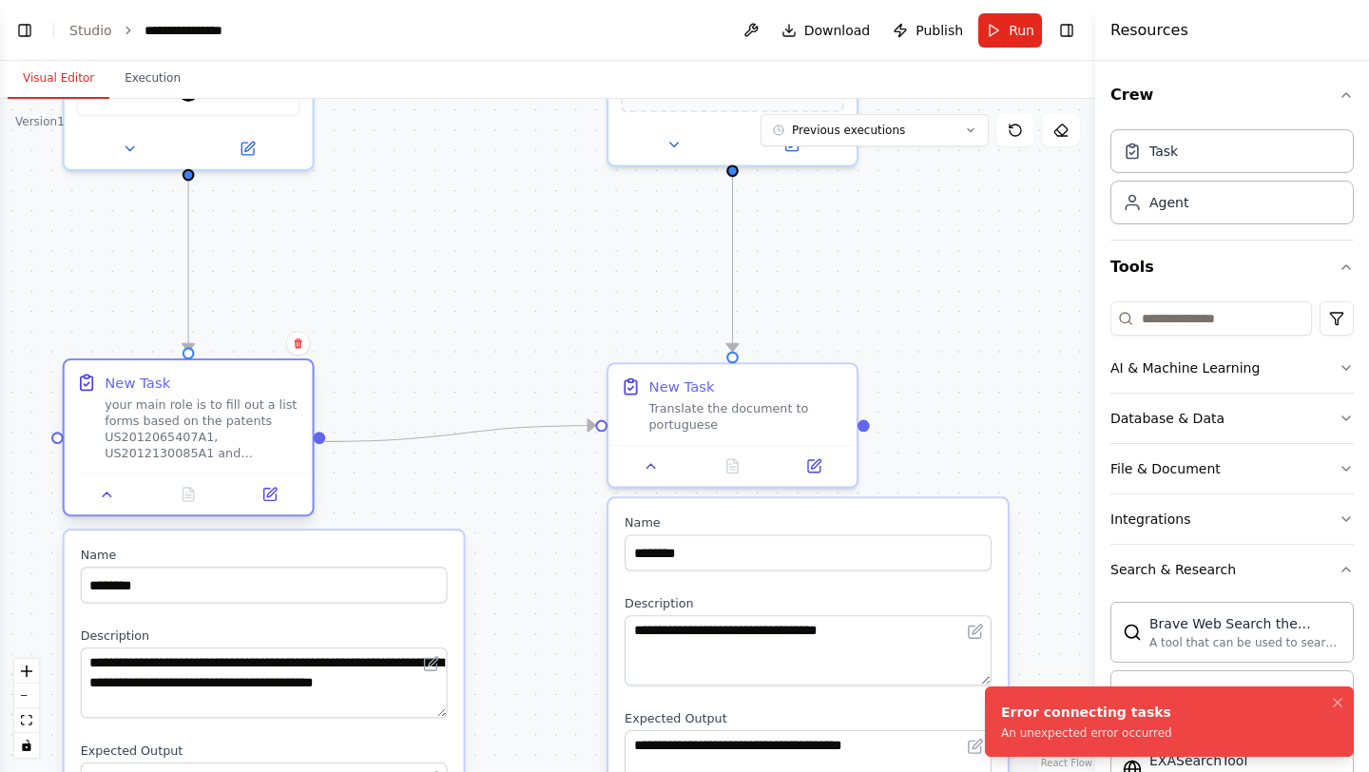
drag, startPoint x: 126, startPoint y: 427, endPoint x: 126, endPoint y: 451, distance: 23.8
click at [126, 451] on div "your main role is to fill out a list forms based on the patents US2012065407A1,…" at bounding box center [203, 429] width 196 height 65
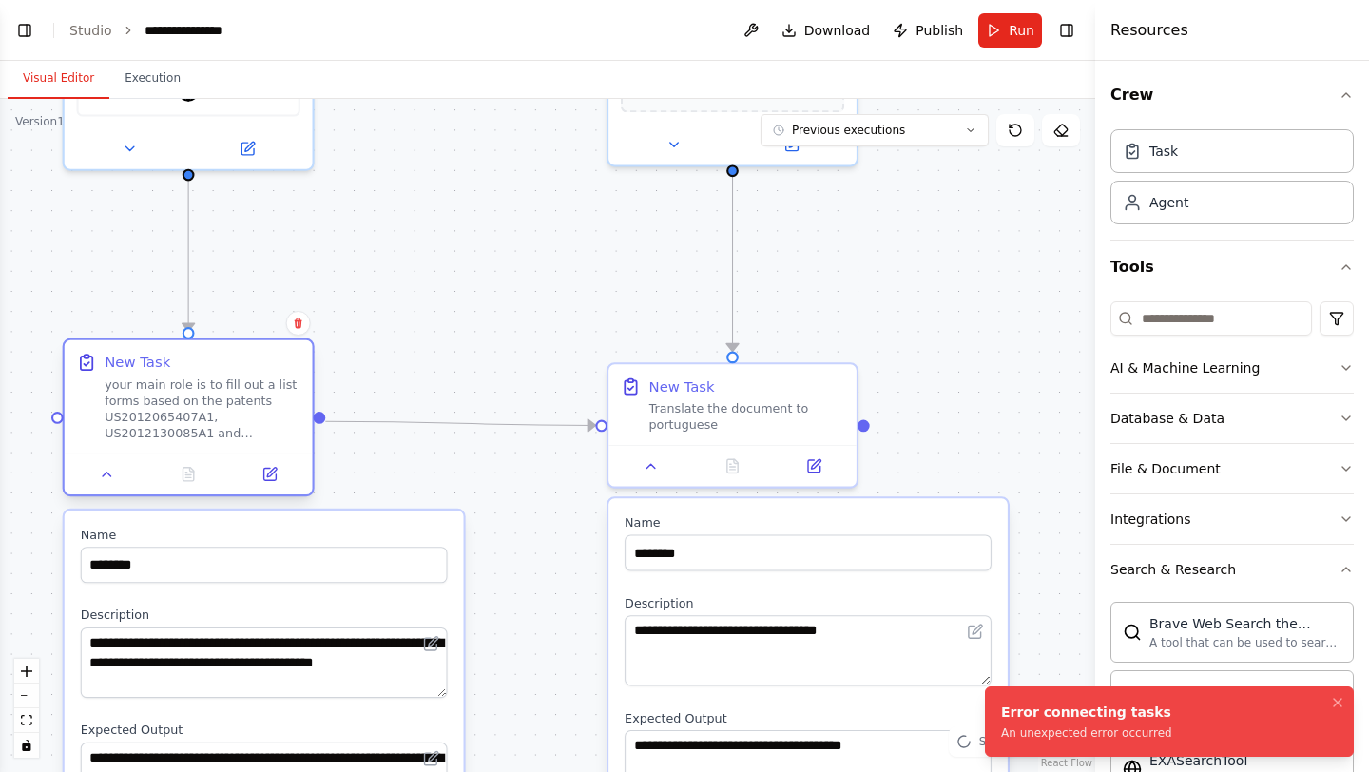
drag, startPoint x: 214, startPoint y: 433, endPoint x: 214, endPoint y: 409, distance: 23.8
click at [214, 409] on div "your main role is to fill out a list forms based on the patents US2012065407A1,…" at bounding box center [203, 409] width 196 height 65
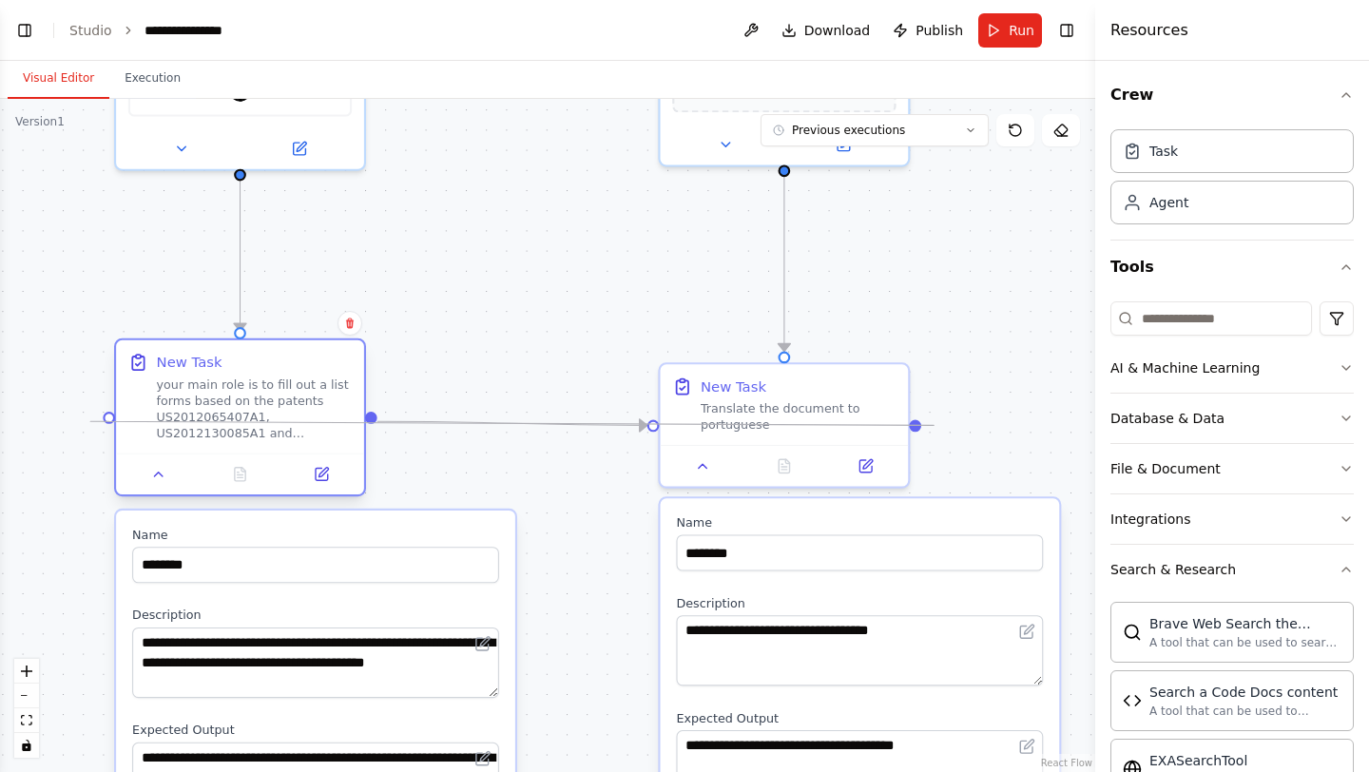
drag, startPoint x: 864, startPoint y: 423, endPoint x: 123, endPoint y: 419, distance: 741.7
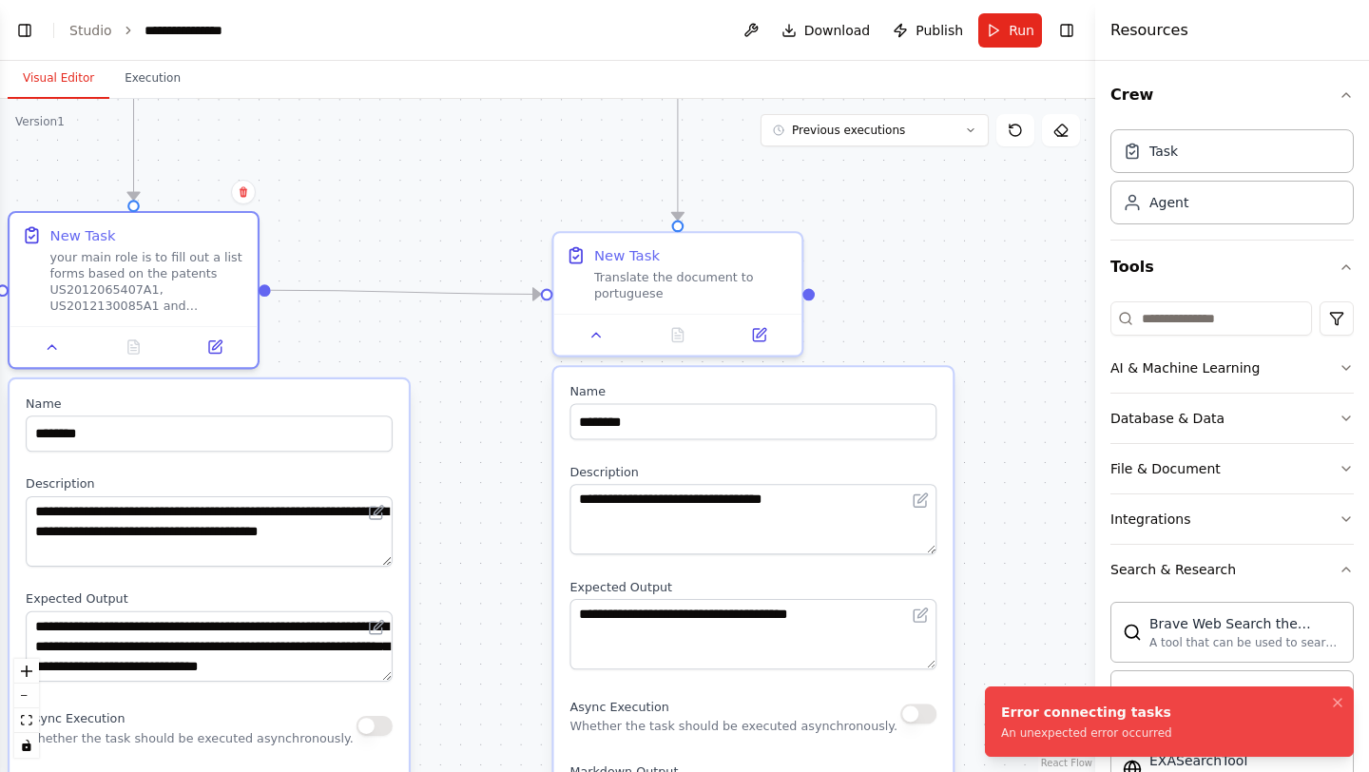
drag, startPoint x: 602, startPoint y: 405, endPoint x: 494, endPoint y: 272, distance: 171.7
click at [494, 272] on div ".deletable-edge-delete-btn { width: 20px; height: 20px; border: 0px solid #ffff…" at bounding box center [547, 435] width 1095 height 673
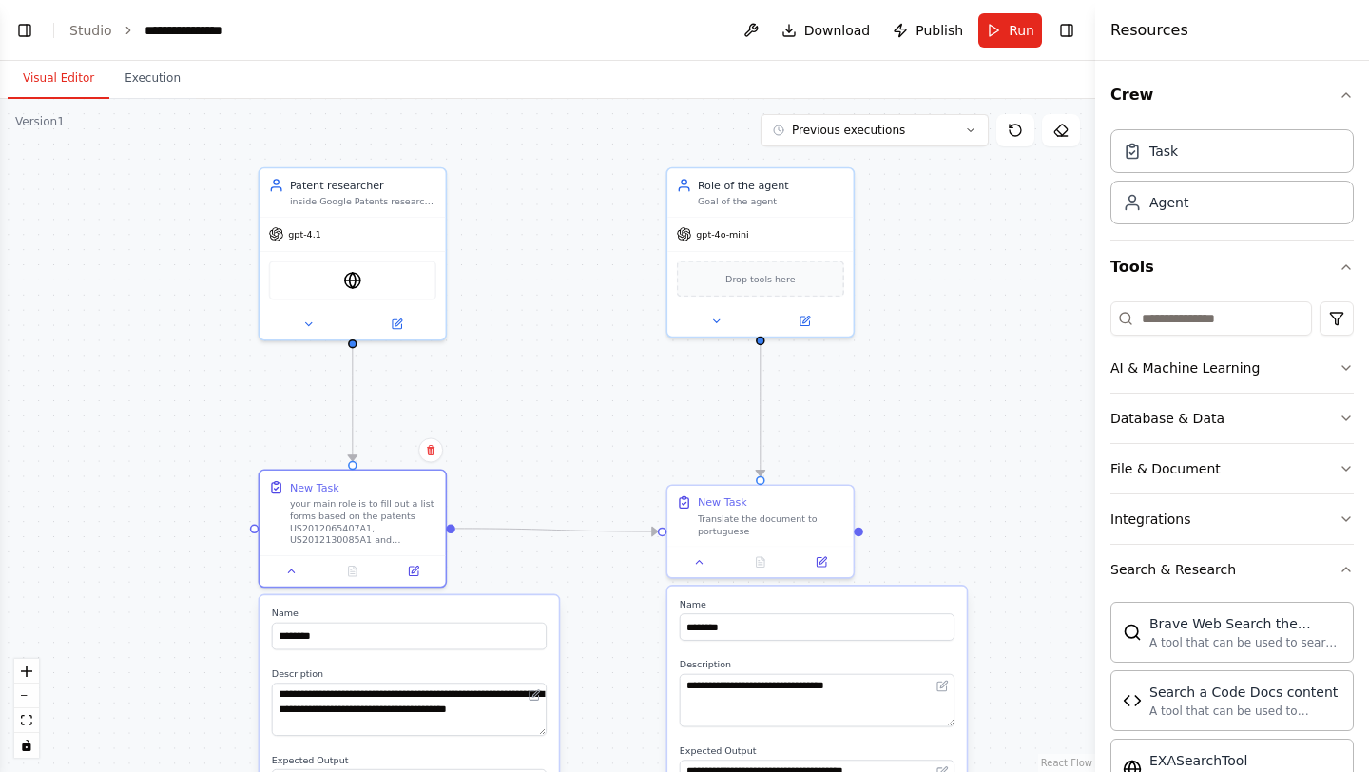
drag, startPoint x: 494, startPoint y: 272, endPoint x: 625, endPoint y: 517, distance: 278.2
click at [625, 517] on div ".deletable-edge-delete-btn { width: 20px; height: 20px; border: 0px solid #ffff…" at bounding box center [547, 435] width 1095 height 673
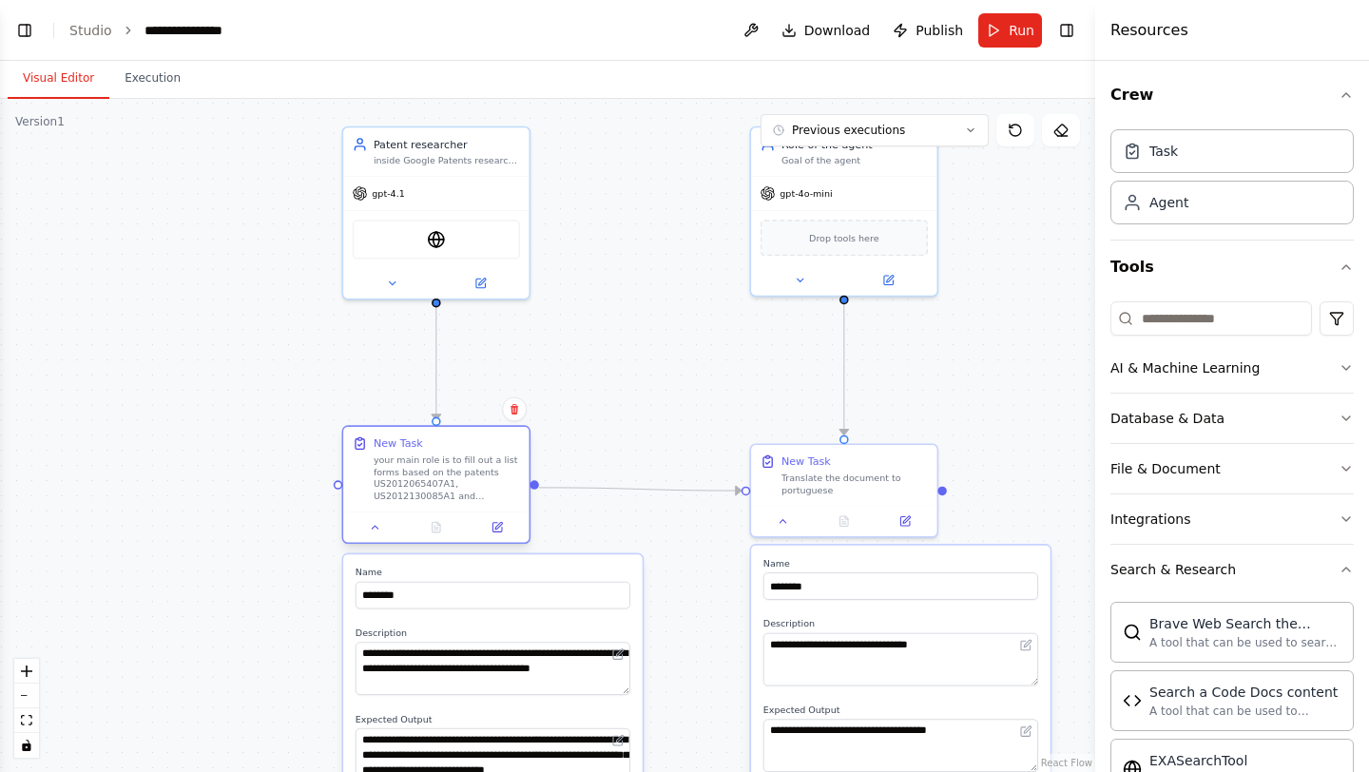
drag, startPoint x: 453, startPoint y: 532, endPoint x: 535, endPoint y: 491, distance: 92.3
click at [535, 491] on div ".deletable-edge-delete-btn { width: 20px; height: 20px; border: 0px solid #ffff…" at bounding box center [547, 435] width 1095 height 673
drag, startPoint x: 536, startPoint y: 486, endPoint x: 642, endPoint y: 428, distance: 120.4
click at [642, 428] on div ".deletable-edge-delete-btn { width: 20px; height: 20px; border: 0px solid #ffff…" at bounding box center [547, 435] width 1095 height 673
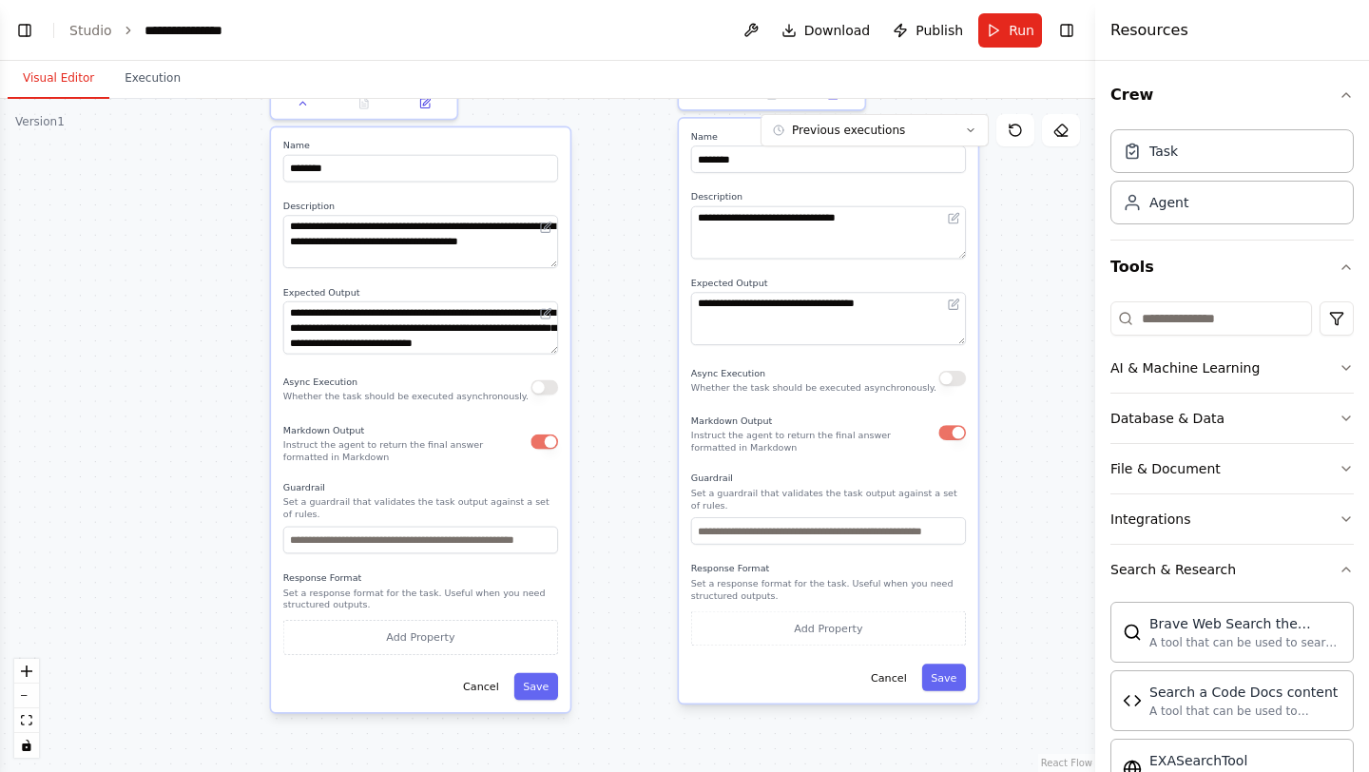
drag, startPoint x: 668, startPoint y: 583, endPoint x: 595, endPoint y: 156, distance: 433.0
click at [595, 155] on div ".deletable-edge-delete-btn { width: 20px; height: 20px; border: 0px solid #ffff…" at bounding box center [547, 435] width 1095 height 673
click at [542, 679] on button "Save" at bounding box center [536, 687] width 44 height 28
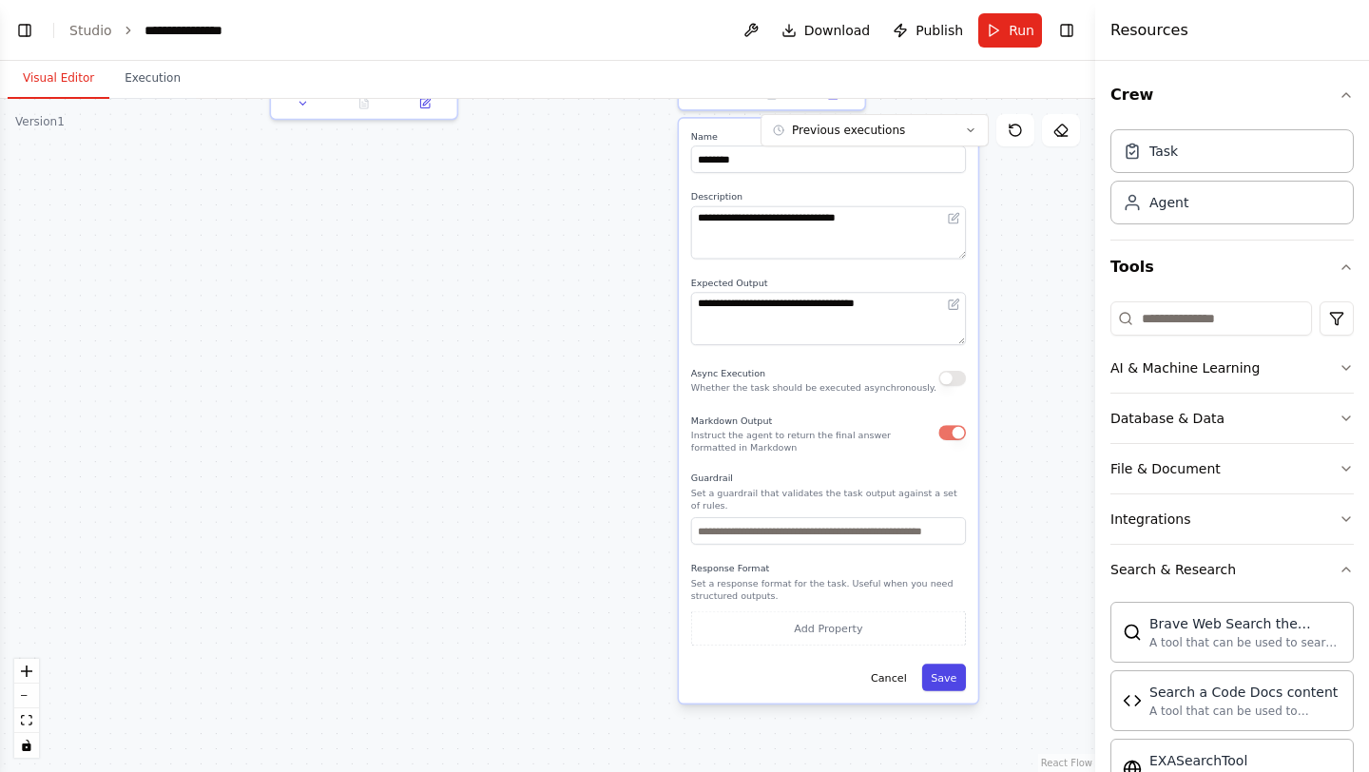
click at [946, 683] on button "Save" at bounding box center [944, 678] width 44 height 28
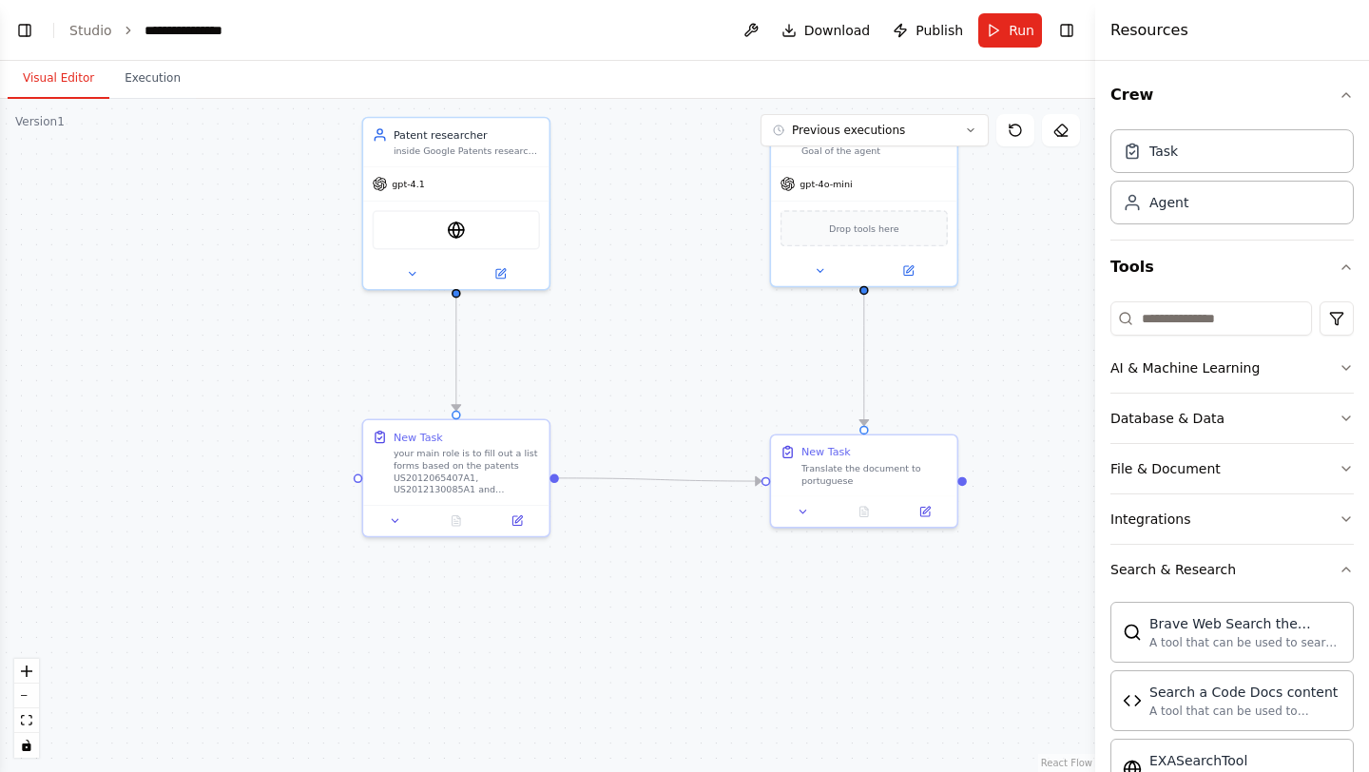
drag, startPoint x: 646, startPoint y: 352, endPoint x: 740, endPoint y: 770, distance: 428.8
click at [740, 770] on div ".deletable-edge-delete-btn { width: 20px; height: 20px; border: 0px solid #ffff…" at bounding box center [547, 435] width 1095 height 673
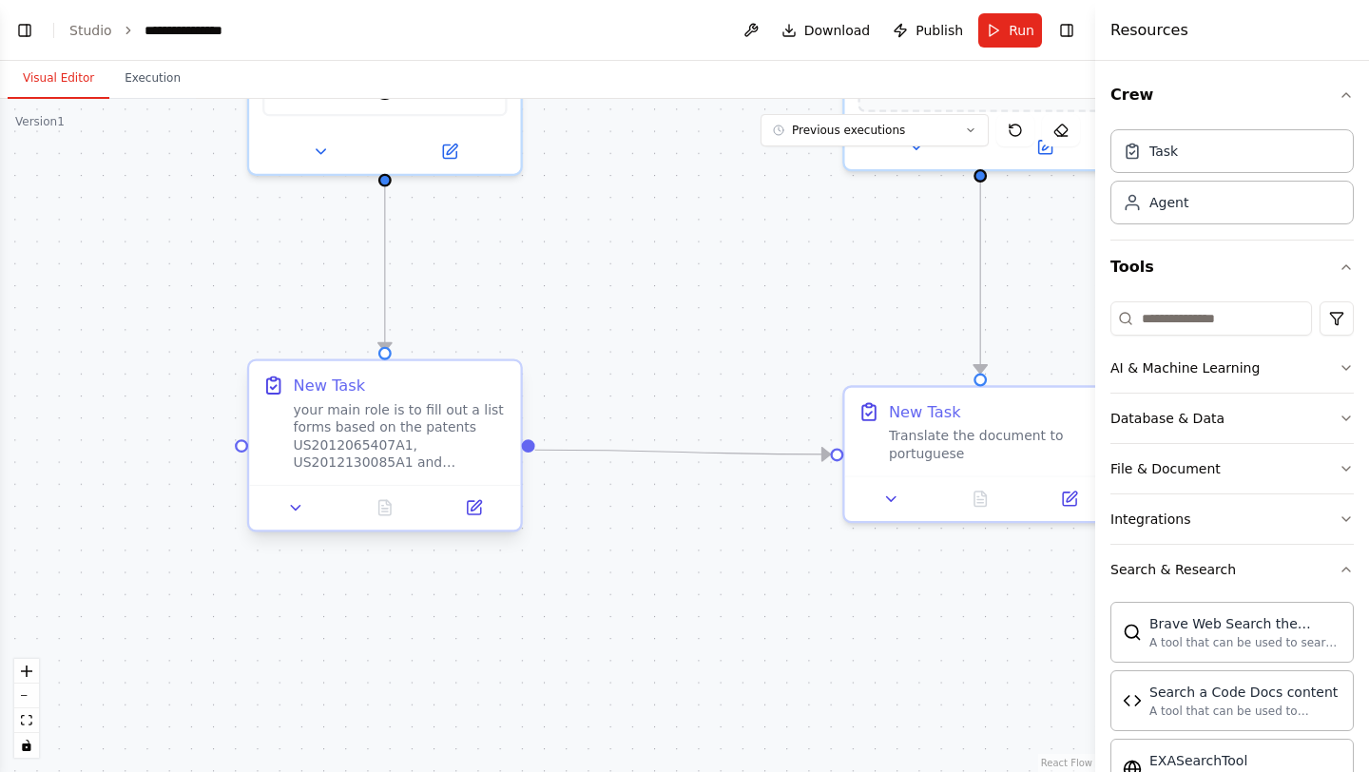
click at [371, 430] on div "your main role is to fill out a list forms based on the patents US2012065407A1,…" at bounding box center [401, 436] width 214 height 70
drag, startPoint x: 241, startPoint y: 446, endPoint x: 857, endPoint y: 420, distance: 616.7
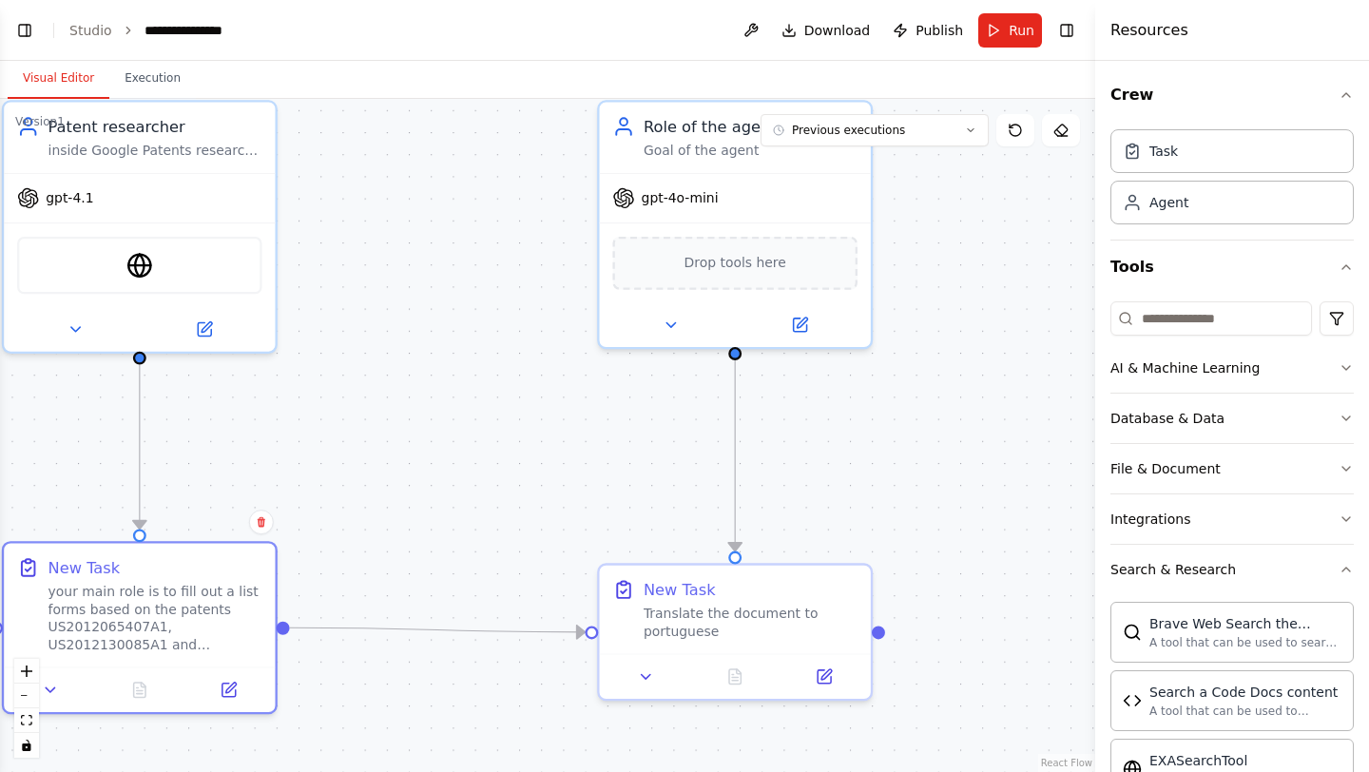
drag, startPoint x: 663, startPoint y: 347, endPoint x: 417, endPoint y: 525, distance: 303.0
click at [417, 525] on div ".deletable-edge-delete-btn { width: 20px; height: 20px; border: 0px solid #ffff…" at bounding box center [547, 435] width 1095 height 673
click at [649, 629] on div "Translate the document to portuguese" at bounding box center [751, 618] width 214 height 35
click at [1017, 130] on icon at bounding box center [1015, 130] width 15 height 15
click at [1009, 128] on icon at bounding box center [1015, 130] width 15 height 15
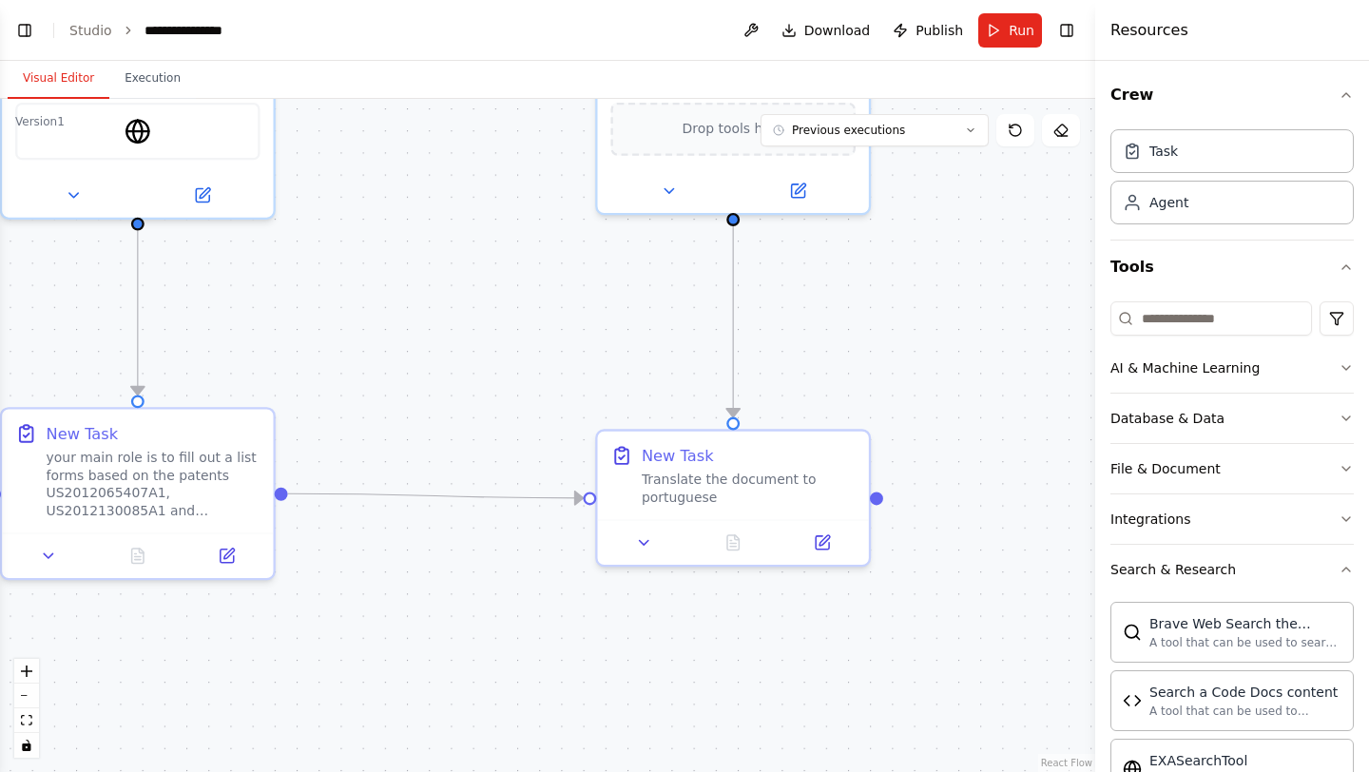
drag, startPoint x: 926, startPoint y: 392, endPoint x: 922, endPoint y: 235, distance: 156.9
click at [922, 235] on div ".deletable-edge-delete-btn { width: 20px; height: 20px; border: 0px solid #ffff…" at bounding box center [547, 435] width 1095 height 673
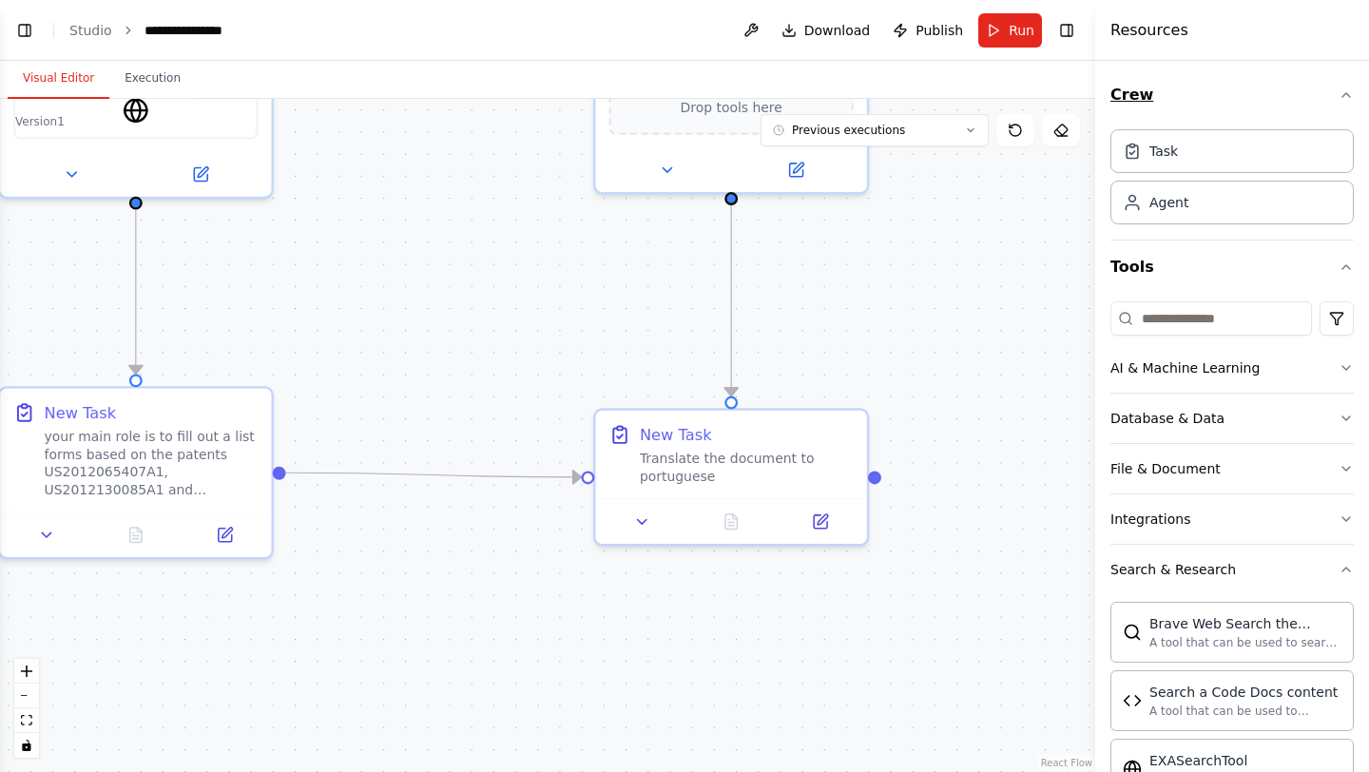
click at [1185, 99] on button "Crew" at bounding box center [1232, 94] width 243 height 53
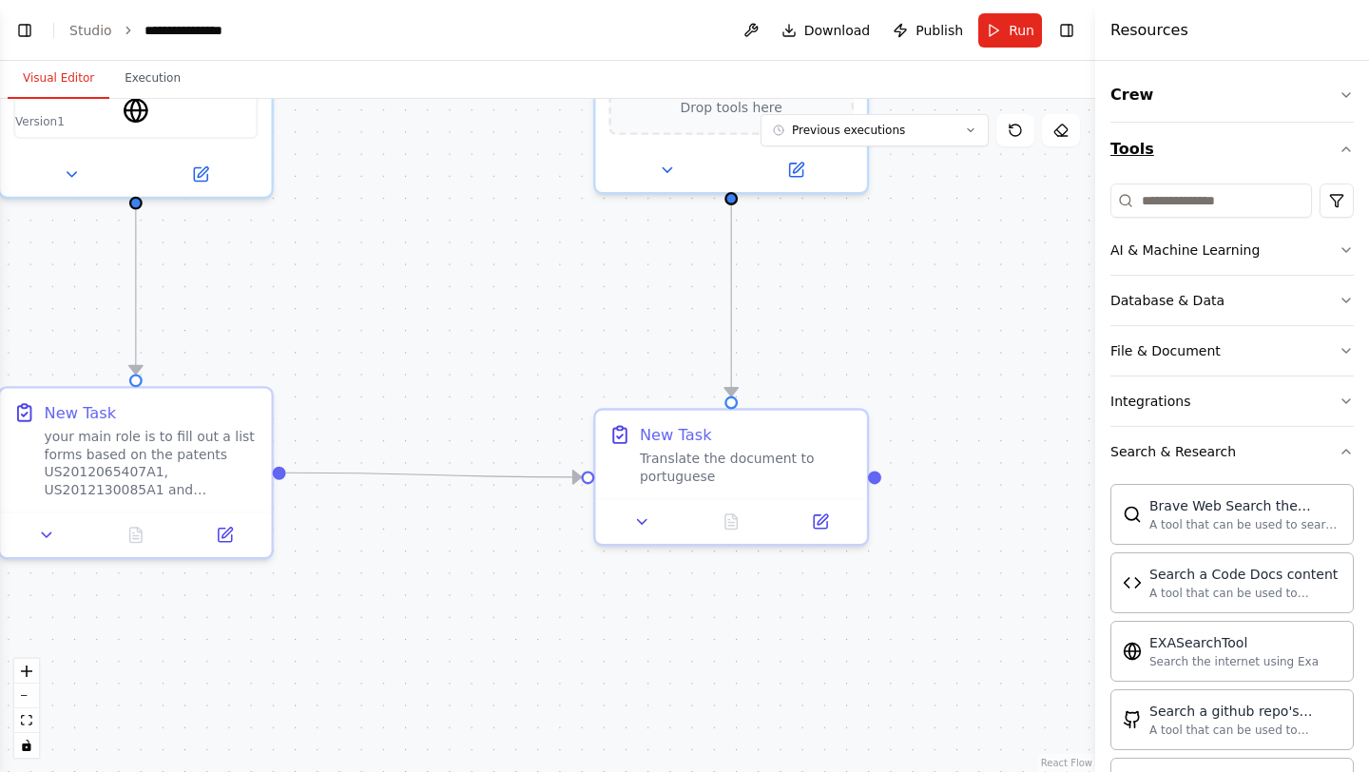
click at [1175, 157] on button "Tools" at bounding box center [1232, 149] width 243 height 53
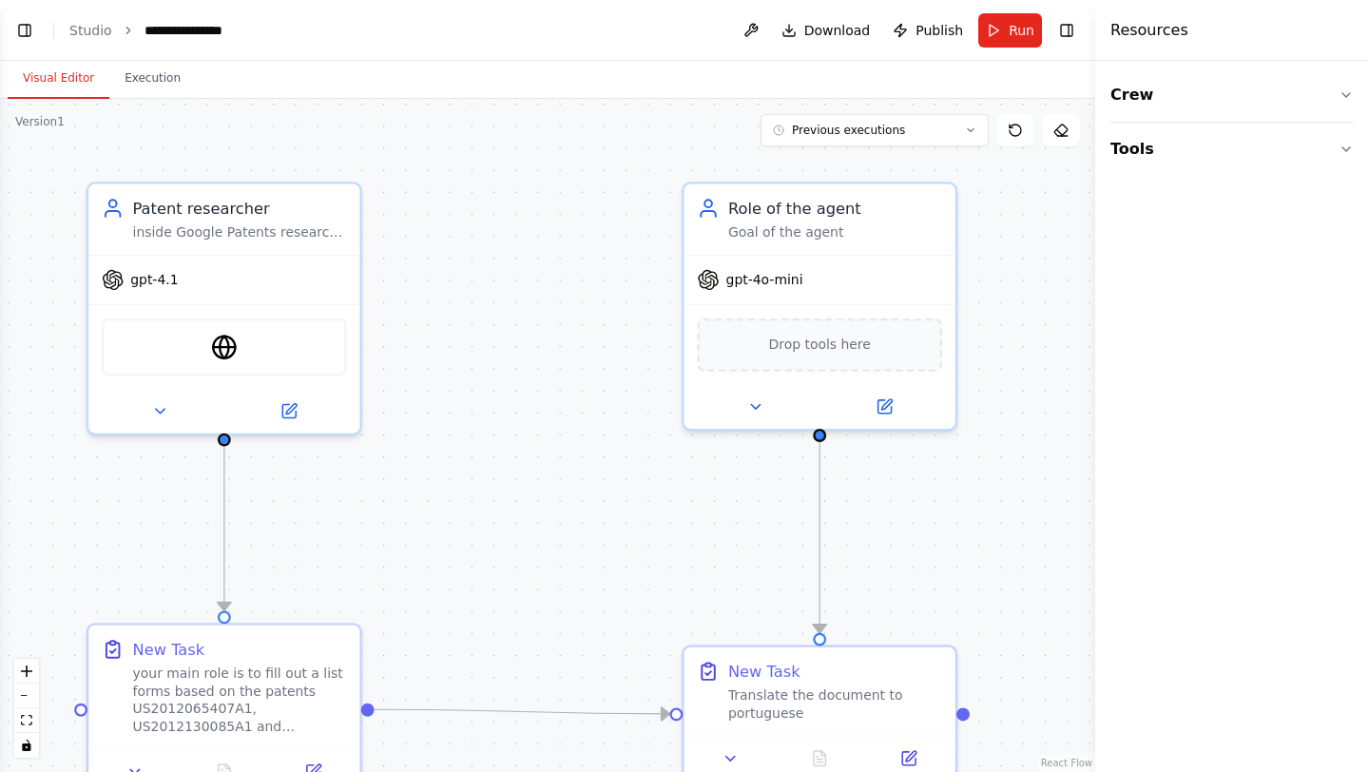
drag, startPoint x: 913, startPoint y: 222, endPoint x: 1001, endPoint y: 458, distance: 252.7
click at [1001, 458] on div ".deletable-edge-delete-btn { width: 20px; height: 20px; border: 0px solid #ffff…" at bounding box center [547, 435] width 1095 height 673
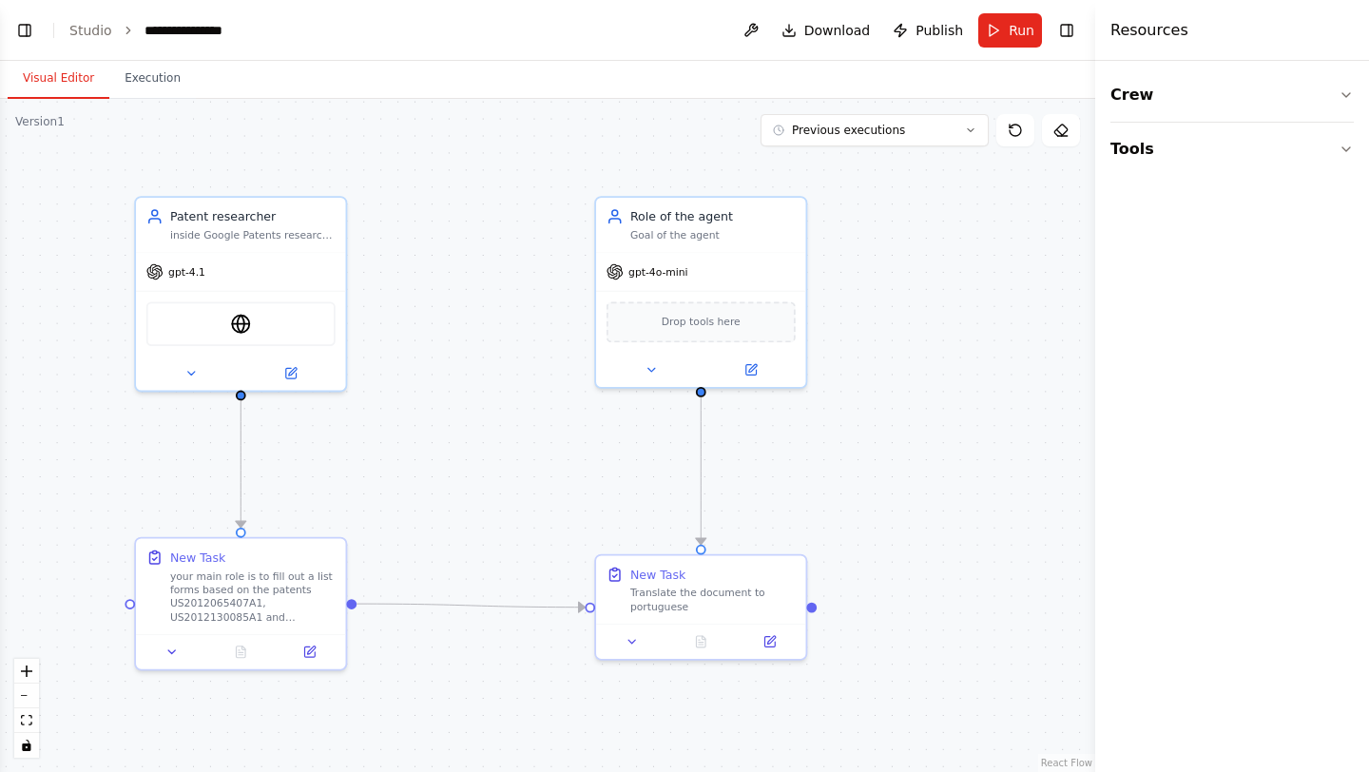
drag, startPoint x: 552, startPoint y: 471, endPoint x: 494, endPoint y: 419, distance: 77.5
click at [494, 419] on div ".deletable-edge-delete-btn { width: 20px; height: 20px; border: 0px solid #ffff…" at bounding box center [547, 435] width 1095 height 673
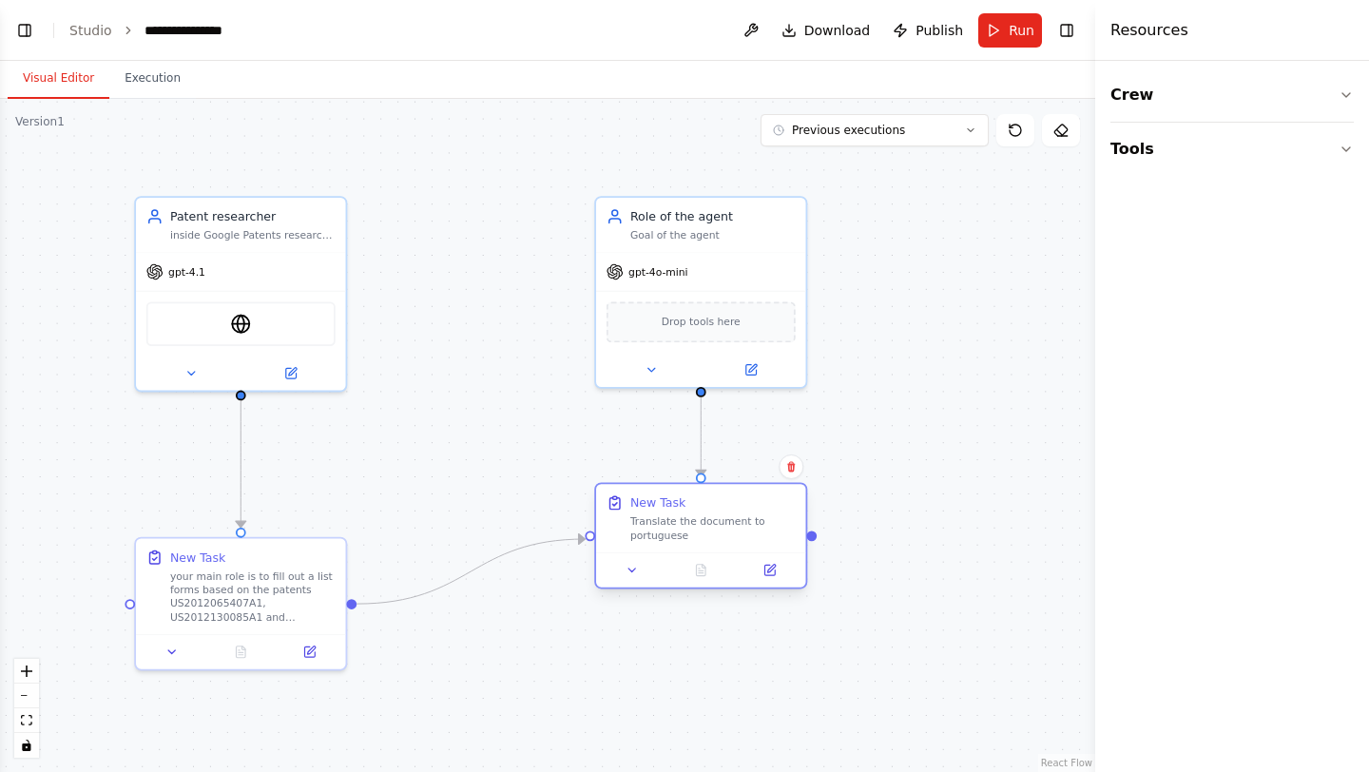
drag, startPoint x: 723, startPoint y: 606, endPoint x: 729, endPoint y: 533, distance: 72.6
click at [722, 531] on div "Translate the document to portuguese" at bounding box center [712, 528] width 165 height 28
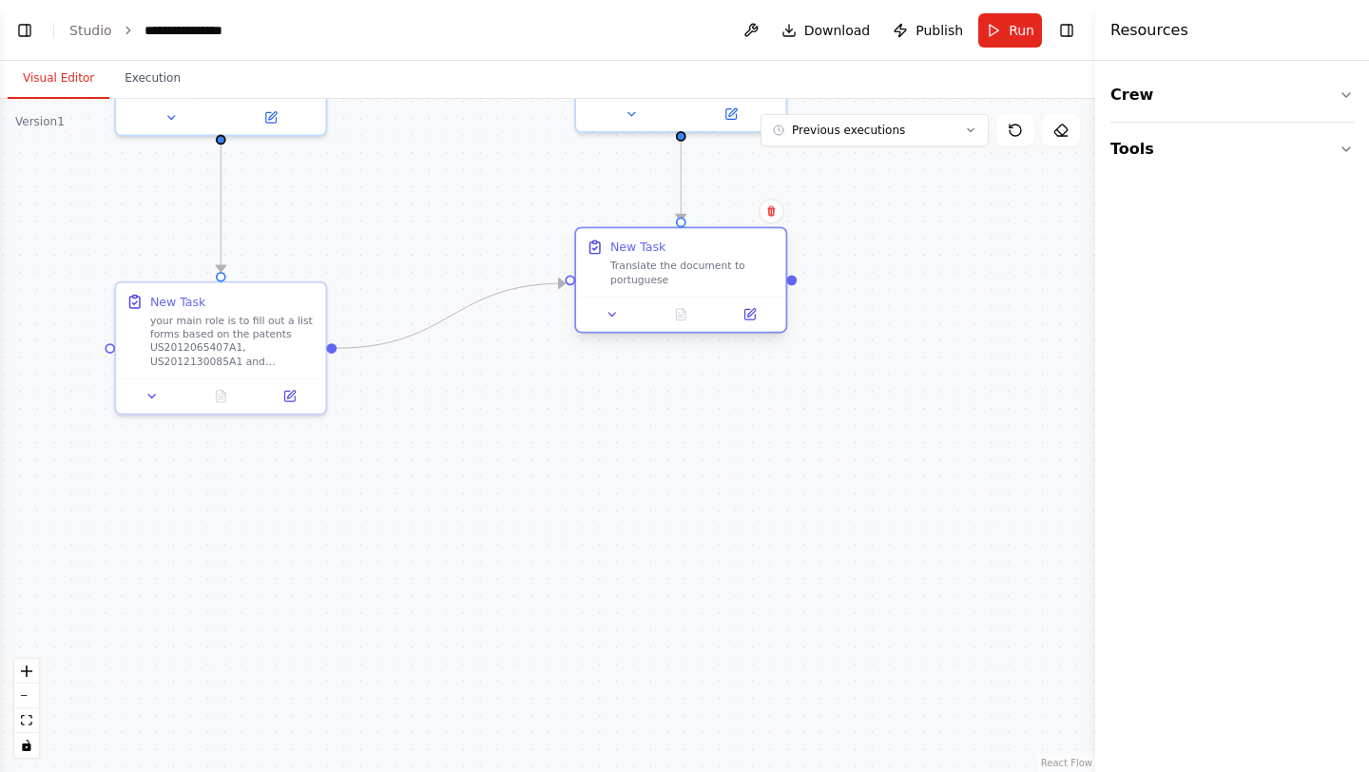
drag, startPoint x: 814, startPoint y: 540, endPoint x: 794, endPoint y: 284, distance: 256.6
click at [794, 284] on div ".deletable-edge-delete-btn { width: 20px; height: 20px; border: 0px solid #ffff…" at bounding box center [547, 435] width 1095 height 673
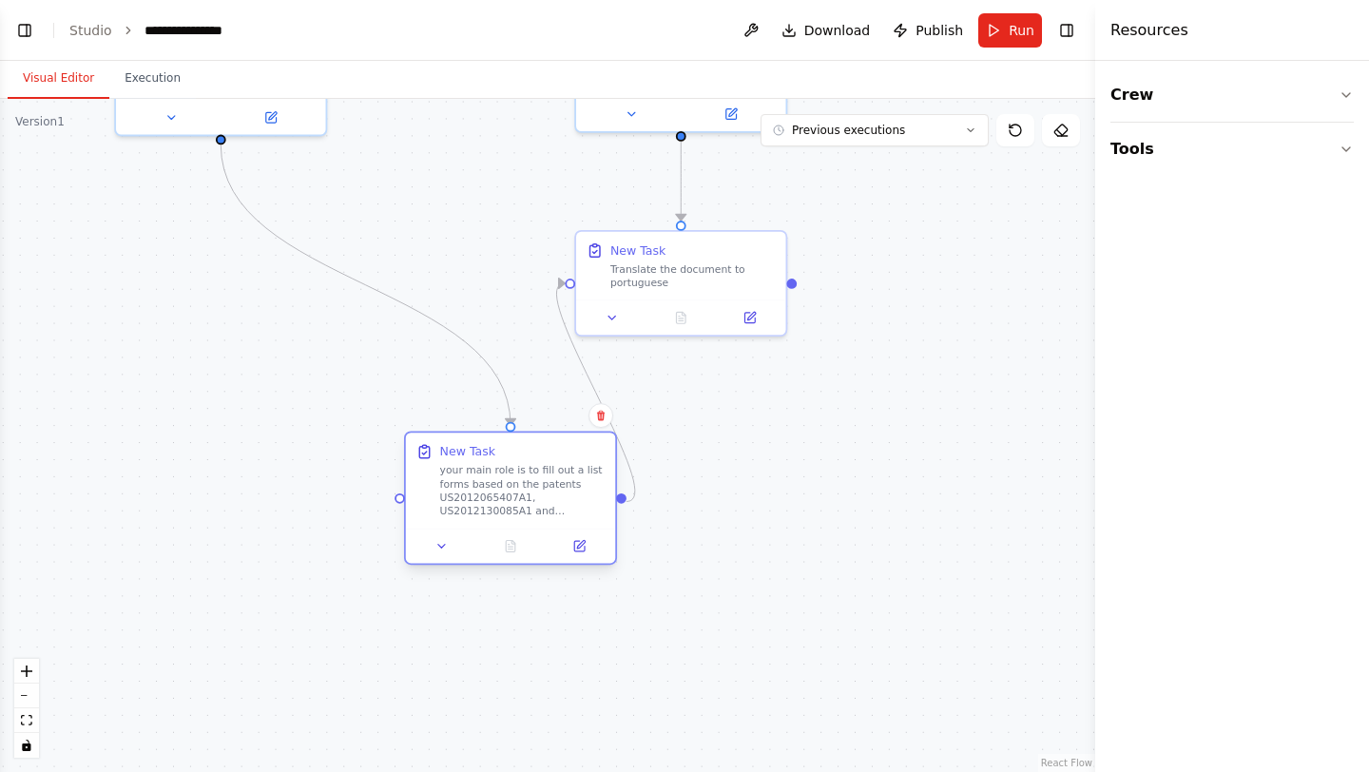
drag, startPoint x: 181, startPoint y: 340, endPoint x: 467, endPoint y: 487, distance: 321.5
click at [465, 487] on div "your main role is to fill out a list forms based on the patents US2012065407A1,…" at bounding box center [522, 491] width 165 height 54
drag, startPoint x: 796, startPoint y: 281, endPoint x: 403, endPoint y: 494, distance: 446.3
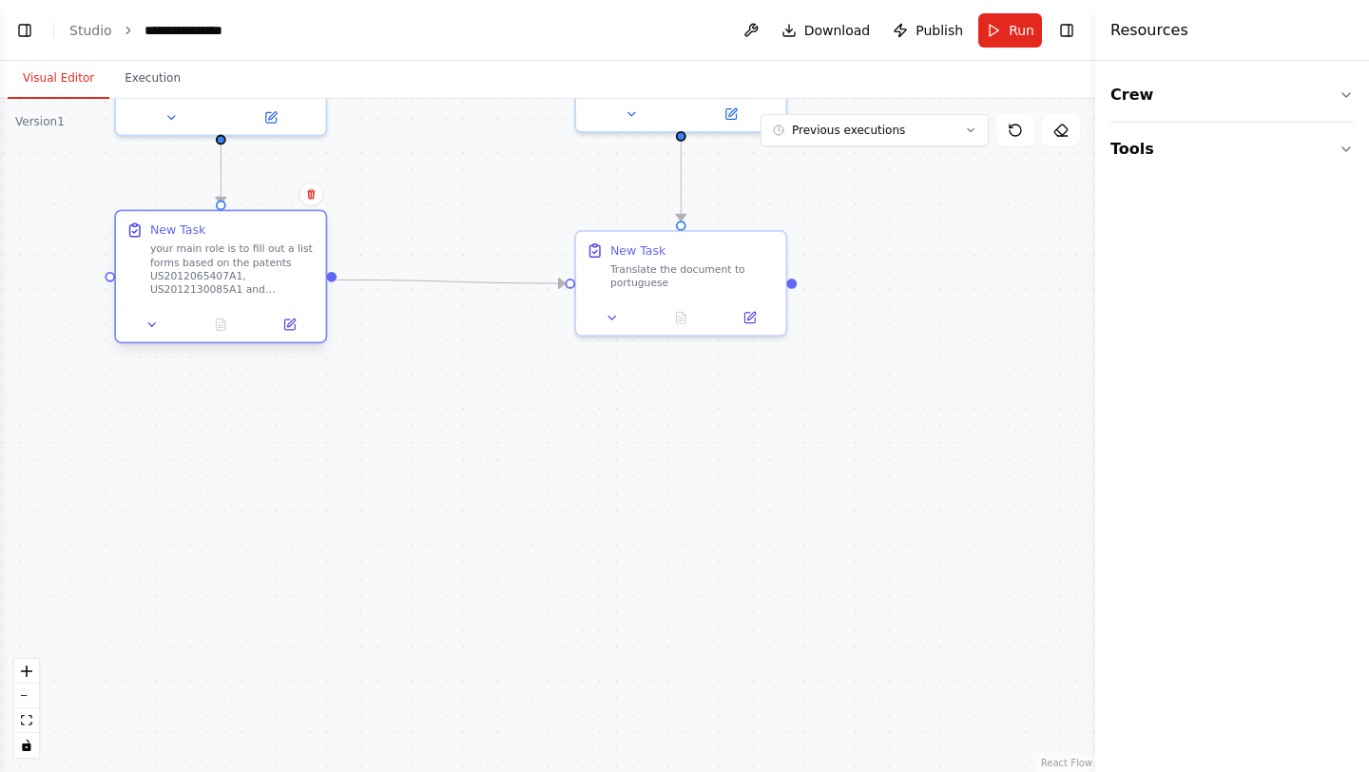
drag, startPoint x: 476, startPoint y: 494, endPoint x: 188, endPoint y: 266, distance: 367.0
click at [188, 266] on div "your main role is to fill out a list forms based on the patents US2012065407A1,…" at bounding box center [232, 269] width 165 height 54
click at [404, 471] on div ".deletable-edge-delete-btn { width: 20px; height: 20px; border: 0px solid #ffff…" at bounding box center [547, 435] width 1095 height 673
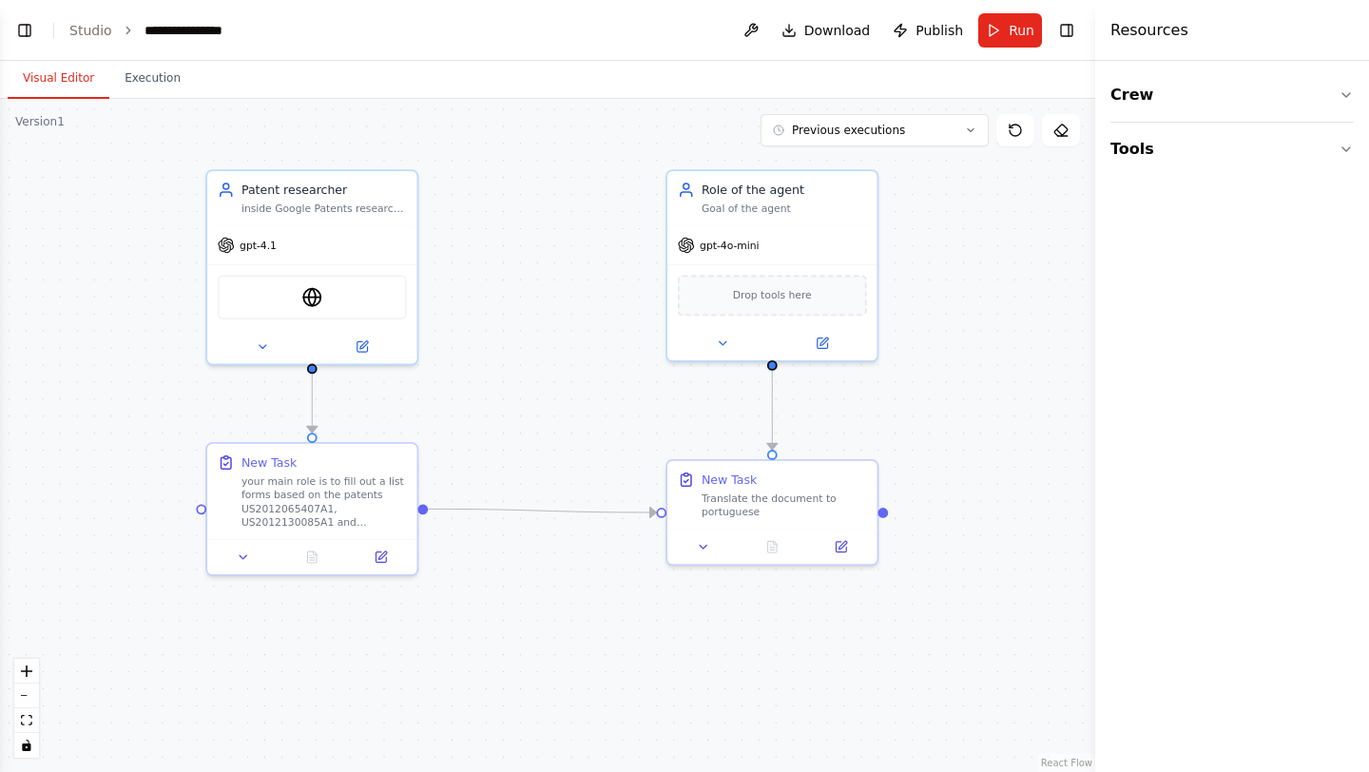
drag, startPoint x: 455, startPoint y: 357, endPoint x: 547, endPoint y: 583, distance: 244.0
click at [547, 583] on div ".deletable-edge-delete-btn { width: 20px; height: 20px; border: 0px solid #ffff…" at bounding box center [547, 435] width 1095 height 673
click at [747, 493] on div "Translate the document to portuguese" at bounding box center [784, 502] width 165 height 28
click at [534, 396] on div ".deletable-edge-delete-btn { width: 20px; height: 20px; border: 0px solid #ffff…" at bounding box center [547, 435] width 1095 height 673
click at [734, 298] on span "Drop tools here" at bounding box center [772, 291] width 79 height 17
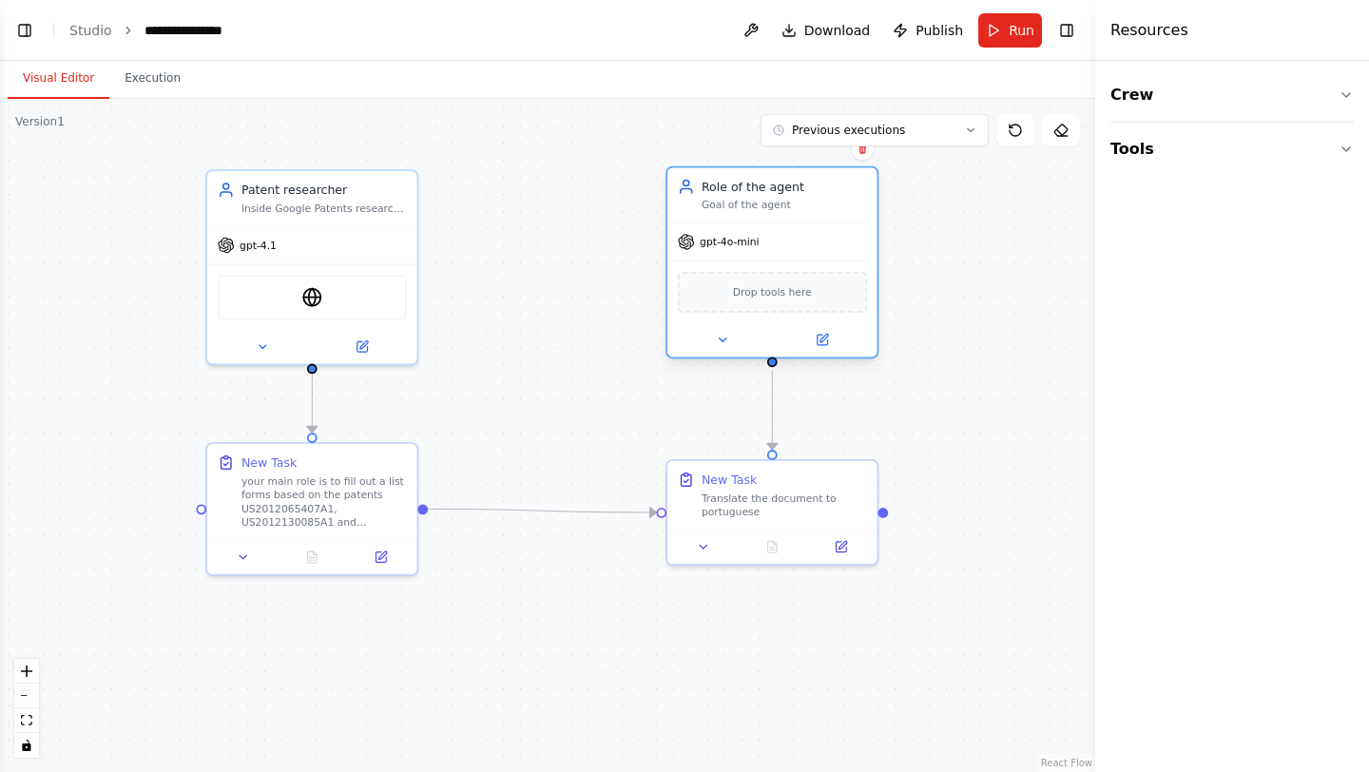
click at [734, 300] on span "Drop tools here" at bounding box center [772, 291] width 79 height 17
click at [542, 509] on icon "Edge from f210a021-8155-4c33-a411-d6779d528ea8 to 45248f9e-4691-4c98-ad6e-55758…" at bounding box center [542, 511] width 228 height 4
click at [542, 509] on icon at bounding box center [541, 510] width 13 height 15
drag, startPoint x: 421, startPoint y: 511, endPoint x: 651, endPoint y: 508, distance: 230.1
click at [651, 508] on div ".deletable-edge-delete-btn { width: 20px; height: 20px; border: 0px solid #ffff…" at bounding box center [547, 435] width 1095 height 673
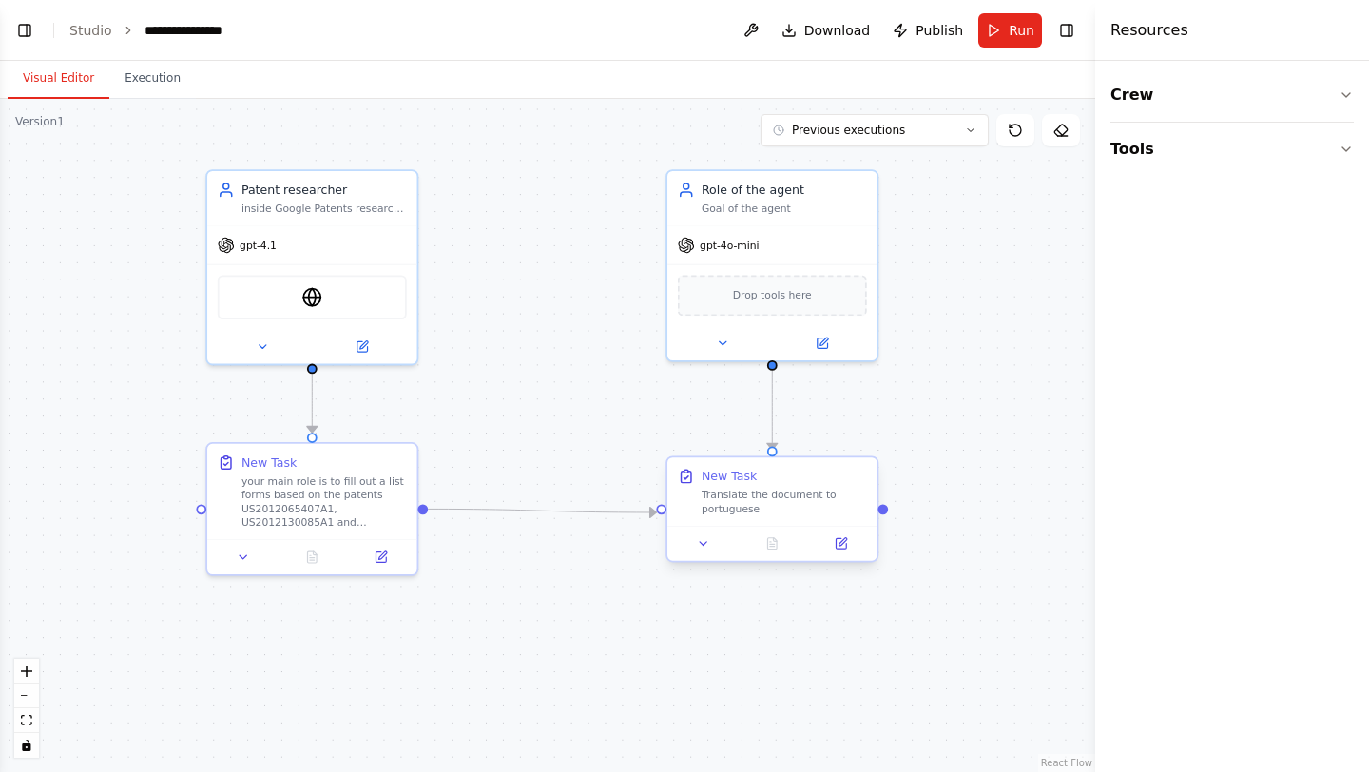
click at [743, 501] on div "Translate the document to portuguese" at bounding box center [784, 502] width 165 height 28
click at [860, 444] on icon at bounding box center [862, 440] width 11 height 11
click at [793, 495] on div "Translate the document to portuguese" at bounding box center [784, 502] width 165 height 28
click at [824, 439] on button "Confirm" at bounding box center [809, 440] width 68 height 23
click at [850, 189] on div "Role of the agent" at bounding box center [784, 186] width 165 height 17
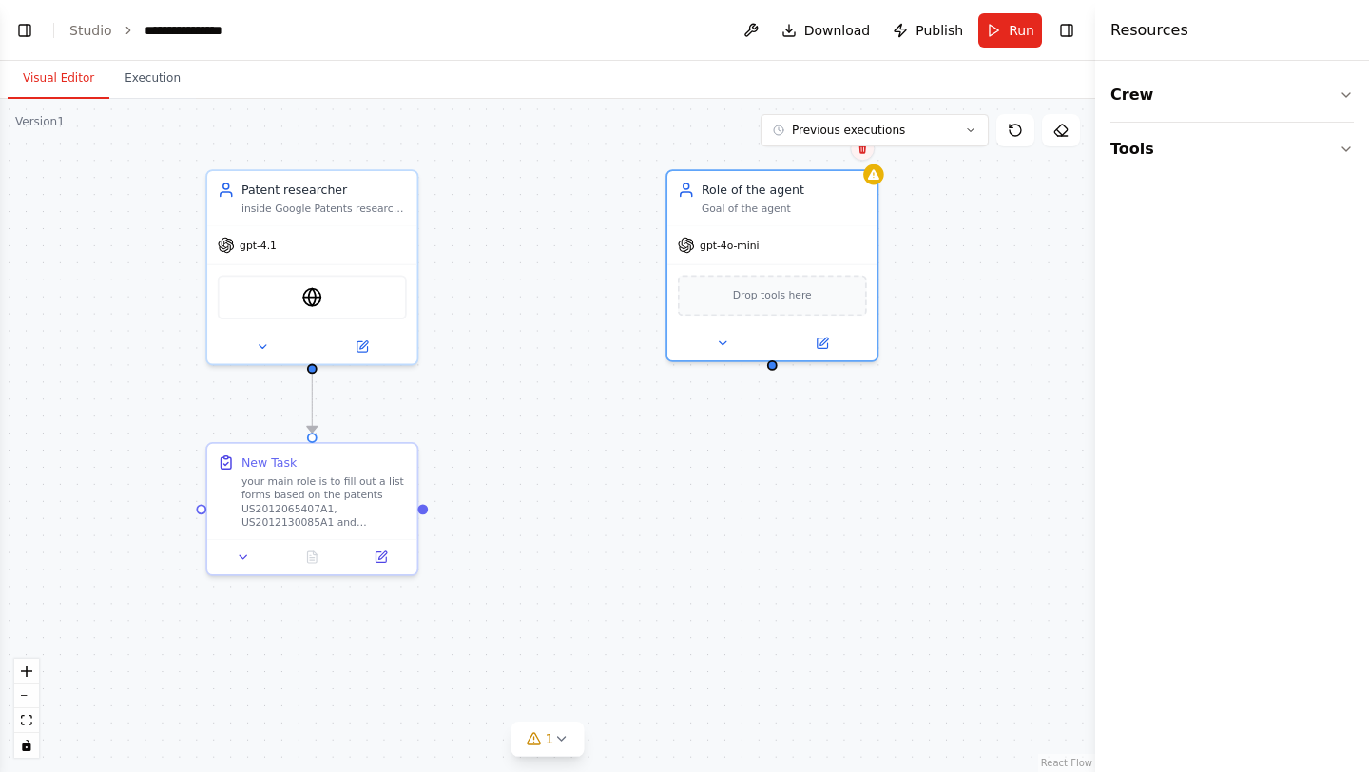
click at [868, 153] on button at bounding box center [862, 148] width 25 height 25
click at [822, 154] on button "Confirm" at bounding box center [809, 148] width 68 height 23
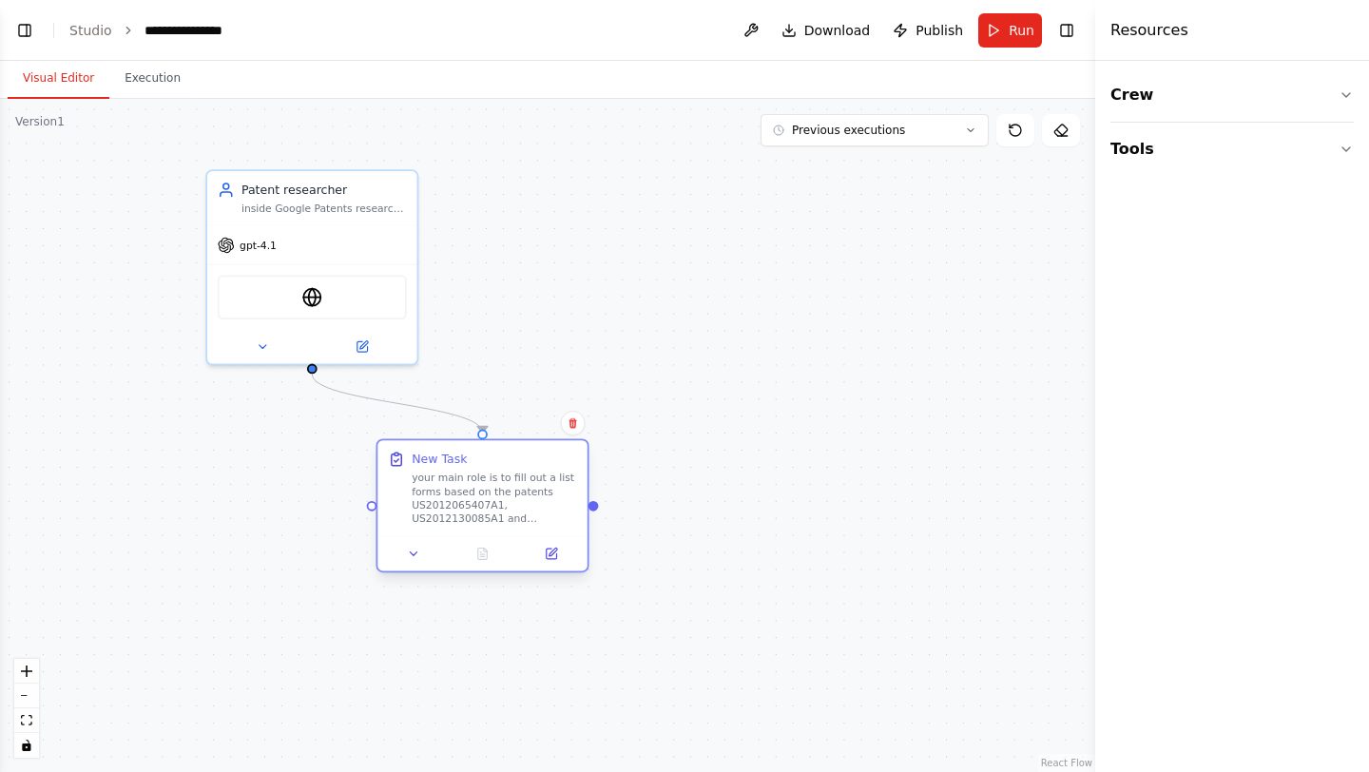
drag, startPoint x: 364, startPoint y: 517, endPoint x: 539, endPoint y: 524, distance: 175.1
click at [539, 524] on div "your main role is to fill out a list forms based on the patents US2012065407A1,…" at bounding box center [494, 499] width 165 height 54
click at [1191, 89] on button "Crew" at bounding box center [1232, 94] width 243 height 53
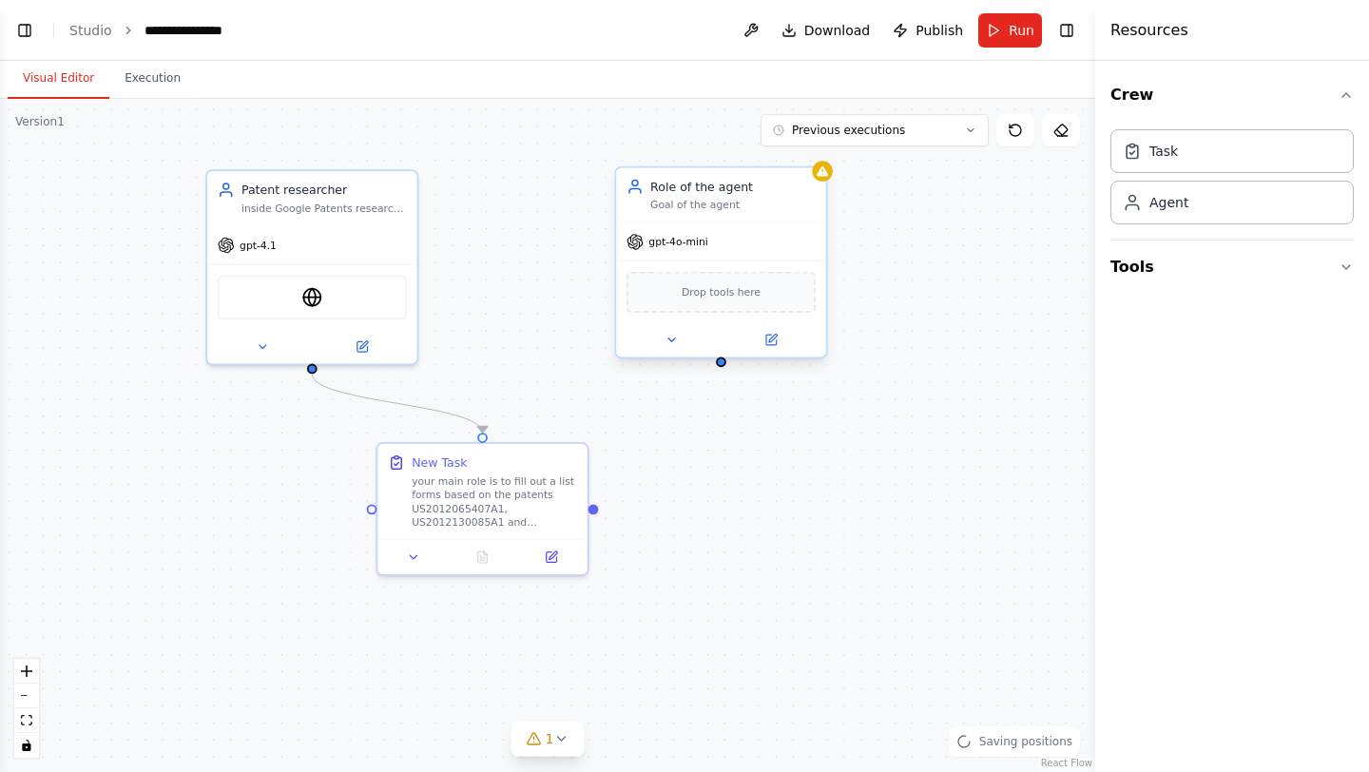
drag, startPoint x: 762, startPoint y: 333, endPoint x: 705, endPoint y: 280, distance: 78.0
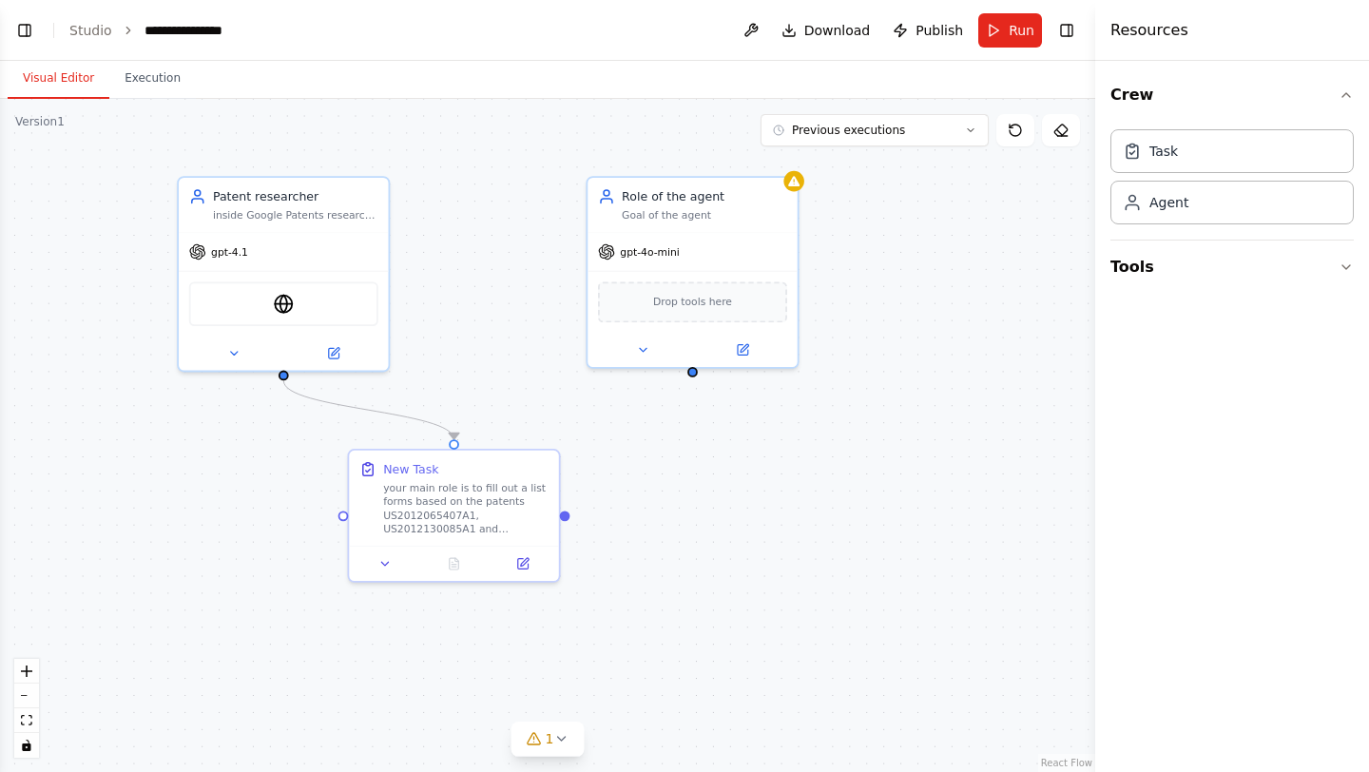
drag, startPoint x: 724, startPoint y: 369, endPoint x: 706, endPoint y: 372, distance: 17.4
click at [706, 372] on div ".deletable-edge-delete-btn { width: 20px; height: 20px; border: 0px solid #ffff…" at bounding box center [547, 435] width 1095 height 673
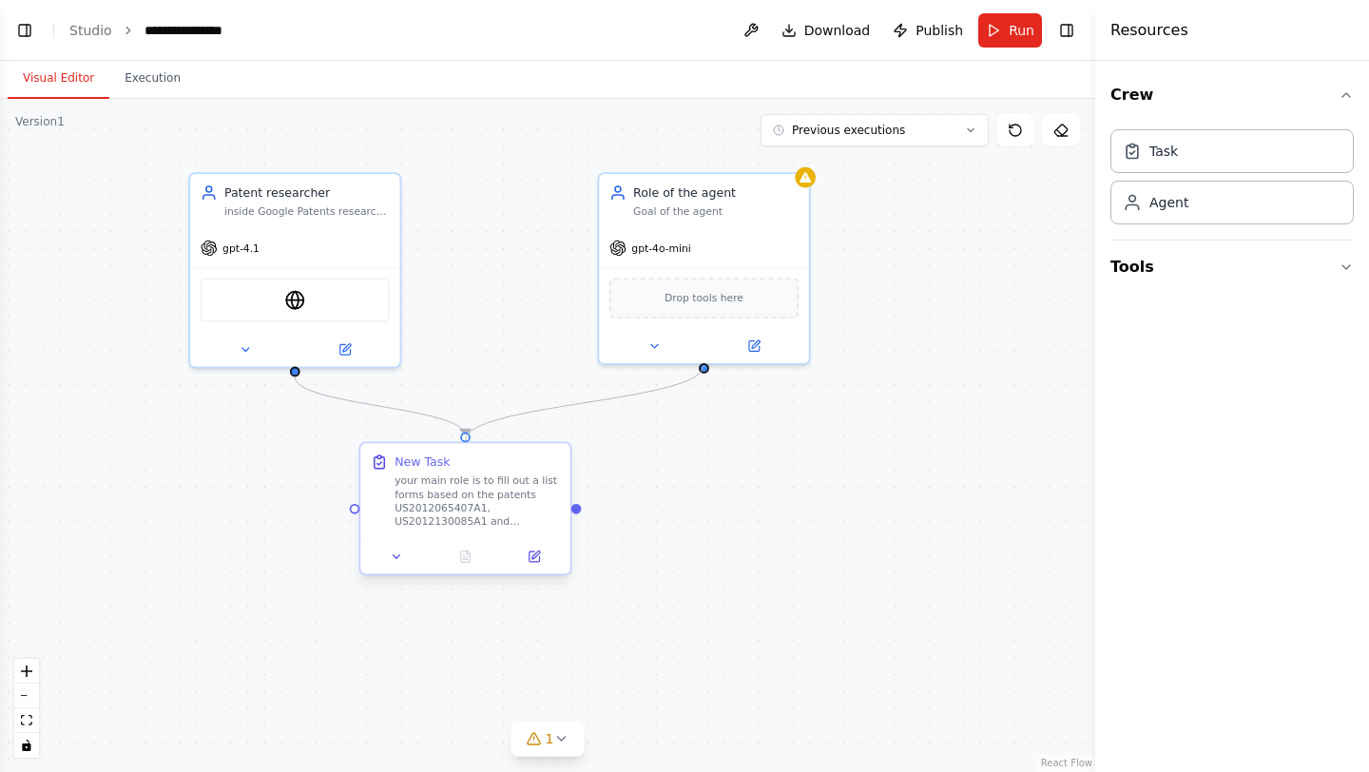
drag, startPoint x: 706, startPoint y: 367, endPoint x: 467, endPoint y: 439, distance: 250.3
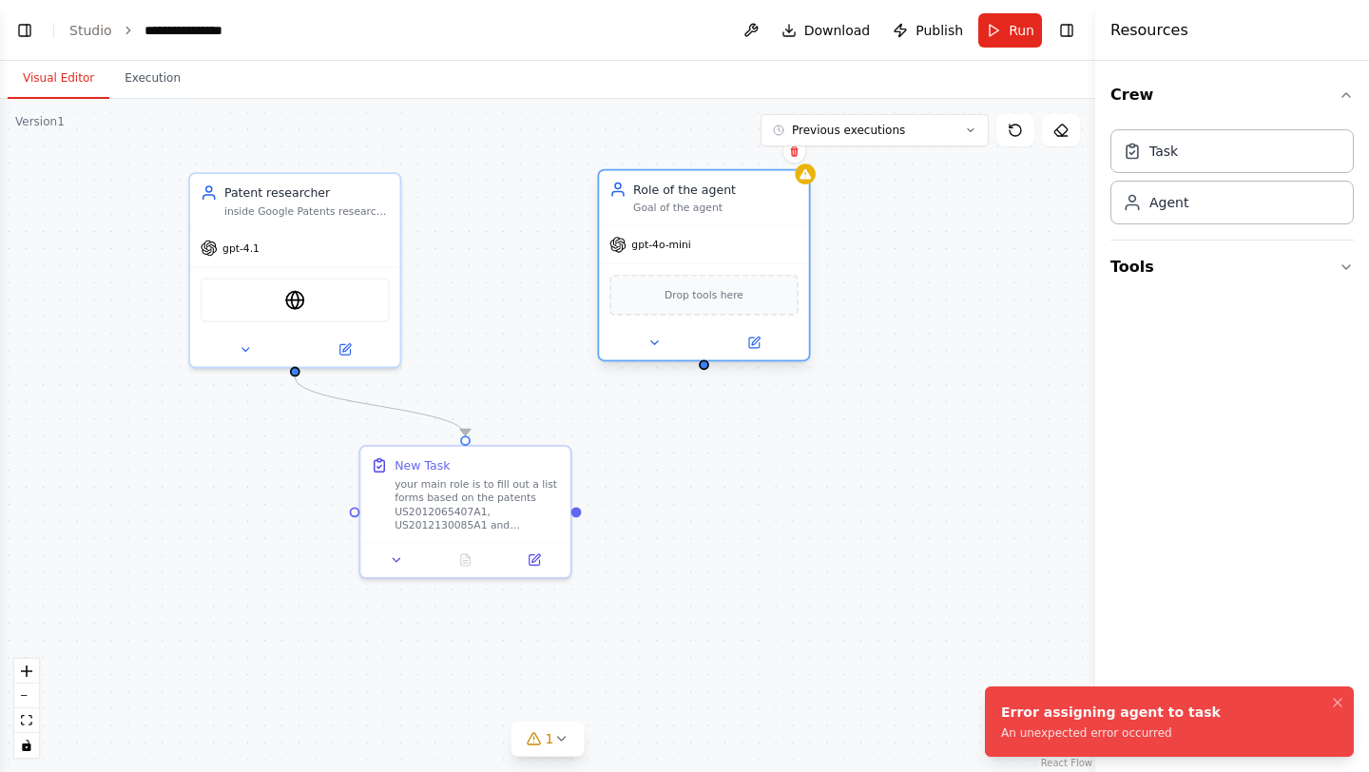
click at [696, 286] on span "Drop tools here" at bounding box center [704, 294] width 79 height 17
click at [796, 150] on icon at bounding box center [794, 151] width 8 height 10
click at [739, 154] on button "Confirm" at bounding box center [740, 151] width 68 height 23
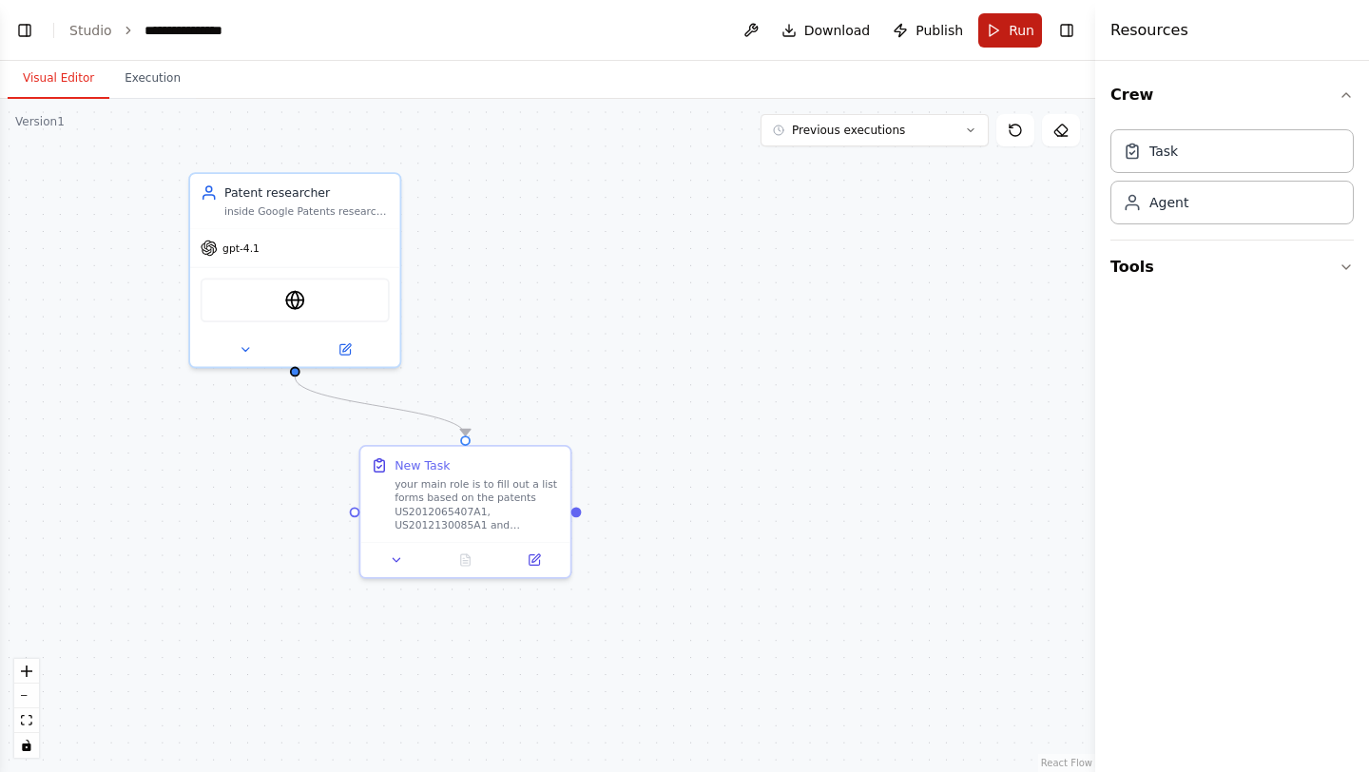
click at [1029, 25] on span "Run" at bounding box center [1022, 30] width 26 height 19
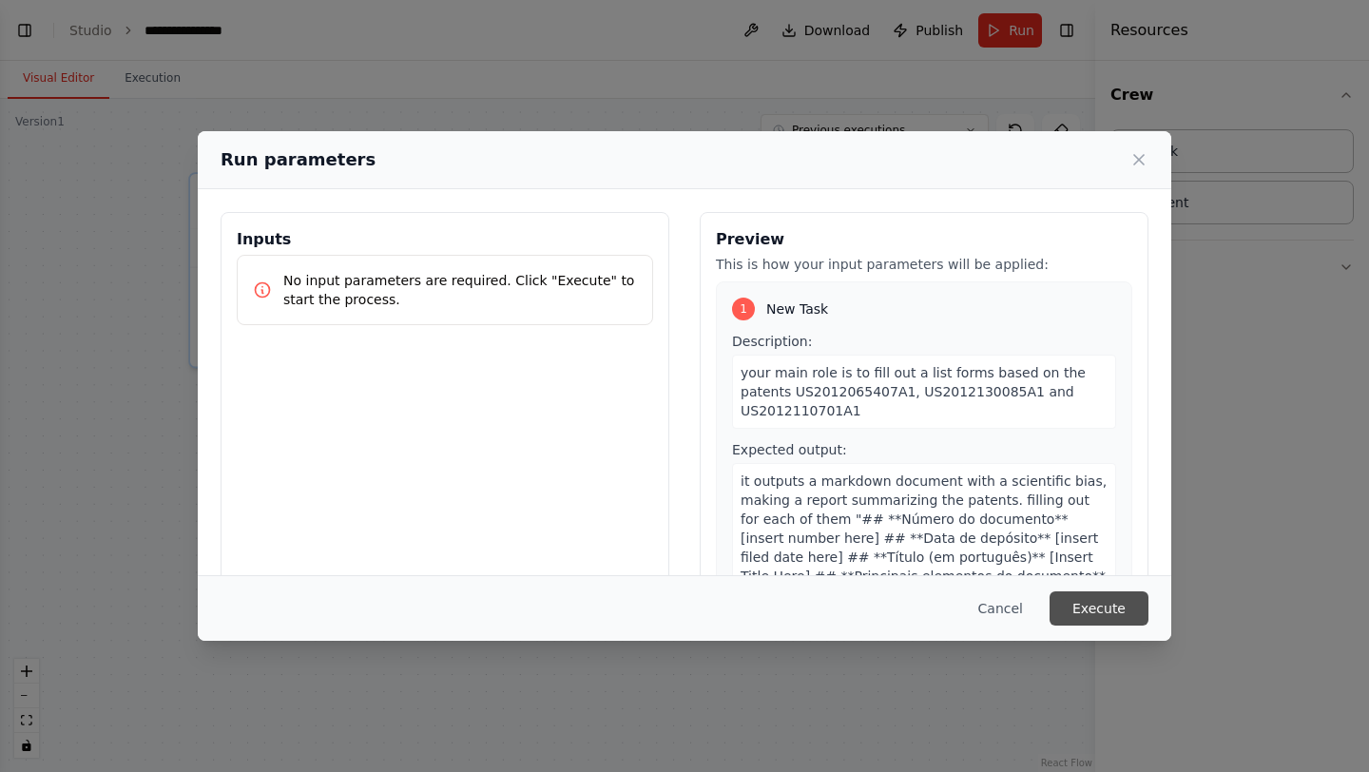
click at [1083, 602] on button "Execute" at bounding box center [1099, 608] width 99 height 34
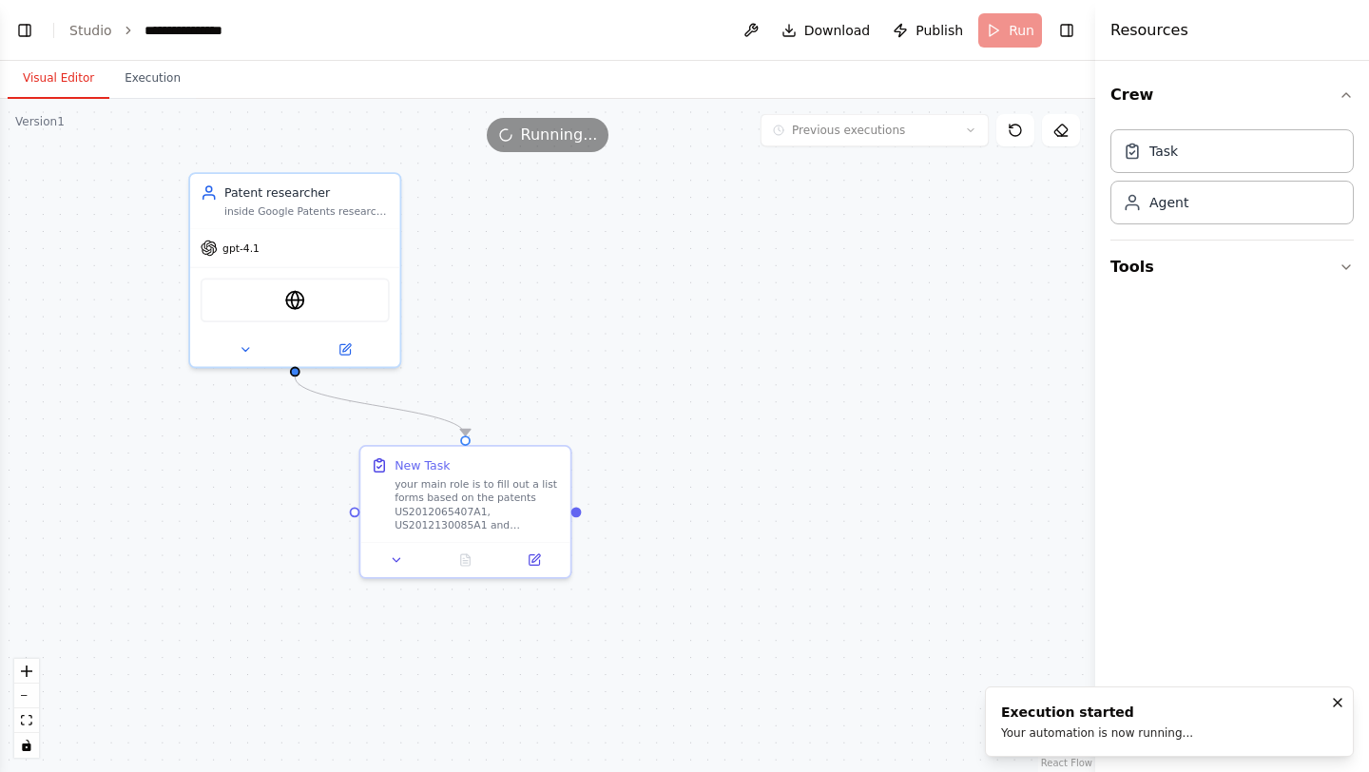
click at [71, 77] on button "Visual Editor" at bounding box center [59, 79] width 102 height 40
click at [139, 86] on button "Execution" at bounding box center [152, 79] width 87 height 40
click at [83, 83] on button "Visual Editor" at bounding box center [59, 79] width 102 height 40
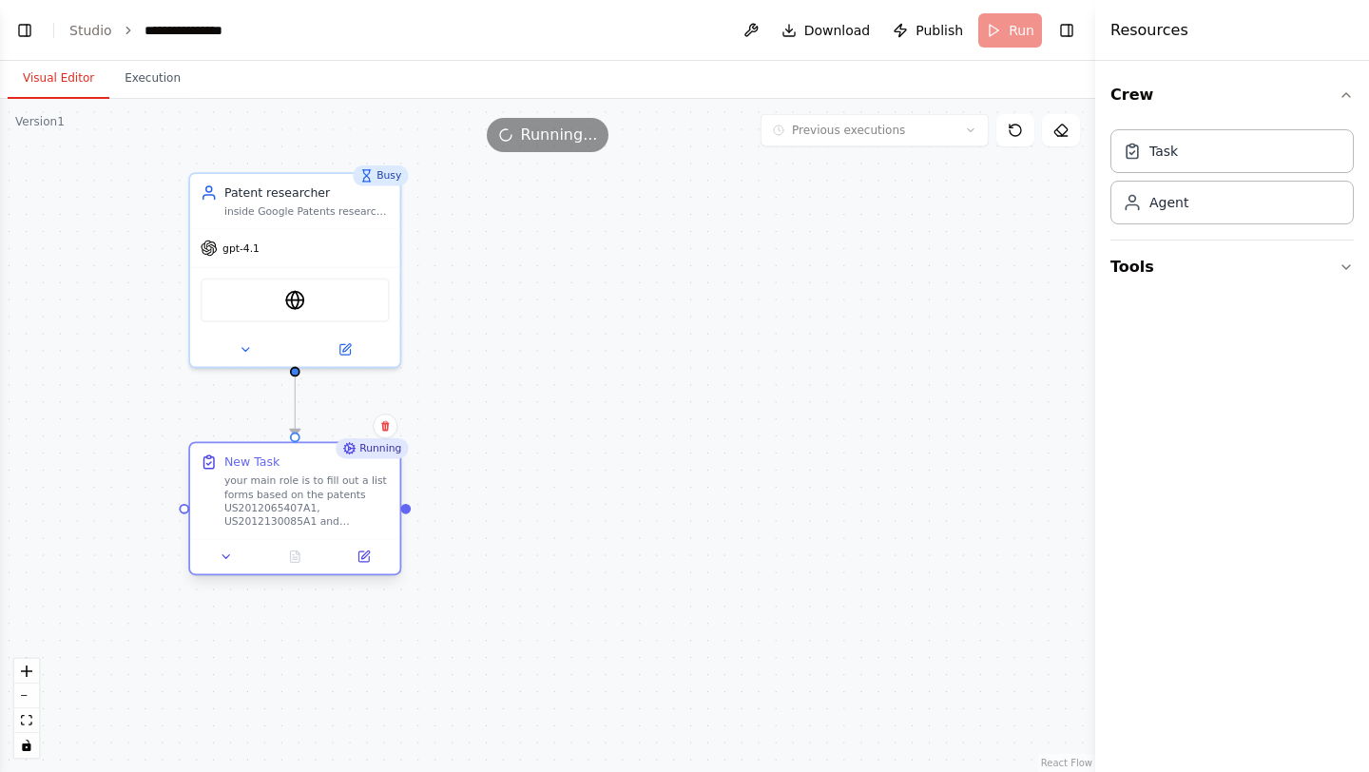
drag, startPoint x: 471, startPoint y: 472, endPoint x: 298, endPoint y: 470, distance: 173.1
click at [298, 470] on div "New Task your main role is to fill out a list forms based on the patents US2012…" at bounding box center [306, 491] width 165 height 75
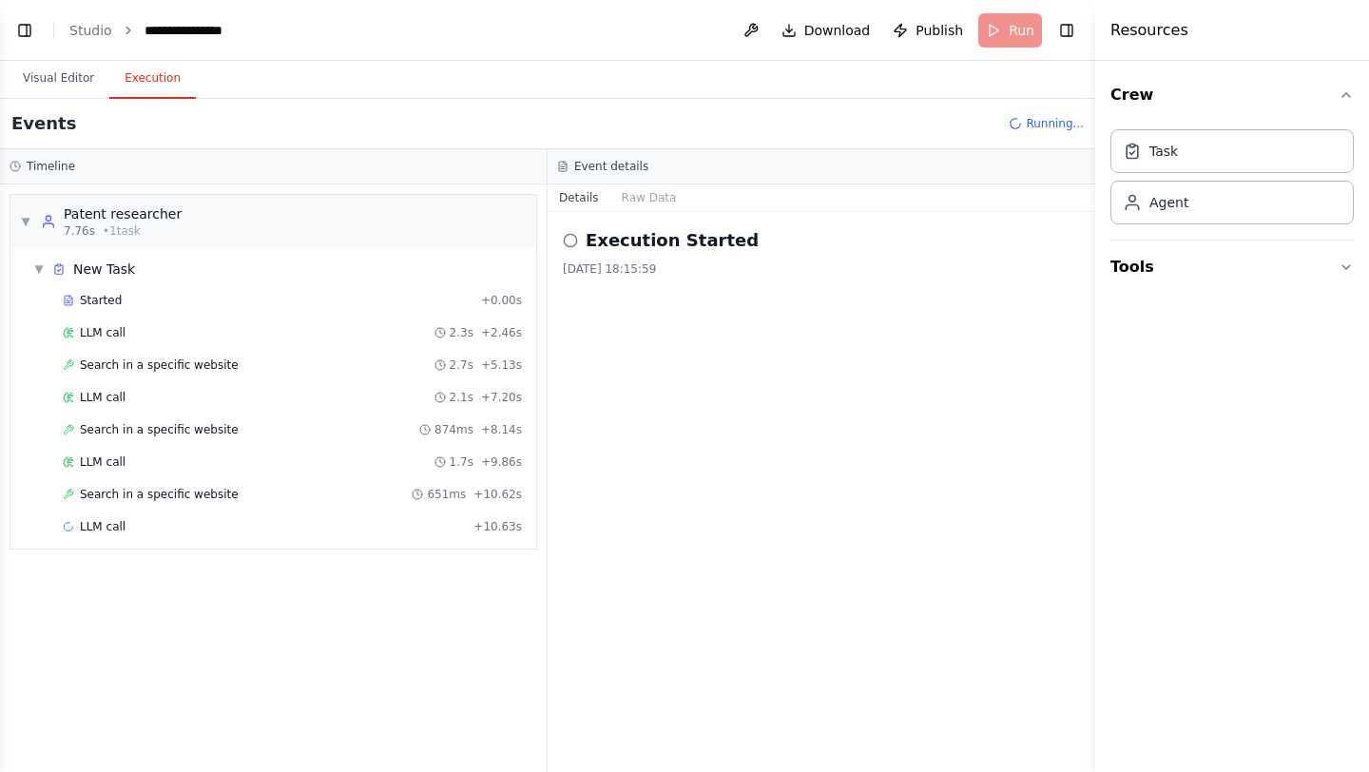
click at [176, 76] on button "Execution" at bounding box center [152, 79] width 87 height 40
click at [79, 81] on button "Visual Editor" at bounding box center [59, 79] width 102 height 40
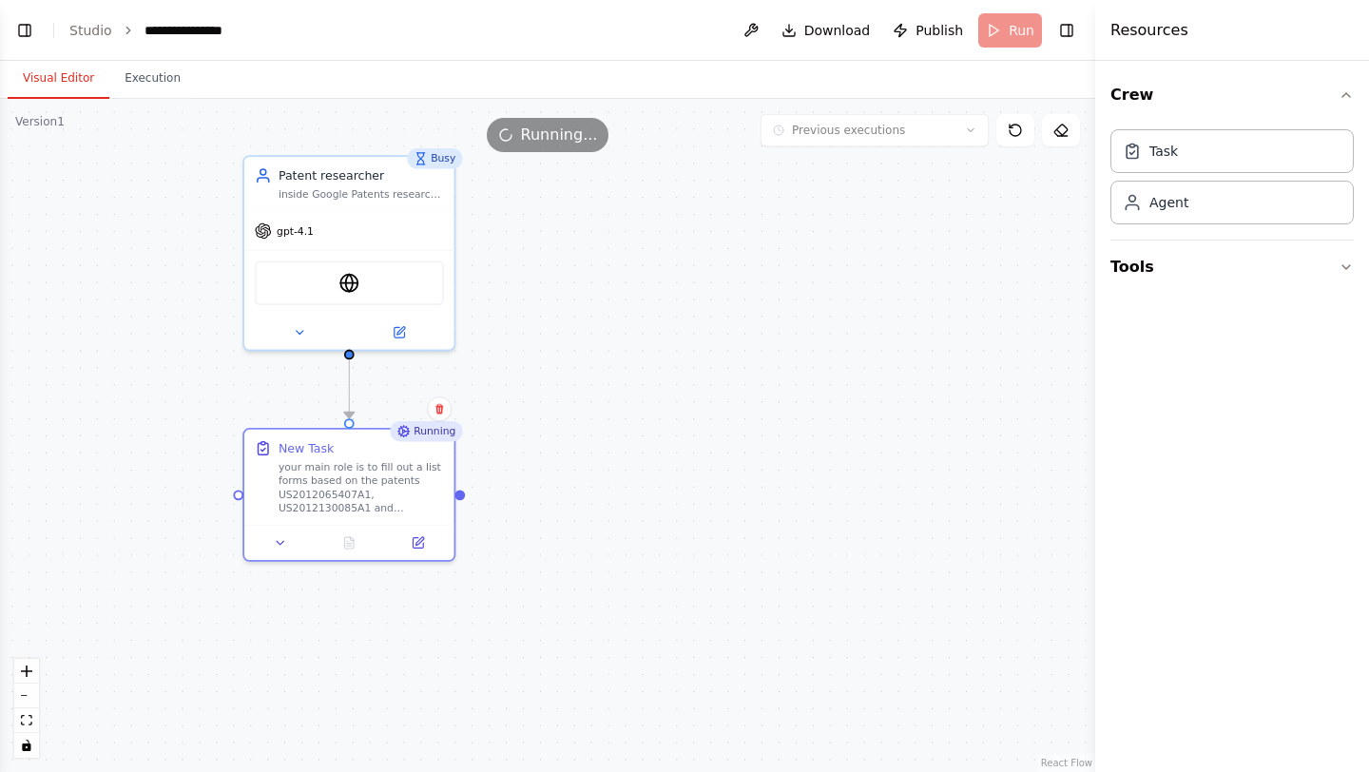
drag, startPoint x: 410, startPoint y: 515, endPoint x: 408, endPoint y: 494, distance: 21.0
click at [408, 494] on div ".deletable-edge-delete-btn { width: 20px; height: 20px; border: 0px solid #ffff…" at bounding box center [547, 435] width 1095 height 673
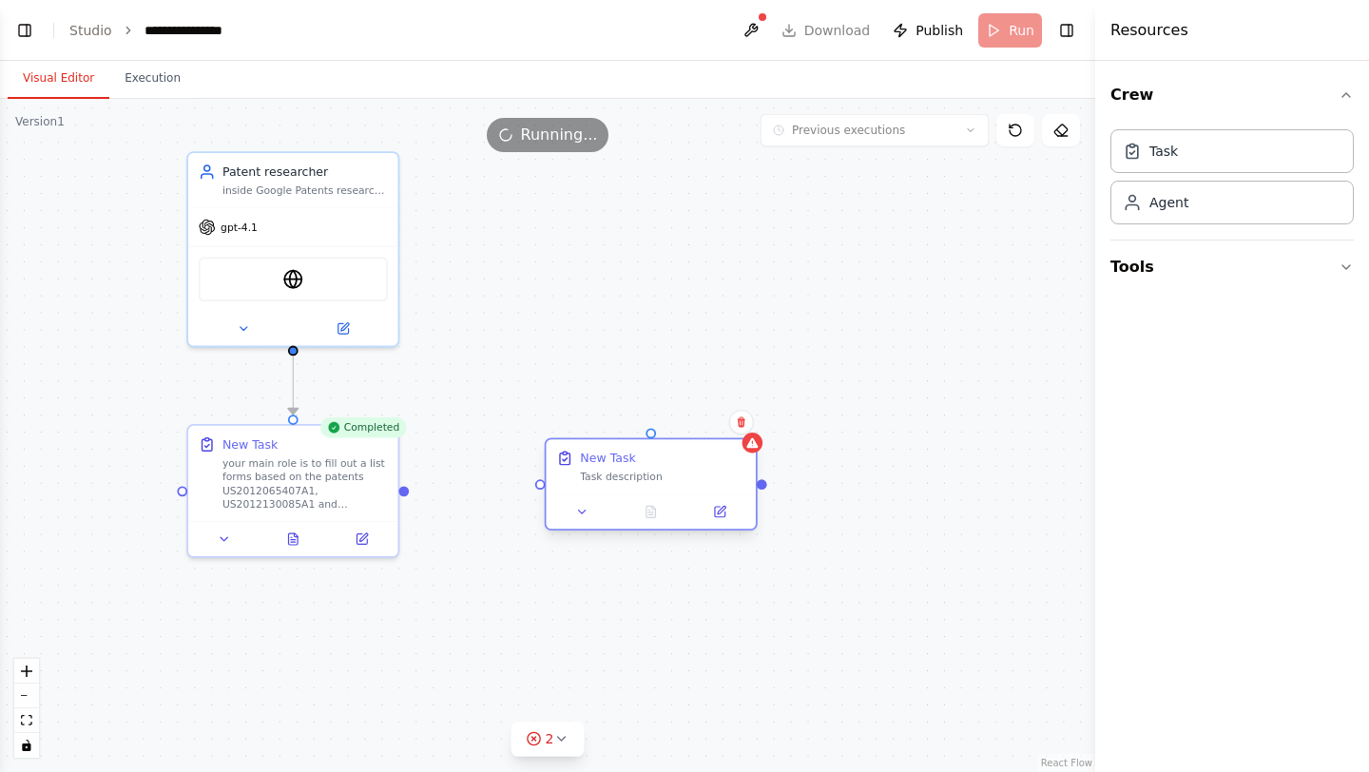
drag, startPoint x: 789, startPoint y: 492, endPoint x: 611, endPoint y: 463, distance: 180.1
click at [611, 463] on div "New Task" at bounding box center [607, 458] width 55 height 17
click at [718, 519] on button at bounding box center [719, 512] width 59 height 21
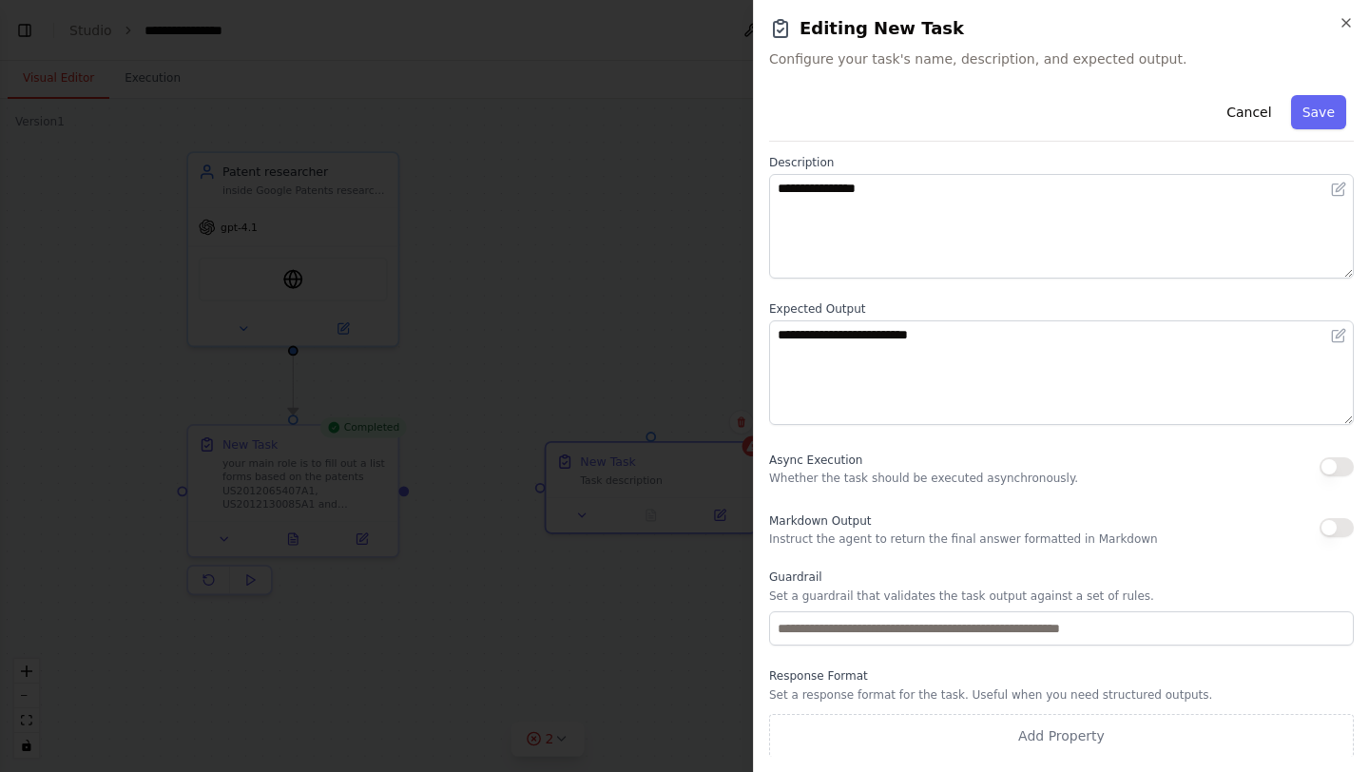
scroll to position [87, 0]
click at [1332, 524] on button "button" at bounding box center [1337, 526] width 34 height 19
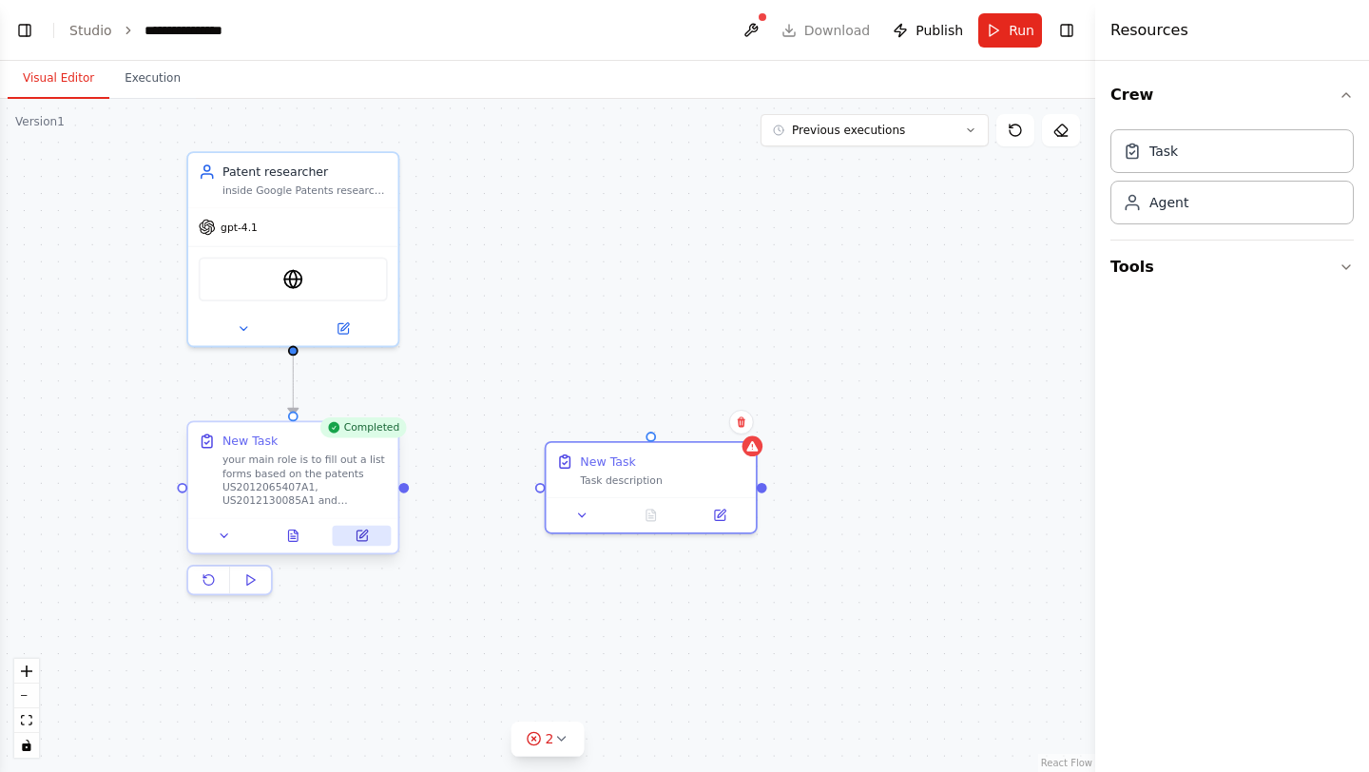
click at [360, 538] on icon at bounding box center [362, 536] width 10 height 10
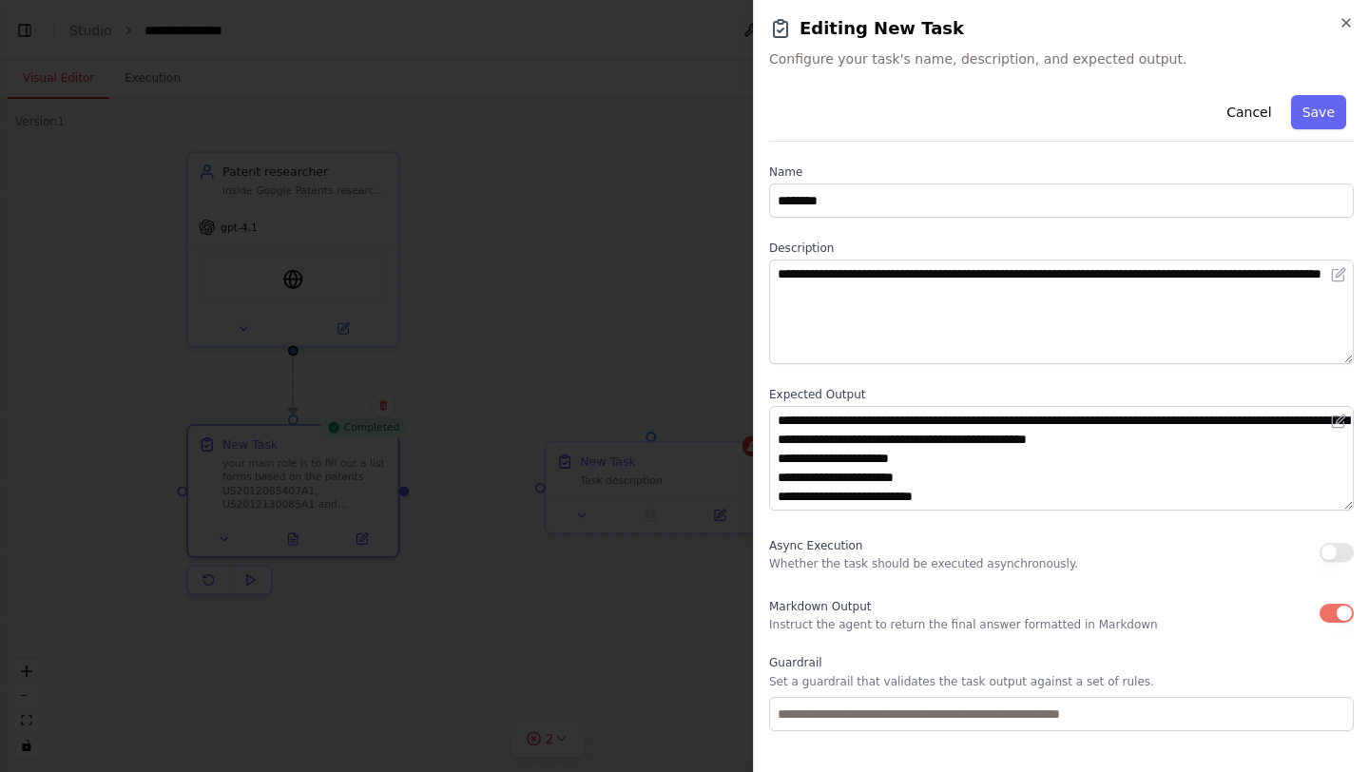
click at [1337, 616] on button "button" at bounding box center [1337, 613] width 34 height 19
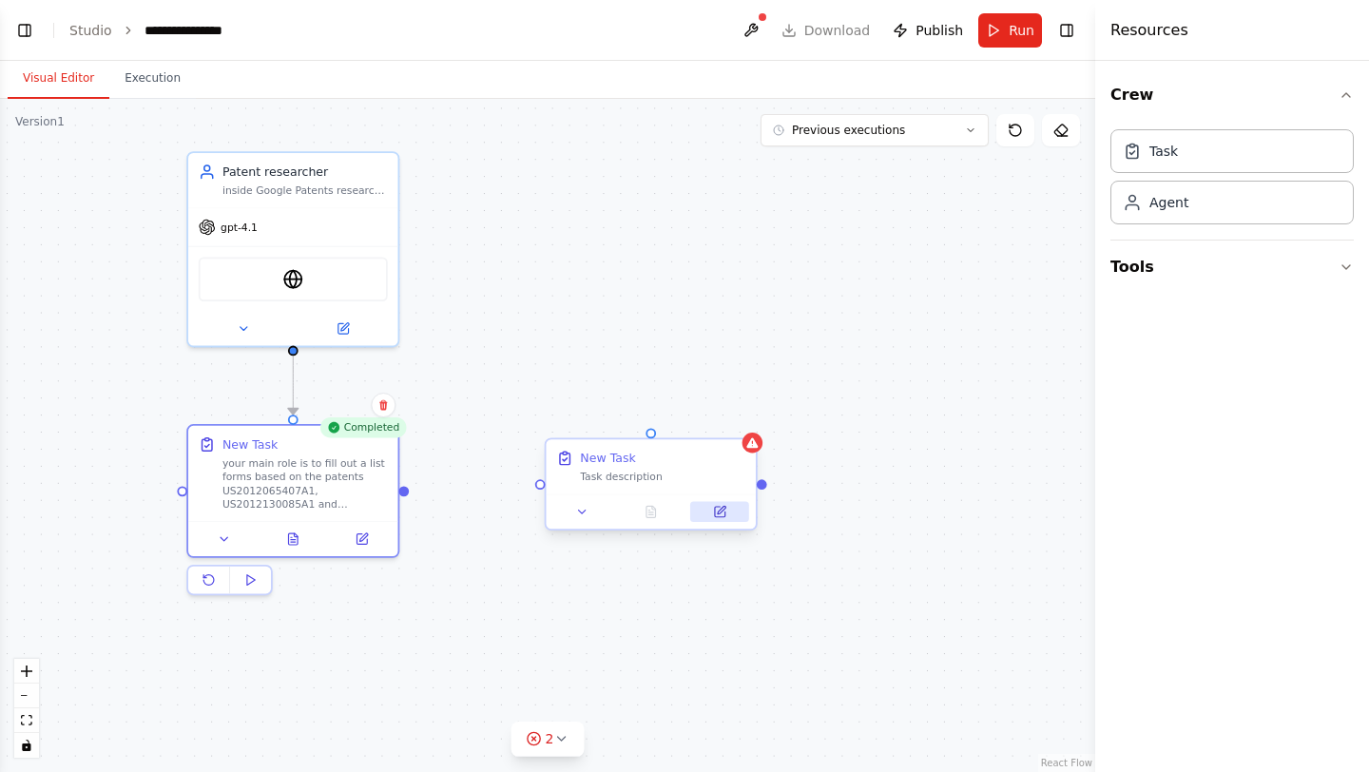
click at [724, 511] on icon at bounding box center [720, 512] width 10 height 10
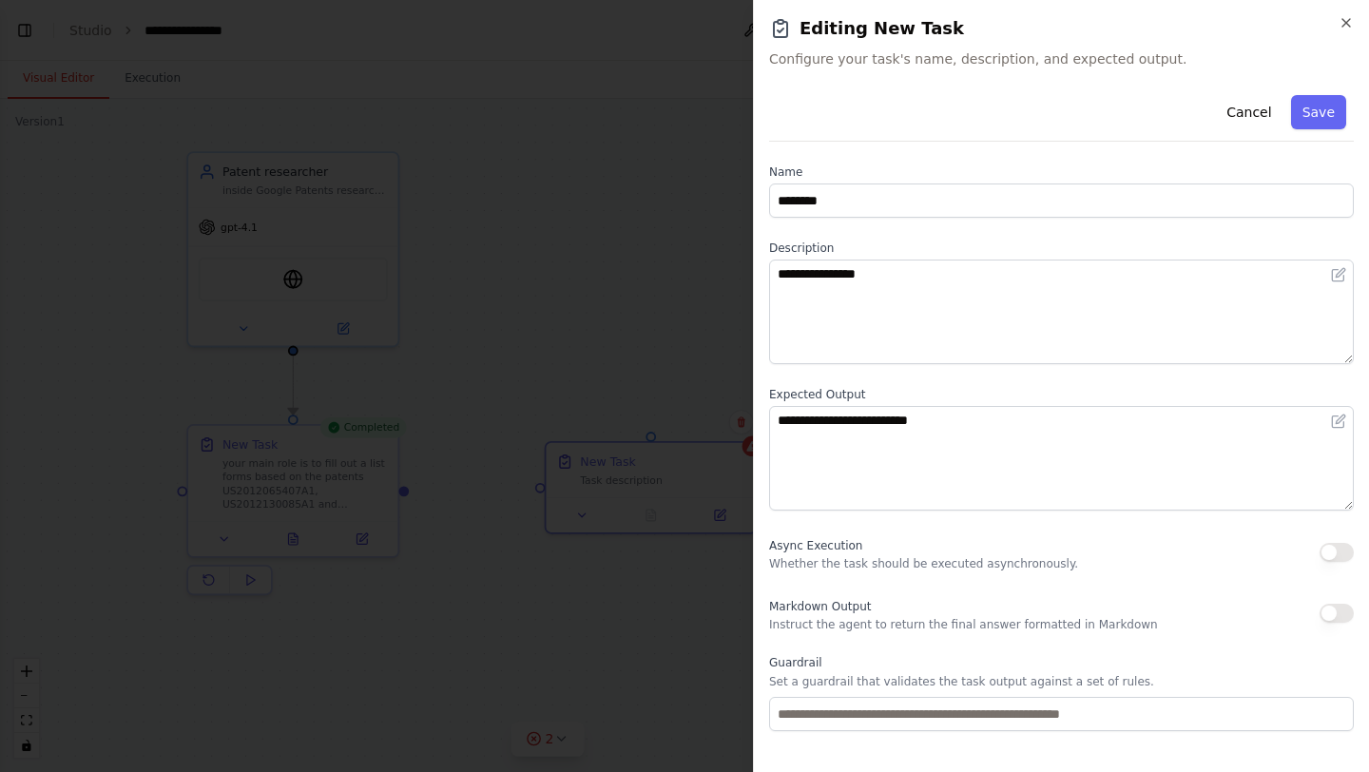
click at [1335, 613] on button "button" at bounding box center [1337, 613] width 34 height 19
click at [1322, 121] on button "Save" at bounding box center [1318, 112] width 55 height 34
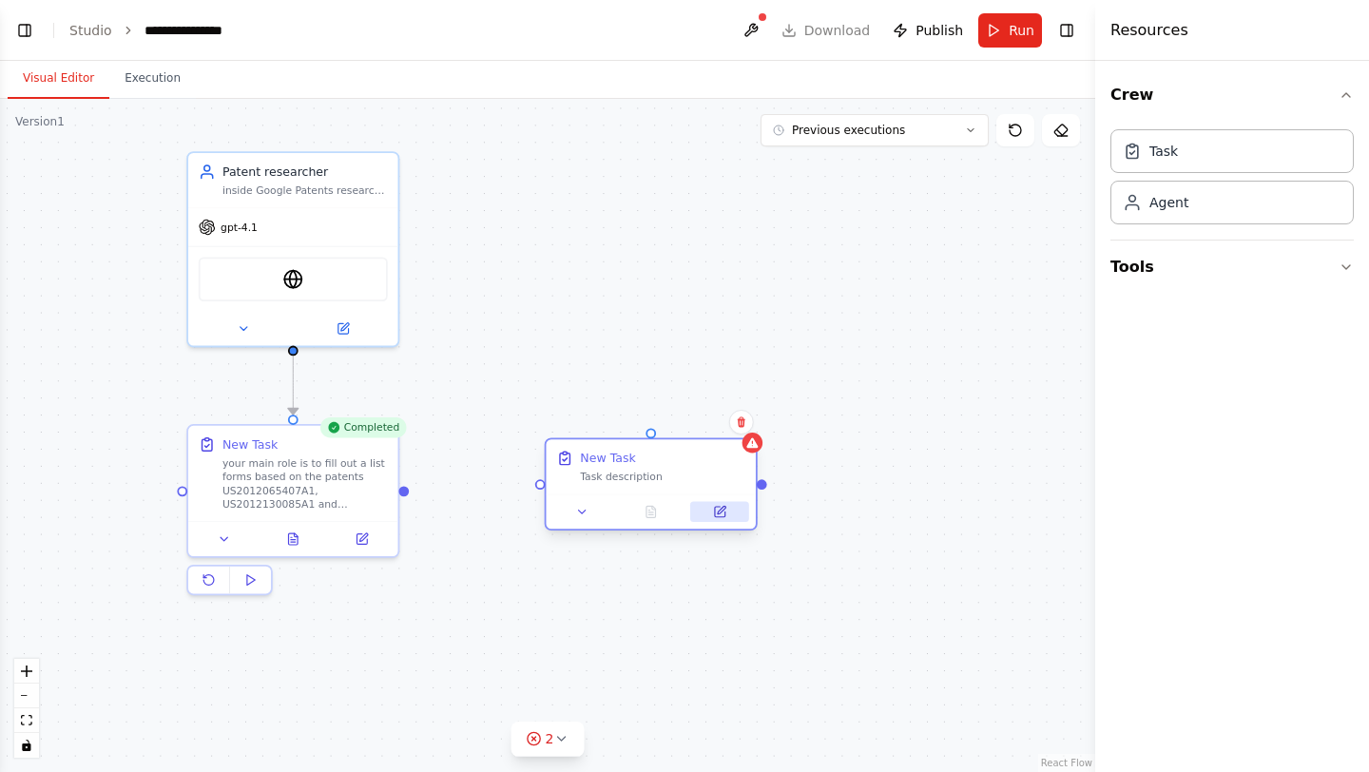
click at [718, 516] on icon at bounding box center [720, 512] width 10 height 10
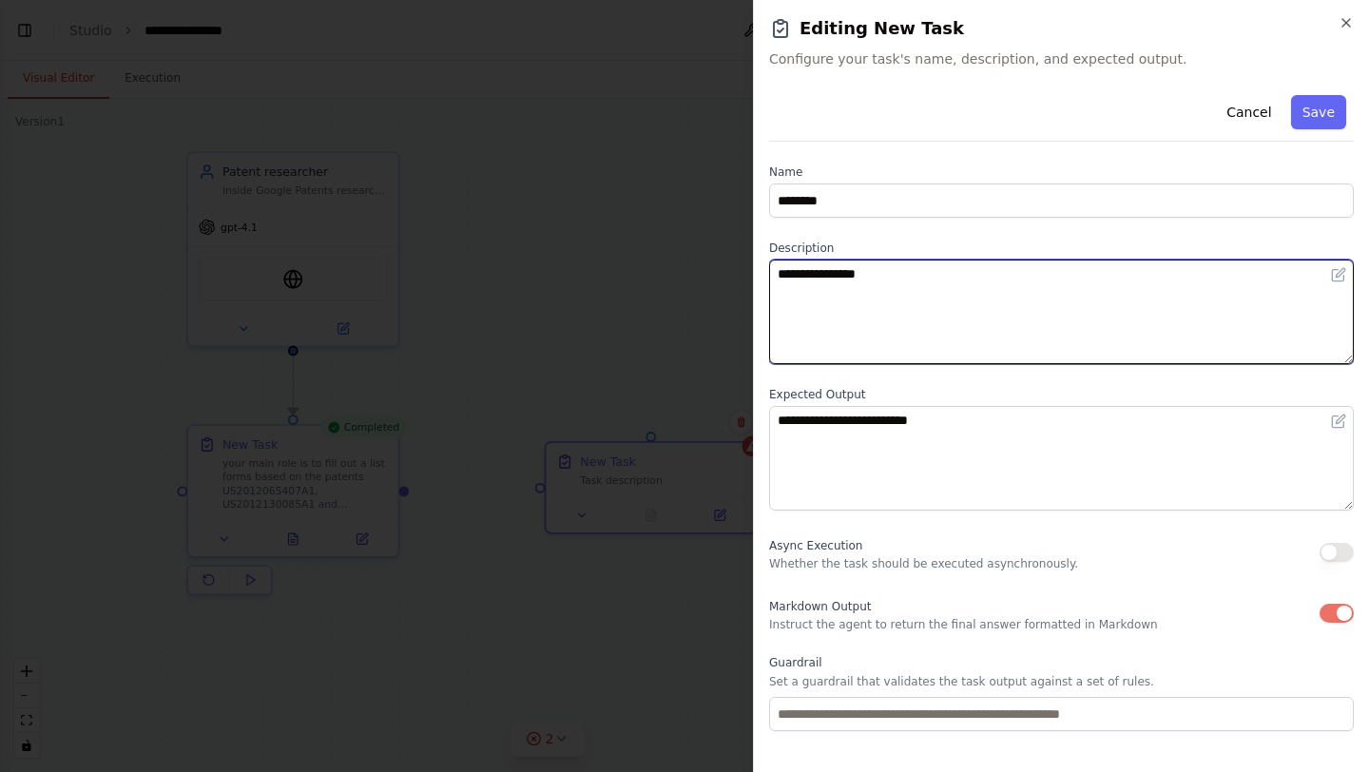
drag, startPoint x: 1044, startPoint y: 314, endPoint x: 585, endPoint y: 247, distance: 464.1
click at [584, 246] on body "**********" at bounding box center [684, 386] width 1369 height 772
type textarea "**********"
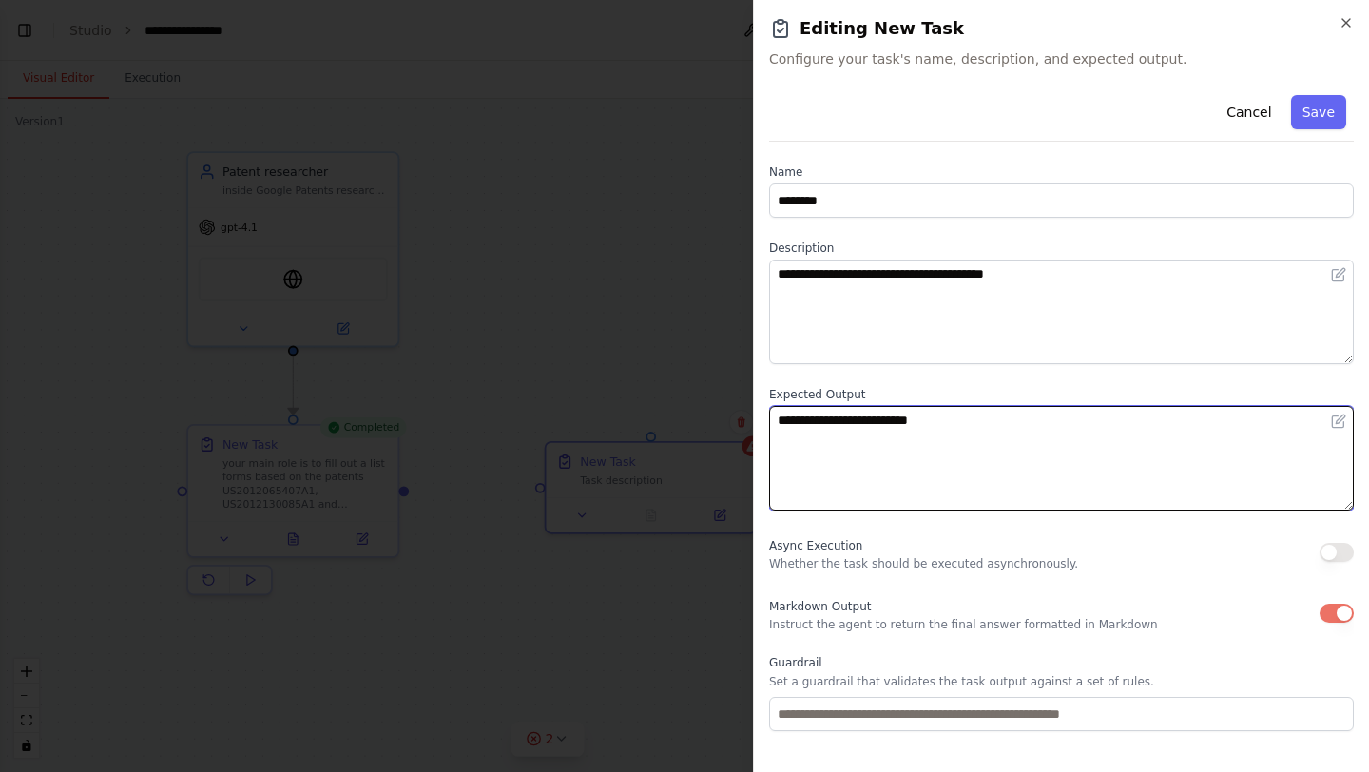
click at [787, 408] on textarea "**********" at bounding box center [1061, 458] width 585 height 105
type textarea "*"
type textarea "**********"
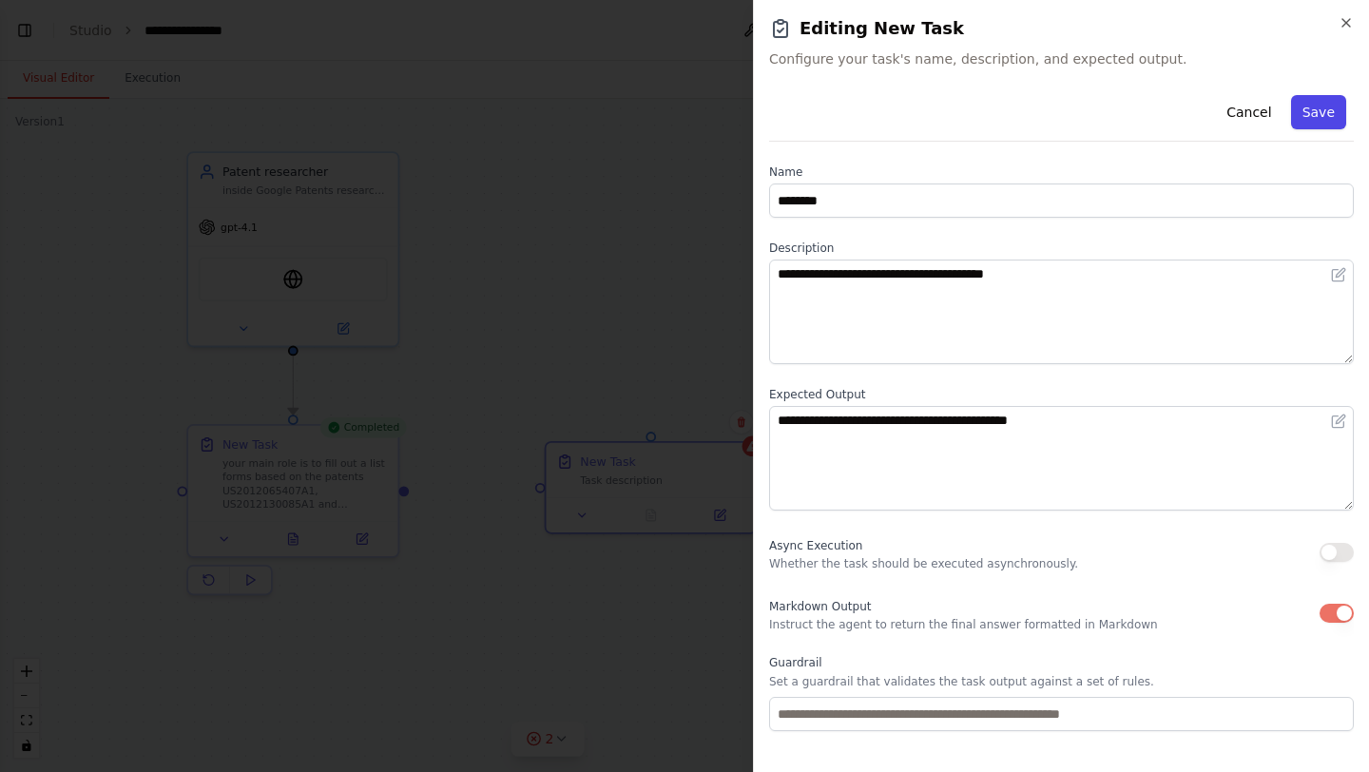
click at [1330, 110] on button "Save" at bounding box center [1318, 112] width 55 height 34
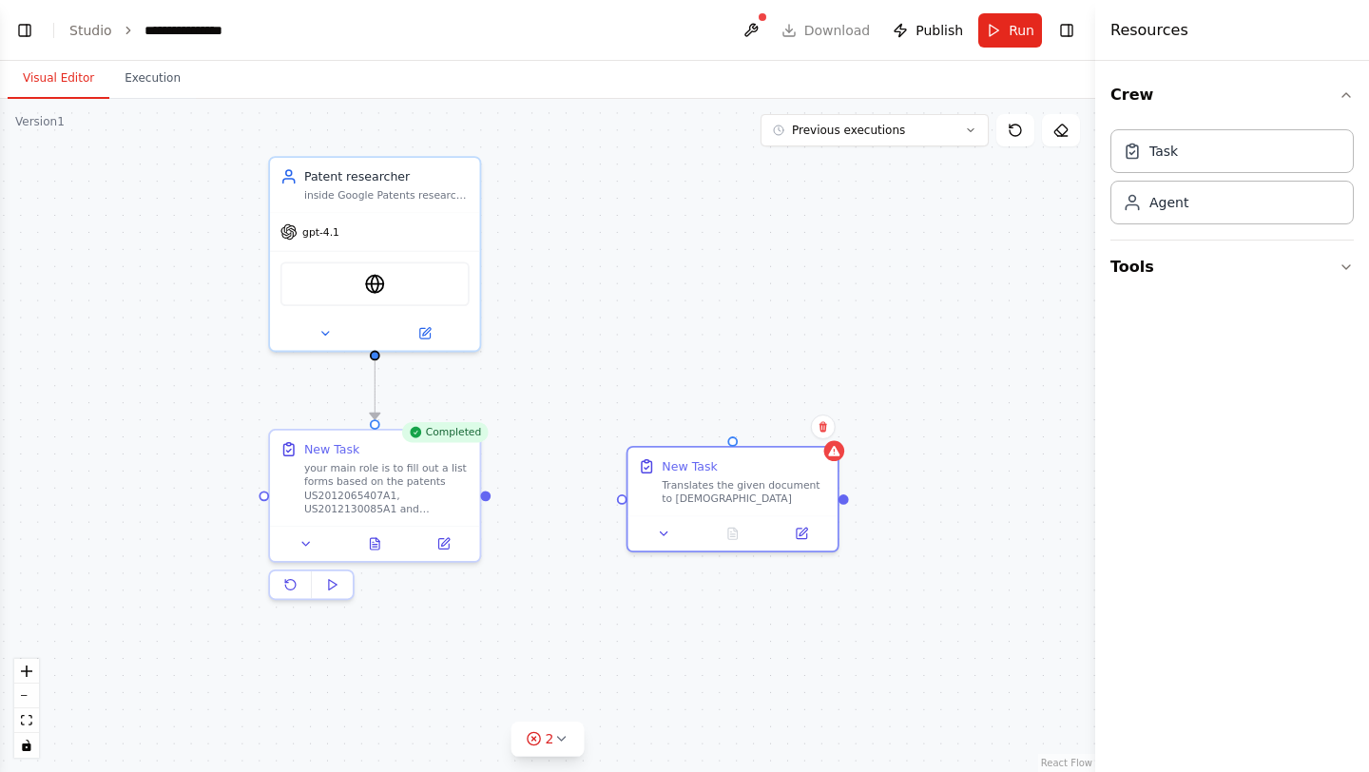
drag, startPoint x: 405, startPoint y: 495, endPoint x: 483, endPoint y: 500, distance: 78.1
click at [483, 500] on div ".deletable-edge-delete-btn { width: 20px; height: 20px; border: 0px solid #ffff…" at bounding box center [547, 435] width 1095 height 673
drag, startPoint x: 483, startPoint y: 495, endPoint x: 615, endPoint y: 501, distance: 132.3
click at [615, 501] on div ".deletable-edge-delete-btn { width: 20px; height: 20px; border: 0px solid #ffff…" at bounding box center [547, 435] width 1095 height 673
click at [1167, 212] on div "Agent" at bounding box center [1232, 202] width 243 height 44
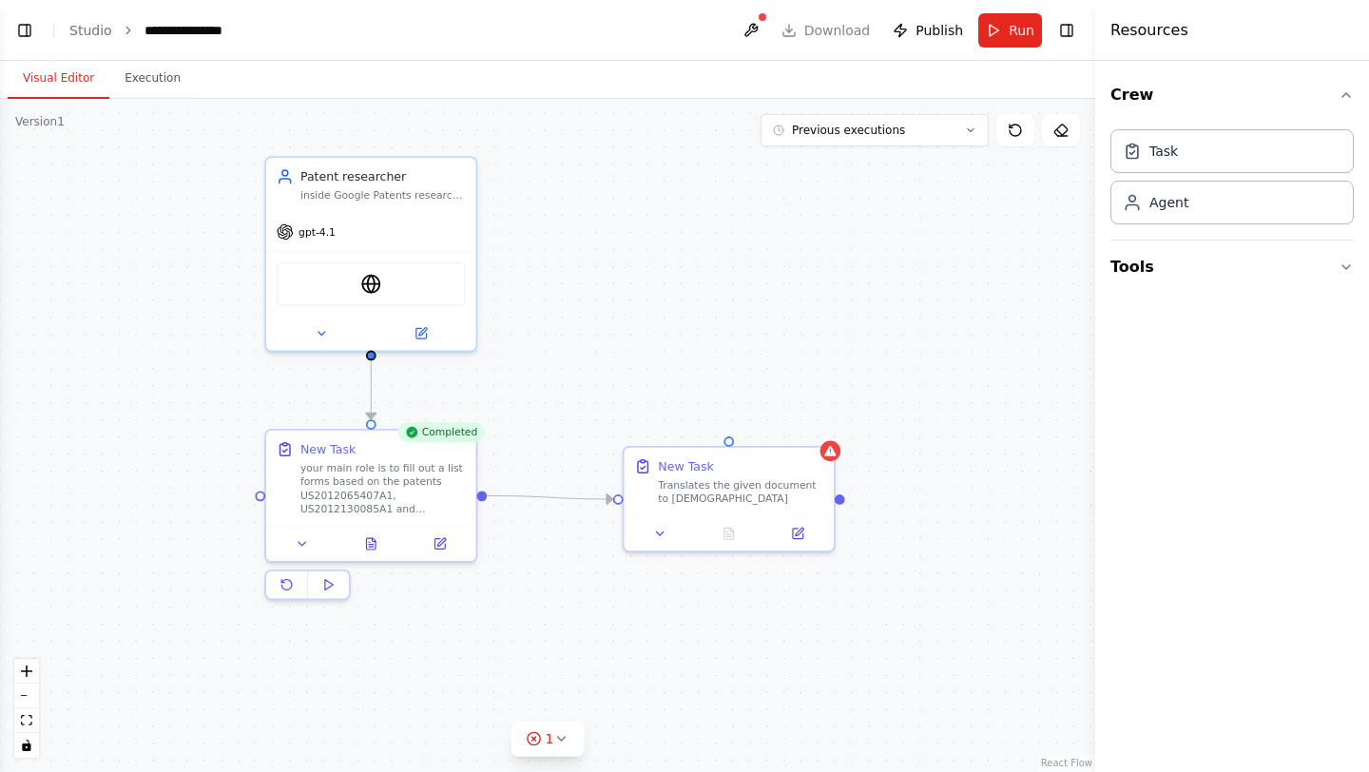
drag, startPoint x: 1167, startPoint y: 212, endPoint x: 726, endPoint y: 235, distance: 441.8
click at [725, 235] on div "**********" at bounding box center [684, 386] width 1369 height 772
drag, startPoint x: 721, startPoint y: 312, endPoint x: 678, endPoint y: 225, distance: 96.5
drag, startPoint x: 712, startPoint y: 348, endPoint x: 735, endPoint y: 438, distance: 93.2
click at [735, 438] on div ".deletable-edge-delete-btn { width: 20px; height: 20px; border: 0px solid #ffff…" at bounding box center [547, 435] width 1095 height 673
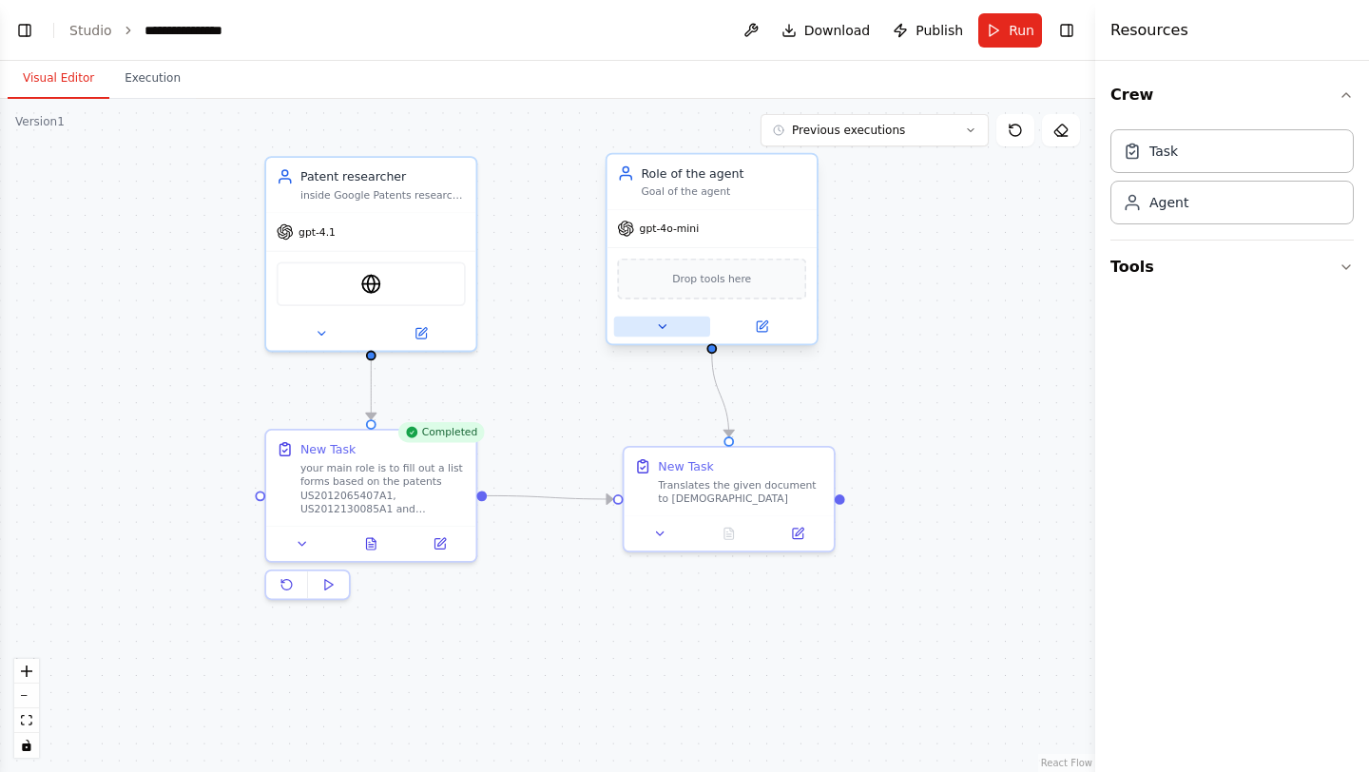
click at [664, 322] on icon at bounding box center [661, 325] width 13 height 13
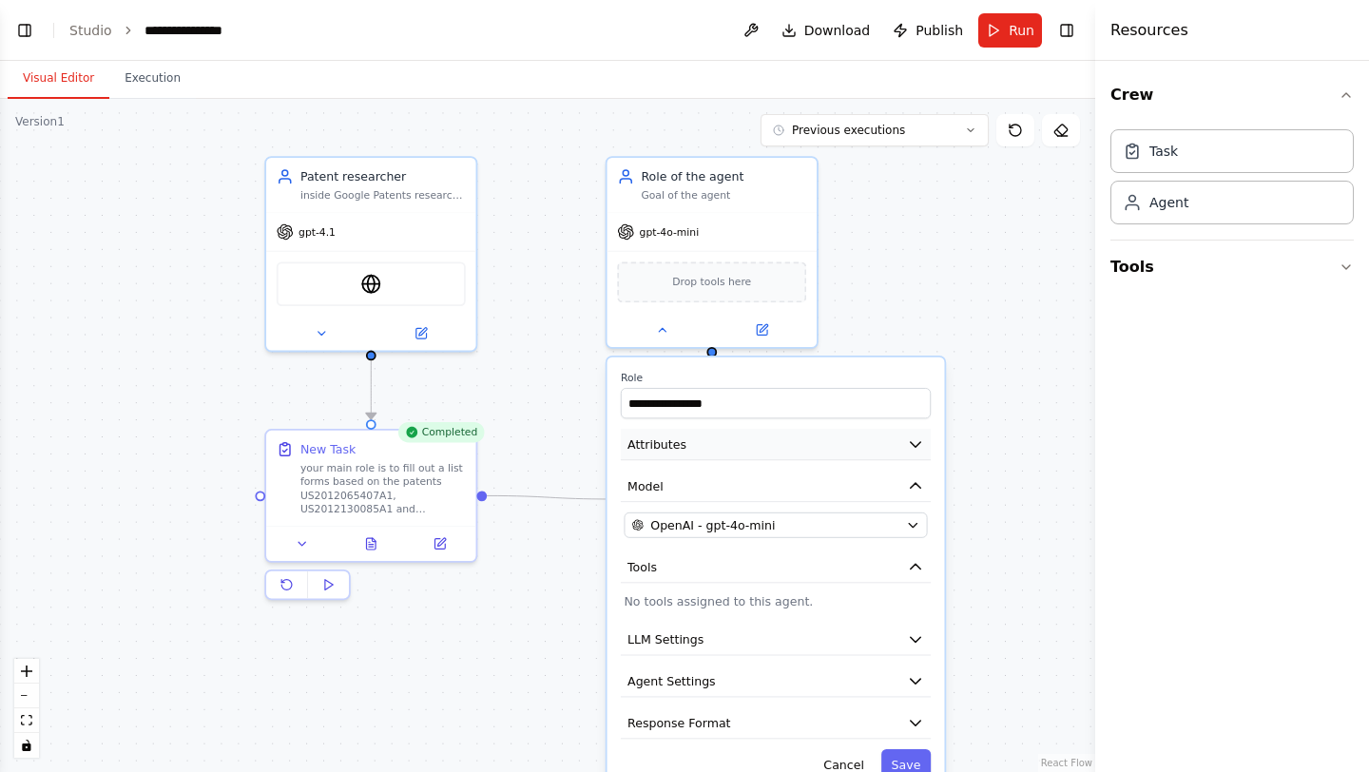
click at [706, 447] on button "Attributes" at bounding box center [776, 444] width 310 height 31
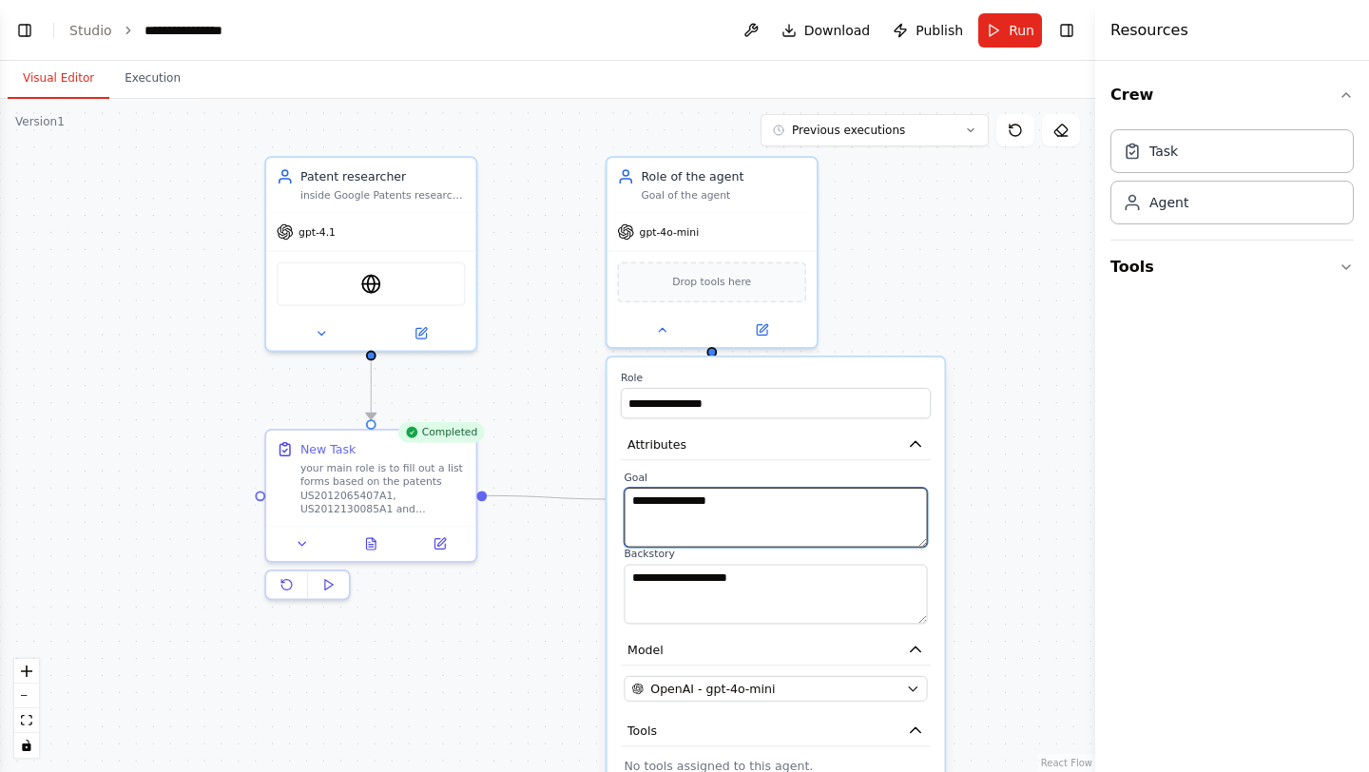
drag, startPoint x: 736, startPoint y: 498, endPoint x: 593, endPoint y: 505, distance: 142.8
type textarea "**********"
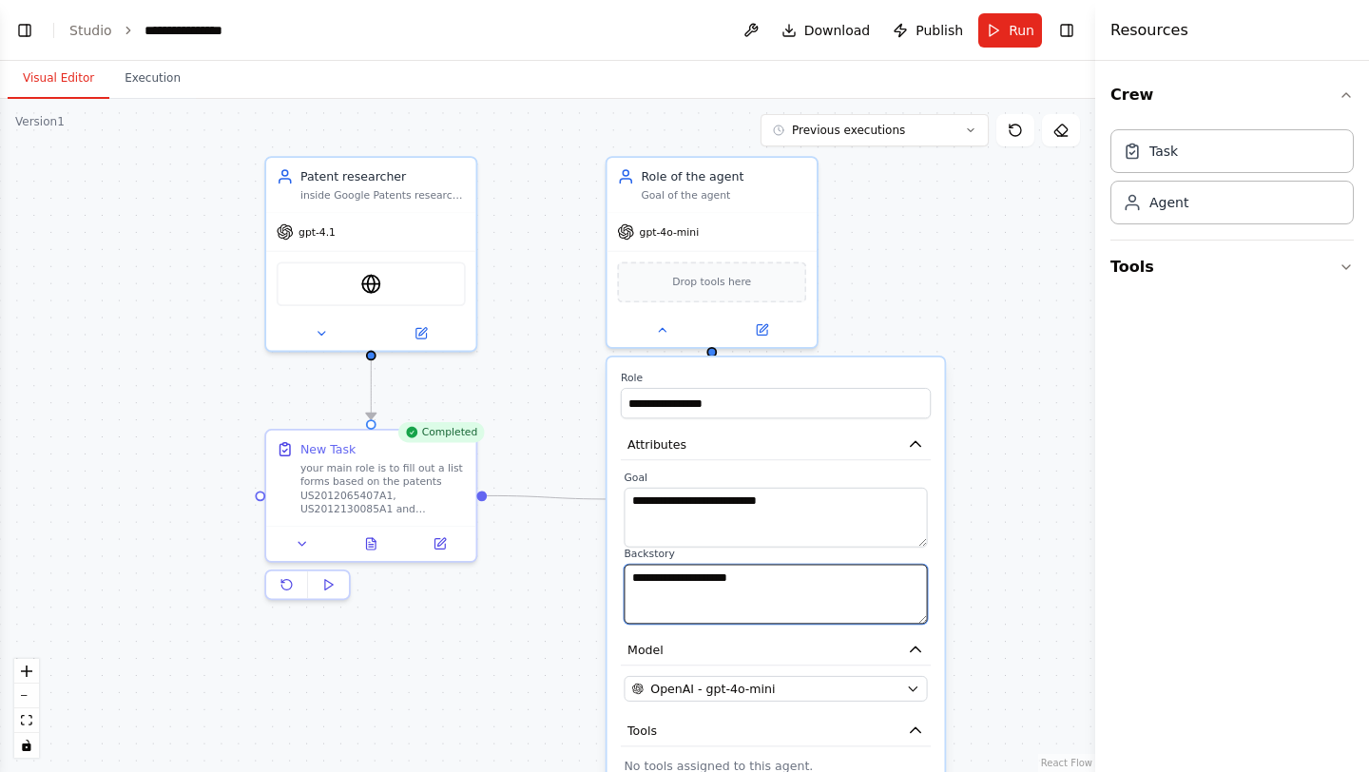
drag, startPoint x: 775, startPoint y: 579, endPoint x: 627, endPoint y: 581, distance: 148.3
click at [627, 581] on textarea "**********" at bounding box center [775, 595] width 303 height 60
click at [735, 591] on textarea "**********" at bounding box center [775, 595] width 303 height 60
type textarea "**********"
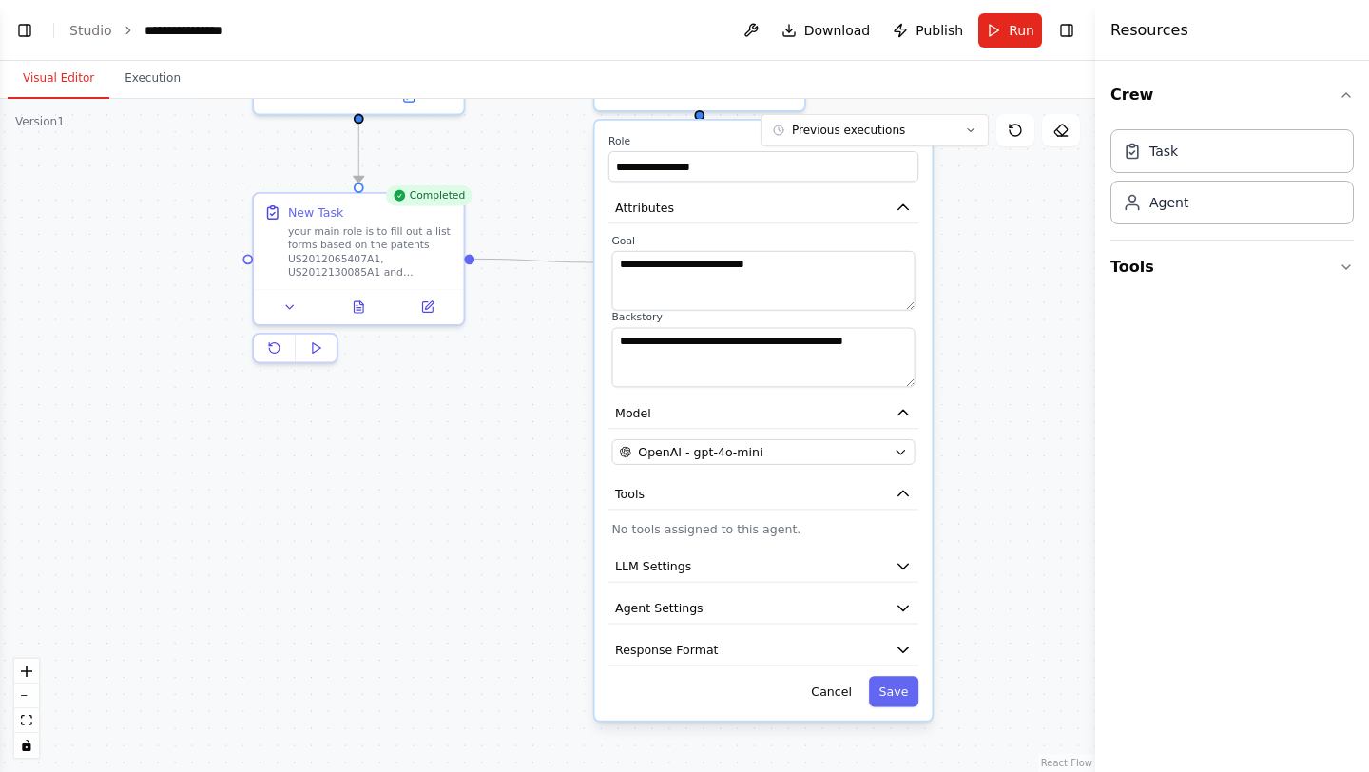
drag, startPoint x: 961, startPoint y: 573, endPoint x: 952, endPoint y: 332, distance: 241.7
click at [952, 332] on div ".deletable-edge-delete-btn { width: 20px; height: 20px; border: 0px solid #ffff…" at bounding box center [547, 435] width 1095 height 673
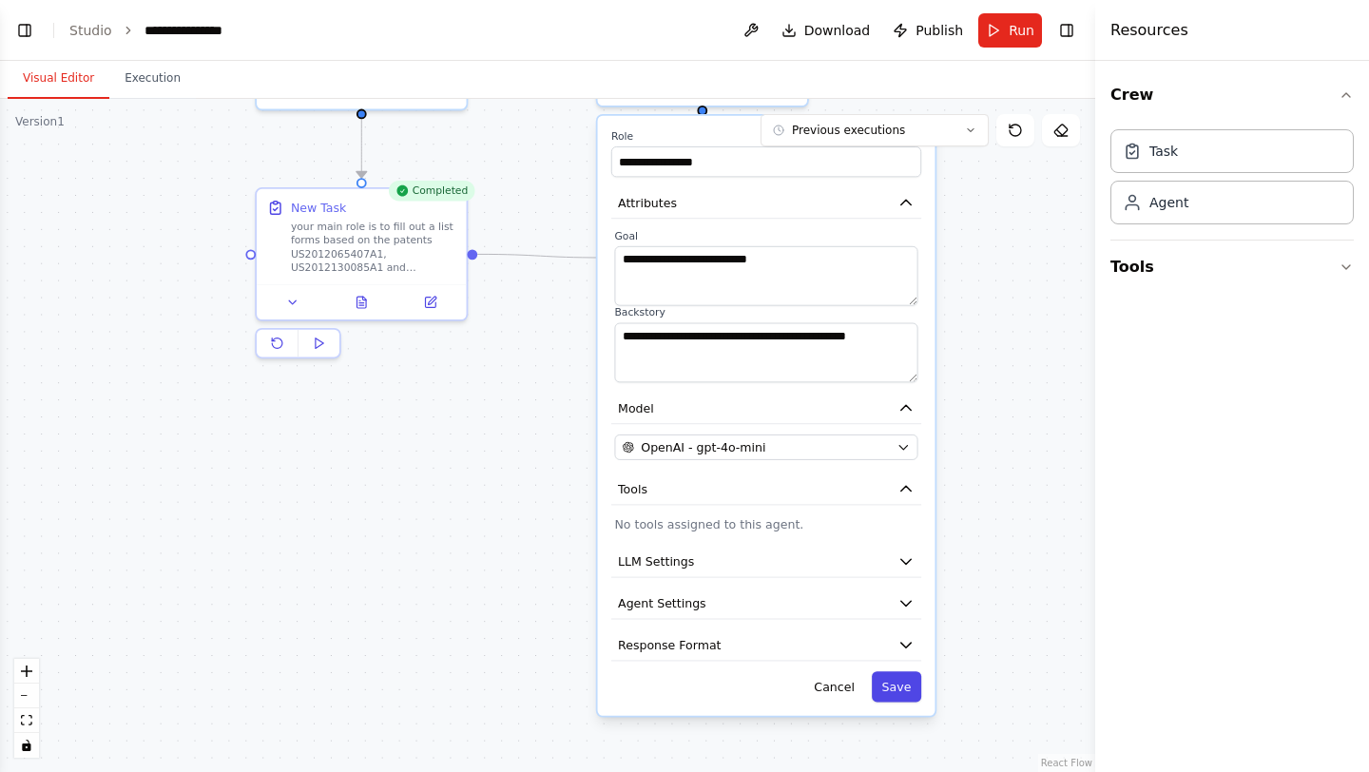
click at [913, 679] on button "Save" at bounding box center [896, 686] width 49 height 30
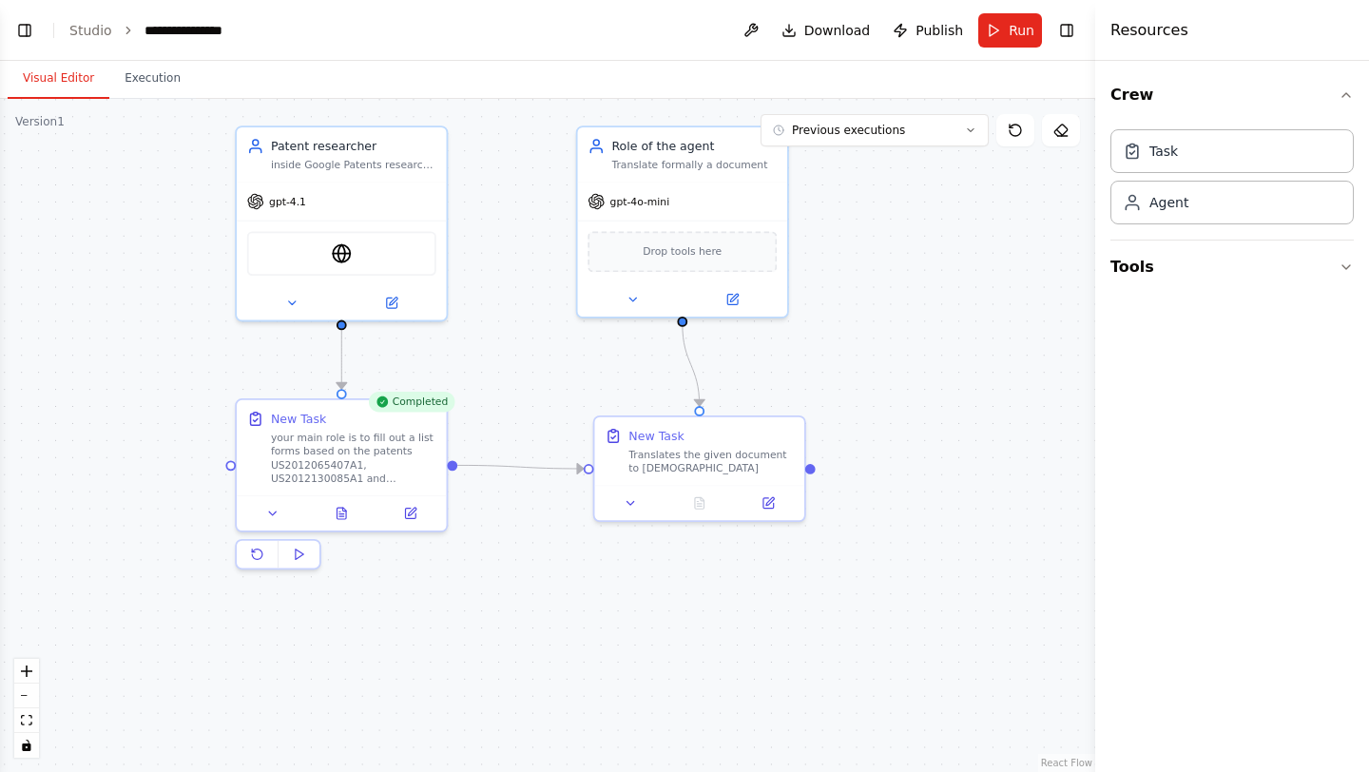
drag, startPoint x: 709, startPoint y: 440, endPoint x: 692, endPoint y: 661, distance: 221.3
click at [691, 660] on div ".deletable-edge-delete-btn { width: 20px; height: 20px; border: 0px solid #ffff…" at bounding box center [547, 435] width 1095 height 673
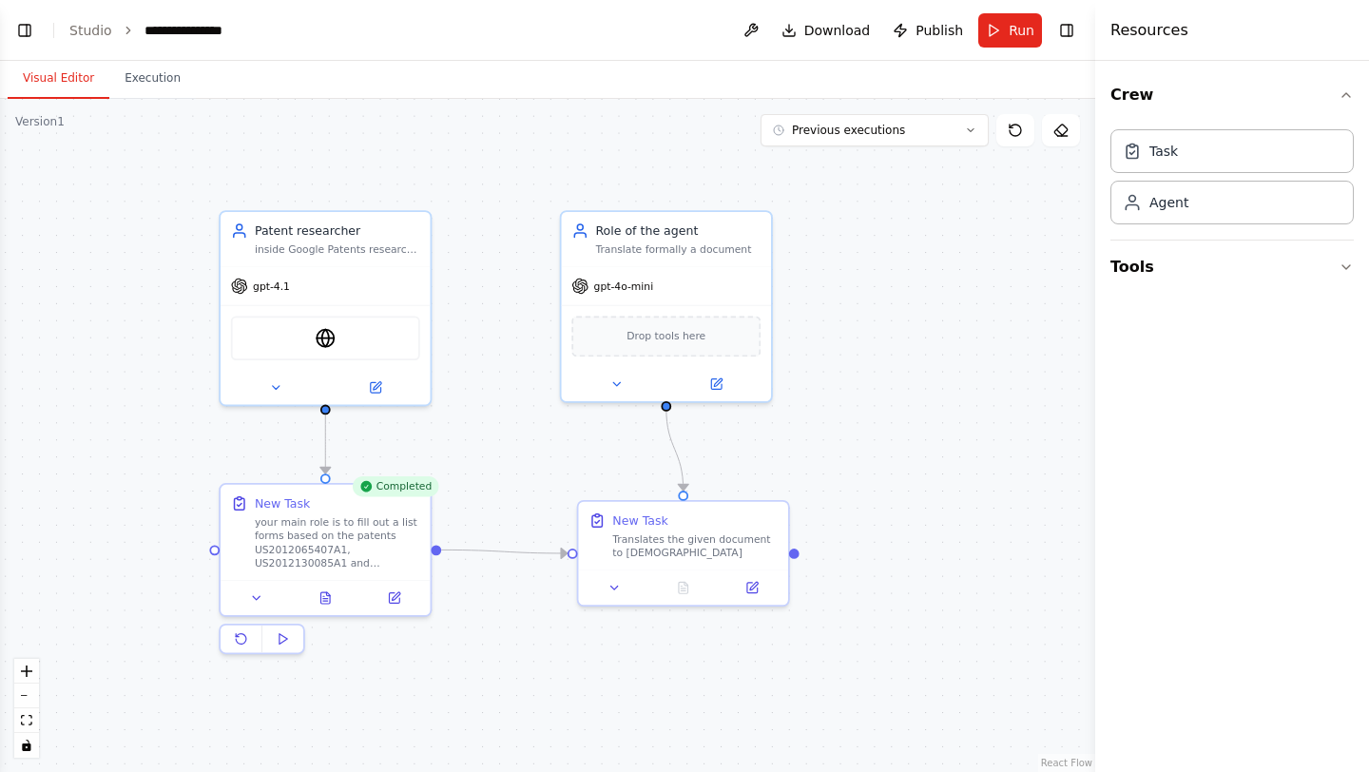
drag, startPoint x: 953, startPoint y: 358, endPoint x: 935, endPoint y: 435, distance: 78.2
click at [935, 435] on div ".deletable-edge-delete-btn { width: 20px; height: 20px; border: 0px solid #ffff…" at bounding box center [547, 435] width 1095 height 673
click at [1012, 28] on span "Run" at bounding box center [1022, 30] width 26 height 19
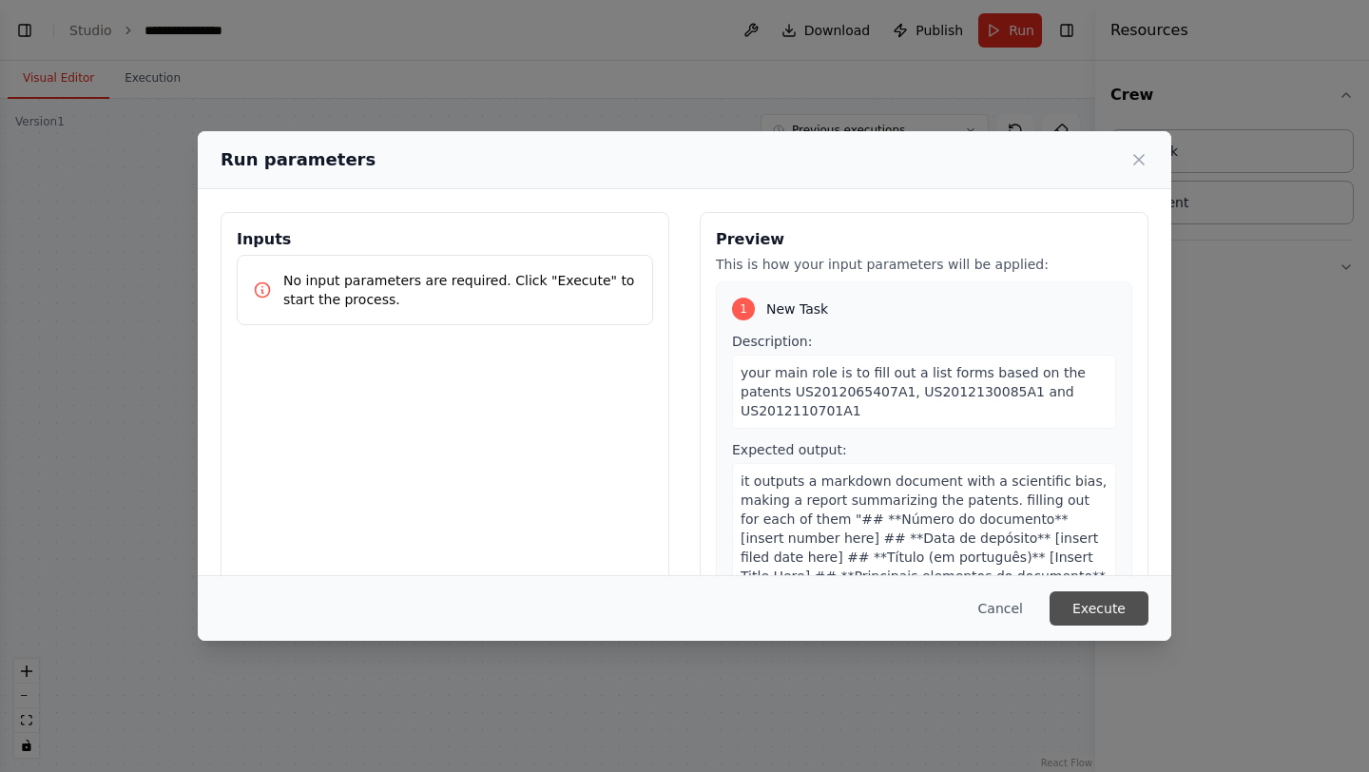
click at [1105, 612] on button "Execute" at bounding box center [1099, 608] width 99 height 34
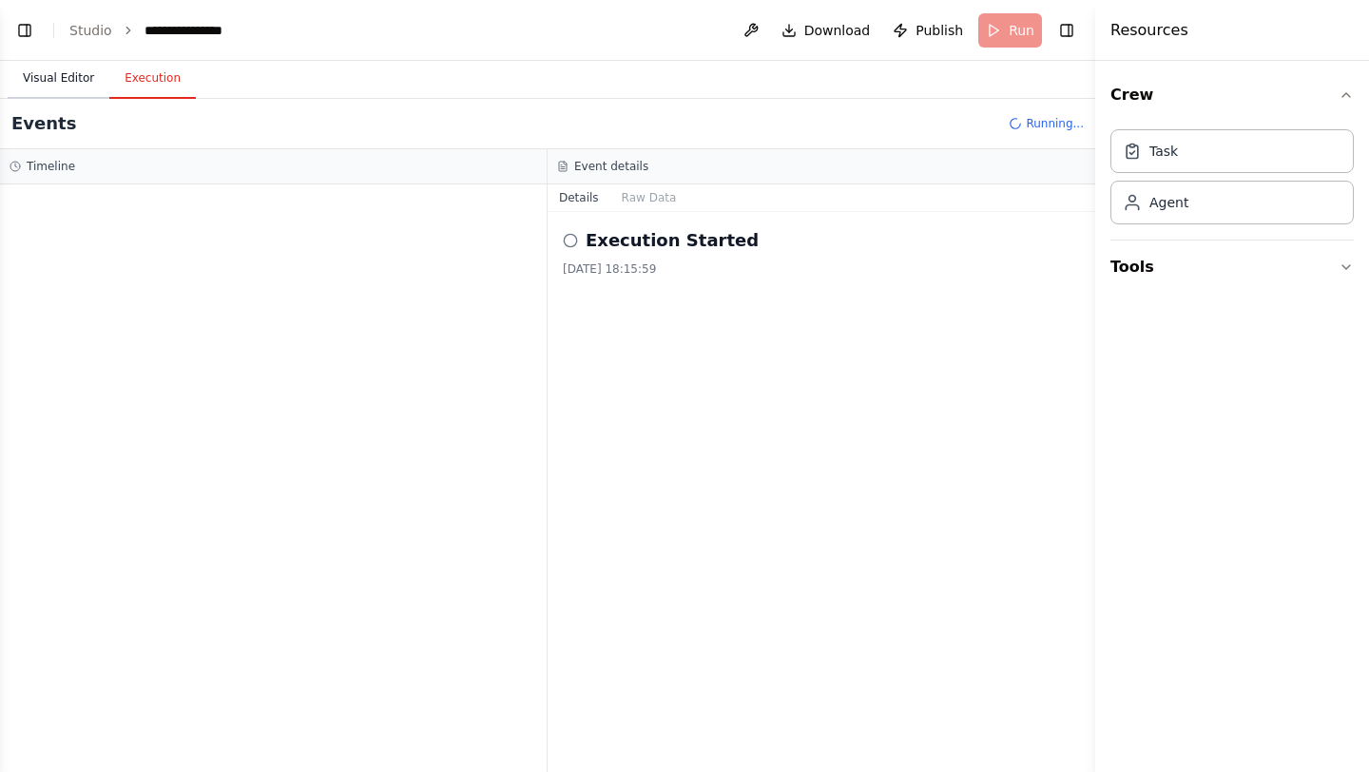
click at [79, 89] on button "Visual Editor" at bounding box center [59, 79] width 102 height 40
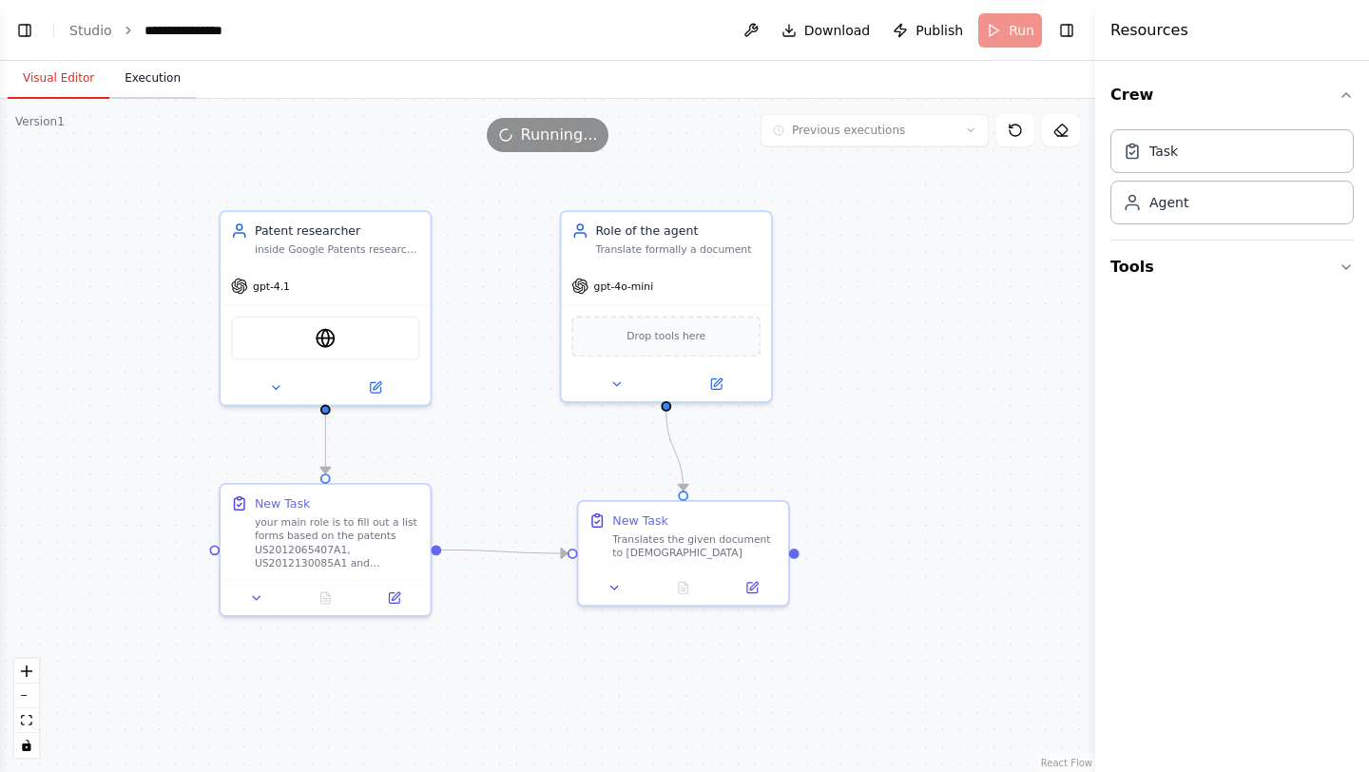
click at [137, 68] on button "Execution" at bounding box center [152, 79] width 87 height 40
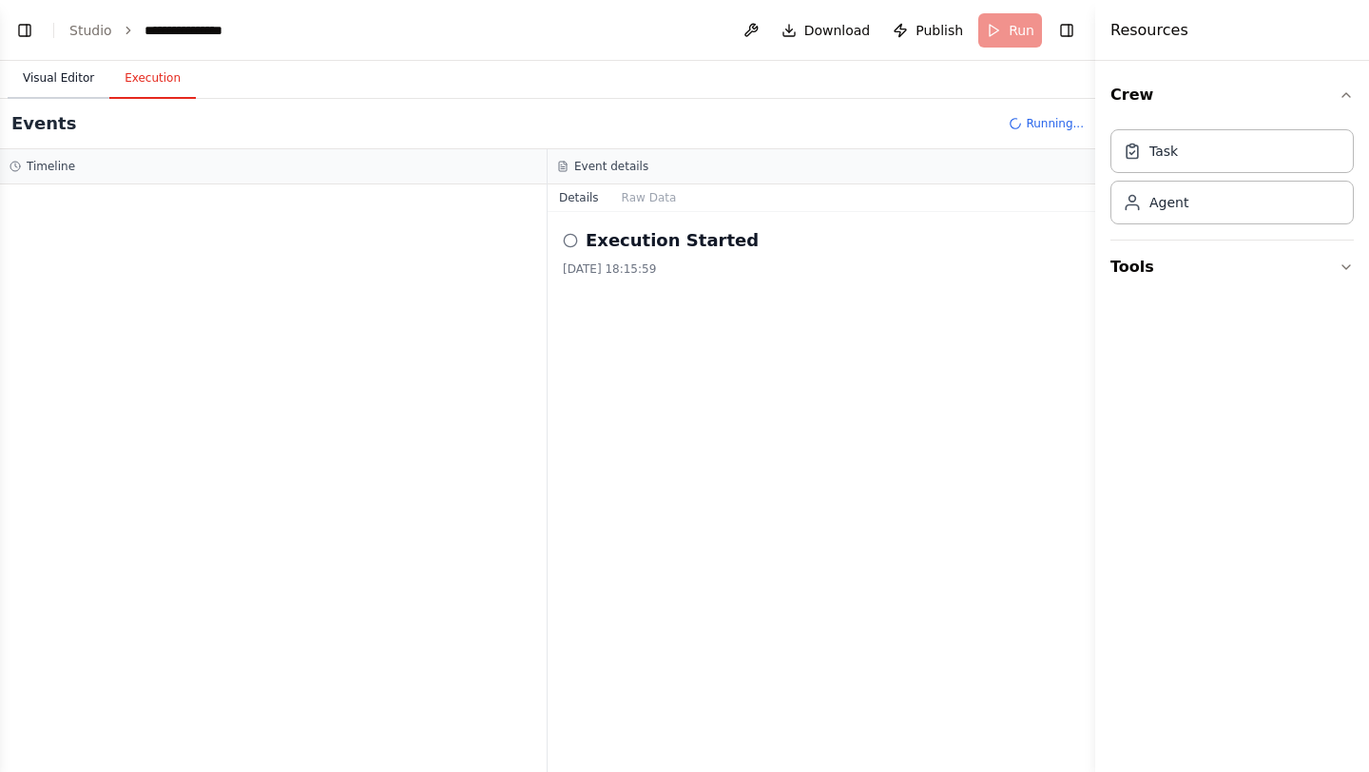
click at [73, 85] on button "Visual Editor" at bounding box center [59, 79] width 102 height 40
click at [133, 92] on button "Execution" at bounding box center [152, 79] width 87 height 40
click at [89, 90] on button "Visual Editor" at bounding box center [59, 79] width 102 height 40
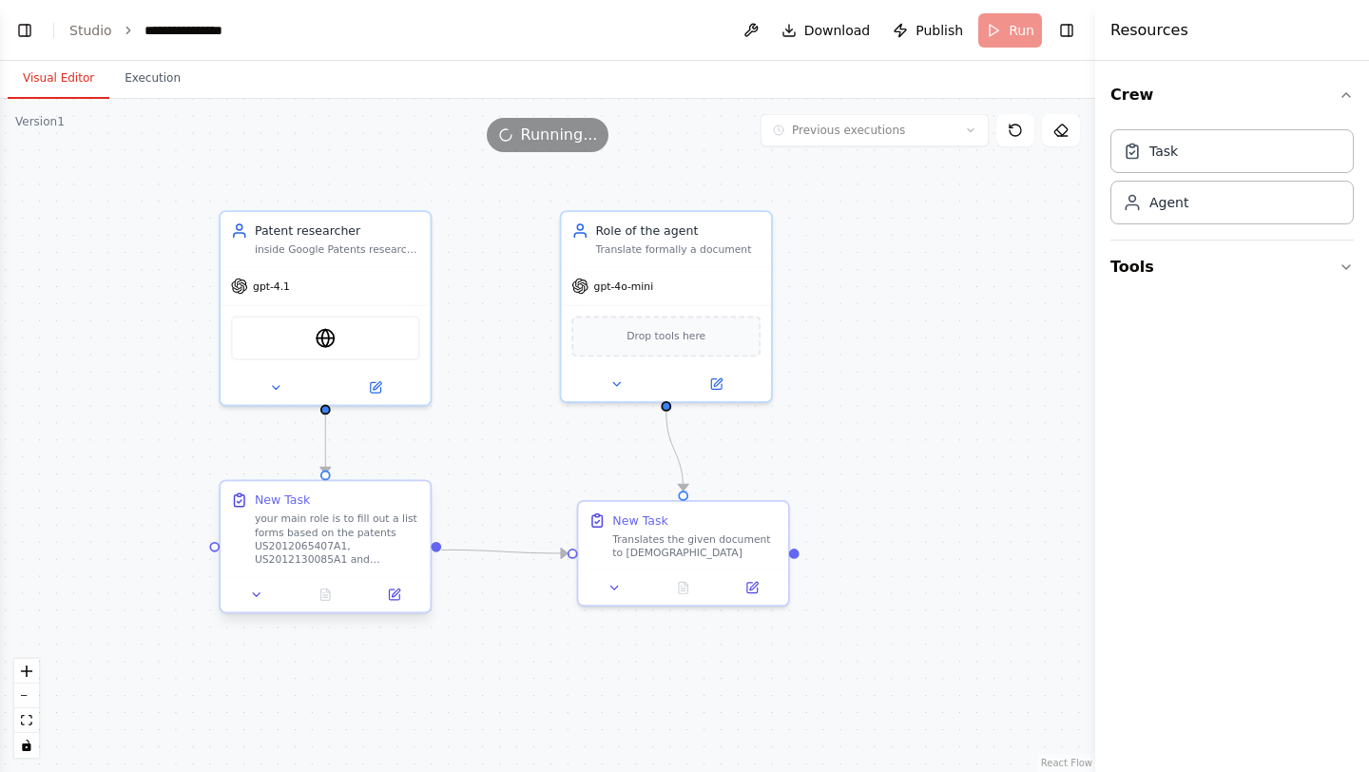
click at [383, 550] on div "your main role is to fill out a list forms based on the patents US2012065407A1,…" at bounding box center [337, 540] width 165 height 54
click at [384, 551] on div "your main role is to fill out a list forms based on the patents US2012065407A1,…" at bounding box center [337, 540] width 165 height 54
click at [392, 600] on icon at bounding box center [394, 595] width 10 height 10
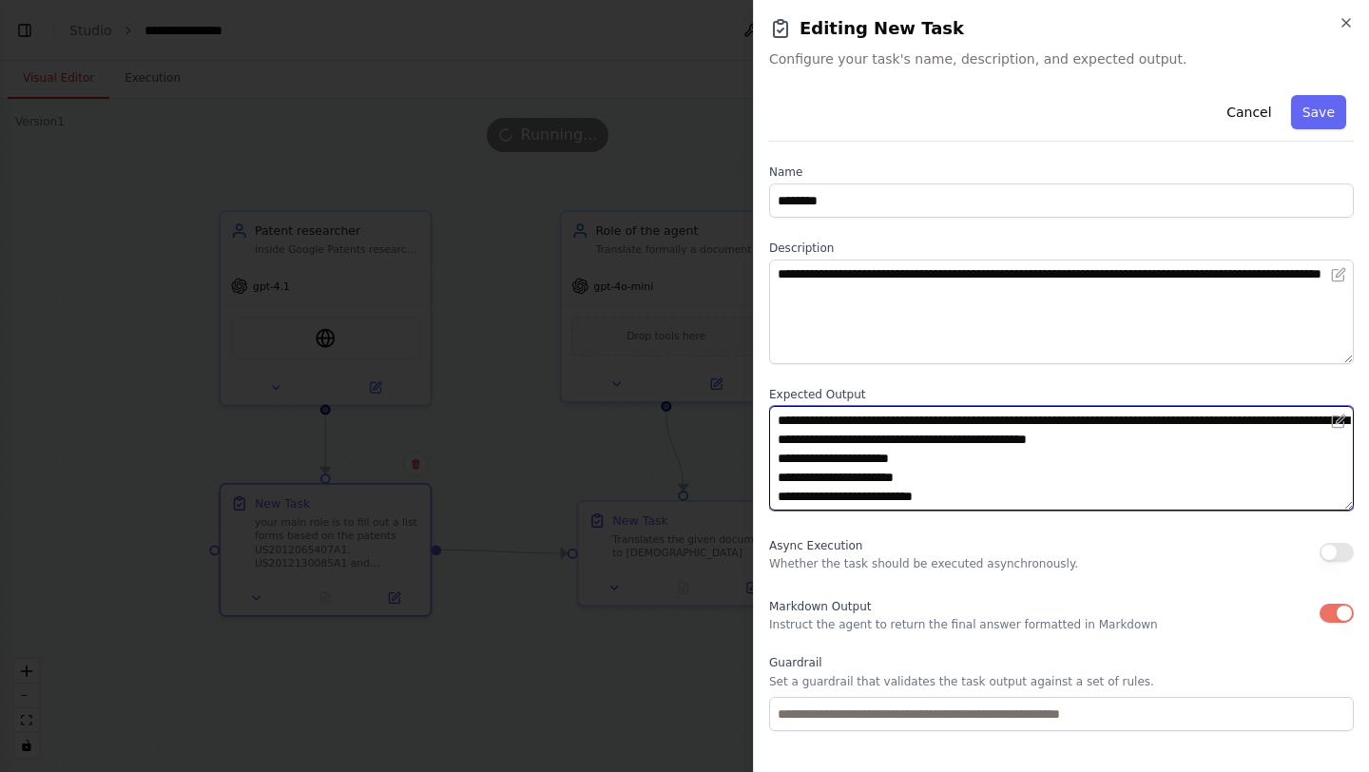
drag, startPoint x: 918, startPoint y: 460, endPoint x: 813, endPoint y: 460, distance: 104.6
click at [813, 460] on textarea "**********" at bounding box center [1061, 458] width 585 height 105
drag, startPoint x: 814, startPoint y: 500, endPoint x: 891, endPoint y: 493, distance: 77.4
click at [891, 493] on textarea "**********" at bounding box center [1061, 458] width 585 height 105
drag, startPoint x: 941, startPoint y: 500, endPoint x: 811, endPoint y: 499, distance: 130.3
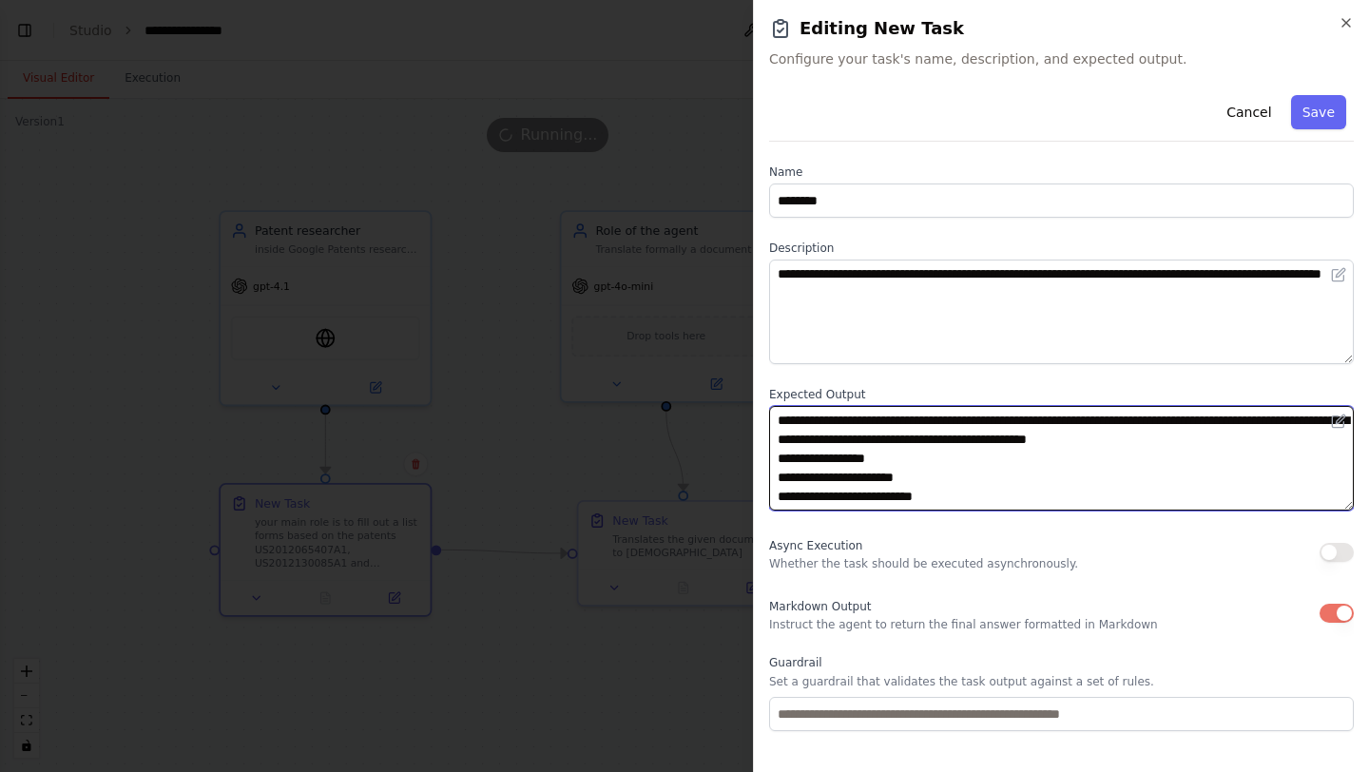
click at [811, 499] on textarea "**********" at bounding box center [1061, 458] width 585 height 105
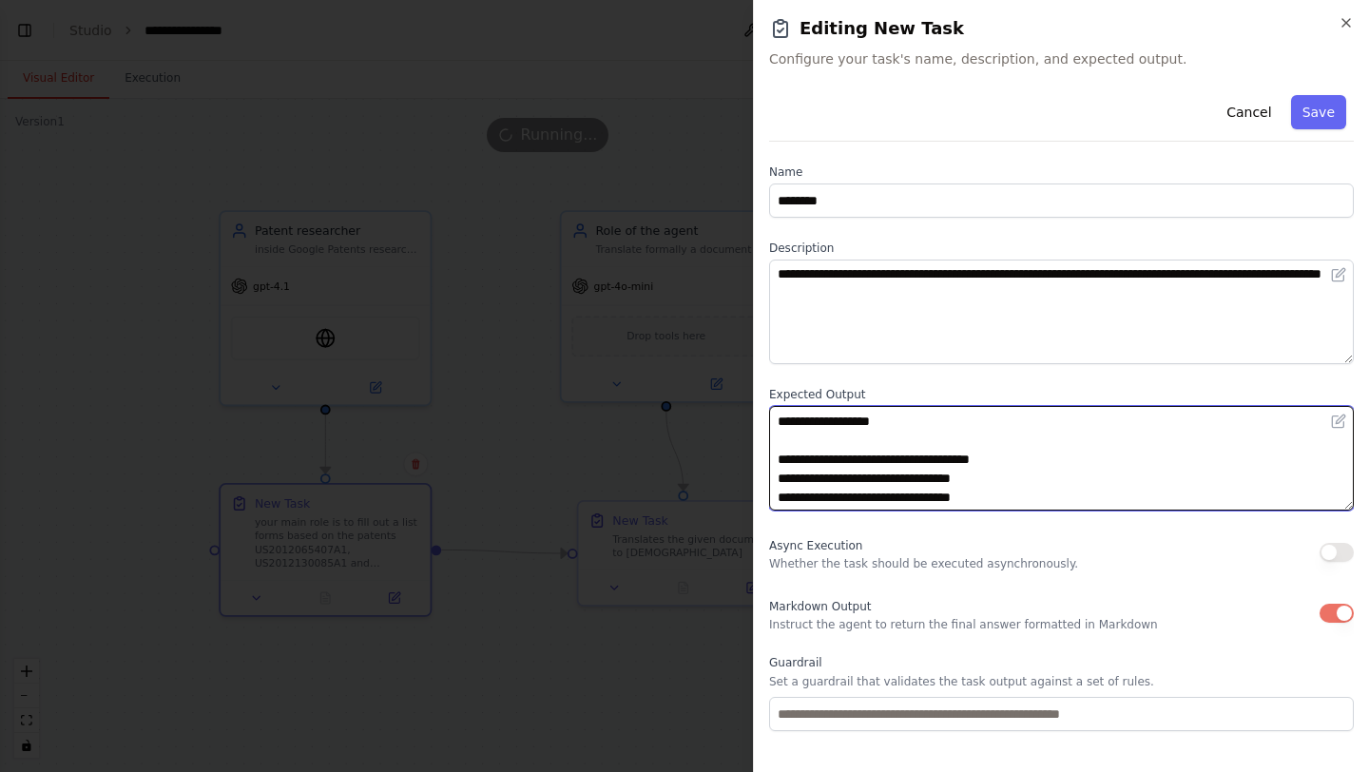
scroll to position [84, 0]
drag, startPoint x: 813, startPoint y: 424, endPoint x: 1028, endPoint y: 467, distance: 219.1
click at [1028, 467] on textarea "**********" at bounding box center [1061, 458] width 585 height 105
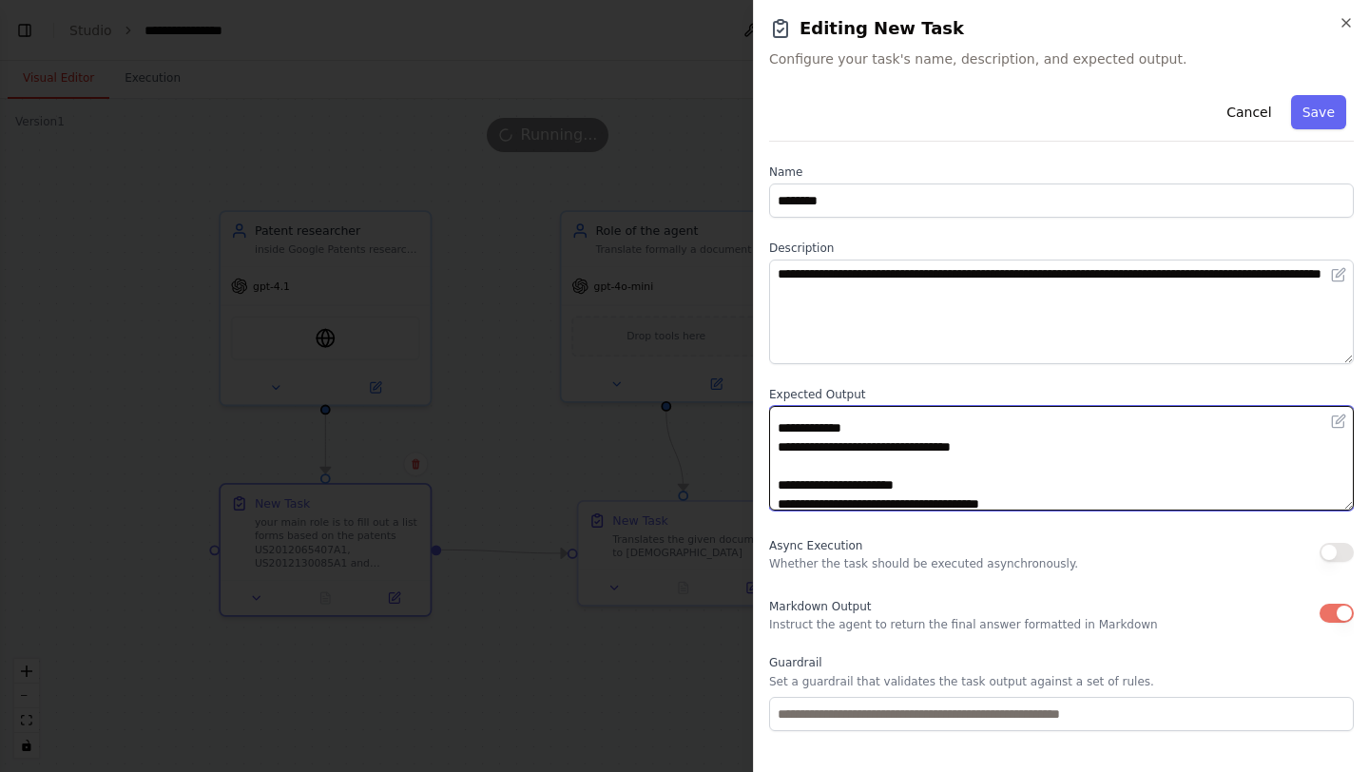
scroll to position [222, 0]
drag, startPoint x: 861, startPoint y: 429, endPoint x: 813, endPoint y: 432, distance: 47.6
click at [813, 432] on textarea "**********" at bounding box center [1061, 458] width 585 height 105
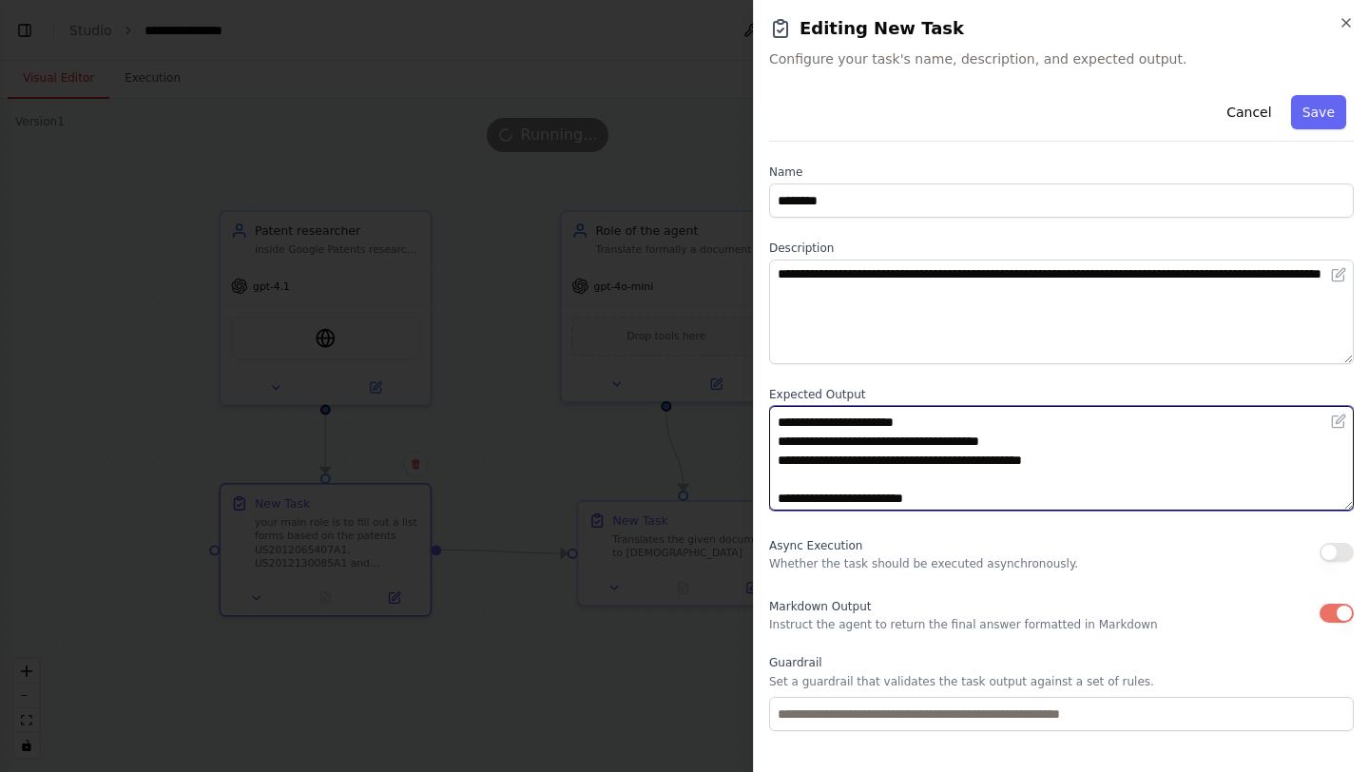
scroll to position [282, 0]
drag, startPoint x: 926, startPoint y: 426, endPoint x: 823, endPoint y: 429, distance: 103.7
click at [823, 429] on textarea "**********" at bounding box center [1061, 458] width 585 height 105
click at [812, 428] on textarea "**********" at bounding box center [1061, 458] width 585 height 105
drag, startPoint x: 812, startPoint y: 428, endPoint x: 907, endPoint y: 416, distance: 95.9
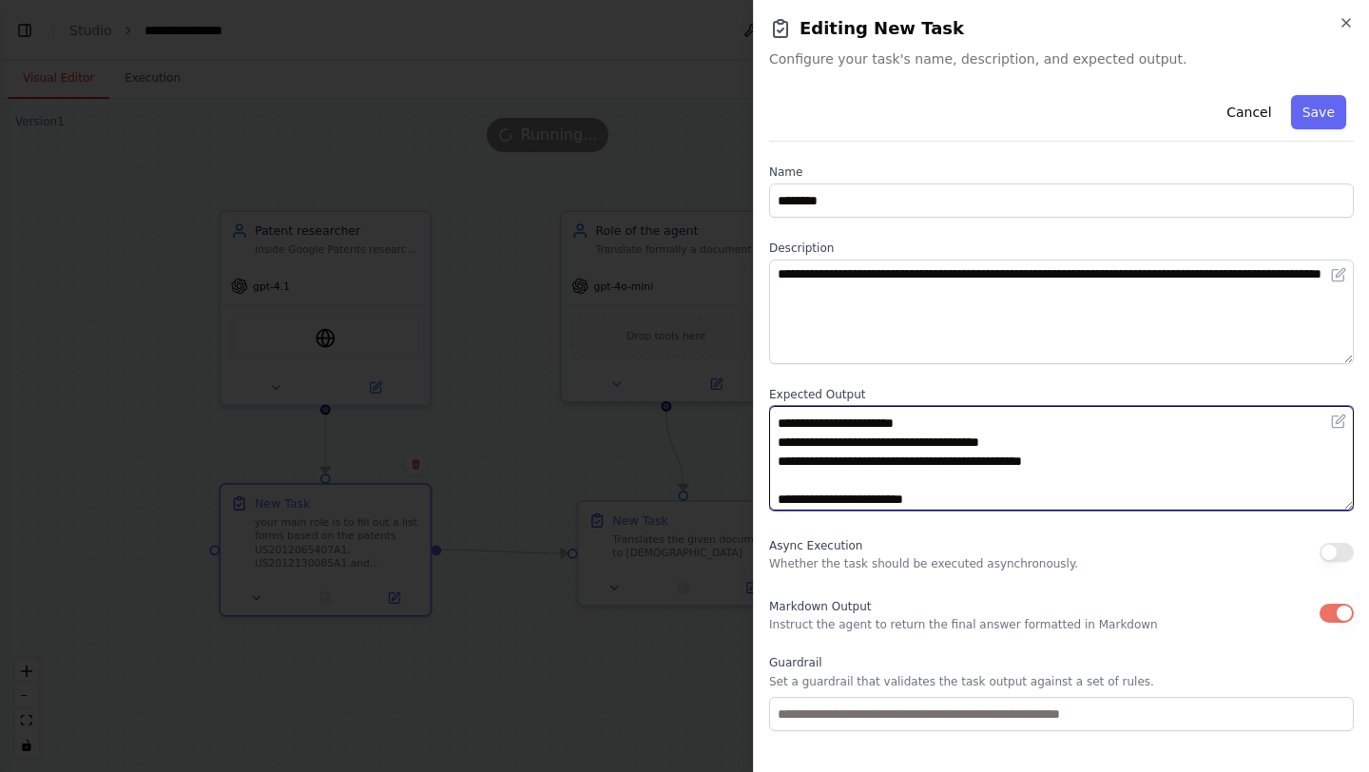
click at [908, 416] on textarea "**********" at bounding box center [1061, 458] width 585 height 105
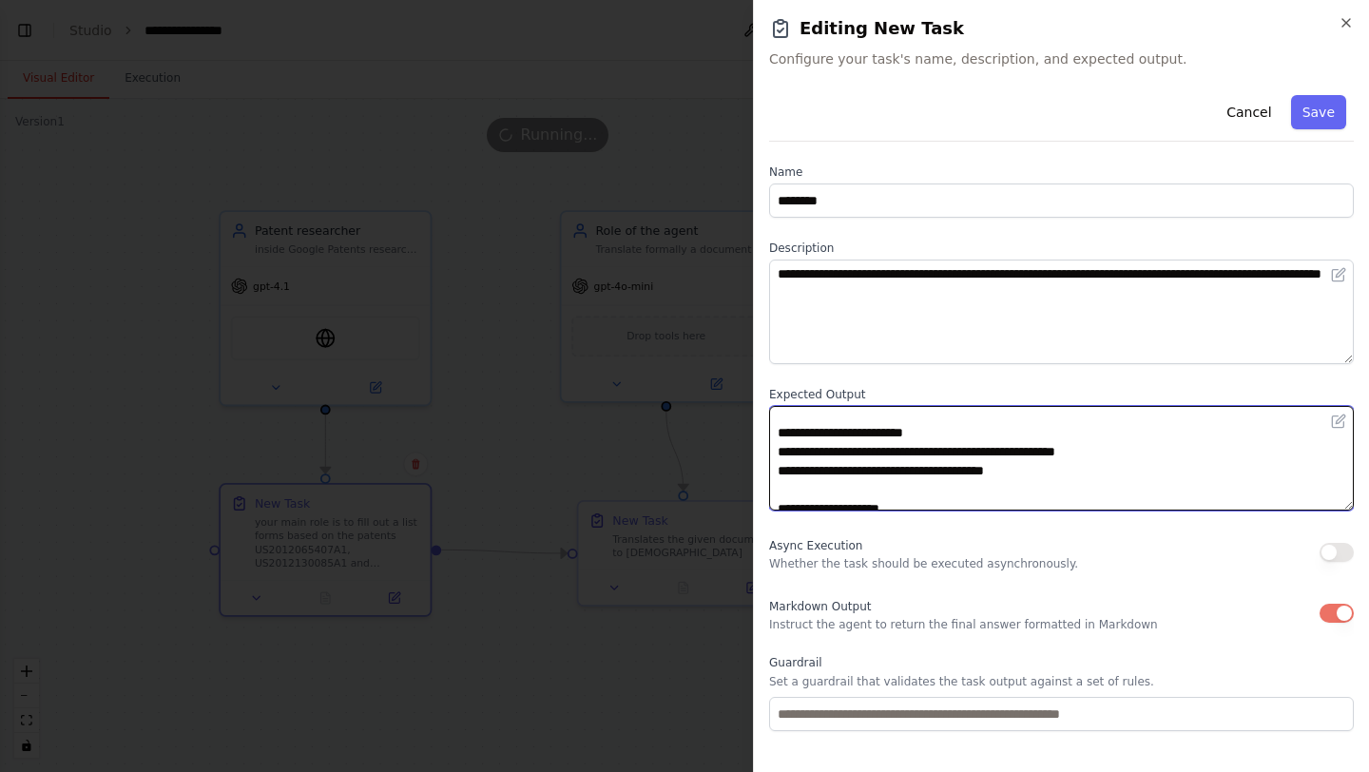
scroll to position [343, 0]
click at [824, 441] on textarea "**********" at bounding box center [1061, 458] width 585 height 105
drag, startPoint x: 812, startPoint y: 440, endPoint x: 893, endPoint y: 435, distance: 81.0
click at [894, 436] on textarea "**********" at bounding box center [1061, 458] width 585 height 105
click at [909, 445] on textarea "**********" at bounding box center [1061, 458] width 585 height 105
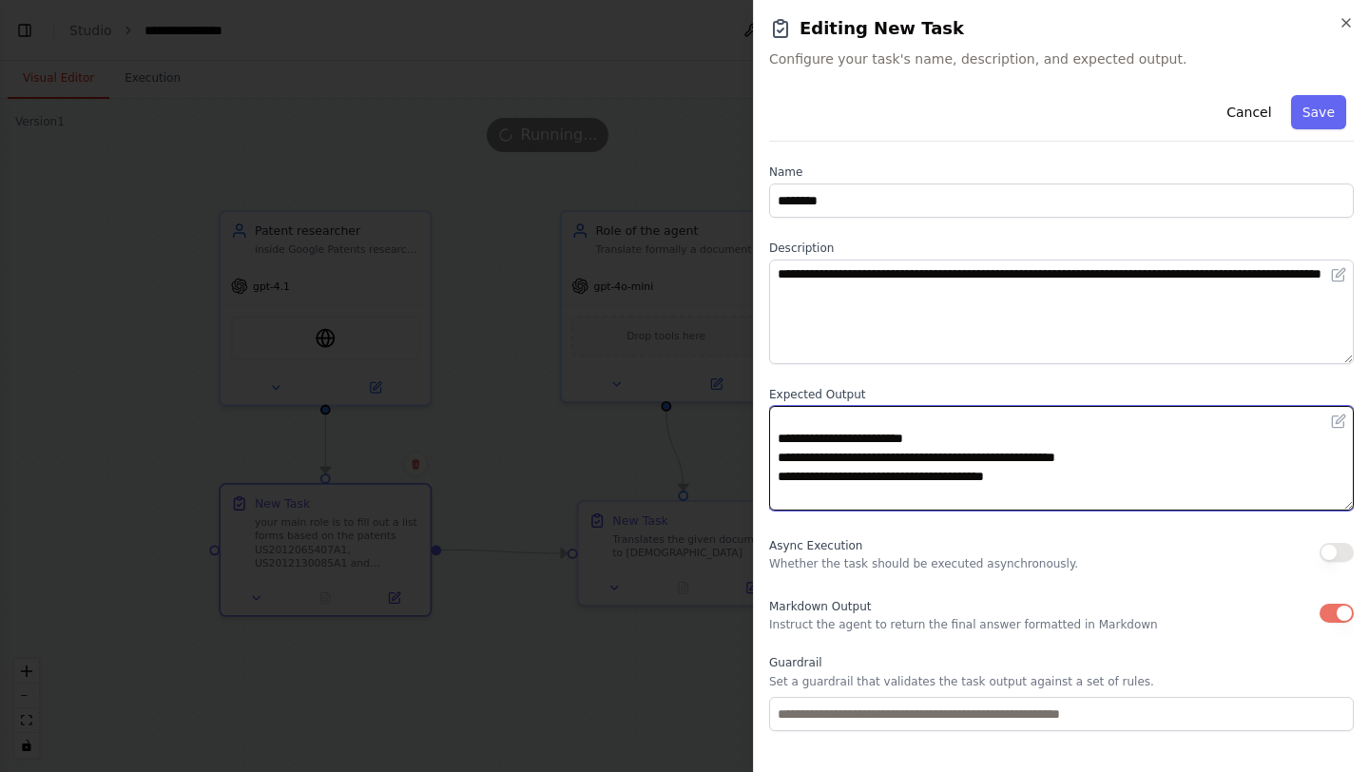
drag, startPoint x: 937, startPoint y: 437, endPoint x: 813, endPoint y: 442, distance: 123.7
click at [813, 442] on textarea "**********" at bounding box center [1061, 458] width 585 height 105
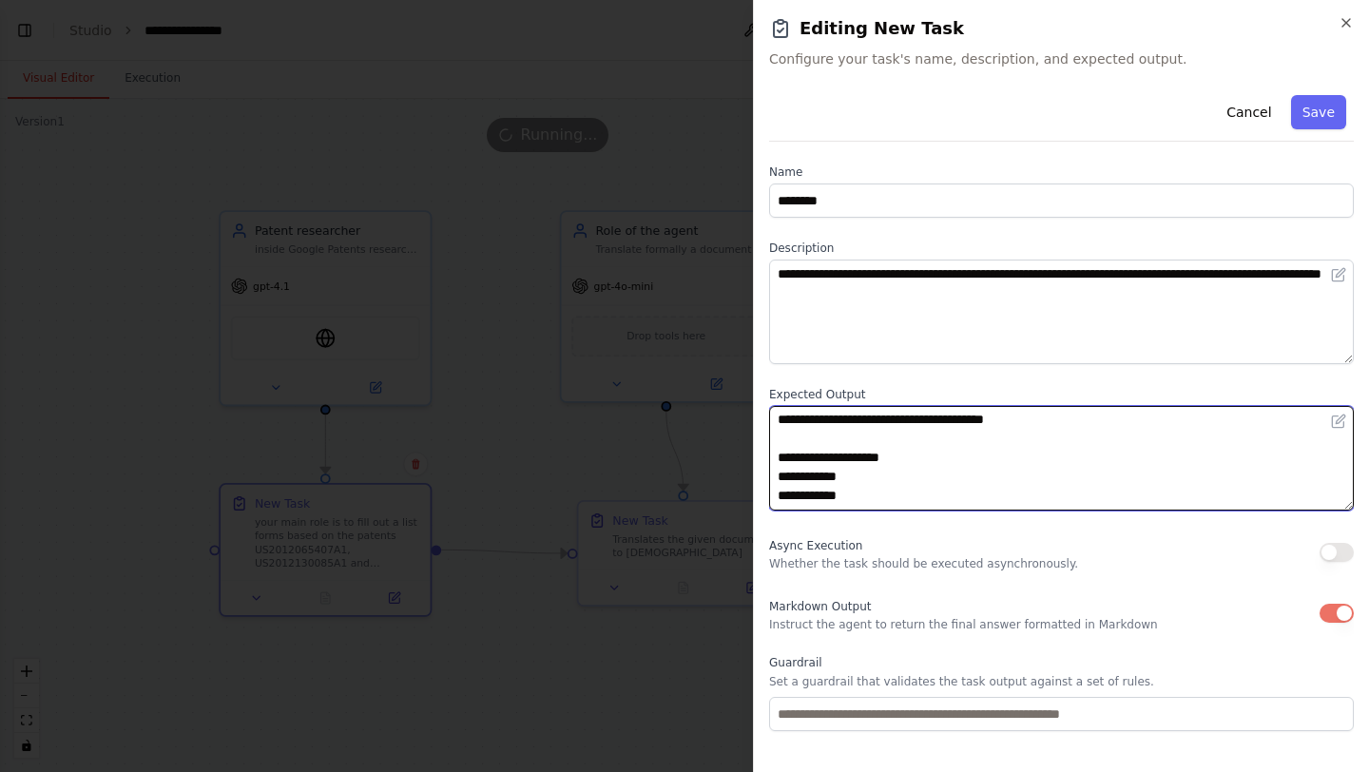
scroll to position [401, 0]
drag, startPoint x: 901, startPoint y: 454, endPoint x: 811, endPoint y: 461, distance: 90.7
click at [811, 461] on textarea "**********" at bounding box center [1061, 458] width 585 height 105
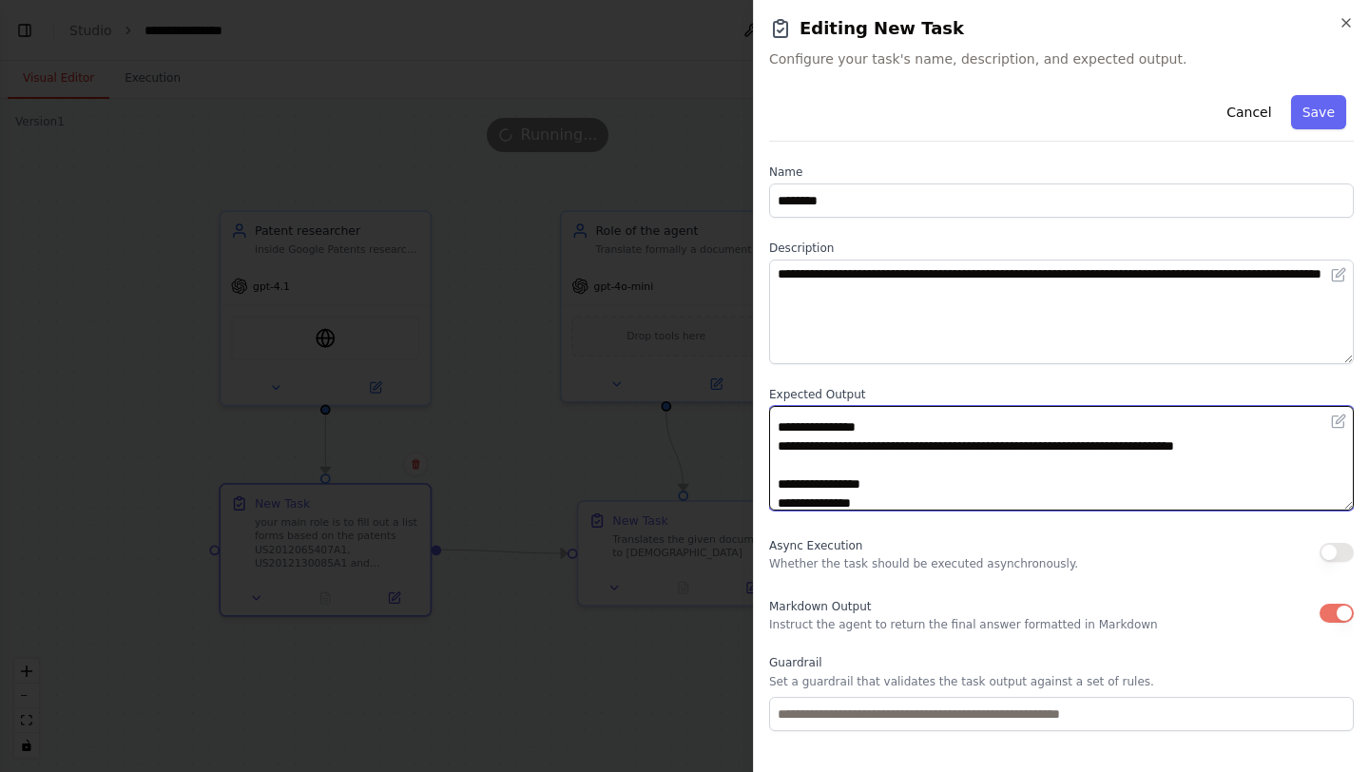
scroll to position [527, 0]
drag, startPoint x: 873, startPoint y: 422, endPoint x: 815, endPoint y: 429, distance: 58.4
click at [815, 429] on textarea "**********" at bounding box center [1061, 458] width 585 height 105
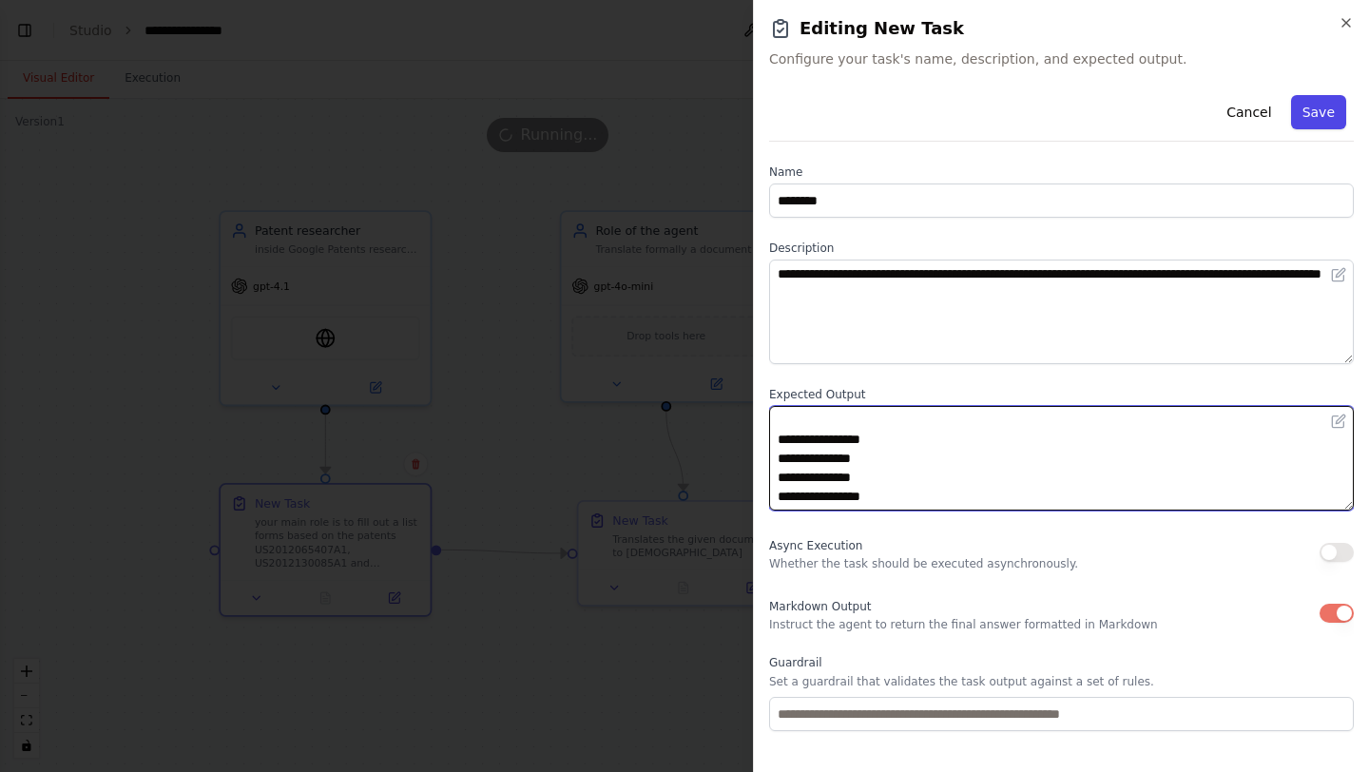
type textarea "**********"
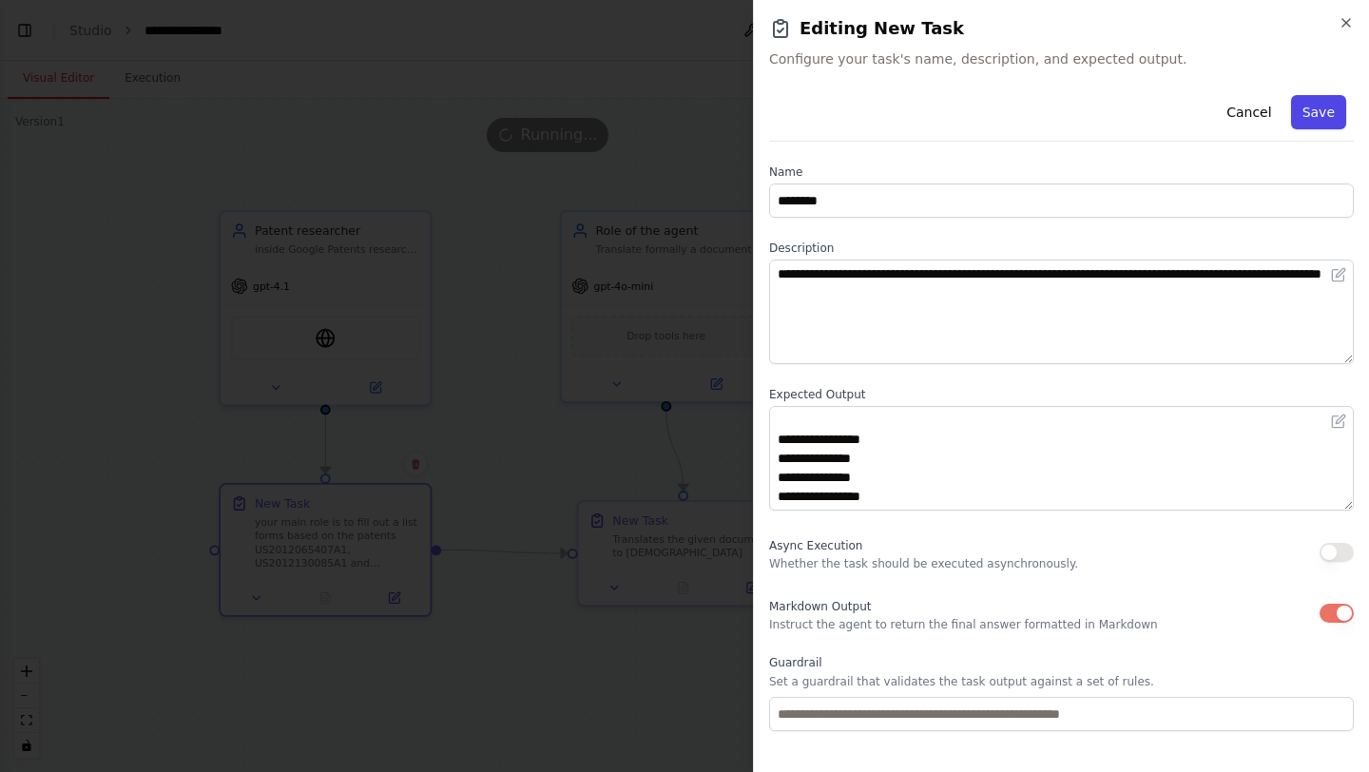
click at [1308, 126] on button "Save" at bounding box center [1318, 112] width 55 height 34
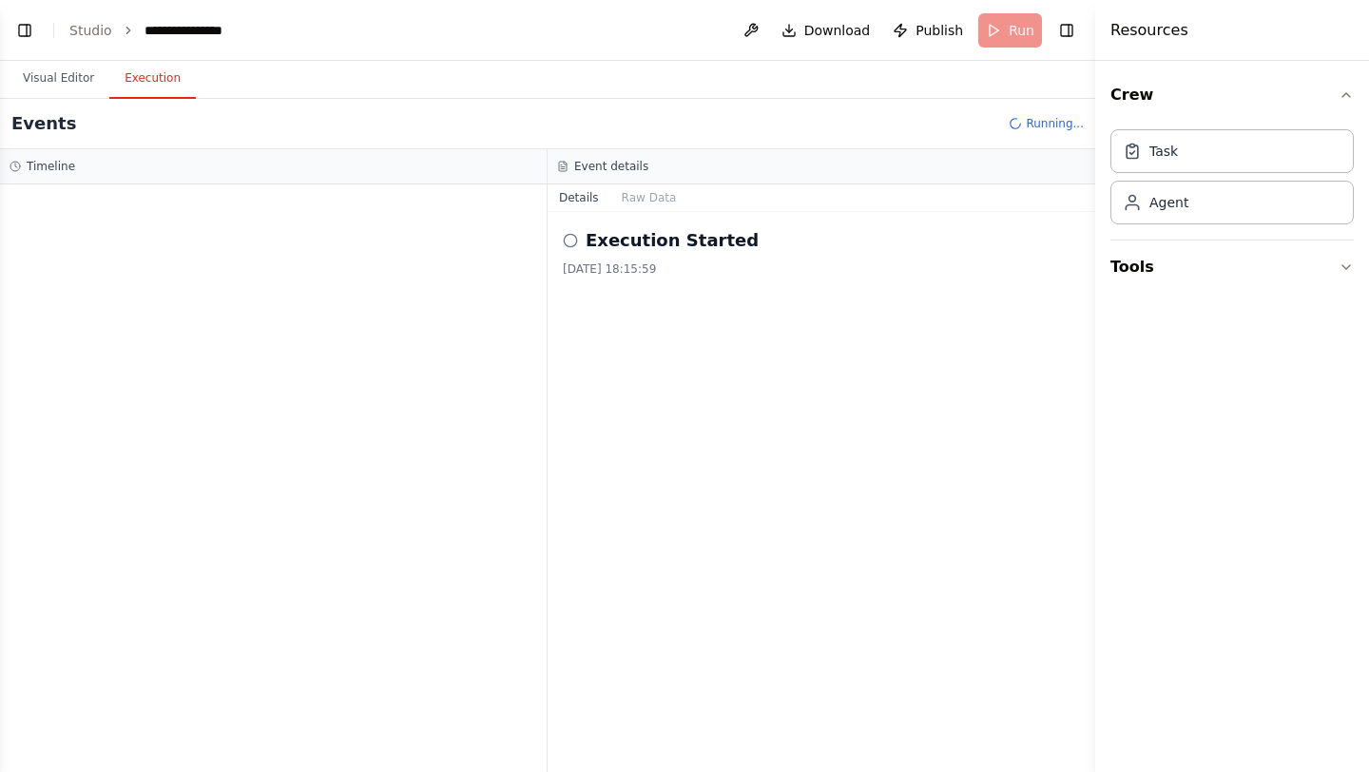
click at [164, 83] on button "Execution" at bounding box center [152, 79] width 87 height 40
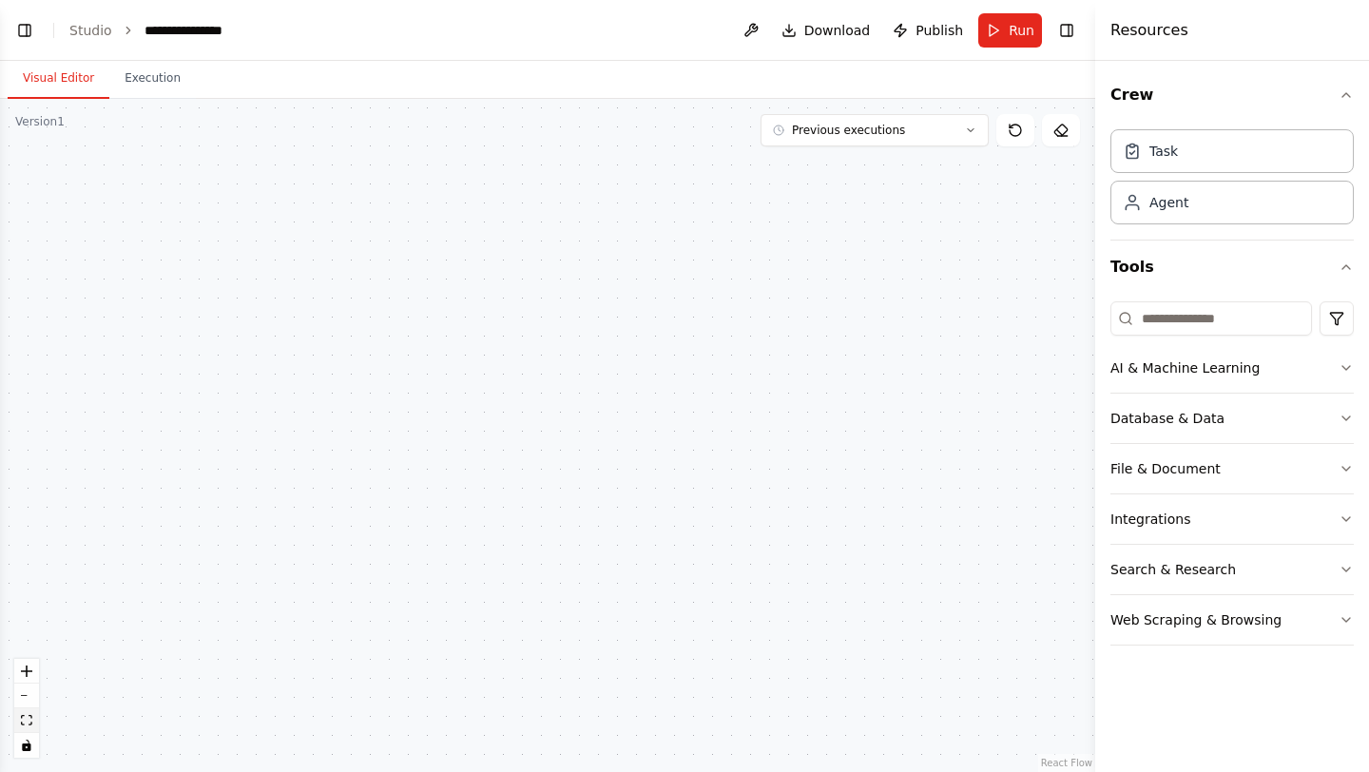
click at [31, 723] on icon "fit view" at bounding box center [26, 720] width 11 height 10
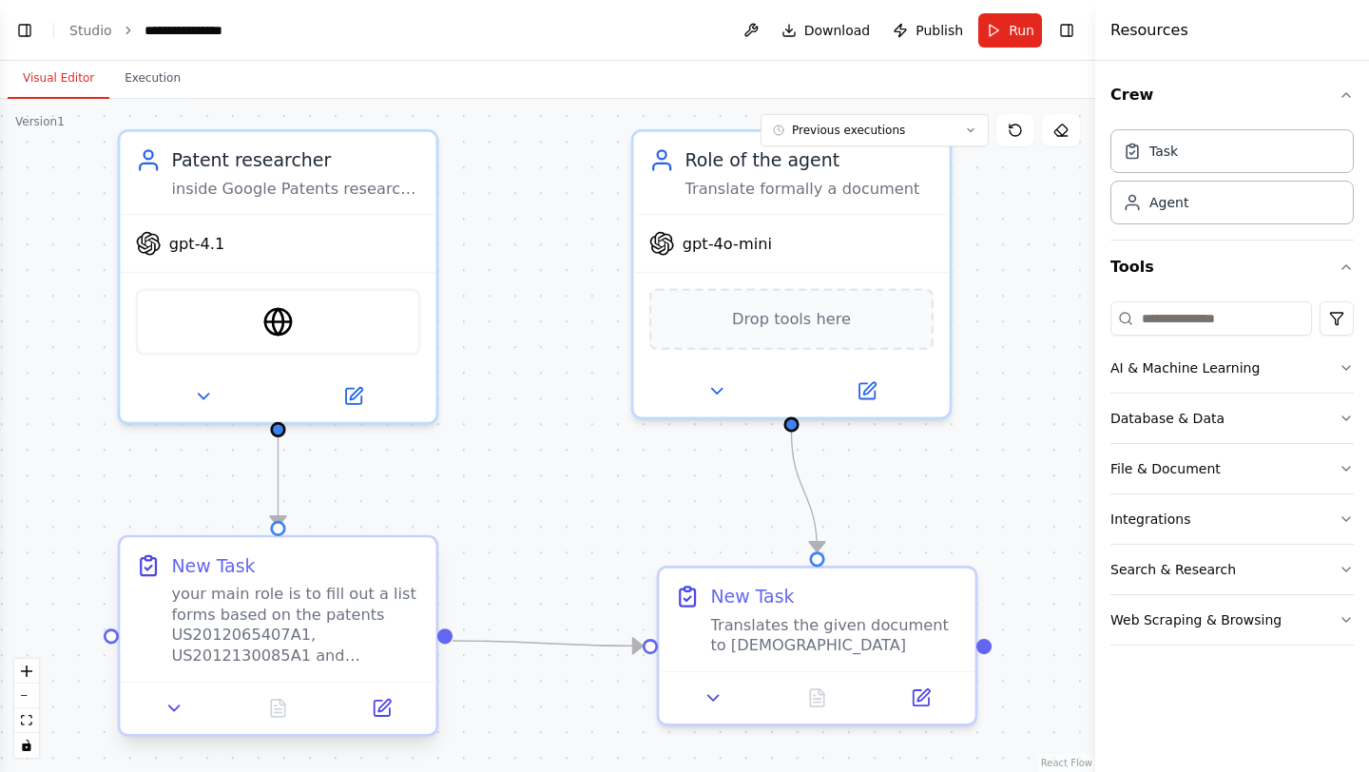
click at [332, 622] on div "your main role is to fill out a list forms based on the patents US2012065407A1,…" at bounding box center [295, 625] width 249 height 82
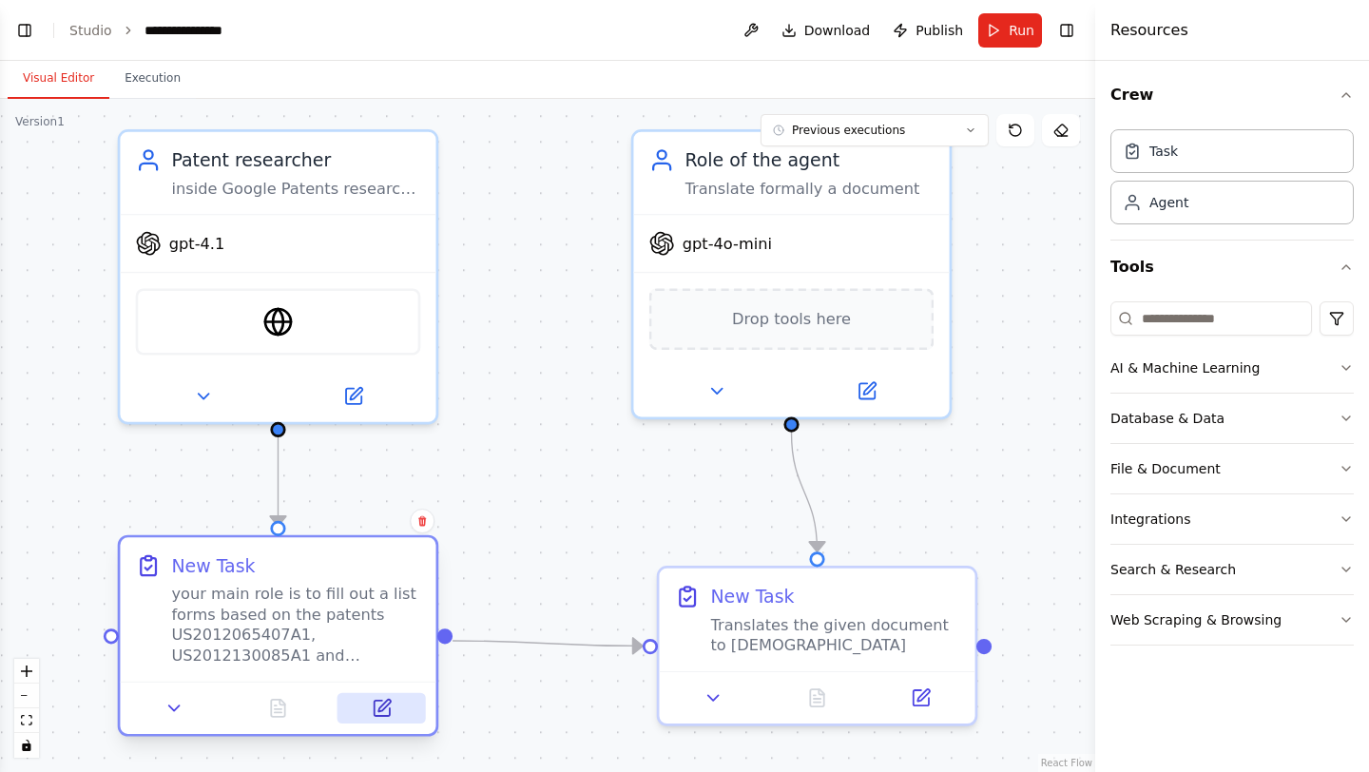
click at [395, 699] on button at bounding box center [382, 708] width 88 height 30
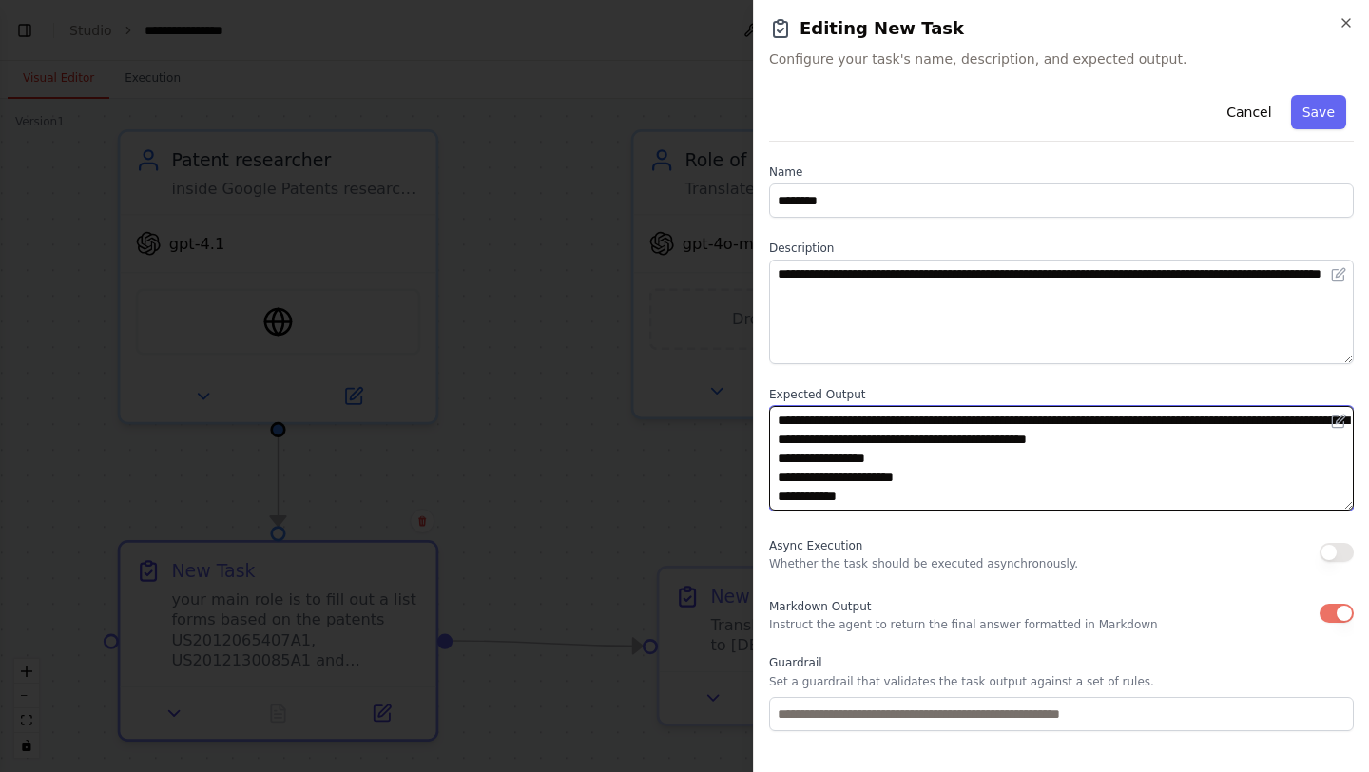
drag, startPoint x: 1036, startPoint y: 438, endPoint x: 1175, endPoint y: 443, distance: 138.9
click at [1176, 443] on textarea "**********" at bounding box center [1061, 458] width 585 height 105
click at [1042, 441] on textarea "**********" at bounding box center [1061, 458] width 585 height 105
type textarea "**********"
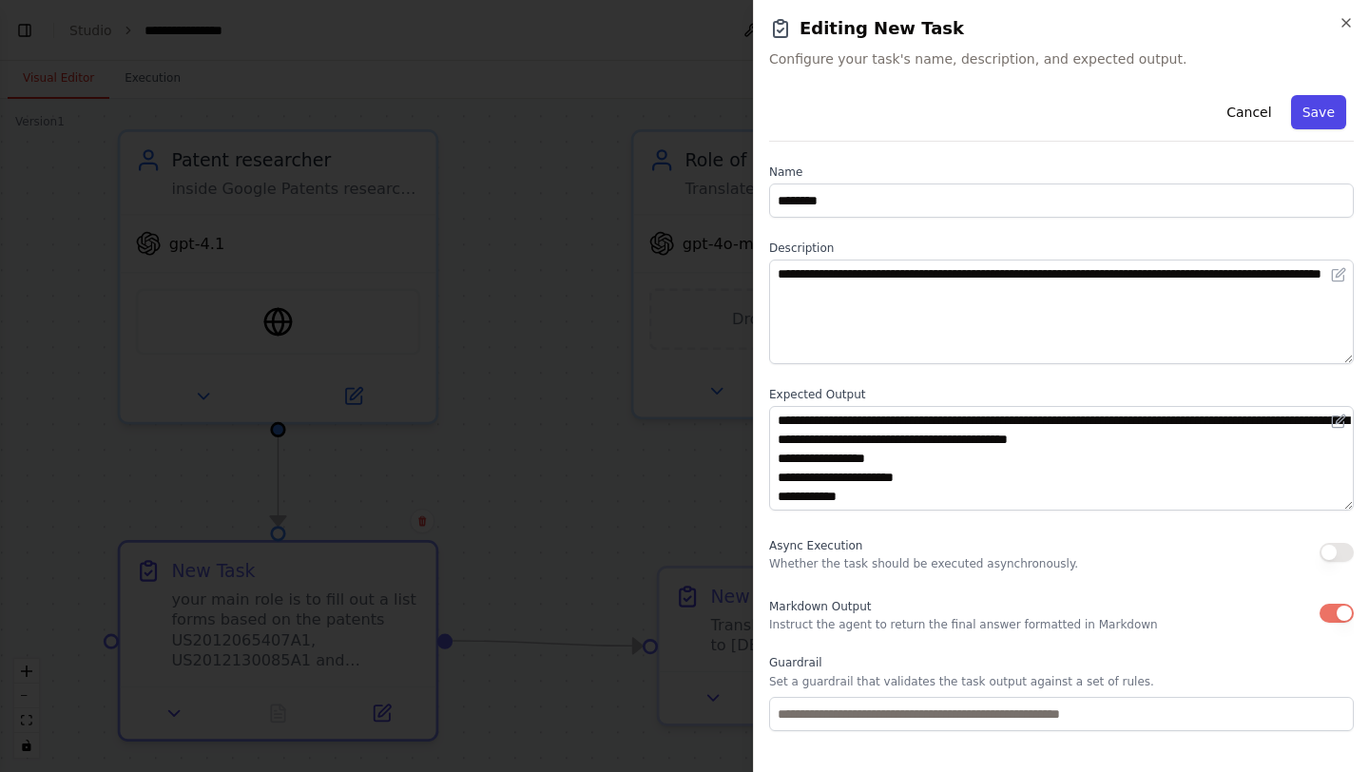
click at [1317, 102] on button "Save" at bounding box center [1318, 112] width 55 height 34
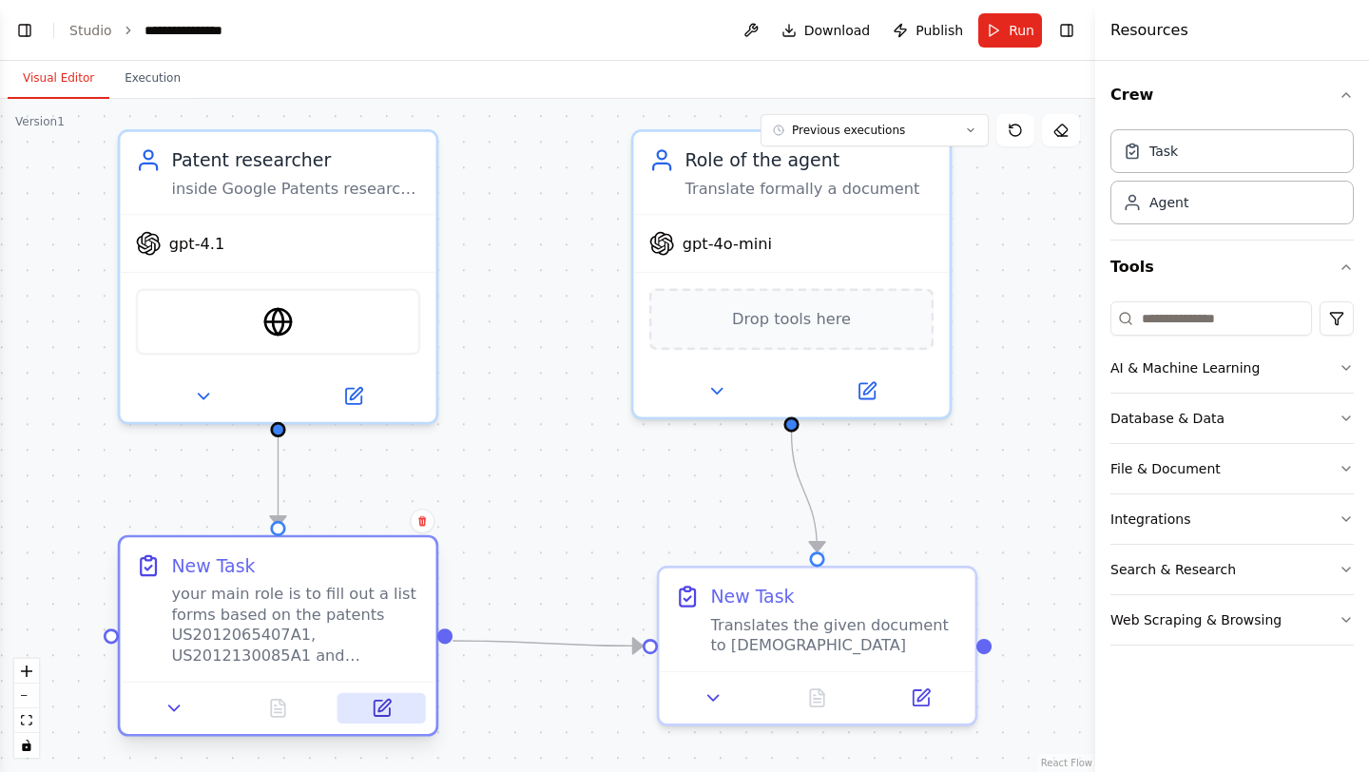
click at [374, 706] on icon at bounding box center [381, 708] width 15 height 15
click at [410, 707] on button at bounding box center [382, 708] width 88 height 30
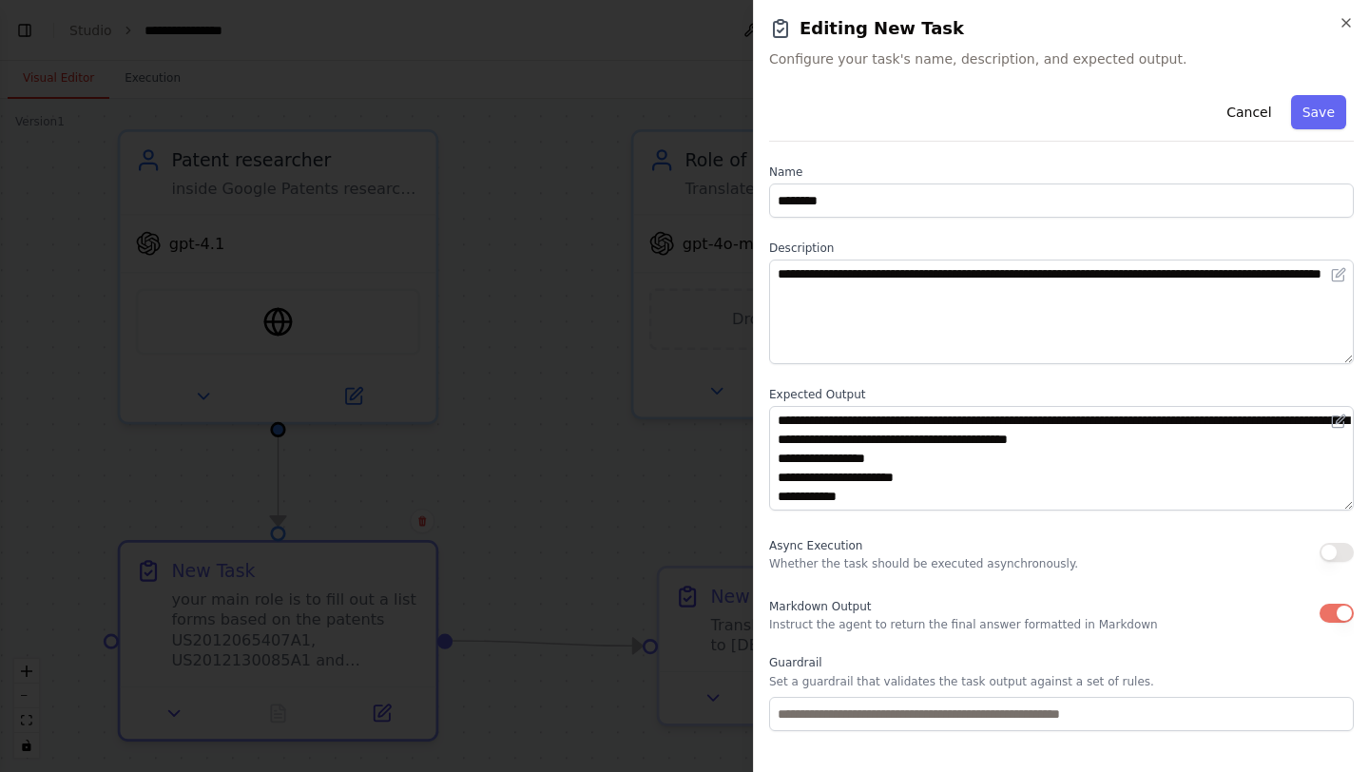
click at [1351, 610] on button "button" at bounding box center [1337, 613] width 34 height 19
click at [1329, 106] on button "Save" at bounding box center [1318, 112] width 55 height 34
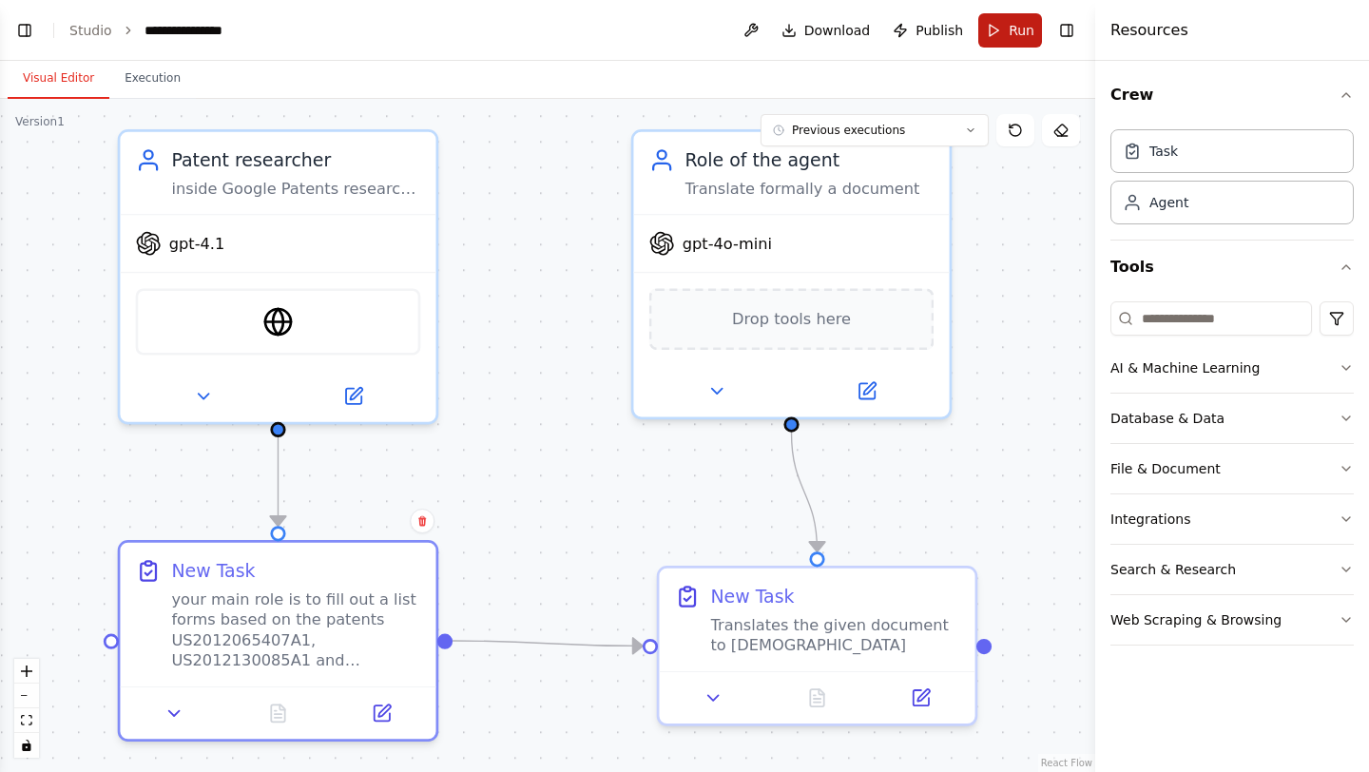
click at [995, 37] on button "Run" at bounding box center [1010, 30] width 64 height 34
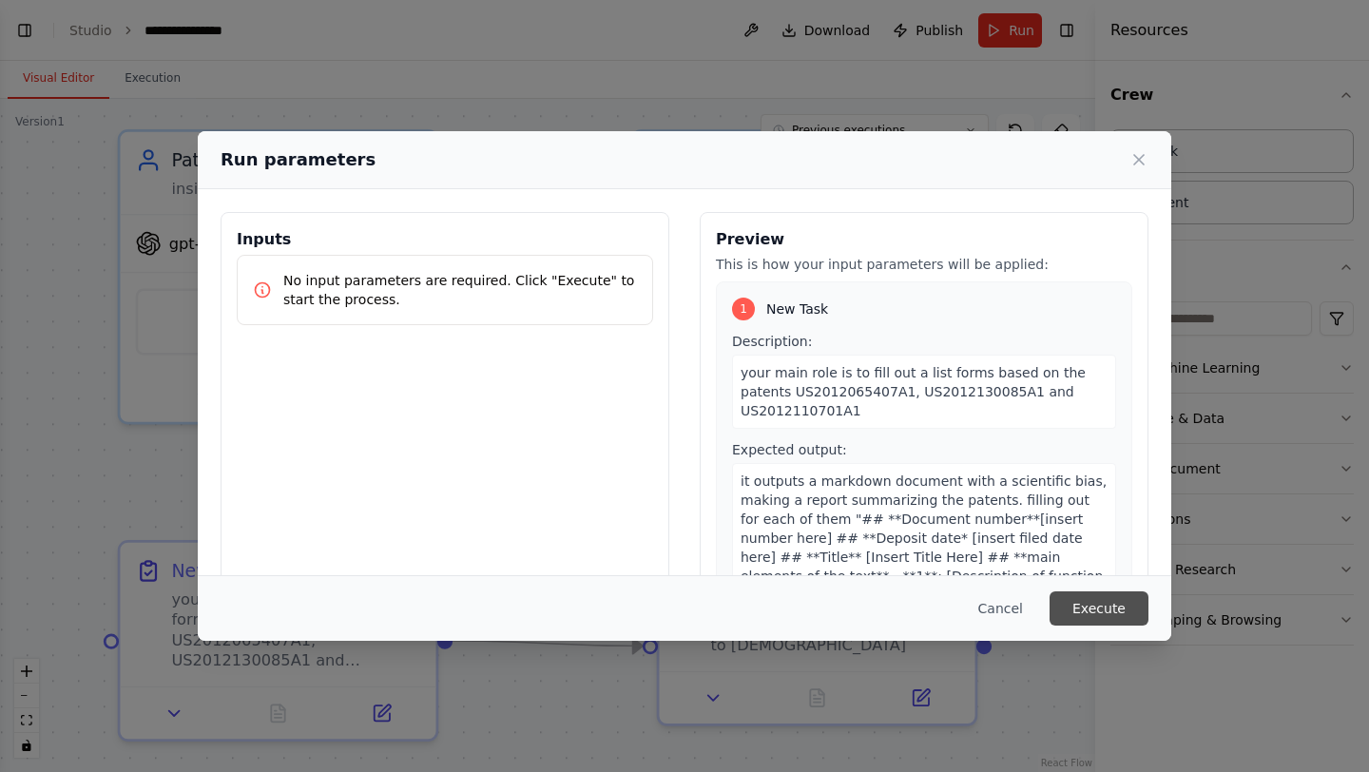
click at [1098, 619] on button "Execute" at bounding box center [1099, 608] width 99 height 34
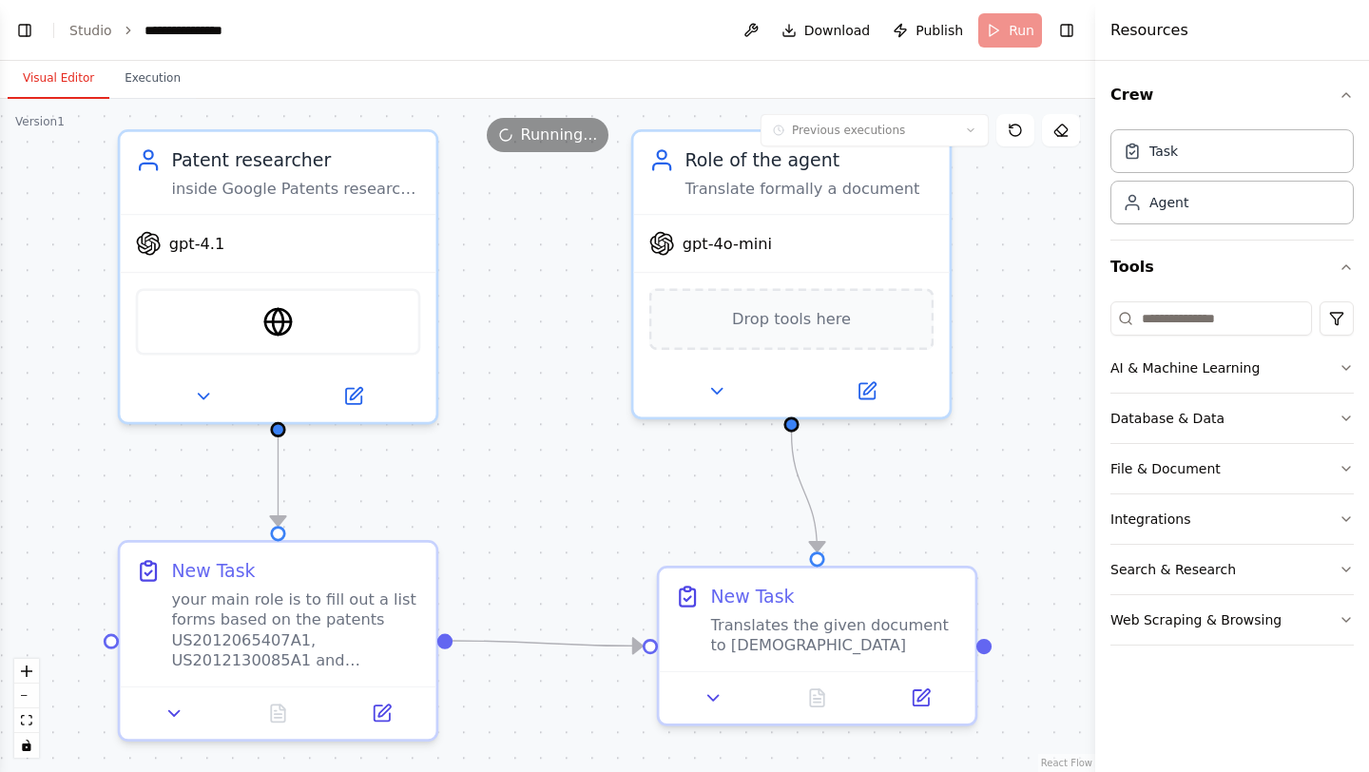
click at [64, 81] on button "Visual Editor" at bounding box center [59, 79] width 102 height 40
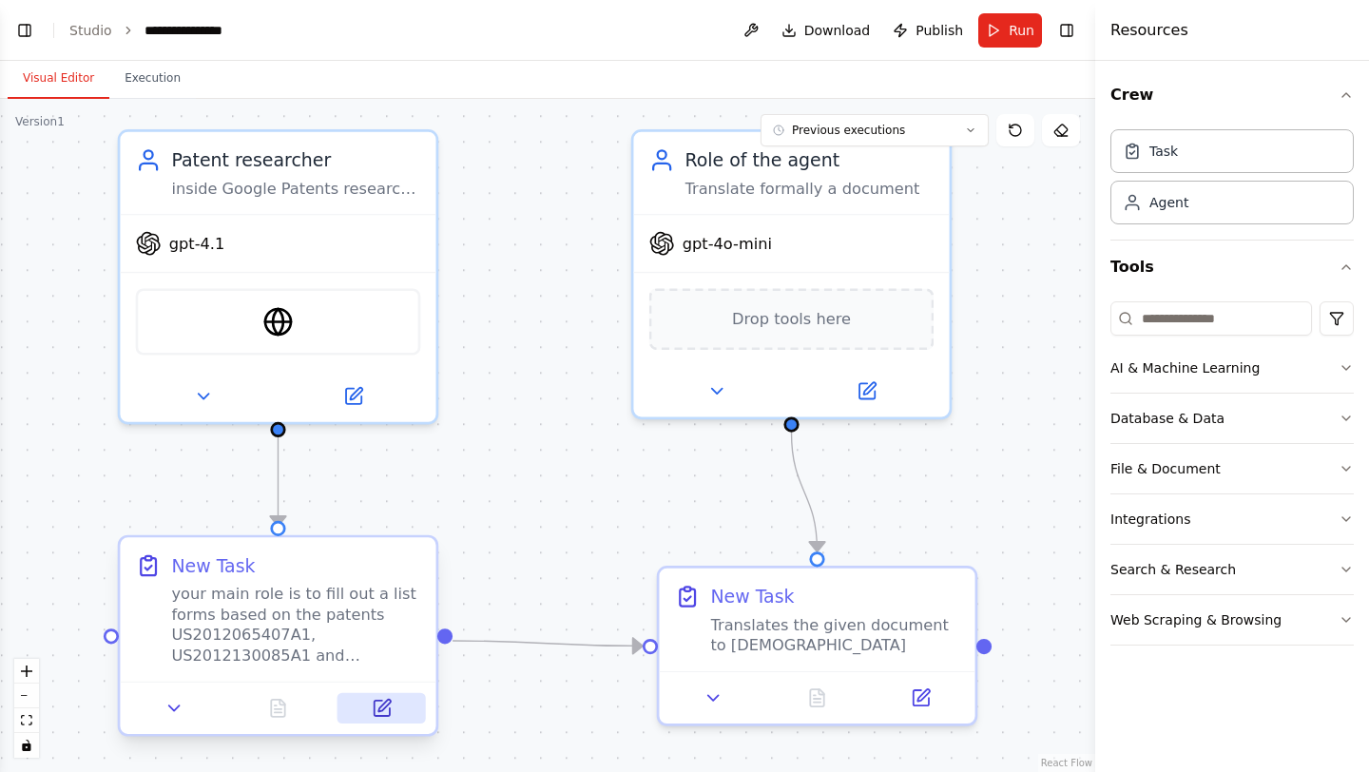
click at [392, 717] on button at bounding box center [382, 708] width 88 height 30
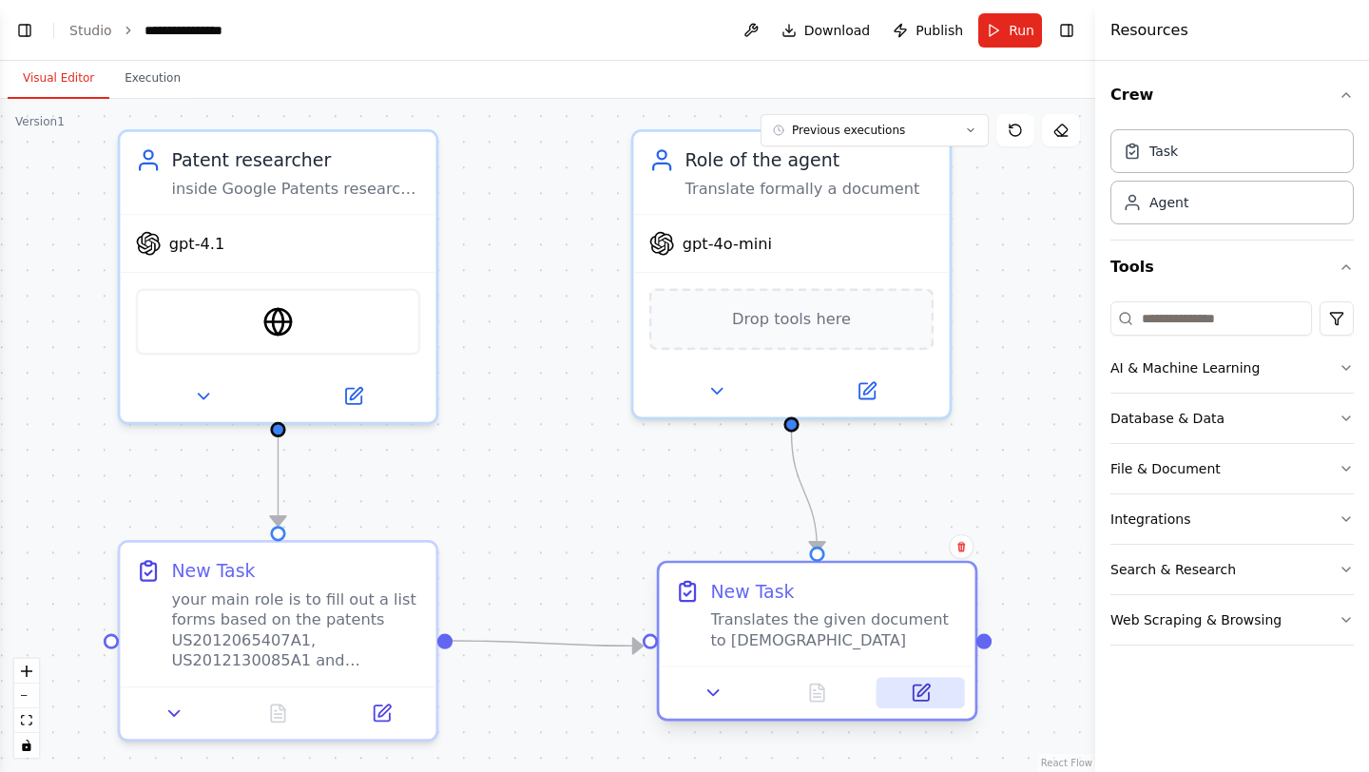
click at [936, 686] on button at bounding box center [921, 692] width 88 height 30
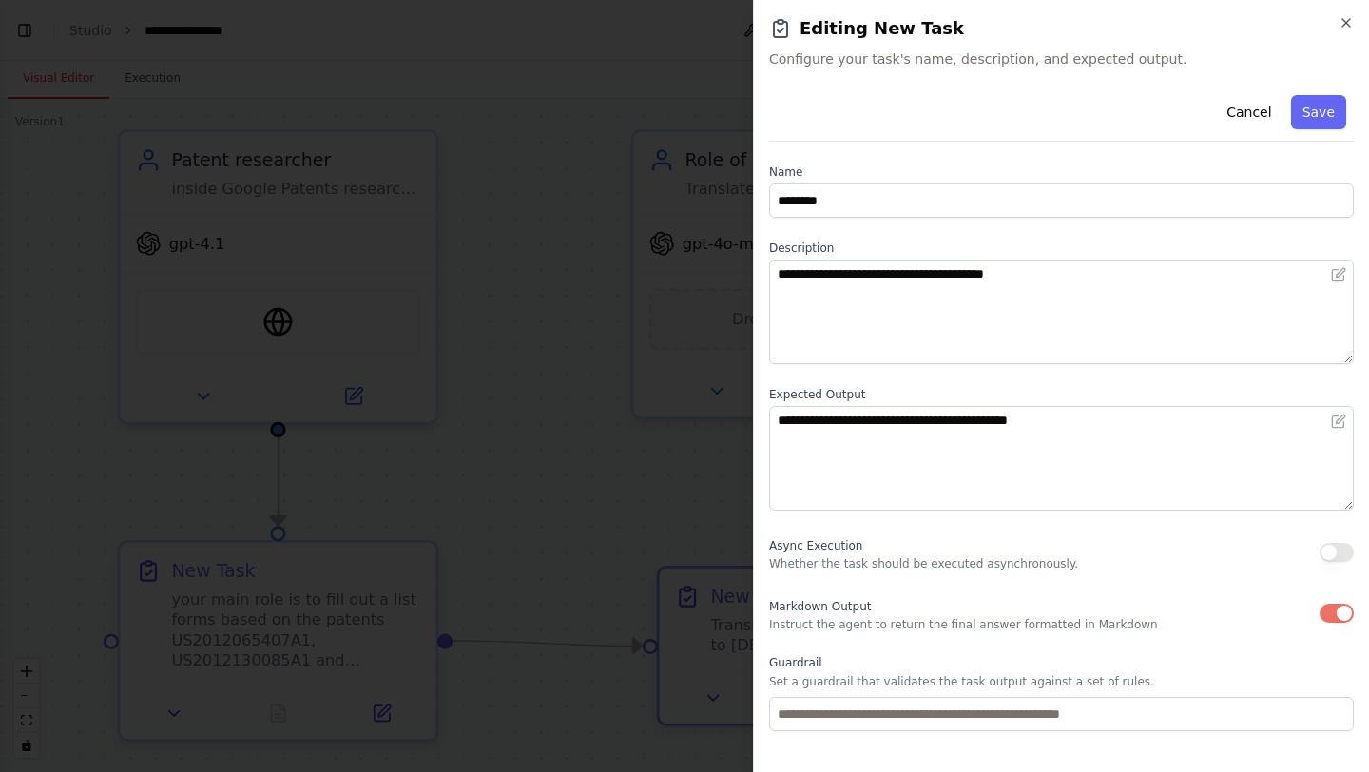
click at [1335, 620] on button "button" at bounding box center [1337, 613] width 34 height 19
click at [1326, 126] on button "Save" at bounding box center [1318, 112] width 55 height 34
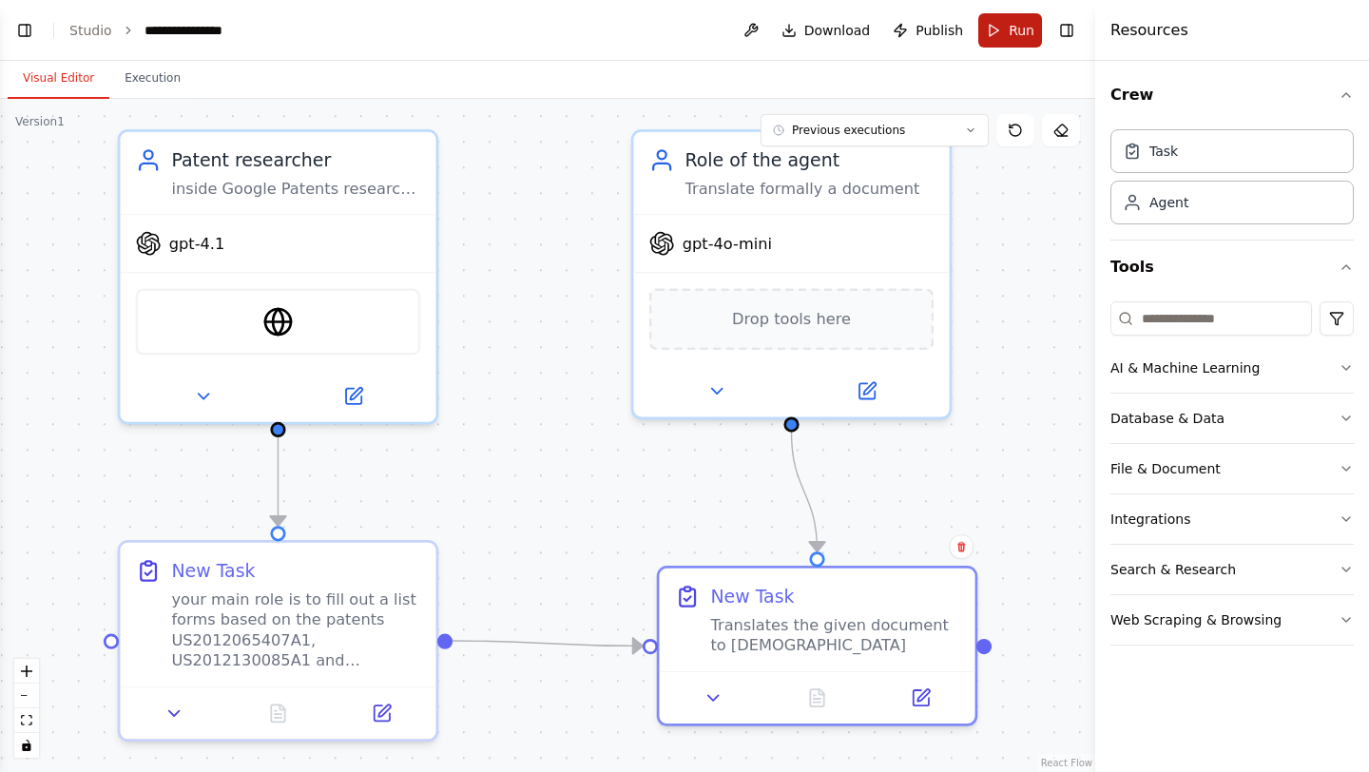
click at [993, 29] on button "Run" at bounding box center [1010, 30] width 64 height 34
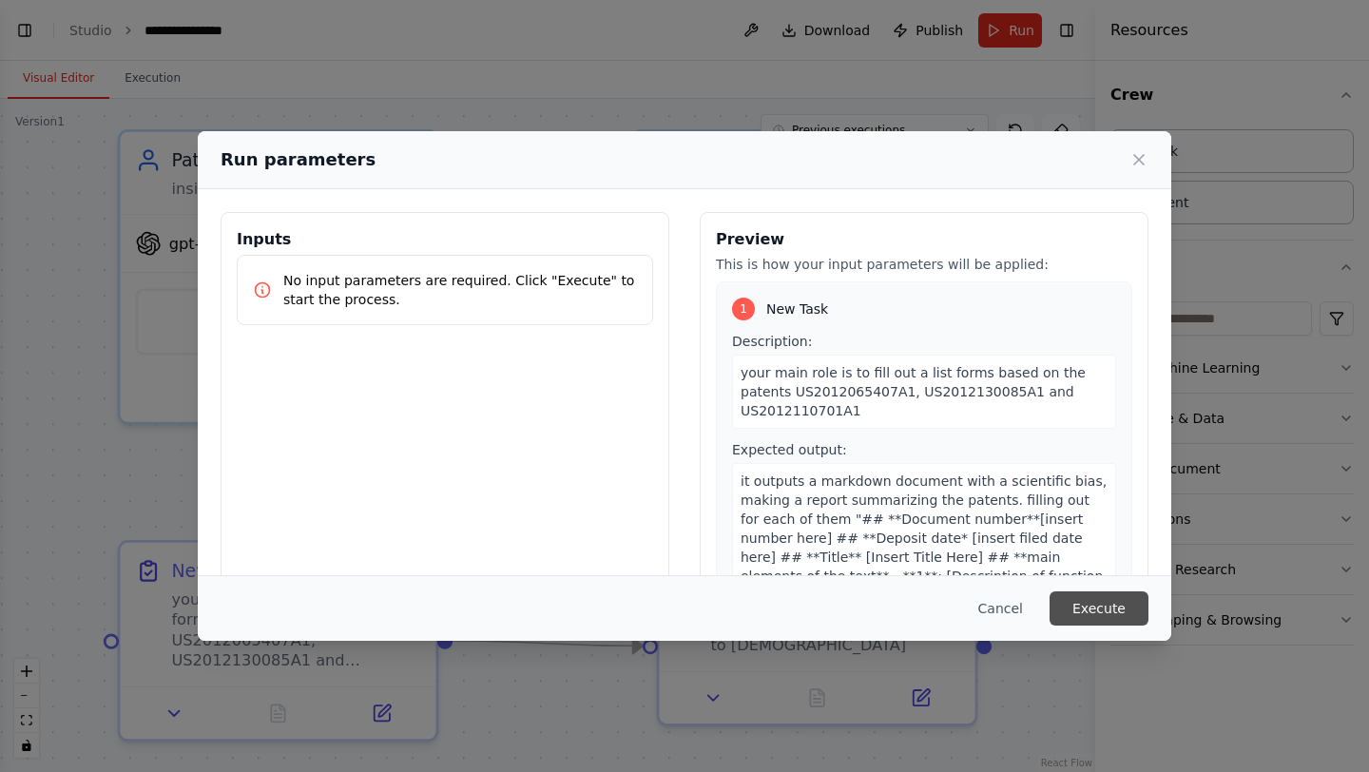
click at [1127, 603] on button "Execute" at bounding box center [1099, 608] width 99 height 34
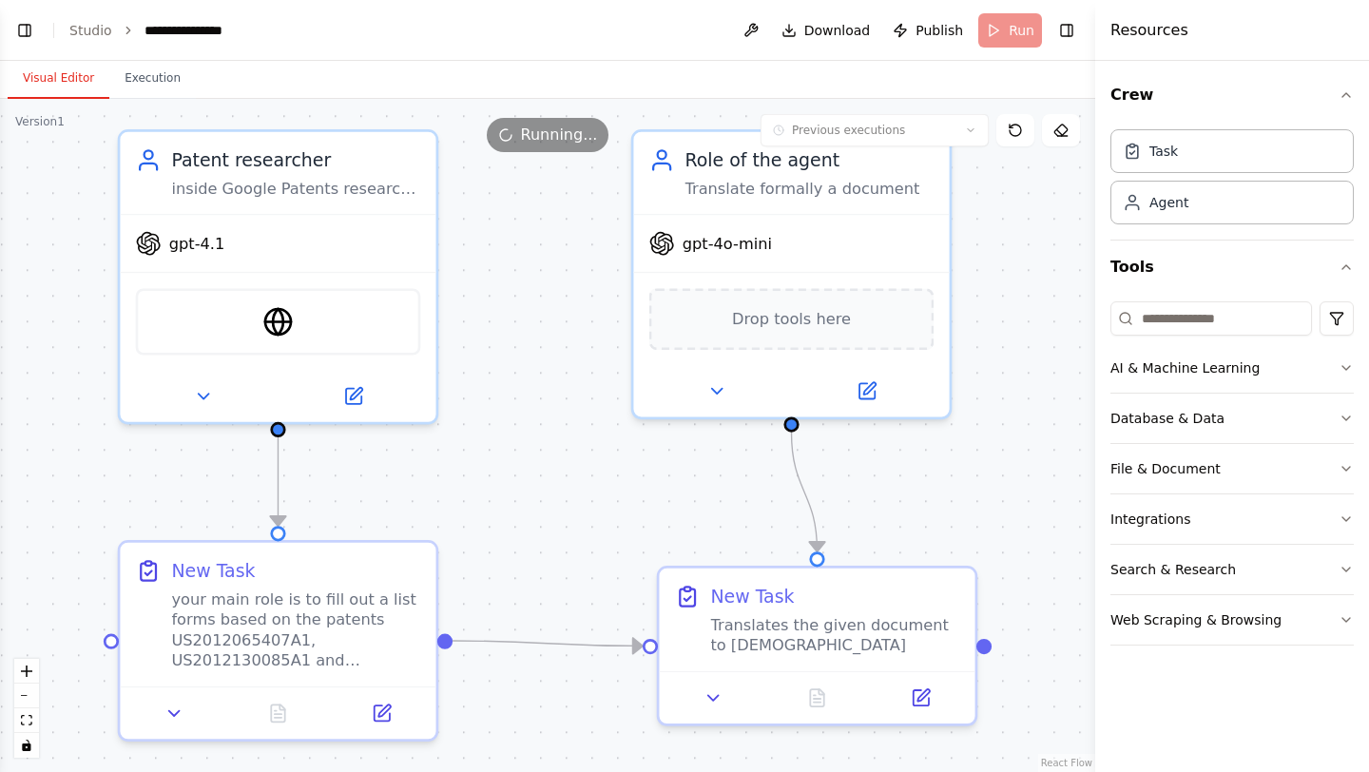
click at [35, 83] on button "Visual Editor" at bounding box center [59, 79] width 102 height 40
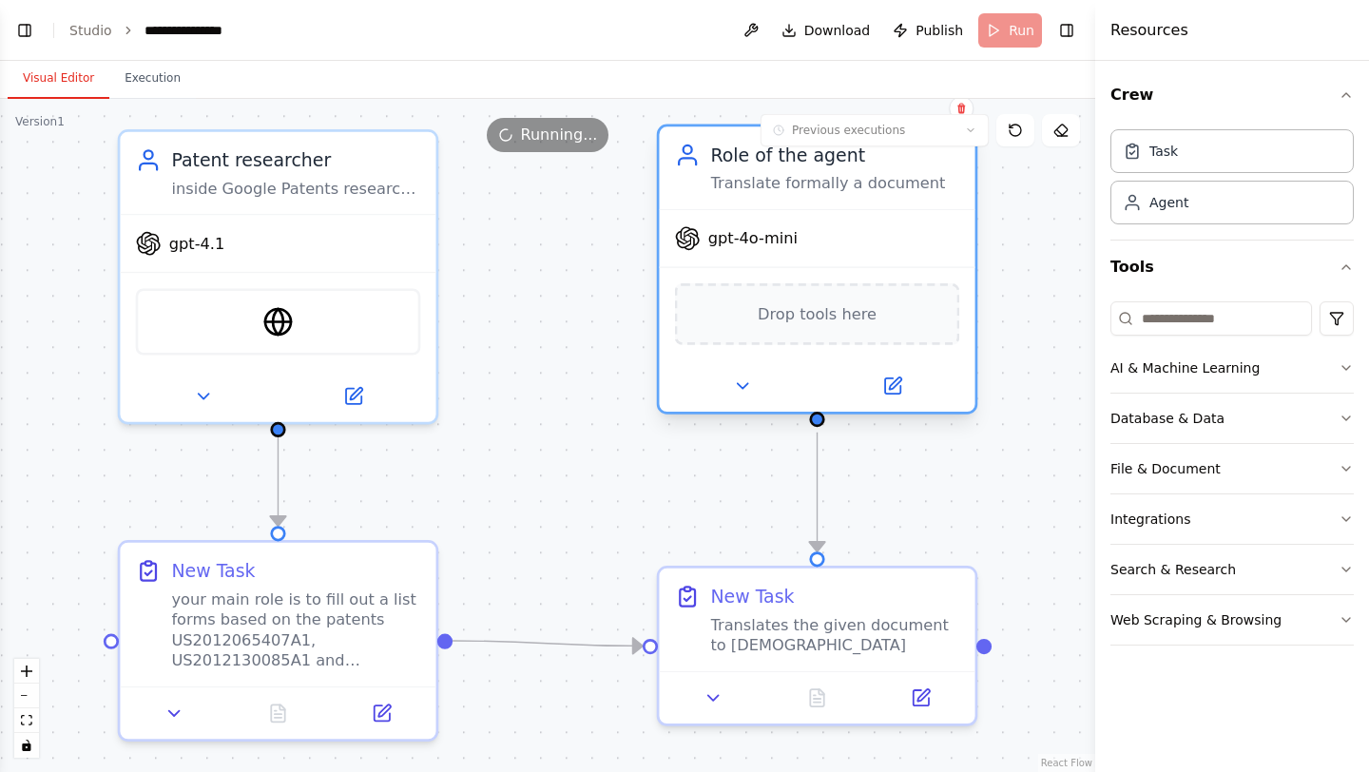
drag, startPoint x: 663, startPoint y: 332, endPoint x: 694, endPoint y: 331, distance: 31.4
click at [694, 331] on div "Drop tools here" at bounding box center [817, 314] width 285 height 62
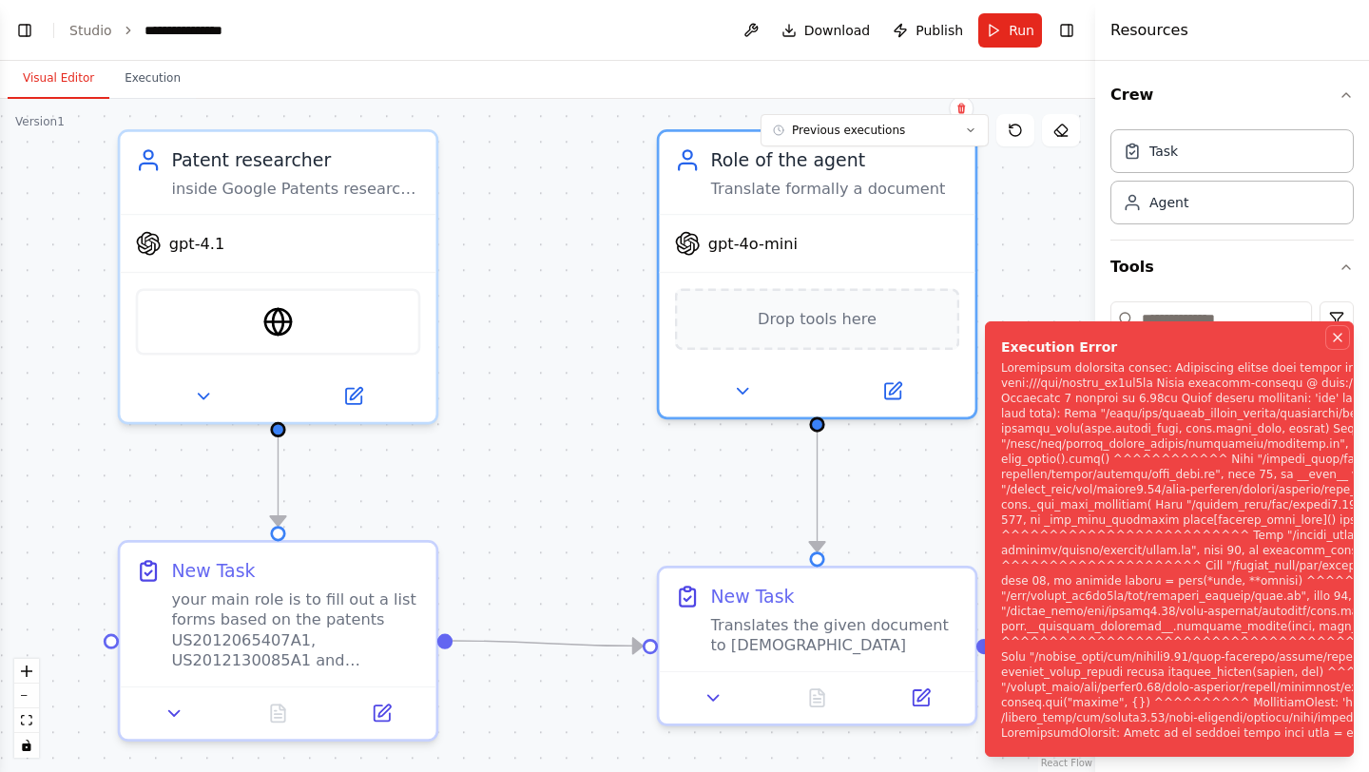
click at [1335, 330] on icon "Notifications (F8)" at bounding box center [1337, 337] width 15 height 15
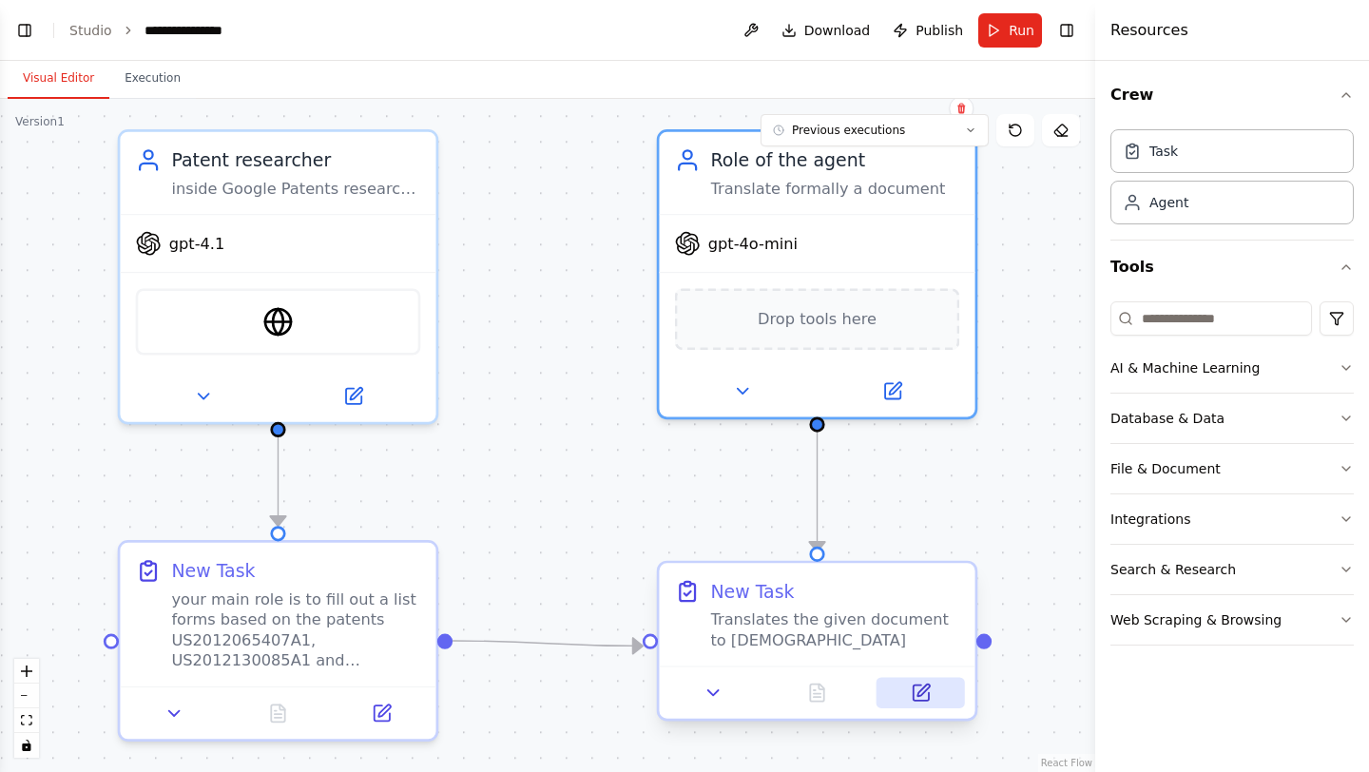
click at [932, 680] on button at bounding box center [921, 692] width 88 height 30
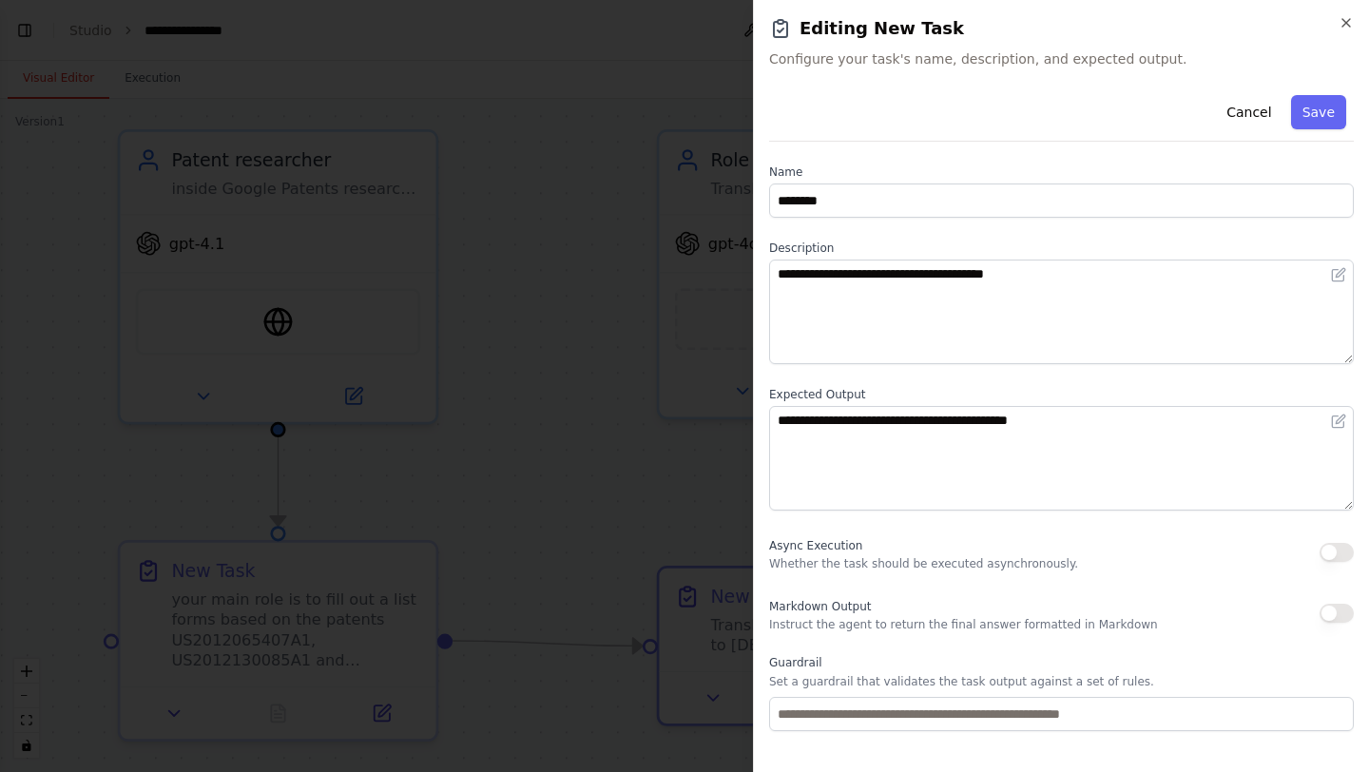
click at [1340, 609] on button "button" at bounding box center [1337, 613] width 34 height 19
click at [1315, 97] on button "Save" at bounding box center [1318, 112] width 55 height 34
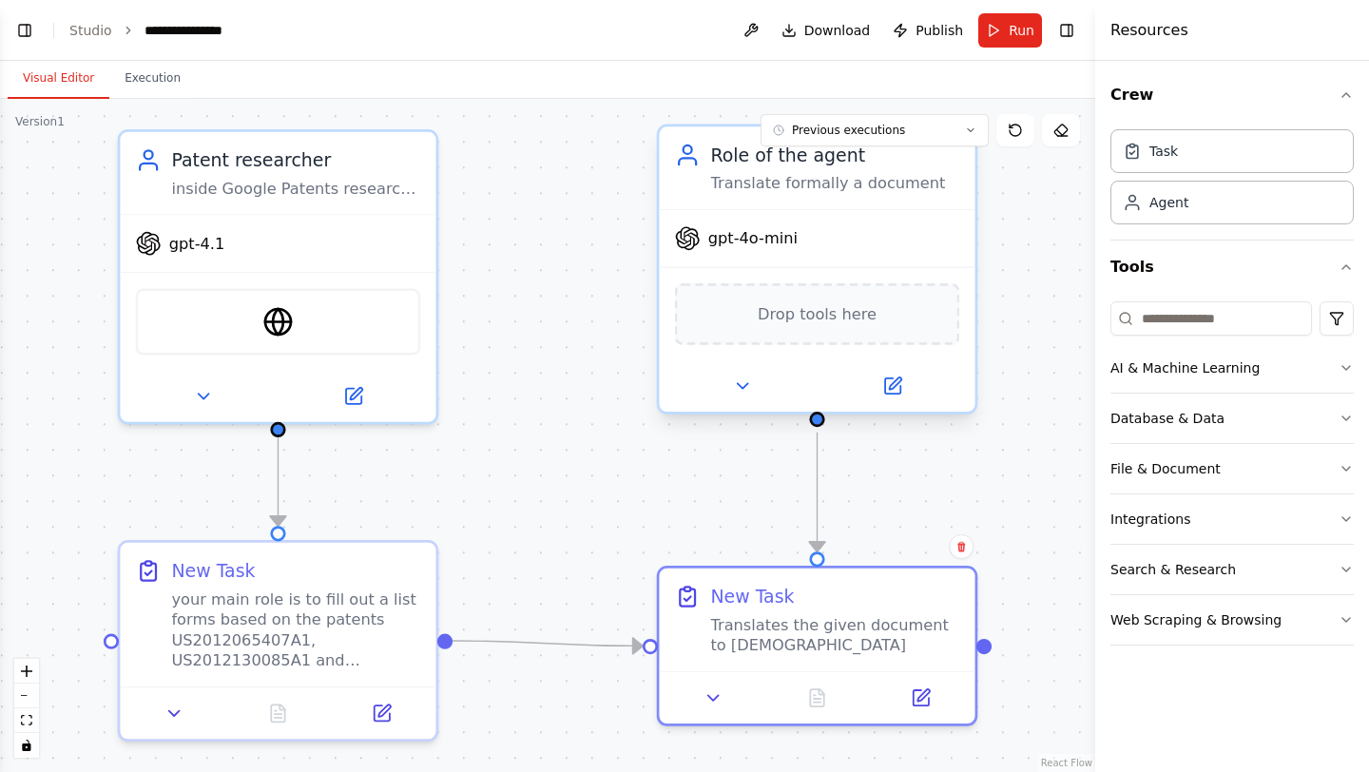
click at [769, 328] on div "Drop tools here" at bounding box center [817, 314] width 285 height 62
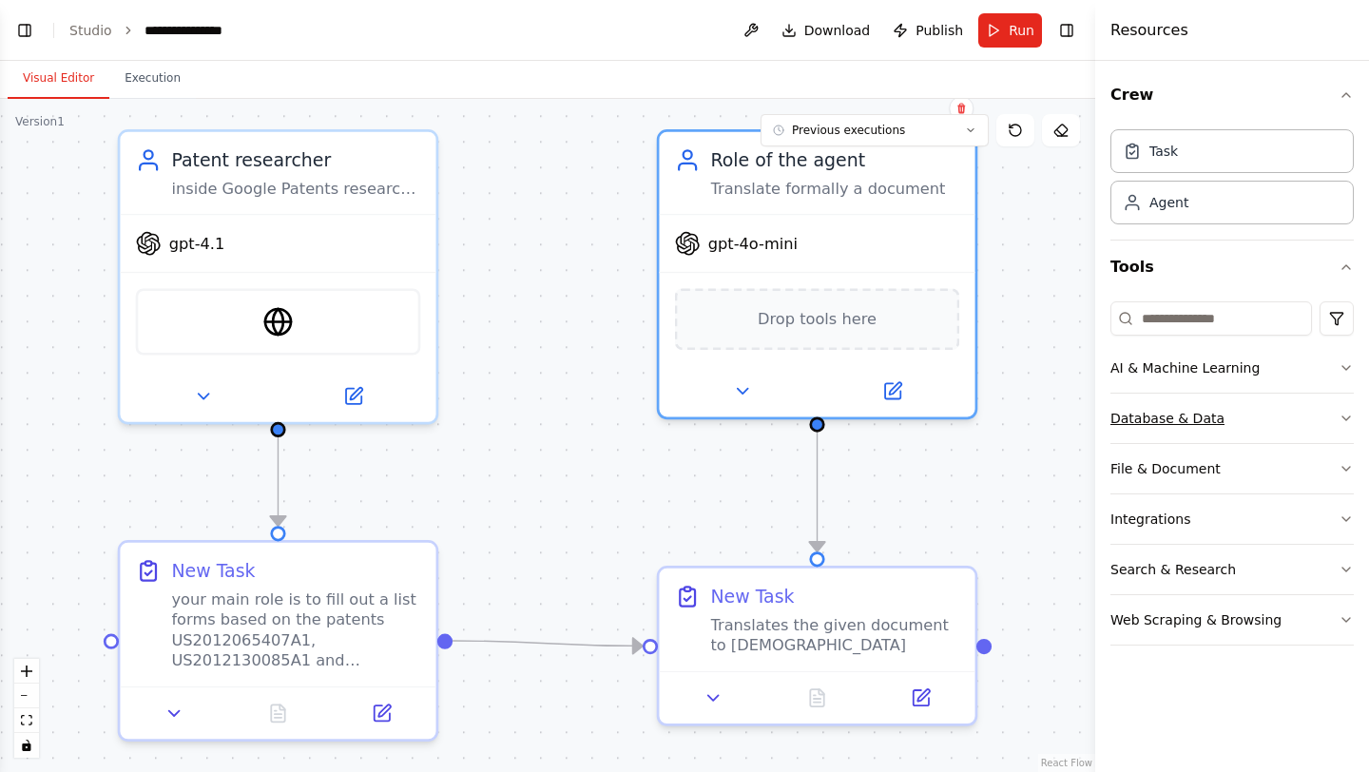
click at [1203, 420] on div "Database & Data" at bounding box center [1168, 418] width 114 height 19
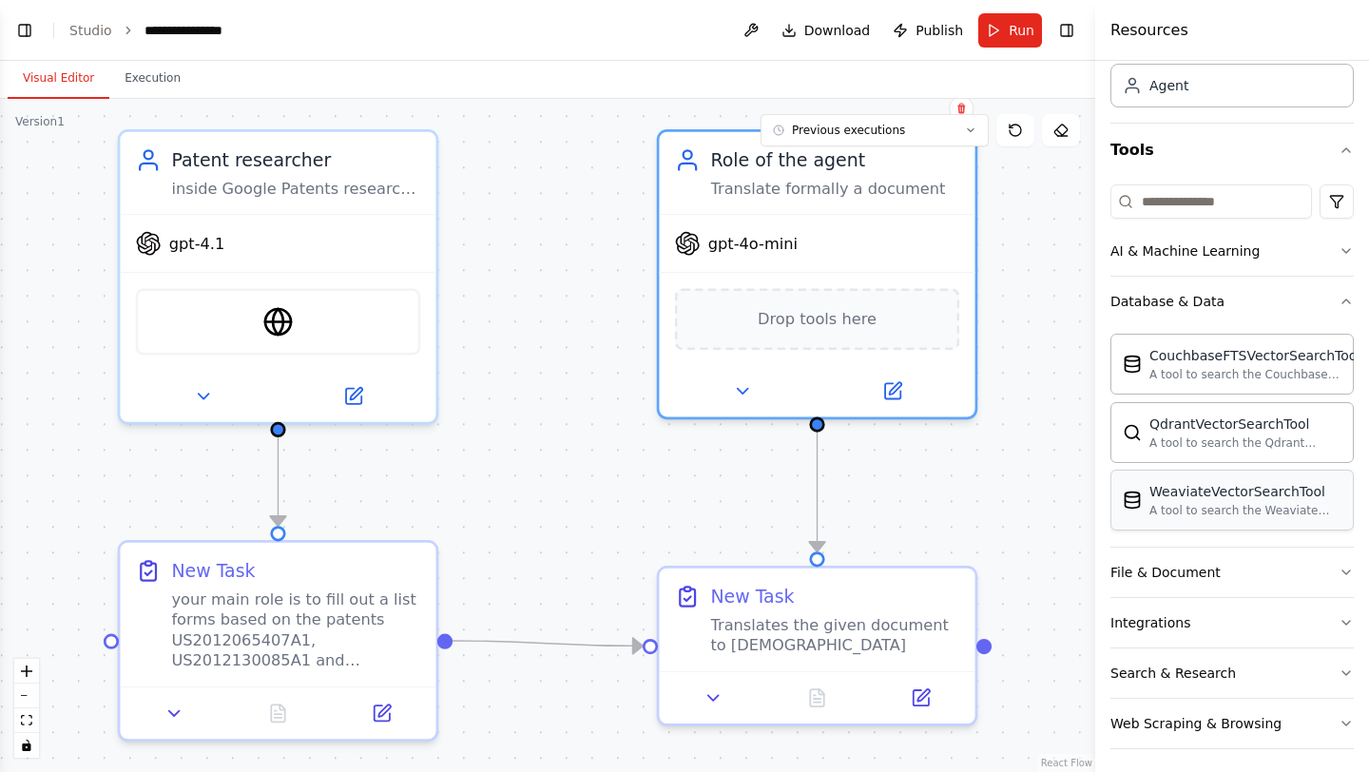
scroll to position [125, 0]
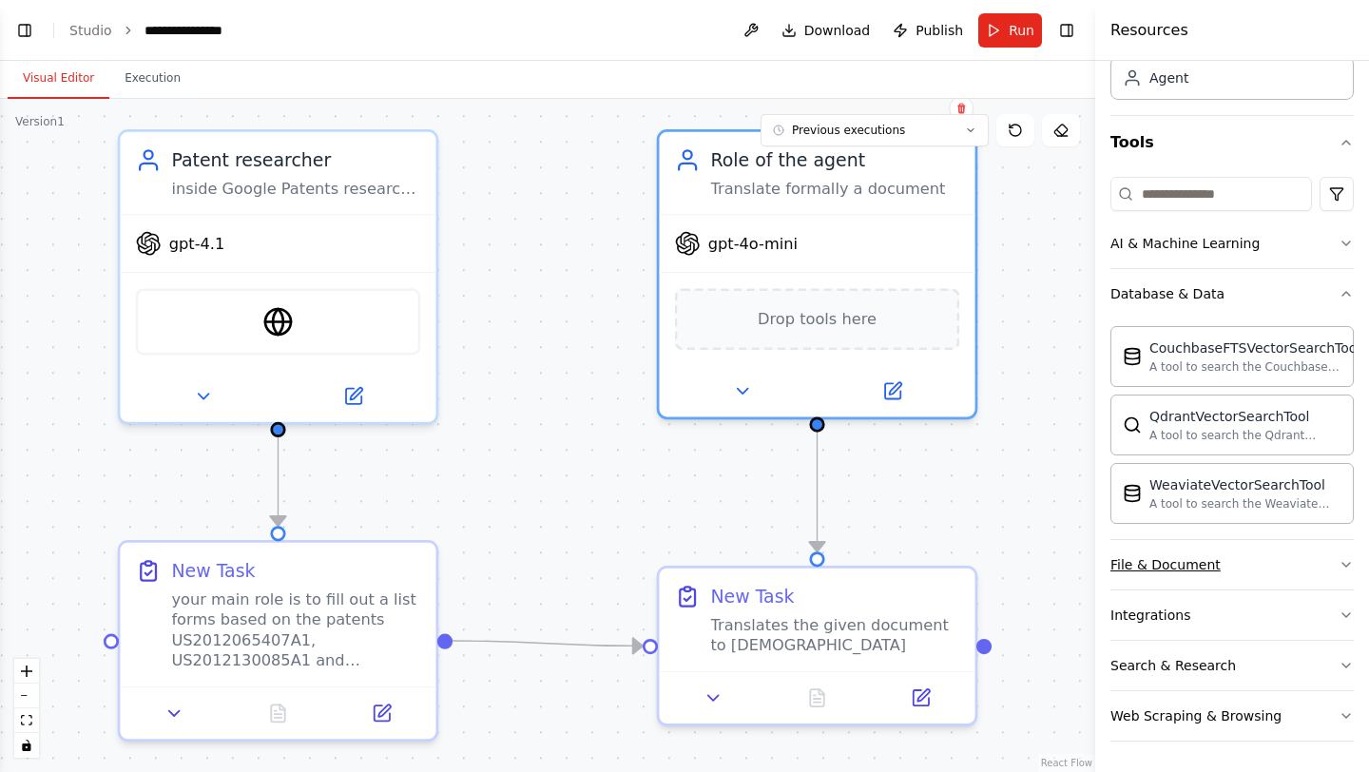
click at [1209, 556] on div "File & Document" at bounding box center [1166, 564] width 110 height 19
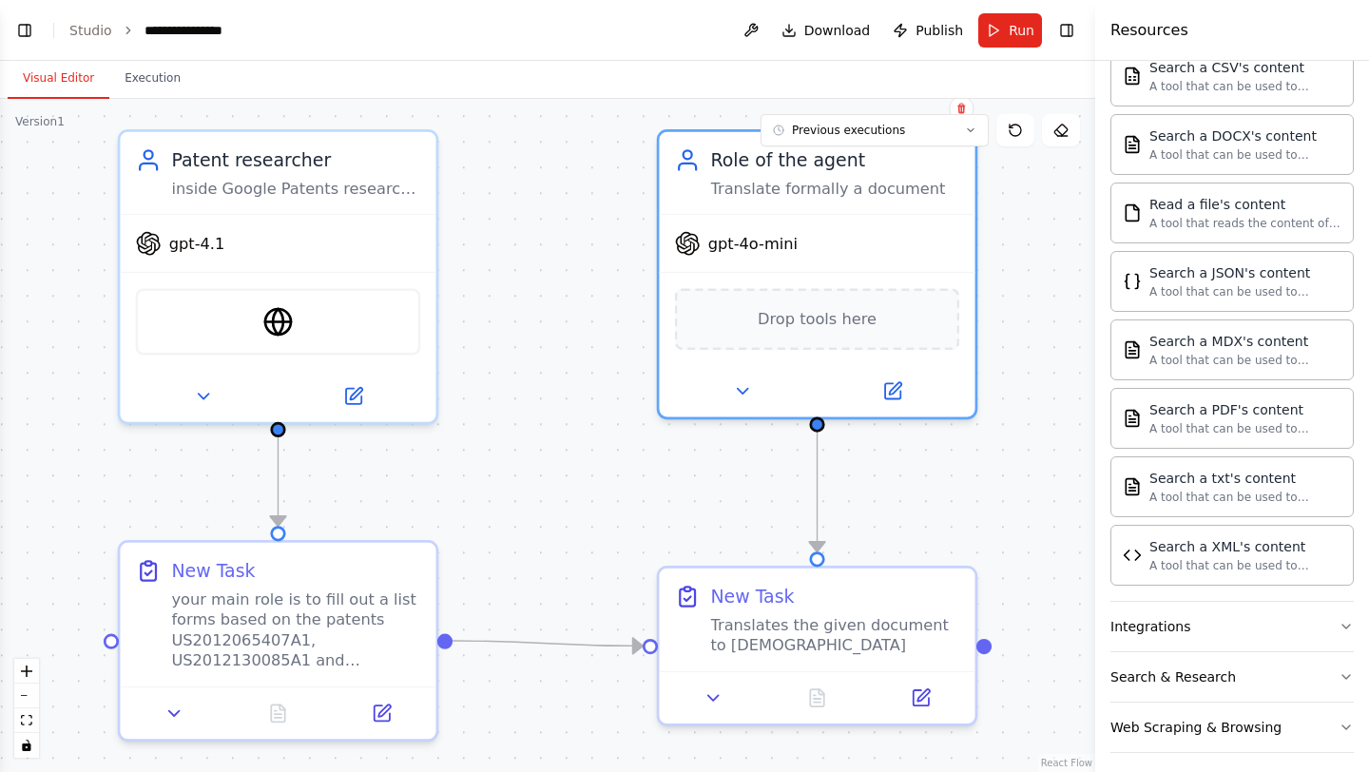
scroll to position [687, 0]
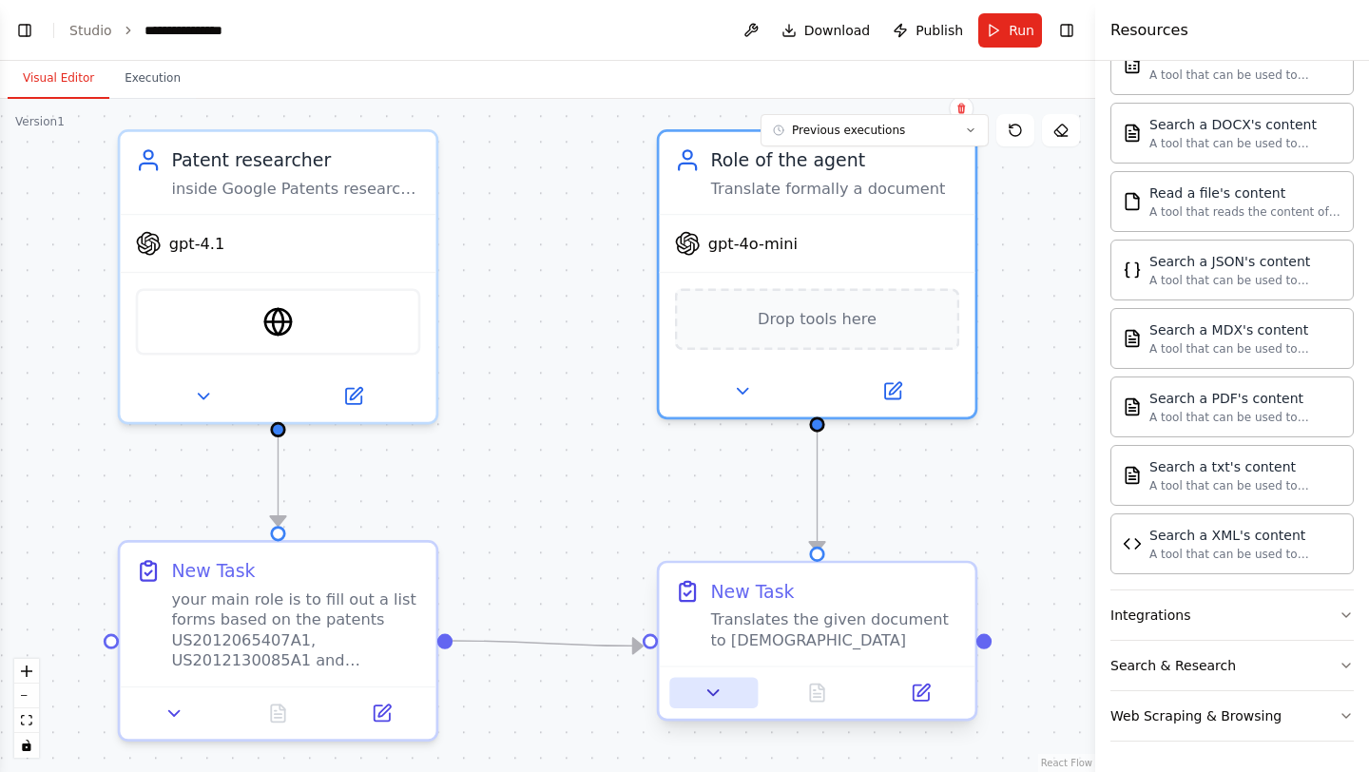
click at [710, 690] on icon at bounding box center [713, 692] width 10 height 5
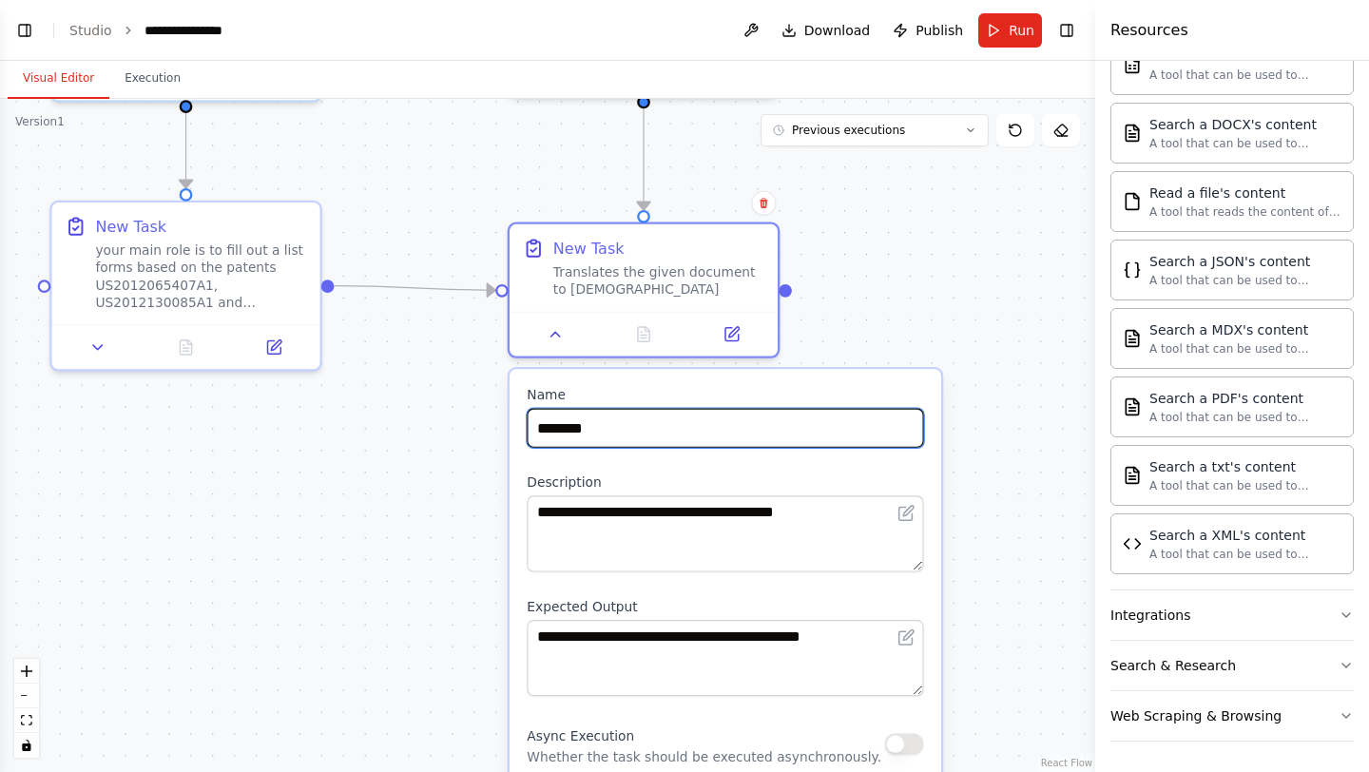
drag, startPoint x: 1013, startPoint y: 590, endPoint x: 838, endPoint y: 227, distance: 402.3
click at [838, 225] on div ".deletable-edge-delete-btn { width: 20px; height: 20px; border: 0px solid #ffff…" at bounding box center [547, 435] width 1095 height 673
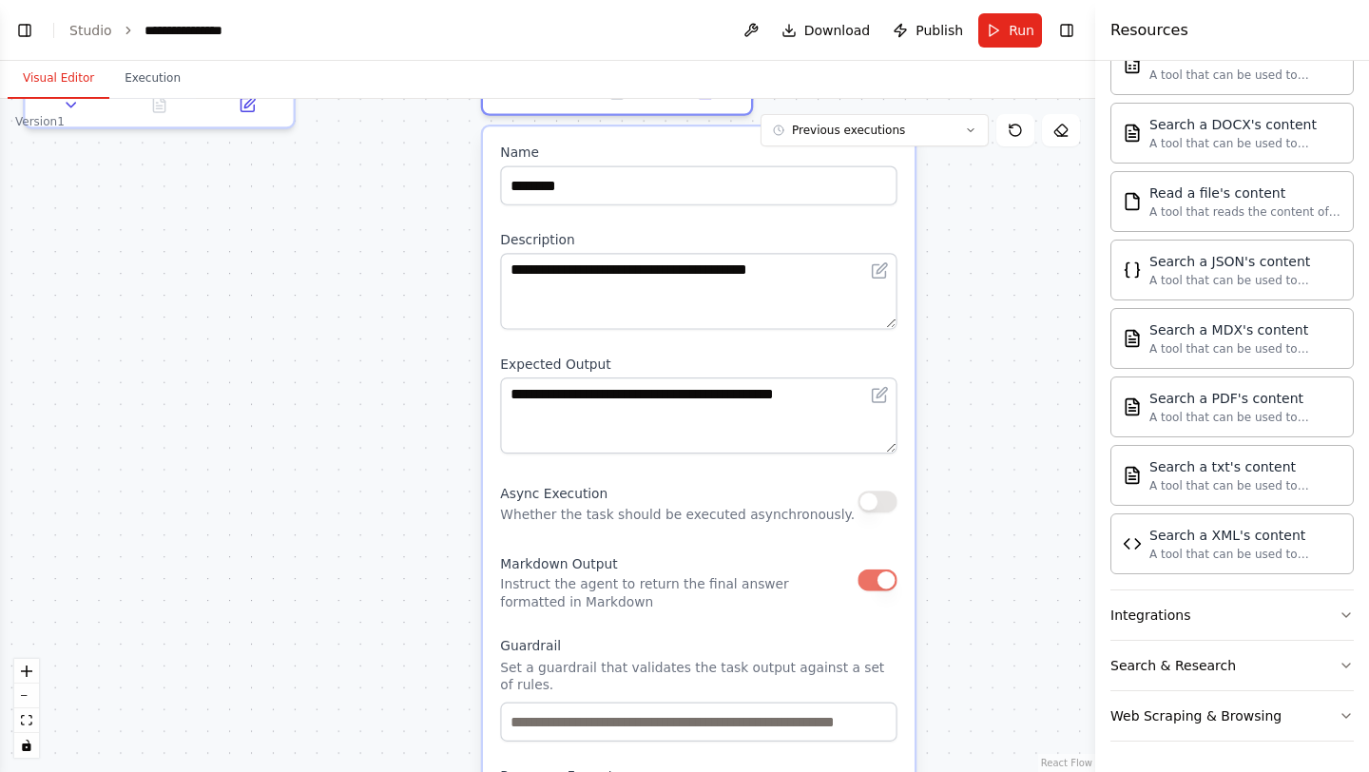
drag, startPoint x: 1007, startPoint y: 624, endPoint x: 984, endPoint y: 377, distance: 248.3
click at [984, 377] on div ".deletable-edge-delete-btn { width: 20px; height: 20px; border: 0px solid #ffff…" at bounding box center [547, 435] width 1095 height 673
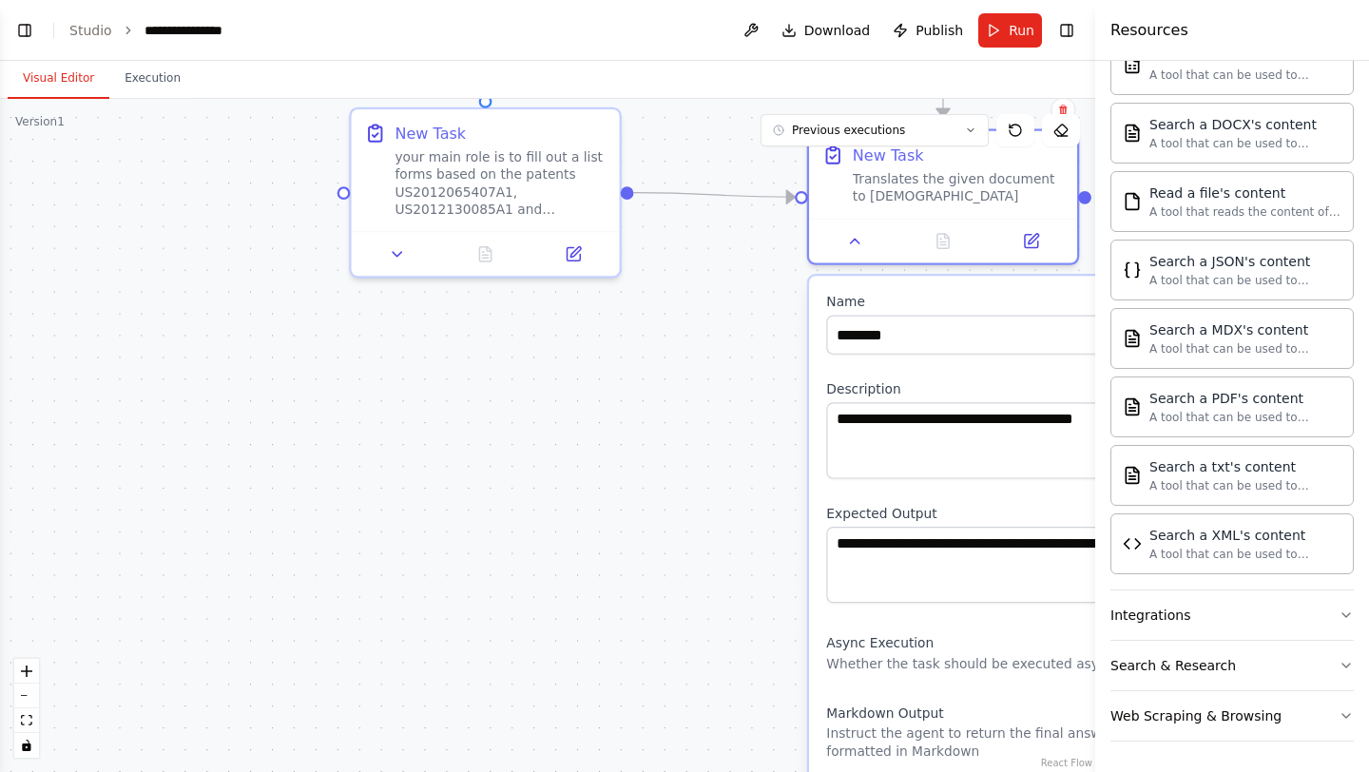
drag, startPoint x: 957, startPoint y: 611, endPoint x: 1273, endPoint y: 766, distance: 352.5
click at [1283, 771] on div "**********" at bounding box center [684, 386] width 1369 height 772
click at [564, 250] on icon at bounding box center [570, 249] width 13 height 13
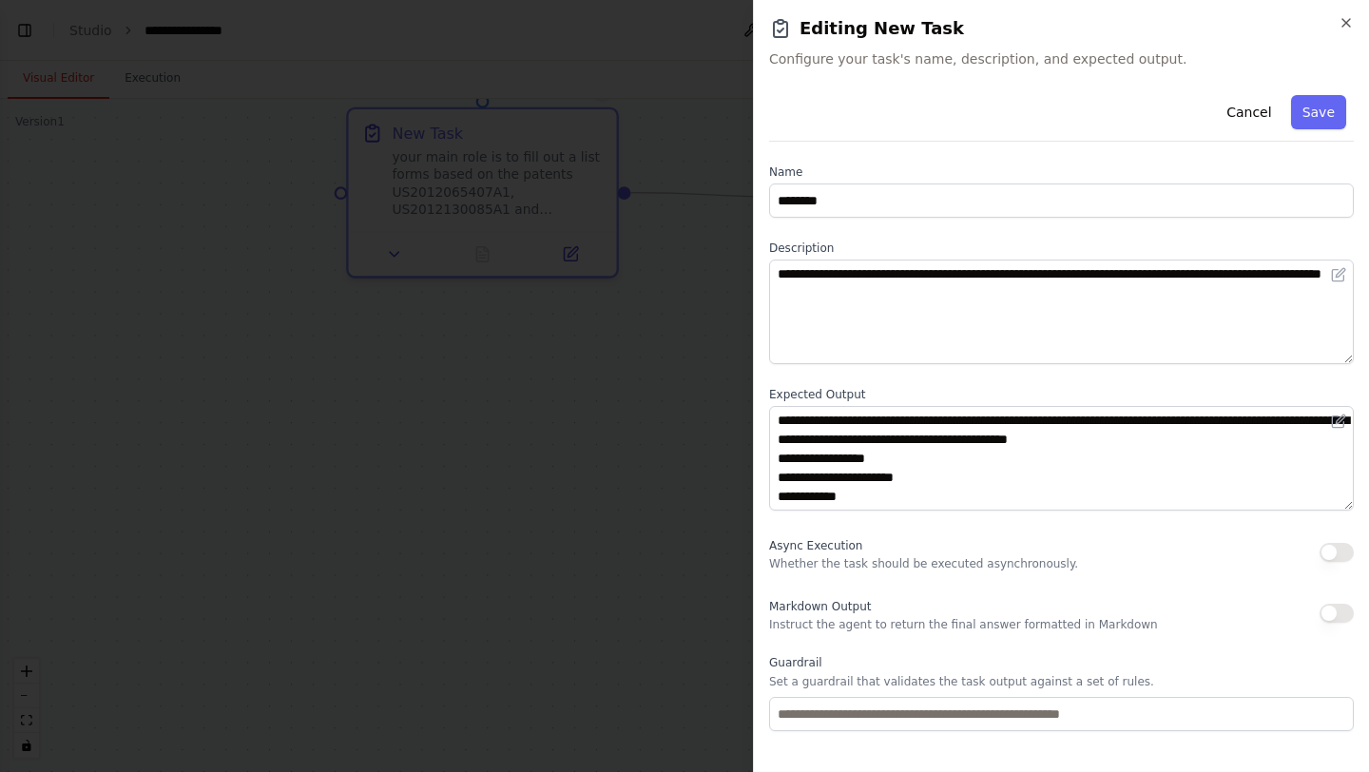
scroll to position [87, 0]
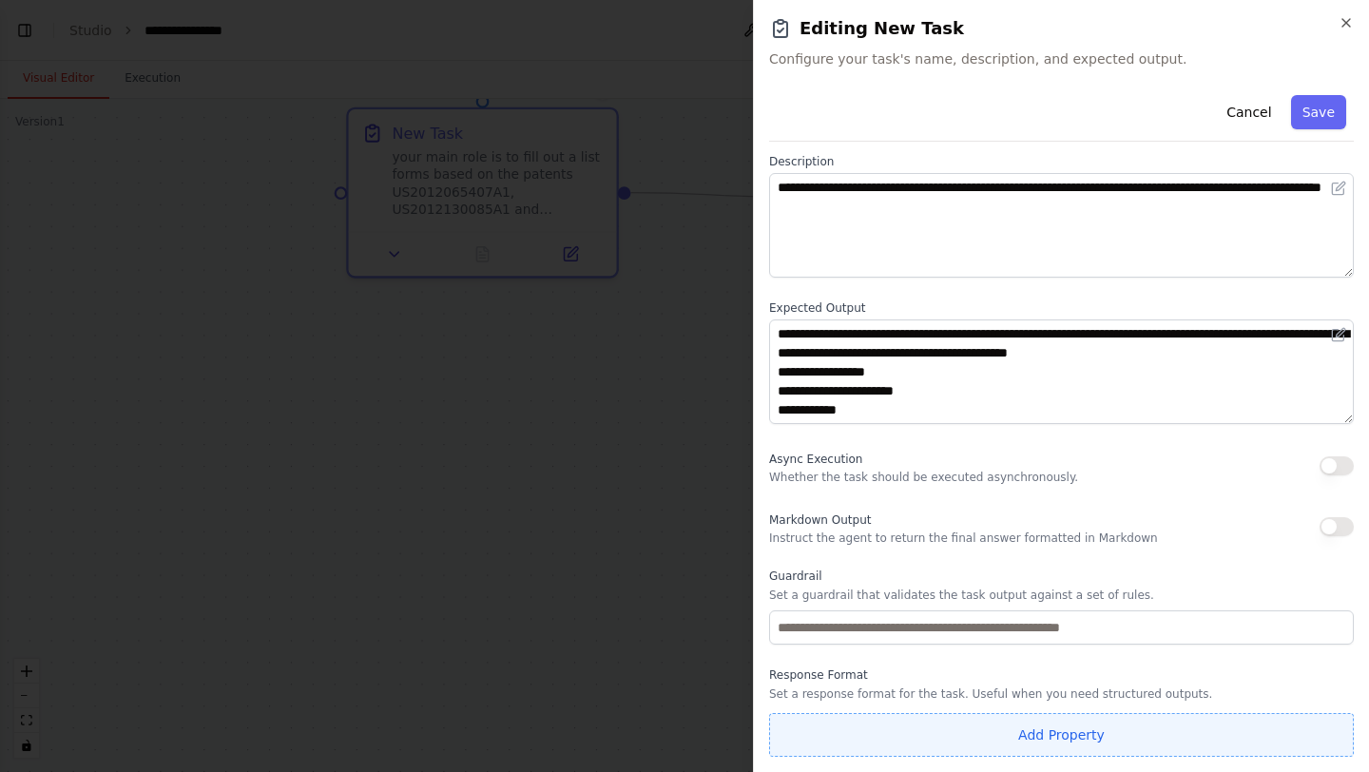
click at [998, 718] on button "Add Property" at bounding box center [1061, 735] width 585 height 44
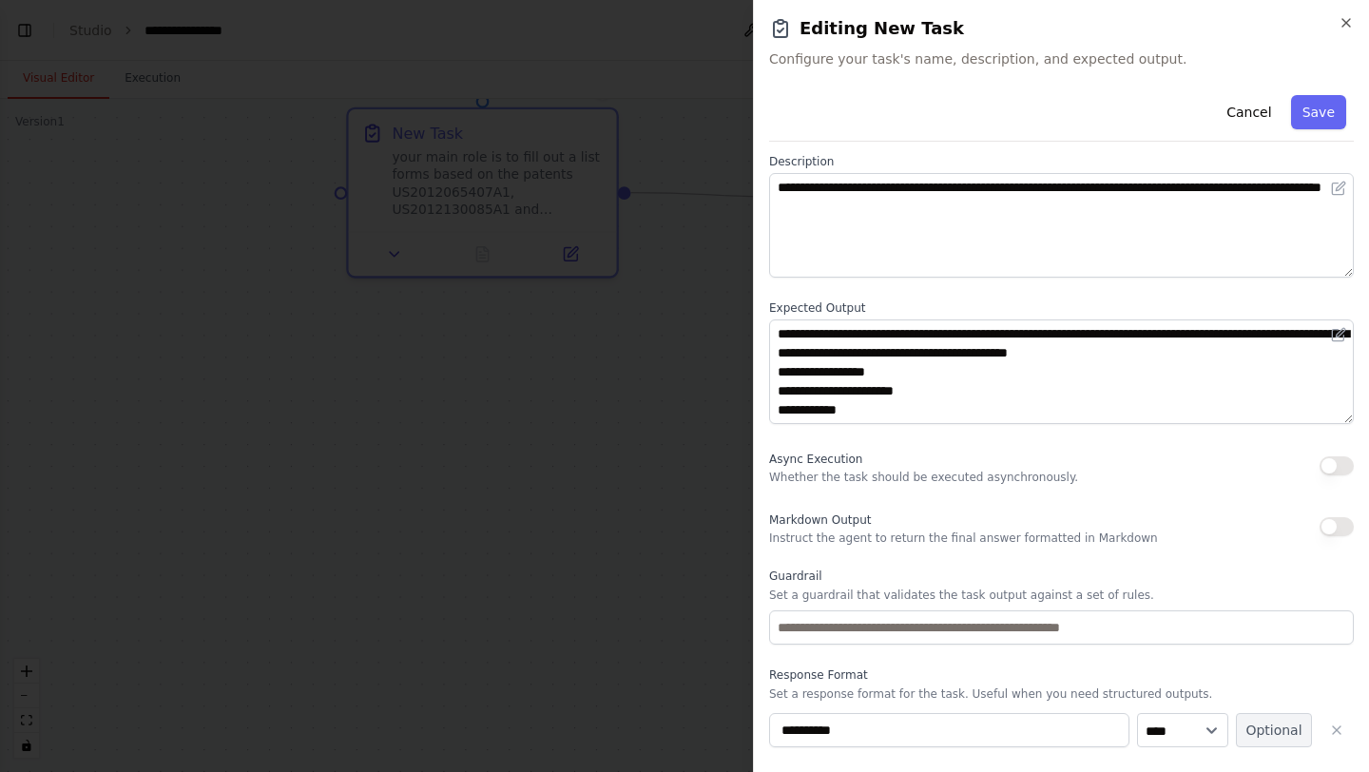
click at [1268, 725] on button "Optional" at bounding box center [1274, 730] width 76 height 34
click at [1307, 115] on button "Save" at bounding box center [1318, 112] width 55 height 34
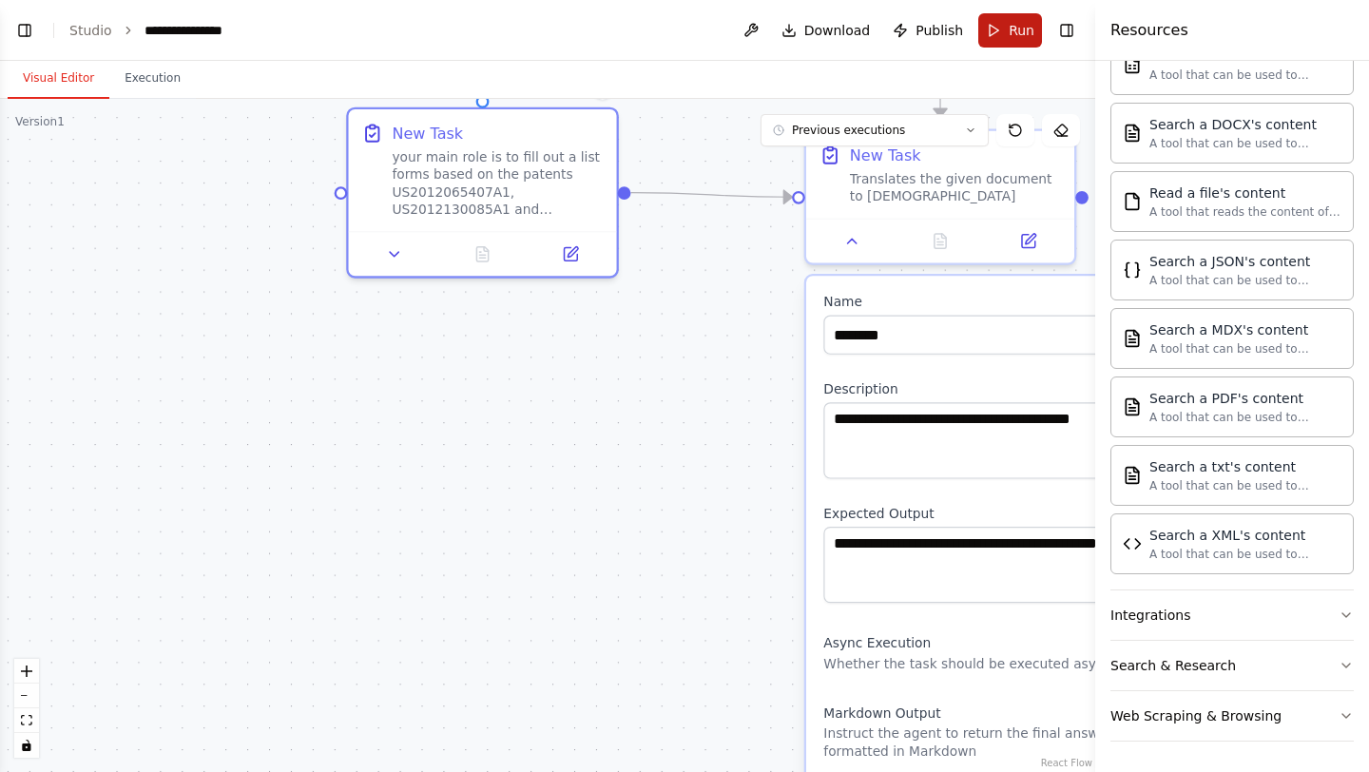
click at [1012, 16] on button "Run" at bounding box center [1010, 30] width 64 height 34
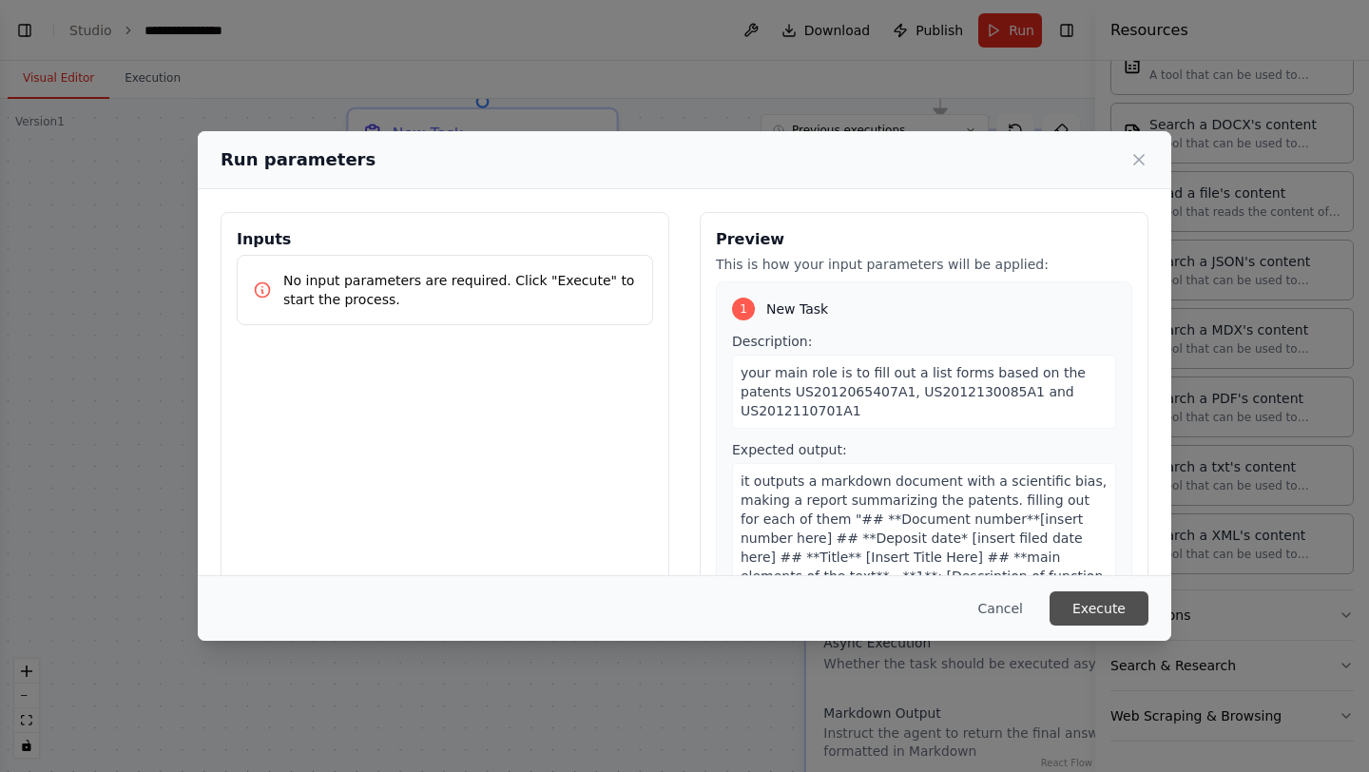
click at [1097, 608] on button "Execute" at bounding box center [1099, 608] width 99 height 34
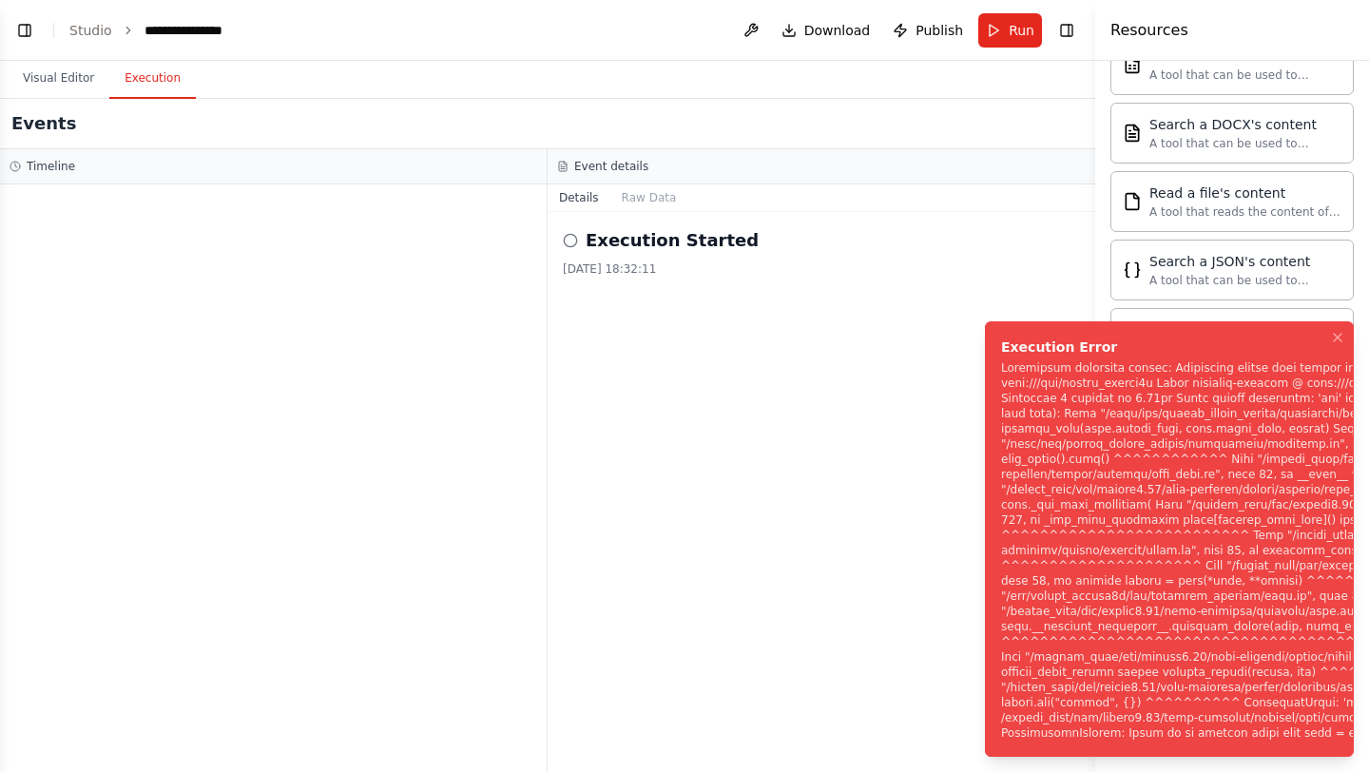
click at [723, 501] on div "Execution Started 29/09/2025, 18:32:11" at bounding box center [822, 492] width 548 height 560
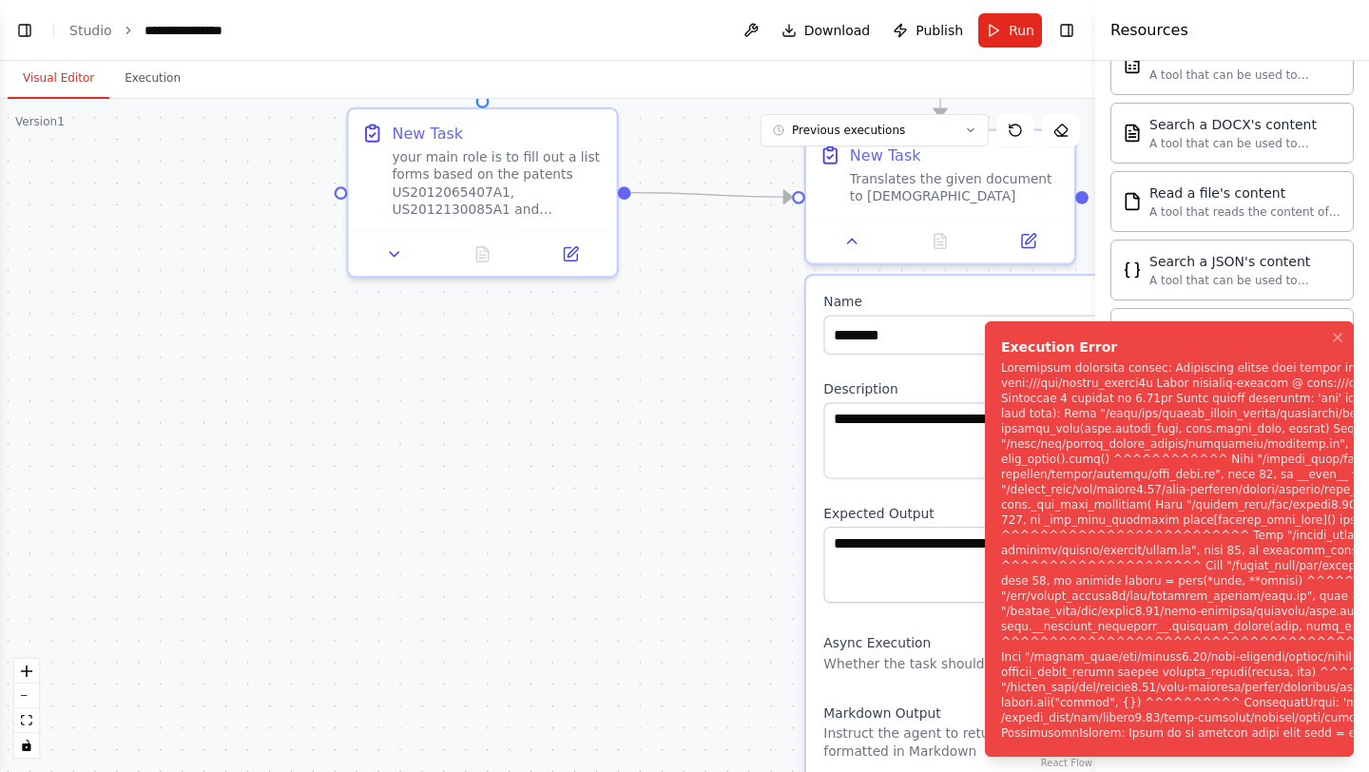
click at [64, 79] on button "Visual Editor" at bounding box center [59, 79] width 102 height 40
click at [1036, 306] on ol "Execution Error" at bounding box center [1169, 539] width 399 height 466
click at [1335, 330] on icon "Notifications (F8)" at bounding box center [1337, 337] width 15 height 15
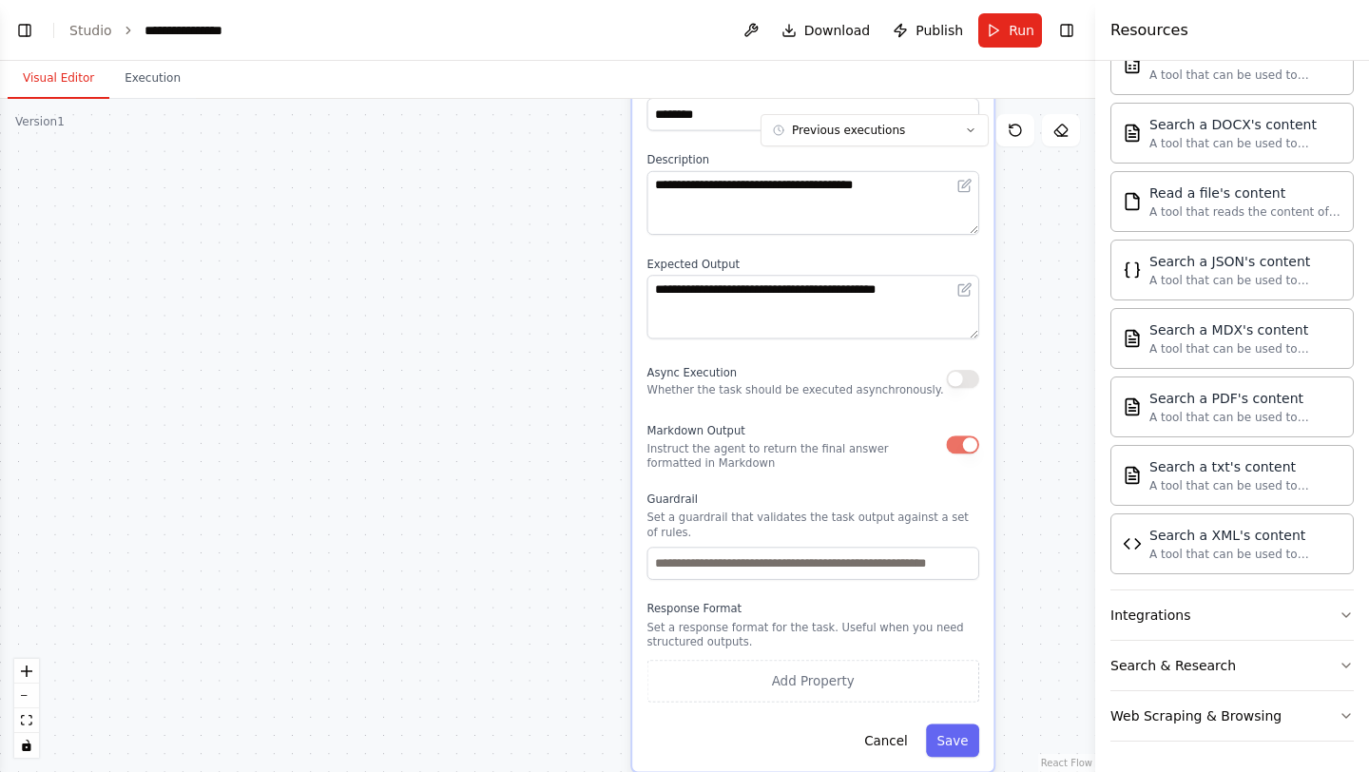
drag, startPoint x: 789, startPoint y: 602, endPoint x: 616, endPoint y: 347, distance: 308.0
click at [616, 347] on div ".deletable-edge-delete-btn { width: 20px; height: 20px; border: 0px solid #ffff…" at bounding box center [547, 435] width 1095 height 673
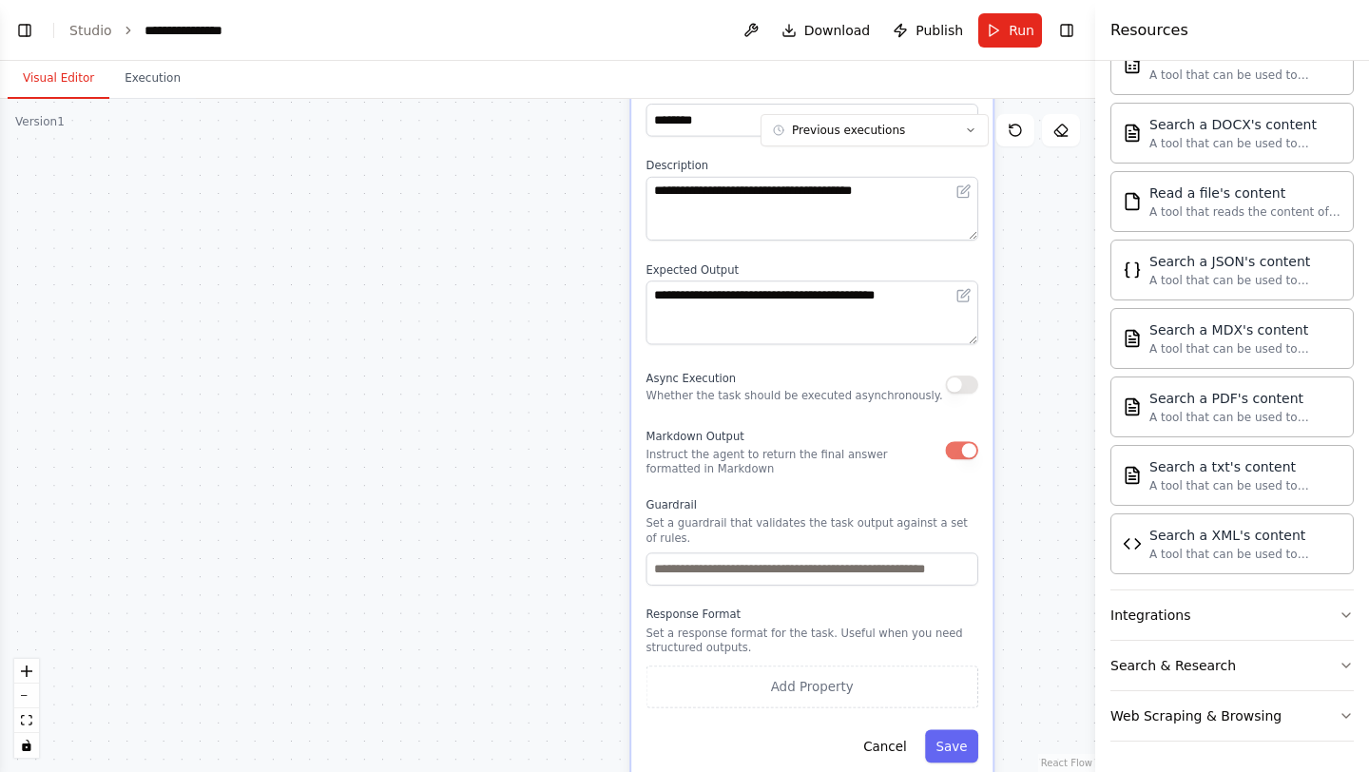
click at [962, 397] on div "Async Execution Whether the task should be executed asynchronously." at bounding box center [813, 385] width 332 height 36
click at [963, 389] on button "button" at bounding box center [961, 385] width 33 height 18
click at [952, 741] on button "Save" at bounding box center [951, 746] width 53 height 33
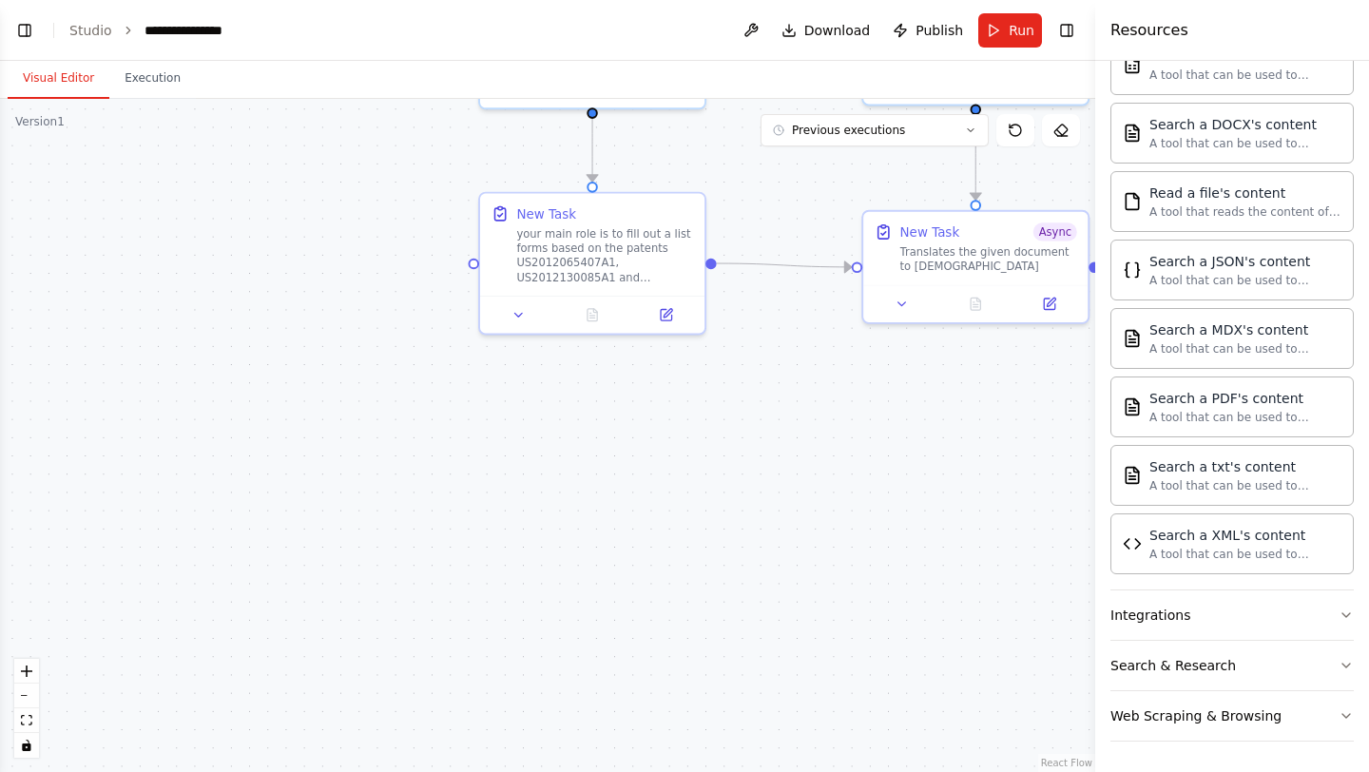
drag, startPoint x: 493, startPoint y: 300, endPoint x: 725, endPoint y: 564, distance: 351.7
click at [725, 564] on div ".deletable-edge-delete-btn { width: 20px; height: 20px; border: 0px solid #ffff…" at bounding box center [547, 435] width 1095 height 673
click at [523, 323] on button at bounding box center [519, 313] width 63 height 22
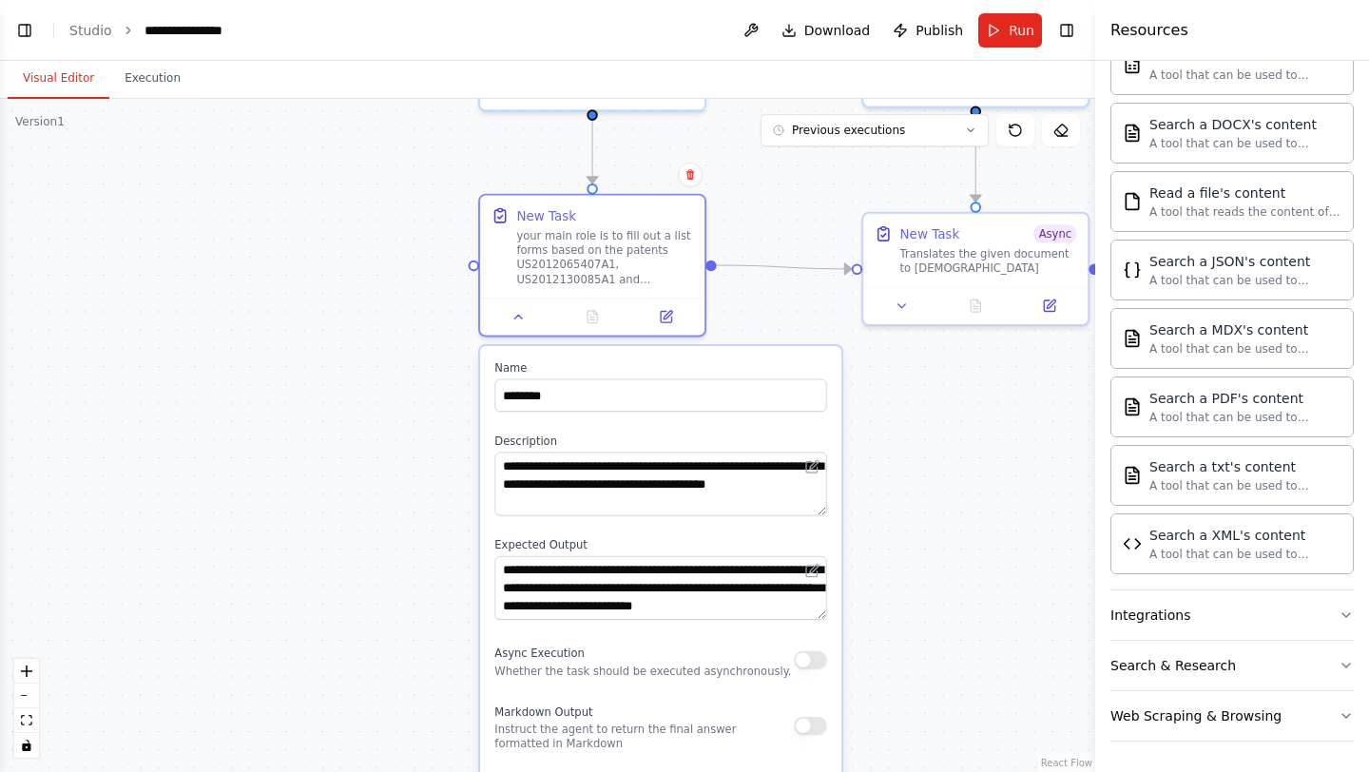
click at [817, 663] on button "button" at bounding box center [810, 660] width 33 height 18
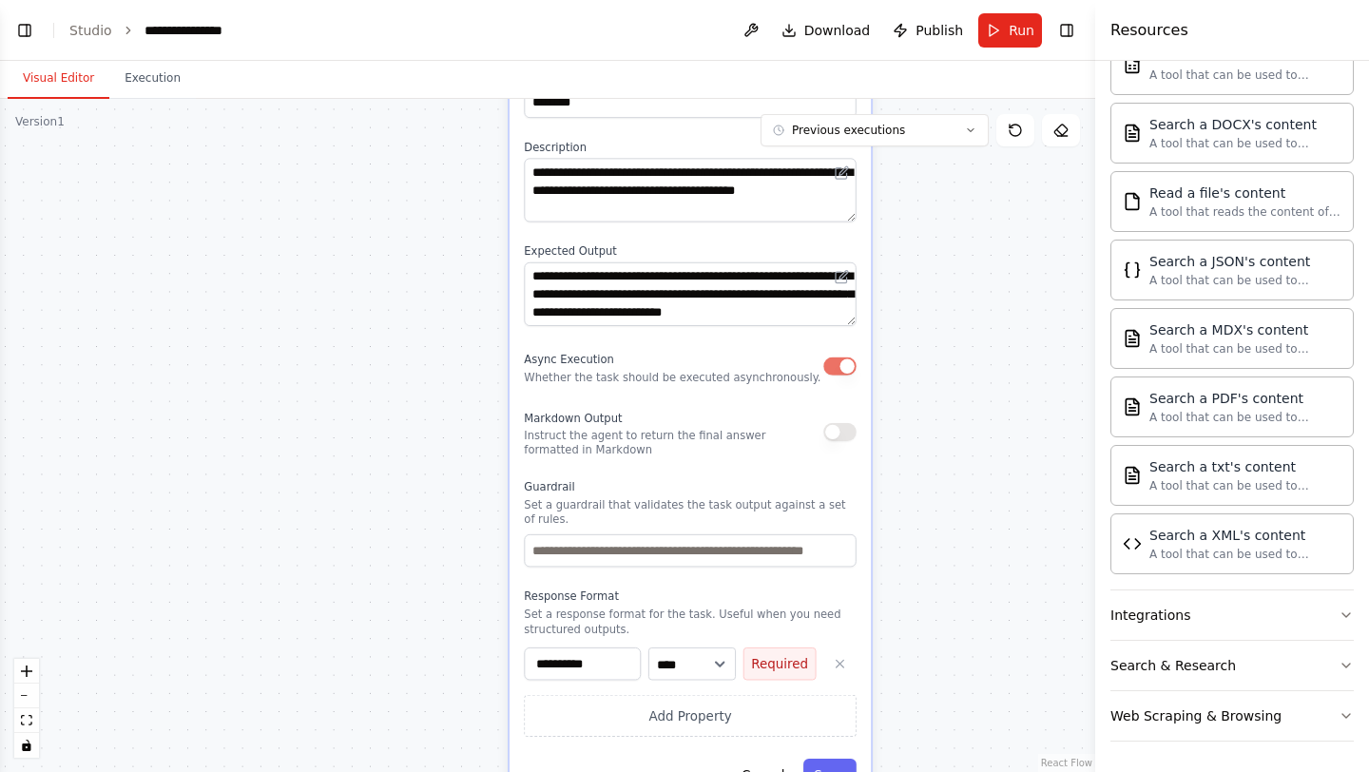
drag, startPoint x: 902, startPoint y: 701, endPoint x: 931, endPoint y: 409, distance: 293.3
click at [932, 408] on div ".deletable-edge-delete-btn { width: 20px; height: 20px; border: 0px solid #ffff…" at bounding box center [547, 435] width 1095 height 673
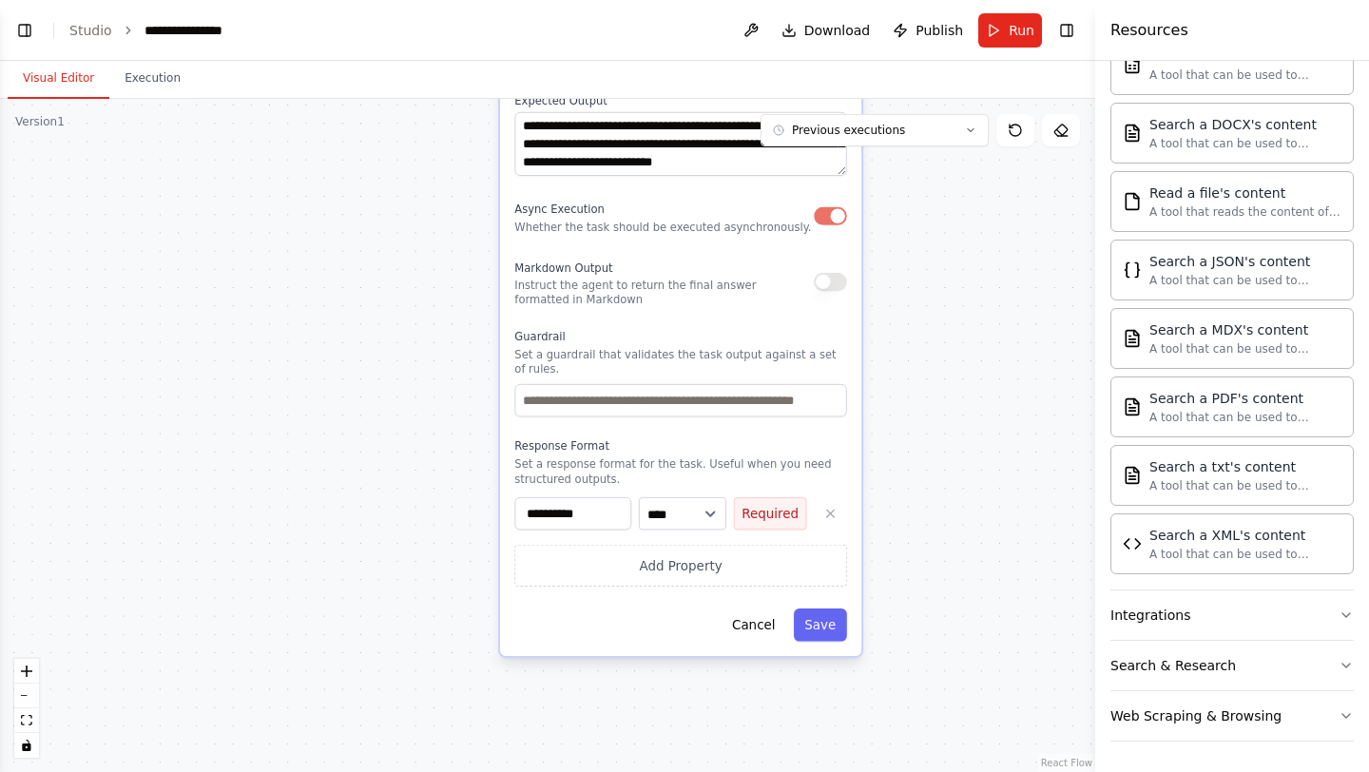
drag, startPoint x: 900, startPoint y: 641, endPoint x: 891, endPoint y: 491, distance: 150.5
click at [891, 491] on div ".deletable-edge-delete-btn { width: 20px; height: 20px; border: 0px solid #ffff…" at bounding box center [547, 435] width 1095 height 673
click at [832, 635] on button "Save" at bounding box center [820, 626] width 53 height 33
click at [833, 625] on button "Save" at bounding box center [820, 626] width 53 height 33
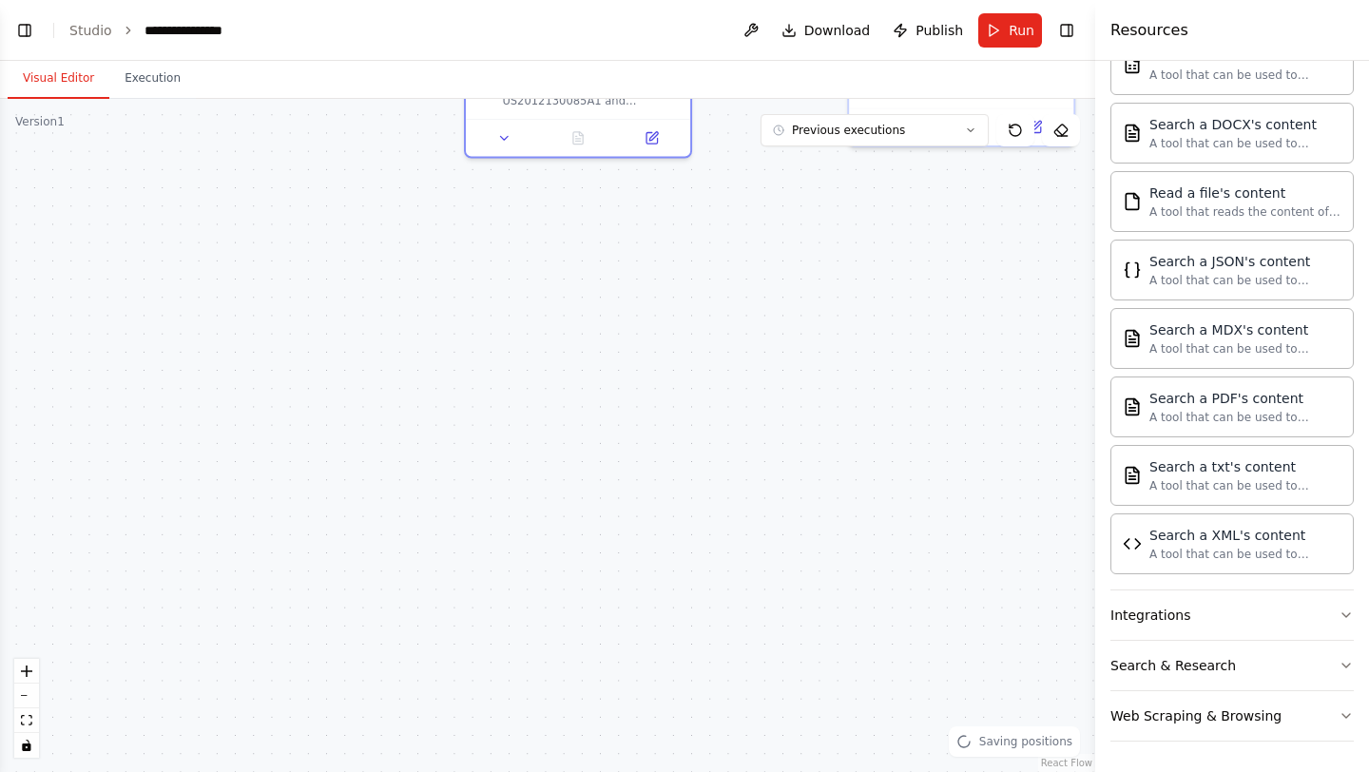
drag, startPoint x: 820, startPoint y: 393, endPoint x: 781, endPoint y: 675, distance: 285.1
click at [781, 675] on div ".deletable-edge-delete-btn { width: 20px; height: 20px; border: 0px solid #ffff…" at bounding box center [547, 435] width 1095 height 673
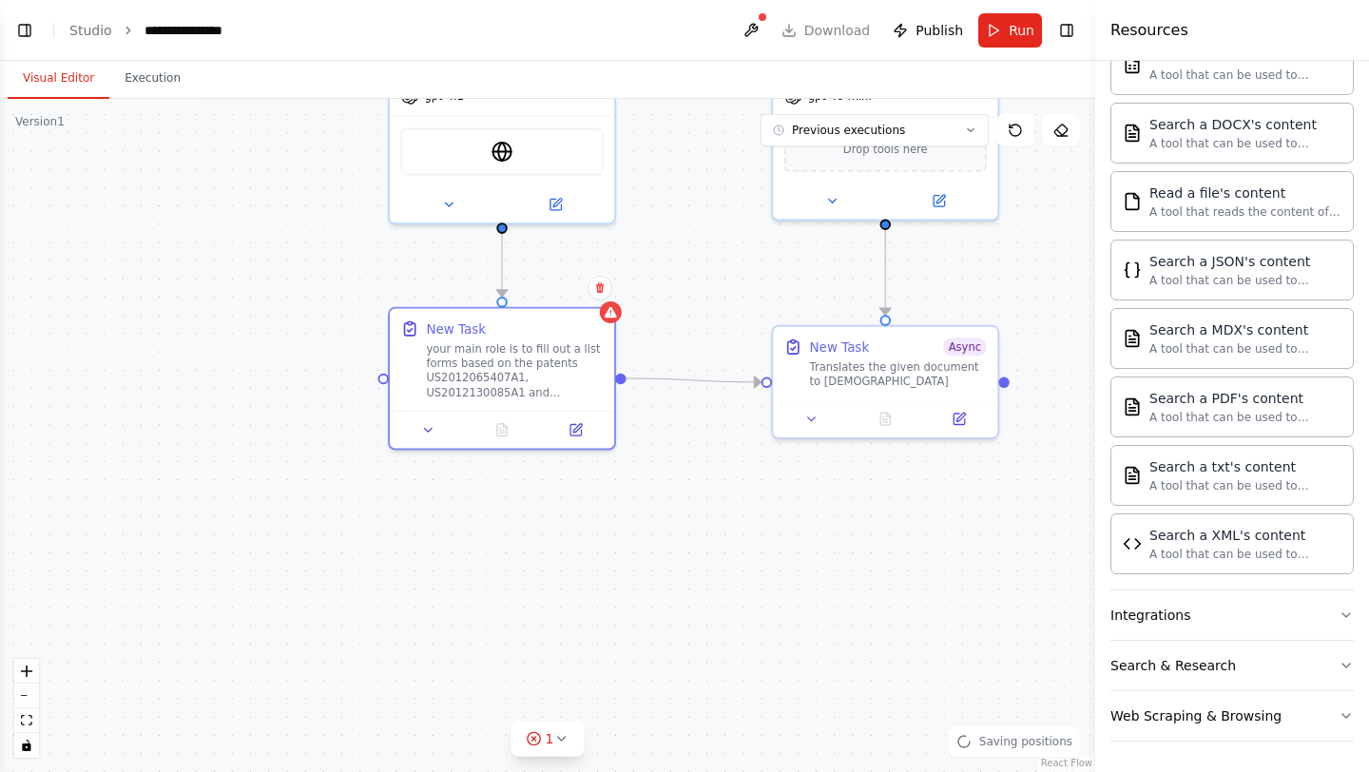
drag, startPoint x: 817, startPoint y: 377, endPoint x: 745, endPoint y: 653, distance: 284.8
click at [745, 654] on div ".deletable-edge-delete-btn { width: 20px; height: 20px; border: 0px solid #ffff…" at bounding box center [547, 435] width 1095 height 673
click at [751, 27] on button at bounding box center [751, 30] width 30 height 34
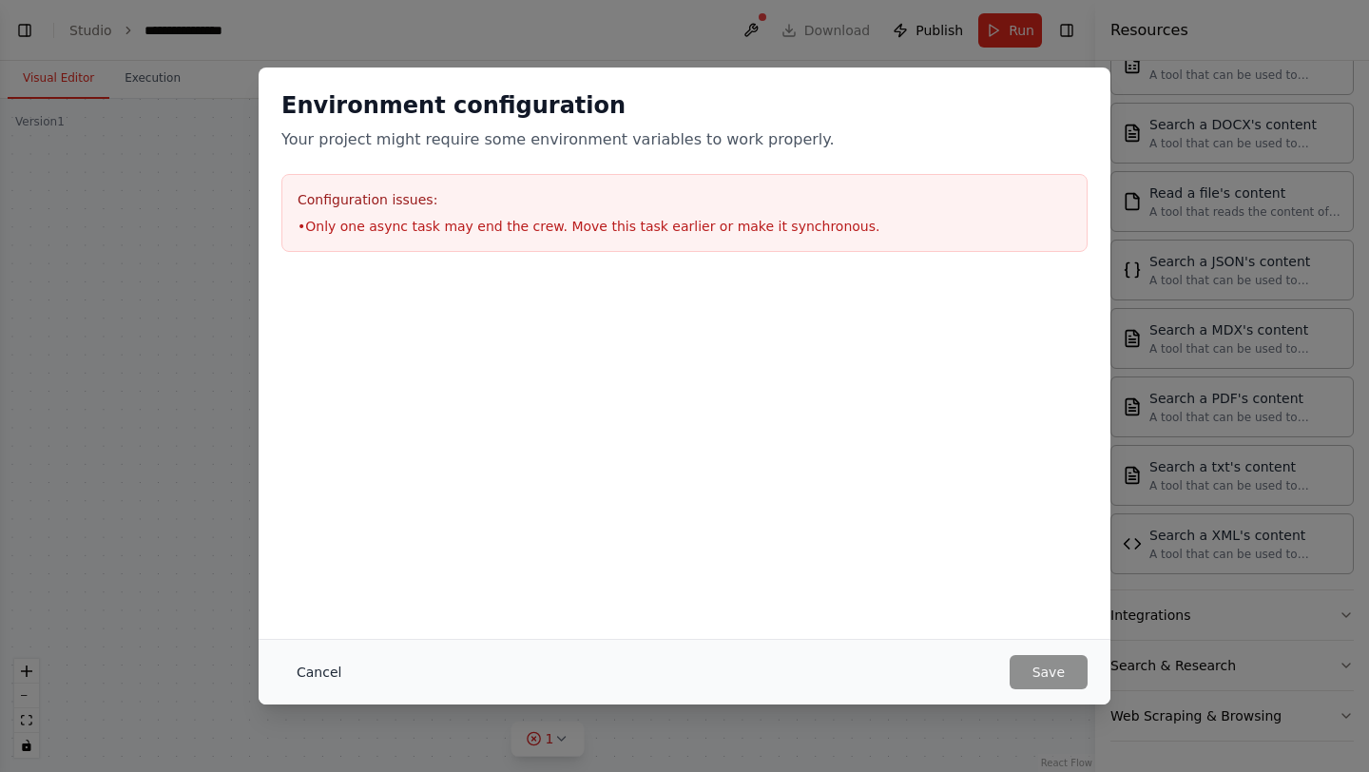
click at [319, 674] on button "Cancel" at bounding box center [318, 672] width 75 height 34
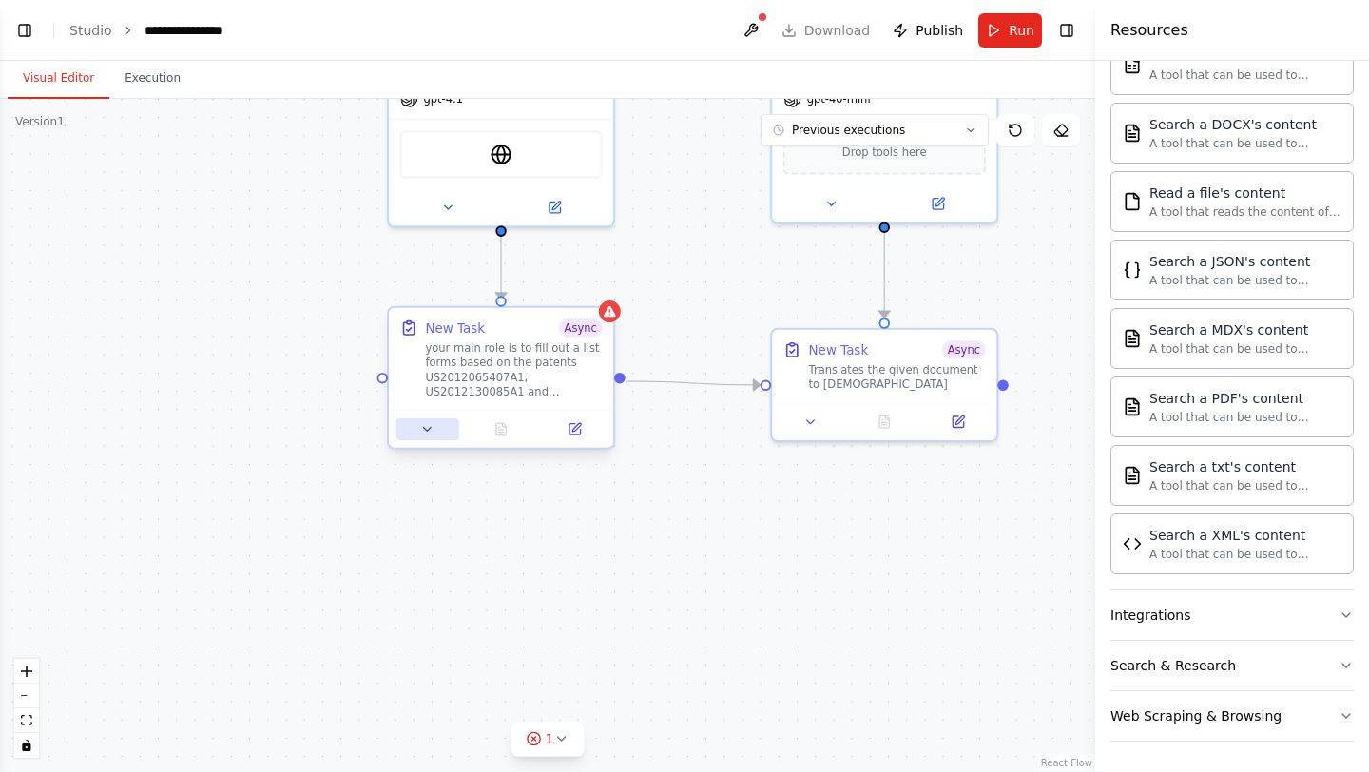
click at [423, 434] on icon at bounding box center [427, 429] width 14 height 14
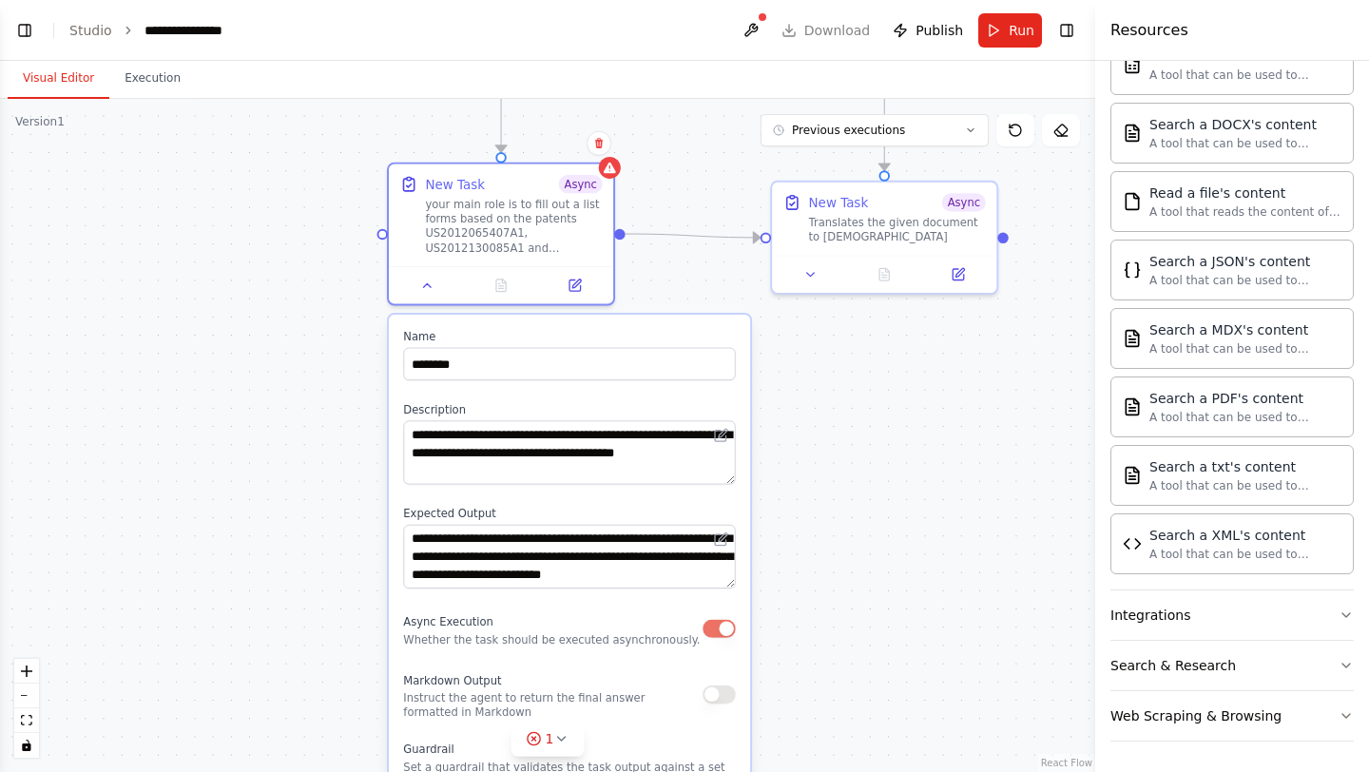
drag, startPoint x: 894, startPoint y: 663, endPoint x: 893, endPoint y: 514, distance: 148.3
click at [894, 514] on div ".deletable-edge-delete-btn { width: 20px; height: 20px; border: 0px solid #ffff…" at bounding box center [547, 435] width 1095 height 673
click at [723, 636] on button "button" at bounding box center [719, 628] width 33 height 18
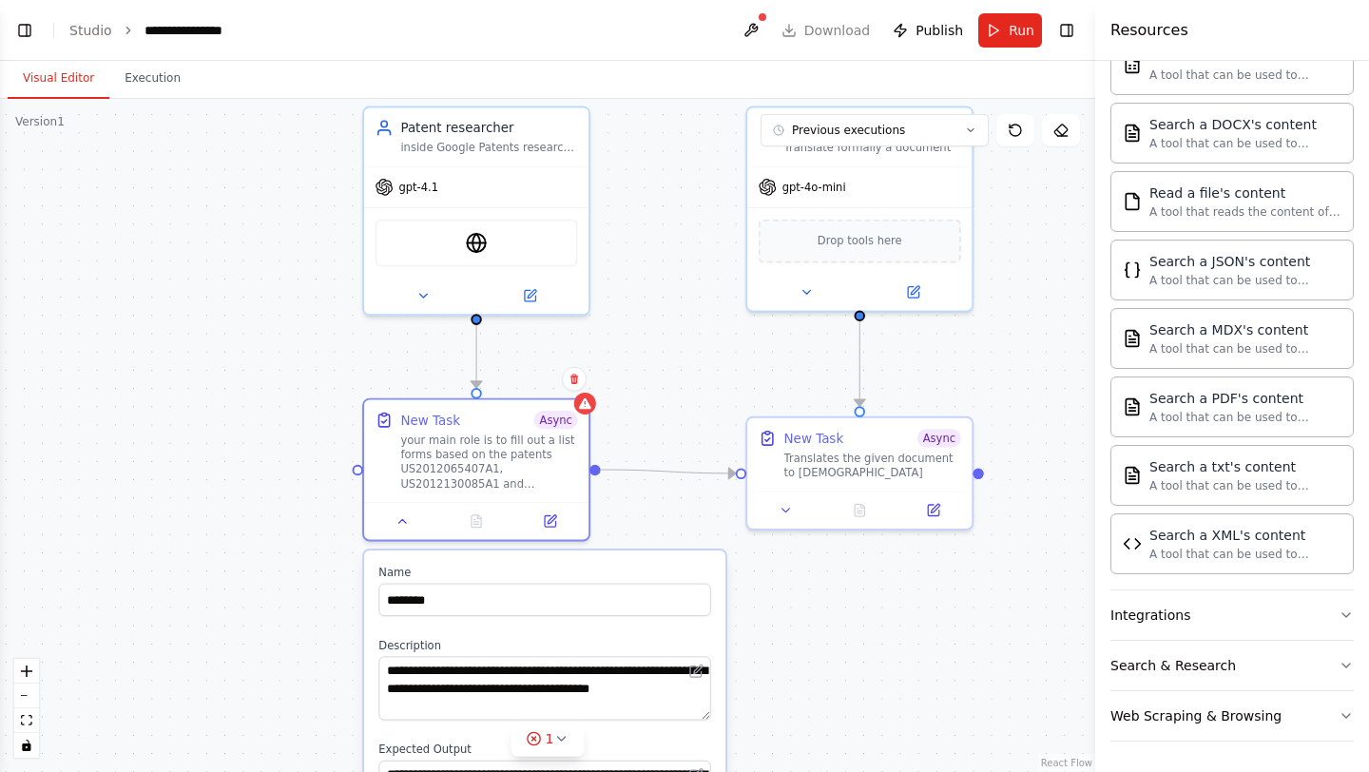
drag, startPoint x: 812, startPoint y: 393, endPoint x: 779, endPoint y: 666, distance: 274.9
click at [779, 666] on div ".deletable-edge-delete-btn { width: 20px; height: 20px; border: 0px solid #ffff…" at bounding box center [547, 435] width 1095 height 673
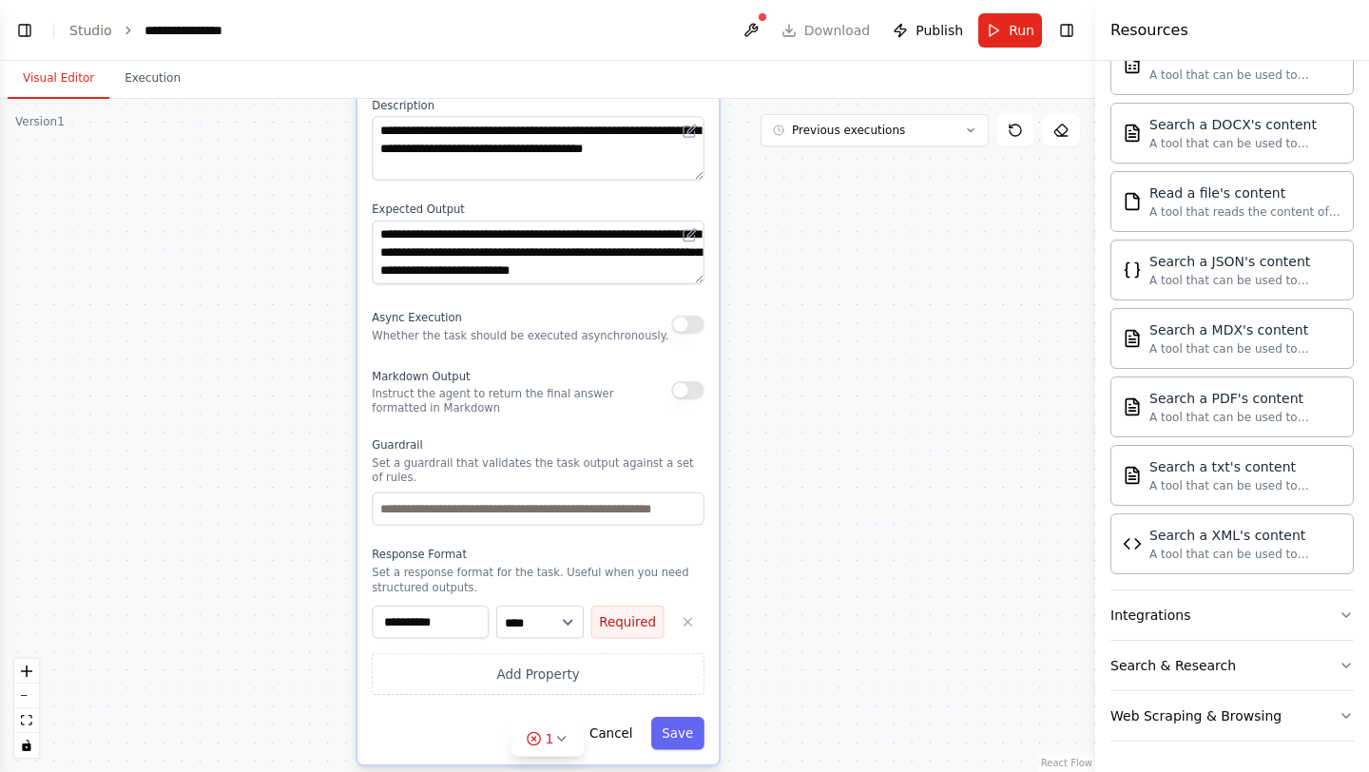
drag, startPoint x: 788, startPoint y: 632, endPoint x: 789, endPoint y: 57, distance: 575.3
click at [789, 57] on main "**********" at bounding box center [547, 386] width 1095 height 772
click at [681, 732] on button "Save" at bounding box center [676, 734] width 53 height 33
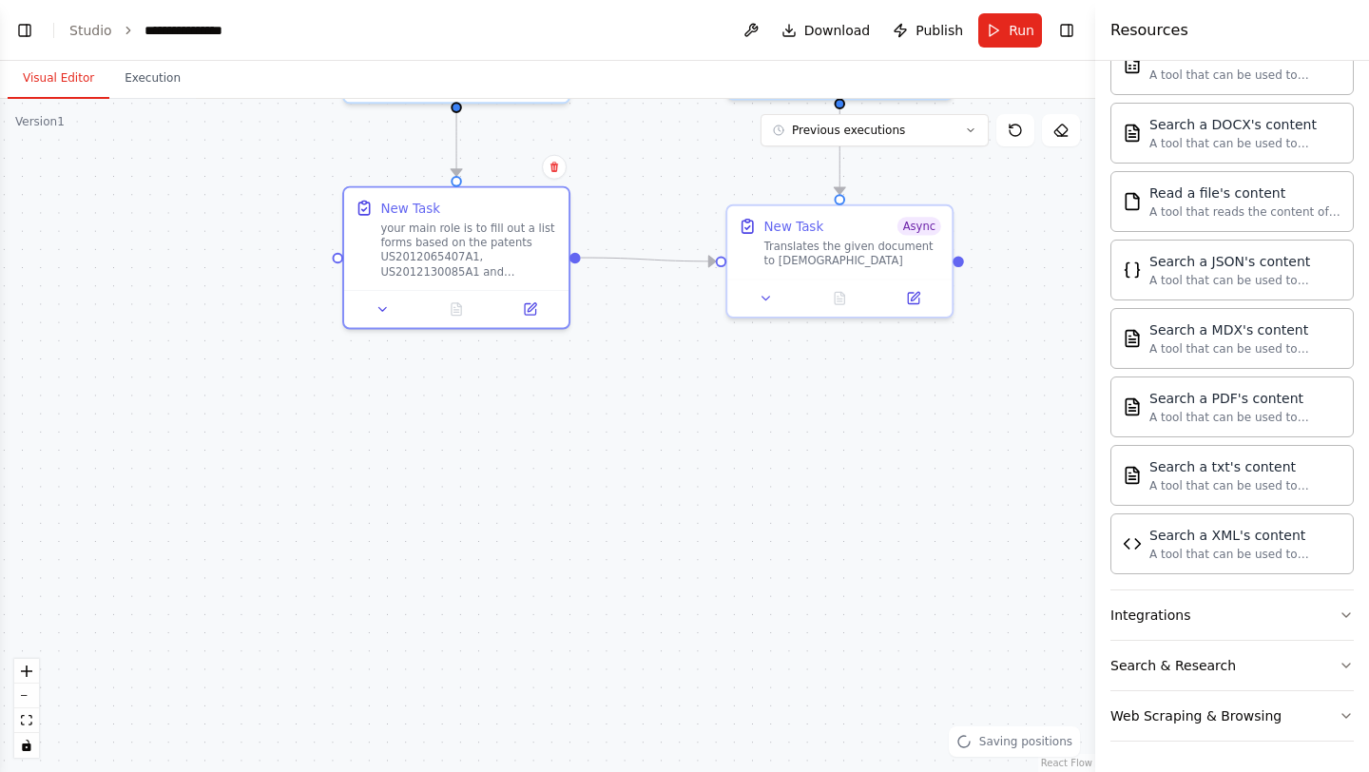
drag, startPoint x: 824, startPoint y: 368, endPoint x: 807, endPoint y: 699, distance: 331.3
click at [807, 700] on div ".deletable-edge-delete-btn { width: 20px; height: 20px; border: 0px solid #ffff…" at bounding box center [547, 435] width 1095 height 673
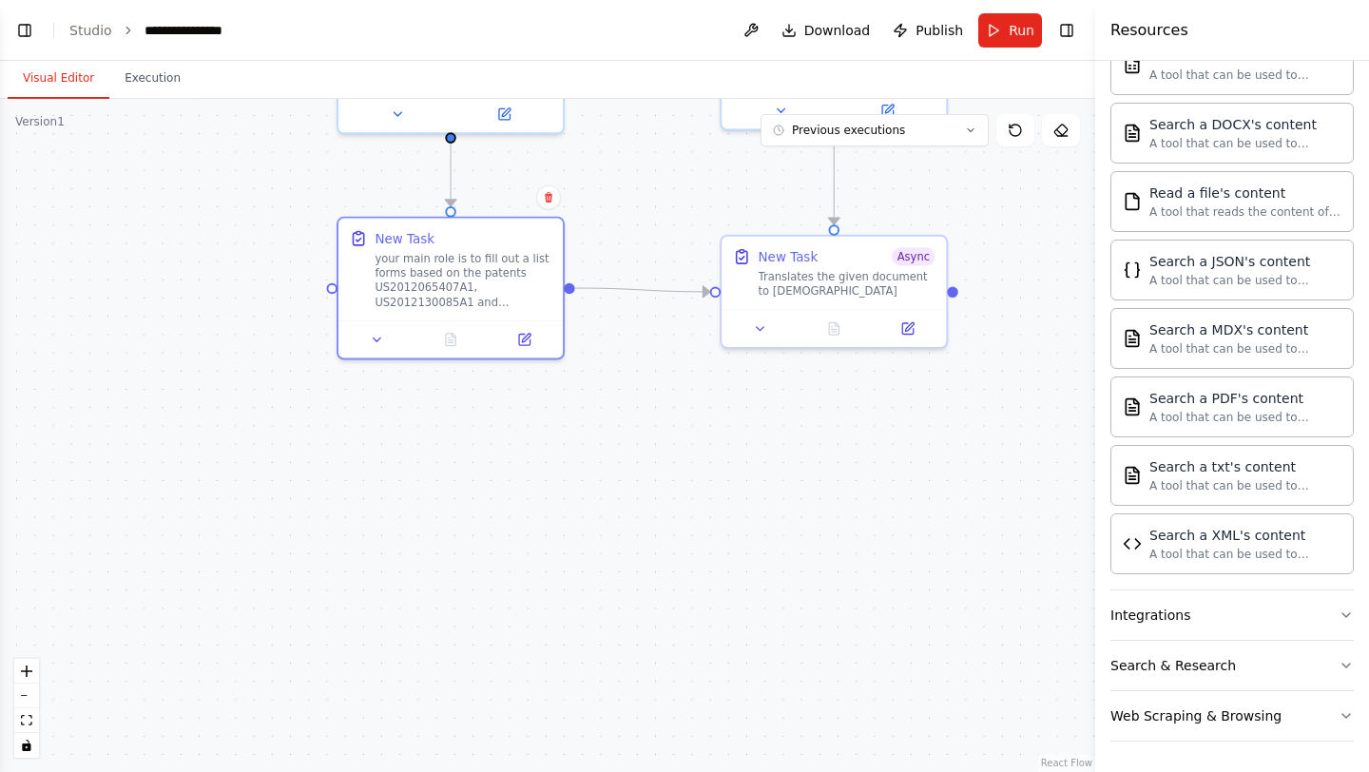
drag, startPoint x: 765, startPoint y: 419, endPoint x: 764, endPoint y: 583, distance: 163.6
click at [764, 584] on div ".deletable-edge-delete-btn { width: 20px; height: 20px; border: 0px solid #ffff…" at bounding box center [547, 435] width 1095 height 673
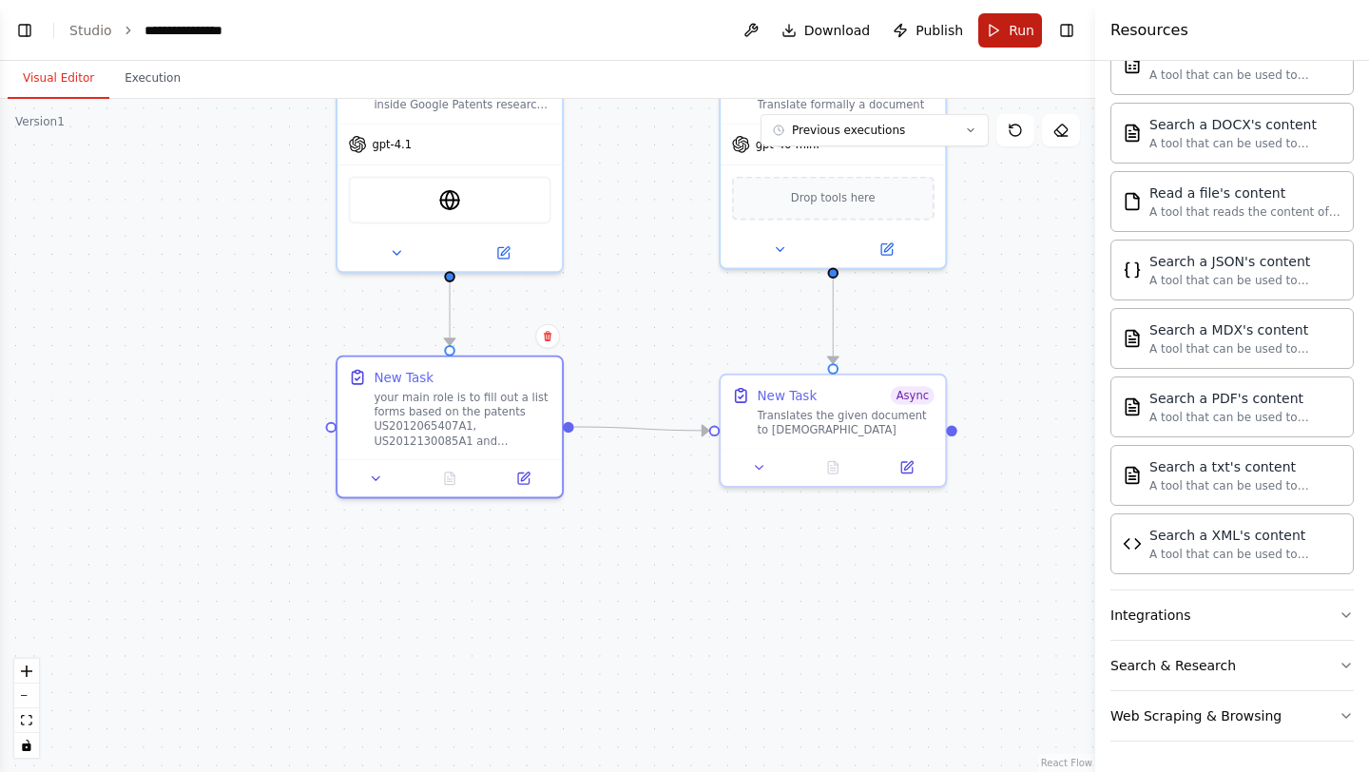
click at [989, 37] on button "Run" at bounding box center [1010, 30] width 64 height 34
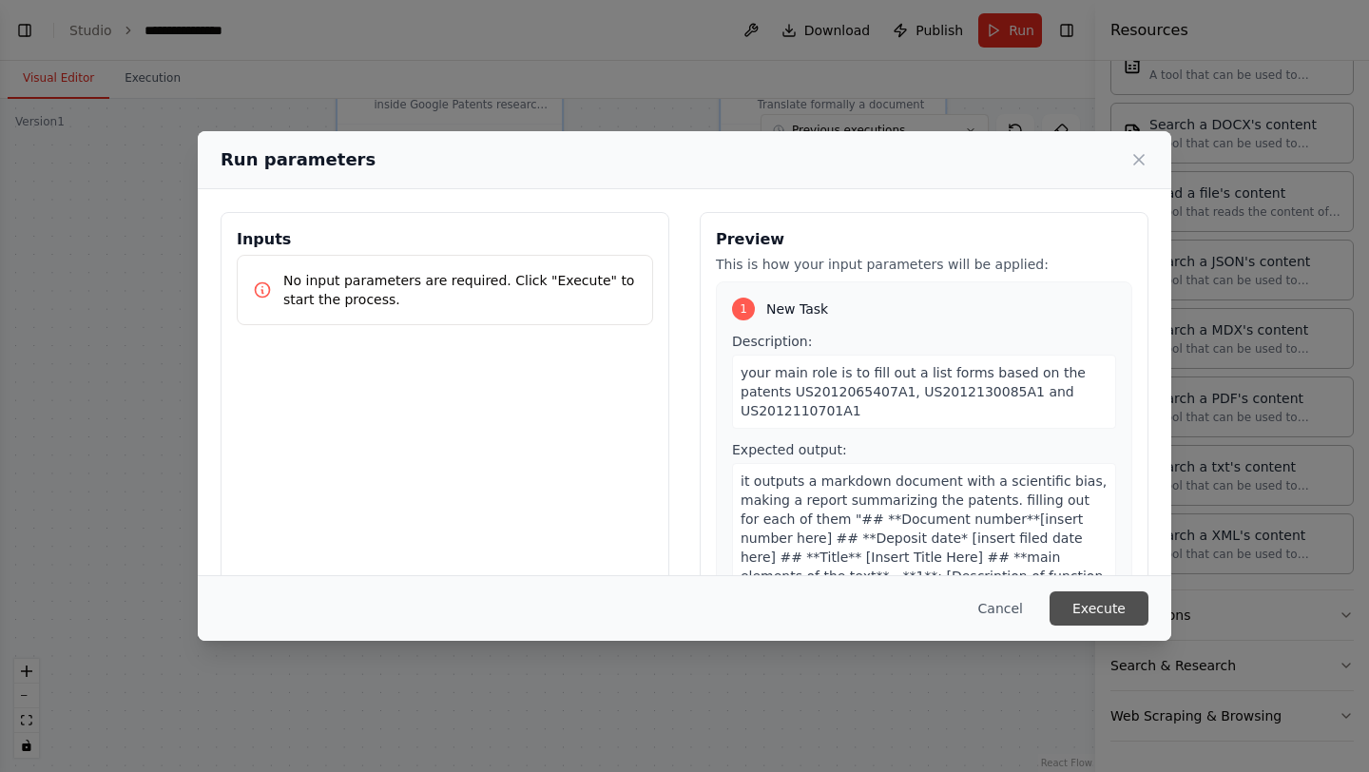
click at [1065, 592] on button "Execute" at bounding box center [1099, 608] width 99 height 34
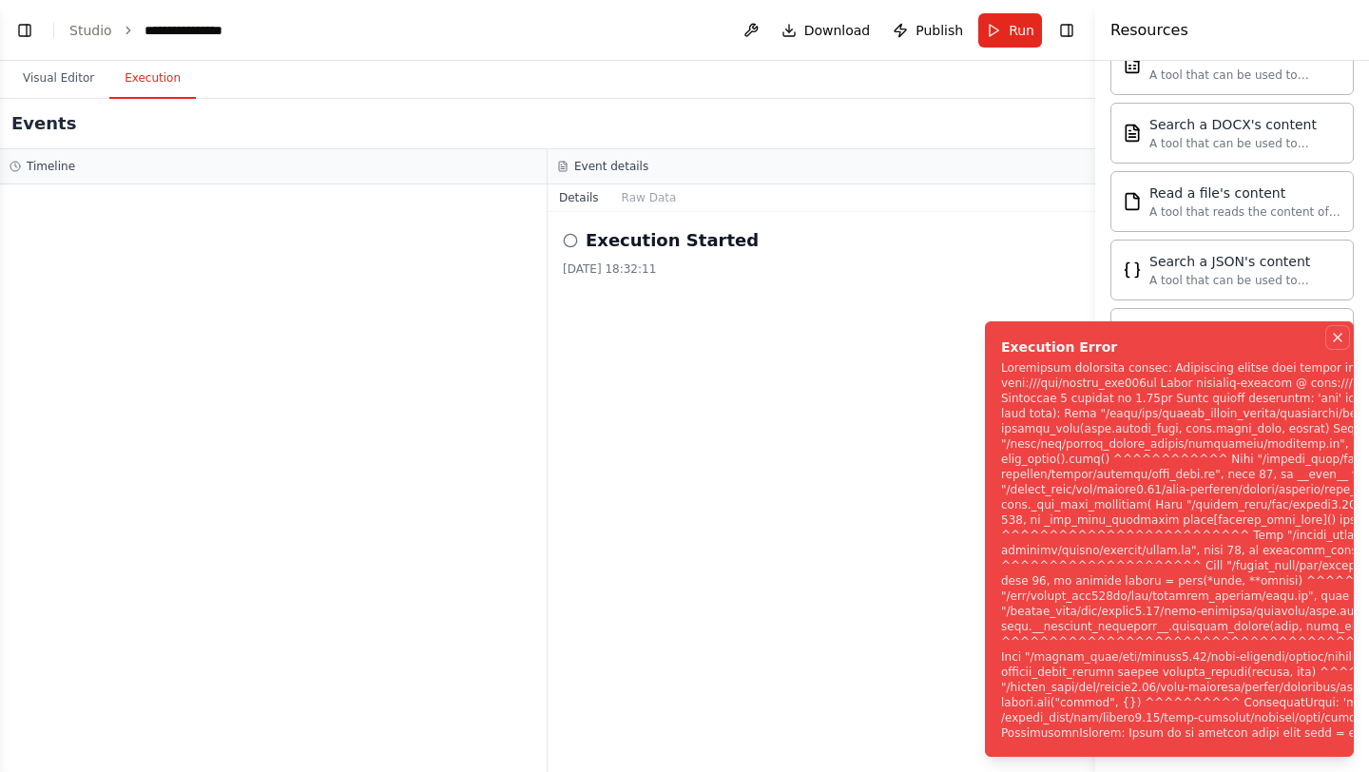
click at [1341, 330] on icon "Notifications (F8)" at bounding box center [1337, 337] width 15 height 15
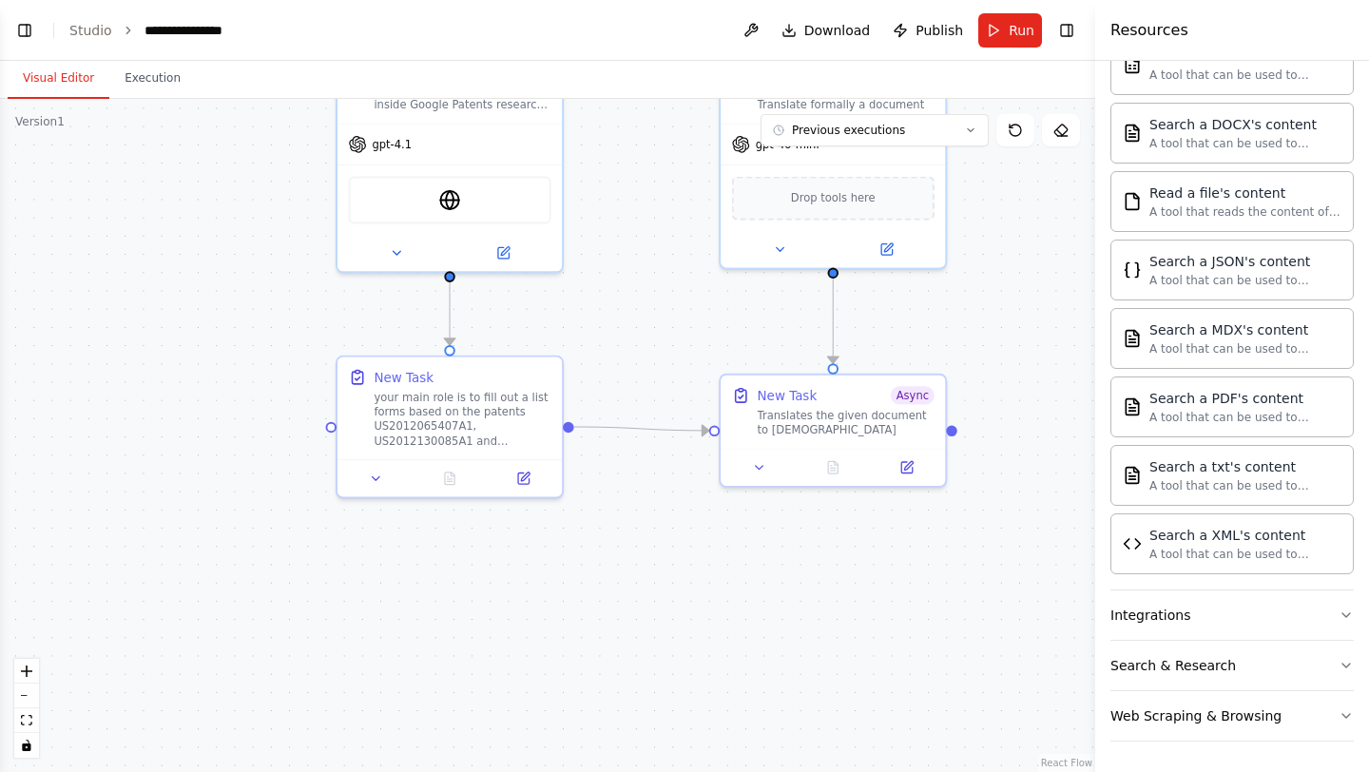
click at [71, 83] on button "Visual Editor" at bounding box center [59, 79] width 102 height 40
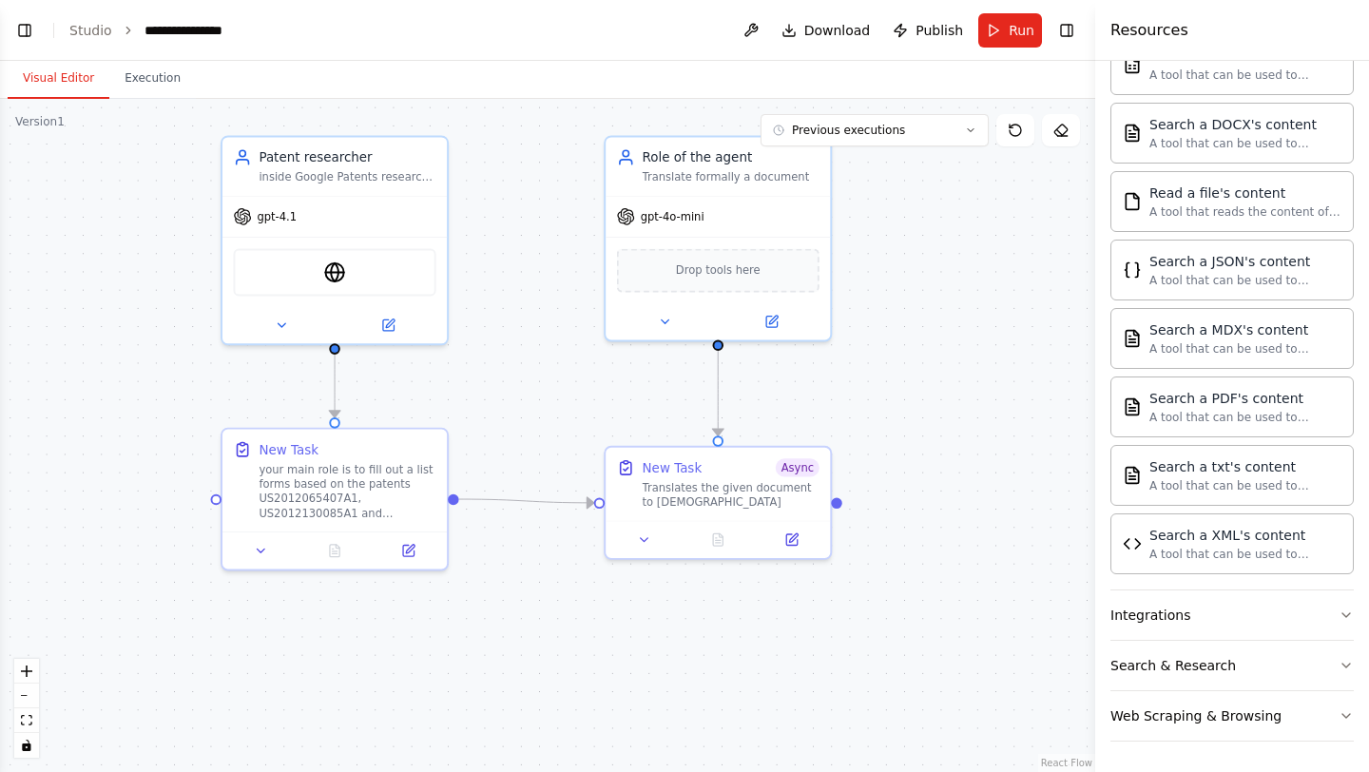
drag, startPoint x: 663, startPoint y: 398, endPoint x: 548, endPoint y: 471, distance: 135.9
click at [548, 471] on div ".deletable-edge-delete-btn { width: 20px; height: 20px; border: 0px solid #ffff…" at bounding box center [547, 435] width 1095 height 673
click at [682, 498] on div "Translates the given document to [DEMOGRAPHIC_DATA]" at bounding box center [731, 491] width 177 height 29
click at [794, 465] on span "Async" at bounding box center [798, 464] width 44 height 18
click at [644, 544] on button at bounding box center [644, 536] width 63 height 22
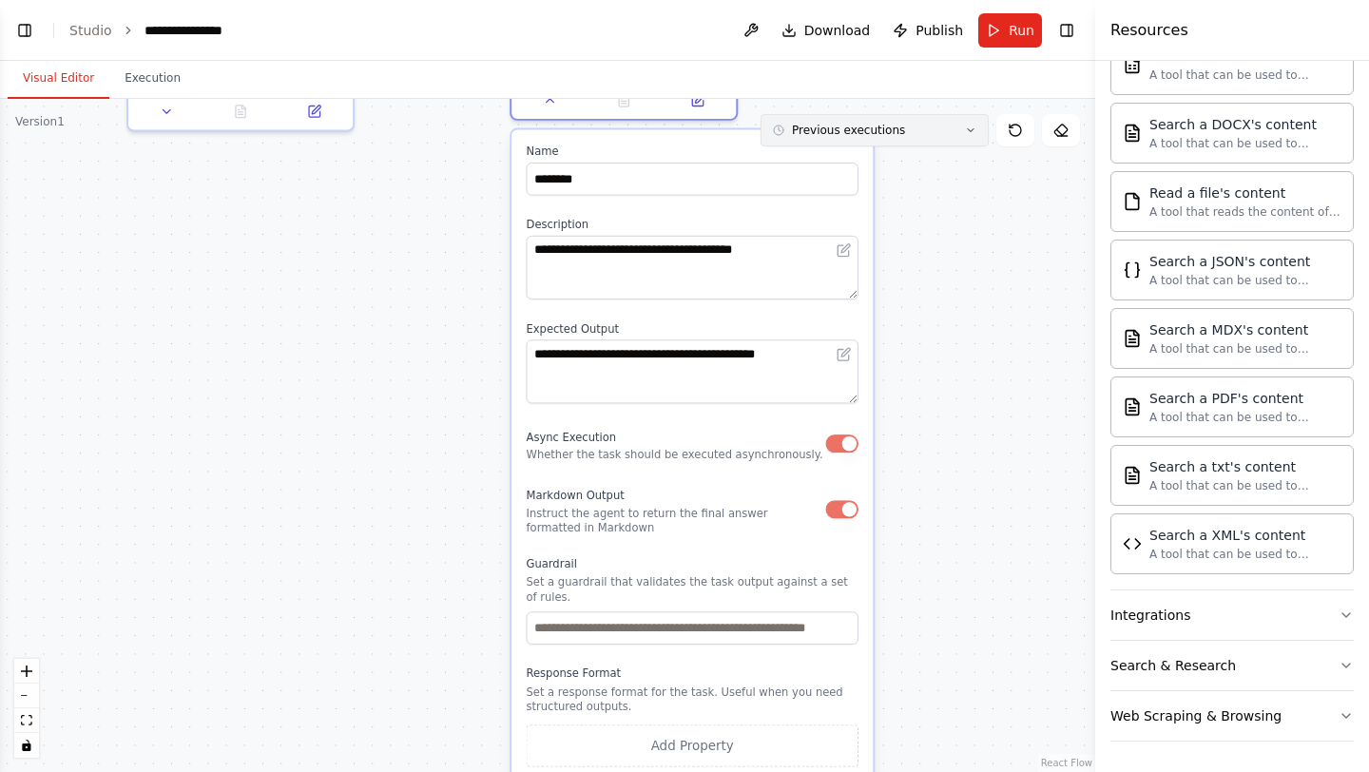
drag, startPoint x: 971, startPoint y: 570, endPoint x: 875, endPoint y: 129, distance: 450.6
click at [875, 129] on div "Version 1 Previous executions Show Tools Hide Agents .deletable-edge-delete-btn…" at bounding box center [547, 435] width 1095 height 673
click at [848, 453] on div "Async Execution Whether the task should be executed asynchronously." at bounding box center [691, 443] width 332 height 36
click at [845, 445] on button "button" at bounding box center [839, 443] width 33 height 18
click at [839, 446] on button "button" at bounding box center [839, 443] width 33 height 18
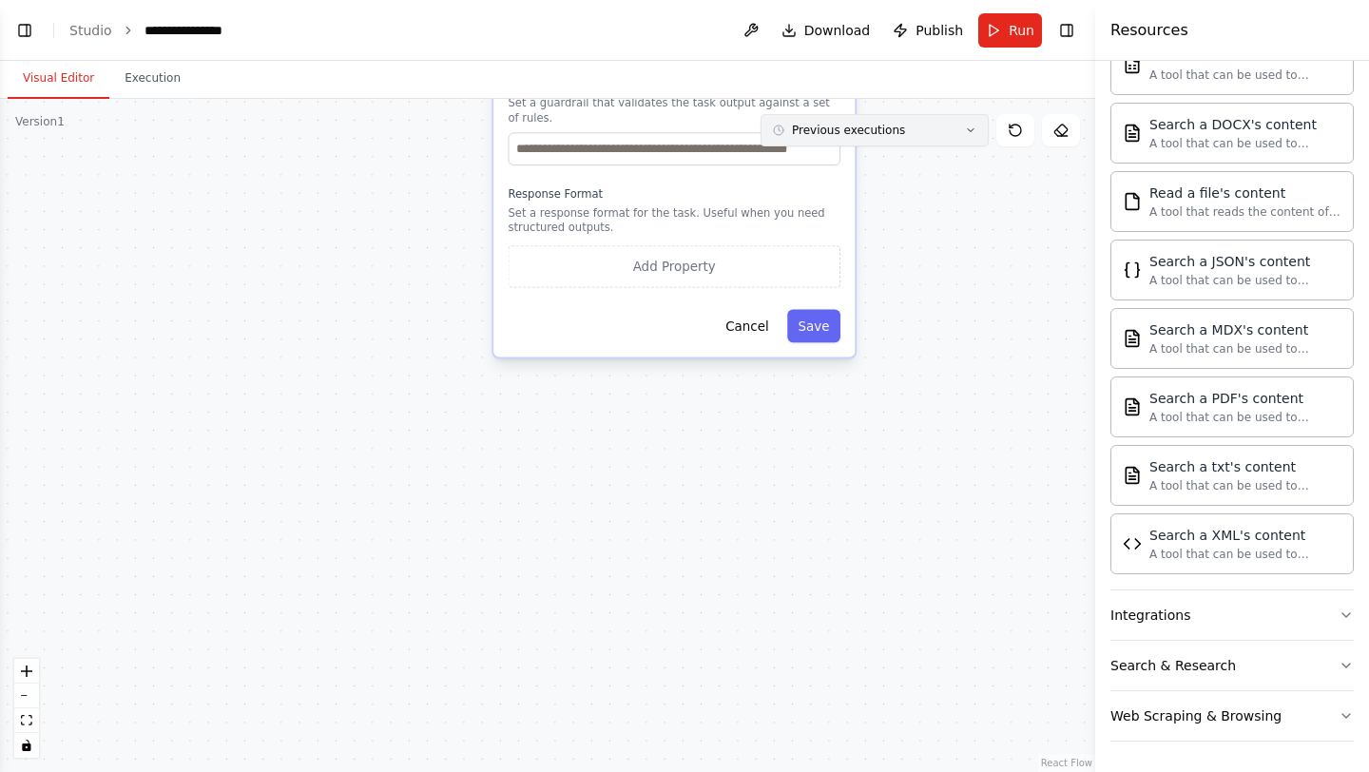
drag, startPoint x: 923, startPoint y: 590, endPoint x: 907, endPoint y: 117, distance: 473.8
click at [907, 117] on div "Version 1 Previous executions Show Tools Hide Agents .deletable-edge-delete-btn…" at bounding box center [547, 435] width 1095 height 673
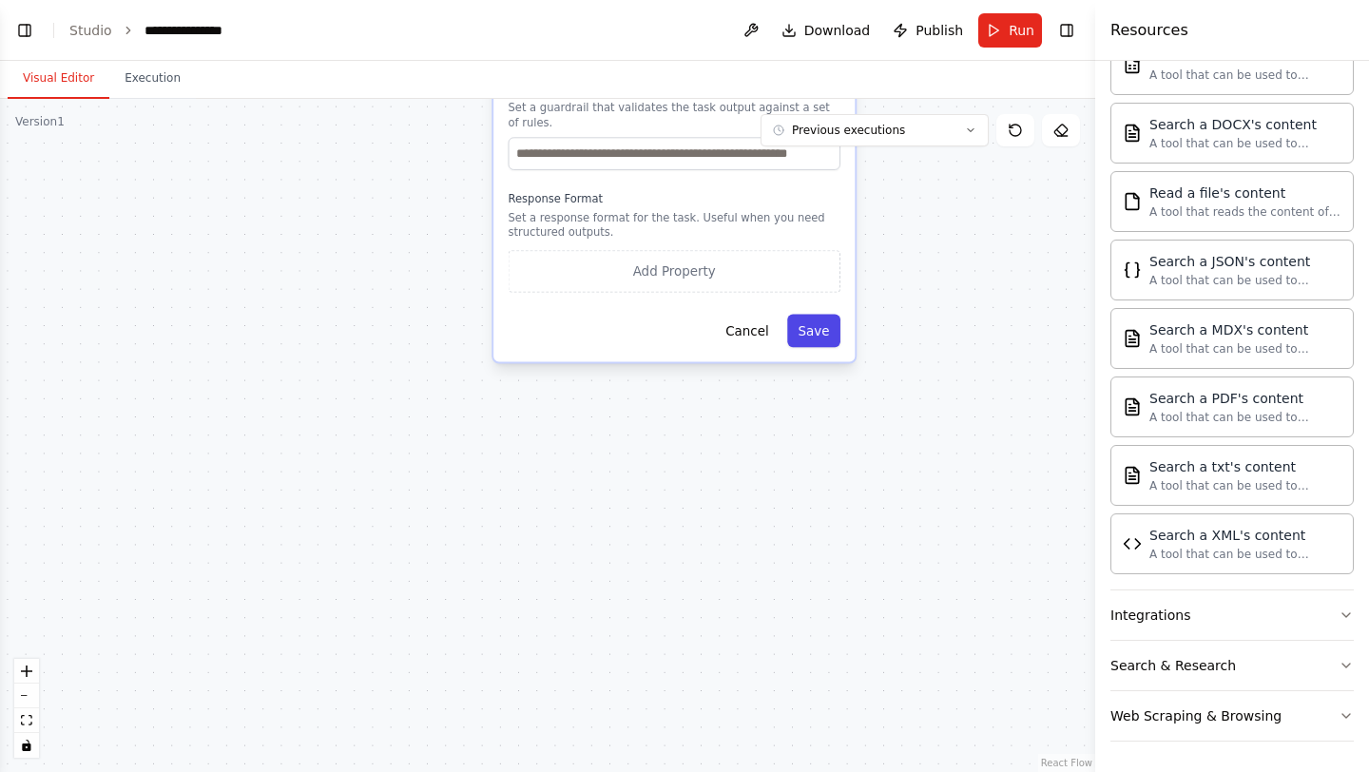
click at [819, 329] on button "Save" at bounding box center [813, 331] width 53 height 33
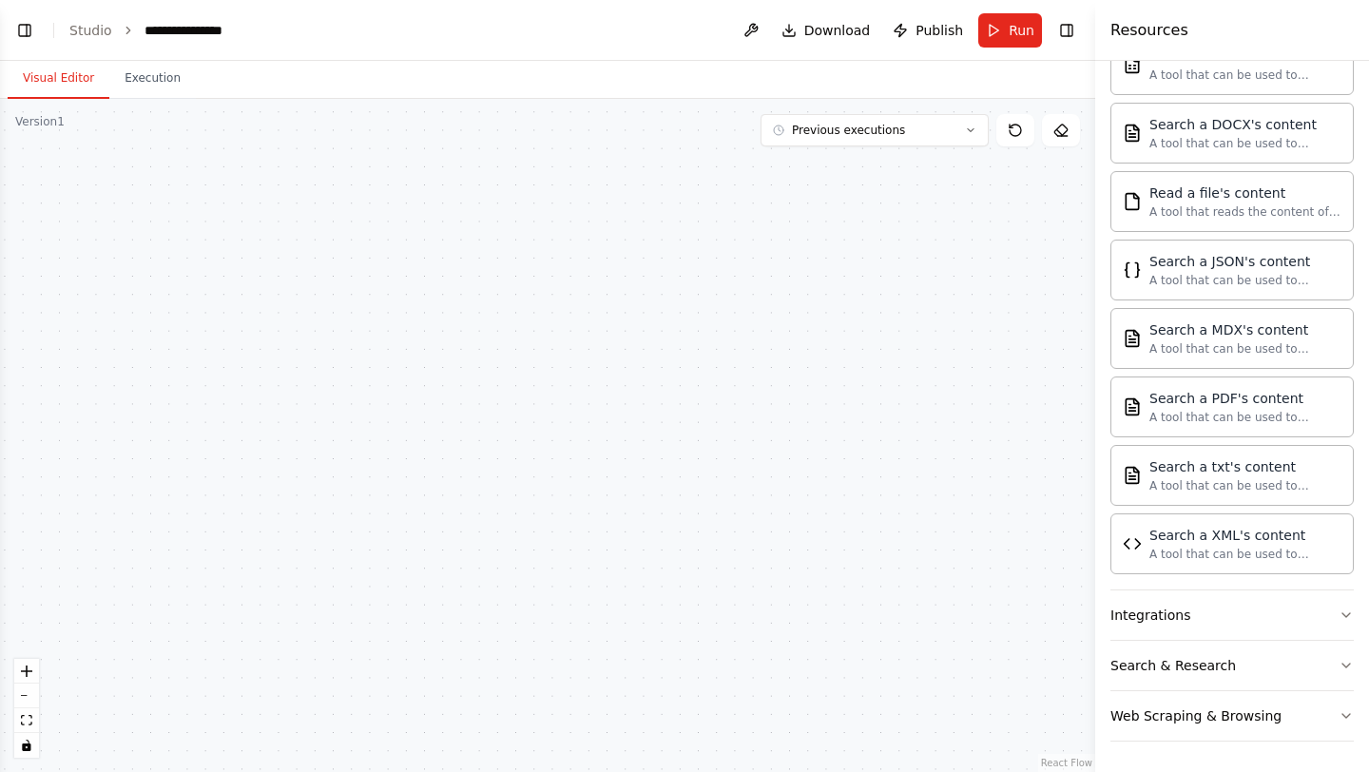
drag, startPoint x: 824, startPoint y: 201, endPoint x: 821, endPoint y: 552, distance: 351.8
click at [820, 552] on div ".deletable-edge-delete-btn { width: 20px; height: 20px; border: 0px solid #ffff…" at bounding box center [547, 435] width 1095 height 673
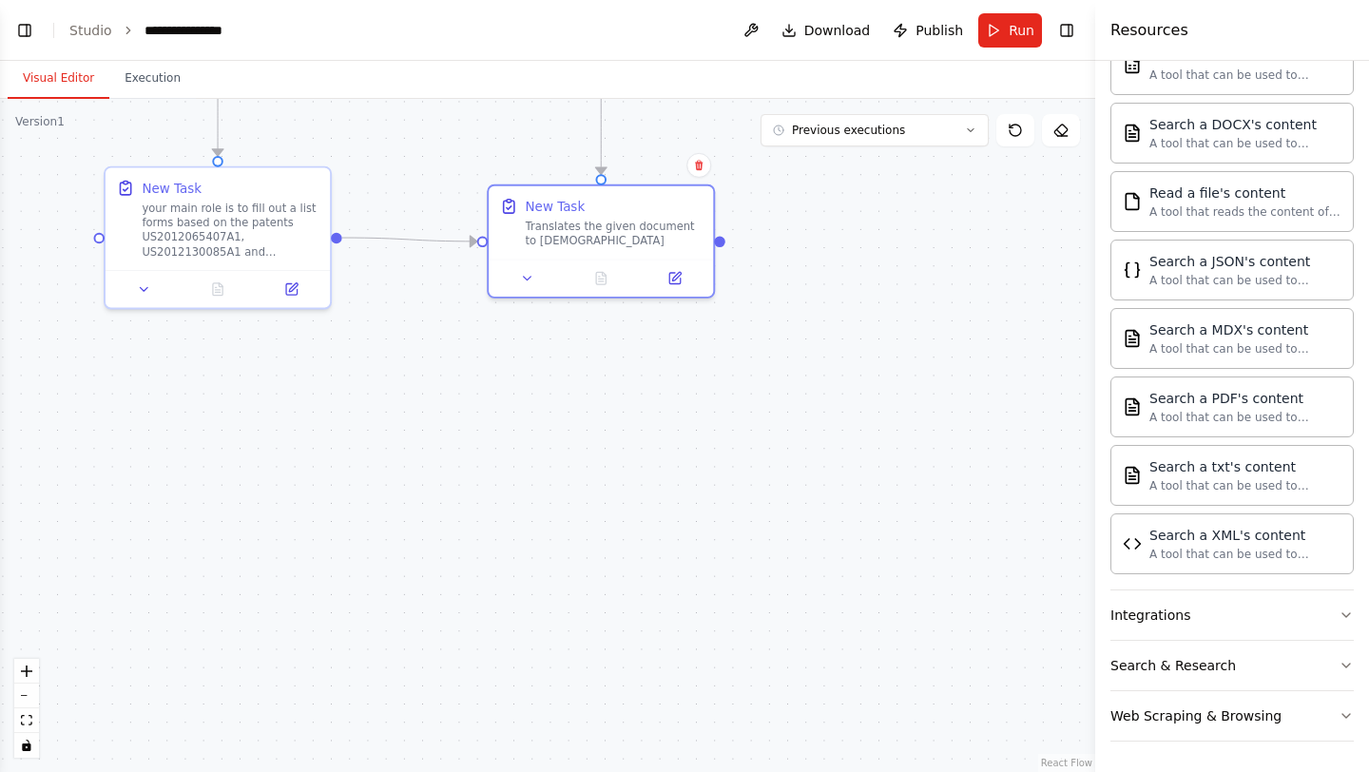
drag, startPoint x: 844, startPoint y: 238, endPoint x: 845, endPoint y: 538, distance: 300.5
click at [845, 539] on div ".deletable-edge-delete-btn { width: 20px; height: 20px; border: 0px solid #ffff…" at bounding box center [547, 435] width 1095 height 673
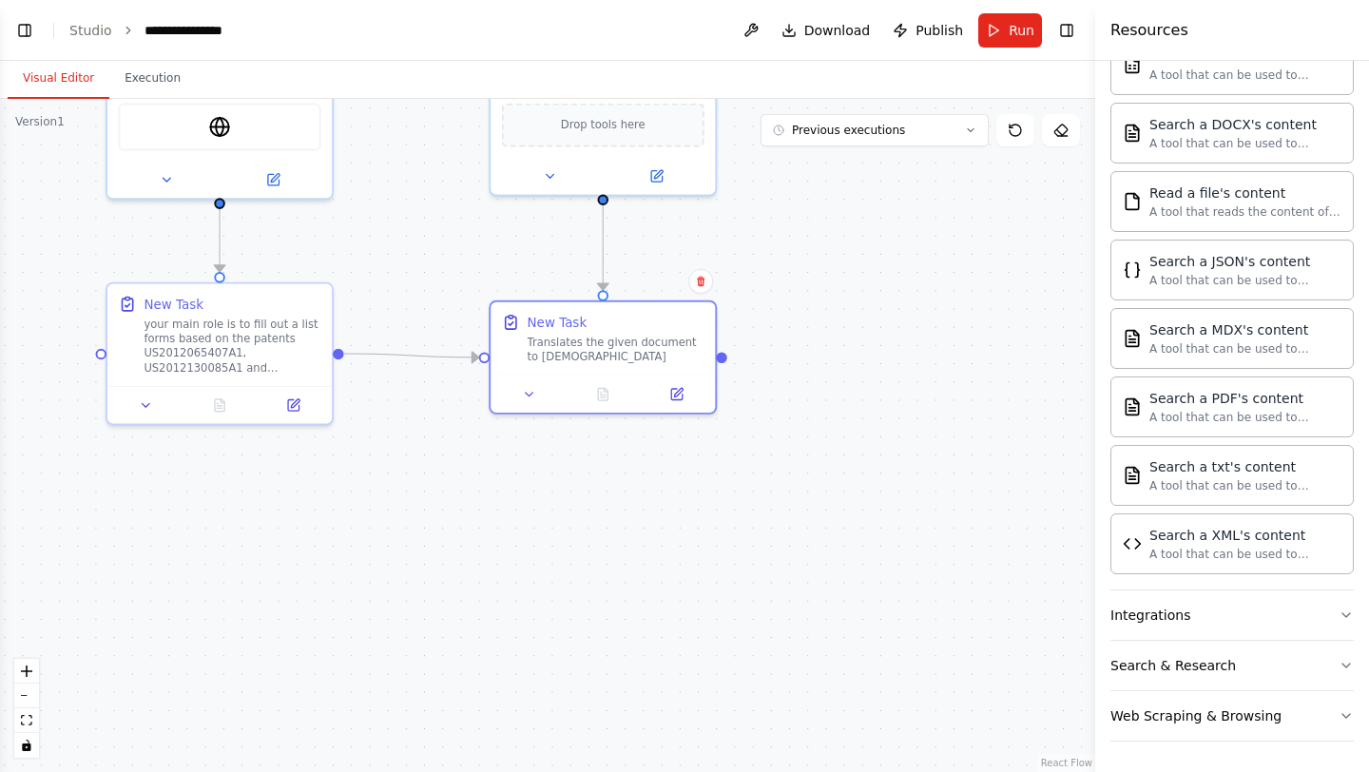
drag, startPoint x: 861, startPoint y: 299, endPoint x: 863, endPoint y: 415, distance: 116.0
click at [863, 415] on div ".deletable-edge-delete-btn { width: 20px; height: 20px; border: 0px solid #ffff…" at bounding box center [547, 435] width 1095 height 673
click at [517, 397] on button at bounding box center [530, 390] width 63 height 22
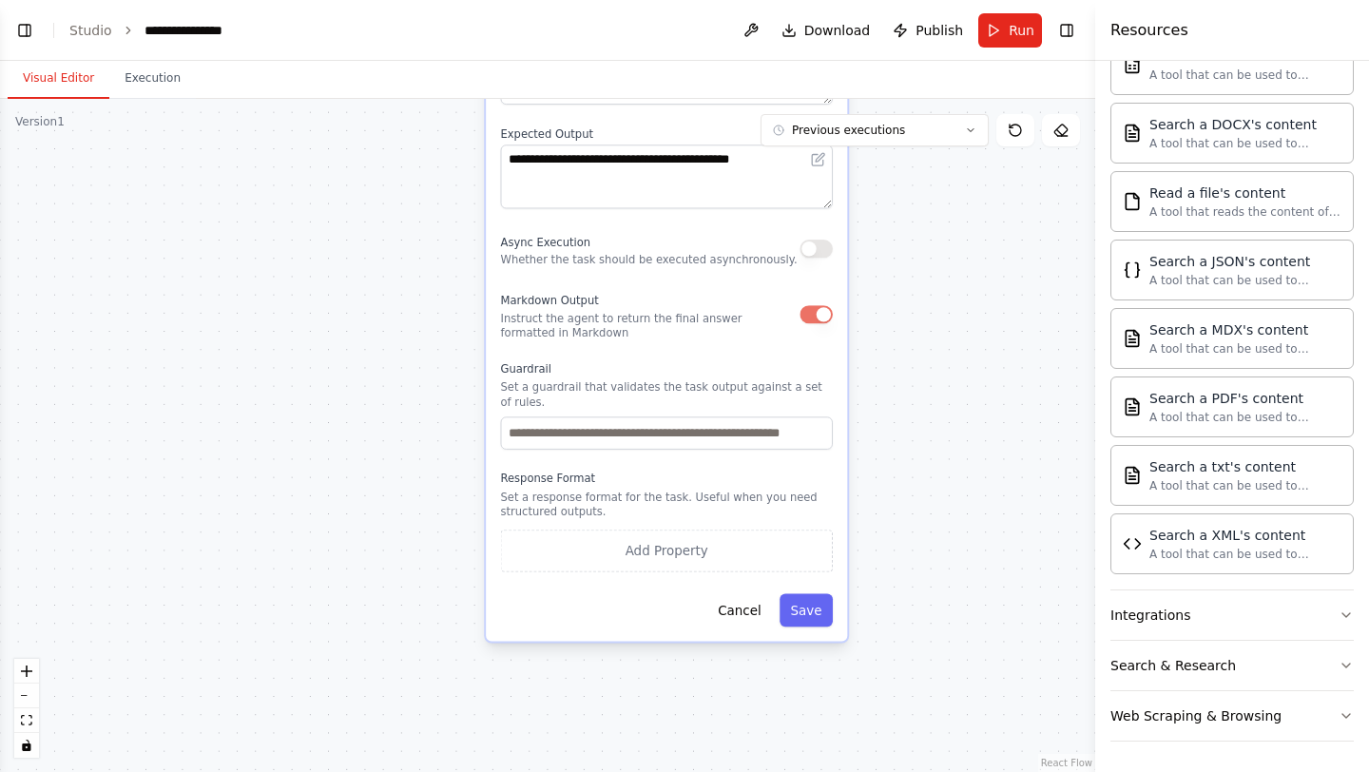
drag, startPoint x: 935, startPoint y: 472, endPoint x: 929, endPoint y: -15, distance: 486.9
click at [929, 0] on html "**********" at bounding box center [684, 386] width 1369 height 772
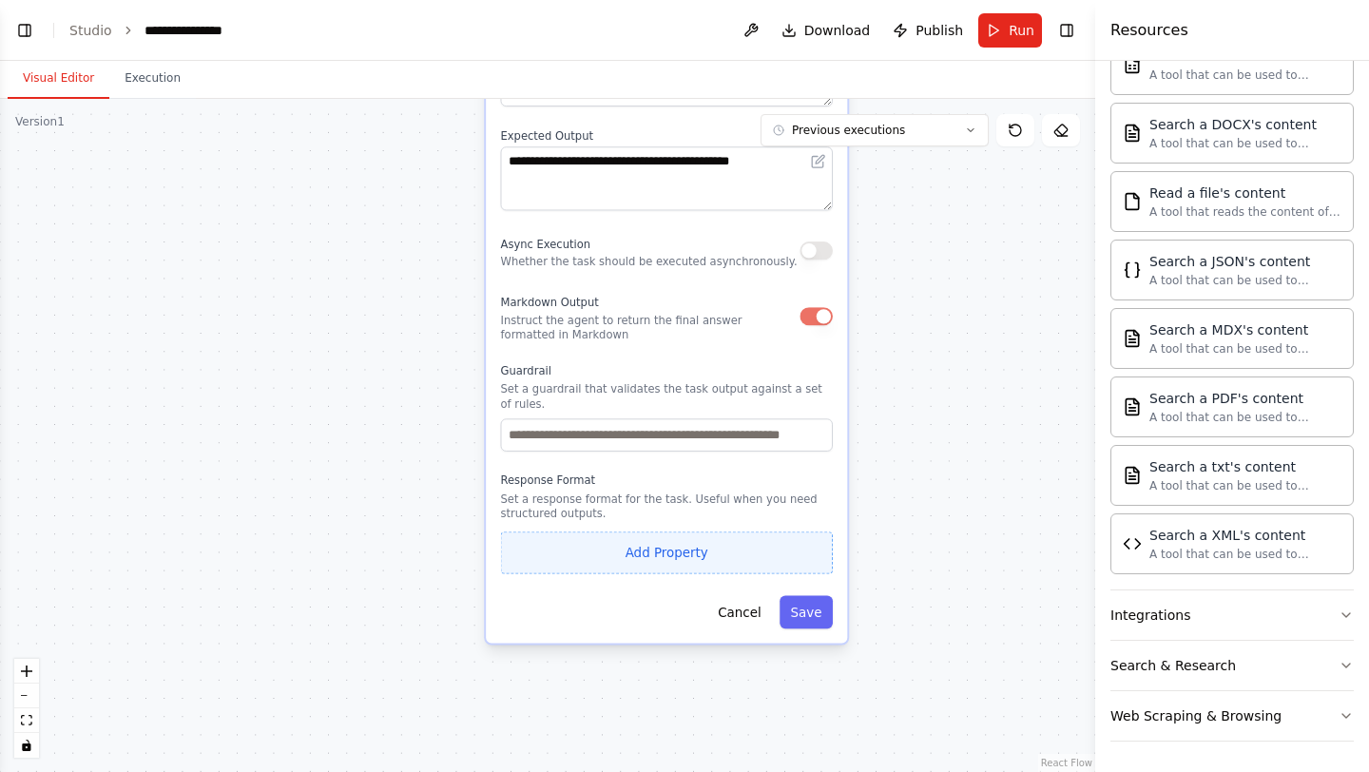
click at [727, 536] on button "Add Property" at bounding box center [667, 553] width 332 height 42
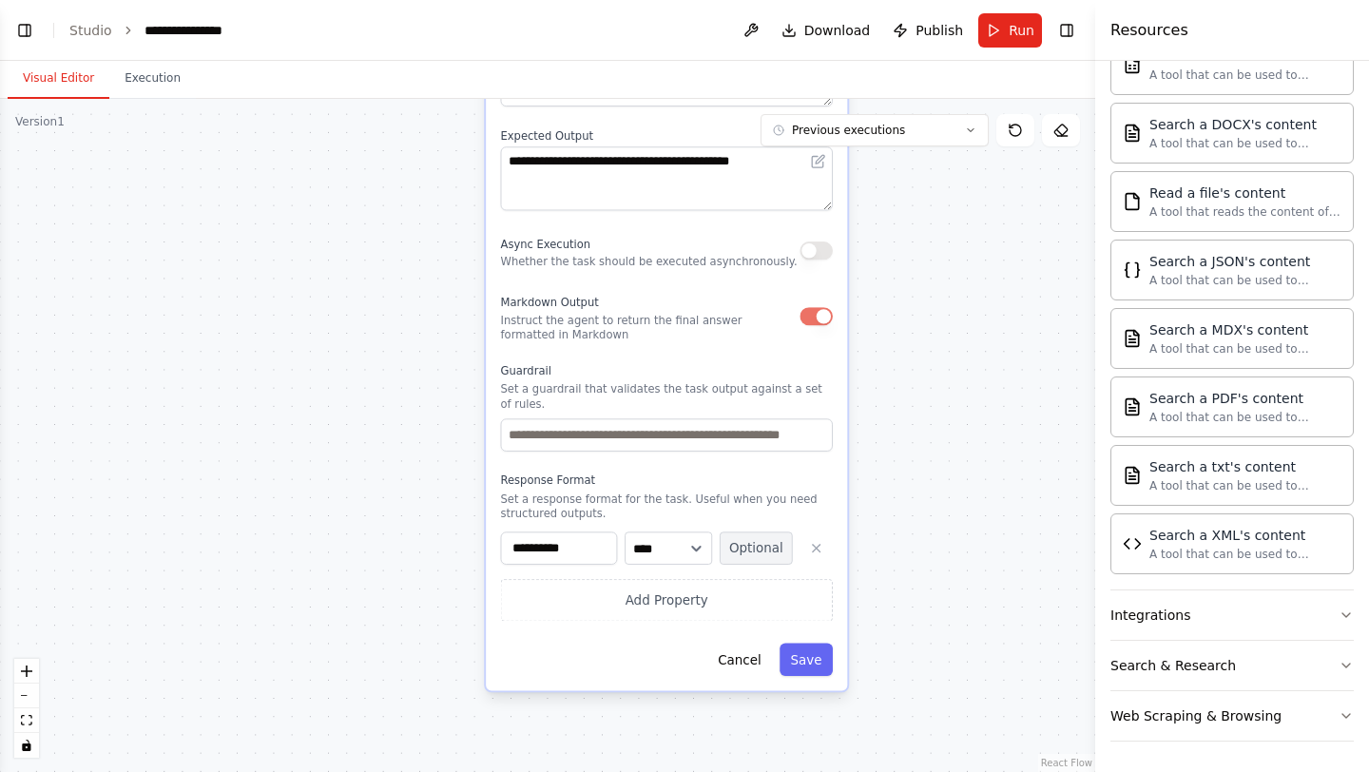
click at [762, 547] on button "Optional" at bounding box center [756, 548] width 73 height 33
click at [813, 657] on button "Save" at bounding box center [806, 659] width 53 height 33
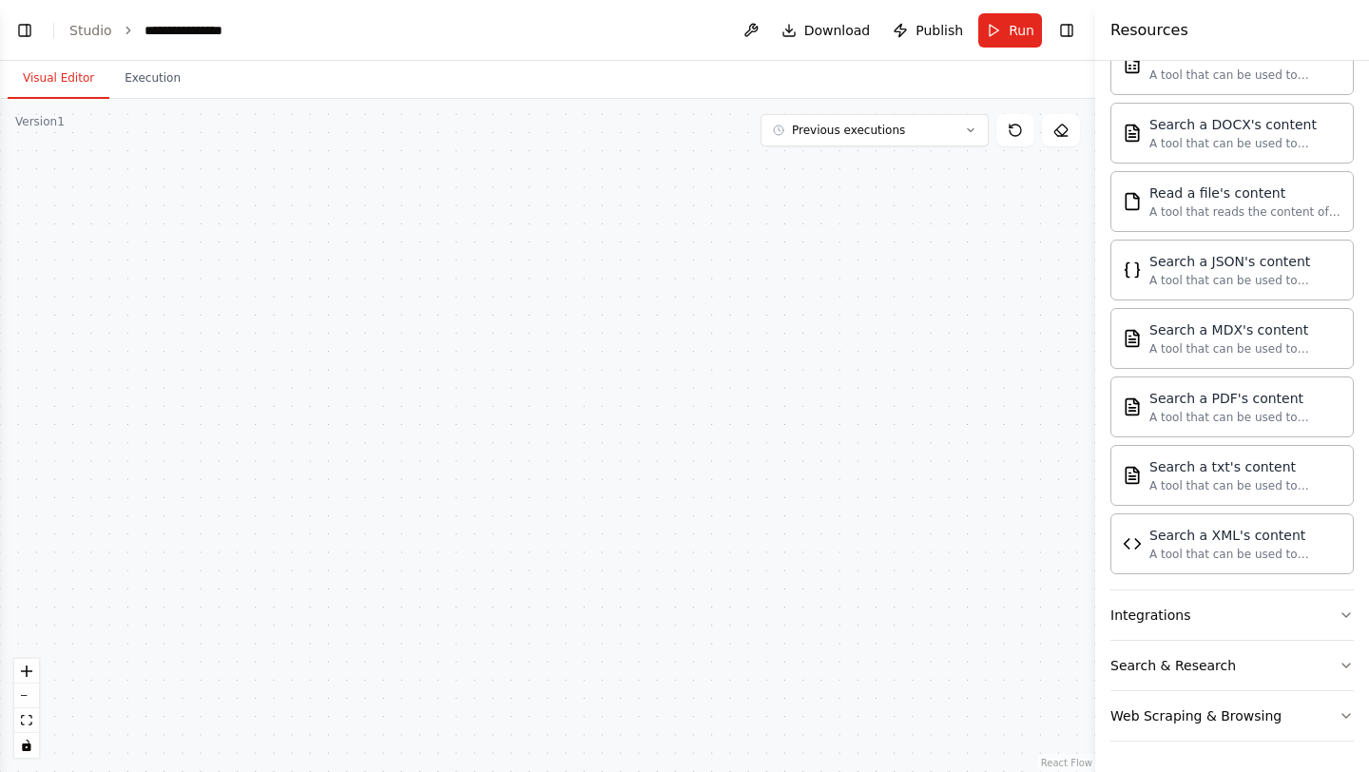
click at [1025, 53] on header "**********" at bounding box center [547, 30] width 1095 height 61
click at [1017, 21] on span "Run" at bounding box center [1022, 30] width 26 height 19
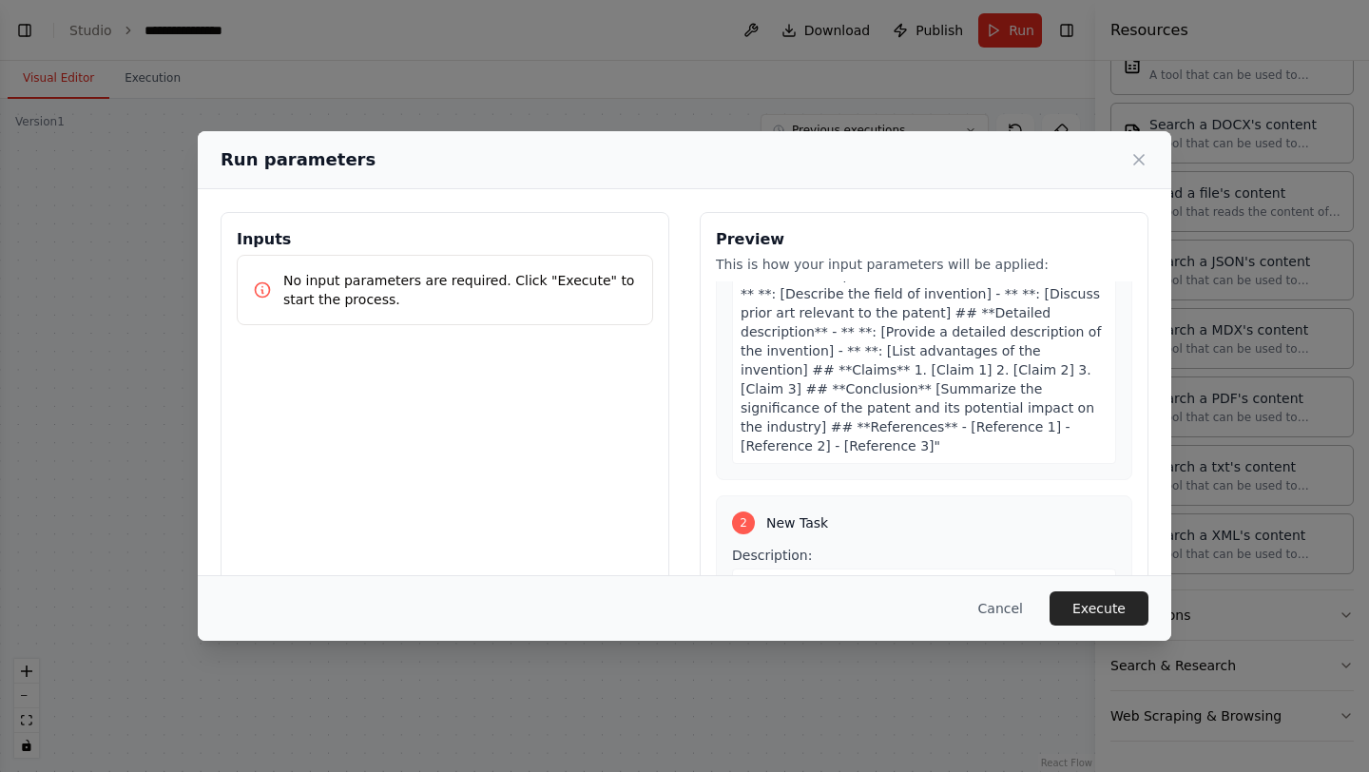
scroll to position [365, 0]
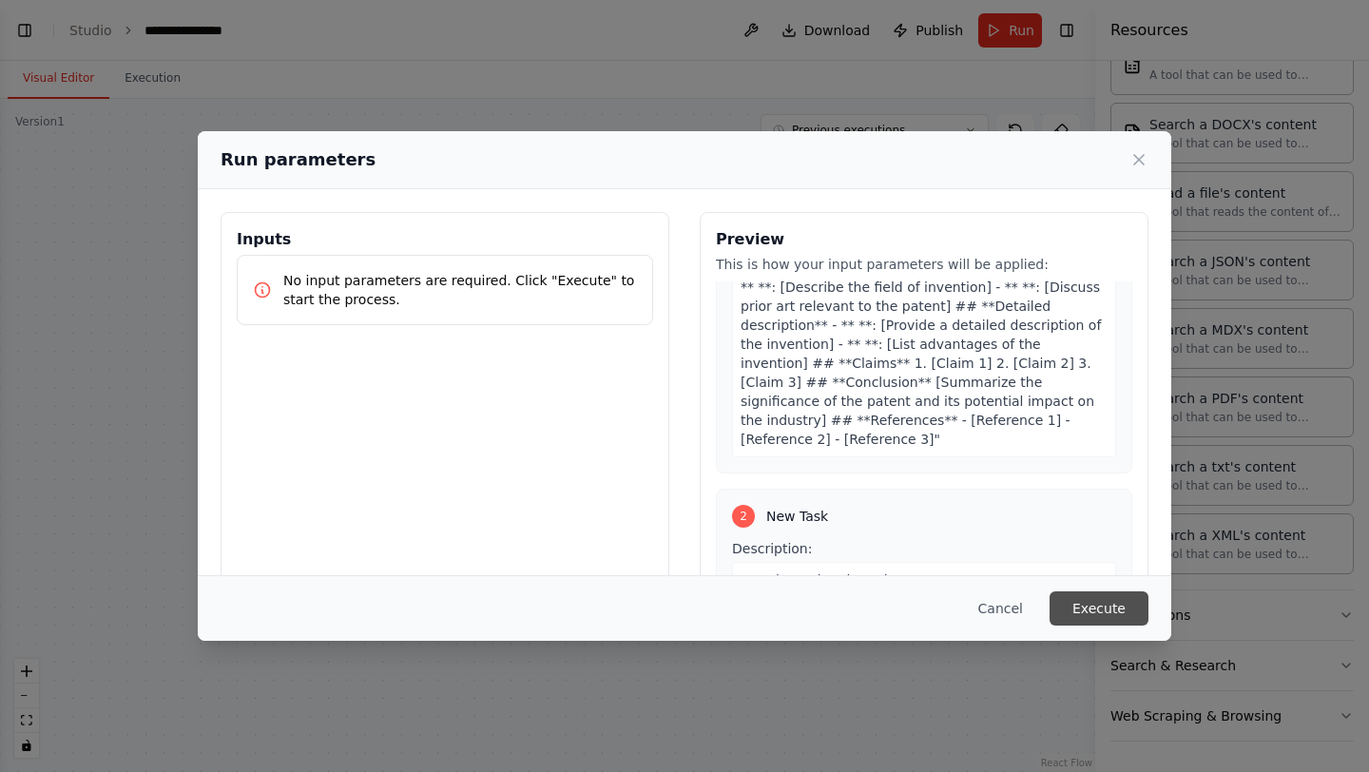
click at [1102, 602] on button "Execute" at bounding box center [1099, 608] width 99 height 34
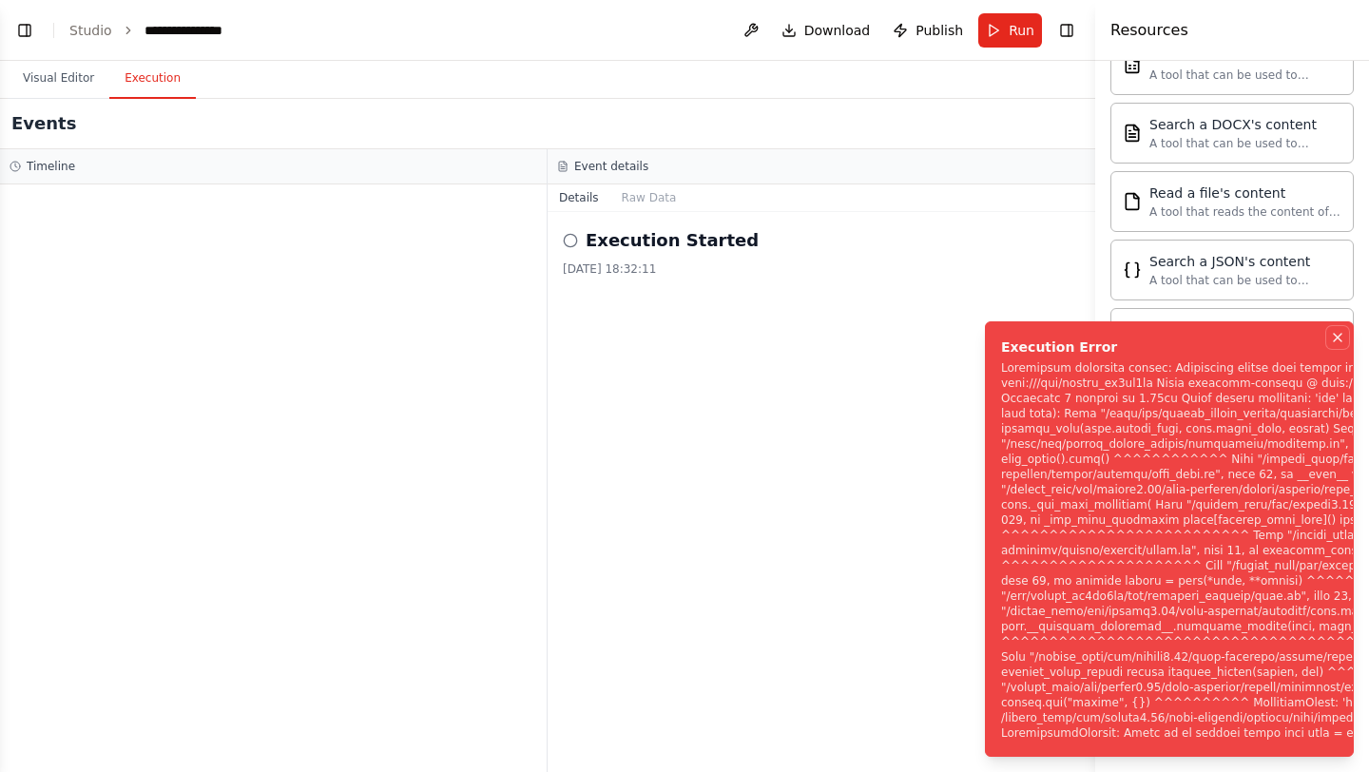
click at [1337, 334] on icon "Notifications (F8)" at bounding box center [1338, 338] width 8 height 8
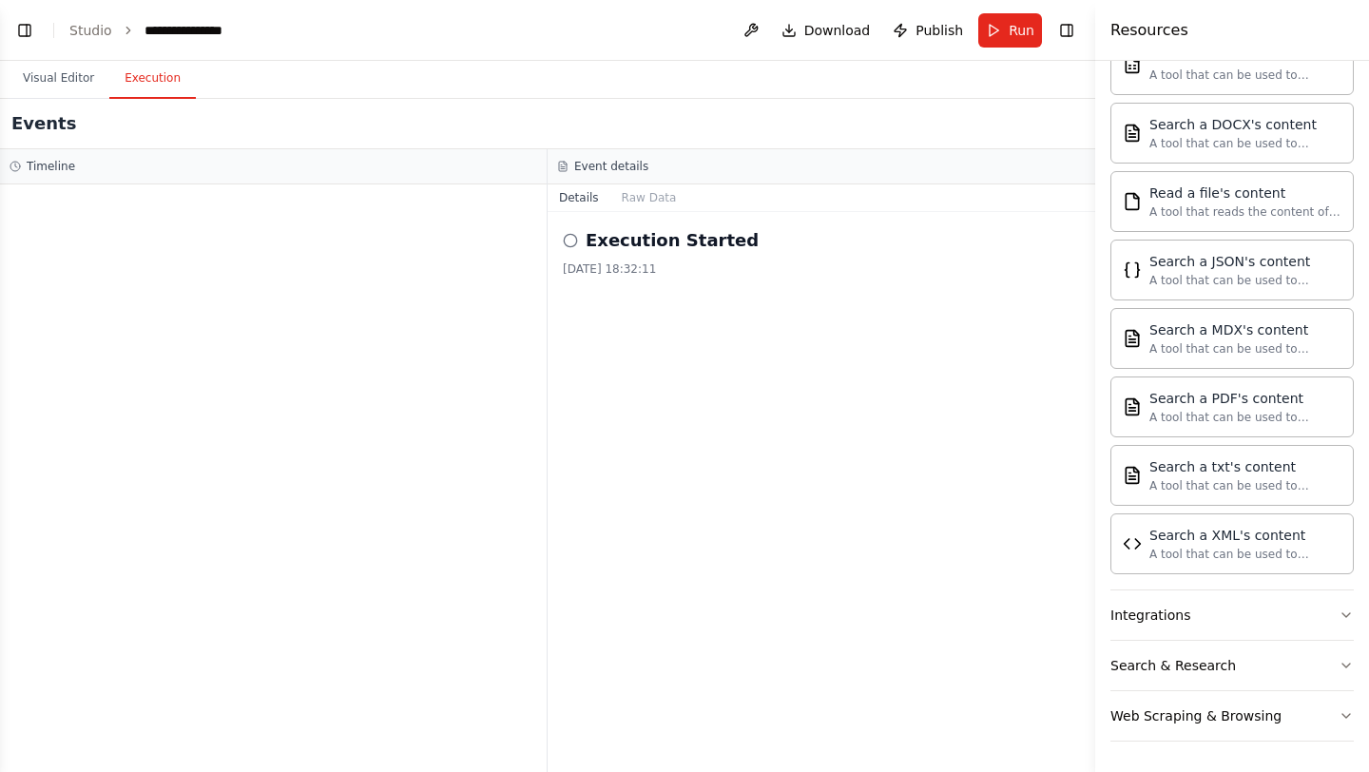
click at [67, 18] on header "**********" at bounding box center [547, 30] width 1095 height 61
click at [62, 78] on button "Visual Editor" at bounding box center [59, 79] width 102 height 40
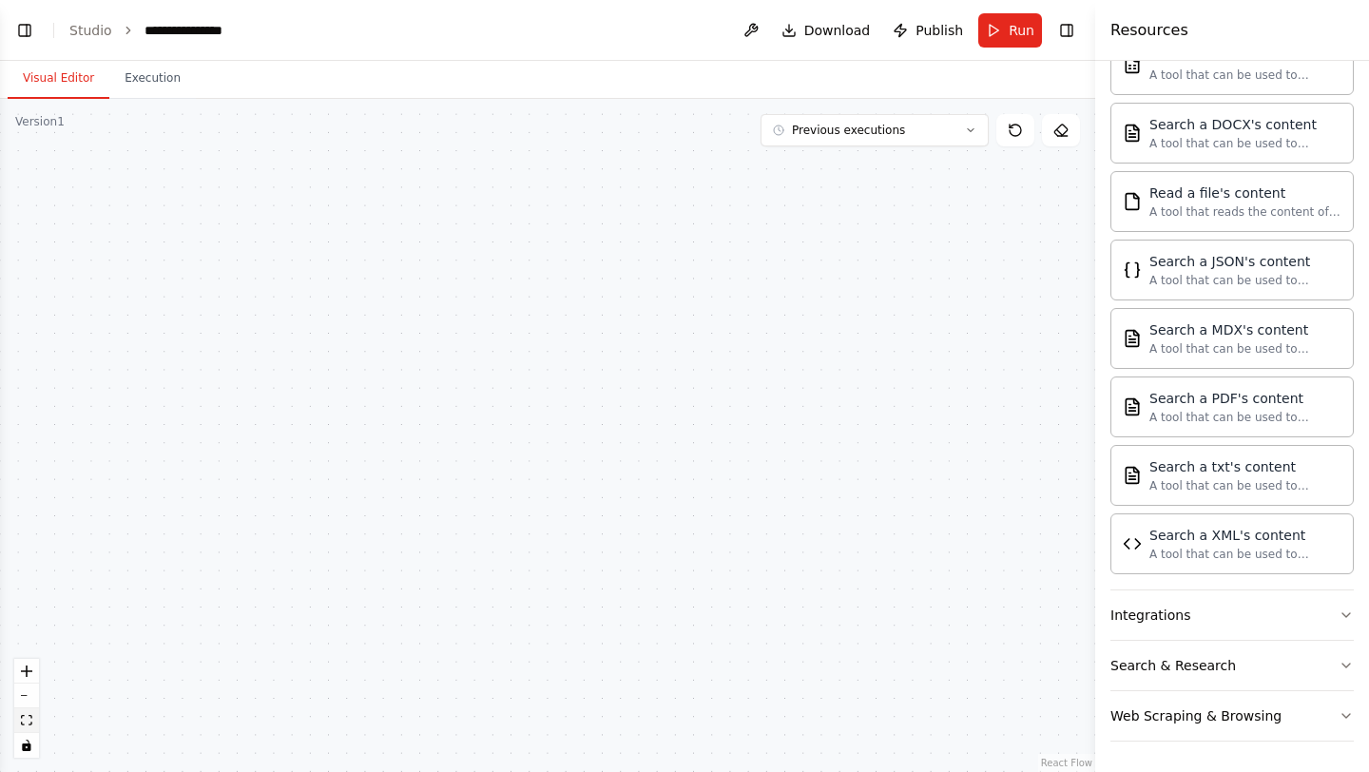
click at [24, 721] on icon "fit view" at bounding box center [26, 720] width 11 height 10
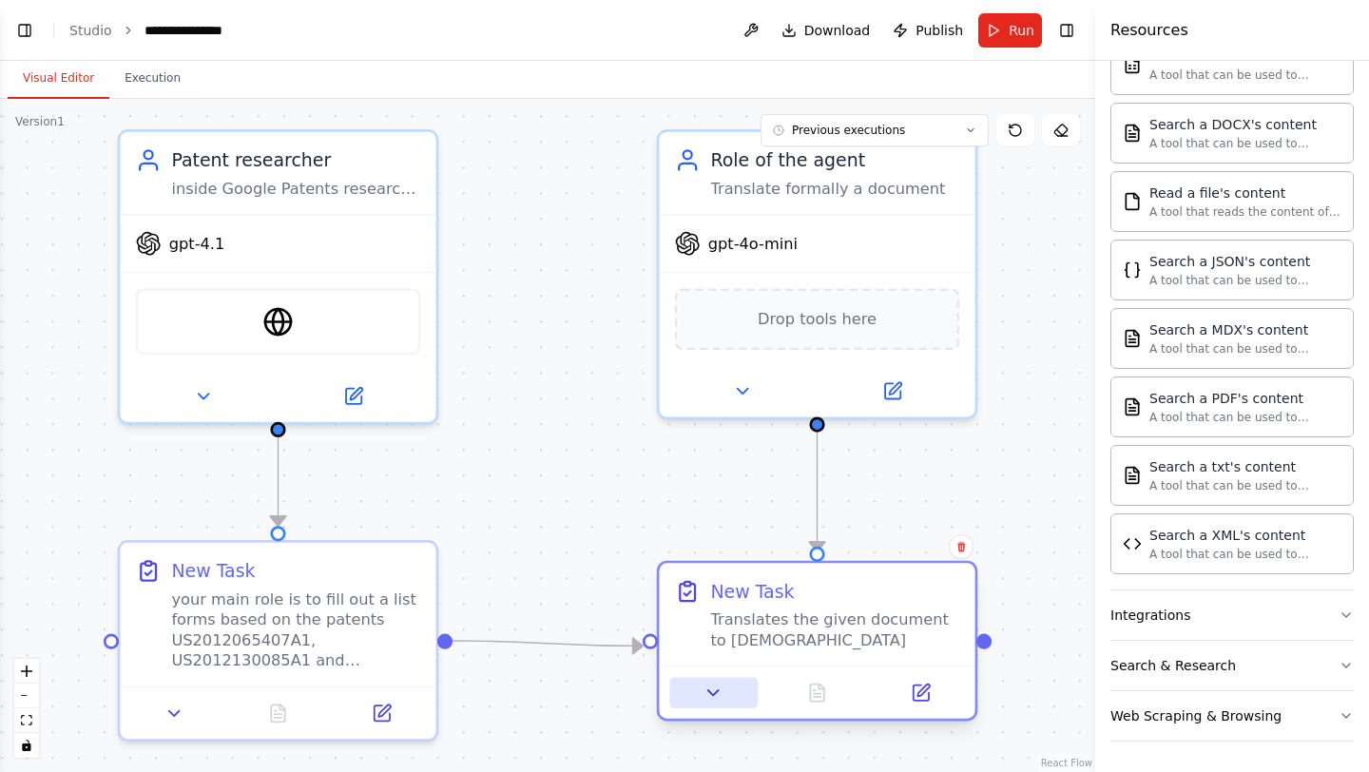
click at [706, 695] on icon at bounding box center [714, 693] width 21 height 21
click at [706, 692] on icon at bounding box center [714, 693] width 21 height 21
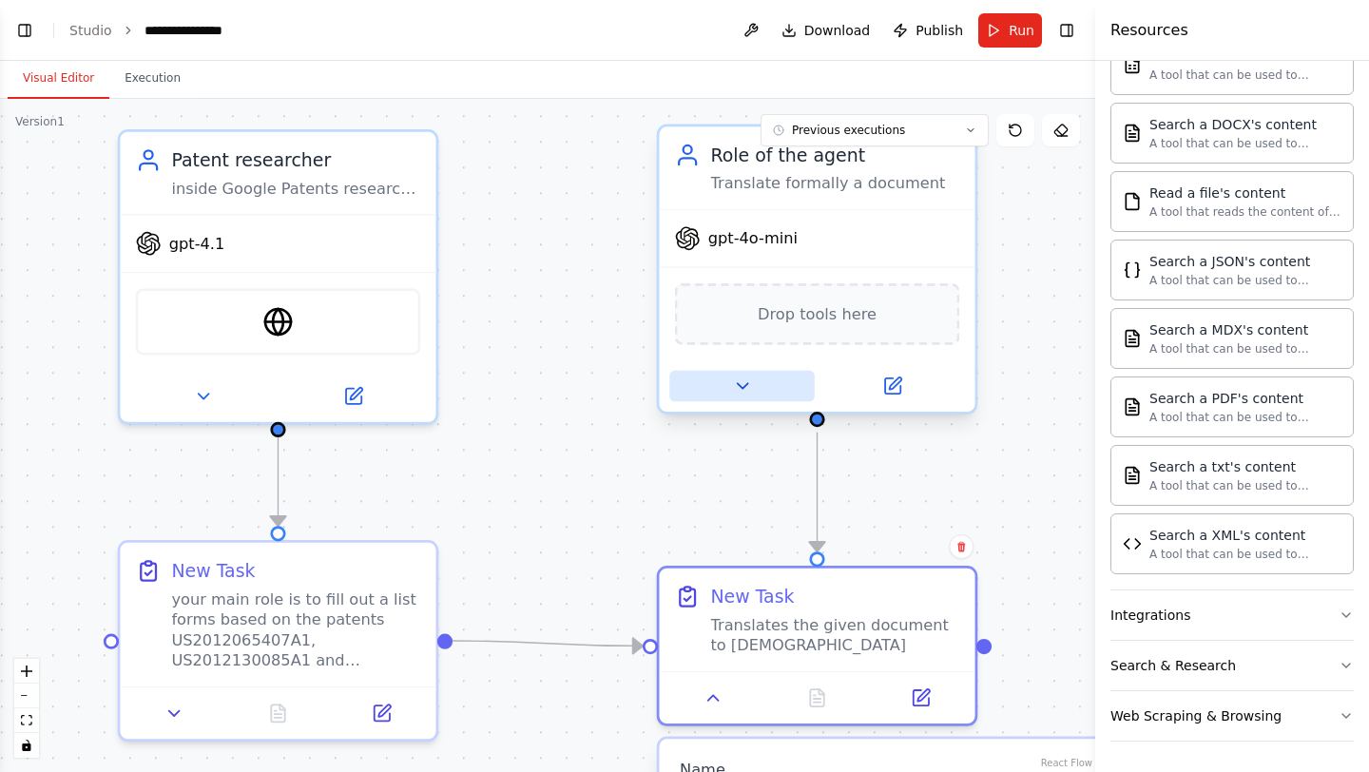
click at [744, 397] on button at bounding box center [741, 386] width 145 height 30
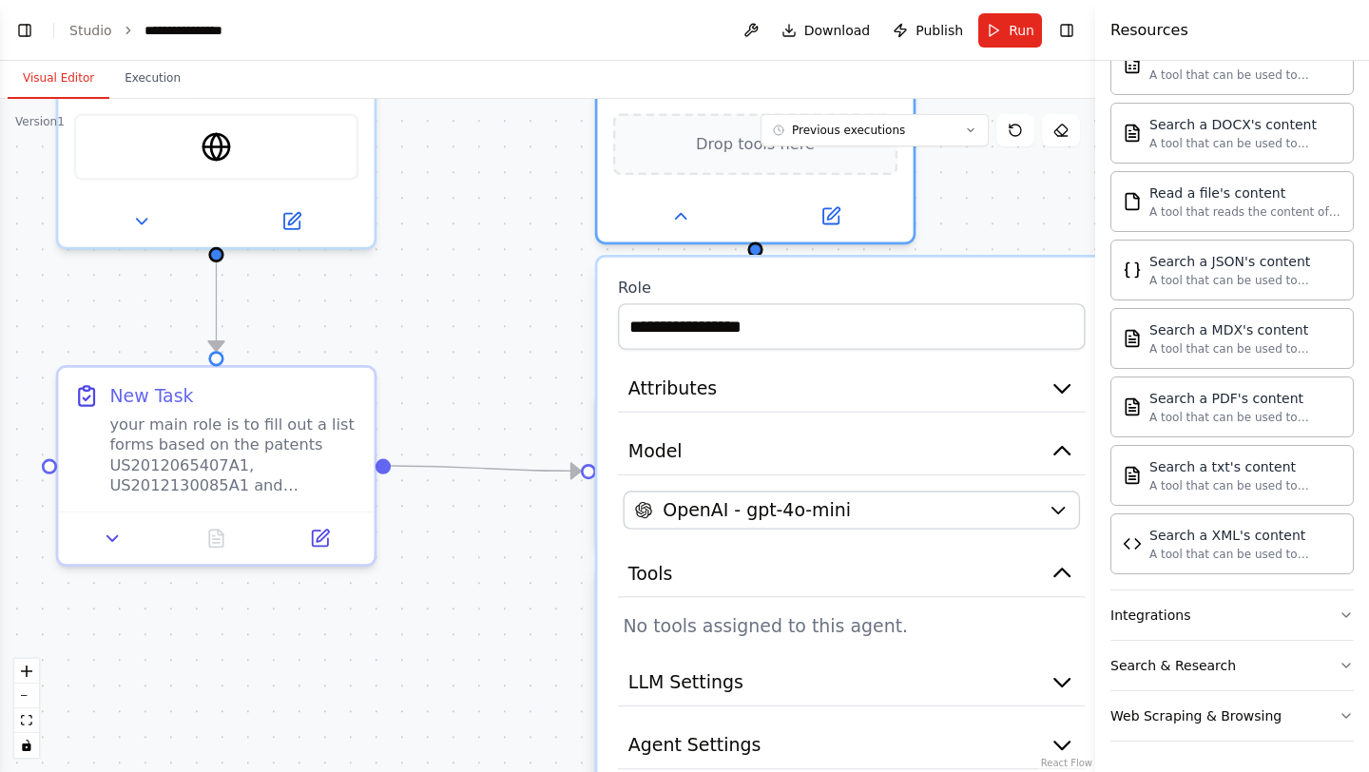
drag, startPoint x: 636, startPoint y: 542, endPoint x: 574, endPoint y: 370, distance: 182.9
click at [574, 369] on div ".deletable-edge-delete-btn { width: 20px; height: 20px; border: 0px solid #ffff…" at bounding box center [547, 435] width 1095 height 673
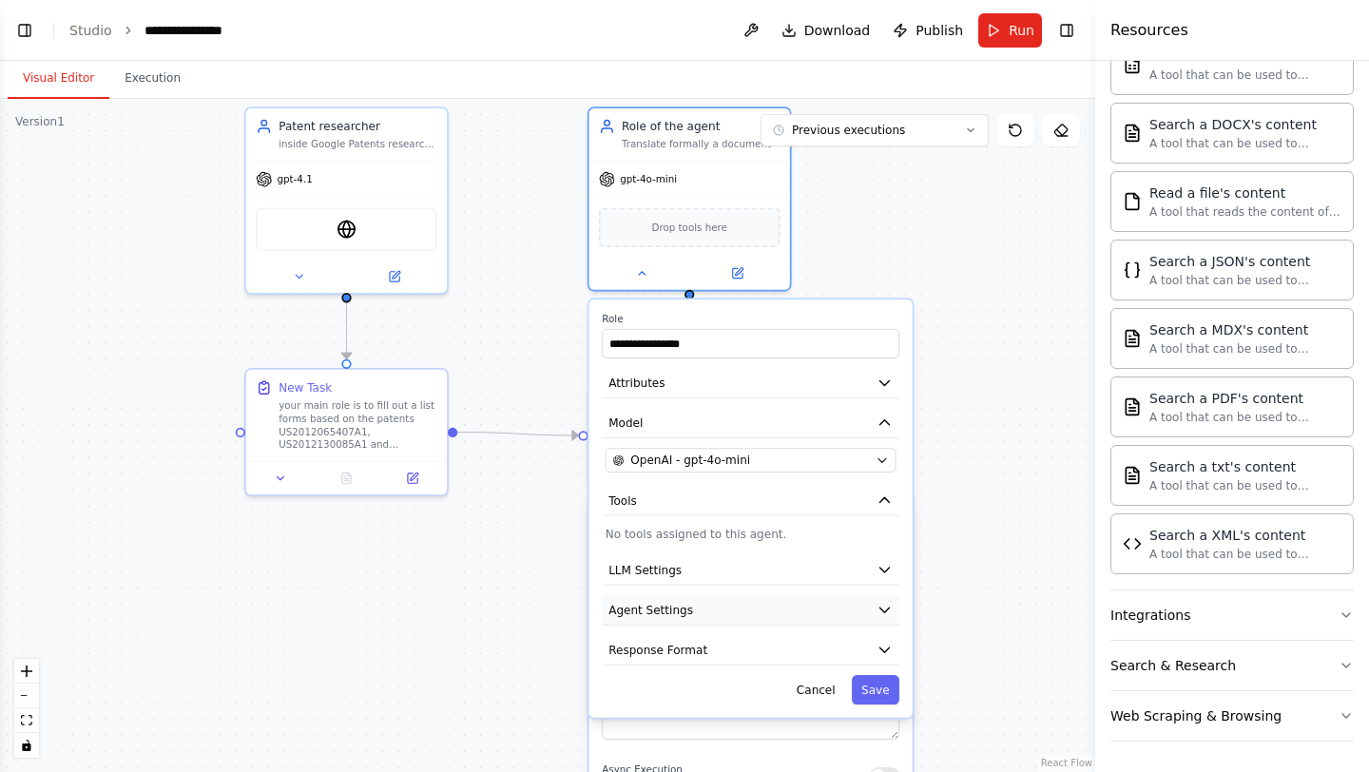
click at [725, 604] on button "Agent Settings" at bounding box center [751, 610] width 298 height 30
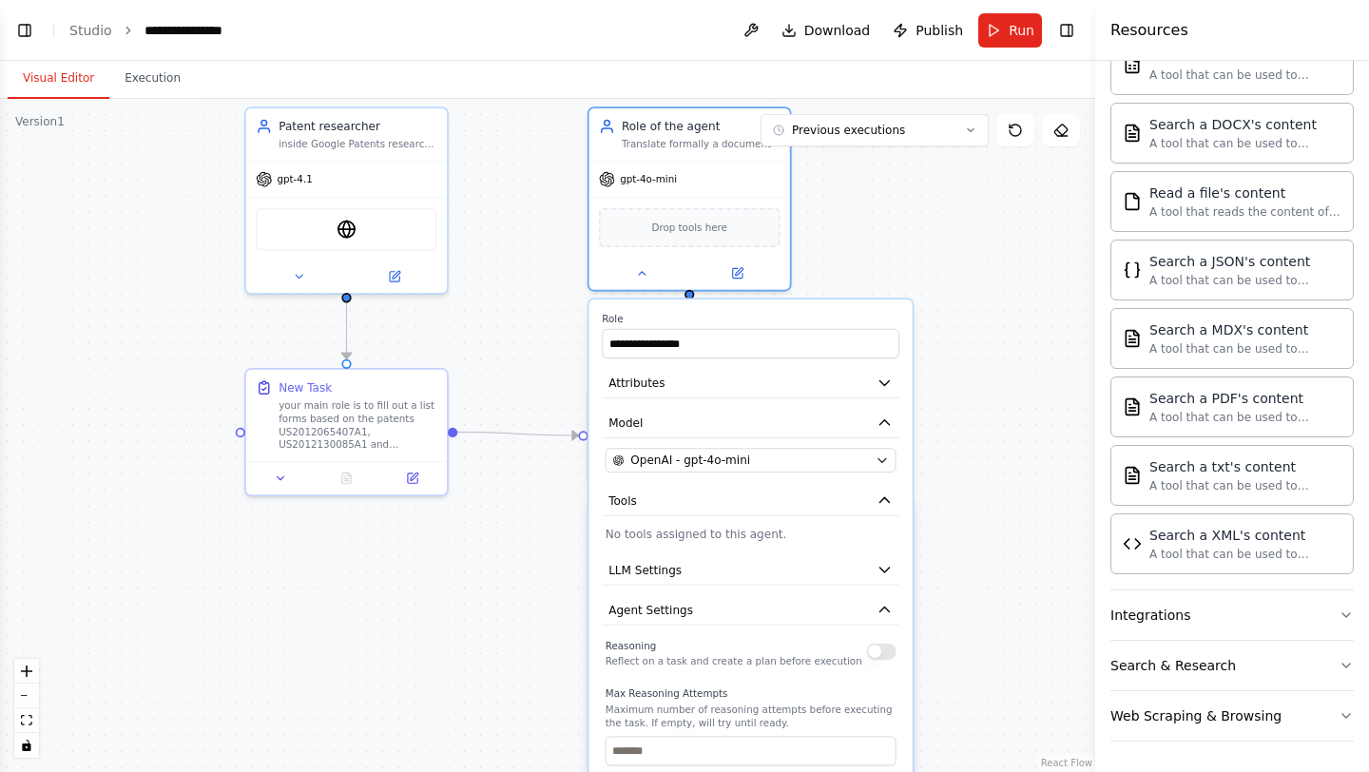
click at [881, 647] on button "button" at bounding box center [881, 652] width 29 height 16
click at [878, 614] on icon "button" at bounding box center [885, 610] width 16 height 16
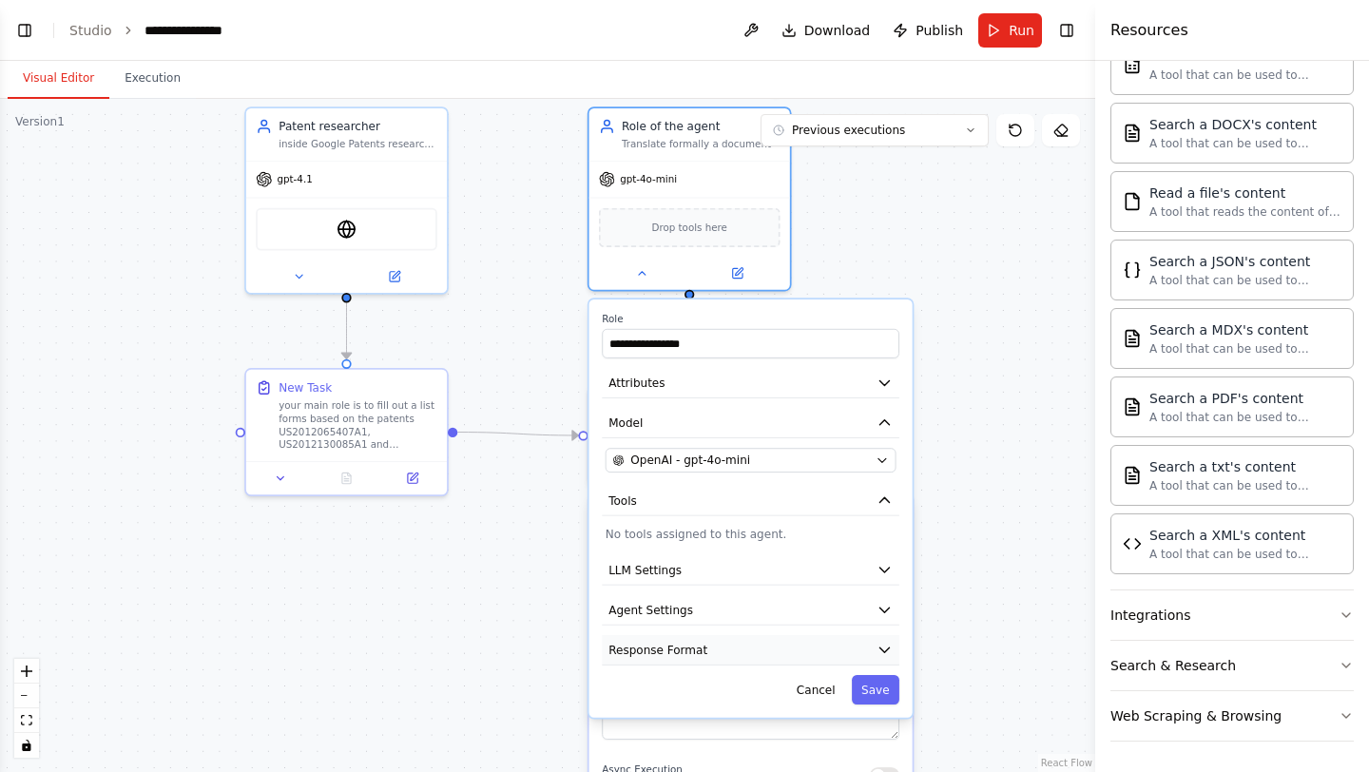
click at [868, 657] on button "Response Format" at bounding box center [751, 650] width 298 height 30
click at [926, 509] on div ".deletable-edge-delete-btn { width: 20px; height: 20px; border: 0px solid #ffff…" at bounding box center [547, 435] width 1095 height 673
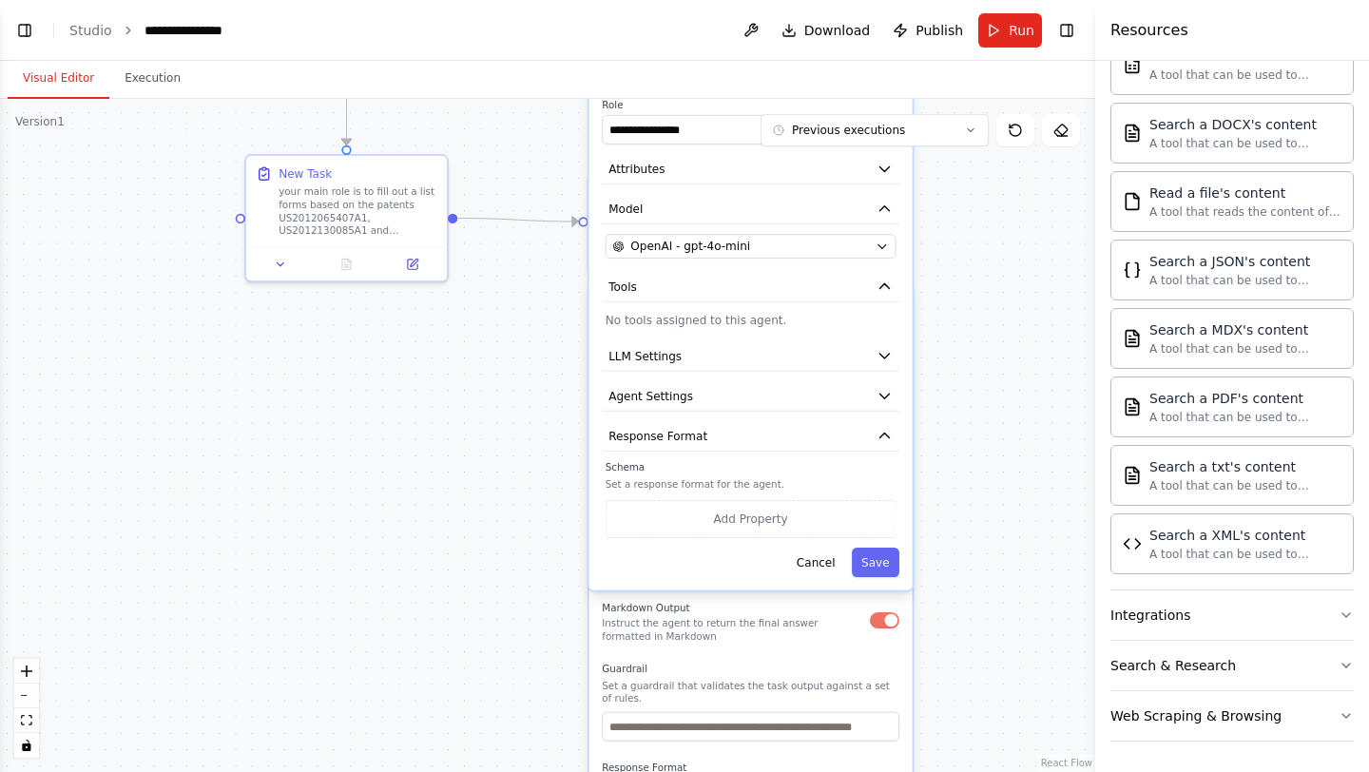
drag, startPoint x: 927, startPoint y: 590, endPoint x: 927, endPoint y: 377, distance: 213.0
click at [927, 377] on div ".deletable-edge-delete-btn { width: 20px; height: 20px; border: 0px solid #ffff…" at bounding box center [547, 435] width 1095 height 673
click at [868, 442] on button "Response Format" at bounding box center [751, 437] width 298 height 30
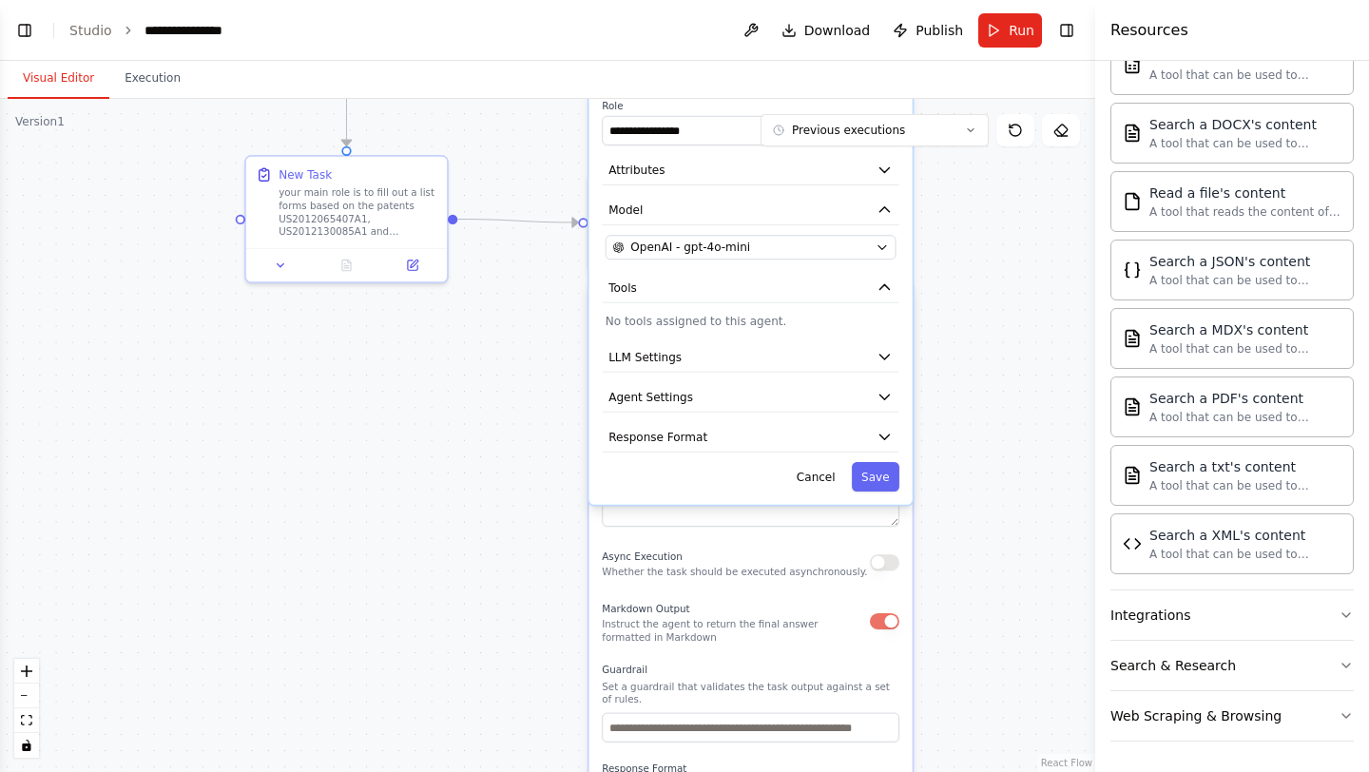
click at [971, 375] on div ".deletable-edge-delete-btn { width: 20px; height: 20px; border: 0px solid #ffff…" at bounding box center [547, 435] width 1095 height 673
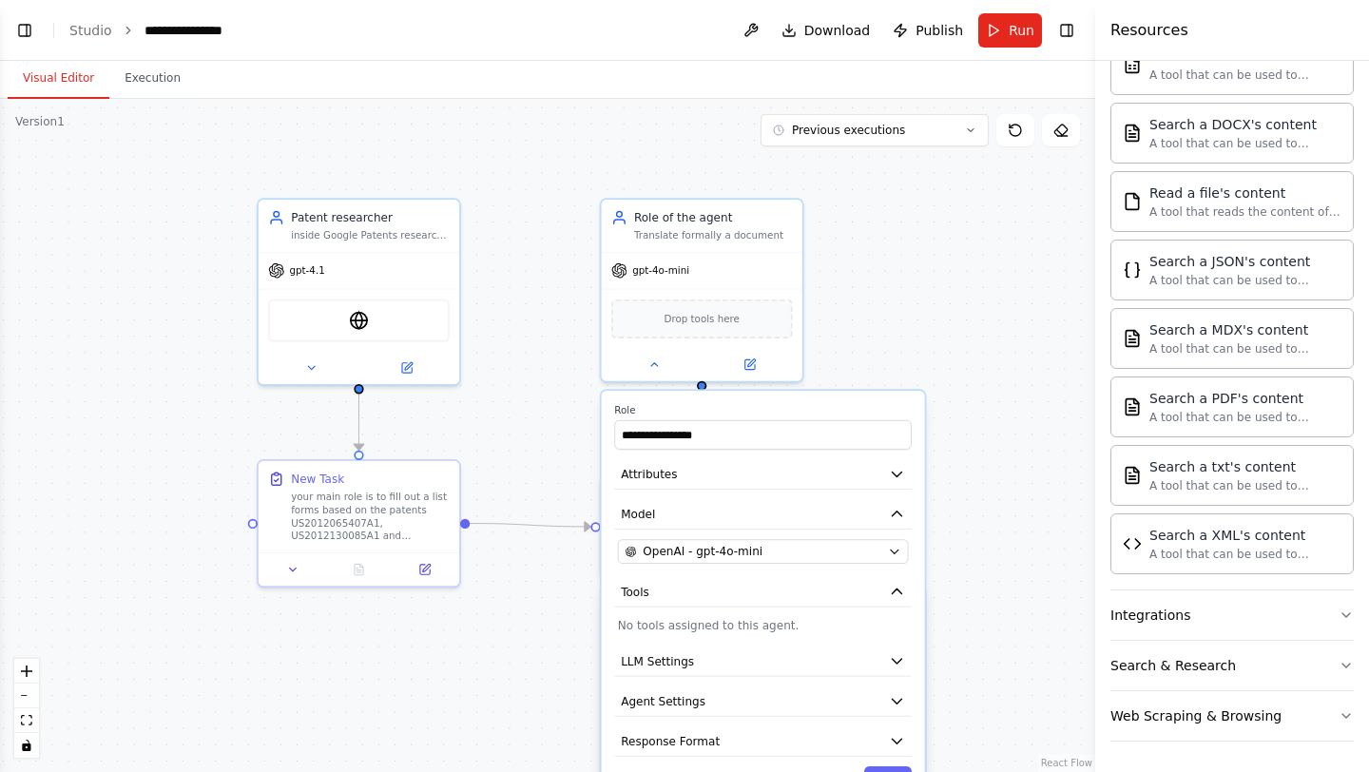
drag, startPoint x: 965, startPoint y: 290, endPoint x: 977, endPoint y: 596, distance: 306.4
click at [977, 596] on div ".deletable-edge-delete-btn { width: 20px; height: 20px; border: 0px solid #ffff…" at bounding box center [547, 435] width 1095 height 673
click at [857, 586] on button "Tools" at bounding box center [763, 593] width 298 height 30
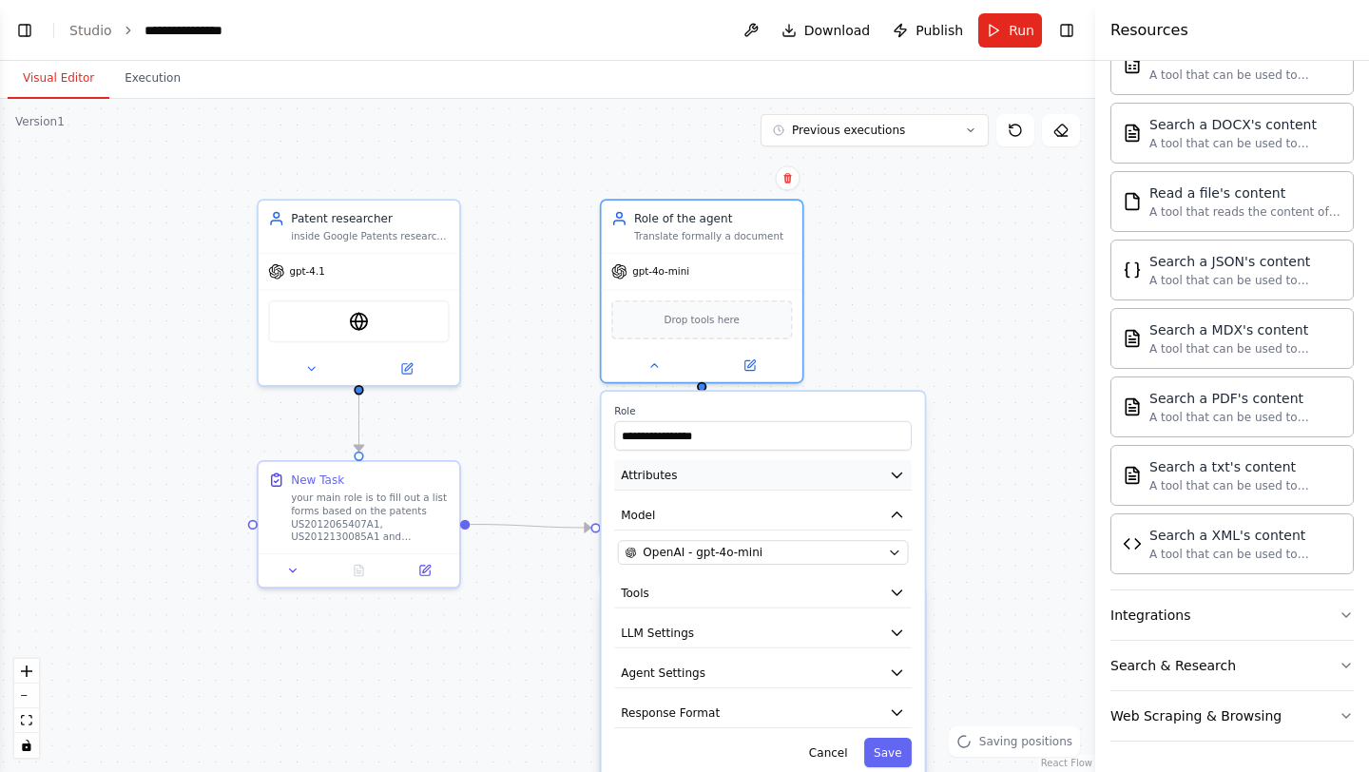
click at [854, 474] on button "Attributes" at bounding box center [763, 475] width 298 height 30
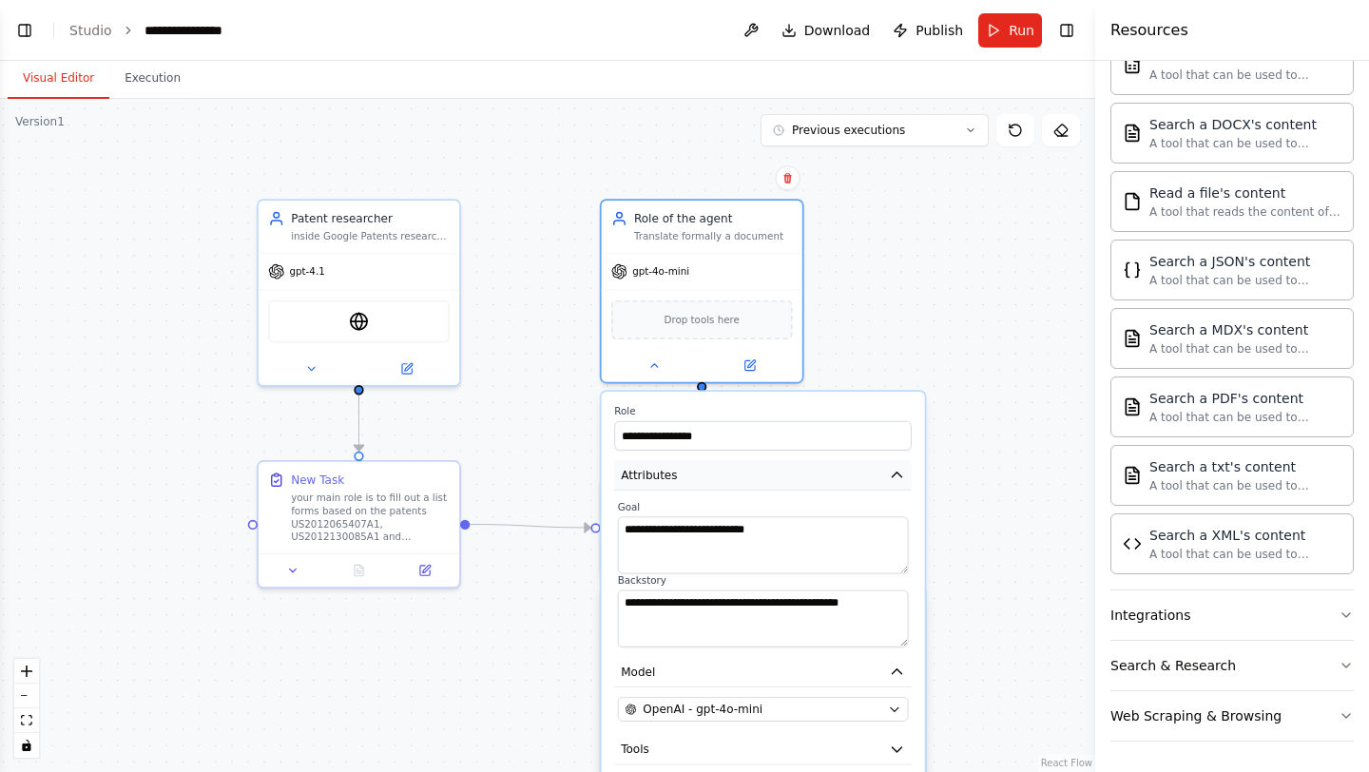
click at [854, 474] on button "Attributes" at bounding box center [763, 475] width 298 height 30
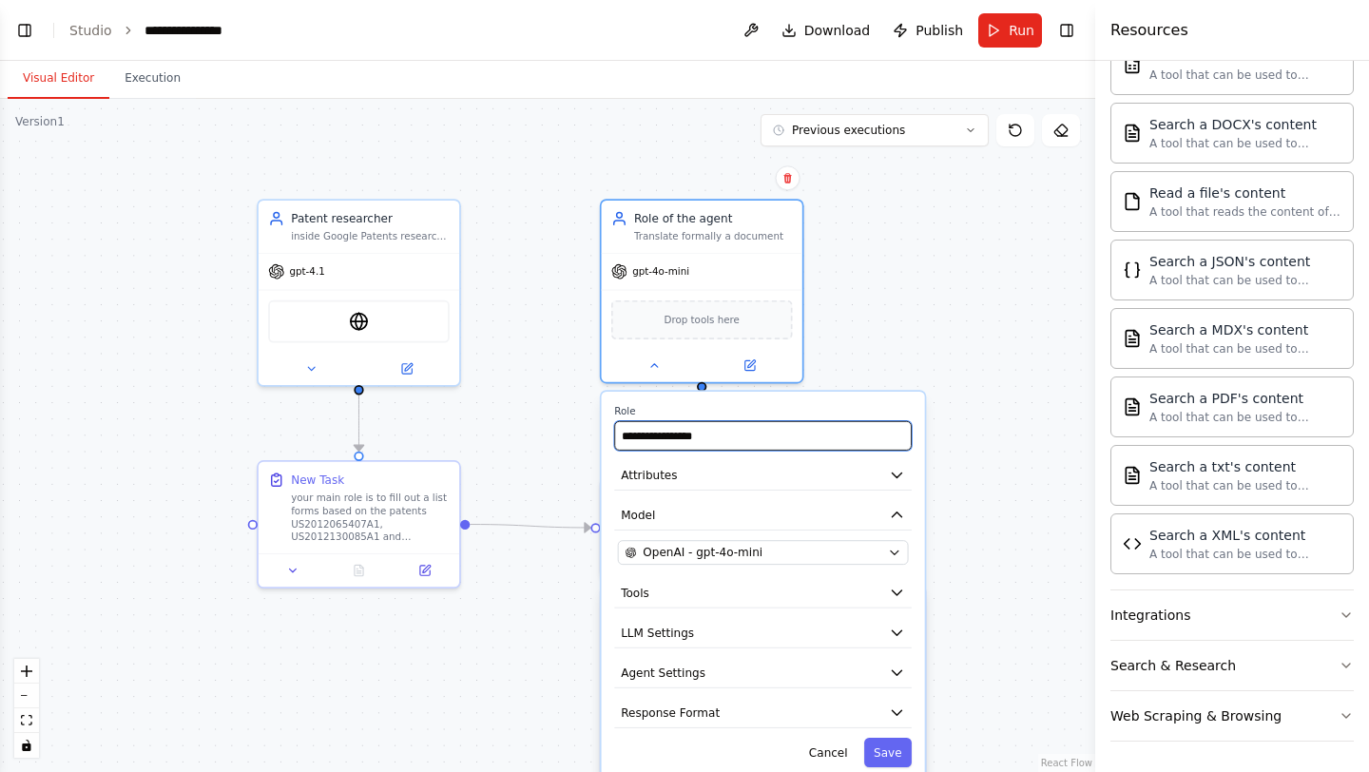
click at [842, 431] on input "**********" at bounding box center [763, 435] width 298 height 29
type input "**********"
click at [899, 753] on button "Save" at bounding box center [888, 752] width 48 height 29
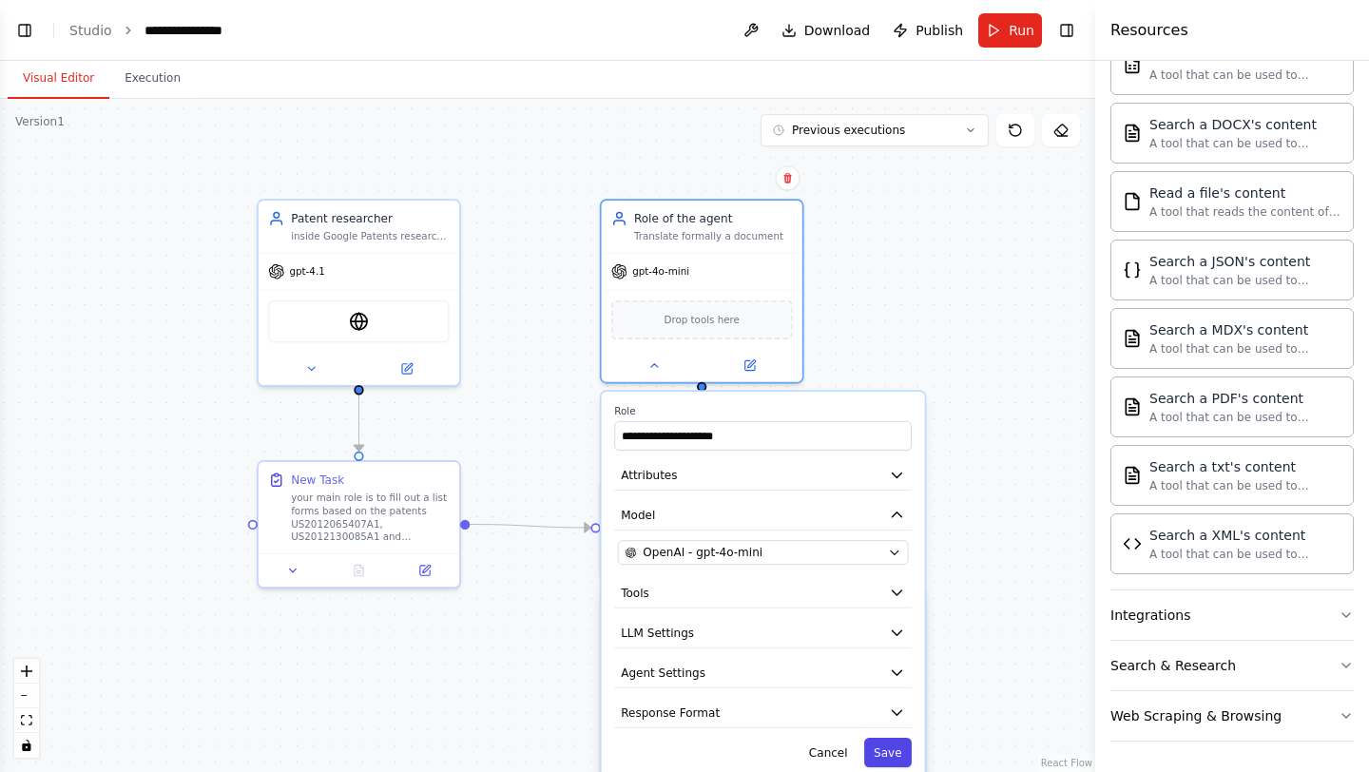
click at [898, 752] on button "Save" at bounding box center [888, 752] width 48 height 29
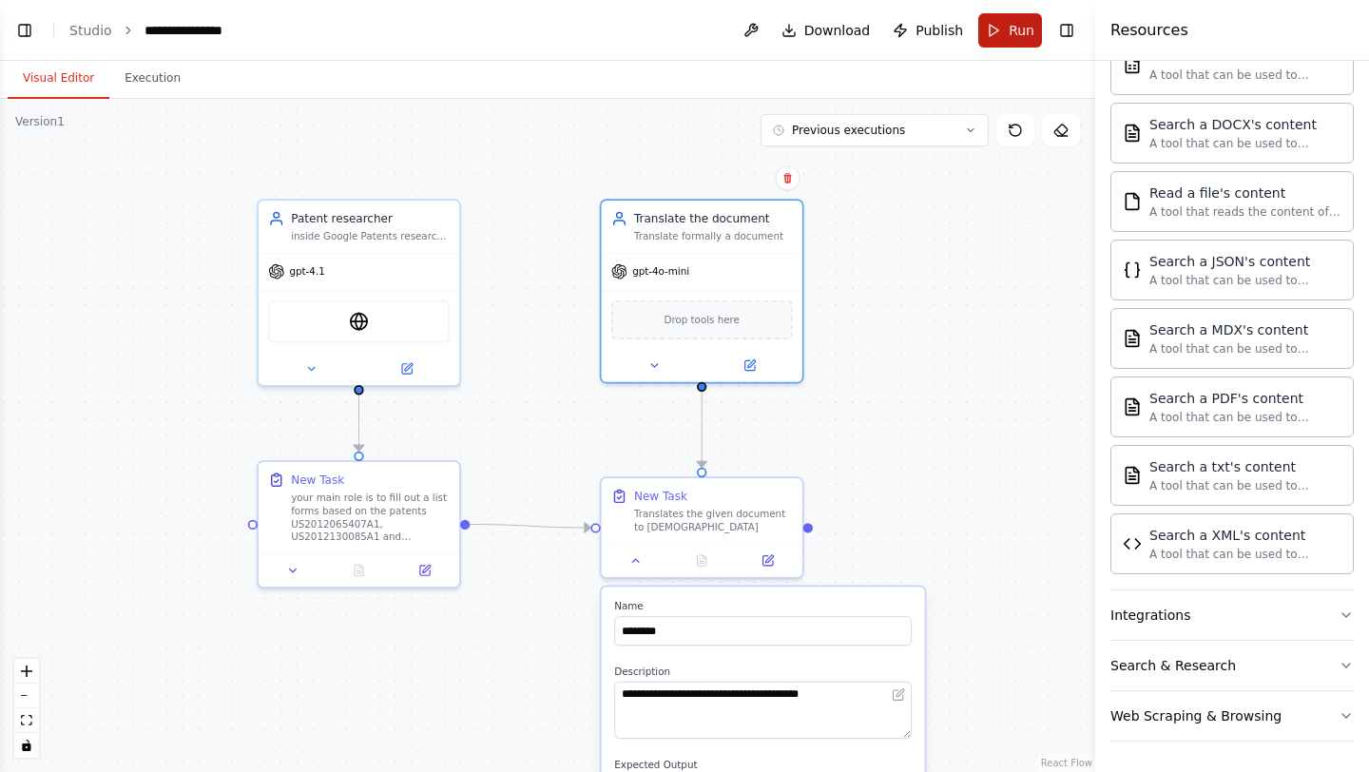
click at [1001, 41] on button "Run" at bounding box center [1010, 30] width 64 height 34
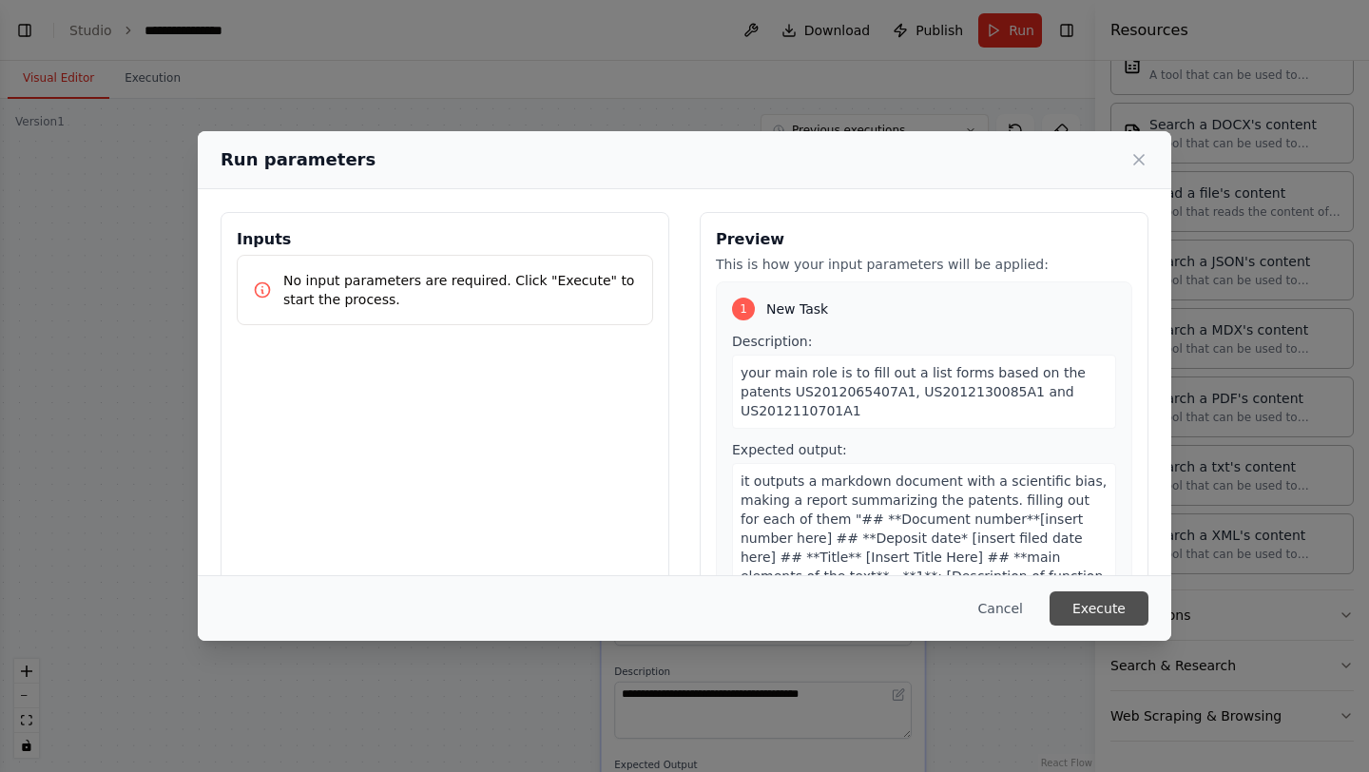
click at [1106, 611] on button "Execute" at bounding box center [1099, 608] width 99 height 34
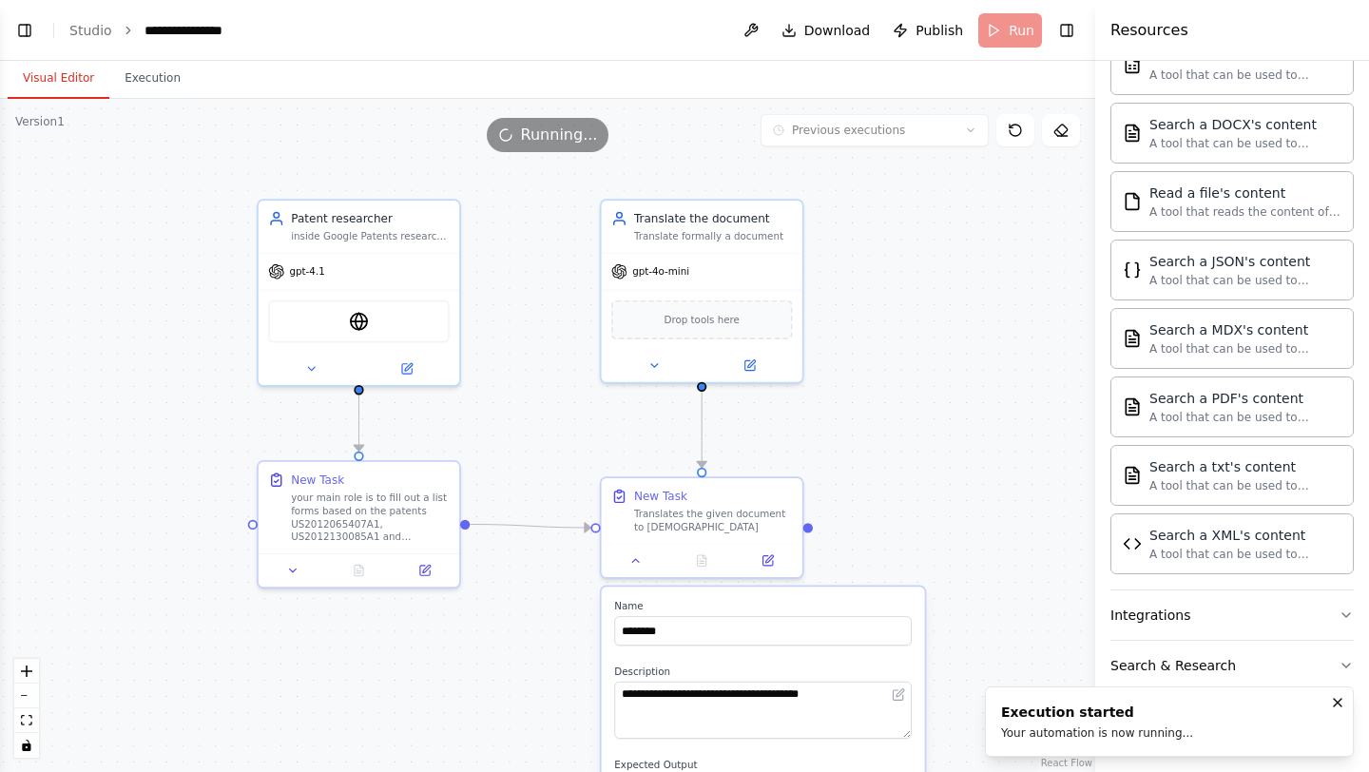
click at [68, 80] on button "Visual Editor" at bounding box center [59, 79] width 102 height 40
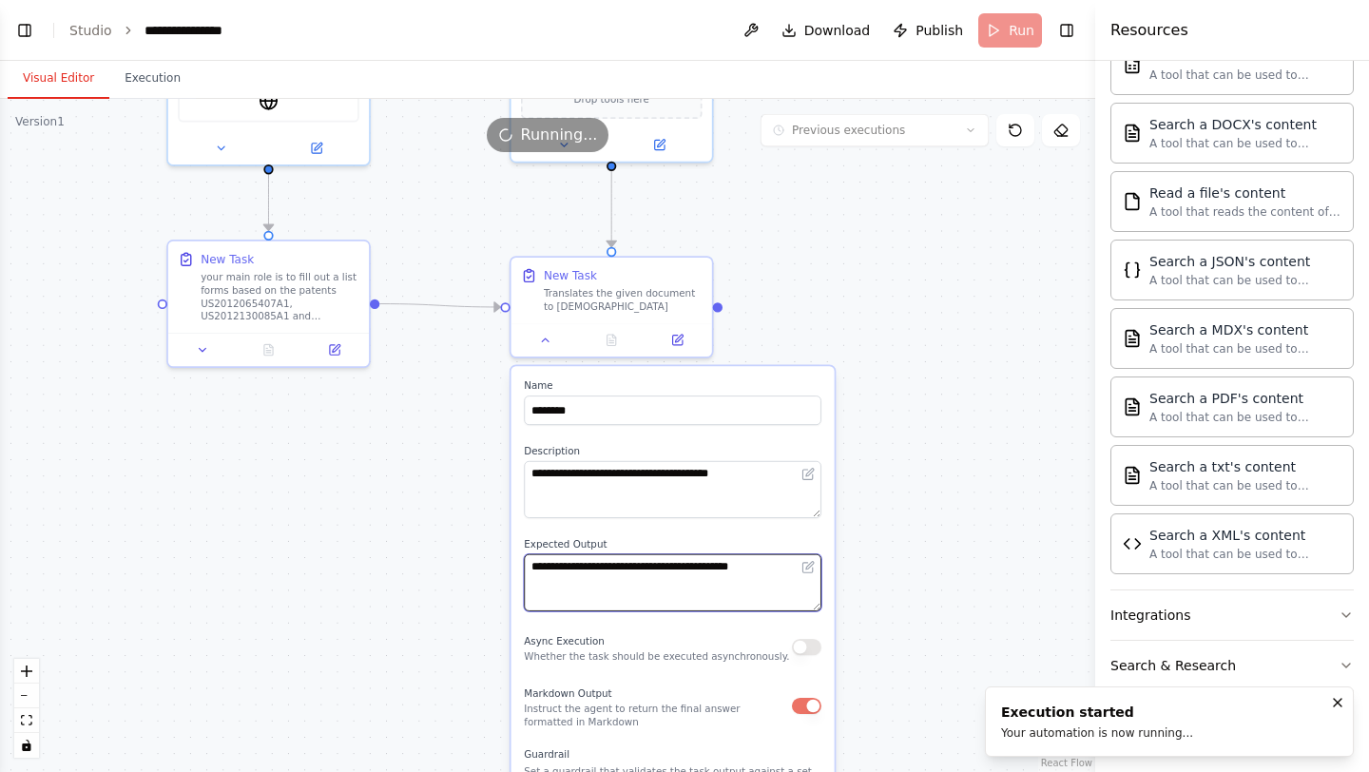
drag, startPoint x: 569, startPoint y: 626, endPoint x: 478, endPoint y: 406, distance: 237.5
click at [478, 406] on div ".deletable-edge-delete-btn { width: 20px; height: 20px; border: 0px solid #ffff…" at bounding box center [547, 435] width 1095 height 673
click at [544, 346] on button at bounding box center [545, 338] width 56 height 20
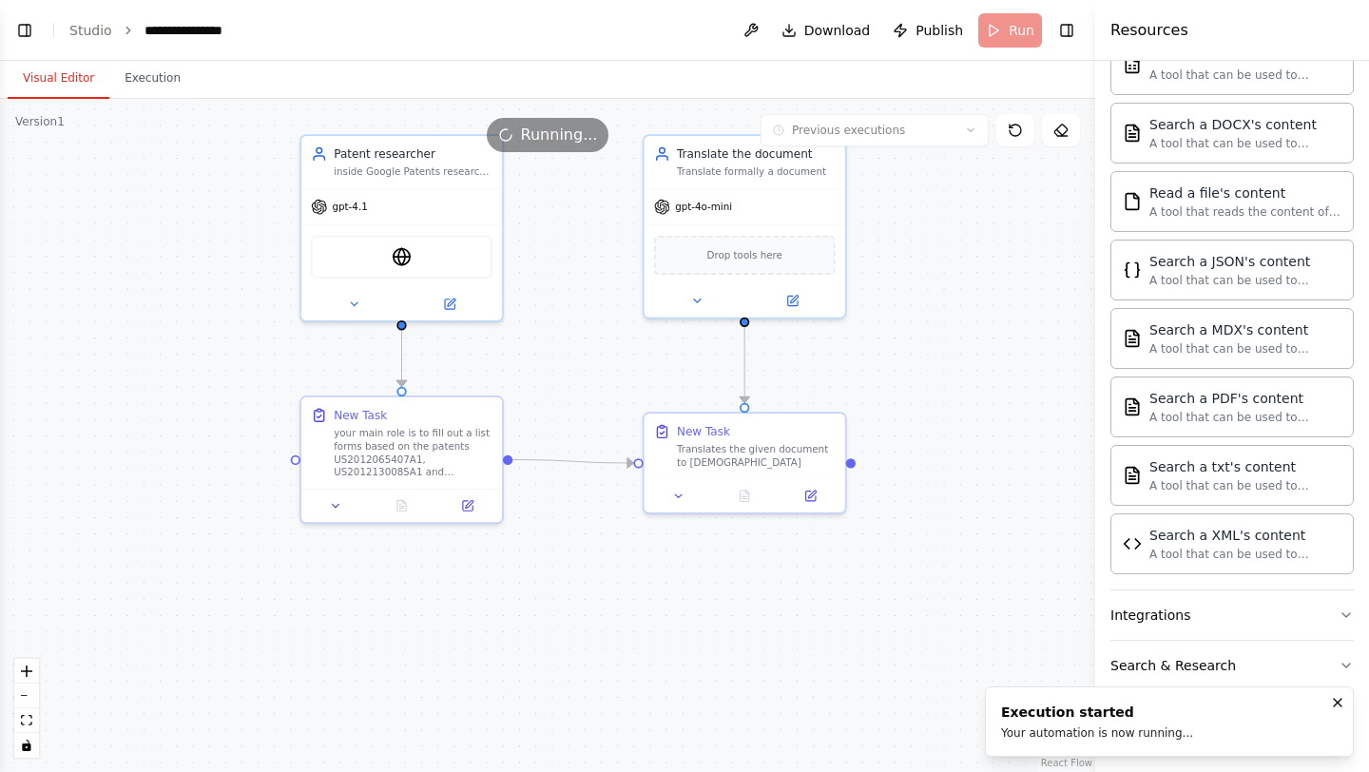
drag, startPoint x: 541, startPoint y: 455, endPoint x: 675, endPoint y: 610, distance: 204.9
click at [675, 610] on div ".deletable-edge-delete-btn { width: 20px; height: 20px; border: 0px solid #ffff…" at bounding box center [547, 435] width 1095 height 673
click at [163, 87] on button "Execution" at bounding box center [152, 79] width 87 height 40
click at [76, 80] on button "Visual Editor" at bounding box center [59, 79] width 102 height 40
drag, startPoint x: 524, startPoint y: 137, endPoint x: 620, endPoint y: 139, distance: 96.1
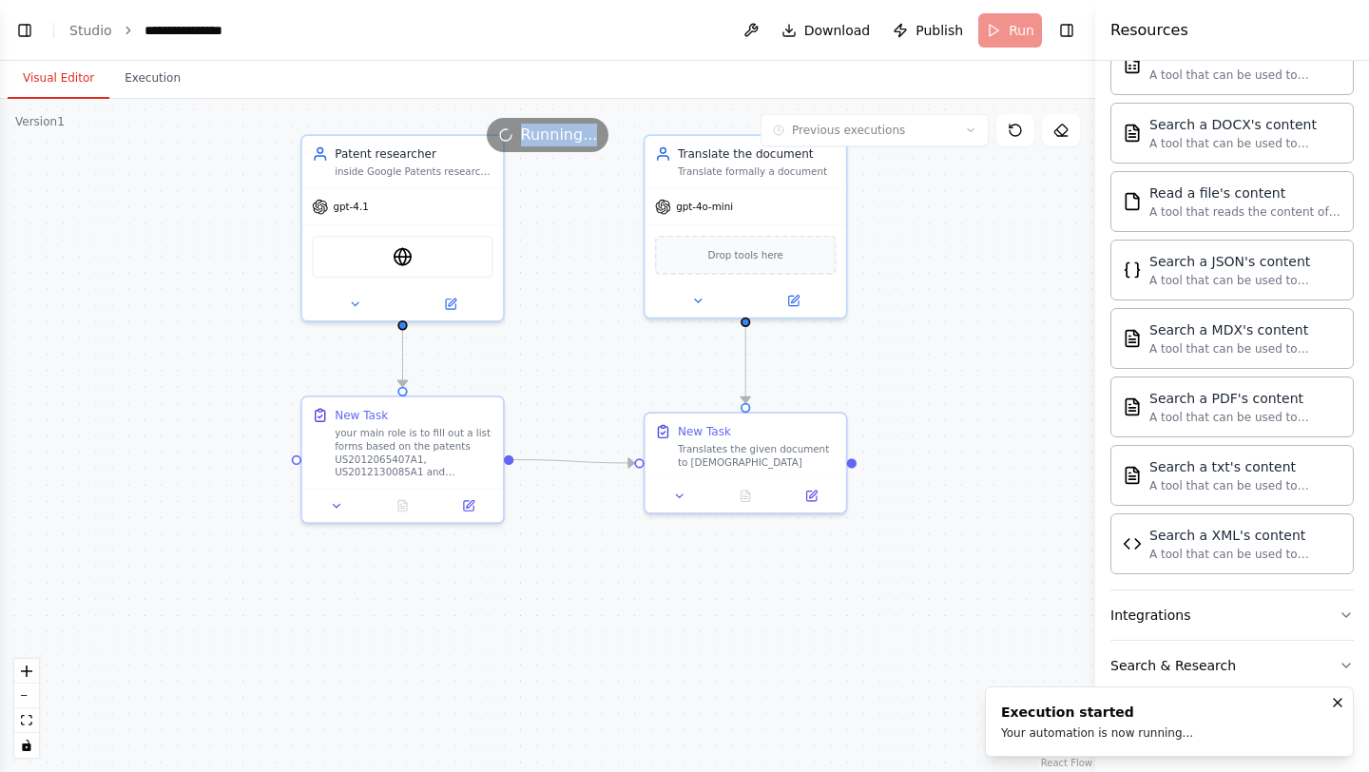
click at [620, 139] on div "Running..." at bounding box center [547, 135] width 1095 height 34
click at [524, 331] on div ".deletable-edge-delete-btn { width: 20px; height: 20px; border: 0px solid #ffff…" at bounding box center [547, 435] width 1095 height 673
click at [145, 69] on button "Execution" at bounding box center [152, 79] width 87 height 40
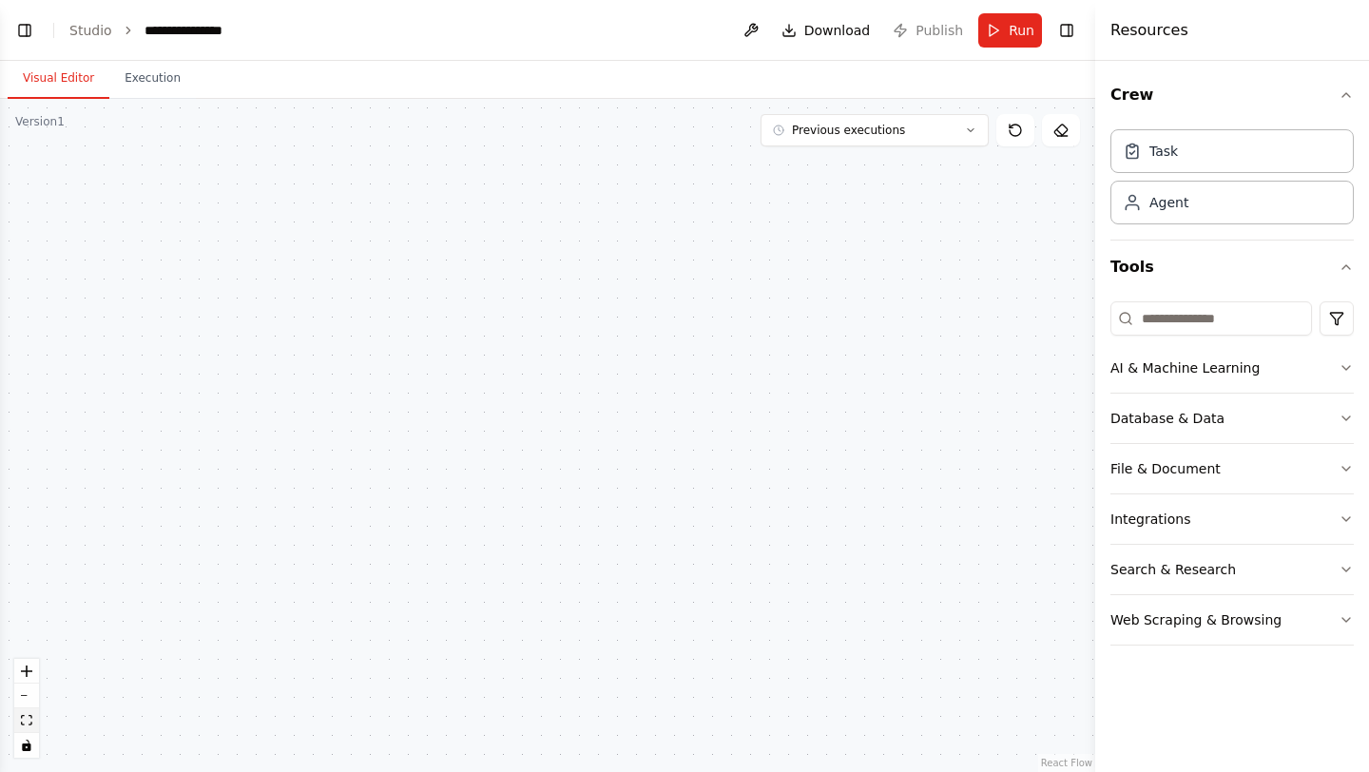
click at [21, 713] on button "fit view" at bounding box center [26, 720] width 25 height 25
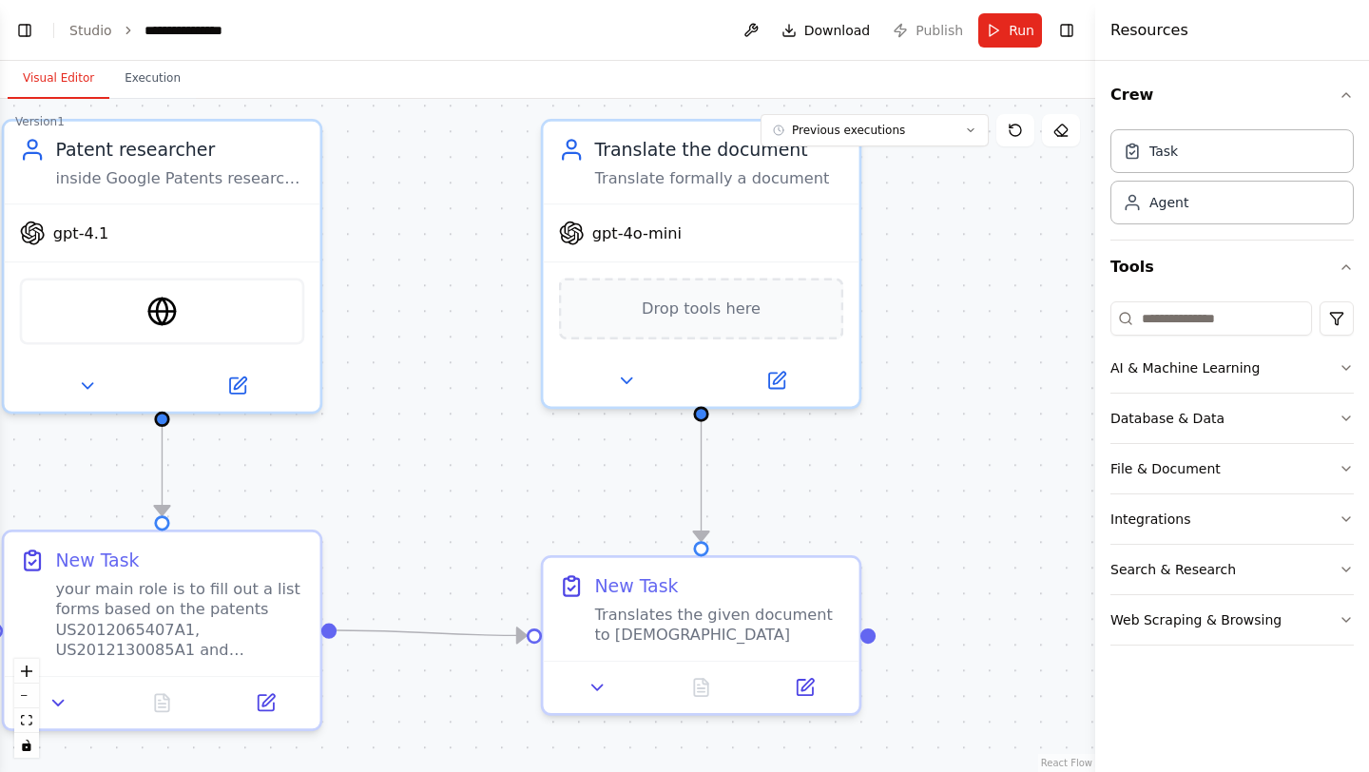
drag, startPoint x: 606, startPoint y: 531, endPoint x: 488, endPoint y: 521, distance: 118.3
click at [488, 521] on div ".deletable-edge-delete-btn { width: 20px; height: 20px; border: 0px solid #ffff…" at bounding box center [547, 435] width 1095 height 673
click at [727, 257] on div "Drop tools here" at bounding box center [699, 304] width 316 height 94
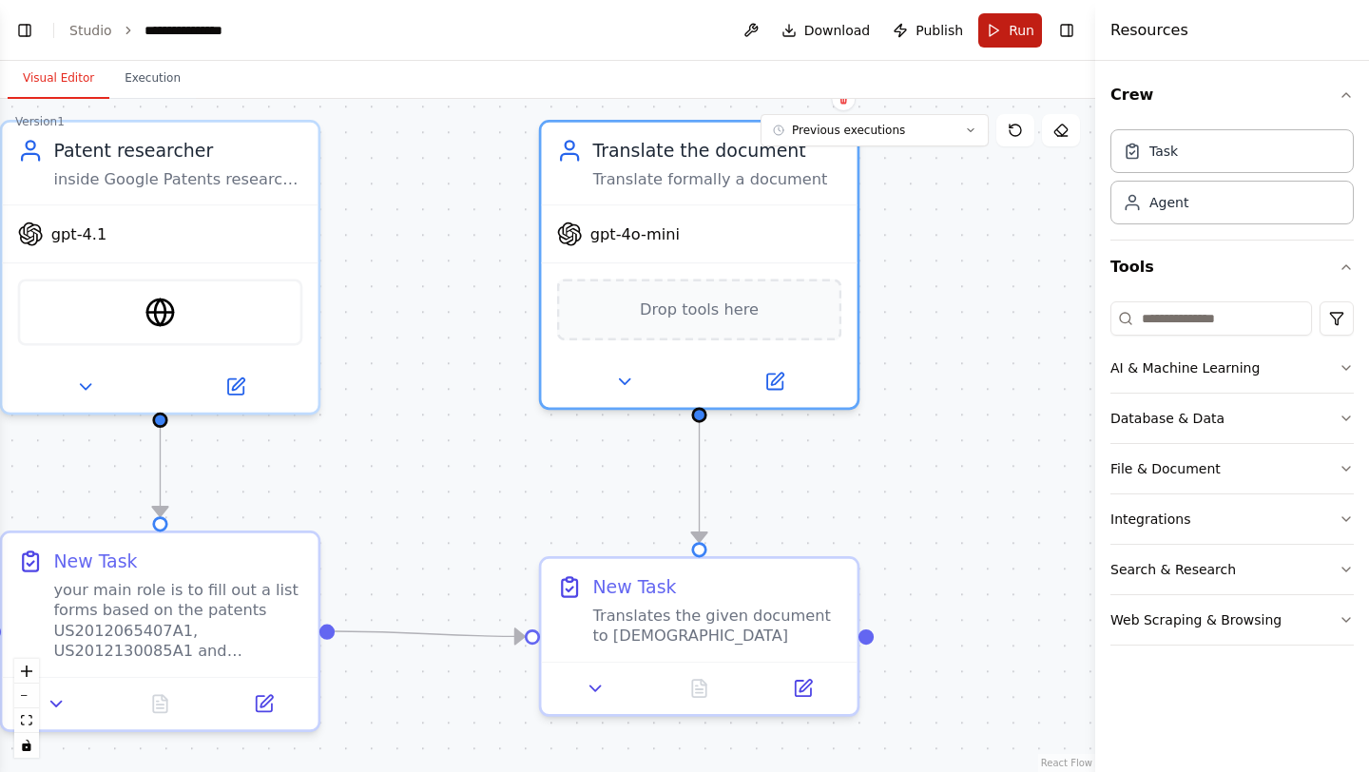
click at [1004, 30] on button "Run" at bounding box center [1010, 30] width 64 height 34
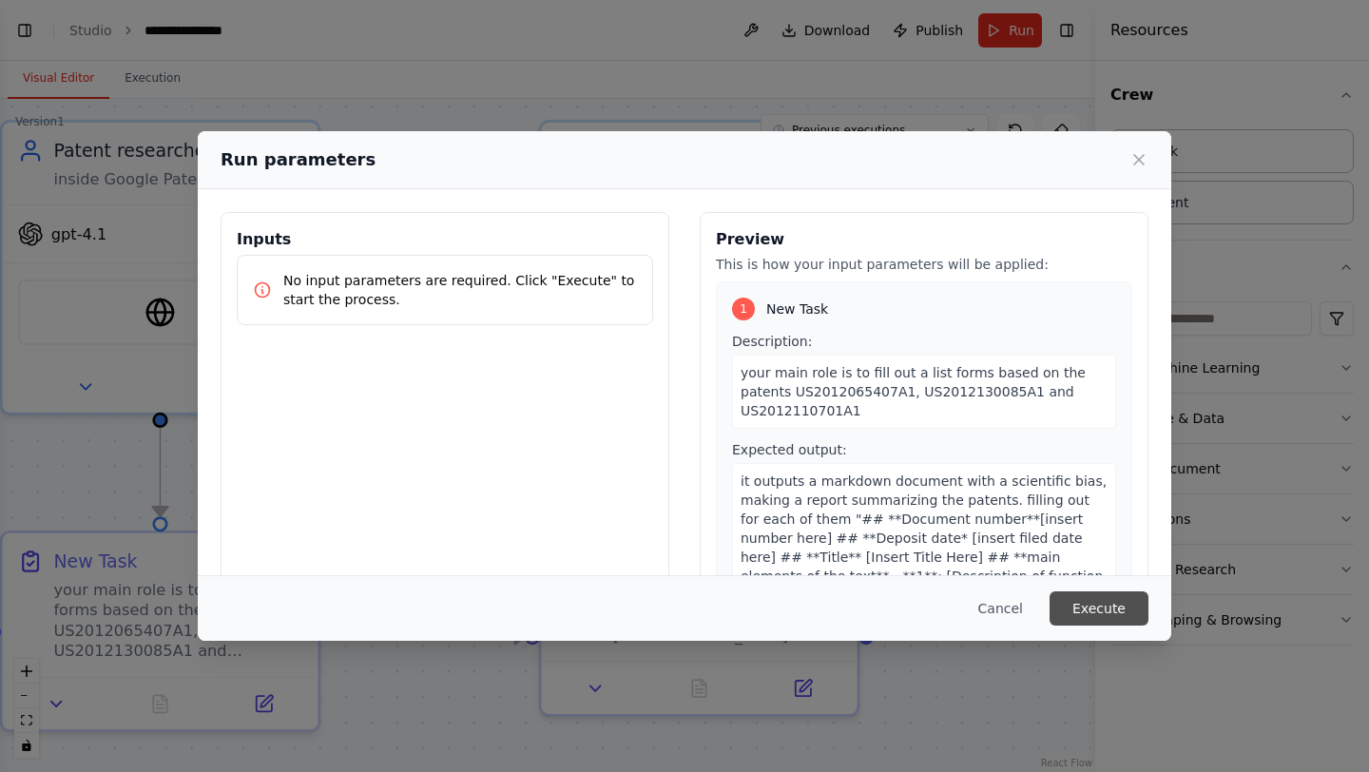
click at [1102, 594] on button "Execute" at bounding box center [1099, 608] width 99 height 34
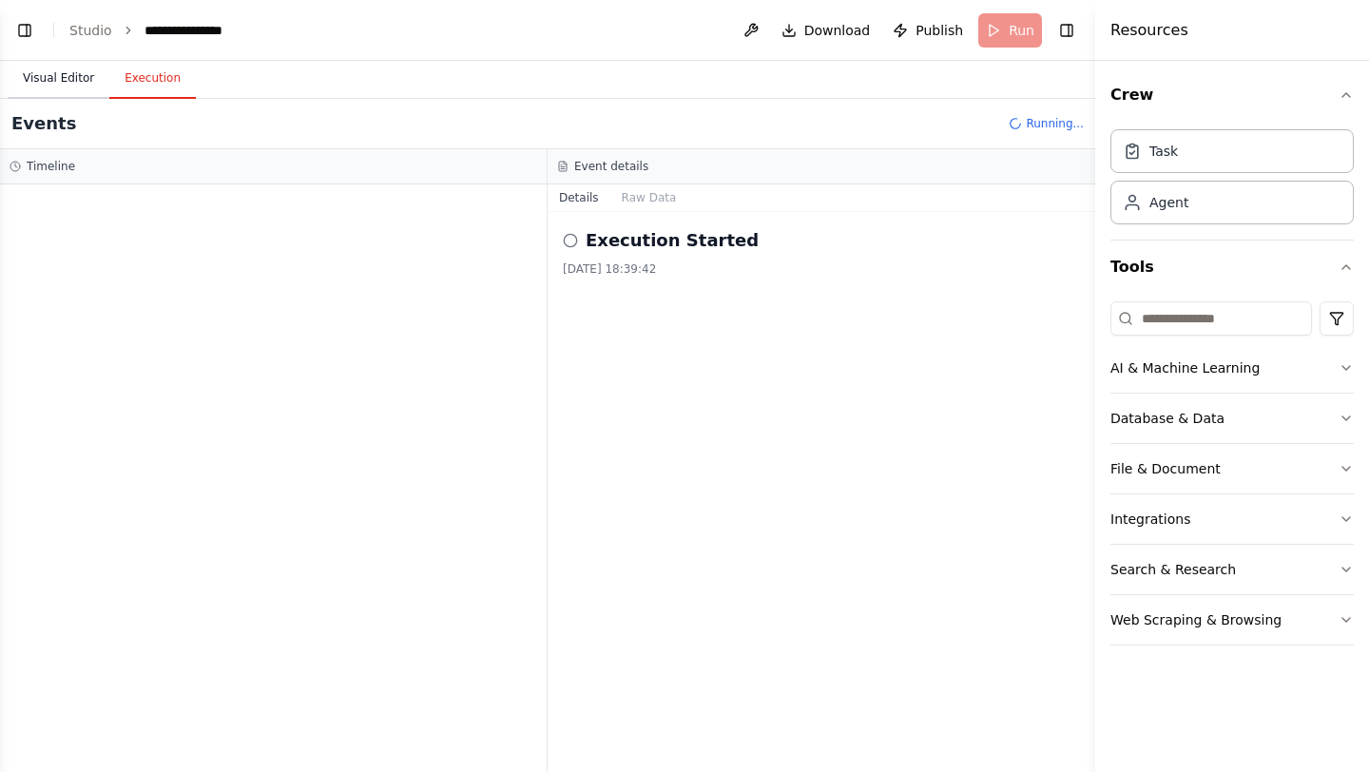
click at [75, 82] on button "Visual Editor" at bounding box center [59, 79] width 102 height 40
click at [180, 82] on button "Execution" at bounding box center [152, 79] width 87 height 40
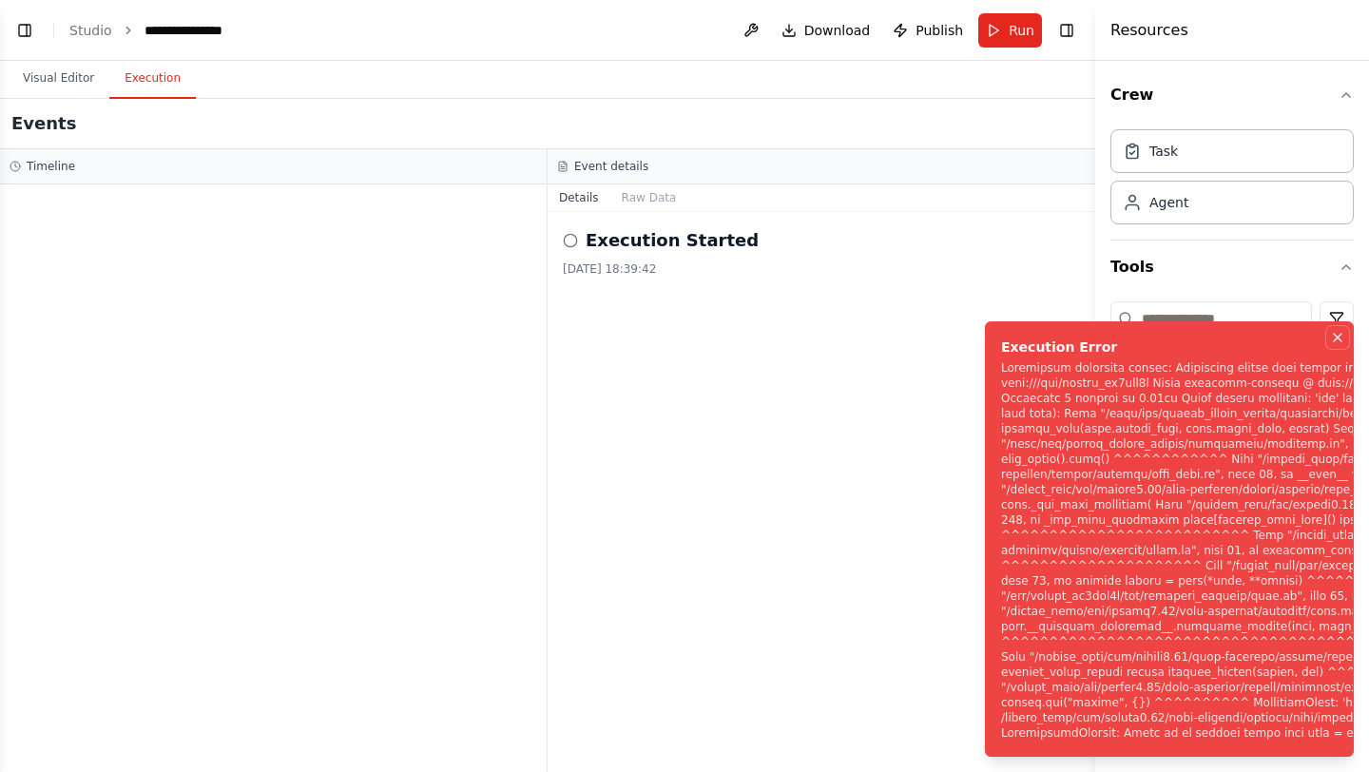
click at [1345, 326] on button "Notifications (F8)" at bounding box center [1337, 337] width 23 height 23
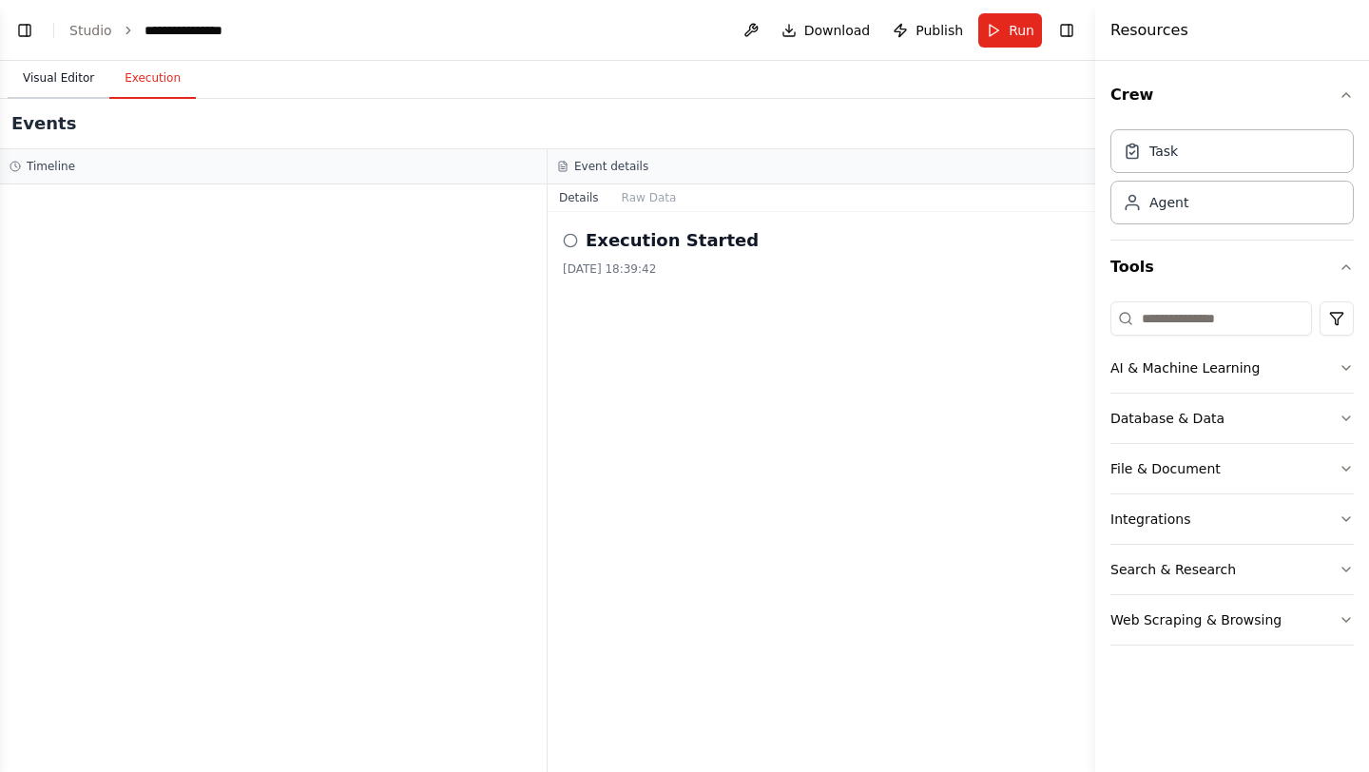
click at [70, 83] on button "Visual Editor" at bounding box center [59, 79] width 102 height 40
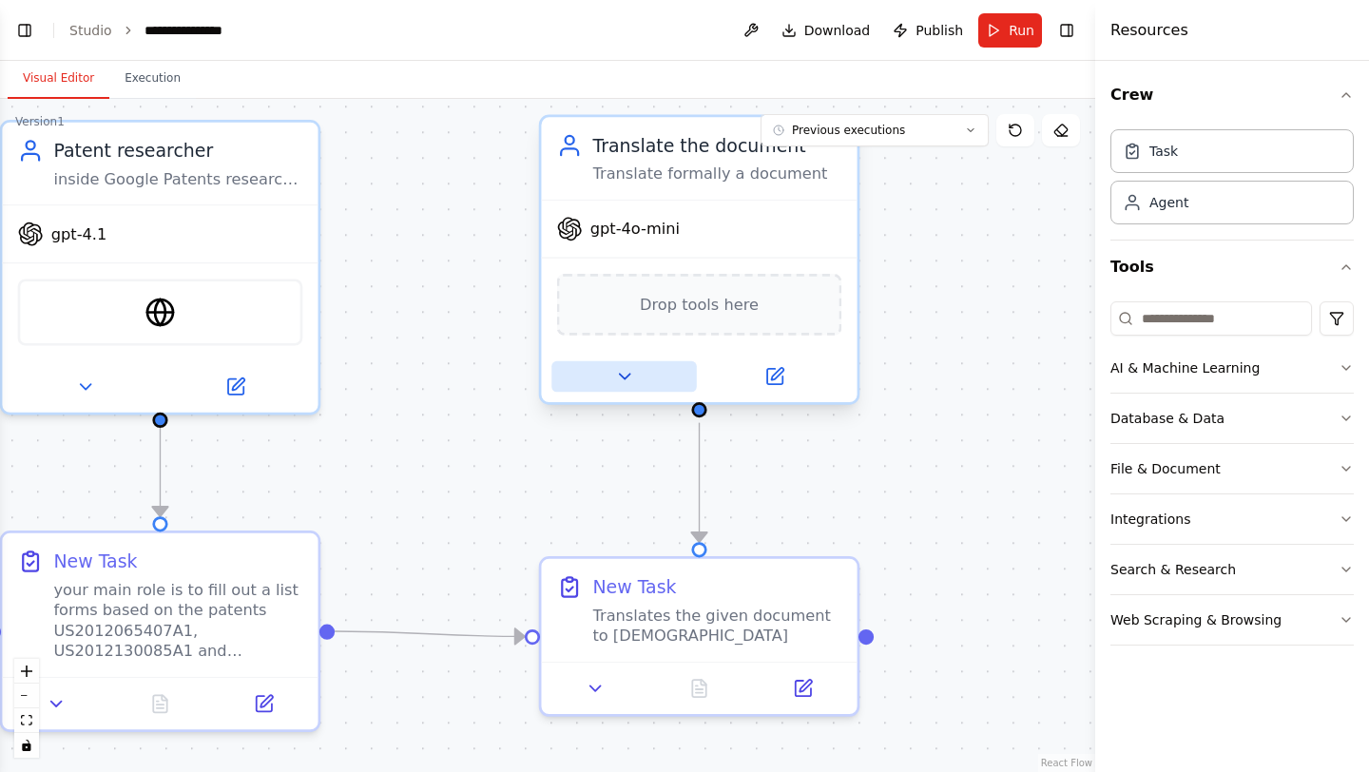
click at [633, 377] on icon at bounding box center [624, 376] width 21 height 21
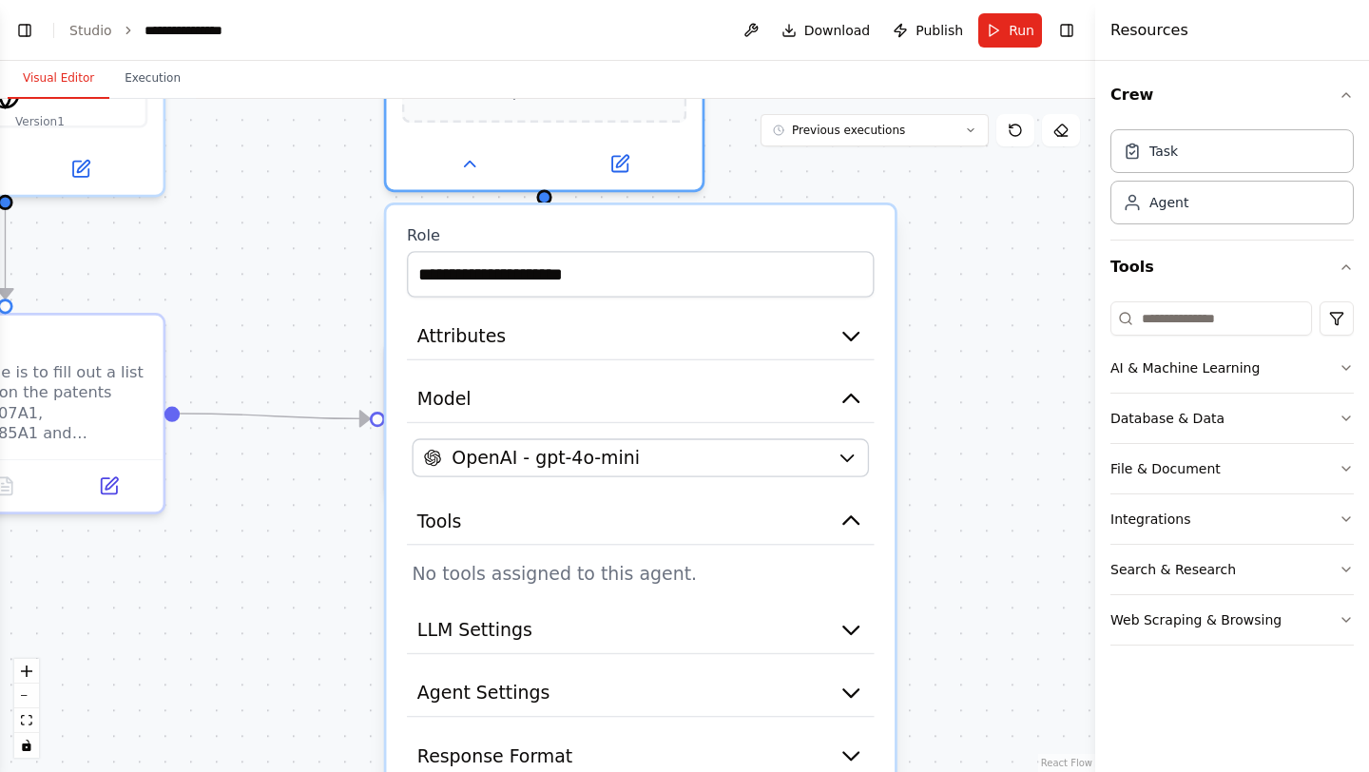
drag, startPoint x: 455, startPoint y: 554, endPoint x: 300, endPoint y: 337, distance: 267.3
click at [300, 337] on div ".deletable-edge-delete-btn { width: 20px; height: 20px; border: 0px solid #ffff…" at bounding box center [547, 435] width 1095 height 673
click at [516, 356] on button "Attributes" at bounding box center [640, 337] width 467 height 48
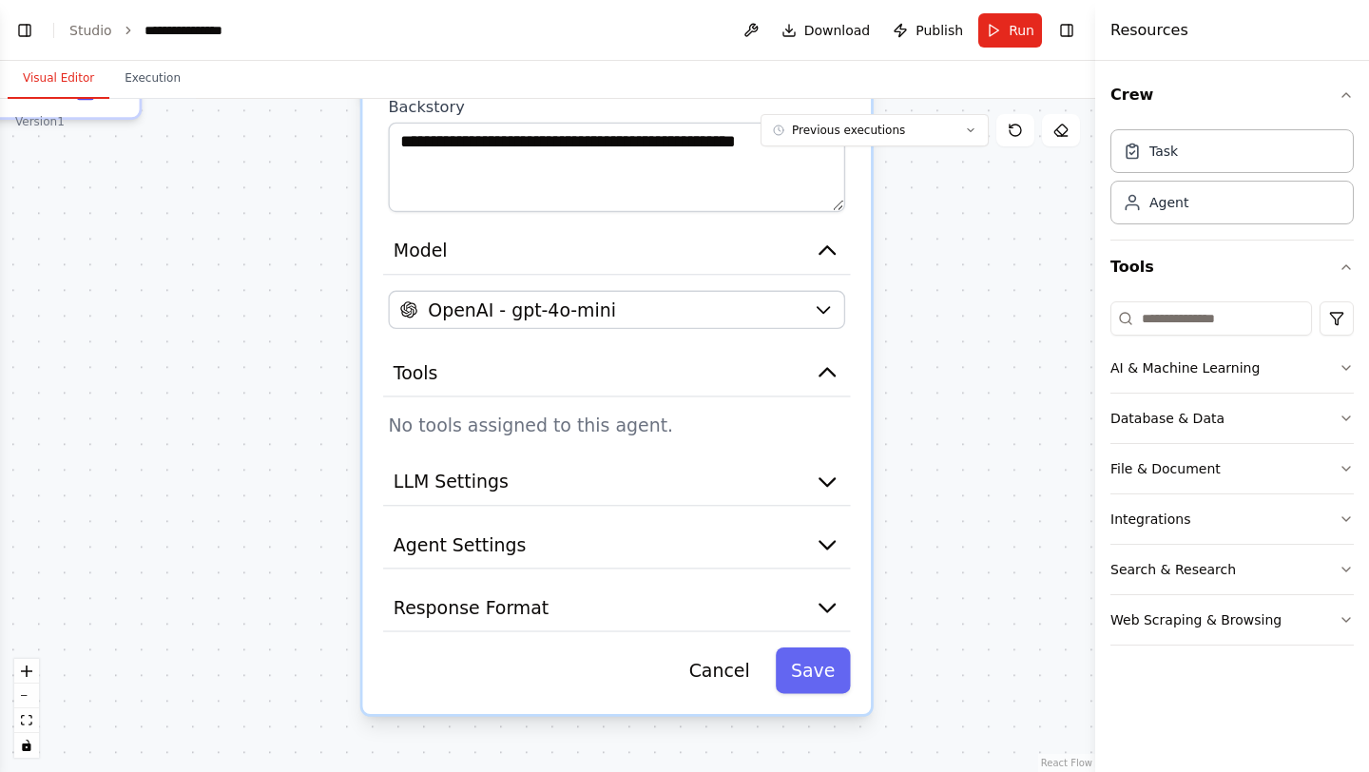
drag, startPoint x: 345, startPoint y: 564, endPoint x: 321, endPoint y: 168, distance: 396.3
click at [321, 168] on div ".deletable-edge-delete-btn { width: 20px; height: 20px; border: 0px solid #ffff…" at bounding box center [547, 435] width 1095 height 673
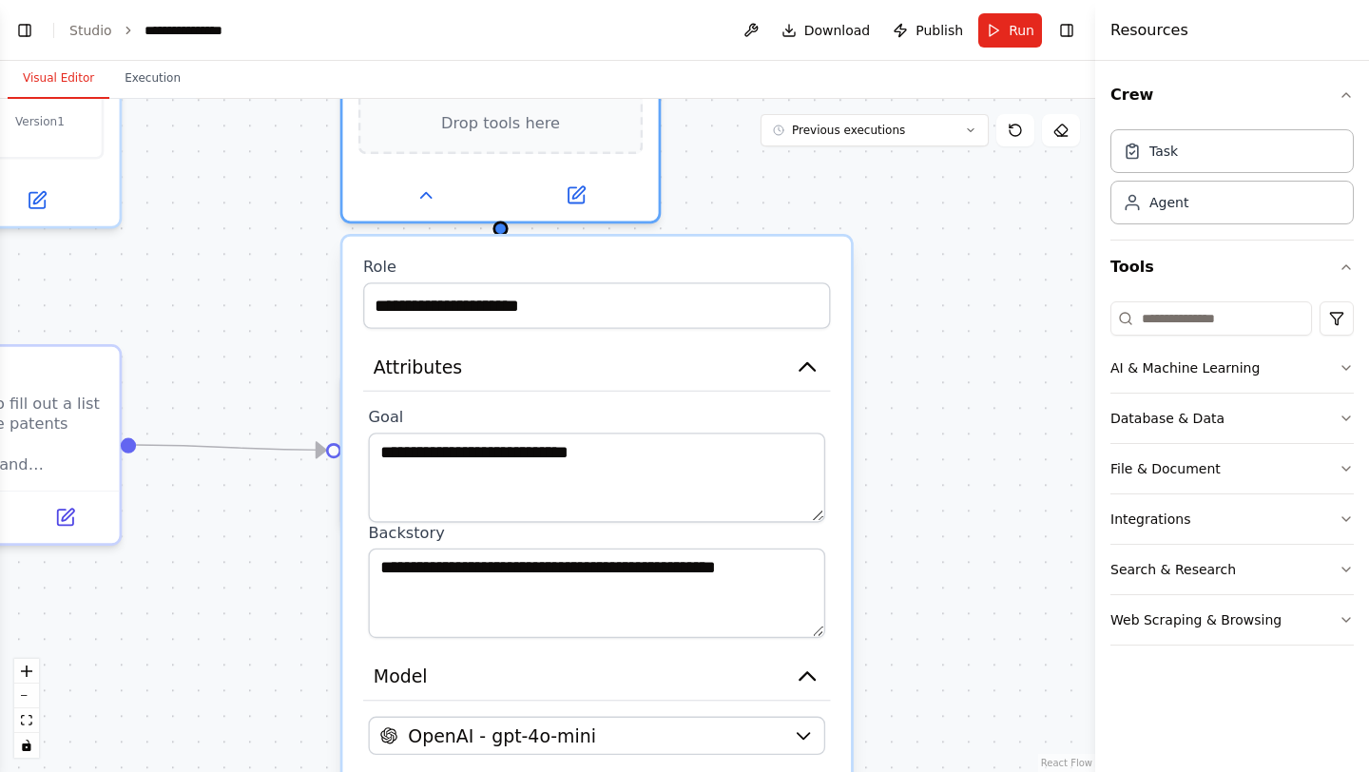
drag, startPoint x: 301, startPoint y: 291, endPoint x: 284, endPoint y: 720, distance: 429.2
click at [284, 720] on div ".deletable-edge-delete-btn { width: 20px; height: 20px; border: 0px solid #ffff…" at bounding box center [547, 435] width 1095 height 673
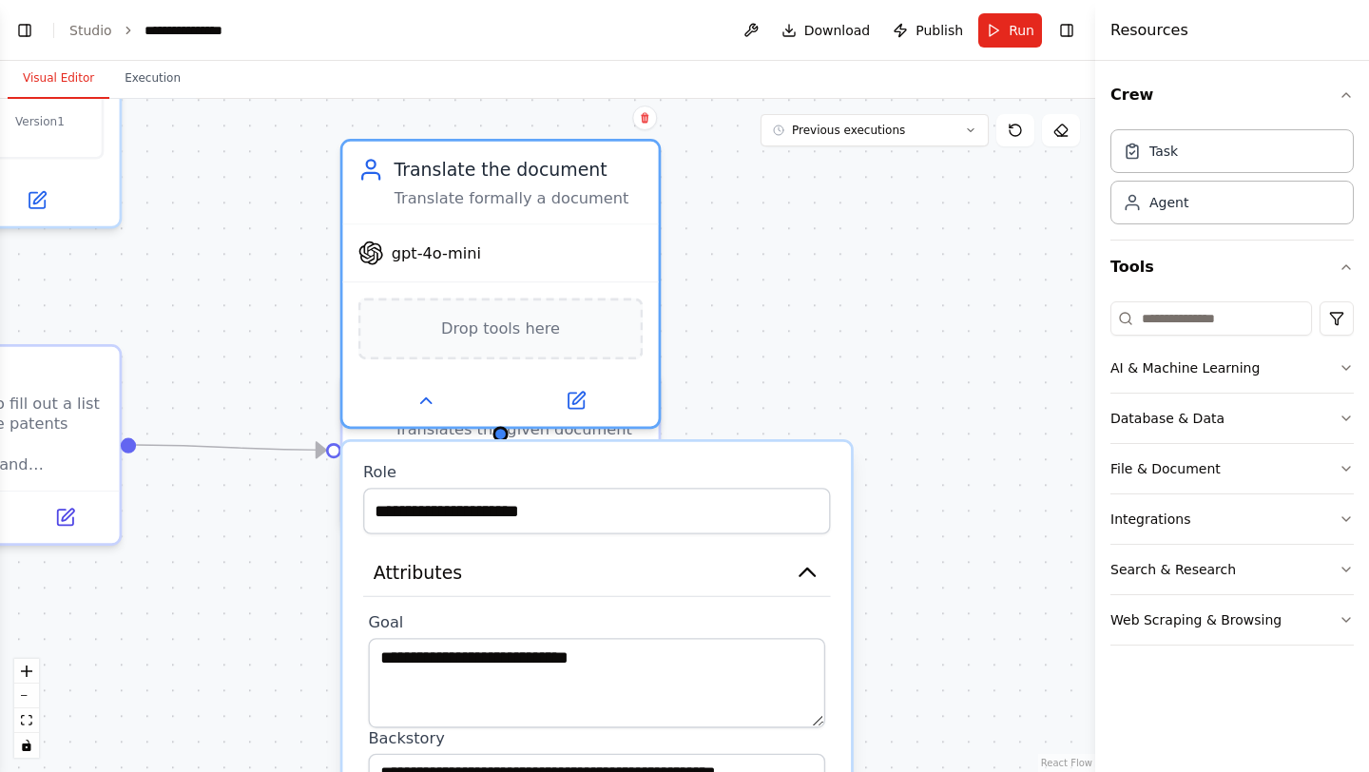
drag, startPoint x: 346, startPoint y: 496, endPoint x: 343, endPoint y: 709, distance: 213.0
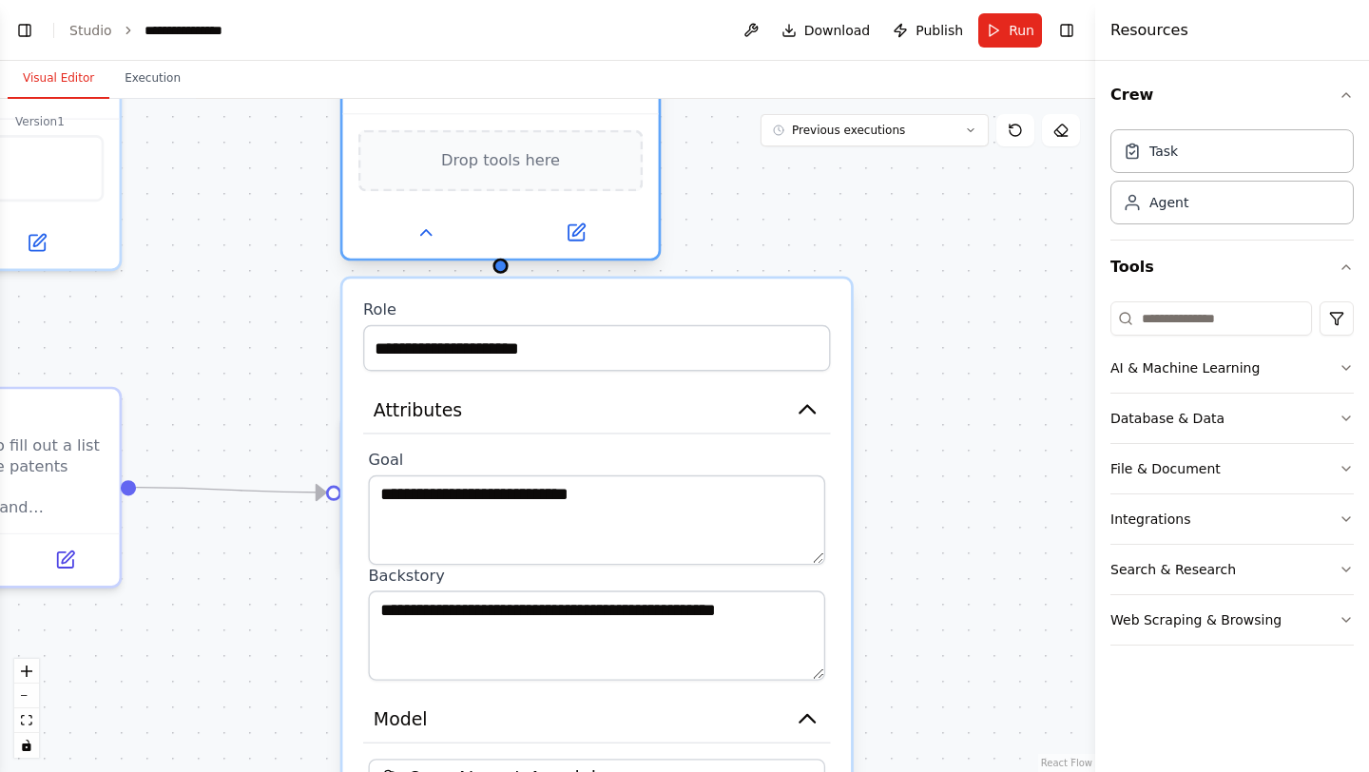
drag, startPoint x: 593, startPoint y: 343, endPoint x: 586, endPoint y: 181, distance: 162.8
click at [586, 181] on div "Drop tools here" at bounding box center [500, 161] width 285 height 62
click at [1241, 569] on button "Search & Research" at bounding box center [1232, 569] width 243 height 49
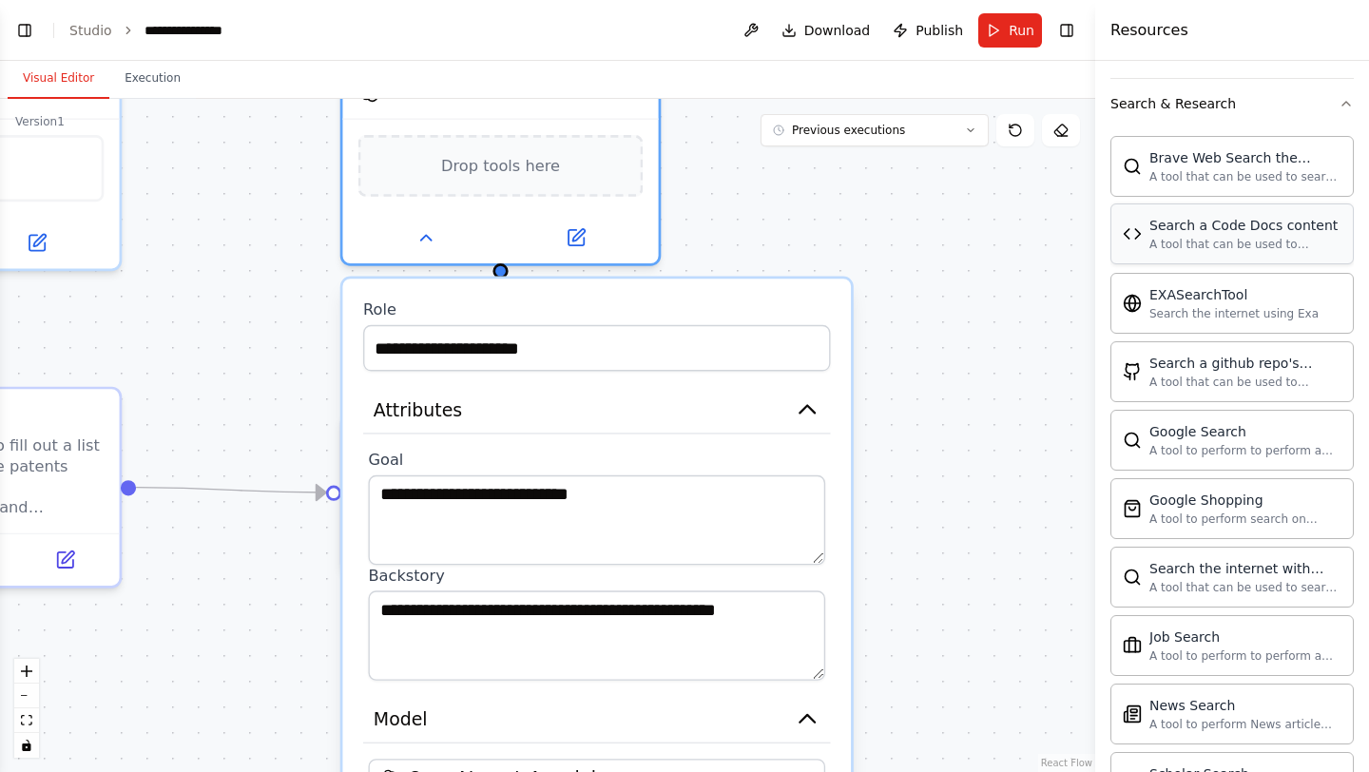
scroll to position [878, 0]
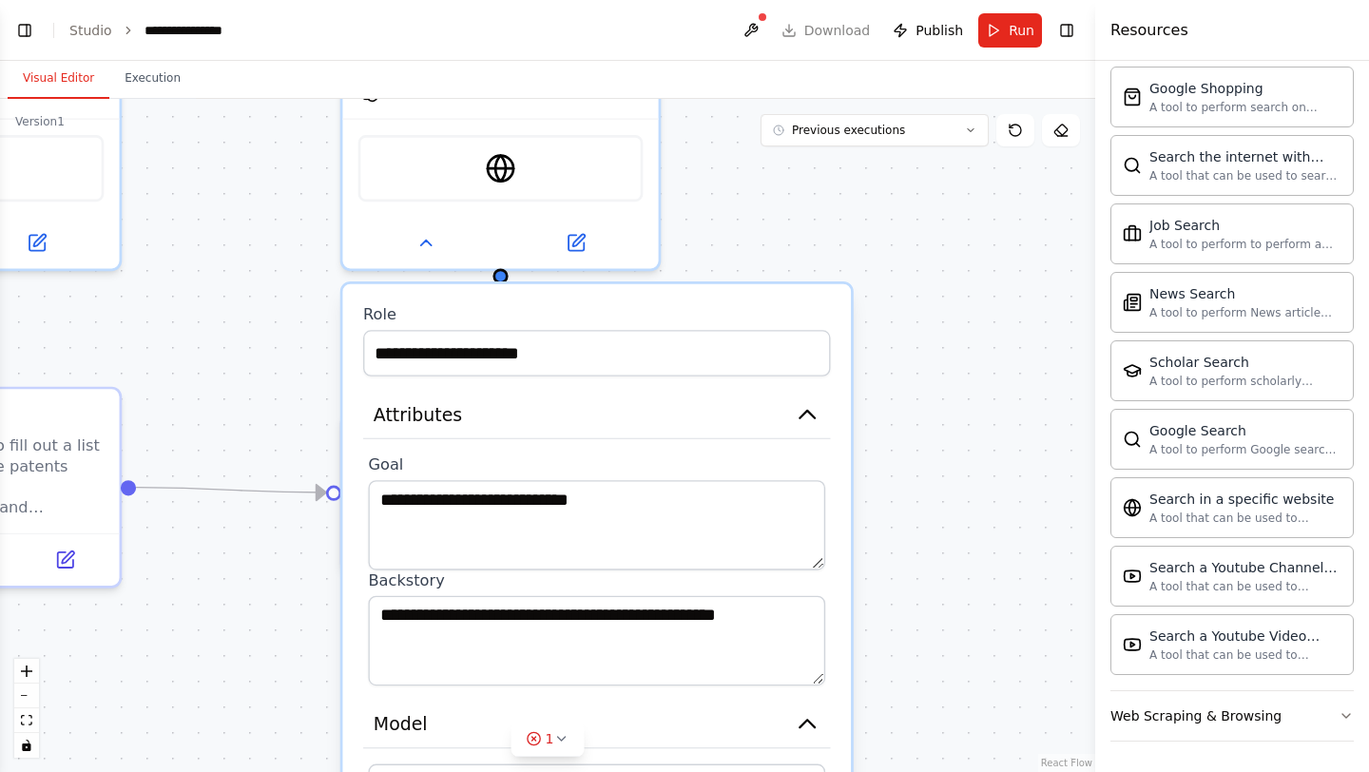
click at [770, 229] on div ".deletable-edge-delete-btn { width: 20px; height: 20px; border: 0px solid #ffff…" at bounding box center [547, 435] width 1095 height 673
click at [513, 171] on img at bounding box center [500, 163] width 30 height 30
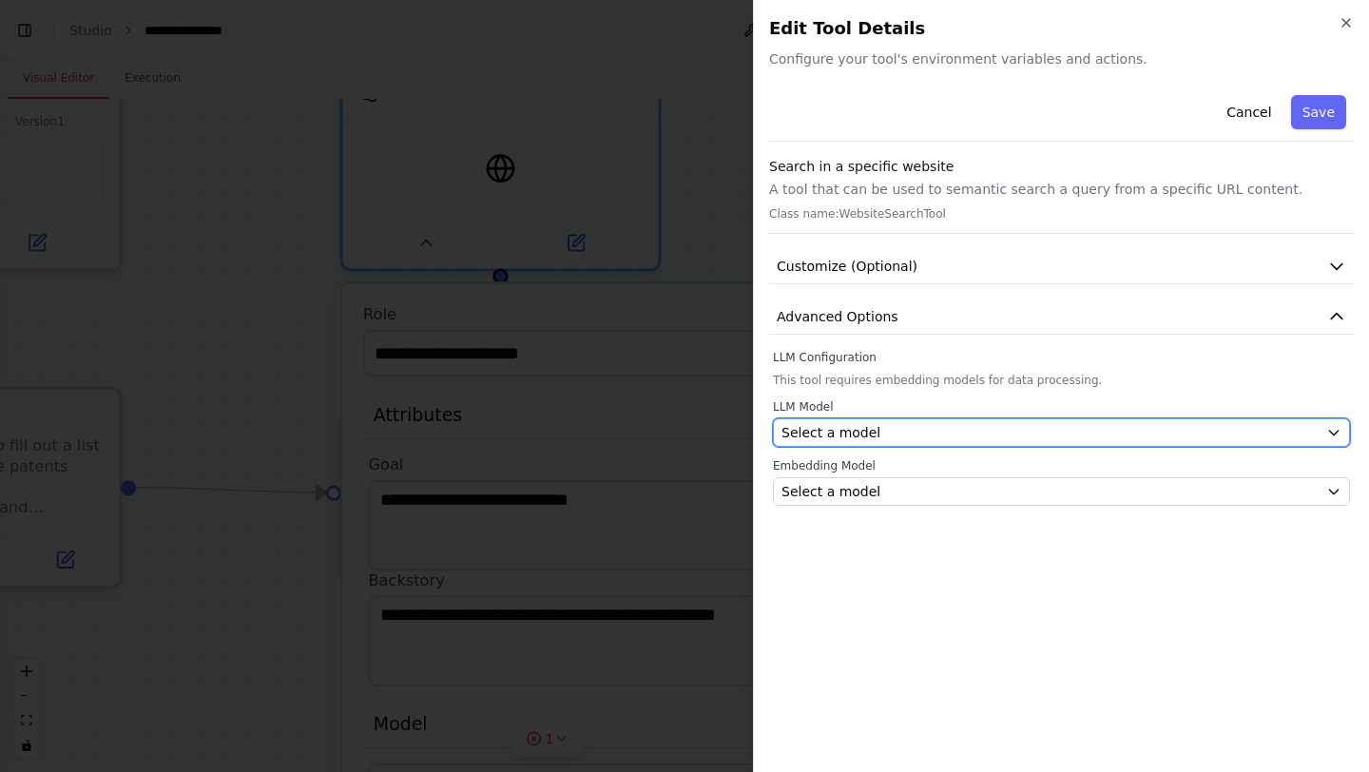
click at [878, 435] on div "Select a model" at bounding box center [1050, 432] width 537 height 19
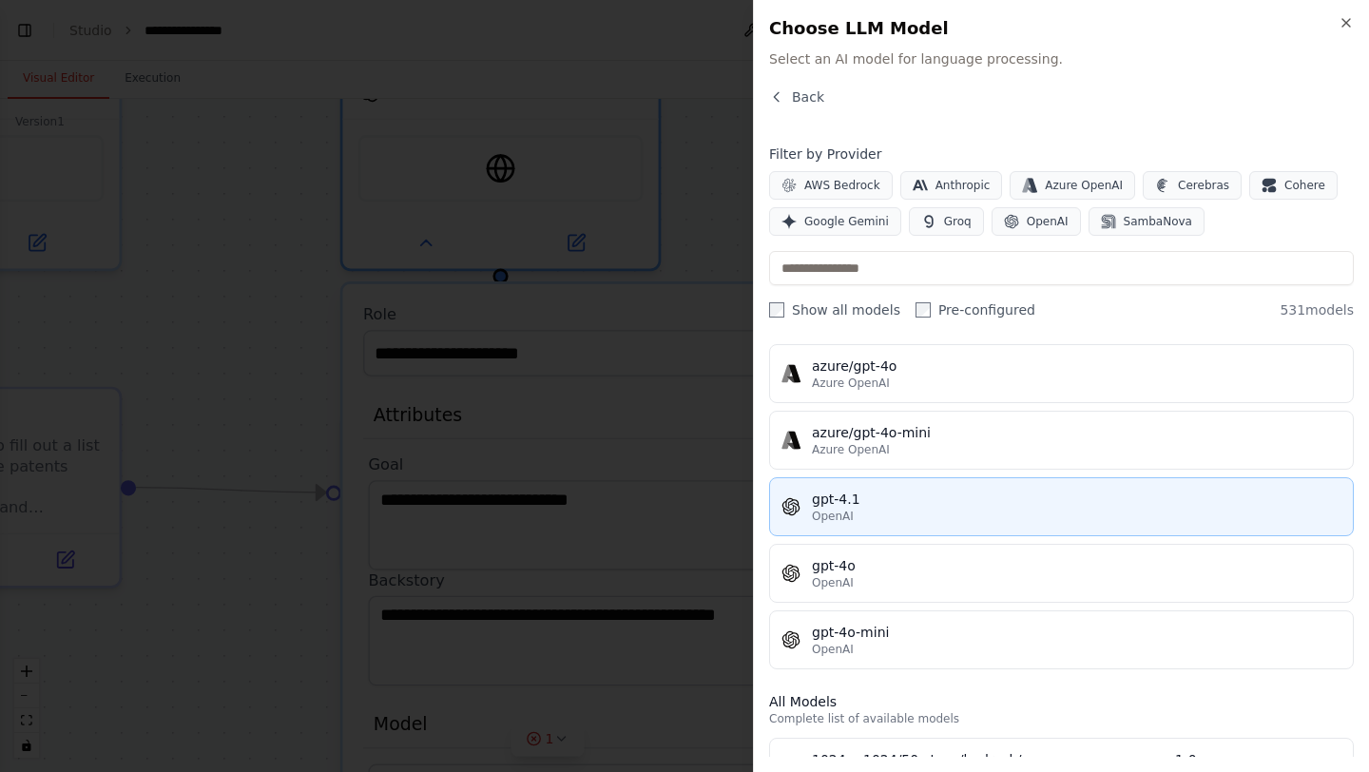
scroll to position [210, 0]
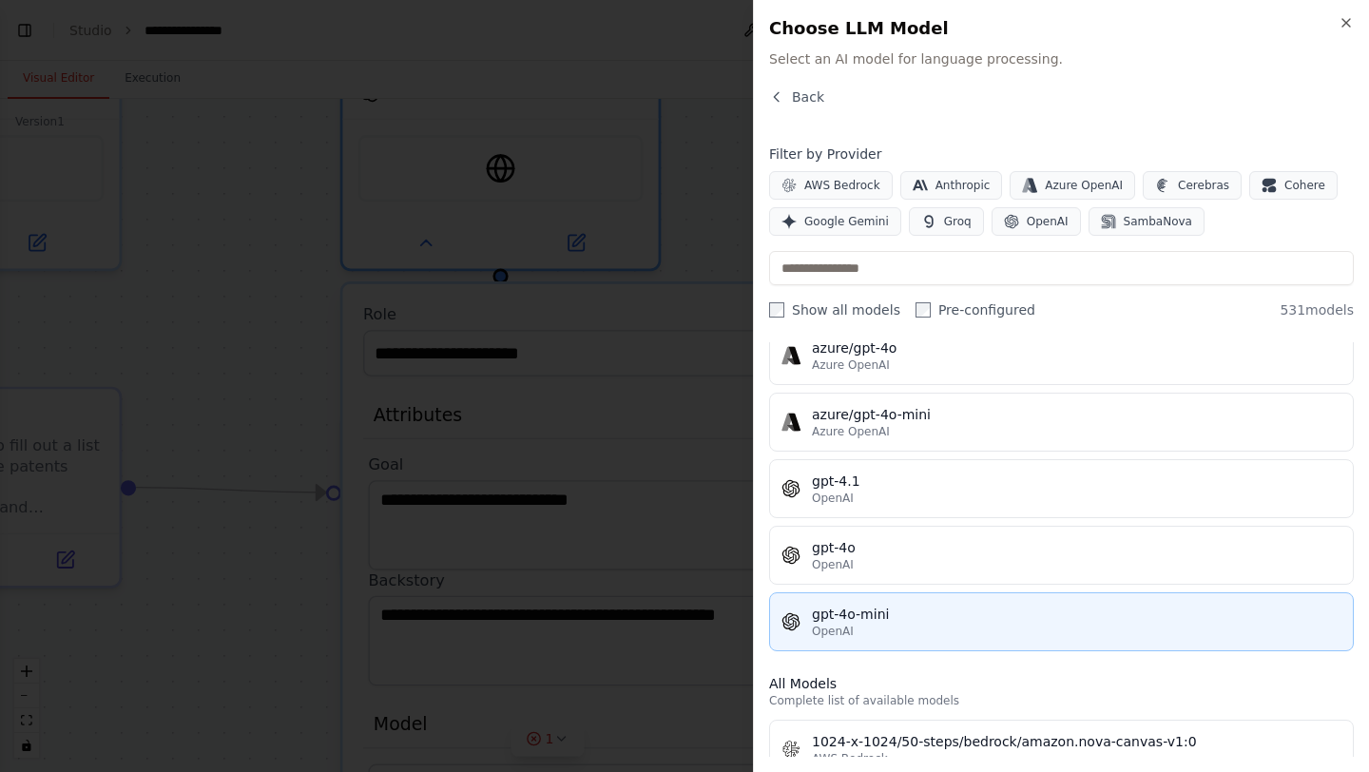
click at [875, 623] on div "gpt-4o-mini" at bounding box center [1077, 614] width 530 height 19
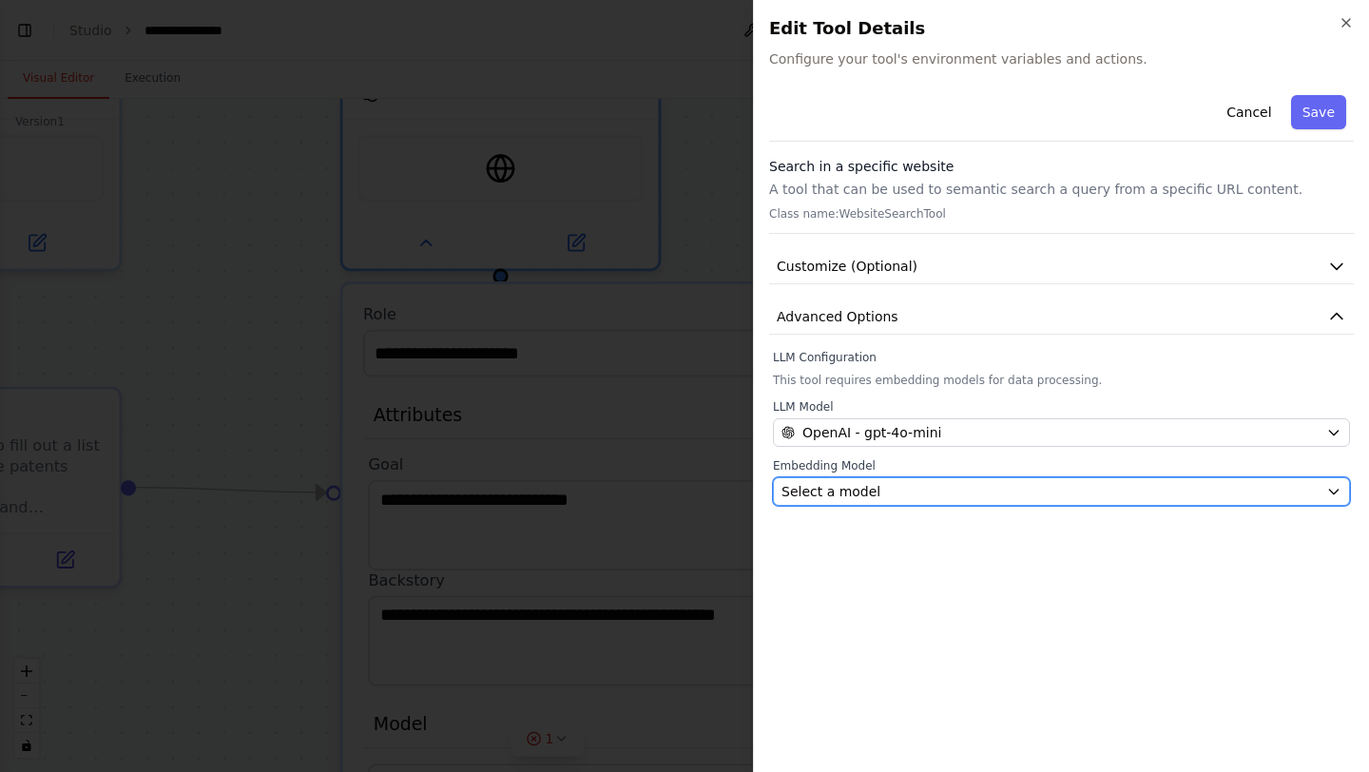
click at [927, 486] on div "Select a model" at bounding box center [1050, 491] width 537 height 19
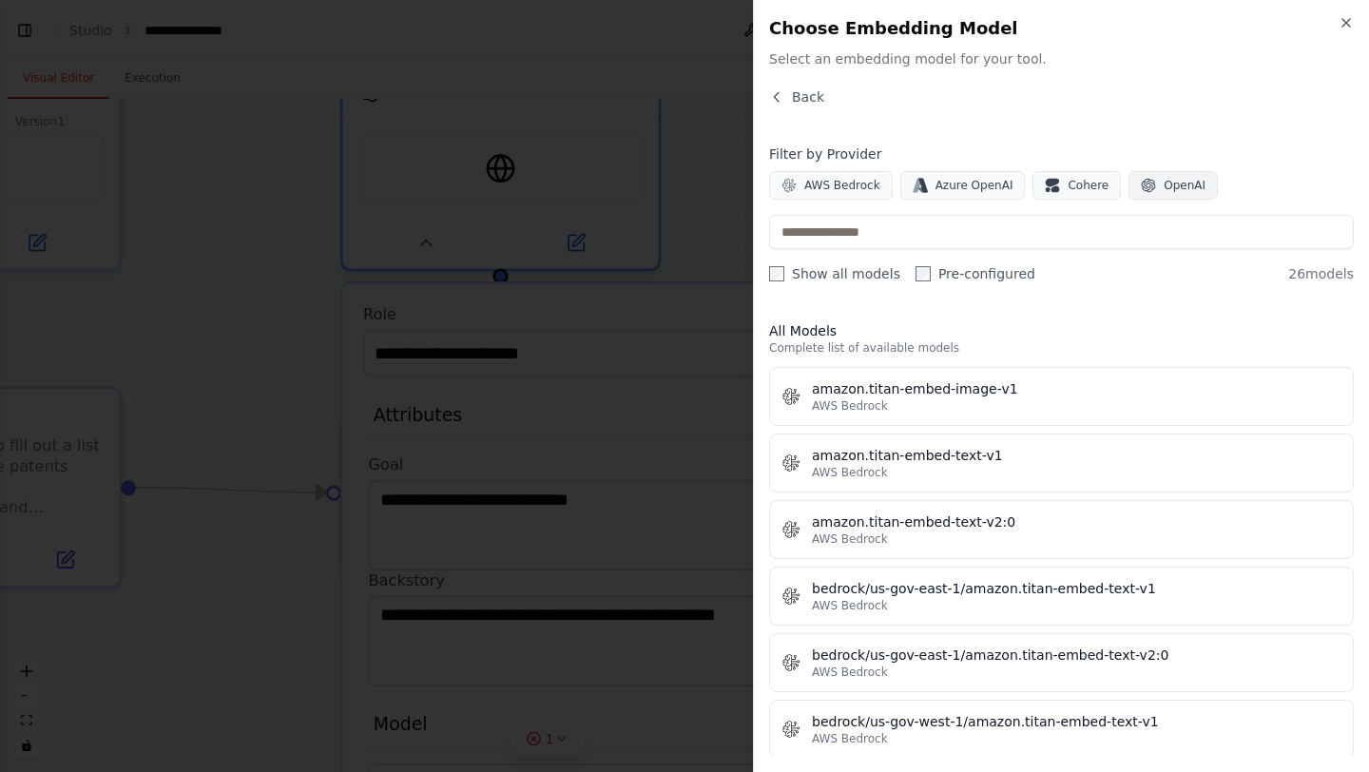
click at [1172, 189] on span "OpenAI" at bounding box center [1185, 185] width 42 height 15
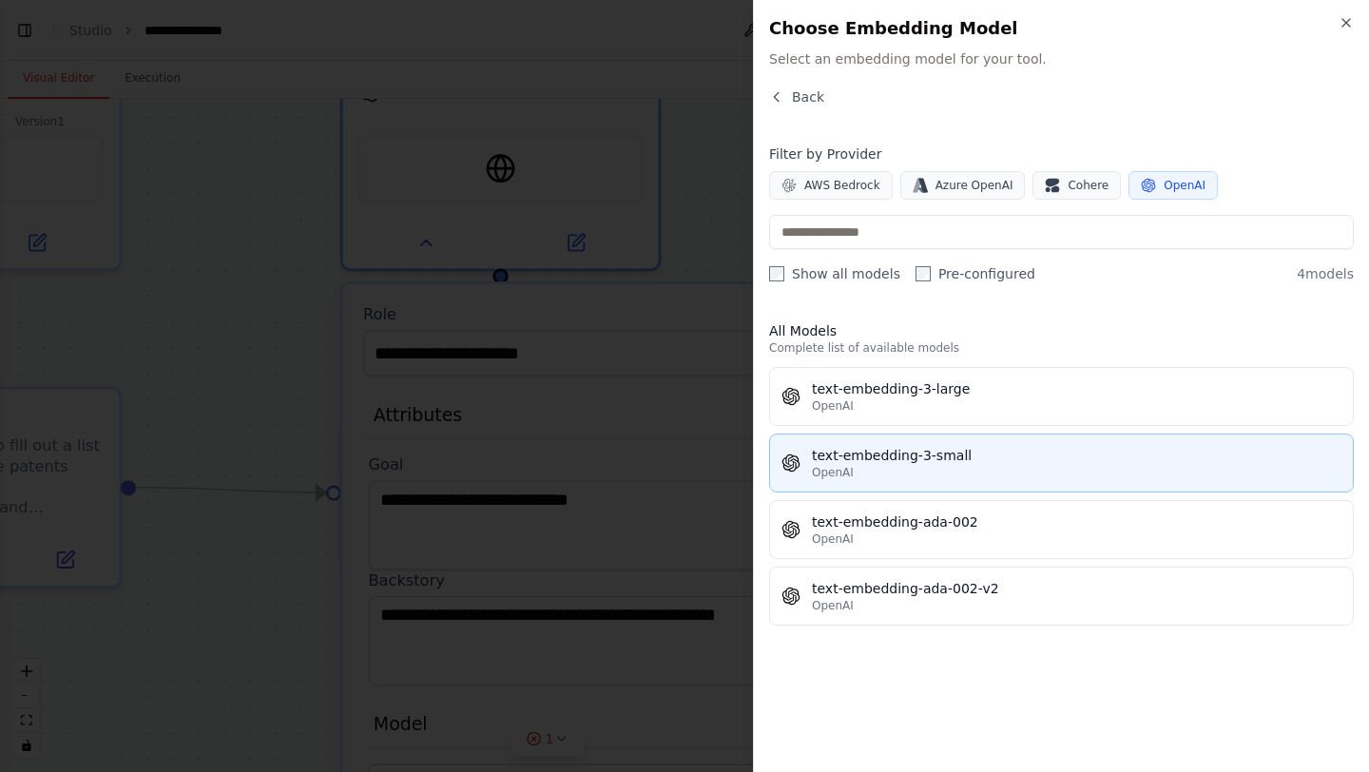
click at [940, 479] on div "OpenAI" at bounding box center [1077, 472] width 530 height 15
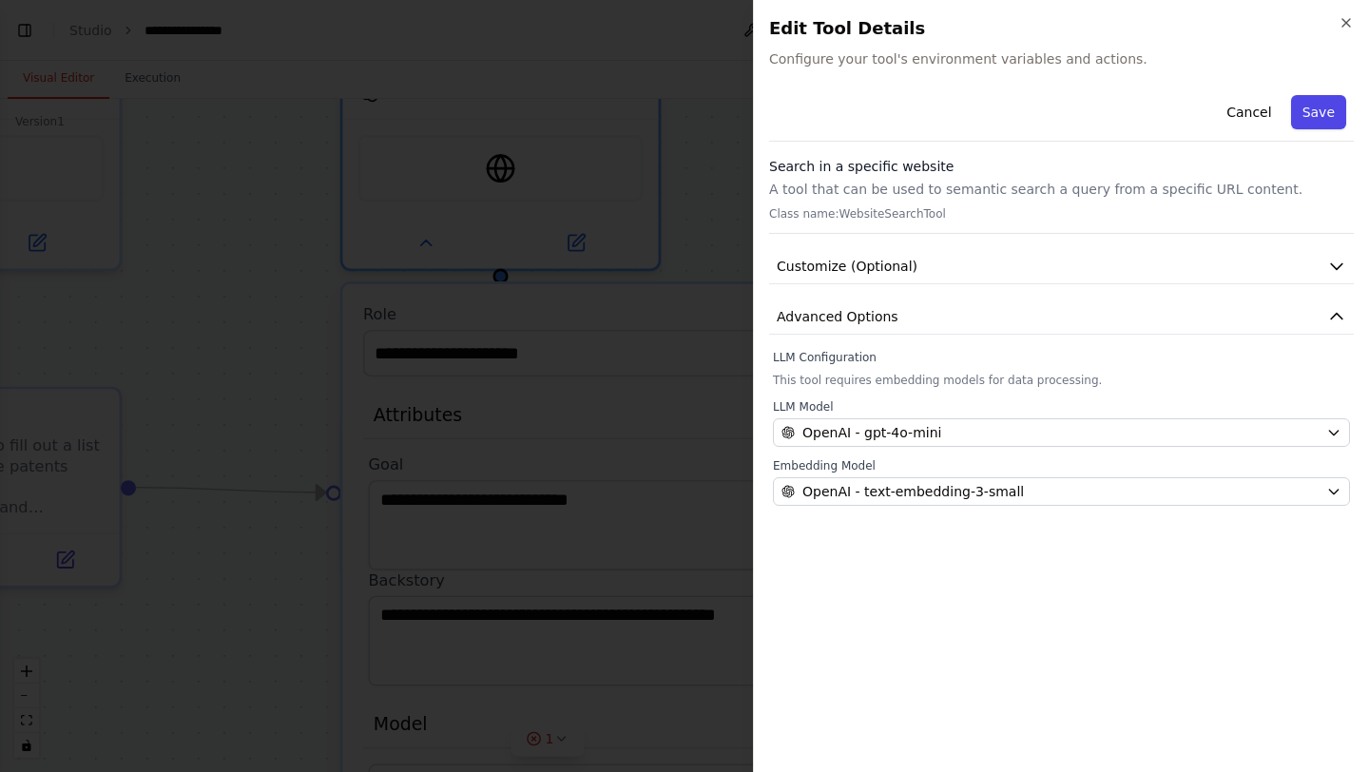
click at [1321, 113] on button "Save" at bounding box center [1318, 112] width 55 height 34
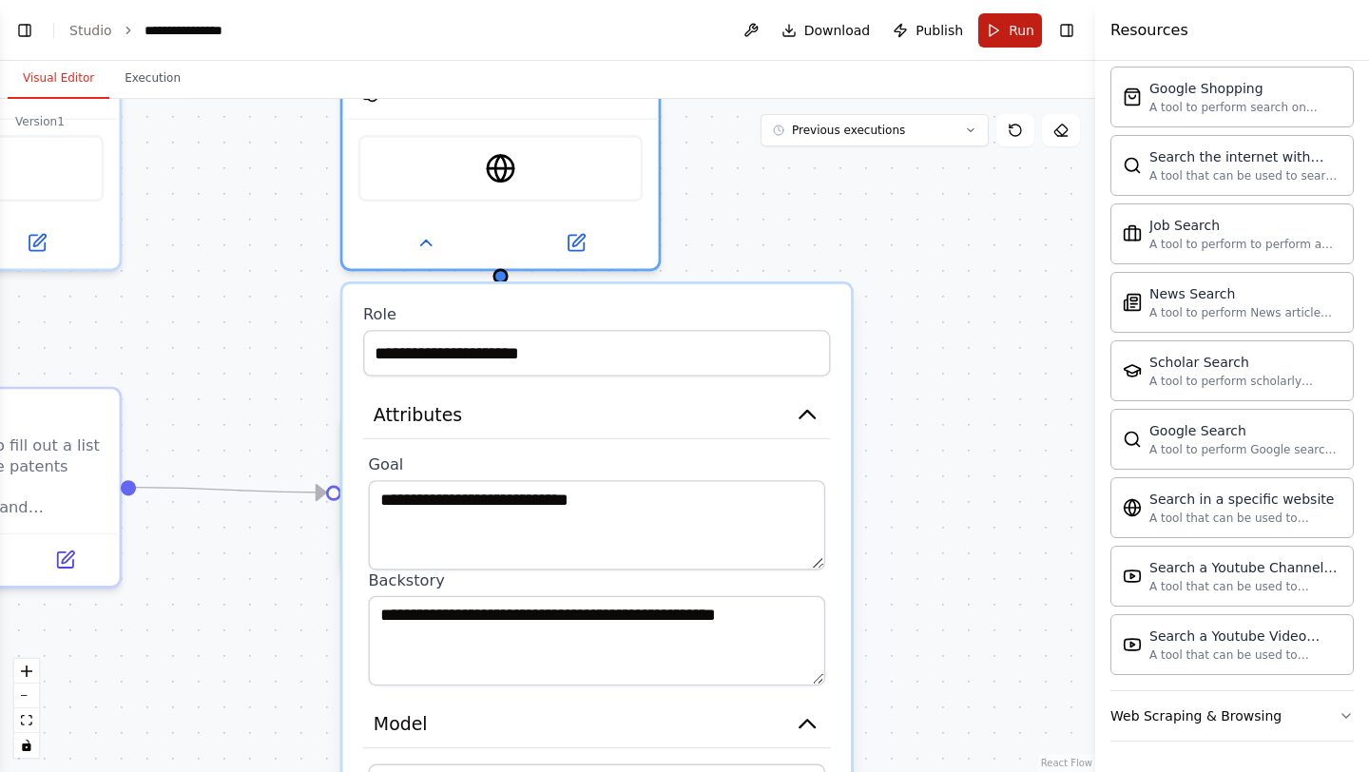
click at [1006, 38] on button "Run" at bounding box center [1010, 30] width 64 height 34
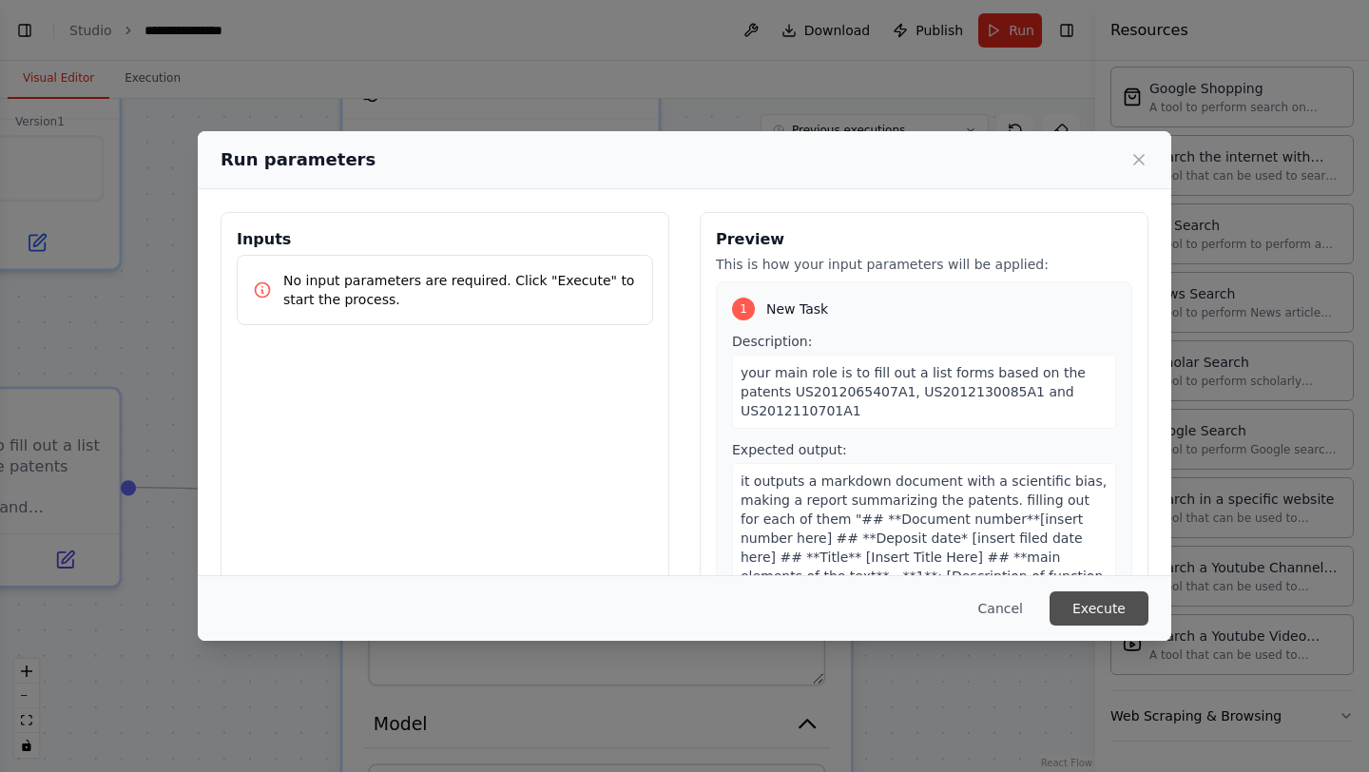
click at [1089, 610] on button "Execute" at bounding box center [1099, 608] width 99 height 34
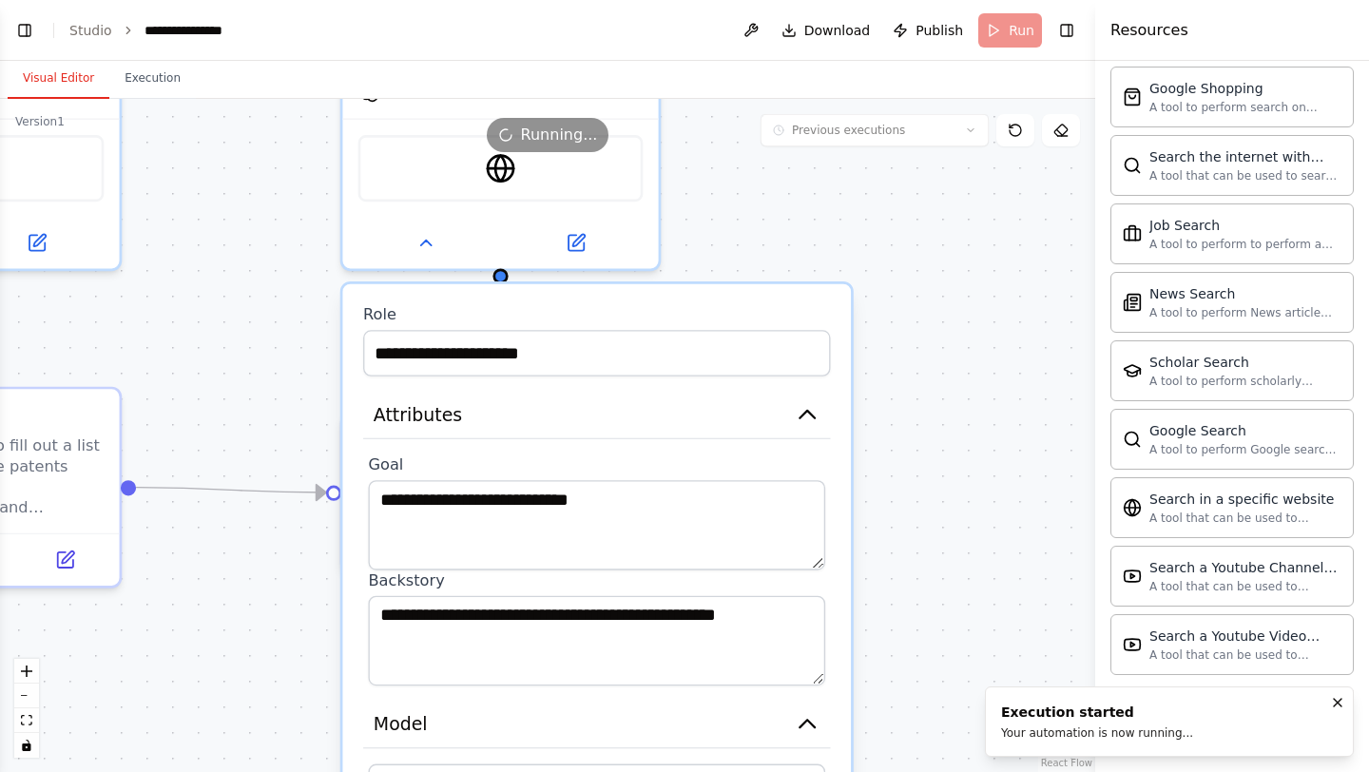
click at [39, 75] on button "Visual Editor" at bounding box center [59, 79] width 102 height 40
click at [409, 243] on button at bounding box center [425, 238] width 145 height 30
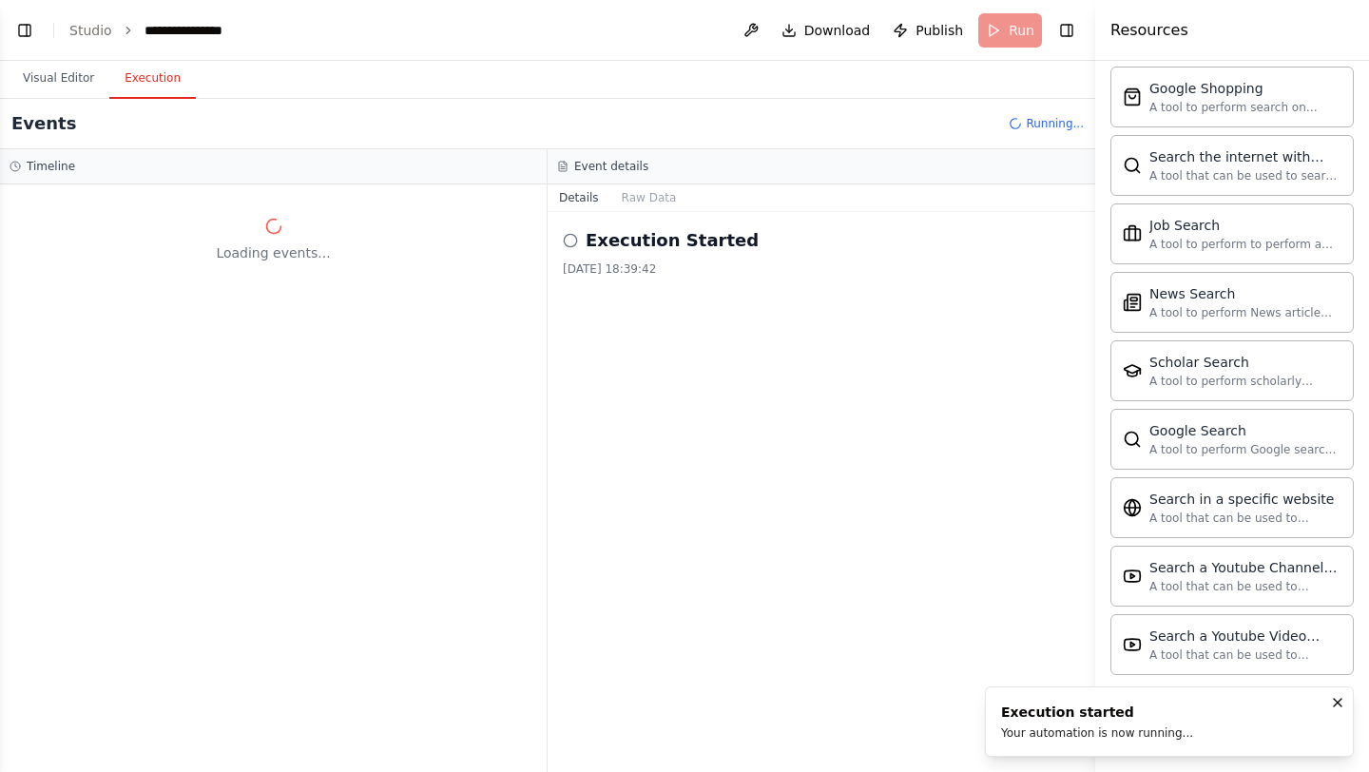
click at [167, 82] on button "Execution" at bounding box center [152, 79] width 87 height 40
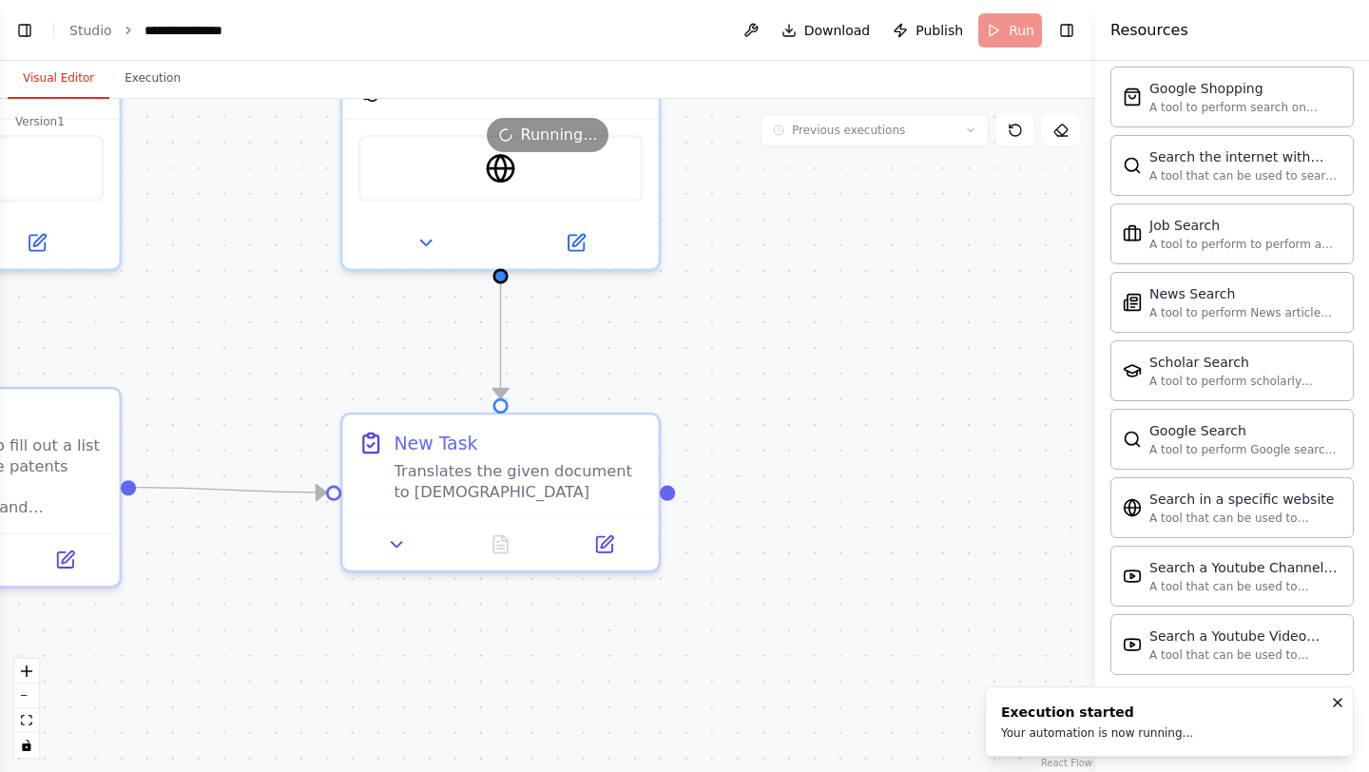
click at [80, 83] on button "Visual Editor" at bounding box center [59, 79] width 102 height 40
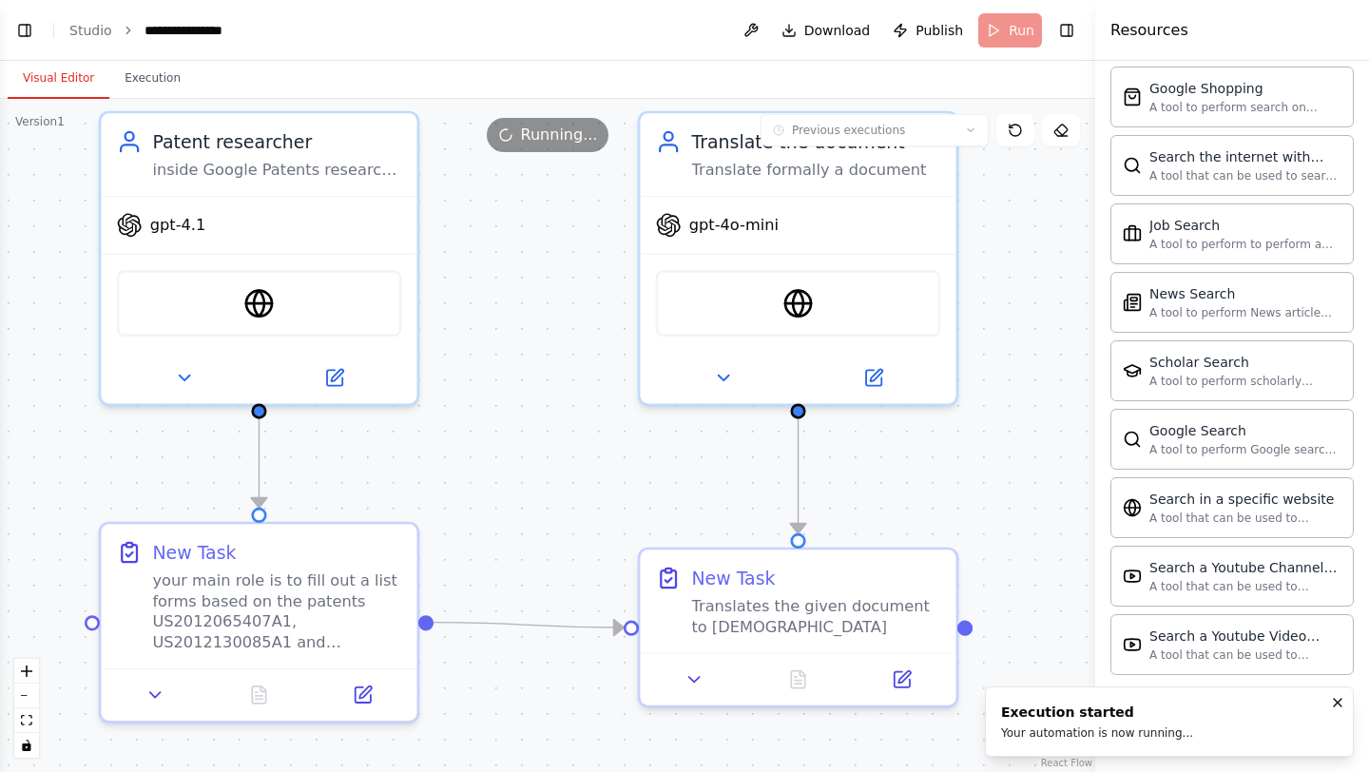
drag, startPoint x: 255, startPoint y: 274, endPoint x: 552, endPoint y: 409, distance: 326.8
click at [552, 409] on div ".deletable-edge-delete-btn { width: 20px; height: 20px; border: 0px solid #ffff…" at bounding box center [547, 435] width 1095 height 673
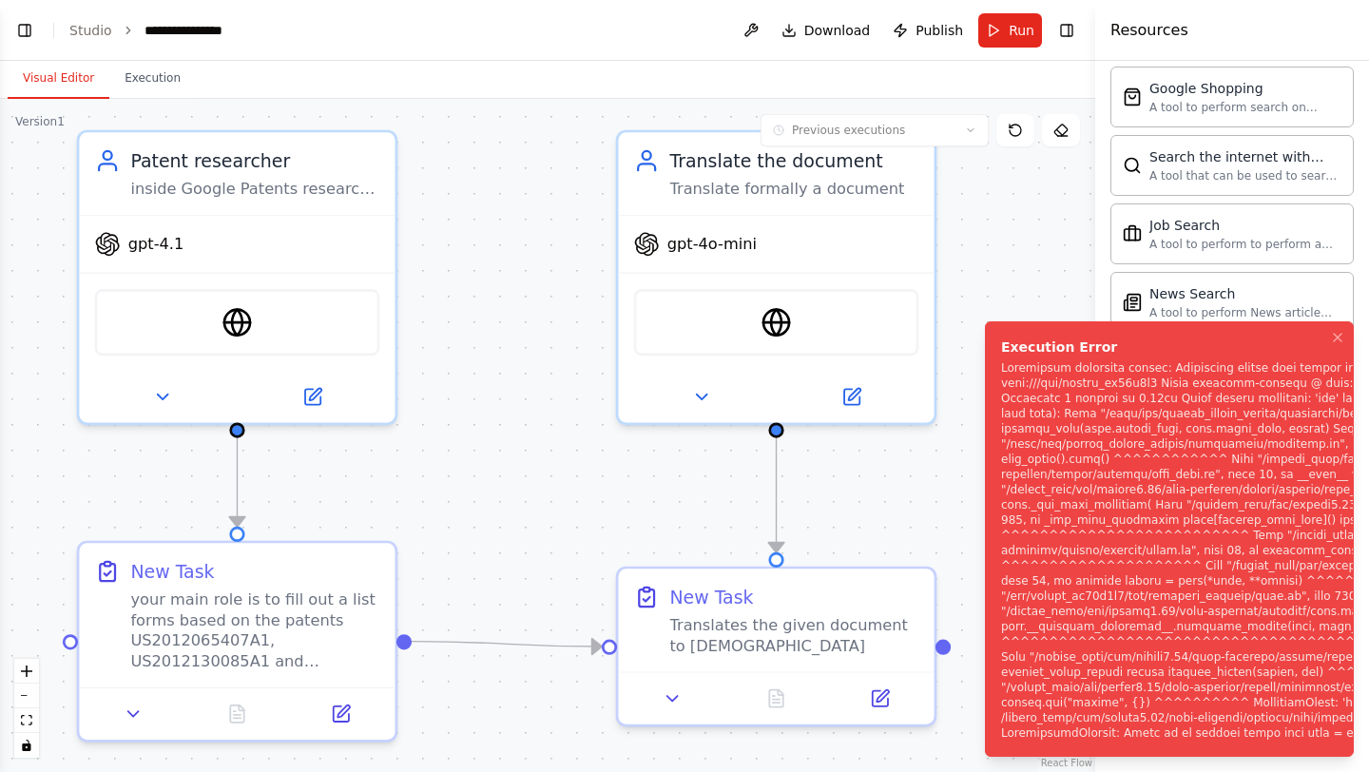
drag, startPoint x: 580, startPoint y: 397, endPoint x: 558, endPoint y: 417, distance: 29.6
click at [558, 417] on div ".deletable-edge-delete-btn { width: 20px; height: 20px; border: 0px solid #ffff…" at bounding box center [547, 435] width 1095 height 673
click at [116, 711] on button at bounding box center [133, 709] width 88 height 30
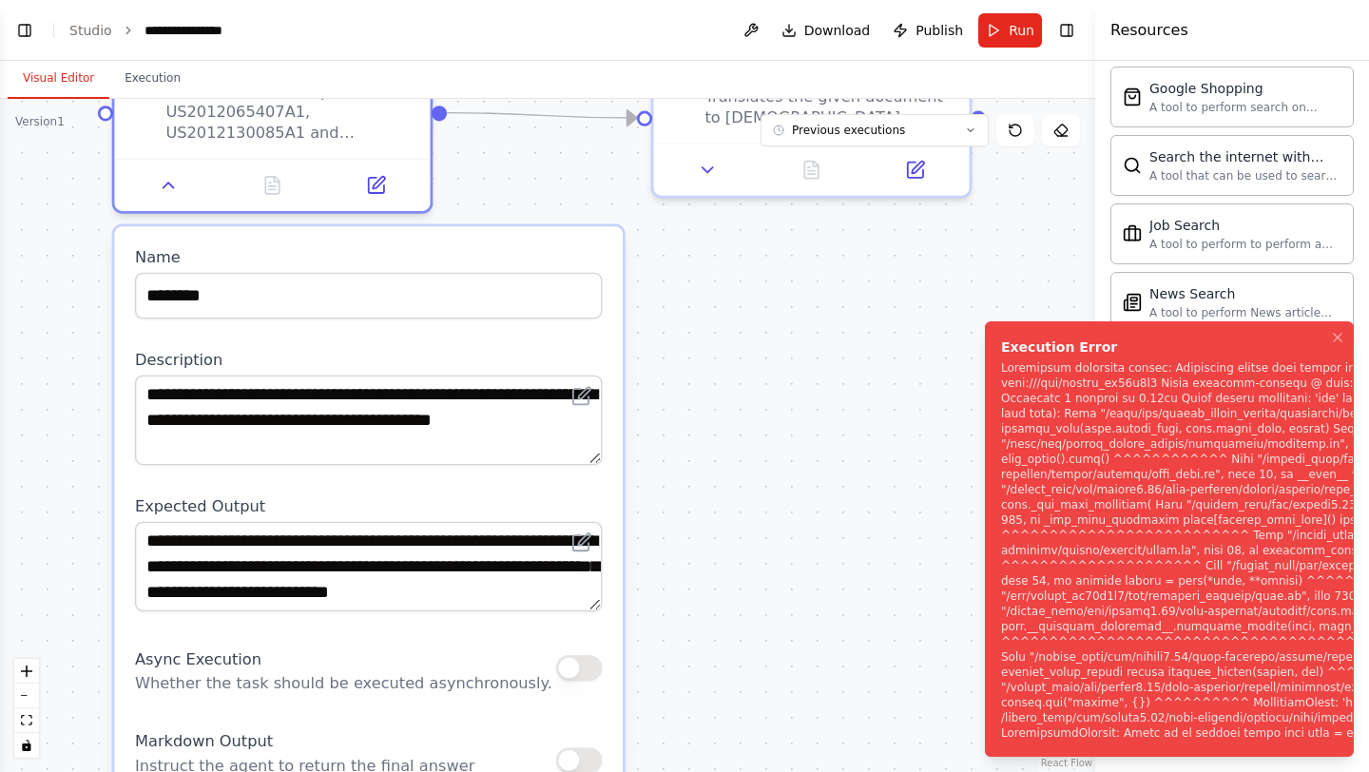
drag, startPoint x: 442, startPoint y: 692, endPoint x: 477, endPoint y: 166, distance: 527.0
click at [477, 164] on div ".deletable-edge-delete-btn { width: 20px; height: 20px; border: 0px solid #ffff…" at bounding box center [547, 435] width 1095 height 673
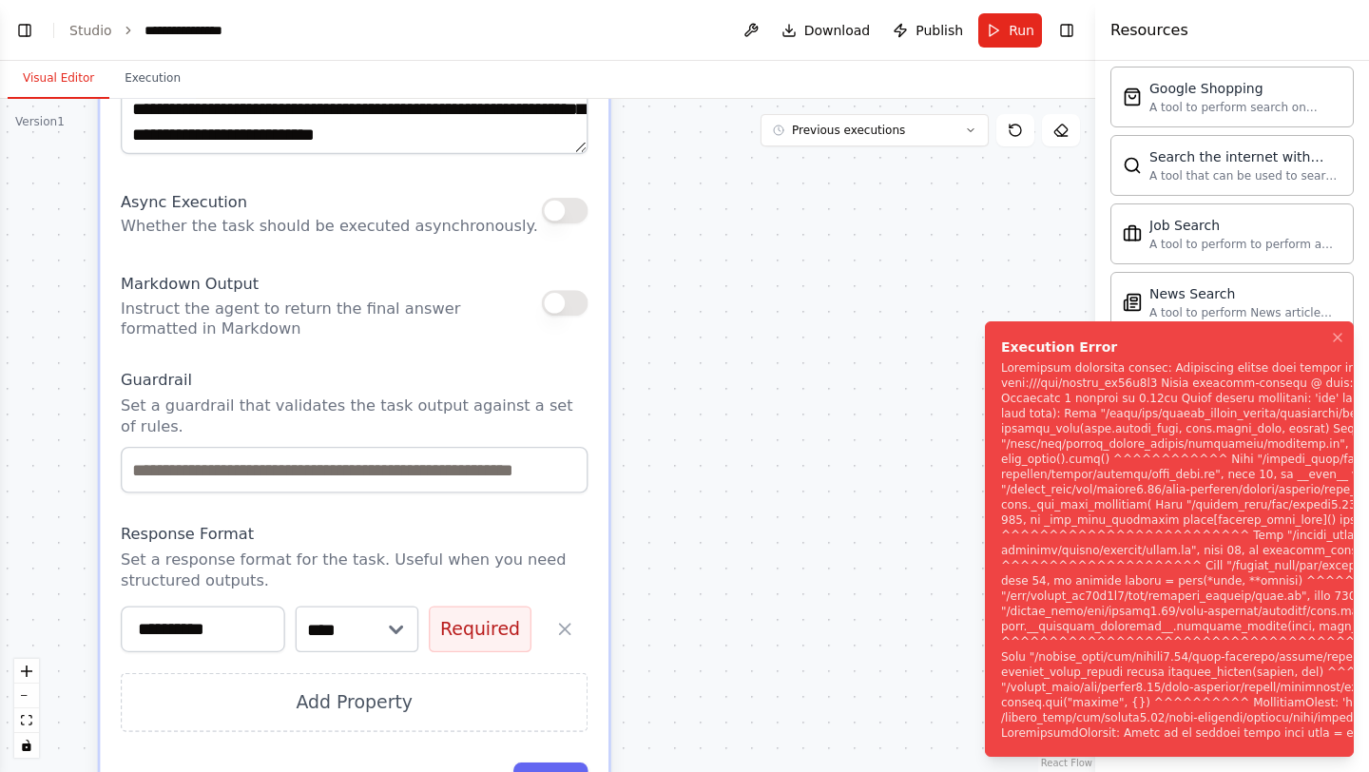
drag, startPoint x: 681, startPoint y: 676, endPoint x: 667, endPoint y: 218, distance: 458.5
click at [667, 218] on div ".deletable-edge-delete-btn { width: 20px; height: 20px; border: 0px solid #ffff…" at bounding box center [547, 435] width 1095 height 673
click at [353, 628] on select "**** ******* ******* **** ******" at bounding box center [358, 629] width 124 height 47
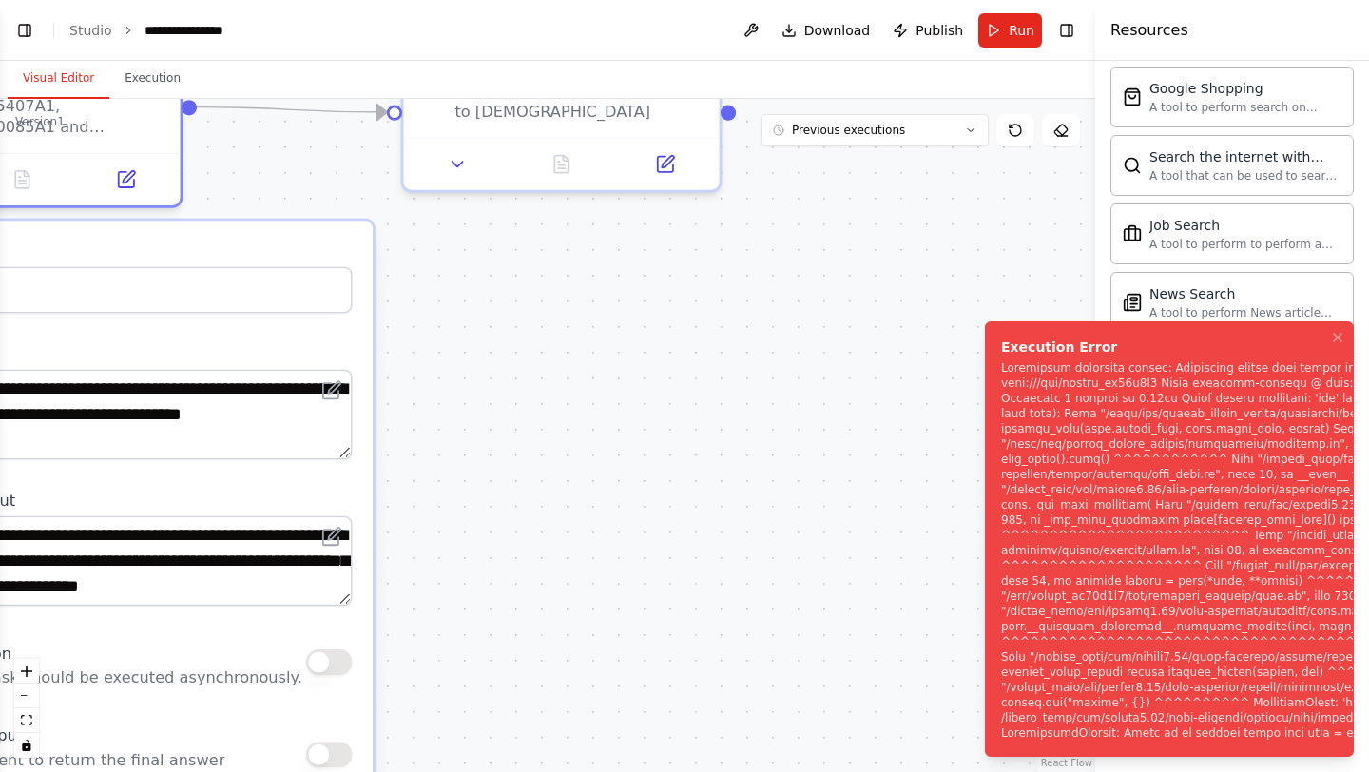
drag, startPoint x: 728, startPoint y: 296, endPoint x: 475, endPoint y: 771, distance: 538.5
click at [475, 771] on div ".deletable-edge-delete-btn { width: 20px; height: 20px; border: 0px solid #ffff…" at bounding box center [547, 435] width 1095 height 673
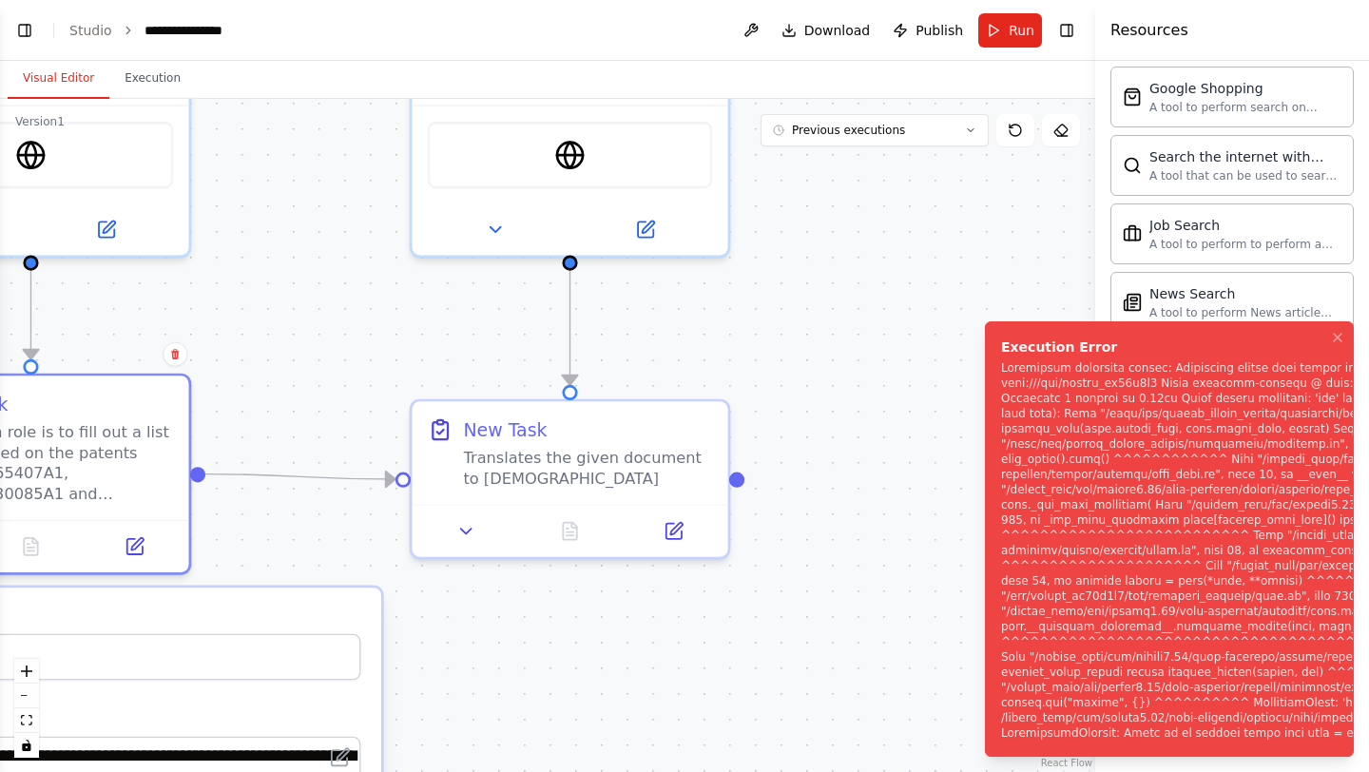
drag, startPoint x: 446, startPoint y: 399, endPoint x: 454, endPoint y: 730, distance: 331.0
click at [454, 730] on div ".deletable-edge-delete-btn { width: 20px; height: 20px; border: 0px solid #ffff…" at bounding box center [547, 435] width 1095 height 673
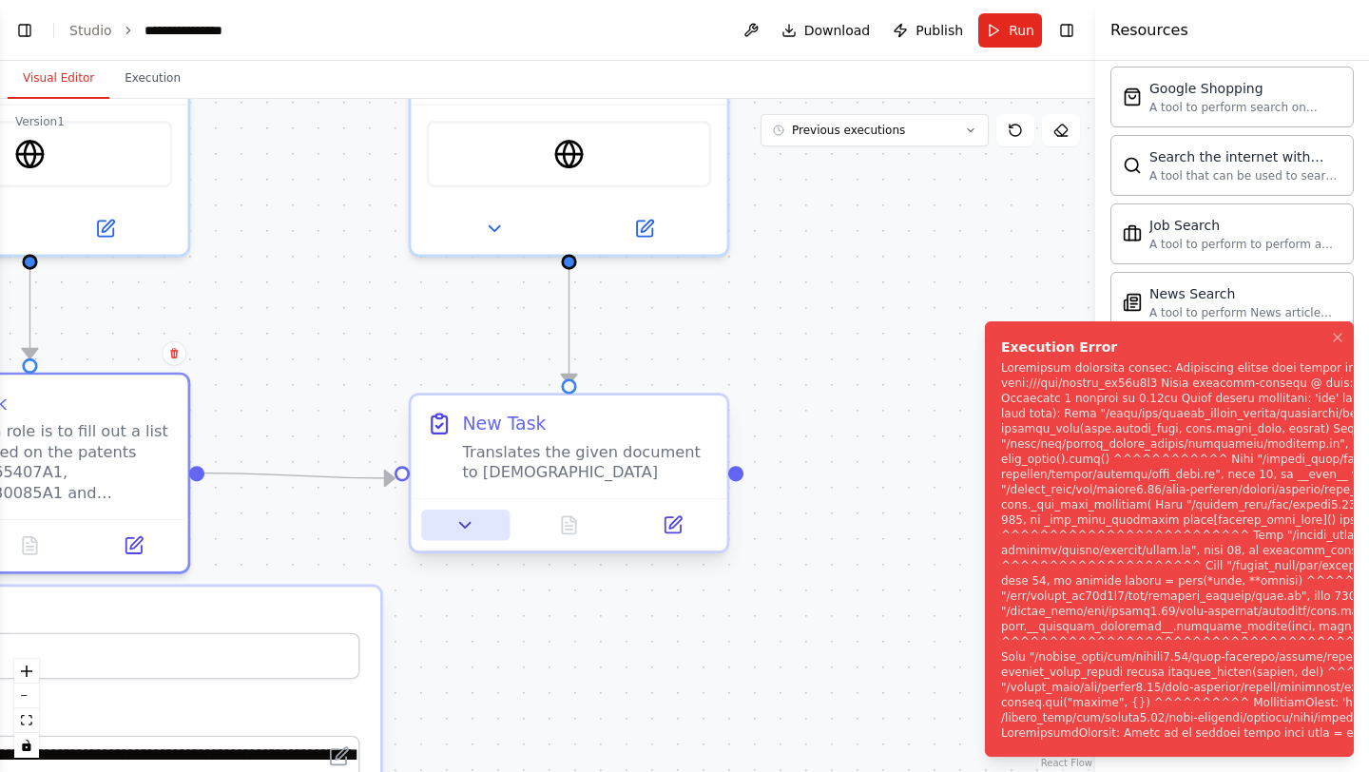
click at [479, 532] on button at bounding box center [465, 525] width 88 height 30
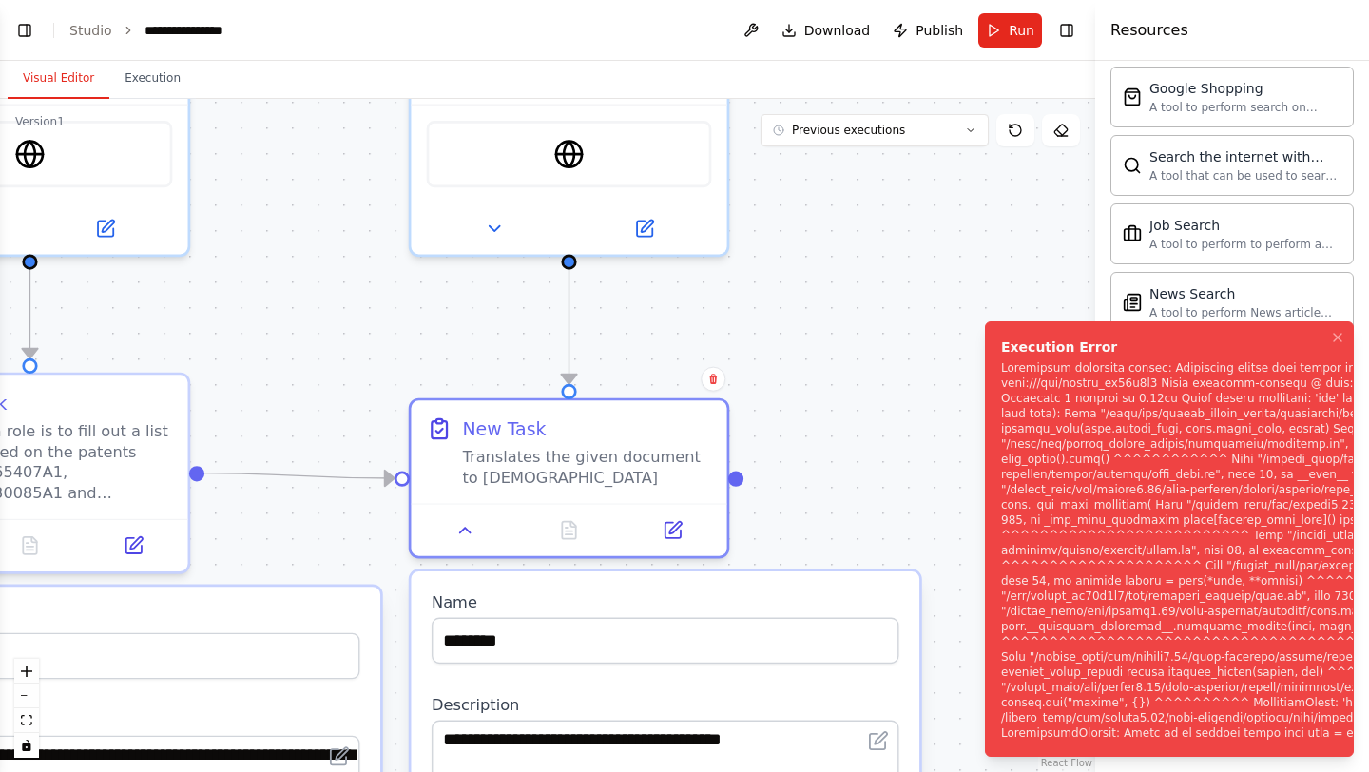
drag, startPoint x: 411, startPoint y: 676, endPoint x: 412, endPoint y: 665, distance: 11.4
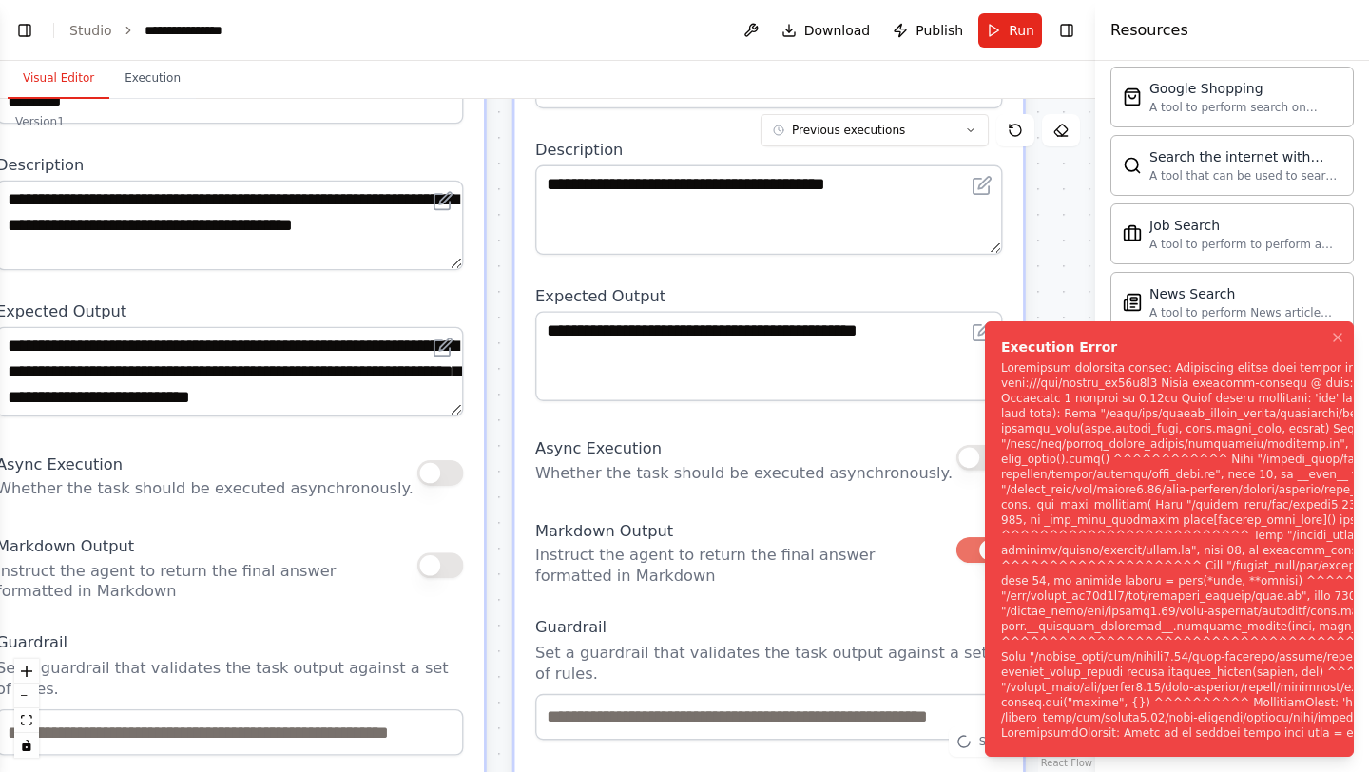
drag, startPoint x: 393, startPoint y: 665, endPoint x: 496, endPoint y: 114, distance: 560.2
click at [496, 112] on div ".deletable-edge-delete-btn { width: 20px; height: 20px; border: 0px solid #ffff…" at bounding box center [547, 435] width 1095 height 673
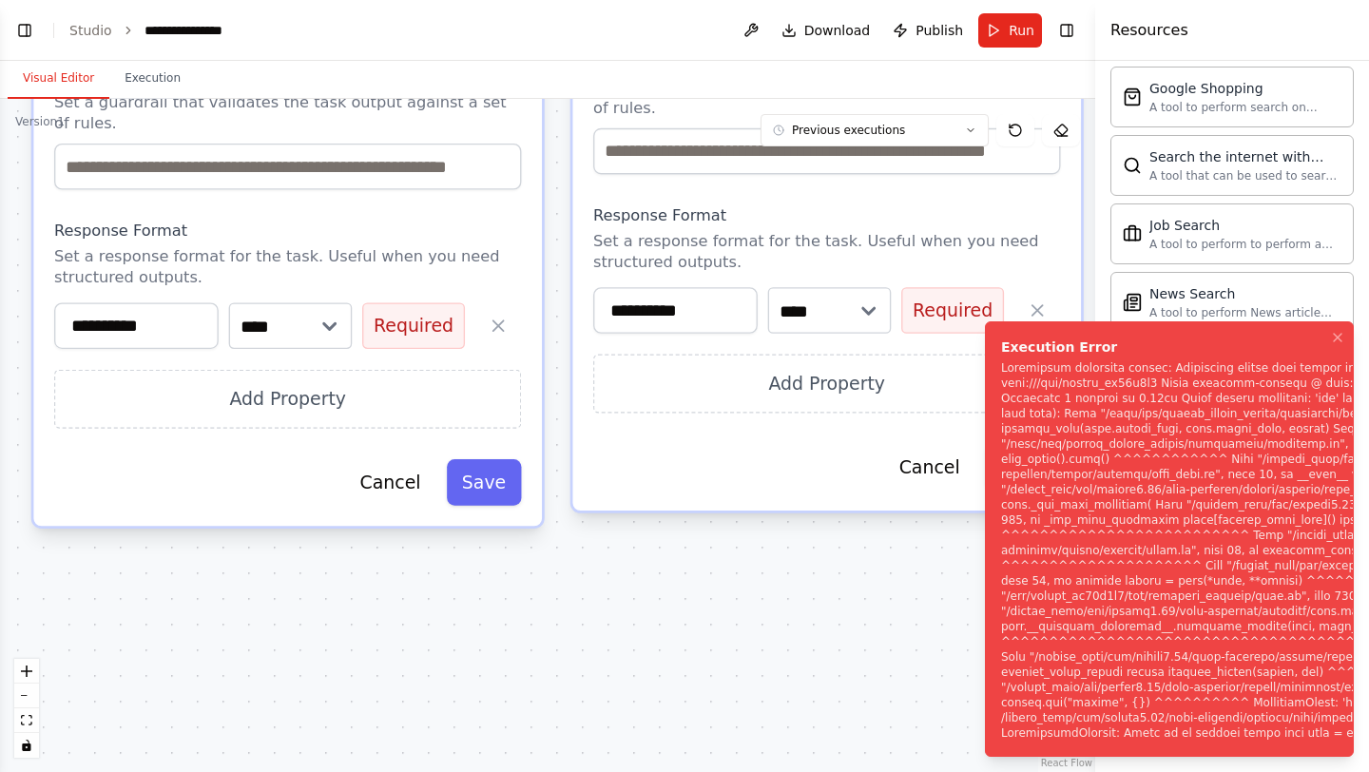
drag, startPoint x: 499, startPoint y: 676, endPoint x: 557, endPoint y: 110, distance: 568.7
click at [557, 109] on div ".deletable-edge-delete-btn { width: 20px; height: 20px; border: 0px solid #ffff…" at bounding box center [547, 435] width 1095 height 673
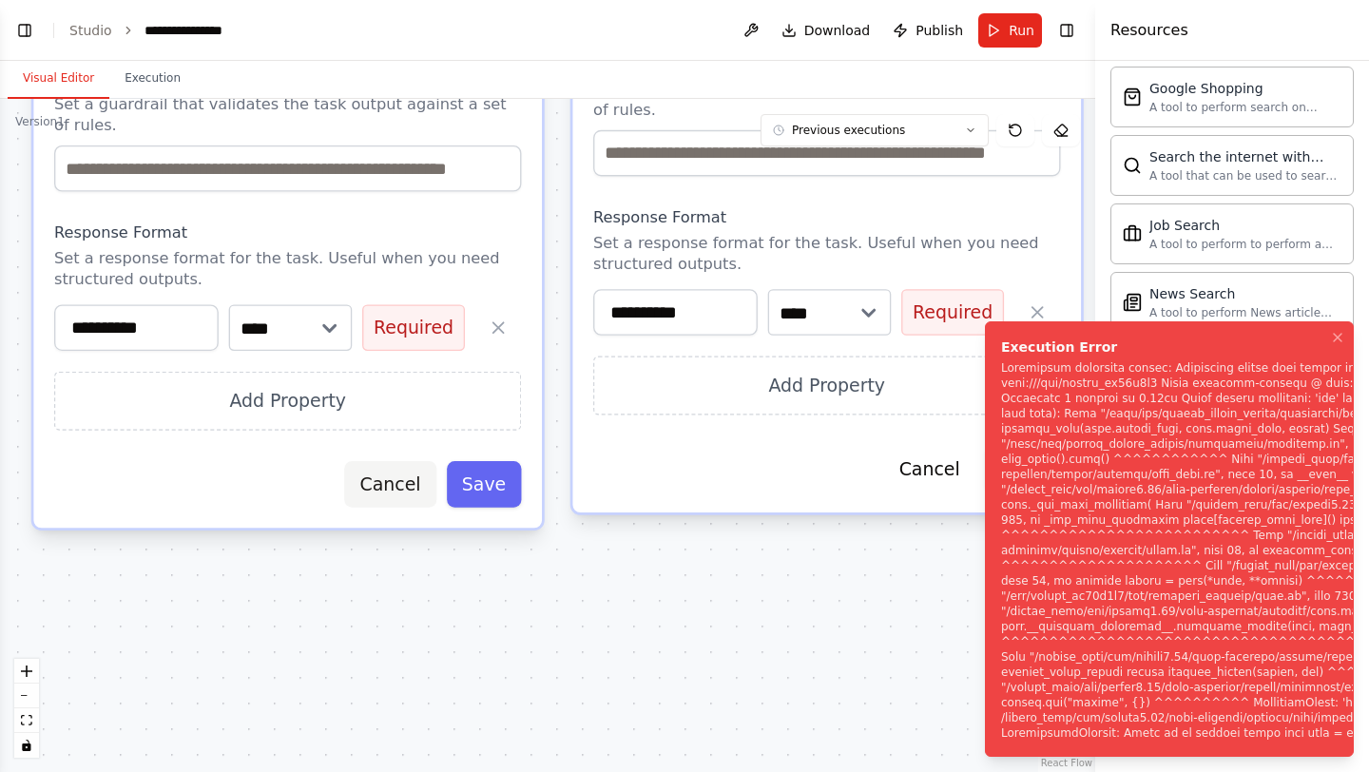
click at [401, 494] on button "Cancel" at bounding box center [389, 484] width 91 height 47
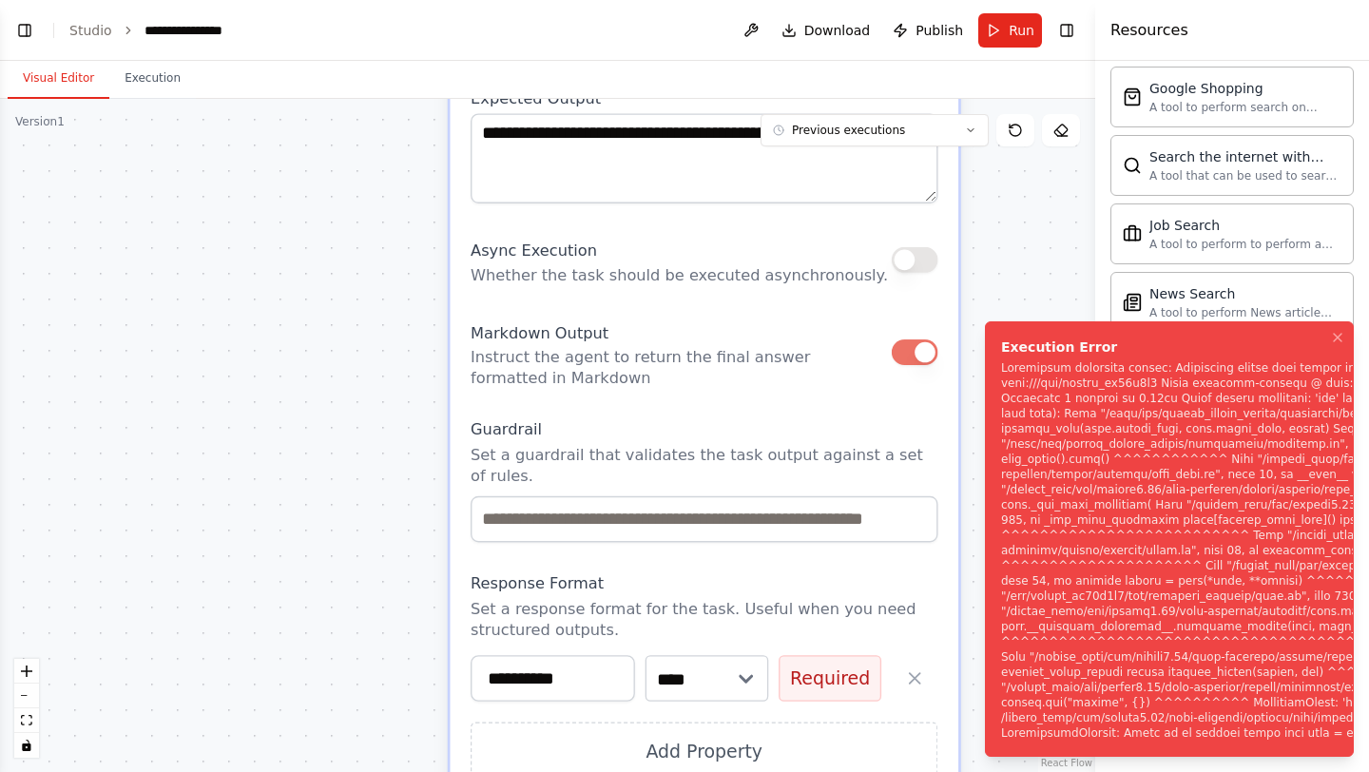
drag, startPoint x: 482, startPoint y: 322, endPoint x: 354, endPoint y: 704, distance: 402.3
click at [354, 704] on div ".deletable-edge-delete-btn { width: 20px; height: 20px; border: 0px solid #ffff…" at bounding box center [547, 435] width 1095 height 673
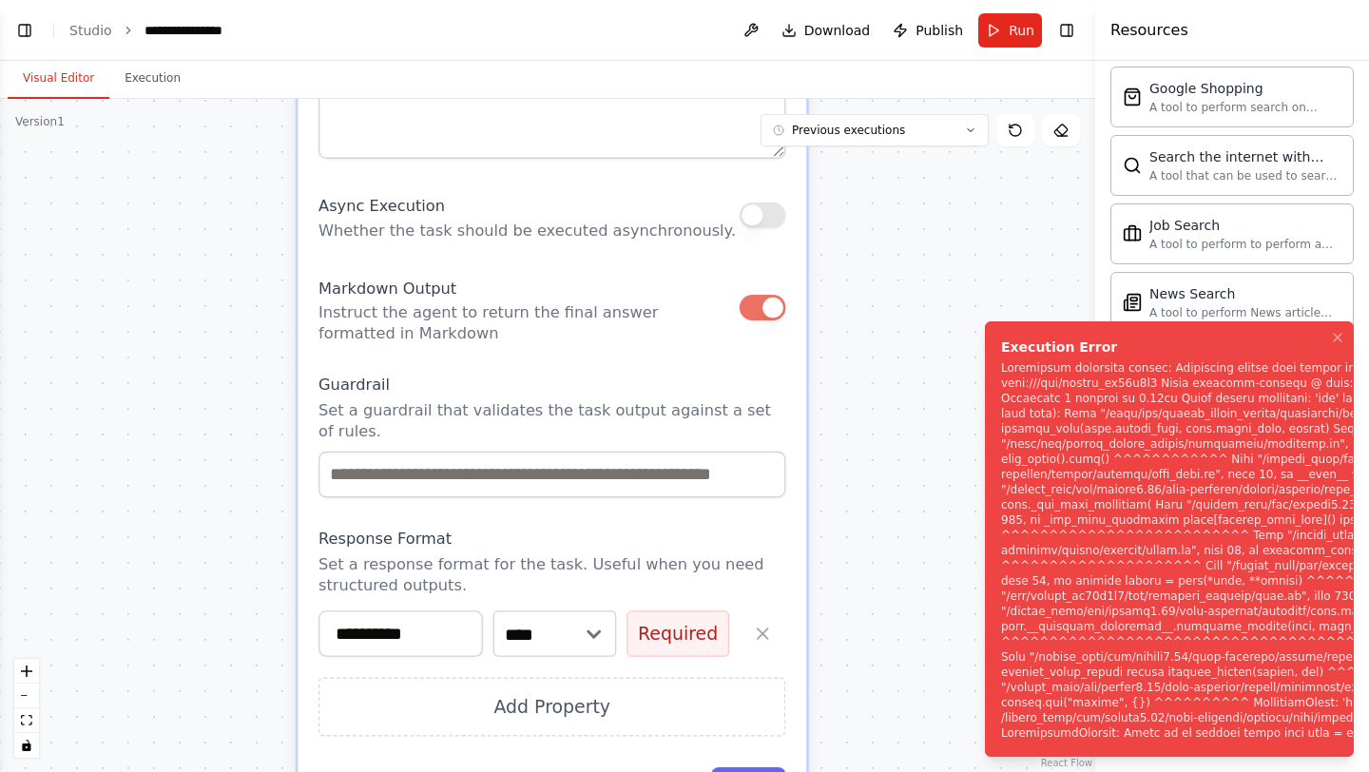
drag, startPoint x: 392, startPoint y: 273, endPoint x: 245, endPoint y: 216, distance: 157.2
click at [246, 213] on div ".deletable-edge-delete-btn { width: 20px; height: 20px; border: 0px solid #ffff…" at bounding box center [547, 435] width 1095 height 673
click at [747, 630] on button "button" at bounding box center [764, 633] width 47 height 47
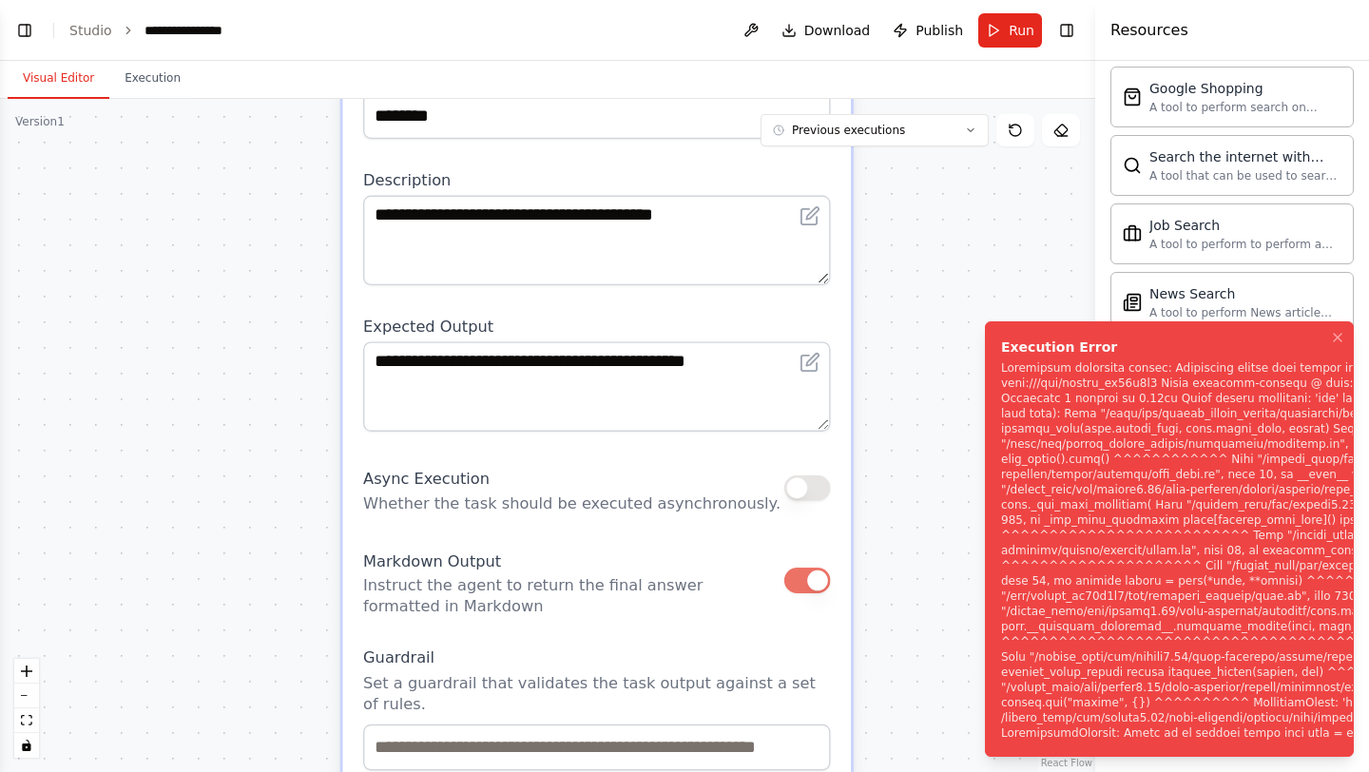
drag, startPoint x: 260, startPoint y: 498, endPoint x: 312, endPoint y: 771, distance: 277.9
click at [312, 771] on div ".deletable-edge-delete-btn { width: 20px; height: 20px; border: 0px solid #ffff…" at bounding box center [547, 435] width 1095 height 673
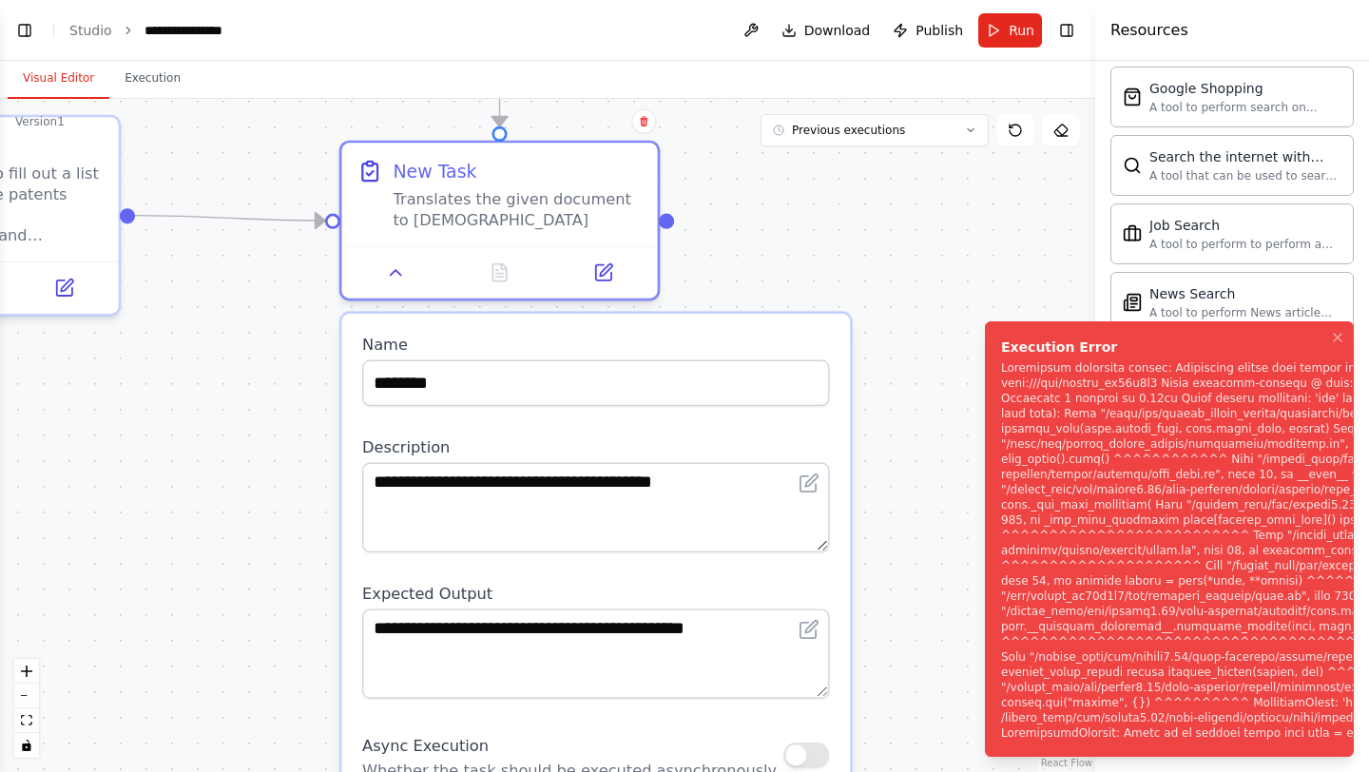
drag, startPoint x: 339, startPoint y: 316, endPoint x: 354, endPoint y: 734, distance: 418.6
click at [354, 734] on div ".deletable-edge-delete-btn { width: 20px; height: 20px; border: 0px solid #ffff…" at bounding box center [547, 435] width 1095 height 673
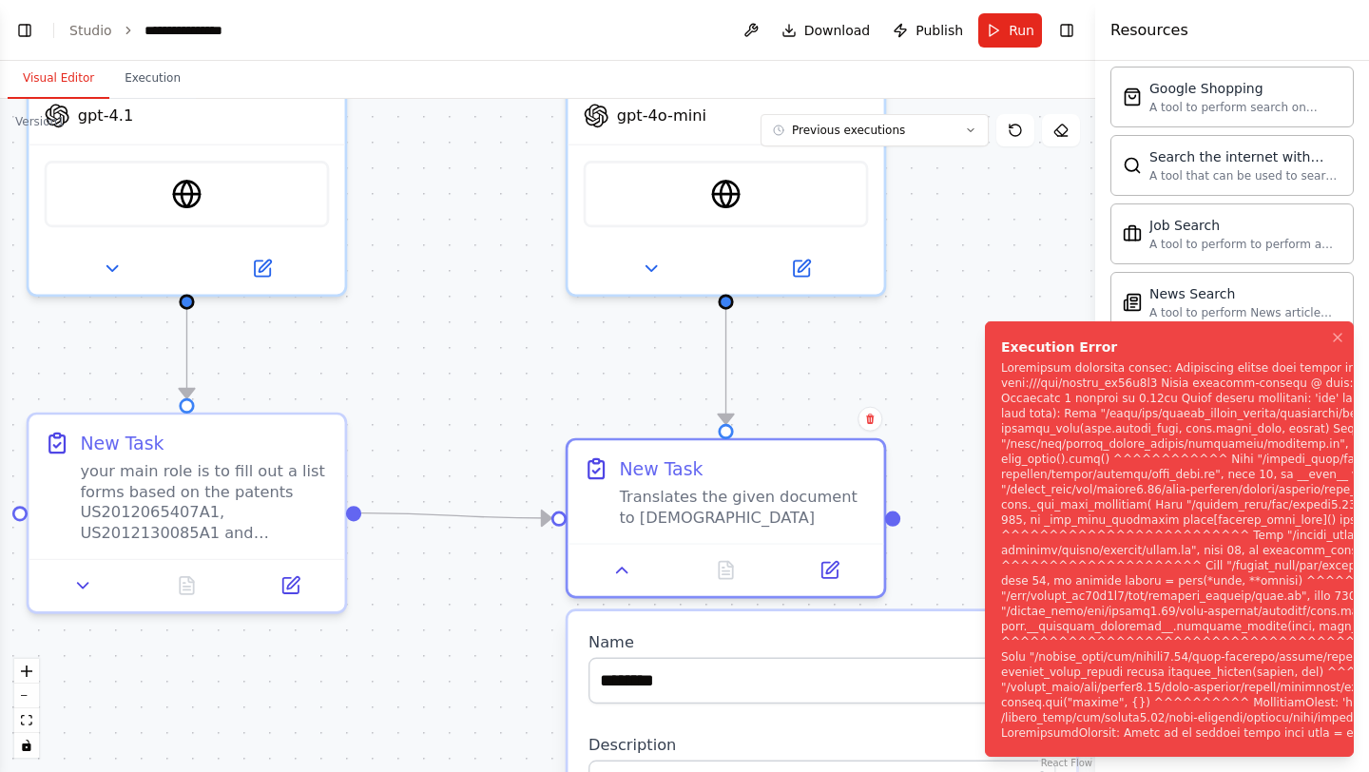
drag, startPoint x: 285, startPoint y: 565, endPoint x: 489, endPoint y: 710, distance: 250.1
click at [489, 710] on div ".deletable-edge-delete-btn { width: 20px; height: 20px; border: 0px solid #ffff…" at bounding box center [547, 435] width 1095 height 673
click at [720, 478] on div "New Task Translates the given document to Portuguese" at bounding box center [743, 487] width 249 height 72
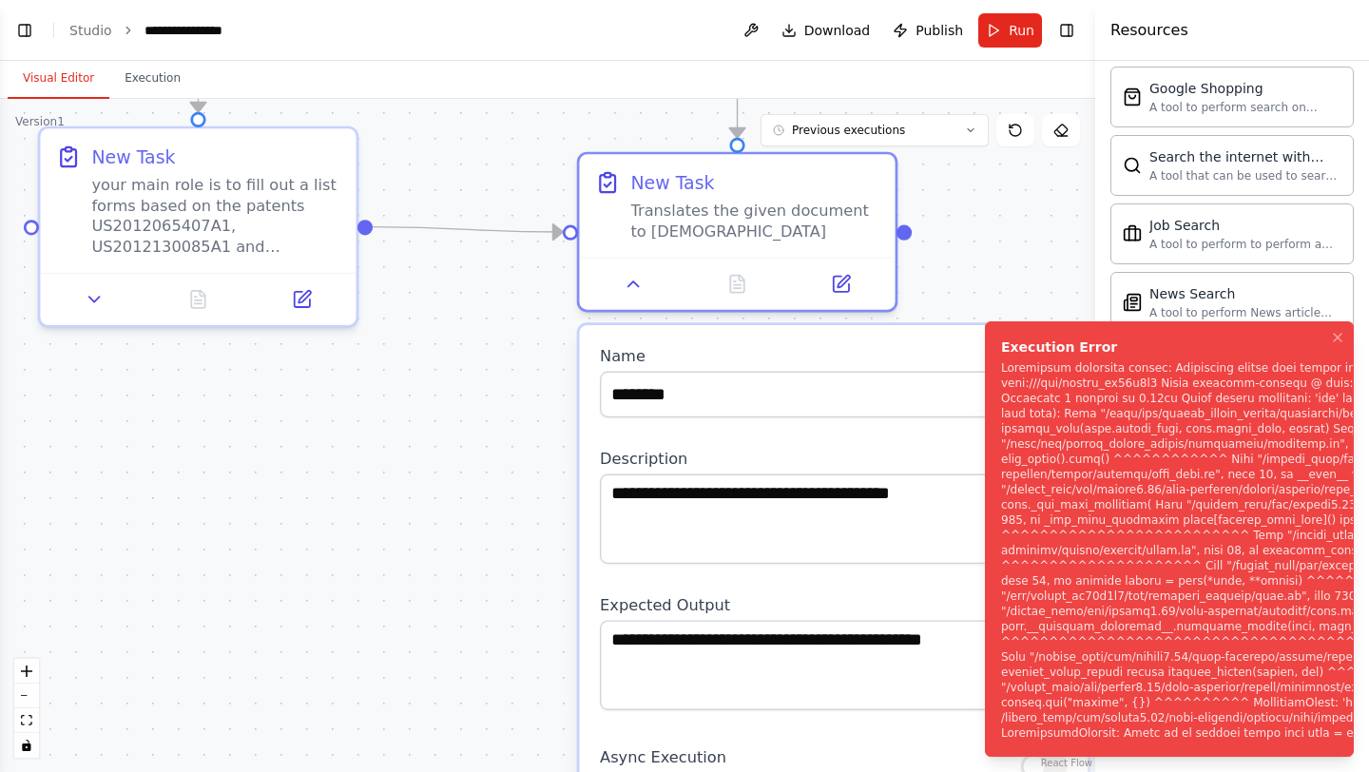
drag, startPoint x: 532, startPoint y: 668, endPoint x: 574, endPoint y: 387, distance: 283.8
click at [574, 387] on div ".deletable-edge-delete-btn { width: 20px; height: 20px; border: 0px solid #ffff…" at bounding box center [547, 435] width 1095 height 673
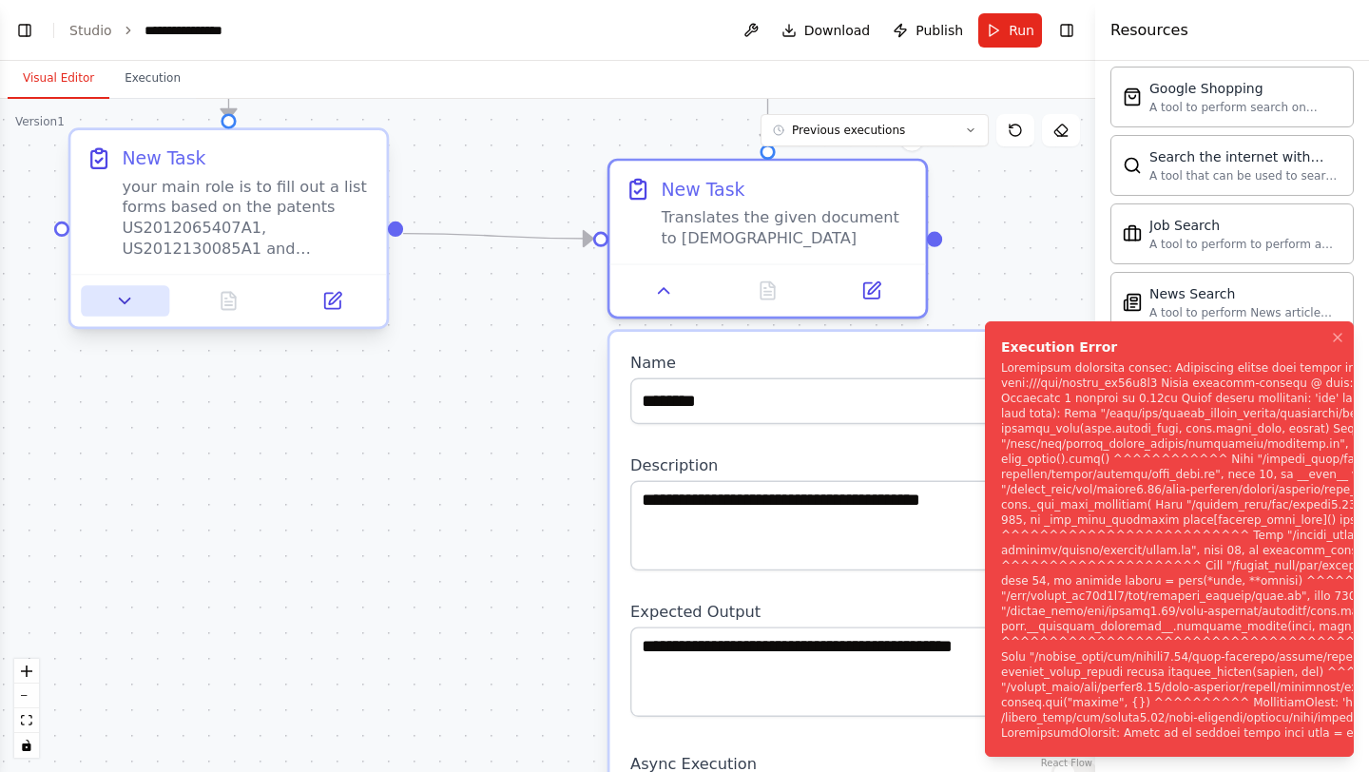
click at [160, 300] on button at bounding box center [125, 300] width 88 height 30
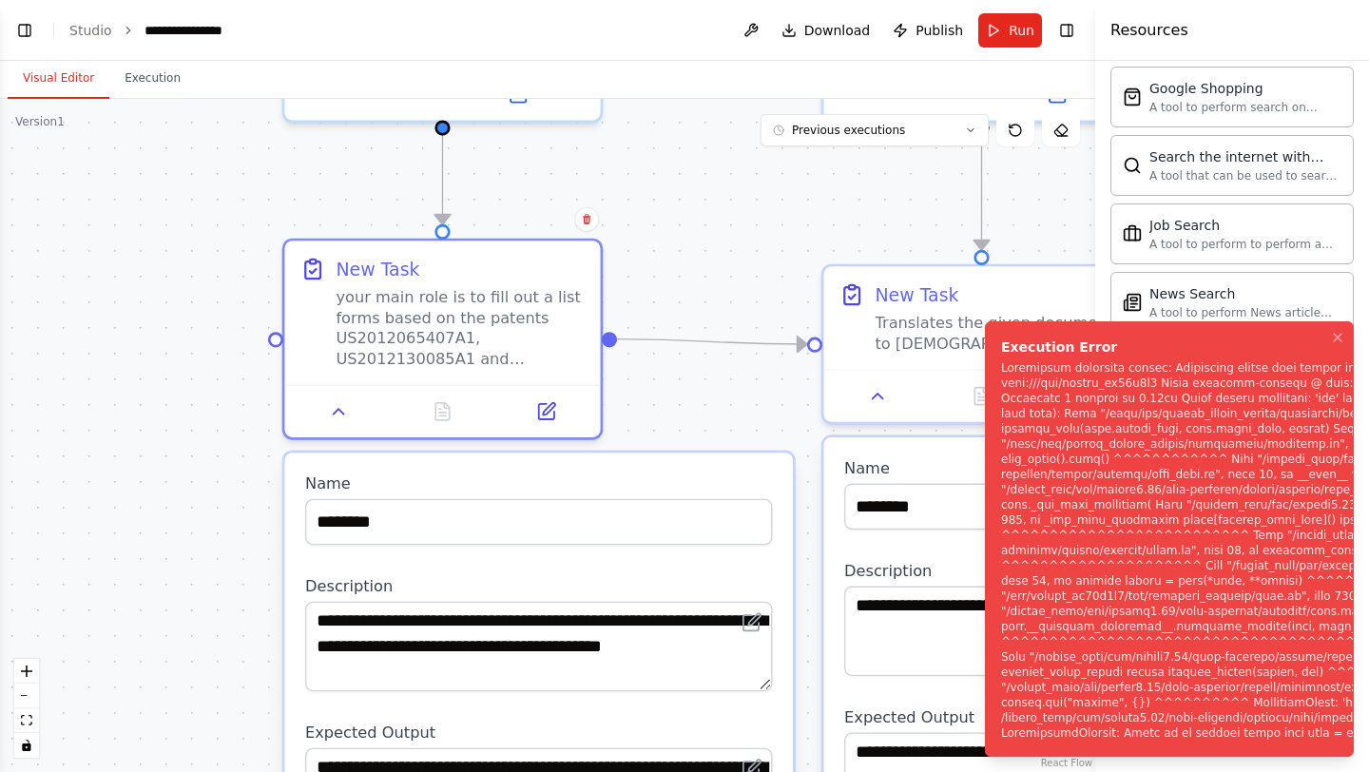
drag, startPoint x: 4, startPoint y: 537, endPoint x: 217, endPoint y: 644, distance: 238.1
click at [217, 644] on div ".deletable-edge-delete-btn { width: 20px; height: 20px; border: 0px solid #ffff…" at bounding box center [547, 435] width 1095 height 673
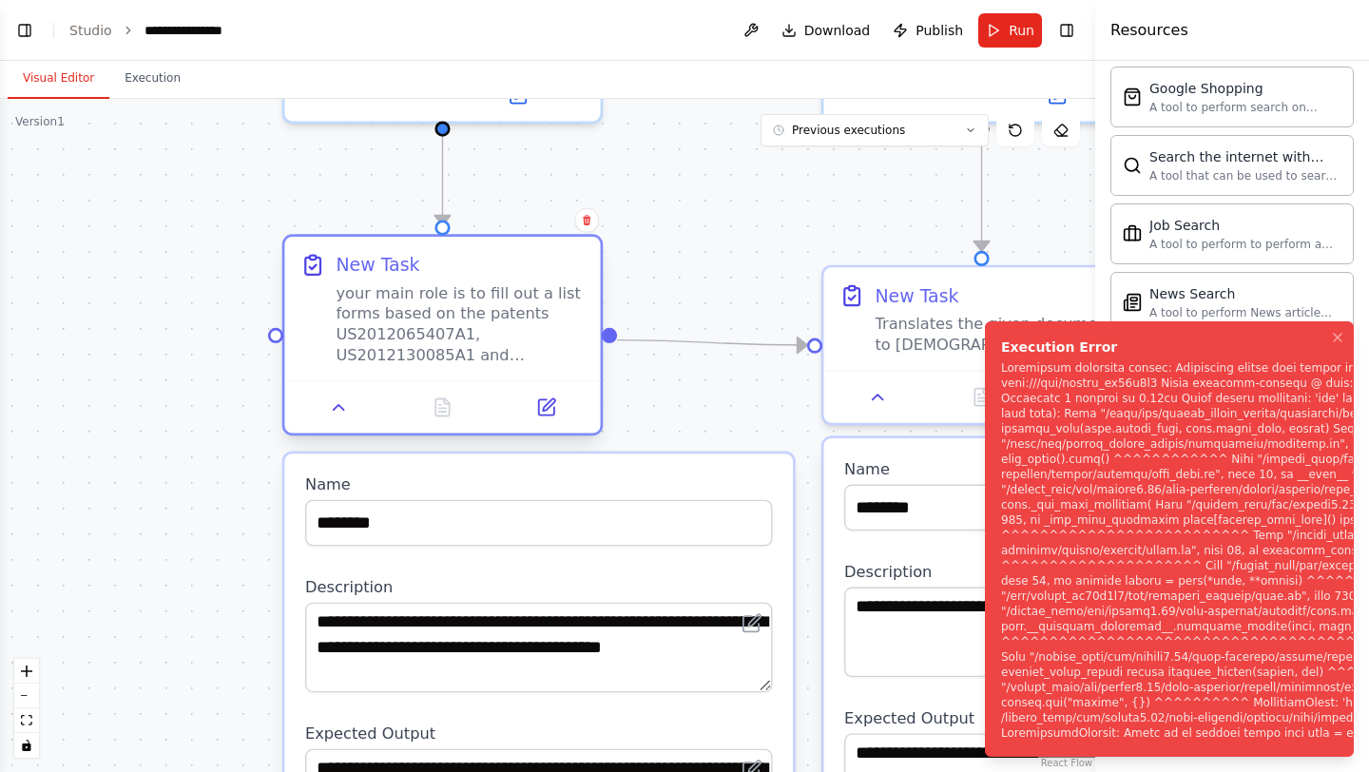
click at [339, 426] on div at bounding box center [442, 406] width 316 height 52
click at [339, 399] on icon at bounding box center [339, 407] width 21 height 21
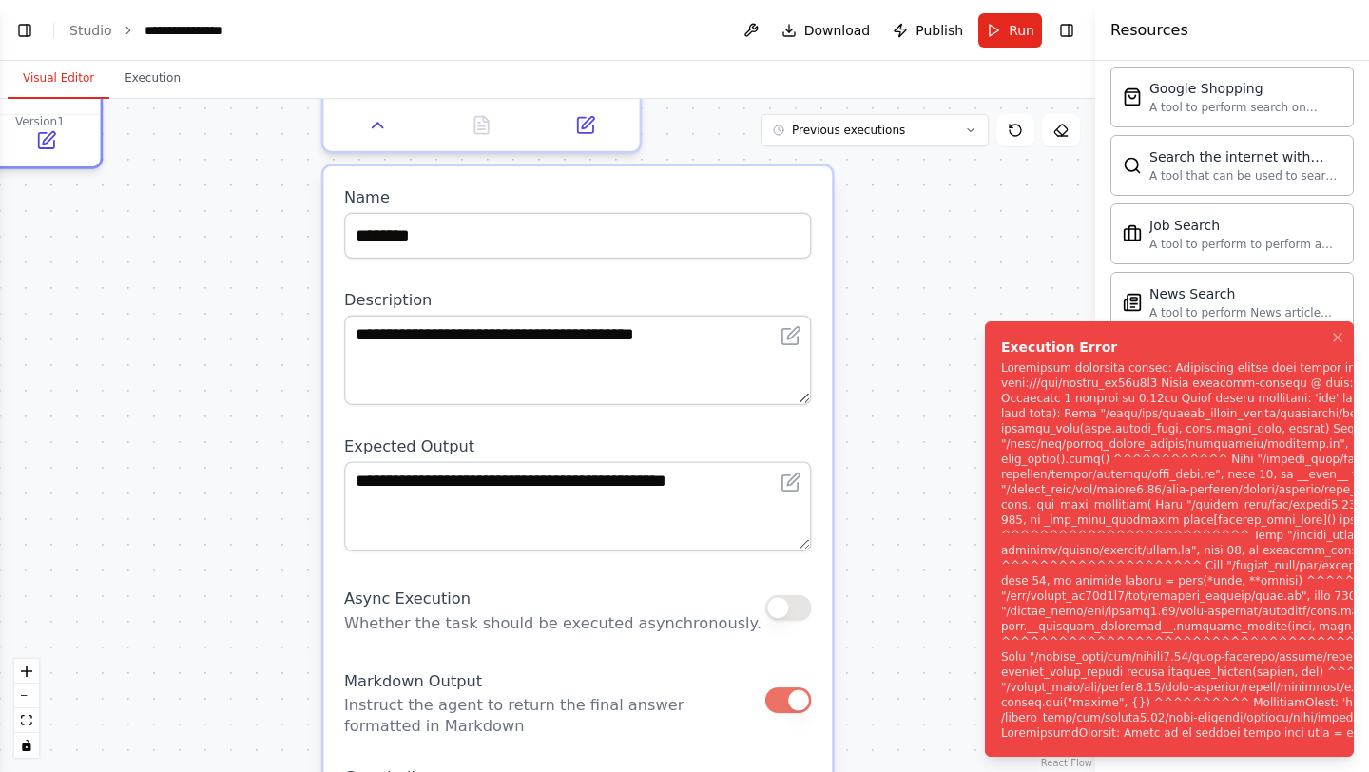
drag, startPoint x: 502, startPoint y: 552, endPoint x: 0, endPoint y: 258, distance: 582.2
click at [0, 258] on div ".deletable-edge-delete-btn { width: 20px; height: 20px; border: 0px solid #ffff…" at bounding box center [547, 435] width 1095 height 673
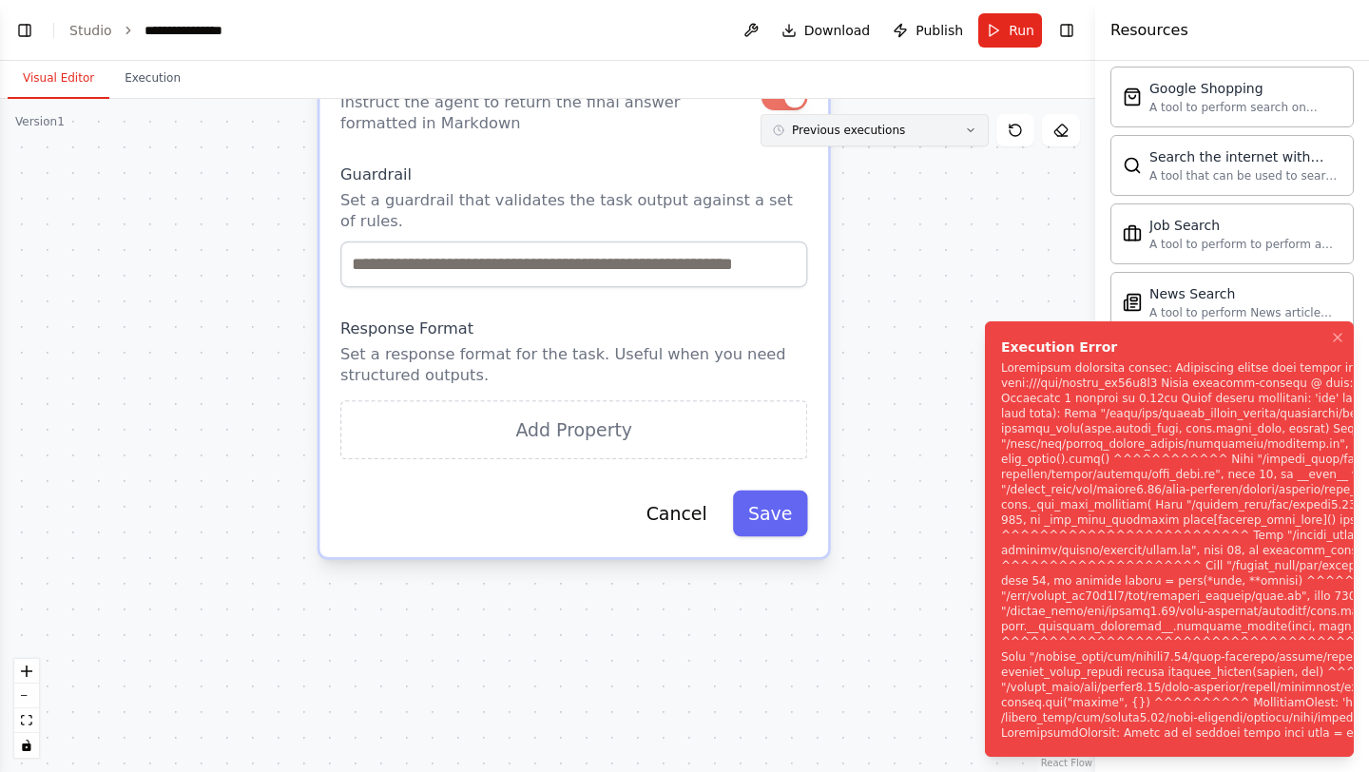
drag, startPoint x: 914, startPoint y: 628, endPoint x: 909, endPoint y: 123, distance: 504.9
click at [909, 123] on div "Version 1 Previous executions Show Tools Hide Agents .deletable-edge-delete-btn…" at bounding box center [547, 435] width 1095 height 673
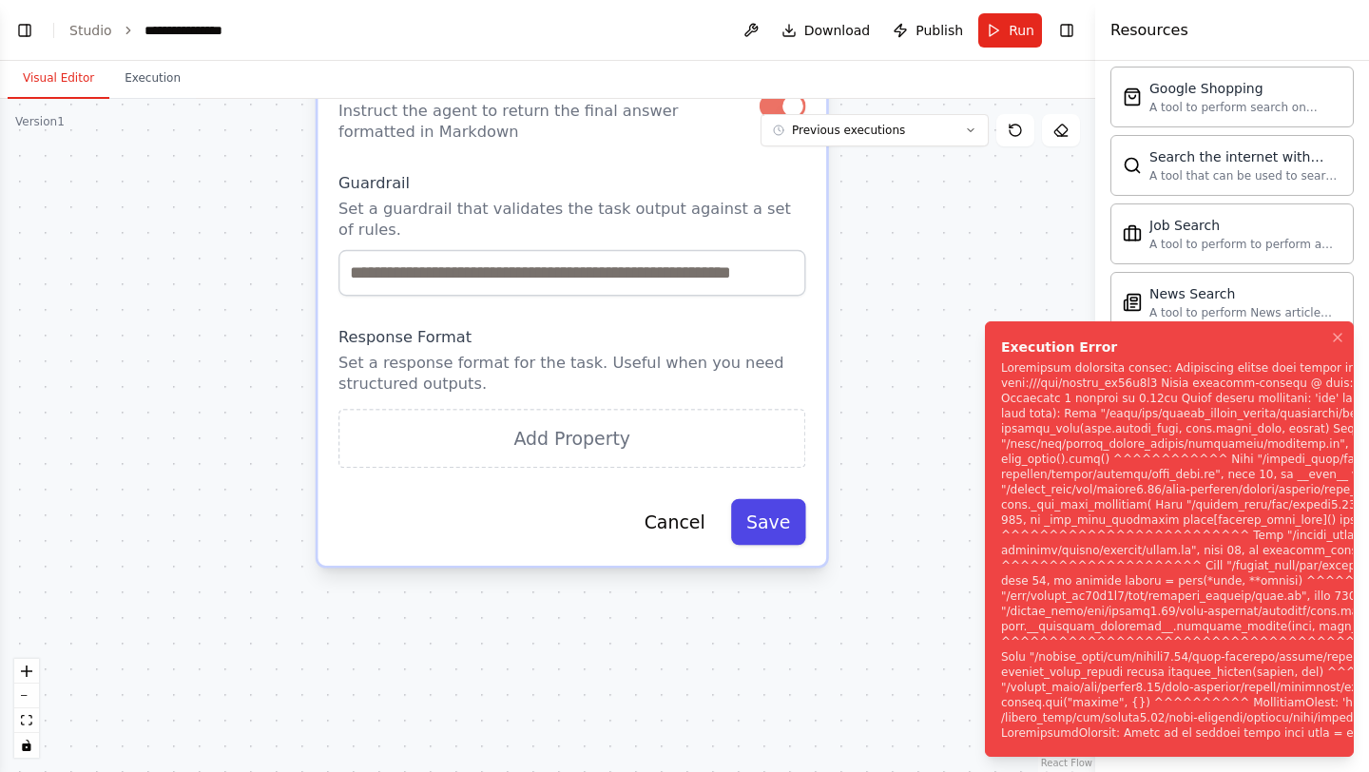
click at [770, 526] on button "Save" at bounding box center [768, 522] width 75 height 47
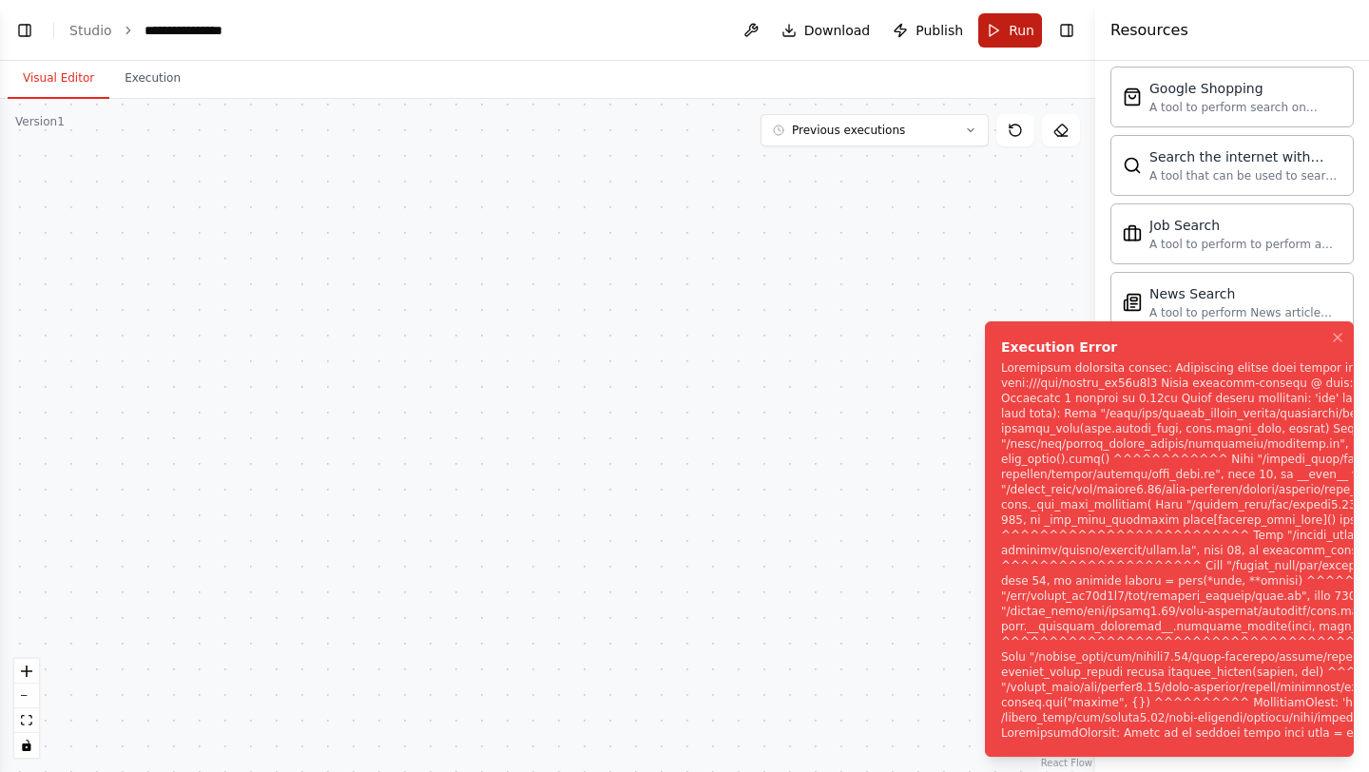
click at [1012, 26] on span "Run" at bounding box center [1022, 30] width 26 height 19
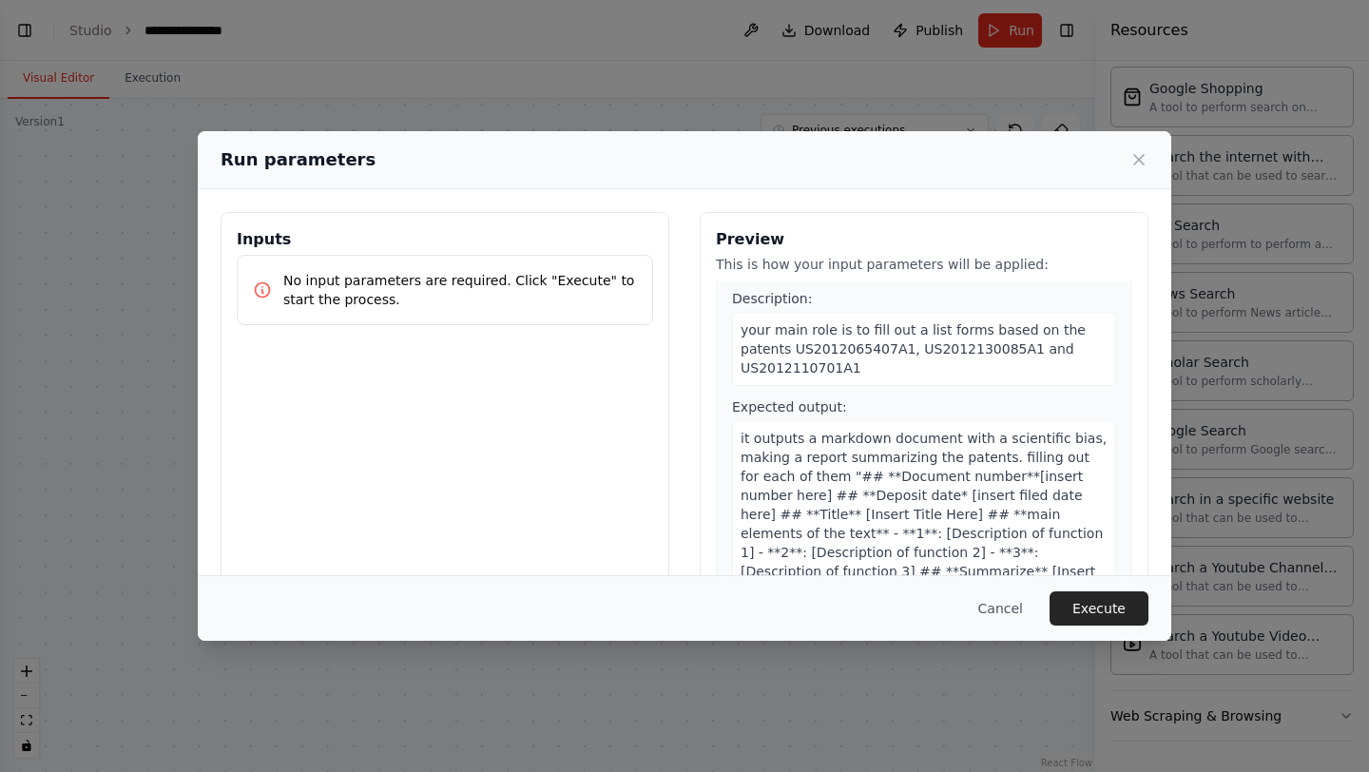
scroll to position [42, 0]
click at [1104, 602] on button "Execute" at bounding box center [1099, 608] width 99 height 34
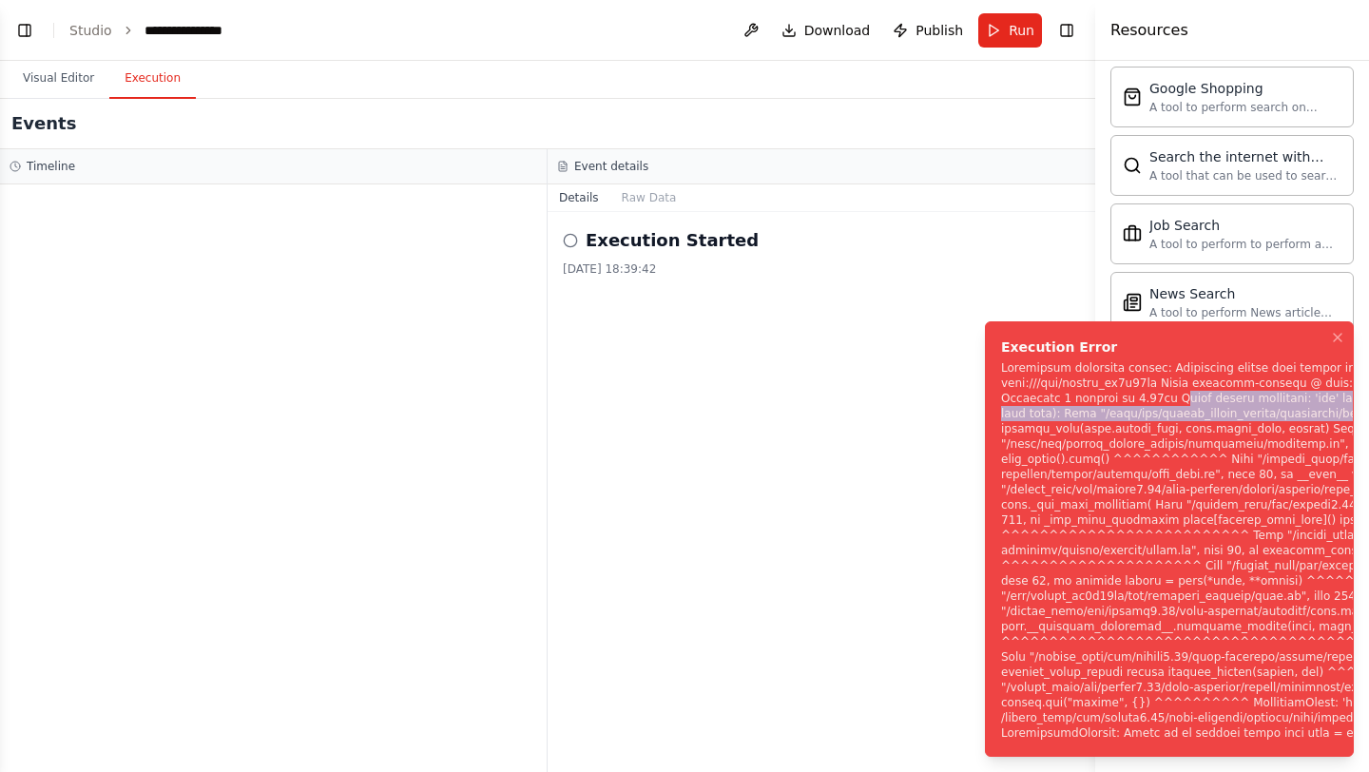
drag, startPoint x: 1006, startPoint y: 340, endPoint x: 1331, endPoint y: 358, distance: 325.7
click at [1331, 360] on div "Notifications (F8)" at bounding box center [1331, 550] width 660 height 380
copy div "rror during execution: 'str' object has no attribute 'get' Traceback (most rece…"
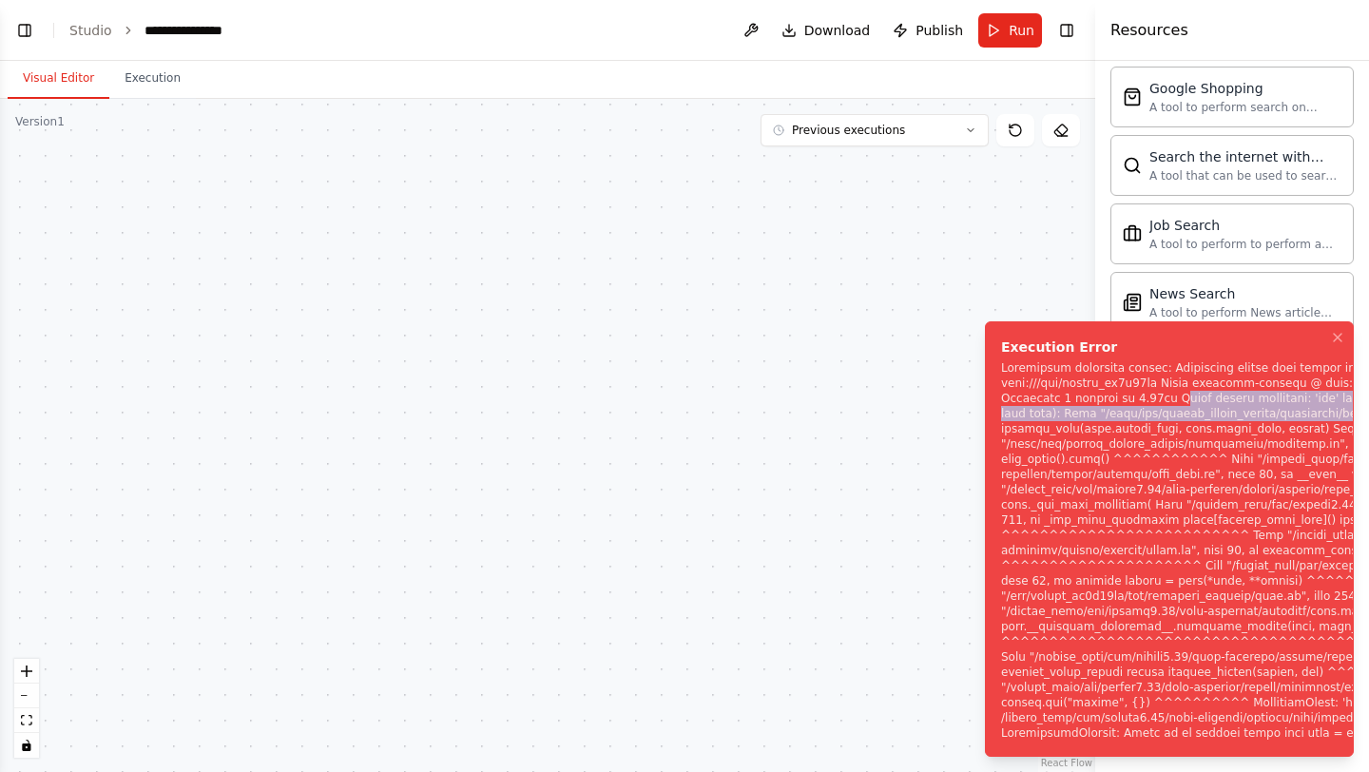
click at [64, 88] on button "Visual Editor" at bounding box center [59, 79] width 102 height 40
click at [22, 715] on icon "fit view" at bounding box center [26, 720] width 11 height 10
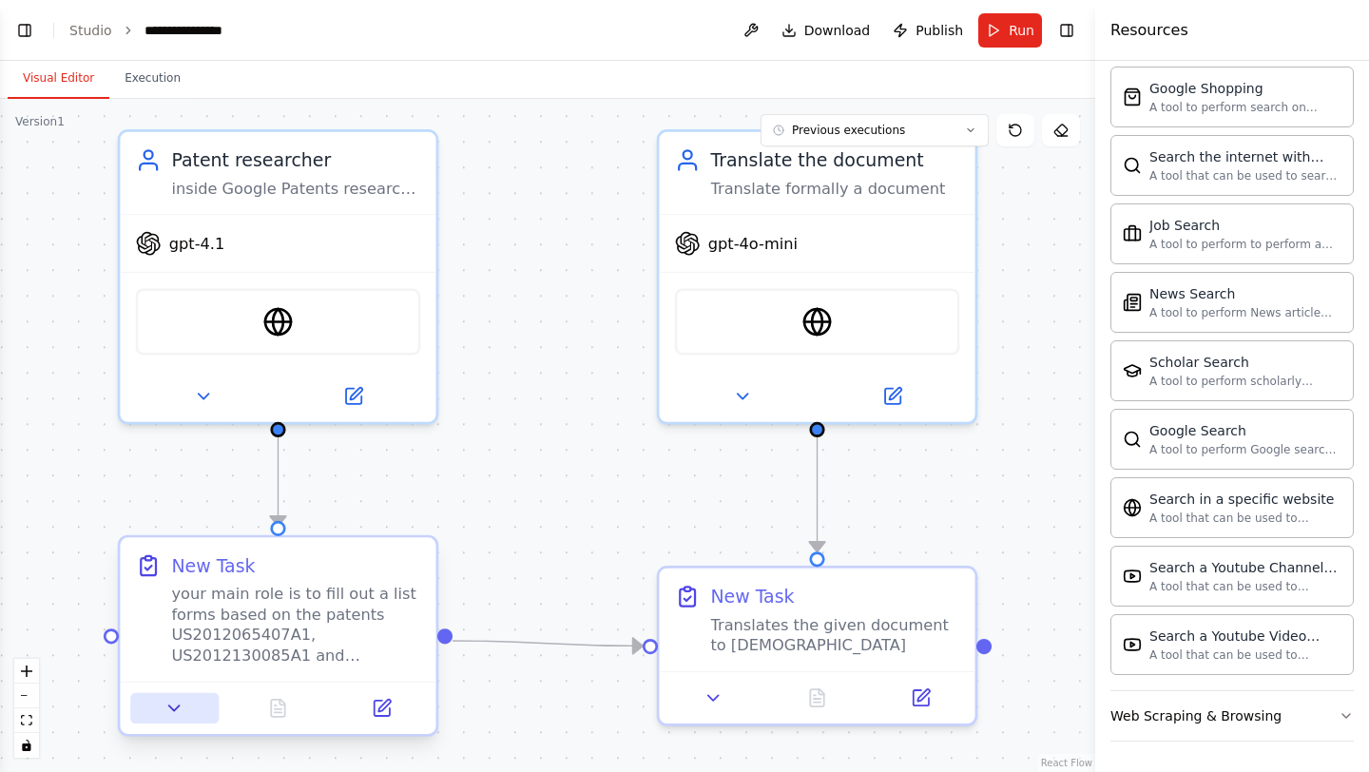
click at [184, 702] on button at bounding box center [174, 708] width 88 height 30
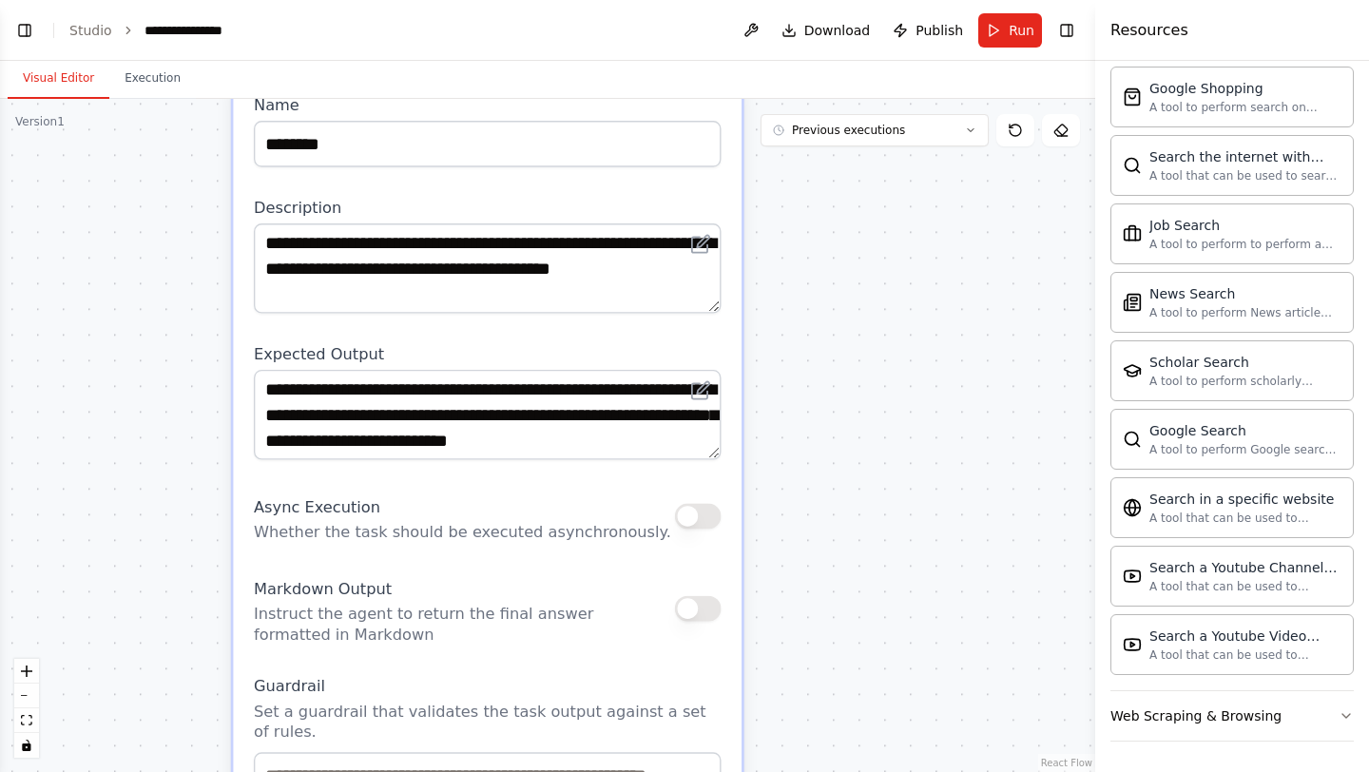
drag, startPoint x: 108, startPoint y: 720, endPoint x: 222, endPoint y: 39, distance: 690.2
click at [222, 39] on main "**********" at bounding box center [547, 386] width 1095 height 772
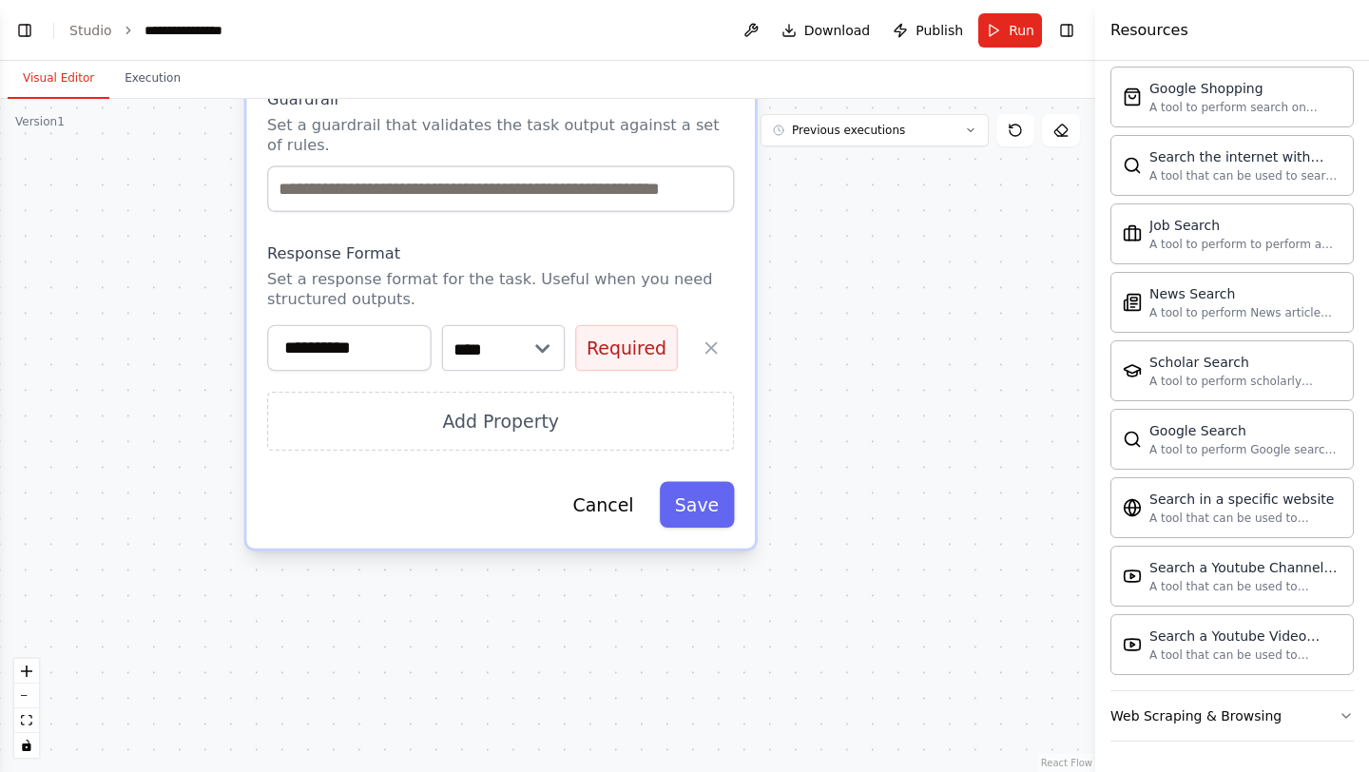
drag, startPoint x: 131, startPoint y: 766, endPoint x: 139, endPoint y: 174, distance: 592.4
click at [139, 172] on div ".deletable-edge-delete-btn { width: 20px; height: 20px; border: 0px solid #ffff…" at bounding box center [547, 435] width 1095 height 673
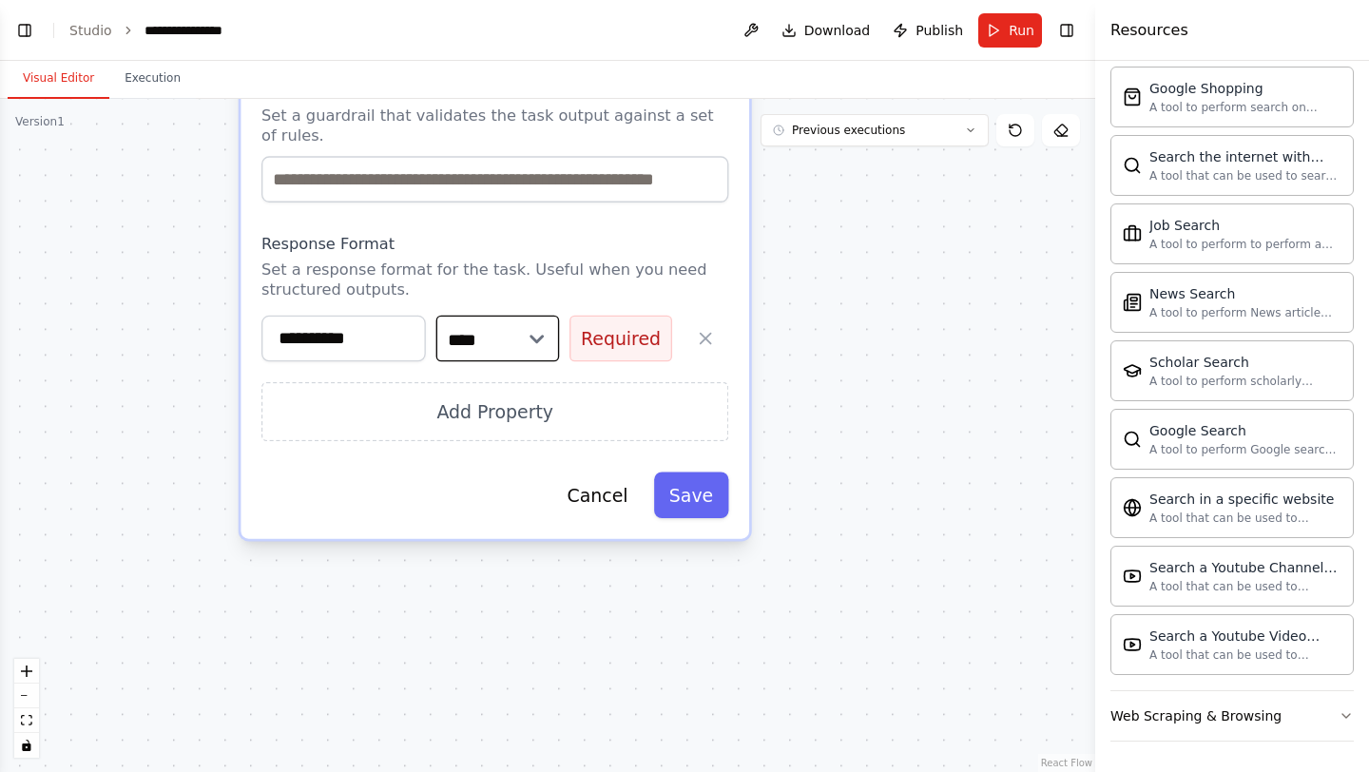
click at [528, 332] on select "**** ******* ******* **** ******" at bounding box center [498, 339] width 124 height 47
select select "*****"
click at [681, 495] on button "Save" at bounding box center [691, 495] width 75 height 47
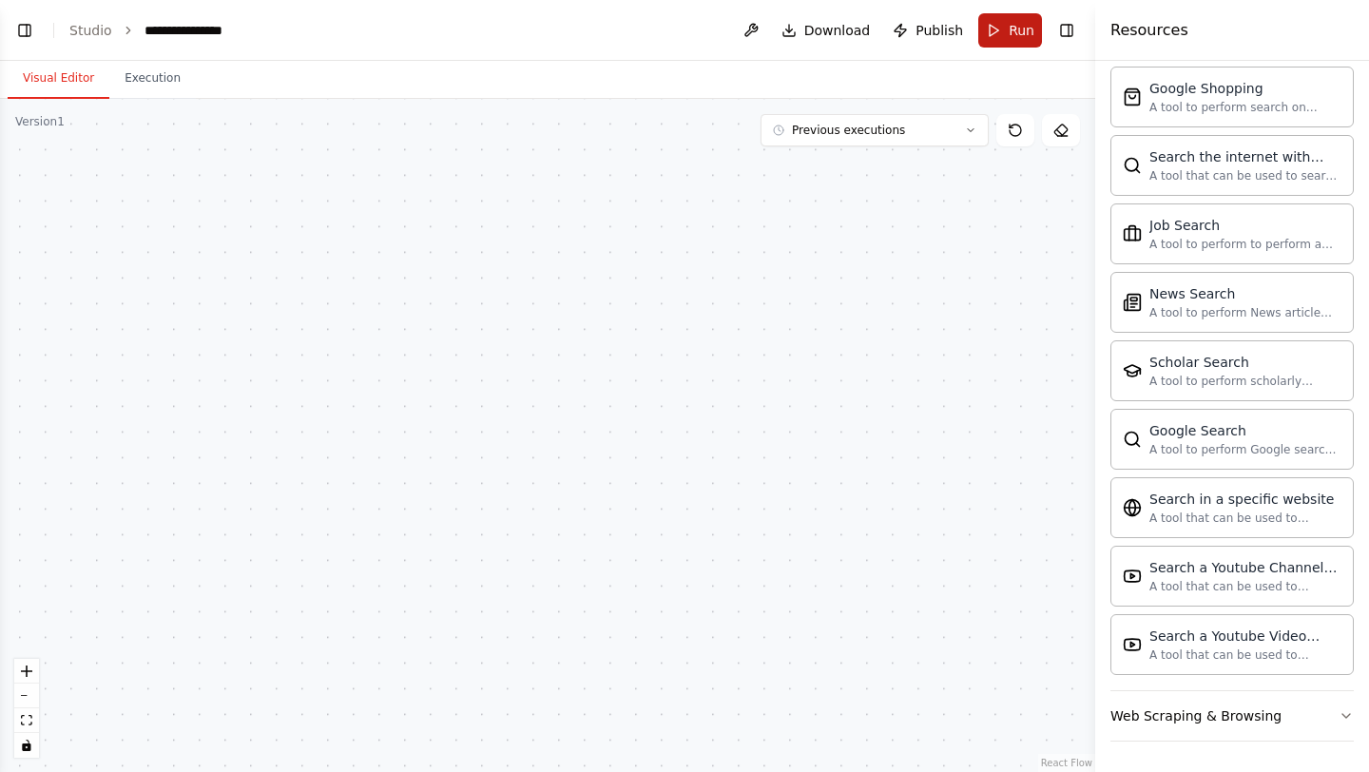
click at [1005, 37] on button "Run" at bounding box center [1010, 30] width 64 height 34
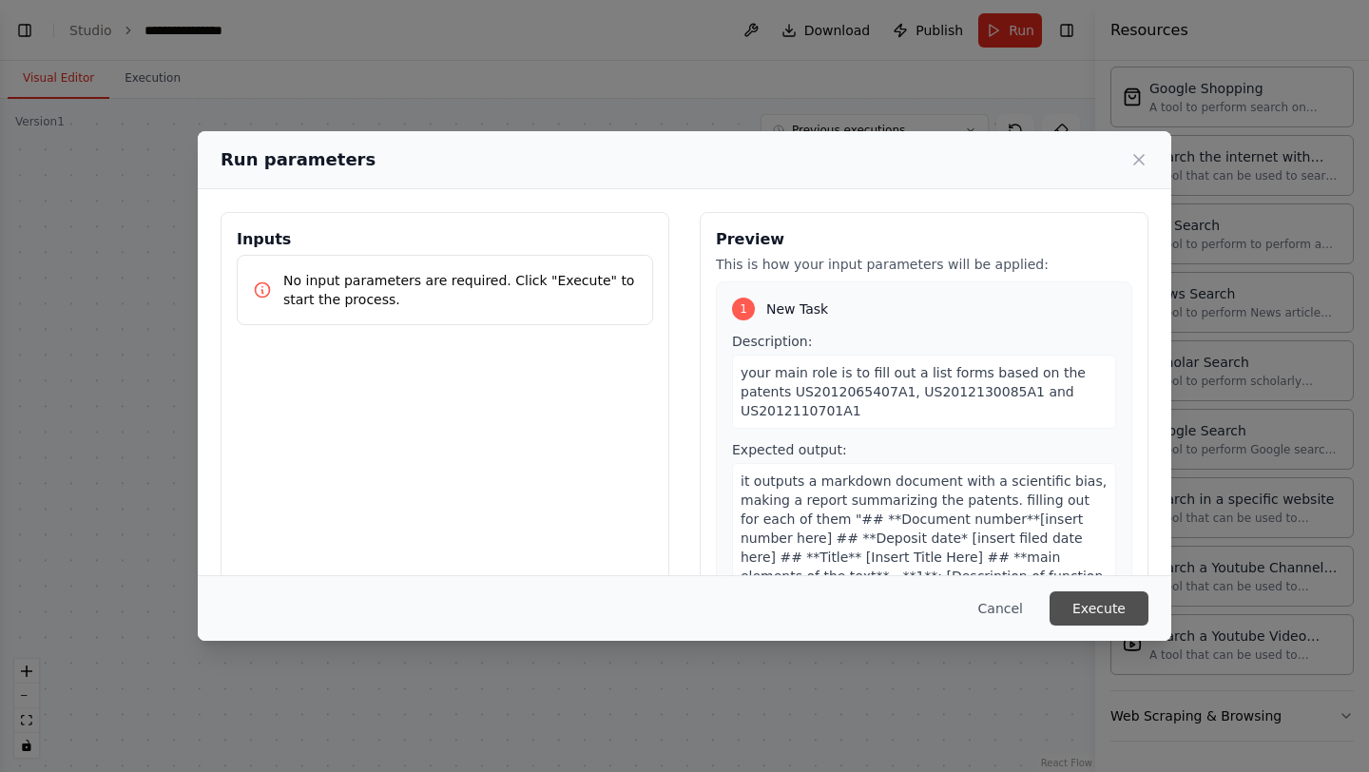
click at [1125, 610] on button "Execute" at bounding box center [1099, 608] width 99 height 34
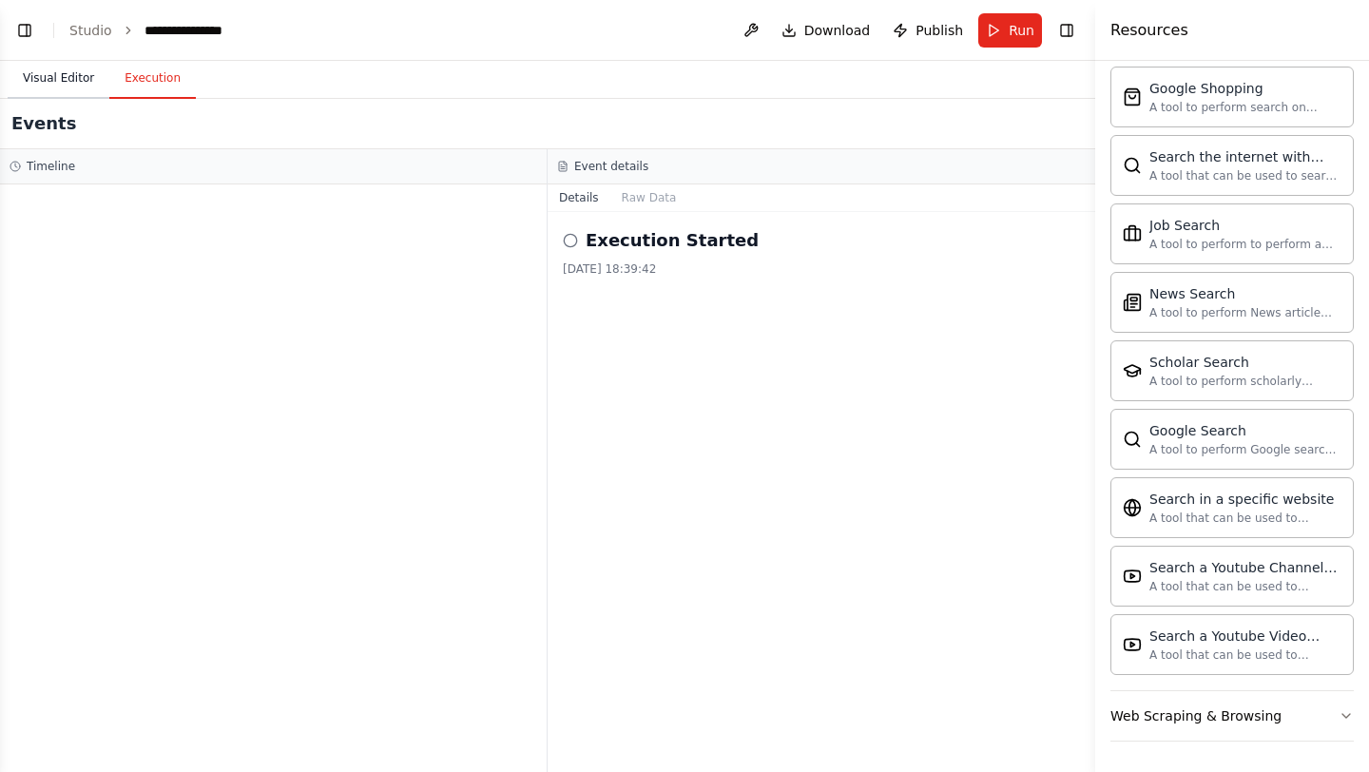
click at [58, 84] on button "Visual Editor" at bounding box center [59, 79] width 102 height 40
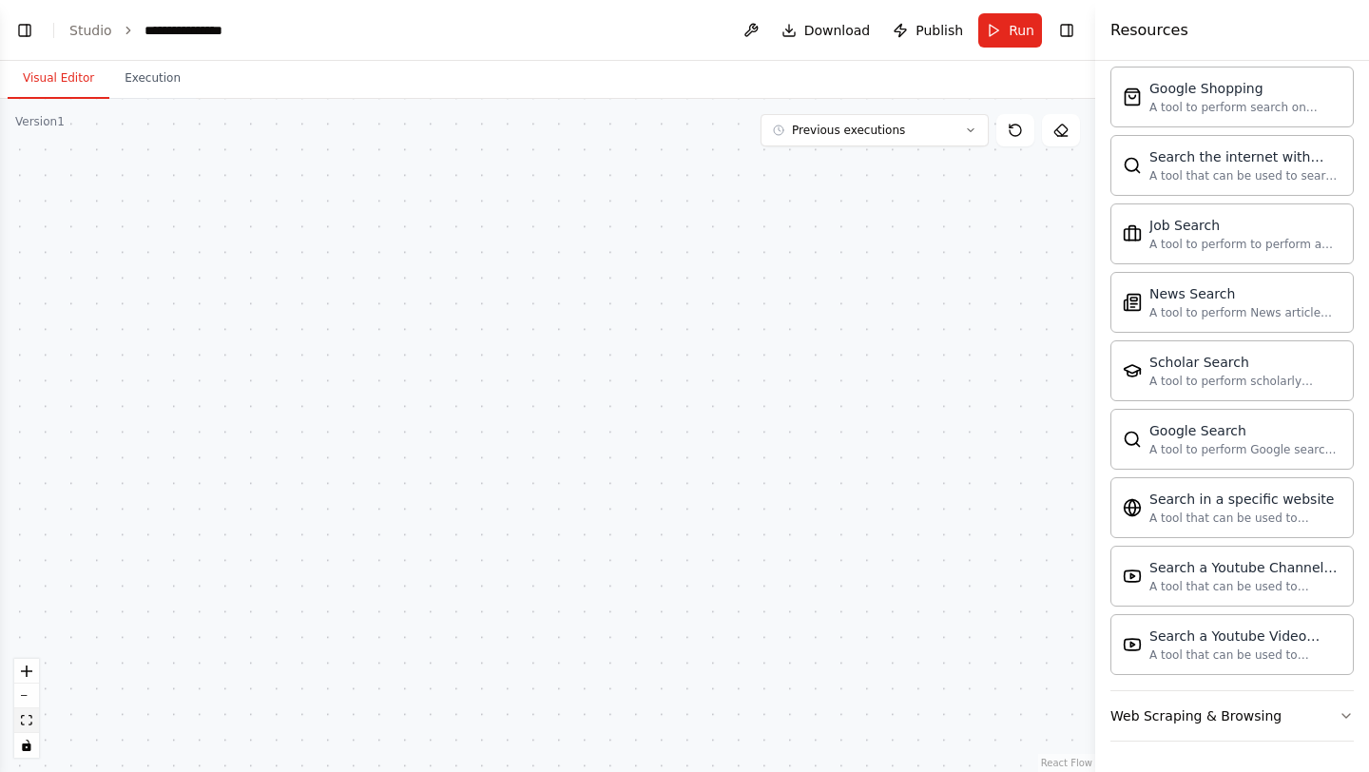
click at [28, 719] on icon "fit view" at bounding box center [26, 720] width 11 height 10
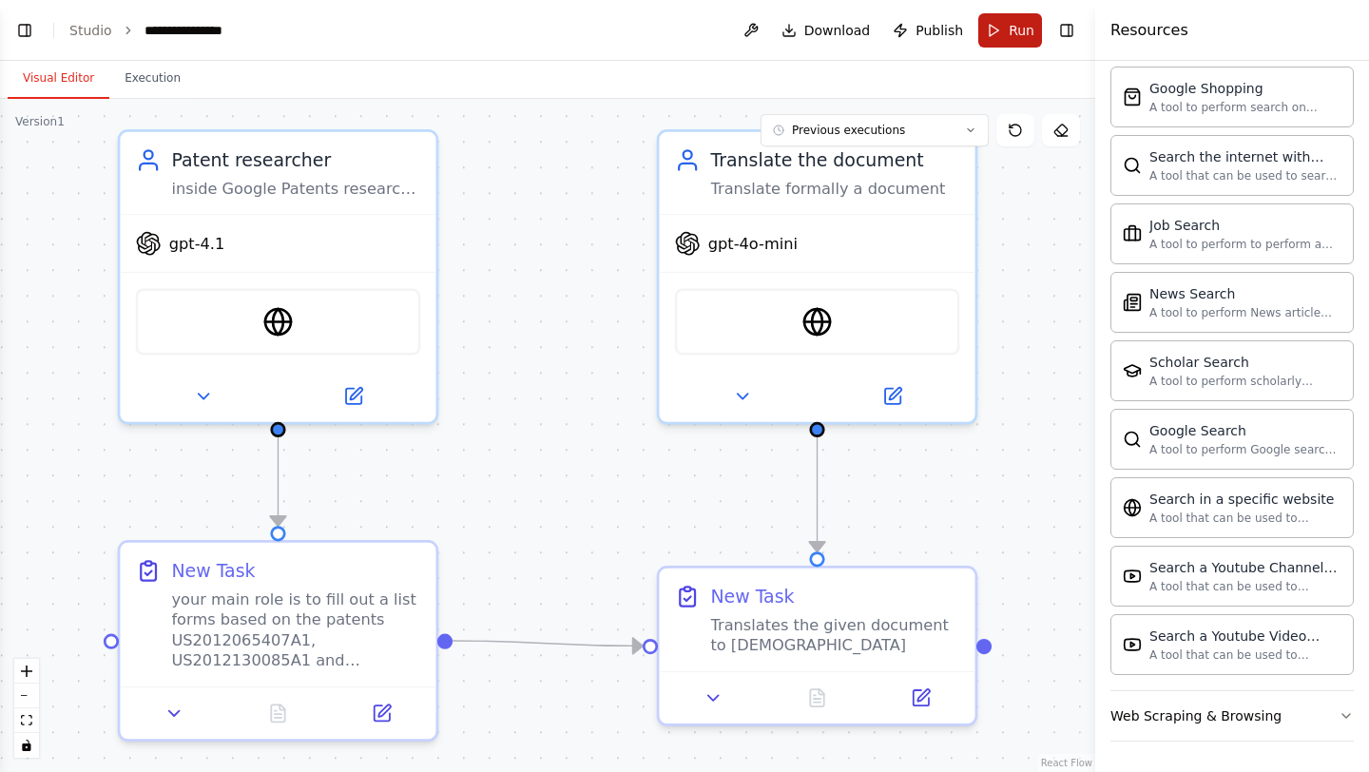
click at [1010, 36] on span "Run" at bounding box center [1022, 30] width 26 height 19
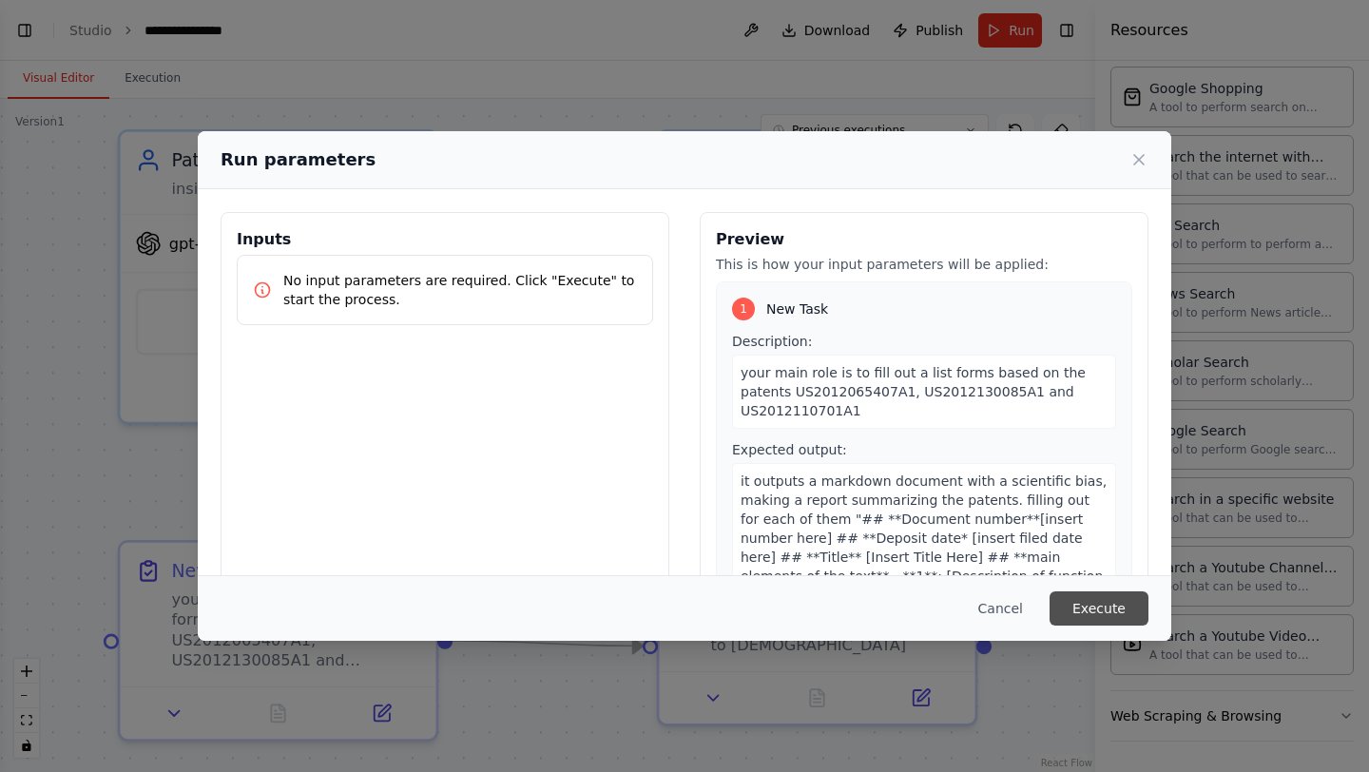
click at [1113, 610] on button "Execute" at bounding box center [1099, 608] width 99 height 34
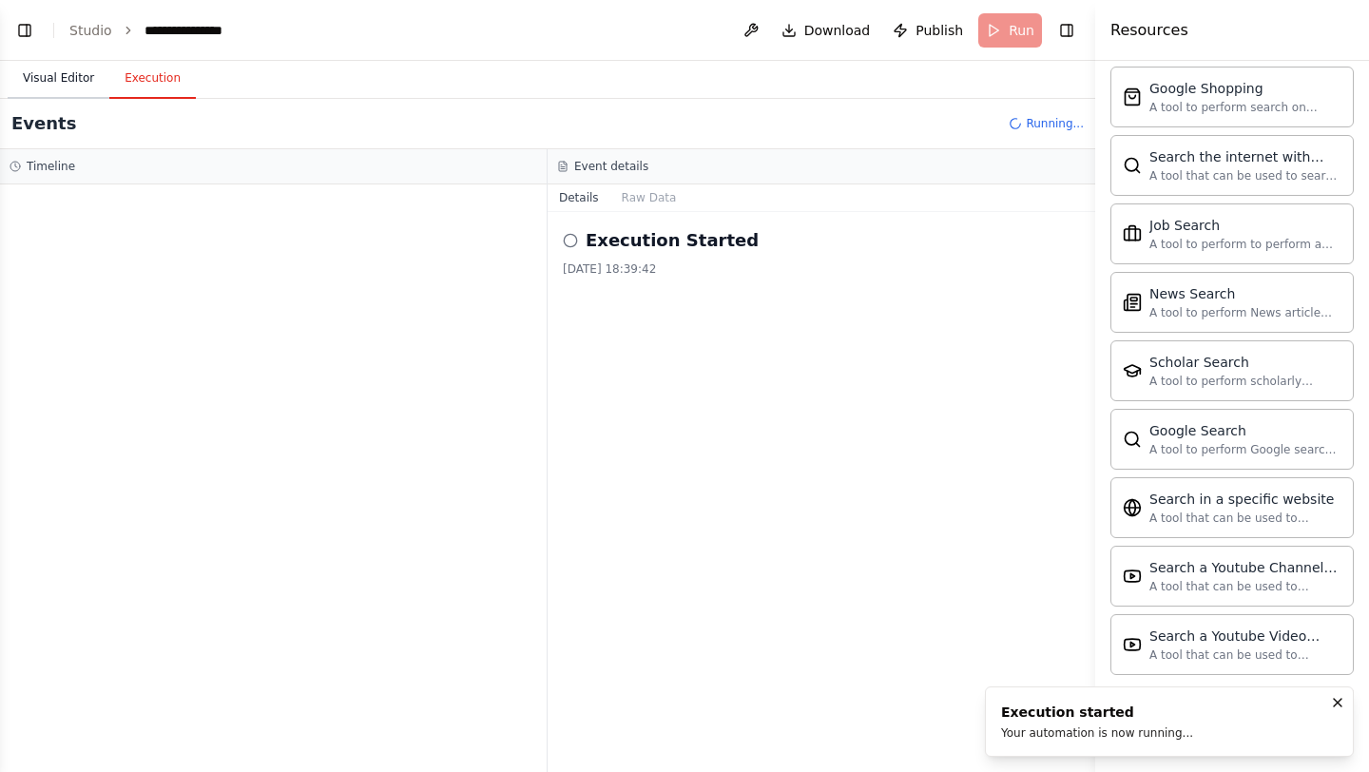
click at [72, 78] on button "Visual Editor" at bounding box center [59, 79] width 102 height 40
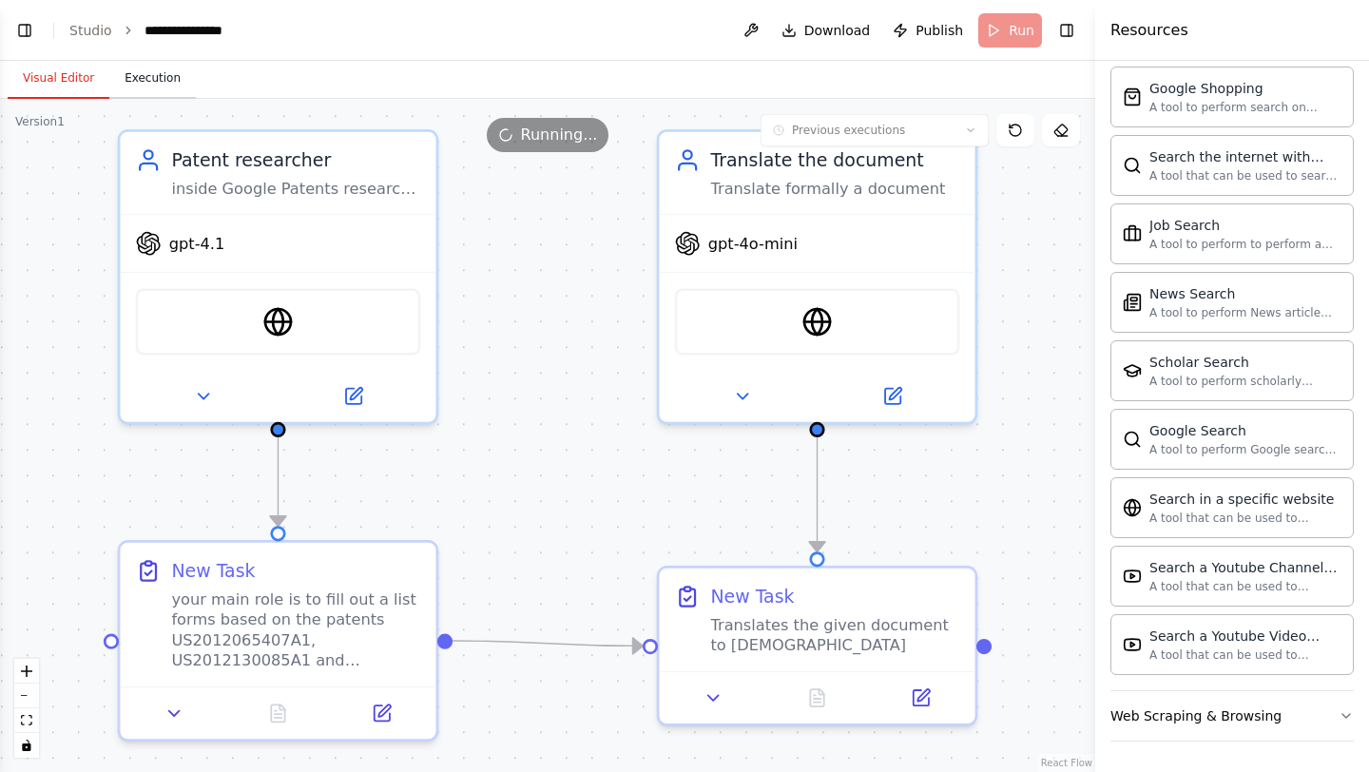
click at [152, 87] on button "Execution" at bounding box center [152, 79] width 87 height 40
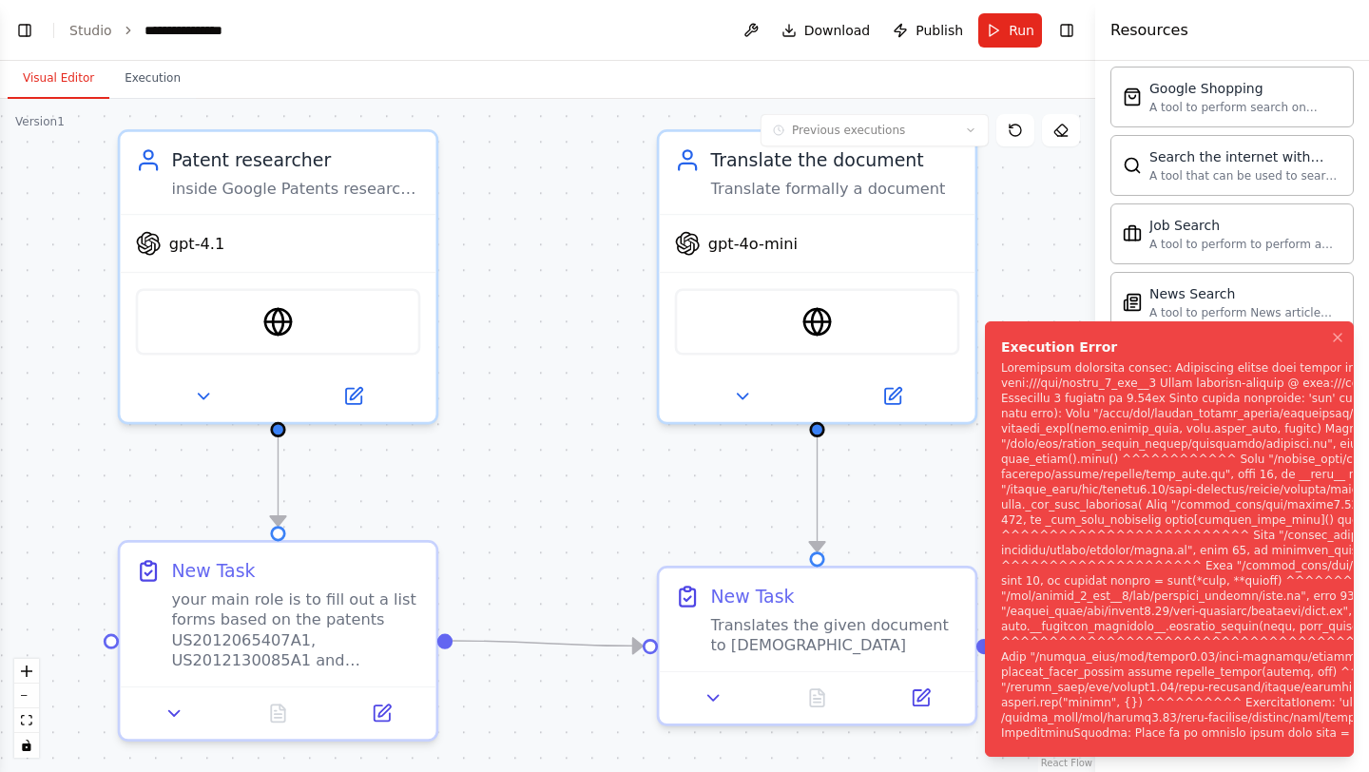
click at [60, 88] on button "Visual Editor" at bounding box center [59, 79] width 102 height 40
click at [1336, 330] on icon "Notifications (F8)" at bounding box center [1337, 337] width 15 height 15
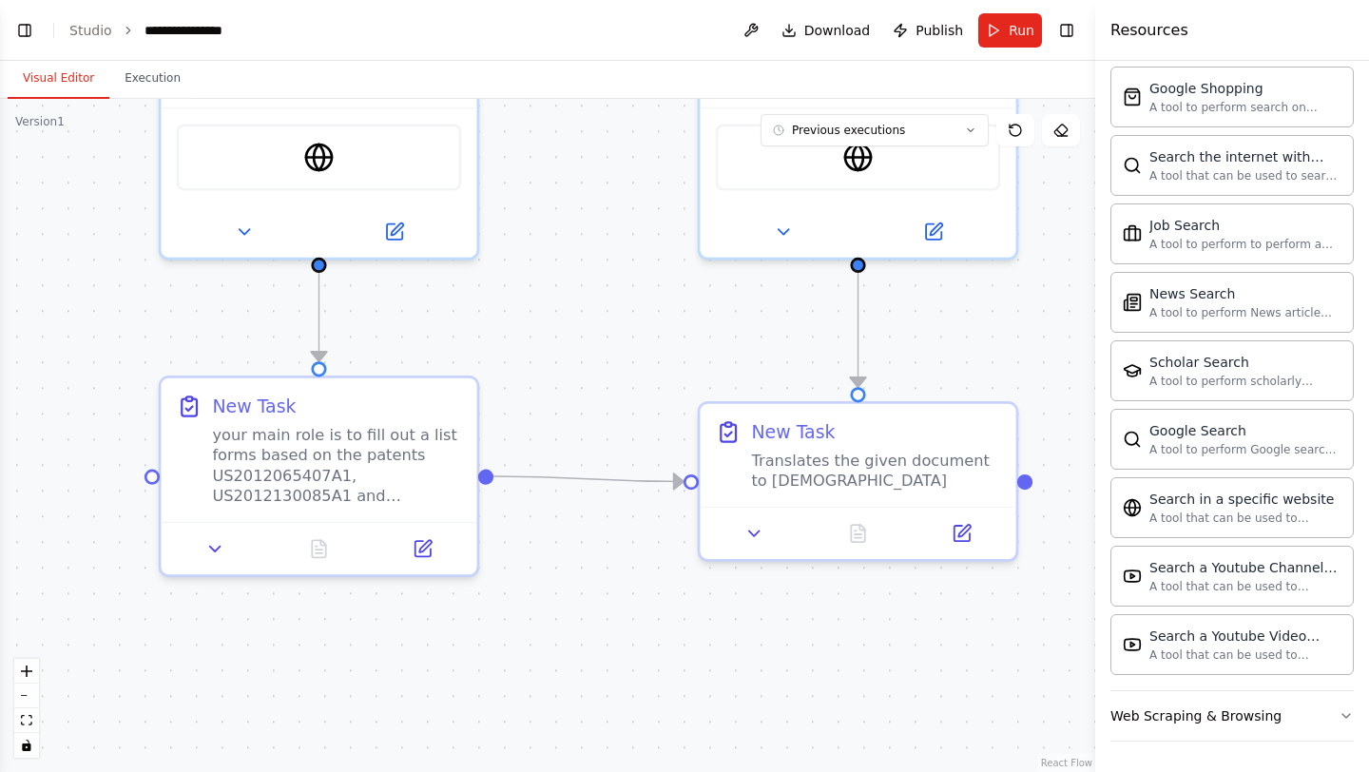
drag, startPoint x: 532, startPoint y: 532, endPoint x: 608, endPoint y: 305, distance: 238.7
click at [608, 305] on div ".deletable-edge-delete-btn { width: 20px; height: 20px; border: 0px solid #ffff…" at bounding box center [547, 435] width 1095 height 673
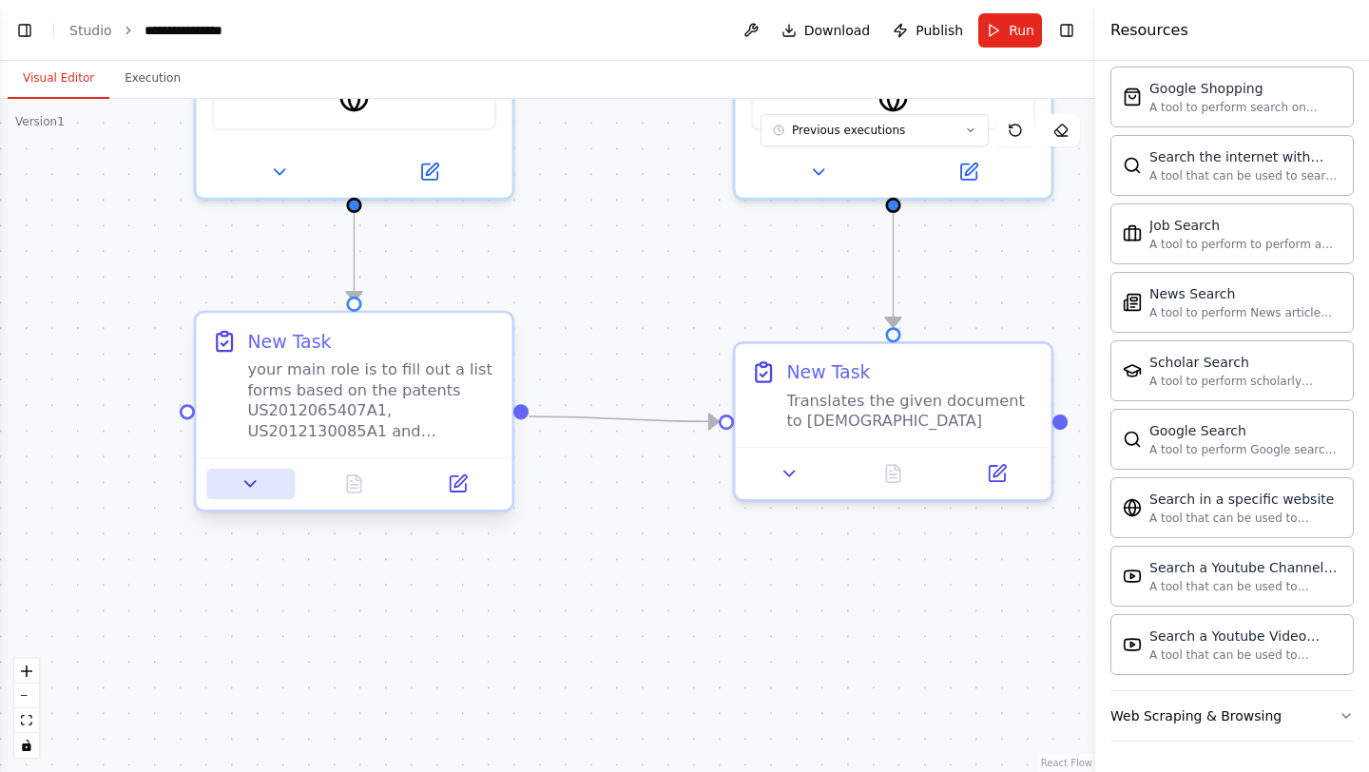
click at [243, 481] on icon at bounding box center [251, 484] width 21 height 21
select select "*****"
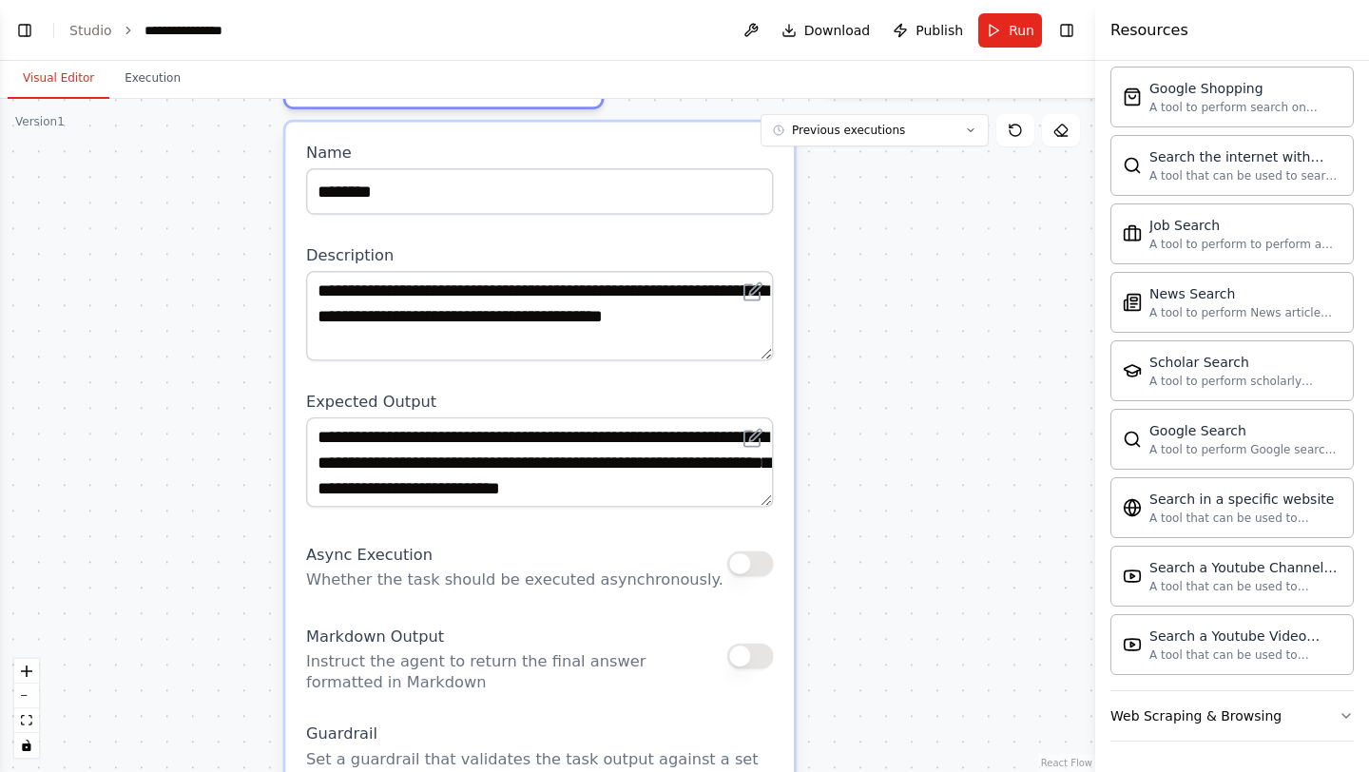
drag, startPoint x: 116, startPoint y: 634, endPoint x: 206, endPoint y: 224, distance: 419.7
click at [206, 224] on div ".deletable-edge-delete-btn { width: 20px; height: 20px; border: 0px solid #ffff…" at bounding box center [547, 435] width 1095 height 673
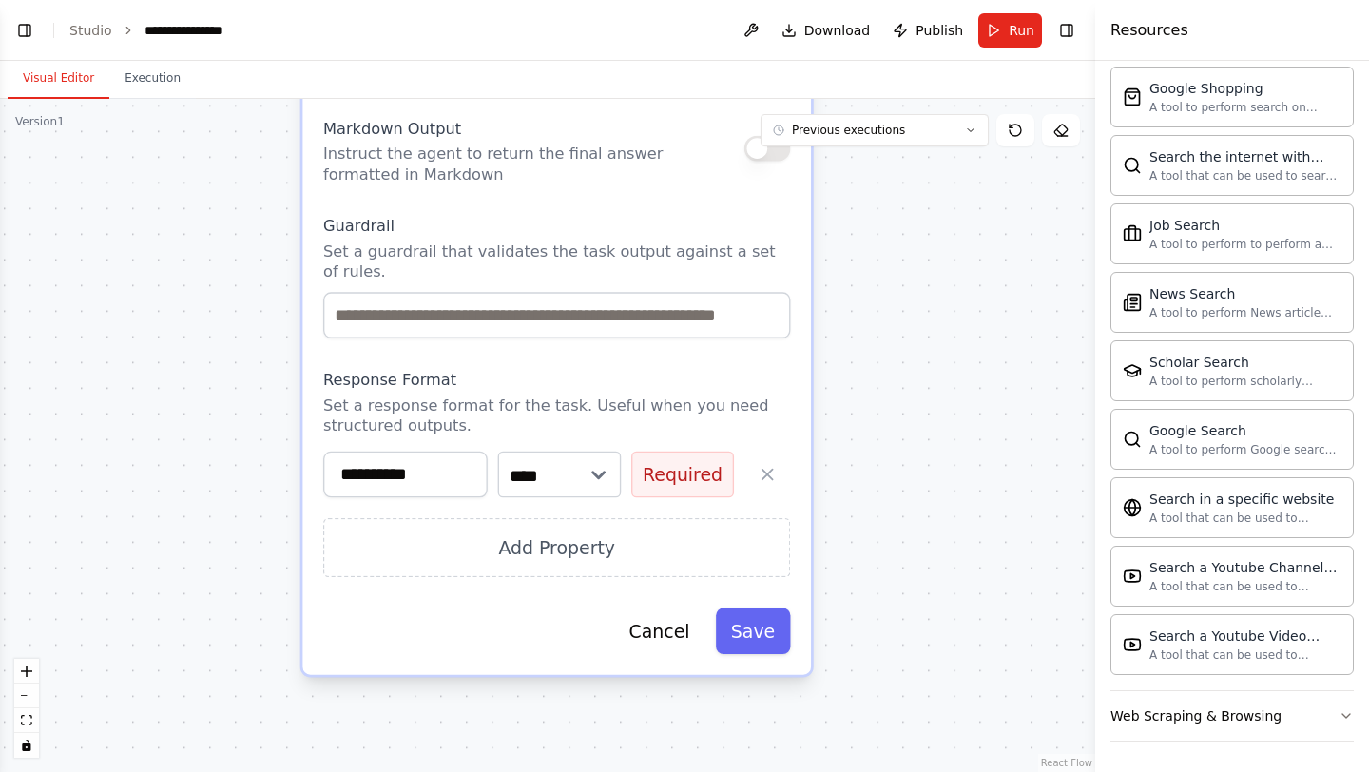
drag, startPoint x: 206, startPoint y: 608, endPoint x: 223, endPoint y: 102, distance: 506.1
click at [223, 102] on div ".deletable-edge-delete-btn { width: 20px; height: 20px; border: 0px solid #ffff…" at bounding box center [547, 435] width 1095 height 673
click at [656, 473] on button "Required" at bounding box center [682, 475] width 103 height 47
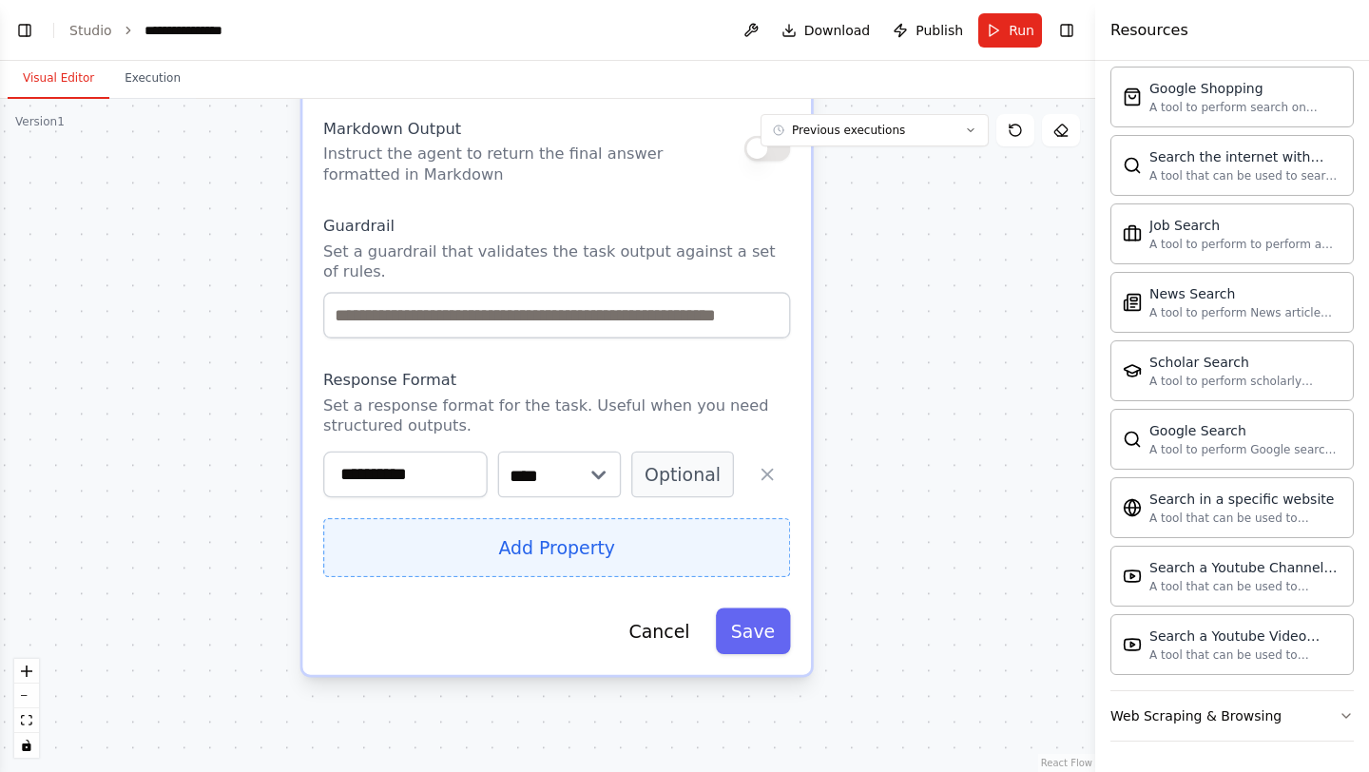
click at [670, 537] on button "Add Property" at bounding box center [556, 547] width 467 height 59
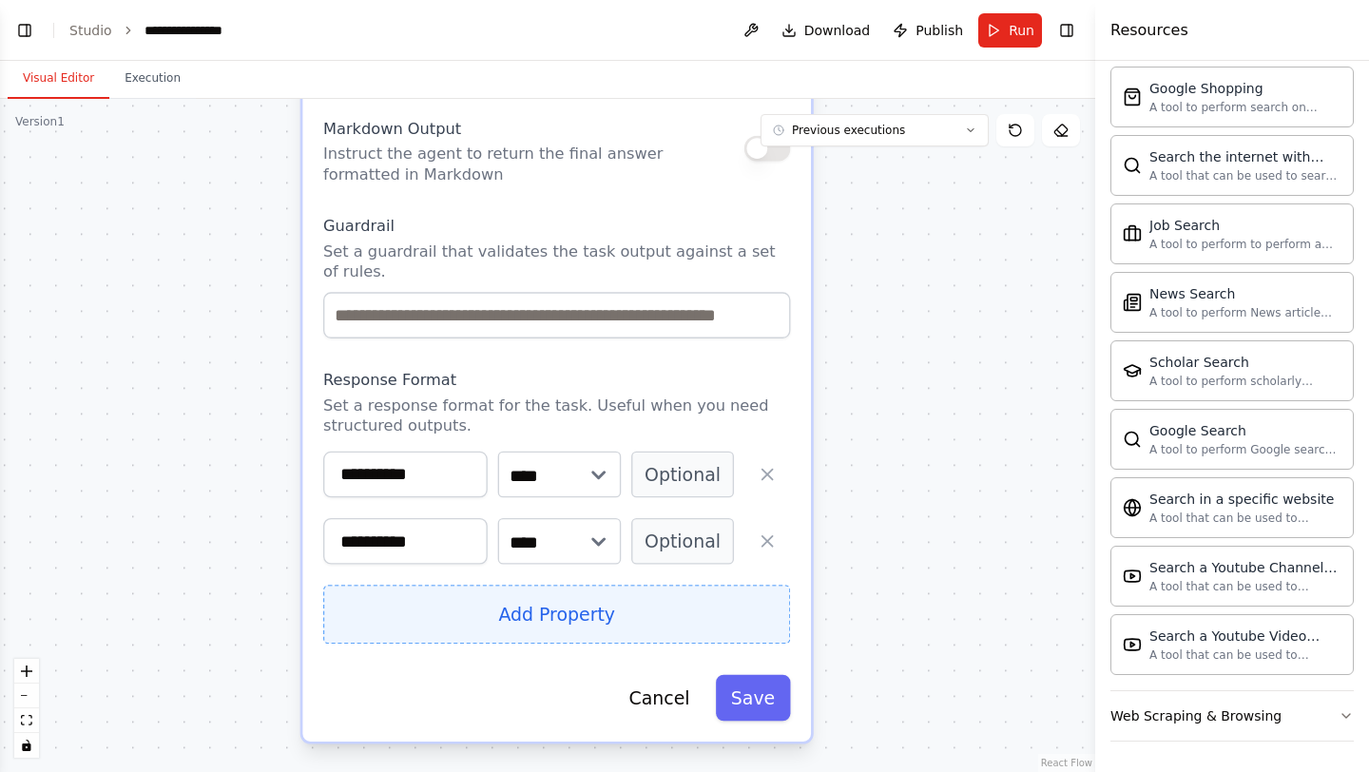
click at [594, 625] on button "Add Property" at bounding box center [556, 614] width 467 height 59
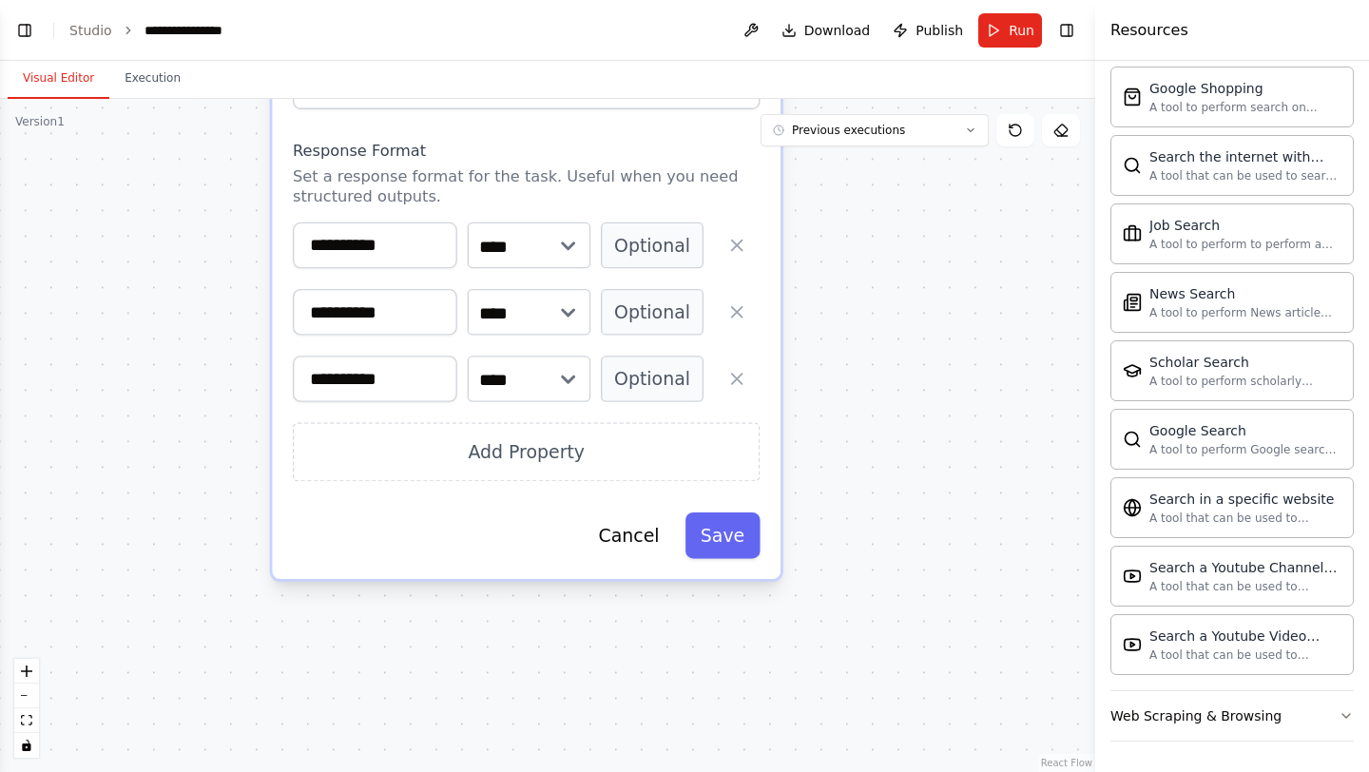
drag, startPoint x: 842, startPoint y: 669, endPoint x: 815, endPoint y: 432, distance: 239.2
click at [814, 434] on div ".deletable-edge-delete-btn { width: 20px; height: 20px; border: 0px solid #ffff…" at bounding box center [547, 435] width 1095 height 673
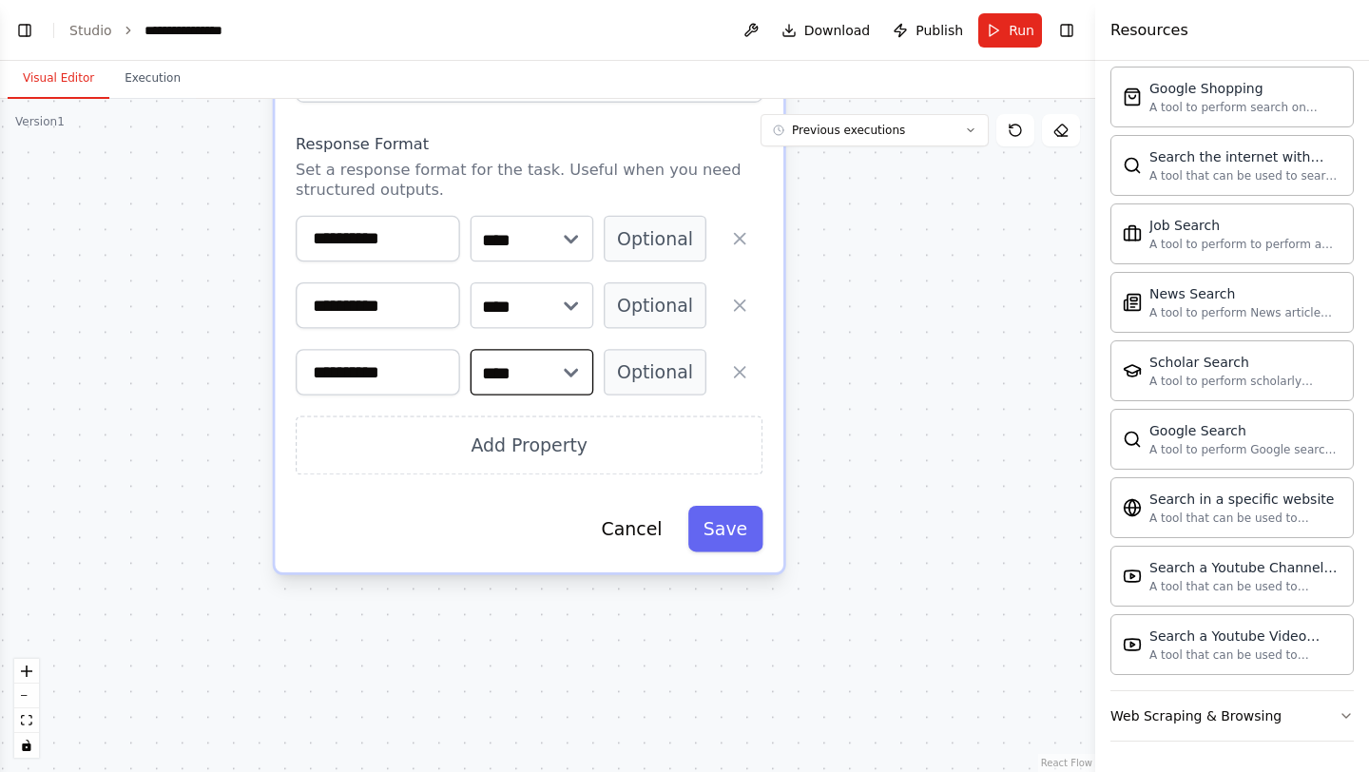
click at [515, 374] on select "**** ******* ******* **** ******" at bounding box center [533, 372] width 124 height 47
select select "******"
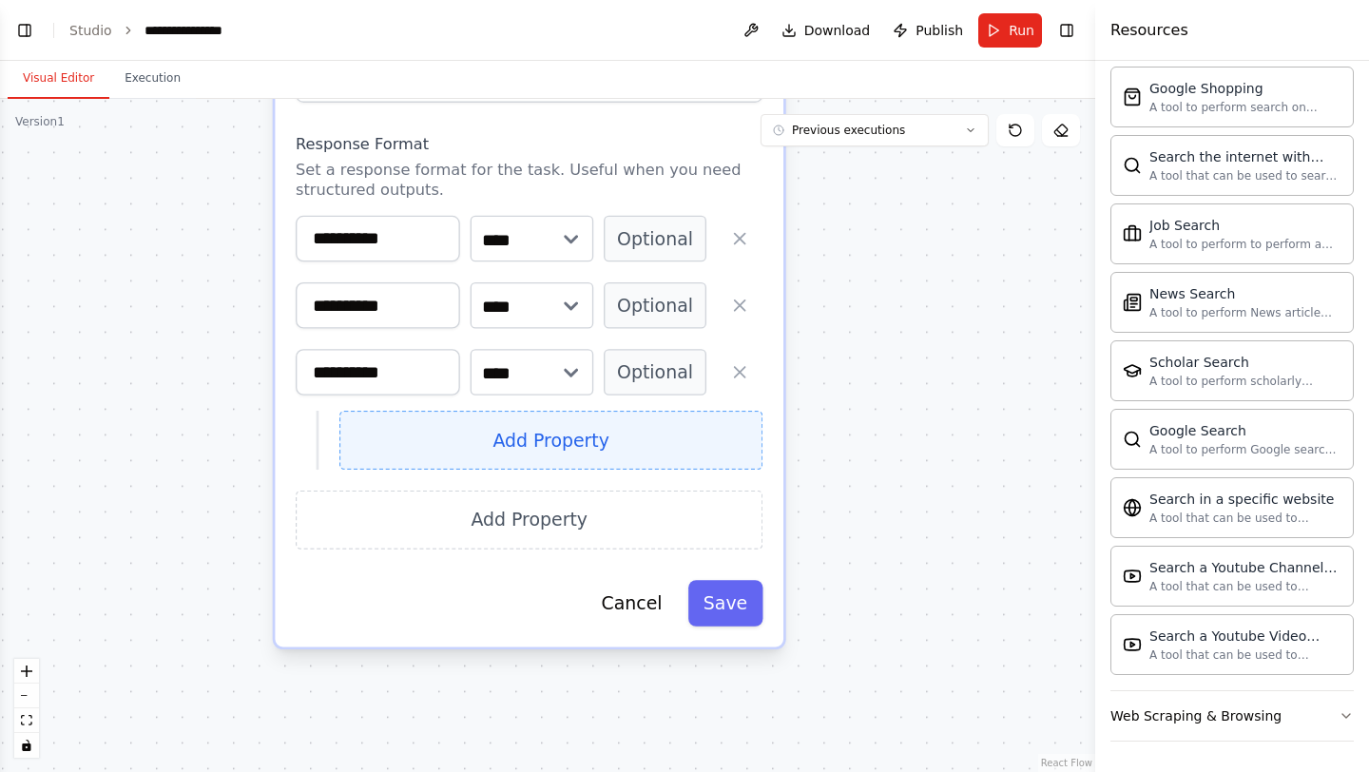
click at [563, 443] on button "Add Property" at bounding box center [551, 440] width 424 height 59
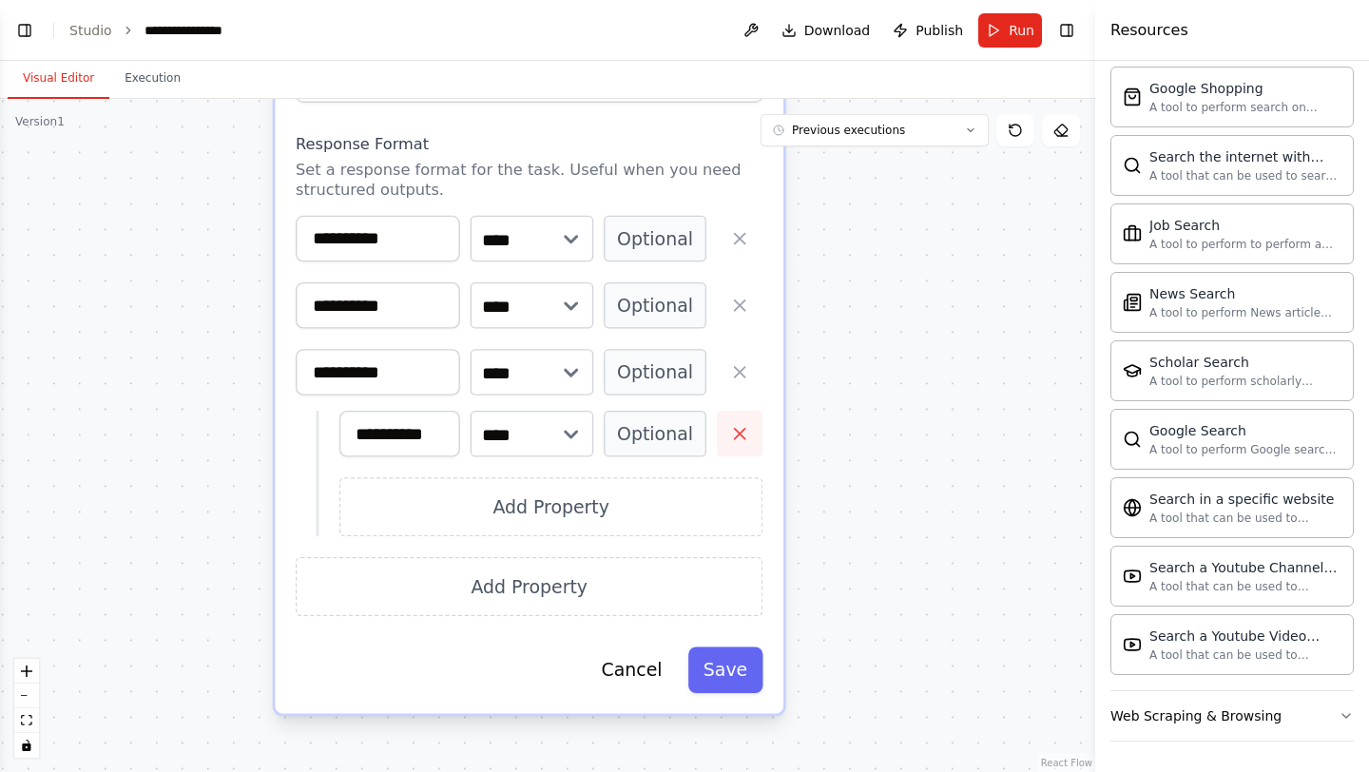
click at [728, 447] on button "button" at bounding box center [740, 434] width 47 height 47
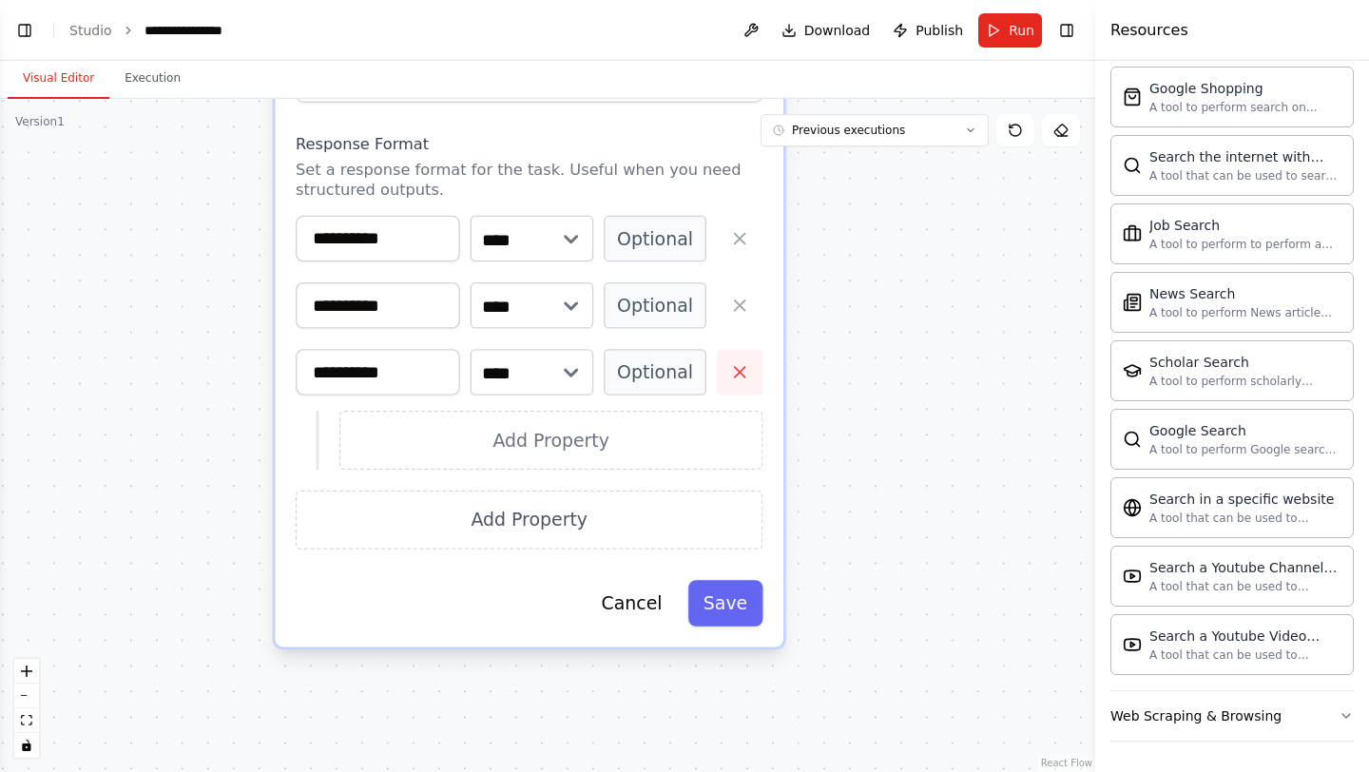
click at [738, 372] on icon "button" at bounding box center [739, 372] width 21 height 21
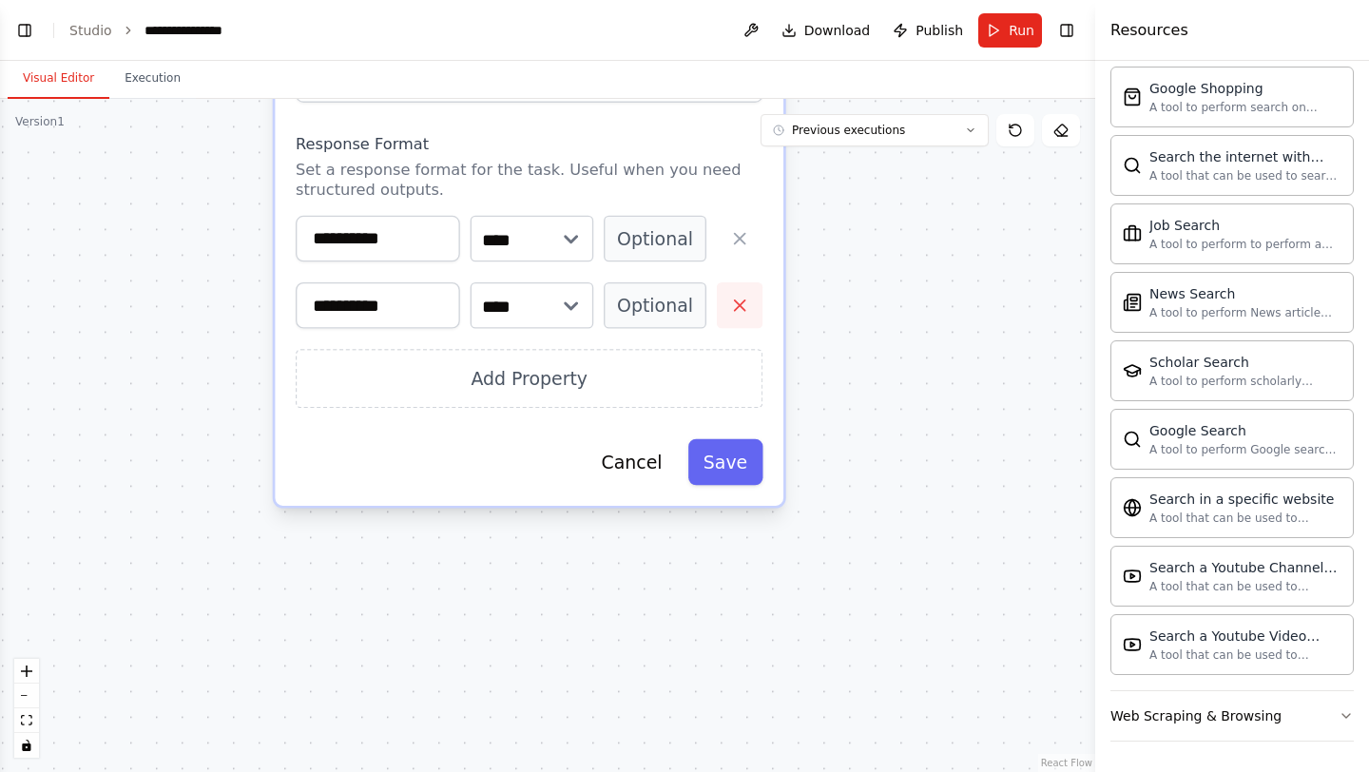
click at [742, 300] on icon "button" at bounding box center [739, 305] width 21 height 21
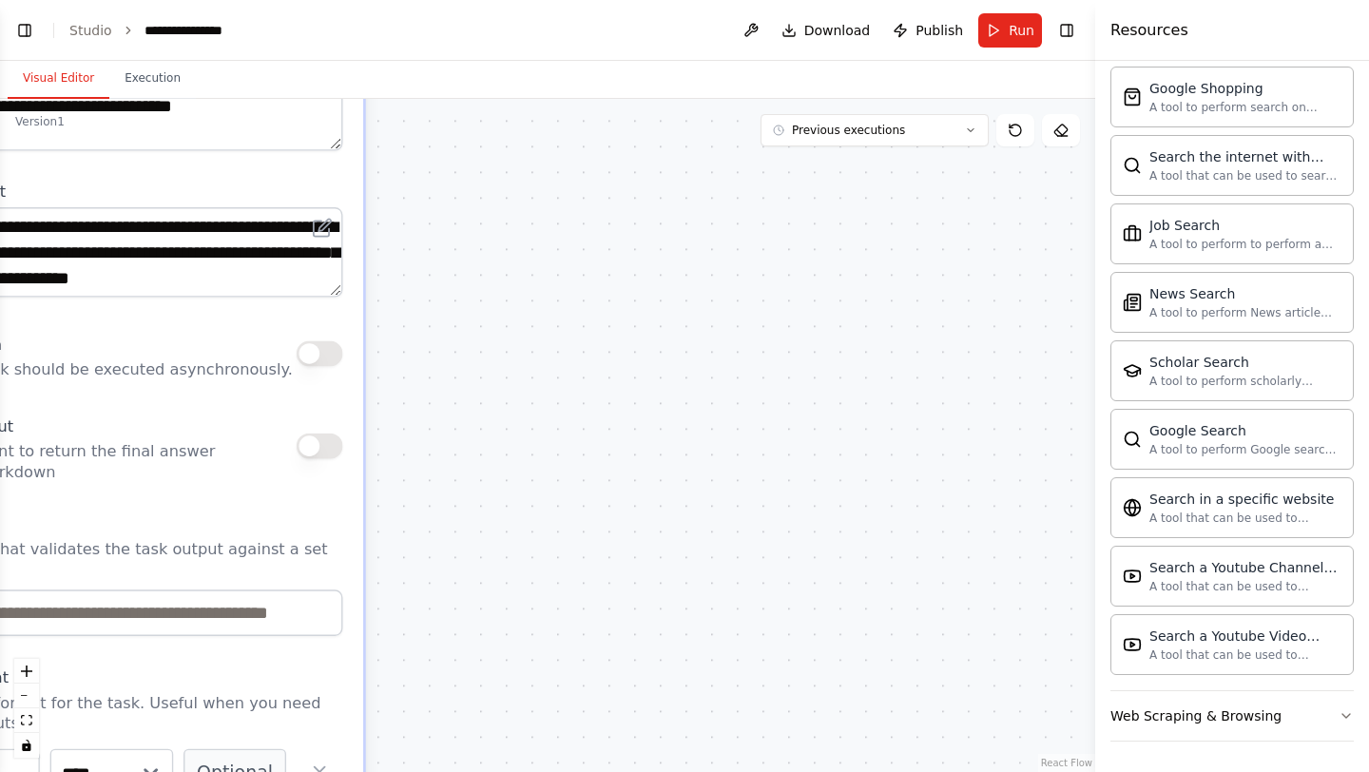
drag, startPoint x: 842, startPoint y: 214, endPoint x: 396, endPoint y: 771, distance: 713.7
click at [396, 771] on div ".deletable-edge-delete-btn { width: 20px; height: 20px; border: 0px solid #ffff…" at bounding box center [547, 435] width 1095 height 673
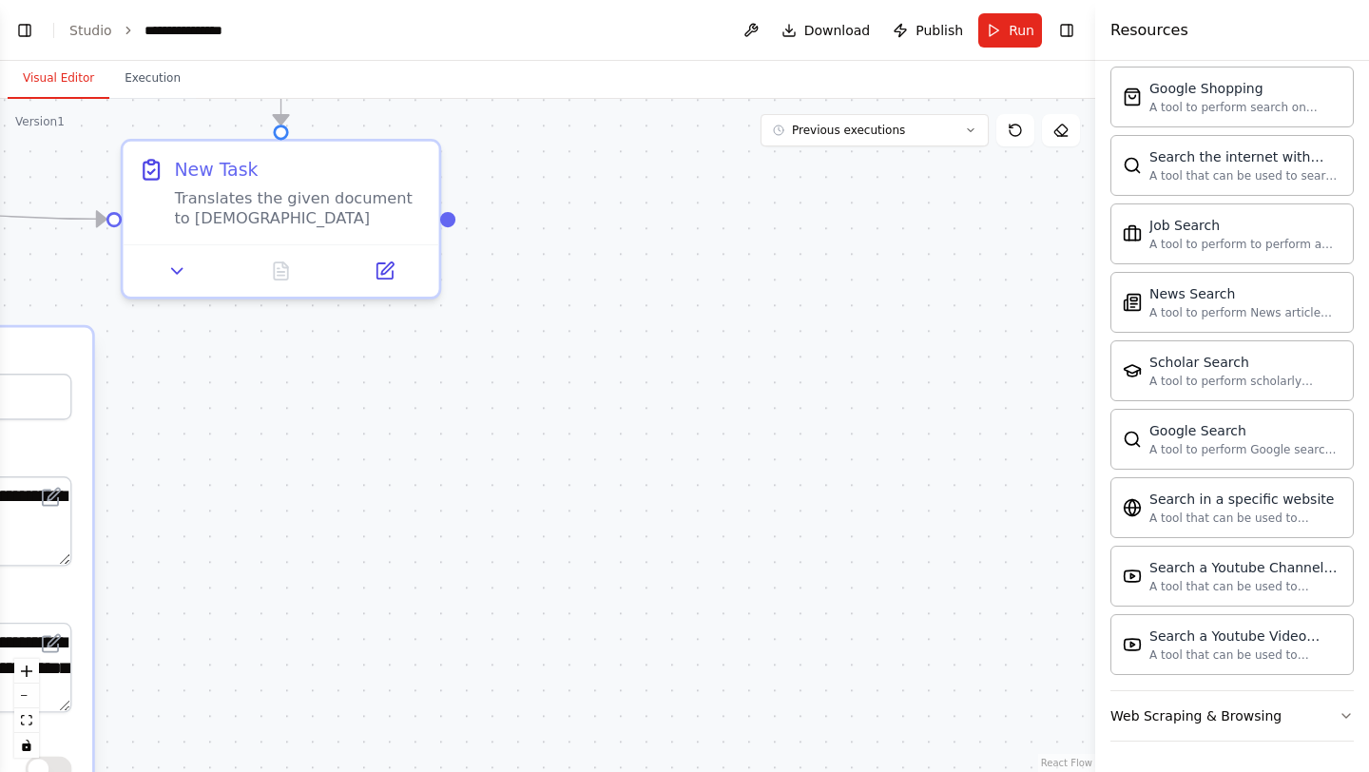
drag, startPoint x: 742, startPoint y: 279, endPoint x: 486, endPoint y: 707, distance: 499.3
click at [486, 707] on div ".deletable-edge-delete-btn { width: 20px; height: 20px; border: 0px solid #ffff…" at bounding box center [547, 435] width 1095 height 673
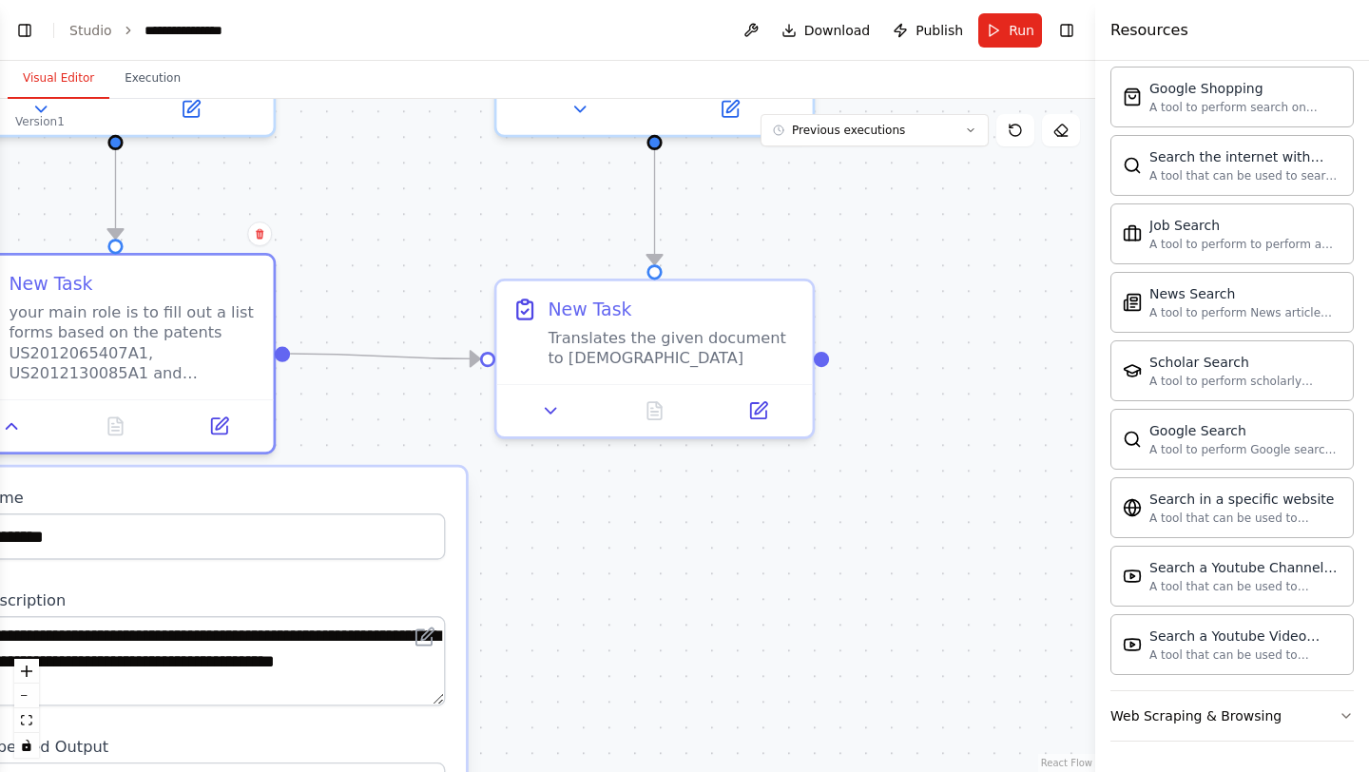
drag, startPoint x: 478, startPoint y: 426, endPoint x: 861, endPoint y: 531, distance: 397.2
click at [862, 531] on div ".deletable-edge-delete-btn { width: 20px; height: 20px; border: 0px solid #ffff…" at bounding box center [547, 435] width 1095 height 673
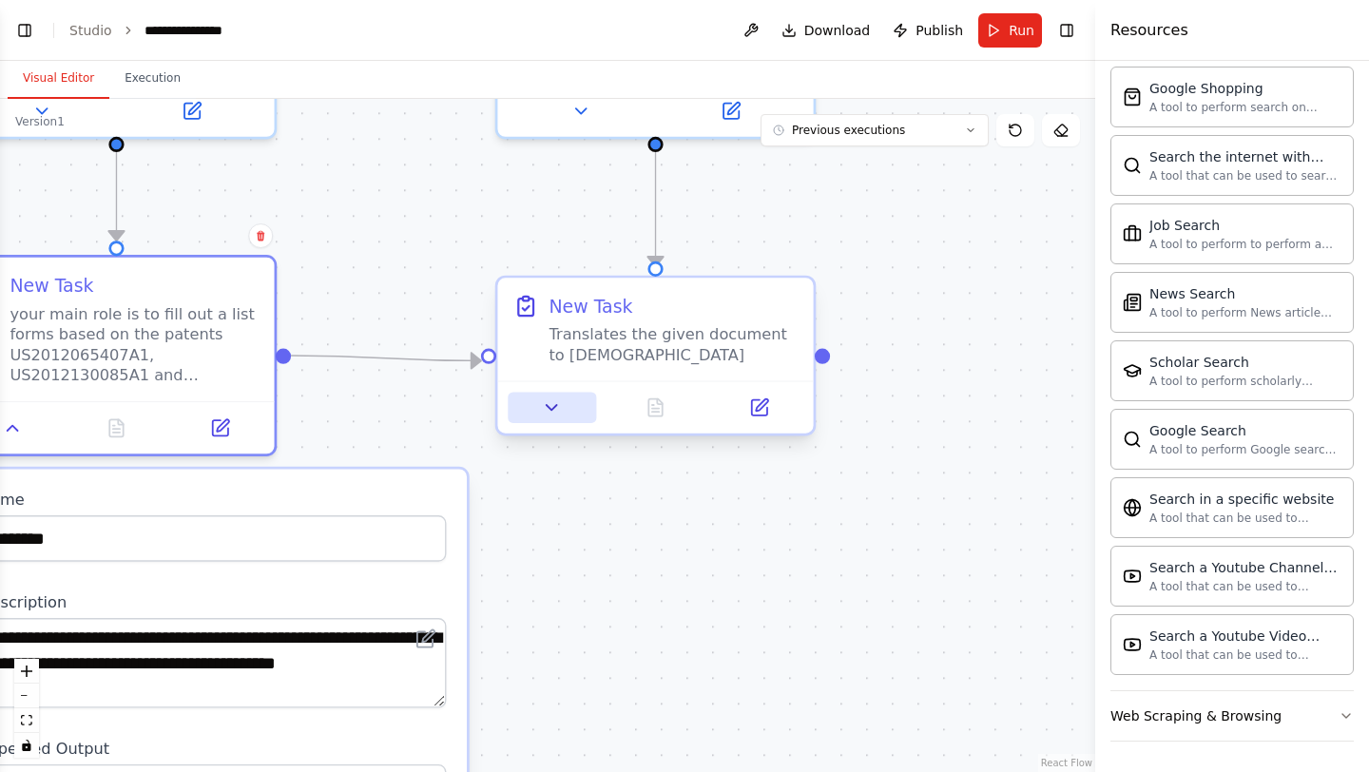
click at [555, 408] on icon at bounding box center [552, 407] width 21 height 21
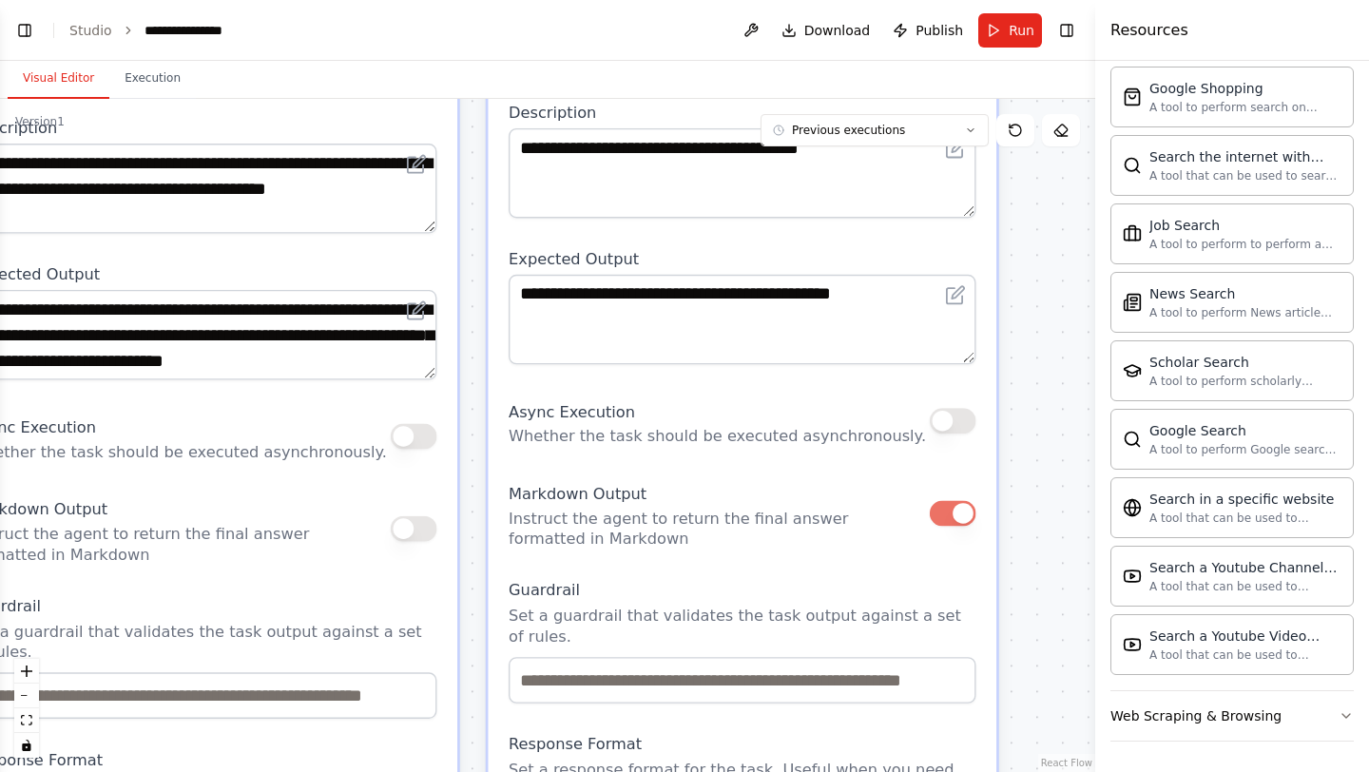
drag, startPoint x: 487, startPoint y: 600, endPoint x: 478, endPoint y: 119, distance: 481.2
click at [478, 119] on div ".deletable-edge-delete-btn { width: 20px; height: 20px; border: 0px solid #ffff…" at bounding box center [547, 435] width 1095 height 673
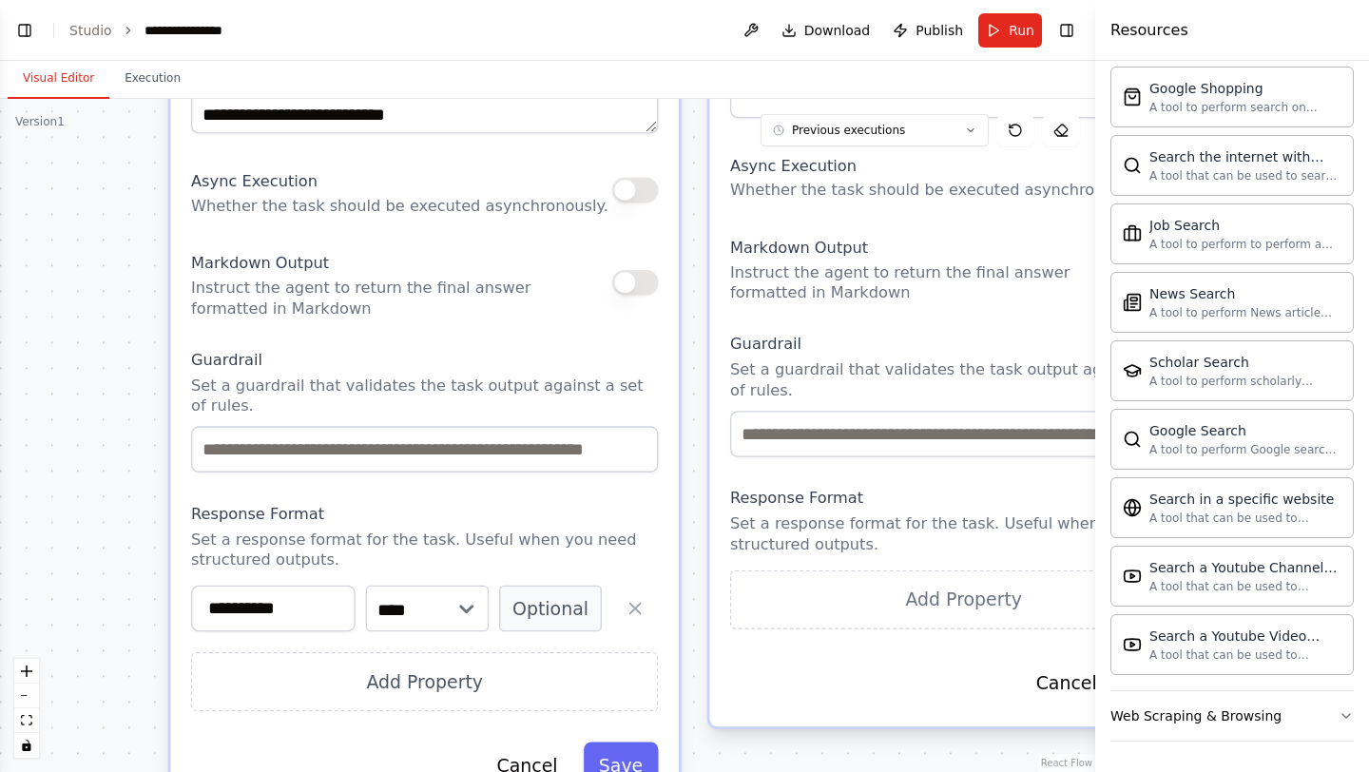
drag, startPoint x: 477, startPoint y: 571, endPoint x: 697, endPoint y: 337, distance: 320.9
click at [697, 337] on div ".deletable-edge-delete-btn { width: 20px; height: 20px; border: 0px solid #ffff…" at bounding box center [547, 435] width 1095 height 673
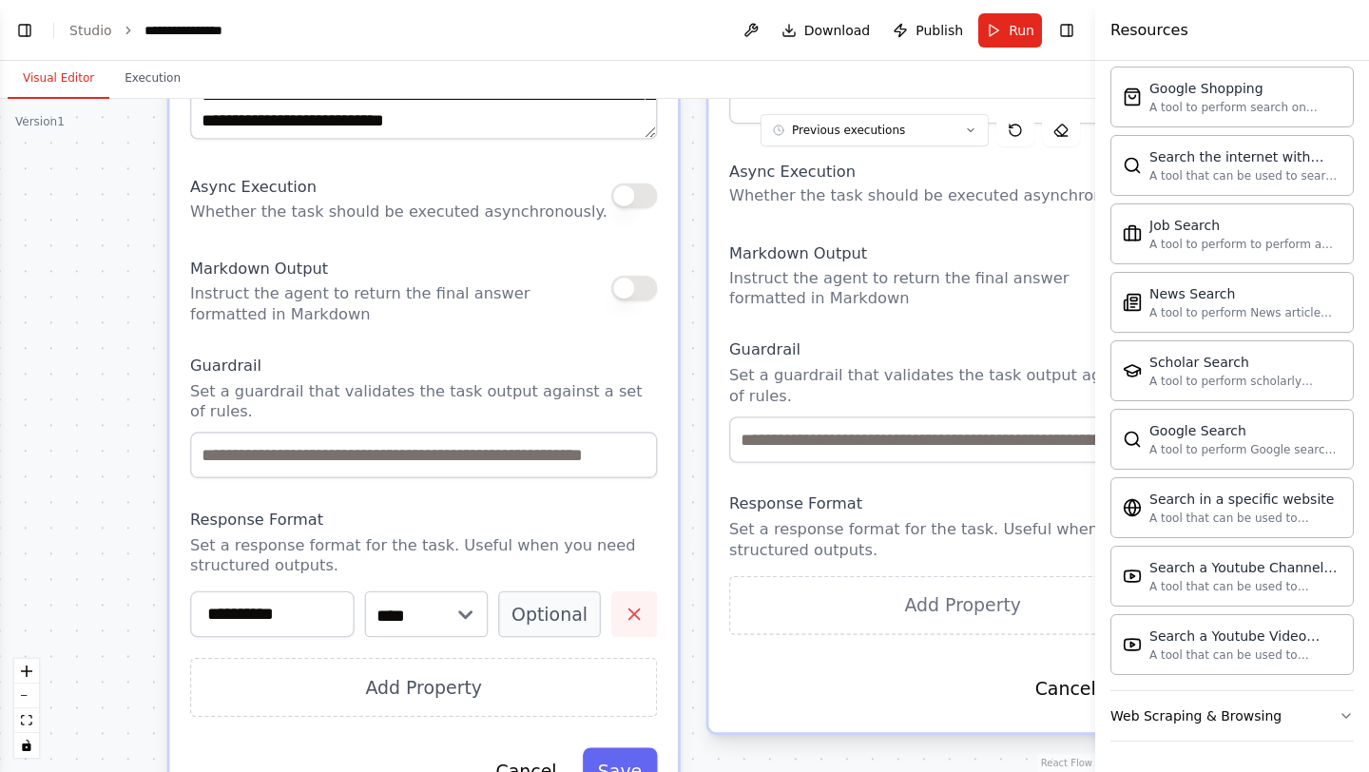
click at [638, 615] on icon "button" at bounding box center [634, 614] width 21 height 21
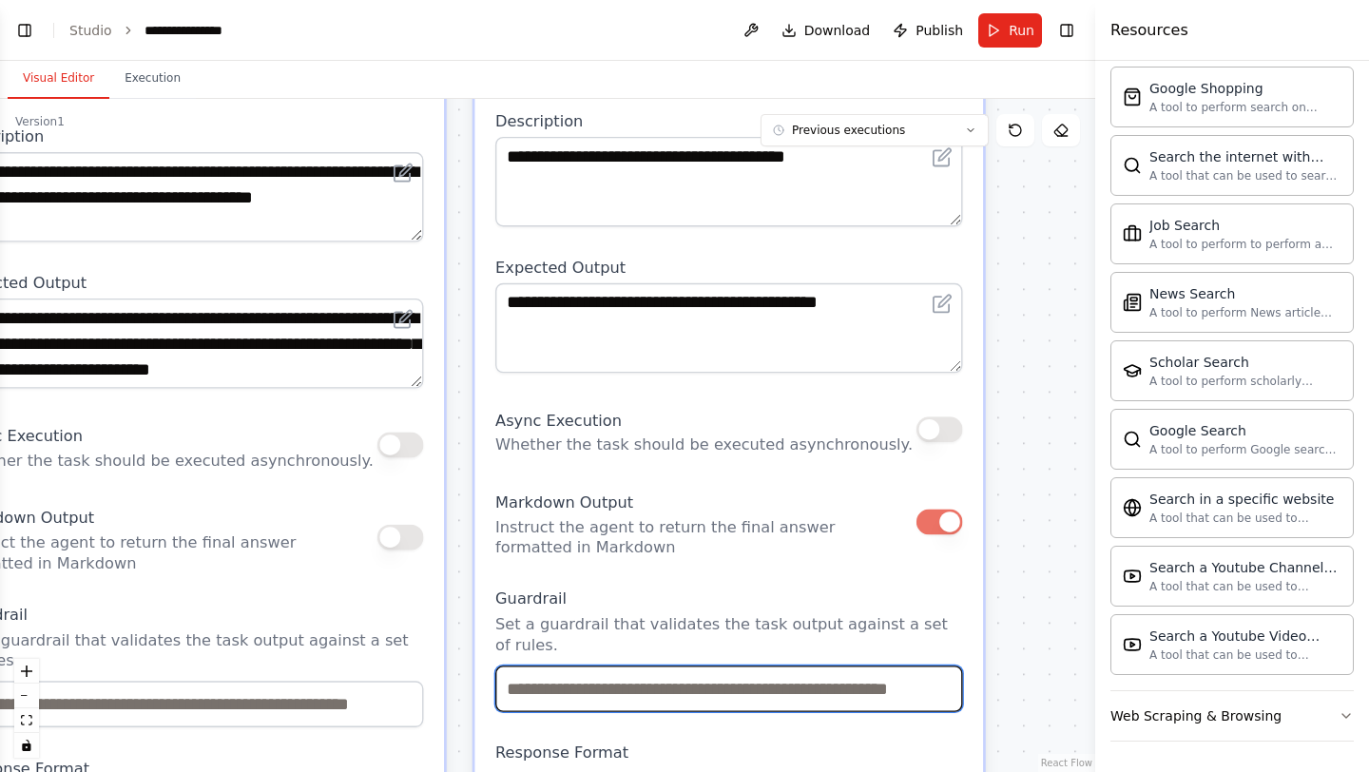
drag, startPoint x: 691, startPoint y: 522, endPoint x: 457, endPoint y: 771, distance: 341.7
click at [457, 771] on div ".deletable-edge-delete-btn { width: 20px; height: 20px; border: 0px solid #ffff…" at bounding box center [547, 435] width 1095 height 673
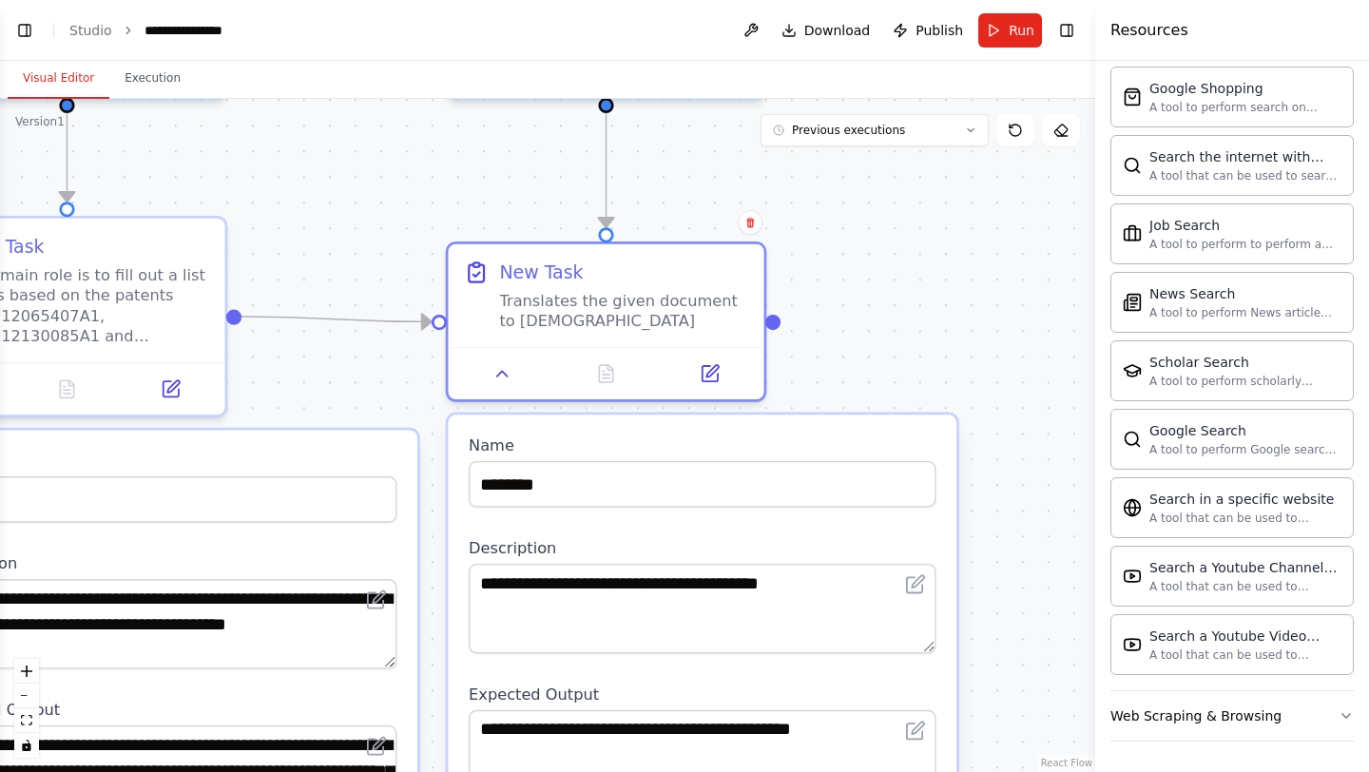
drag, startPoint x: 468, startPoint y: 344, endPoint x: 439, endPoint y: 771, distance: 427.9
click at [439, 771] on div ".deletable-edge-delete-btn { width: 20px; height: 20px; border: 0px solid #ffff…" at bounding box center [547, 435] width 1095 height 673
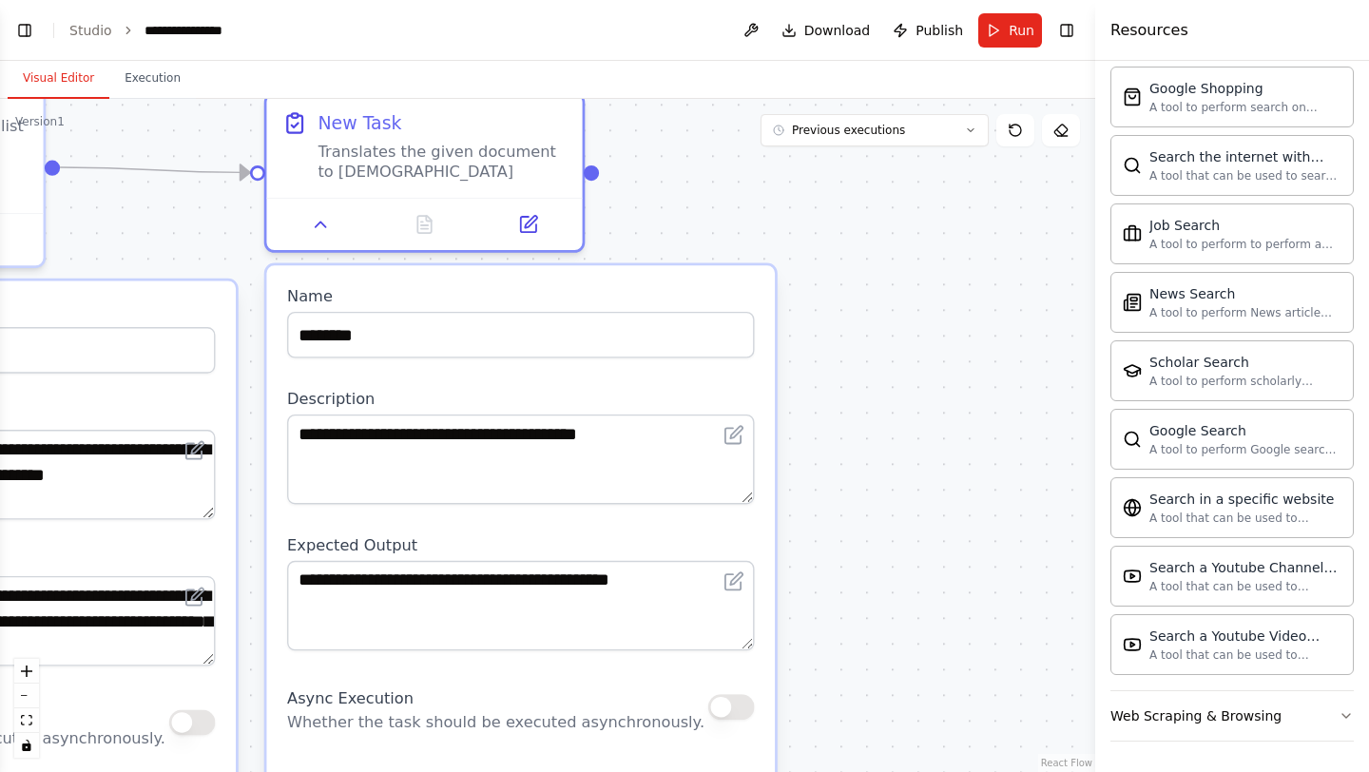
drag, startPoint x: 917, startPoint y: 355, endPoint x: 737, endPoint y: 205, distance: 233.6
click at [737, 205] on div ".deletable-edge-delete-btn { width: 20px; height: 20px; border: 0px solid #ffff…" at bounding box center [547, 435] width 1095 height 673
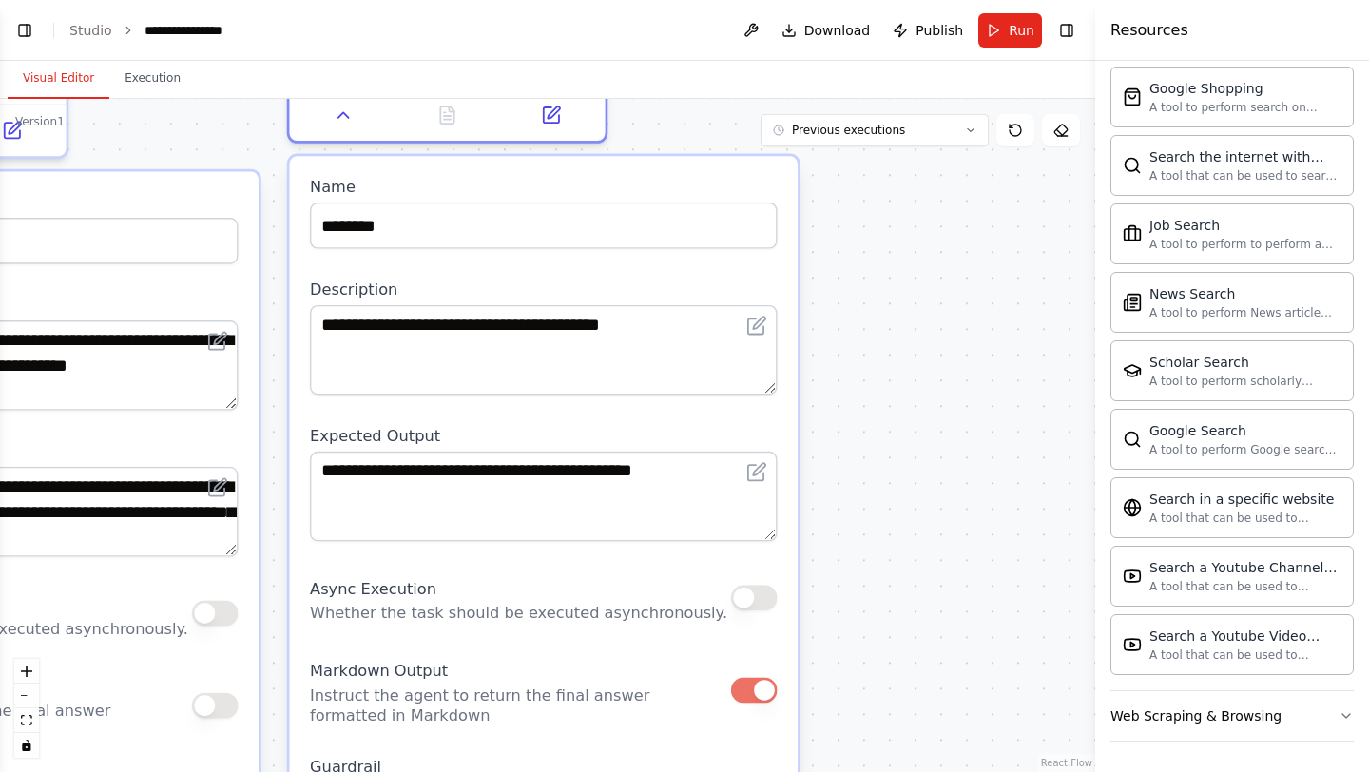
drag, startPoint x: 881, startPoint y: 562, endPoint x: 944, endPoint y: 249, distance: 319.1
click at [944, 252] on div ".deletable-edge-delete-btn { width: 20px; height: 20px; border: 0px solid #ffff…" at bounding box center [547, 435] width 1095 height 673
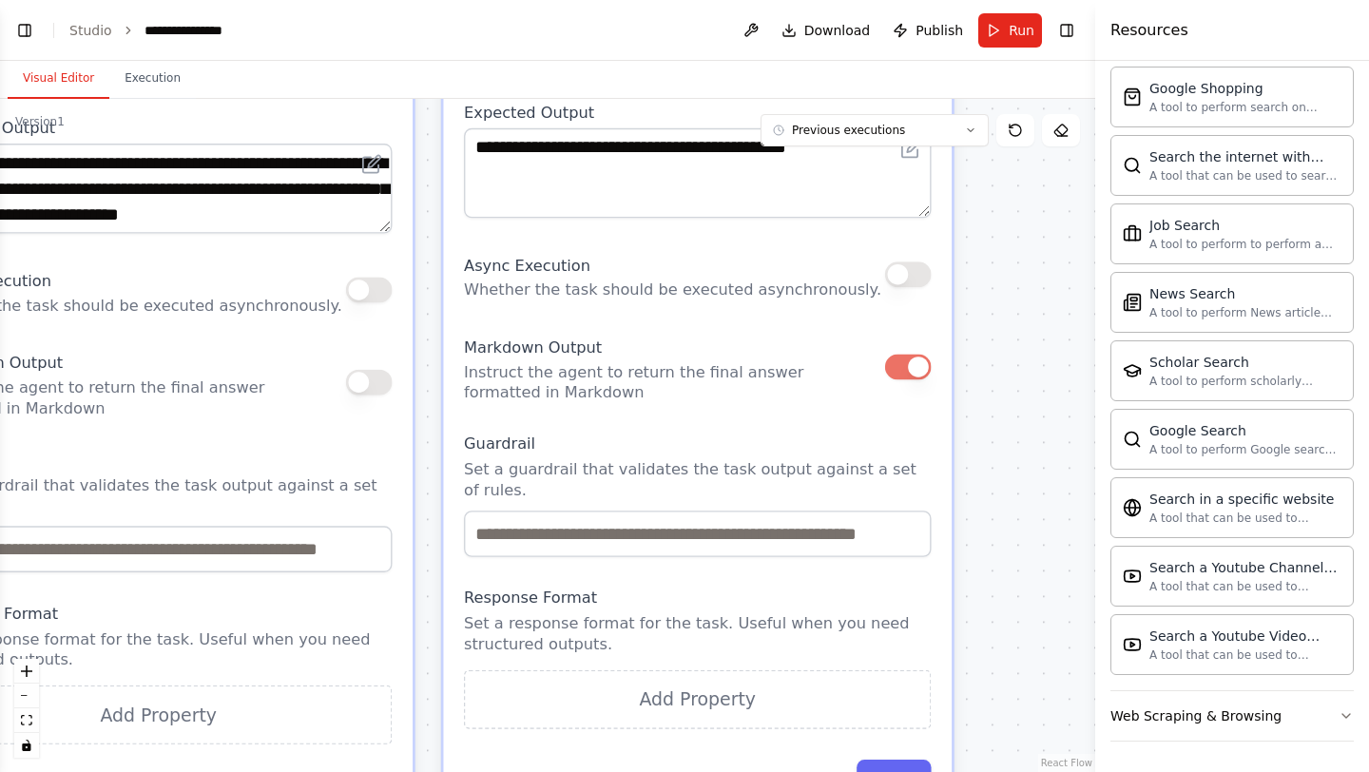
drag, startPoint x: 905, startPoint y: 646, endPoint x: 1022, endPoint y: 525, distance: 168.1
click at [1022, 525] on div ".deletable-edge-delete-btn { width: 20px; height: 20px; border: 0px solid #ffff…" at bounding box center [547, 435] width 1095 height 673
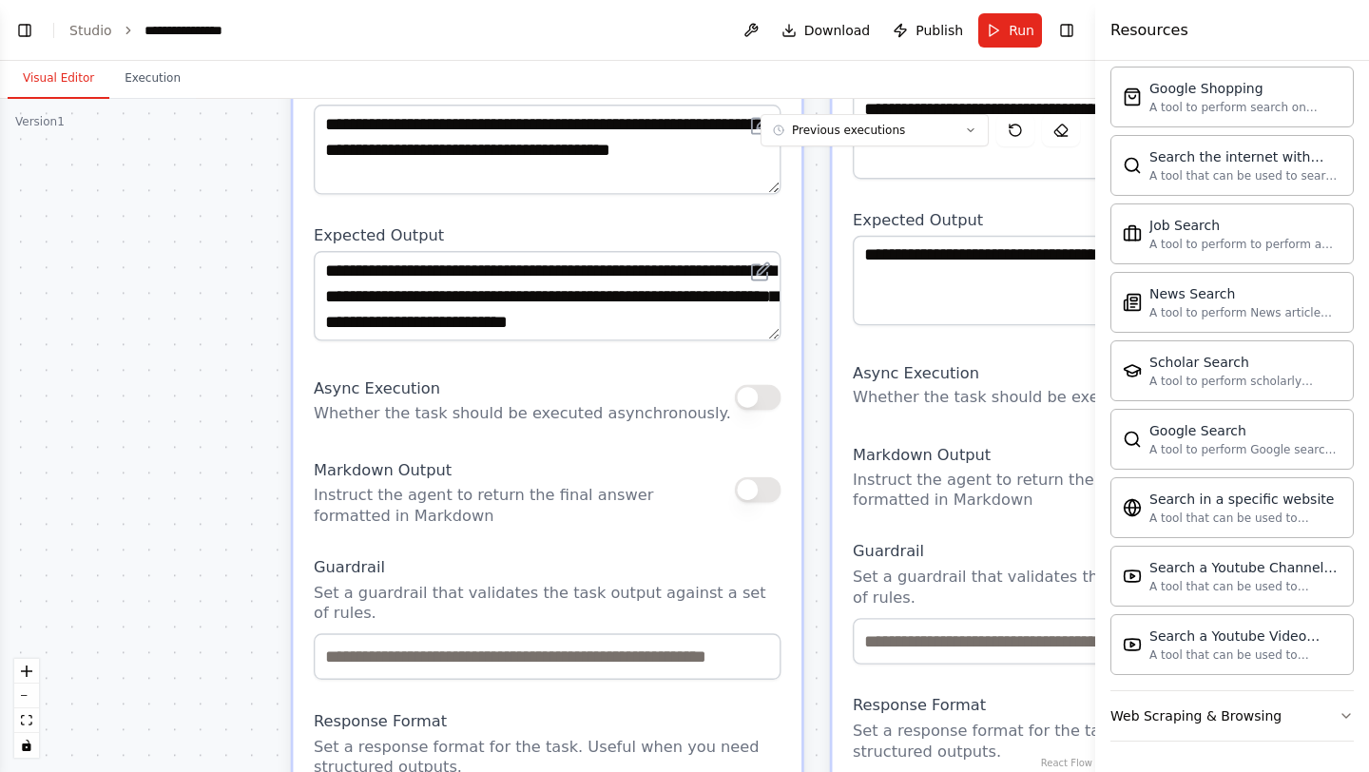
drag, startPoint x: 434, startPoint y: 580, endPoint x: 820, endPoint y: 687, distance: 400.7
click at [820, 687] on div ".deletable-edge-delete-btn { width: 20px; height: 20px; border: 0px solid #ffff…" at bounding box center [547, 435] width 1095 height 673
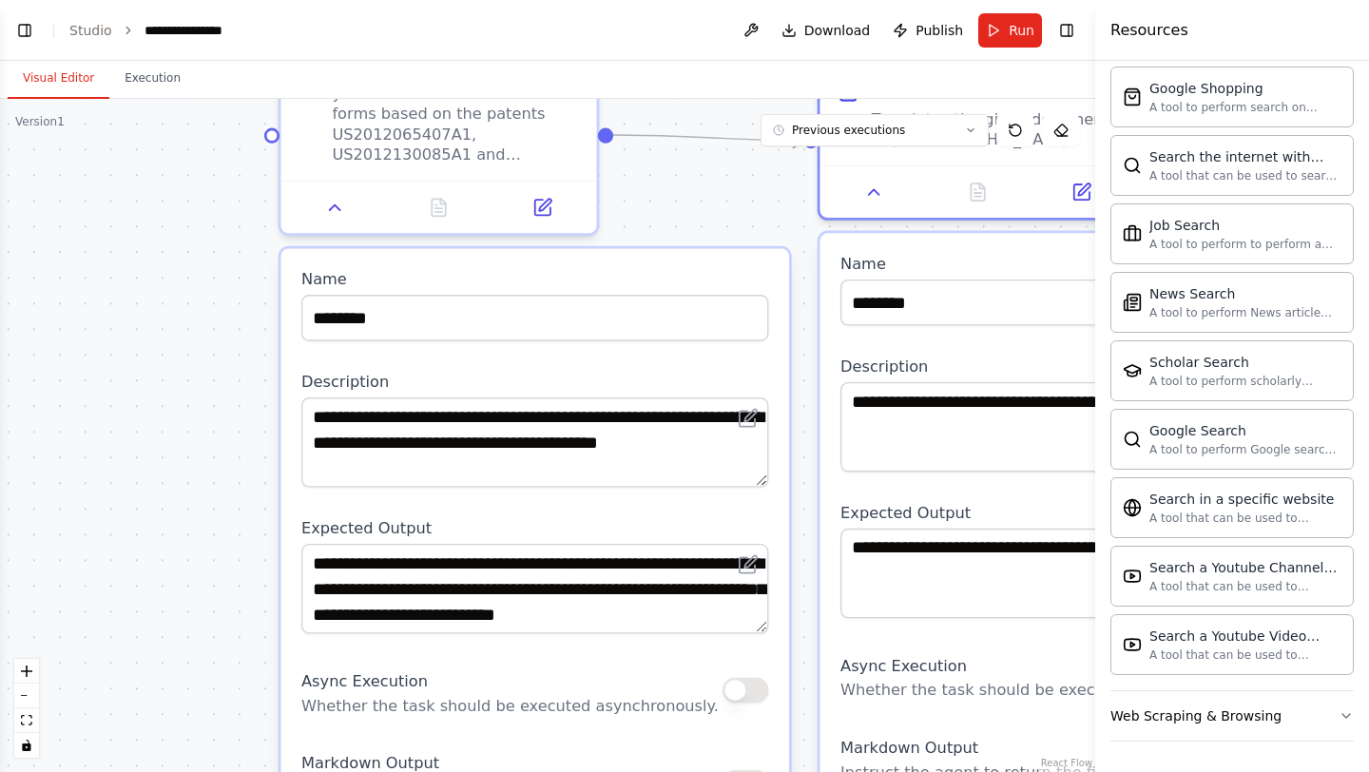
drag, startPoint x: 820, startPoint y: 433, endPoint x: 807, endPoint y: 726, distance: 293.1
click at [807, 726] on div ".deletable-edge-delete-btn { width: 20px; height: 20px; border: 0px solid #ffff…" at bounding box center [547, 435] width 1095 height 673
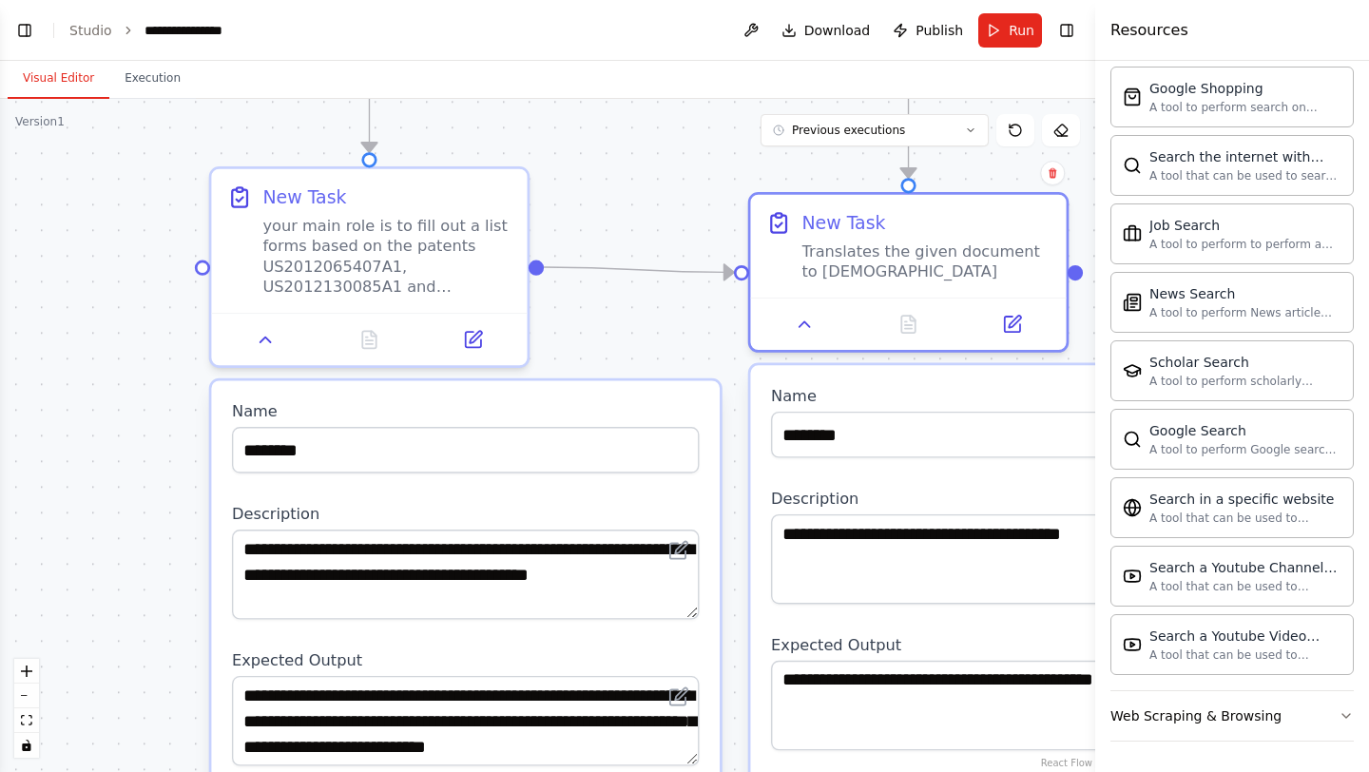
drag, startPoint x: 811, startPoint y: 386, endPoint x: 727, endPoint y: 518, distance: 156.4
click at [727, 518] on div ".deletable-edge-delete-btn { width: 20px; height: 20px; border: 0px solid #ffff…" at bounding box center [547, 435] width 1095 height 673
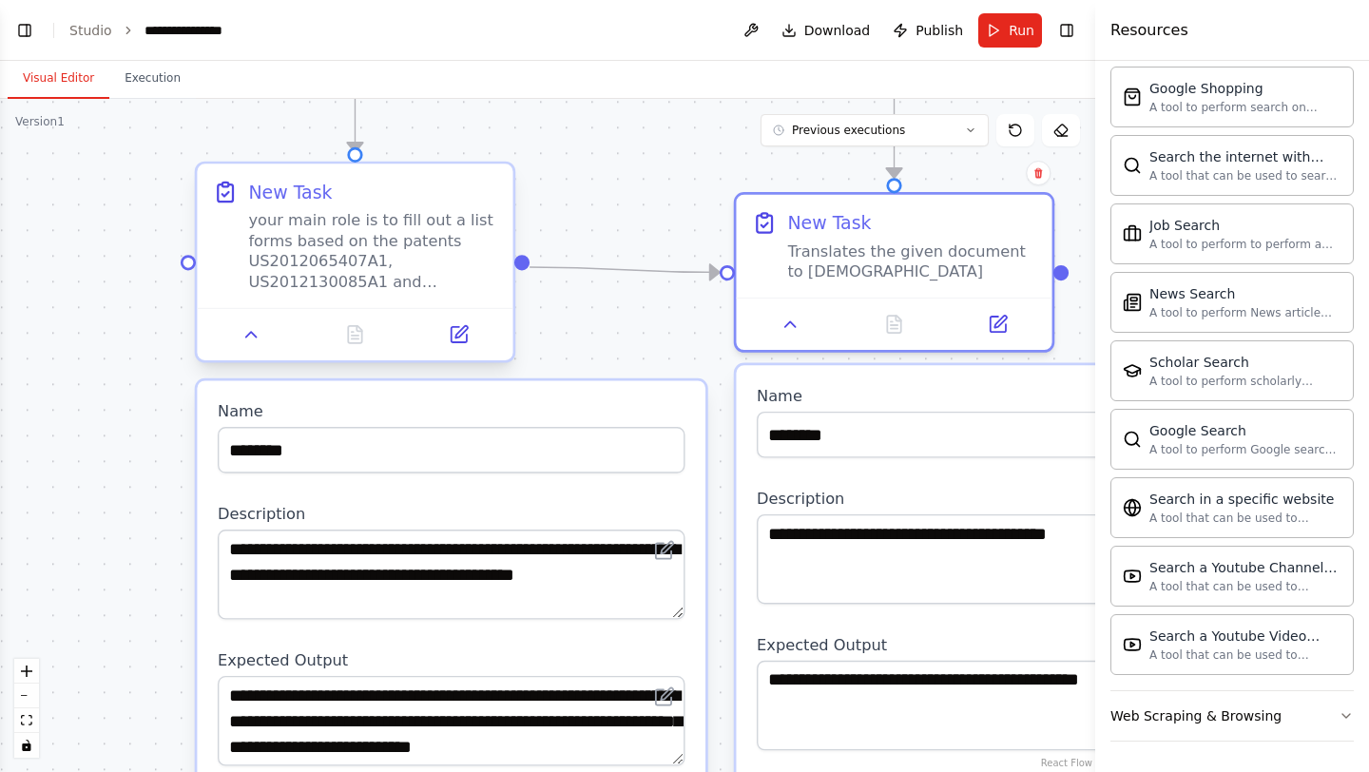
click at [242, 355] on div at bounding box center [355, 334] width 316 height 52
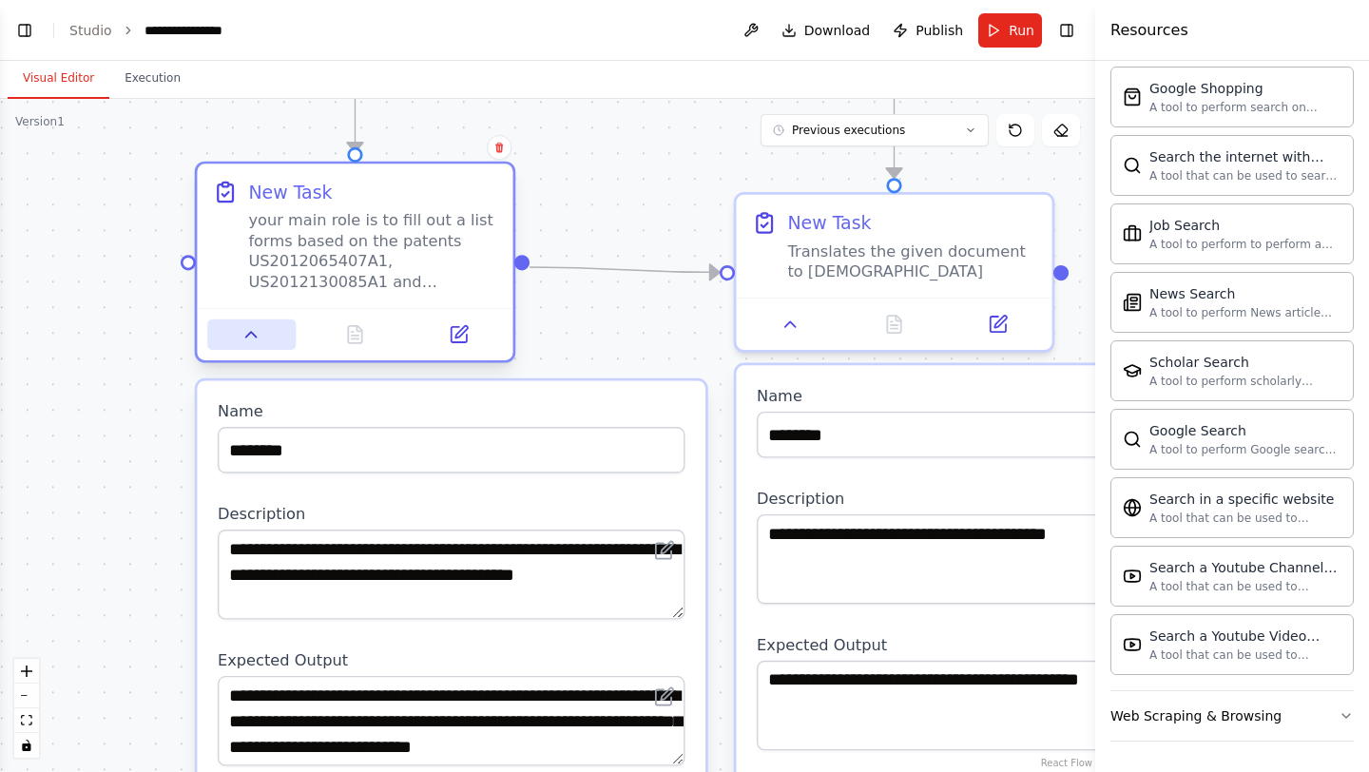
click at [252, 334] on icon at bounding box center [251, 334] width 10 height 5
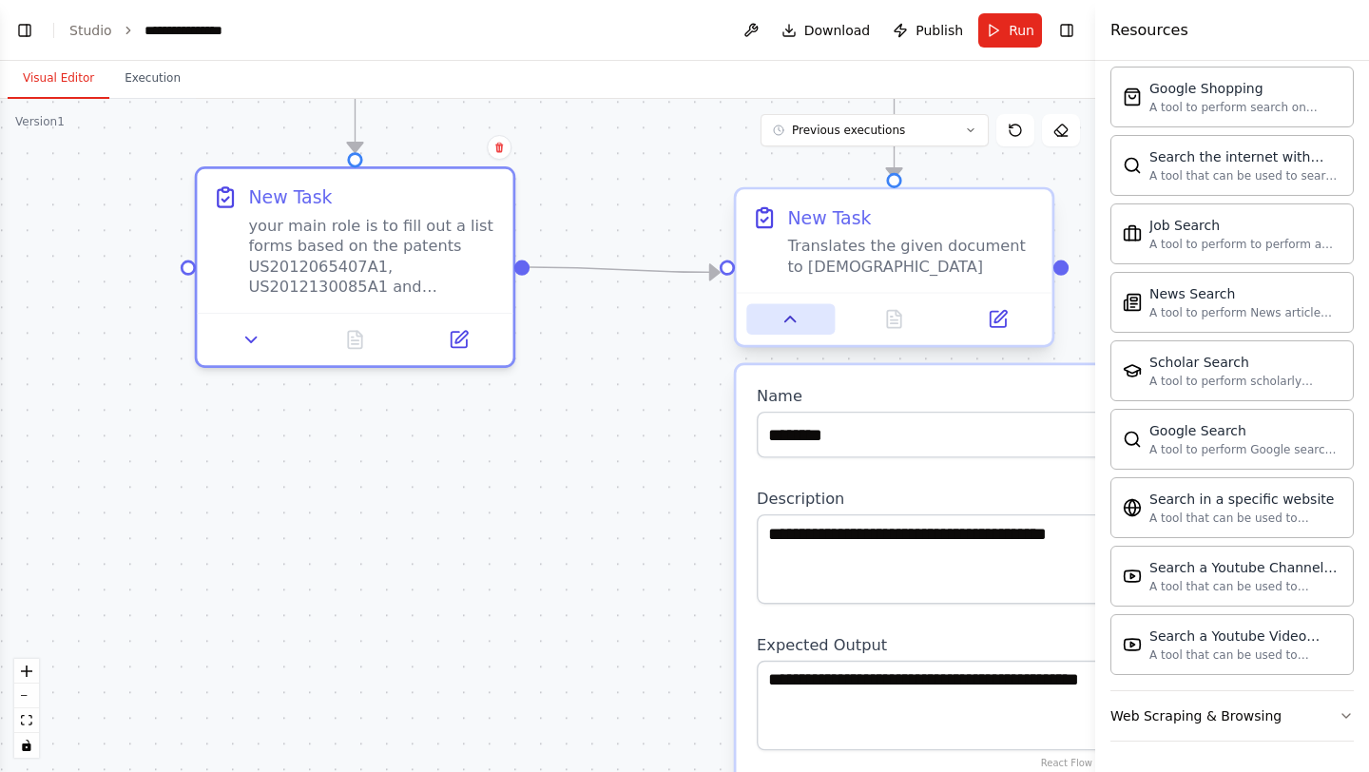
click at [793, 329] on button at bounding box center [790, 318] width 88 height 30
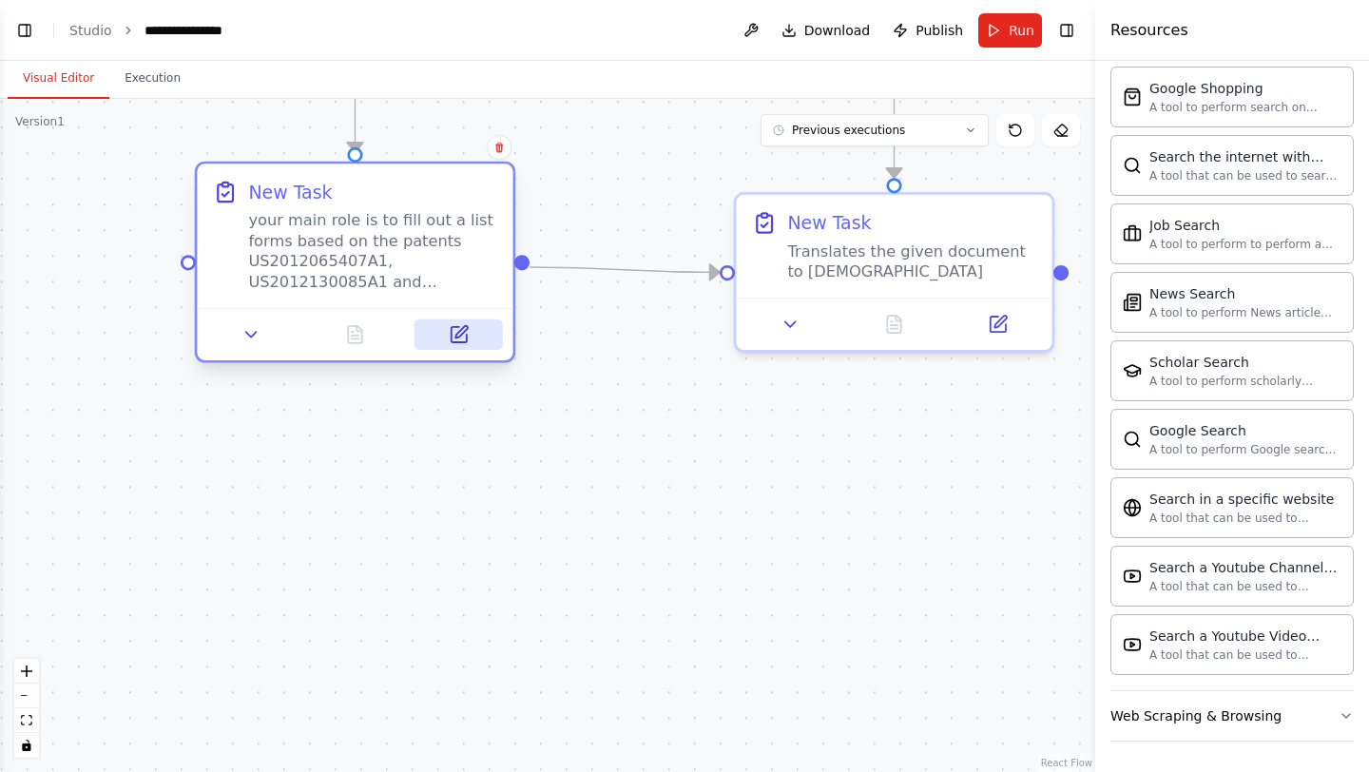
click at [472, 335] on button at bounding box center [459, 334] width 88 height 30
select select "*****"
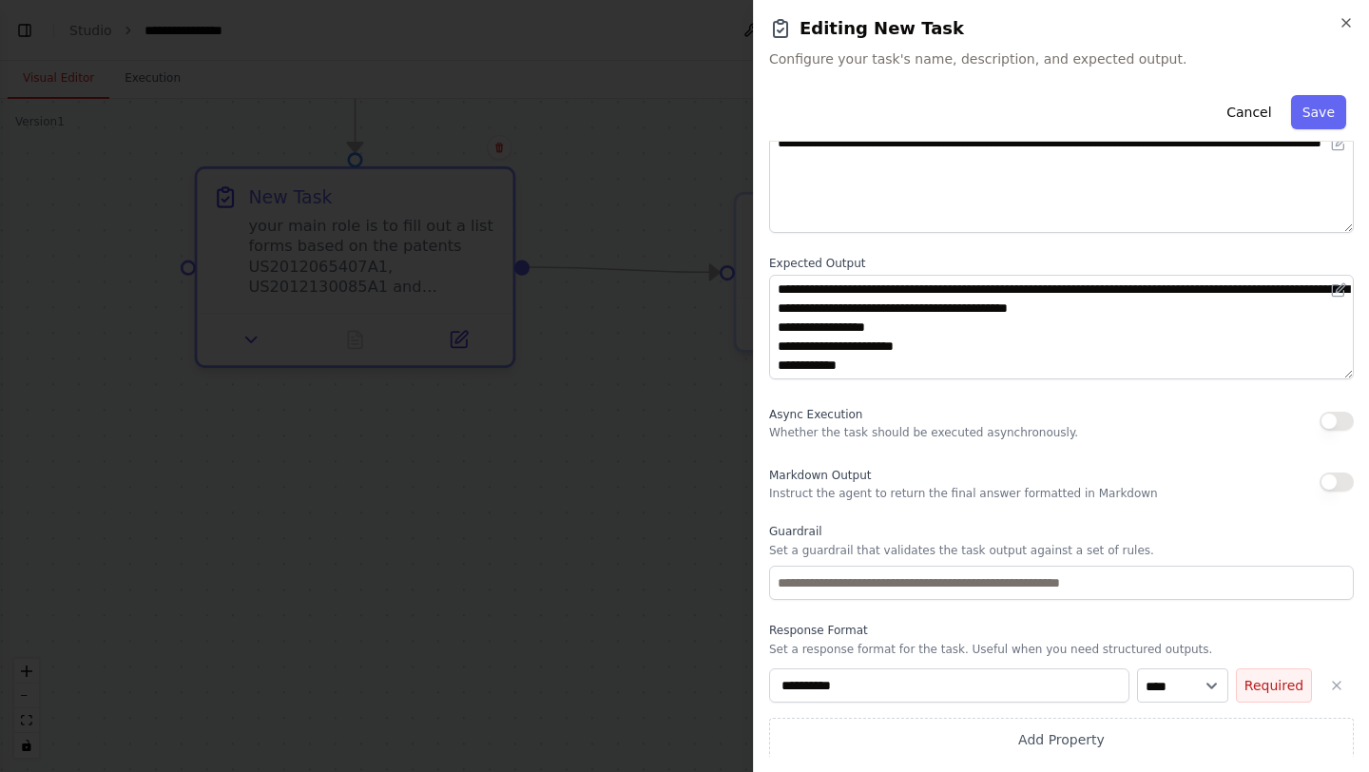
scroll to position [136, 0]
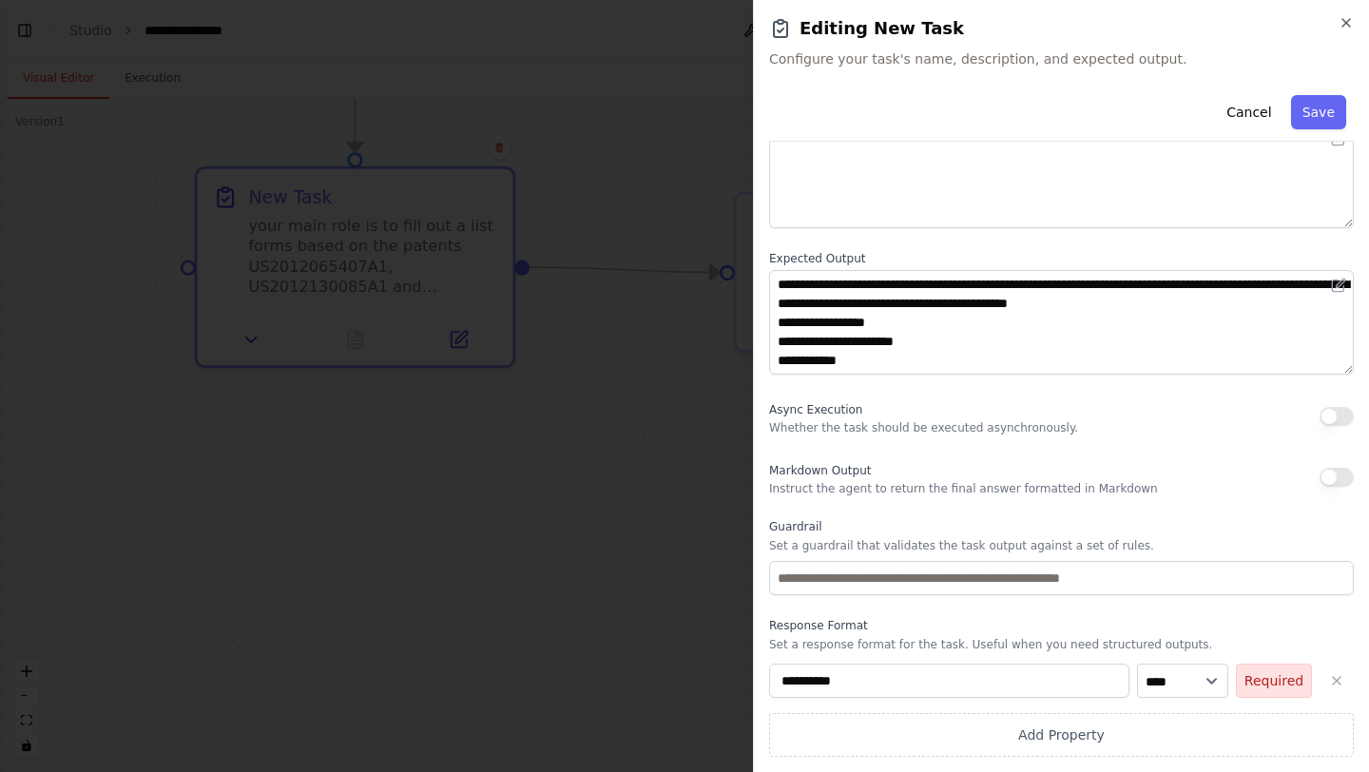
click at [1289, 670] on button "Required" at bounding box center [1274, 681] width 76 height 34
click at [1329, 676] on icon "button" at bounding box center [1336, 680] width 15 height 15
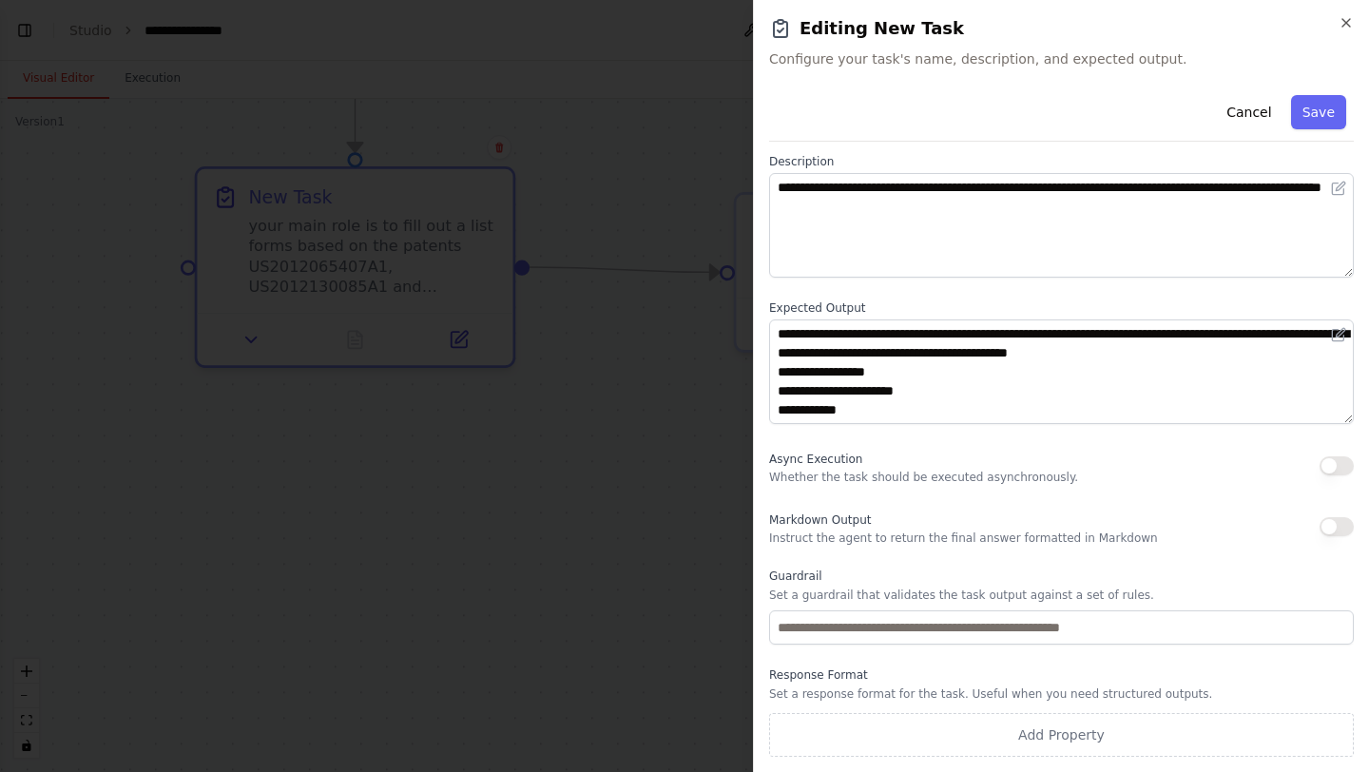
scroll to position [87, 0]
click at [1326, 122] on button "Save" at bounding box center [1318, 112] width 55 height 34
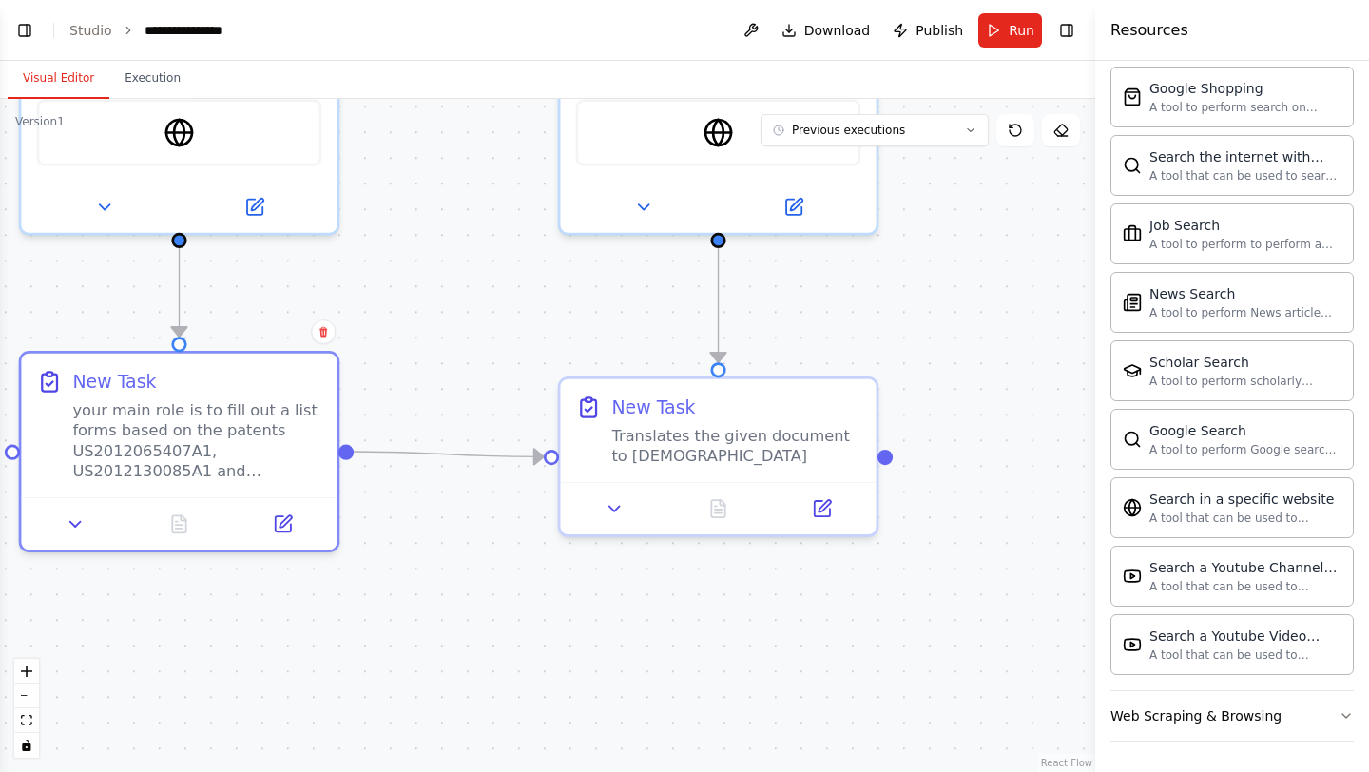
drag, startPoint x: 856, startPoint y: 413, endPoint x: 680, endPoint y: 597, distance: 254.9
click at [680, 597] on div ".deletable-edge-delete-btn { width: 20px; height: 20px; border: 0px solid #ffff…" at bounding box center [547, 435] width 1095 height 673
click at [552, 455] on div at bounding box center [551, 451] width 15 height 15
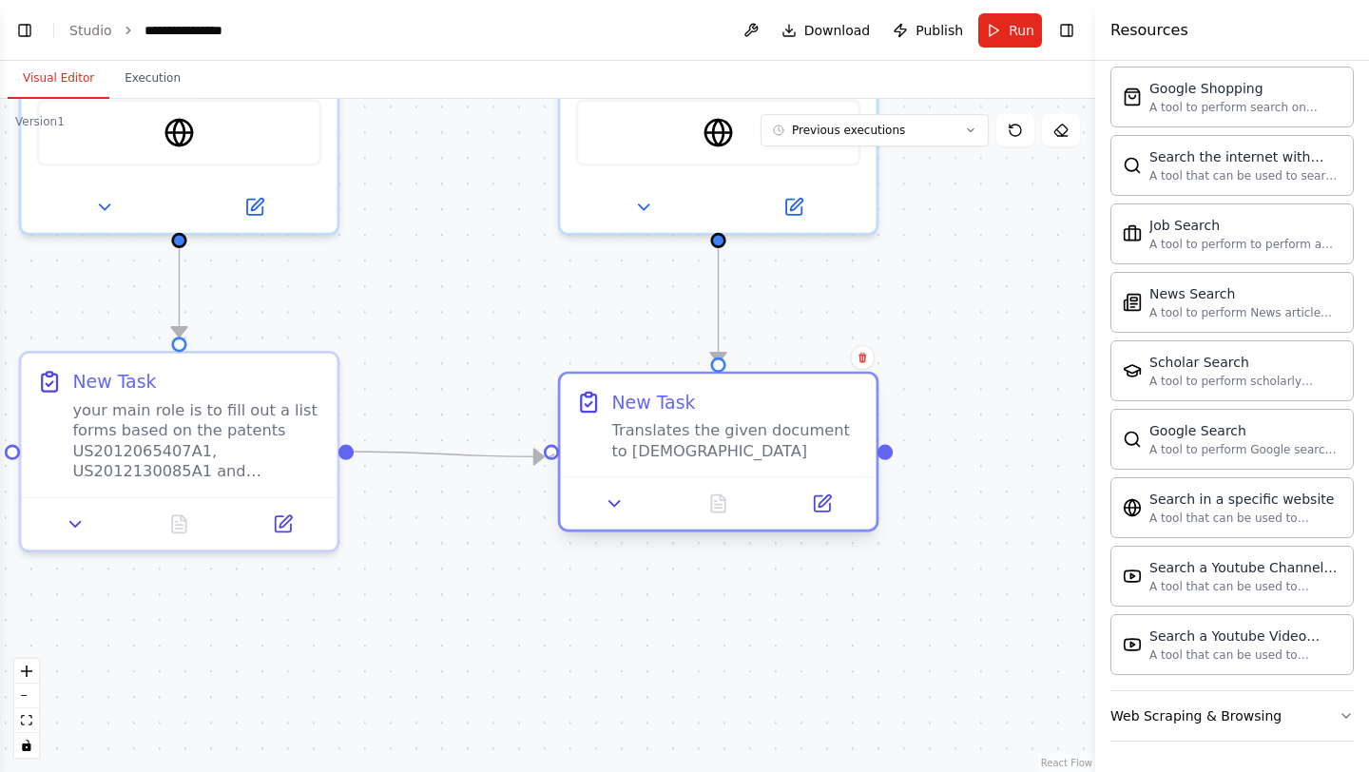
click at [552, 455] on div at bounding box center [551, 451] width 15 height 15
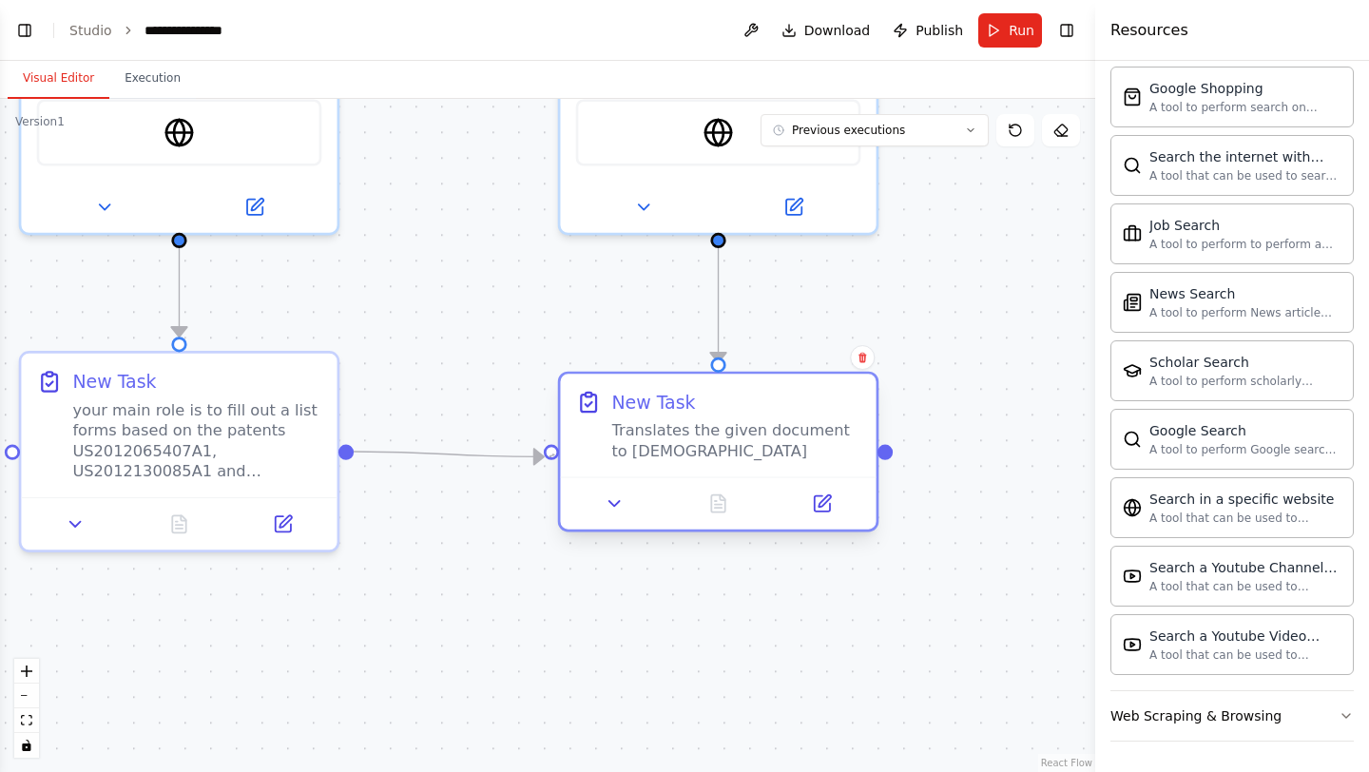
click at [552, 455] on div at bounding box center [551, 451] width 15 height 15
click at [615, 525] on div at bounding box center [718, 502] width 316 height 52
click at [619, 495] on icon at bounding box center [615, 504] width 21 height 21
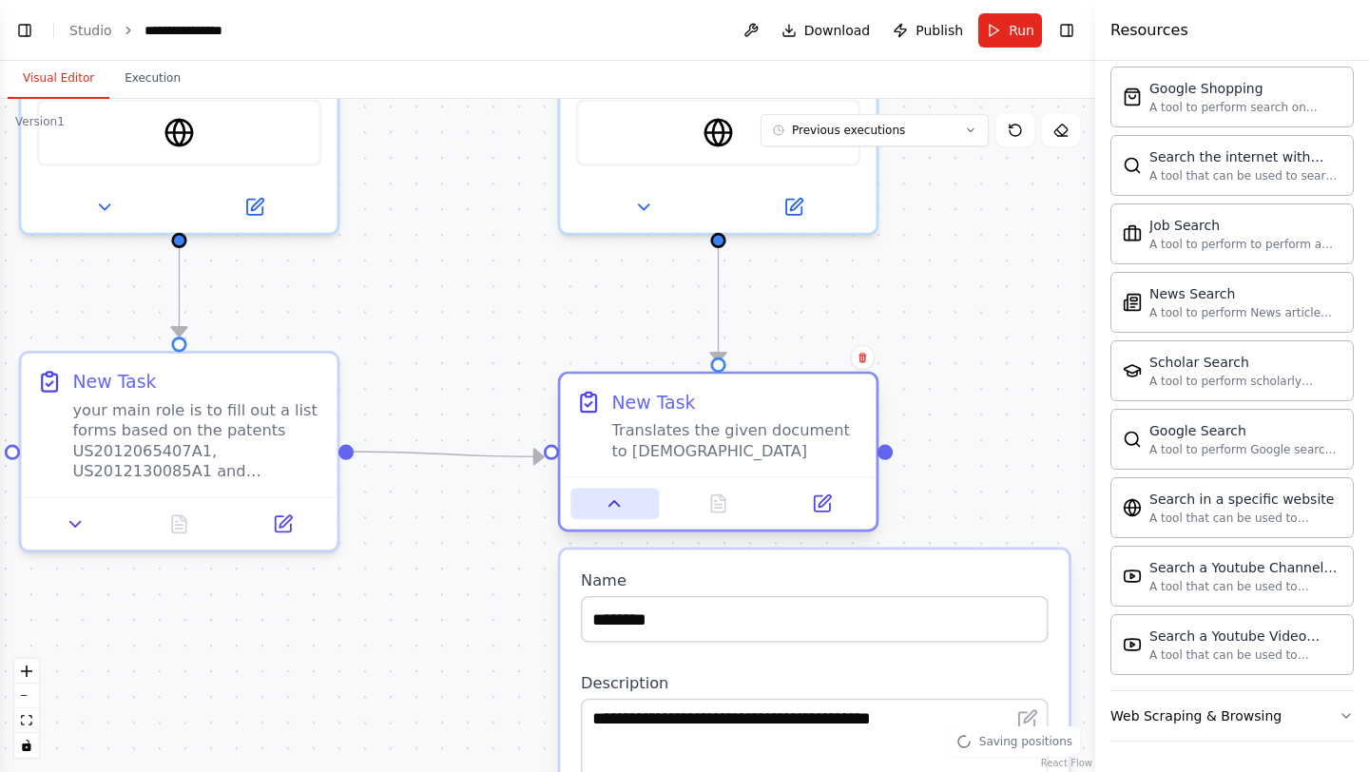
click at [619, 495] on icon at bounding box center [615, 504] width 21 height 21
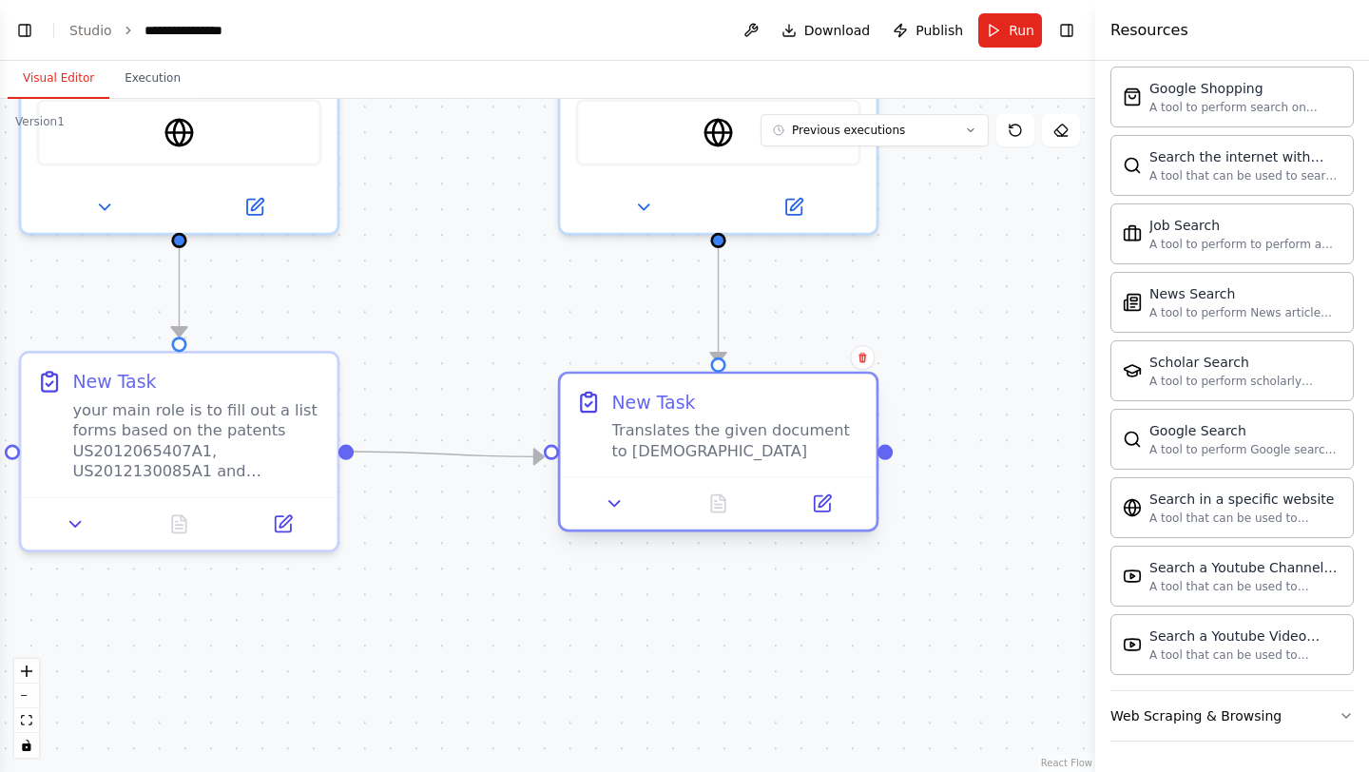
click at [642, 430] on div "Translates the given document to [DEMOGRAPHIC_DATA]" at bounding box center [735, 440] width 249 height 41
drag, startPoint x: 642, startPoint y: 430, endPoint x: 883, endPoint y: 255, distance: 298.2
click at [644, 430] on div "Translates the given document to [DEMOGRAPHIC_DATA]" at bounding box center [735, 445] width 249 height 41
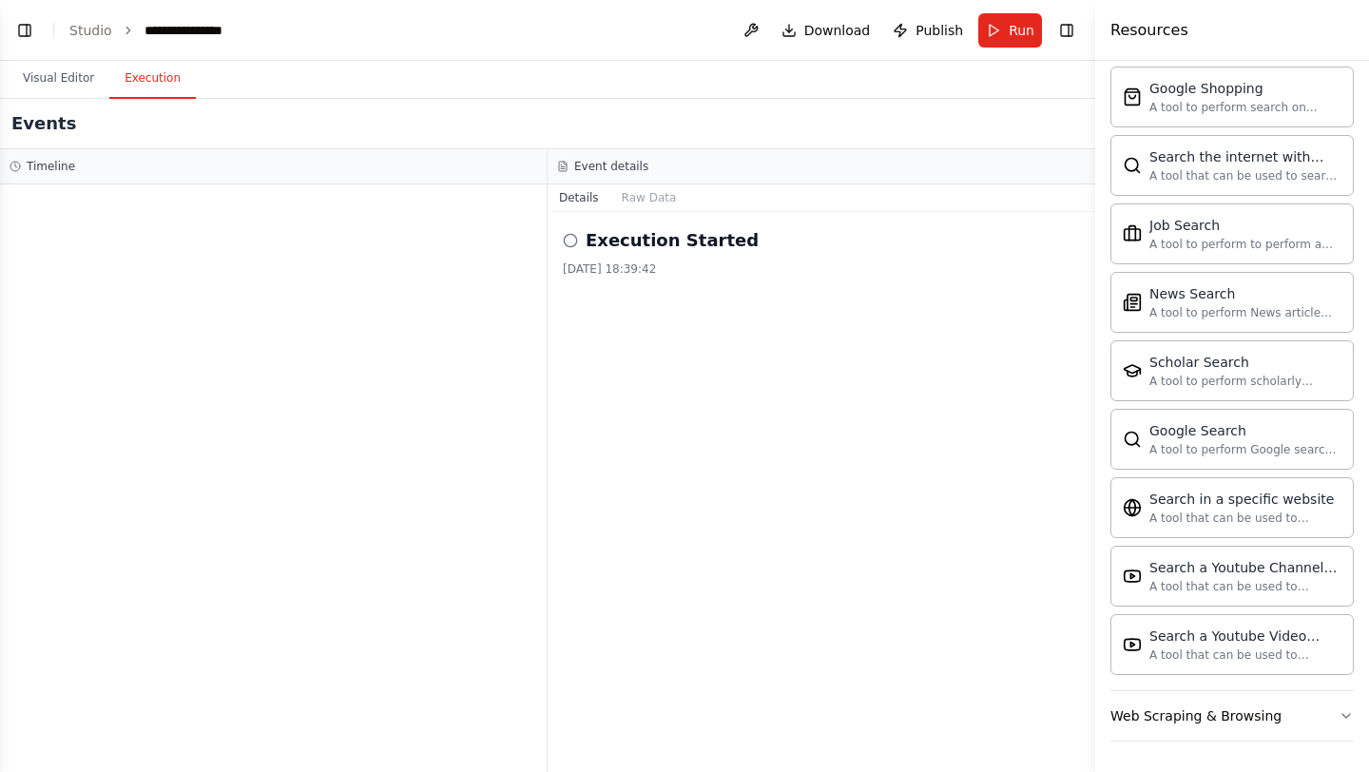
click at [147, 79] on button "Execution" at bounding box center [152, 79] width 87 height 40
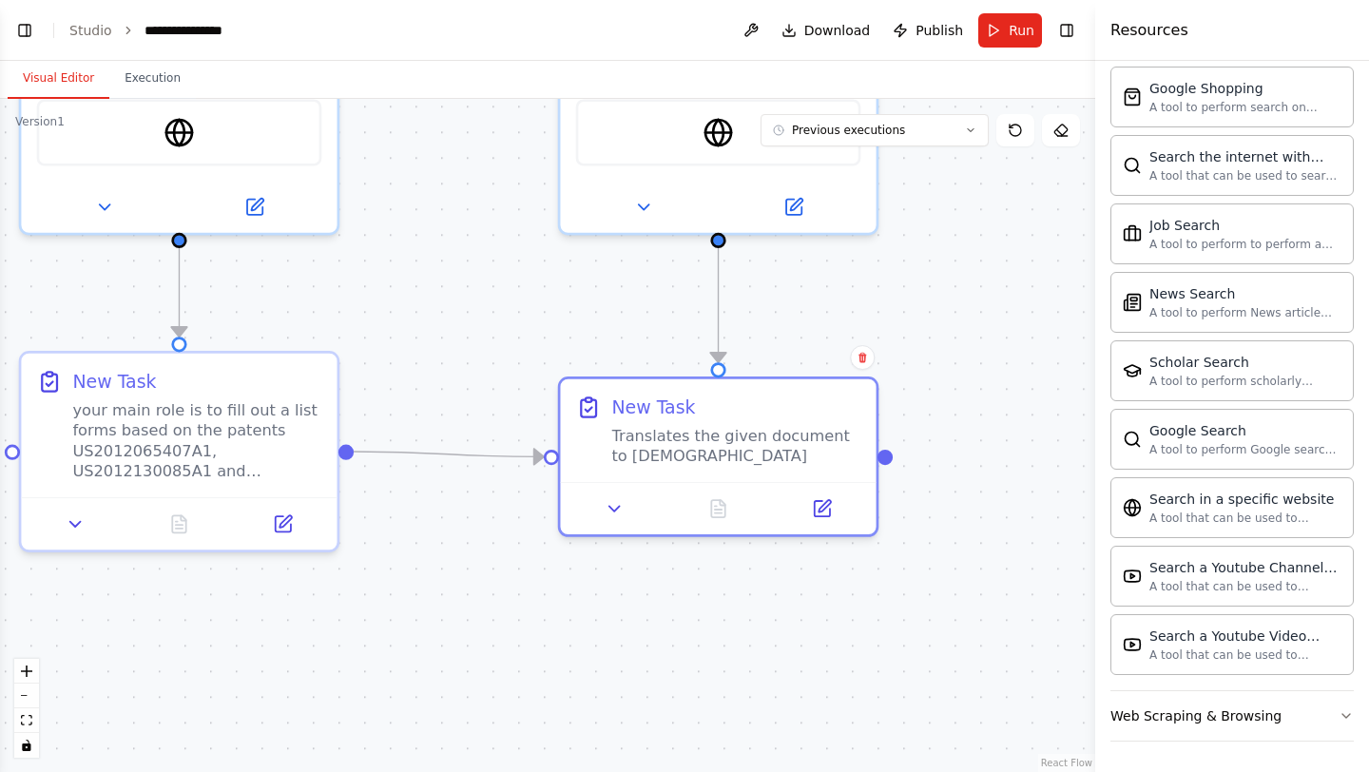
click at [68, 78] on button "Visual Editor" at bounding box center [59, 79] width 102 height 40
click at [25, 26] on button "Toggle Left Sidebar" at bounding box center [24, 30] width 27 height 27
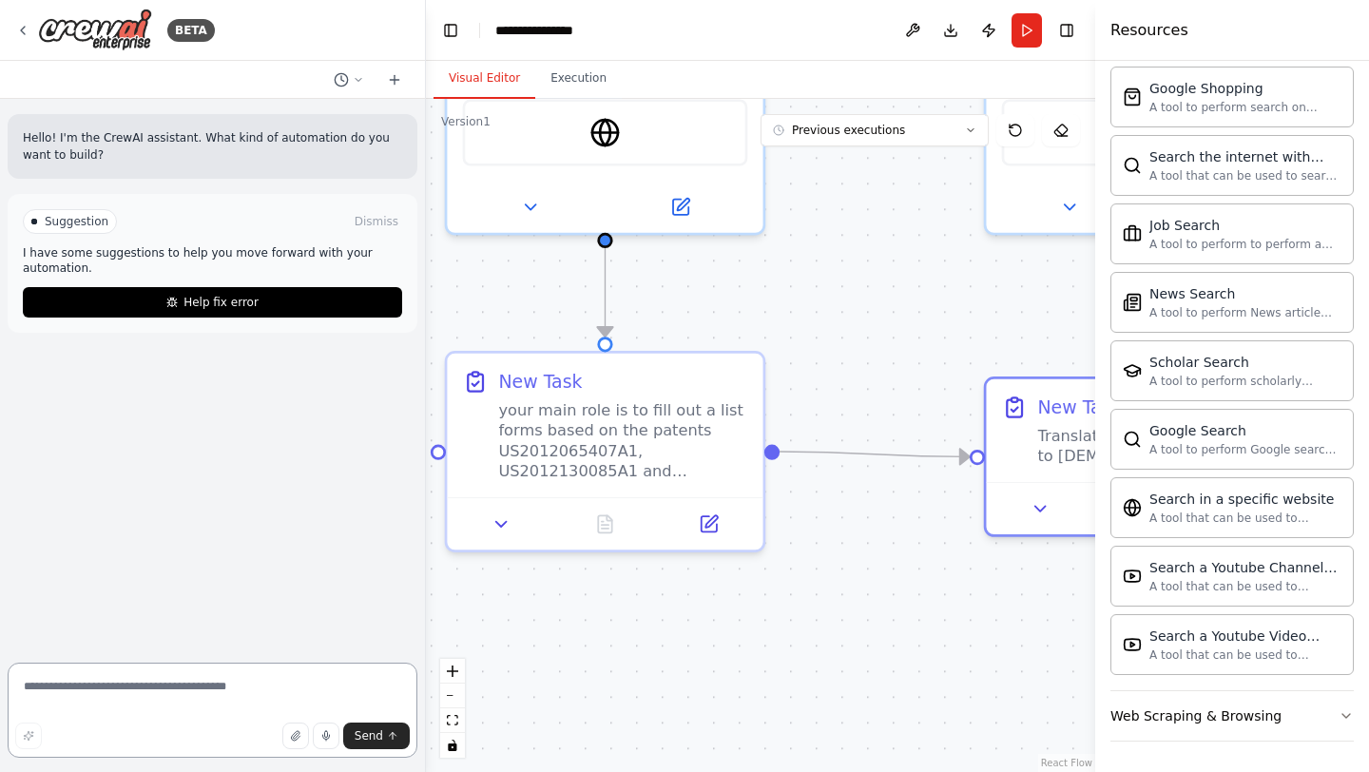
click at [191, 689] on textarea at bounding box center [213, 710] width 410 height 95
type textarea "*"
click at [1033, 37] on button "Run" at bounding box center [1027, 30] width 30 height 34
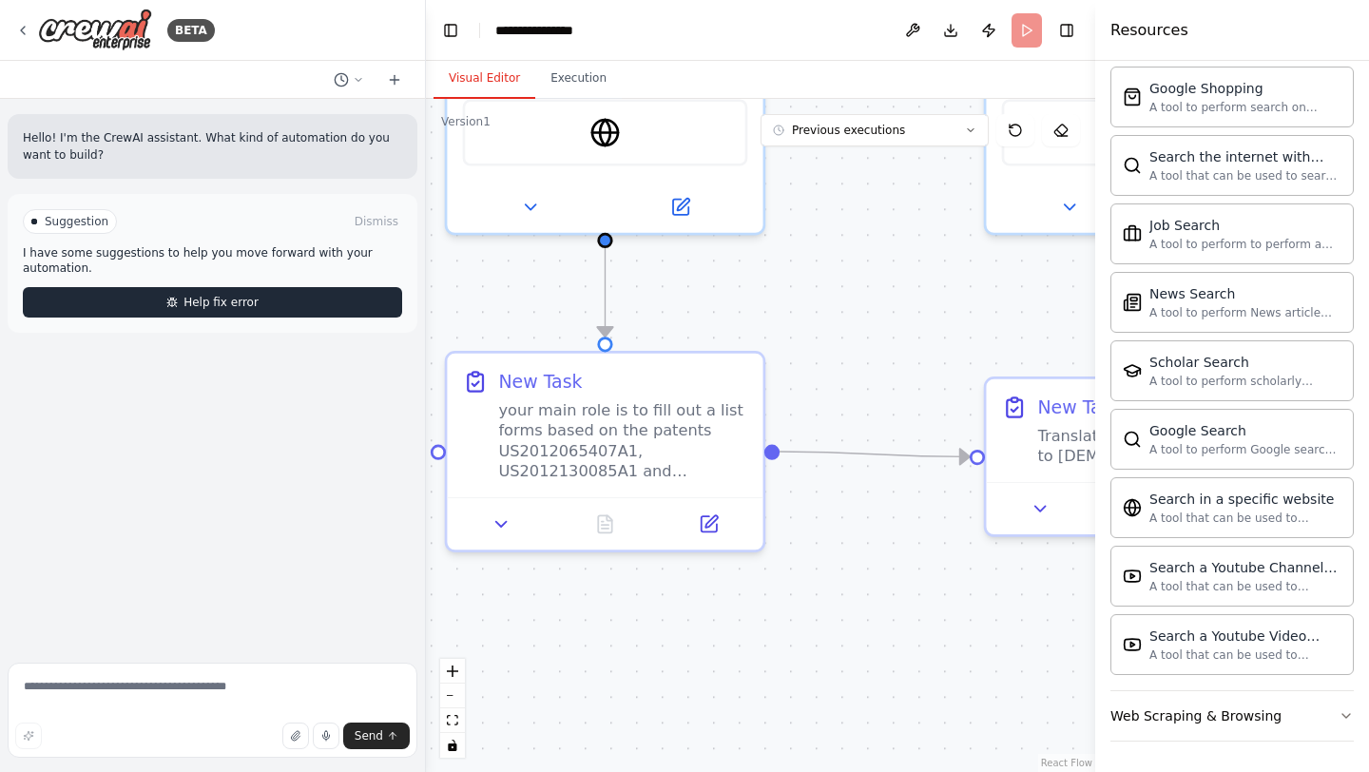
click at [254, 312] on button "Help fix error" at bounding box center [212, 302] width 379 height 30
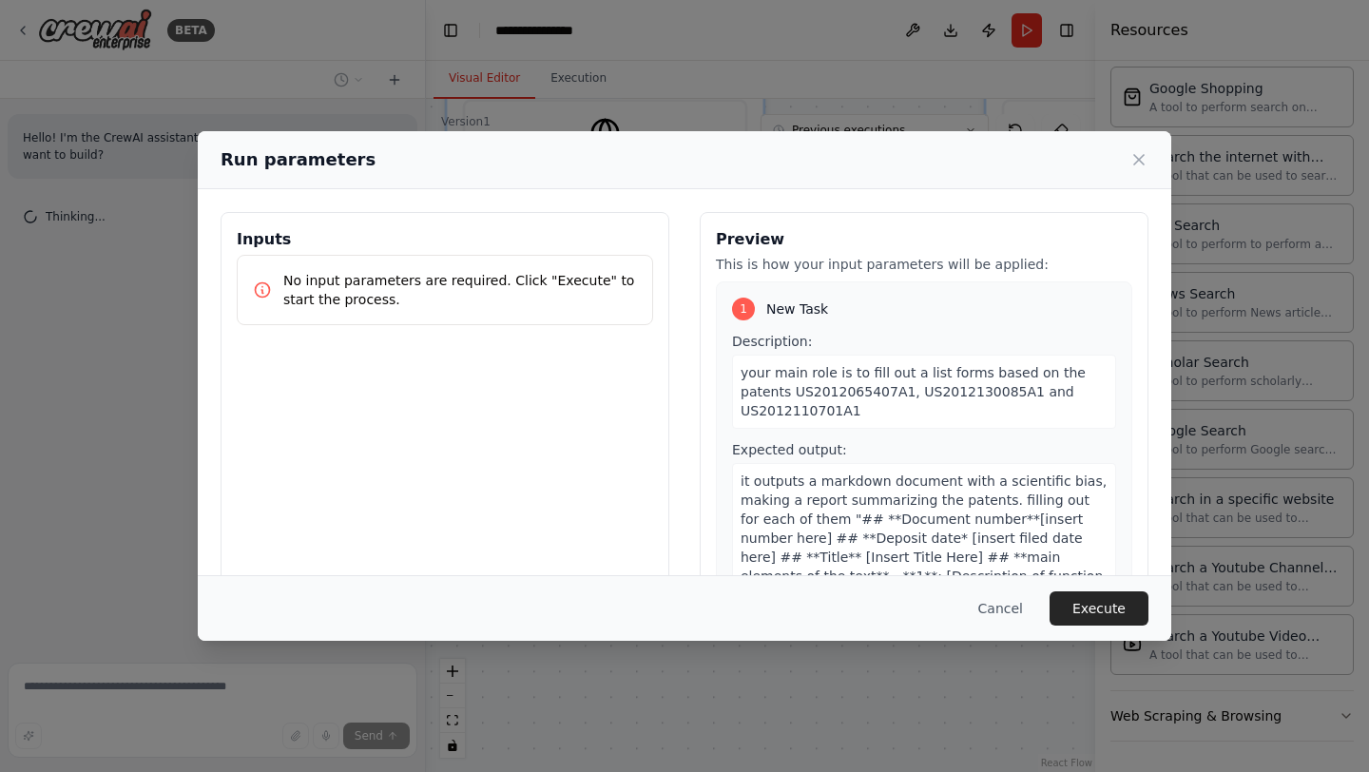
click at [951, 609] on div "Cancel Execute" at bounding box center [685, 608] width 928 height 34
click at [999, 609] on button "Cancel" at bounding box center [1000, 608] width 75 height 34
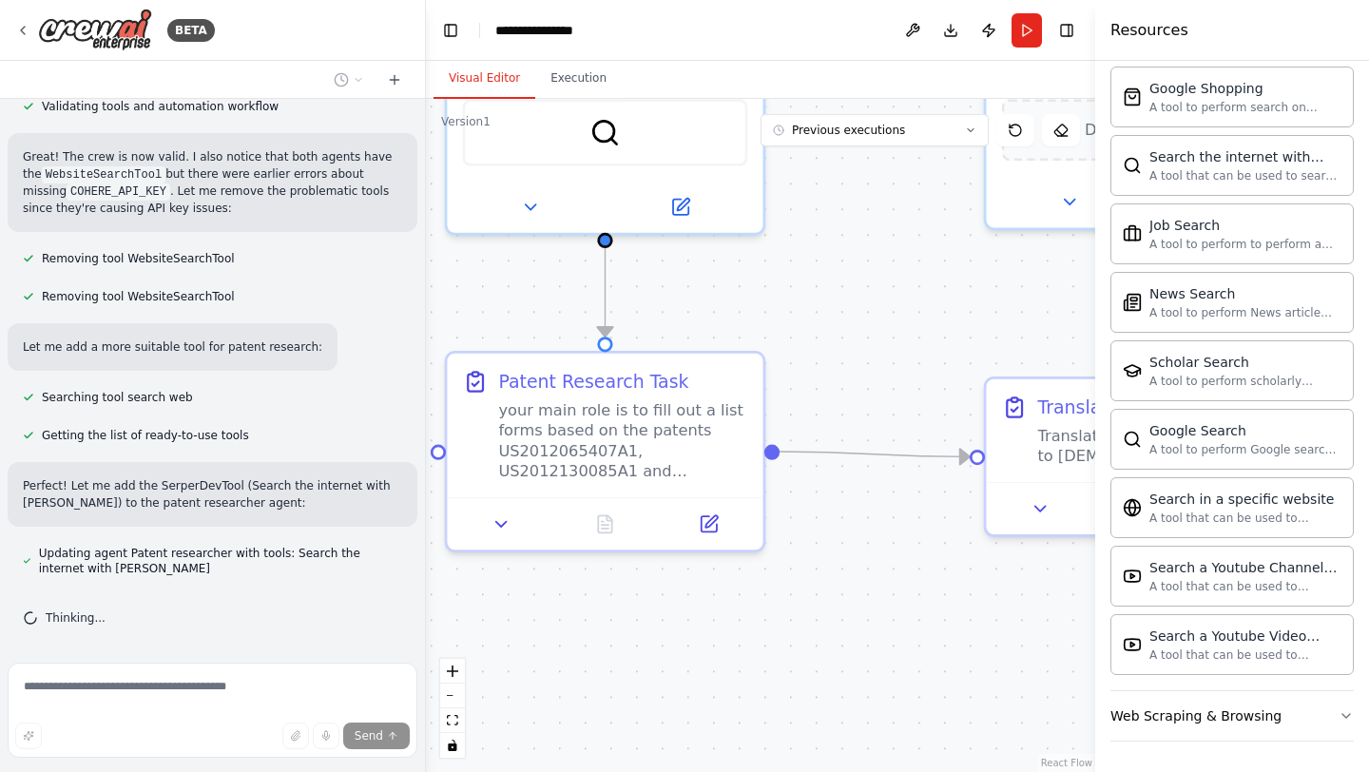
scroll to position [879, 0]
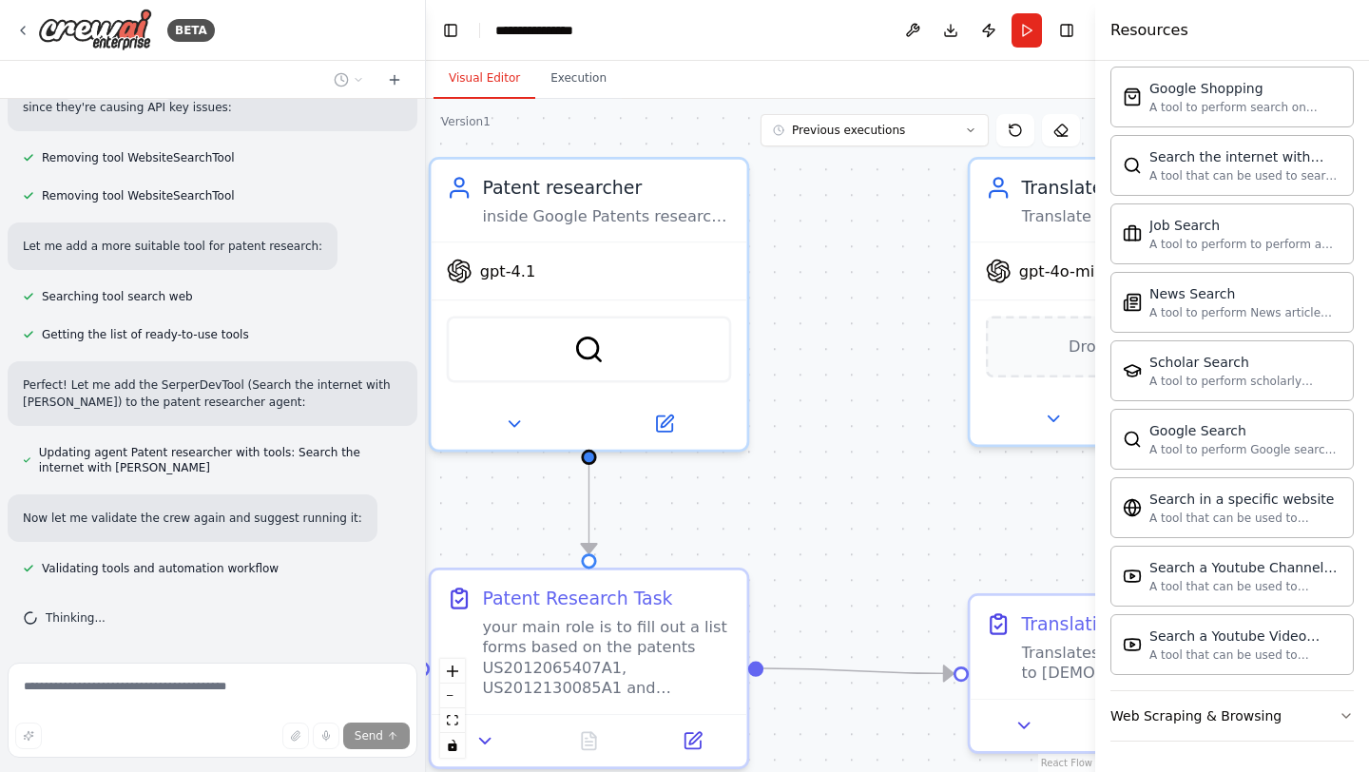
drag, startPoint x: 730, startPoint y: 285, endPoint x: 714, endPoint y: 502, distance: 217.4
click at [714, 502] on div ".deletable-edge-delete-btn { width: 20px; height: 20px; border: 0px solid #ffff…" at bounding box center [760, 435] width 669 height 673
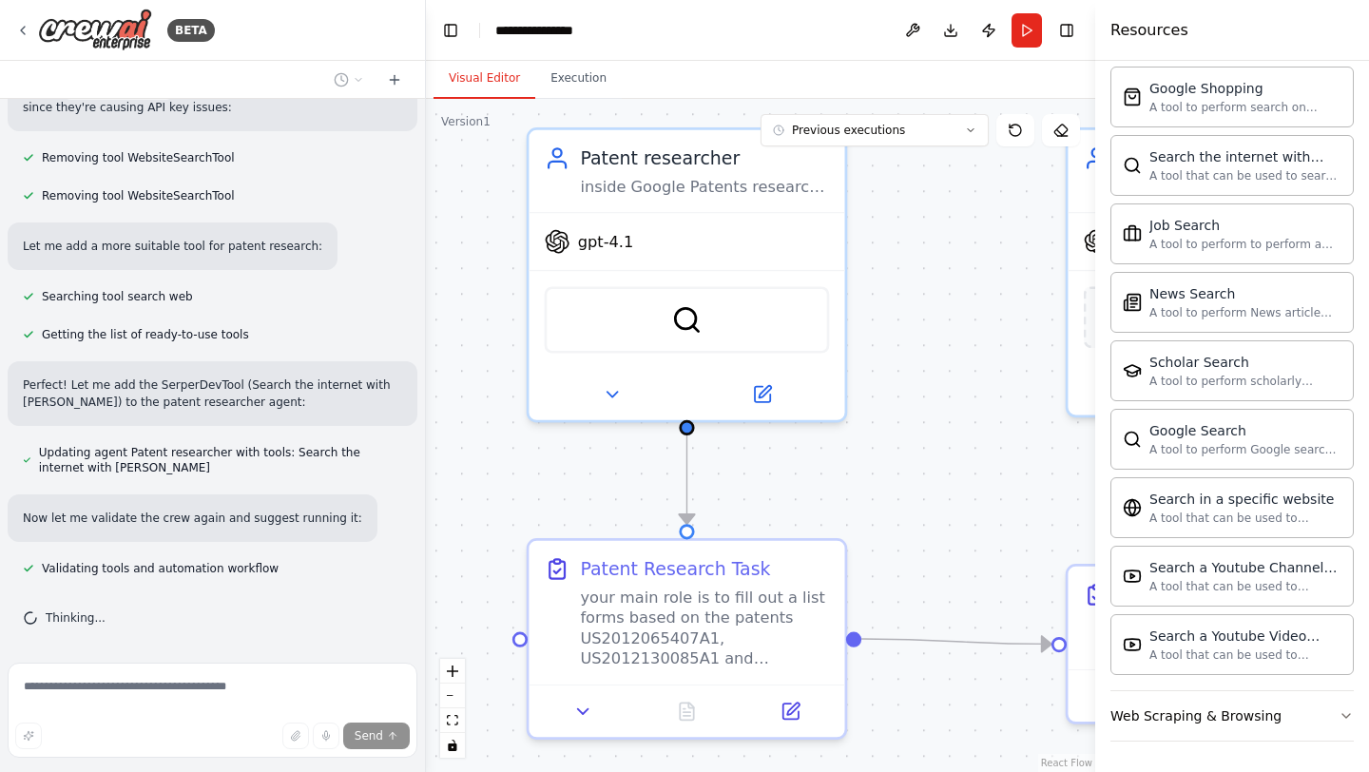
drag, startPoint x: 703, startPoint y: 500, endPoint x: 801, endPoint y: 471, distance: 102.3
click at [801, 471] on div ".deletable-edge-delete-btn { width: 20px; height: 20px; border: 0px solid #ffff…" at bounding box center [760, 435] width 669 height 673
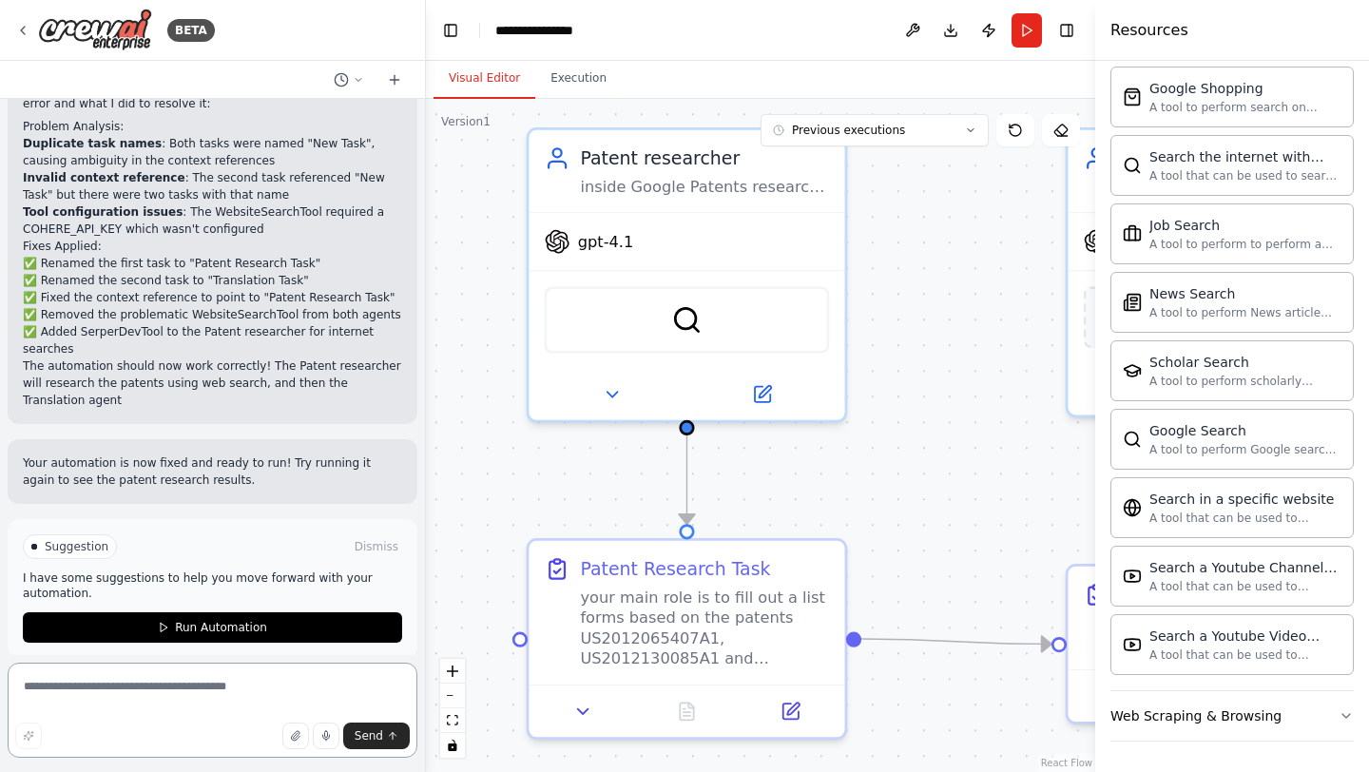
scroll to position [1428, 0]
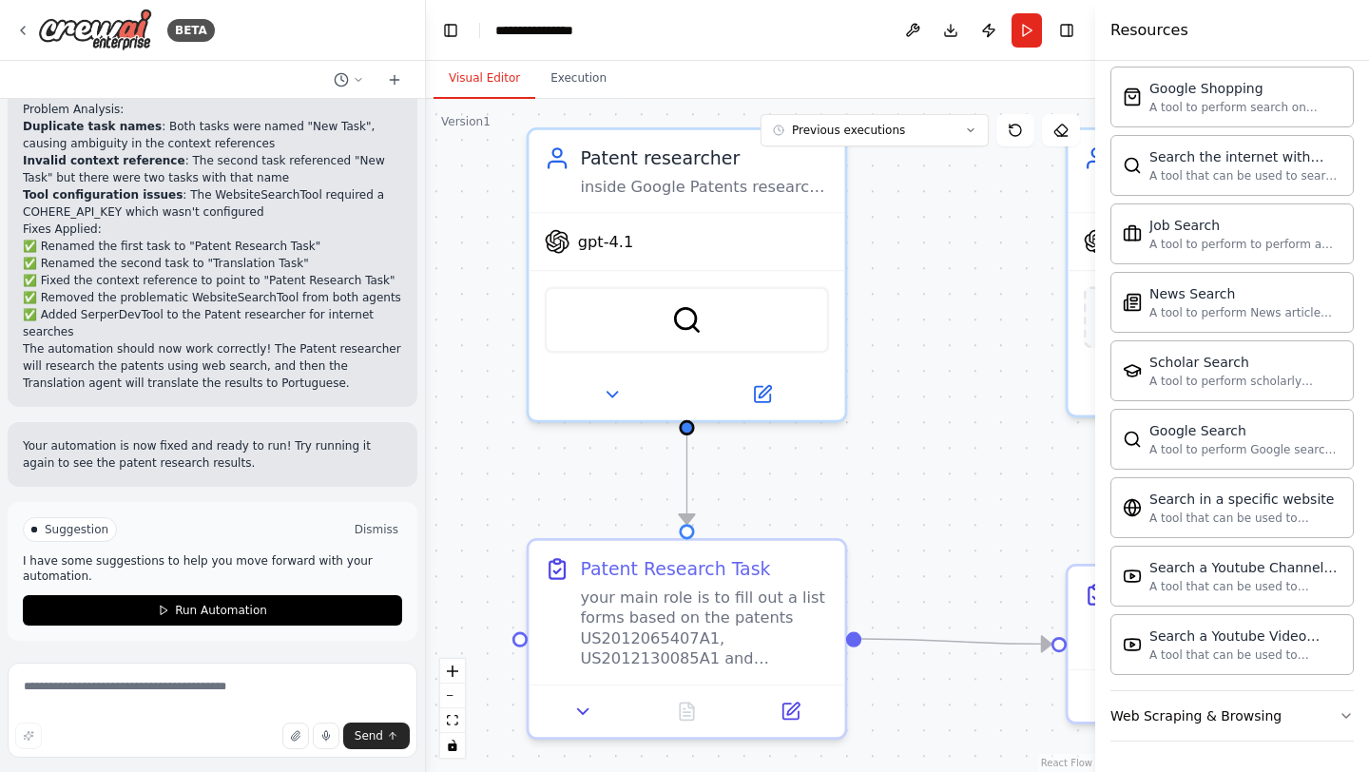
click at [366, 528] on button "Dismiss" at bounding box center [376, 529] width 51 height 19
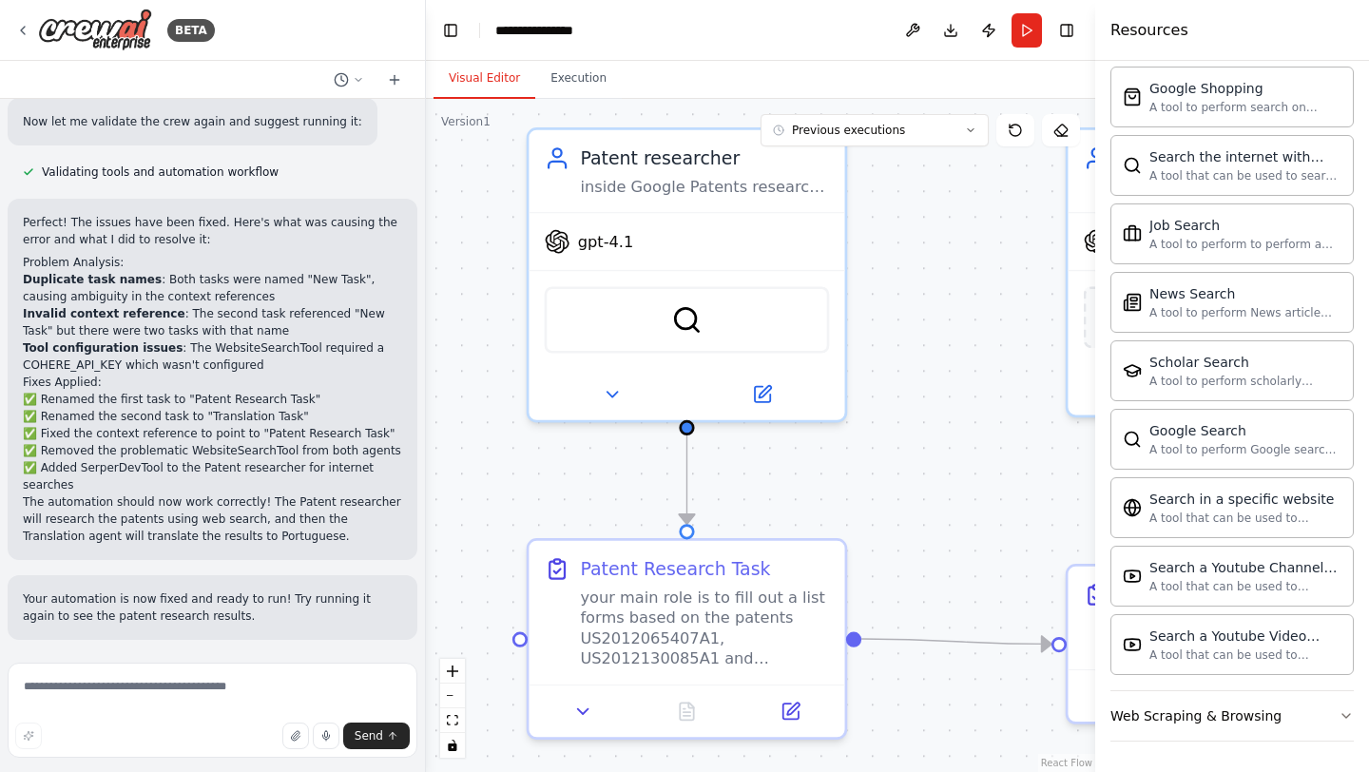
scroll to position [1274, 0]
click at [364, 734] on span "Send" at bounding box center [369, 735] width 29 height 15
click at [319, 615] on p "Your automation is now fixed and ready to run! Try running it again to see the …" at bounding box center [212, 608] width 379 height 34
click at [279, 672] on textarea at bounding box center [213, 710] width 410 height 95
click at [1023, 30] on button "Run" at bounding box center [1027, 30] width 30 height 34
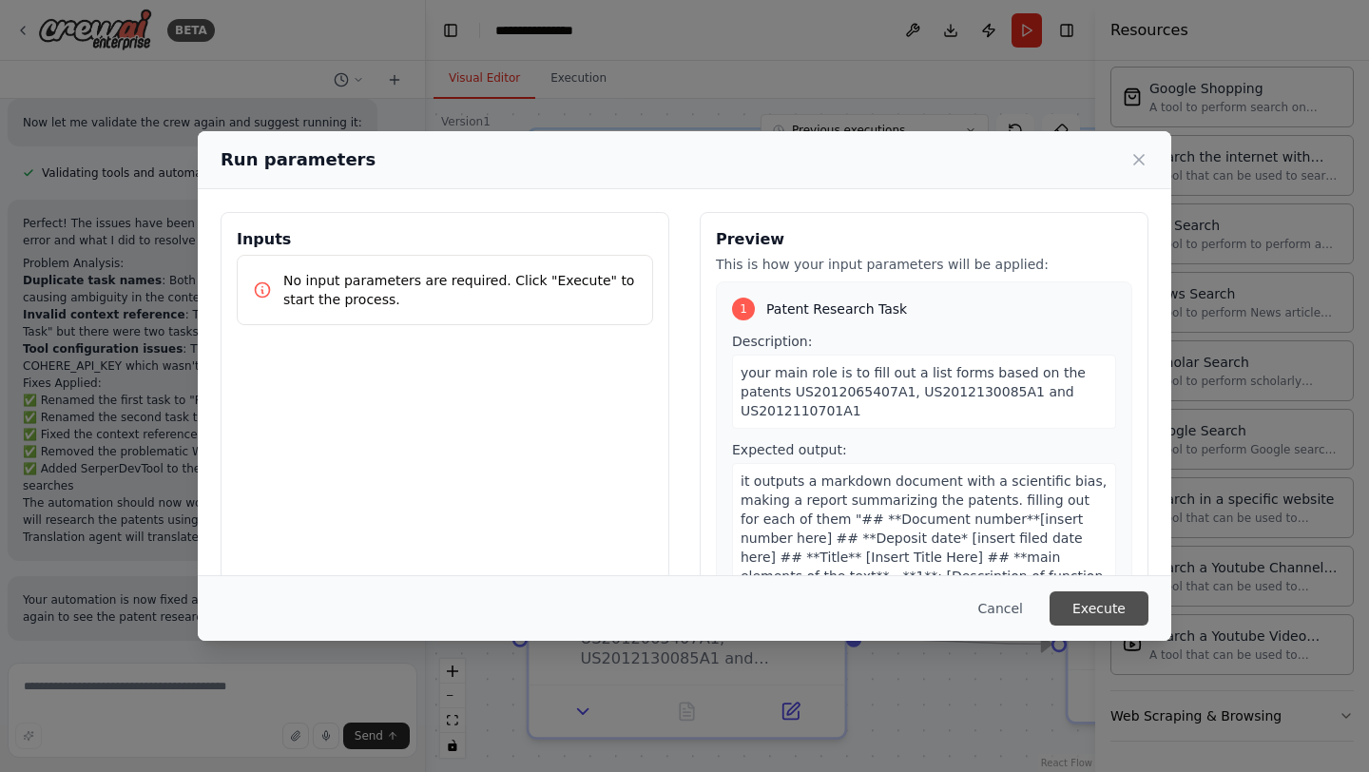
click at [1092, 597] on button "Execute" at bounding box center [1099, 608] width 99 height 34
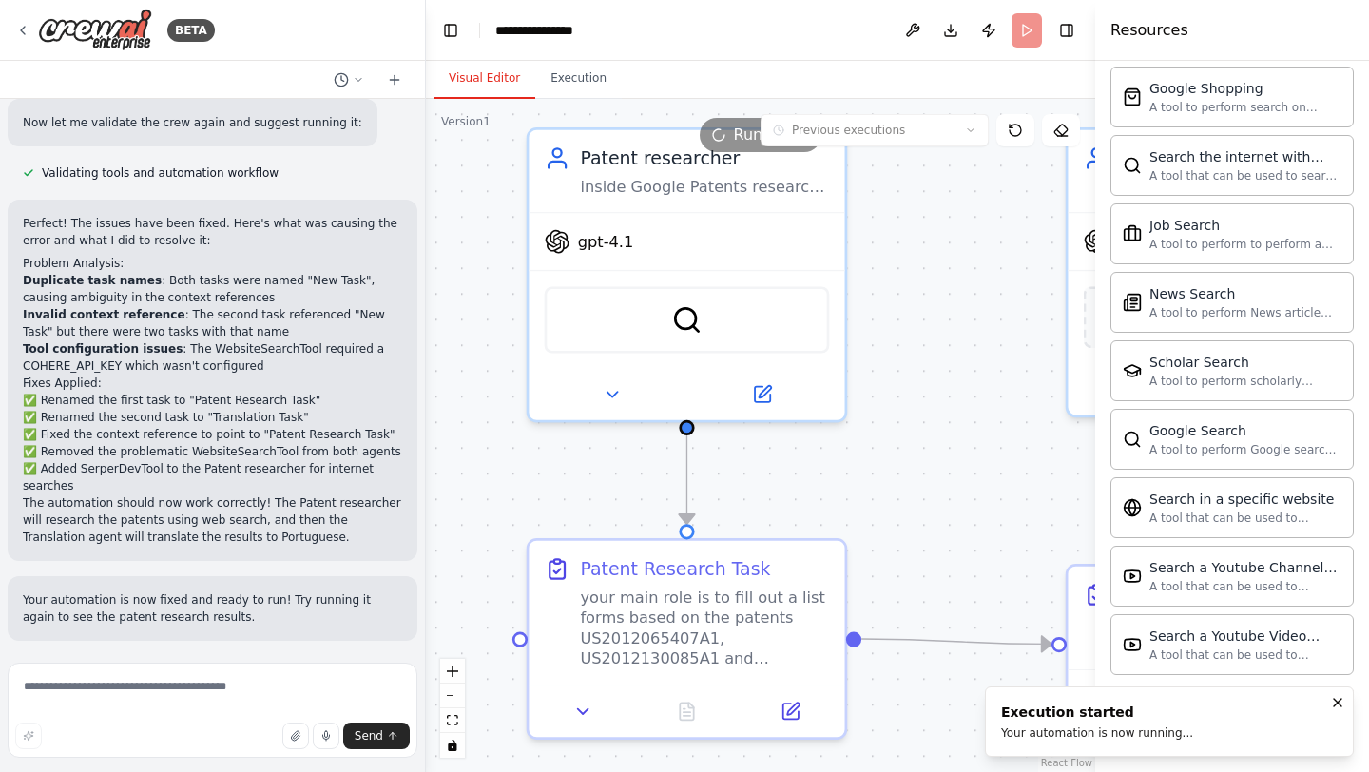
click at [482, 79] on button "Visual Editor" at bounding box center [485, 79] width 102 height 40
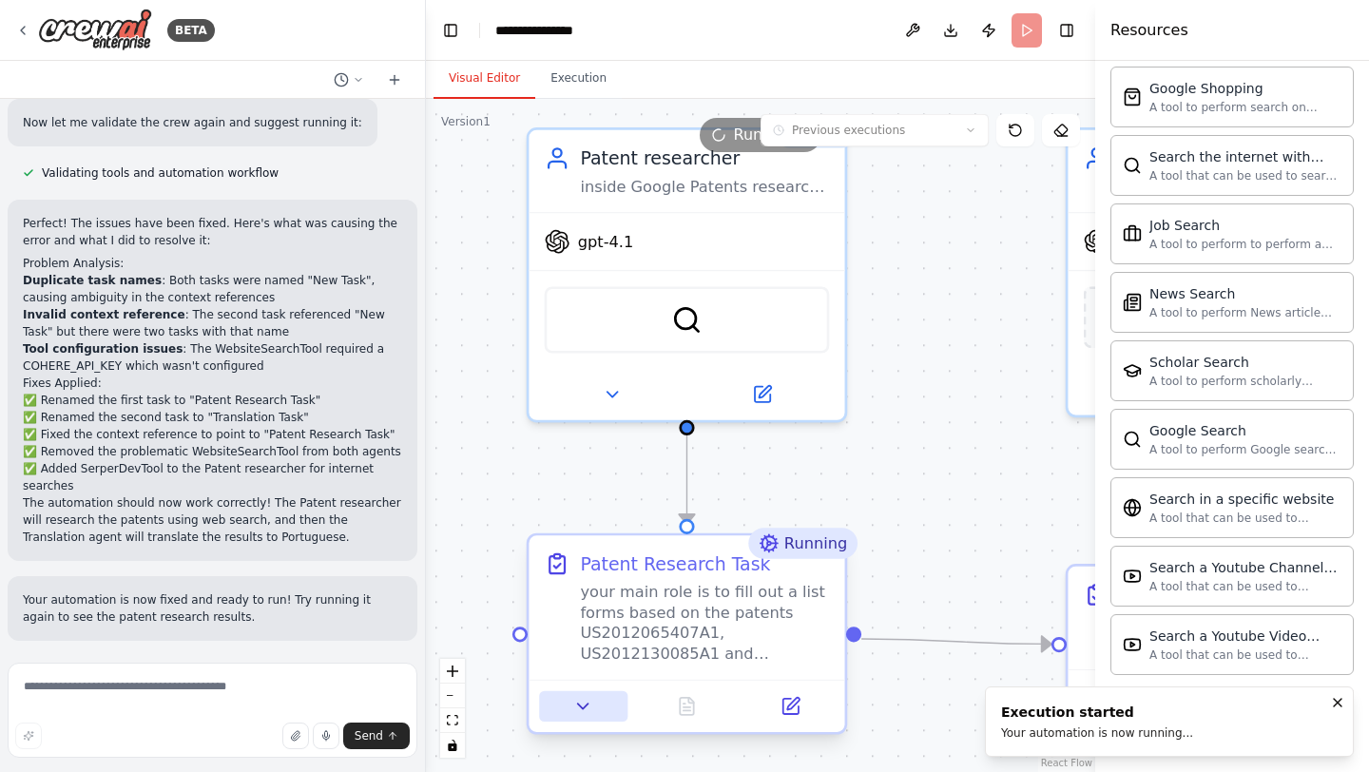
click at [590, 697] on icon at bounding box center [583, 706] width 21 height 21
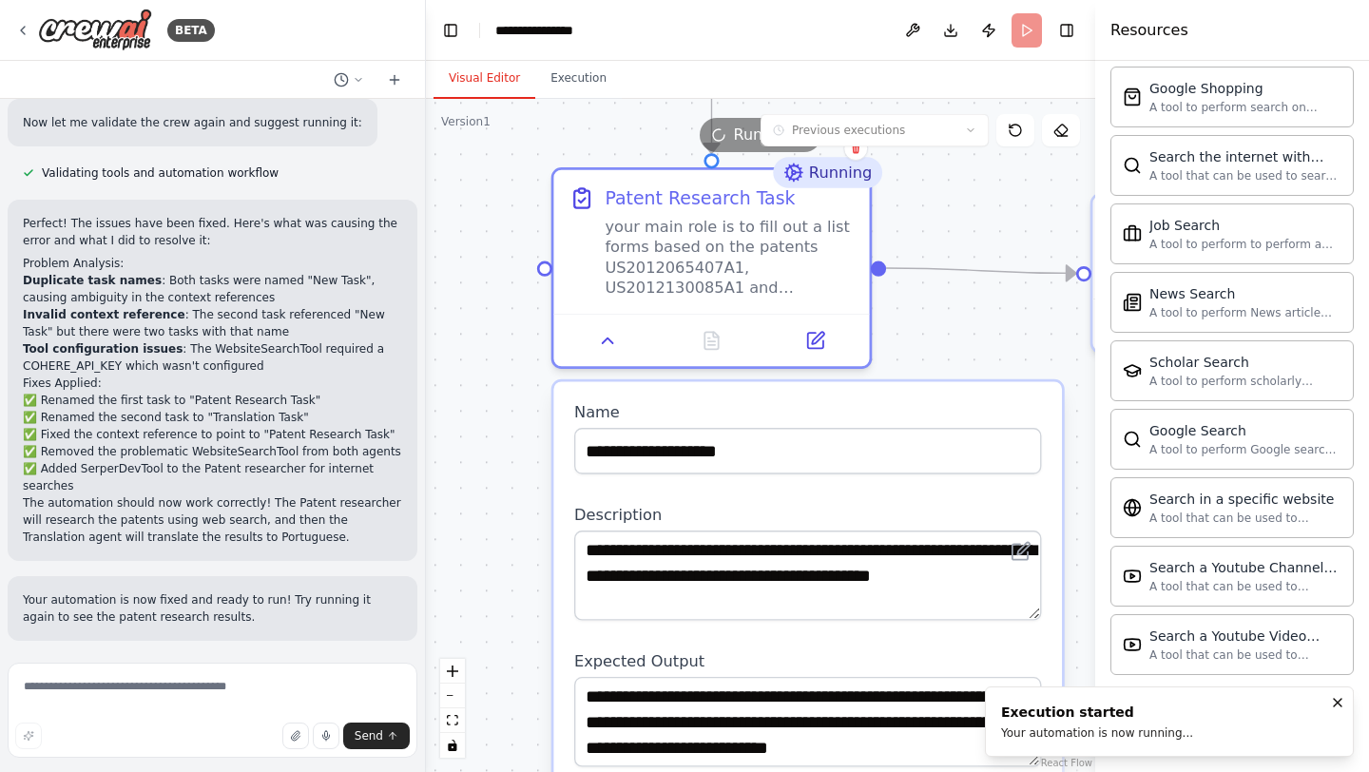
drag, startPoint x: 506, startPoint y: 670, endPoint x: 531, endPoint y: 305, distance: 366.0
click at [531, 304] on div ".deletable-edge-delete-btn { width: 20px; height: 20px; border: 0px solid #ffff…" at bounding box center [760, 435] width 669 height 673
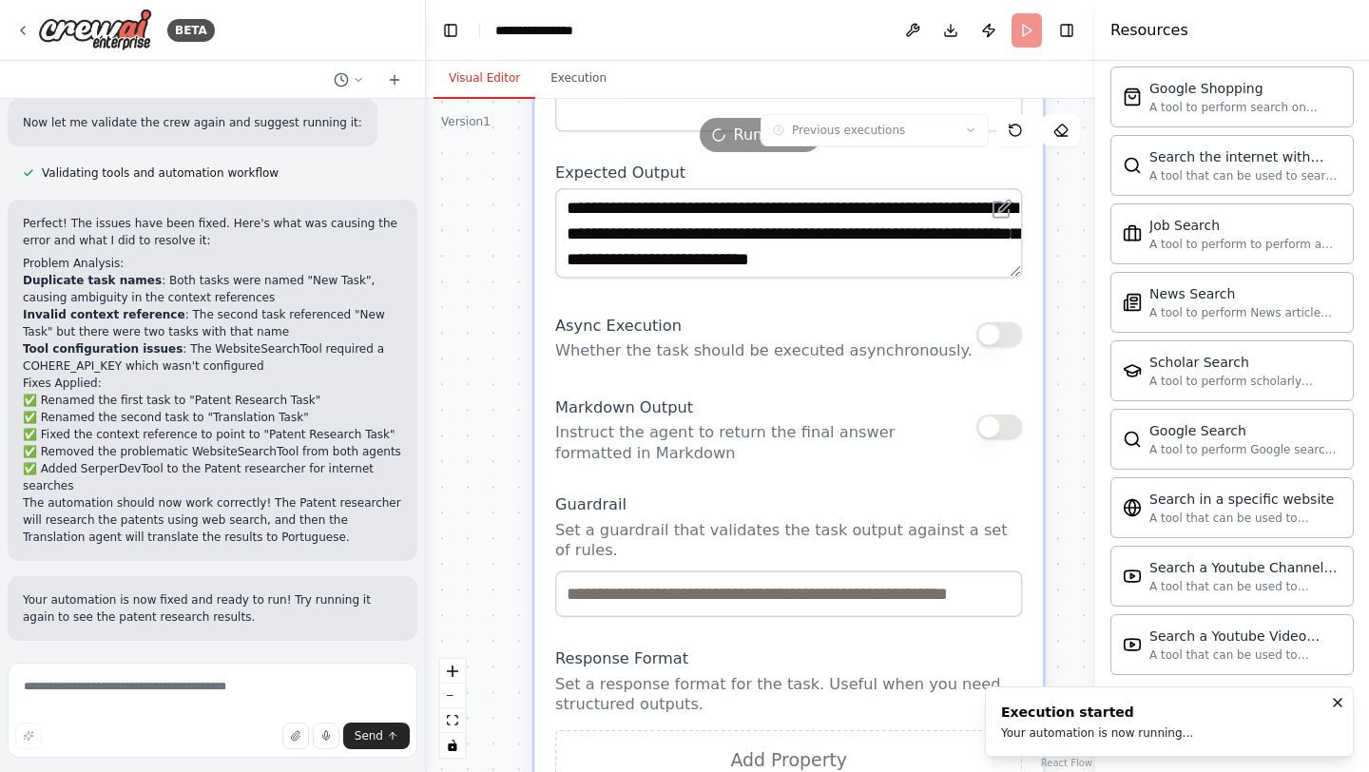
drag, startPoint x: 509, startPoint y: 551, endPoint x: 490, endPoint y: 56, distance: 494.8
click at [490, 56] on main "**********" at bounding box center [760, 386] width 669 height 772
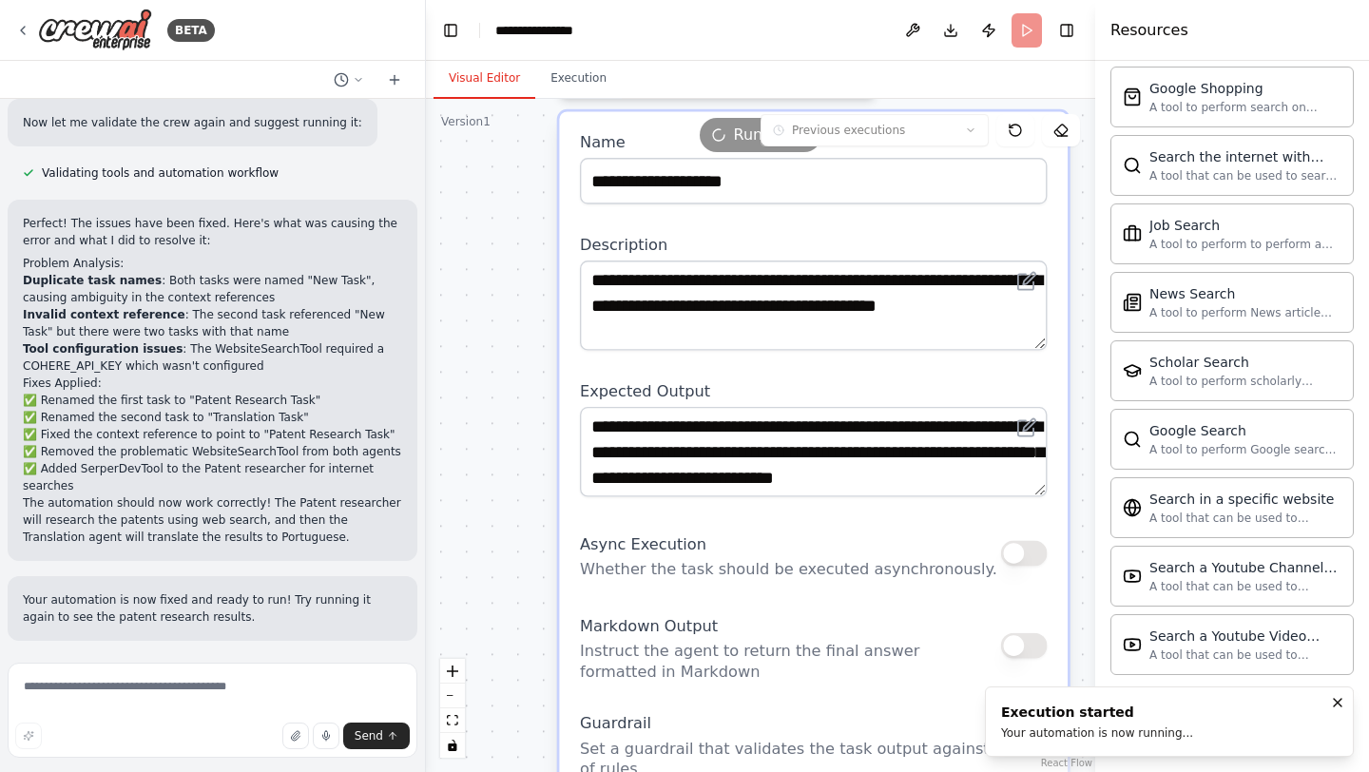
drag, startPoint x: 475, startPoint y: 553, endPoint x: 500, endPoint y: 771, distance: 219.1
click at [500, 771] on div ".deletable-edge-delete-btn { width: 20px; height: 20px; border: 0px solid #ffff…" at bounding box center [760, 435] width 669 height 673
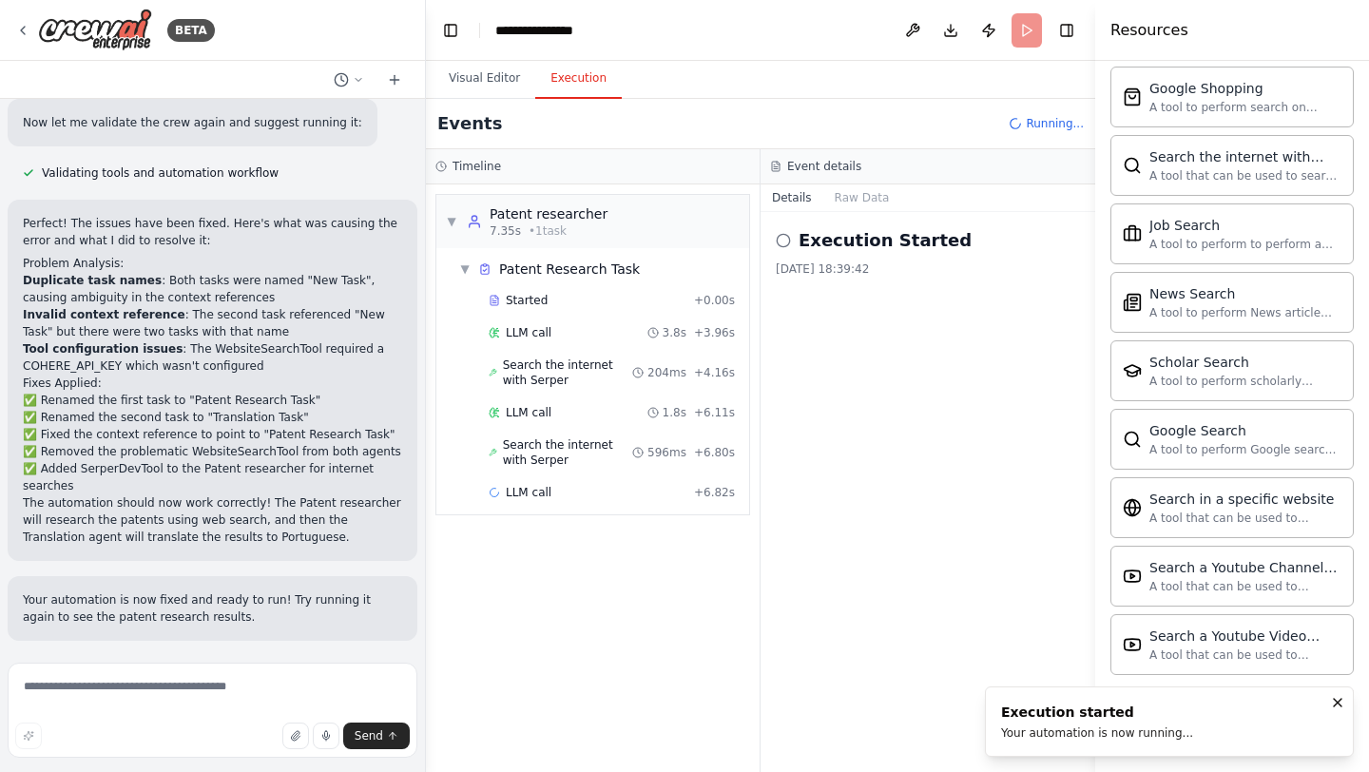
click at [589, 69] on button "Execution" at bounding box center [578, 79] width 87 height 40
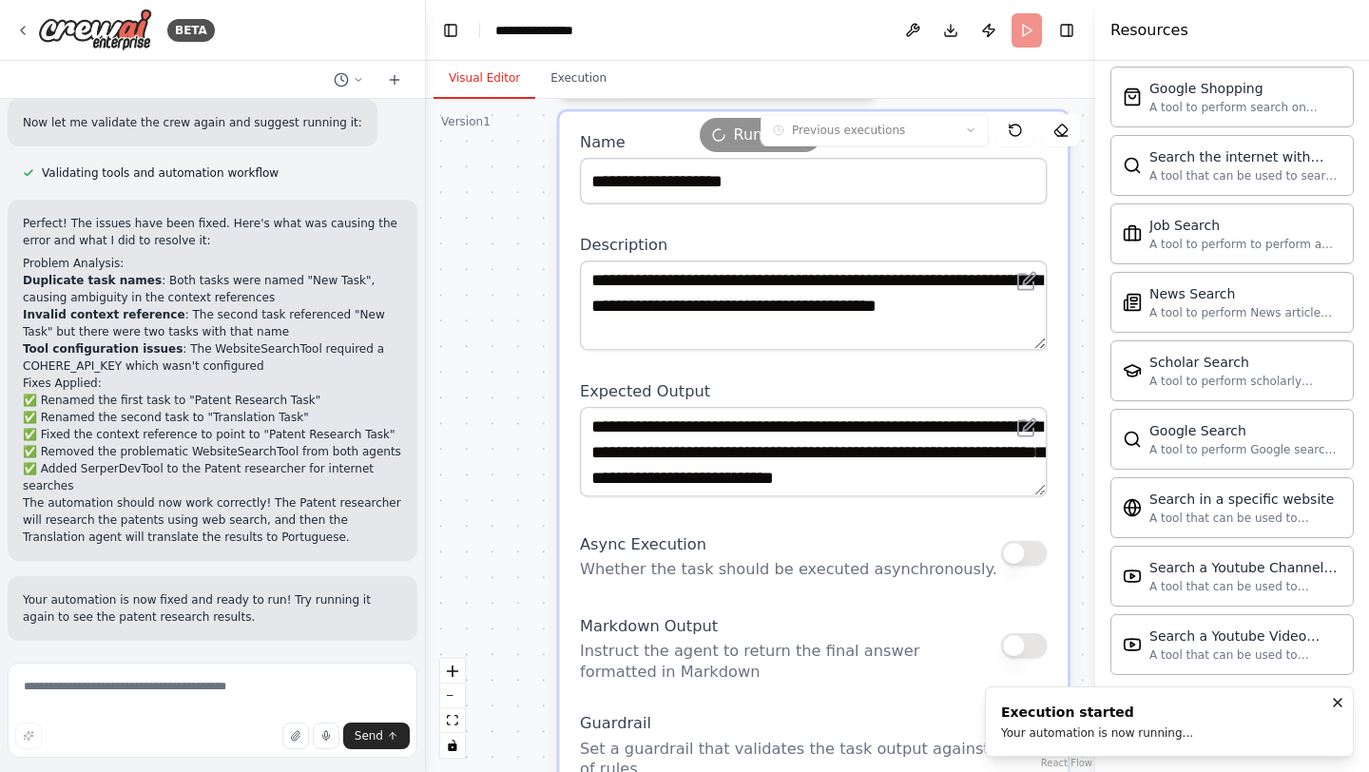
click at [496, 69] on button "Visual Editor" at bounding box center [485, 79] width 102 height 40
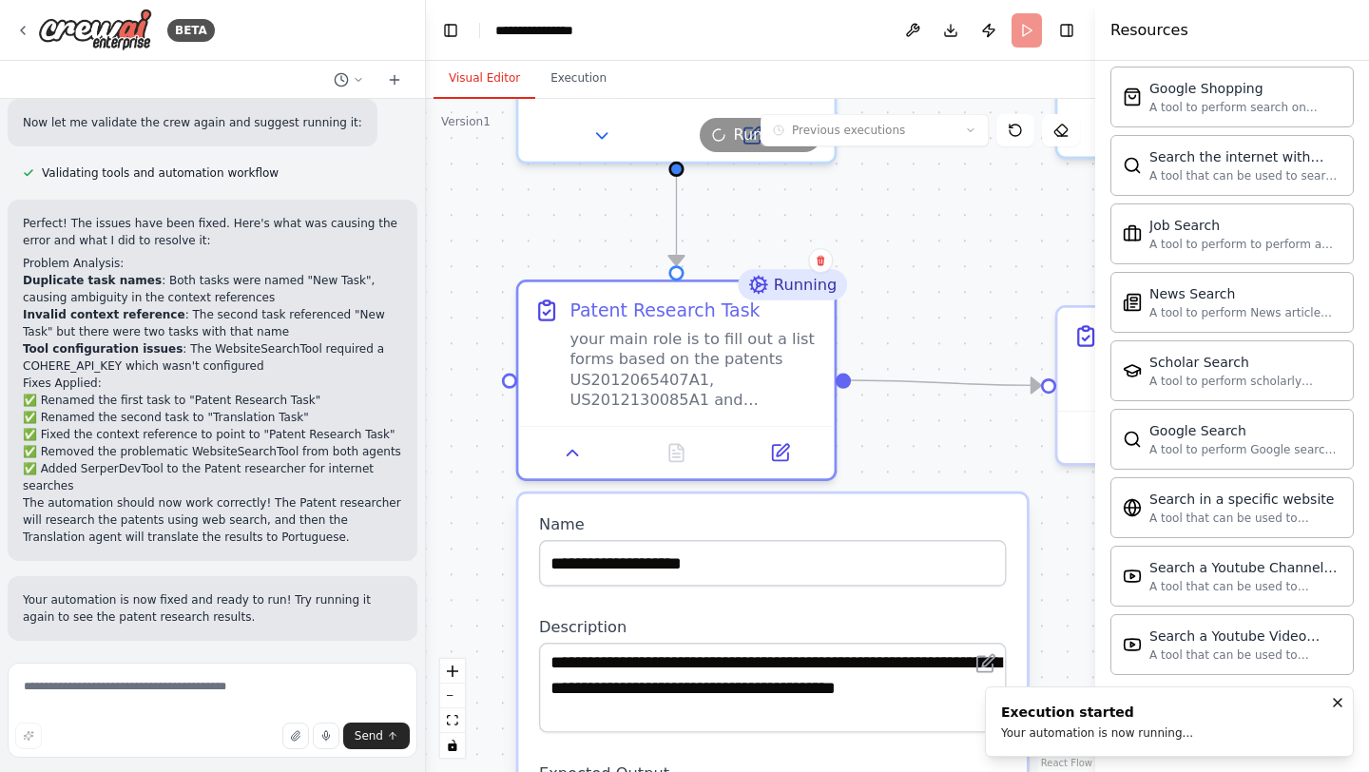
drag, startPoint x: 516, startPoint y: 285, endPoint x: 475, endPoint y: 667, distance: 383.5
click at [475, 667] on div ".deletable-edge-delete-btn { width: 20px; height: 20px; border: 0px solid #ffff…" at bounding box center [760, 435] width 669 height 673
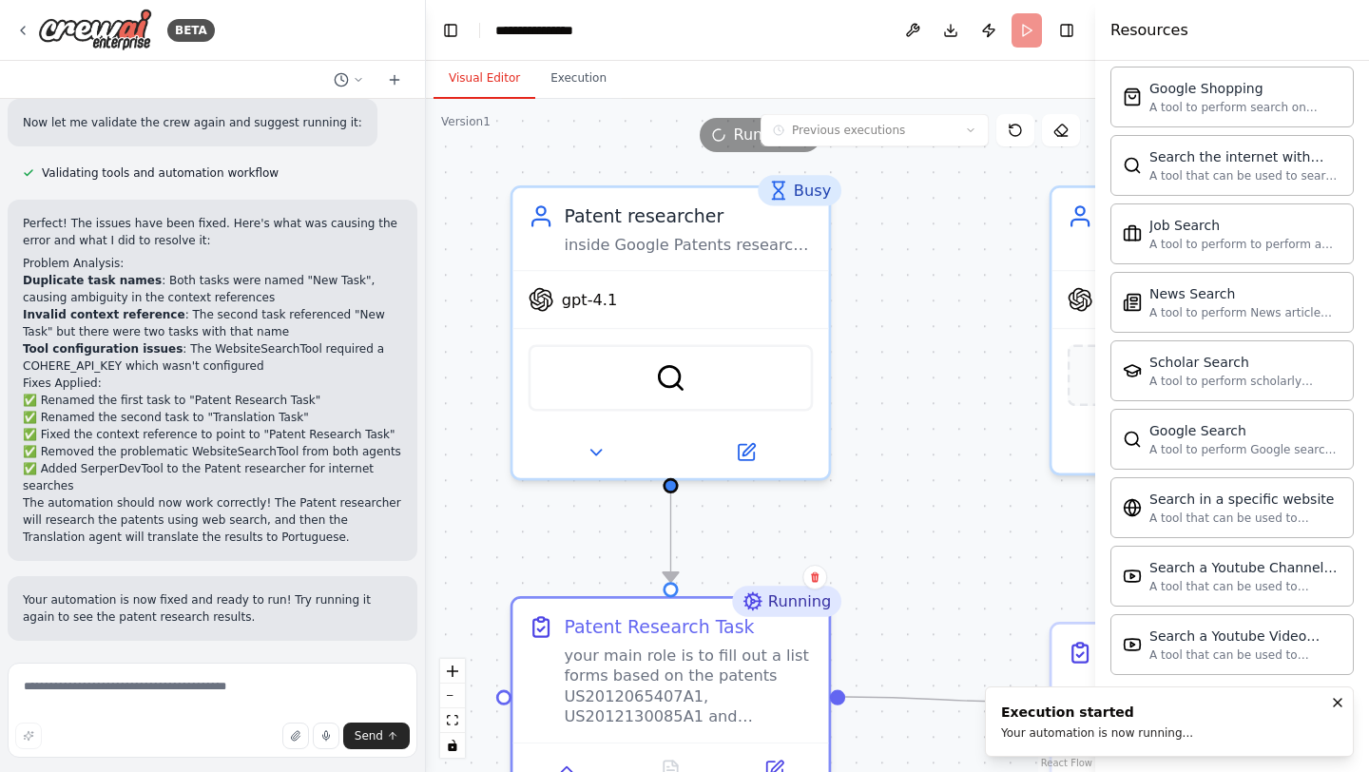
drag, startPoint x: 526, startPoint y: 205, endPoint x: 520, endPoint y: 530, distance: 324.3
click at [520, 530] on div ".deletable-edge-delete-btn { width: 20px; height: 20px; border: 0px solid #ffff…" at bounding box center [760, 435] width 669 height 673
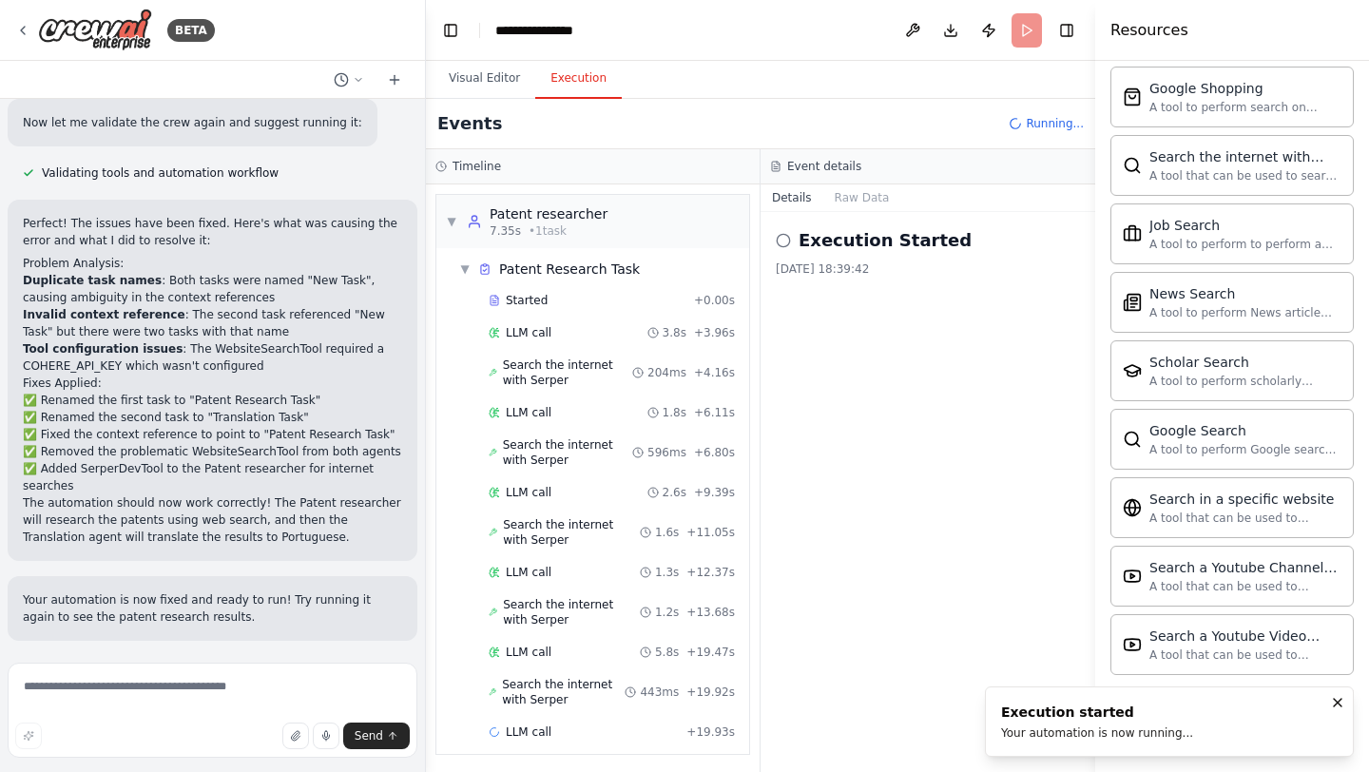
click at [588, 75] on button "Execution" at bounding box center [578, 79] width 87 height 40
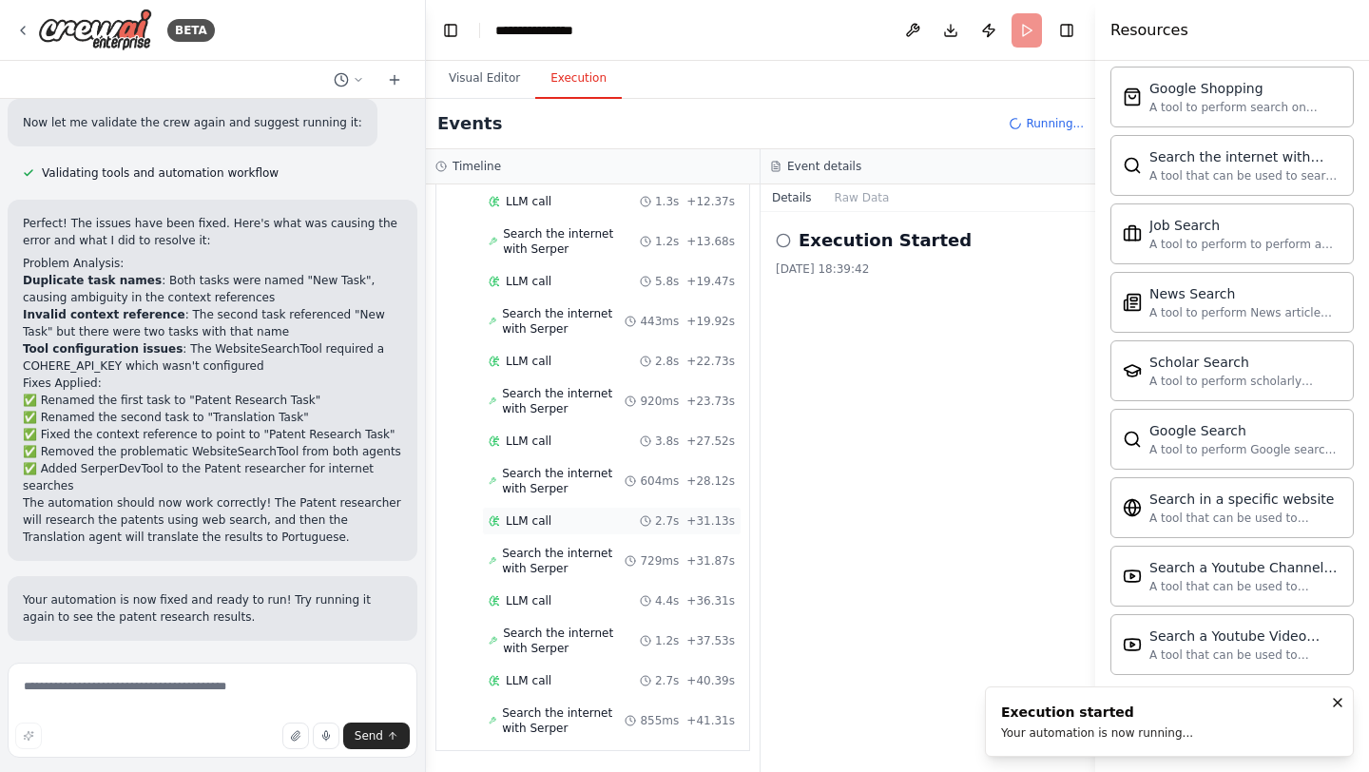
scroll to position [0, 0]
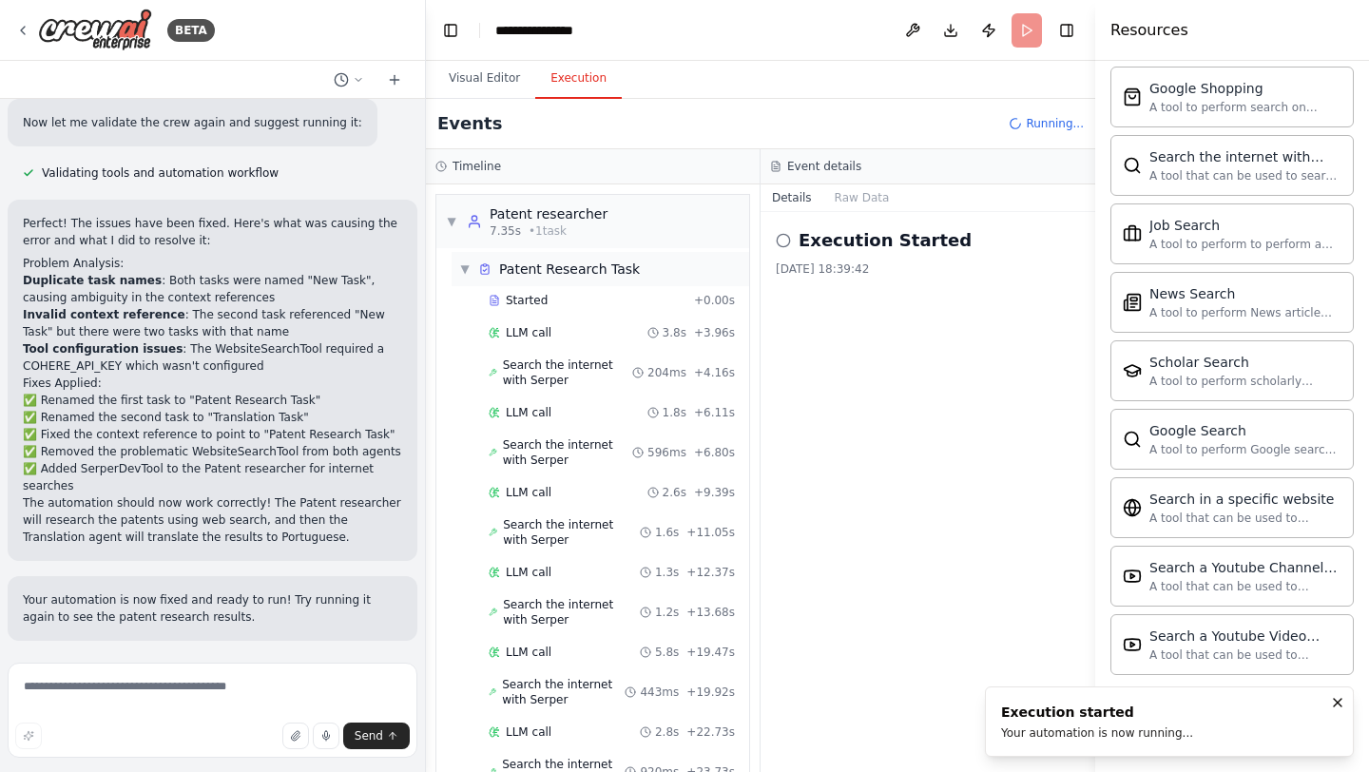
click at [467, 268] on span "▼" at bounding box center [464, 268] width 11 height 15
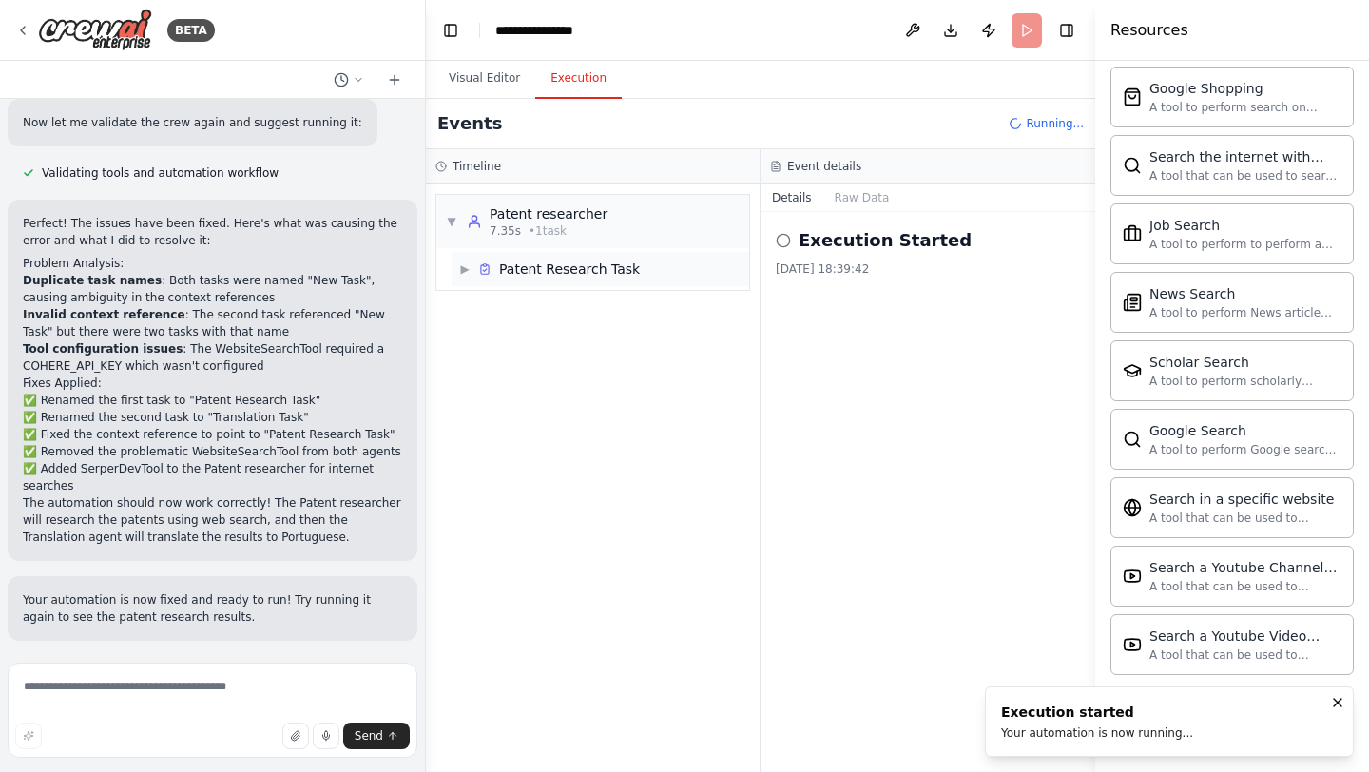
click at [467, 268] on span "▶" at bounding box center [464, 268] width 11 height 15
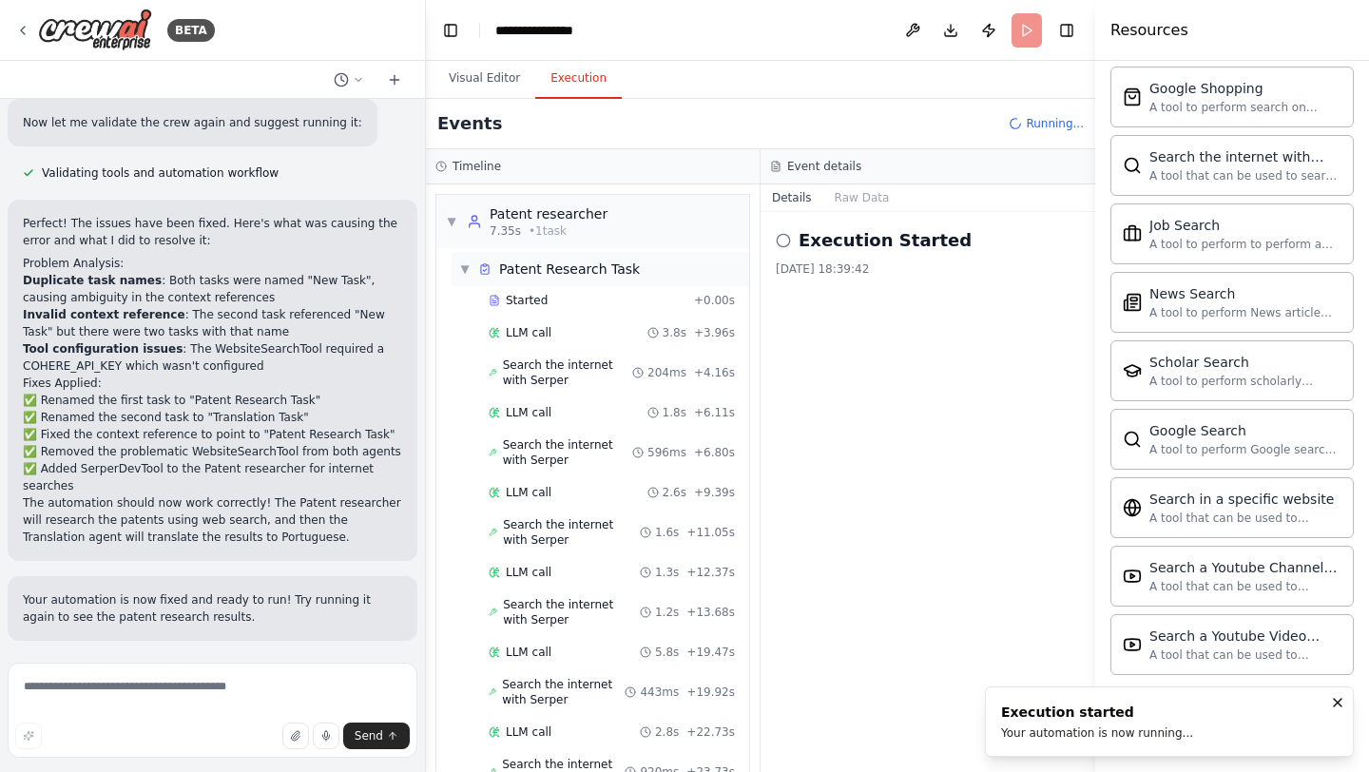
click at [495, 260] on div "Patent Research Task" at bounding box center [559, 269] width 162 height 19
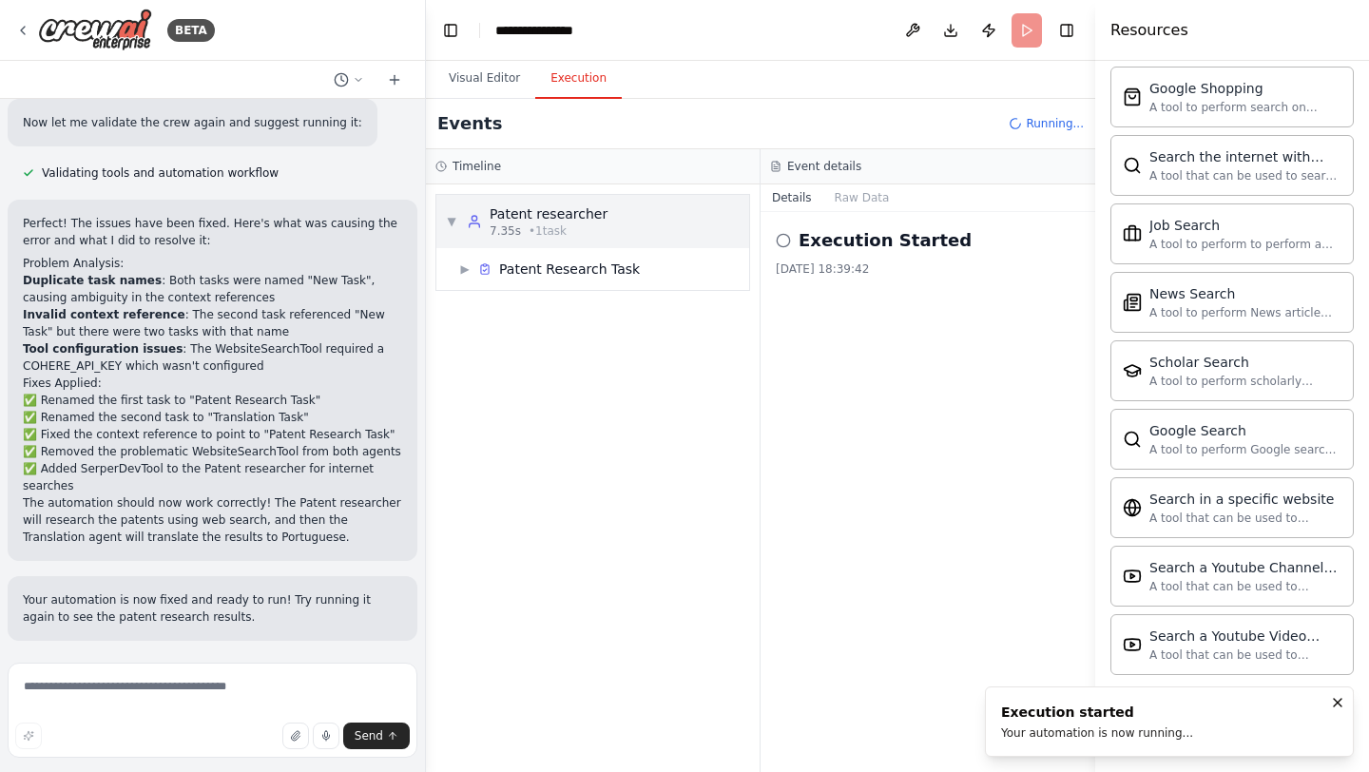
click at [494, 215] on div "Patent researcher" at bounding box center [549, 213] width 118 height 19
click at [499, 265] on span "Patent Research Task" at bounding box center [569, 269] width 141 height 19
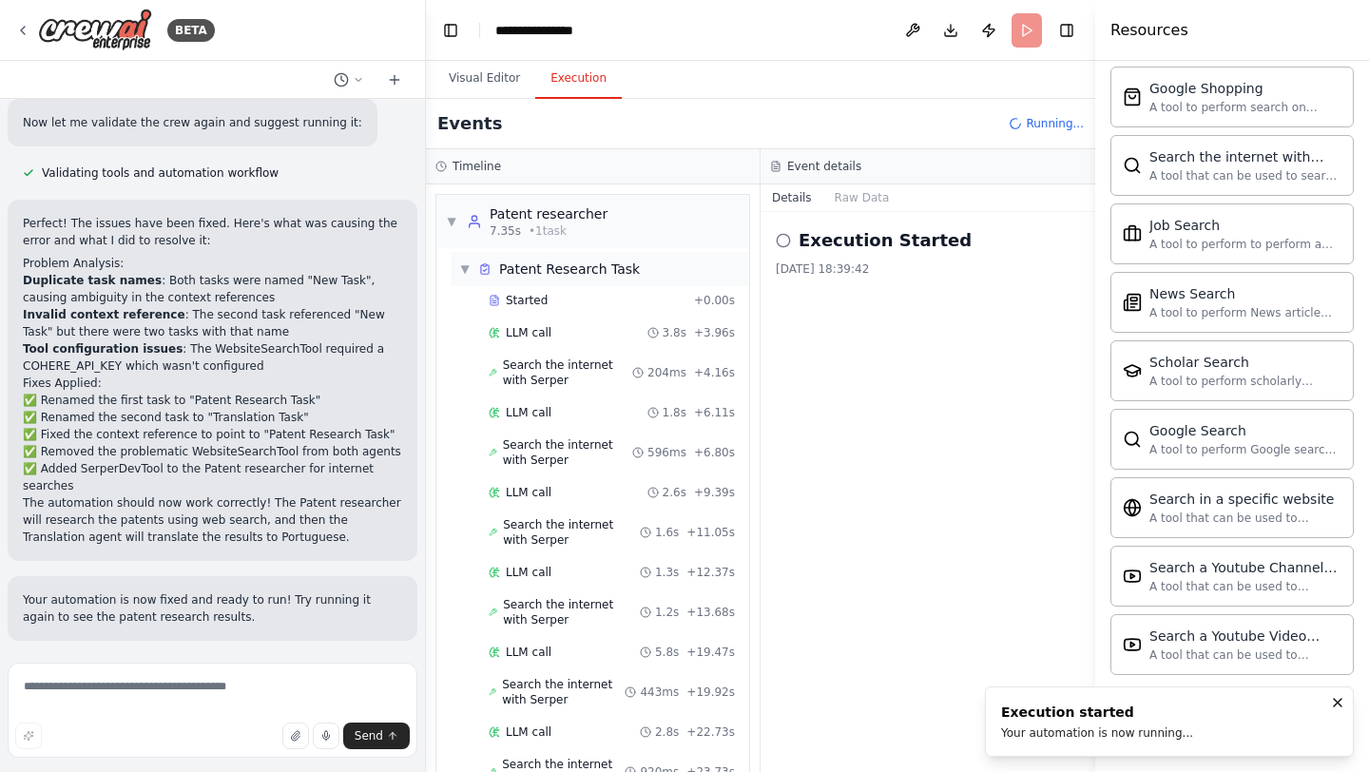
click at [548, 267] on span "Patent Research Task" at bounding box center [569, 269] width 141 height 19
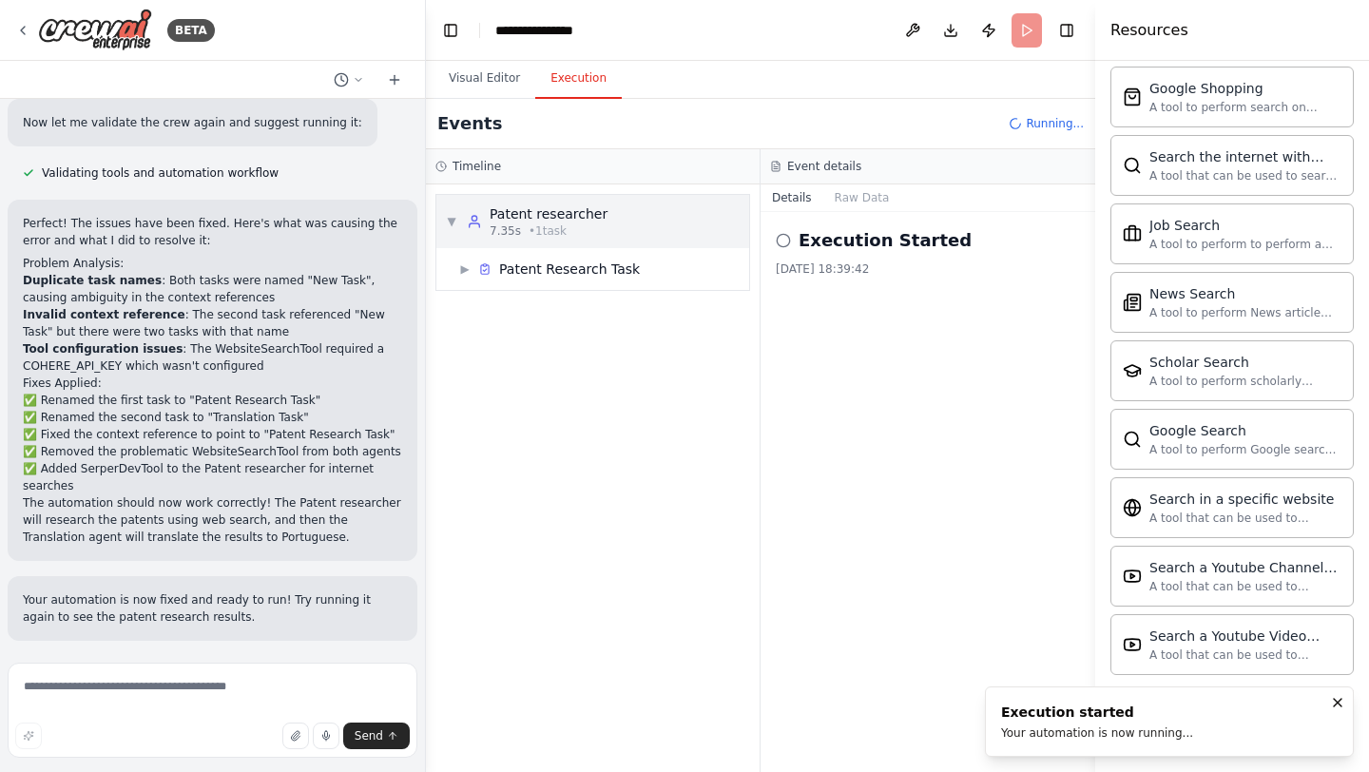
click at [522, 223] on div "7.35s • 1 task" at bounding box center [549, 230] width 118 height 15
click at [547, 263] on span "Patent Research Task" at bounding box center [569, 269] width 141 height 19
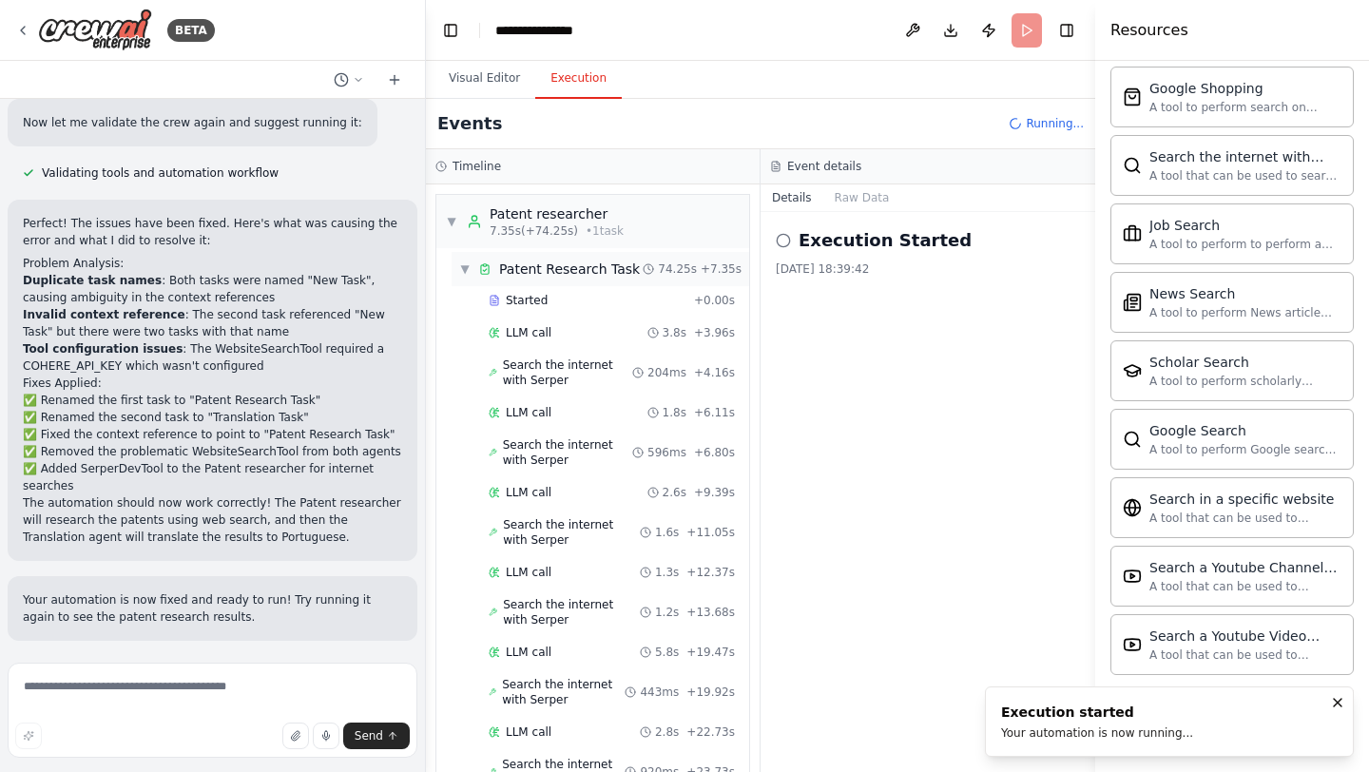
click at [545, 270] on span "Patent Research Task" at bounding box center [569, 269] width 141 height 19
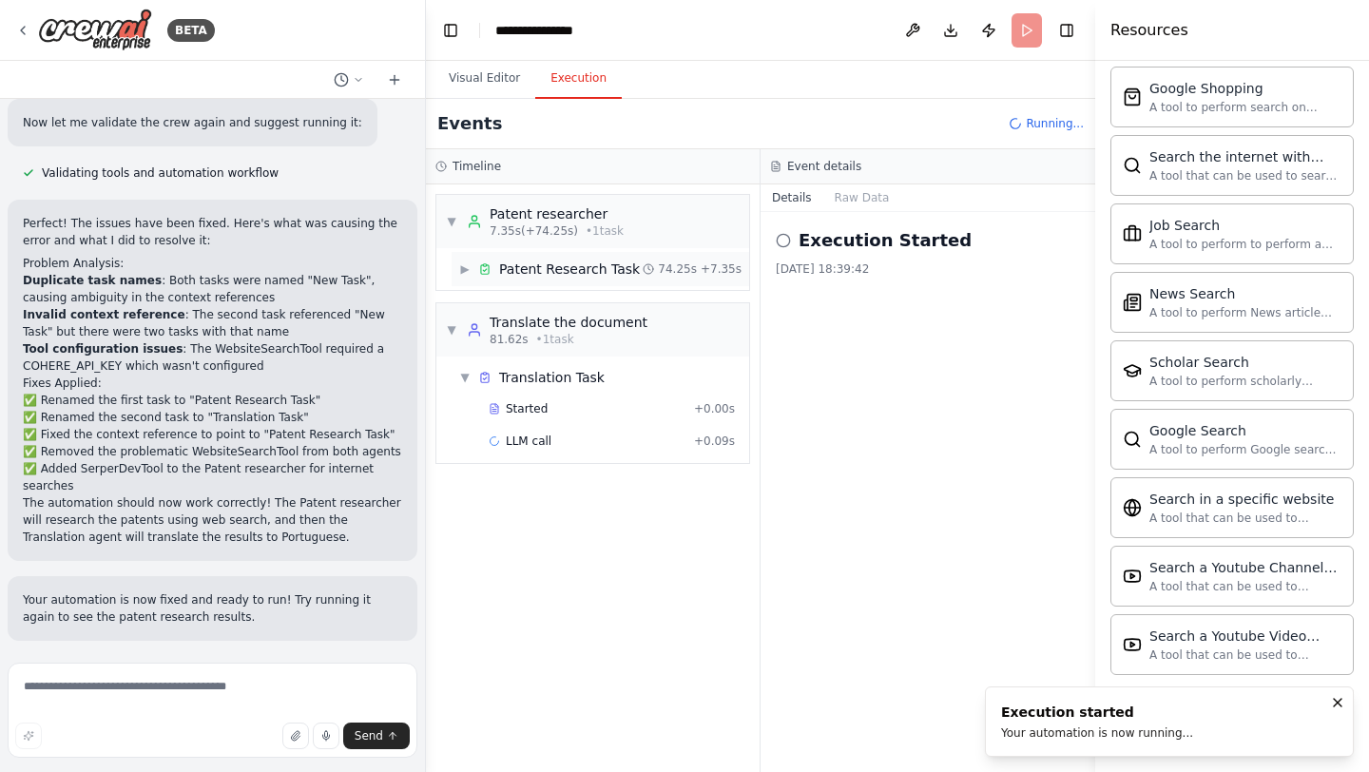
click at [481, 265] on icon at bounding box center [485, 269] width 8 height 9
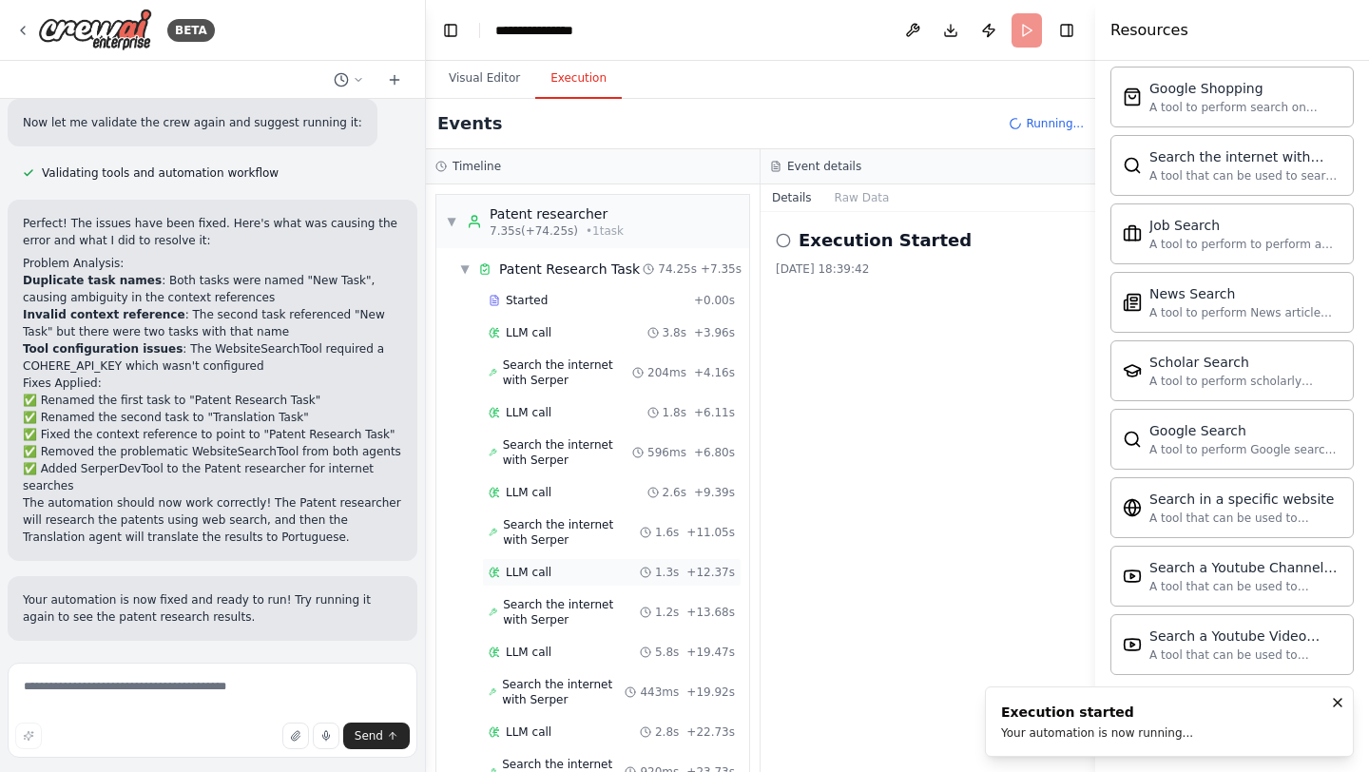
scroll to position [609, 0]
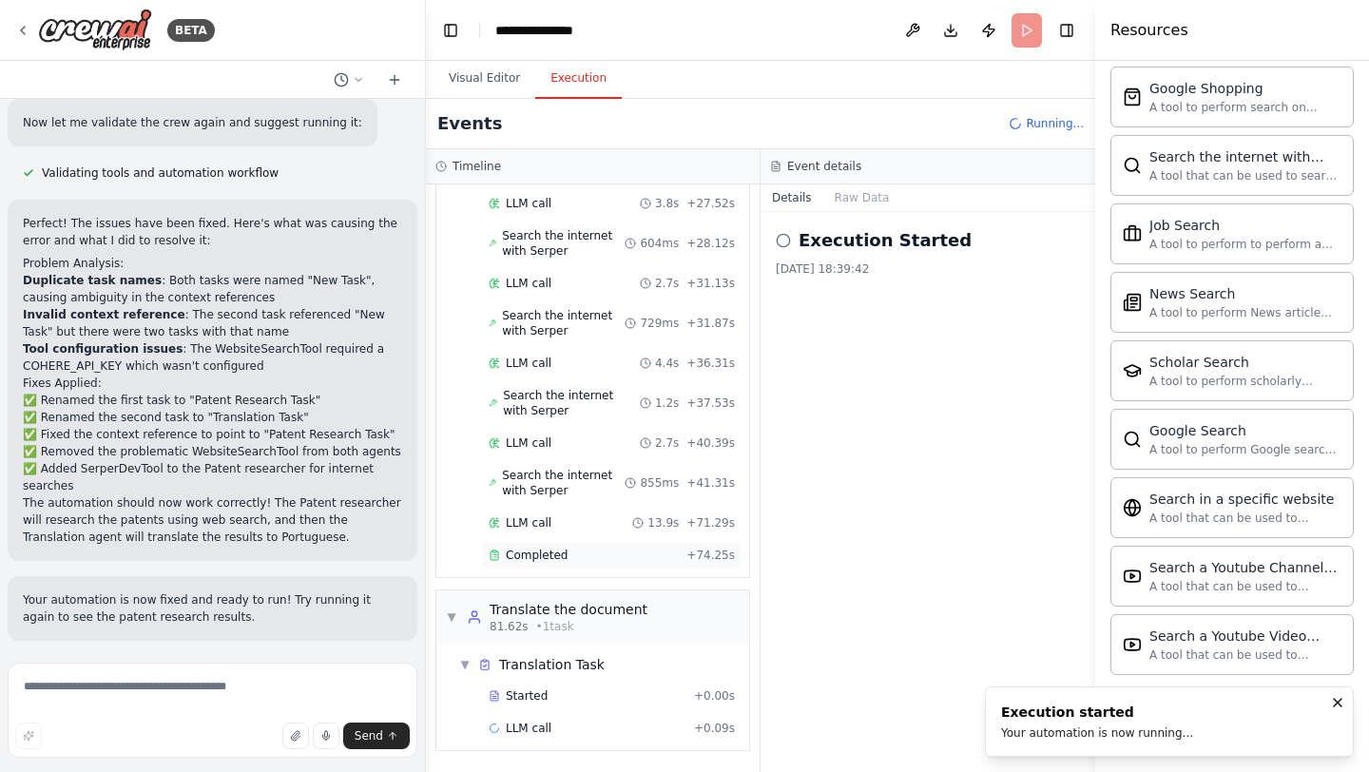
click at [577, 549] on div "Completed" at bounding box center [584, 555] width 190 height 15
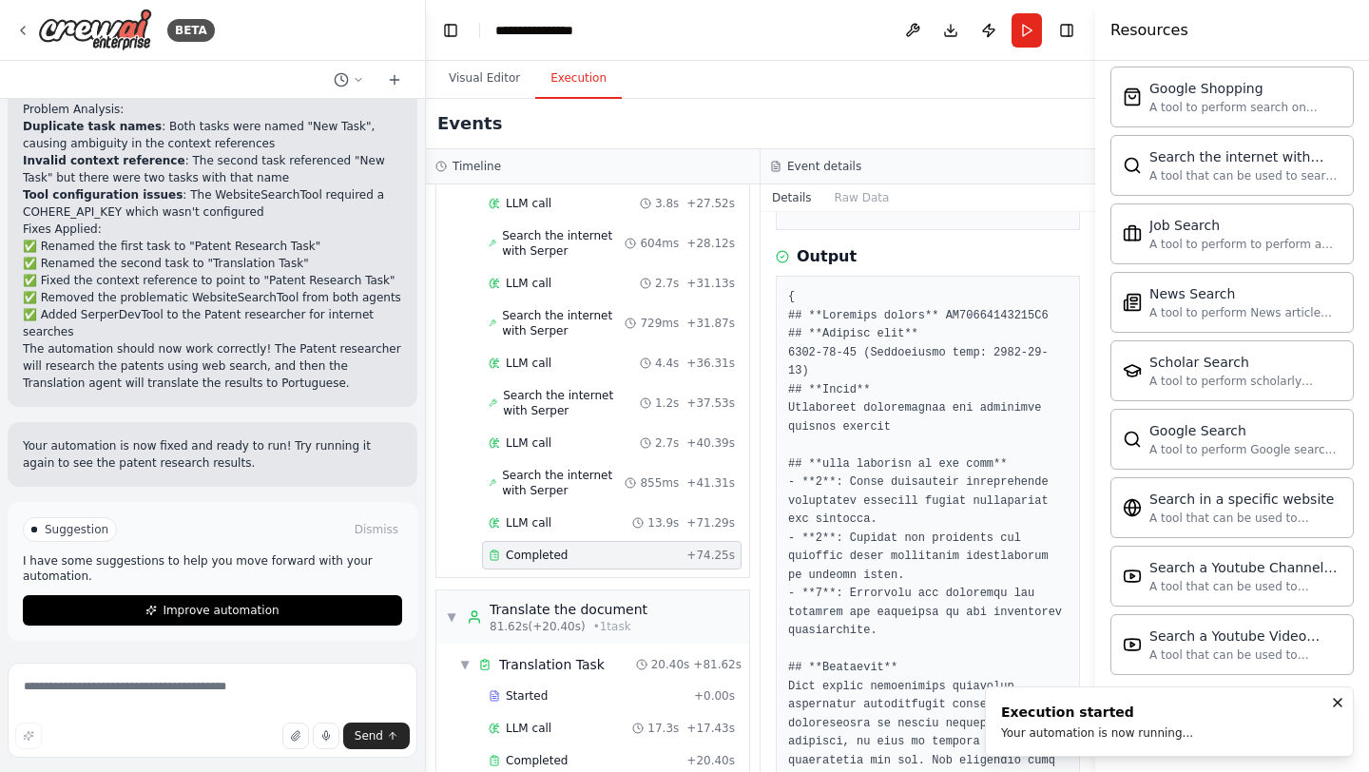
scroll to position [641, 0]
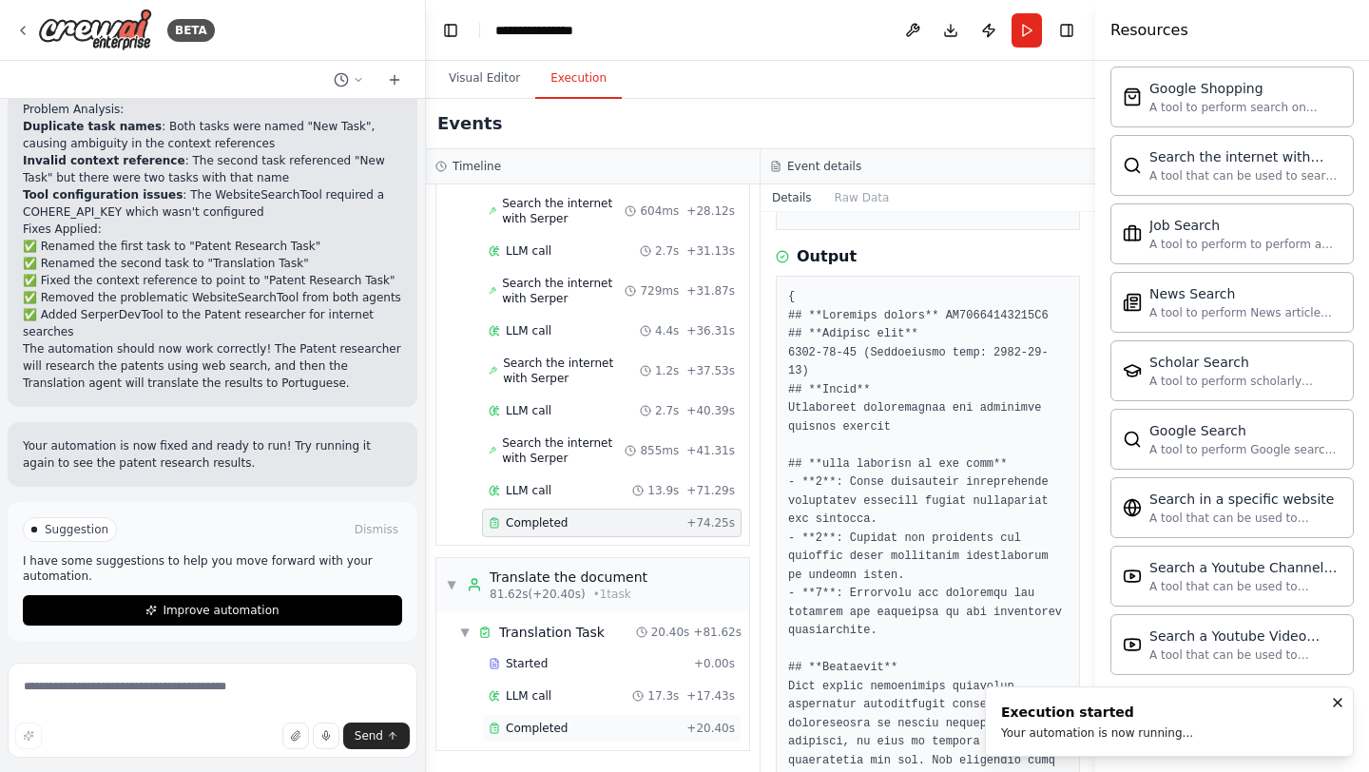
click at [567, 730] on div "Completed" at bounding box center [584, 728] width 190 height 15
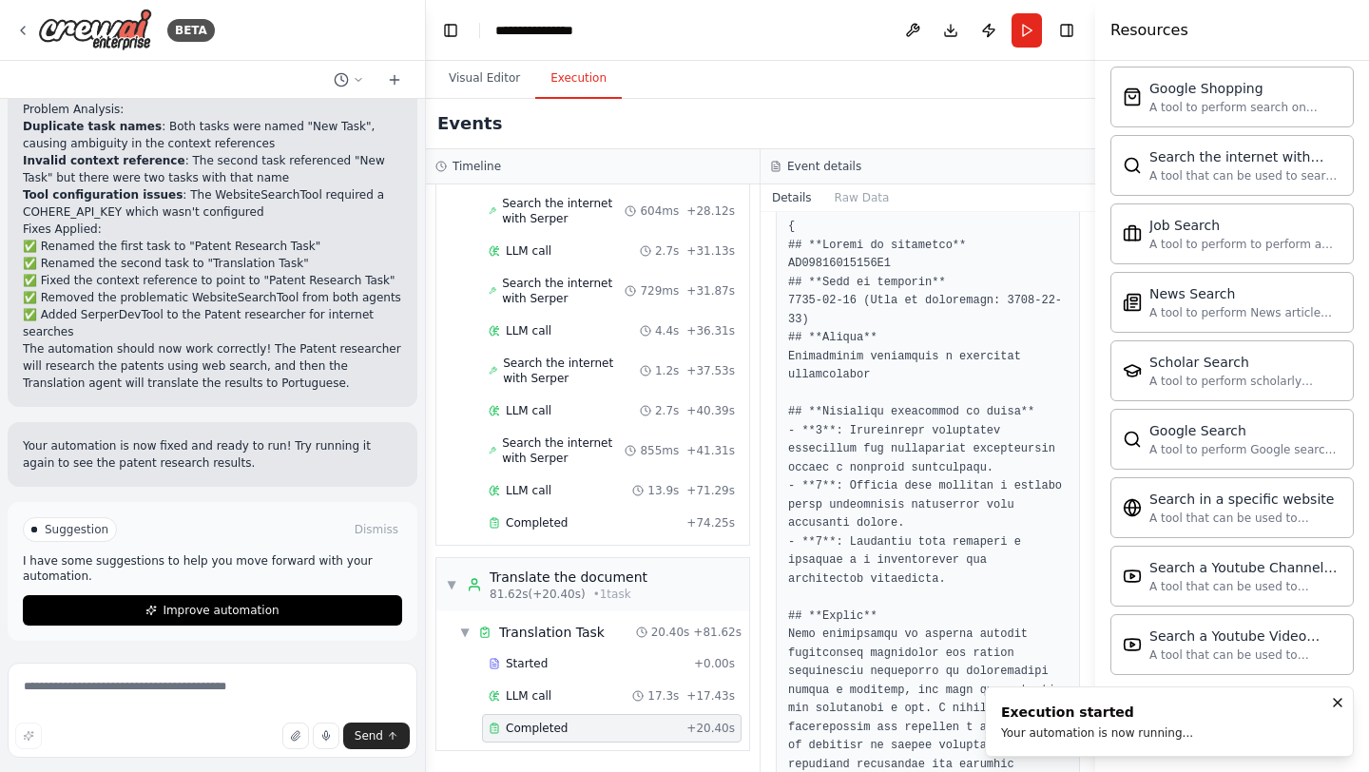
scroll to position [0, 0]
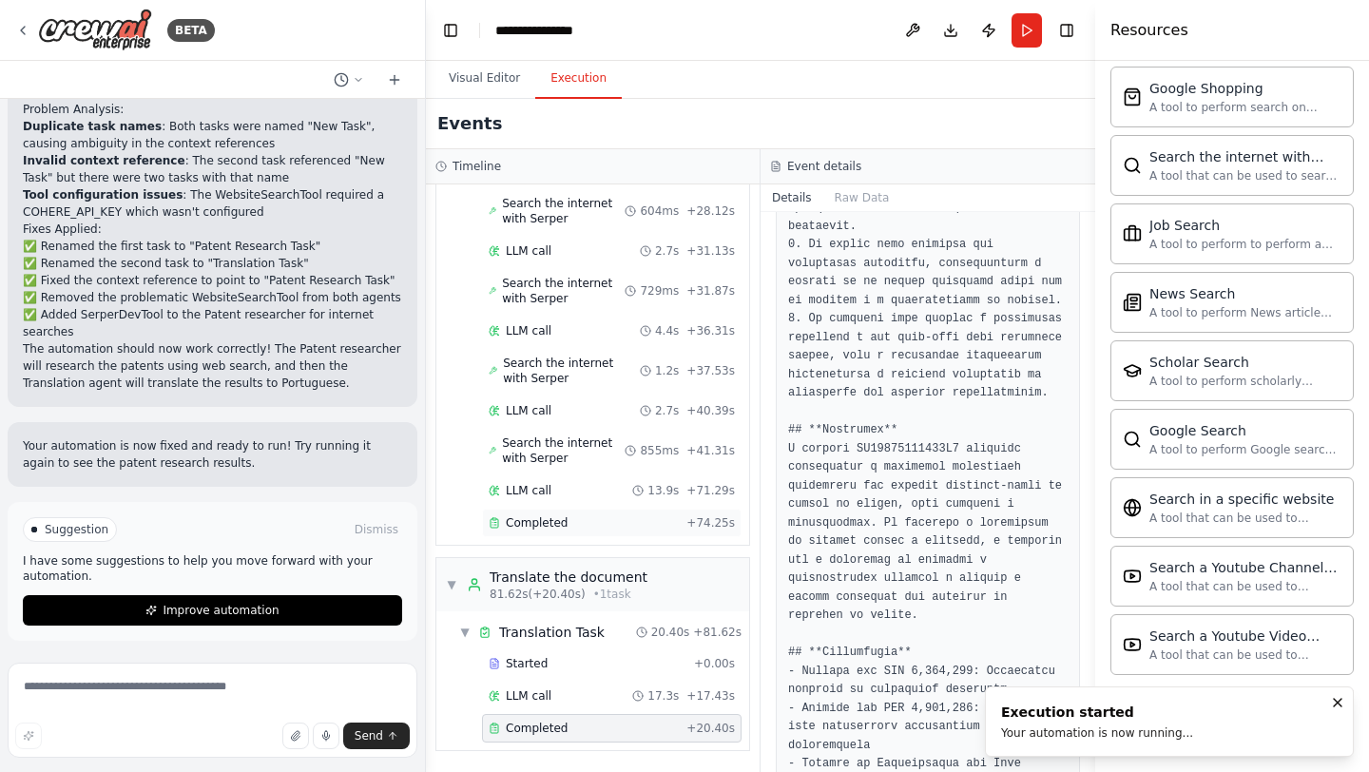
click at [570, 523] on div "Completed" at bounding box center [584, 522] width 190 height 15
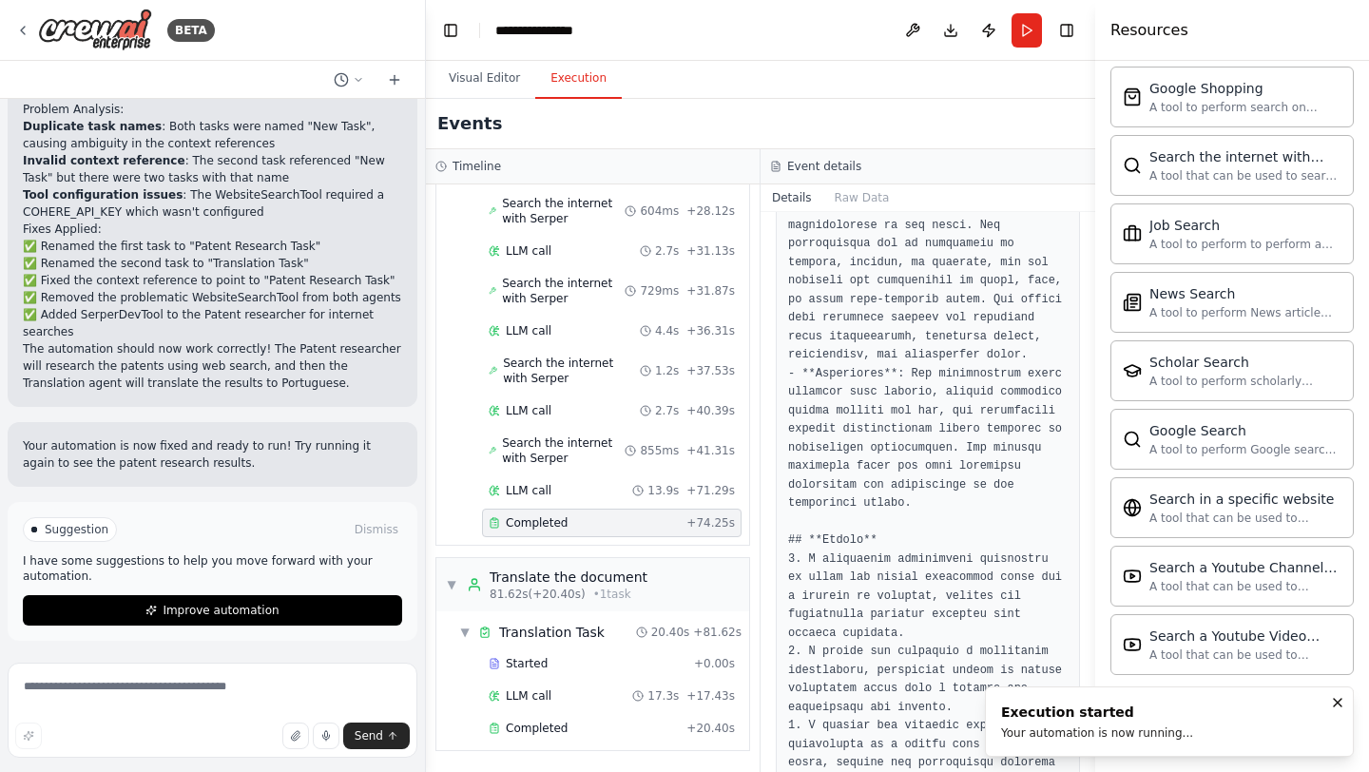
scroll to position [1730, 0]
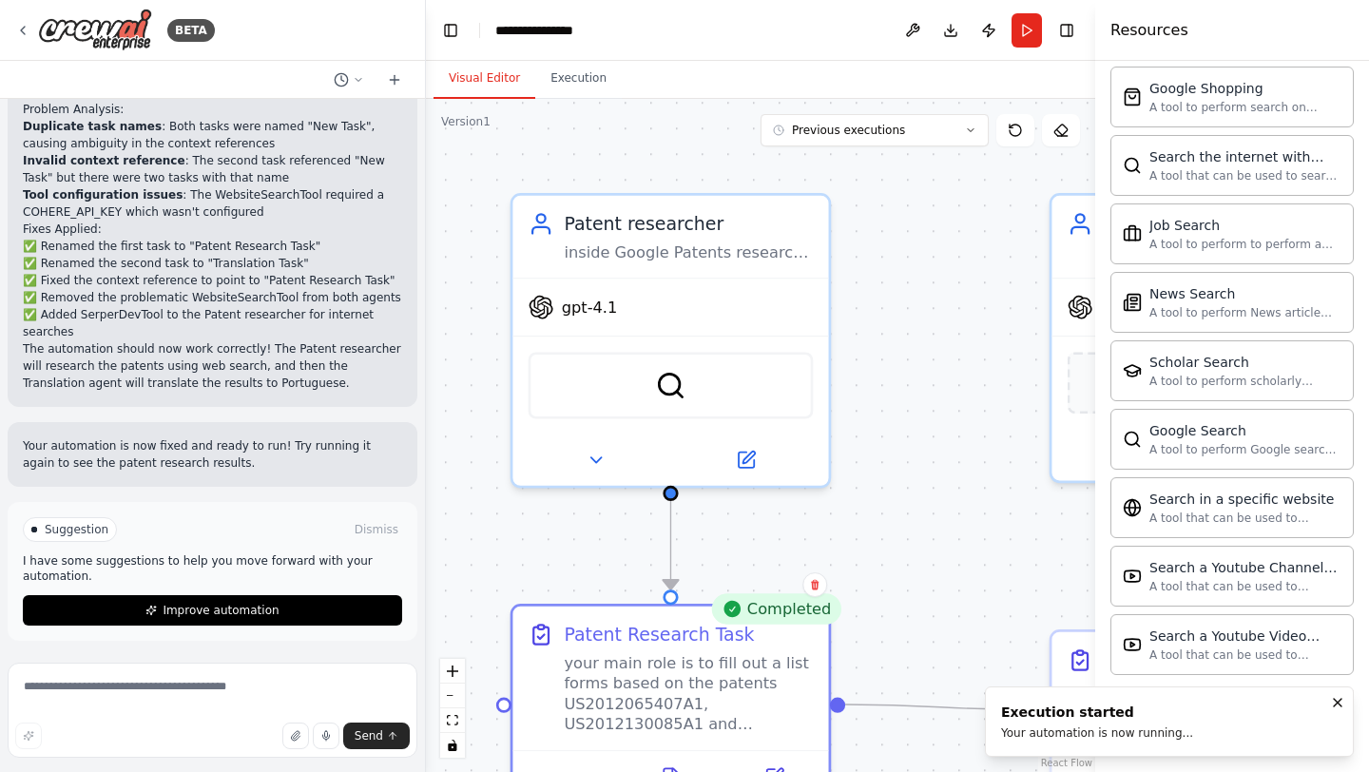
click at [492, 67] on button "Visual Editor" at bounding box center [485, 79] width 102 height 40
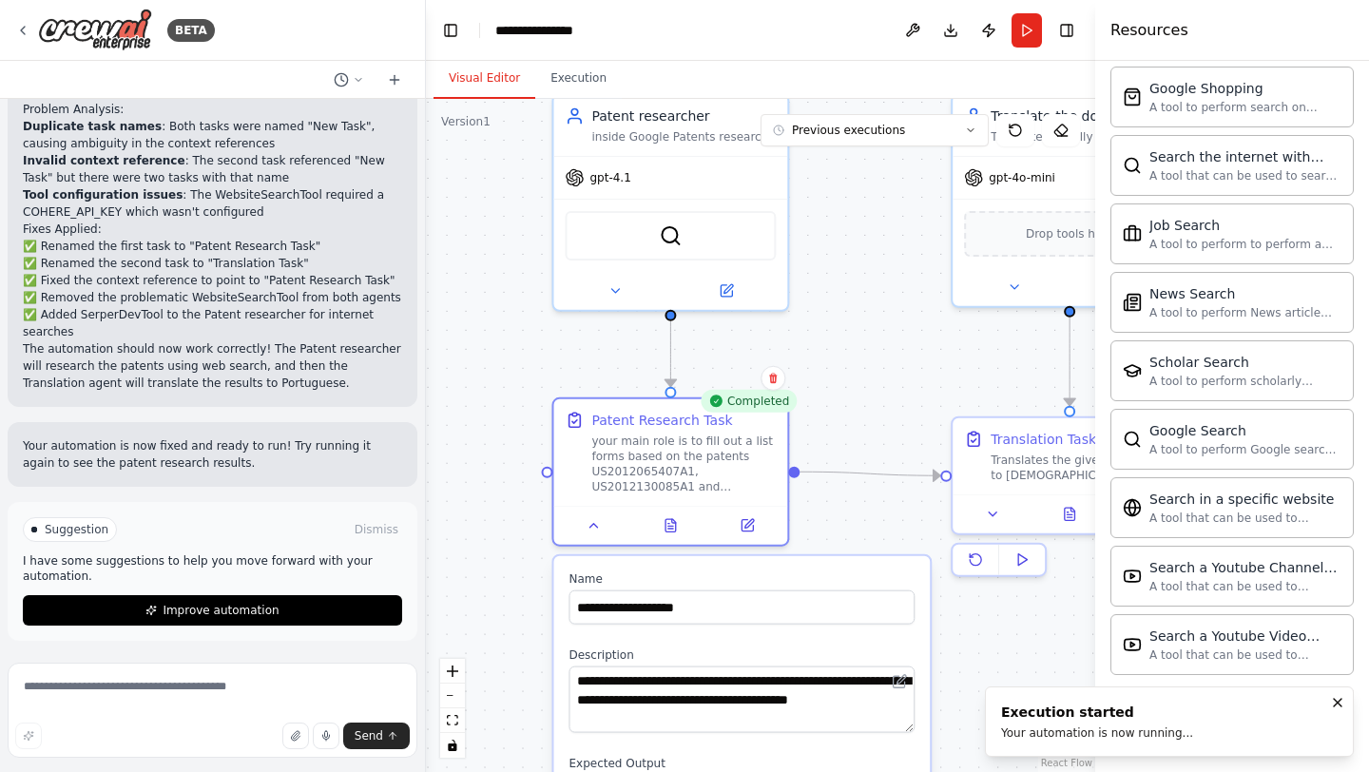
drag, startPoint x: 503, startPoint y: 544, endPoint x: 545, endPoint y: 386, distance: 163.3
click at [545, 386] on div ".deletable-edge-delete-btn { width: 20px; height: 20px; border: 0px solid #ffff…" at bounding box center [760, 435] width 669 height 673
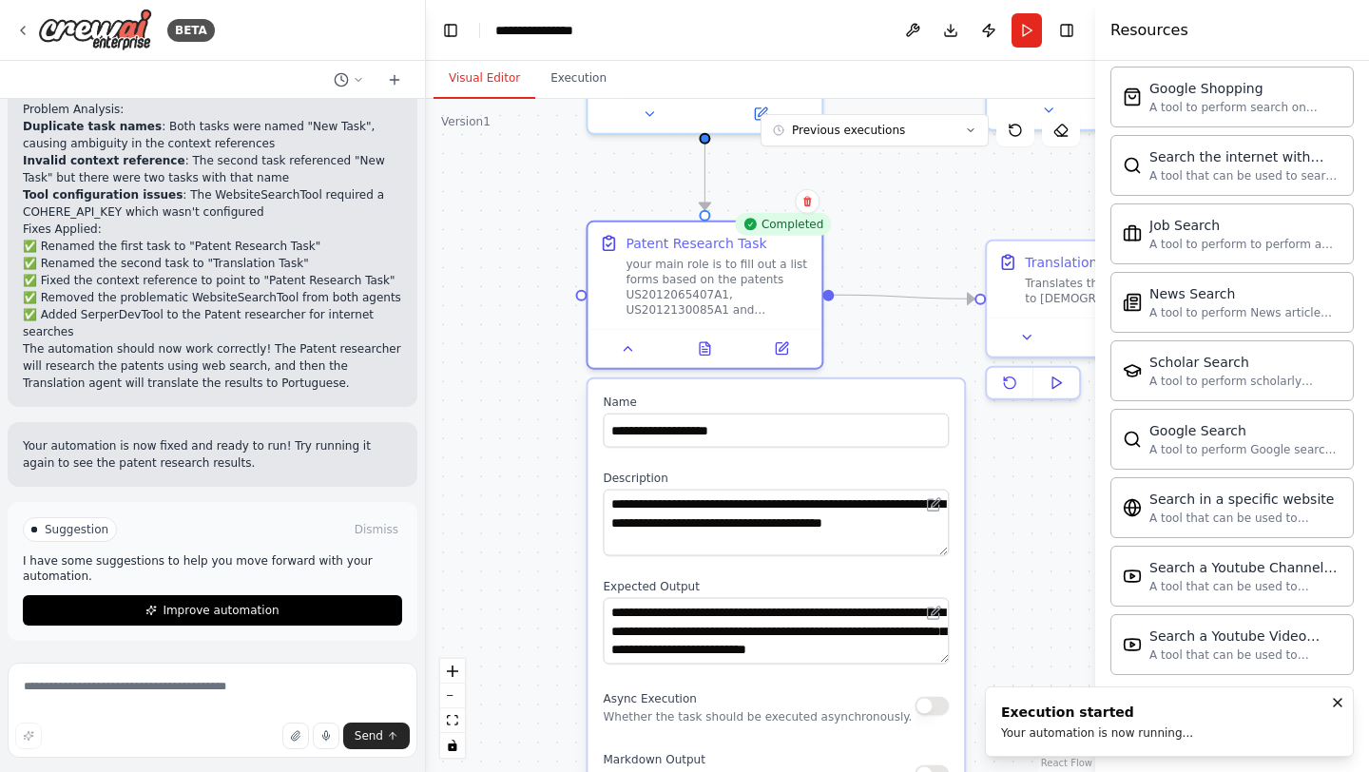
drag, startPoint x: 496, startPoint y: 521, endPoint x: 531, endPoint y: 344, distance: 180.1
click at [531, 344] on div ".deletable-edge-delete-btn { width: 20px; height: 20px; border: 0px solid #ffff…" at bounding box center [760, 435] width 669 height 673
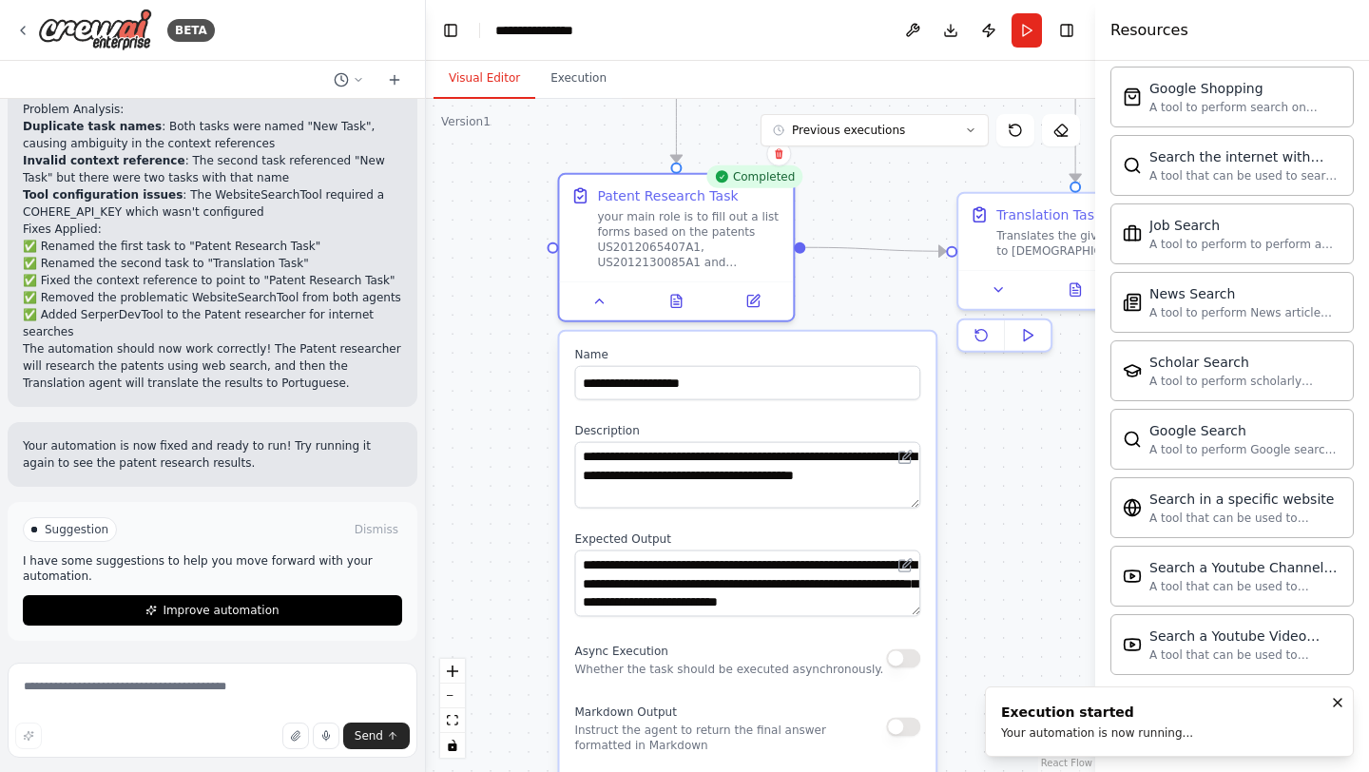
drag, startPoint x: 555, startPoint y: 340, endPoint x: 527, endPoint y: 292, distance: 56.3
click at [527, 292] on div ".deletable-edge-delete-btn { width: 20px; height: 20px; border: 0px solid #ffff…" at bounding box center [760, 435] width 669 height 673
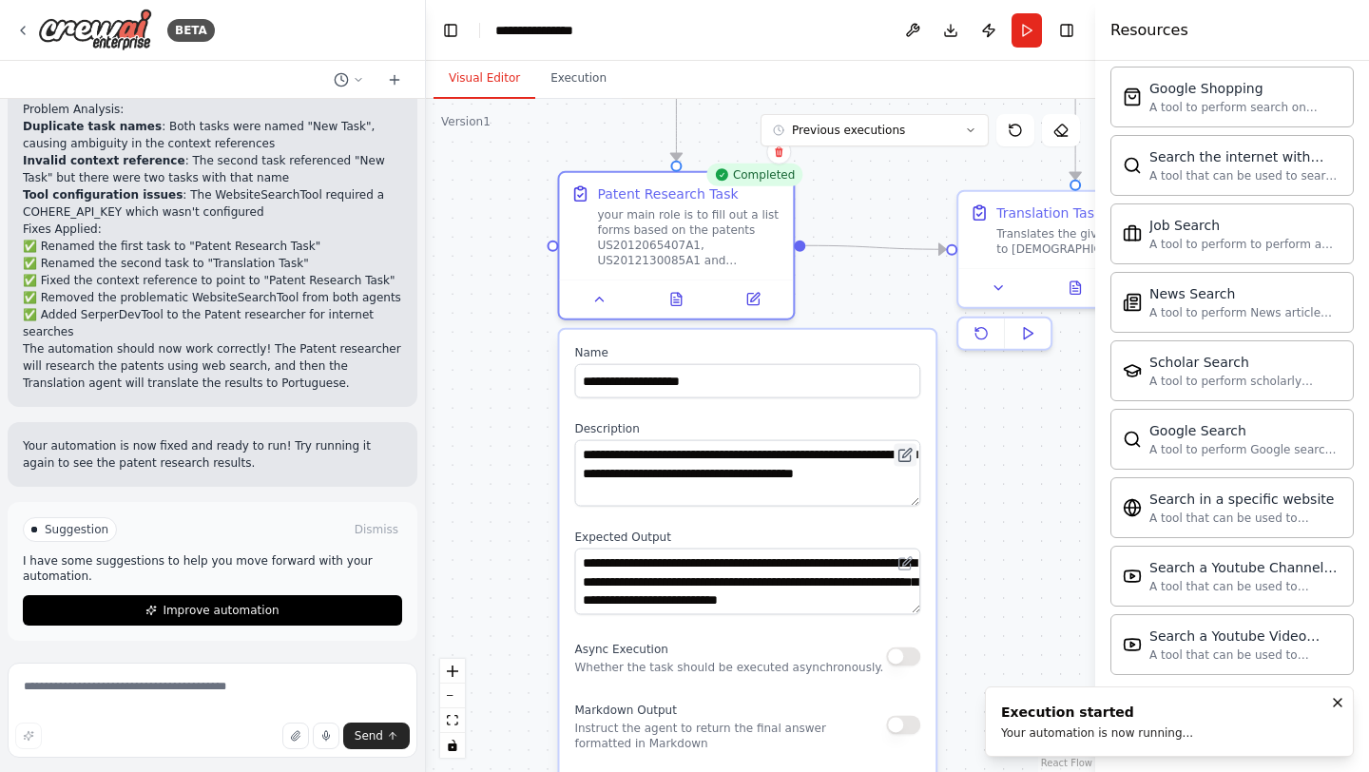
click at [903, 463] on button at bounding box center [905, 455] width 23 height 23
click at [908, 453] on icon at bounding box center [907, 453] width 9 height 9
click at [811, 495] on textarea "**********" at bounding box center [747, 473] width 346 height 67
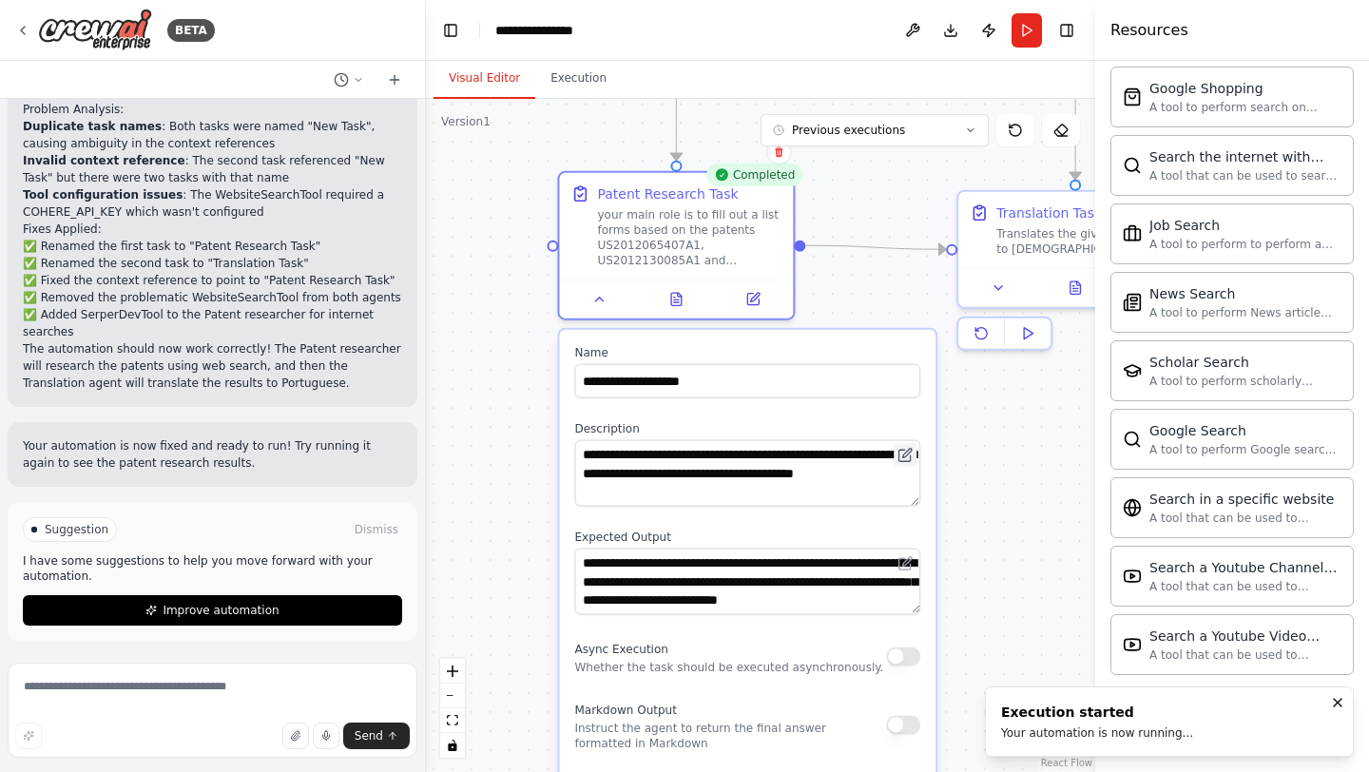
click at [910, 462] on icon at bounding box center [905, 455] width 15 height 15
click at [873, 490] on textarea "**********" at bounding box center [747, 473] width 346 height 67
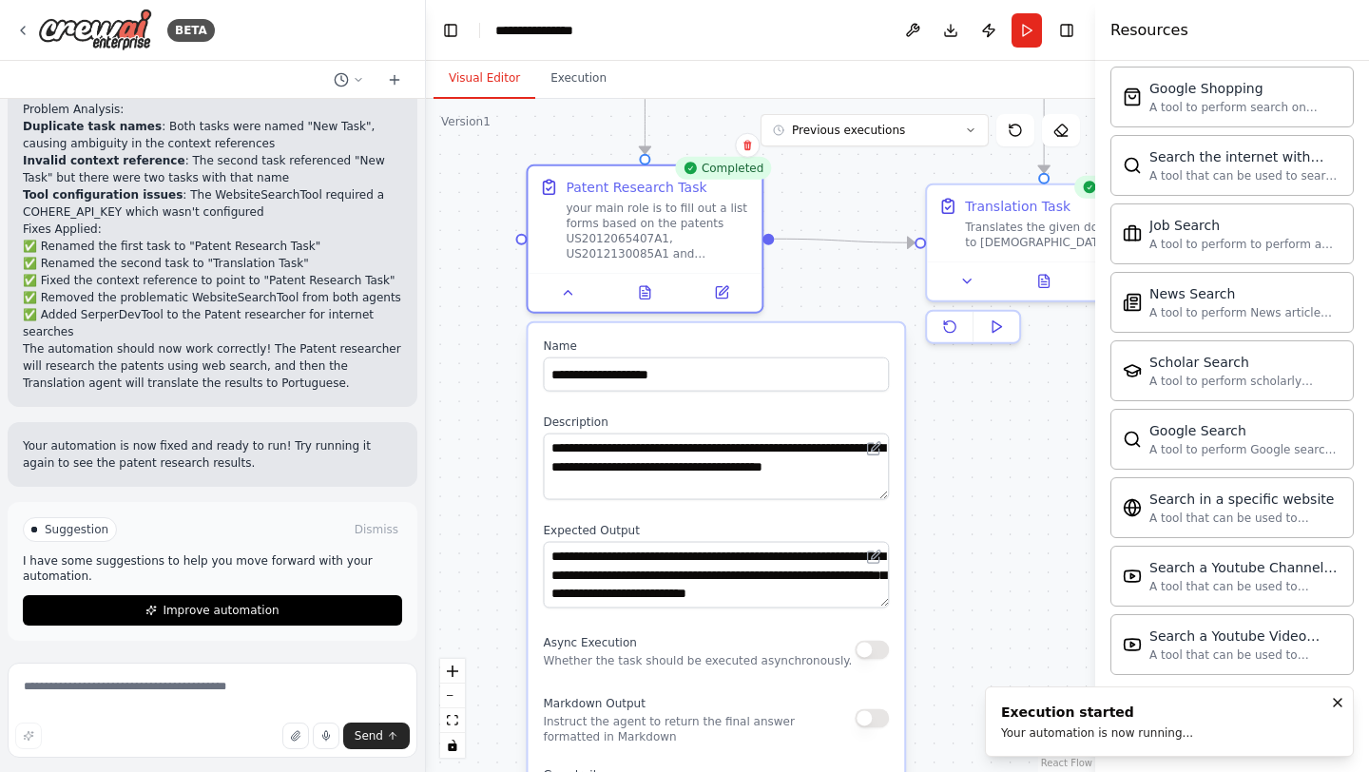
drag, startPoint x: 977, startPoint y: 524, endPoint x: 946, endPoint y: 517, distance: 32.1
click at [946, 517] on div ".deletable-edge-delete-btn { width: 20px; height: 20px; border: 0px solid #ffff…" at bounding box center [760, 435] width 669 height 673
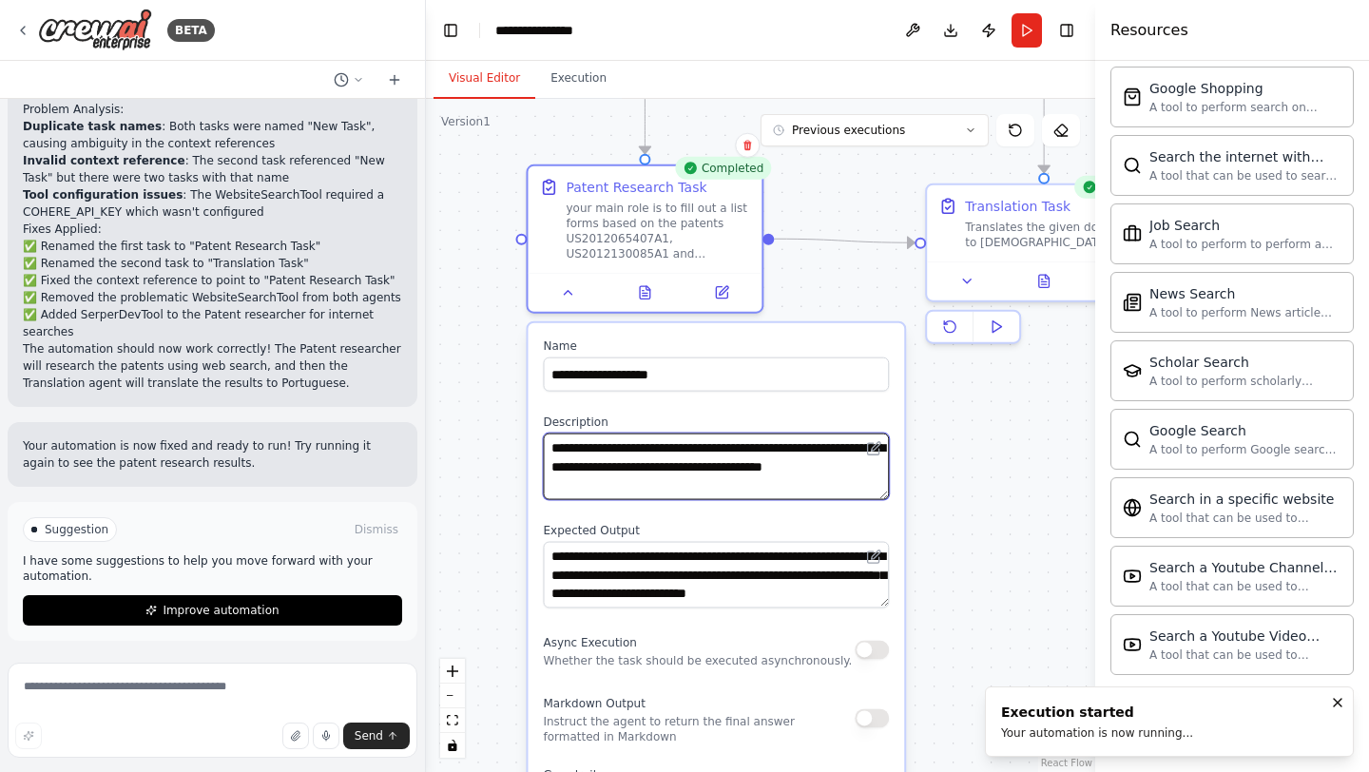
drag, startPoint x: 728, startPoint y: 492, endPoint x: 604, endPoint y: 467, distance: 127.0
click at [604, 467] on textarea "**********" at bounding box center [716, 467] width 346 height 67
type textarea "**********"
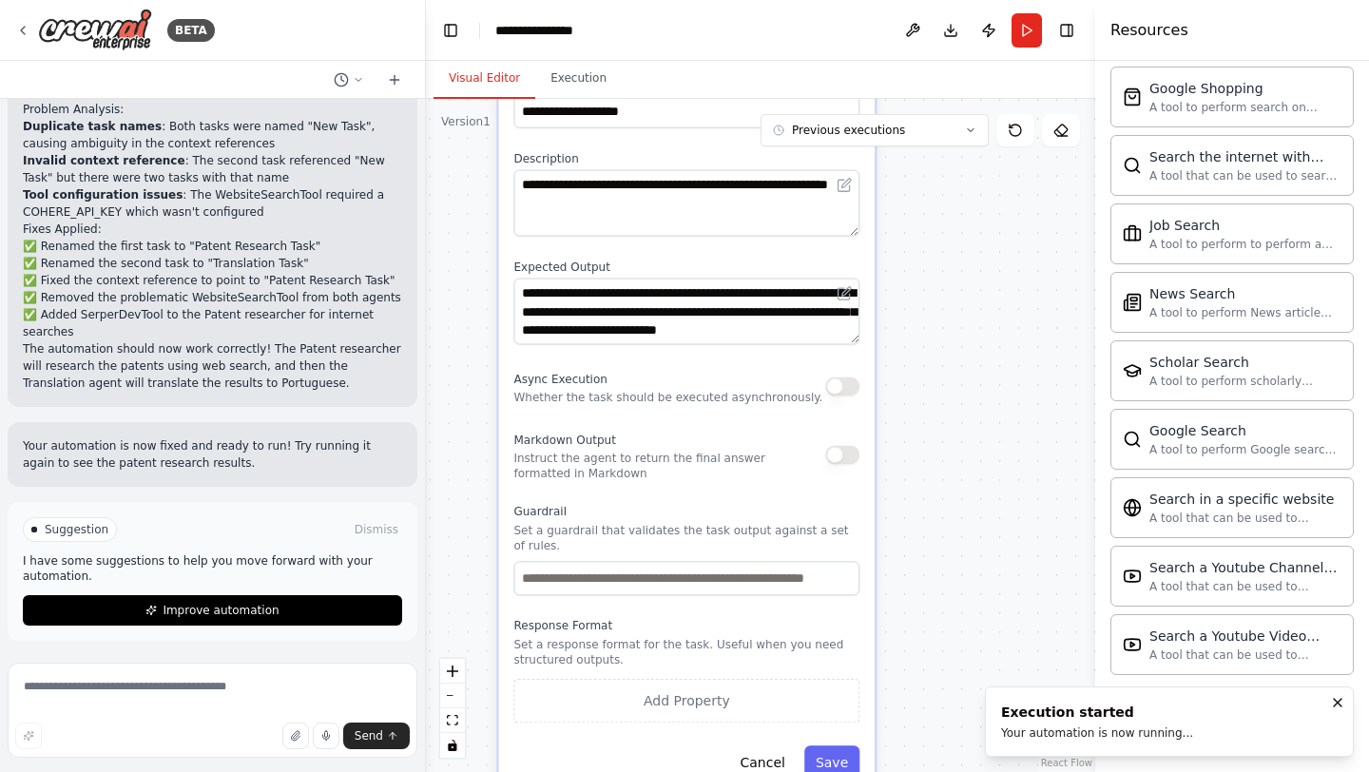
drag, startPoint x: 939, startPoint y: 590, endPoint x: 909, endPoint y: 326, distance: 265.1
click at [909, 326] on div ".deletable-edge-delete-btn { width: 20px; height: 20px; border: 0px solid #ffff…" at bounding box center [760, 435] width 669 height 673
click at [817, 764] on button "Save" at bounding box center [830, 763] width 55 height 34
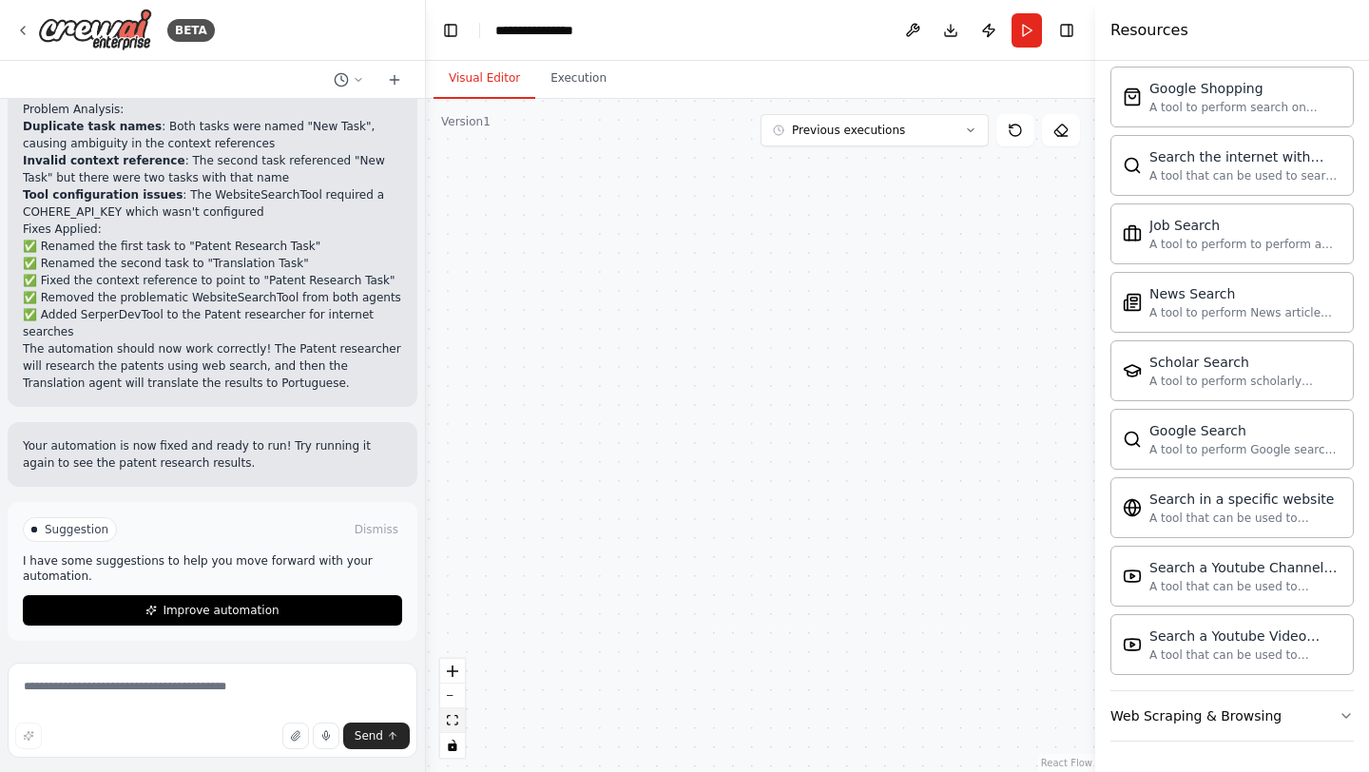
click at [454, 721] on icon "fit view" at bounding box center [452, 720] width 11 height 10
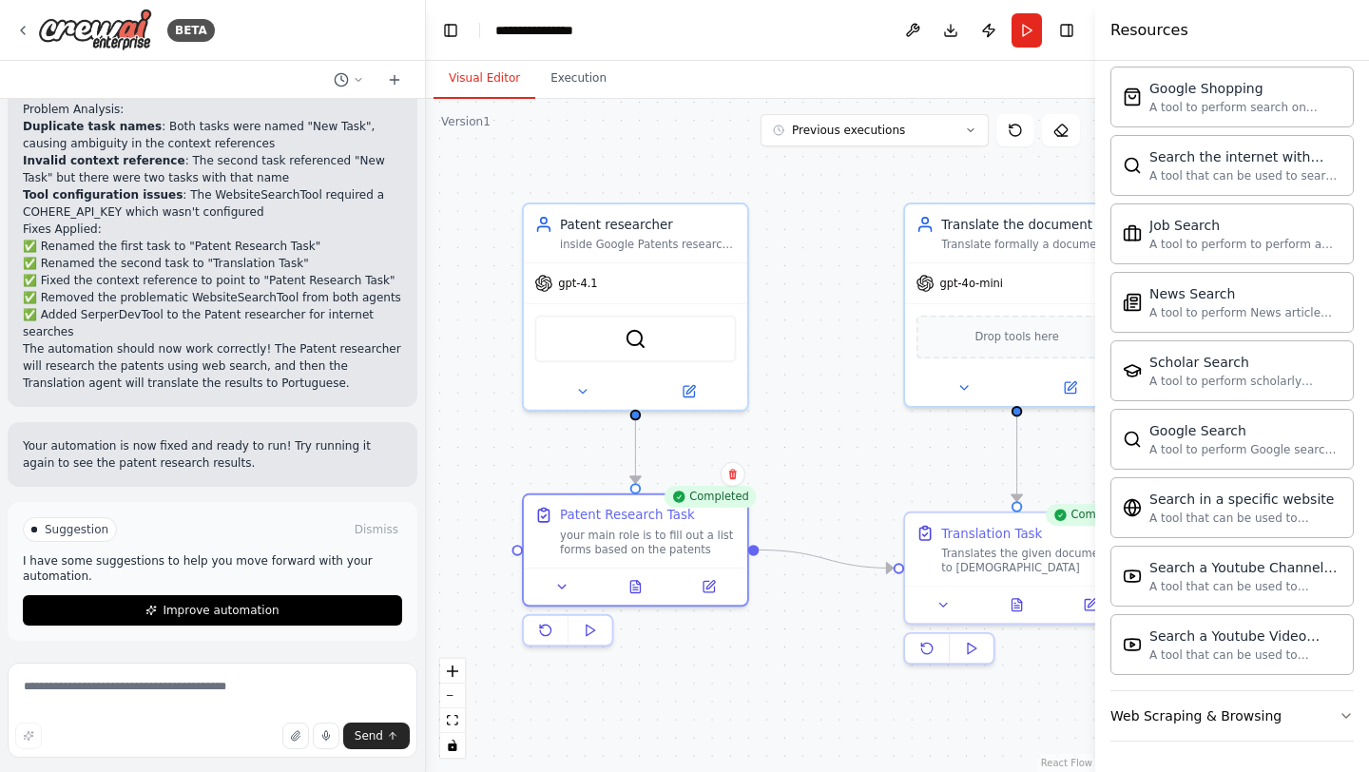
drag, startPoint x: 720, startPoint y: 591, endPoint x: 784, endPoint y: 591, distance: 64.7
click at [784, 591] on div ".deletable-edge-delete-btn { width: 20px; height: 20px; border: 0px solid #ffff…" at bounding box center [760, 435] width 669 height 673
click at [569, 587] on button at bounding box center [562, 582] width 63 height 22
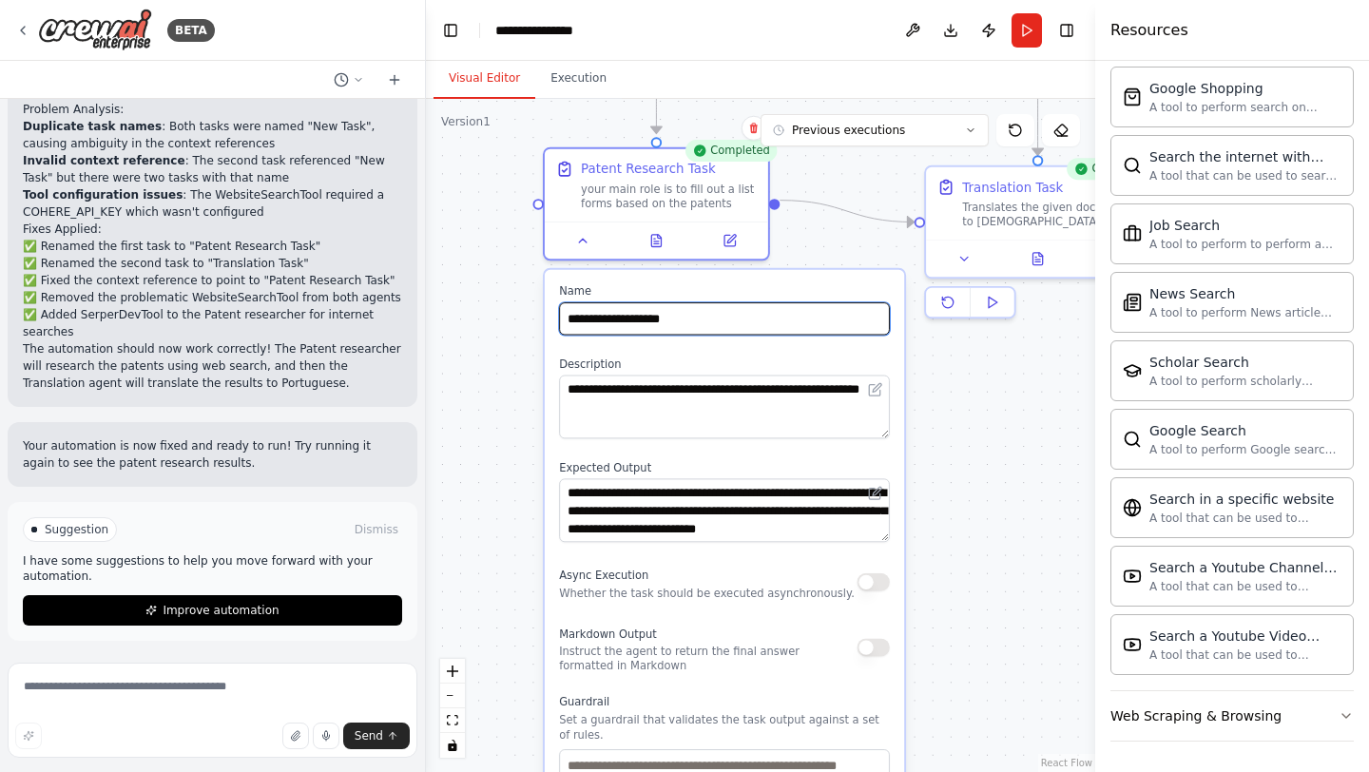
drag, startPoint x: 841, startPoint y: 589, endPoint x: 863, endPoint y: 246, distance: 343.1
click at [863, 246] on div ".deletable-edge-delete-btn { width: 20px; height: 20px; border: 0px solid #ffff…" at bounding box center [760, 435] width 669 height 673
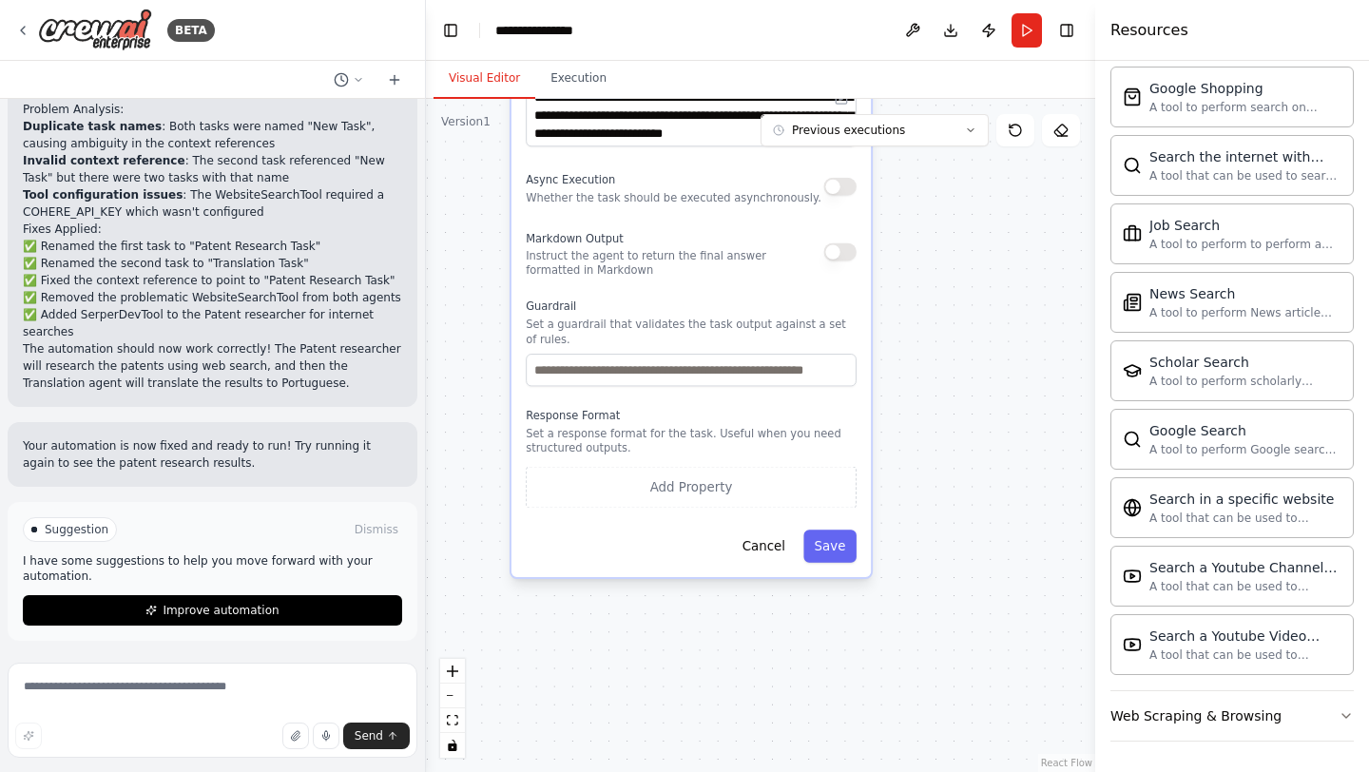
drag, startPoint x: 976, startPoint y: 681, endPoint x: 942, endPoint y: 284, distance: 397.9
click at [942, 284] on div ".deletable-edge-delete-btn { width: 20px; height: 20px; border: 0px solid #ffff…" at bounding box center [760, 435] width 669 height 673
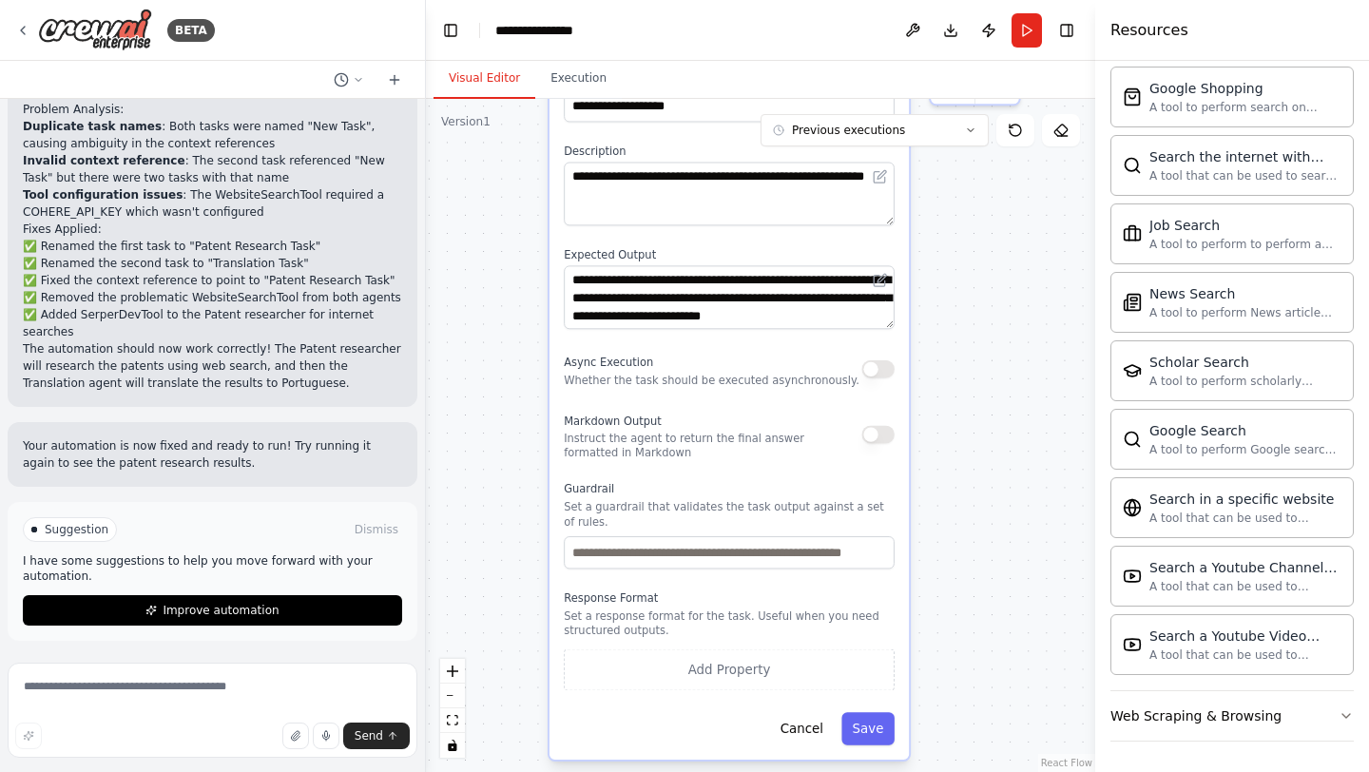
drag, startPoint x: 907, startPoint y: 301, endPoint x: 945, endPoint y: 485, distance: 187.4
click at [945, 485] on div ".deletable-edge-delete-btn { width: 20px; height: 20px; border: 0px solid #ffff…" at bounding box center [760, 435] width 669 height 673
click at [951, 660] on div ".deletable-edge-delete-btn { width: 20px; height: 20px; border: 0px solid #ffff…" at bounding box center [760, 435] width 669 height 673
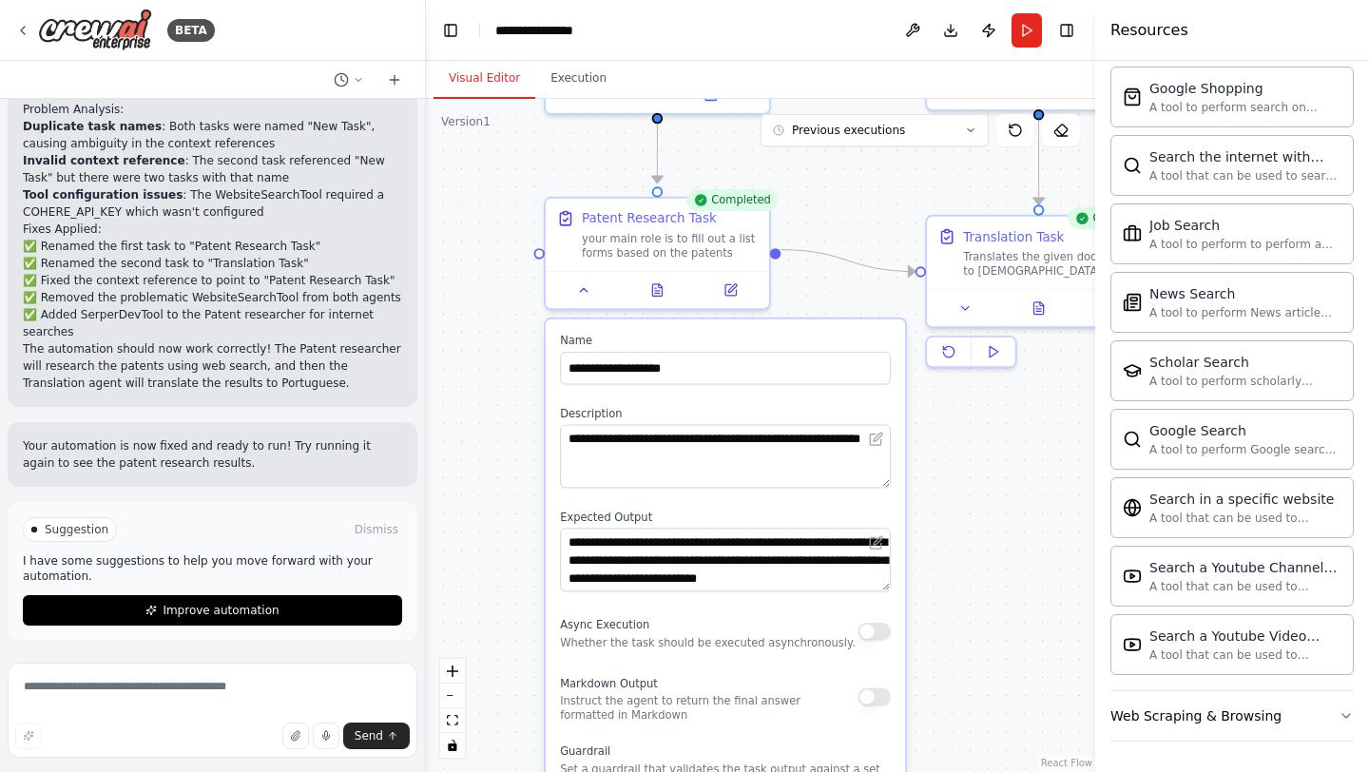
drag, startPoint x: 978, startPoint y: 294, endPoint x: 975, endPoint y: 552, distance: 258.7
click at [975, 552] on div ".deletable-edge-delete-btn { width: 20px; height: 20px; border: 0px solid #ffff…" at bounding box center [760, 435] width 669 height 673
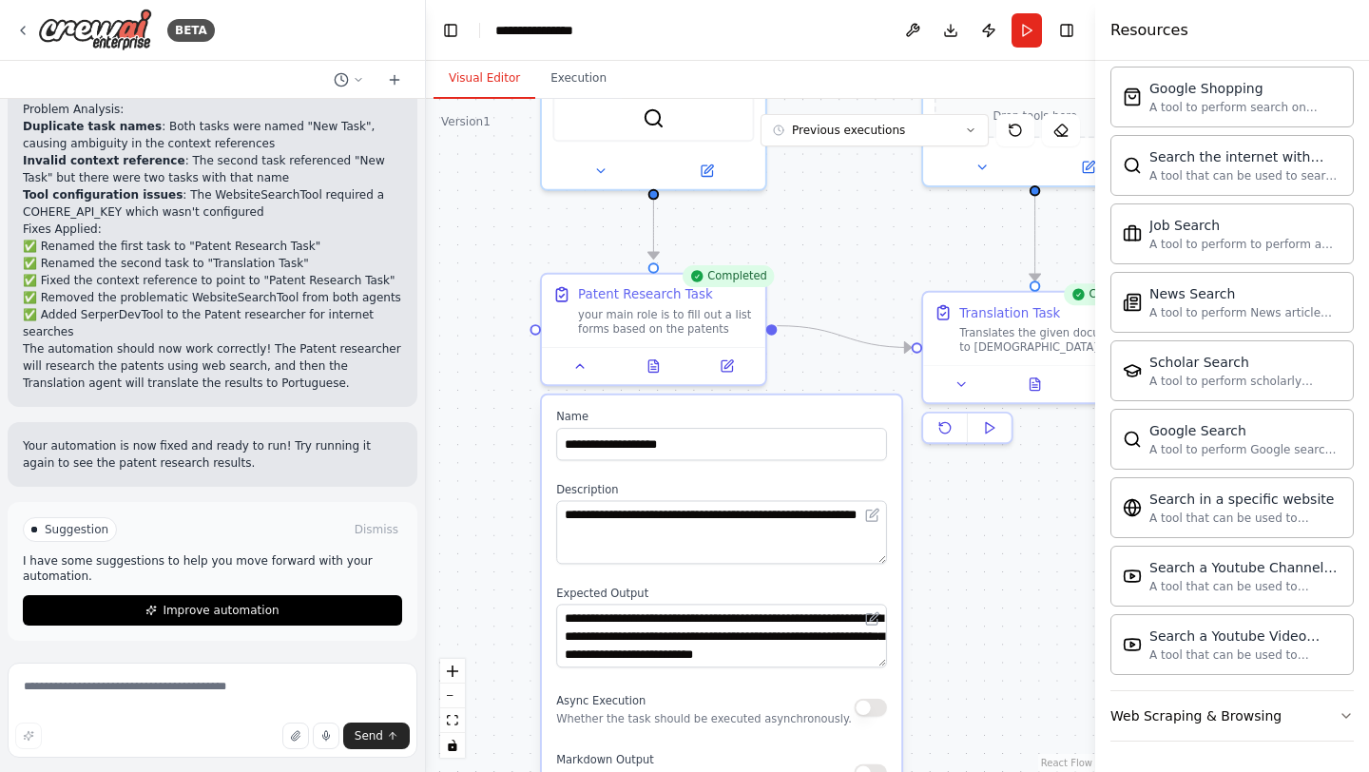
drag, startPoint x: 958, startPoint y: 469, endPoint x: 952, endPoint y: 547, distance: 78.2
click at [952, 547] on div ".deletable-edge-delete-btn { width: 20px; height: 20px; border: 0px solid #ffff…" at bounding box center [760, 435] width 669 height 673
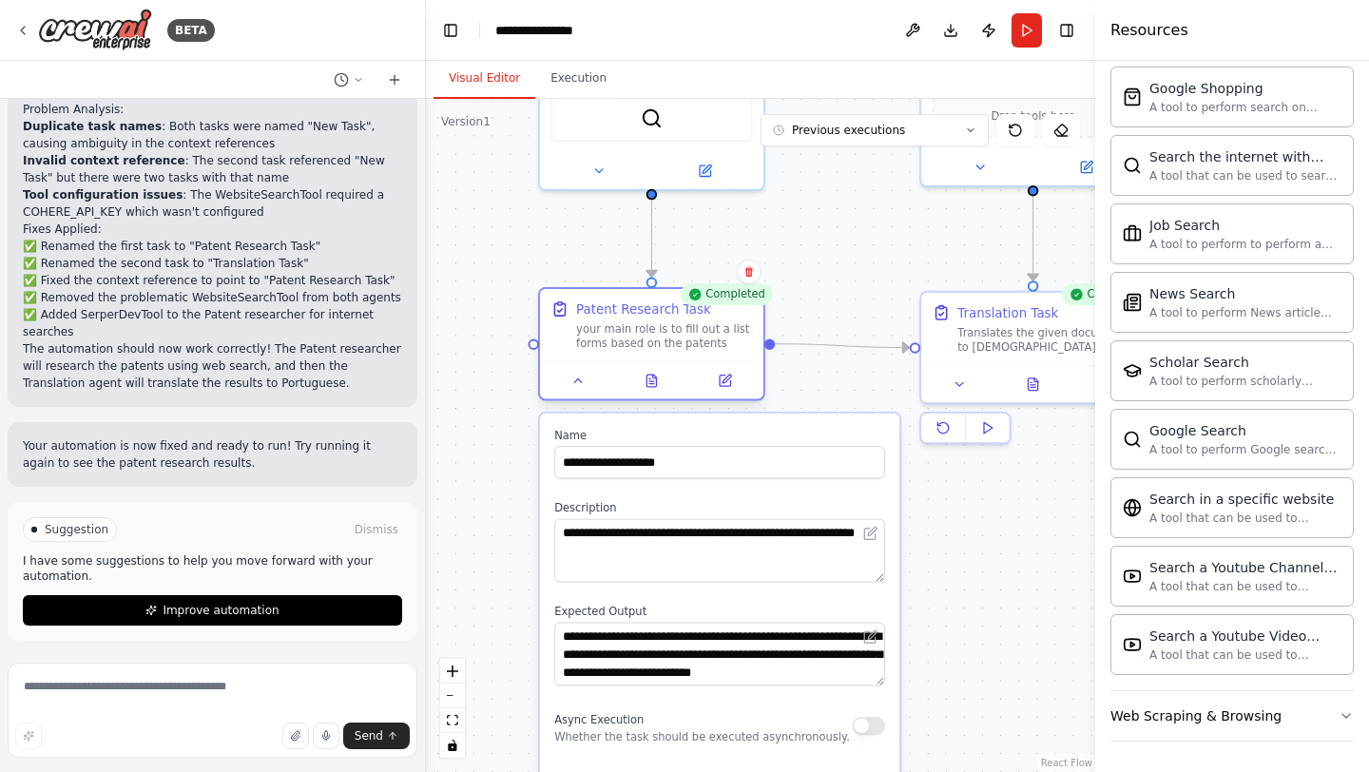
drag, startPoint x: 711, startPoint y: 320, endPoint x: 707, endPoint y: 345, distance: 25.0
click at [707, 345] on div "your main role is to fill out a list forms based on the patents" at bounding box center [664, 335] width 176 height 29
click at [587, 379] on button at bounding box center [579, 381] width 63 height 22
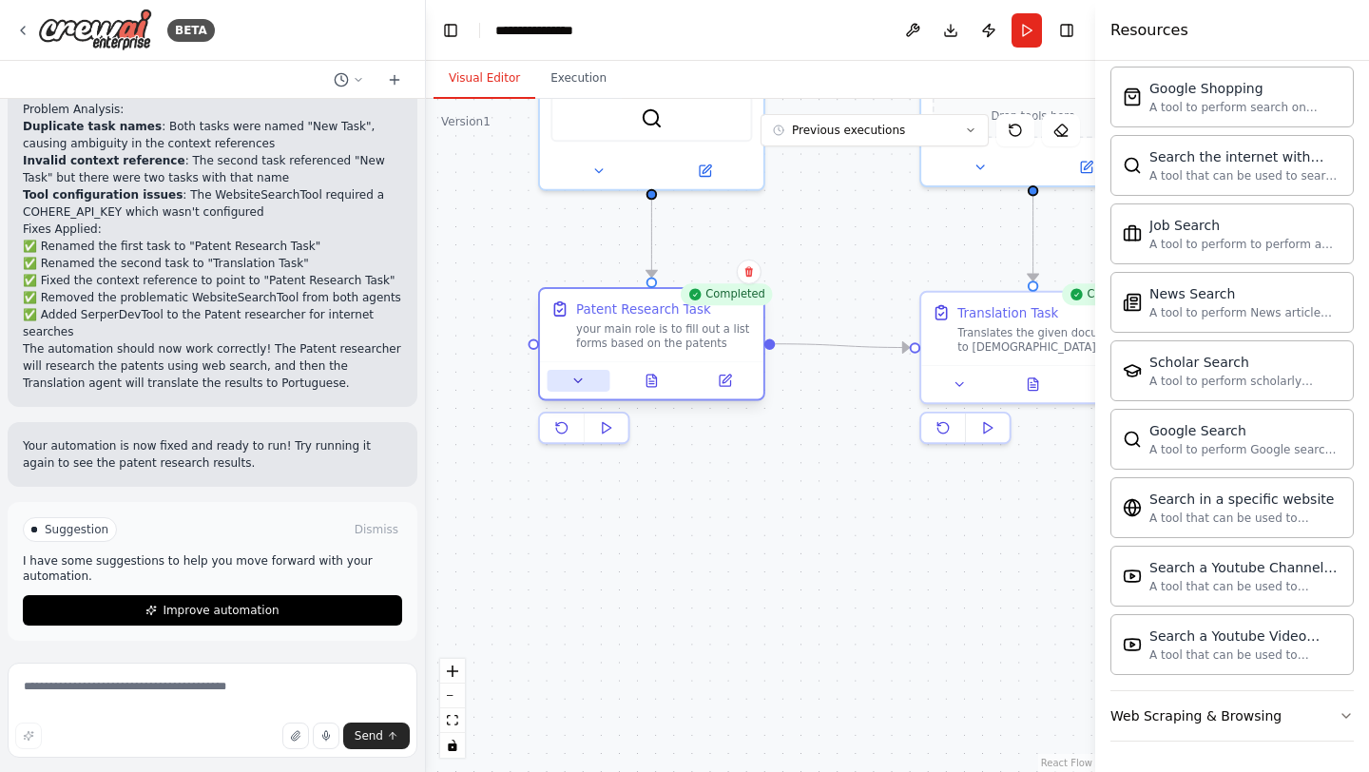
click at [587, 379] on button at bounding box center [579, 381] width 63 height 22
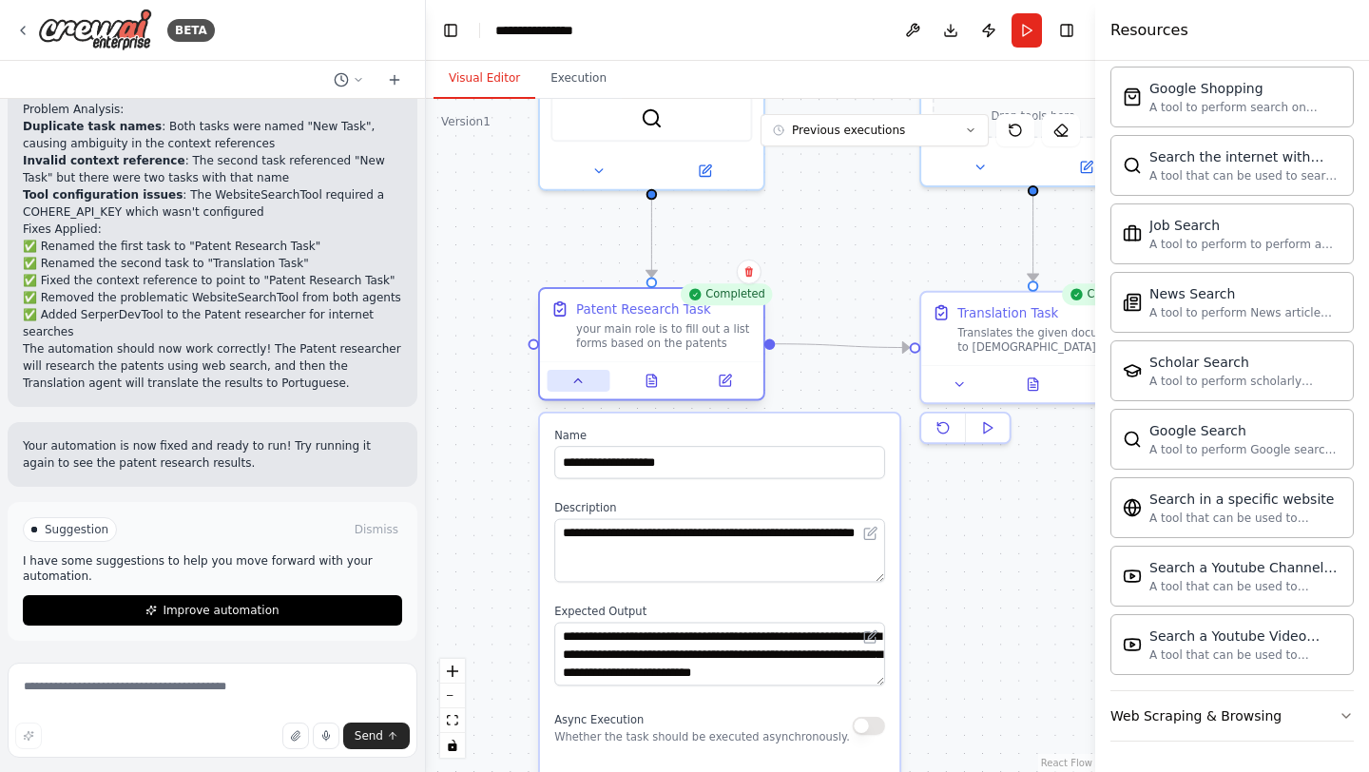
click at [587, 379] on button at bounding box center [579, 381] width 63 height 22
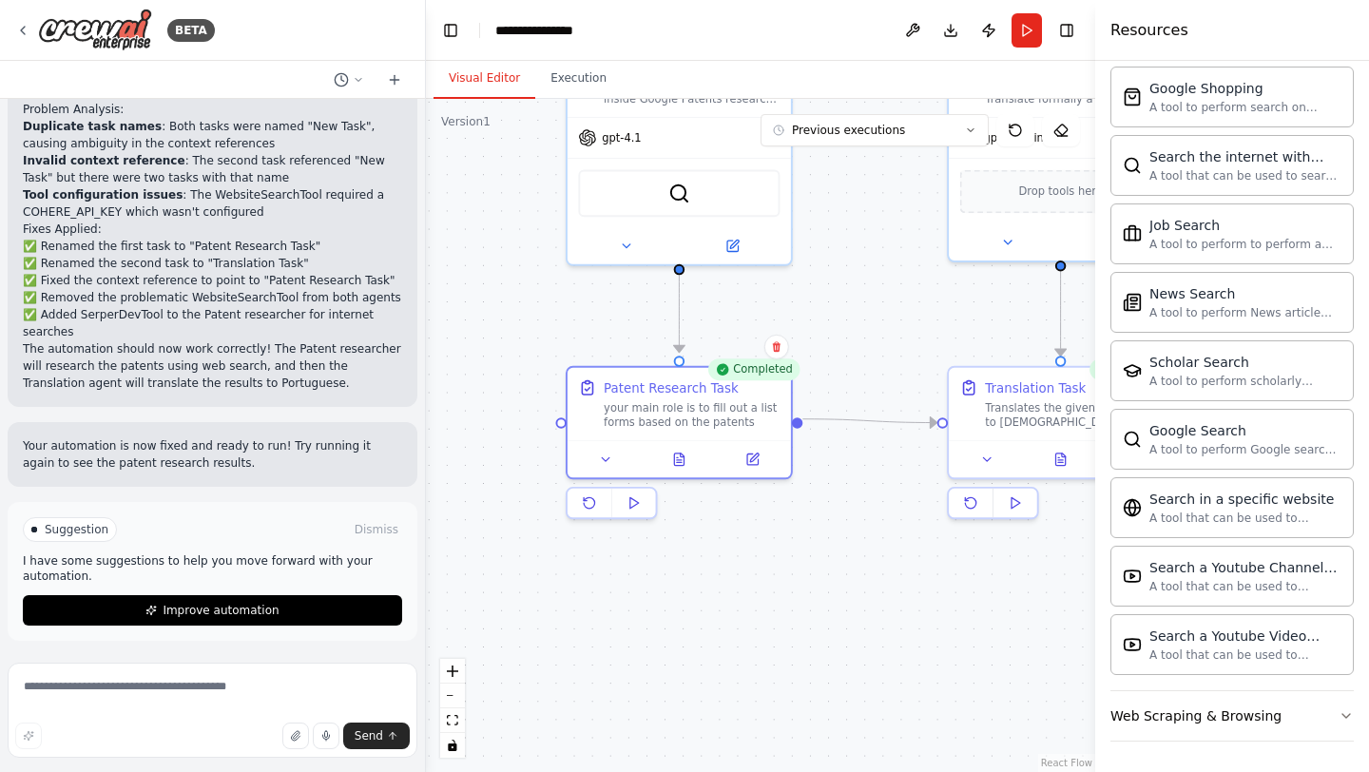
drag, startPoint x: 847, startPoint y: 401, endPoint x: 875, endPoint y: 476, distance: 80.0
click at [875, 476] on div ".deletable-edge-delete-btn { width: 20px; height: 20px; border: 0px solid #ffff…" at bounding box center [760, 435] width 669 height 673
click at [611, 454] on icon at bounding box center [606, 456] width 14 height 14
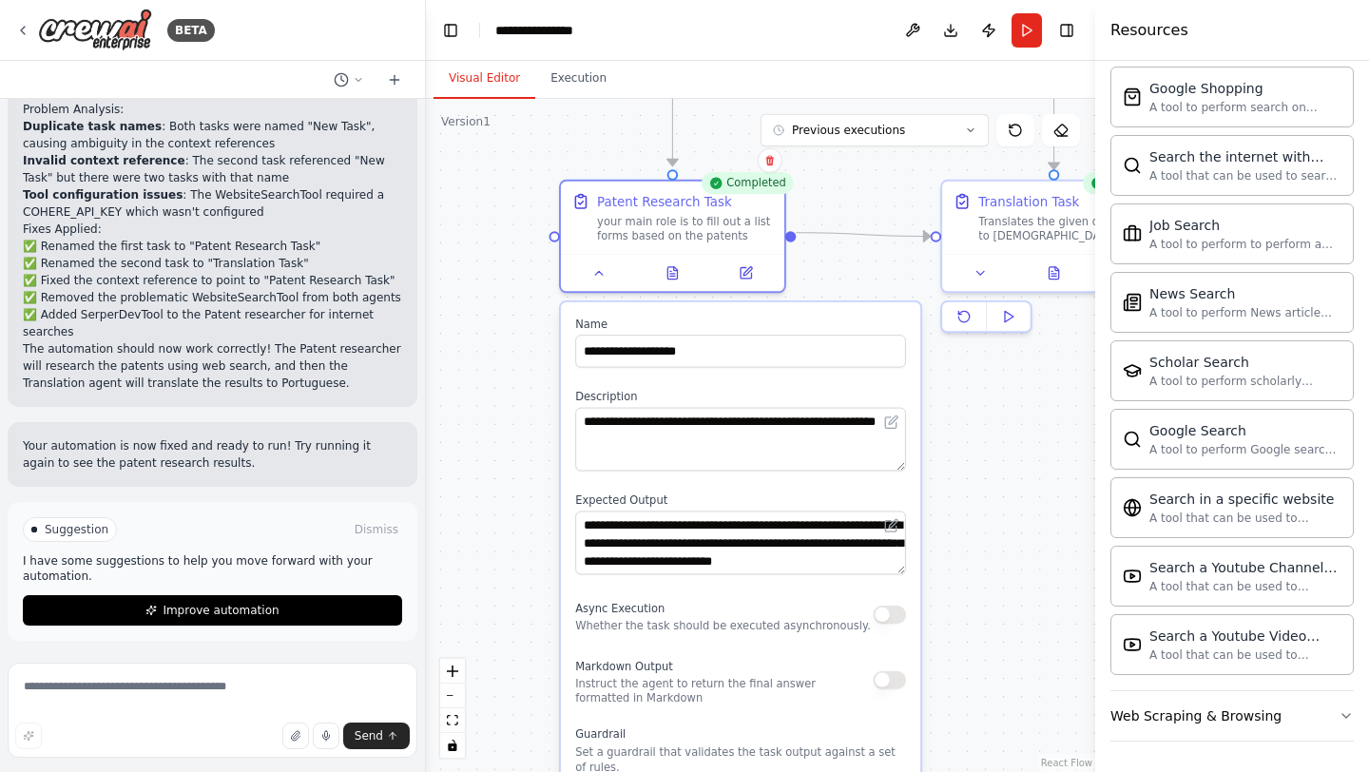
drag, startPoint x: 552, startPoint y: 521, endPoint x: 544, endPoint y: 335, distance: 186.6
click at [545, 335] on div ".deletable-edge-delete-btn { width: 20px; height: 20px; border: 0px solid #ffff…" at bounding box center [760, 435] width 669 height 673
click at [664, 444] on textarea "**********" at bounding box center [739, 440] width 331 height 64
type textarea "**********"
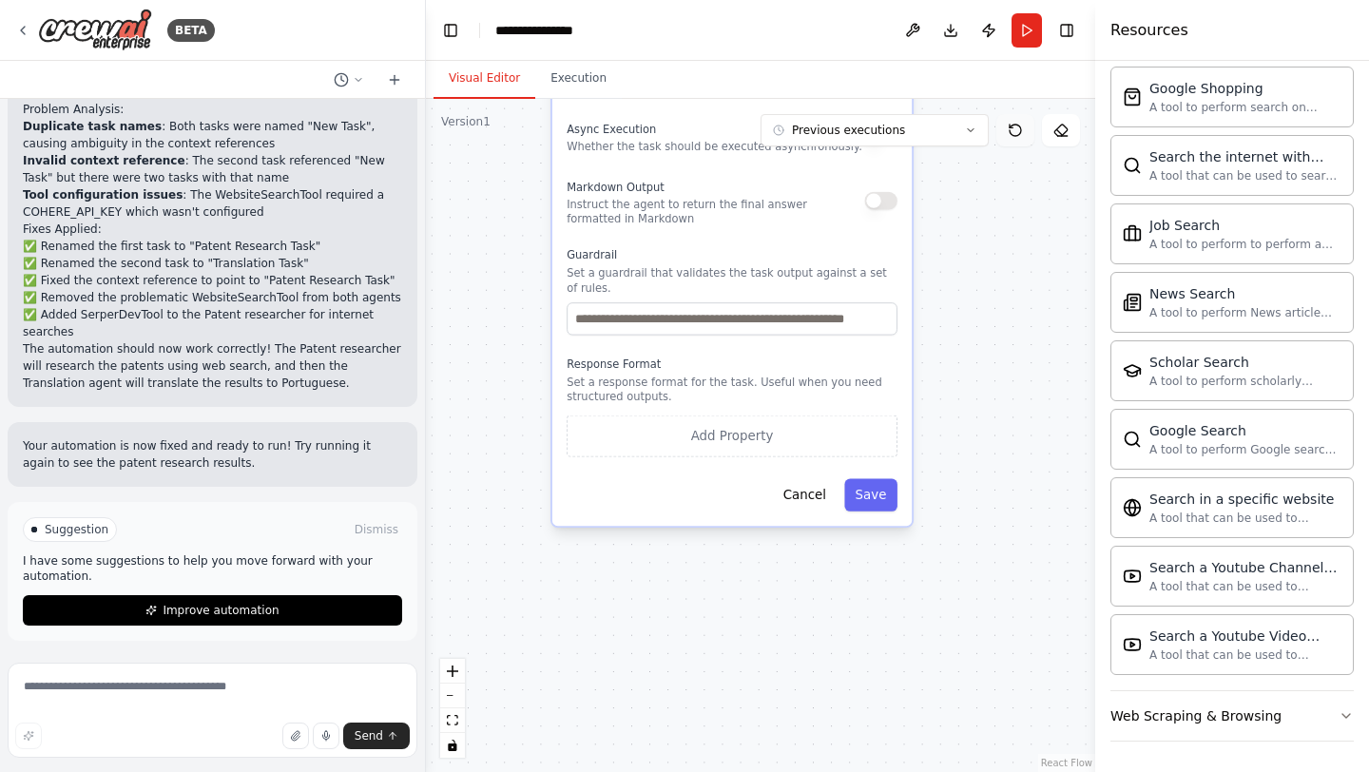
drag, startPoint x: 1013, startPoint y: 617, endPoint x: 1003, endPoint y: 133, distance: 484.1
click at [1003, 132] on div "Version 1 Previous executions Show Tools Hide Agents .deletable-edge-delete-btn…" at bounding box center [760, 435] width 669 height 673
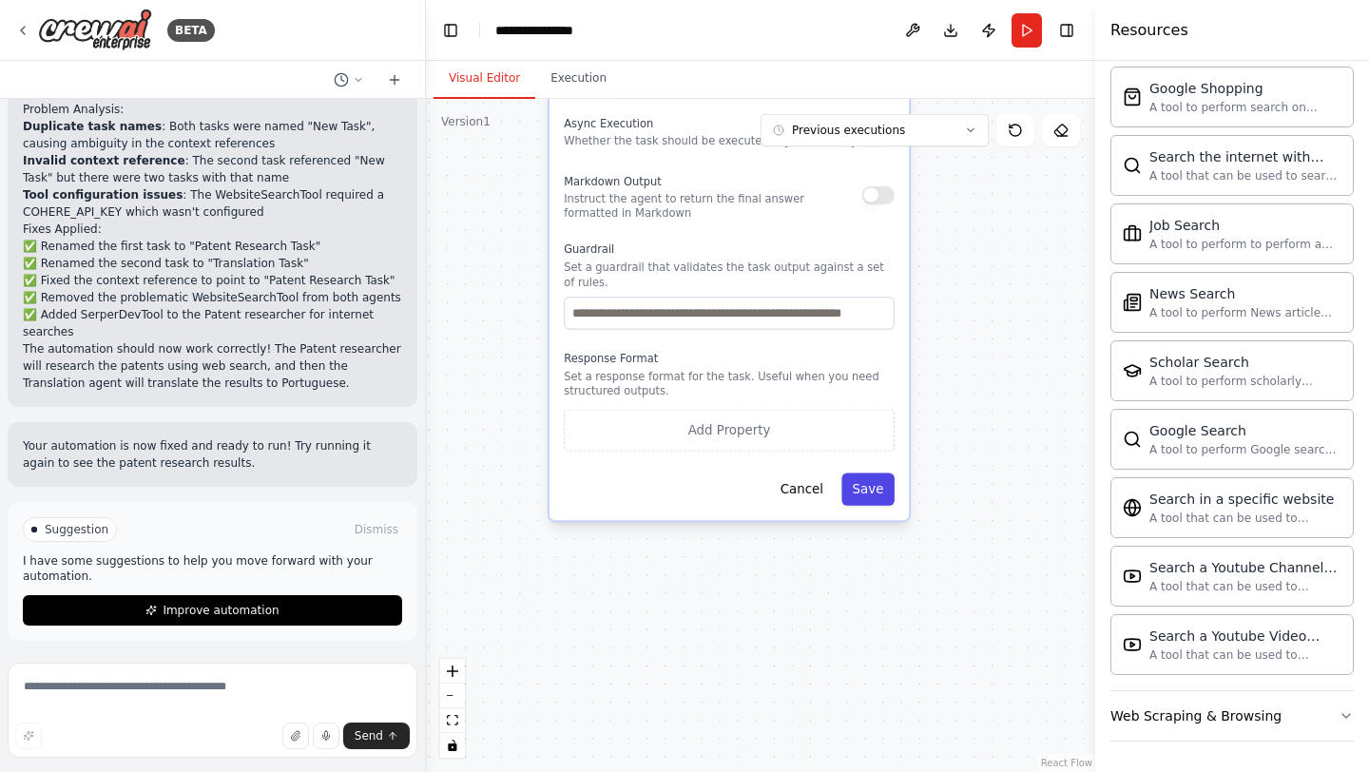
click at [883, 497] on button "Save" at bounding box center [868, 489] width 53 height 32
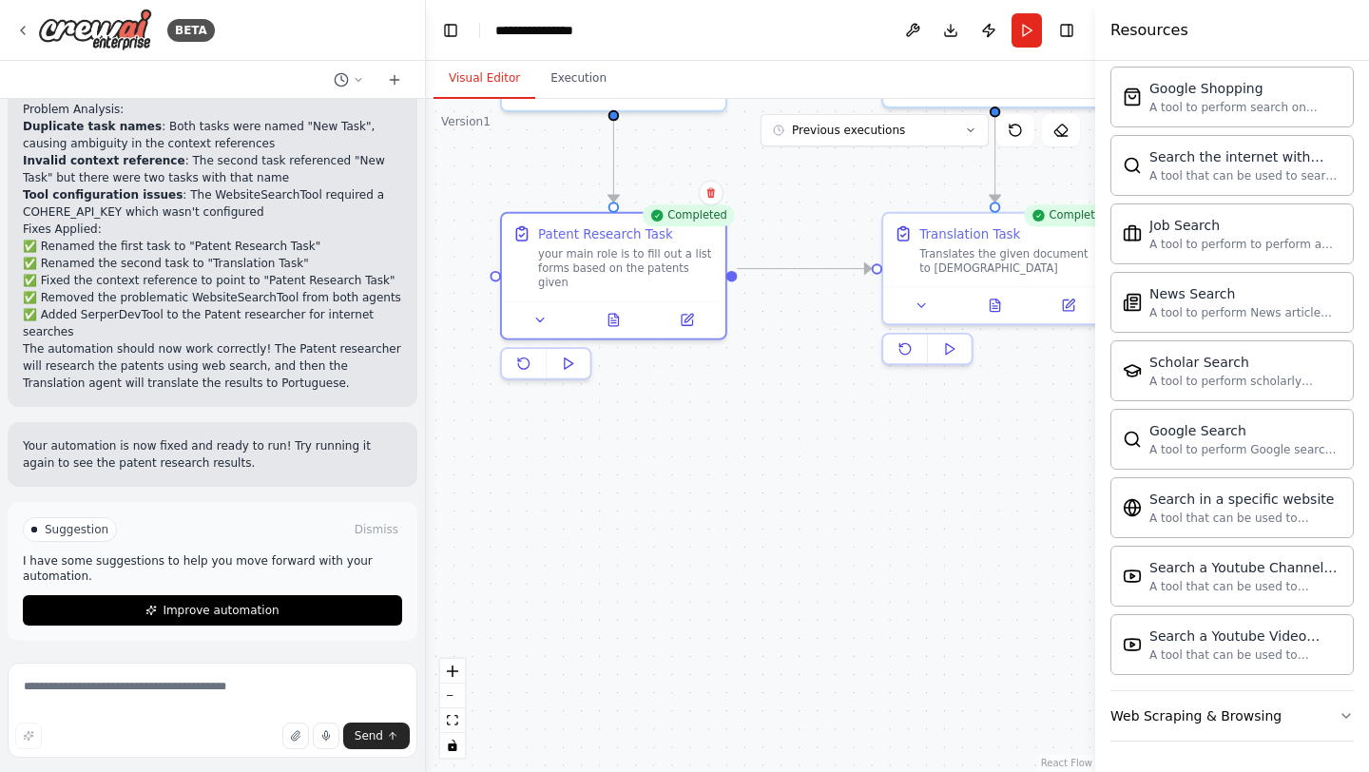
drag, startPoint x: 1019, startPoint y: 254, endPoint x: 972, endPoint y: 769, distance: 517.6
click at [972, 769] on div ".deletable-edge-delete-btn { width: 20px; height: 20px; border: 0px solid #ffff…" at bounding box center [760, 435] width 669 height 673
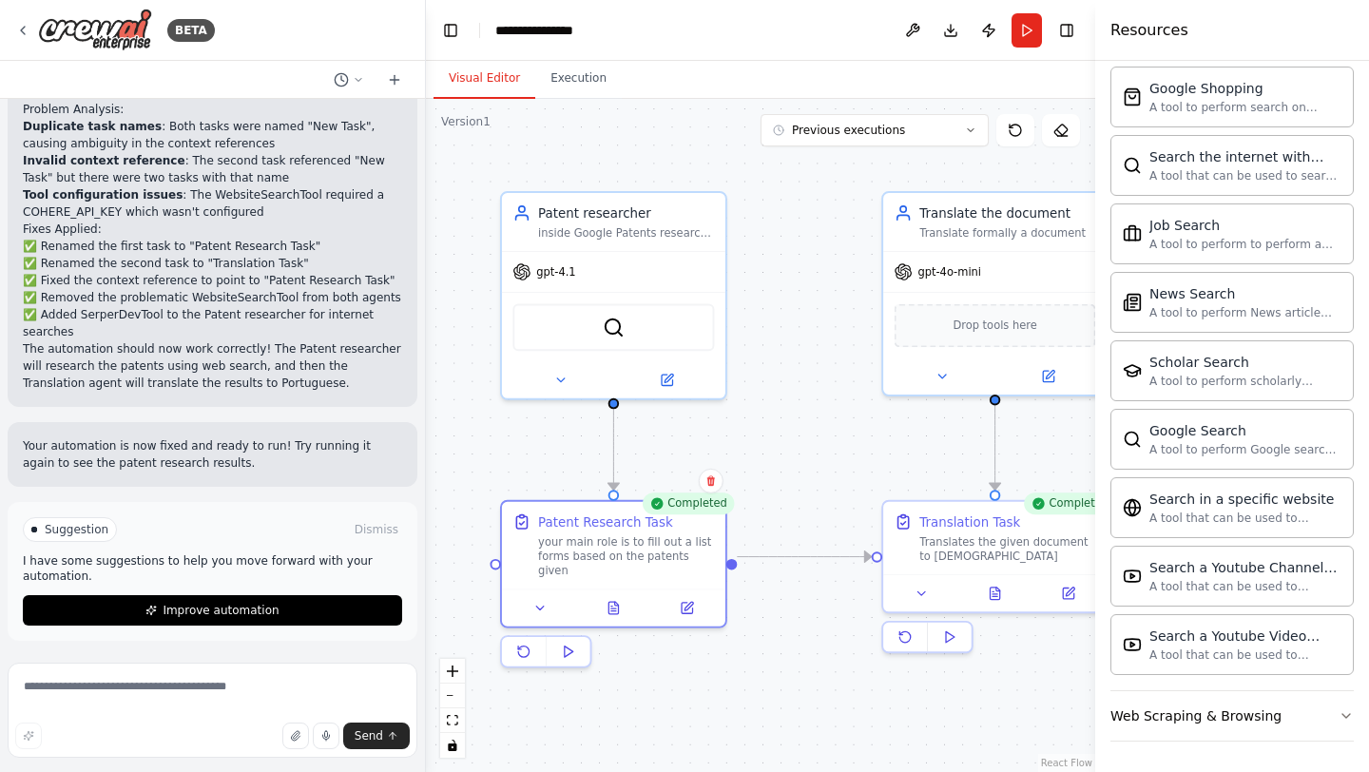
drag, startPoint x: 768, startPoint y: 423, endPoint x: 769, endPoint y: 712, distance: 289.1
click at [769, 713] on div ".deletable-edge-delete-btn { width: 20px; height: 20px; border: 0px solid #ffff…" at bounding box center [760, 435] width 669 height 673
click at [569, 384] on button at bounding box center [562, 376] width 103 height 22
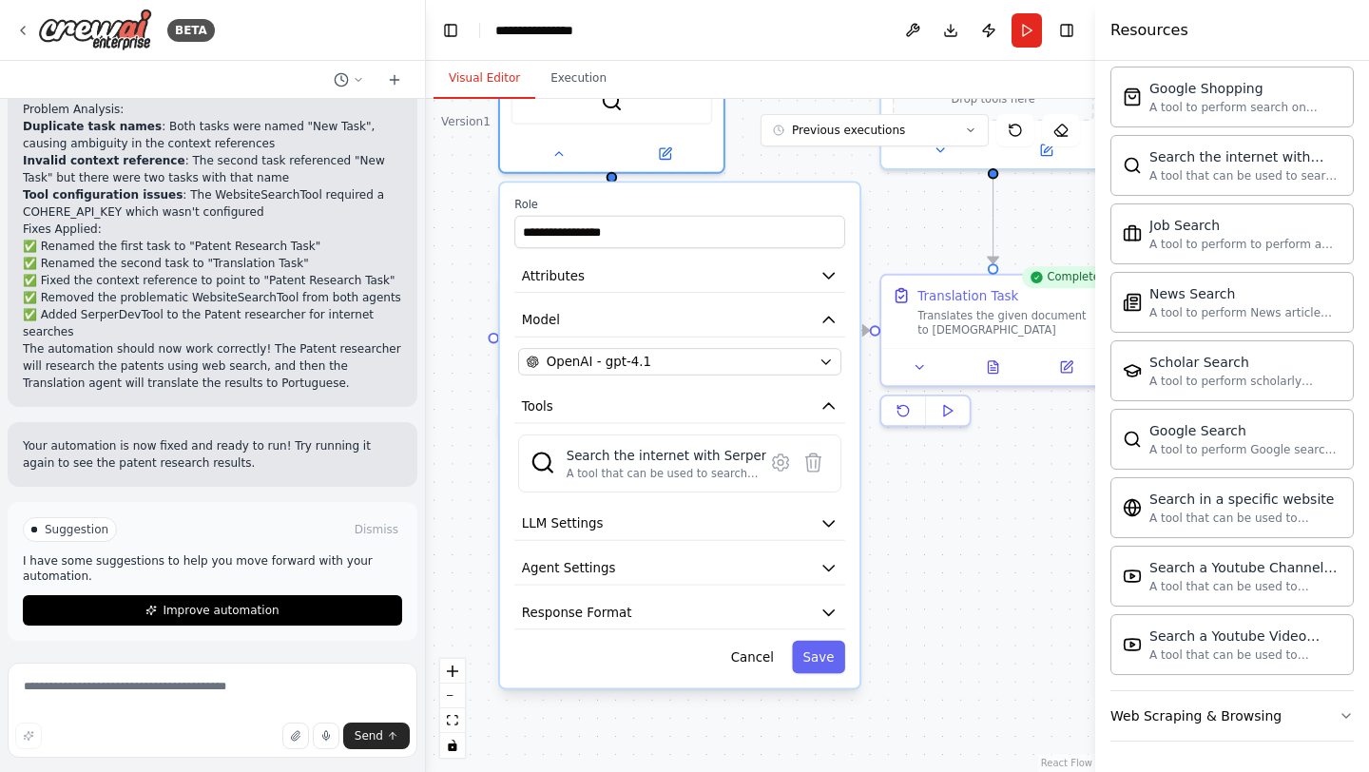
drag, startPoint x: 493, startPoint y: 471, endPoint x: 490, endPoint y: 244, distance: 226.3
click at [490, 244] on div "**********" at bounding box center [760, 435] width 669 height 673
click at [564, 289] on button "Attributes" at bounding box center [679, 276] width 331 height 33
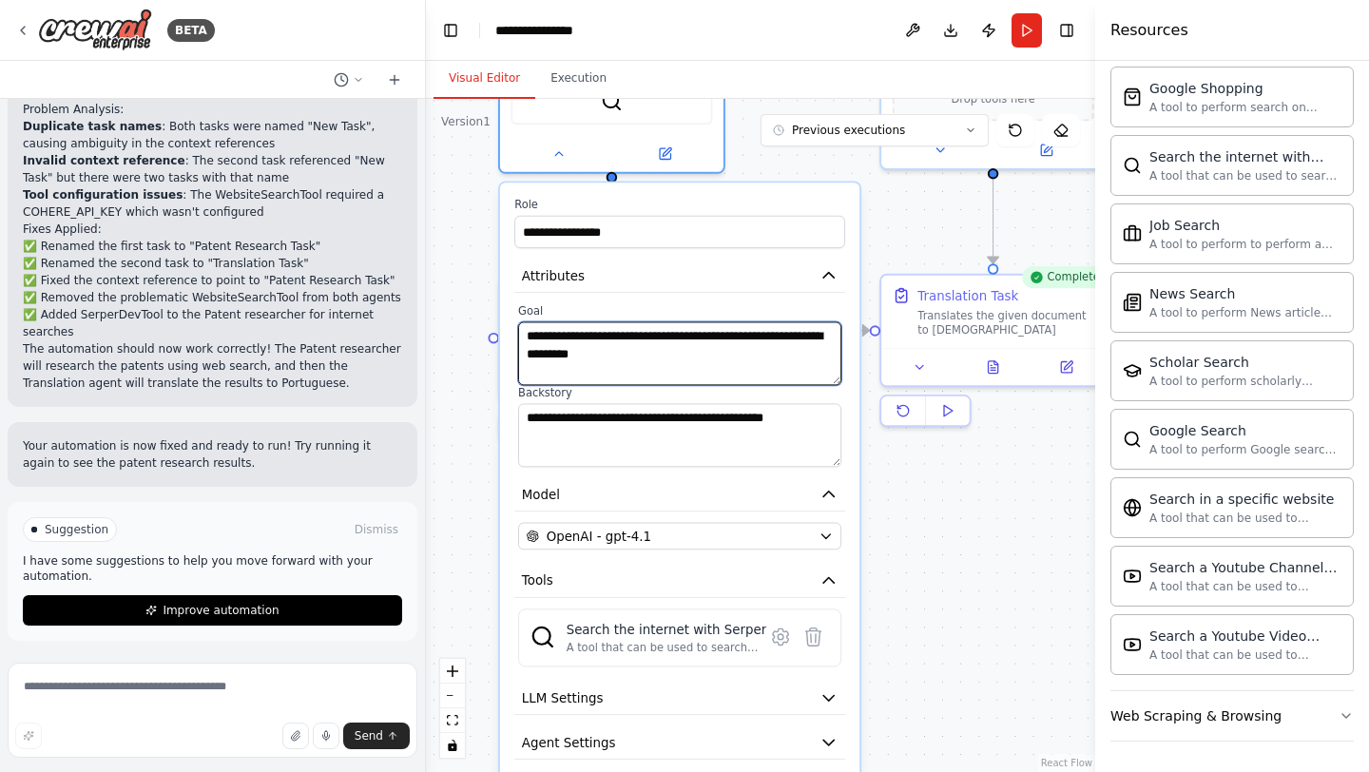
click at [722, 357] on textarea "**********" at bounding box center [679, 353] width 323 height 64
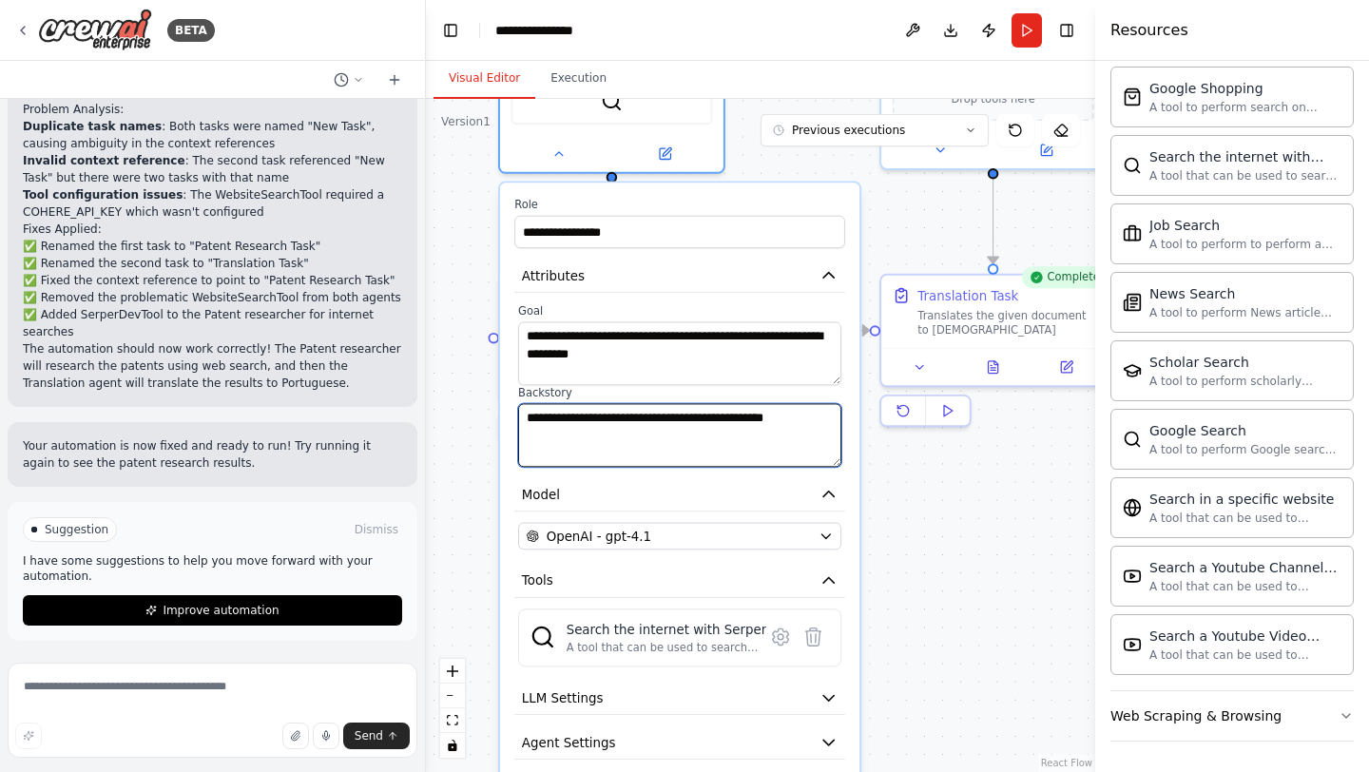
click at [668, 439] on textarea "**********" at bounding box center [679, 435] width 323 height 64
paste textarea "**********"
type textarea "**********"
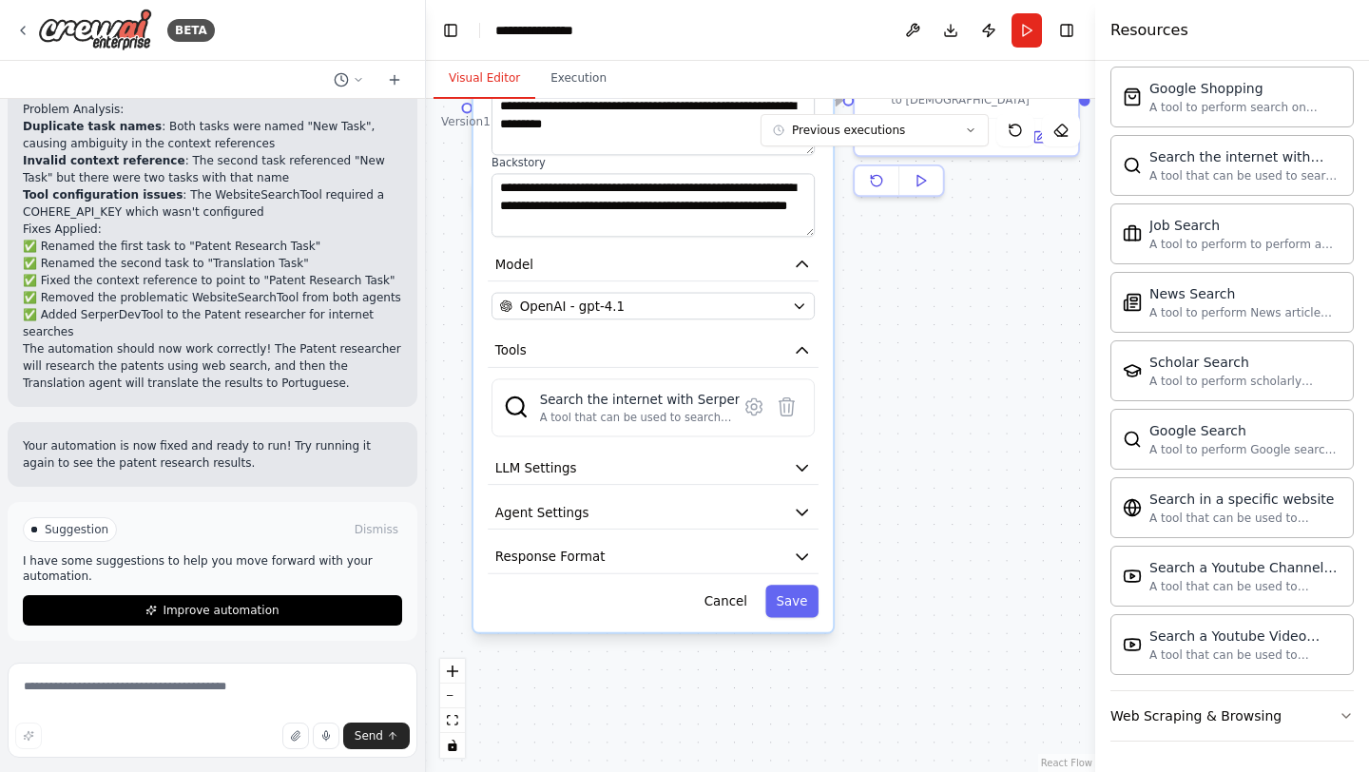
drag, startPoint x: 913, startPoint y: 686, endPoint x: 886, endPoint y: 456, distance: 230.7
click at [886, 456] on div "**********" at bounding box center [760, 435] width 669 height 673
click at [802, 597] on button "Save" at bounding box center [791, 602] width 53 height 32
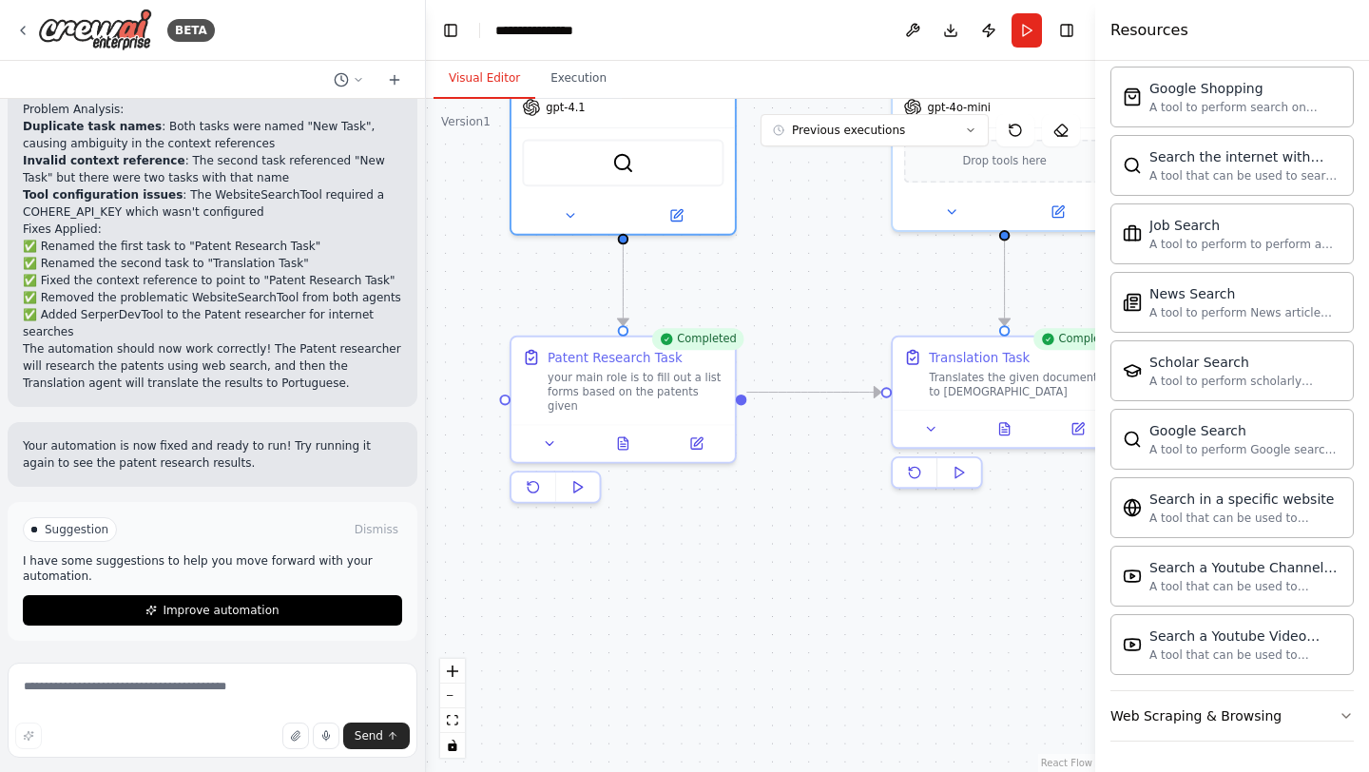
drag, startPoint x: 671, startPoint y: 265, endPoint x: 721, endPoint y: 631, distance: 369.4
click at [721, 631] on div ".deletable-edge-delete-btn { width: 20px; height: 20px; border: 0px solid #ffff…" at bounding box center [760, 435] width 669 height 673
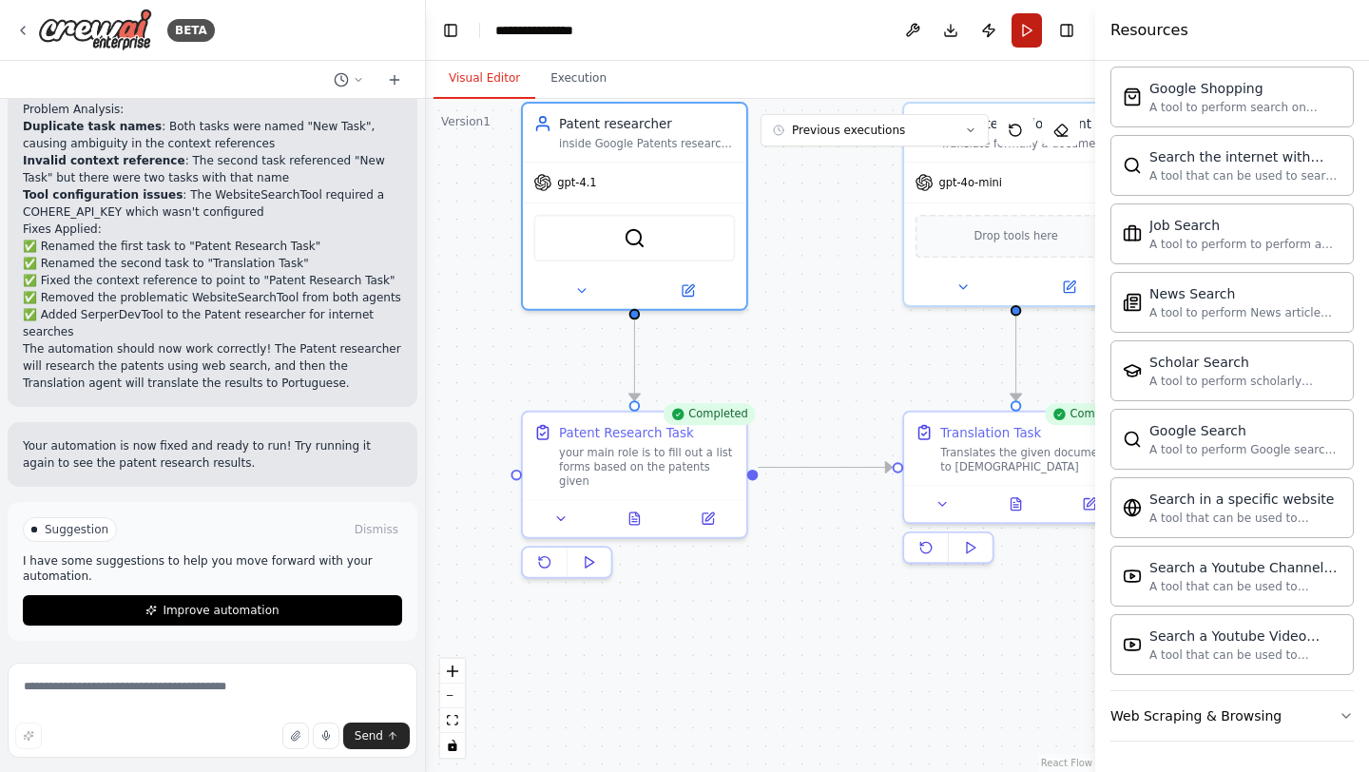
click at [1027, 36] on button "Run" at bounding box center [1027, 30] width 30 height 34
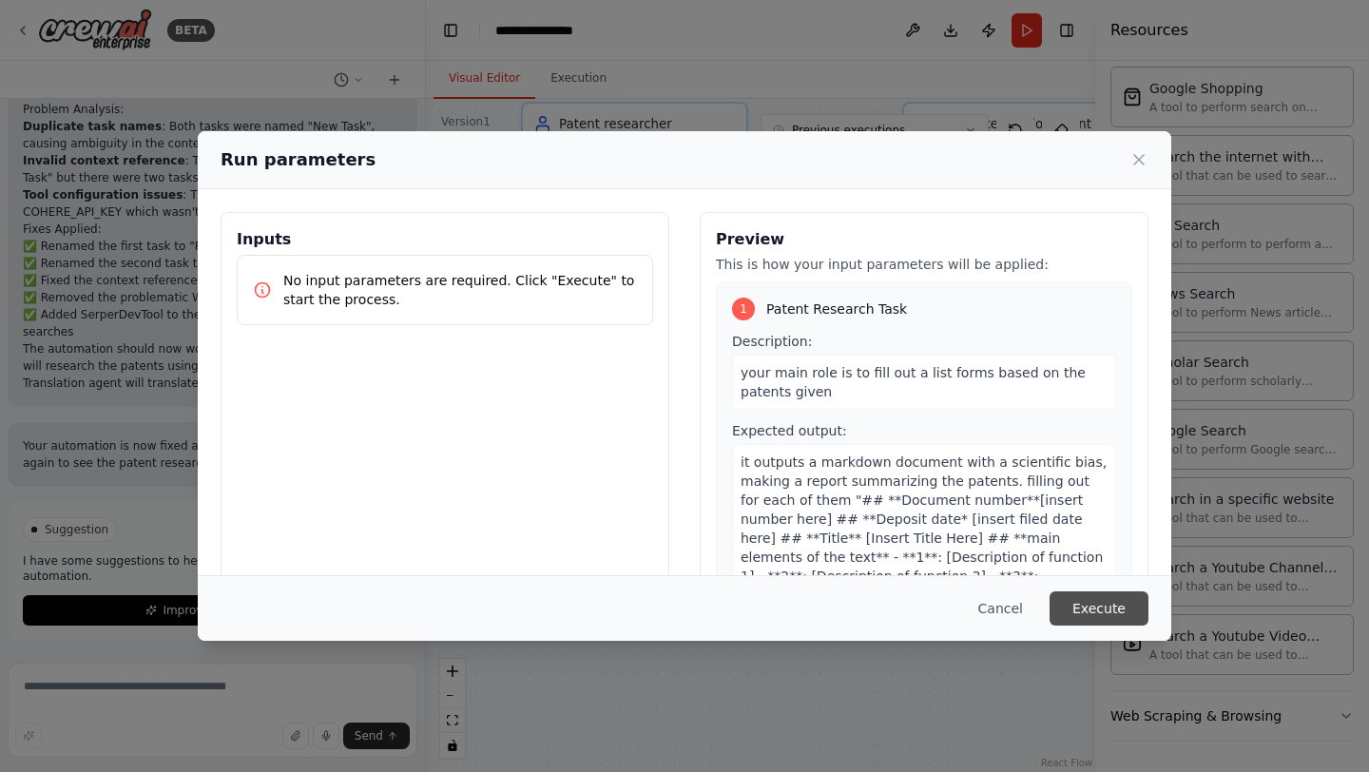
click at [1120, 603] on button "Execute" at bounding box center [1099, 608] width 99 height 34
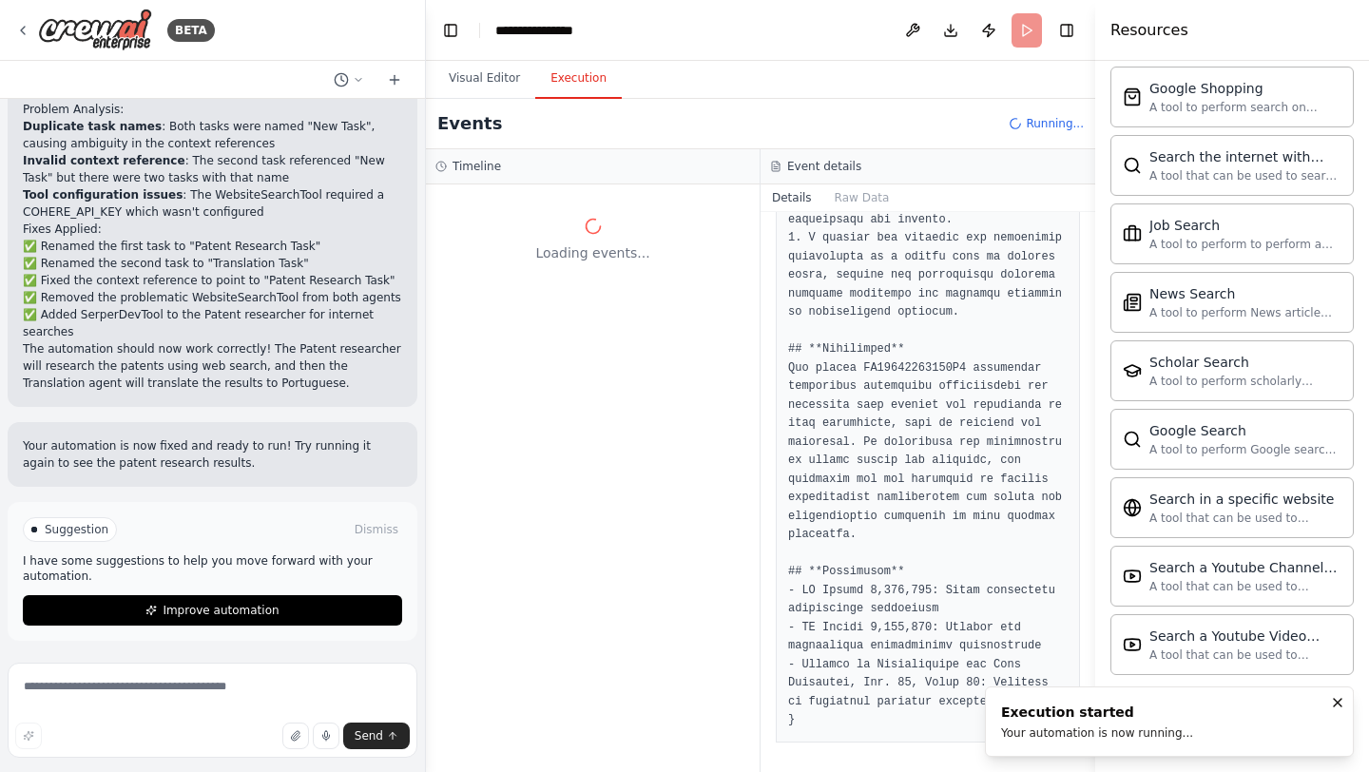
scroll to position [0, 0]
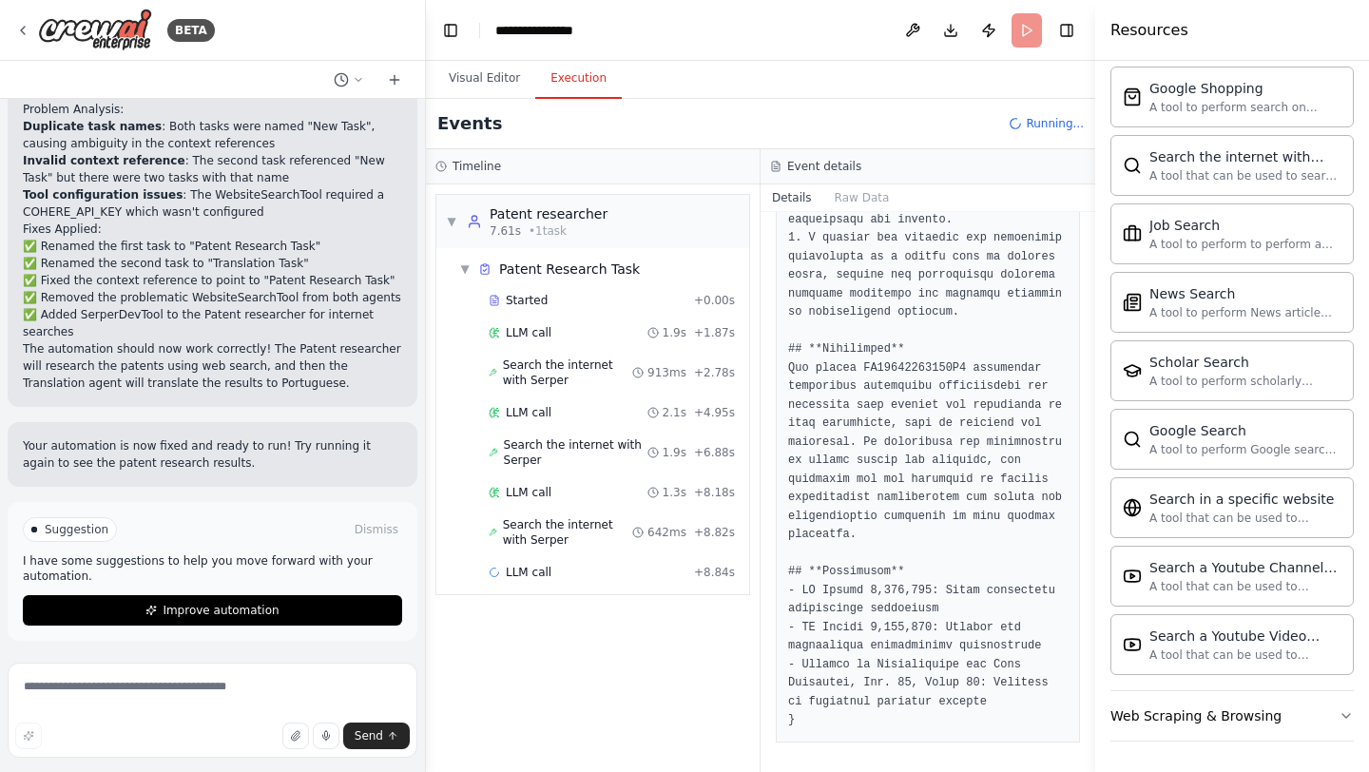
click at [667, 493] on div "1.3s" at bounding box center [667, 492] width 39 height 15
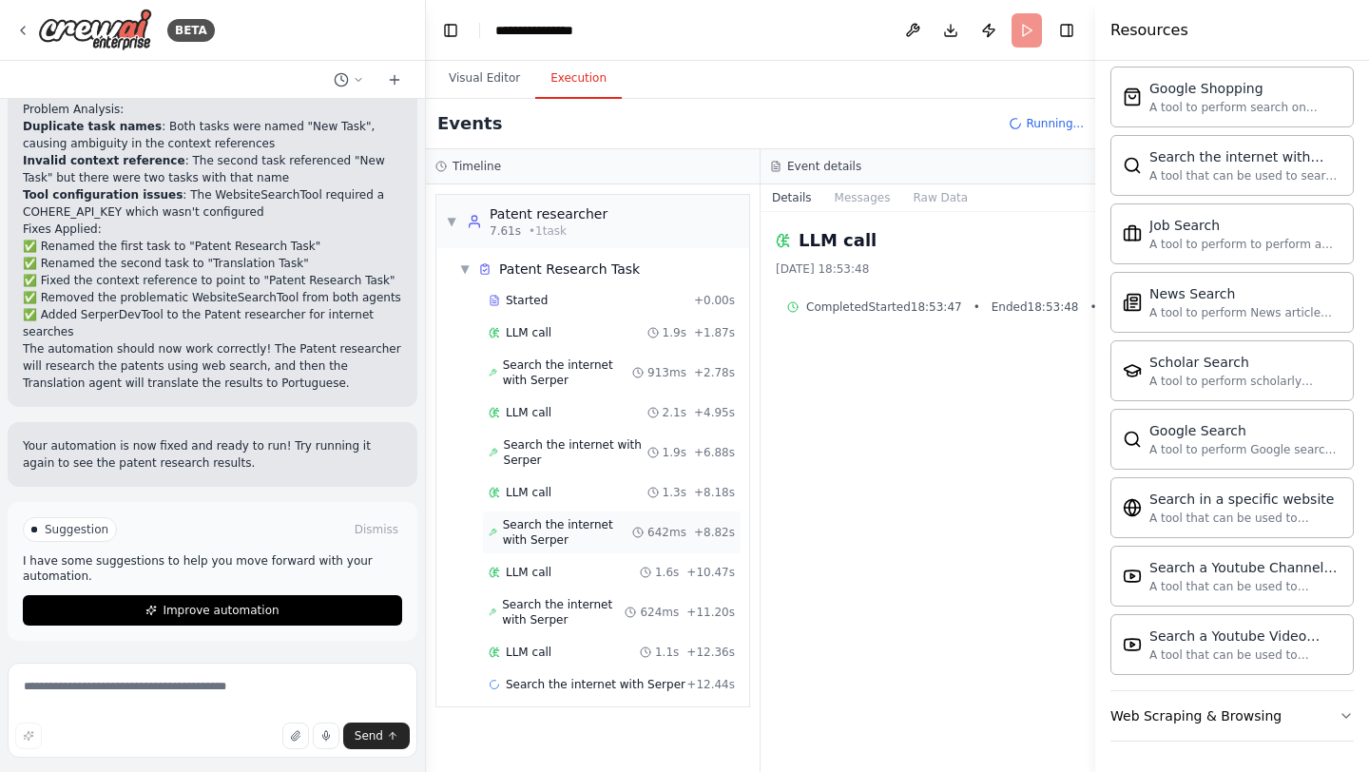
click at [643, 536] on circle at bounding box center [638, 533] width 10 height 10
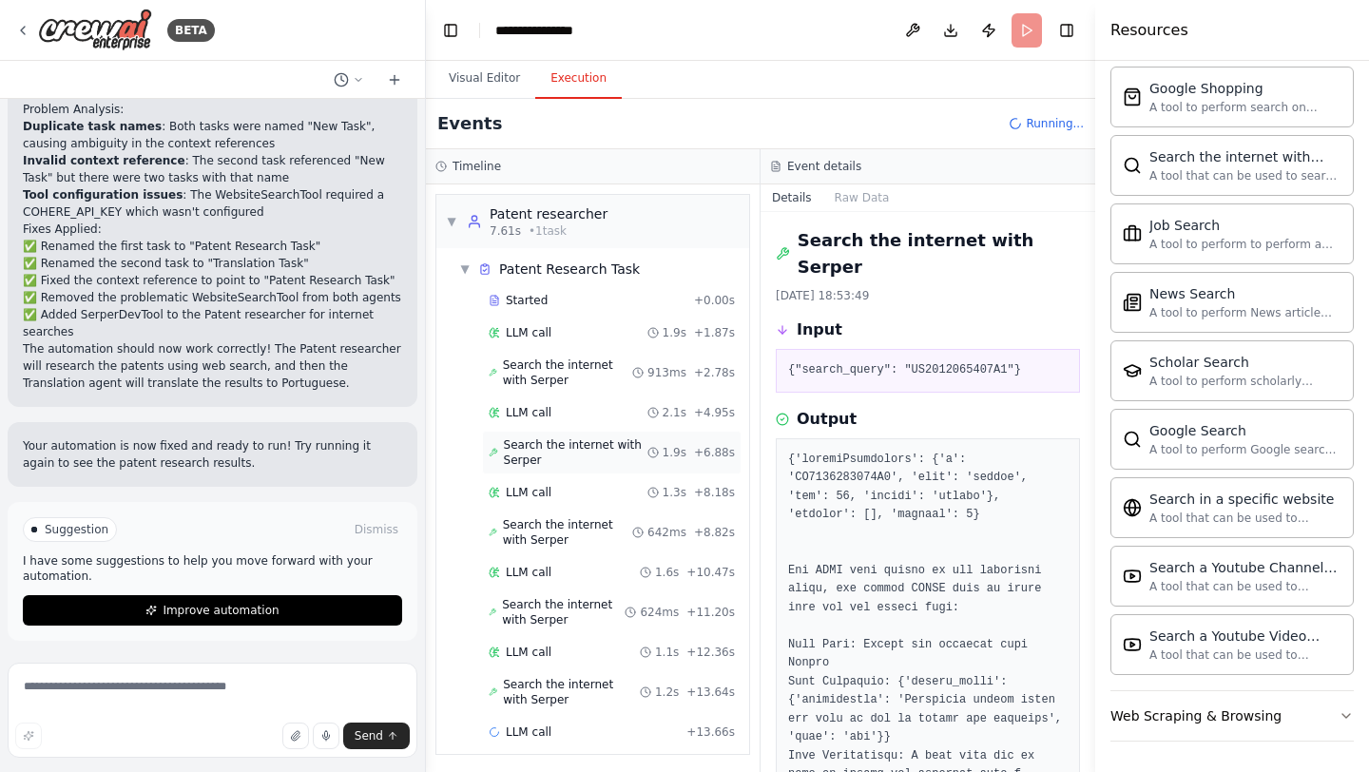
click at [636, 441] on span "Search the internet with Serper" at bounding box center [576, 452] width 144 height 30
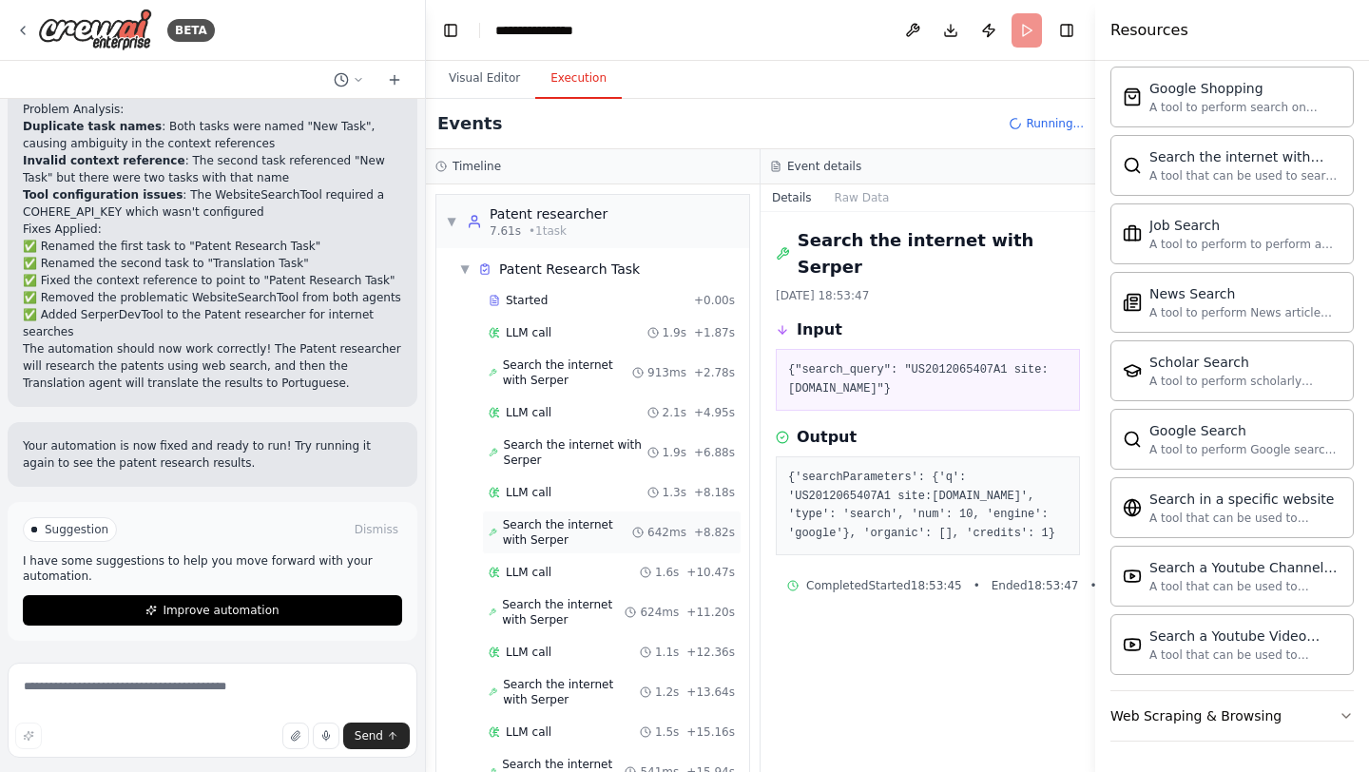
click at [617, 533] on span "Search the internet with Serper" at bounding box center [567, 532] width 129 height 30
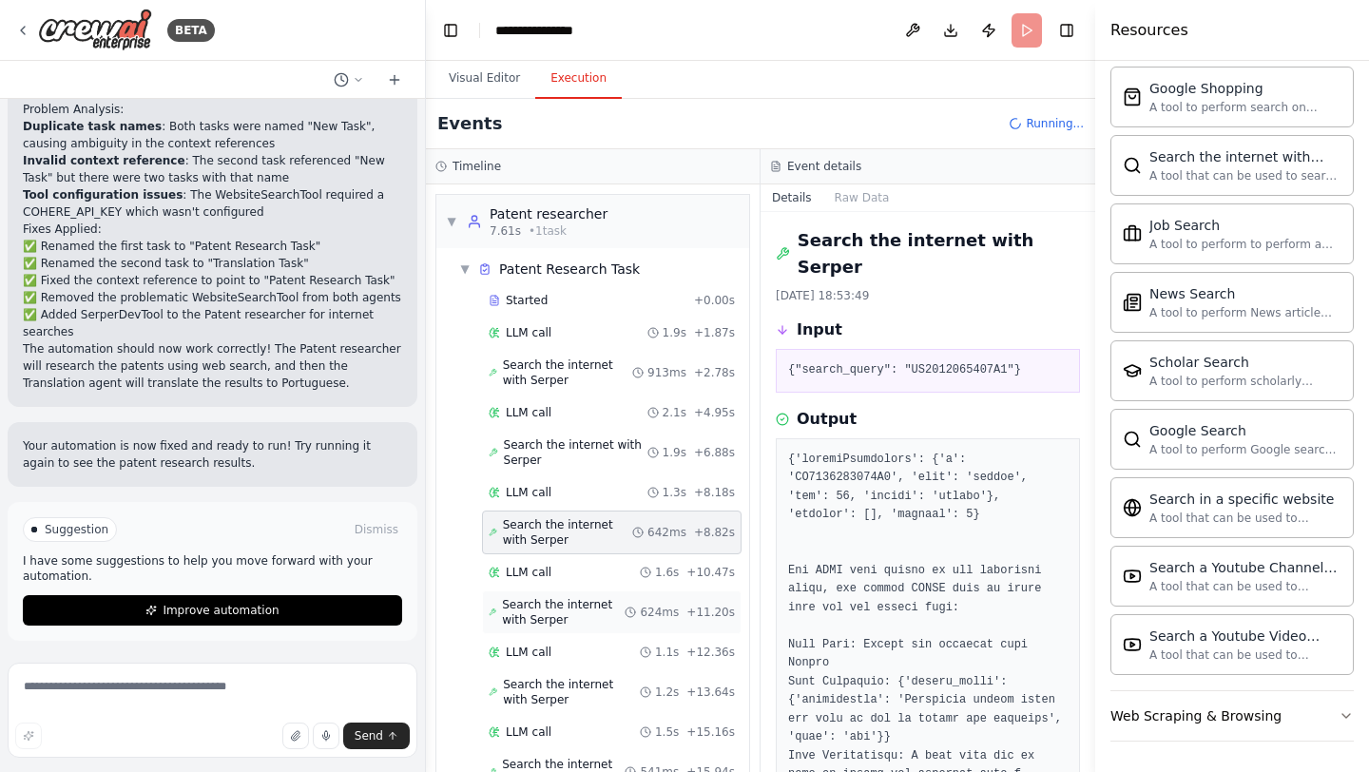
click at [605, 614] on span "Search the internet with Serper" at bounding box center [563, 612] width 123 height 30
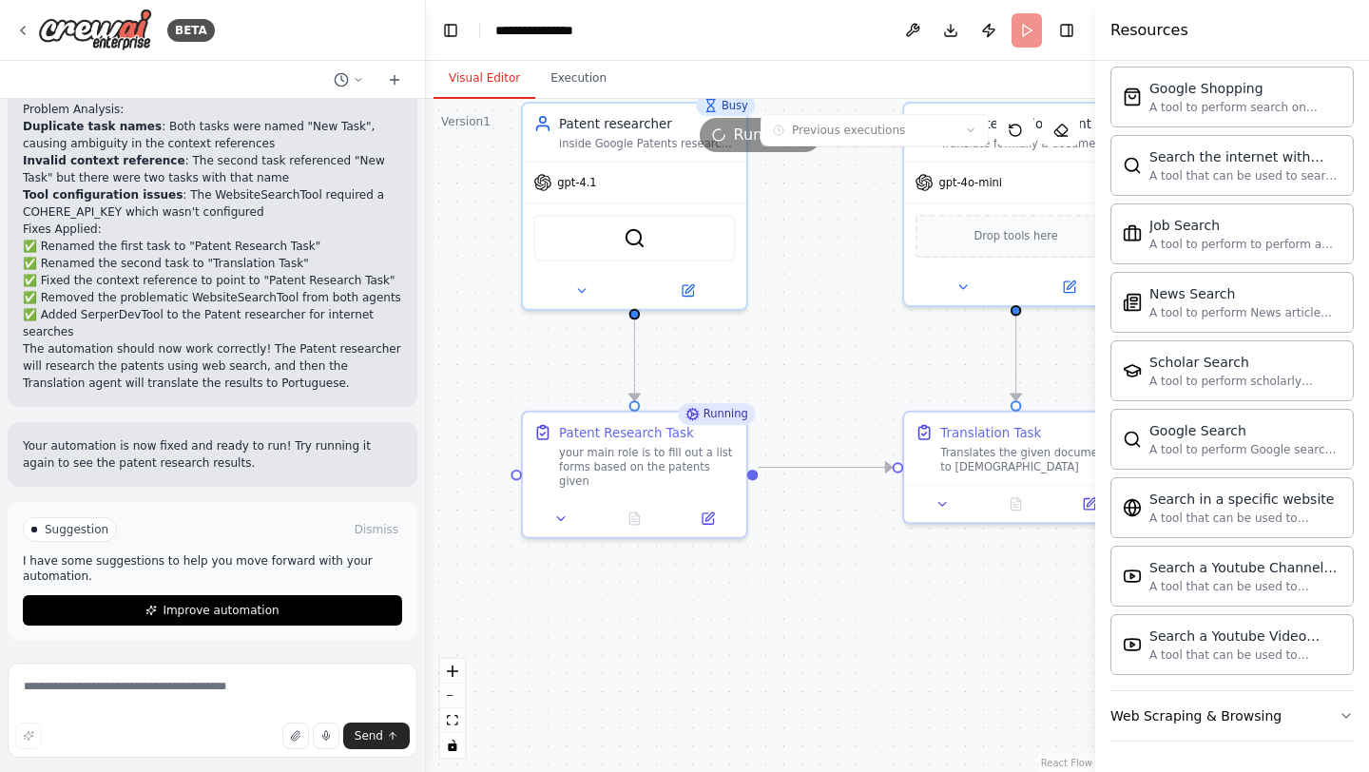
click at [483, 88] on button "Visual Editor" at bounding box center [485, 79] width 102 height 40
click at [566, 512] on div at bounding box center [634, 514] width 223 height 37
click at [566, 508] on icon at bounding box center [561, 515] width 14 height 14
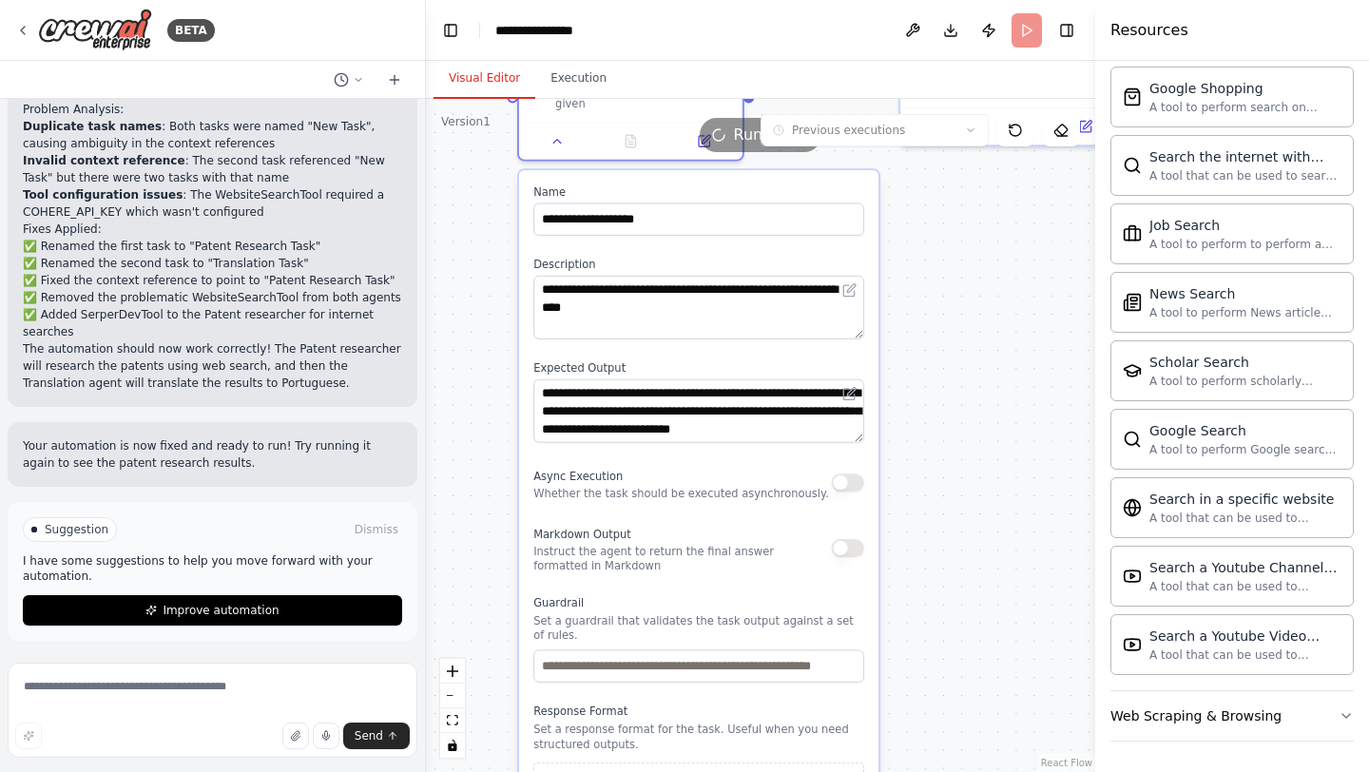
drag, startPoint x: 504, startPoint y: 616, endPoint x: 500, endPoint y: 240, distance: 376.6
click at [500, 240] on div ".deletable-edge-delete-btn { width: 20px; height: 20px; border: 0px solid #ffff…" at bounding box center [760, 435] width 669 height 673
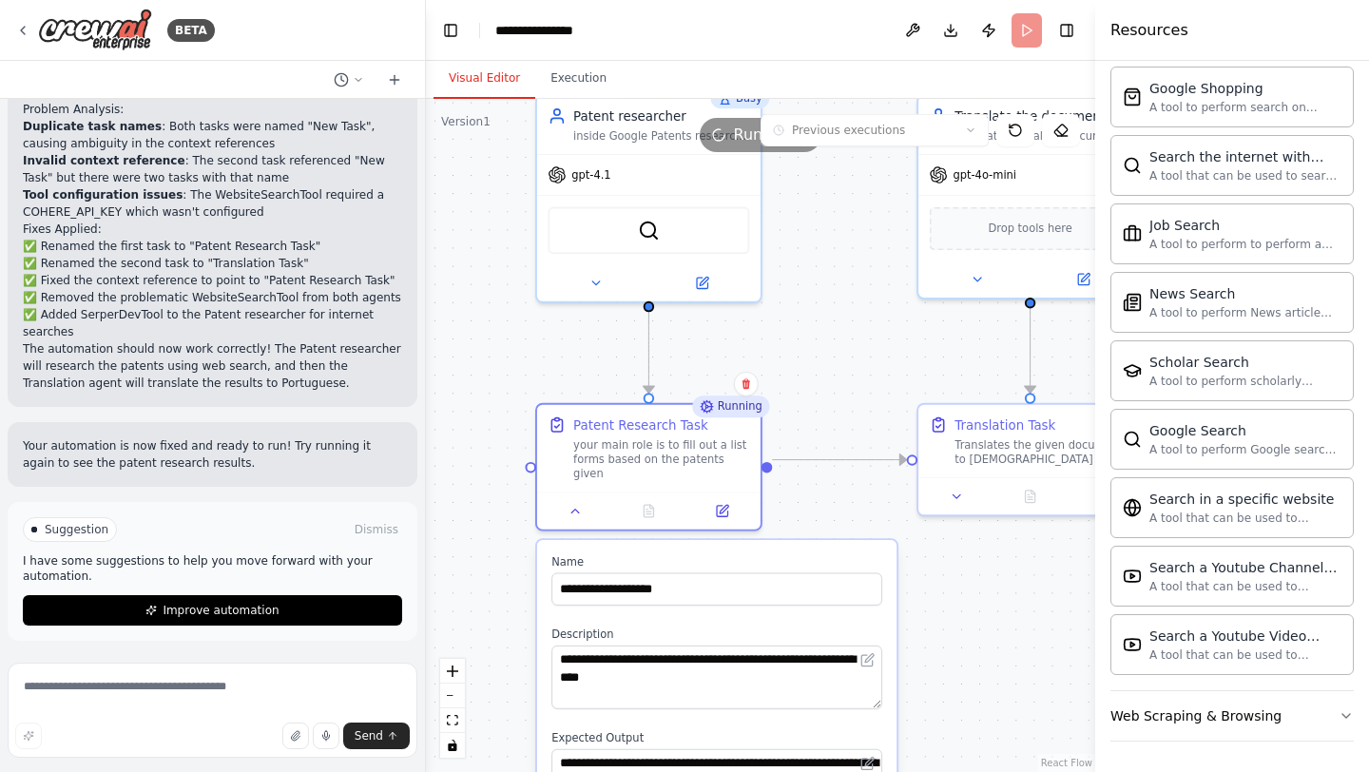
drag, startPoint x: 500, startPoint y: 242, endPoint x: 516, endPoint y: 608, distance: 366.4
click at [516, 609] on div ".deletable-edge-delete-btn { width: 20px; height: 20px; border: 0px solid #ffff…" at bounding box center [760, 435] width 669 height 673
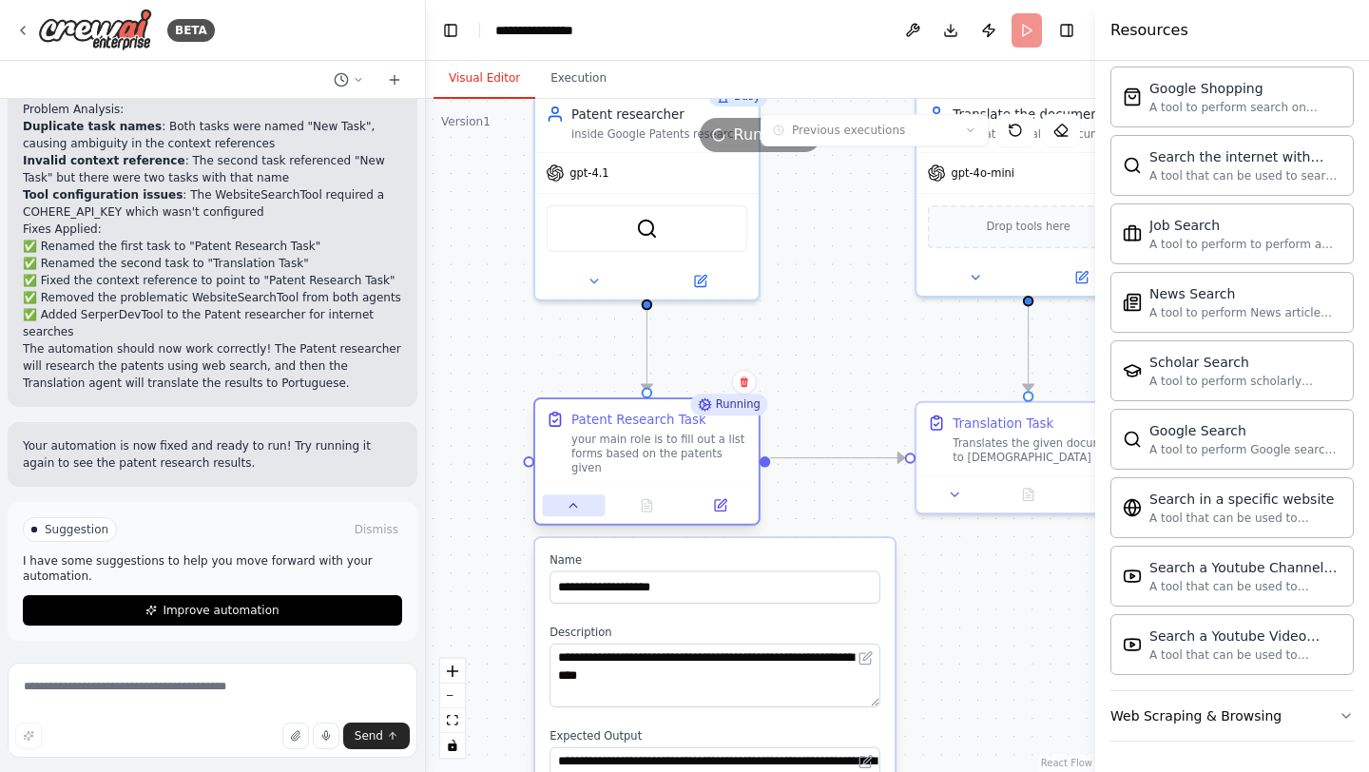
click at [584, 495] on button at bounding box center [574, 505] width 63 height 22
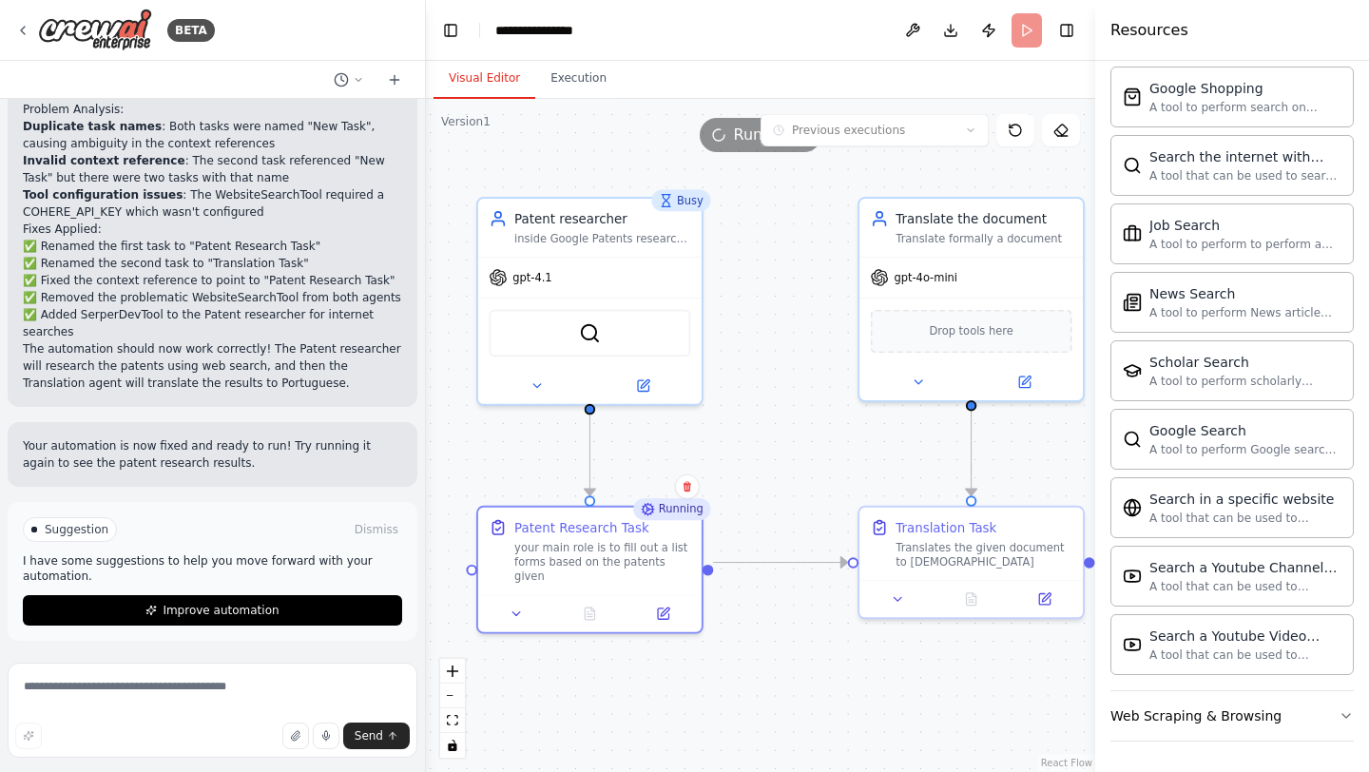
drag, startPoint x: 887, startPoint y: 529, endPoint x: 830, endPoint y: 633, distance: 119.1
click at [830, 633] on div ".deletable-edge-delete-btn { width: 20px; height: 20px; border: 0px solid #ffff…" at bounding box center [760, 435] width 669 height 673
click at [542, 387] on icon at bounding box center [537, 382] width 14 height 14
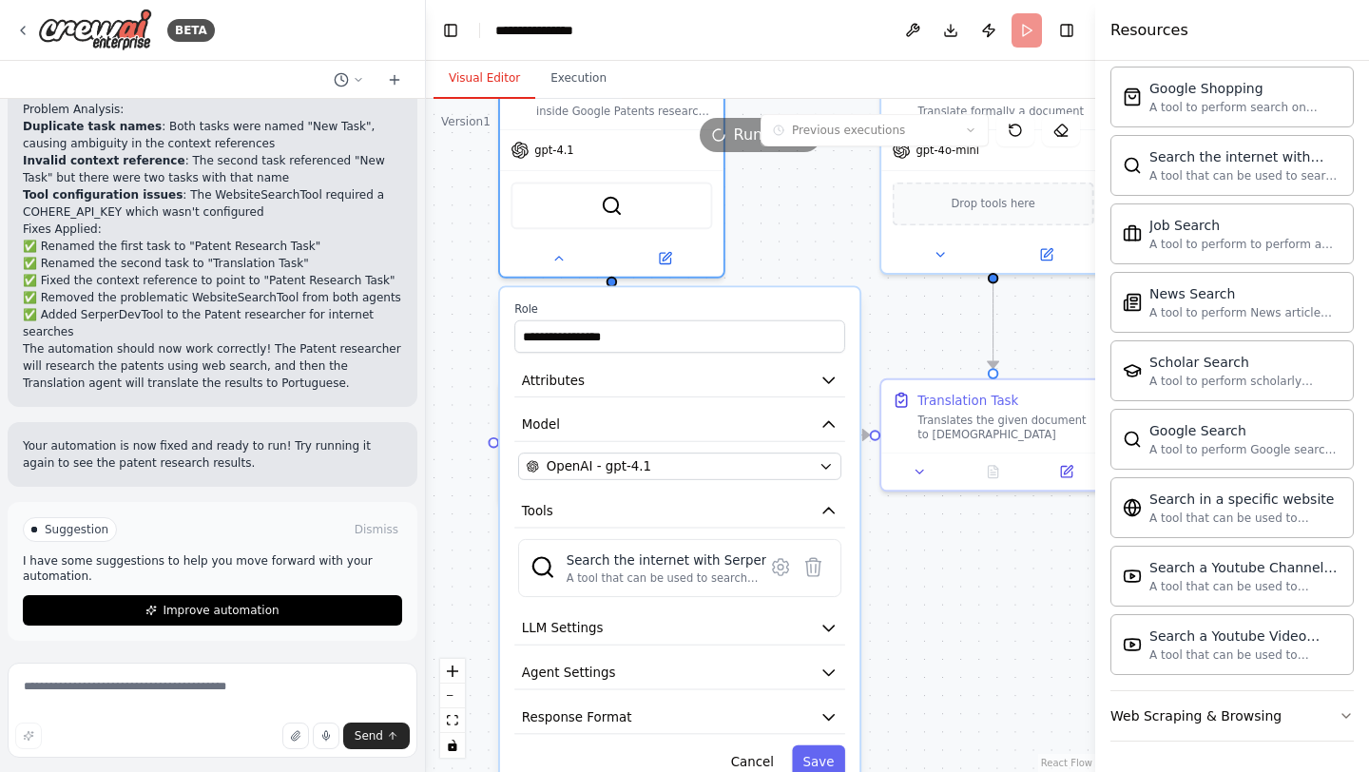
drag, startPoint x: 469, startPoint y: 637, endPoint x: 489, endPoint y: 518, distance: 120.5
click at [489, 520] on div "**********" at bounding box center [760, 435] width 669 height 673
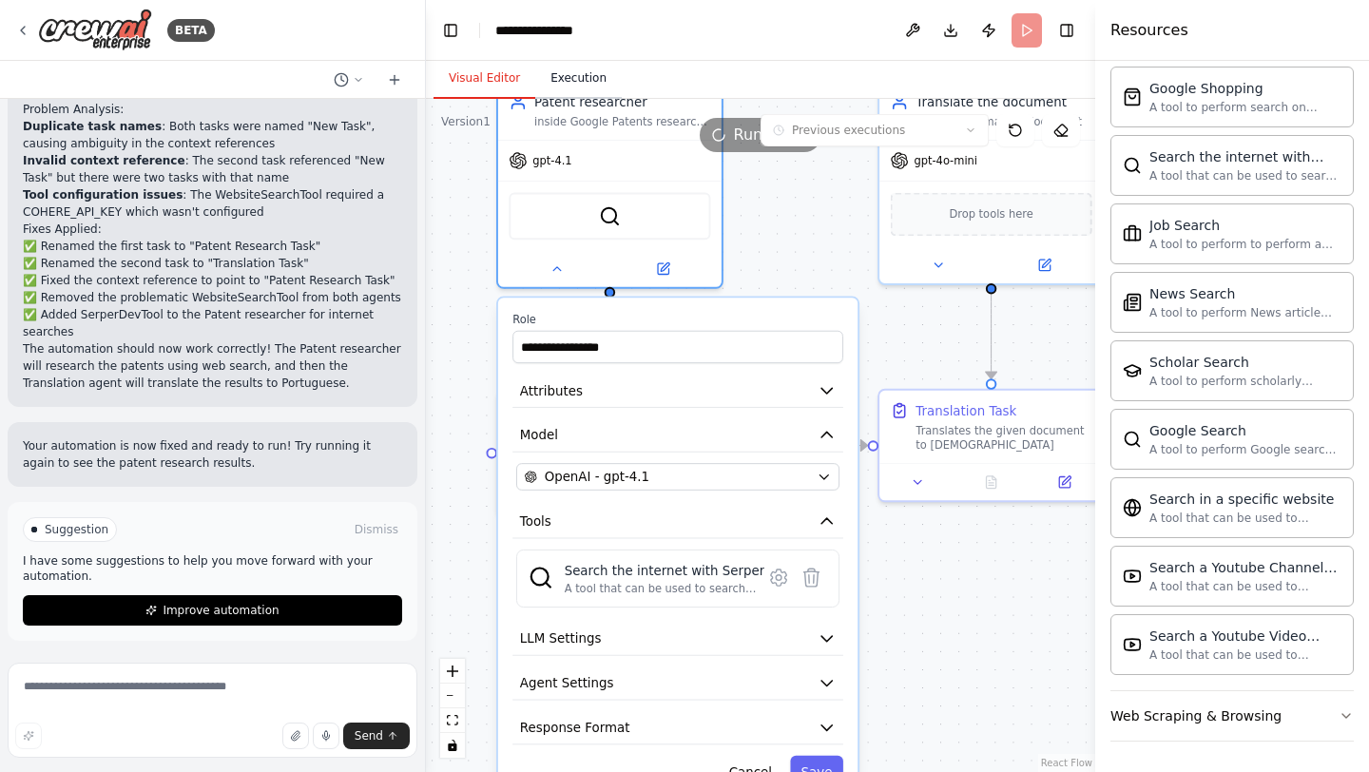
click at [585, 77] on button "Execution" at bounding box center [578, 79] width 87 height 40
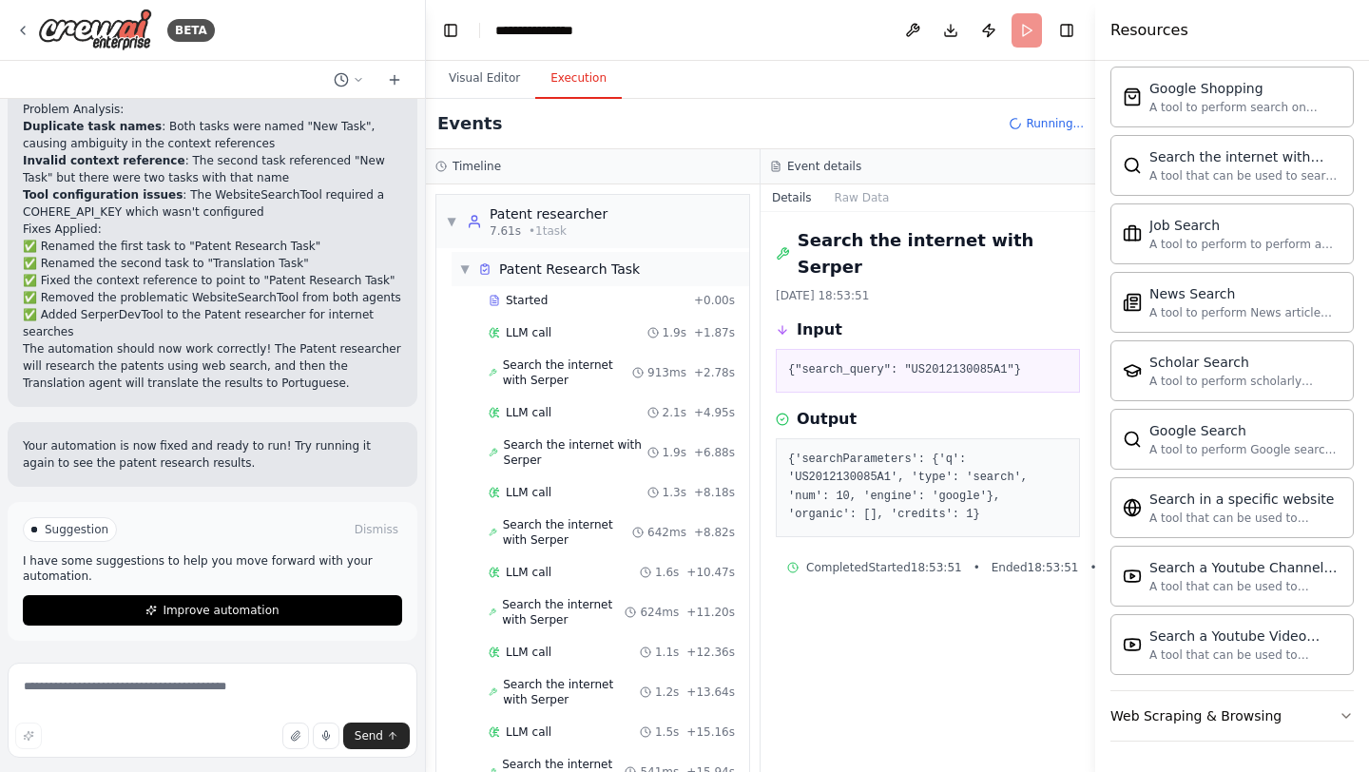
click at [473, 271] on div "▼ Patent Research Task" at bounding box center [549, 269] width 181 height 19
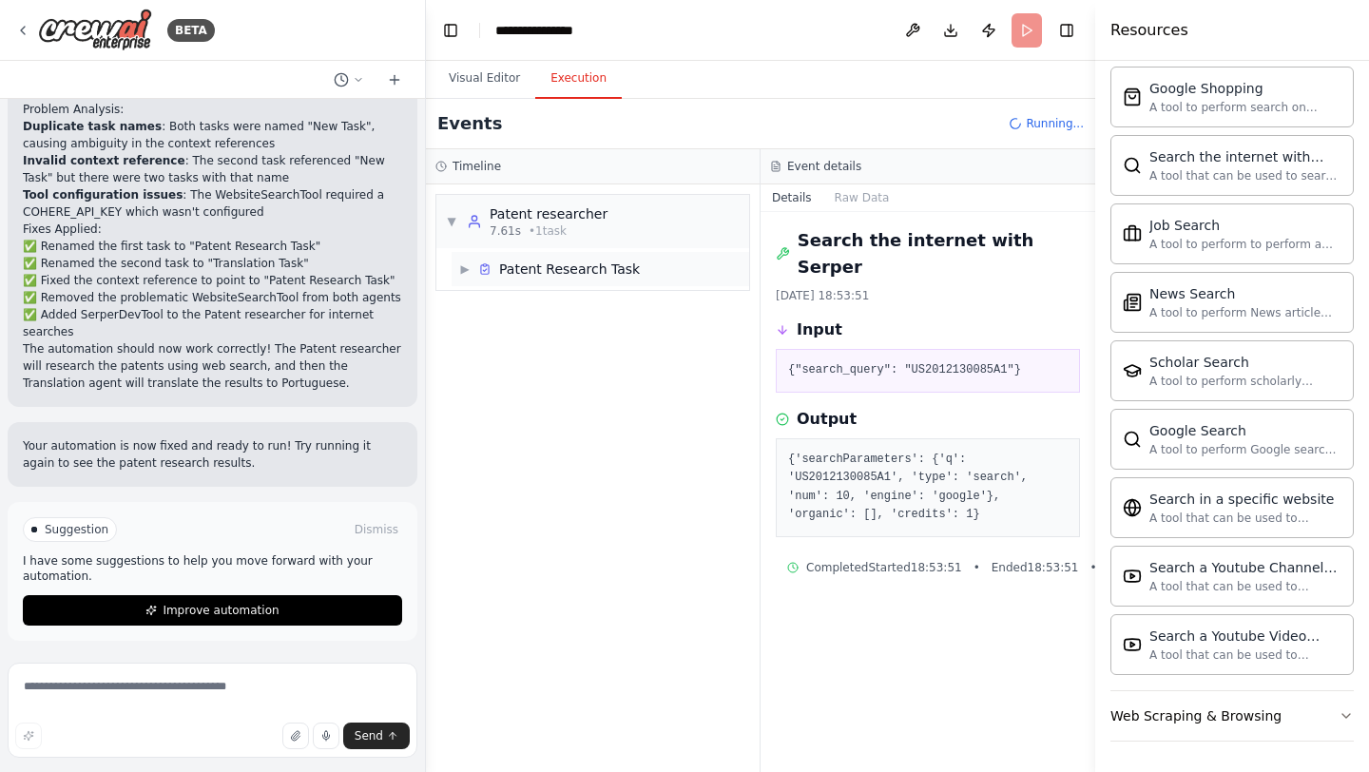
click at [473, 271] on div "▶ Patent Research Task" at bounding box center [549, 269] width 181 height 19
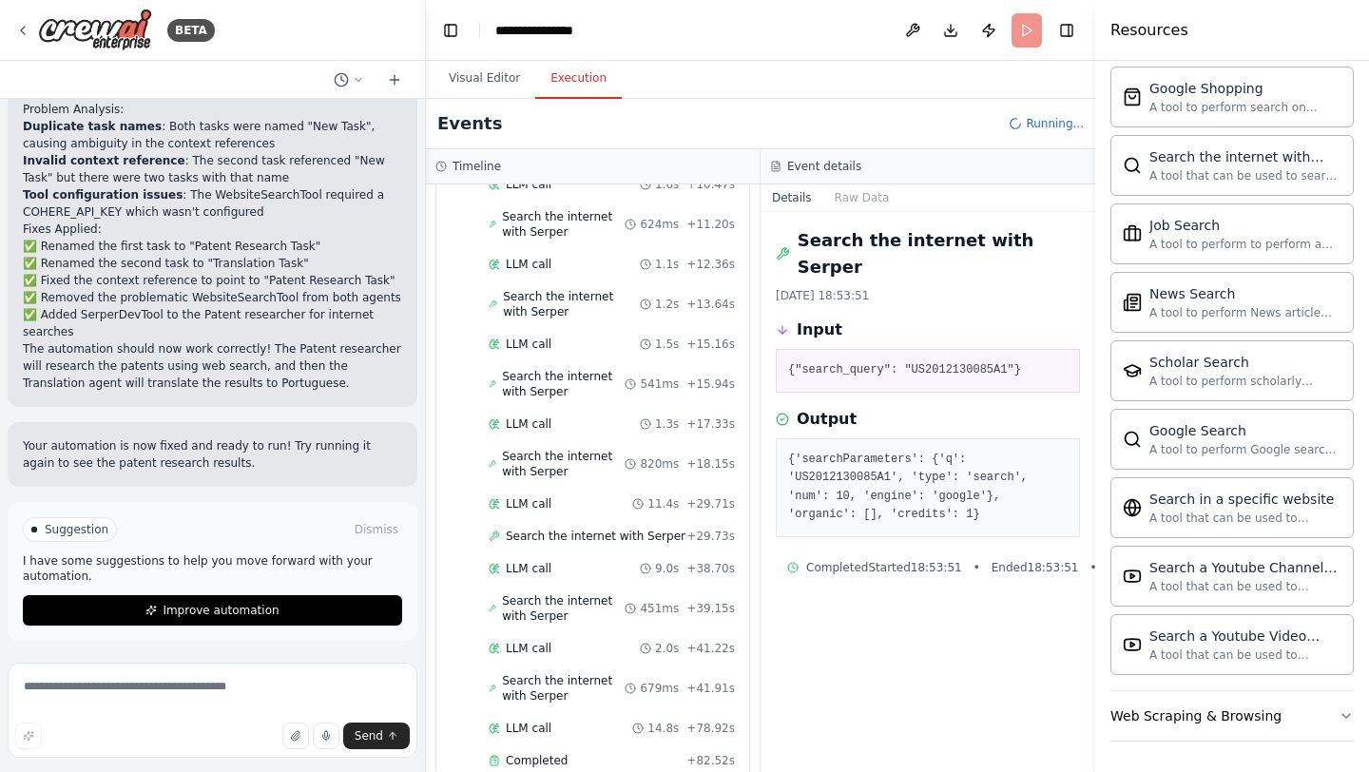
scroll to position [593, 0]
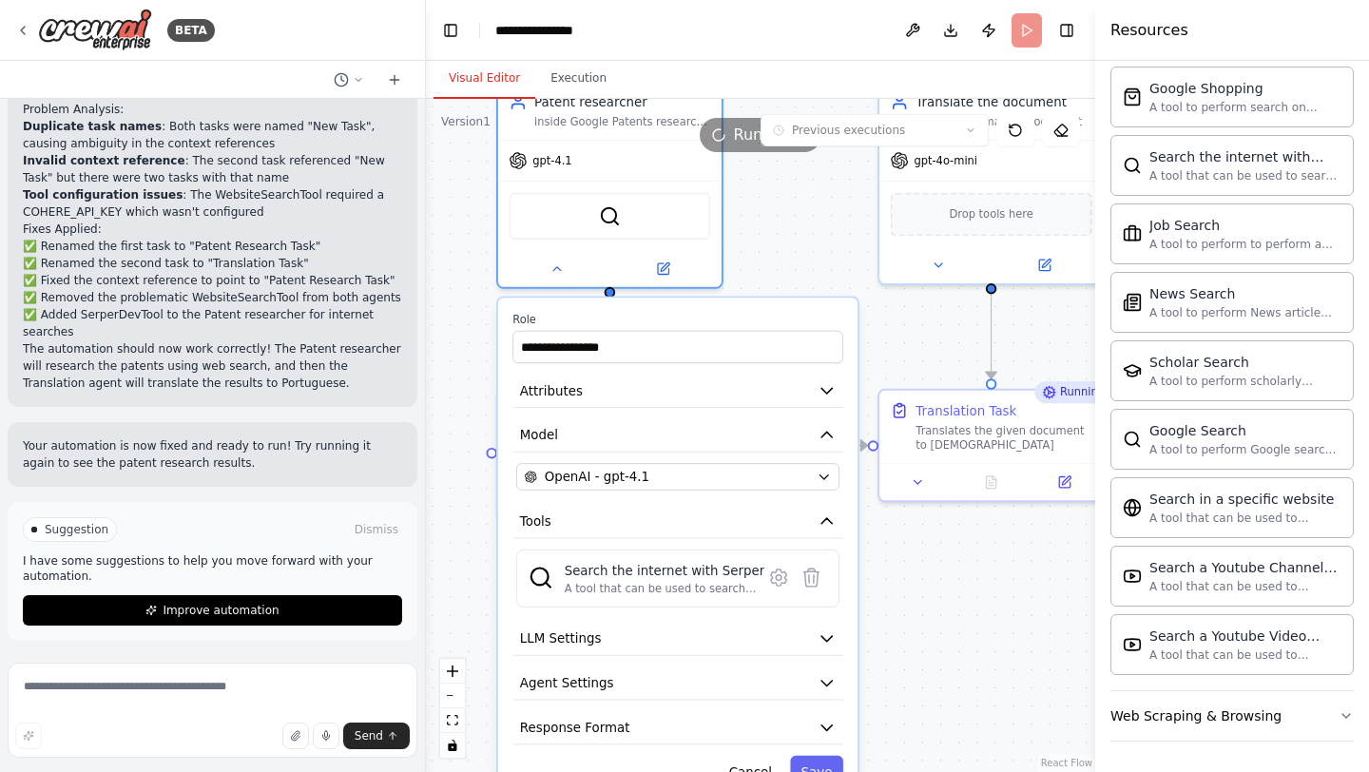
click at [498, 71] on button "Visual Editor" at bounding box center [485, 79] width 102 height 40
click at [459, 382] on div "**********" at bounding box center [760, 435] width 669 height 673
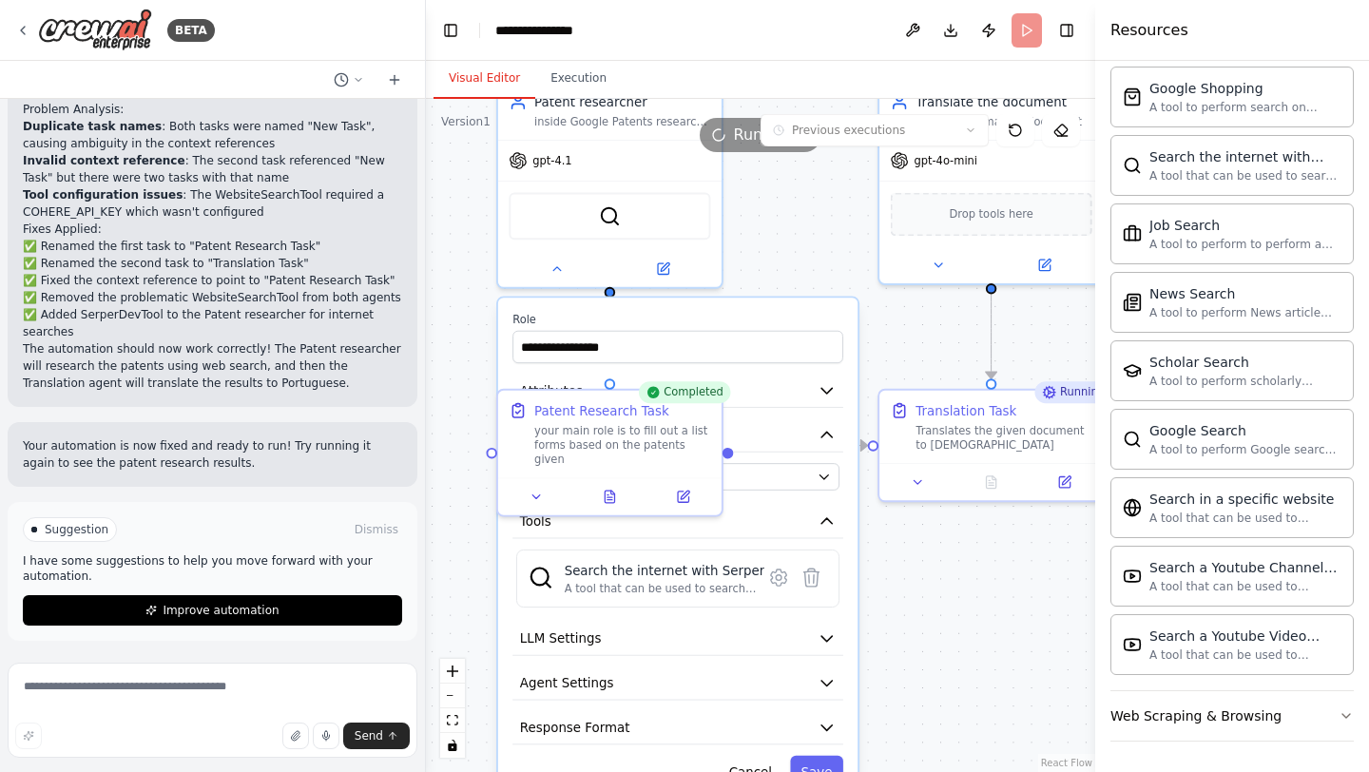
click at [467, 372] on div "**********" at bounding box center [760, 435] width 669 height 673
click at [611, 213] on img at bounding box center [610, 213] width 22 height 22
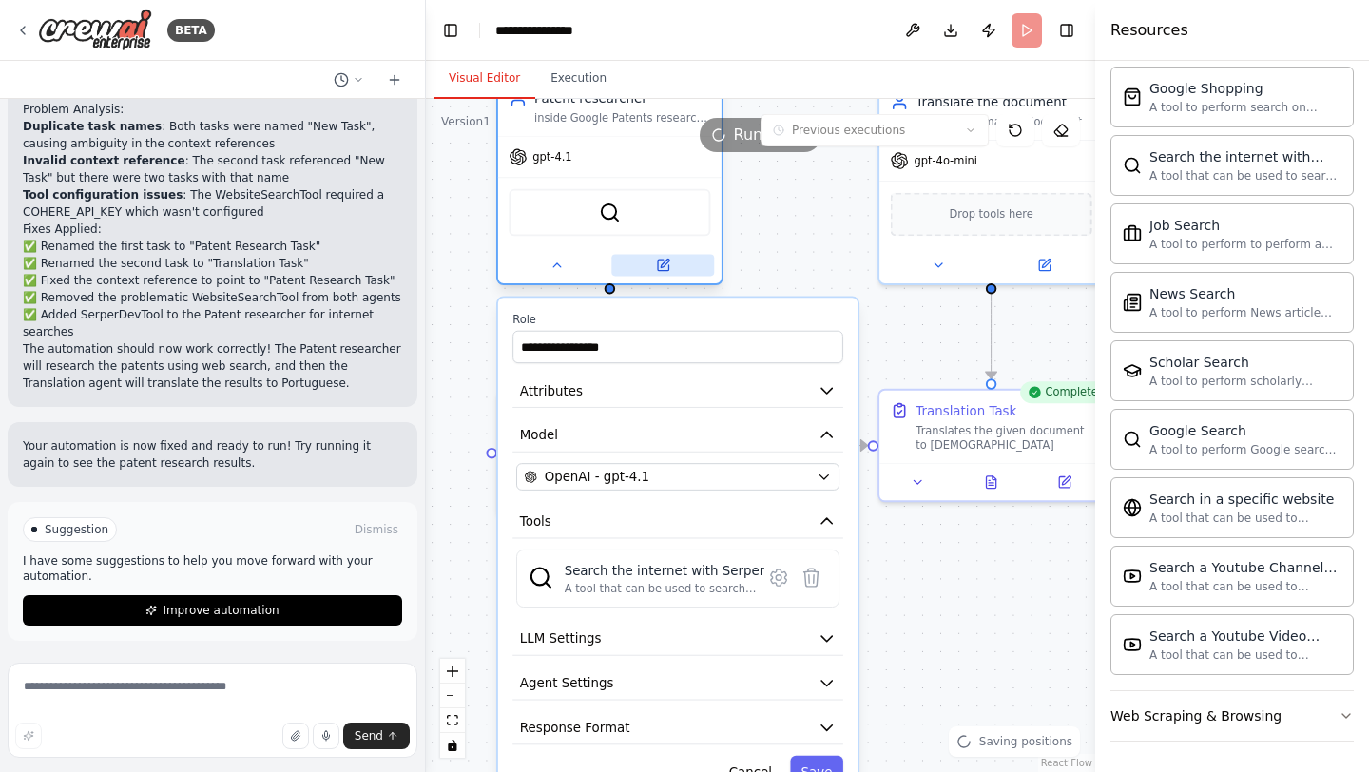
click at [648, 262] on button at bounding box center [662, 265] width 103 height 22
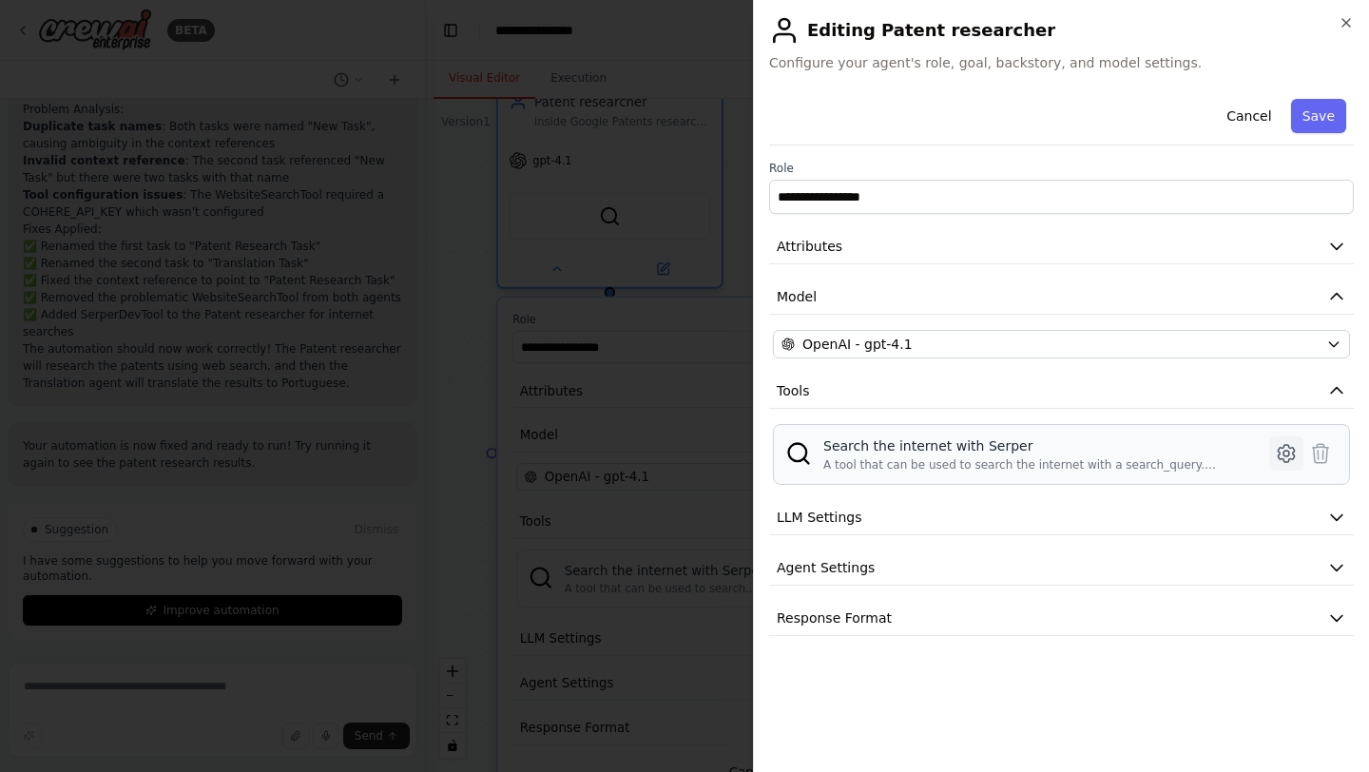
click at [1287, 452] on icon at bounding box center [1287, 454] width 6 height 6
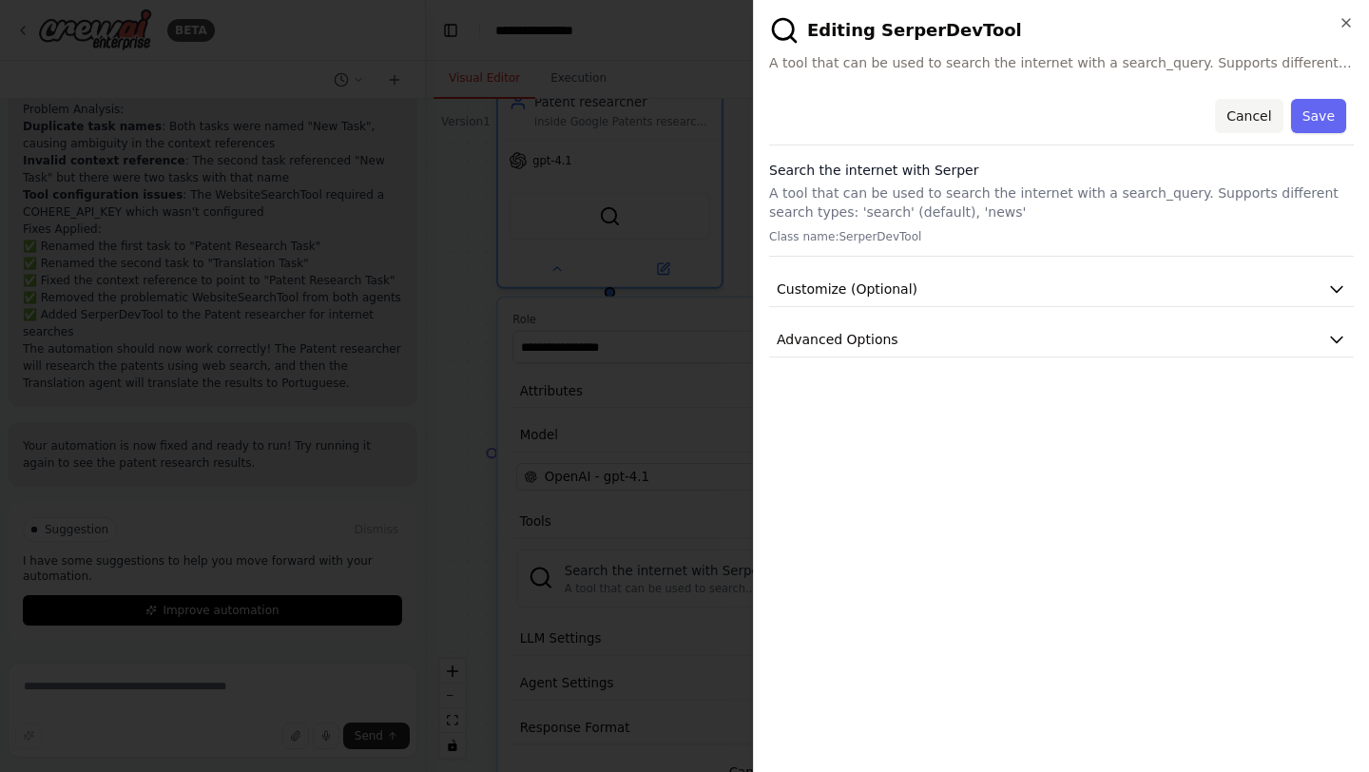
click at [1234, 116] on button "Cancel" at bounding box center [1249, 116] width 68 height 34
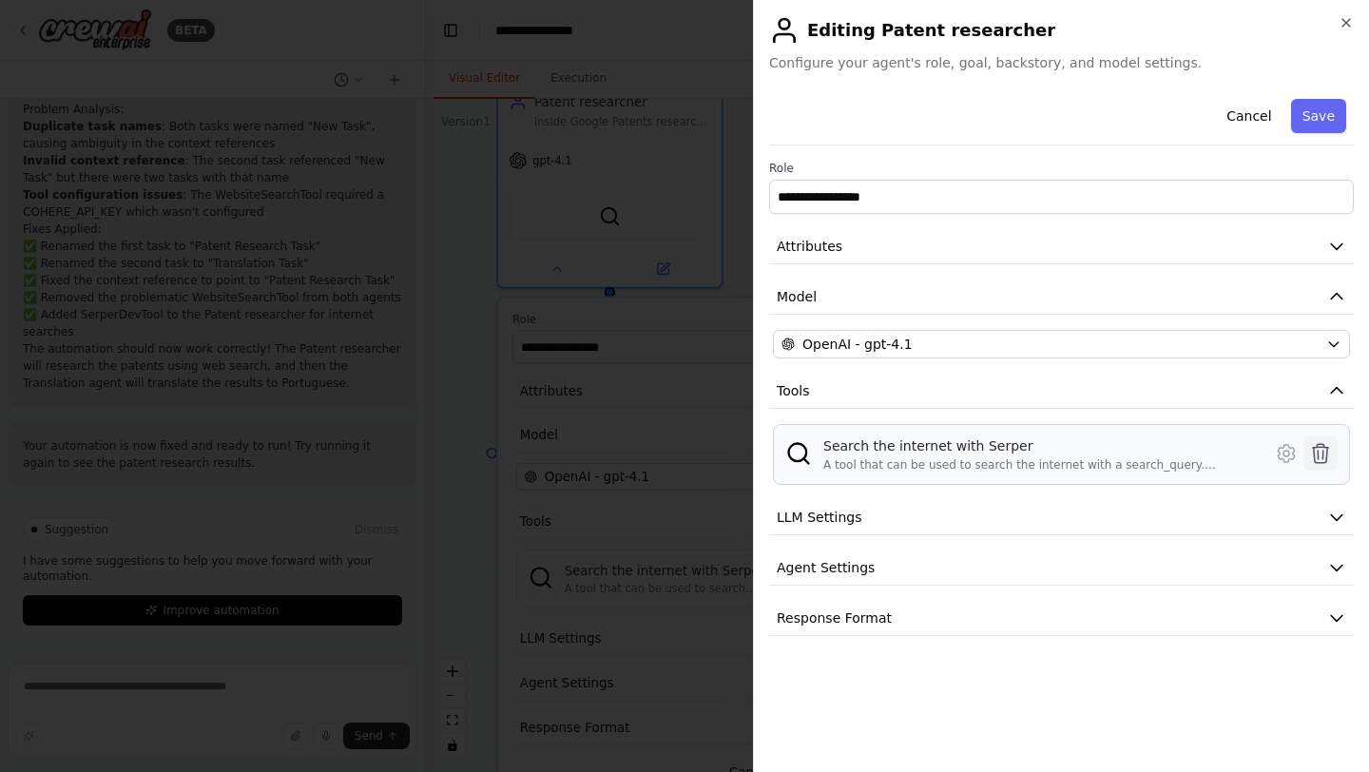
click at [1315, 455] on icon at bounding box center [1320, 453] width 23 height 23
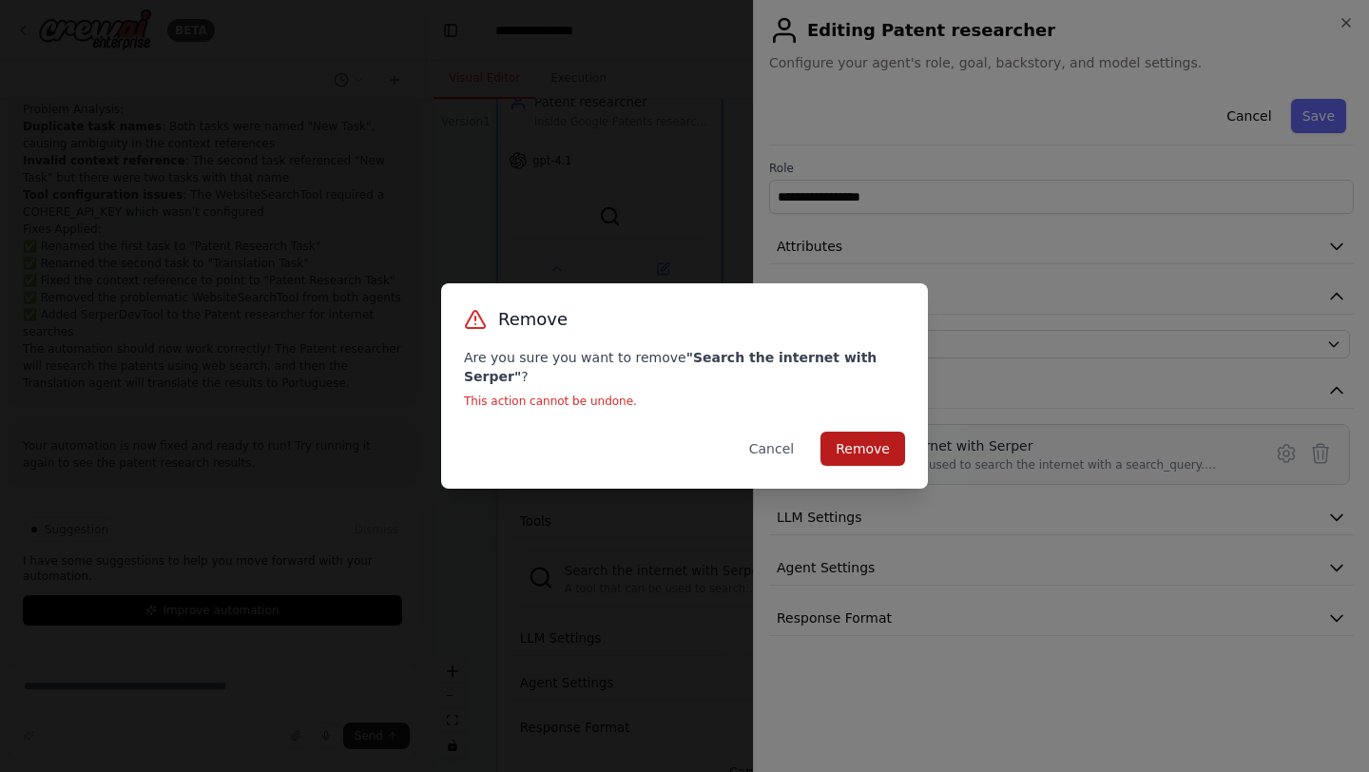
click at [884, 447] on button "Remove" at bounding box center [863, 449] width 85 height 34
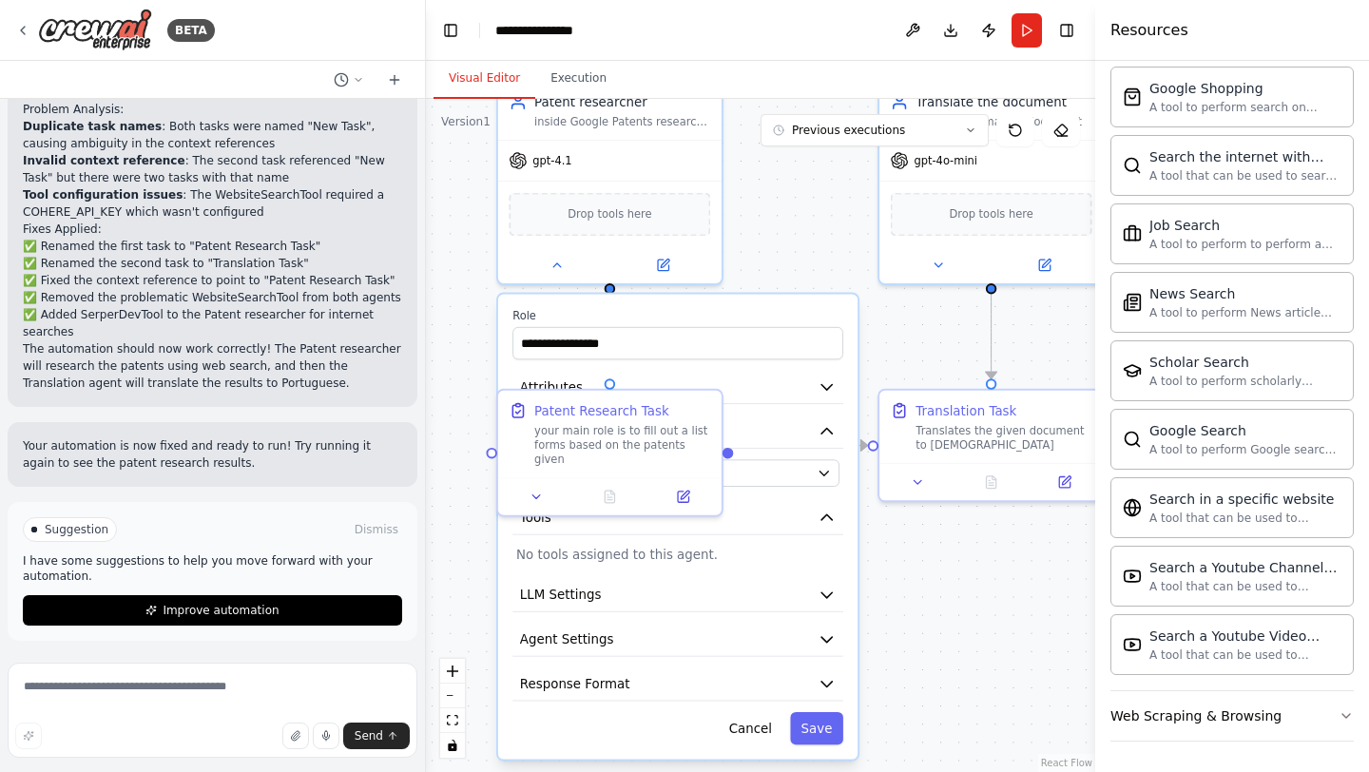
drag, startPoint x: 928, startPoint y: 382, endPoint x: 910, endPoint y: 367, distance: 23.6
click at [641, 374] on div "**********" at bounding box center [760, 435] width 669 height 673
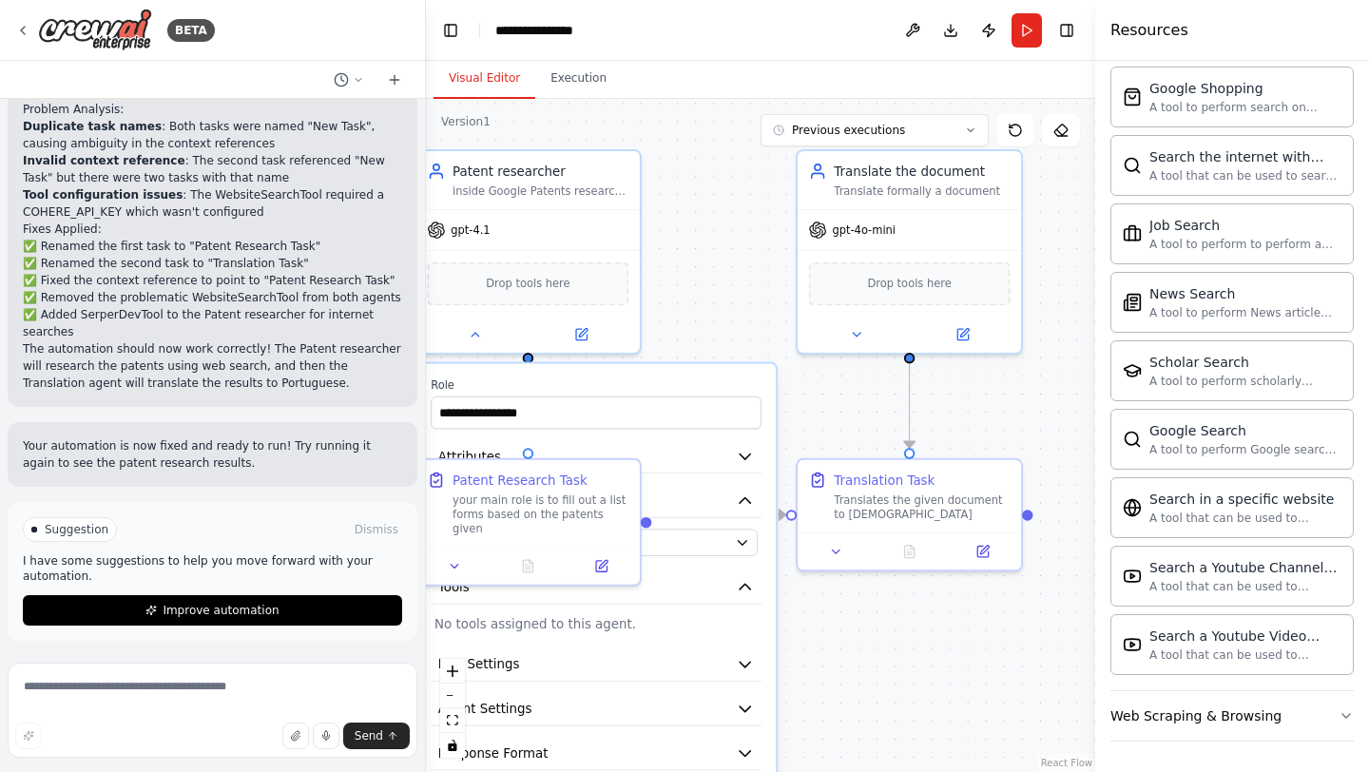
drag, startPoint x: 743, startPoint y: 555, endPoint x: 948, endPoint y: 633, distance: 219.7
click at [948, 633] on div "**********" at bounding box center [760, 435] width 669 height 673
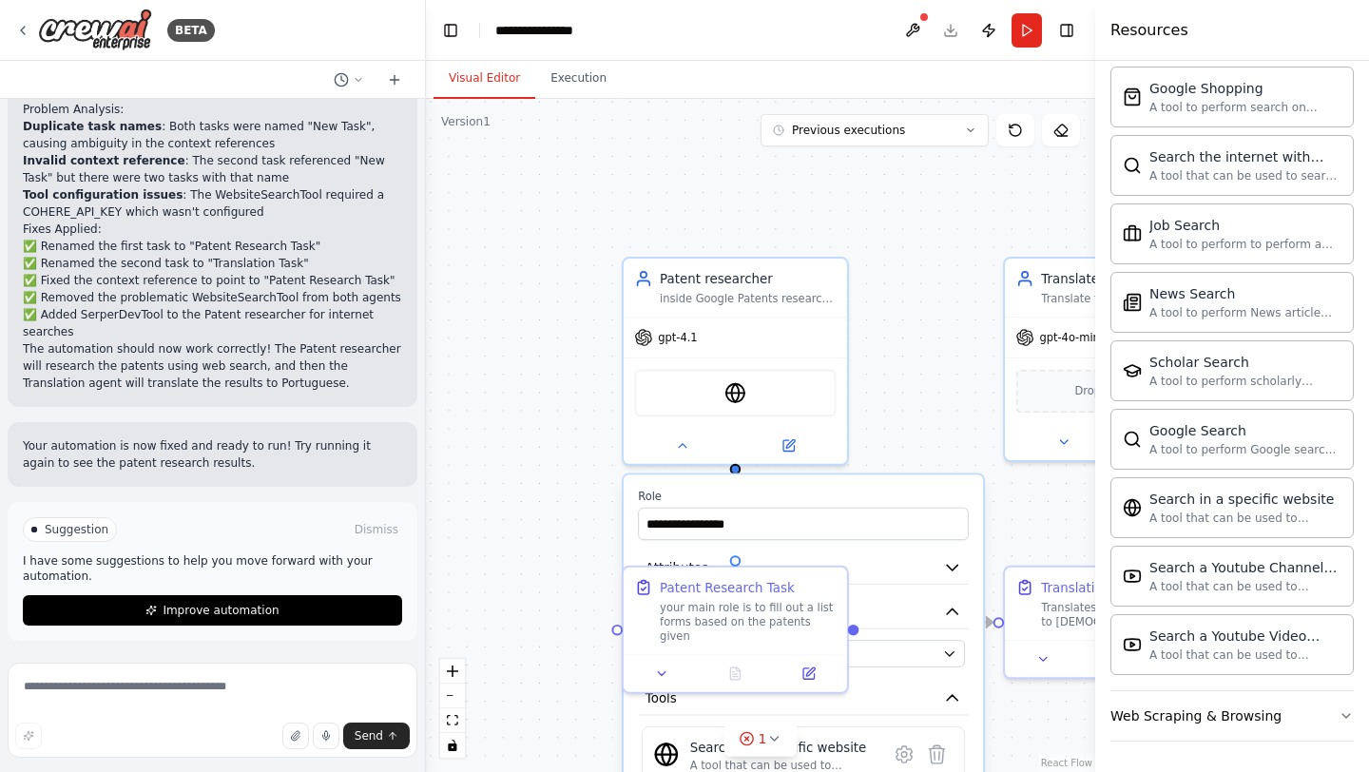
drag, startPoint x: 687, startPoint y: 257, endPoint x: 893, endPoint y: 363, distance: 232.2
click at [893, 364] on div "**********" at bounding box center [760, 435] width 669 height 673
click at [778, 388] on div "WebsiteSearchTool" at bounding box center [734, 390] width 202 height 48
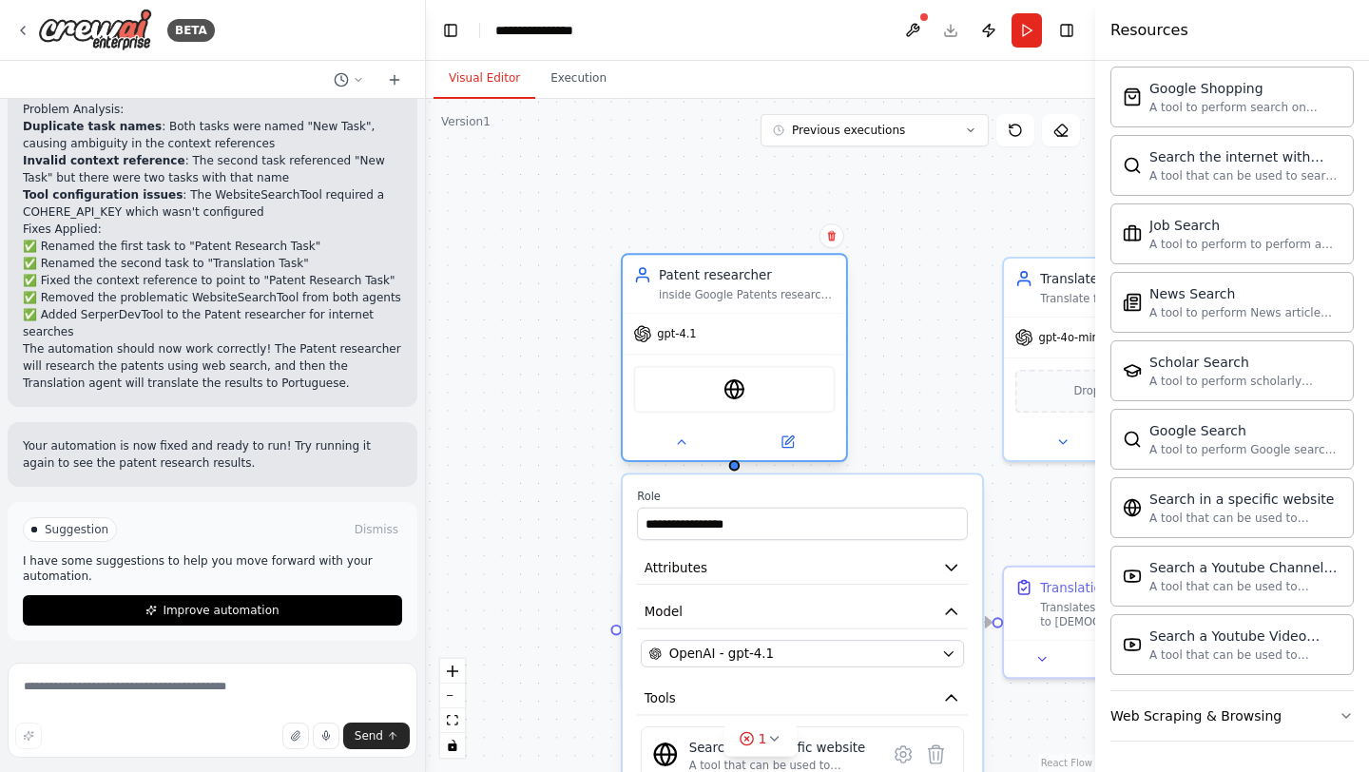
click at [761, 406] on div "WebsiteSearchTool" at bounding box center [734, 390] width 202 height 48
click at [761, 400] on div "WebsiteSearchTool" at bounding box center [734, 390] width 202 height 48
click at [803, 435] on button at bounding box center [787, 442] width 103 height 22
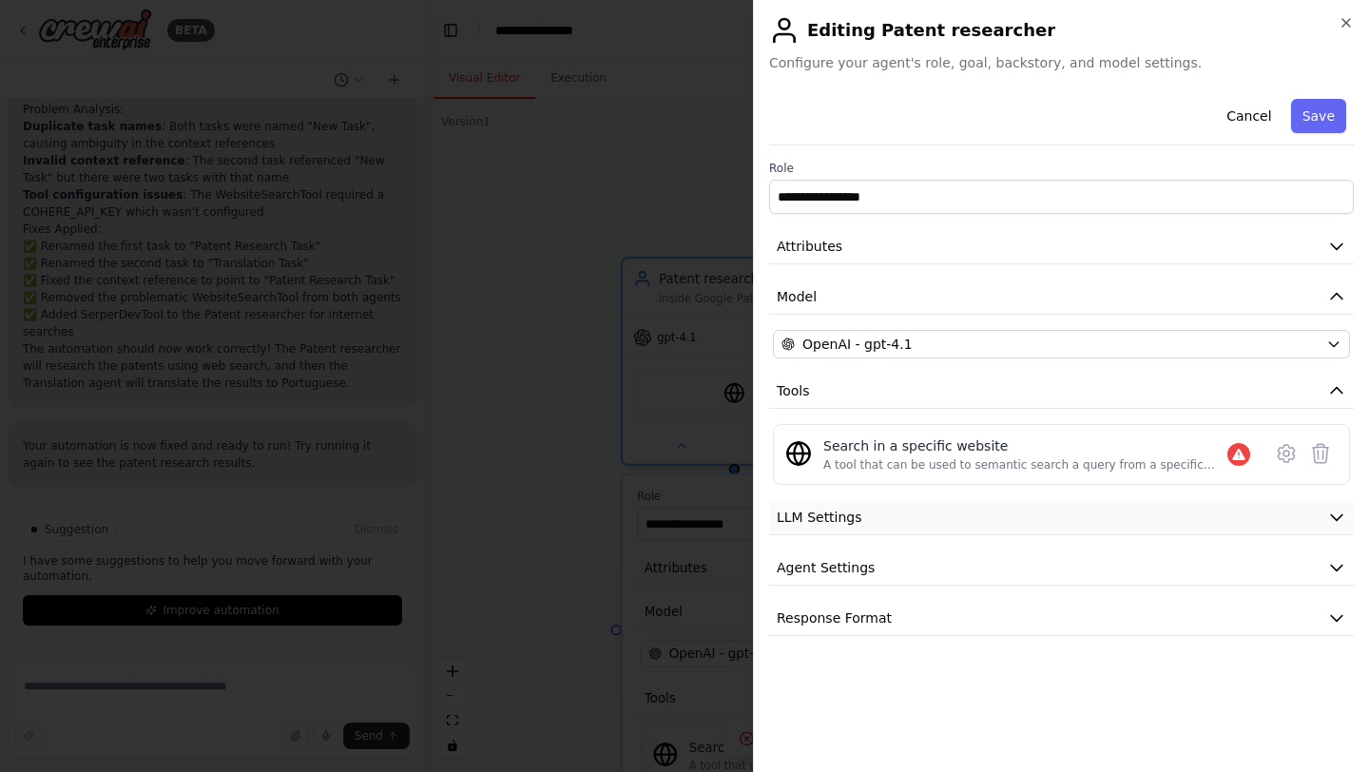
click at [918, 513] on button "LLM Settings" at bounding box center [1061, 517] width 585 height 35
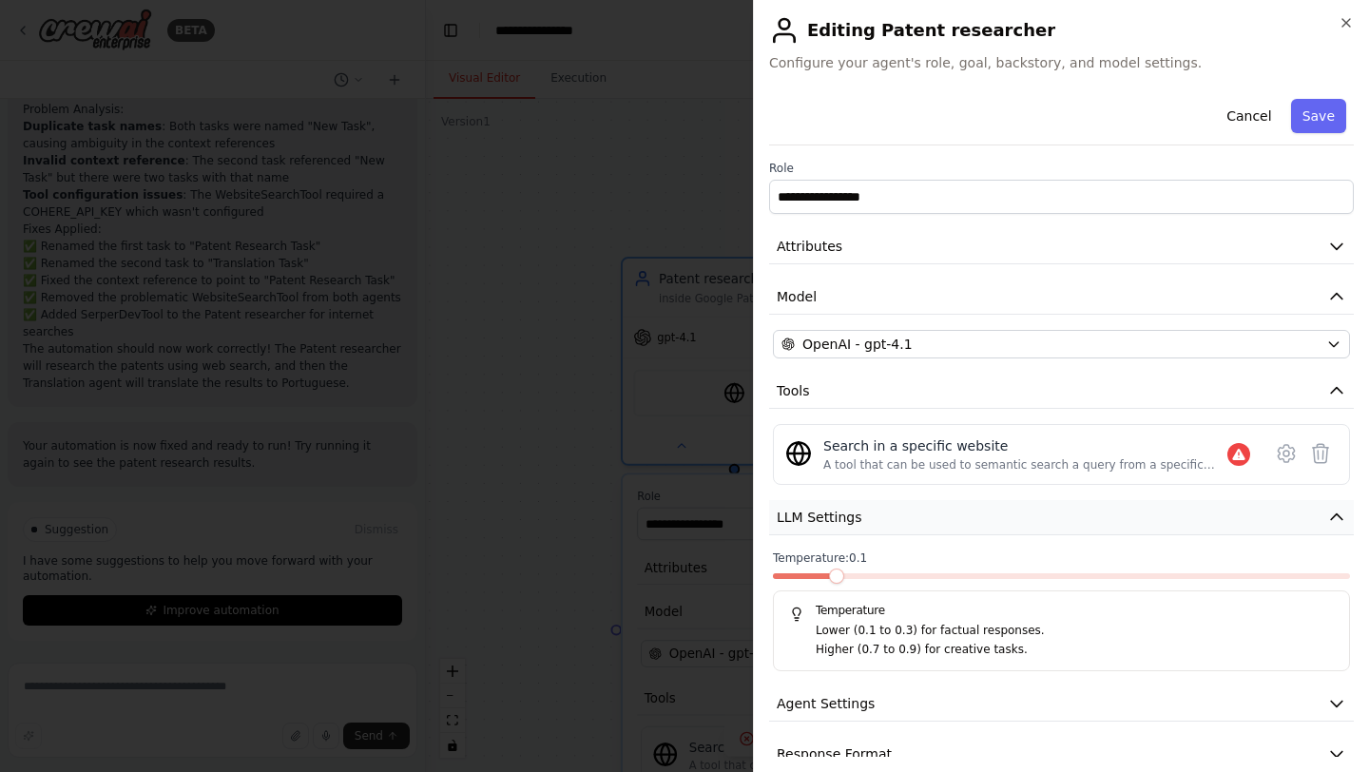
click at [918, 513] on button "LLM Settings" at bounding box center [1061, 517] width 585 height 35
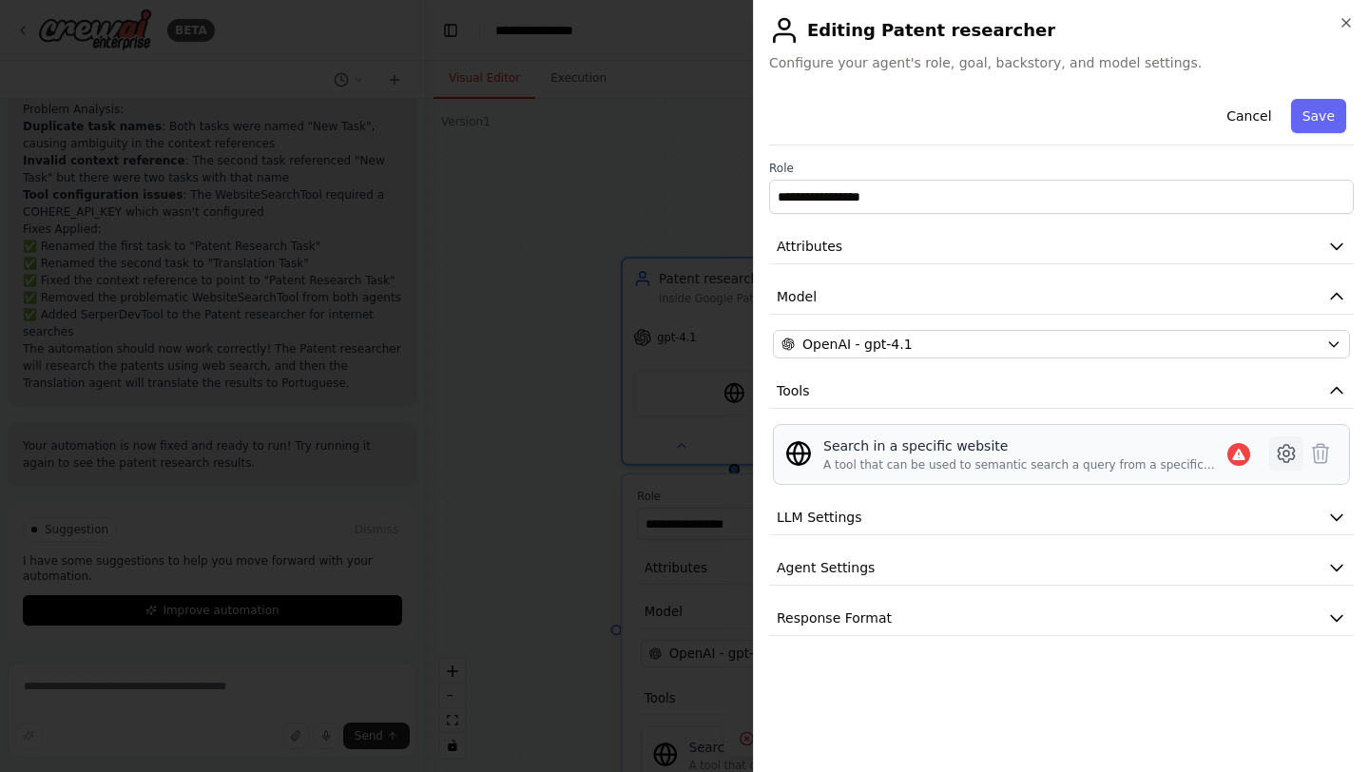
click at [1283, 458] on icon at bounding box center [1286, 453] width 16 height 17
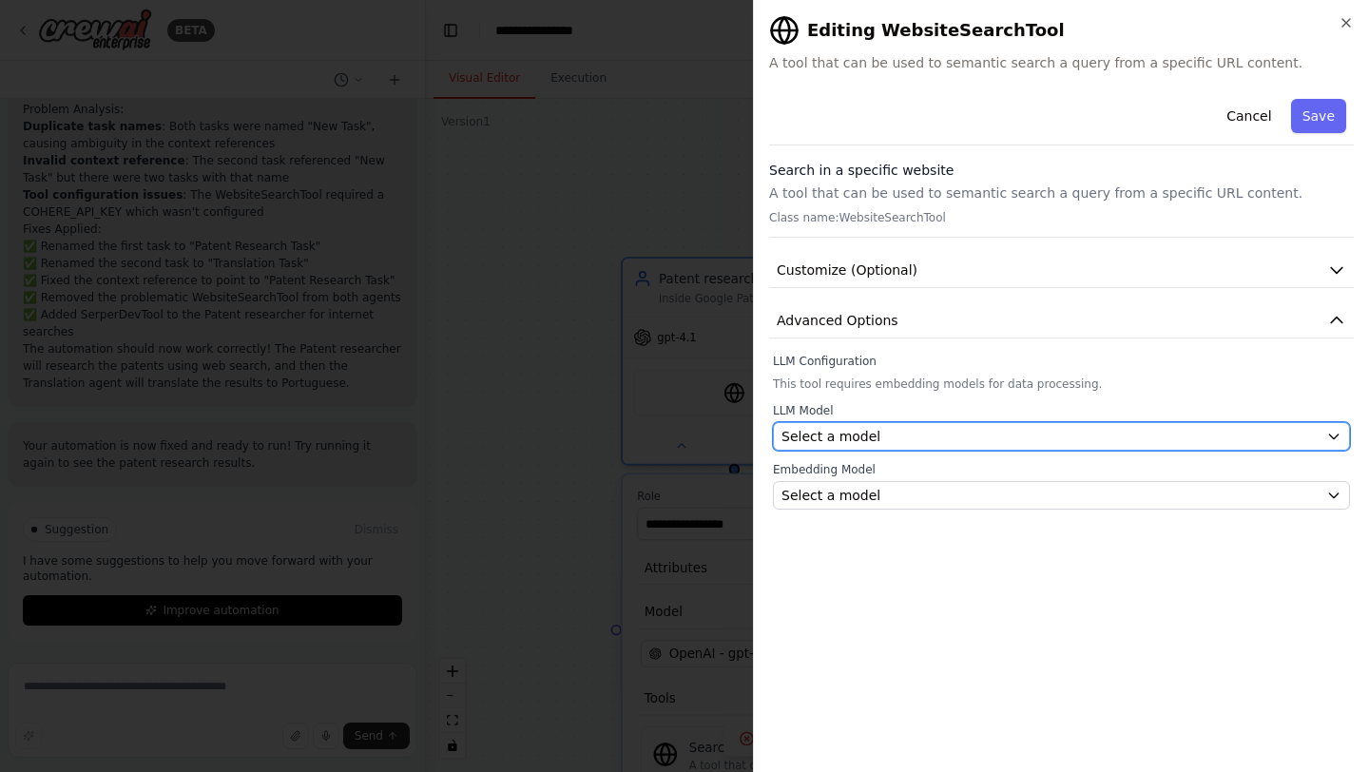
click at [1132, 441] on div "Select a model" at bounding box center [1050, 436] width 537 height 19
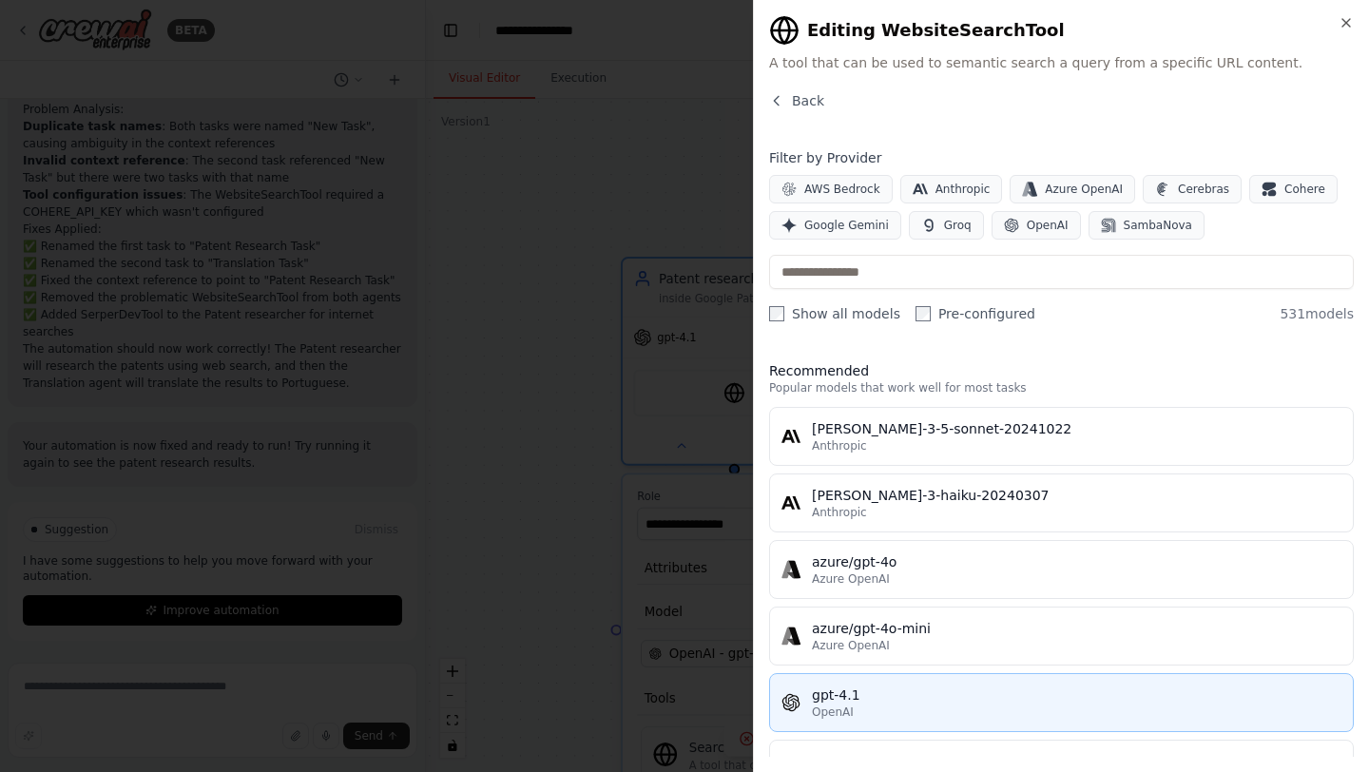
click at [875, 700] on div "gpt-4.1" at bounding box center [1077, 695] width 530 height 19
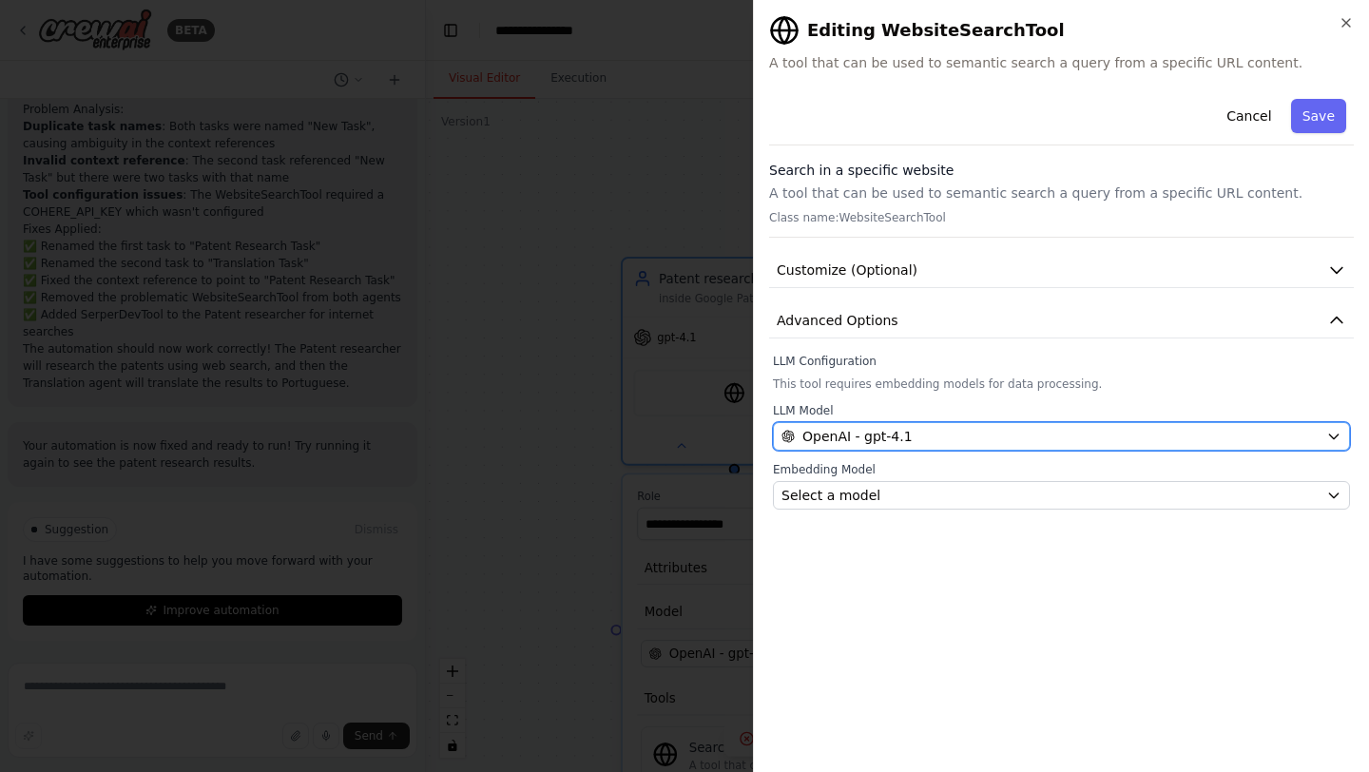
click at [947, 428] on div "OpenAI - gpt-4.1" at bounding box center [1050, 436] width 537 height 19
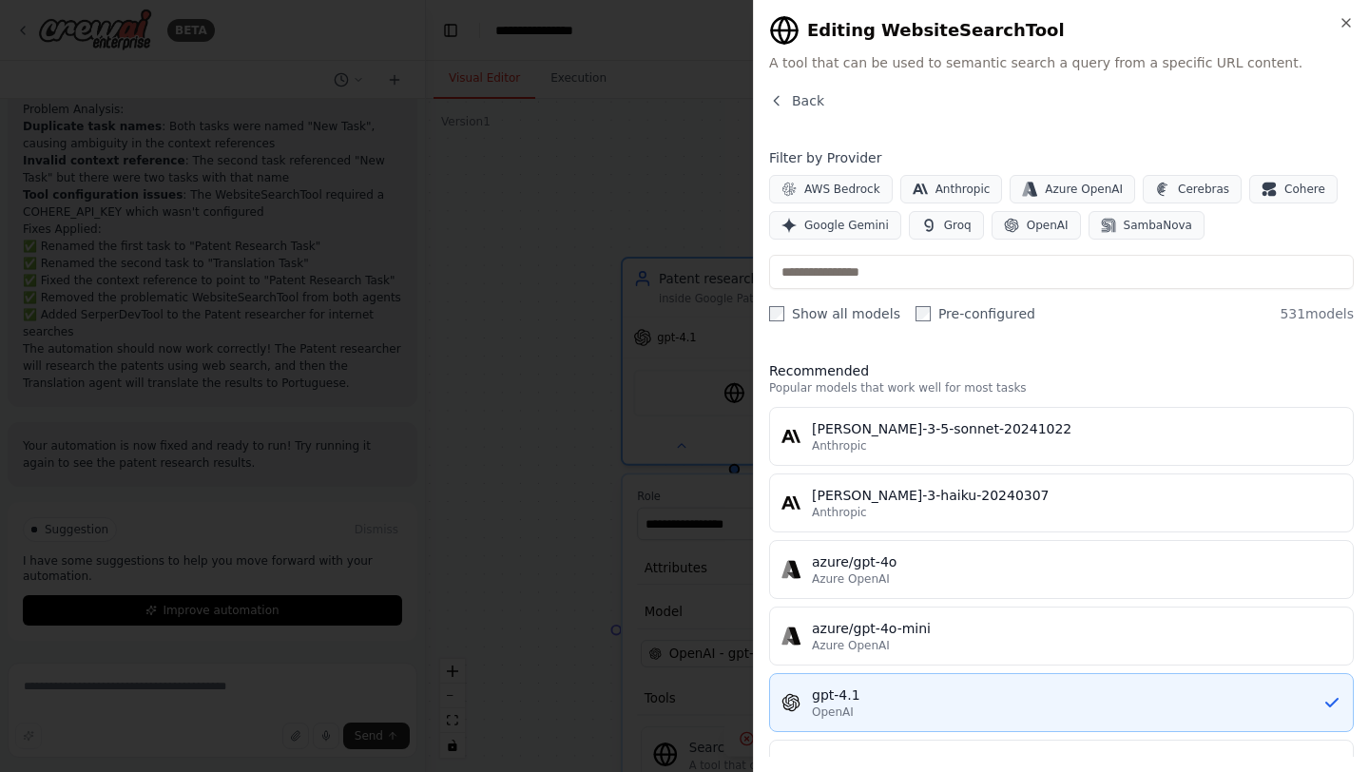
click at [921, 703] on div "gpt-4.1" at bounding box center [1067, 695] width 511 height 19
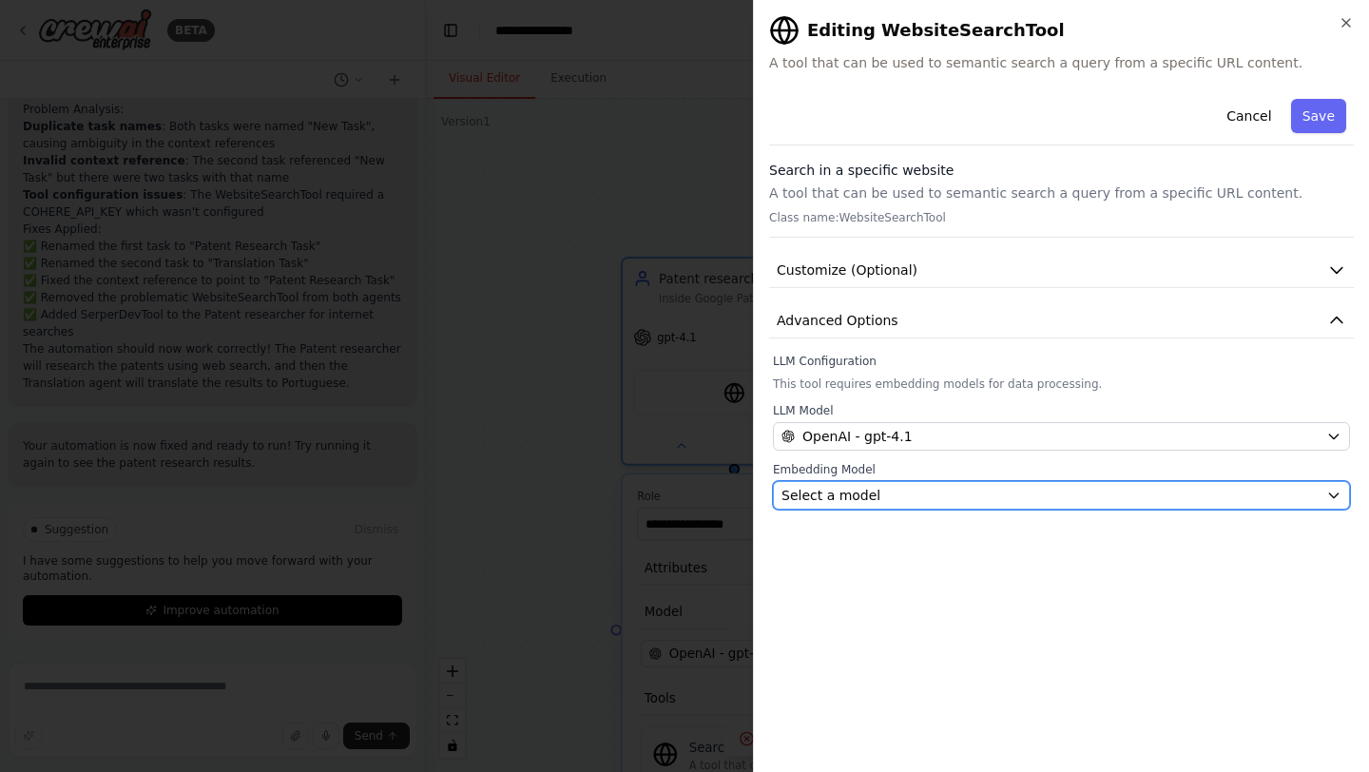
click at [952, 500] on div "Select a model" at bounding box center [1050, 495] width 537 height 19
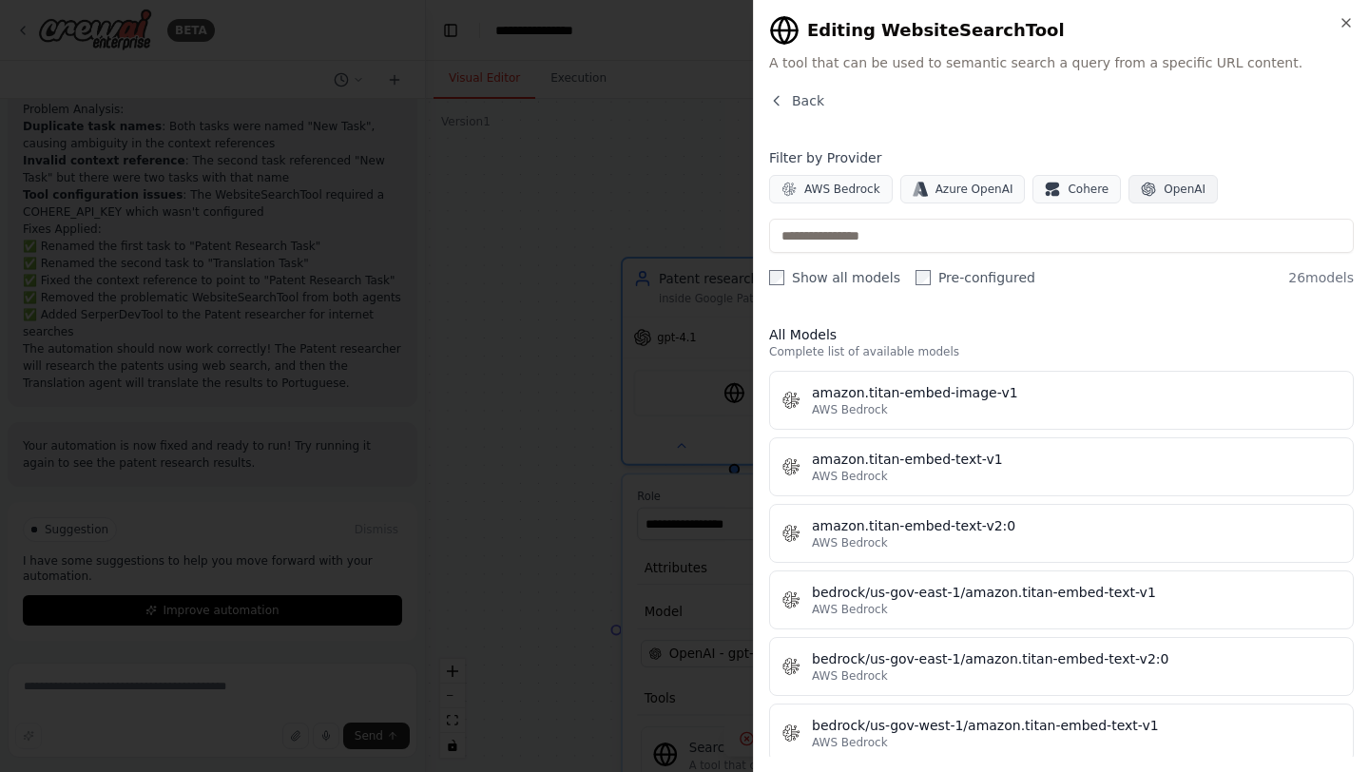
click at [1156, 199] on button "OpenAI" at bounding box center [1173, 189] width 89 height 29
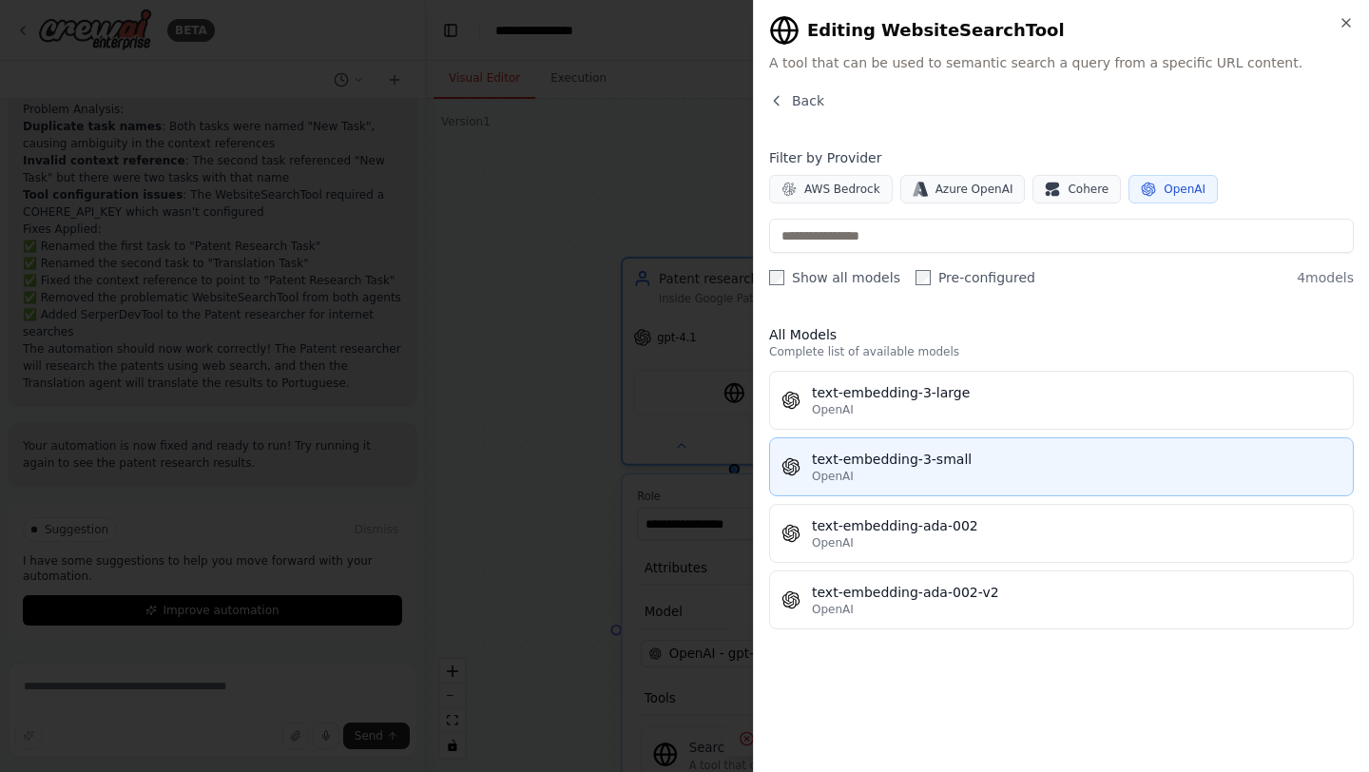
click at [911, 478] on div "OpenAI" at bounding box center [1077, 476] width 530 height 15
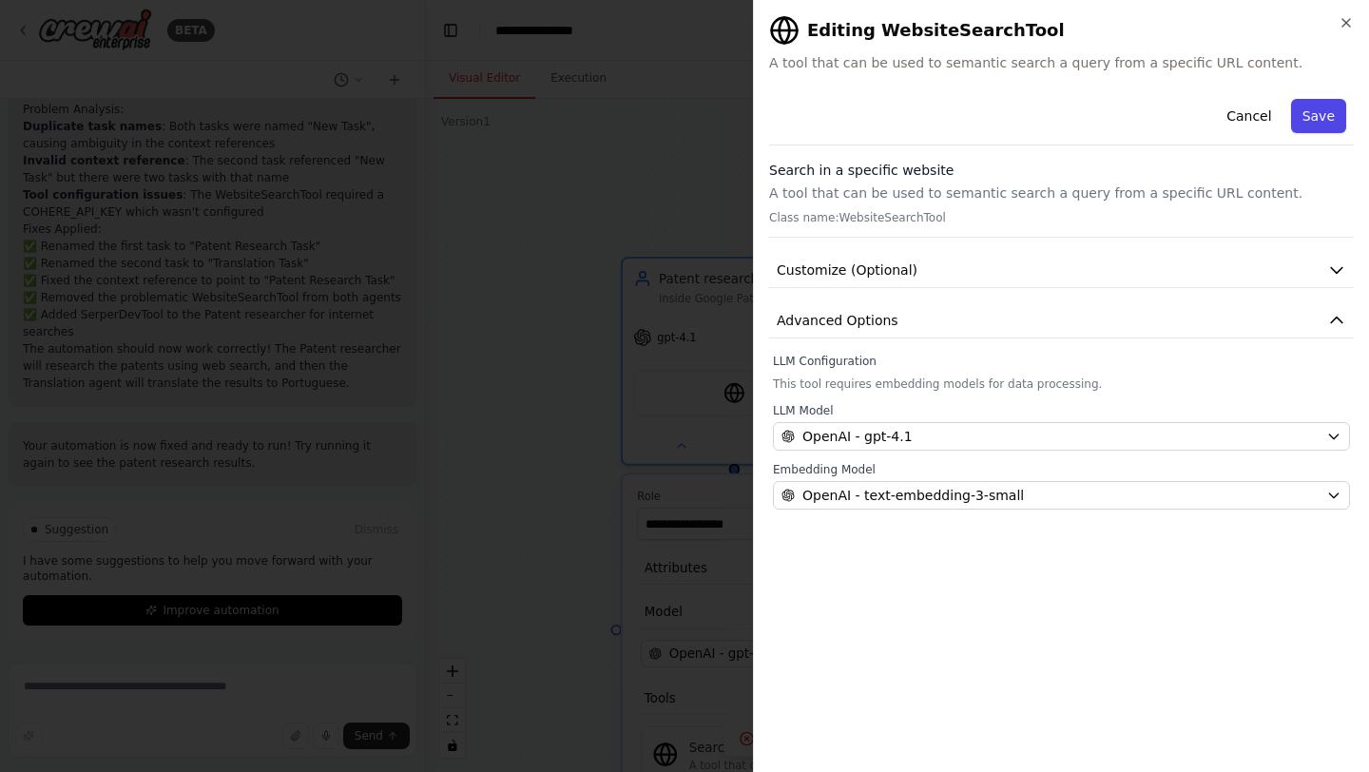
click at [1330, 107] on button "Save" at bounding box center [1318, 116] width 55 height 34
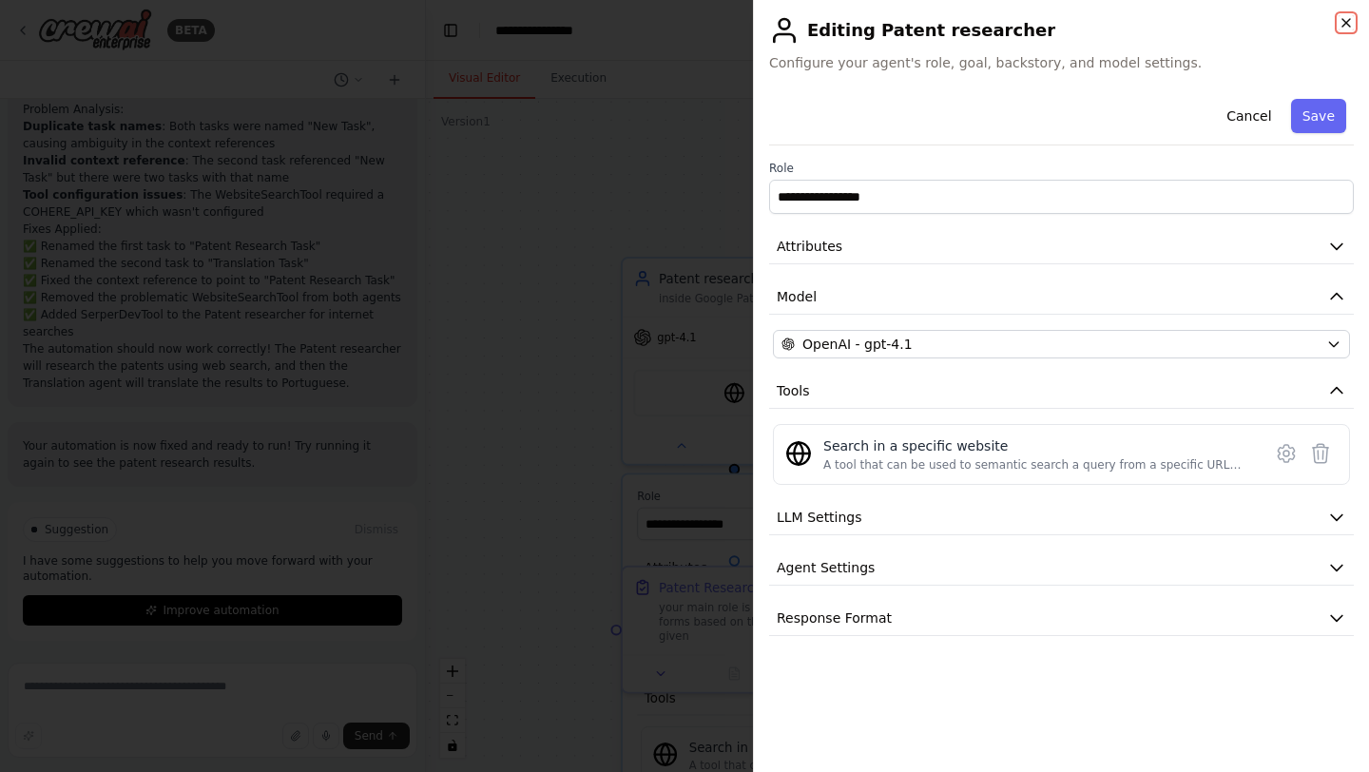
click at [1346, 16] on icon "button" at bounding box center [1346, 22] width 15 height 15
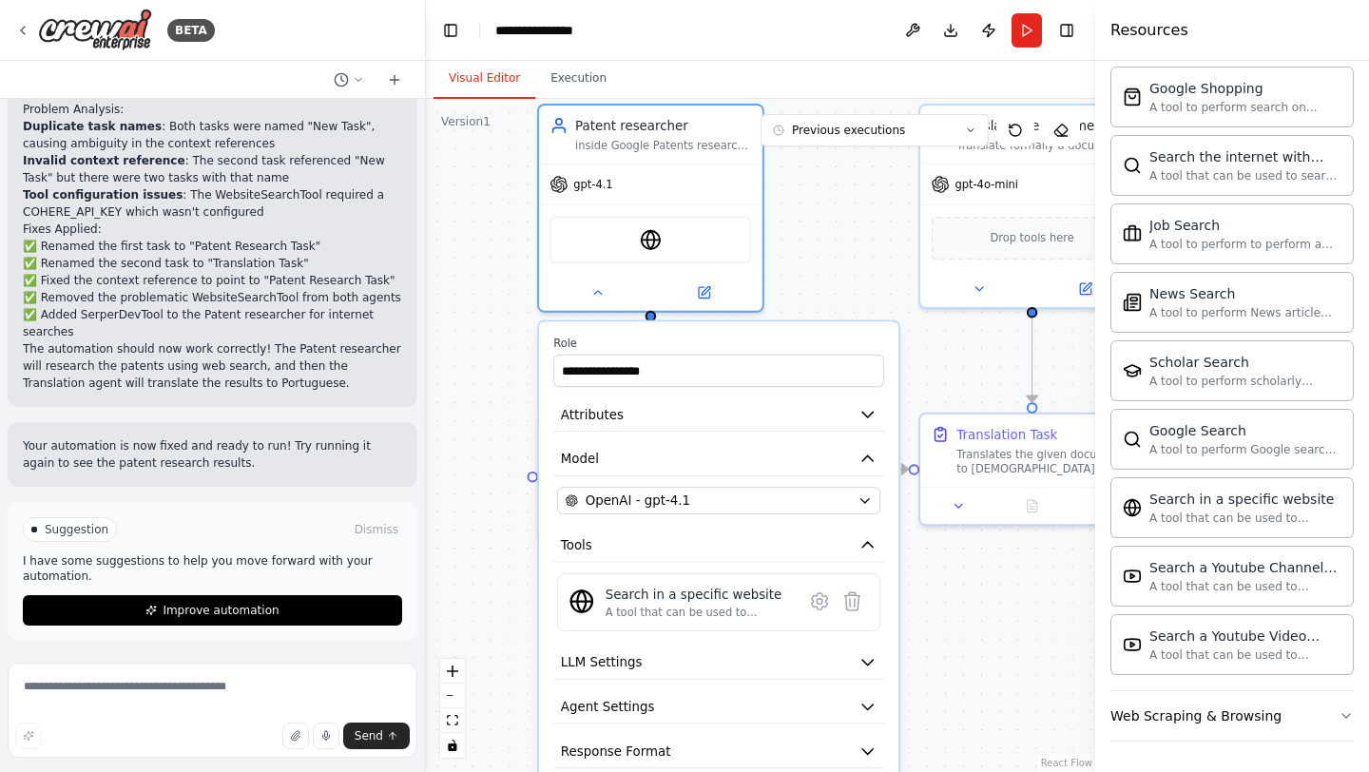
drag, startPoint x: 921, startPoint y: 350, endPoint x: 842, endPoint y: 199, distance: 171.0
click at [841, 199] on div "**********" at bounding box center [760, 435] width 669 height 673
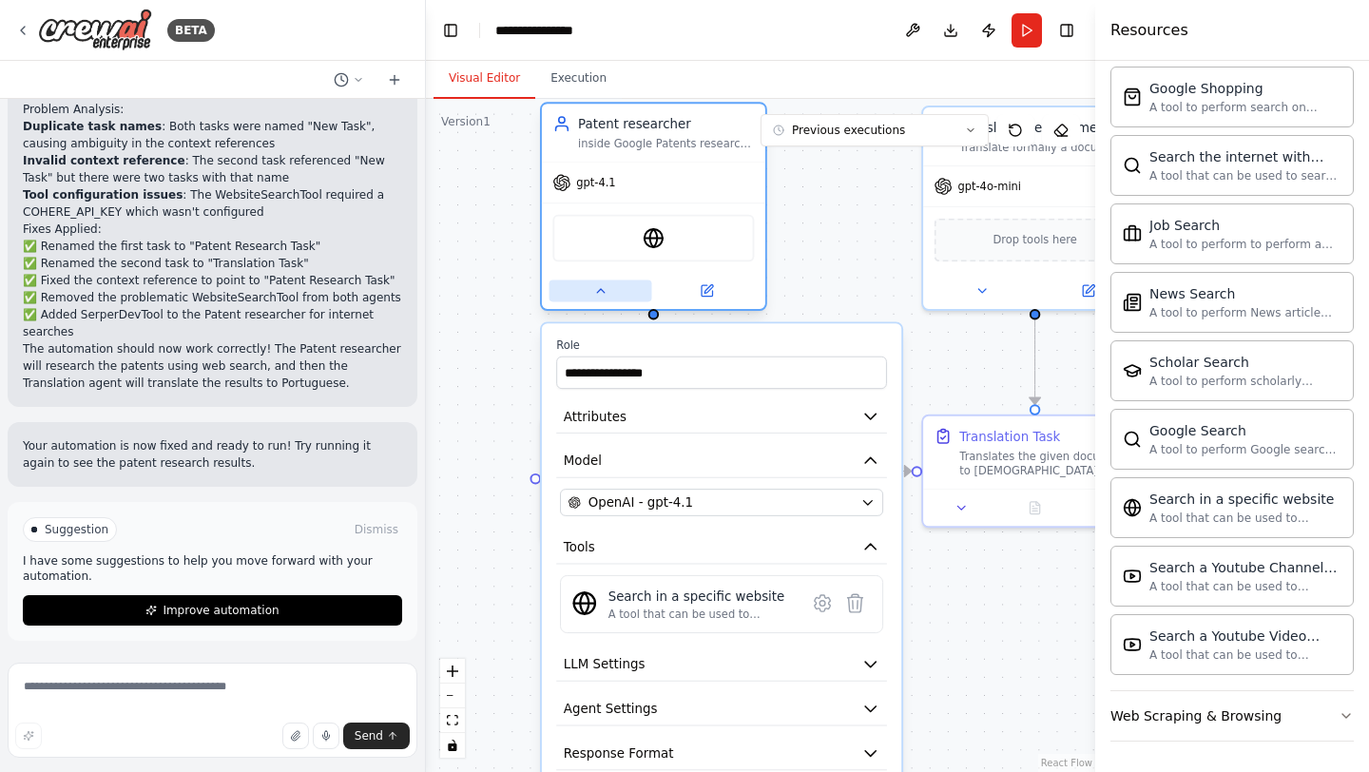
click at [610, 294] on button at bounding box center [601, 291] width 103 height 22
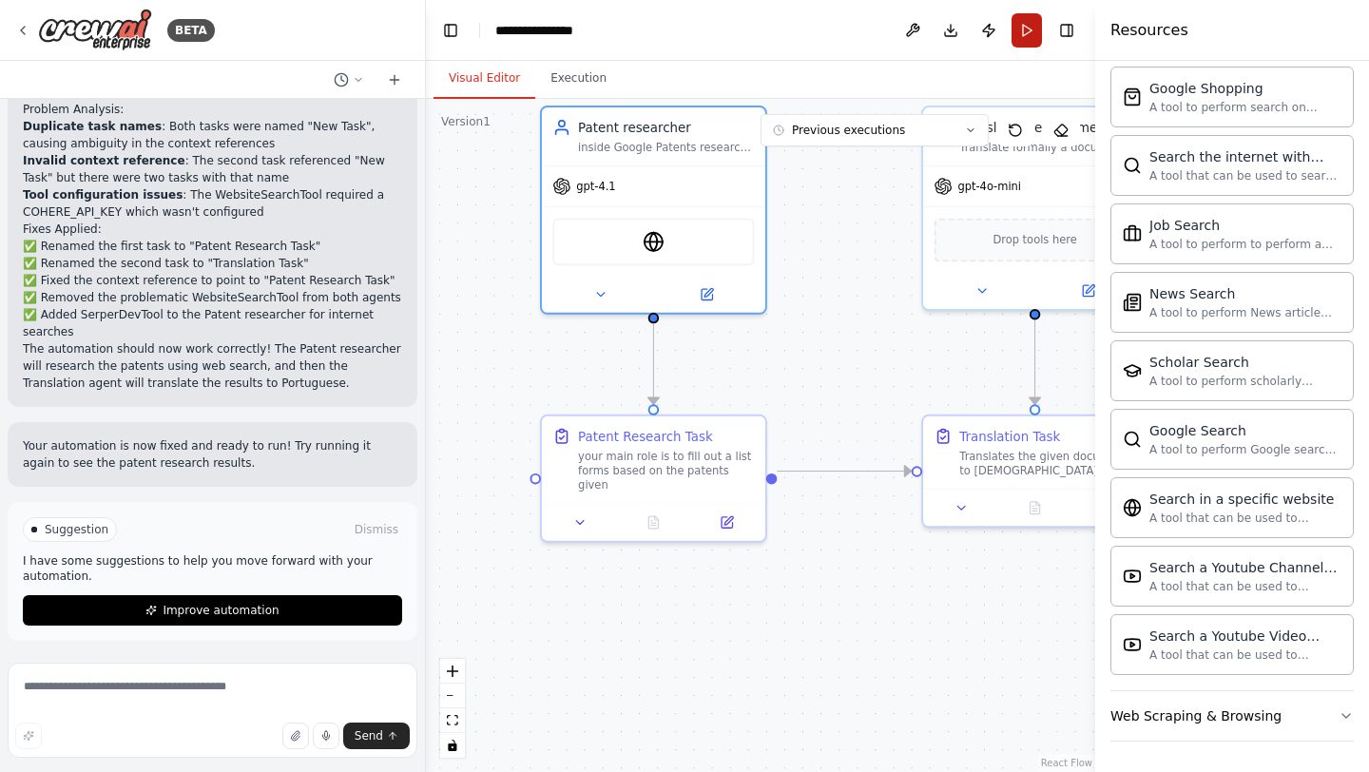
click at [1028, 30] on button "Run" at bounding box center [1027, 30] width 30 height 34
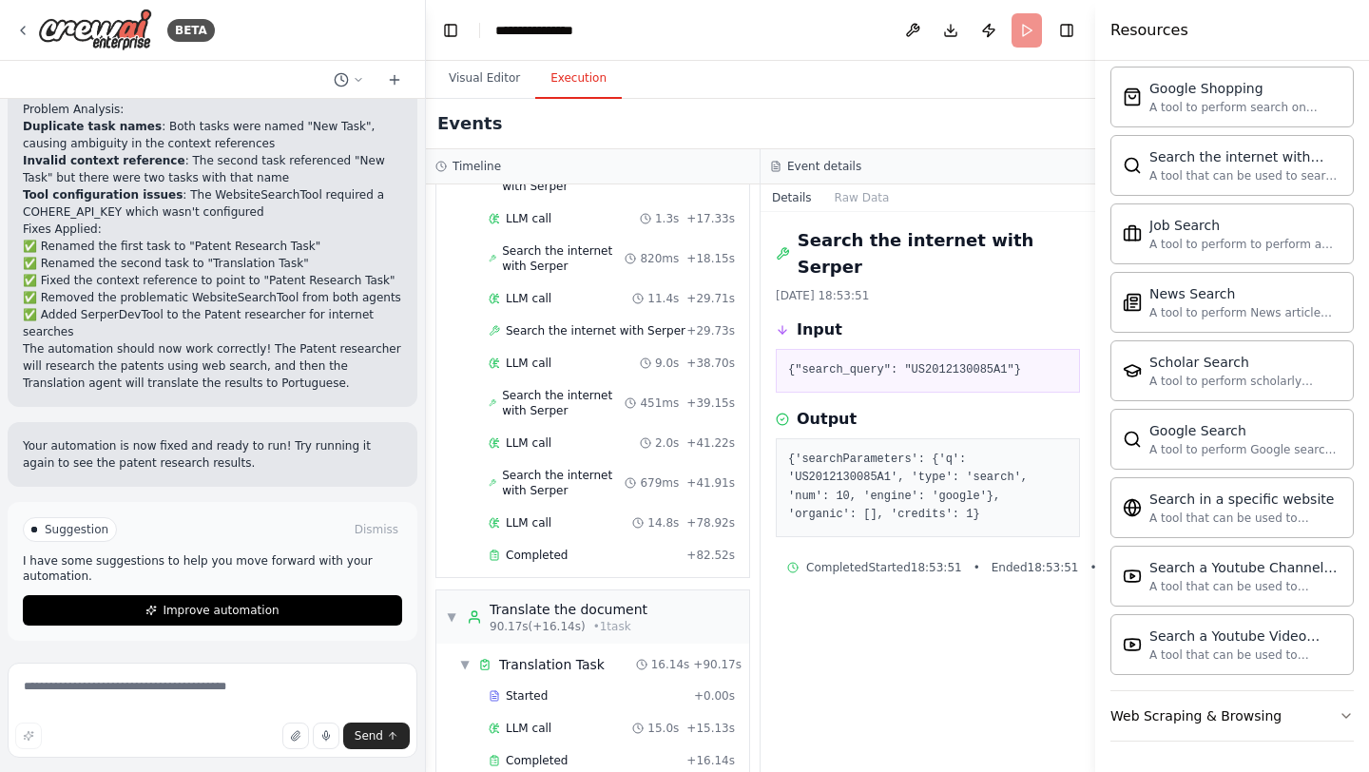
click at [586, 75] on button "Execution" at bounding box center [578, 79] width 87 height 40
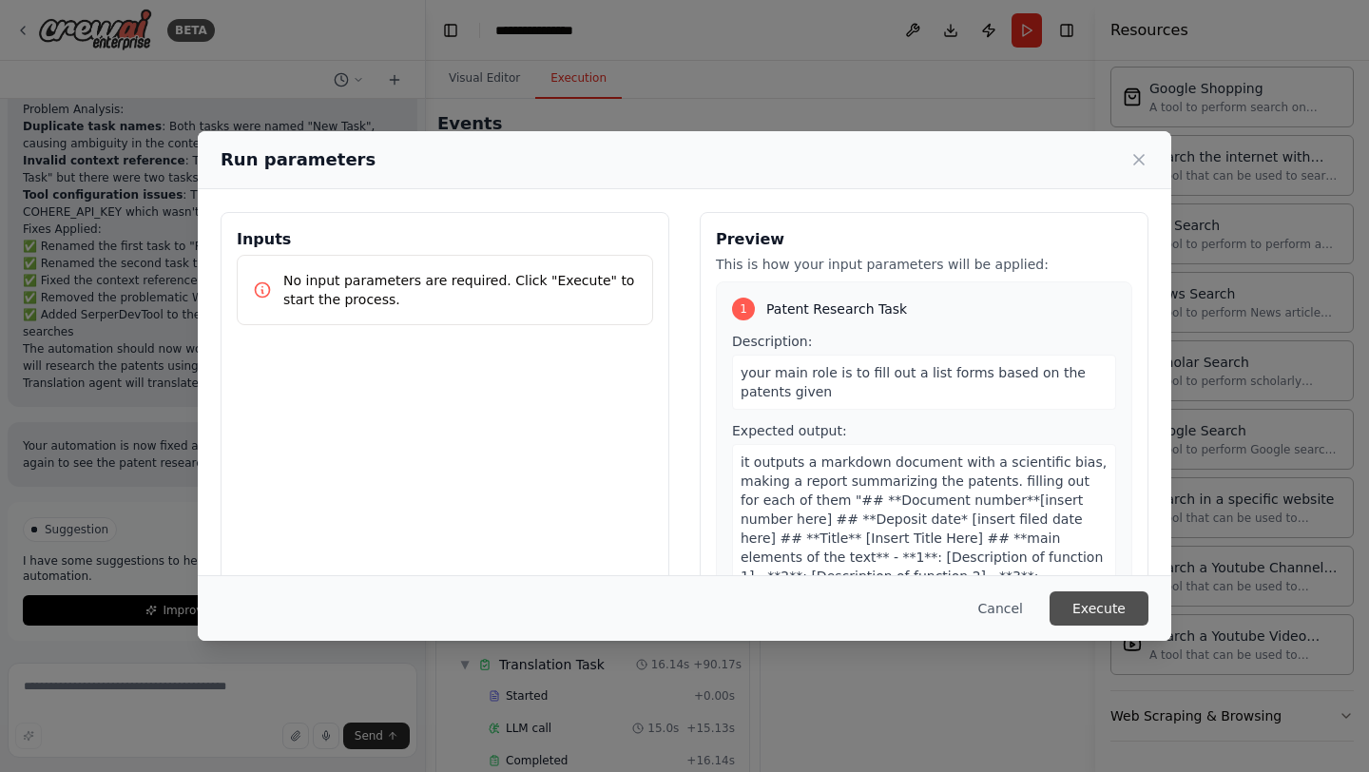
click at [1119, 609] on button "Execute" at bounding box center [1099, 608] width 99 height 34
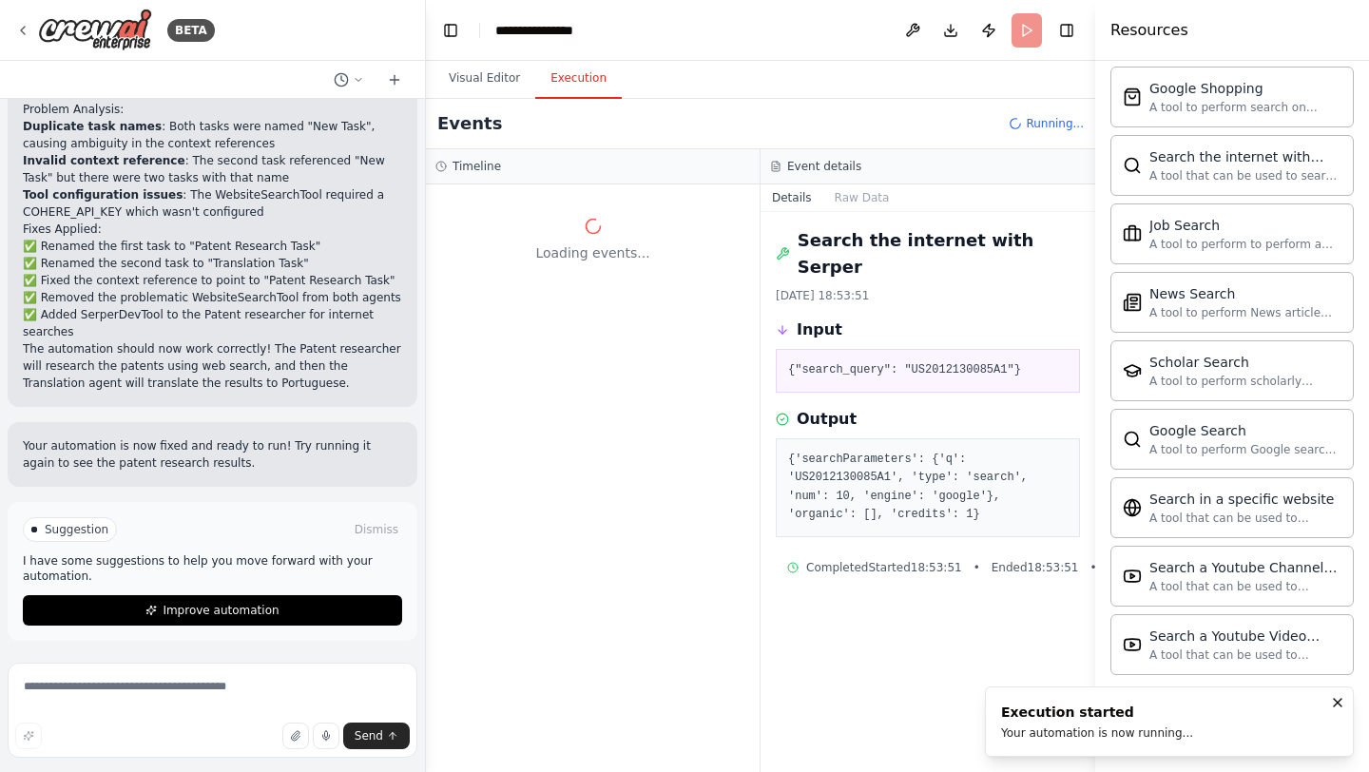
scroll to position [0, 0]
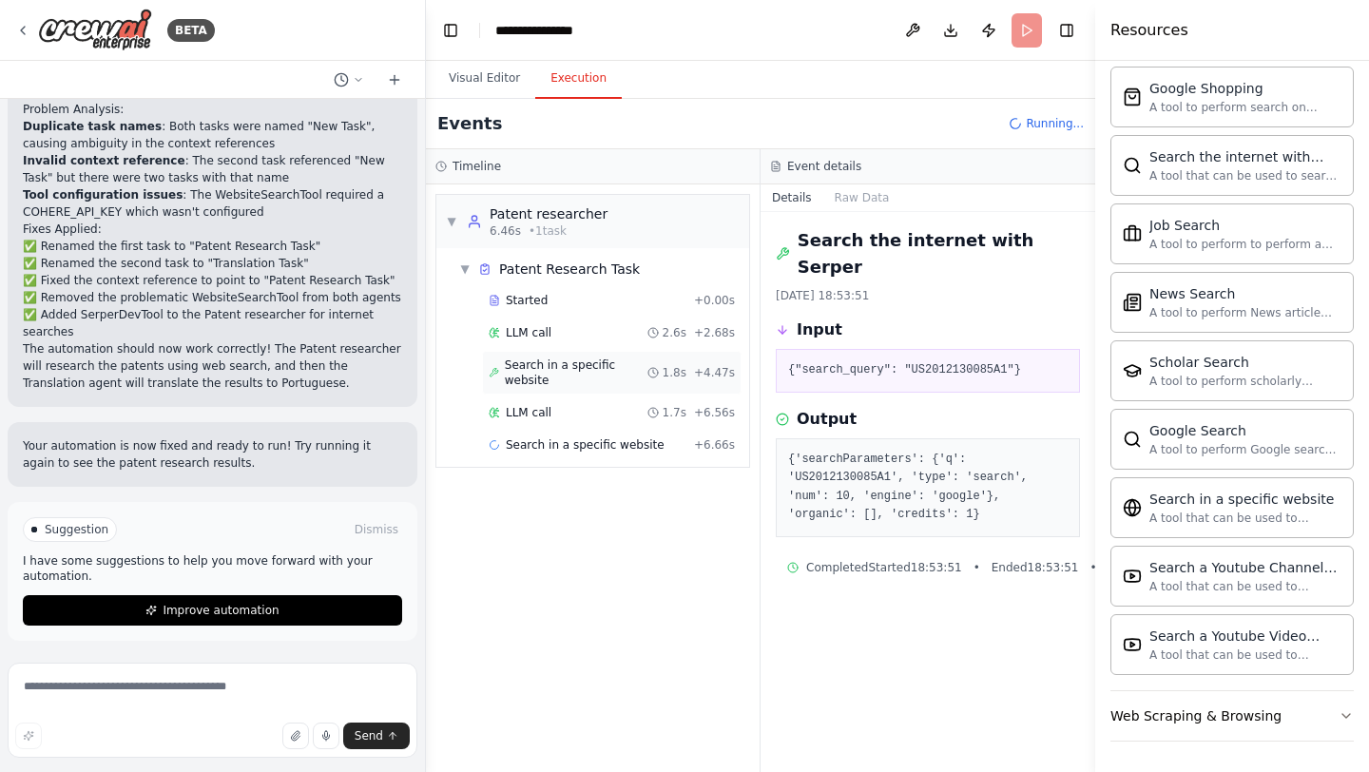
click at [642, 366] on span "Search in a specific website" at bounding box center [576, 373] width 143 height 30
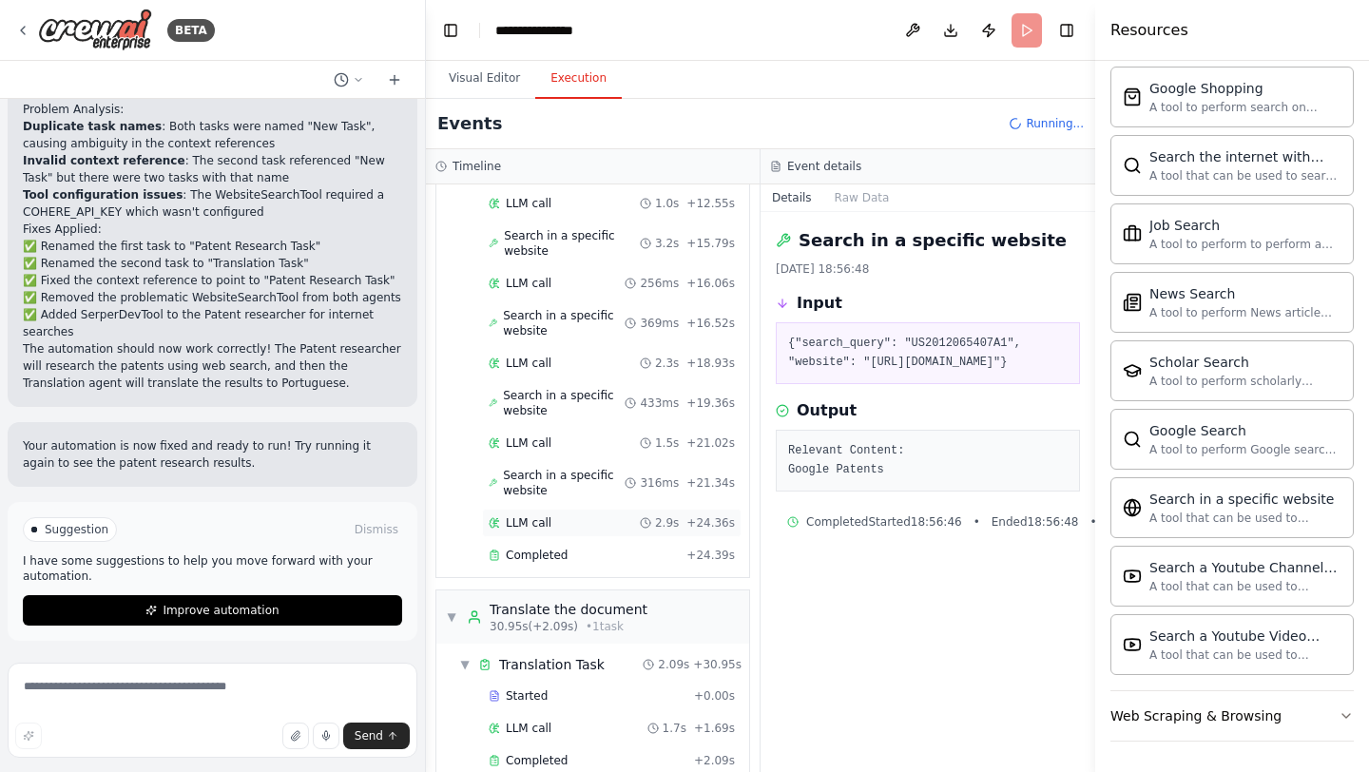
scroll to position [401, 0]
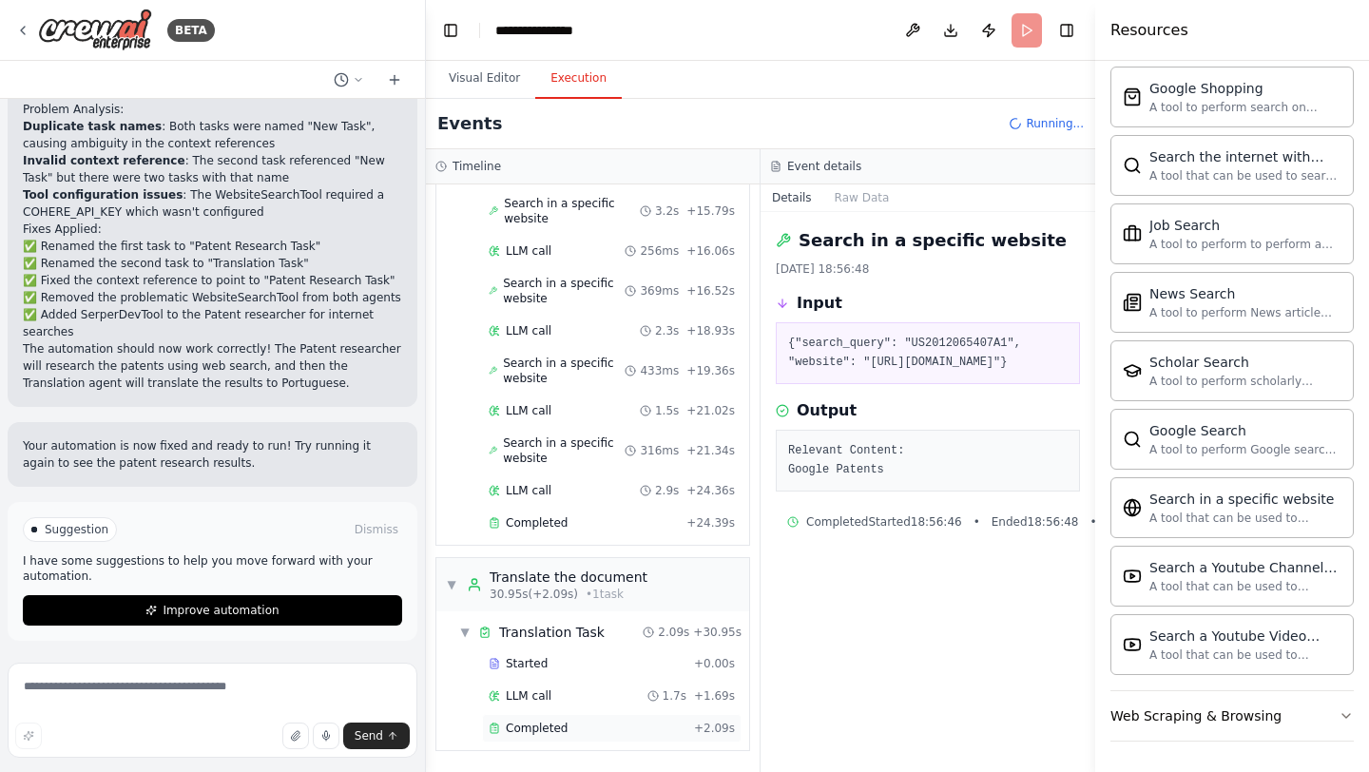
click at [591, 731] on div "Completed" at bounding box center [588, 728] width 198 height 15
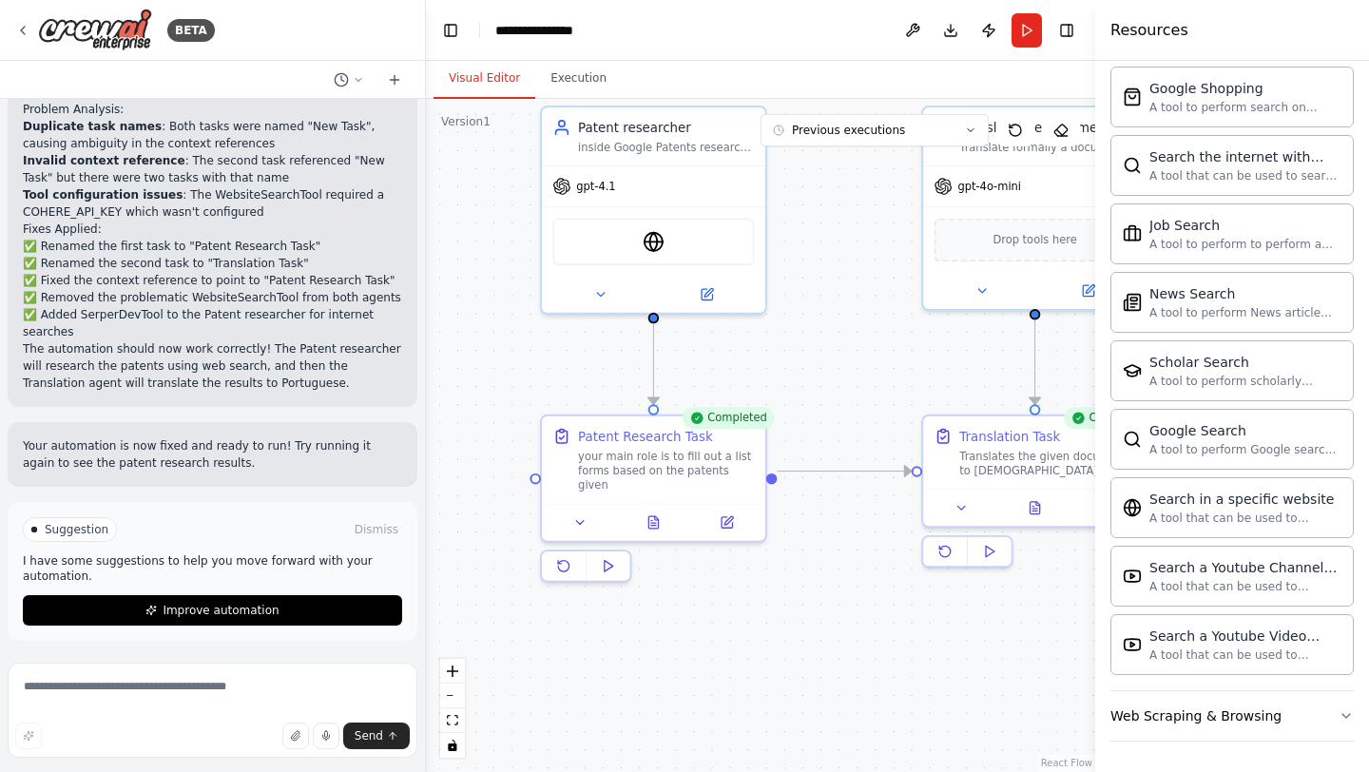
click at [506, 71] on button "Visual Editor" at bounding box center [485, 79] width 102 height 40
click at [650, 250] on div "WebsiteSearchTool" at bounding box center [653, 239] width 202 height 48
click at [651, 246] on img at bounding box center [654, 238] width 22 height 22
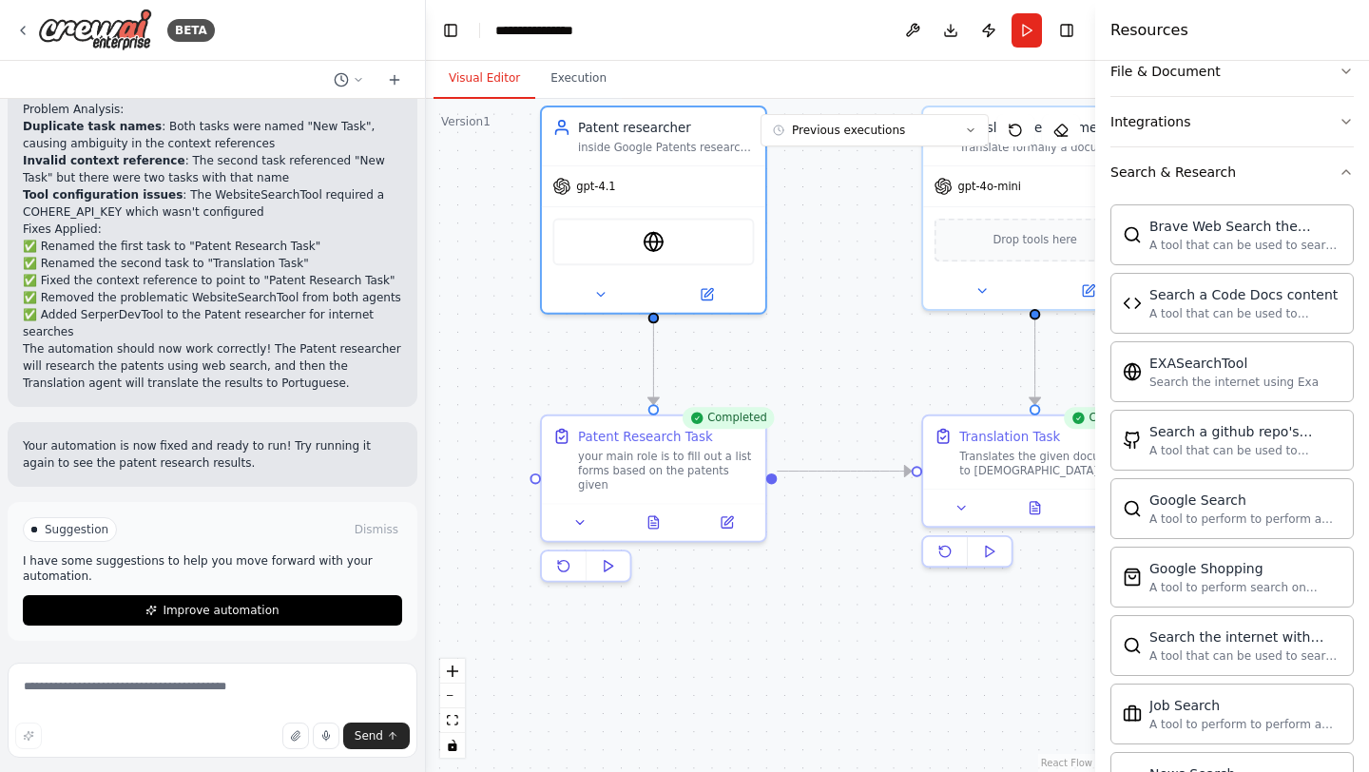
scroll to position [397, 0]
click at [909, 20] on button at bounding box center [913, 30] width 30 height 34
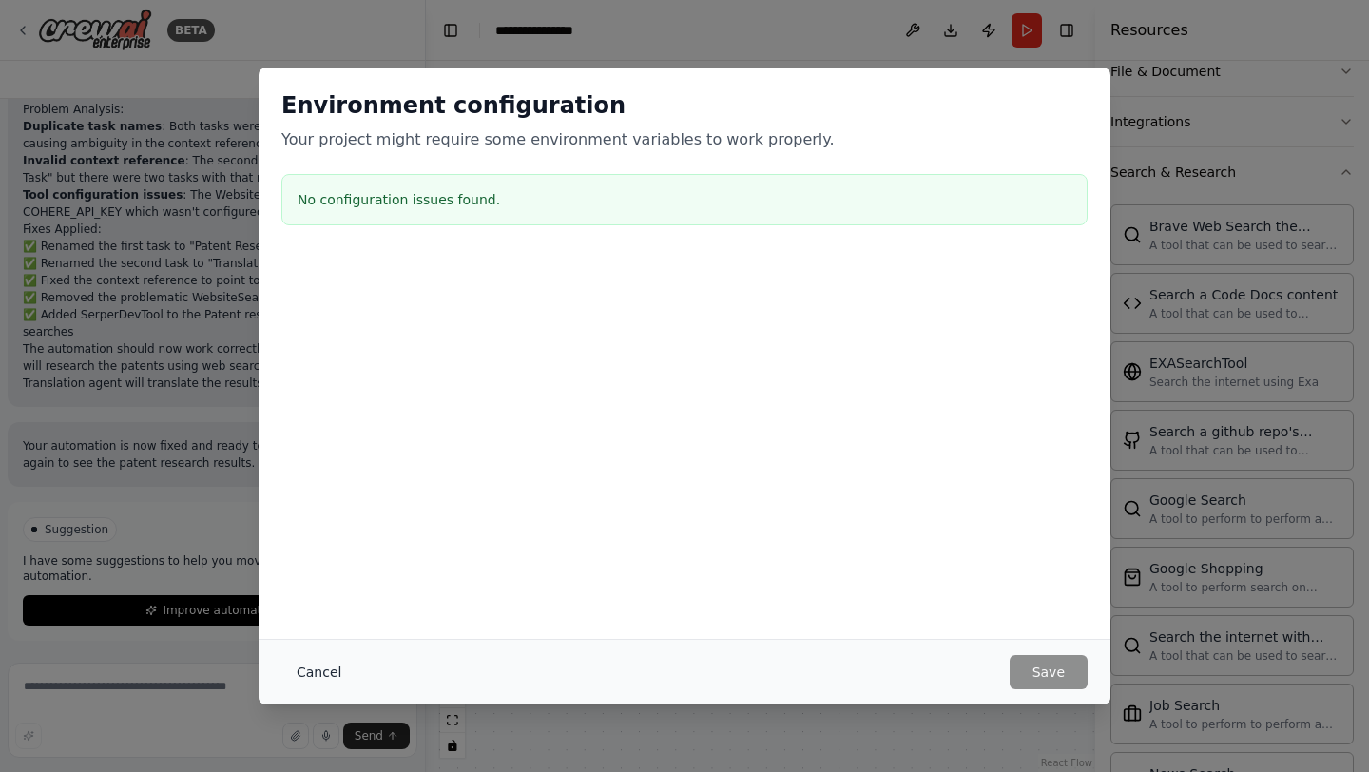
click at [313, 665] on button "Cancel" at bounding box center [318, 672] width 75 height 34
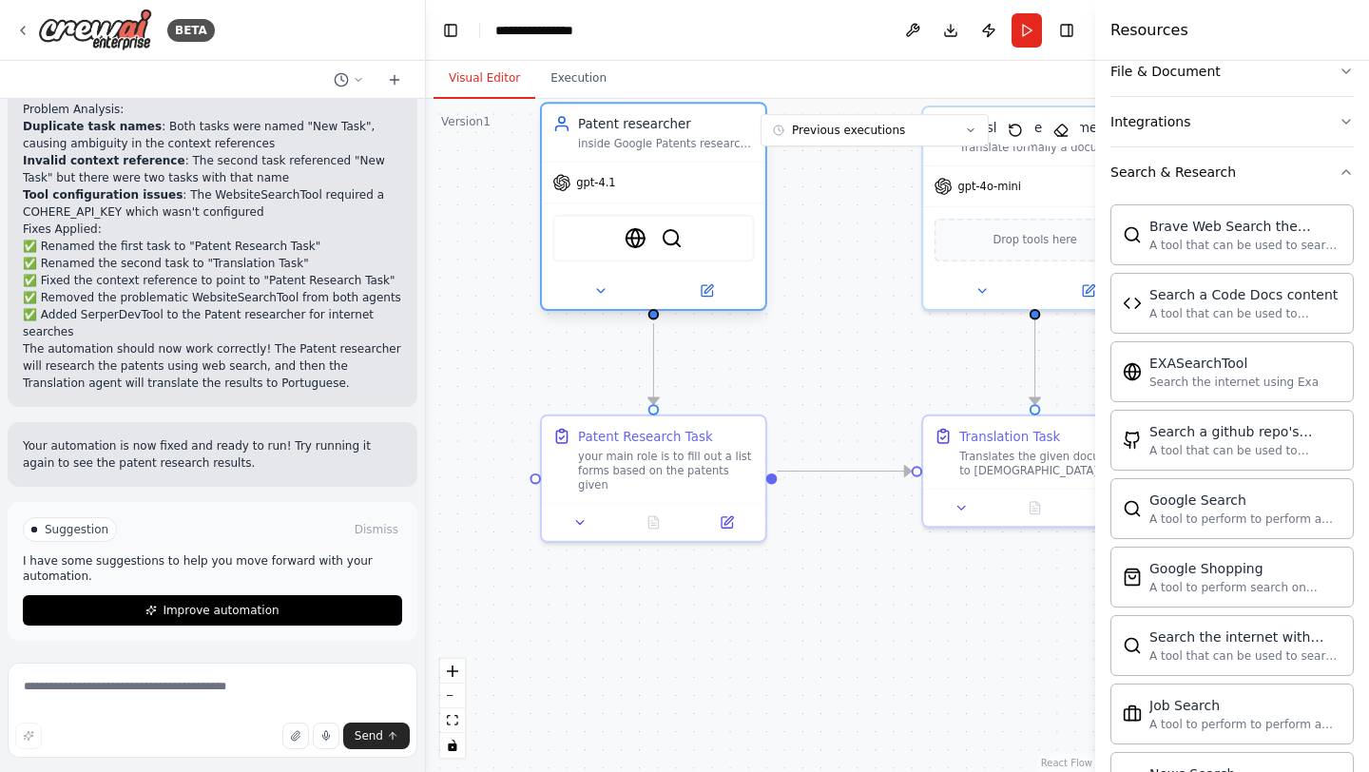
click at [678, 250] on div "WebsiteSearchTool SerpApiGoogleSearchTool" at bounding box center [653, 239] width 202 height 48
click at [610, 298] on button at bounding box center [601, 291] width 103 height 22
click at [610, 299] on button at bounding box center [601, 291] width 103 height 22
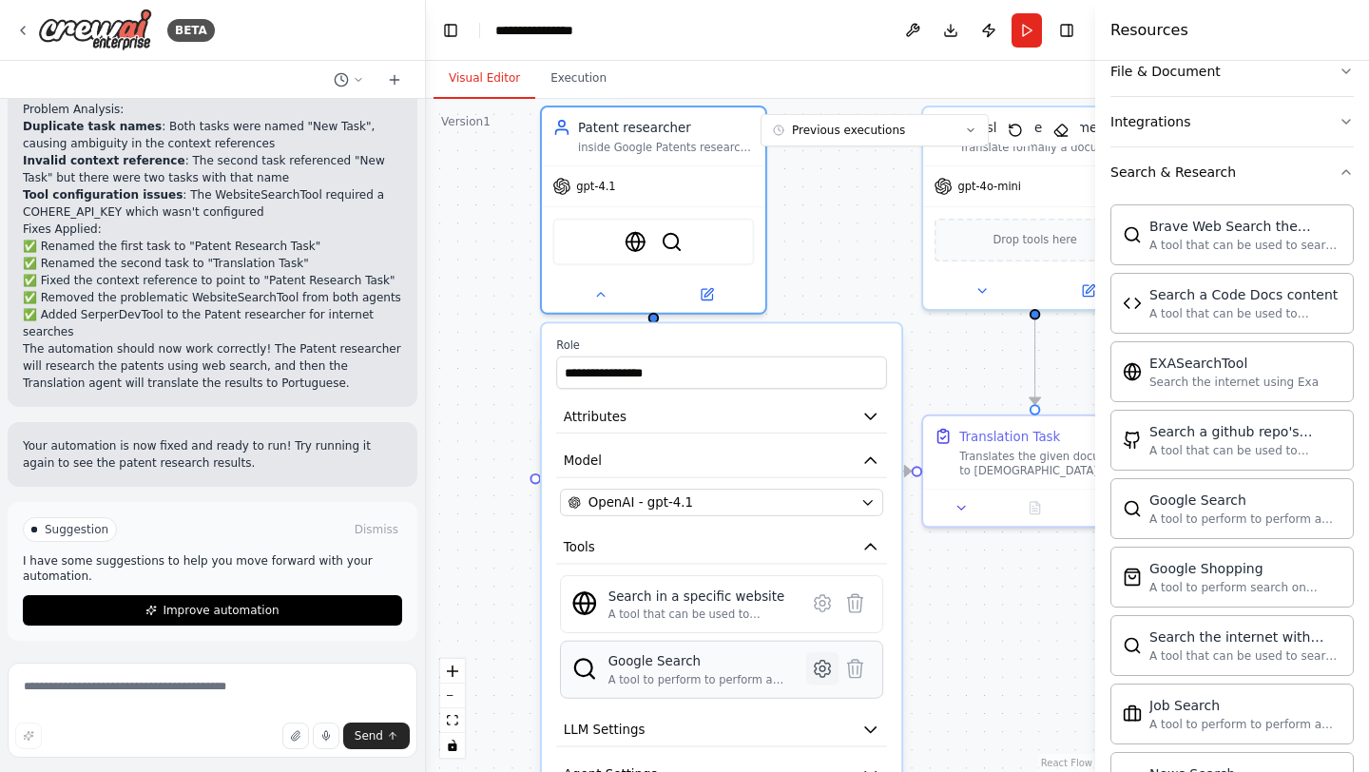
click at [824, 668] on icon at bounding box center [823, 669] width 6 height 6
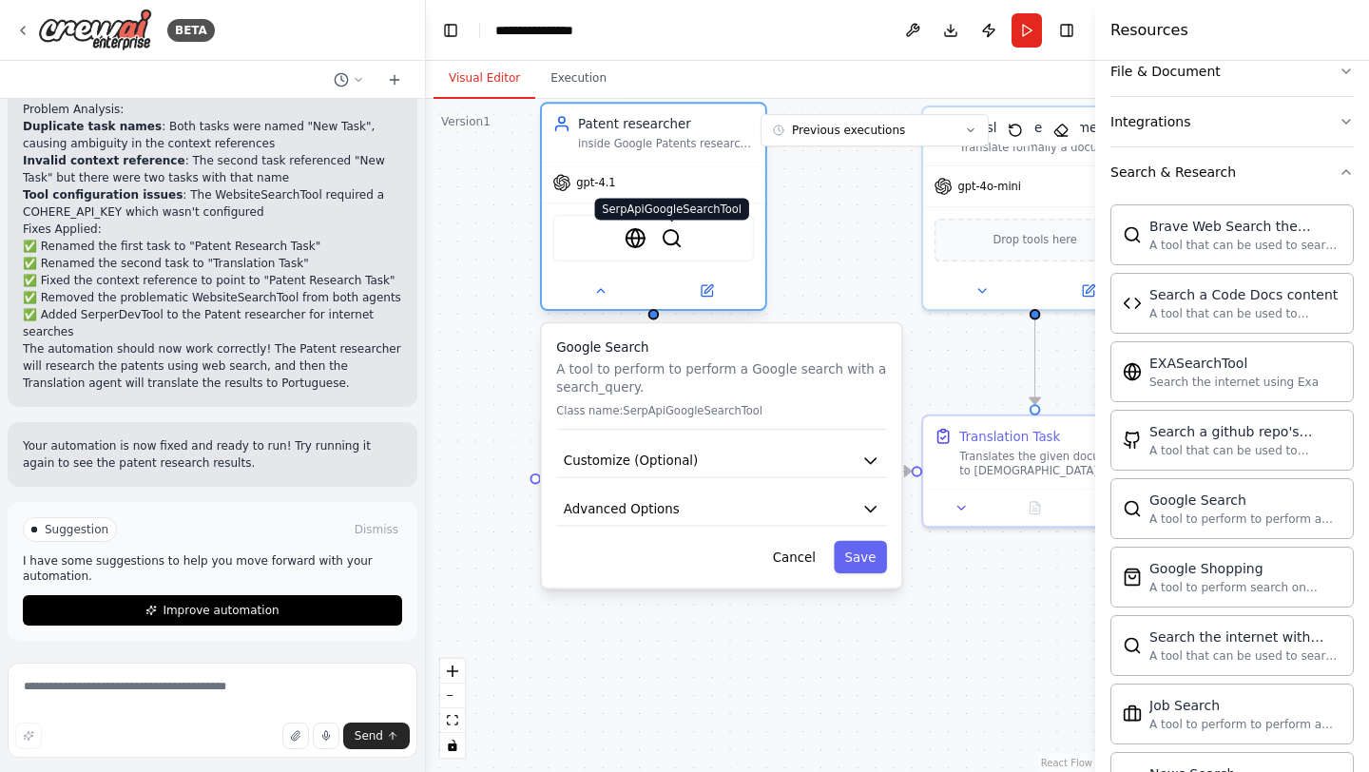
click at [675, 235] on img at bounding box center [672, 238] width 22 height 22
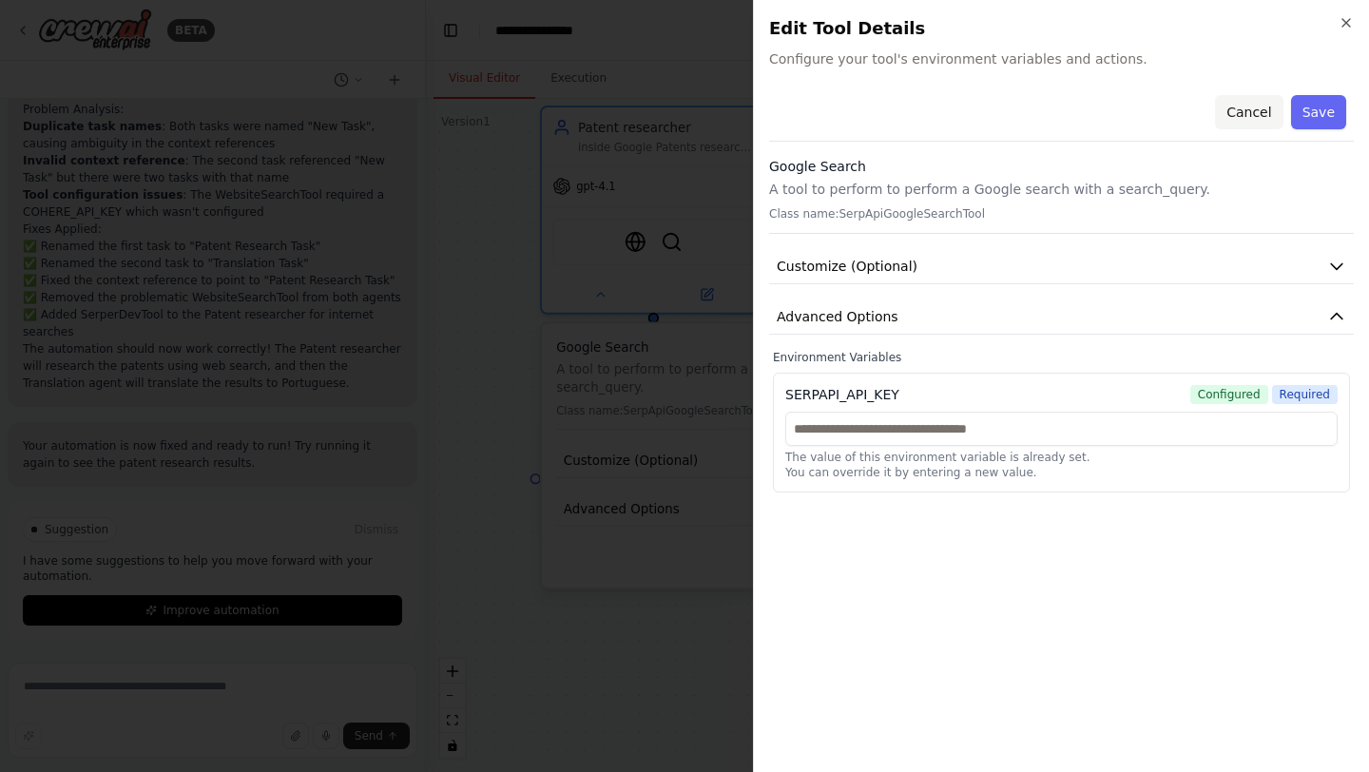
click at [1268, 112] on button "Cancel" at bounding box center [1249, 112] width 68 height 34
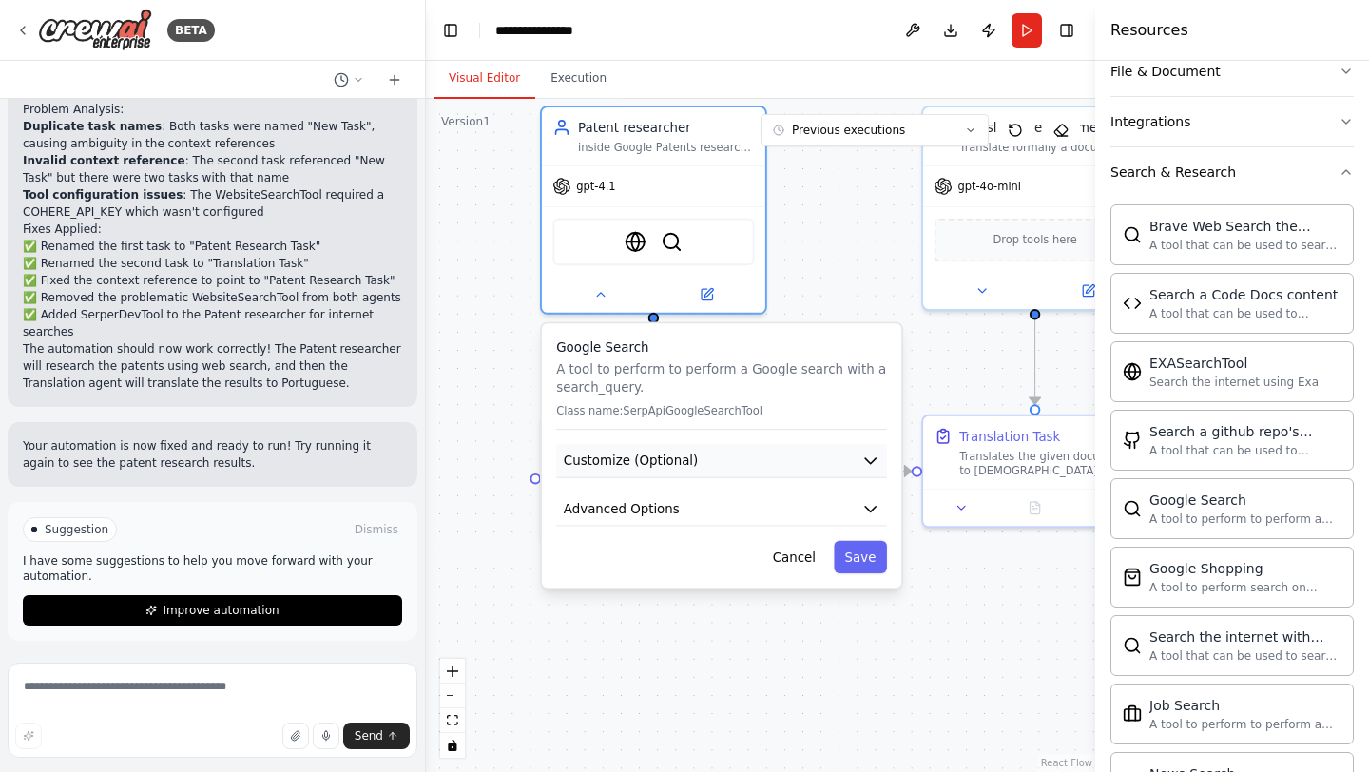
click at [762, 450] on button "Customize (Optional)" at bounding box center [721, 460] width 331 height 33
click at [771, 466] on button "Customize (Optional)" at bounding box center [721, 460] width 331 height 33
click at [754, 514] on button "Advanced Options" at bounding box center [721, 509] width 331 height 33
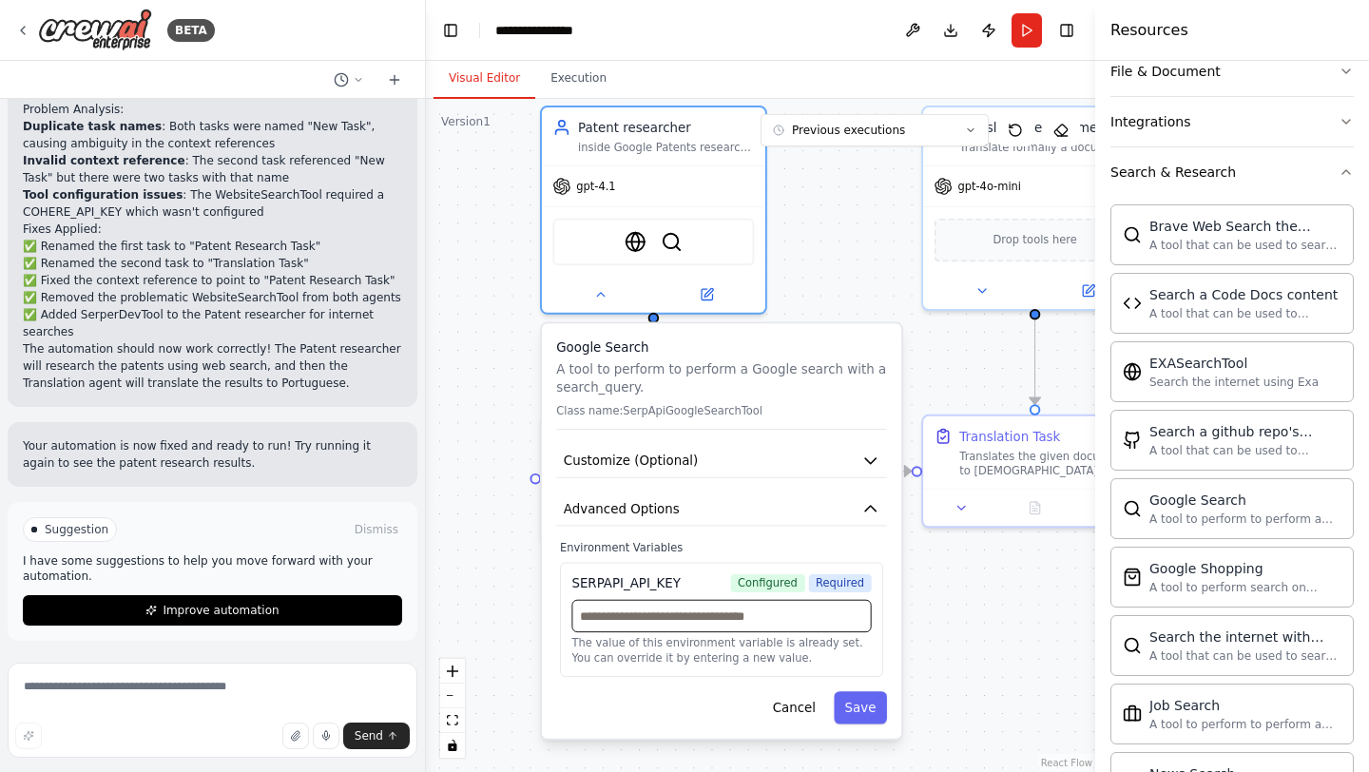
click at [732, 629] on input "text" at bounding box center [721, 616] width 300 height 32
paste input "**********"
type input "**********"
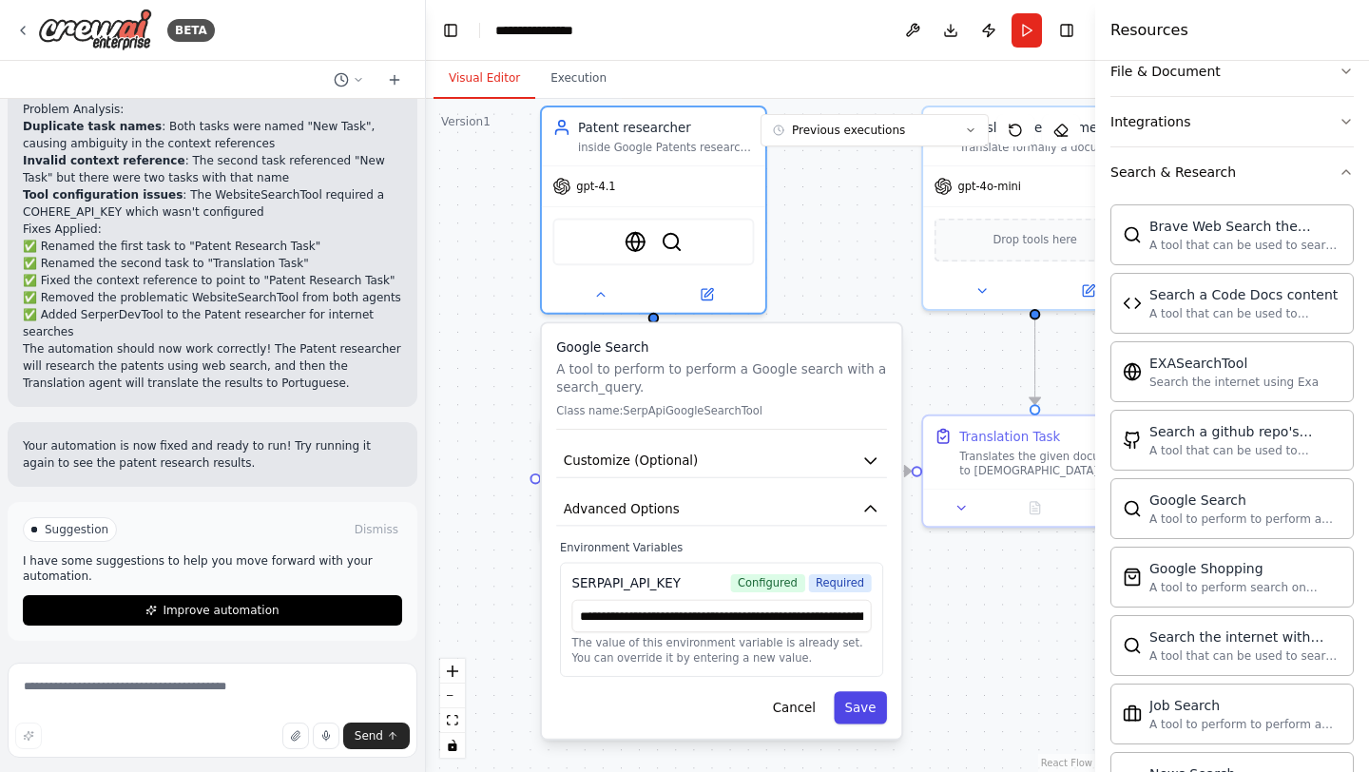
click at [873, 712] on button "Save" at bounding box center [860, 707] width 53 height 32
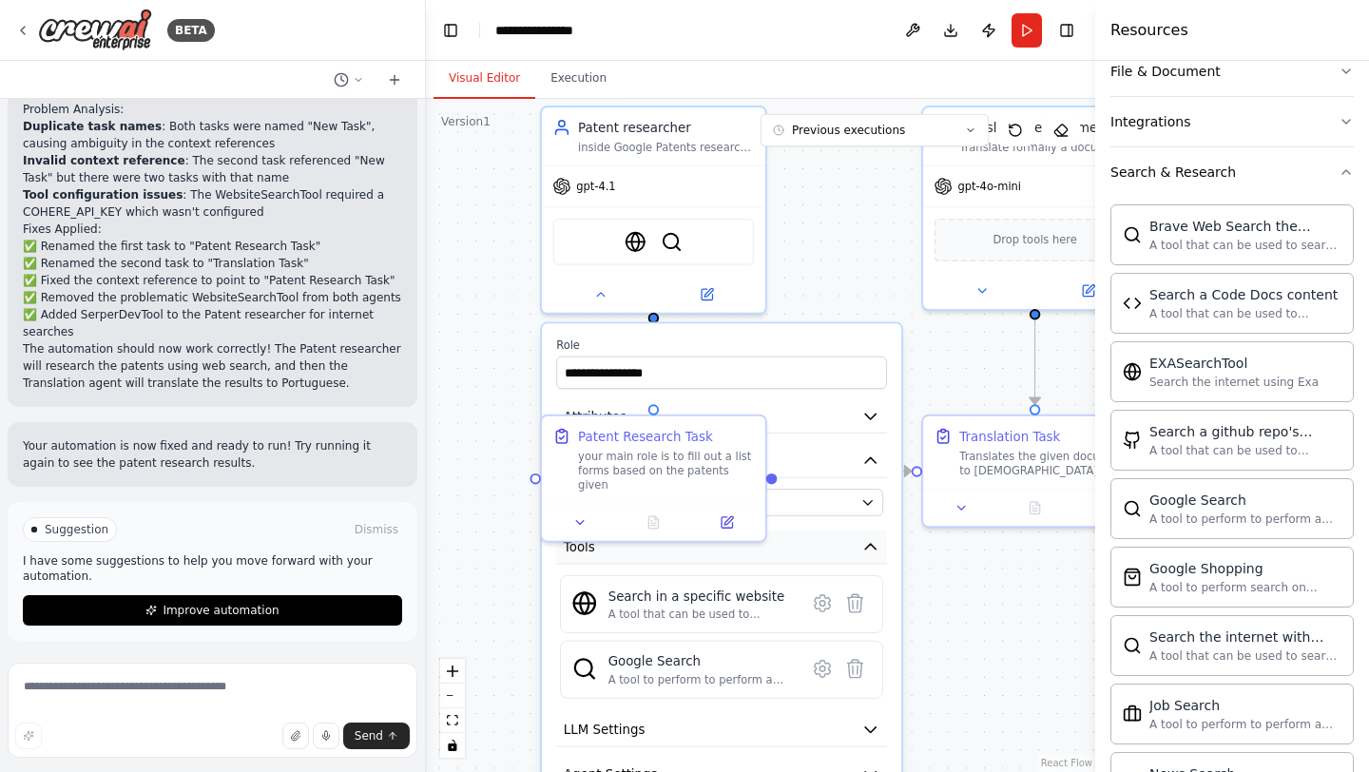
click at [710, 562] on button "Tools" at bounding box center [721, 547] width 331 height 33
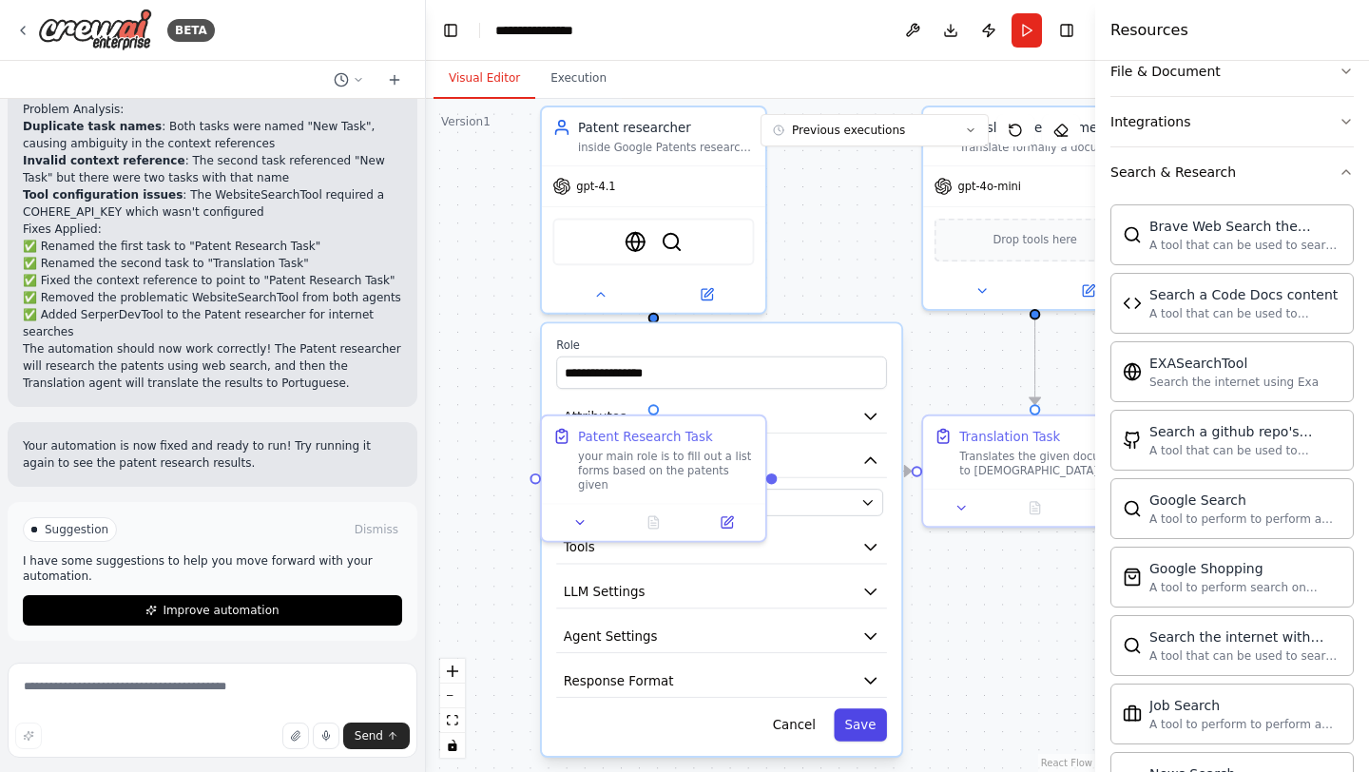
click at [854, 725] on button "Save" at bounding box center [860, 724] width 53 height 32
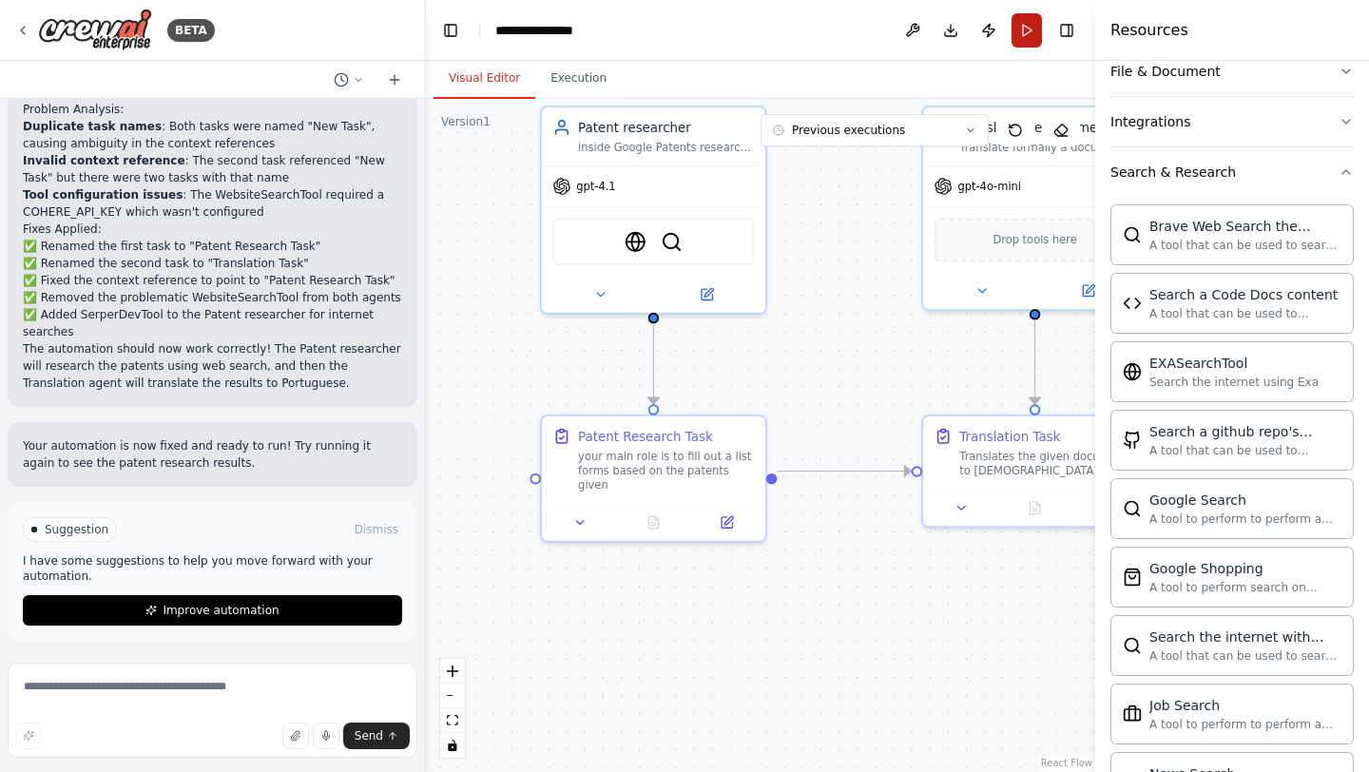
click at [1027, 44] on button "Run" at bounding box center [1027, 30] width 30 height 34
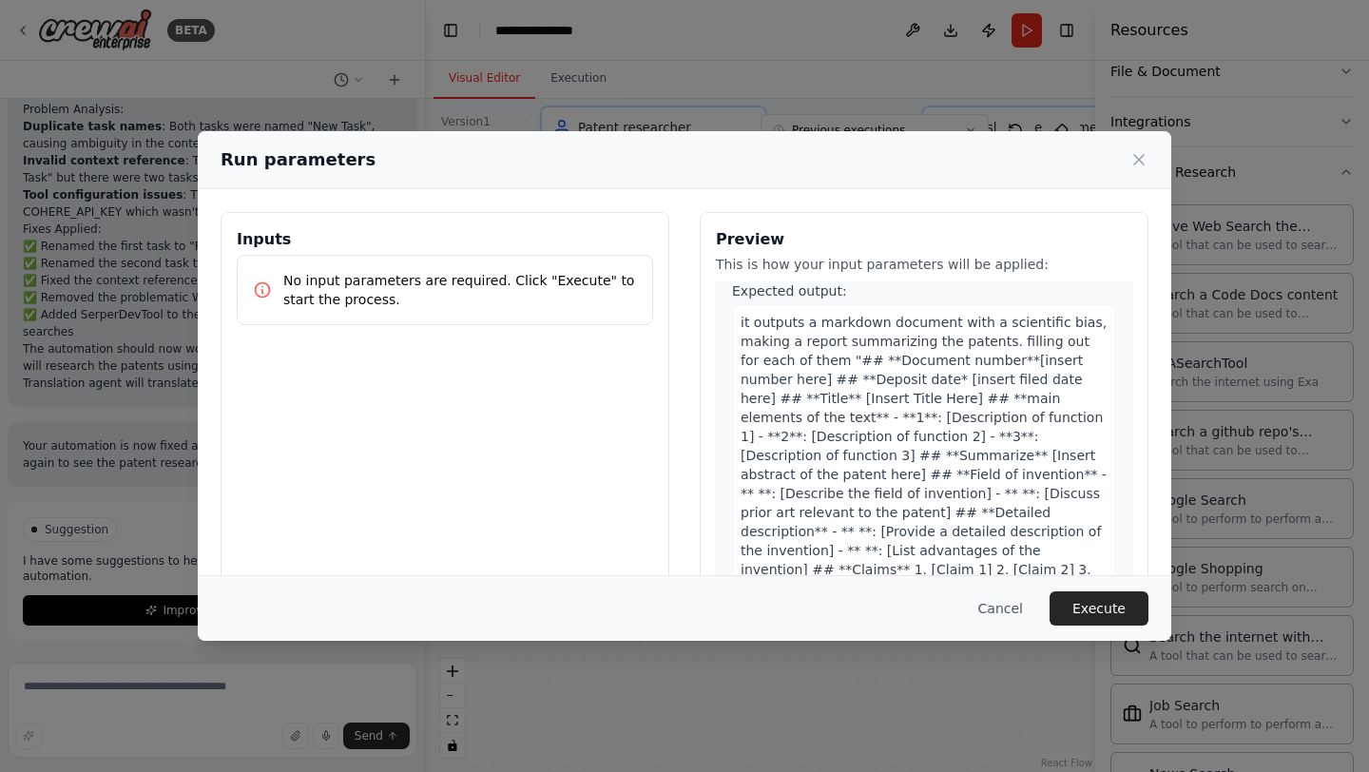
scroll to position [365, 0]
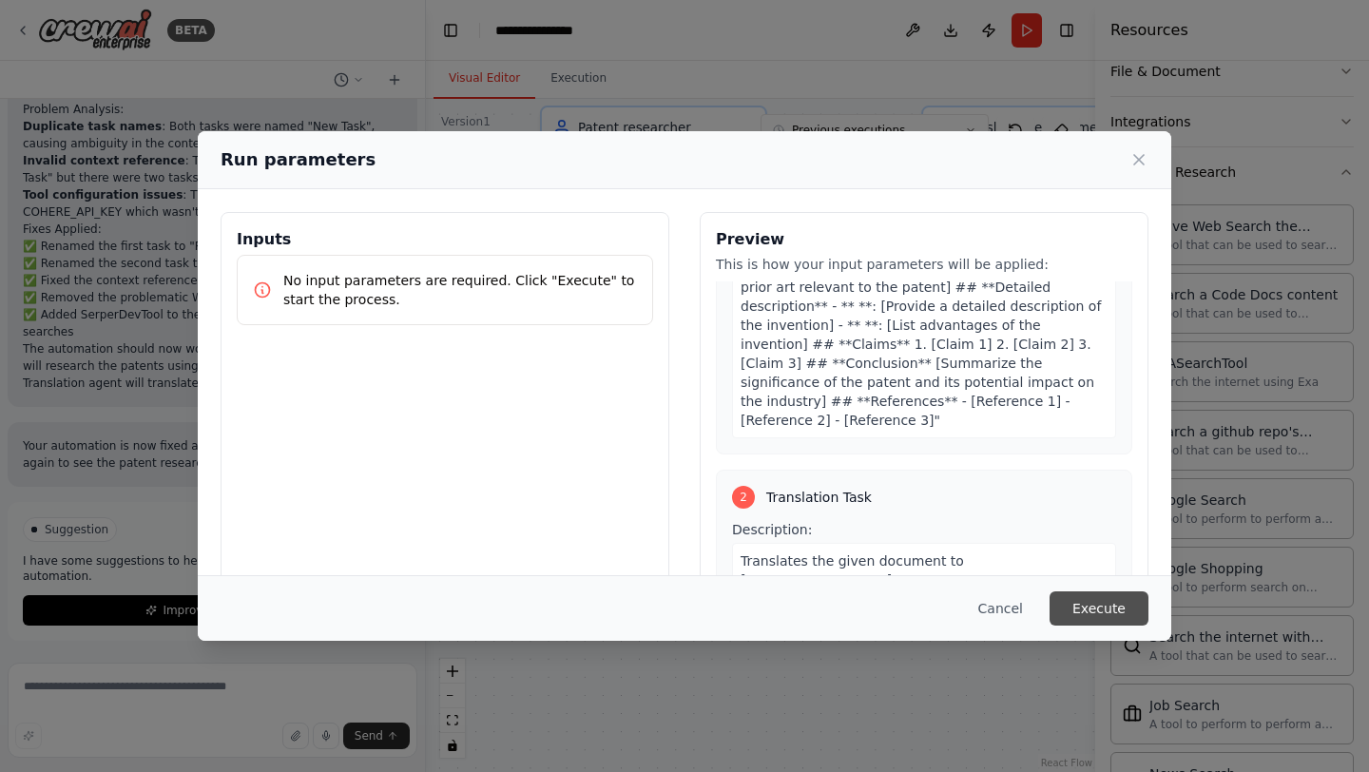
click at [1132, 613] on button "Execute" at bounding box center [1099, 608] width 99 height 34
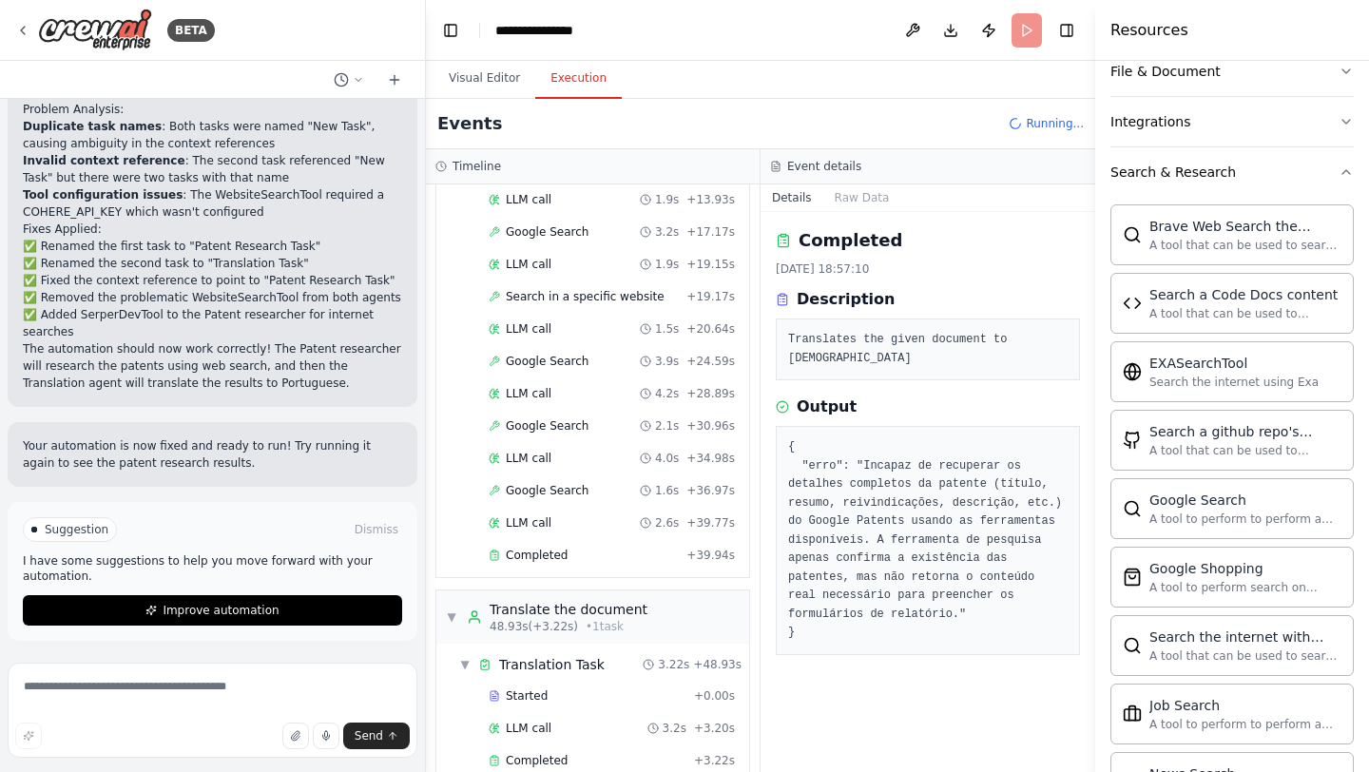
scroll to position [405, 0]
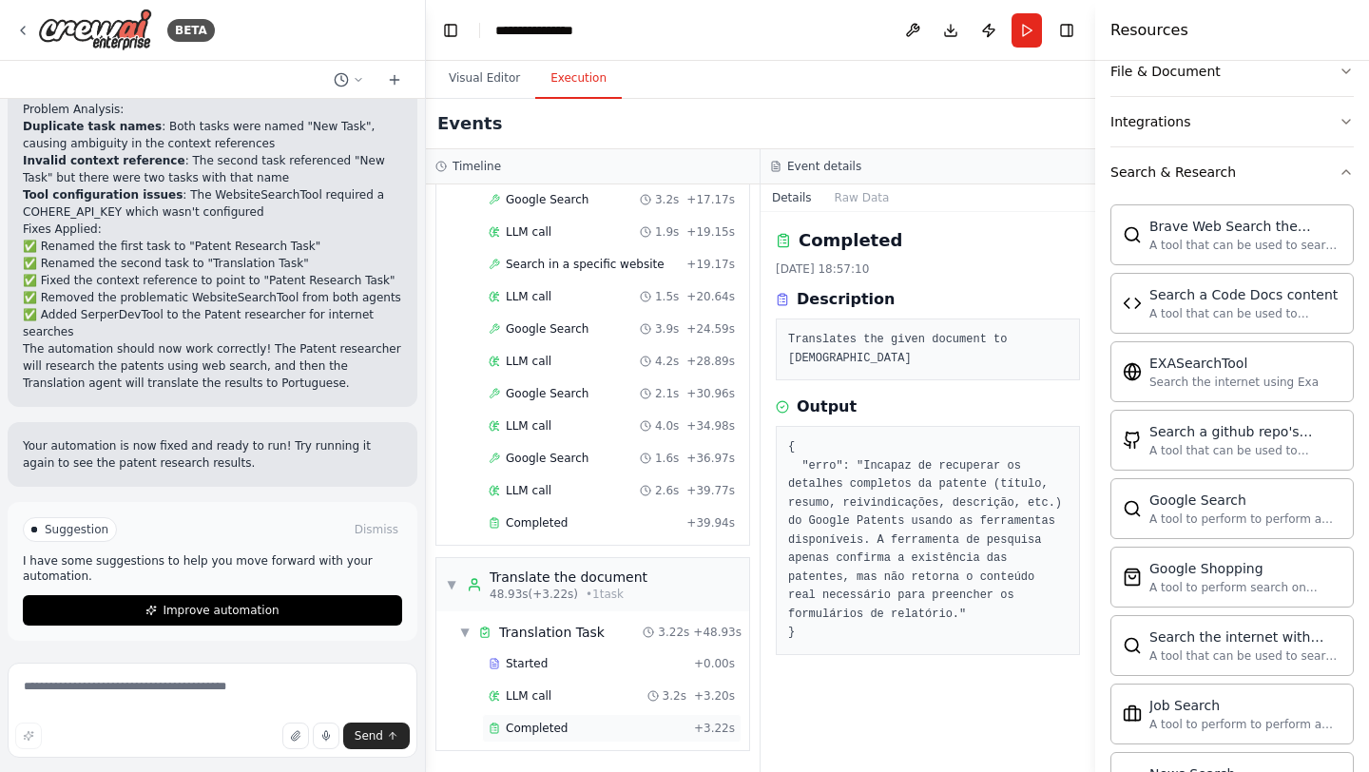
click at [570, 731] on div "Completed" at bounding box center [588, 728] width 198 height 15
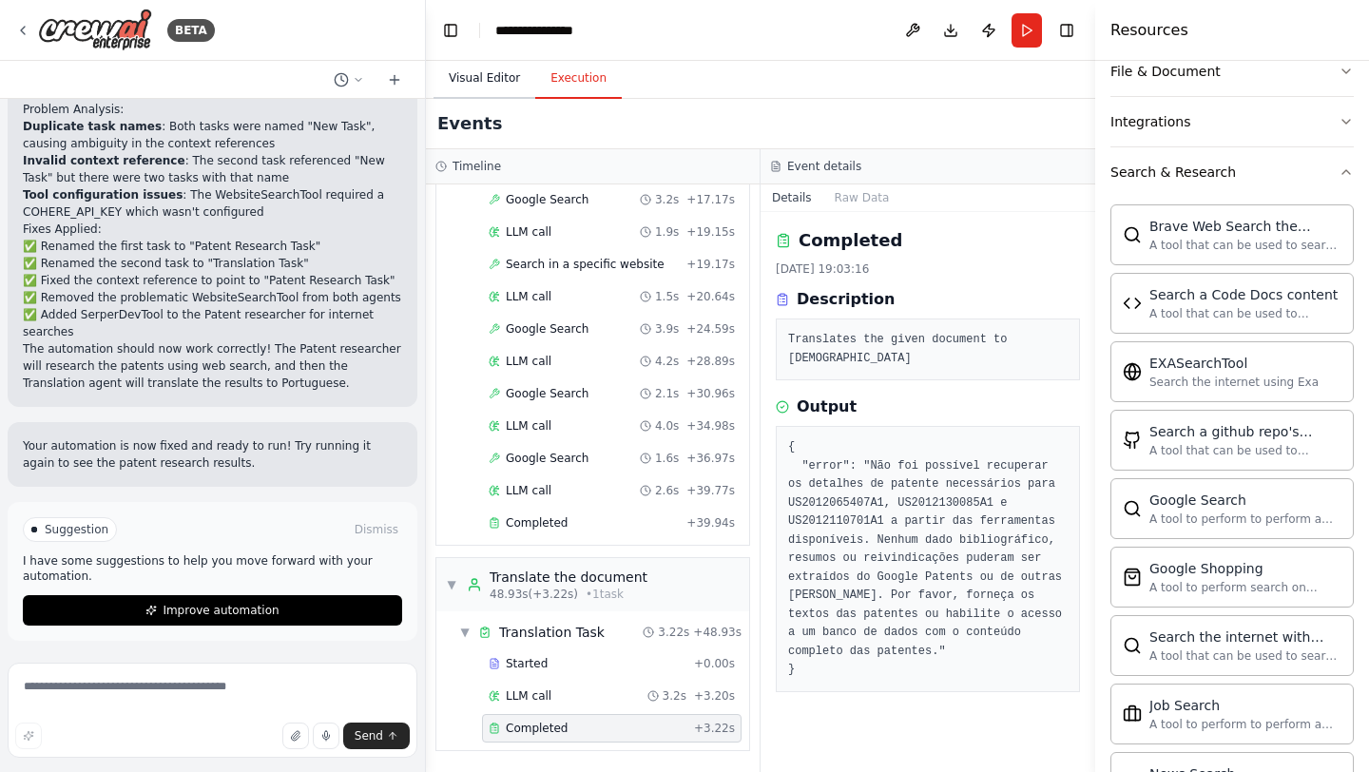
click at [493, 72] on button "Visual Editor" at bounding box center [485, 79] width 102 height 40
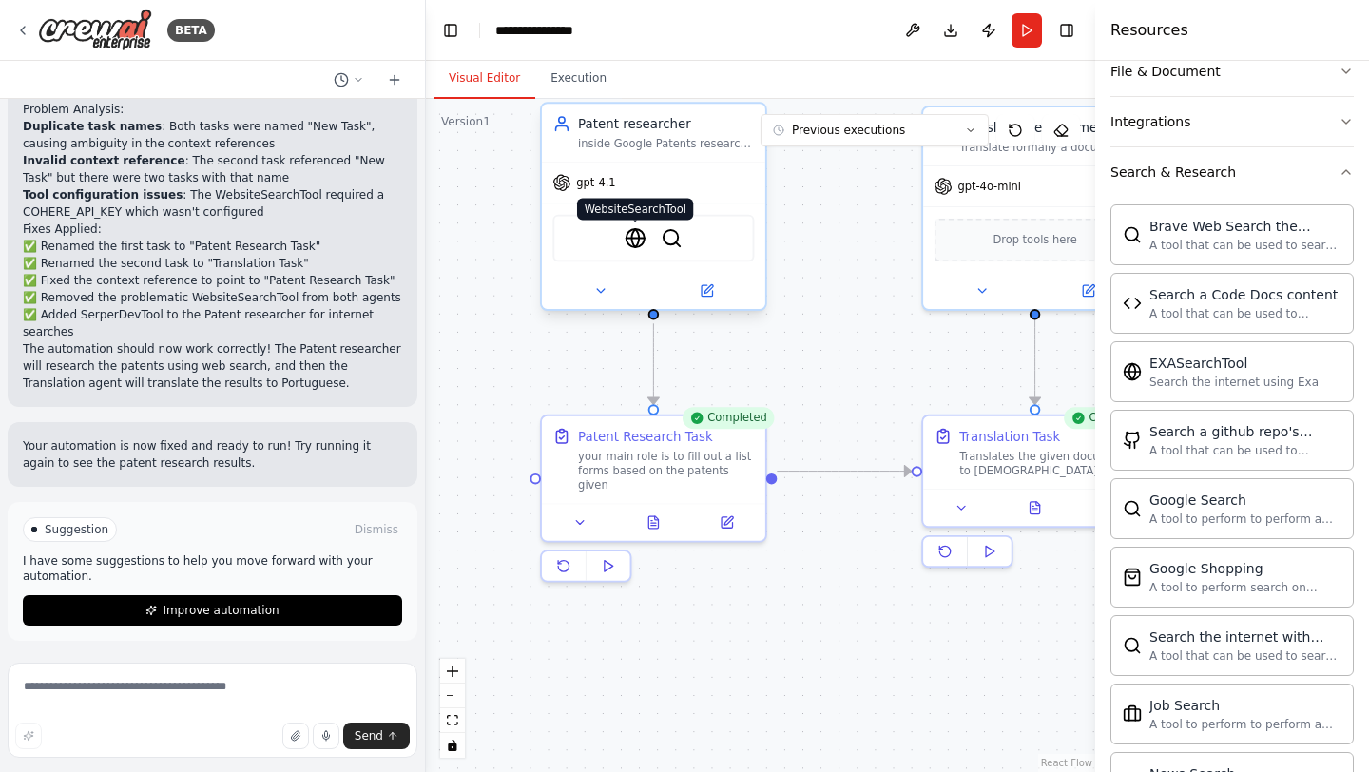
click at [635, 242] on img at bounding box center [636, 238] width 22 height 22
click at [700, 296] on icon at bounding box center [707, 290] width 14 height 14
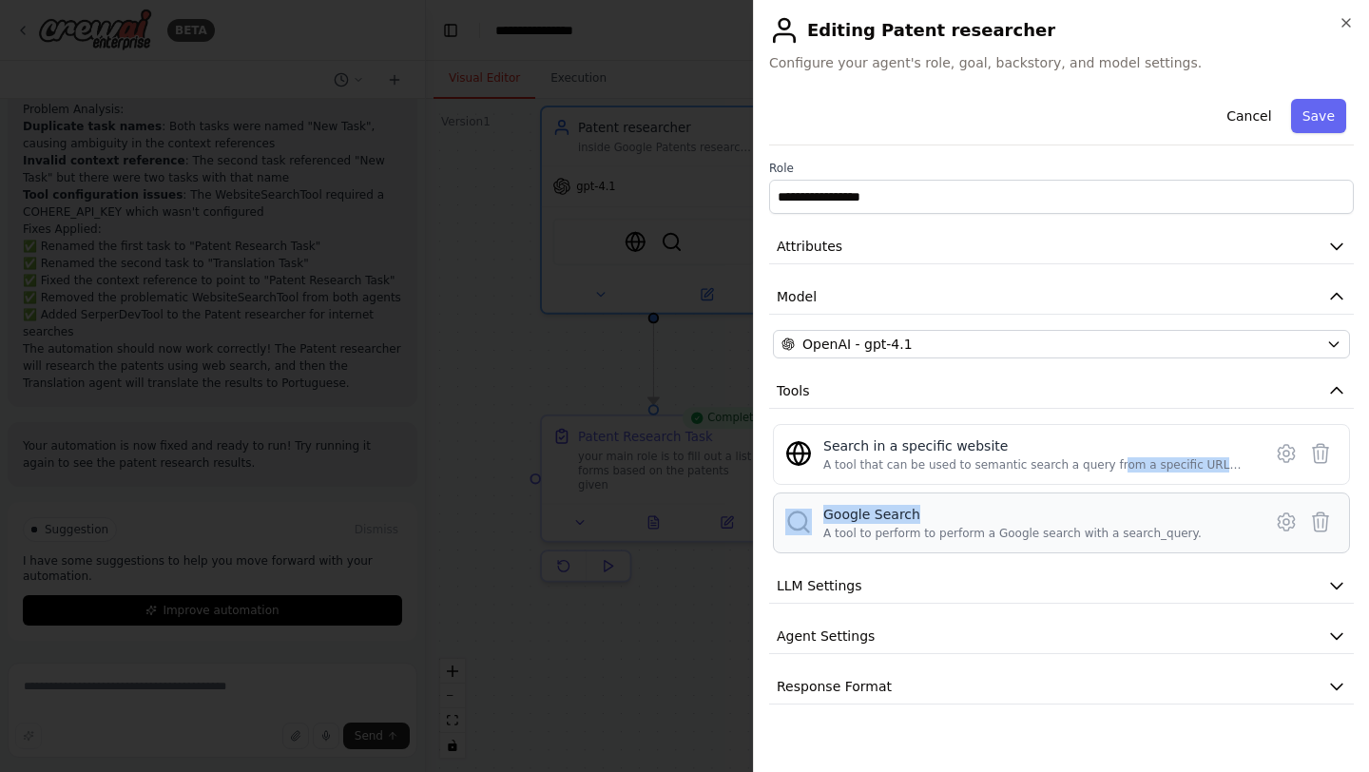
drag, startPoint x: 1111, startPoint y: 462, endPoint x: 1106, endPoint y: 513, distance: 51.6
click at [1106, 513] on div "Search in a specific website A tool that can be used to semantic search a query…" at bounding box center [1061, 488] width 577 height 129
click at [1120, 502] on div "Google Search A tool to perform to perform a Google search with a search_query." at bounding box center [1061, 523] width 577 height 61
click at [1322, 462] on icon at bounding box center [1321, 453] width 16 height 19
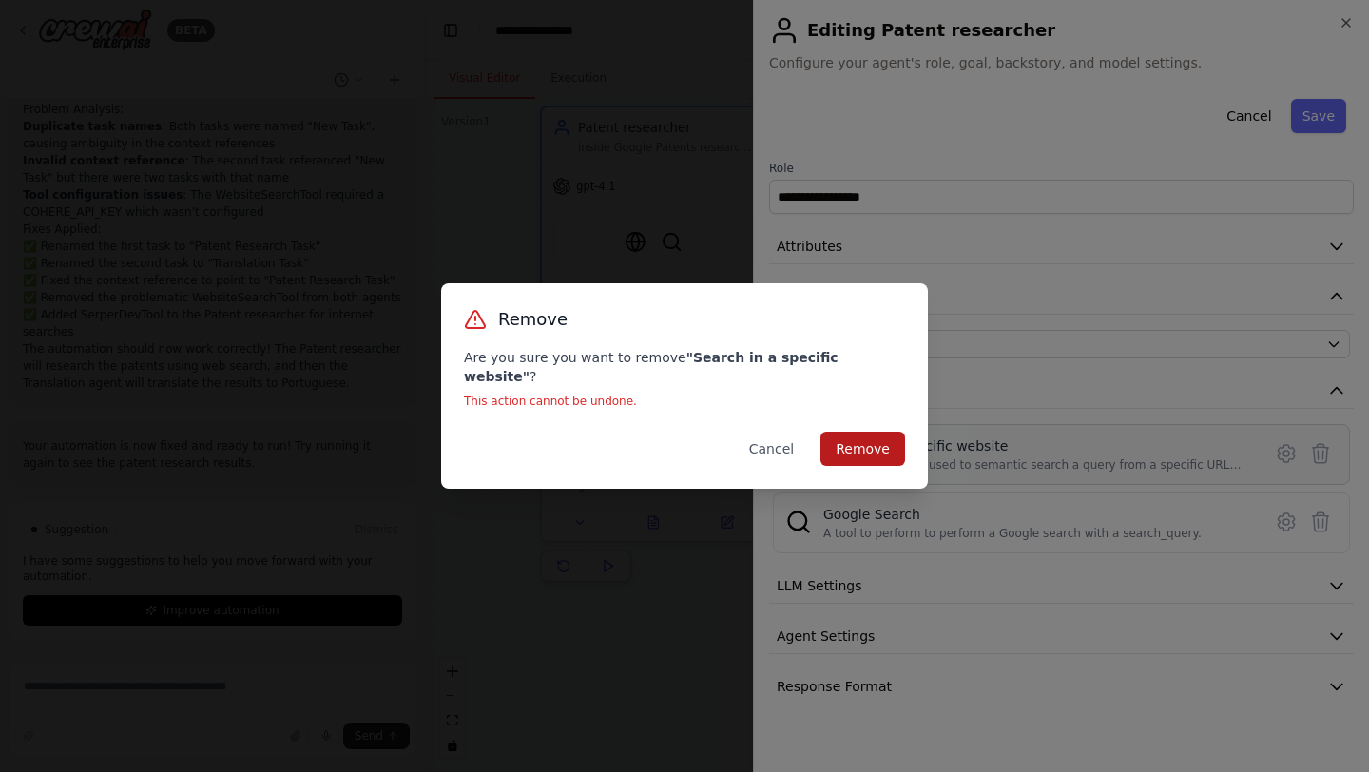
click at [890, 446] on button "Remove" at bounding box center [863, 449] width 85 height 34
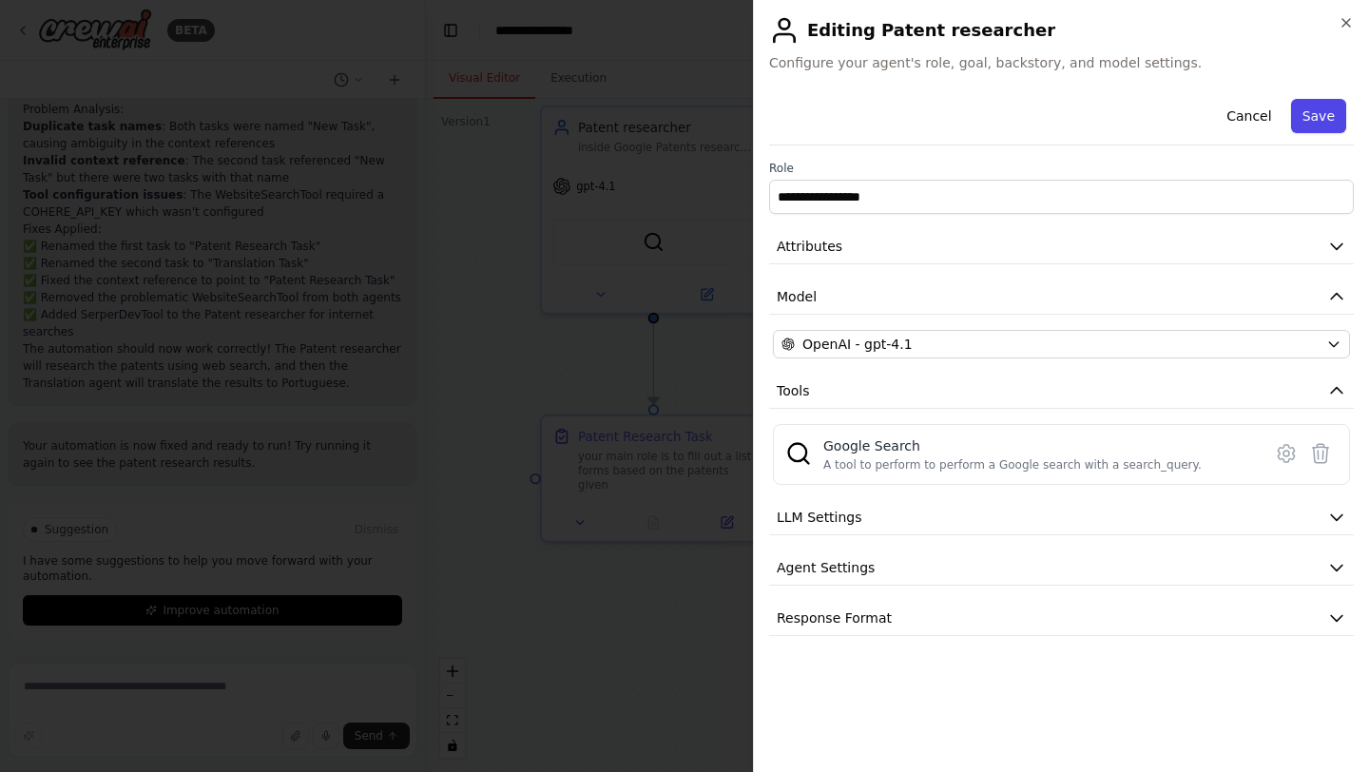
click at [1318, 123] on button "Save" at bounding box center [1318, 116] width 55 height 34
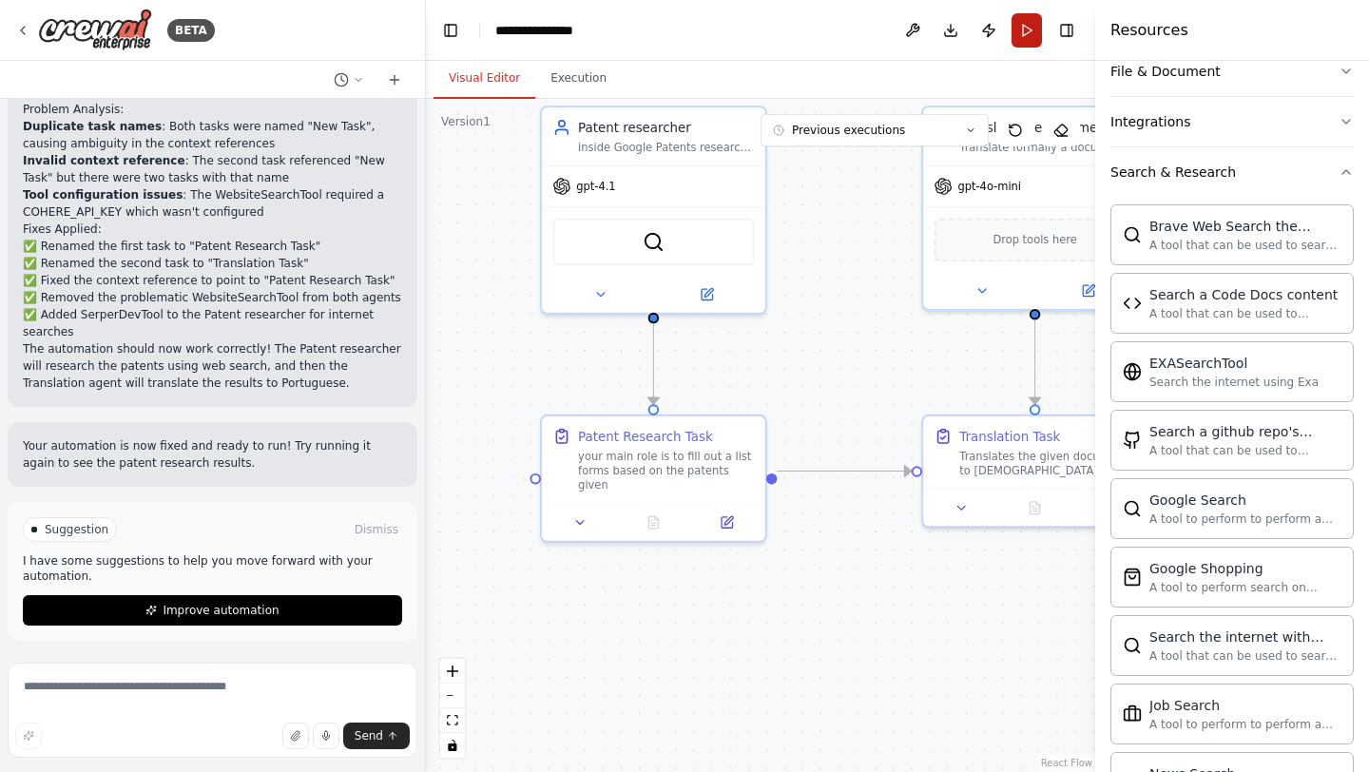
click at [1026, 24] on button "Run" at bounding box center [1027, 30] width 30 height 34
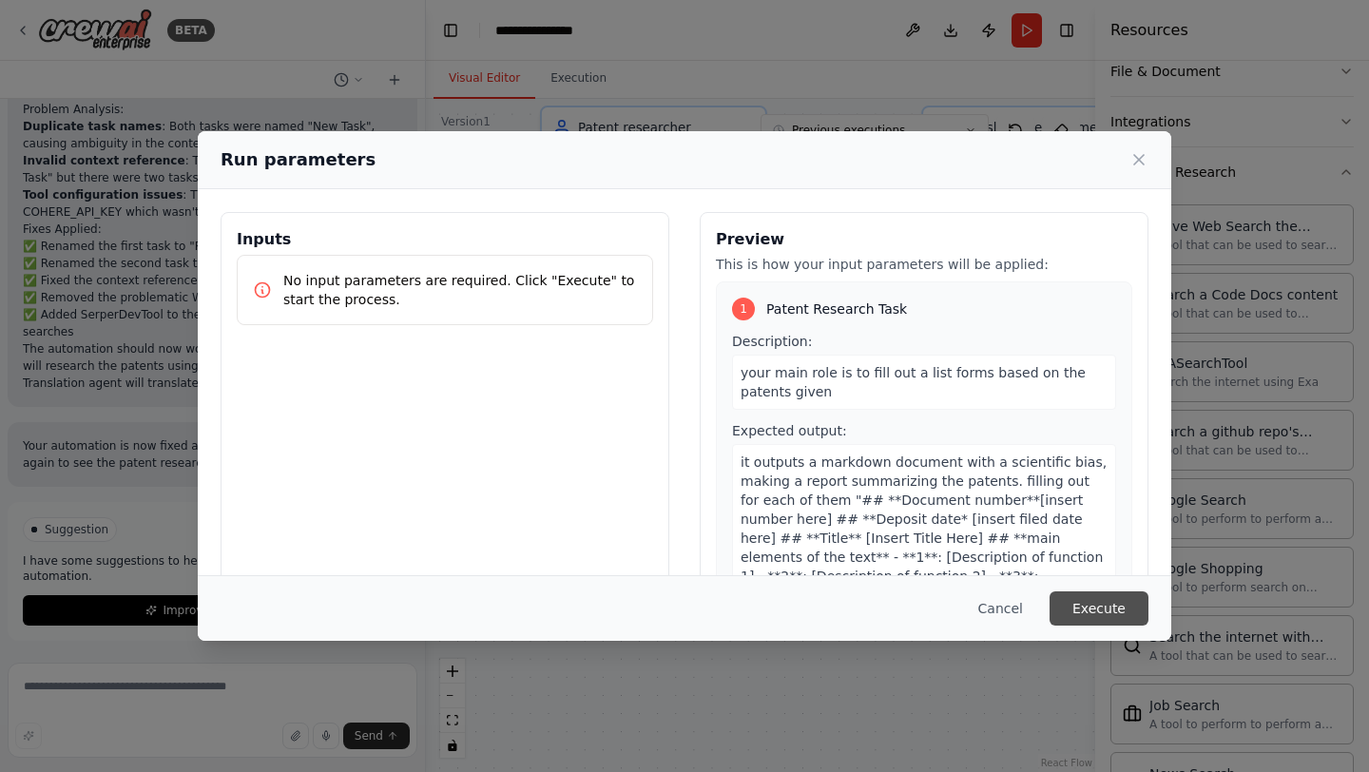
click at [1100, 600] on button "Execute" at bounding box center [1099, 608] width 99 height 34
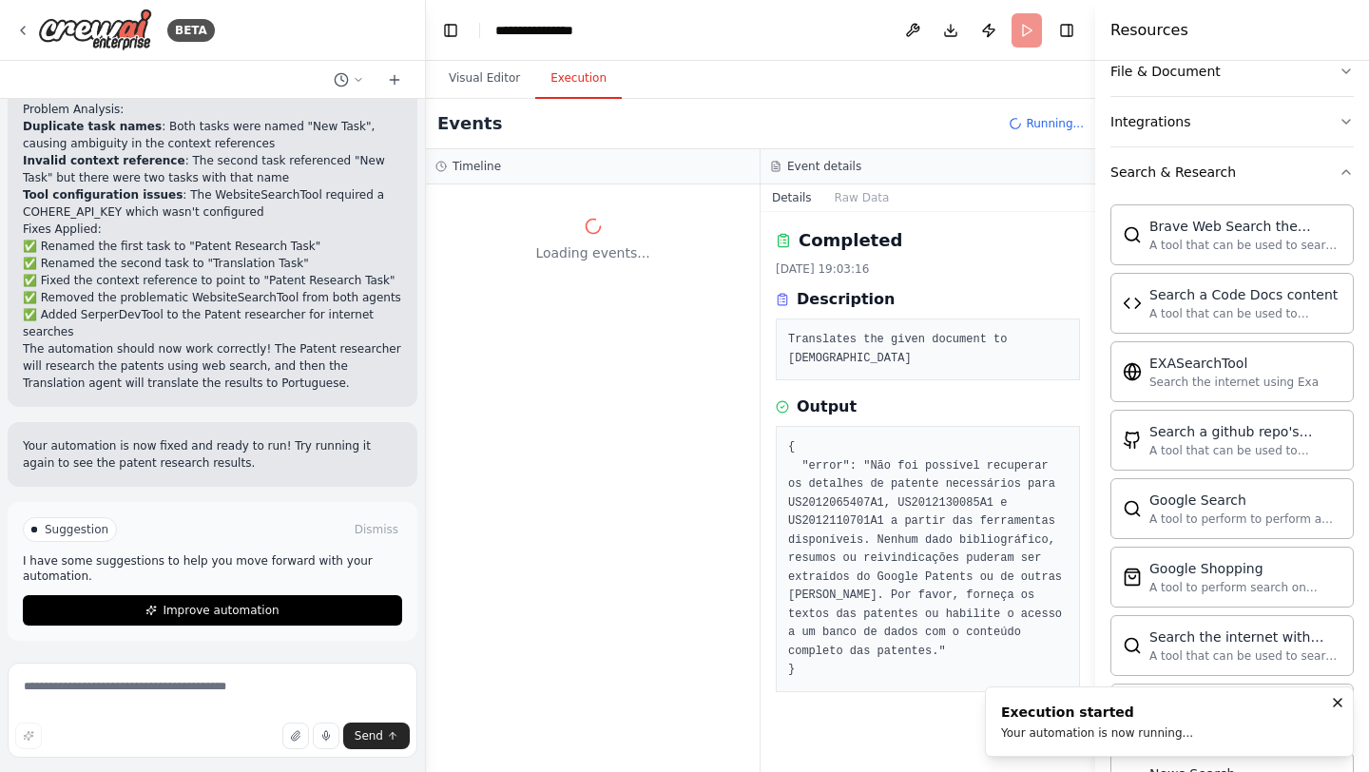
scroll to position [0, 0]
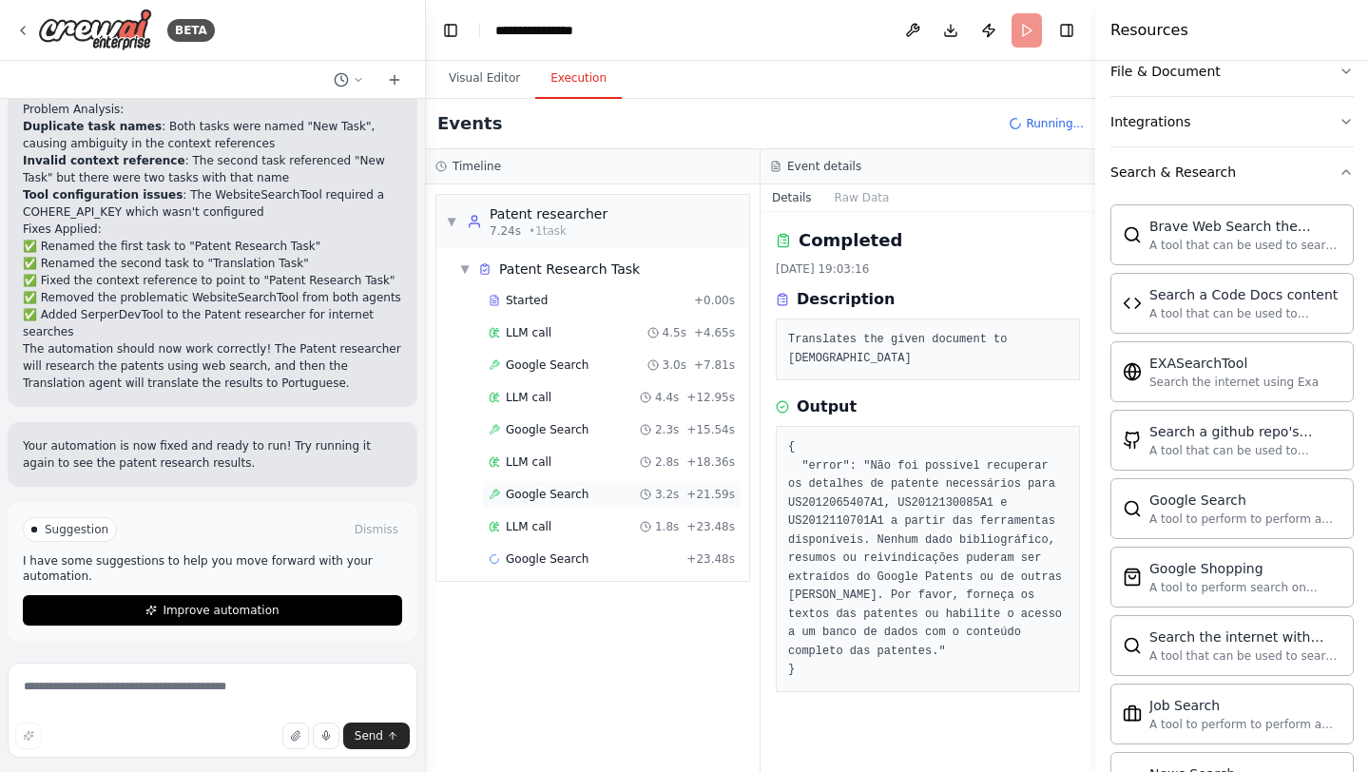
click at [571, 494] on span "Google Search" at bounding box center [547, 494] width 83 height 15
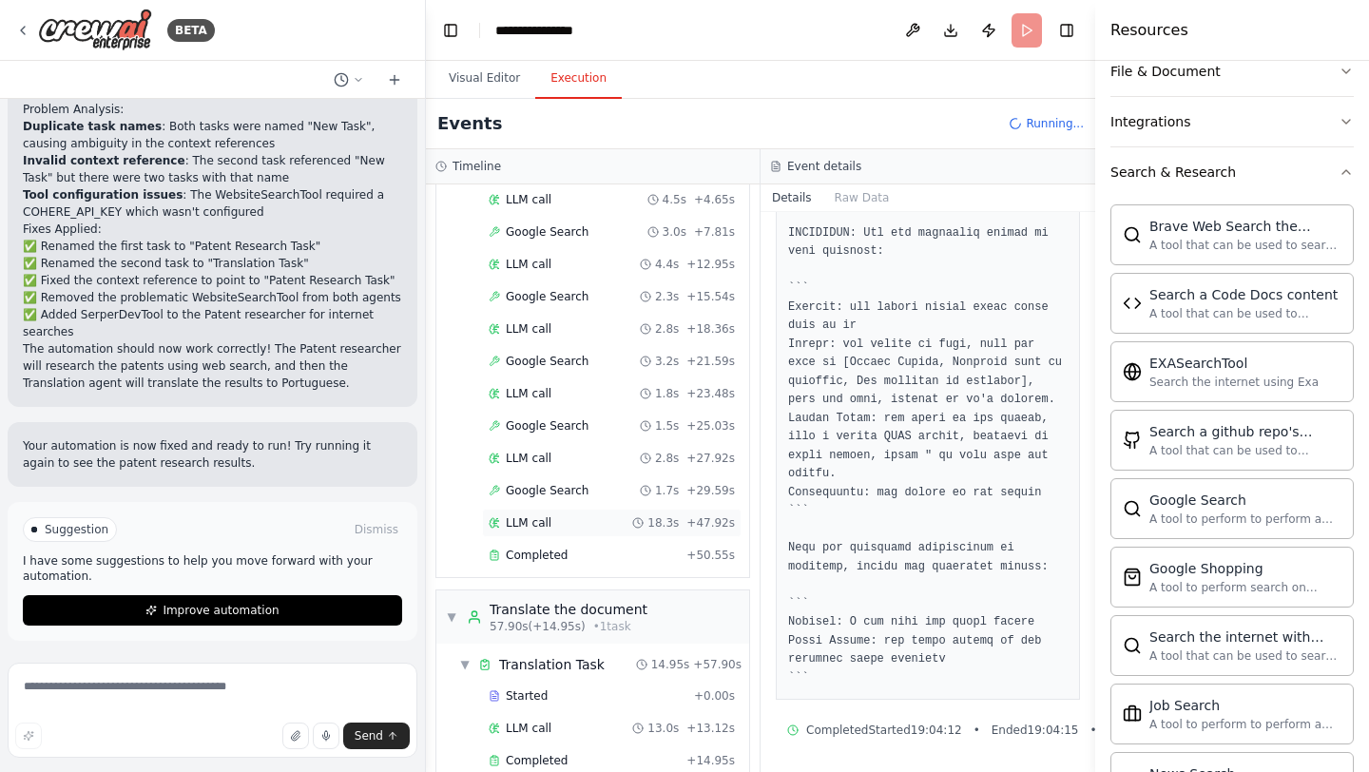
scroll to position [165, 0]
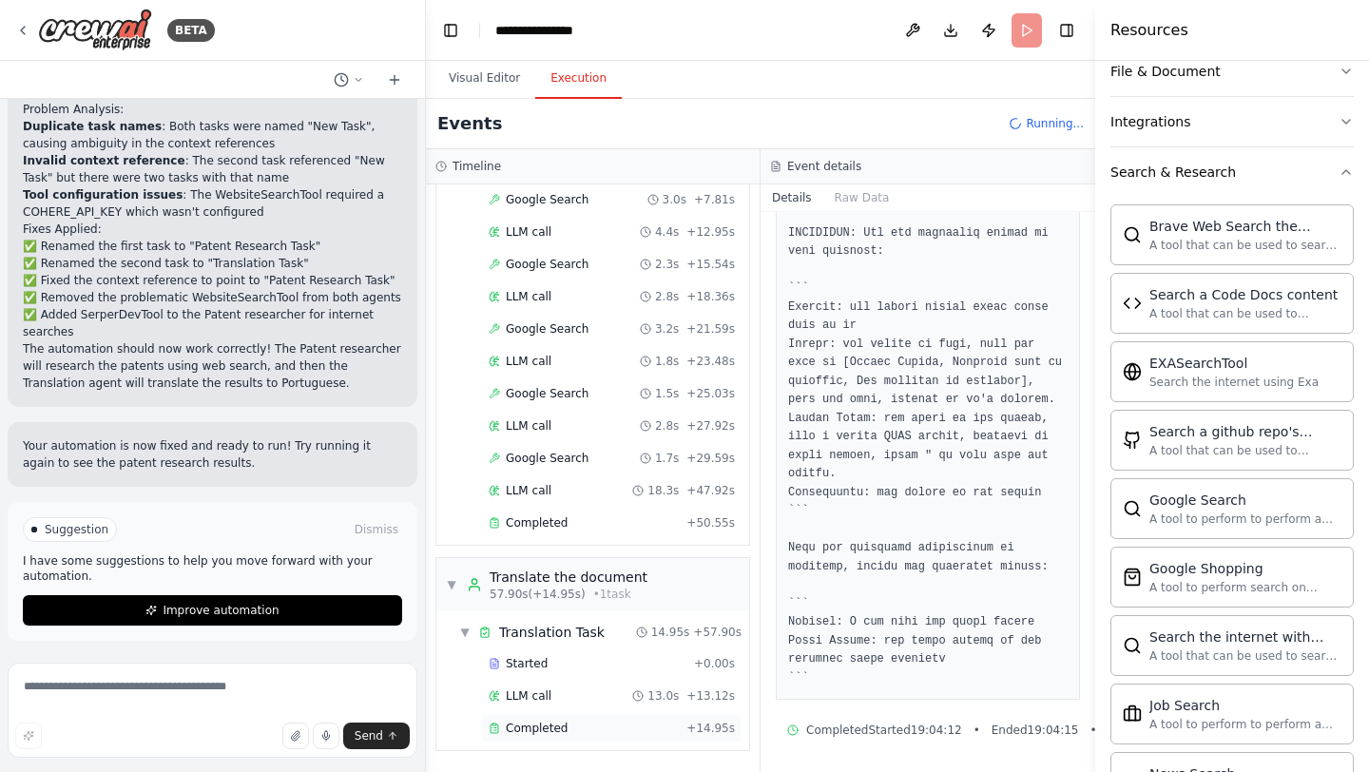
click at [601, 730] on div "Completed" at bounding box center [584, 728] width 190 height 15
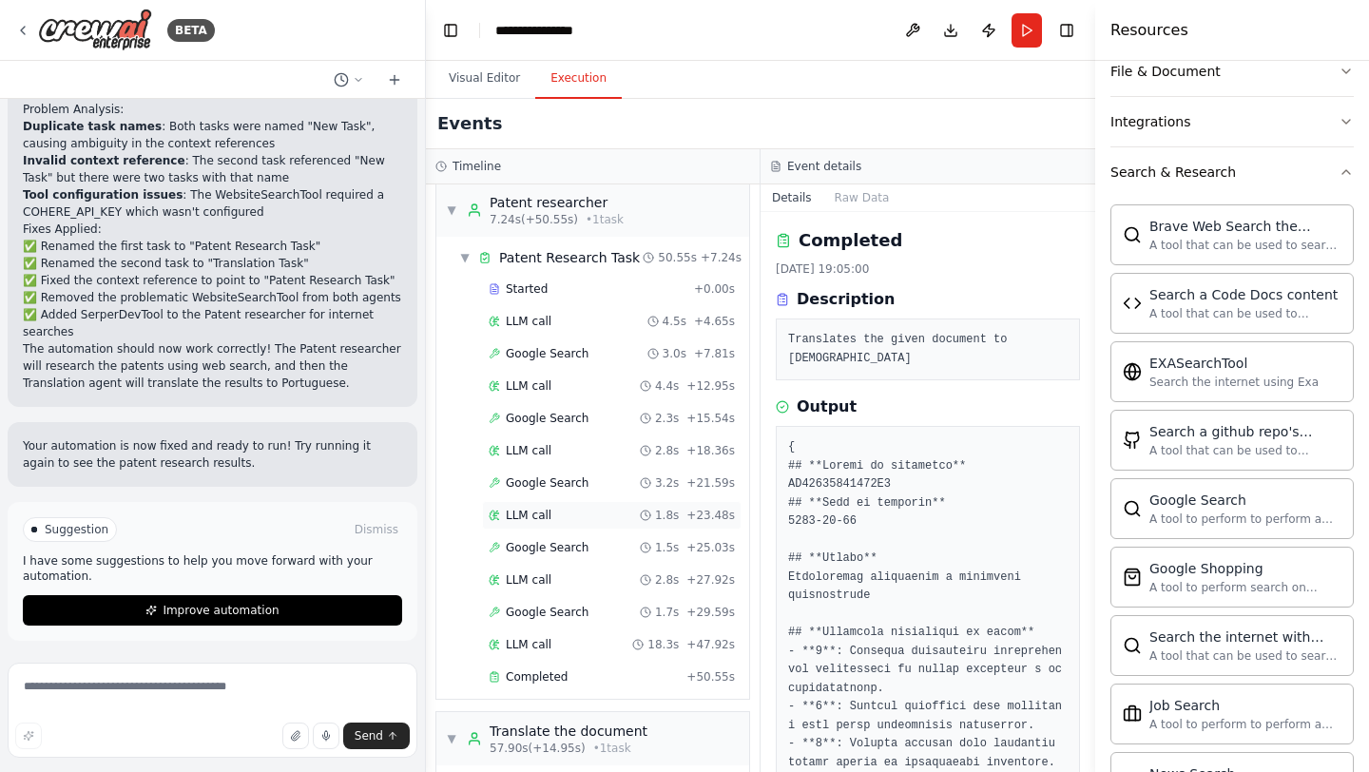
scroll to position [0, 0]
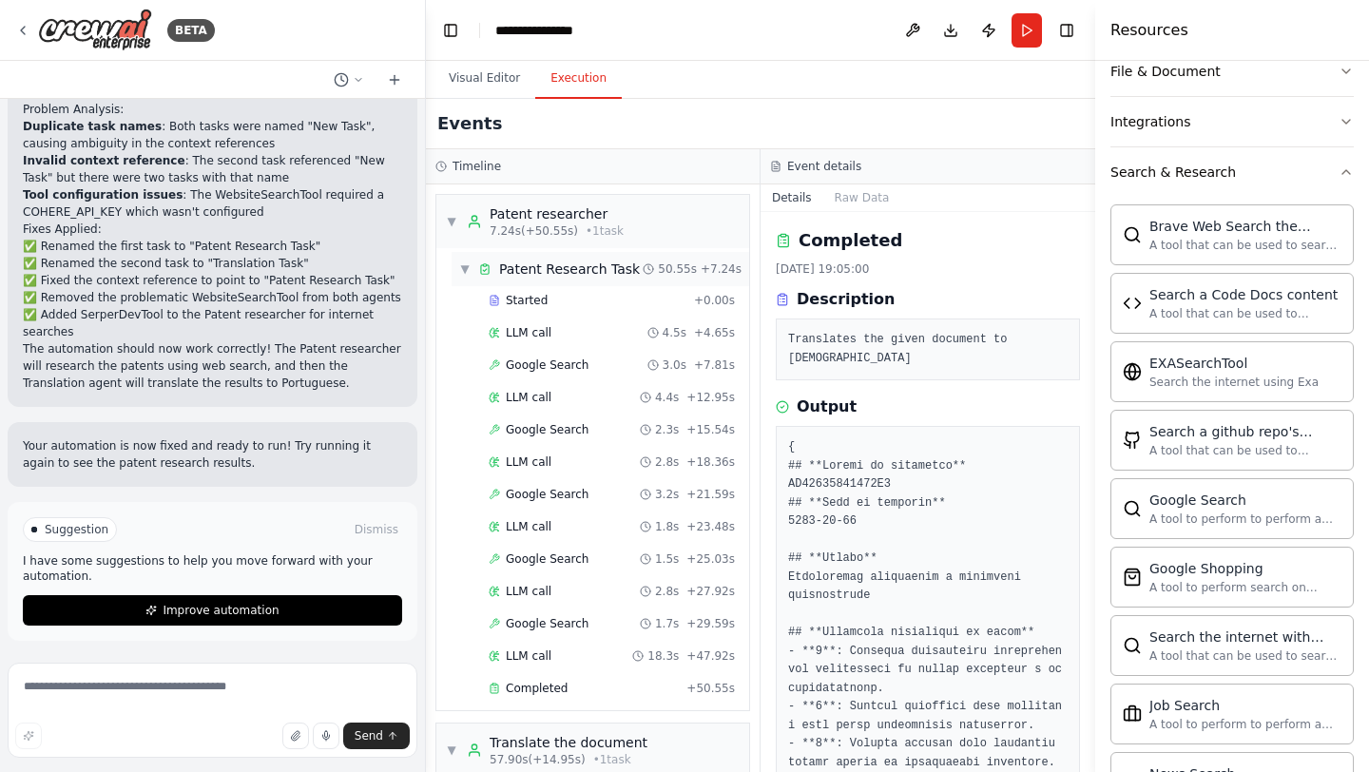
click at [569, 267] on span "Patent Research Task" at bounding box center [569, 269] width 141 height 19
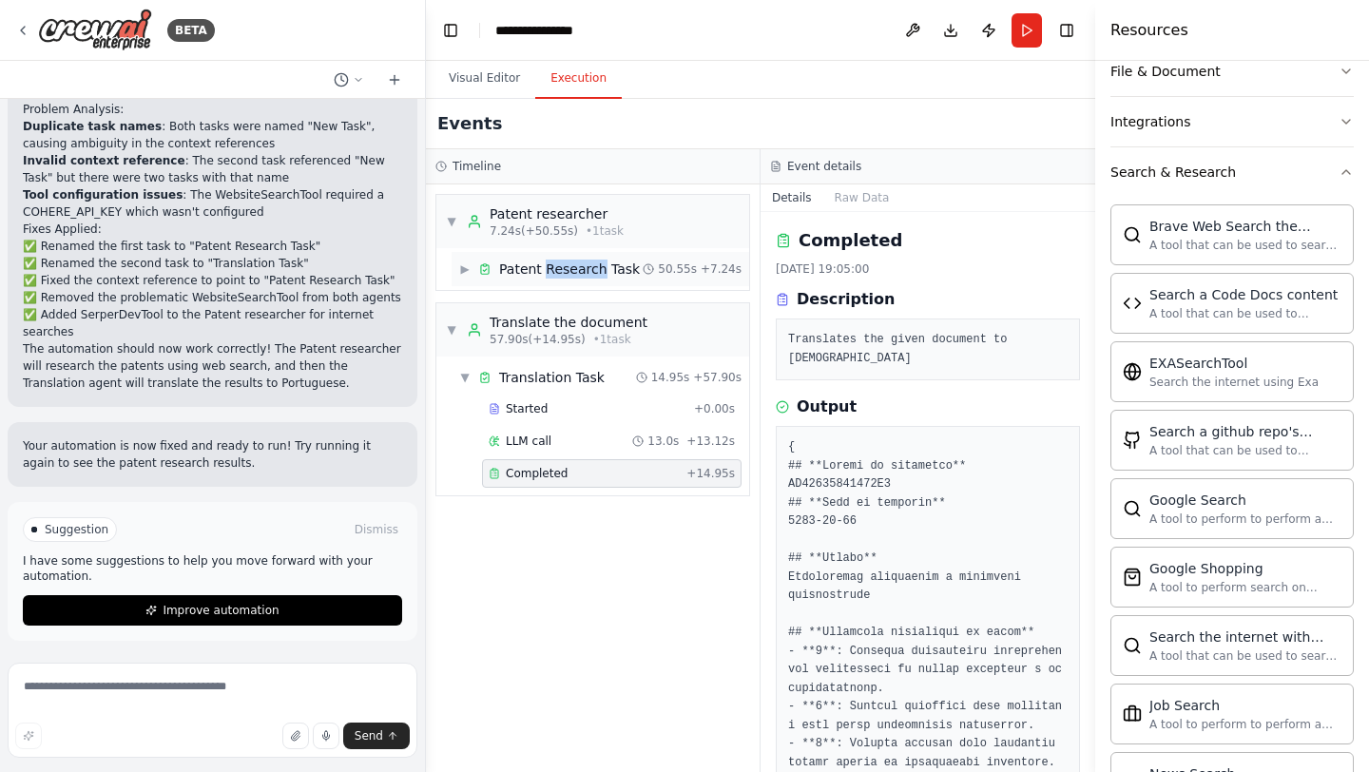
click at [569, 267] on span "Patent Research Task" at bounding box center [569, 269] width 141 height 19
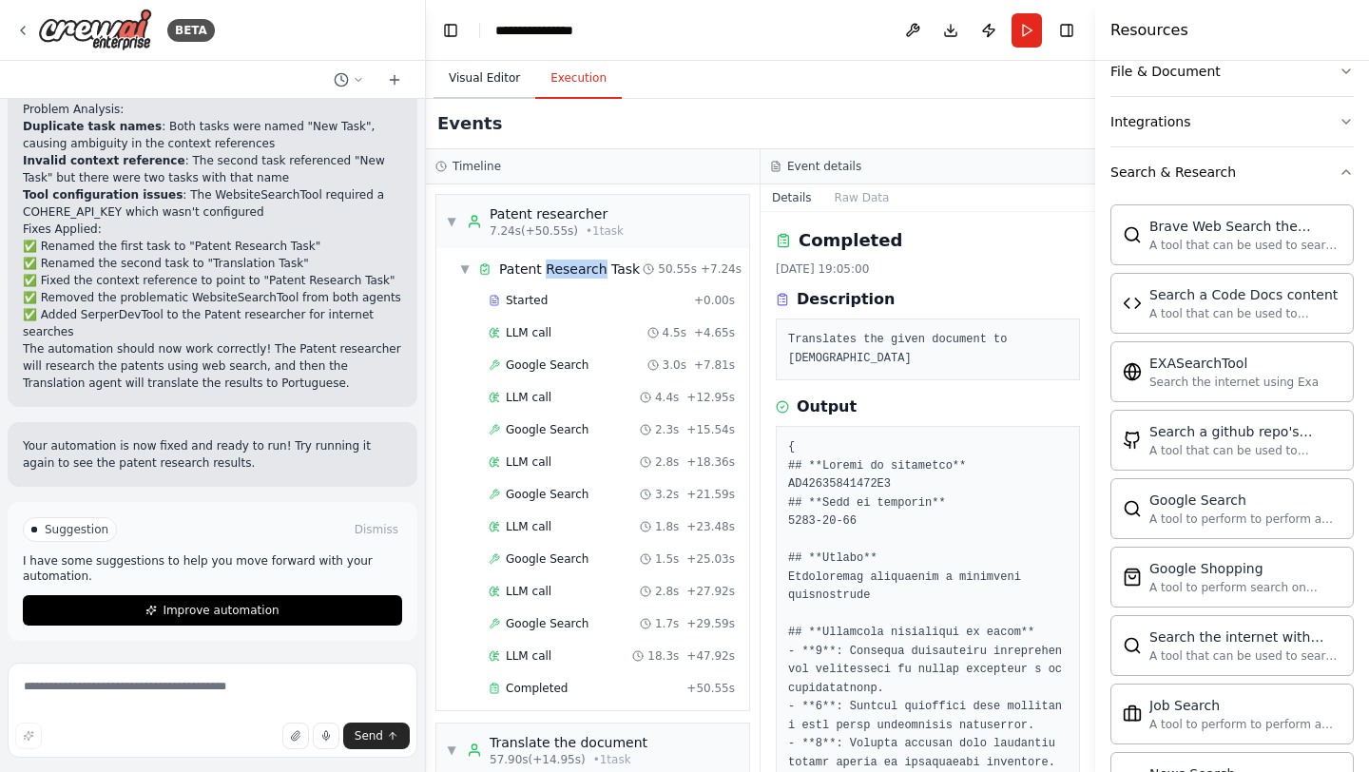
click at [485, 97] on button "Visual Editor" at bounding box center [485, 79] width 102 height 40
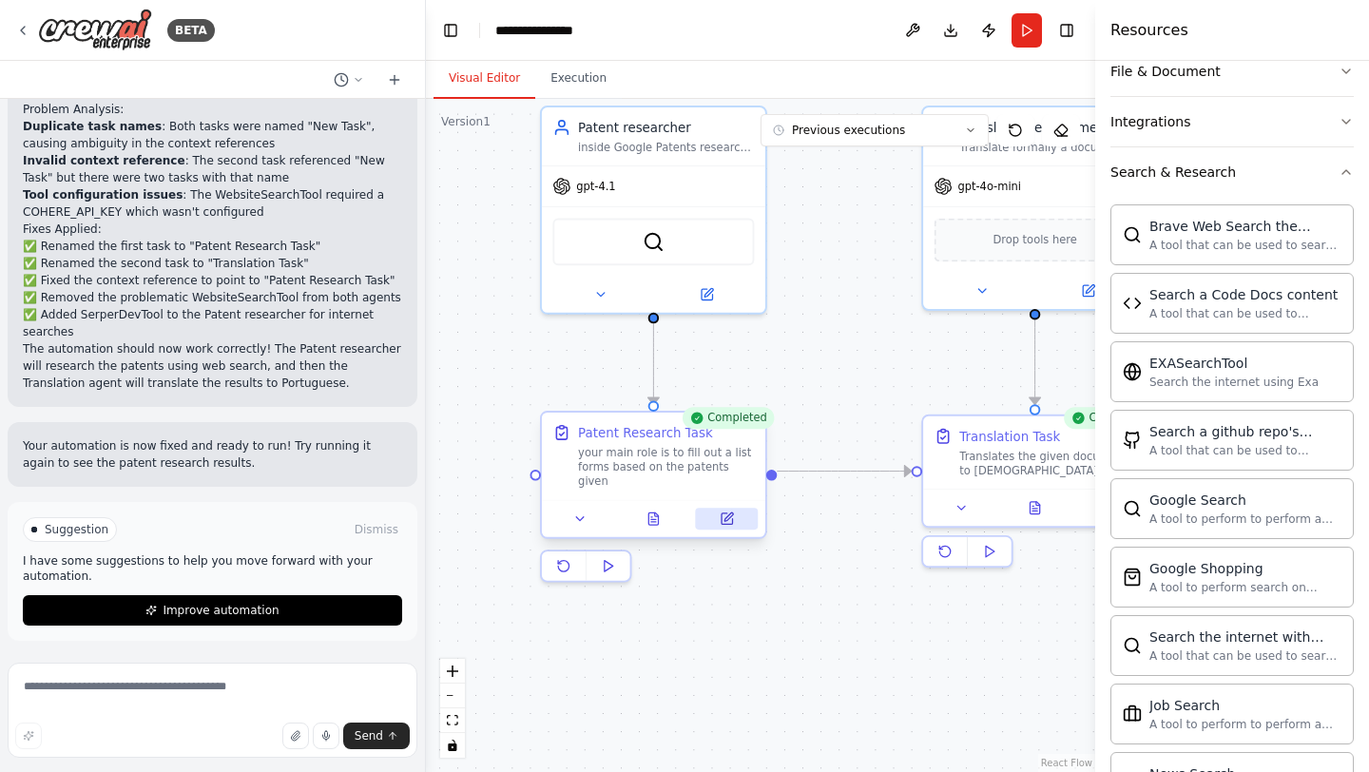
click at [728, 513] on icon at bounding box center [727, 518] width 10 height 10
click at [605, 300] on button at bounding box center [601, 291] width 103 height 22
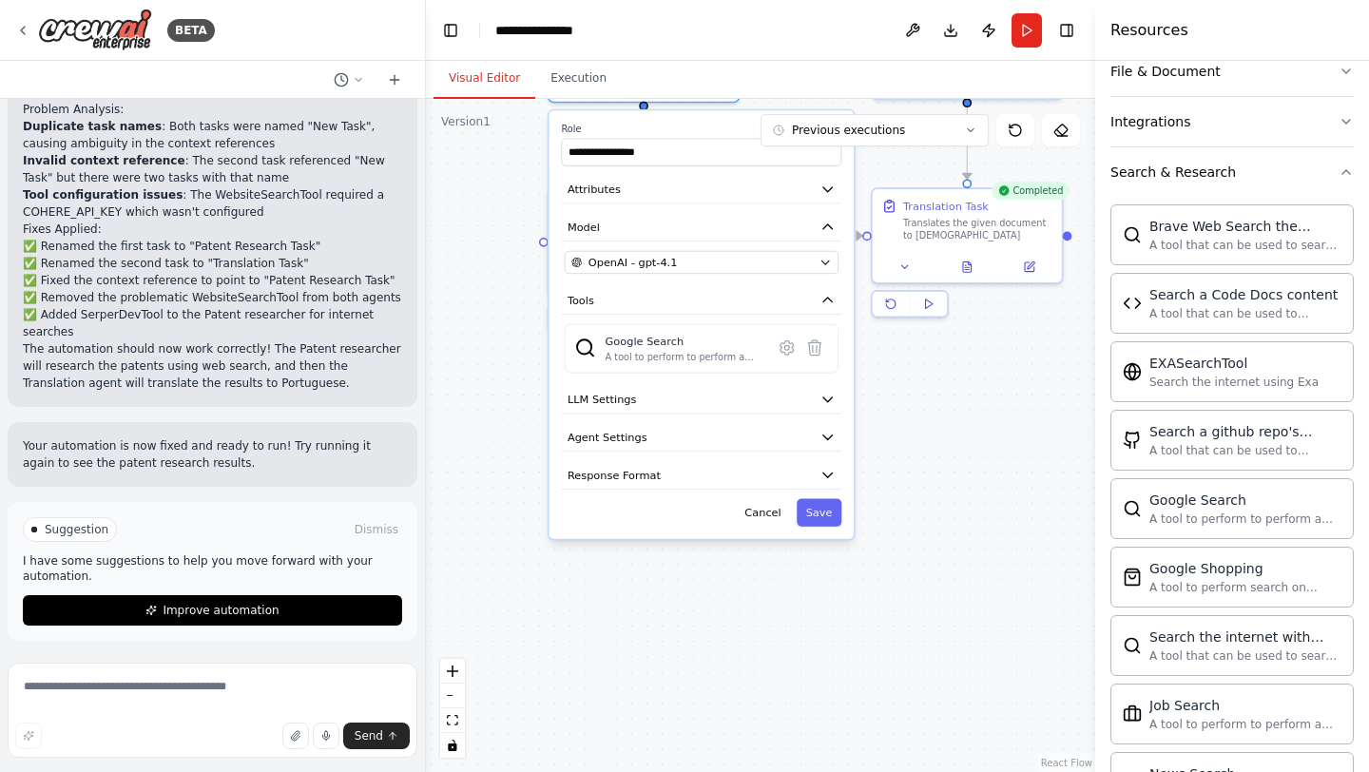
drag, startPoint x: 506, startPoint y: 620, endPoint x: 492, endPoint y: 365, distance: 255.2
click at [492, 365] on div ".deletable-edge-delete-btn { width: 20px; height: 20px; border: 0px solid #ffff…" at bounding box center [760, 435] width 669 height 673
click at [600, 397] on span "LLM Settings" at bounding box center [600, 401] width 69 height 15
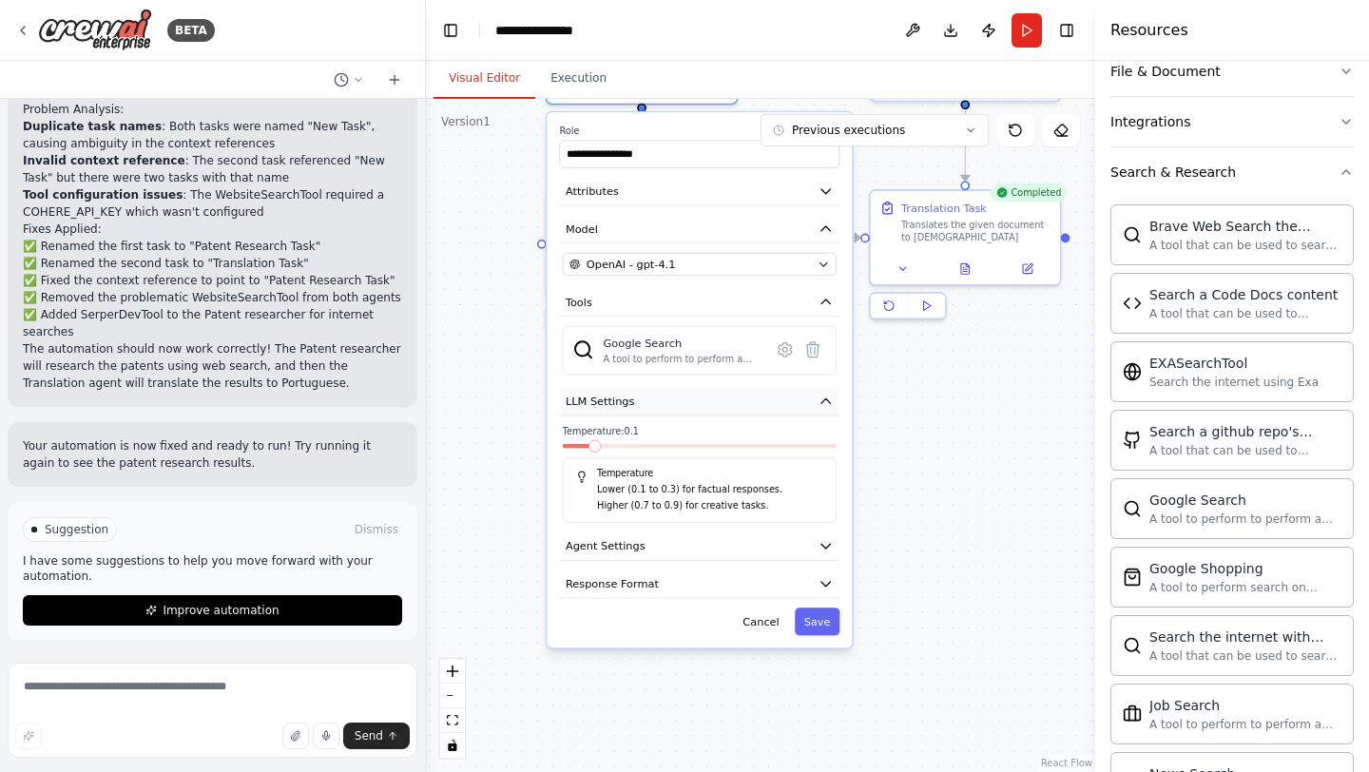
click at [600, 400] on span "LLM Settings" at bounding box center [600, 401] width 69 height 15
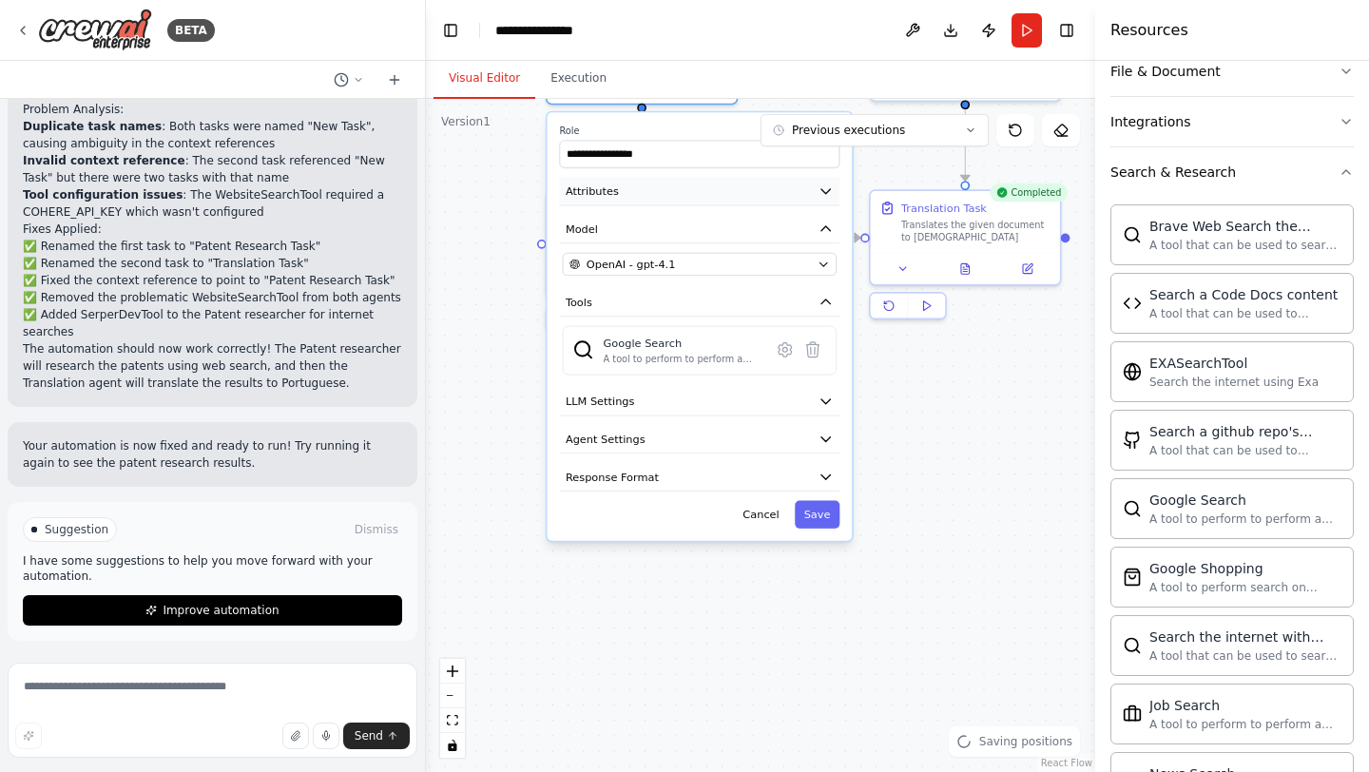
click at [646, 180] on button "Attributes" at bounding box center [699, 191] width 281 height 29
click at [648, 420] on div "**********" at bounding box center [699, 326] width 305 height 428
click at [646, 445] on button "Agent Settings" at bounding box center [699, 439] width 281 height 29
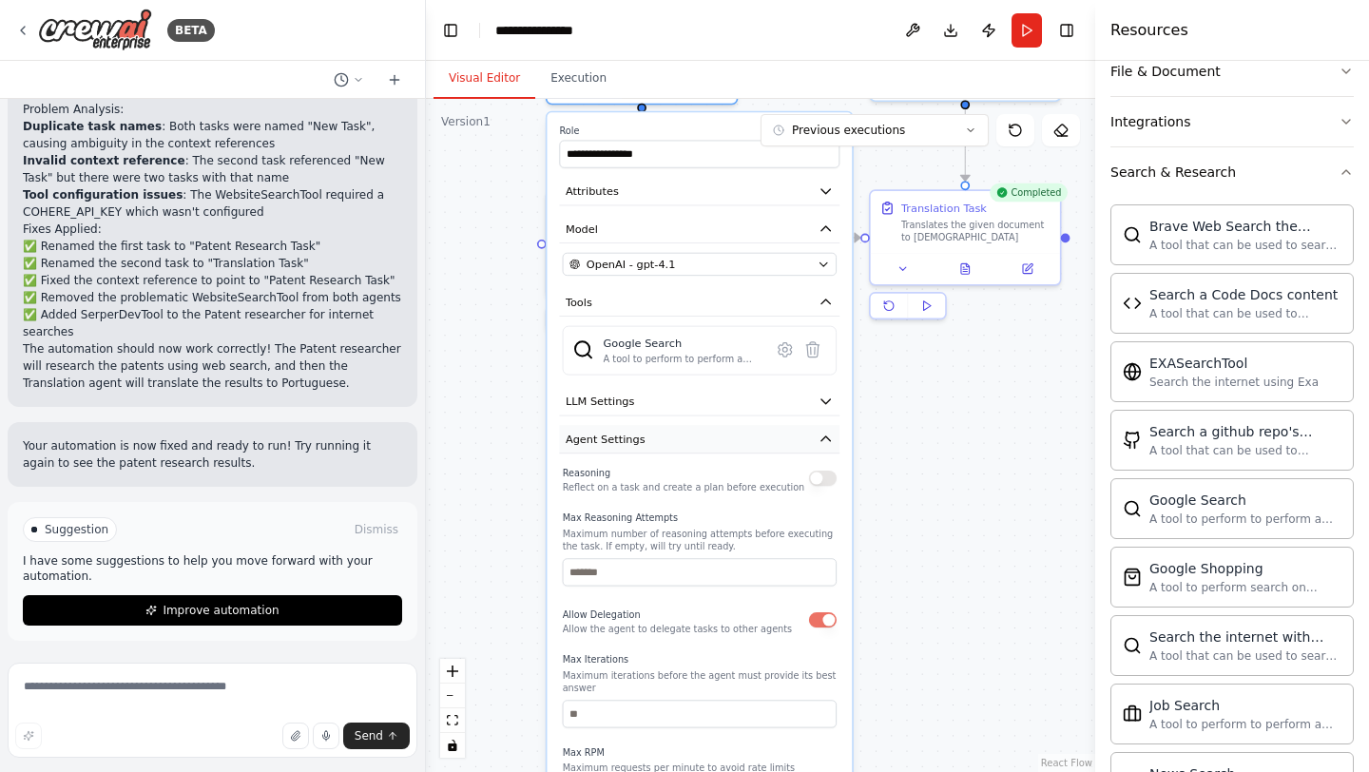
click at [638, 453] on button "Agent Settings" at bounding box center [699, 439] width 281 height 29
click at [638, 446] on span "Agent Settings" at bounding box center [606, 439] width 80 height 15
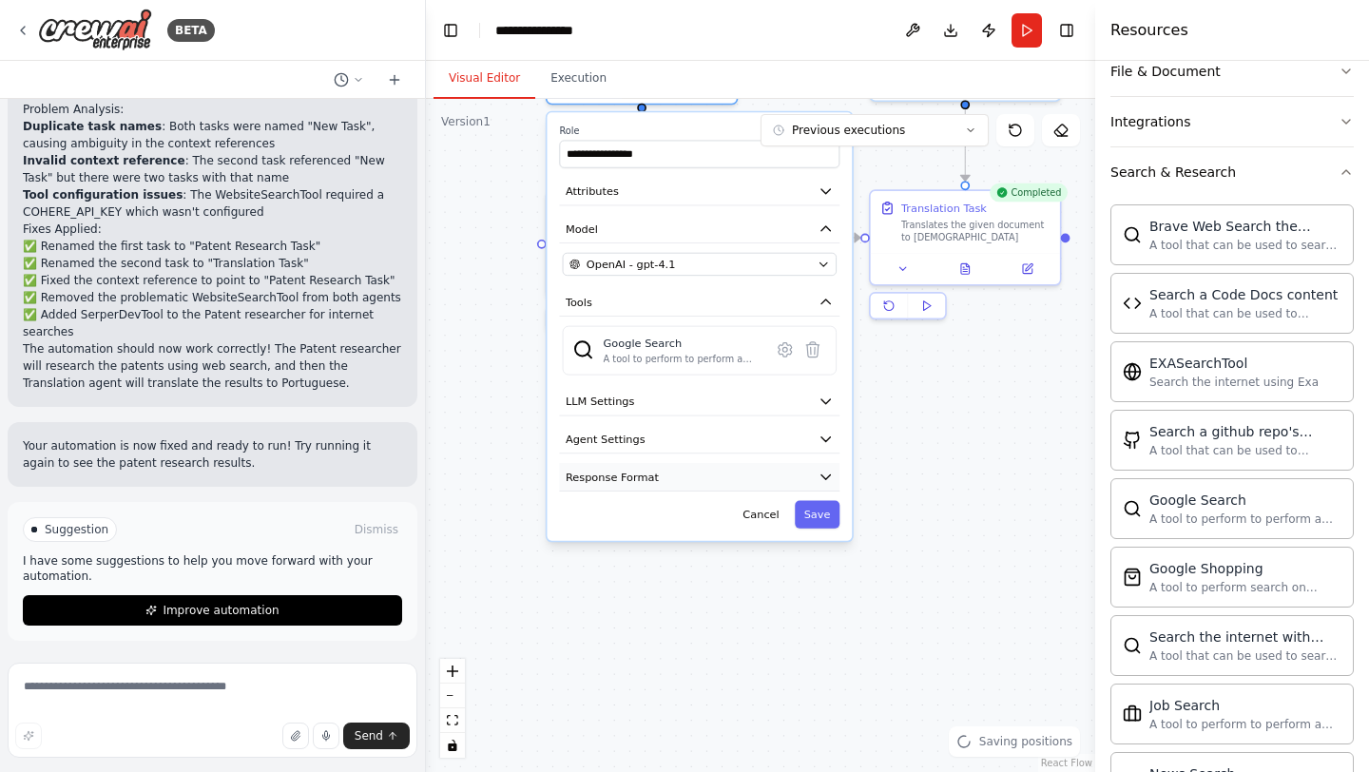
click at [652, 474] on span "Response Format" at bounding box center [612, 476] width 93 height 15
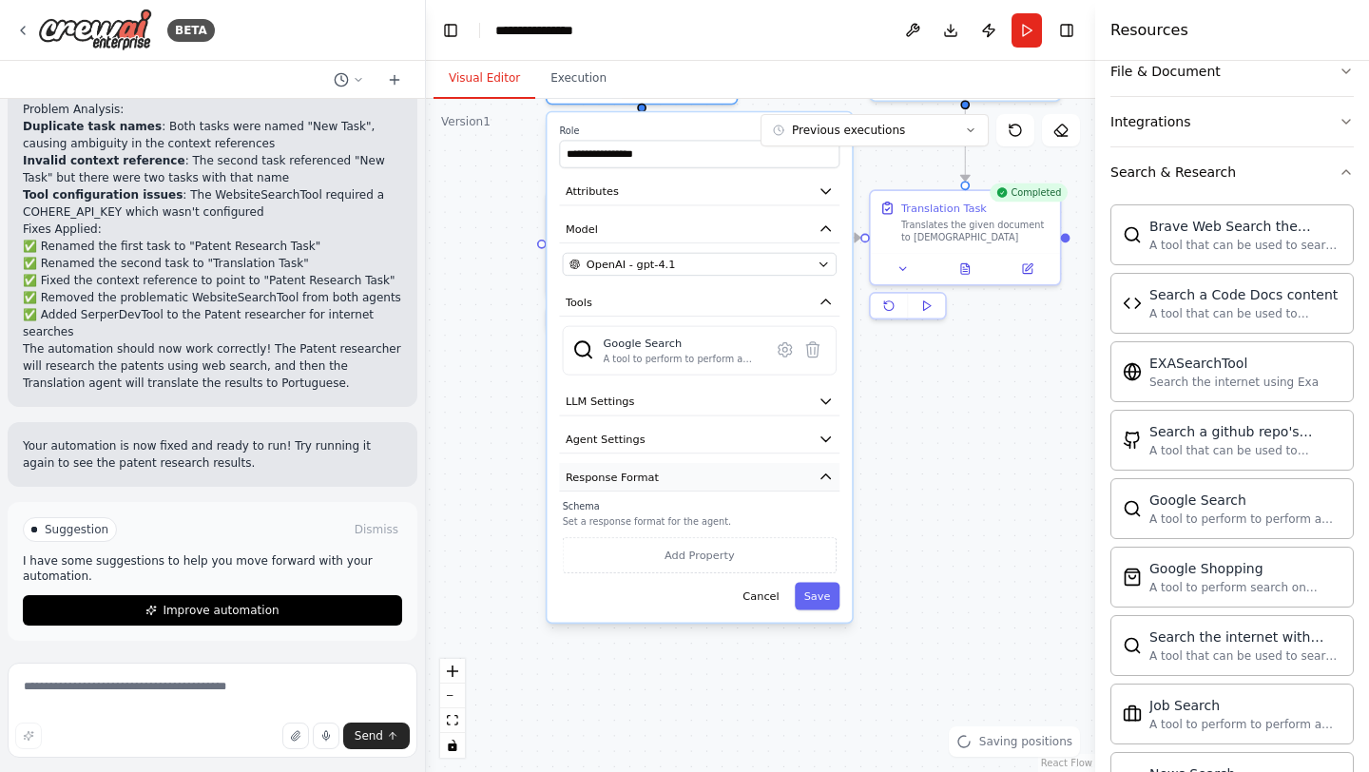
click at [652, 474] on span "Response Format" at bounding box center [612, 476] width 93 height 15
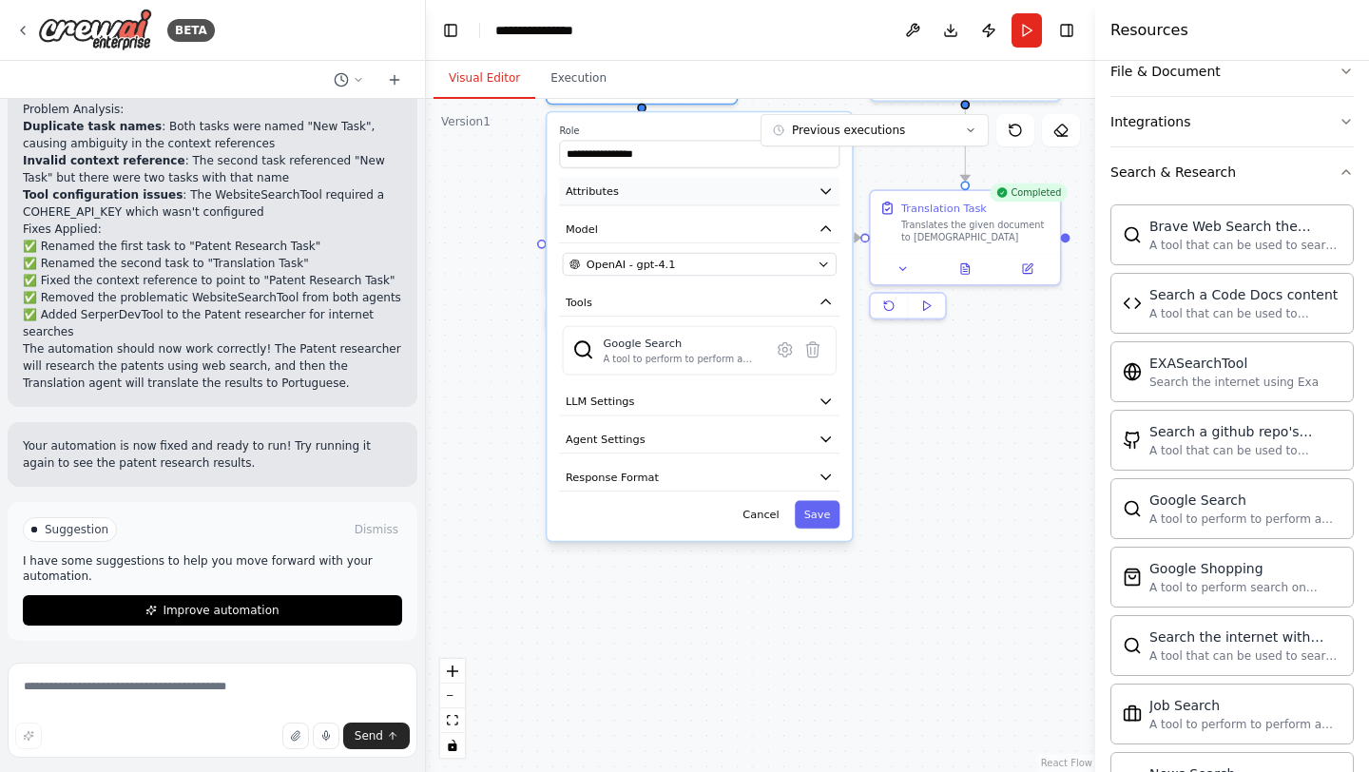
click at [668, 196] on button "Attributes" at bounding box center [699, 191] width 281 height 29
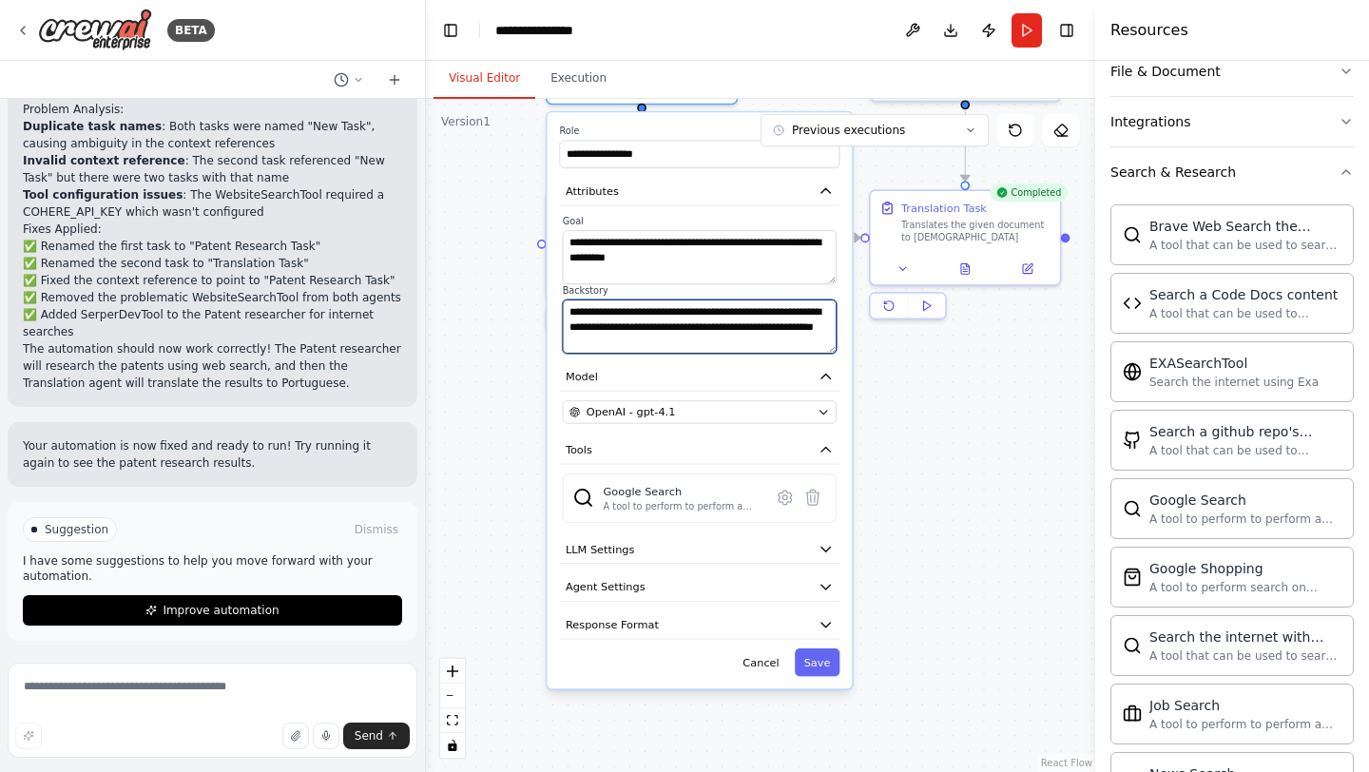
drag, startPoint x: 774, startPoint y: 341, endPoint x: 726, endPoint y: 324, distance: 50.5
click at [726, 324] on textarea "**********" at bounding box center [700, 327] width 274 height 54
type textarea "**********"
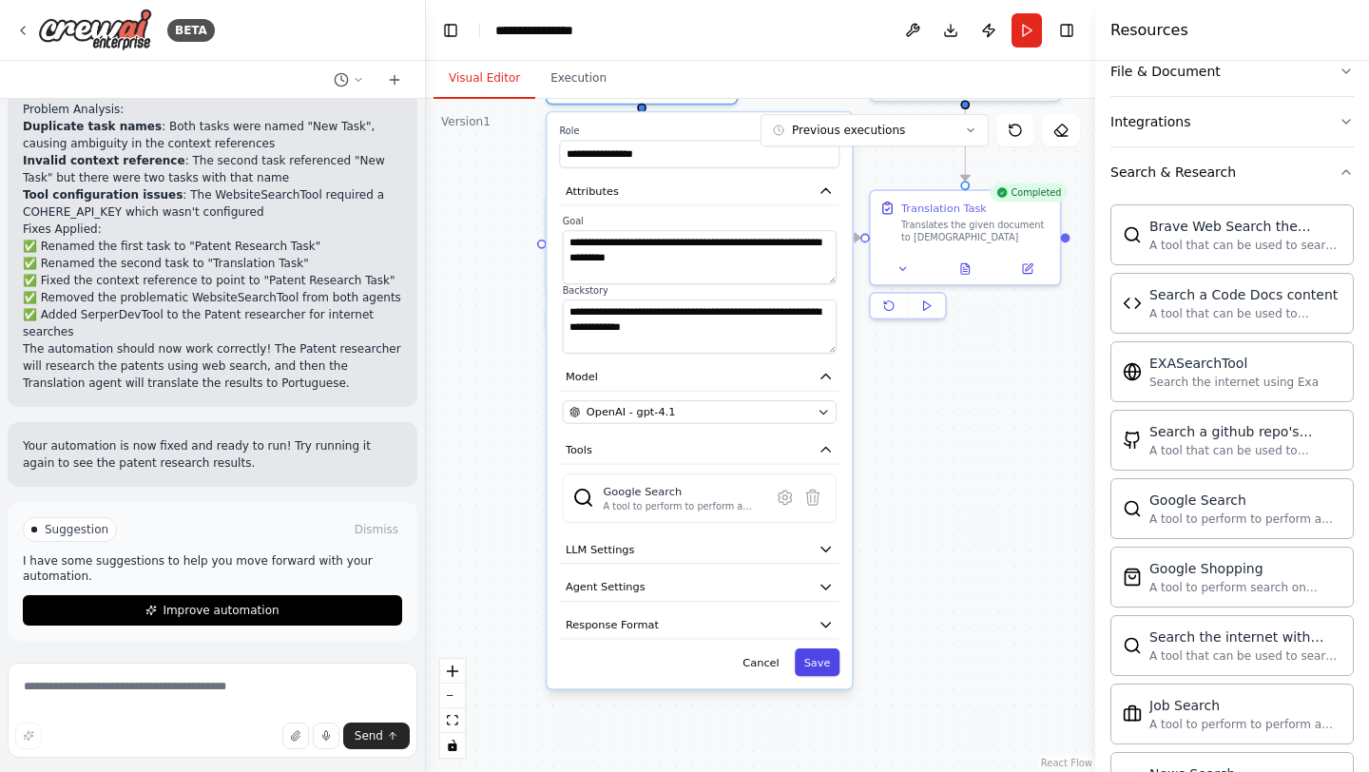
click at [820, 664] on button "Save" at bounding box center [817, 662] width 45 height 28
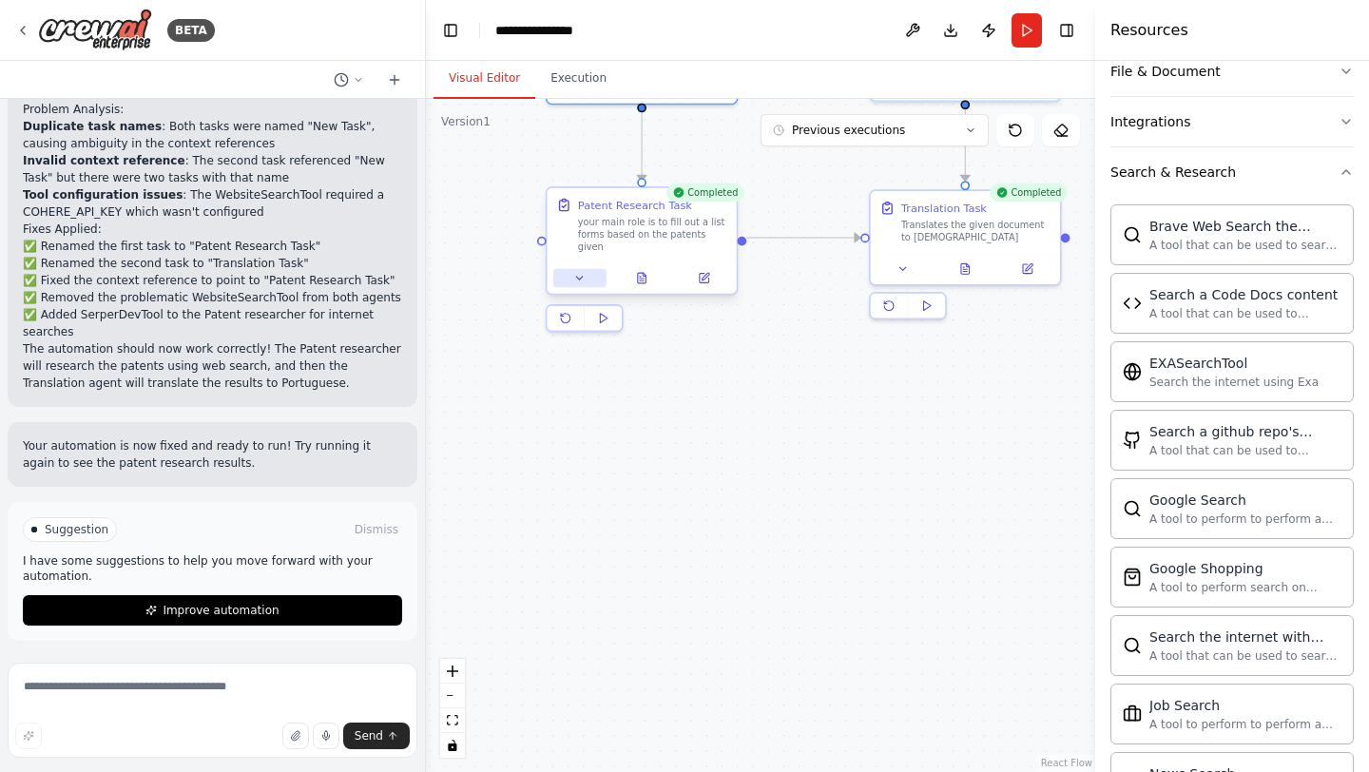
click at [583, 272] on icon at bounding box center [579, 278] width 12 height 12
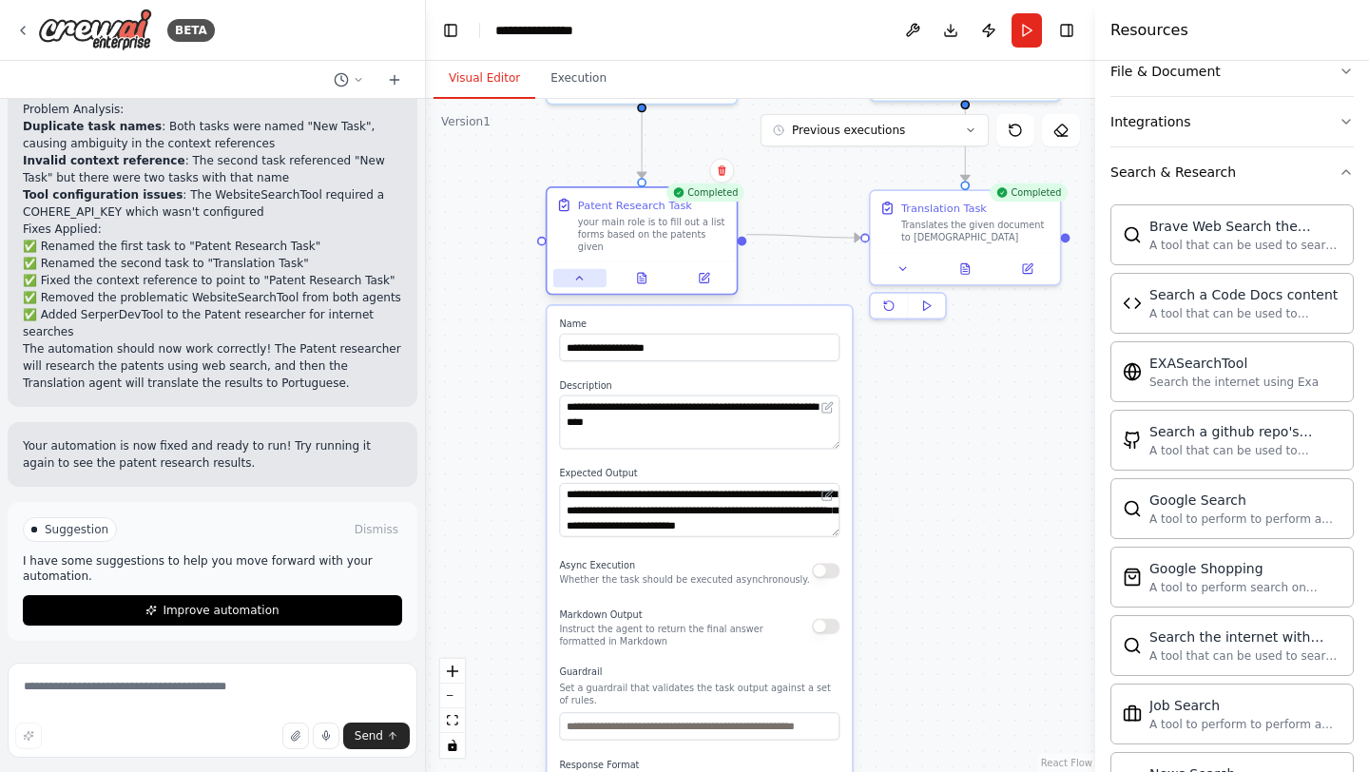
click at [583, 272] on icon at bounding box center [579, 278] width 12 height 12
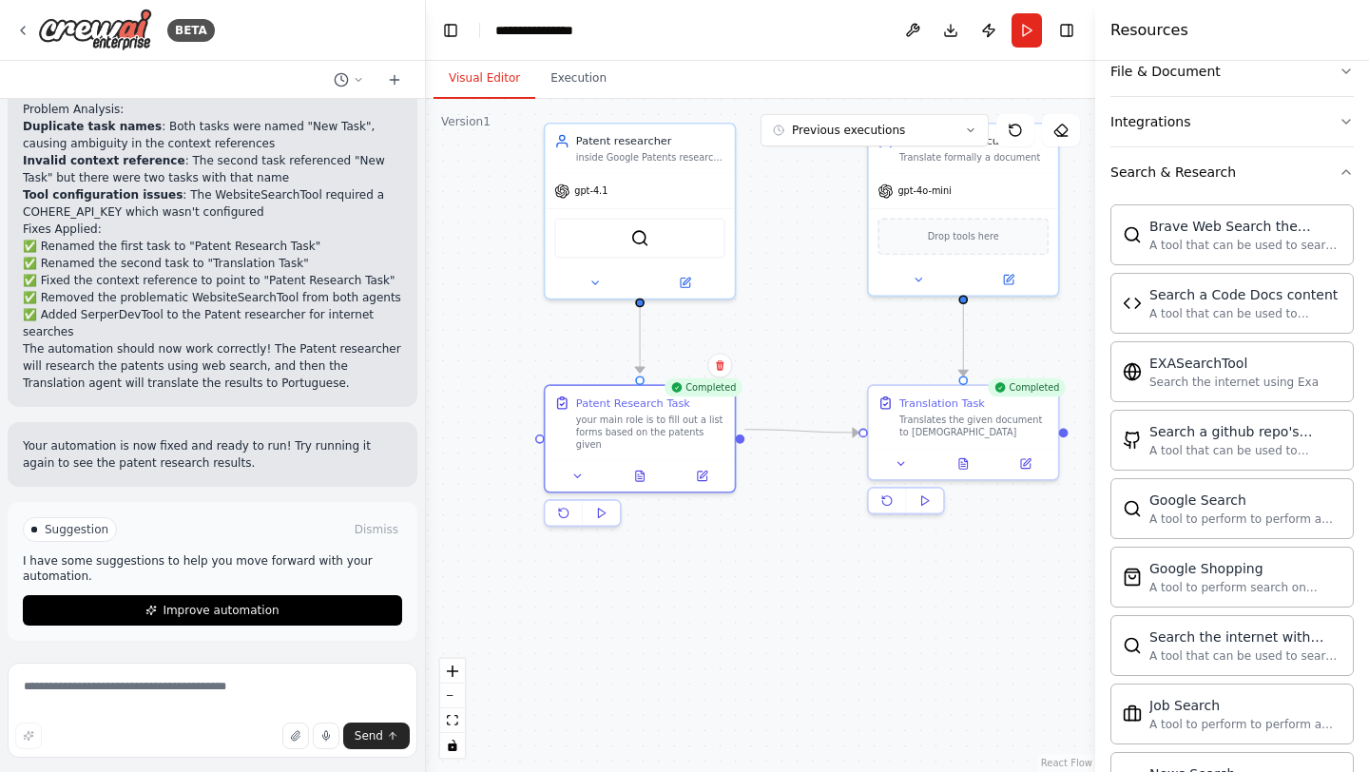
drag, startPoint x: 557, startPoint y: 166, endPoint x: 557, endPoint y: 372, distance: 205.4
click at [557, 373] on div ".deletable-edge-delete-btn { width: 20px; height: 20px; border: 0px solid #ffff…" at bounding box center [760, 435] width 669 height 673
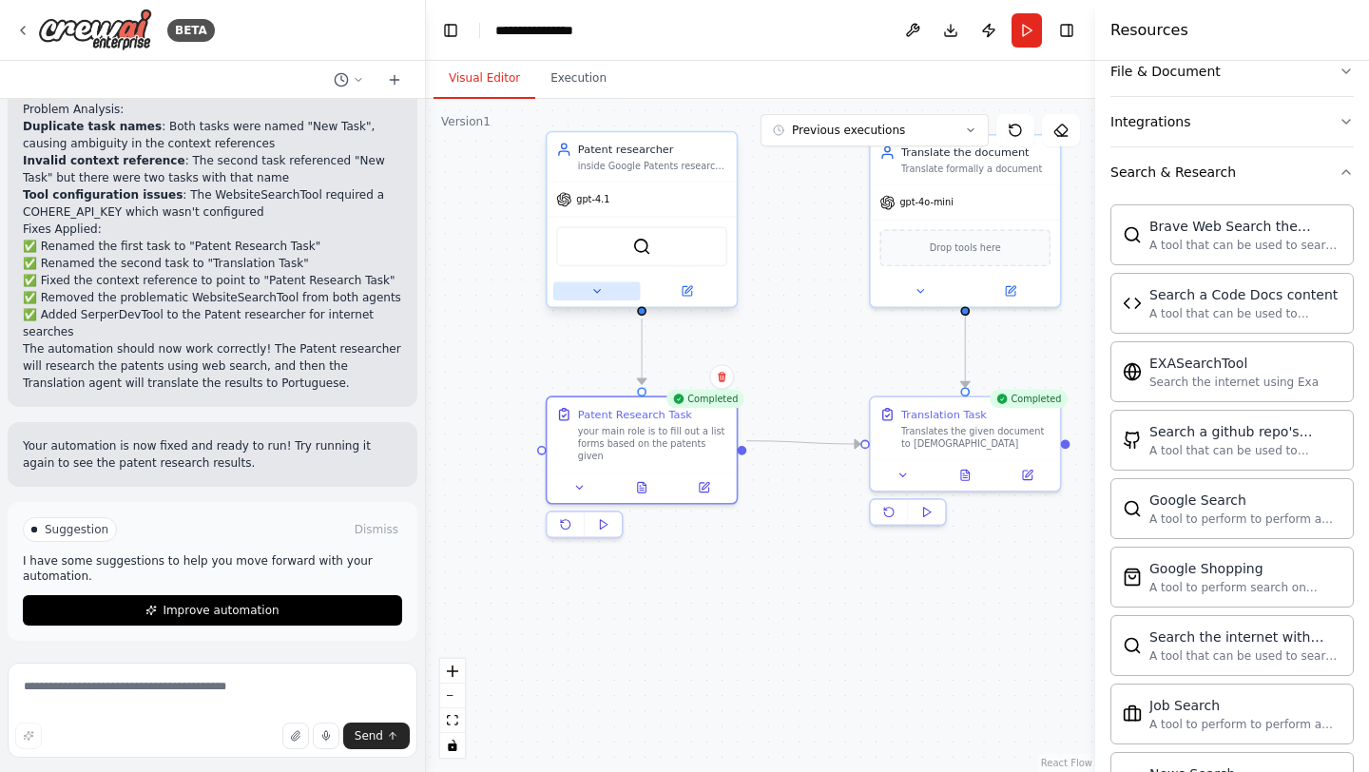
click at [590, 292] on button at bounding box center [596, 290] width 87 height 18
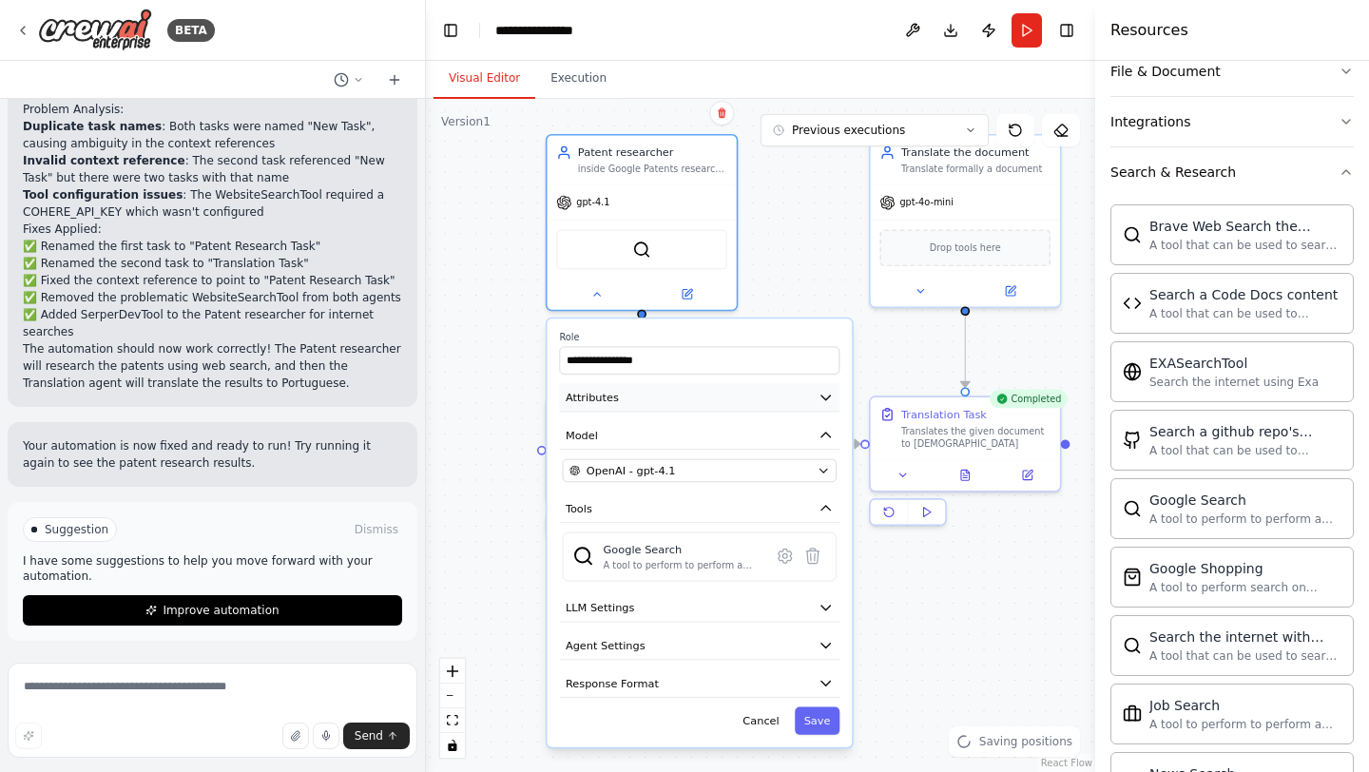
click at [667, 398] on button "Attributes" at bounding box center [699, 397] width 281 height 29
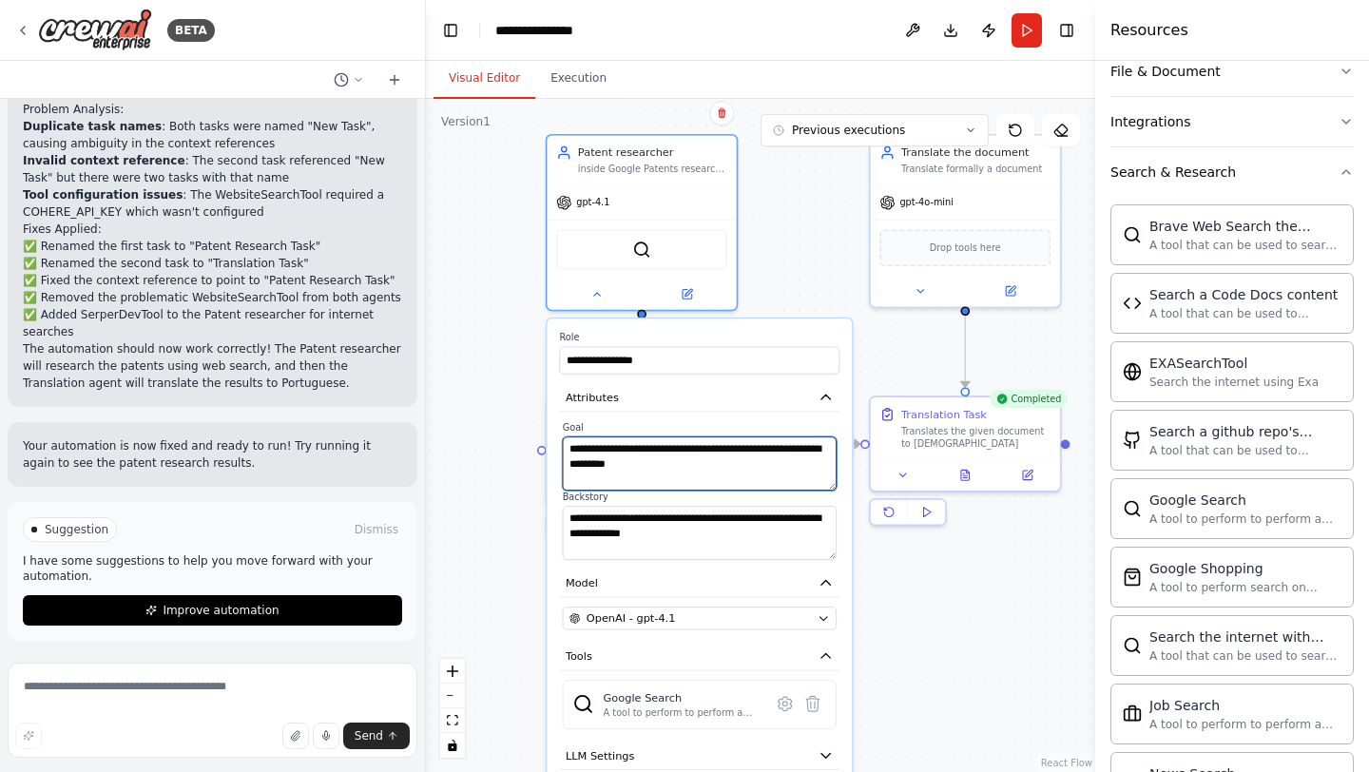
click at [716, 470] on textarea "**********" at bounding box center [700, 463] width 274 height 54
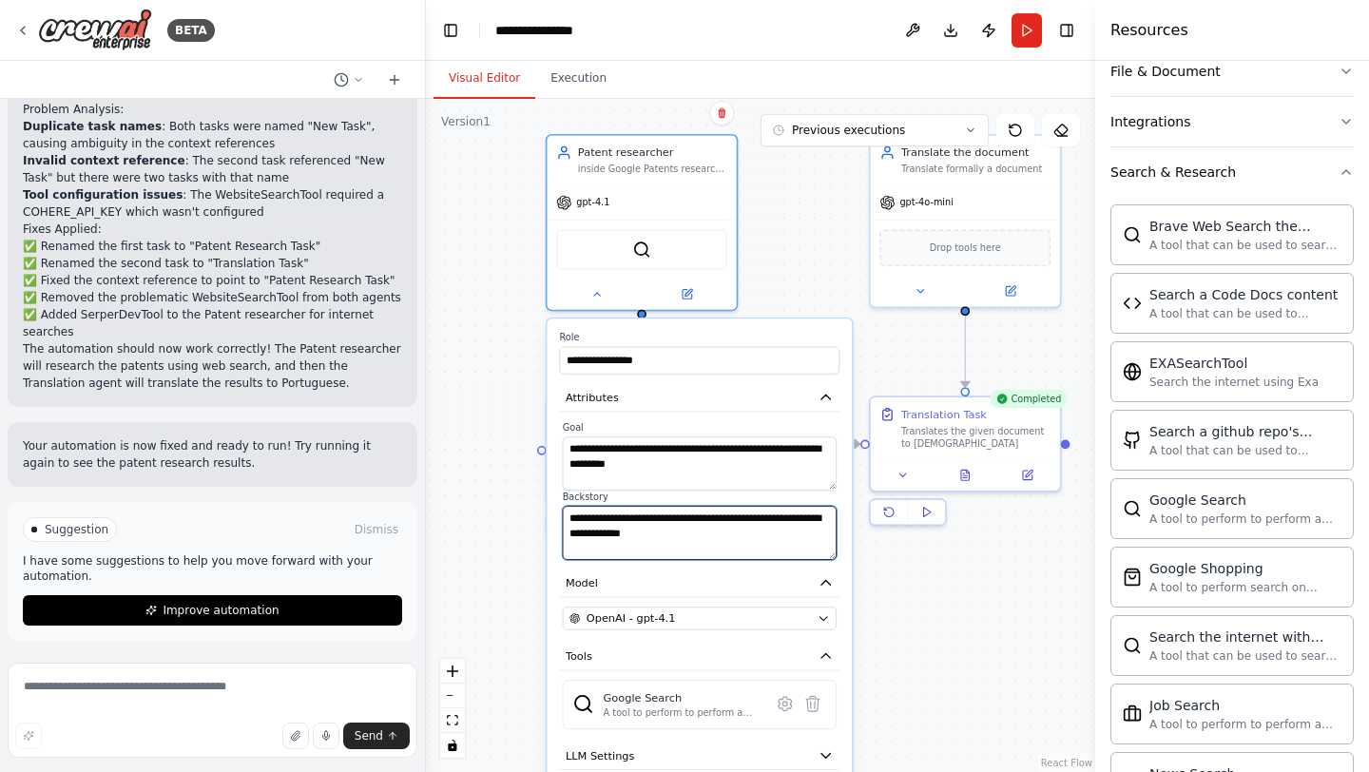
click at [763, 528] on textarea "**********" at bounding box center [700, 533] width 274 height 54
paste textarea "**********"
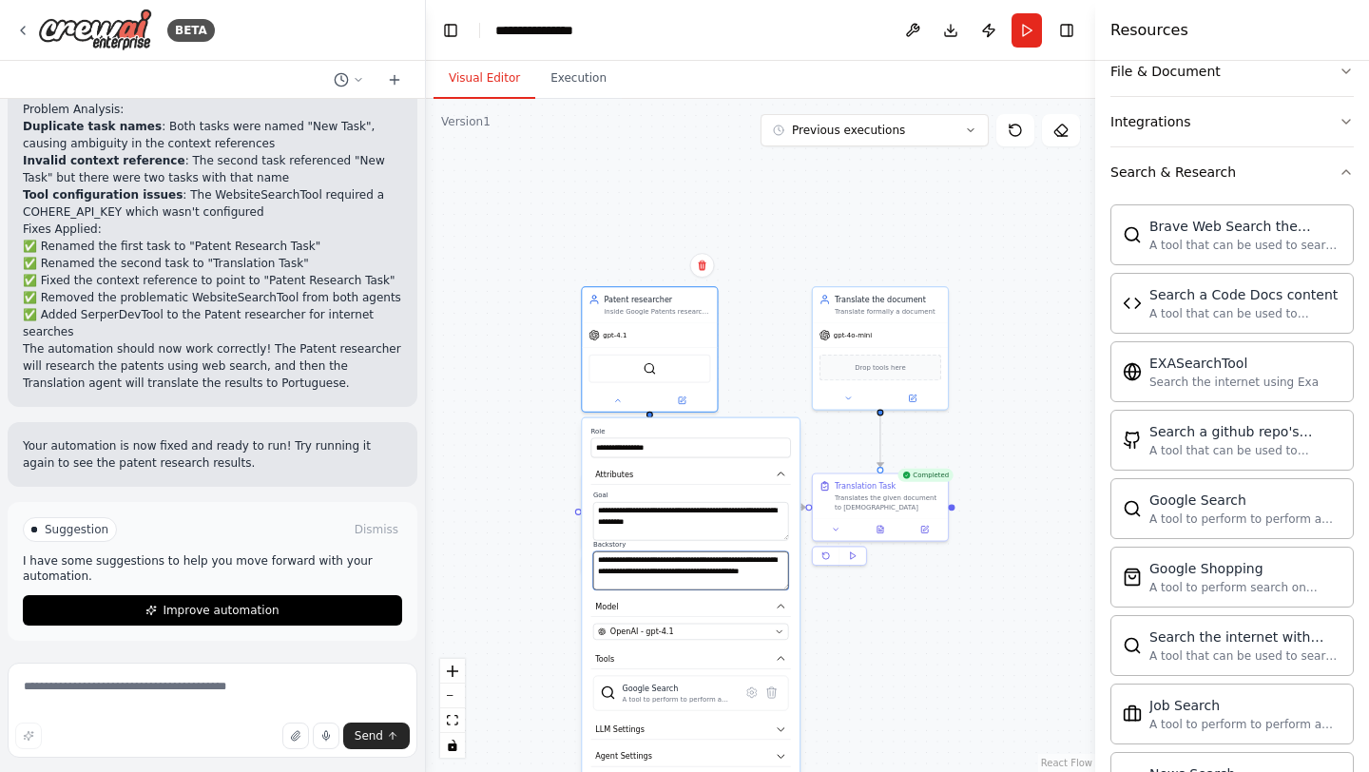
type textarea "**********"
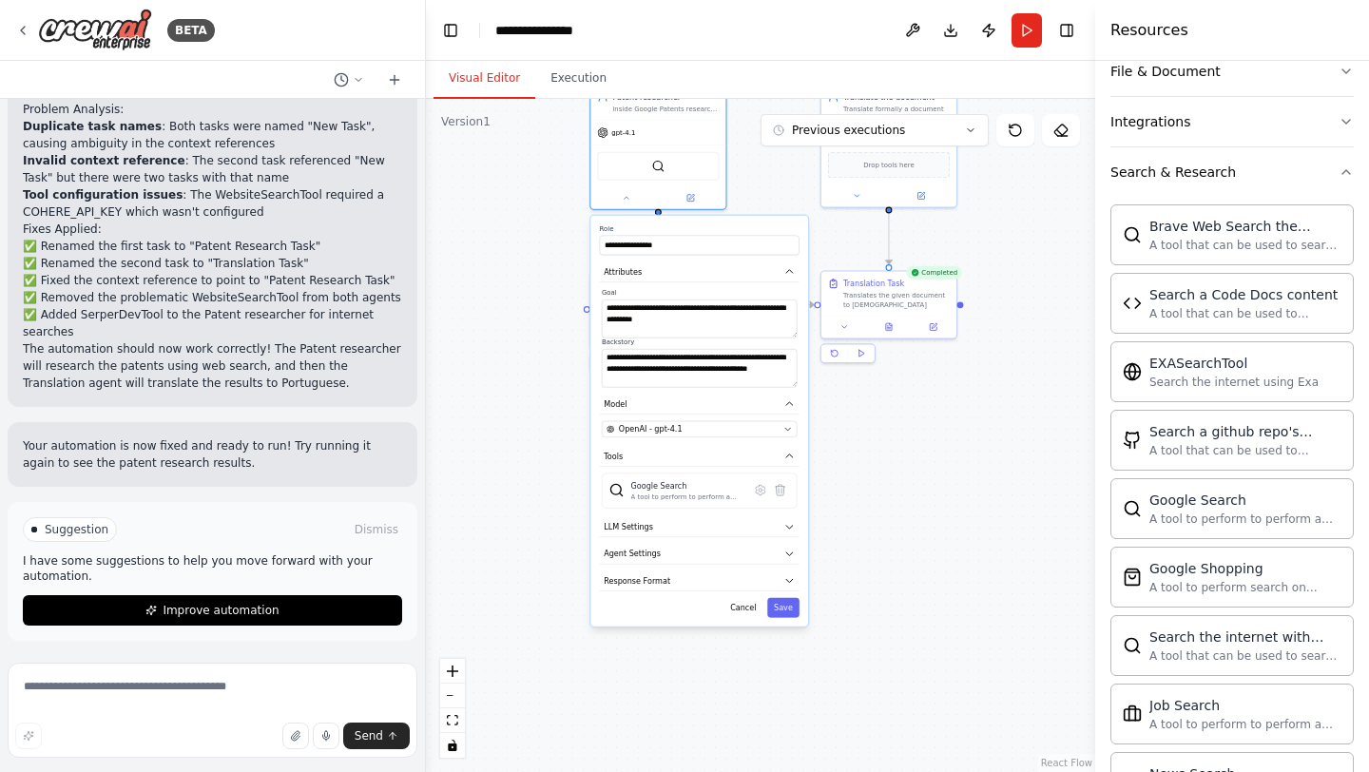
drag, startPoint x: 865, startPoint y: 694, endPoint x: 875, endPoint y: 491, distance: 203.7
click at [875, 491] on div ".deletable-edge-delete-btn { width: 20px; height: 20px; border: 0px solid #ffff…" at bounding box center [760, 435] width 669 height 673
click at [790, 609] on button "Save" at bounding box center [784, 607] width 32 height 20
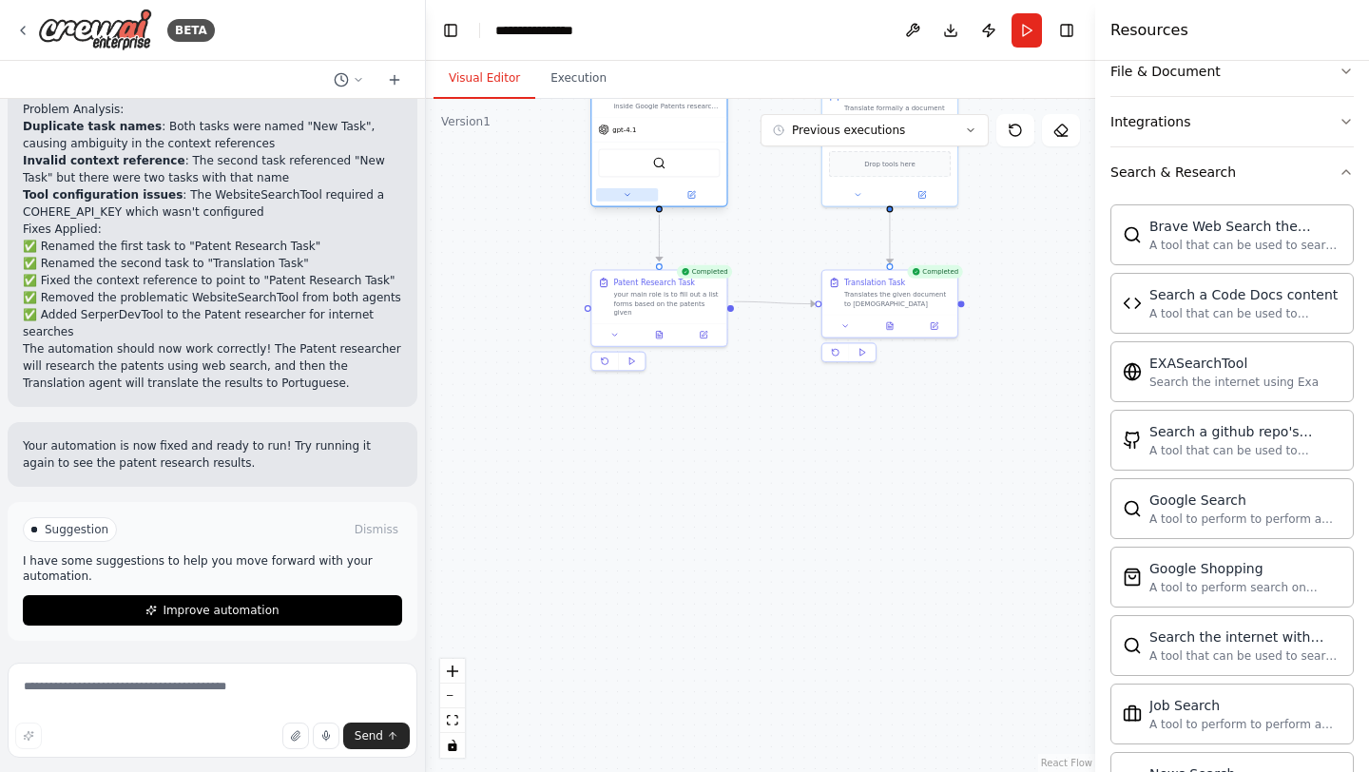
click at [646, 197] on button at bounding box center [627, 194] width 62 height 13
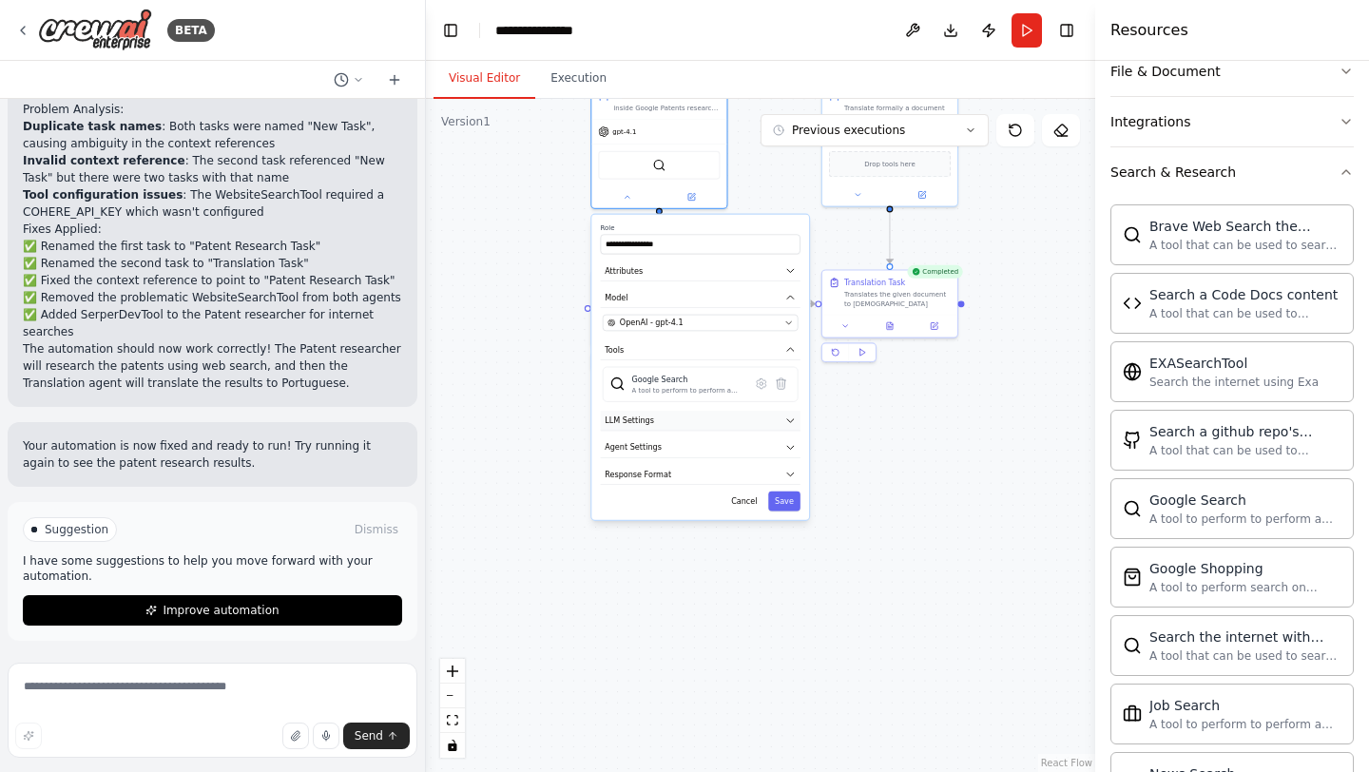
click at [680, 415] on button "LLM Settings" at bounding box center [701, 421] width 200 height 20
click at [678, 273] on button "Attributes" at bounding box center [701, 271] width 200 height 20
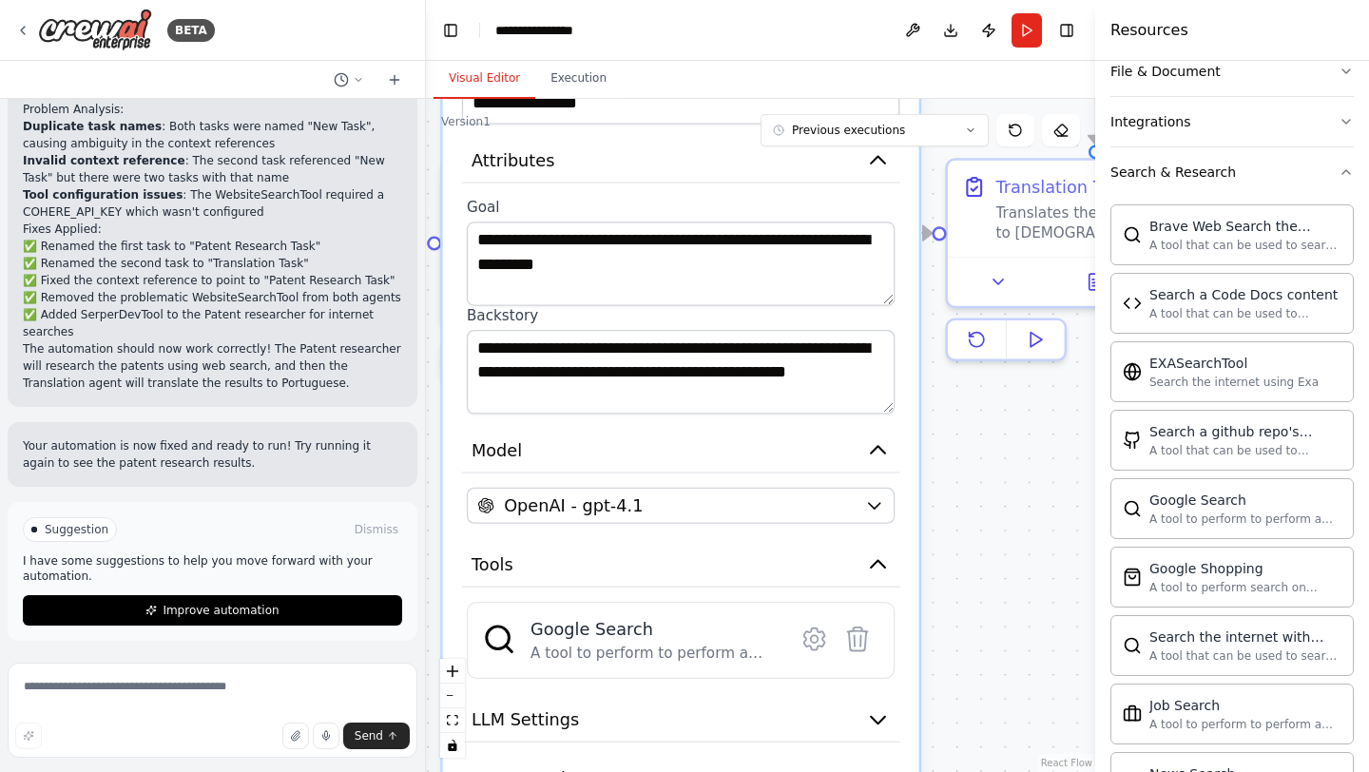
click at [935, 468] on div ".deletable-edge-delete-btn { width: 20px; height: 20px; border: 0px solid #ffff…" at bounding box center [760, 435] width 669 height 673
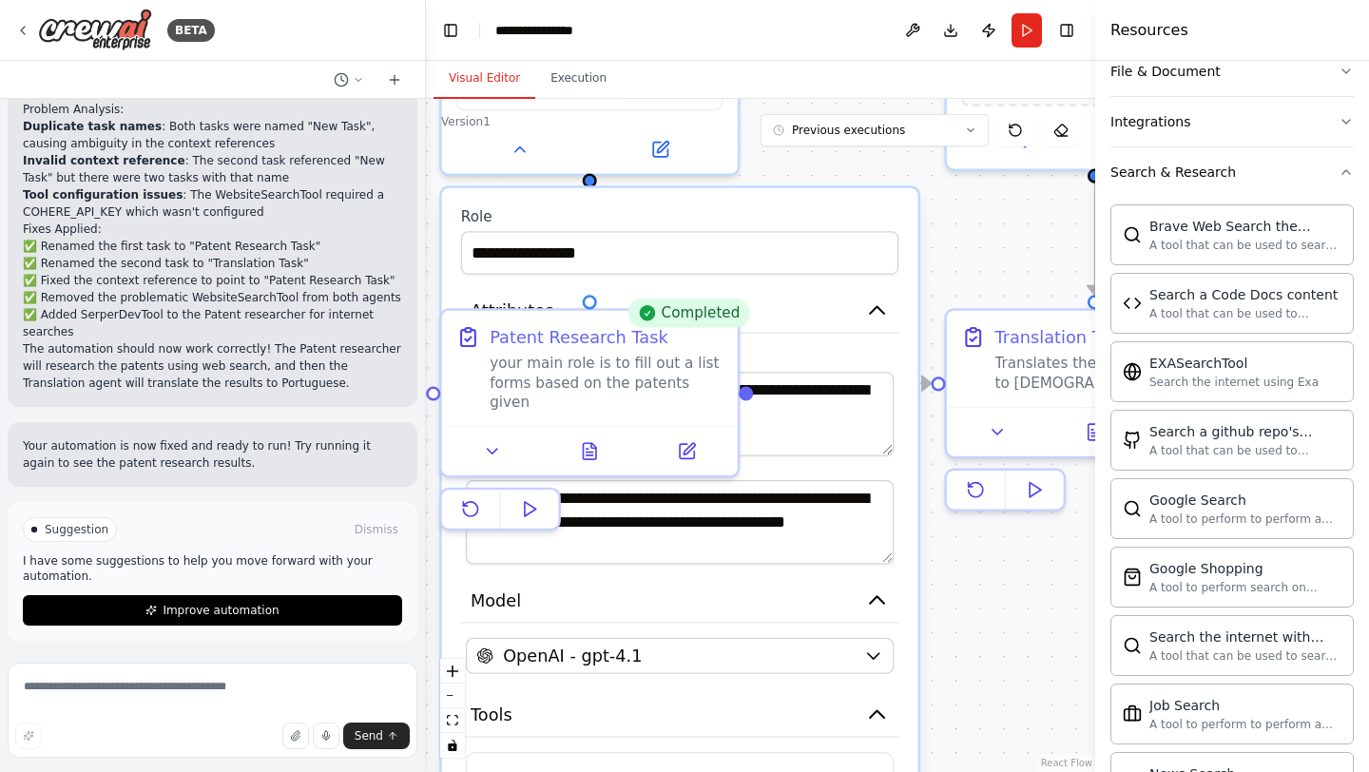
drag, startPoint x: 944, startPoint y: 407, endPoint x: 940, endPoint y: 563, distance: 156.0
click at [940, 563] on div ".deletable-edge-delete-btn { width: 20px; height: 20px; border: 0px solid #ffff…" at bounding box center [760, 435] width 669 height 673
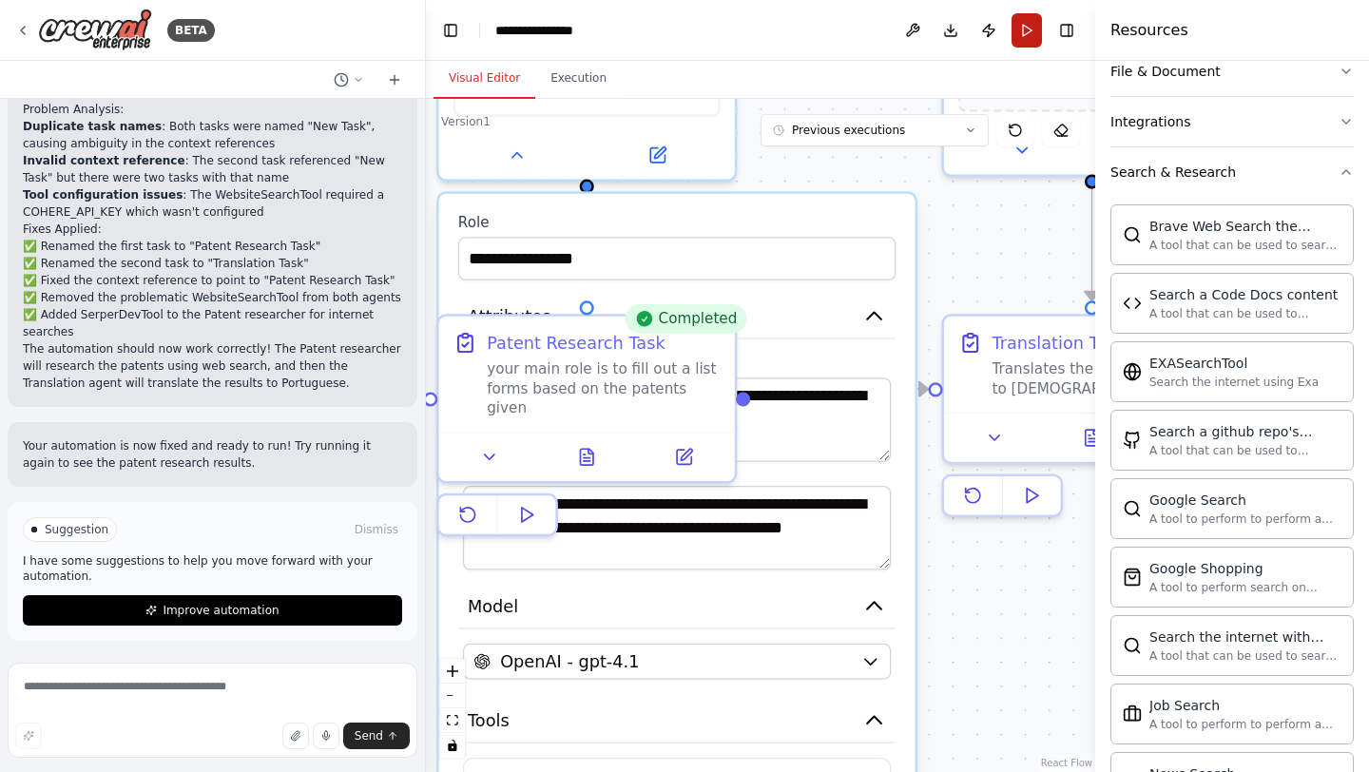
click at [1019, 19] on button "Run" at bounding box center [1027, 30] width 30 height 34
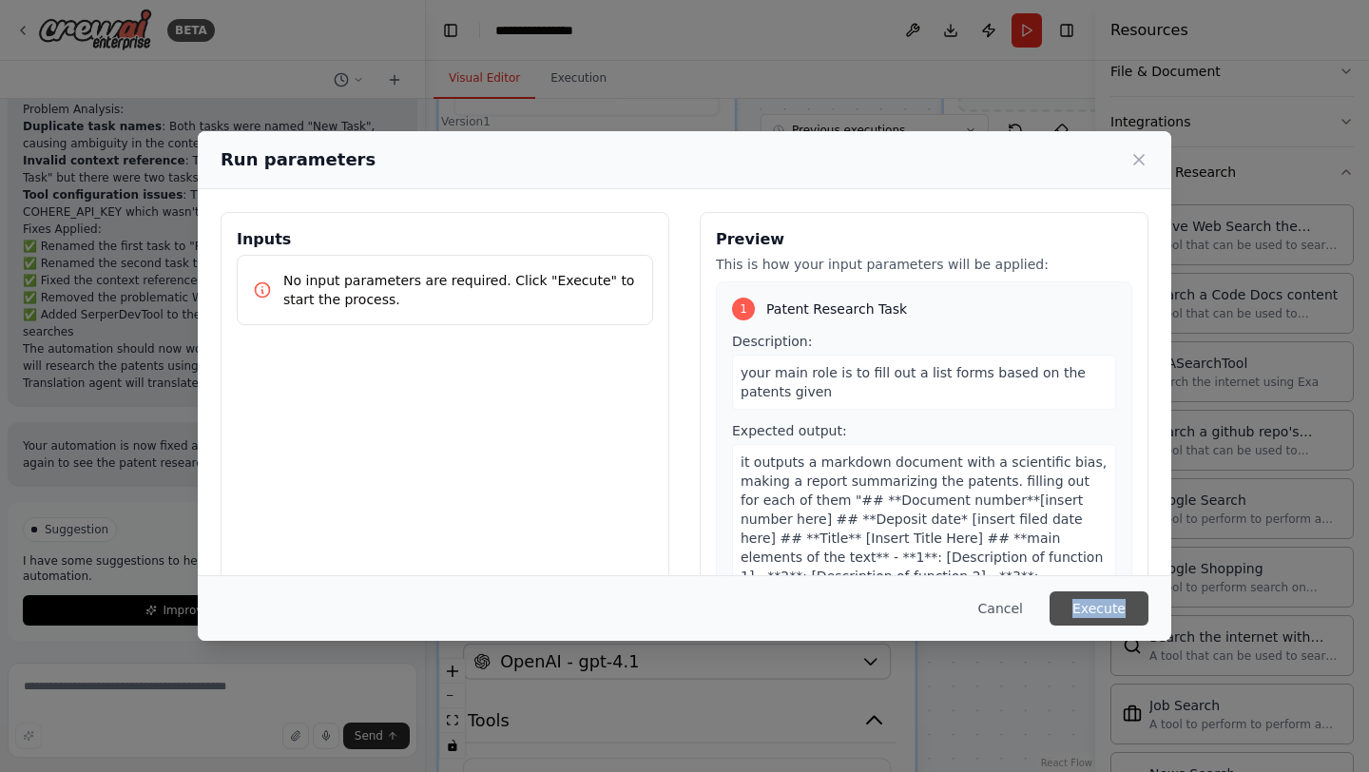
click at [1093, 612] on button "Execute" at bounding box center [1099, 608] width 99 height 34
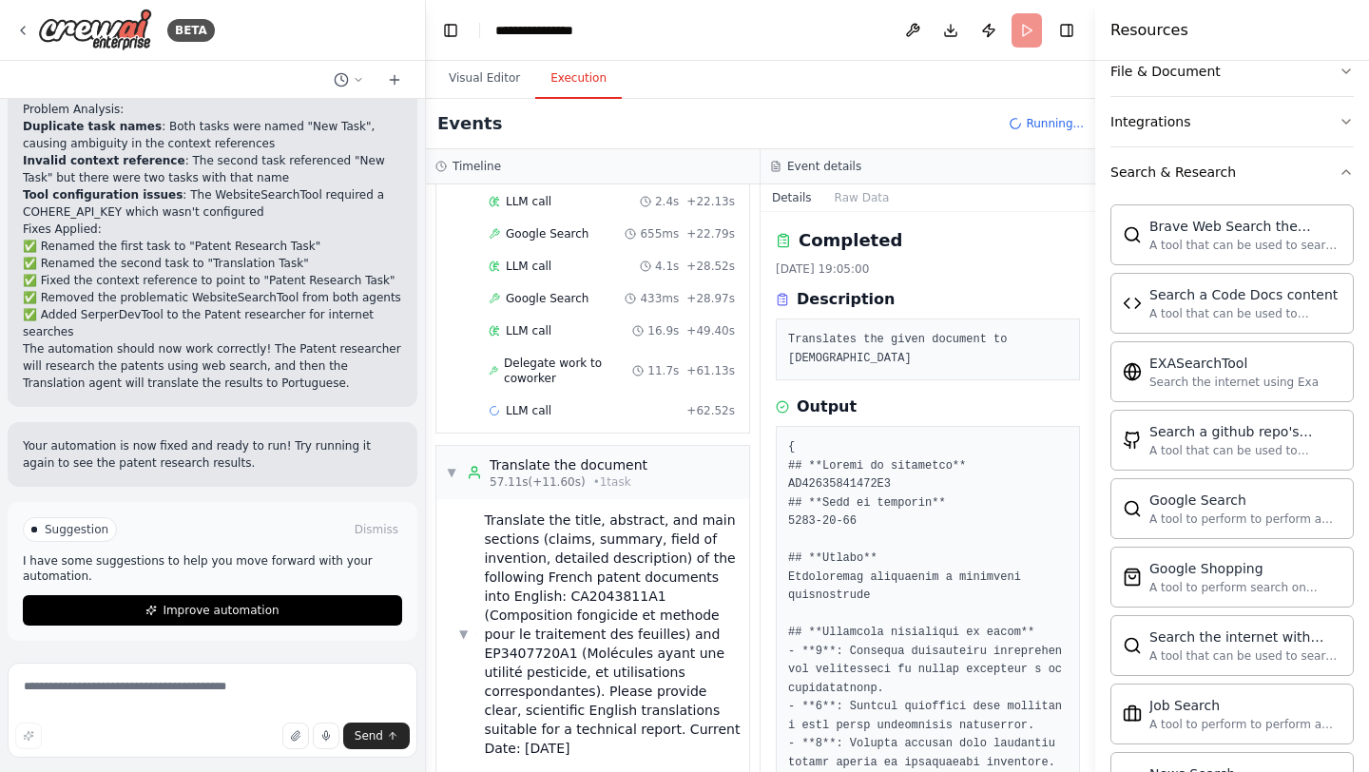
scroll to position [418, 0]
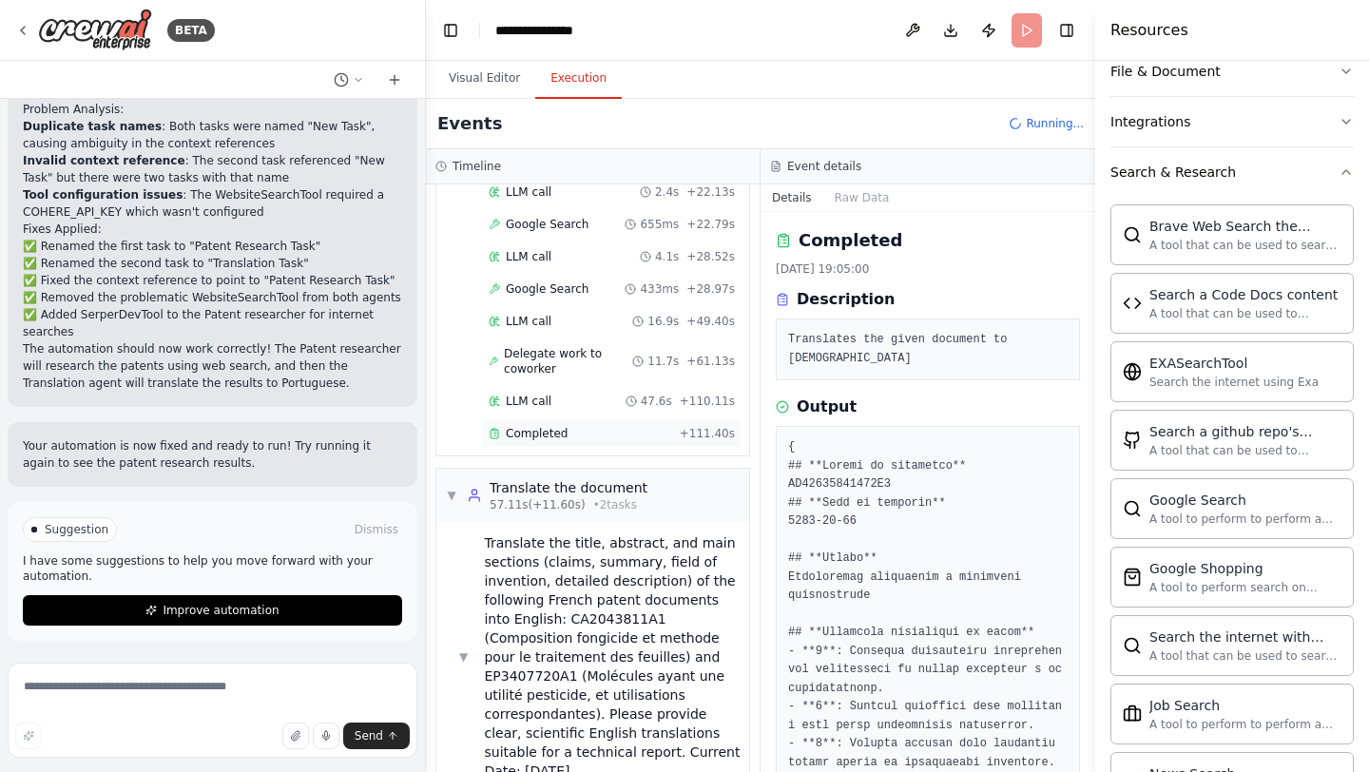
click at [609, 423] on div "Completed + 111.40s" at bounding box center [612, 433] width 260 height 29
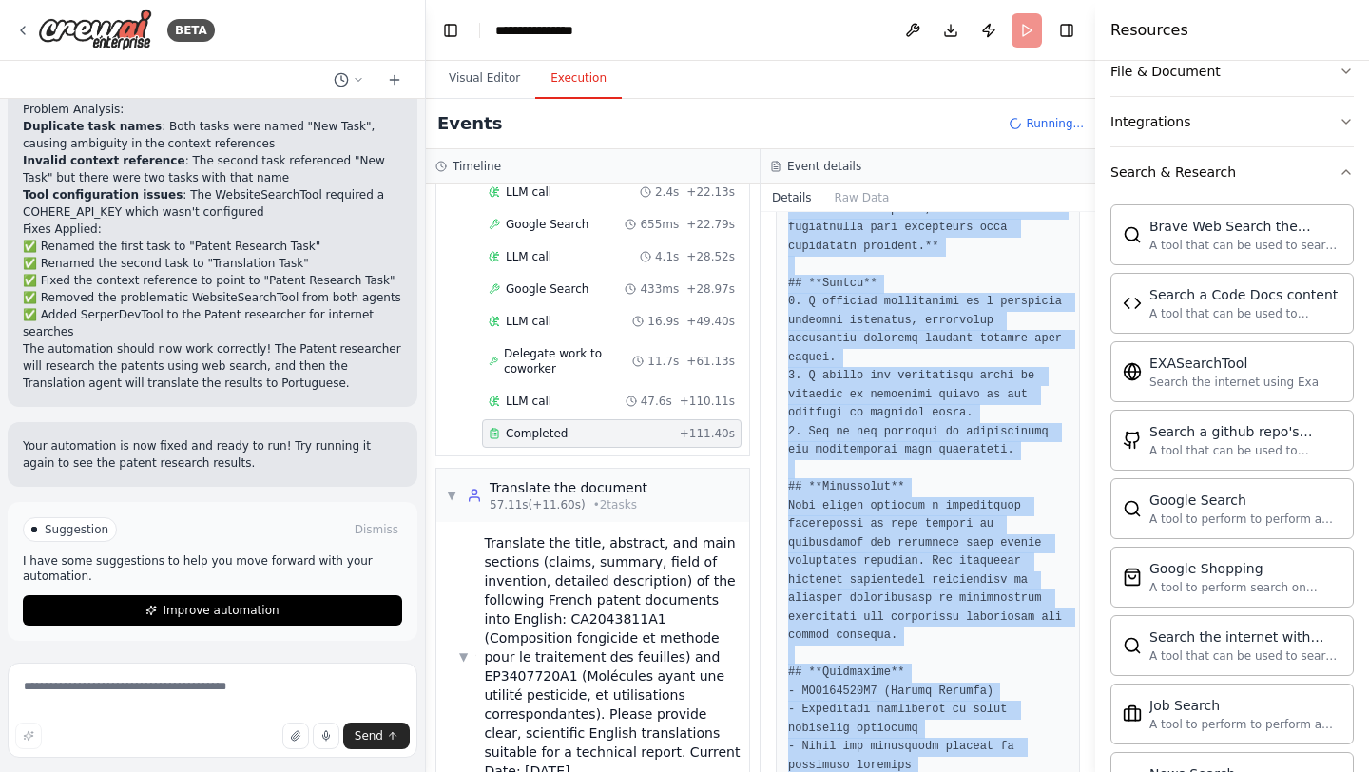
scroll to position [4363, 0]
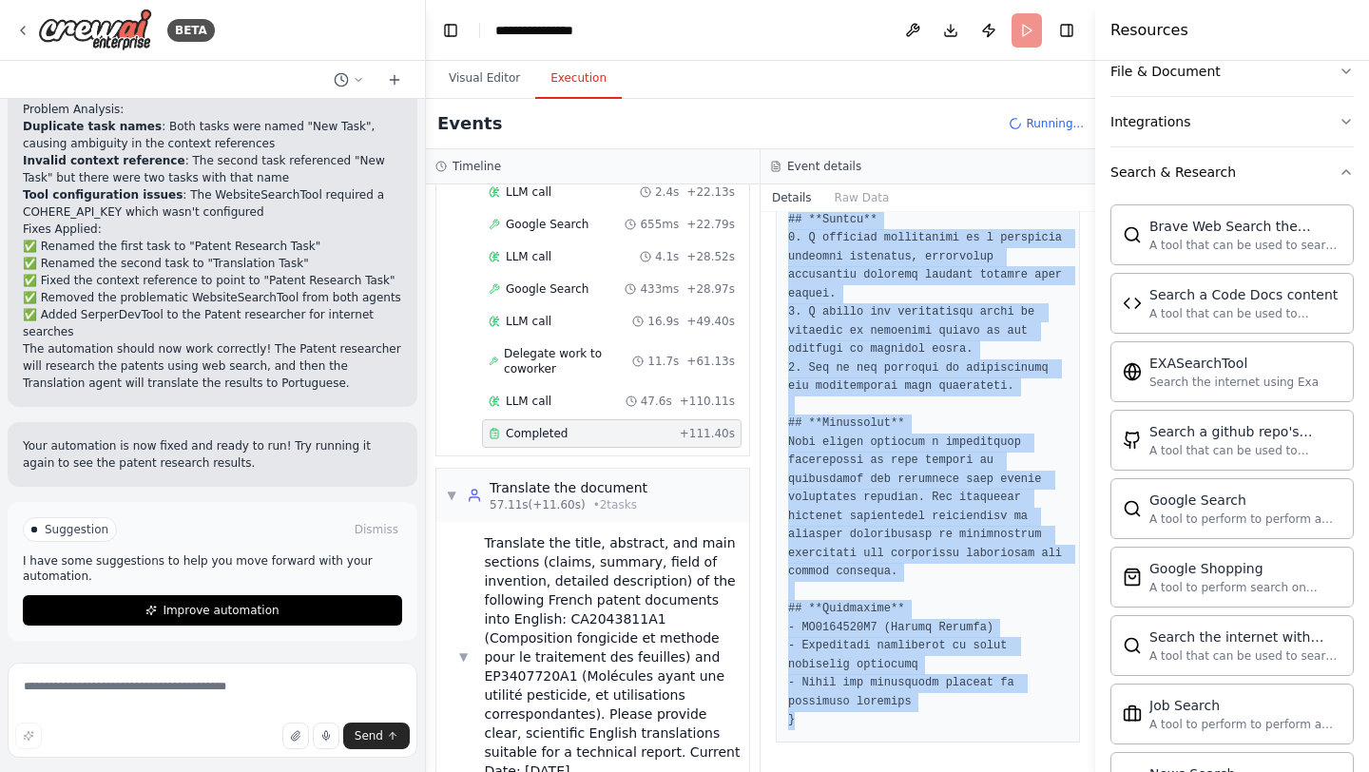
drag, startPoint x: 788, startPoint y: 450, endPoint x: 972, endPoint y: 771, distance: 370.1
click at [972, 771] on div "Completed 29/09/2025, 19:11:55 Description your main role is to fill out a list…" at bounding box center [928, 492] width 335 height 560
copy pre "{ ## **US2020305431** ## **Deposit date** 2020-09-24 ## **Title** Process for t…"
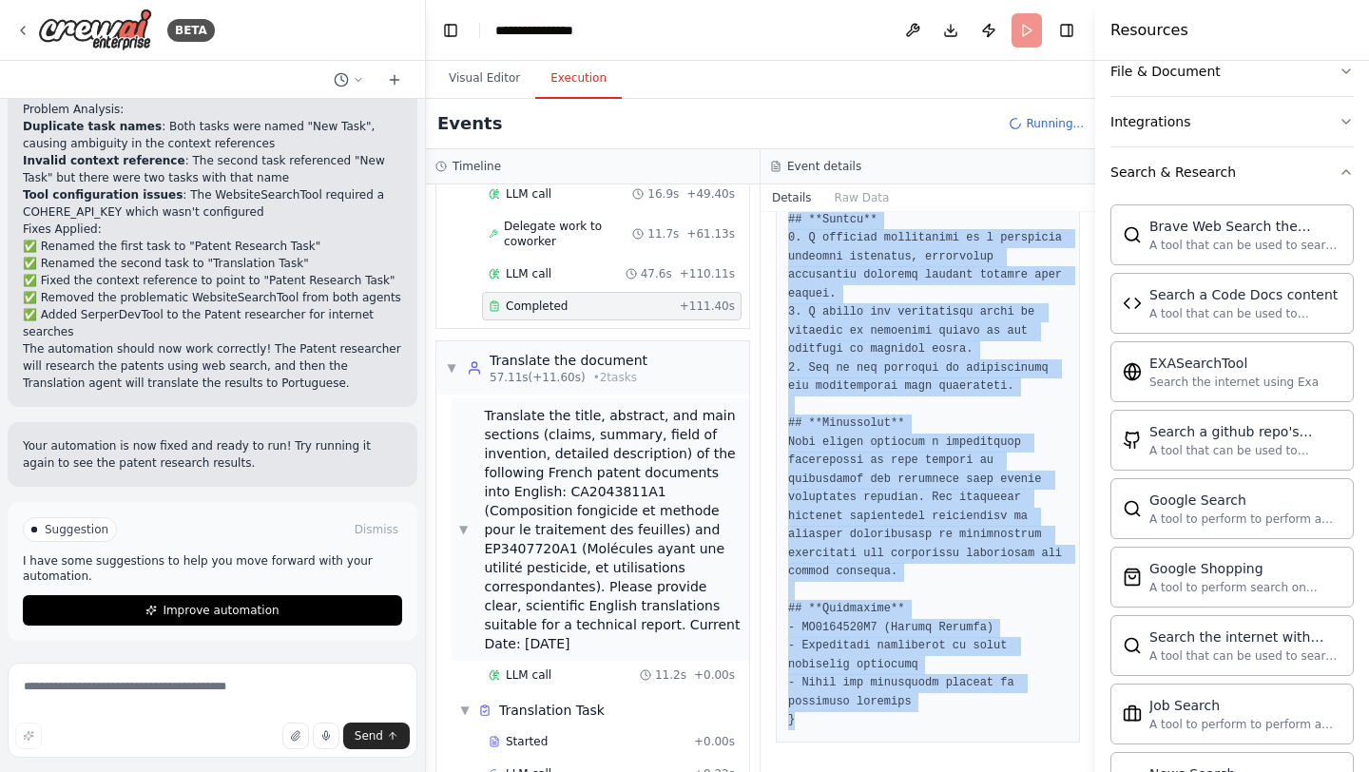
scroll to position [553, 0]
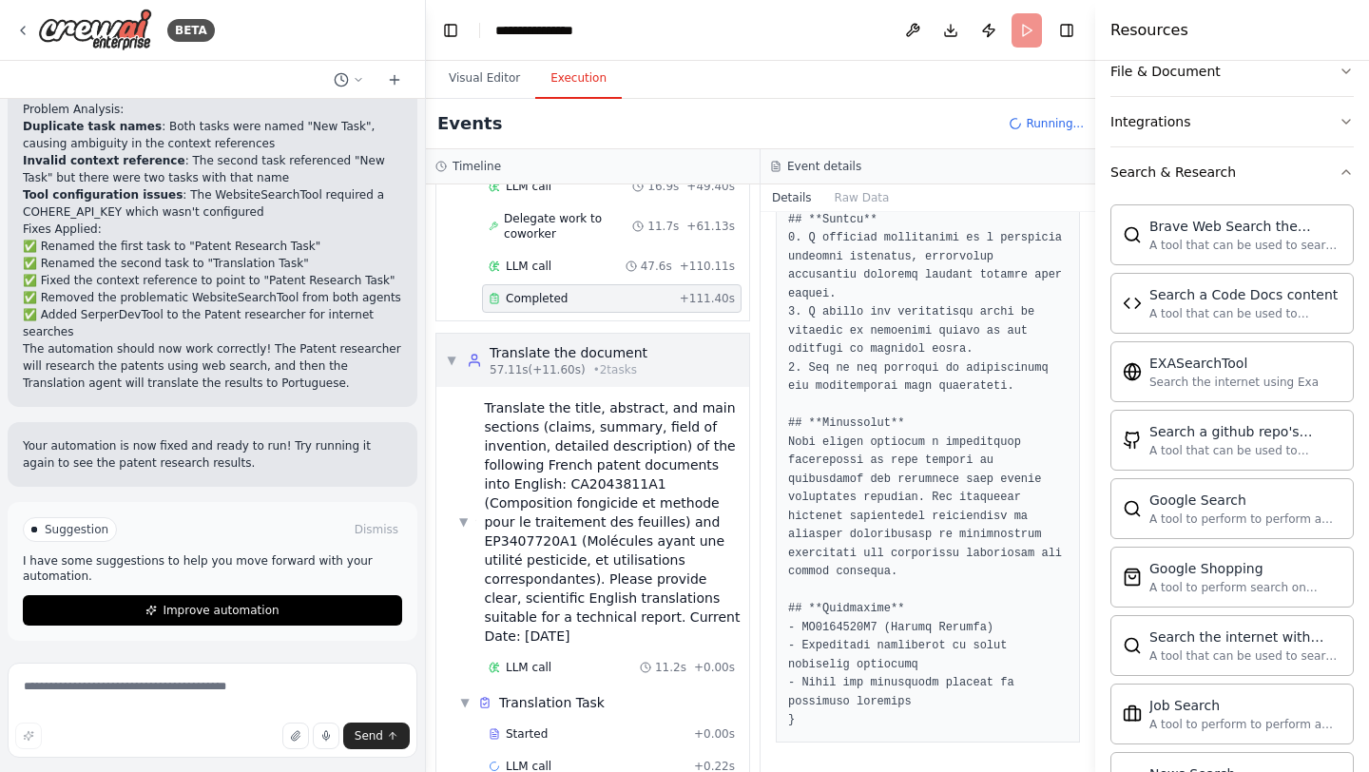
click at [470, 353] on icon at bounding box center [474, 360] width 15 height 15
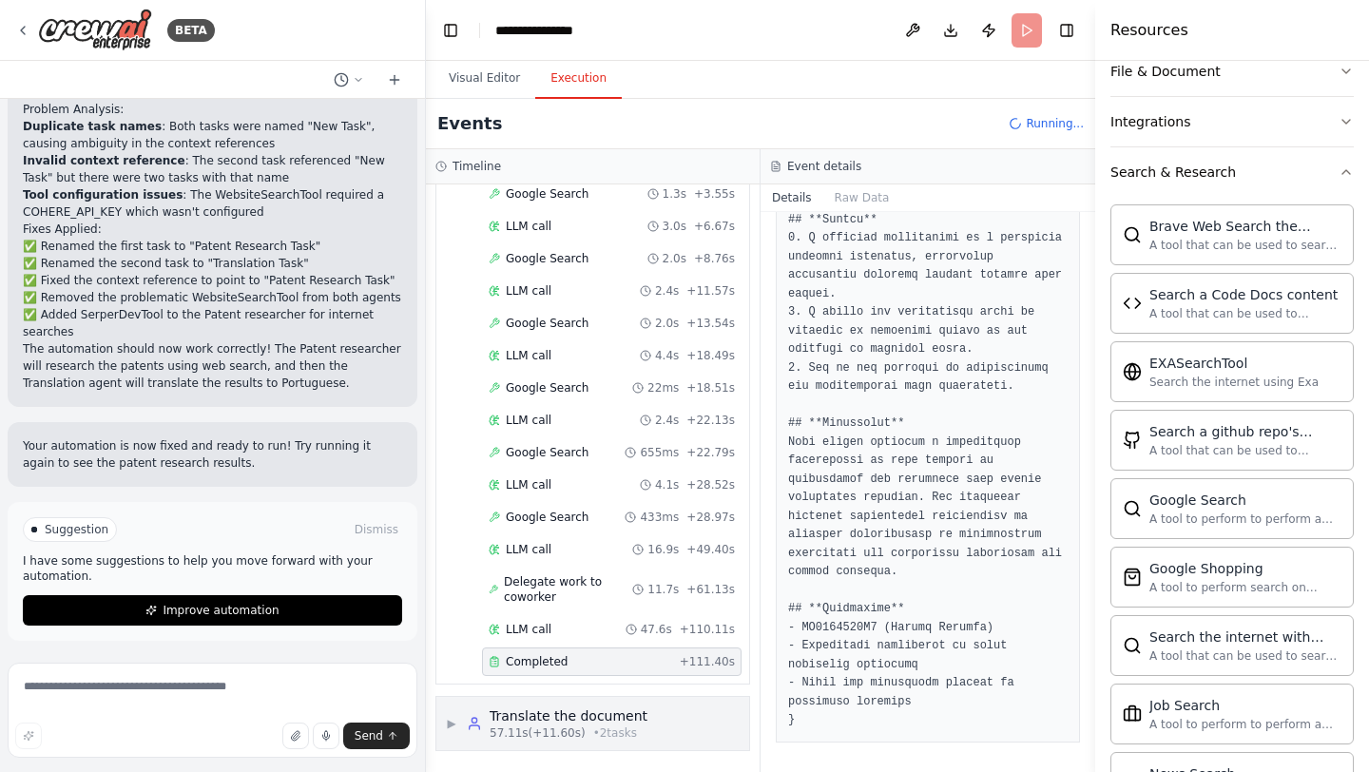
scroll to position [171, 0]
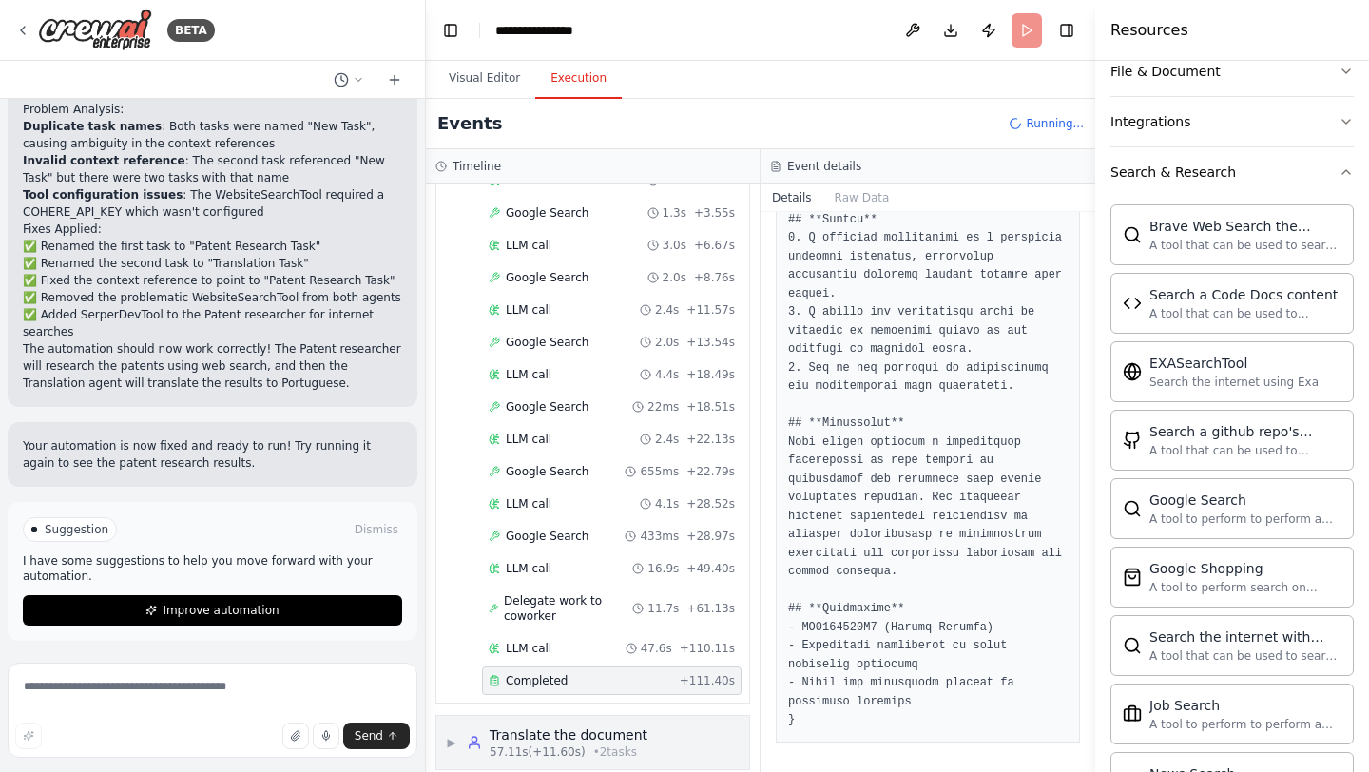
click at [532, 726] on div "Translate the document" at bounding box center [569, 735] width 158 height 19
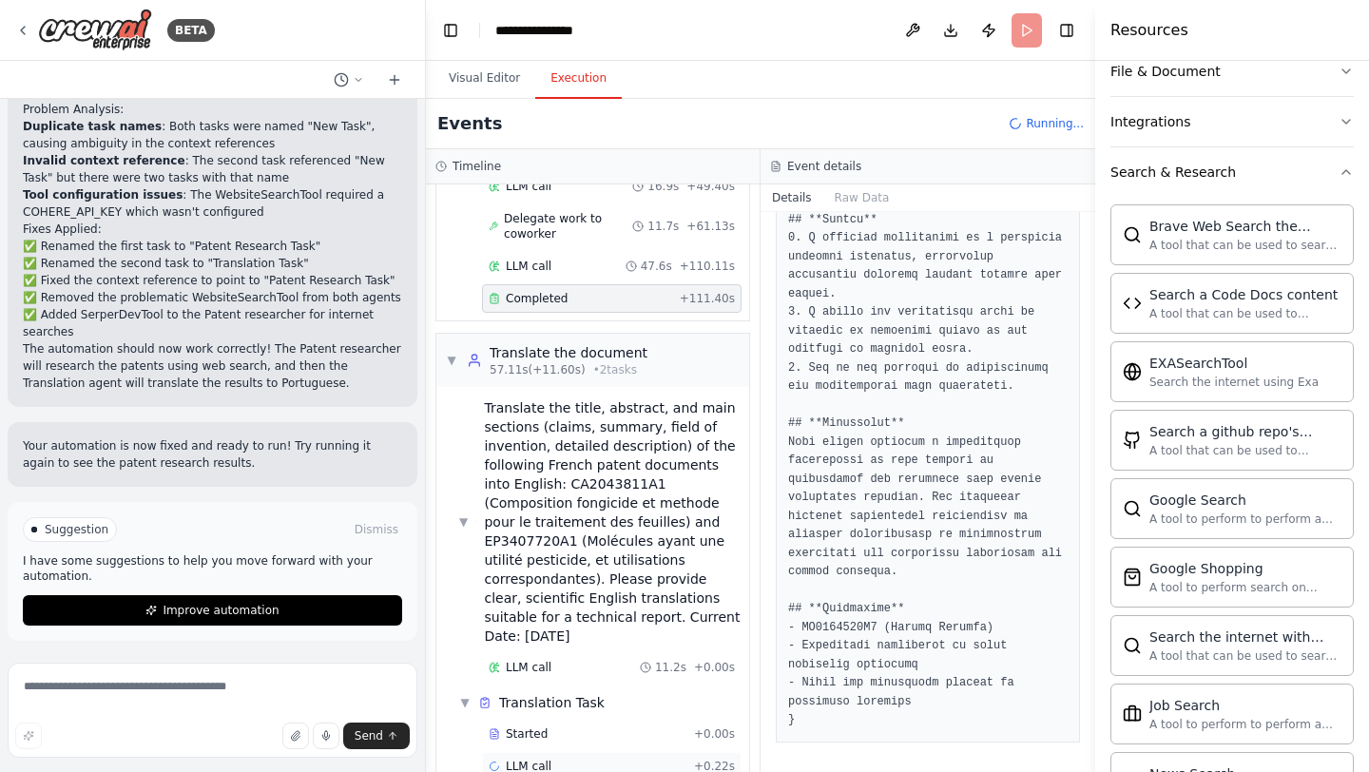
click at [590, 759] on div "LLM call + 0.22s" at bounding box center [612, 766] width 246 height 15
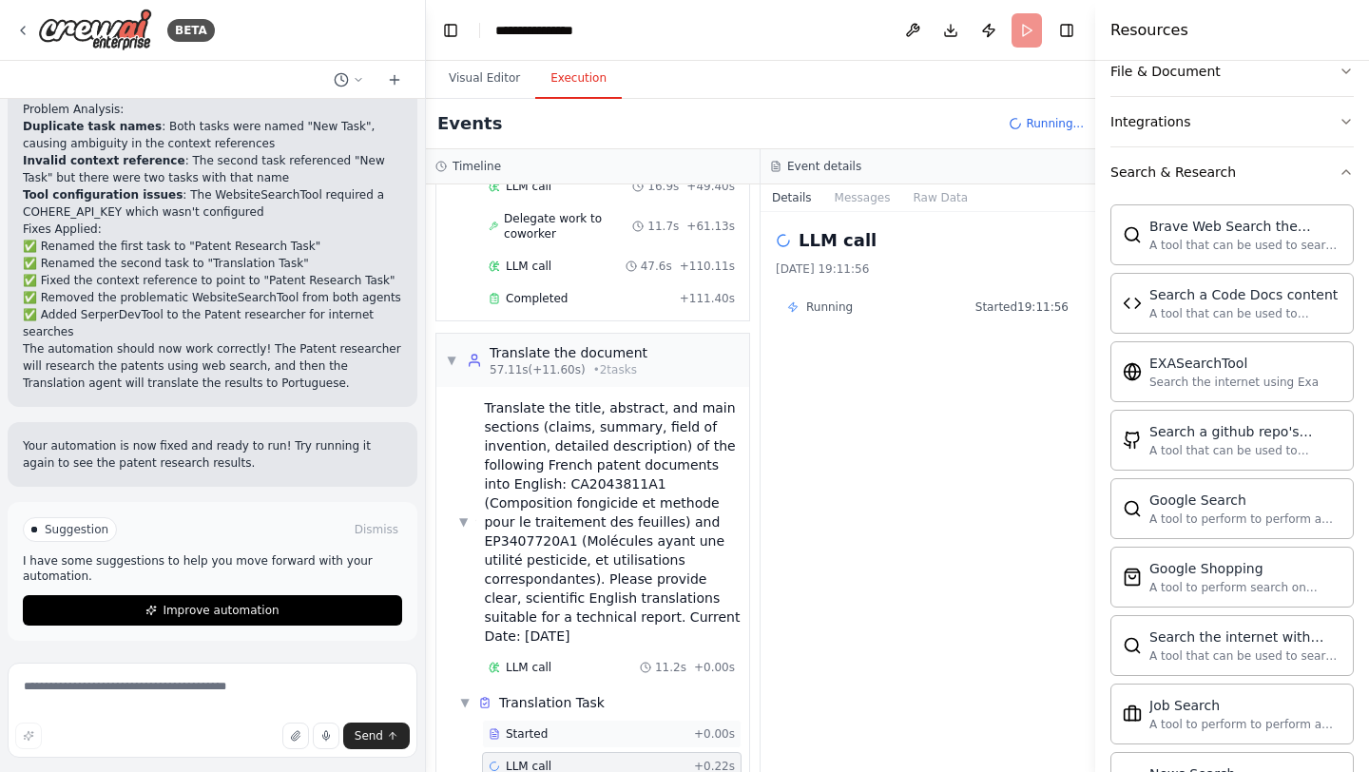
click at [664, 726] on div "Started" at bounding box center [588, 733] width 198 height 15
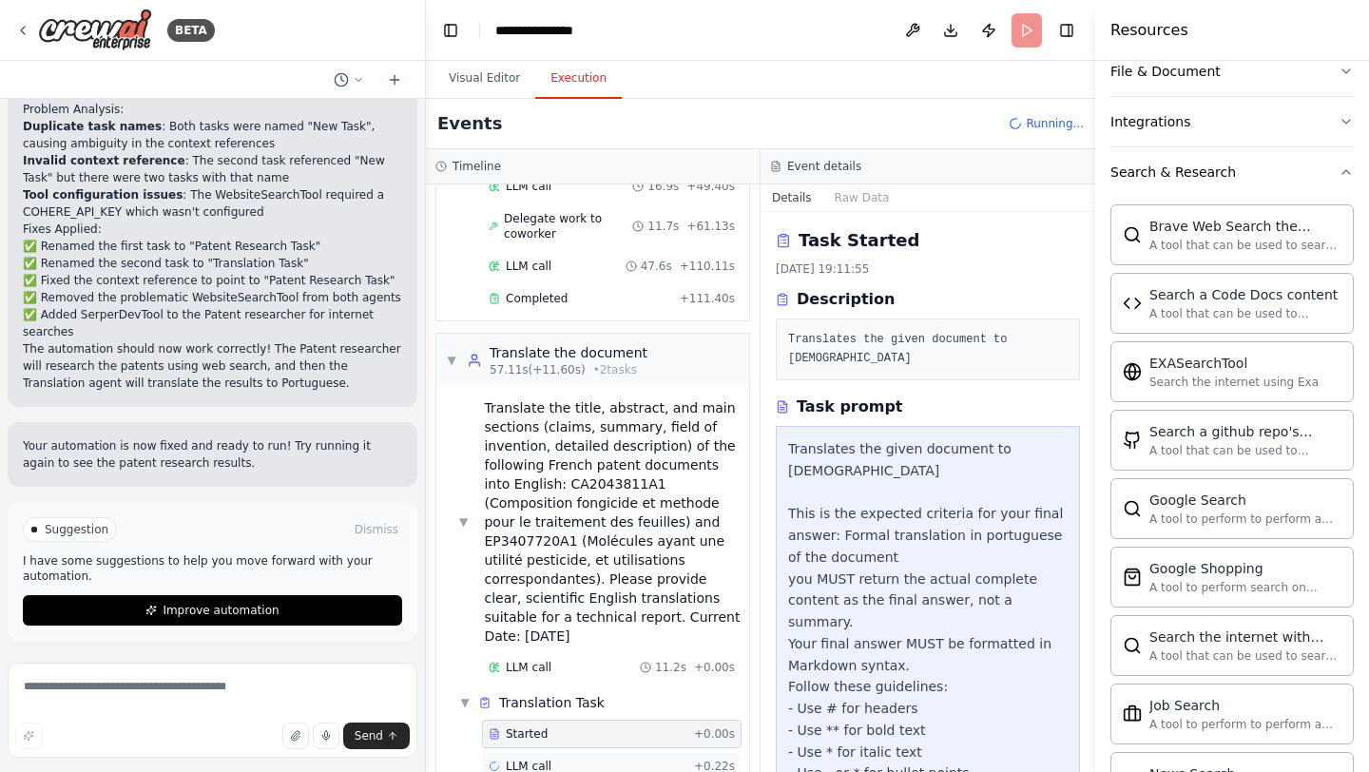
click at [639, 759] on div "LLM call + 0.22s" at bounding box center [612, 766] width 246 height 15
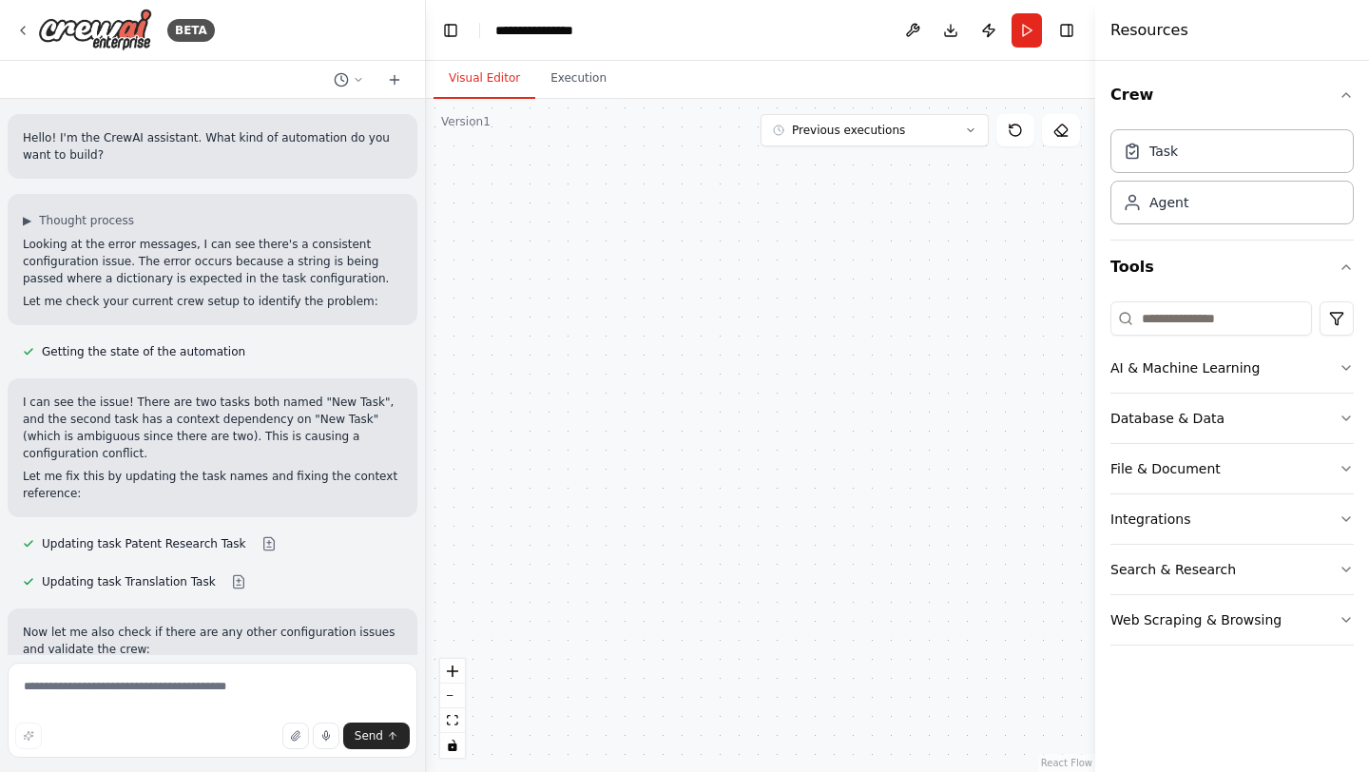
scroll to position [1090, 0]
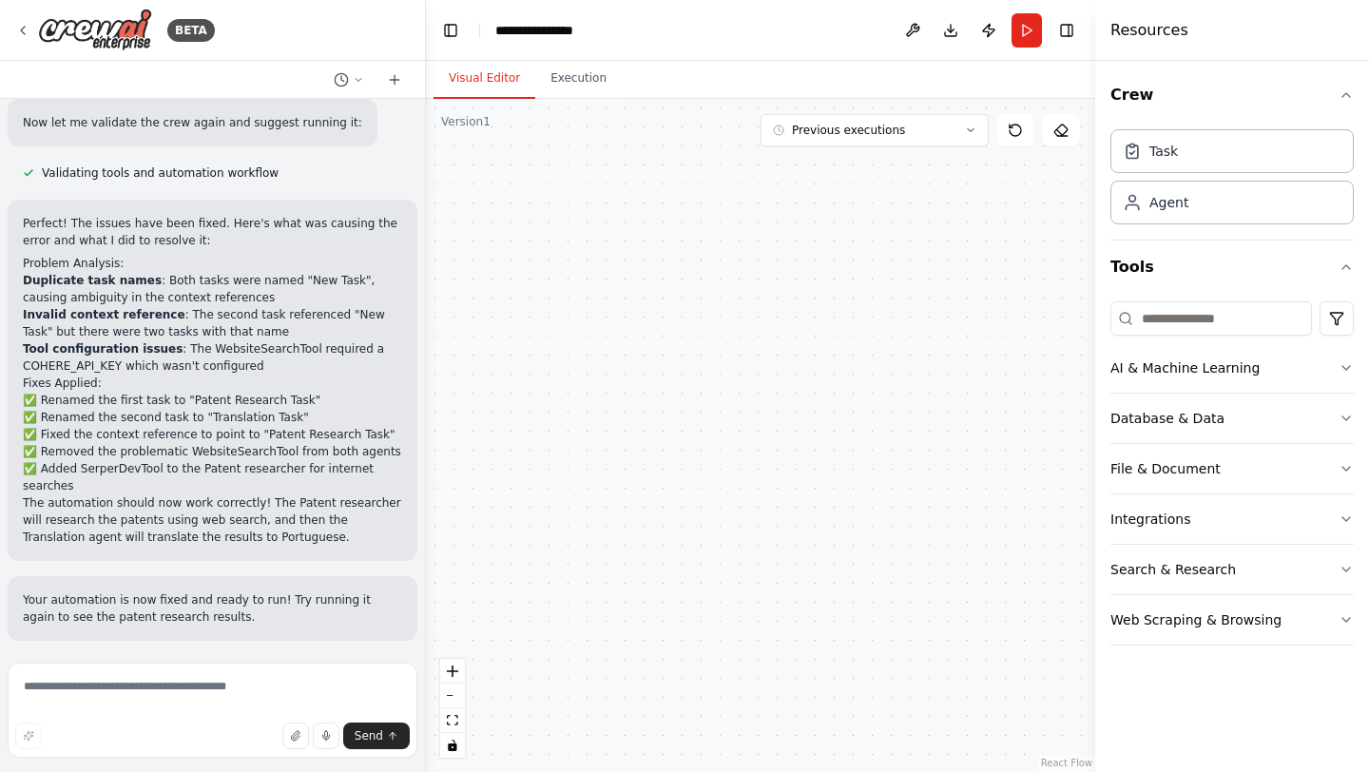
click at [483, 76] on button "Visual Editor" at bounding box center [485, 79] width 102 height 40
click at [453, 725] on icon "fit view" at bounding box center [452, 720] width 11 height 10
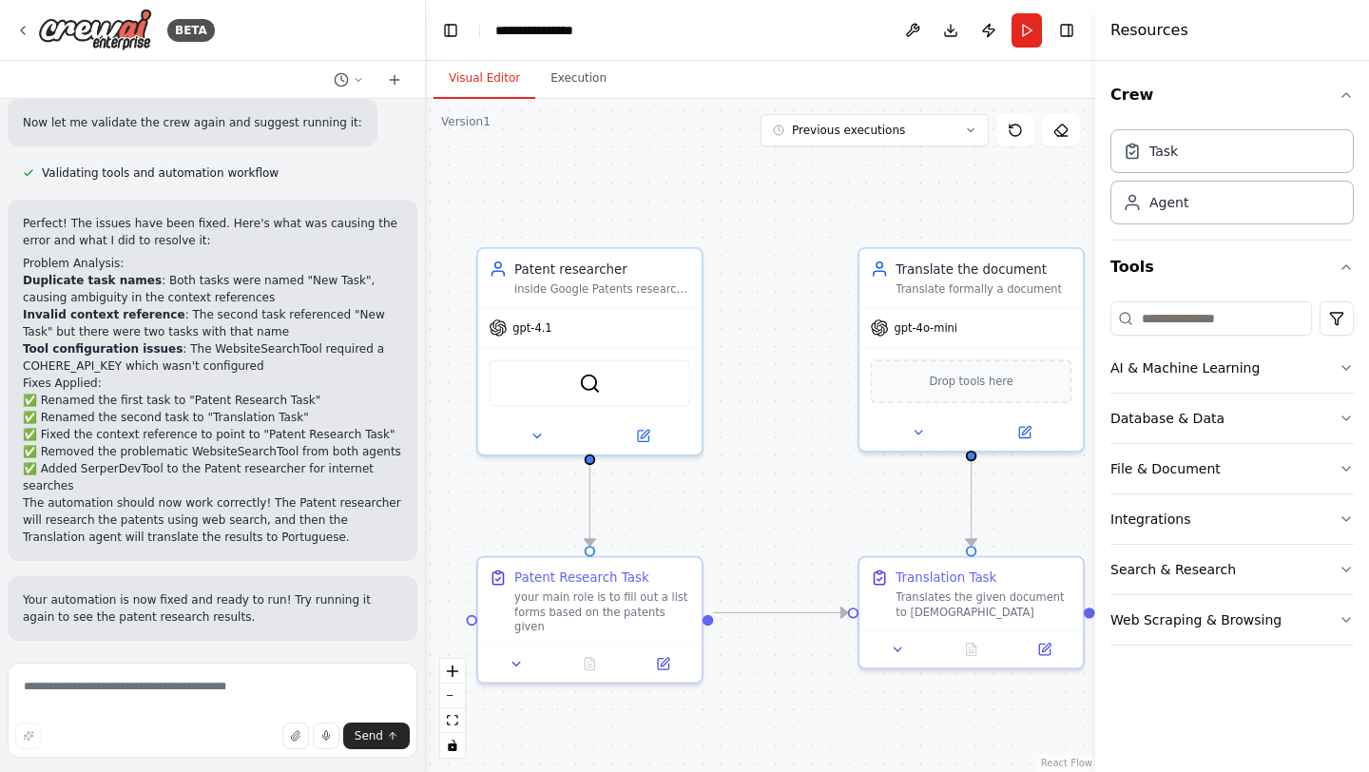
drag, startPoint x: 769, startPoint y: 393, endPoint x: 789, endPoint y: 416, distance: 30.3
click at [789, 416] on div ".deletable-edge-delete-btn { width: 20px; height: 20px; border: 0px solid #ffff…" at bounding box center [760, 435] width 669 height 673
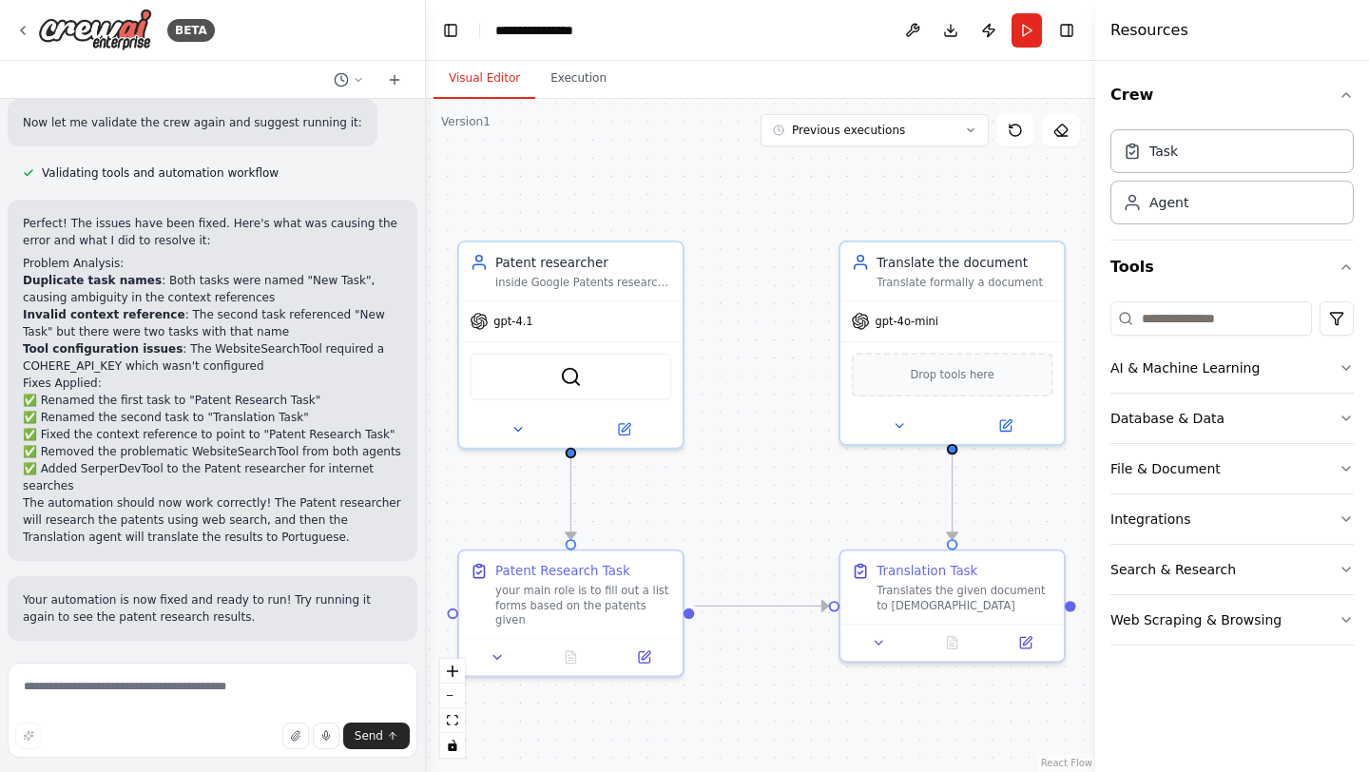
drag, startPoint x: 789, startPoint y: 415, endPoint x: 770, endPoint y: 408, distance: 20.1
click at [770, 408] on div ".deletable-edge-delete-btn { width: 20px; height: 20px; border: 0px solid #ffff…" at bounding box center [760, 435] width 669 height 673
click at [1032, 31] on button "Run" at bounding box center [1027, 30] width 30 height 34
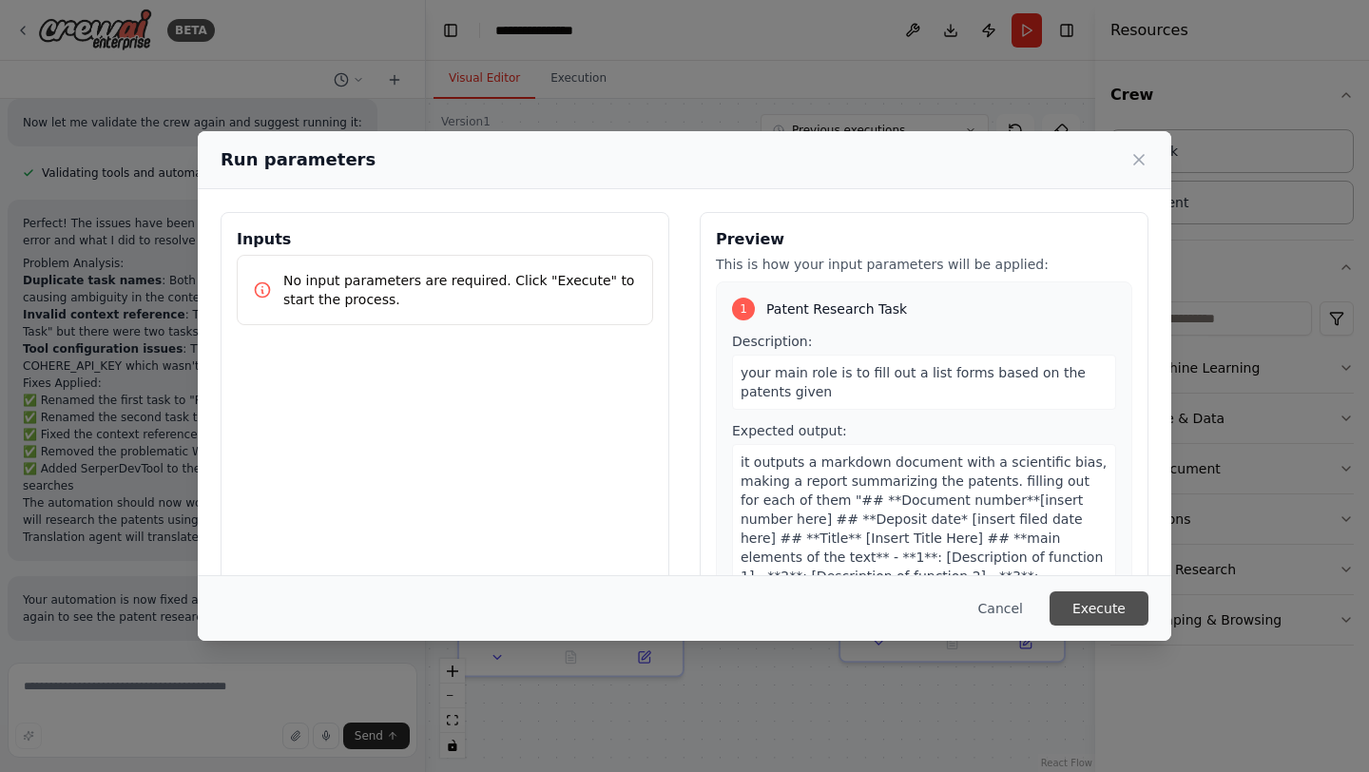
click at [1085, 607] on button "Execute" at bounding box center [1099, 608] width 99 height 34
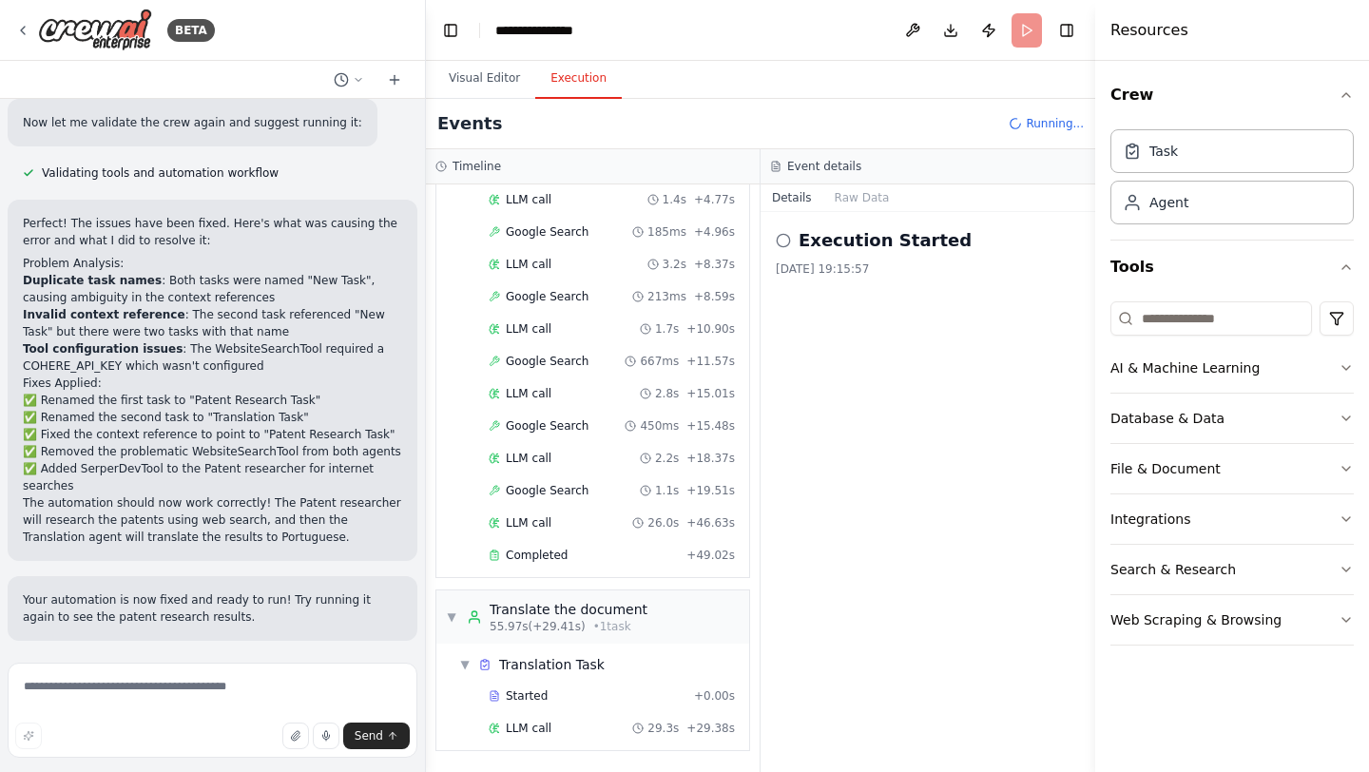
scroll to position [230, 0]
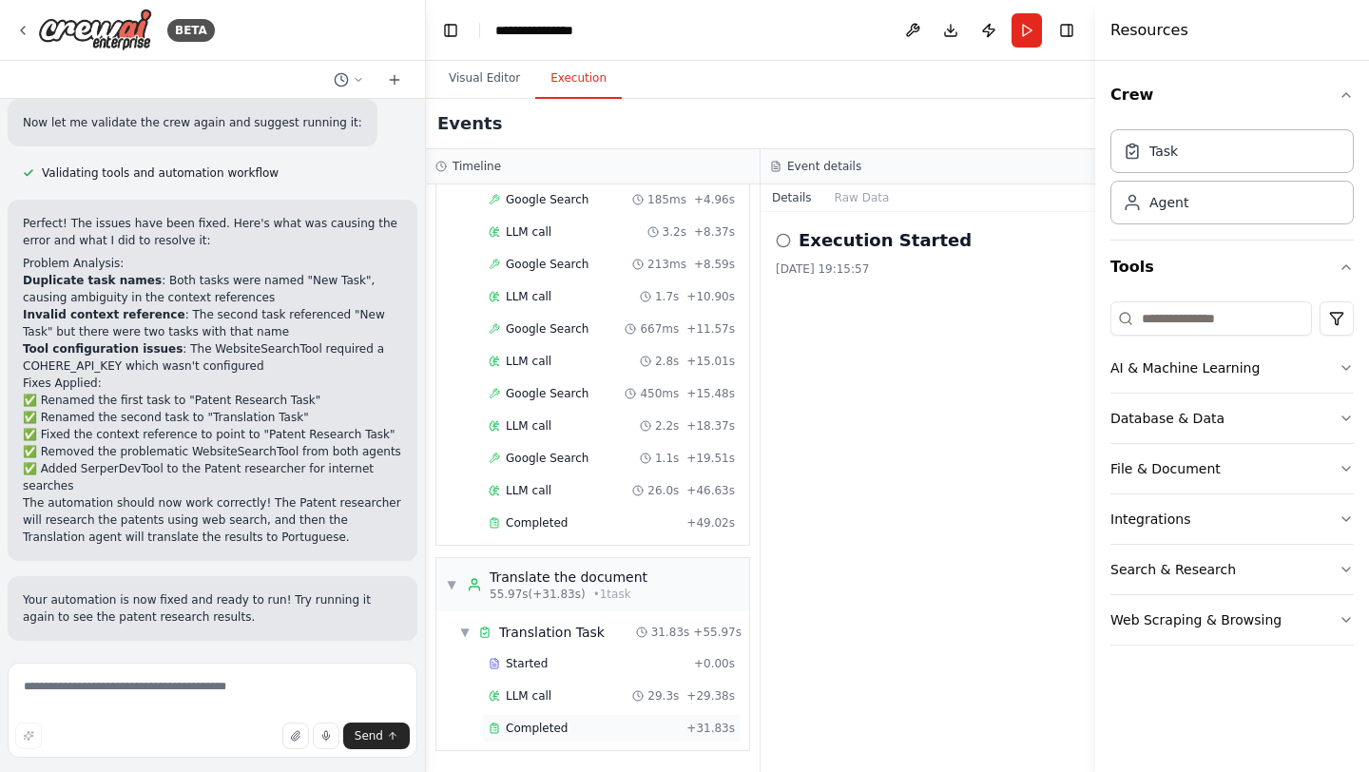
click at [552, 721] on span "Completed" at bounding box center [537, 728] width 62 height 15
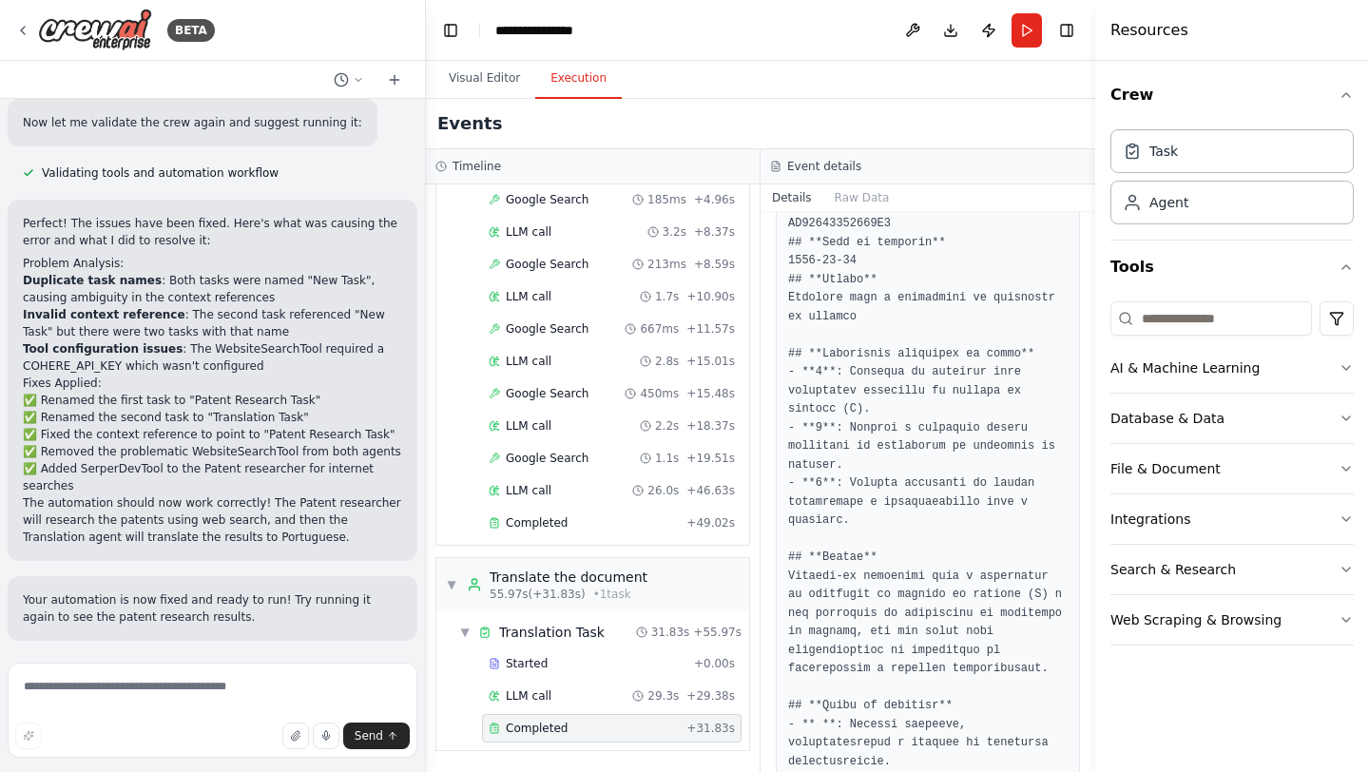
scroll to position [0, 0]
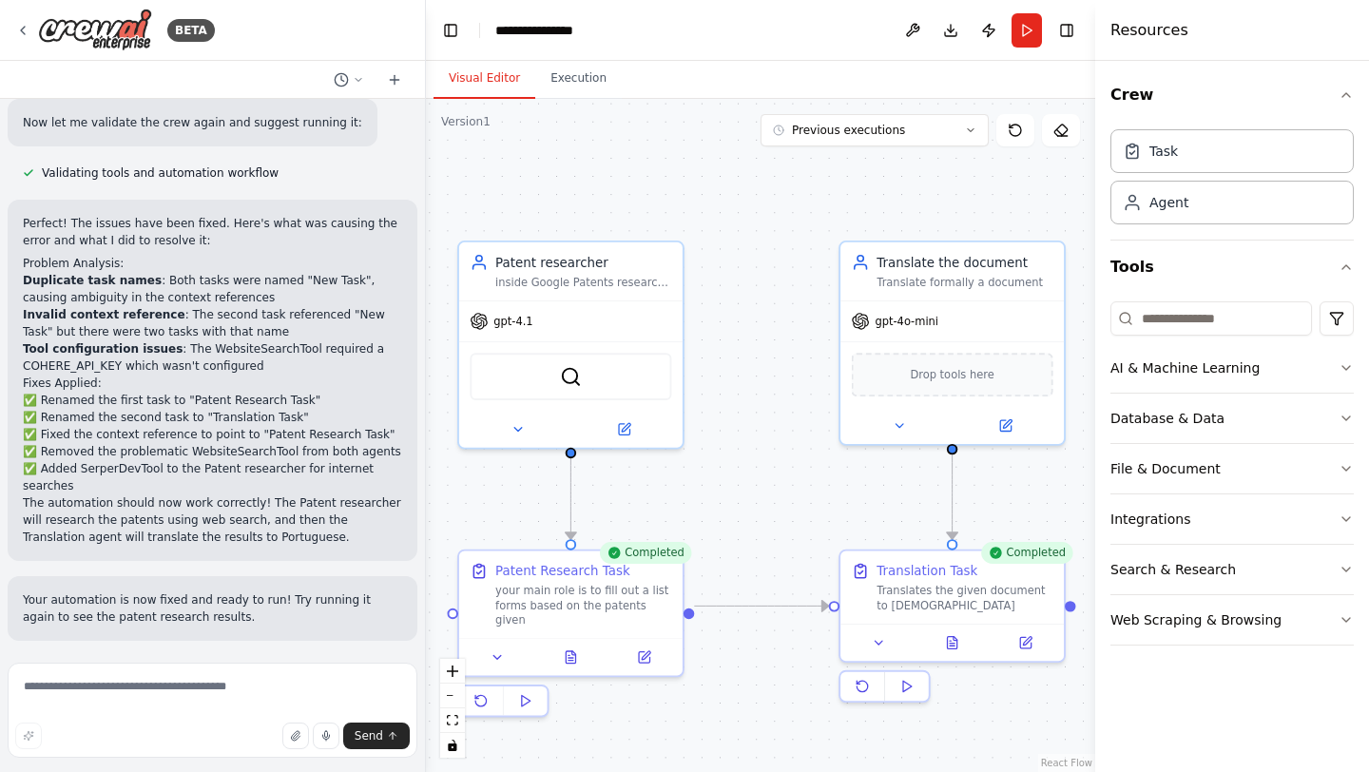
click at [478, 68] on button "Visual Editor" at bounding box center [485, 79] width 102 height 40
click at [639, 648] on icon at bounding box center [644, 653] width 10 height 10
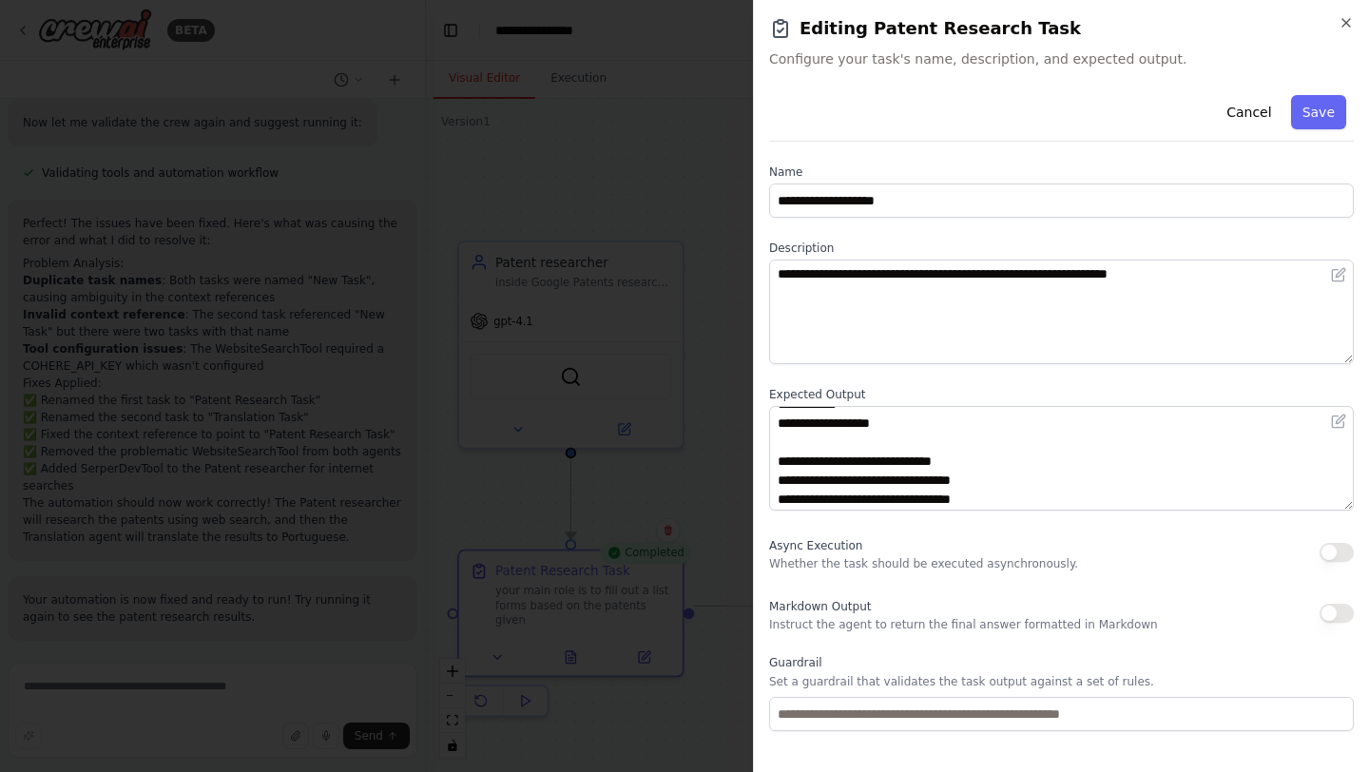
scroll to position [90, 0]
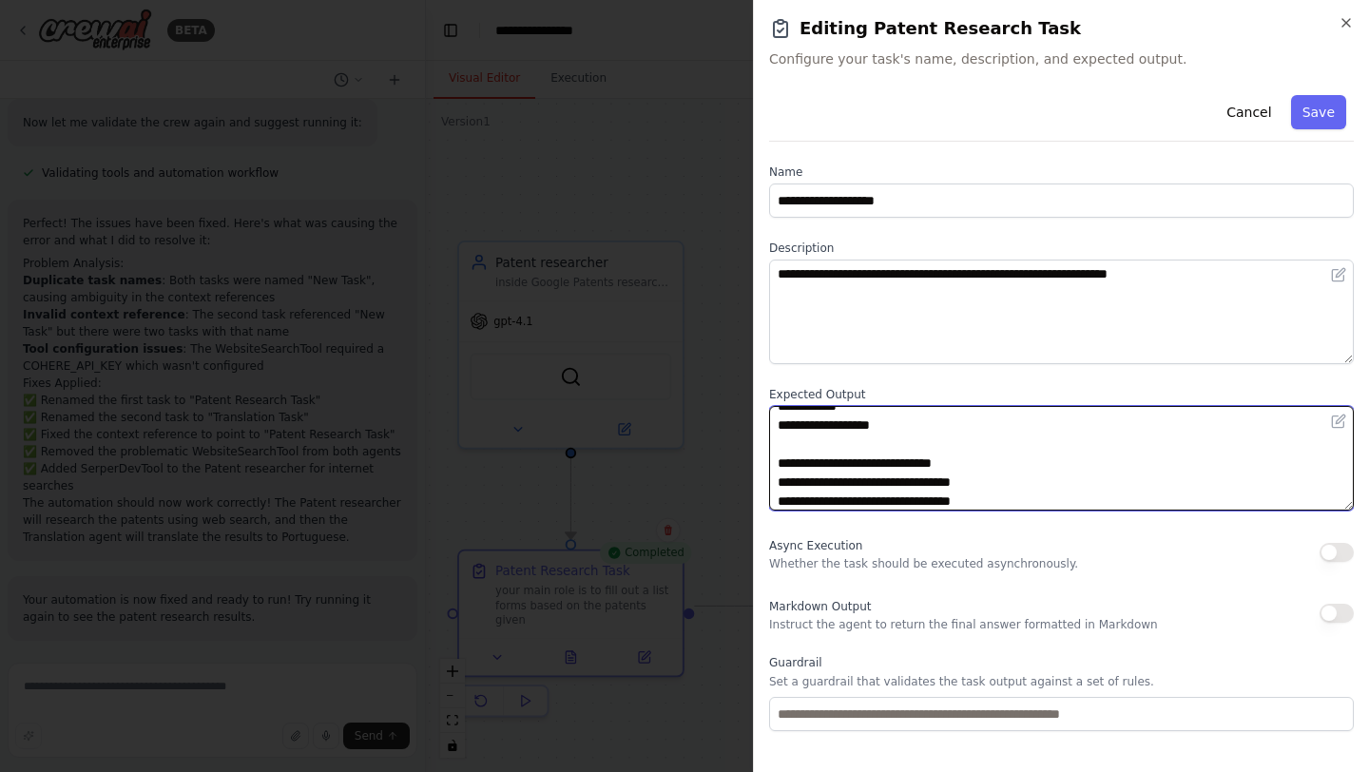
drag, startPoint x: 811, startPoint y: 461, endPoint x: 964, endPoint y: 461, distance: 153.1
click at [964, 461] on textarea "**********" at bounding box center [1061, 458] width 585 height 105
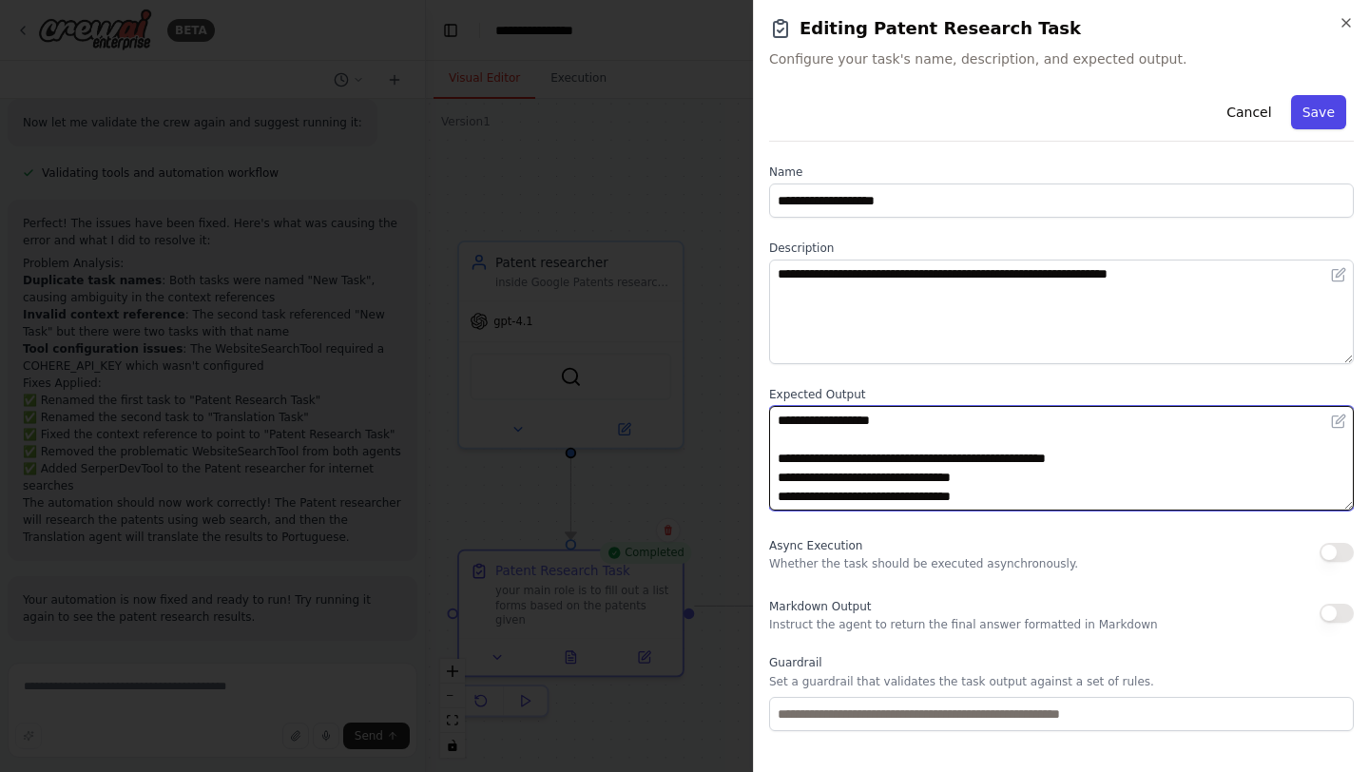
type textarea "**********"
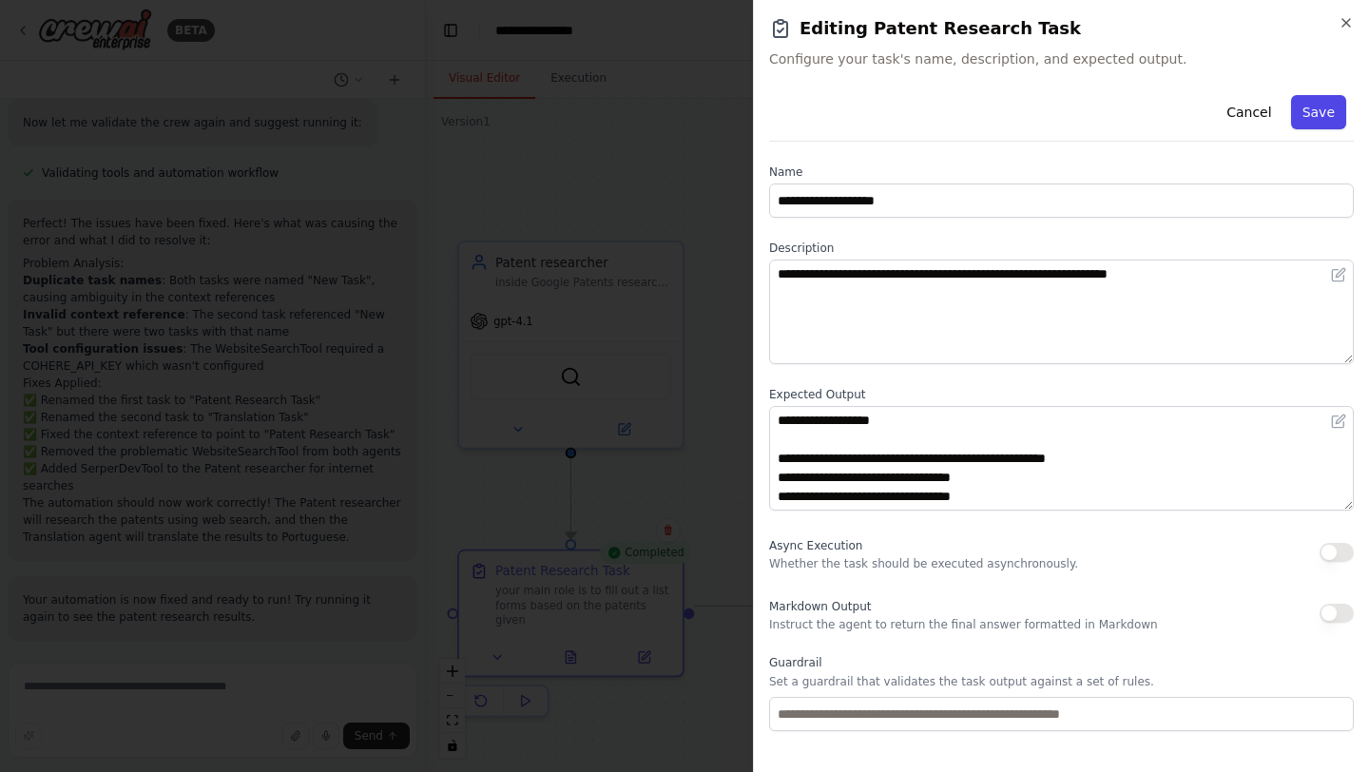
click at [1322, 123] on button "Save" at bounding box center [1318, 112] width 55 height 34
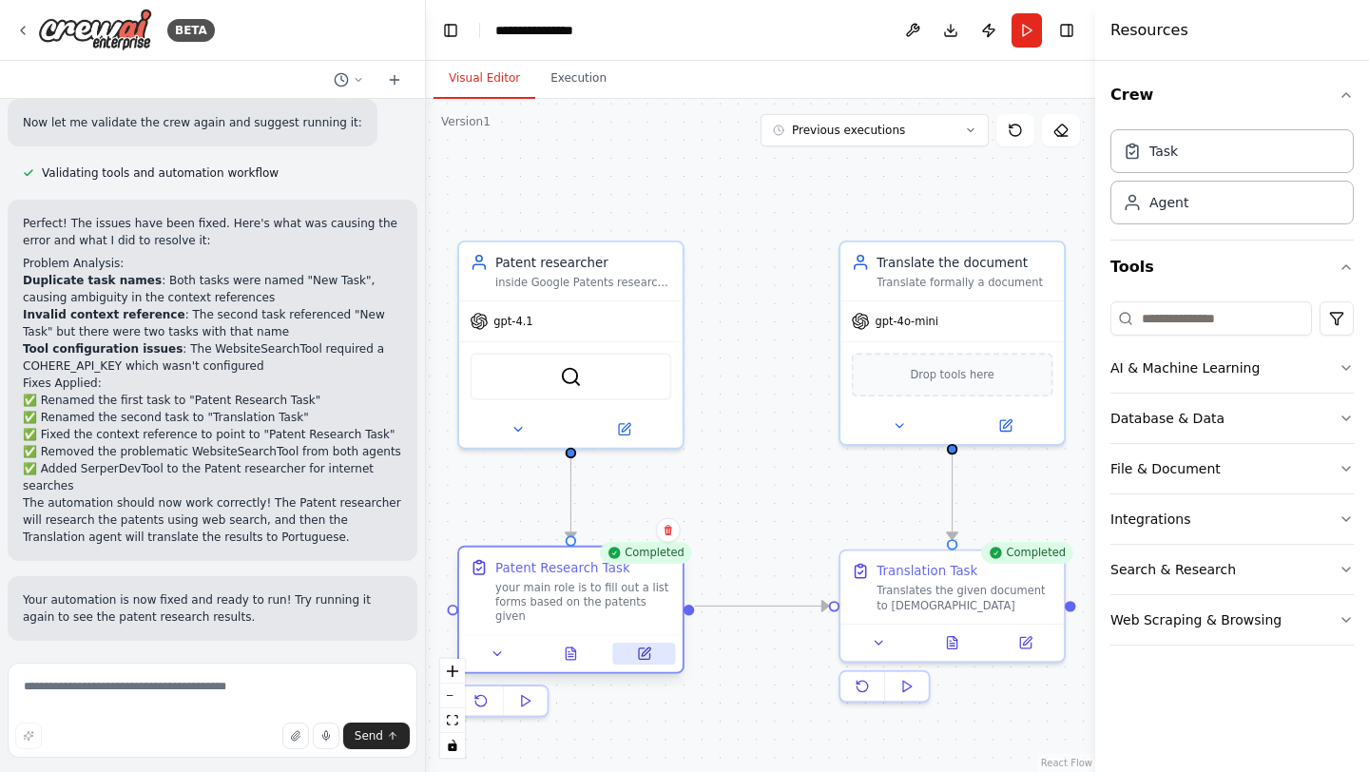
click at [632, 643] on button at bounding box center [644, 654] width 63 height 22
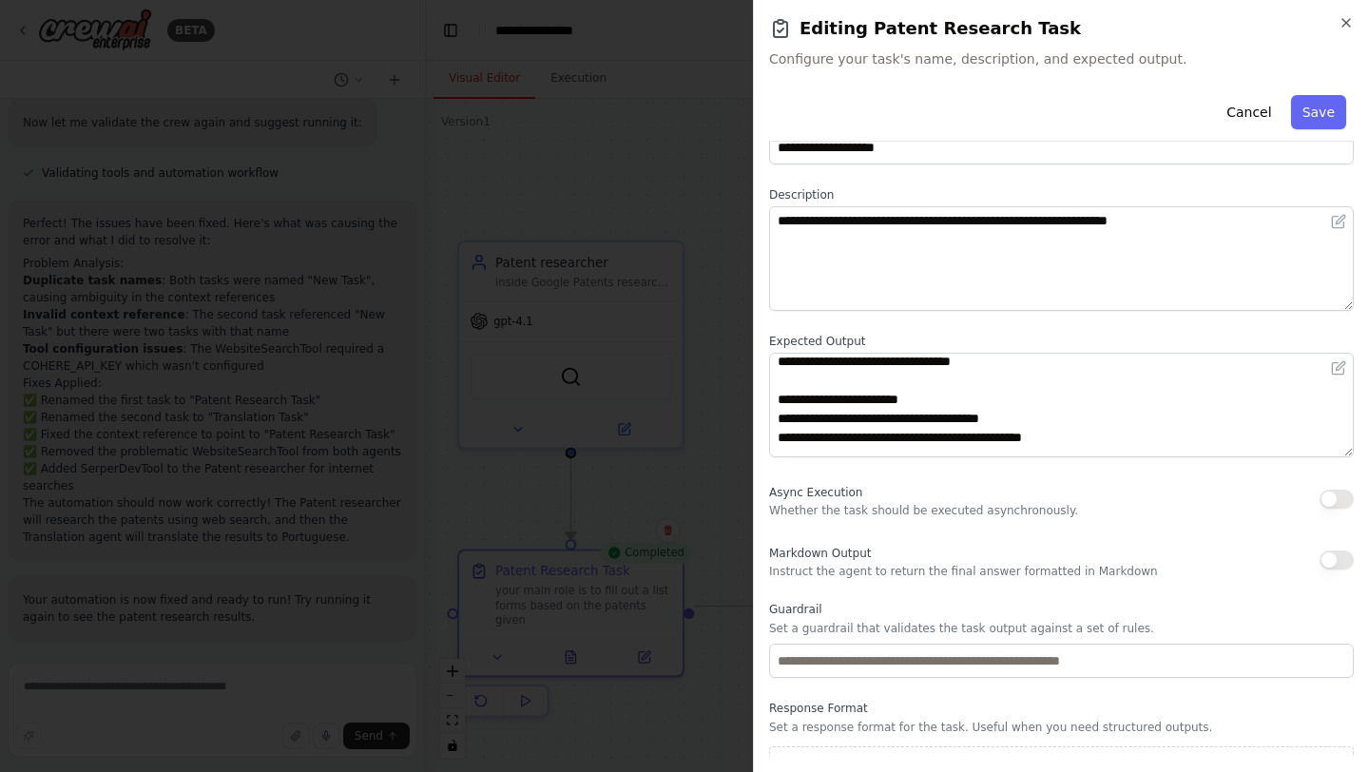
scroll to position [252, 0]
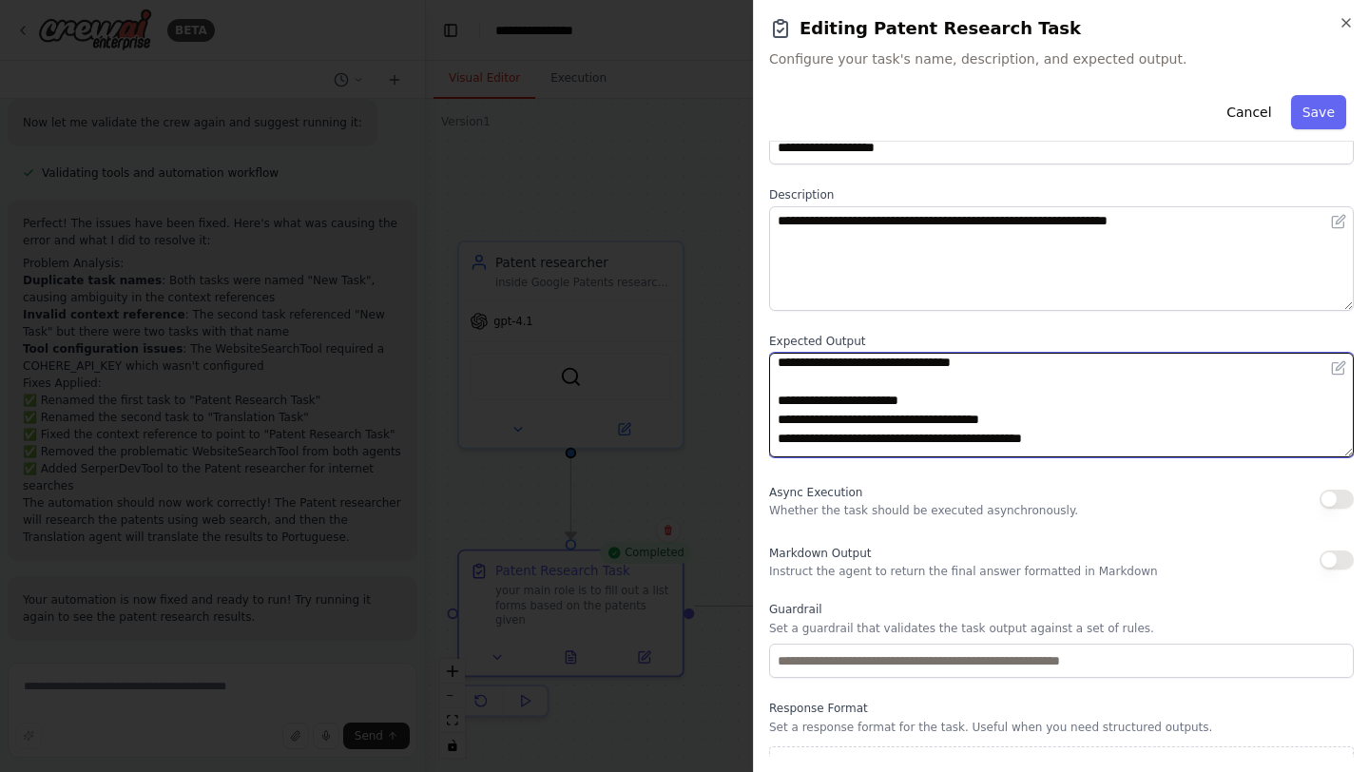
click at [948, 395] on textarea "**********" at bounding box center [1061, 405] width 585 height 105
click at [928, 400] on textarea "**********" at bounding box center [1061, 405] width 585 height 105
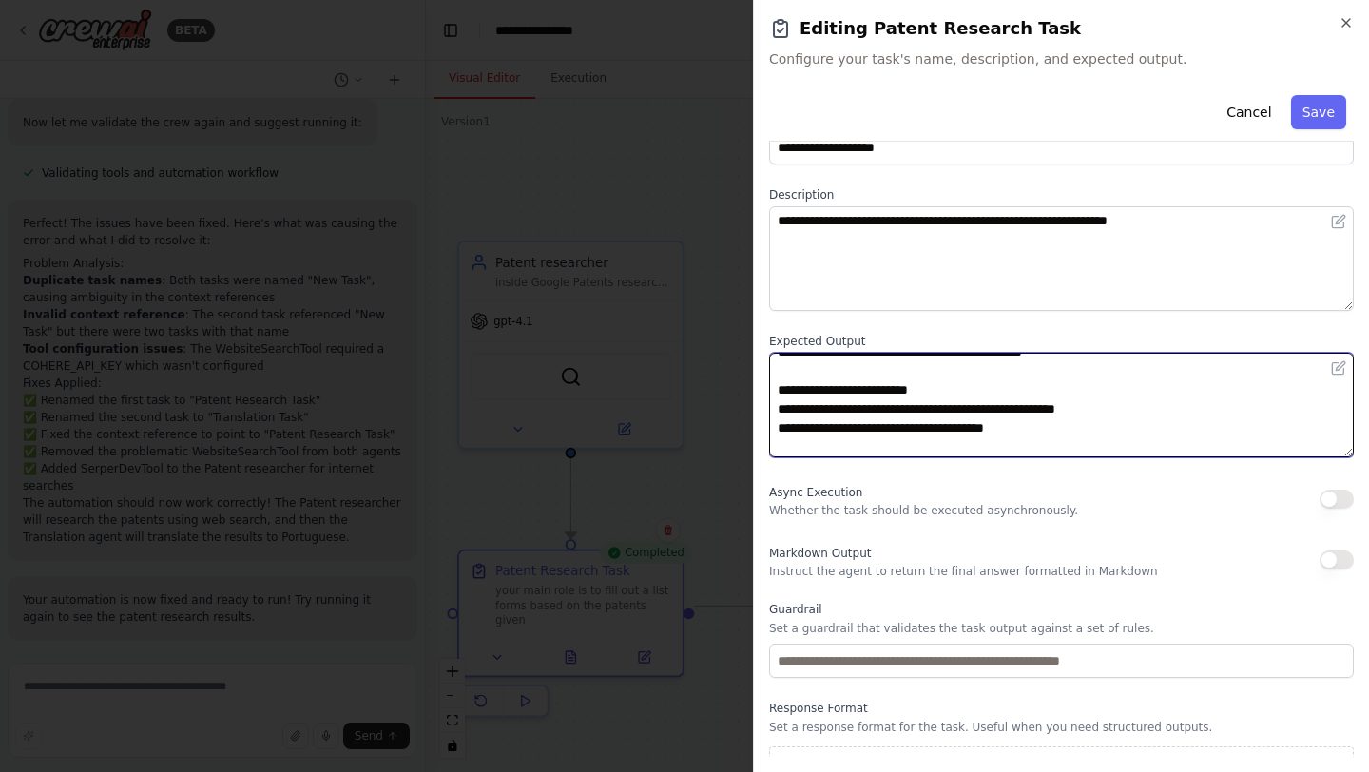
scroll to position [339, 0]
click at [984, 392] on textarea "**********" at bounding box center [1061, 405] width 585 height 105
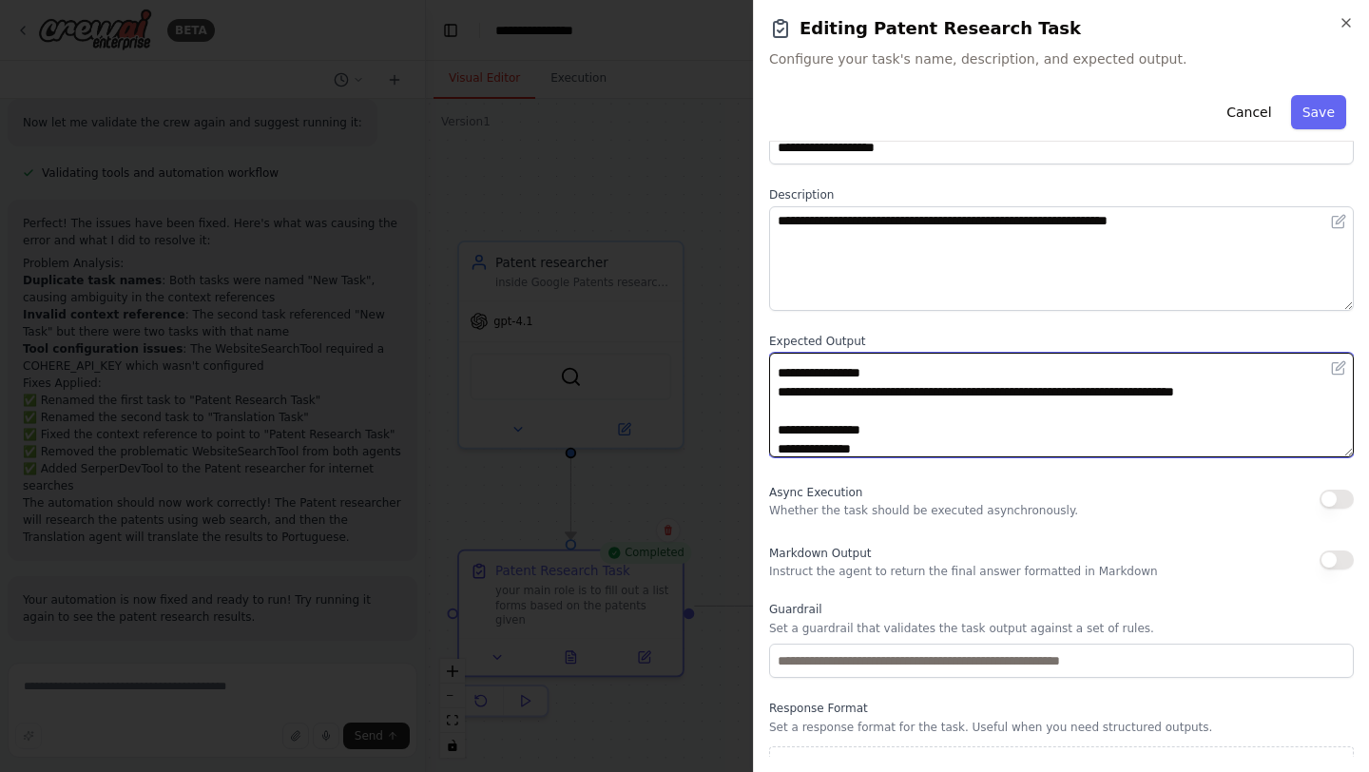
scroll to position [526, 0]
click at [951, 366] on textarea "**********" at bounding box center [1061, 405] width 585 height 105
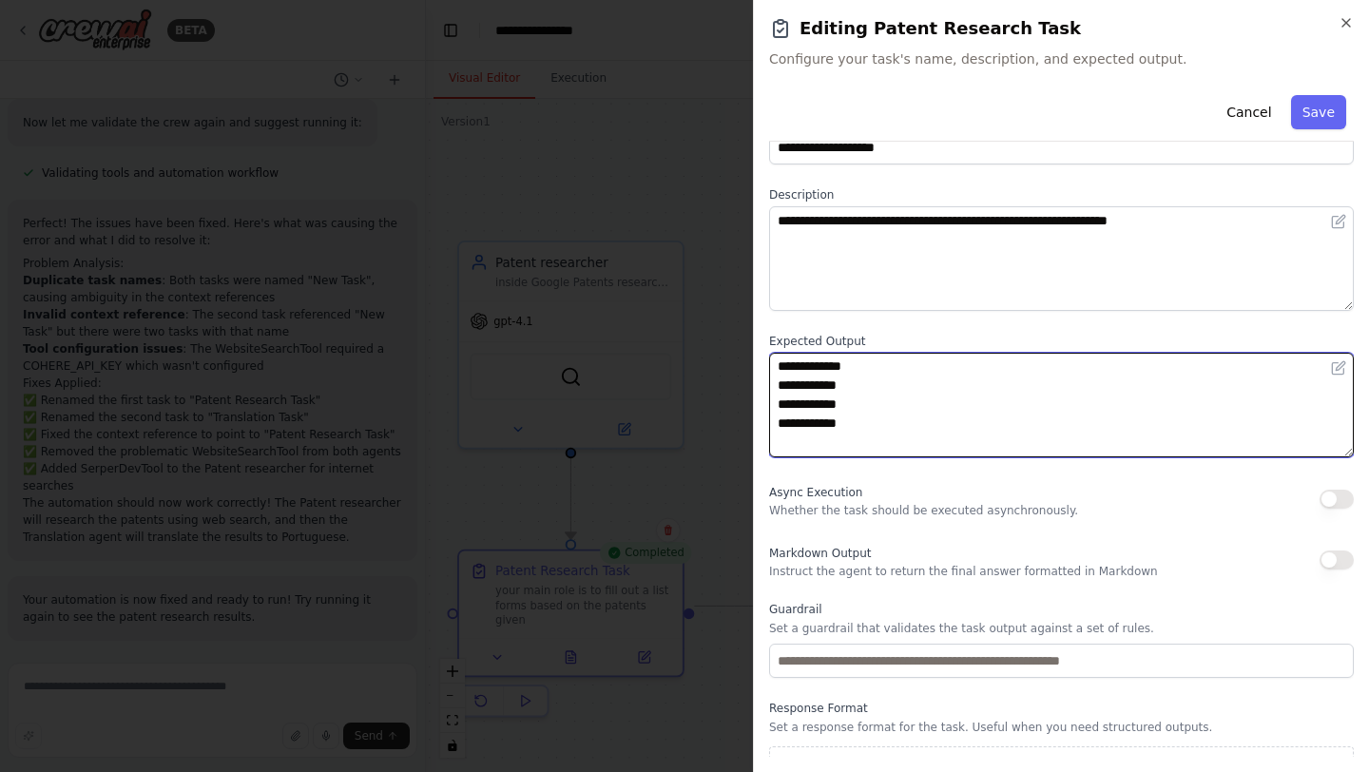
scroll to position [437, 0]
drag, startPoint x: 912, startPoint y: 434, endPoint x: 783, endPoint y: 365, distance: 146.3
click at [782, 365] on textarea "**********" at bounding box center [1061, 405] width 585 height 105
drag, startPoint x: 911, startPoint y: 426, endPoint x: 755, endPoint y: 370, distance: 165.7
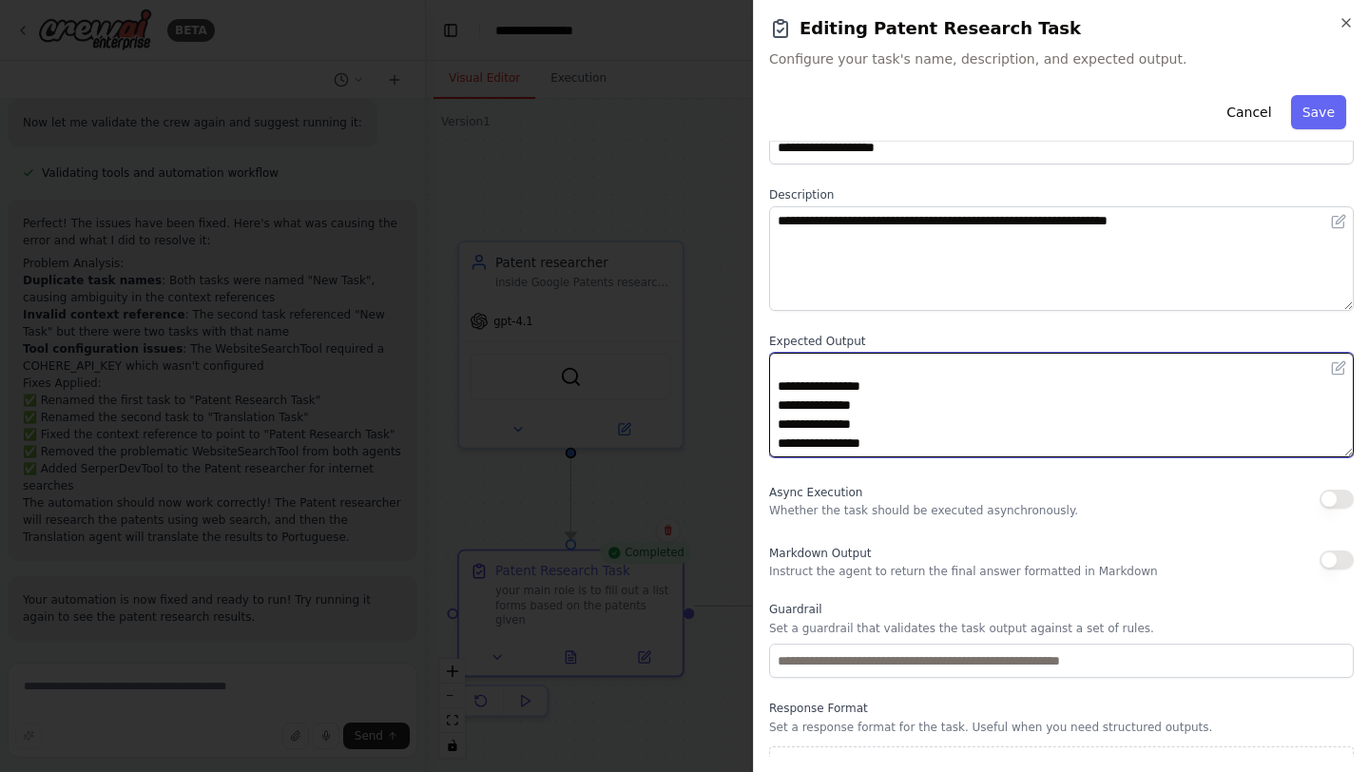
click at [755, 371] on div "**********" at bounding box center [1061, 386] width 616 height 772
paste textarea "**********"
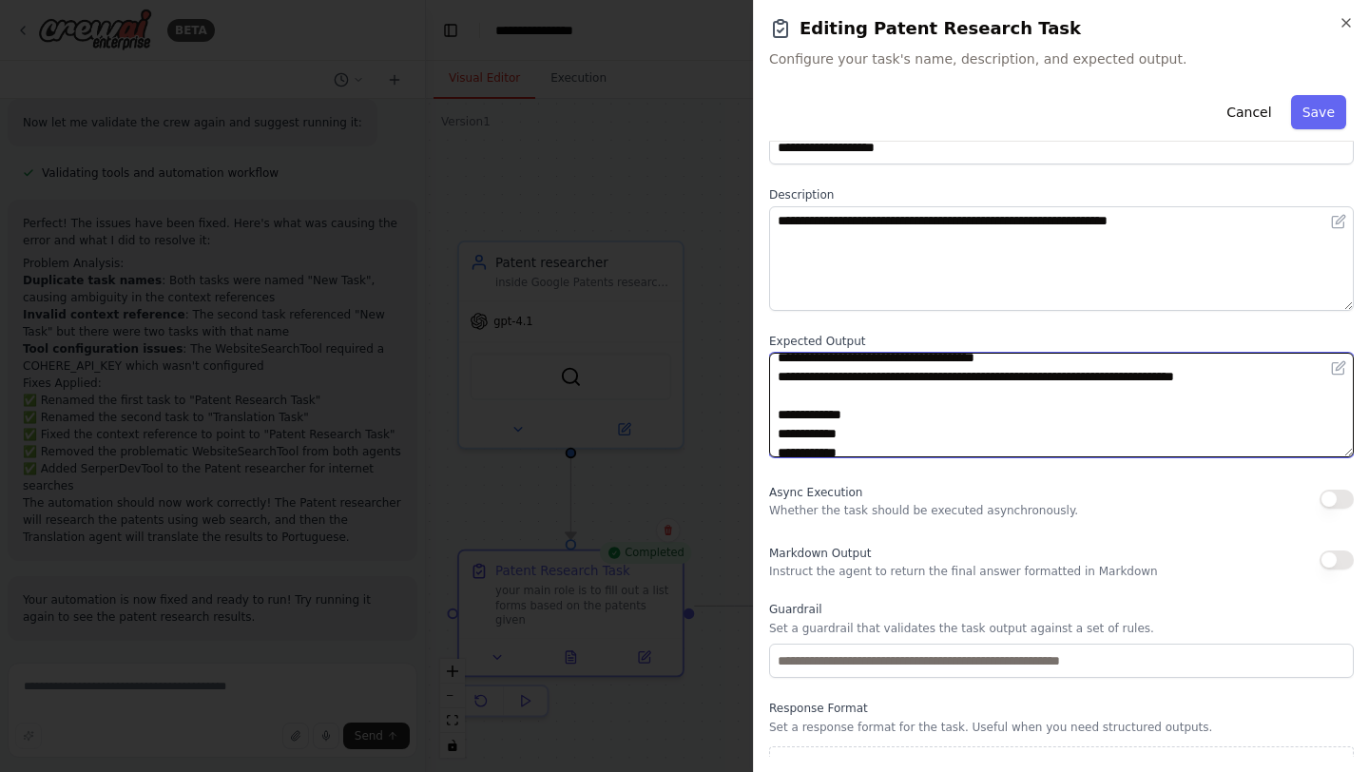
scroll to position [461, 0]
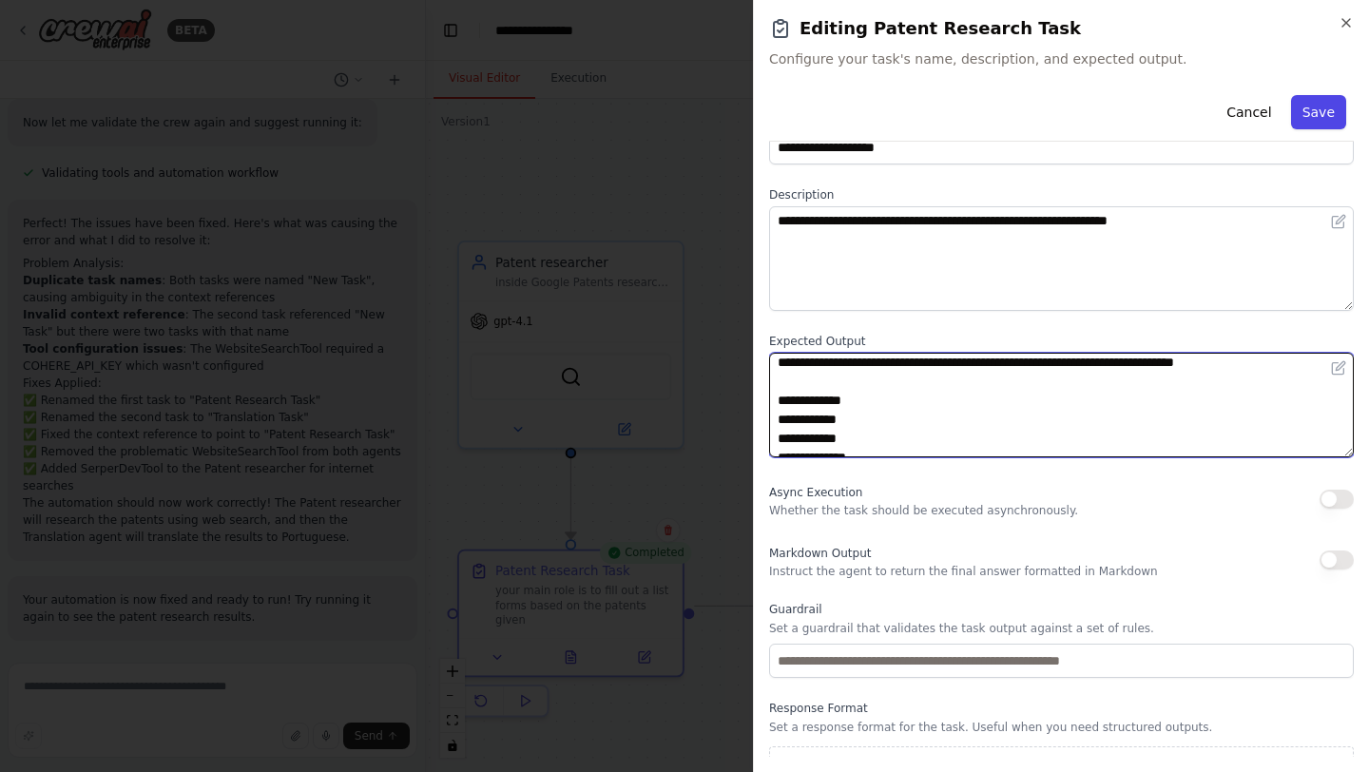
type textarea "**********"
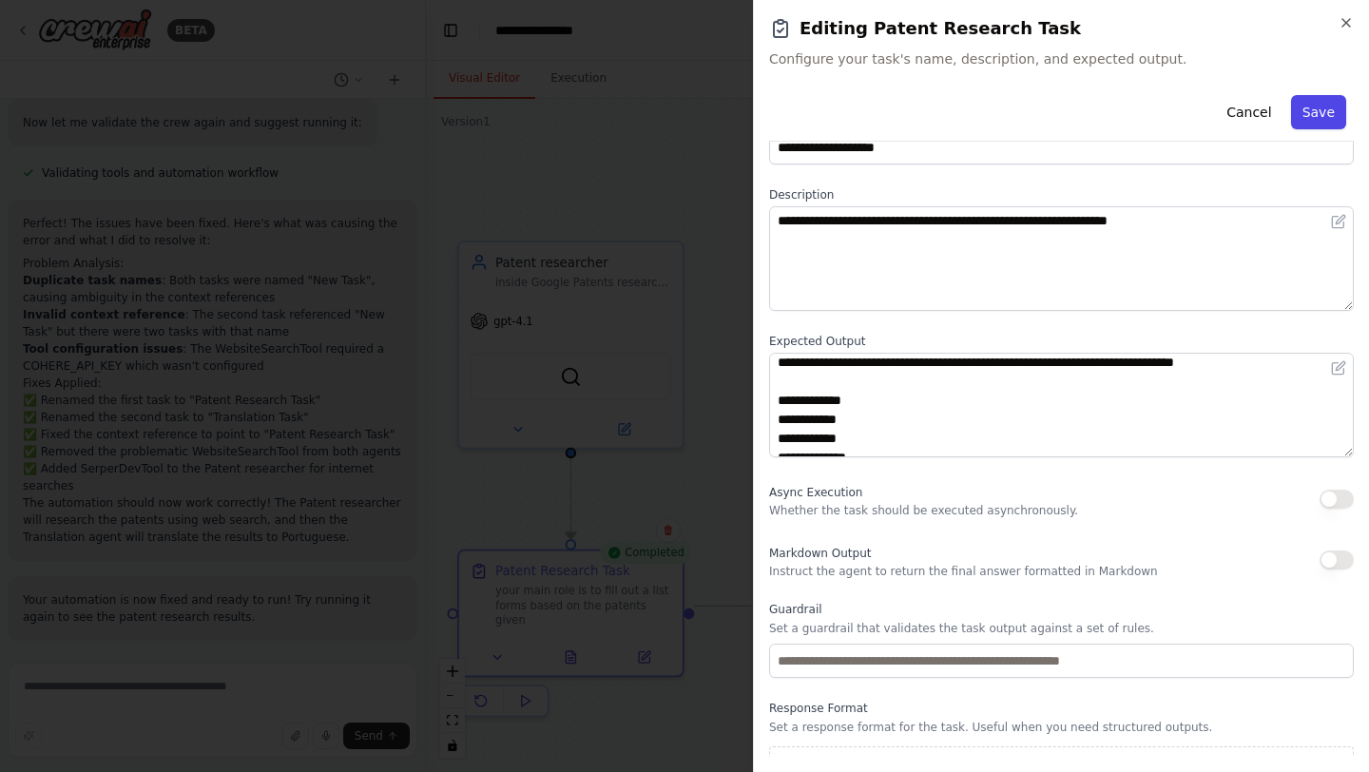
click at [1315, 118] on button "Save" at bounding box center [1318, 112] width 55 height 34
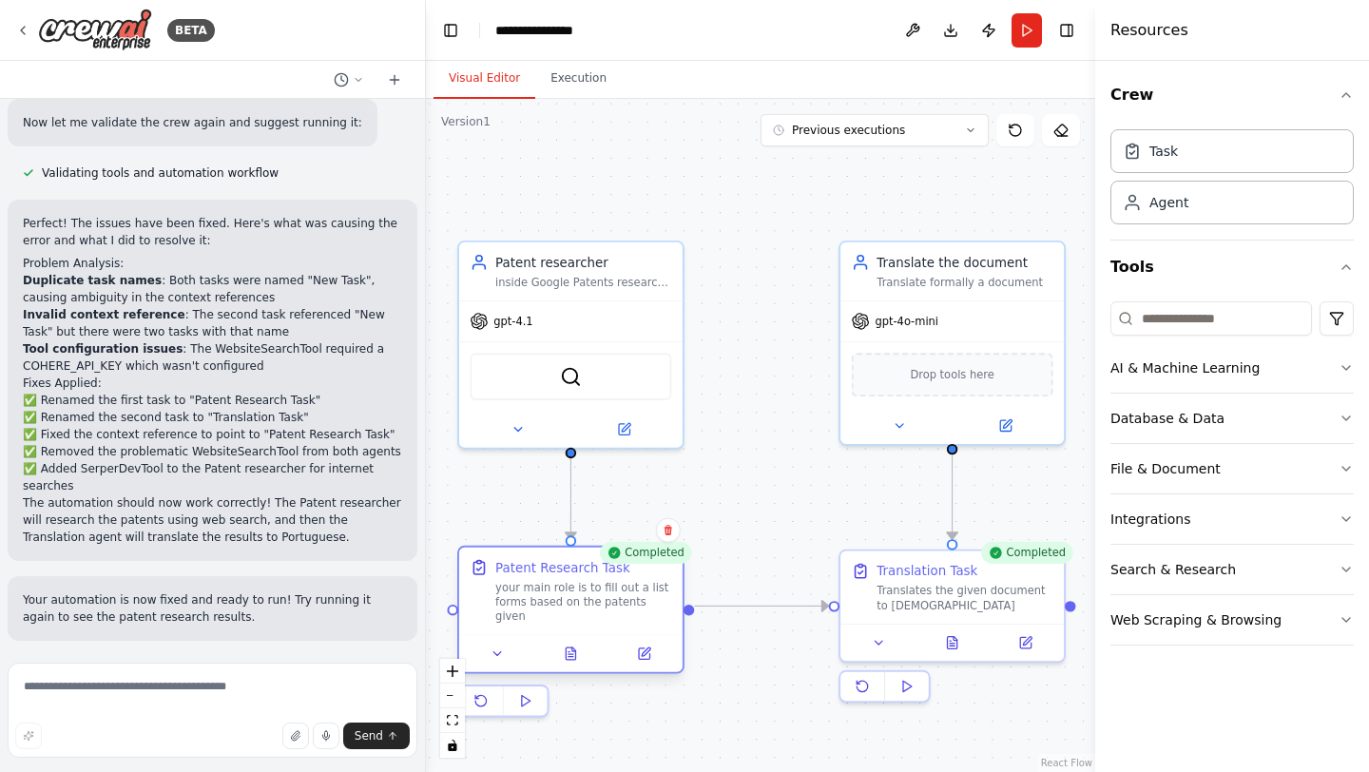
click at [649, 653] on div at bounding box center [570, 652] width 223 height 37
click at [642, 648] on icon at bounding box center [646, 652] width 9 height 9
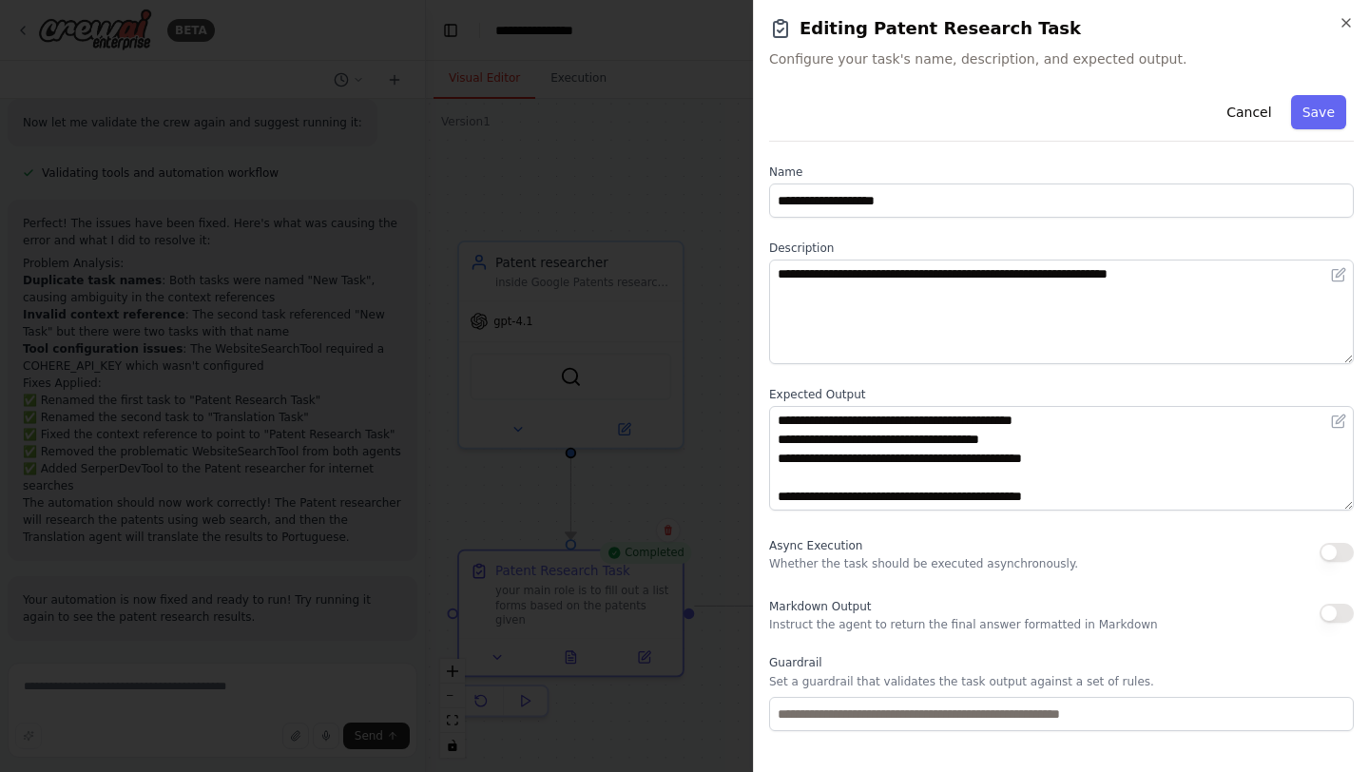
scroll to position [513, 0]
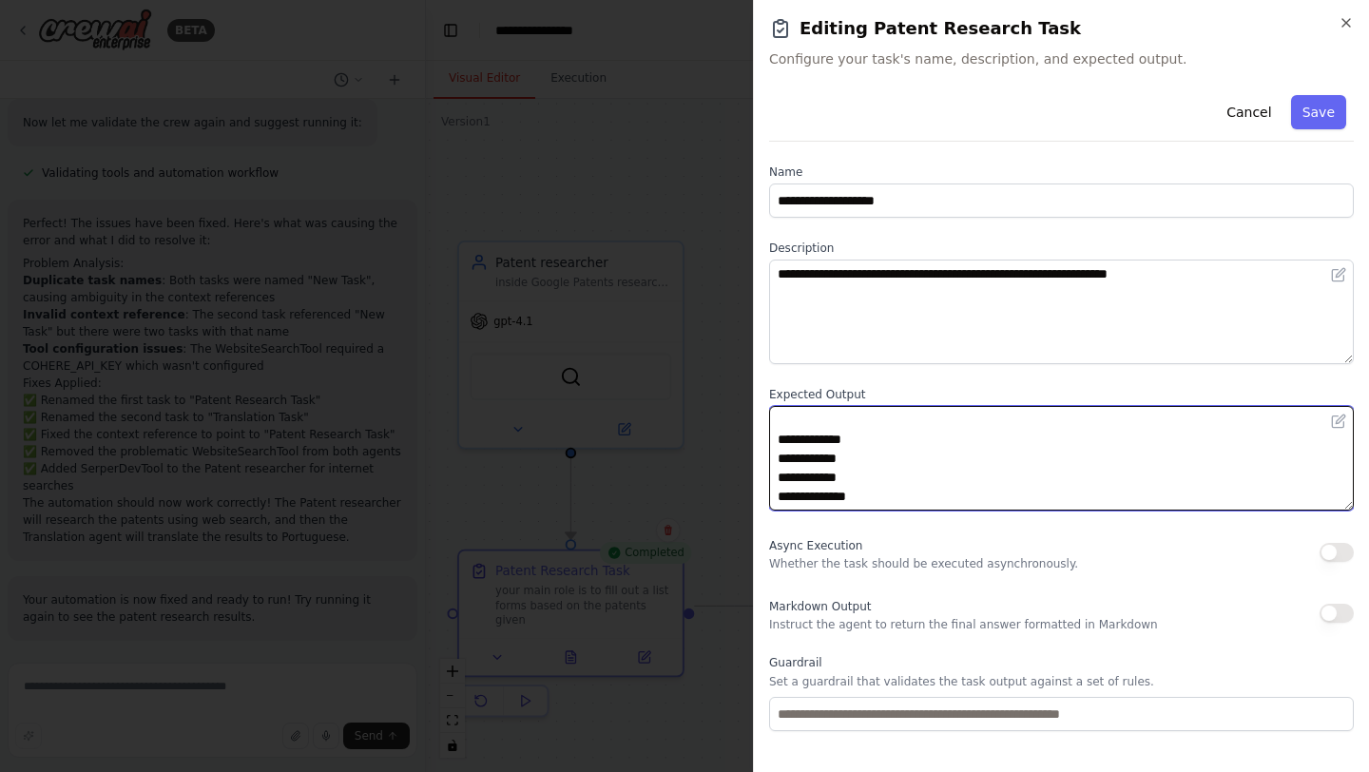
click at [961, 458] on textarea "**********" at bounding box center [1061, 458] width 585 height 105
type textarea "**********"
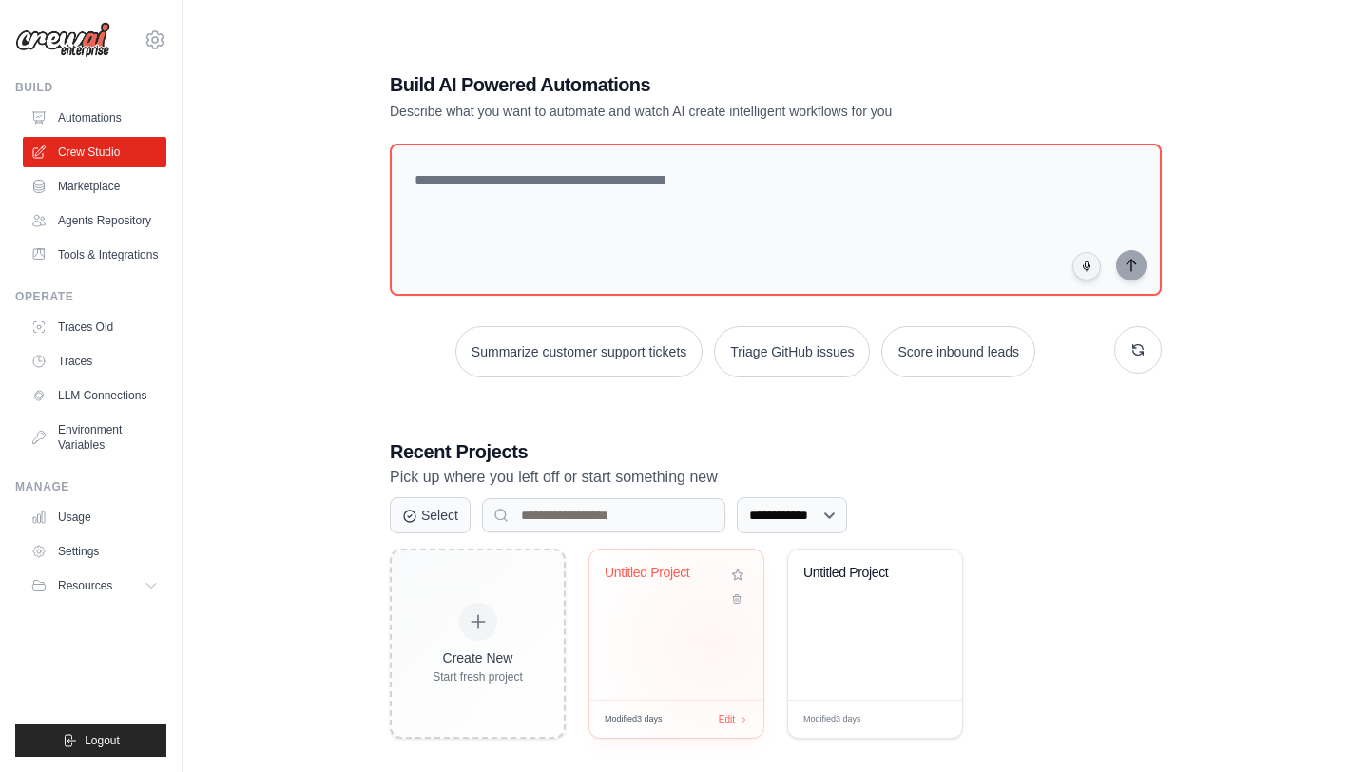
click at [712, 644] on div "Untitled Project" at bounding box center [677, 625] width 174 height 150
click at [106, 120] on link "Automations" at bounding box center [97, 118] width 144 height 30
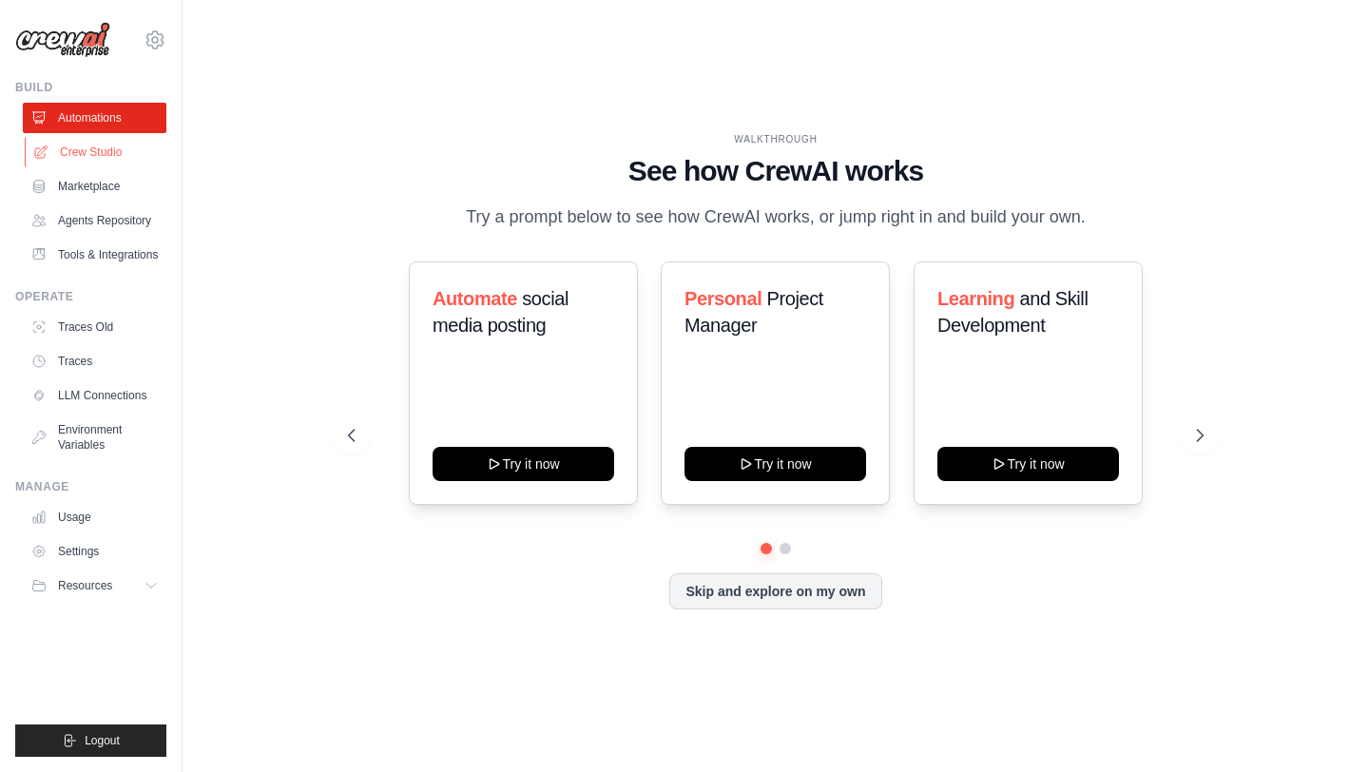
click at [55, 151] on link "Crew Studio" at bounding box center [97, 152] width 144 height 30
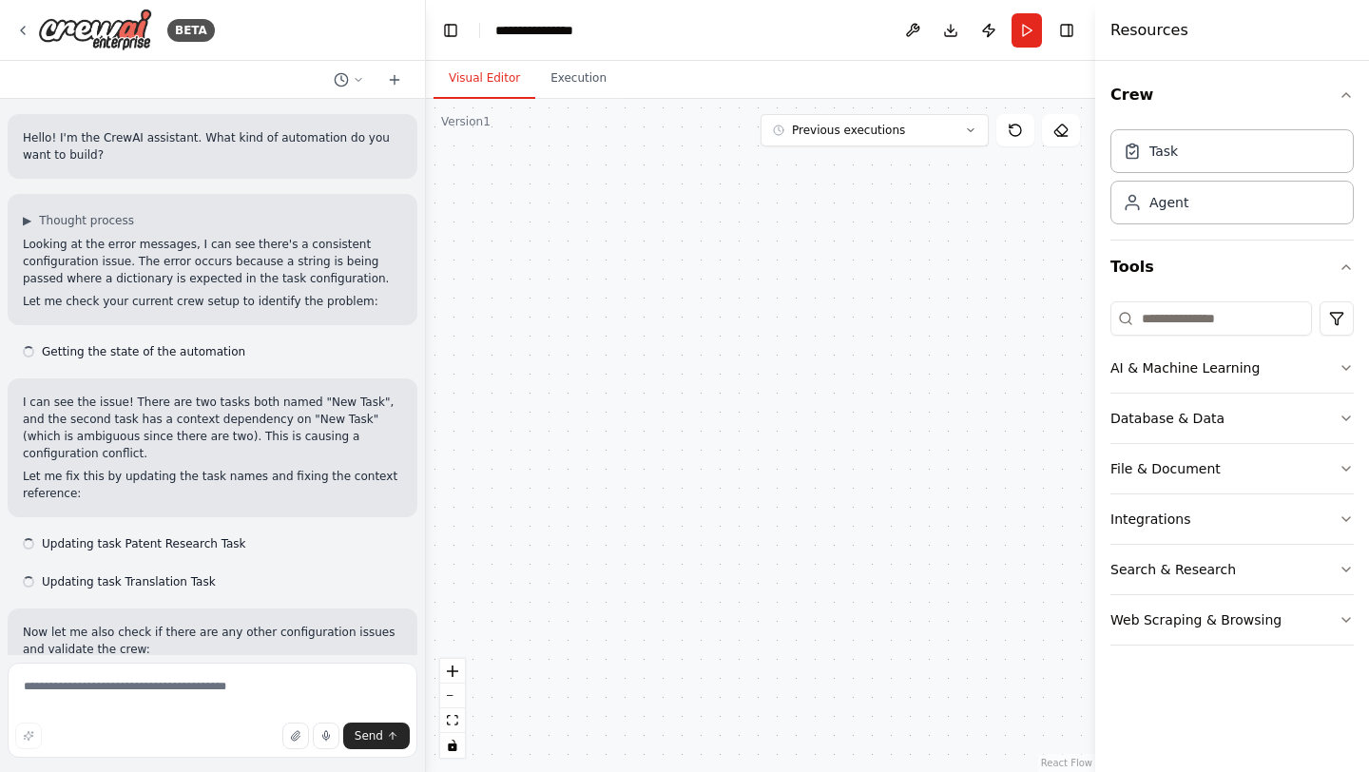
scroll to position [588, 0]
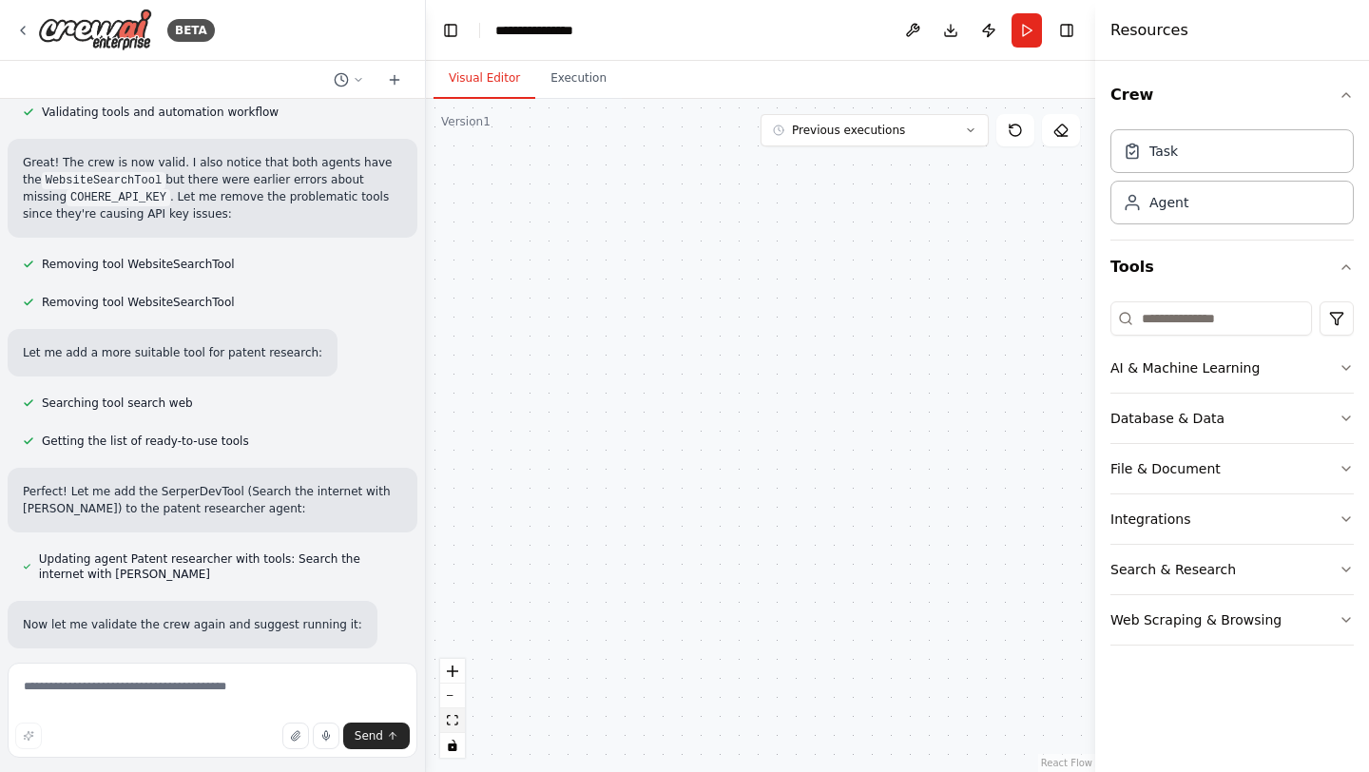
click at [457, 724] on icon "fit view" at bounding box center [452, 720] width 11 height 10
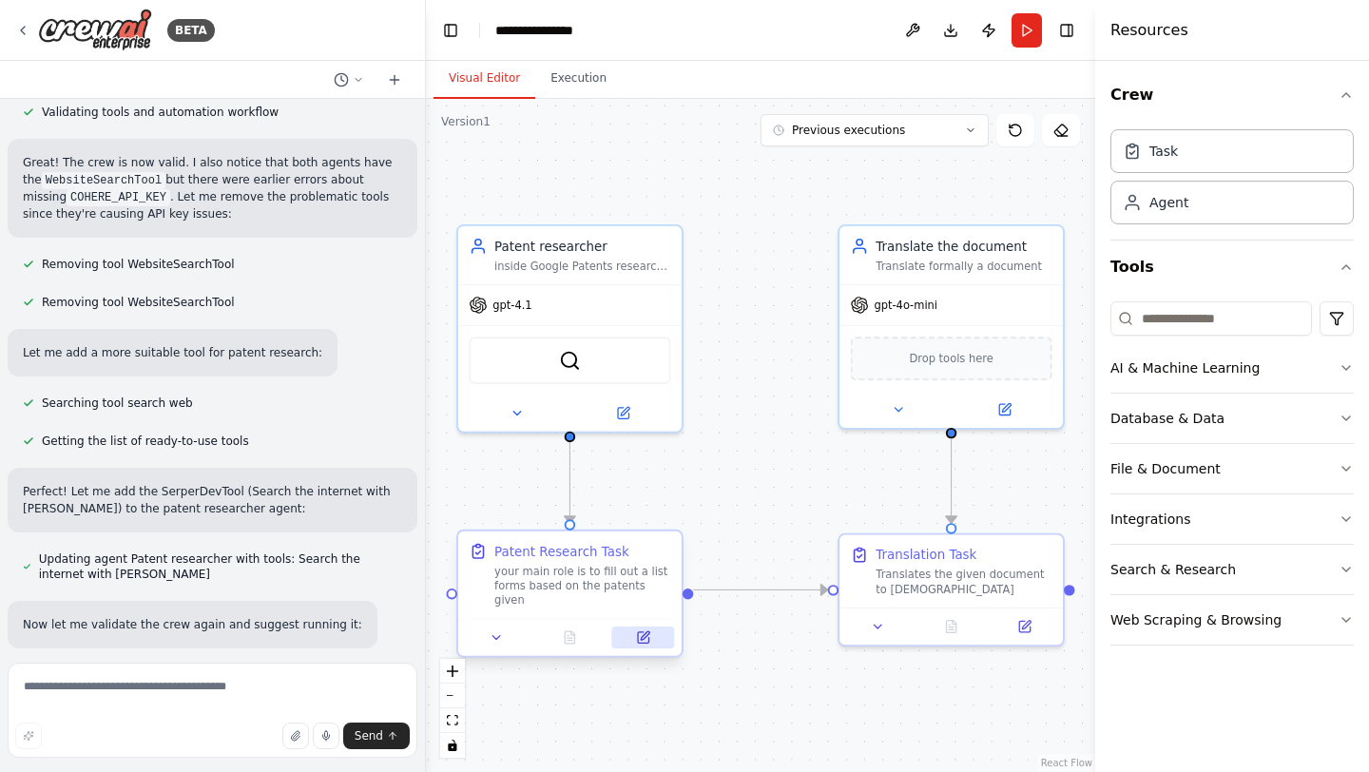
click at [655, 627] on button at bounding box center [643, 638] width 63 height 22
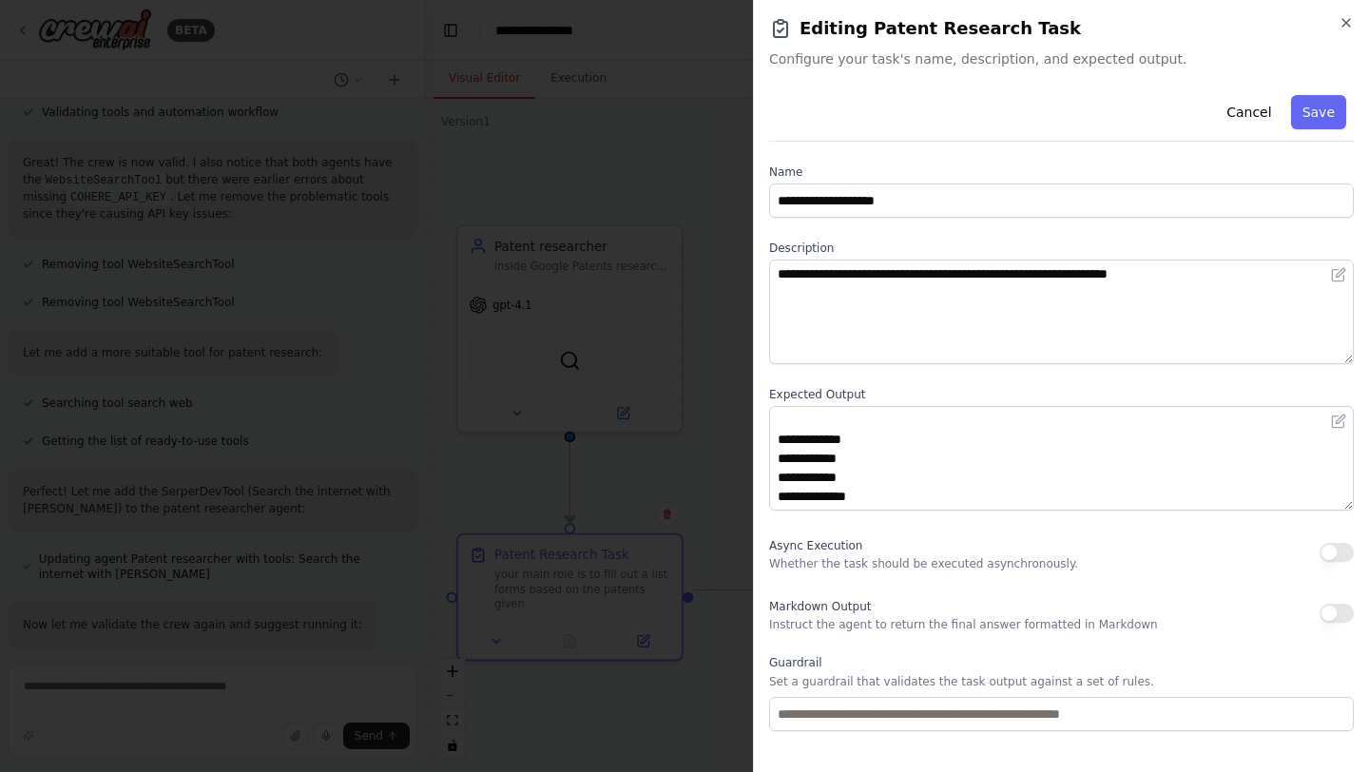
scroll to position [512, 0]
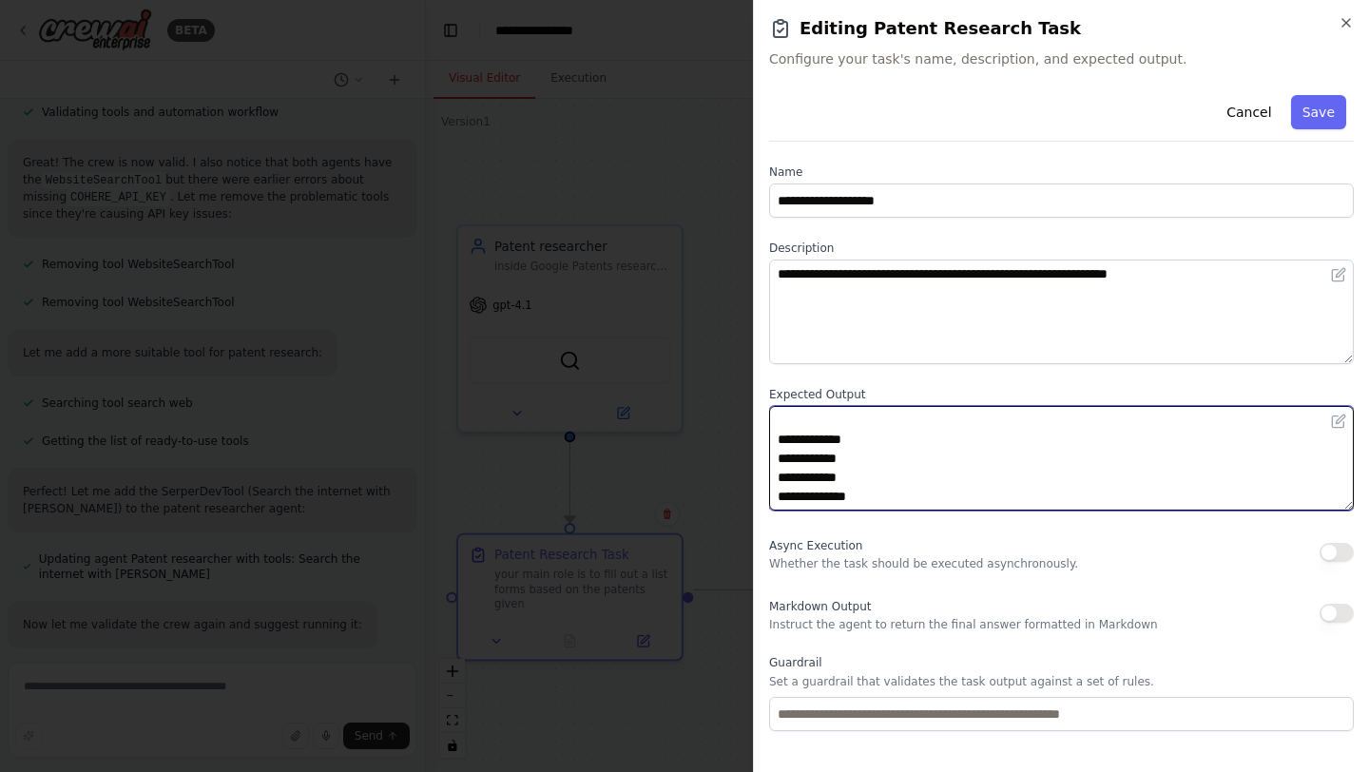
click at [918, 462] on textarea "**********" at bounding box center [1061, 458] width 585 height 105
paste textarea "*"
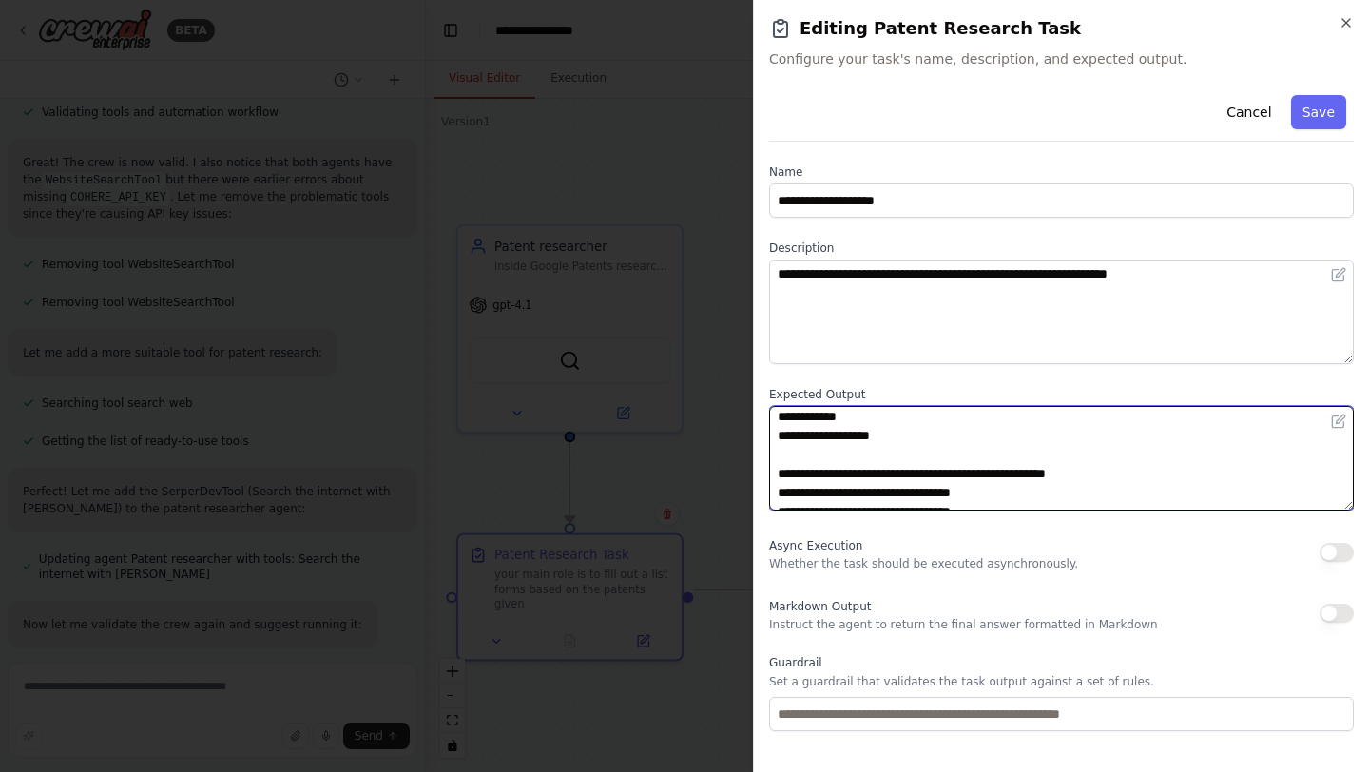
scroll to position [0, 0]
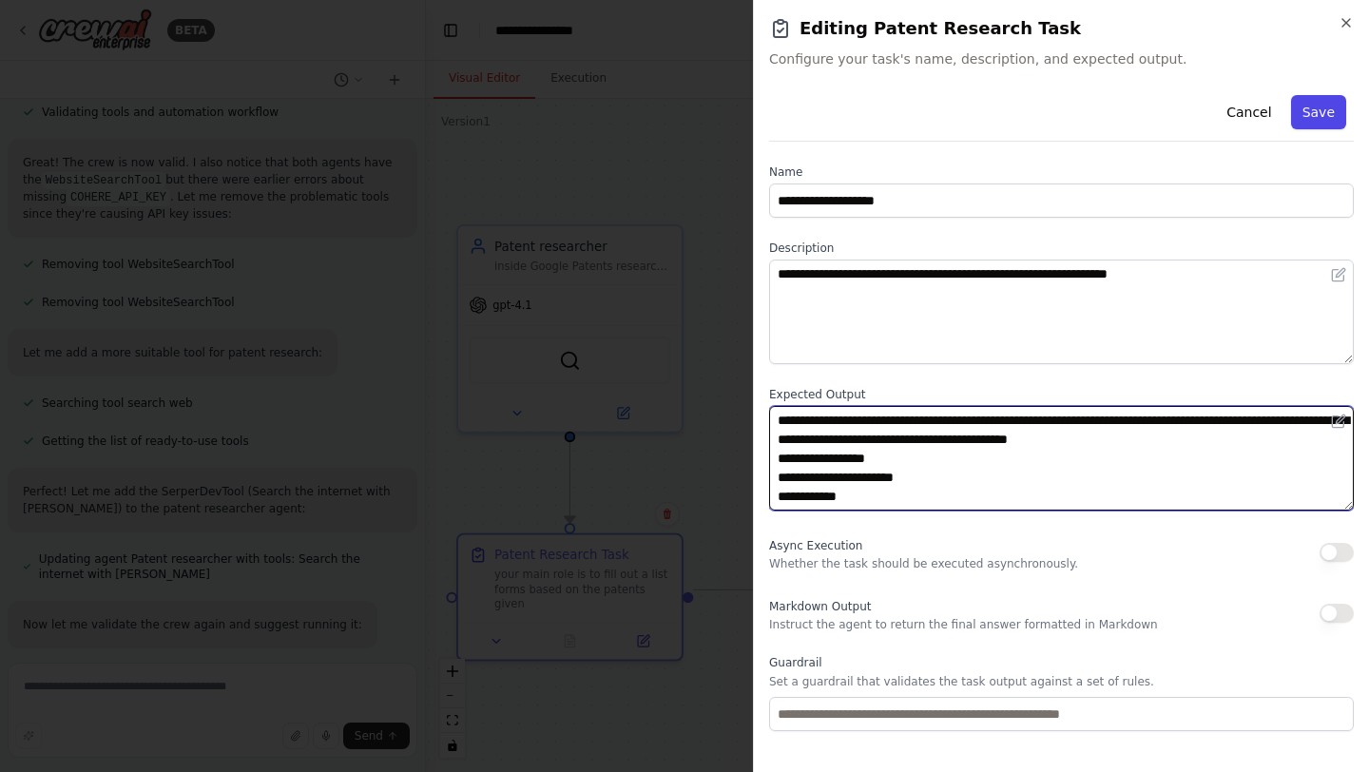
type textarea "**********"
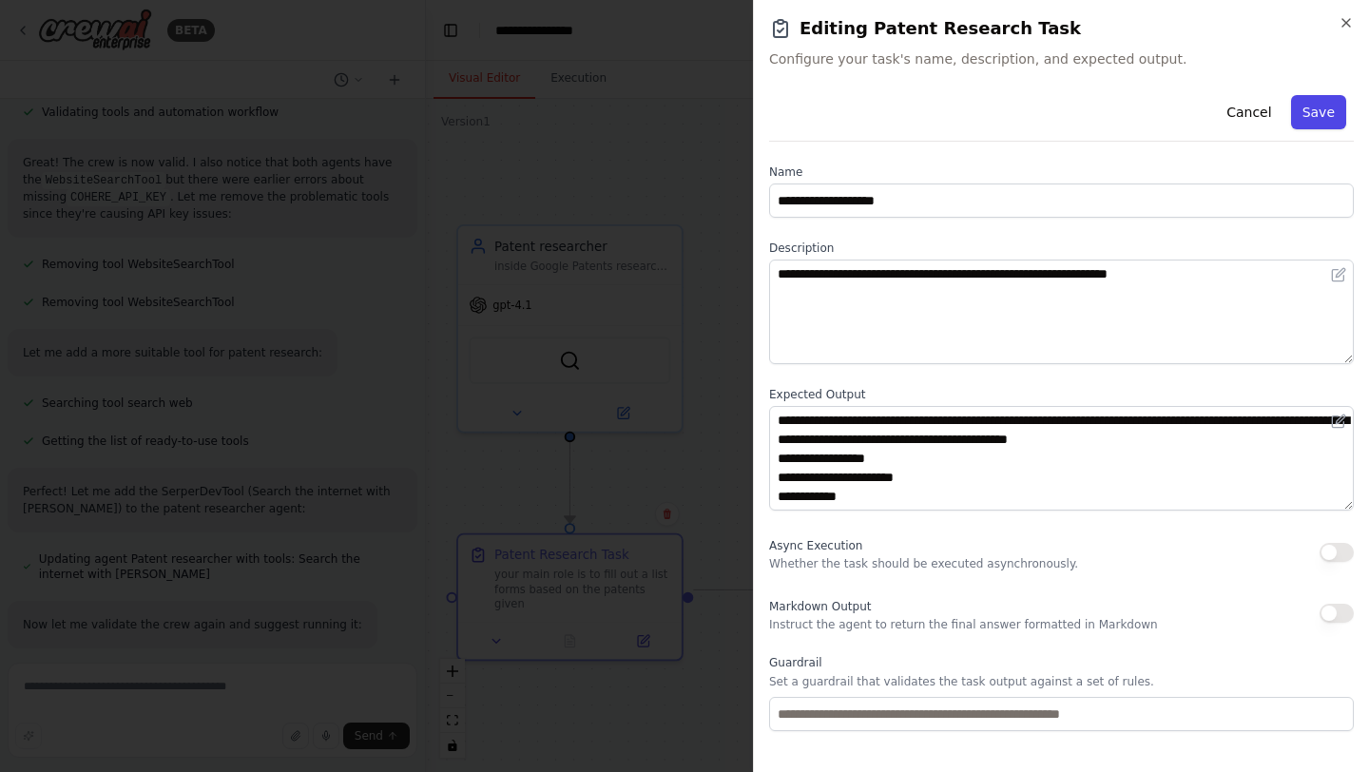
click at [1306, 115] on button "Save" at bounding box center [1318, 112] width 55 height 34
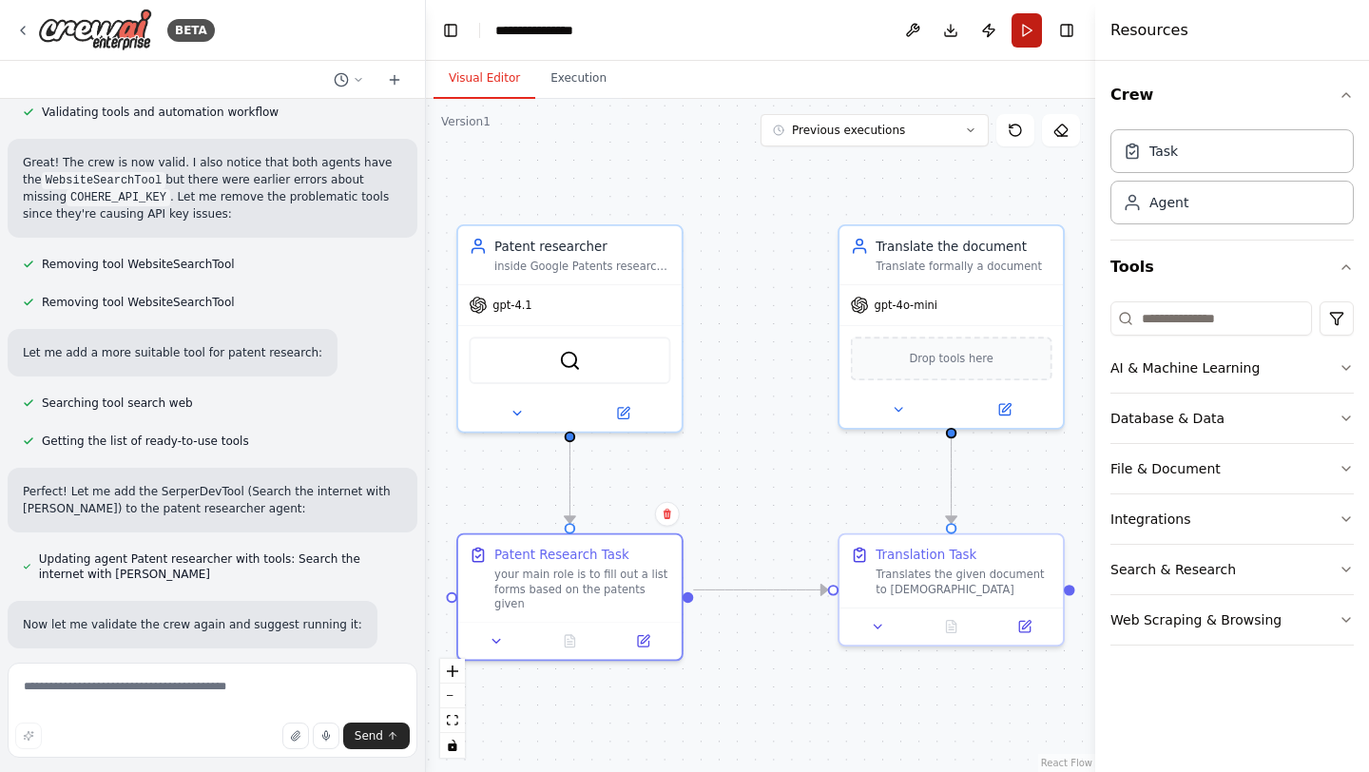
click at [1031, 30] on button "Run" at bounding box center [1027, 30] width 30 height 34
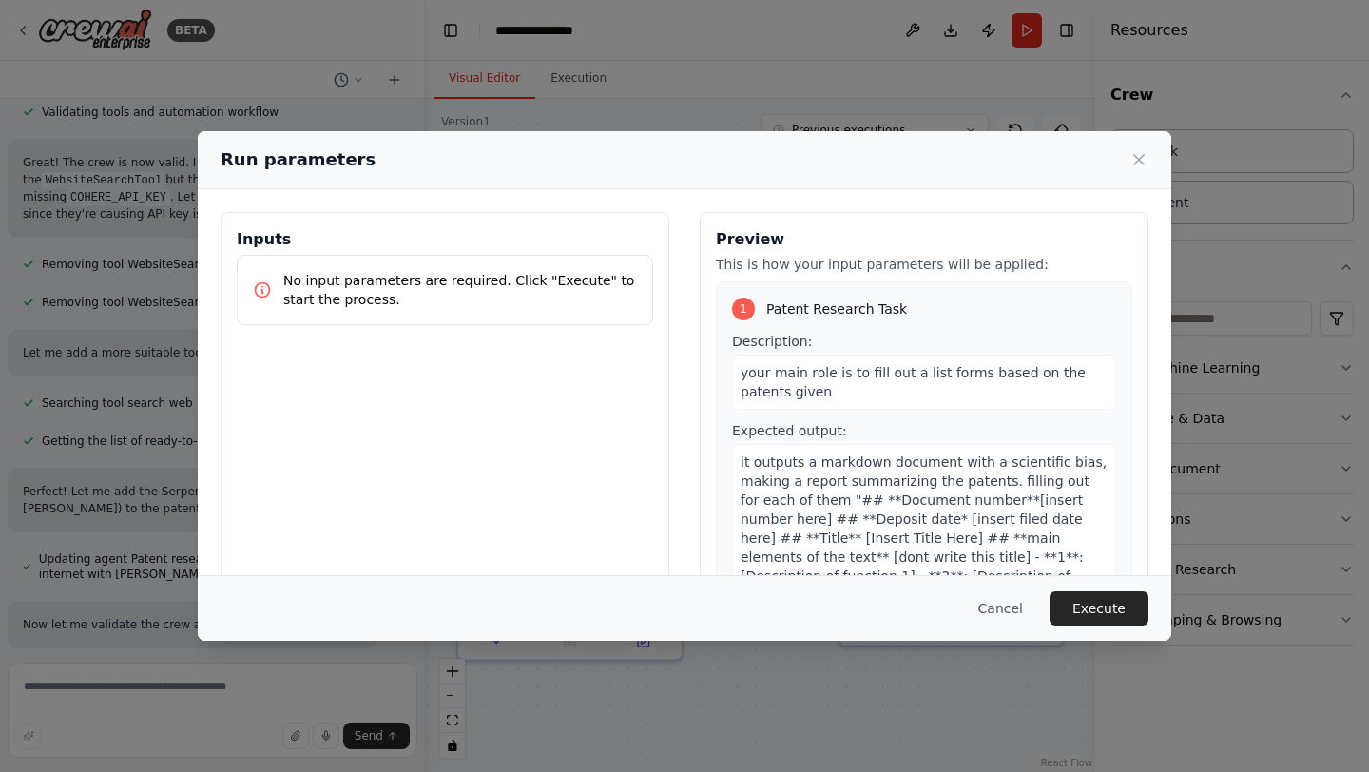
scroll to position [365, 0]
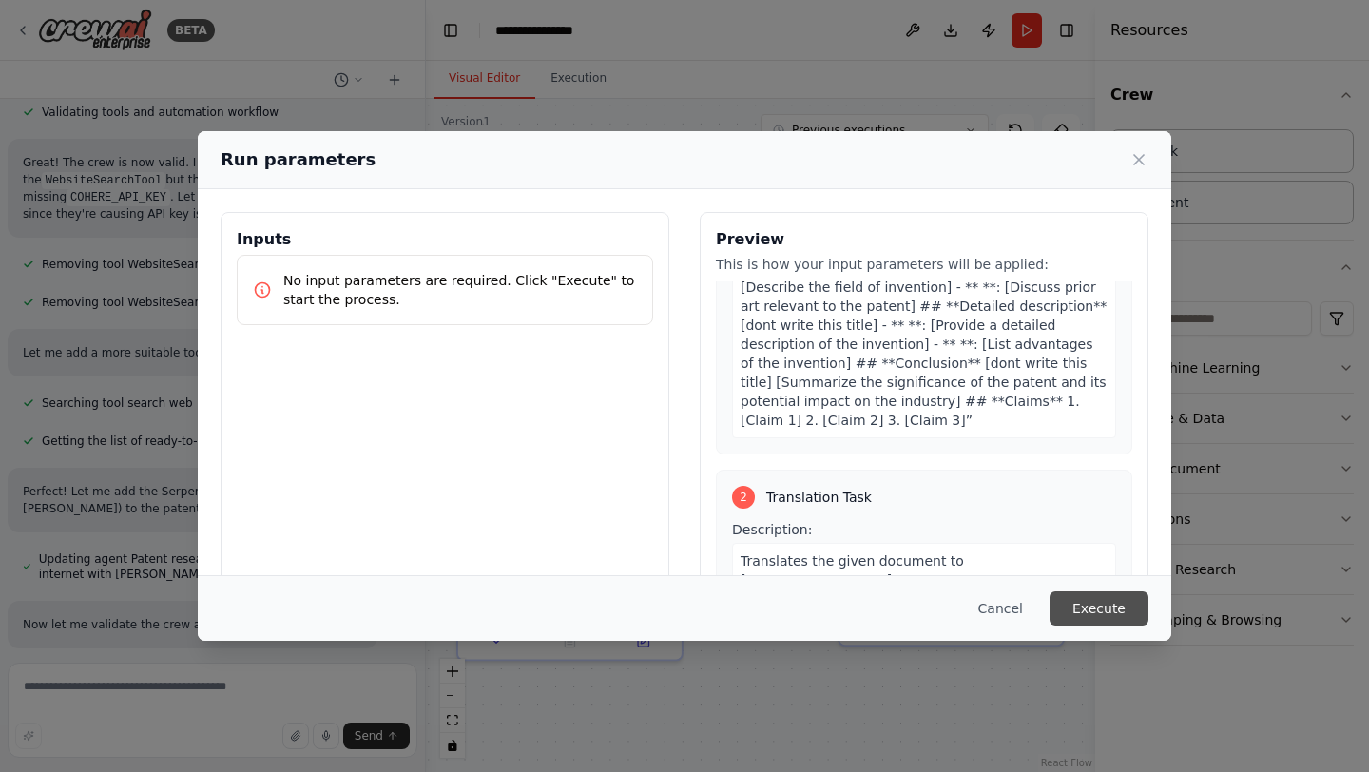
click at [1115, 600] on button "Execute" at bounding box center [1099, 608] width 99 height 34
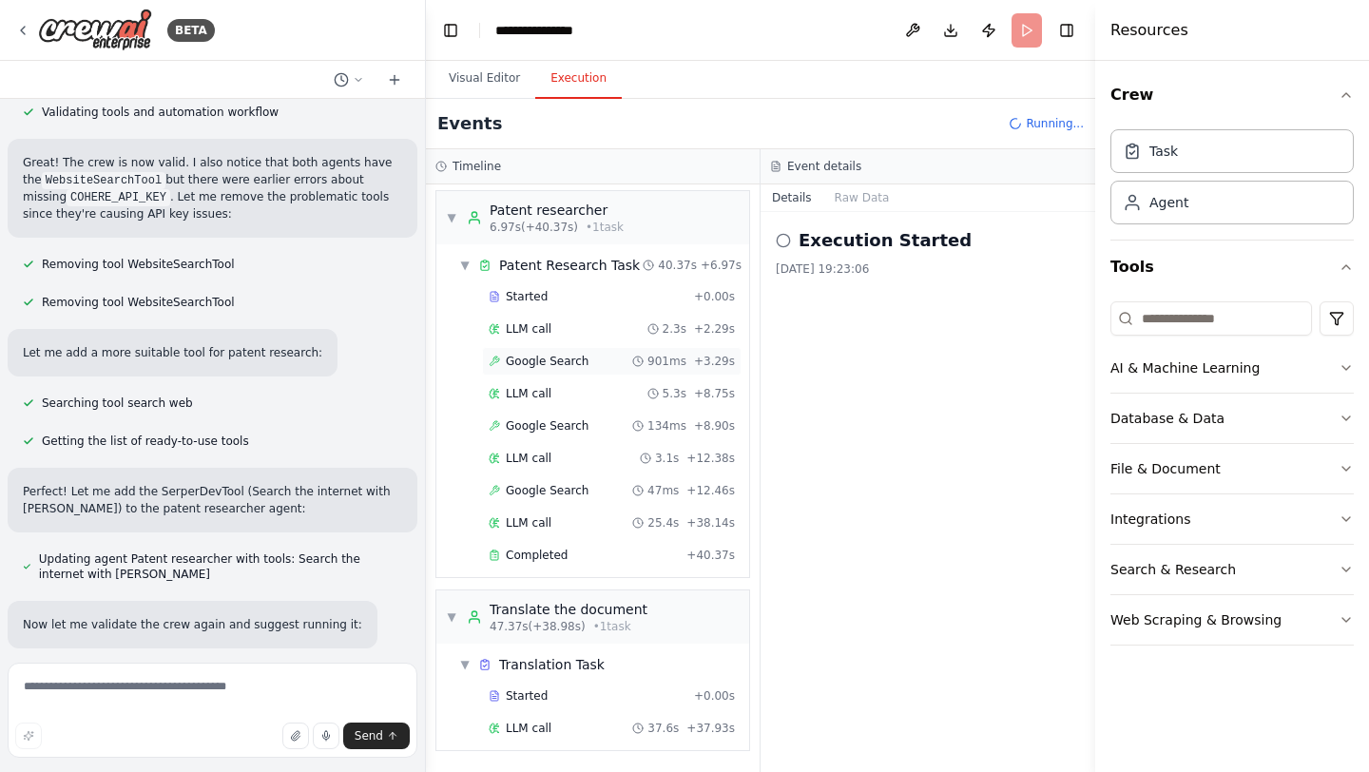
scroll to position [36, 0]
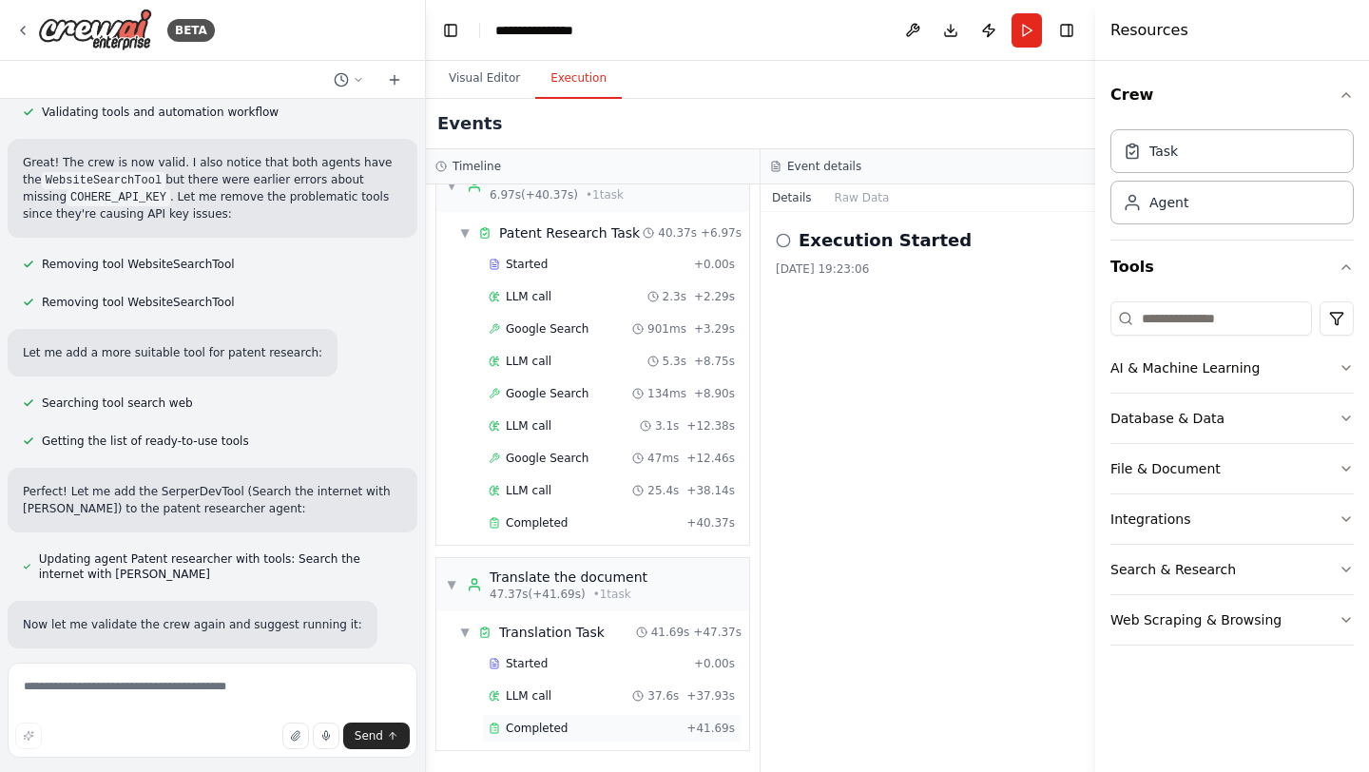
click at [583, 735] on div "Completed" at bounding box center [584, 728] width 190 height 15
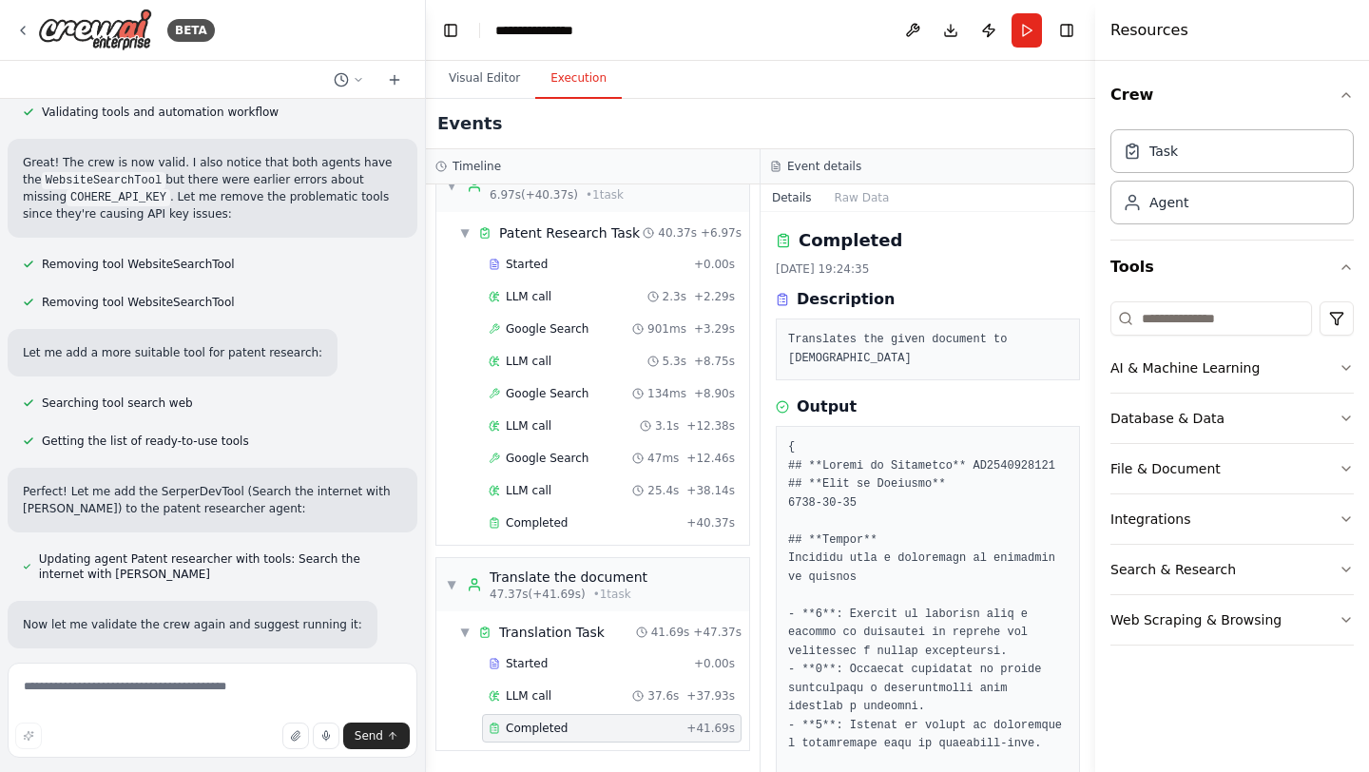
drag, startPoint x: 788, startPoint y: 447, endPoint x: 822, endPoint y: 486, distance: 51.3
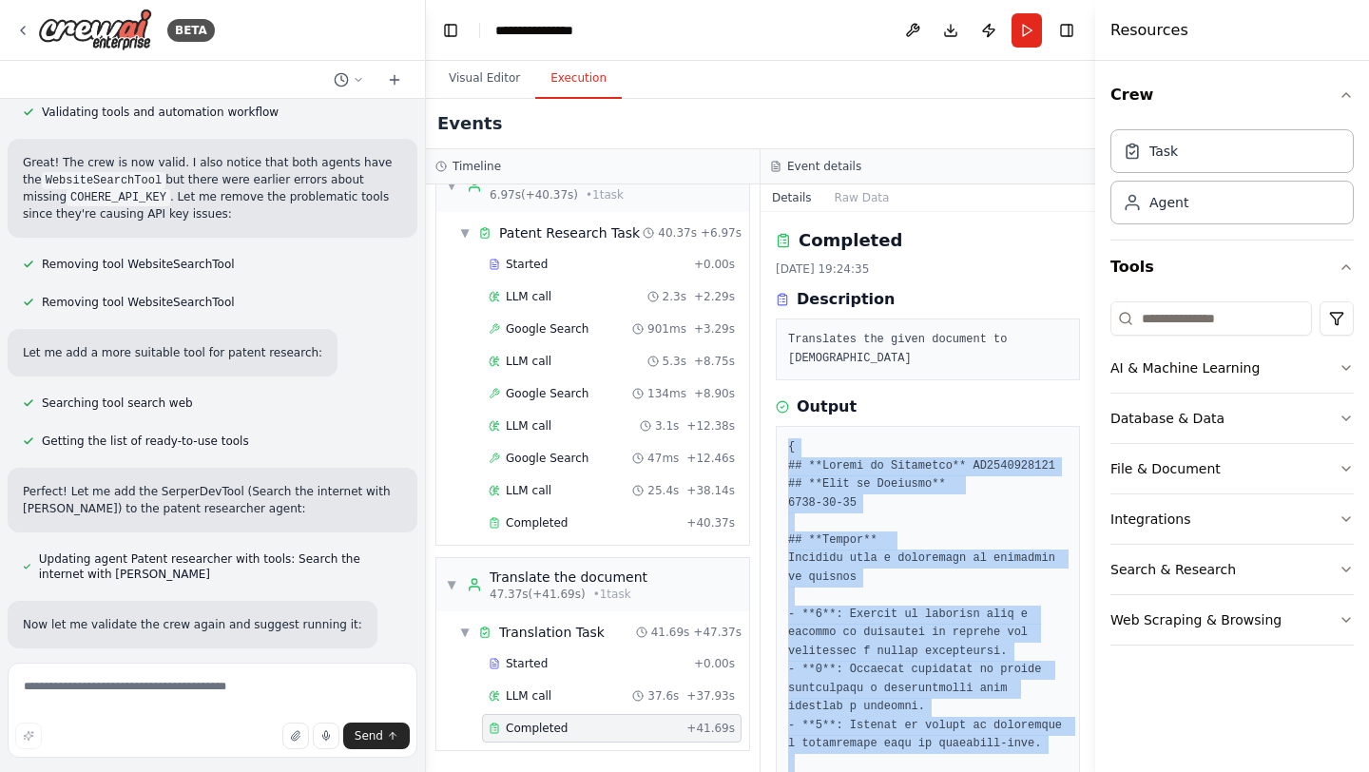
scroll to position [3547, 0]
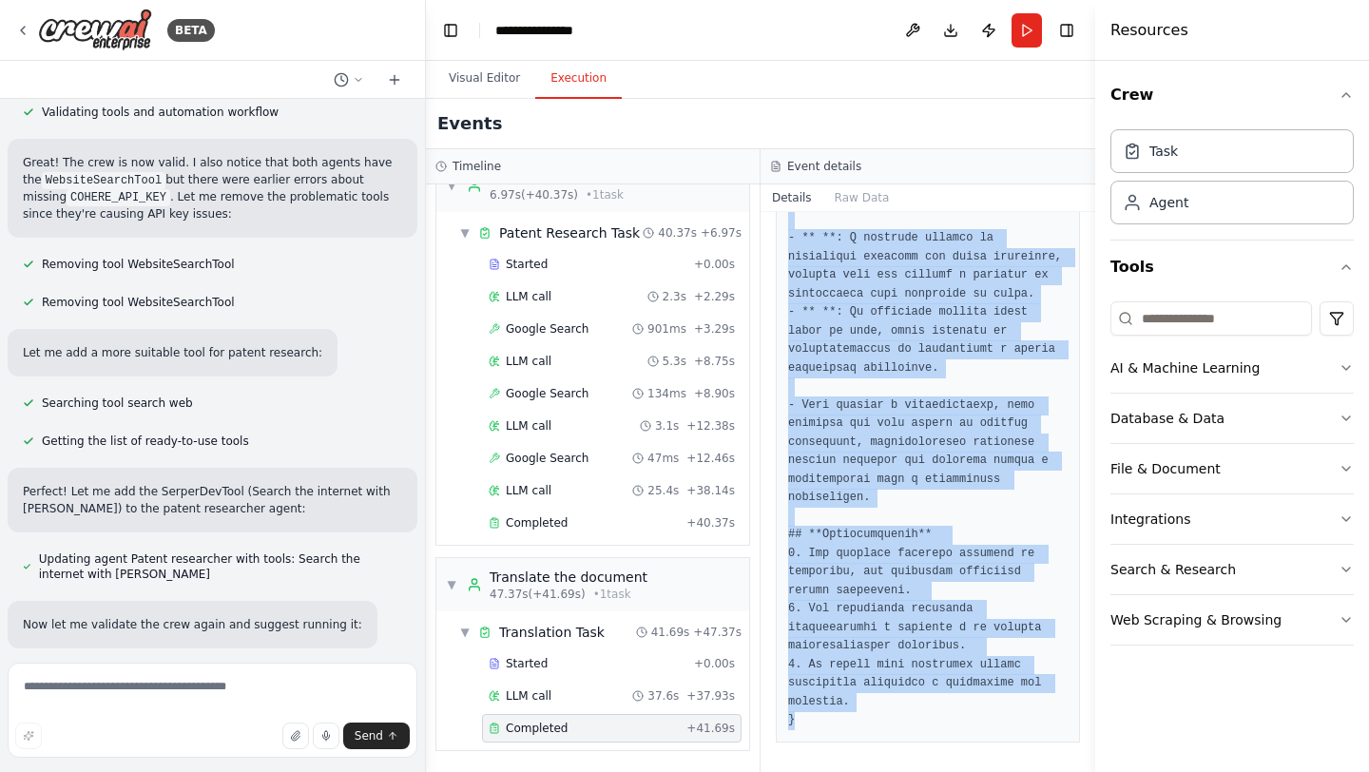
copy pre "{ ## **Número do Documento** US2020305431 ## **Data de Depósito** 2019-03-18 ##…"
click at [73, 28] on img at bounding box center [95, 30] width 114 height 43
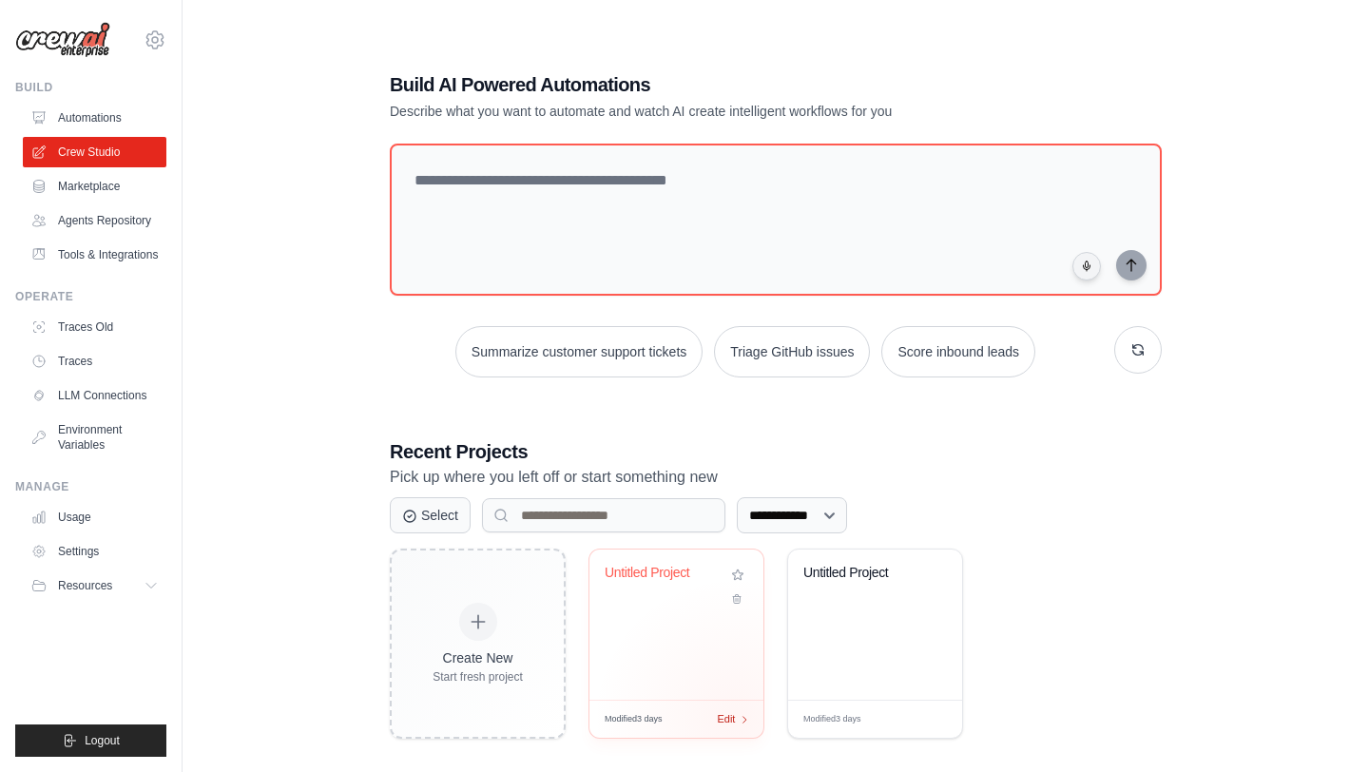
click at [736, 720] on div "Edit" at bounding box center [733, 719] width 32 height 16
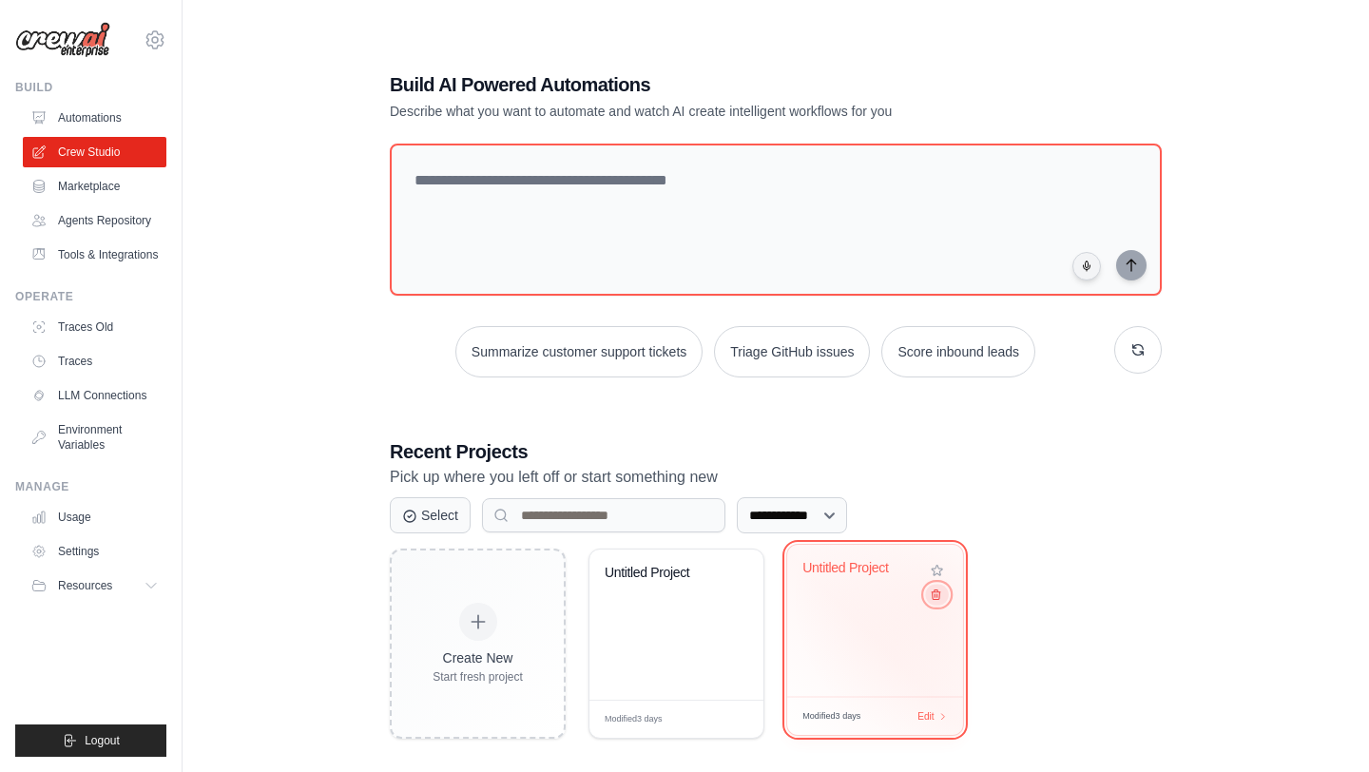
click at [935, 602] on button at bounding box center [936, 594] width 23 height 21
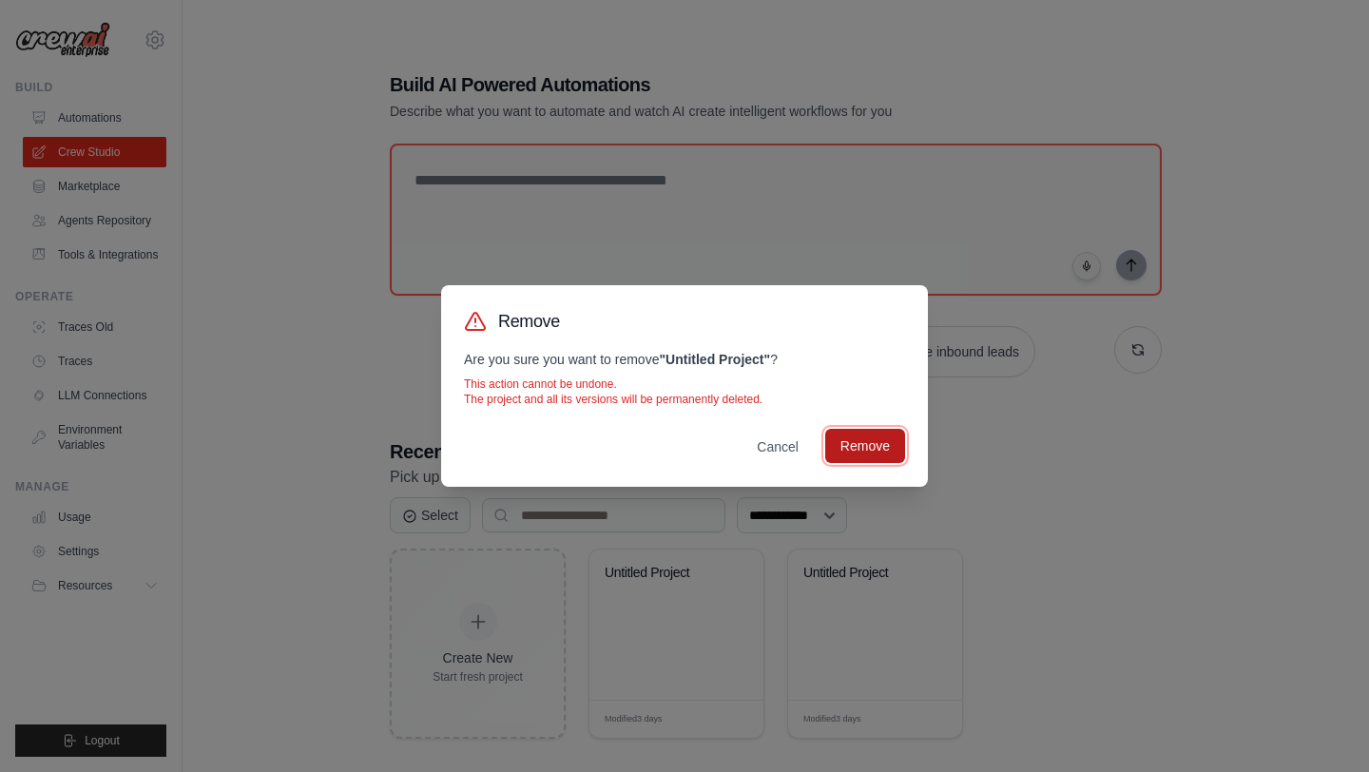
click at [871, 445] on button "Remove" at bounding box center [865, 446] width 80 height 34
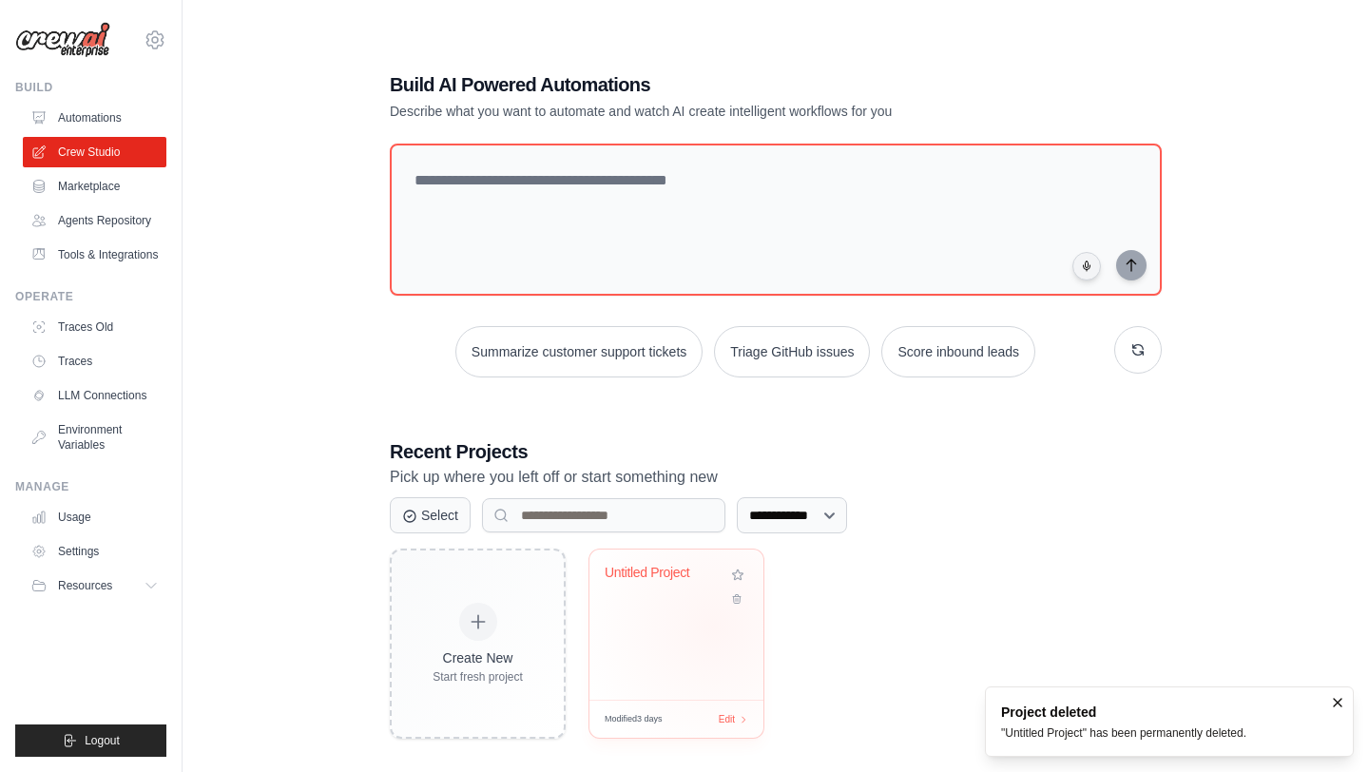
click at [714, 627] on div "Untitled Project" at bounding box center [677, 625] width 174 height 150
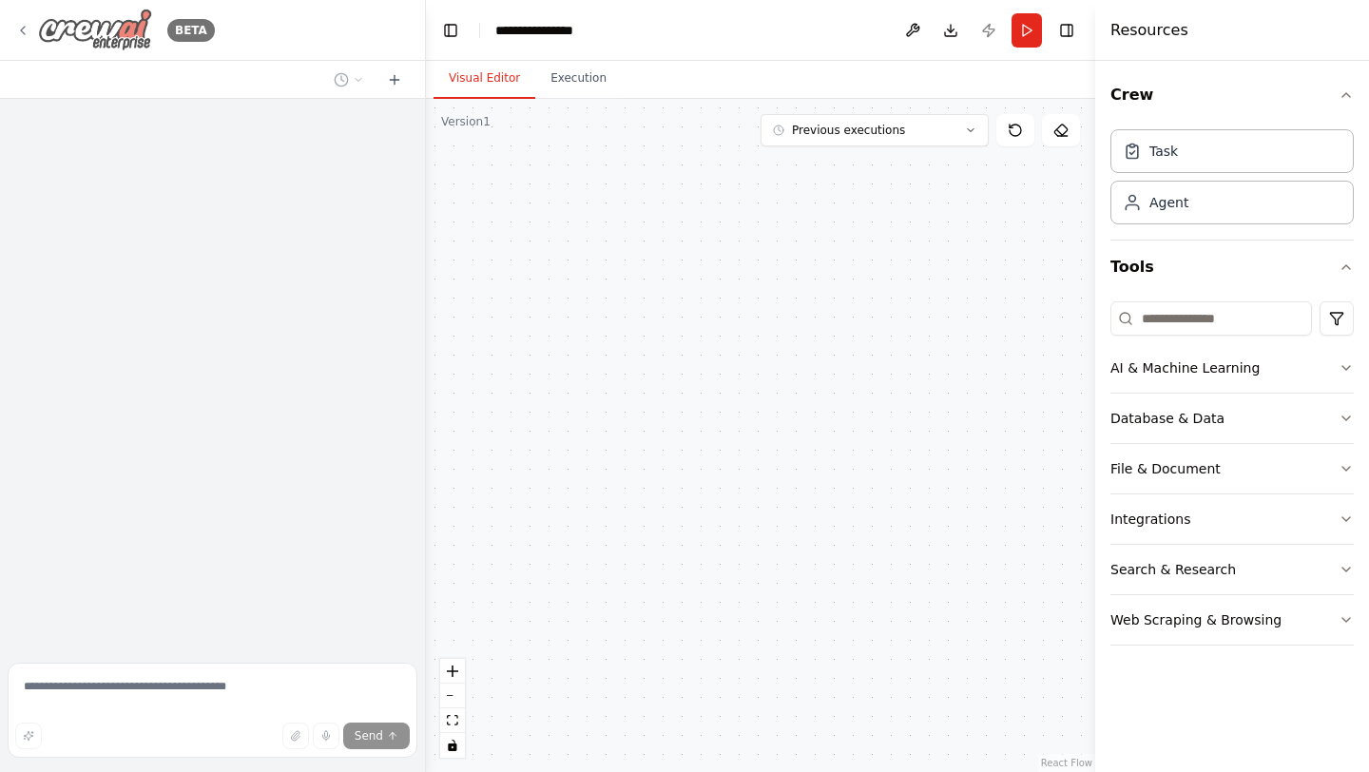
click at [34, 33] on div "BETA" at bounding box center [115, 30] width 200 height 43
click at [461, 725] on button "fit view" at bounding box center [452, 720] width 25 height 25
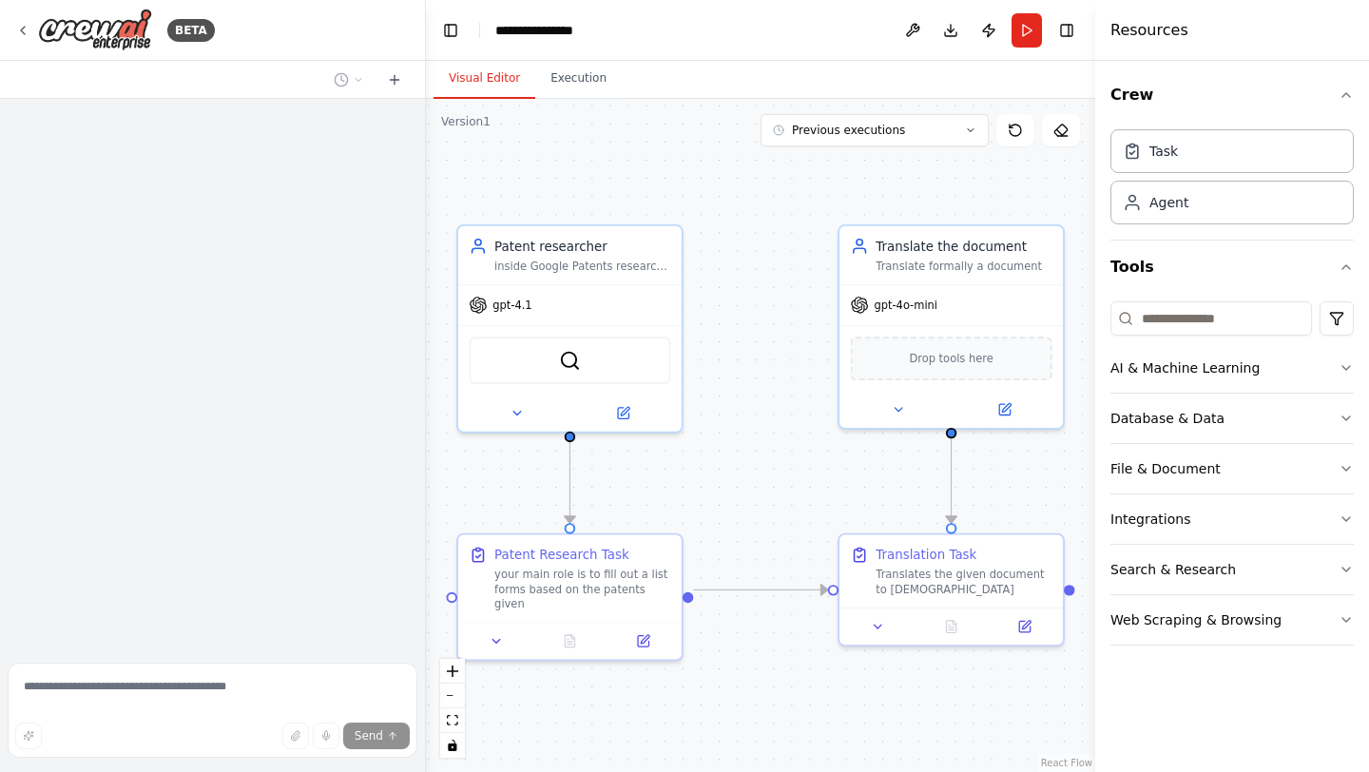
scroll to position [1090, 0]
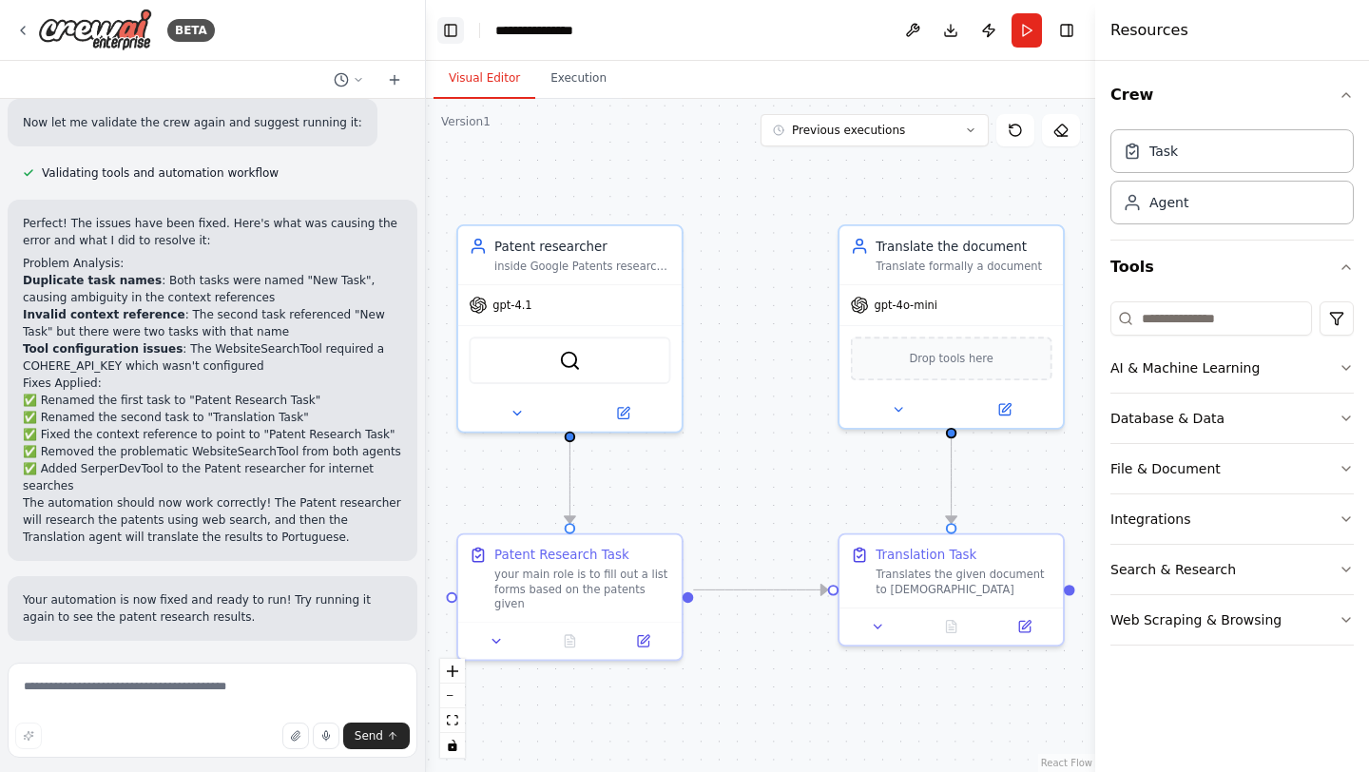
click at [450, 32] on button "Toggle Left Sidebar" at bounding box center [450, 30] width 27 height 27
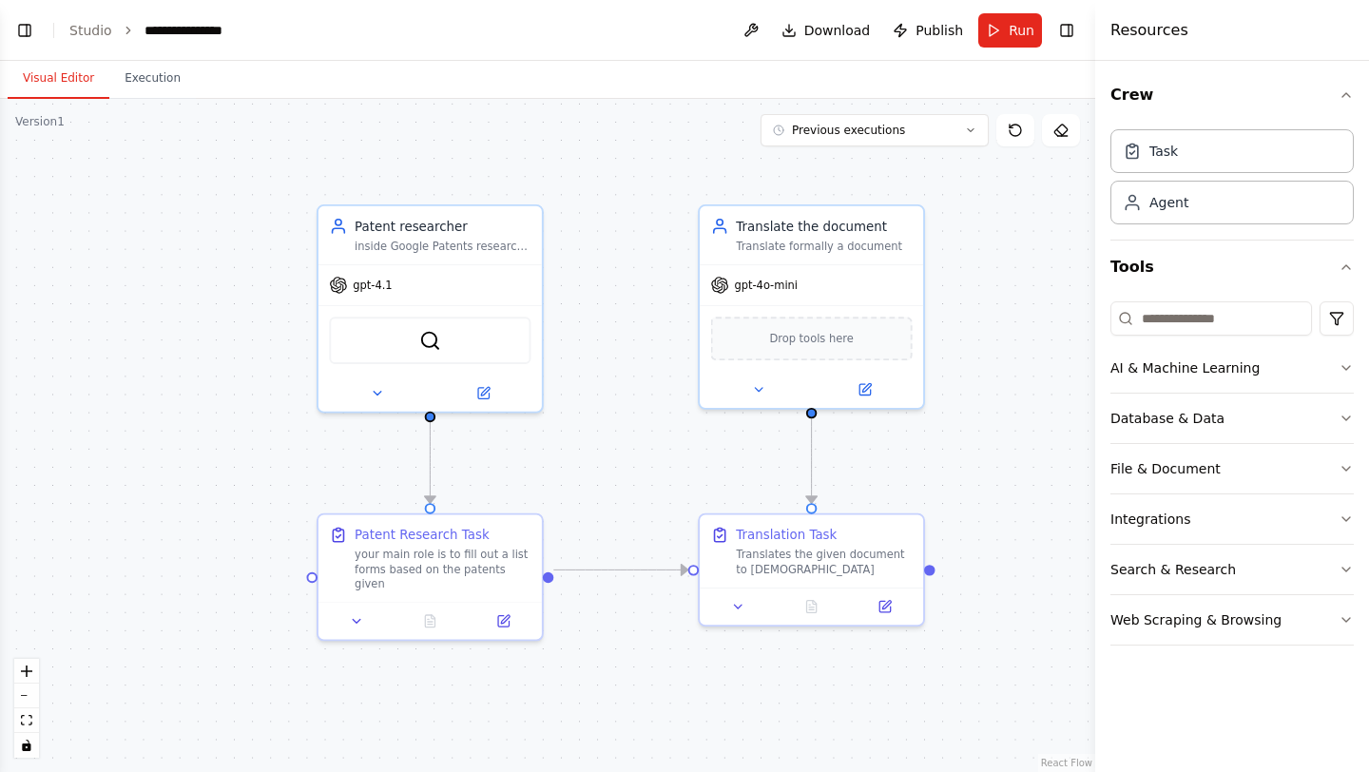
drag, startPoint x: 341, startPoint y: 359, endPoint x: 628, endPoint y: 338, distance: 287.0
click at [628, 338] on div ".deletable-edge-delete-btn { width: 20px; height: 20px; border: 0px solid #ffff…" at bounding box center [547, 435] width 1095 height 673
click at [378, 390] on icon at bounding box center [378, 390] width 8 height 4
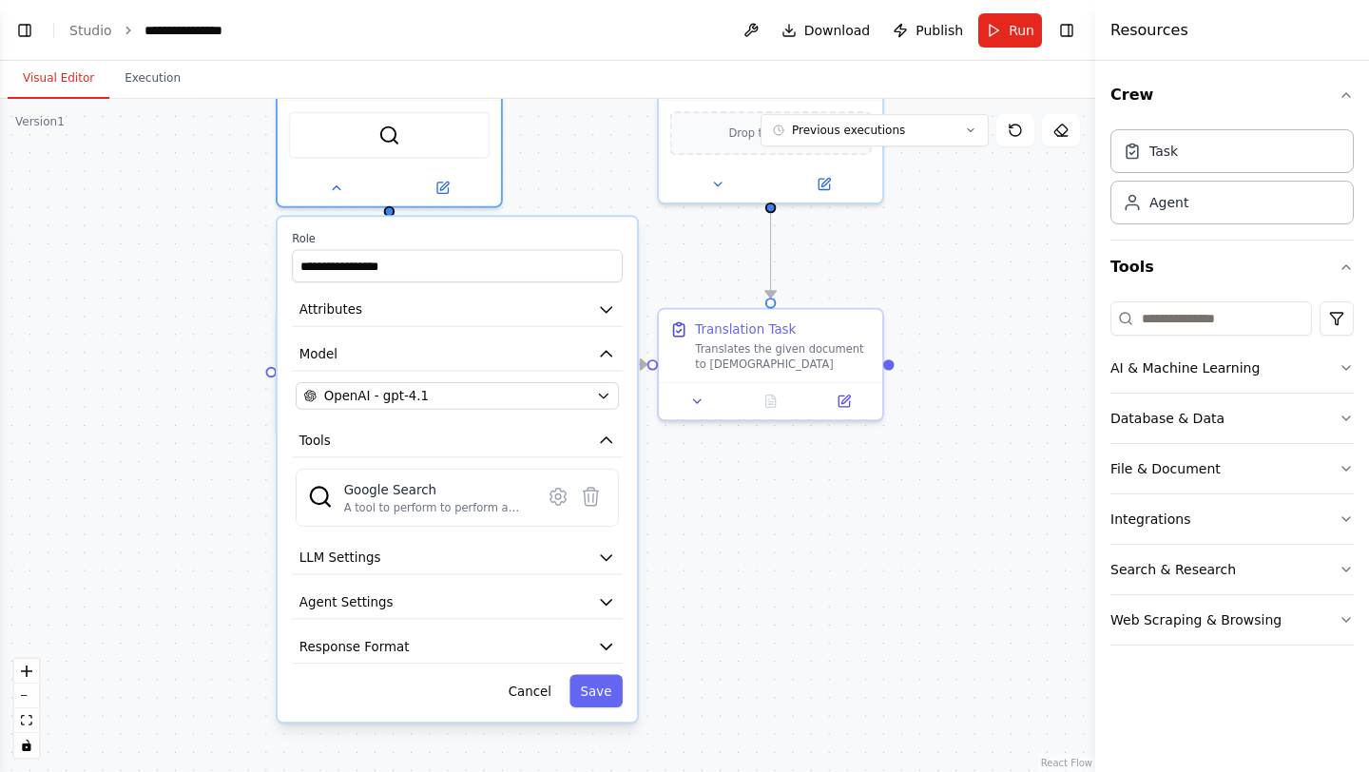
drag, startPoint x: 275, startPoint y: 548, endPoint x: 234, endPoint y: 343, distance: 208.5
click at [234, 343] on div ".deletable-edge-delete-btn { width: 20px; height: 20px; border: 0px solid #ffff…" at bounding box center [547, 435] width 1095 height 673
click at [383, 321] on button "Attributes" at bounding box center [457, 310] width 331 height 33
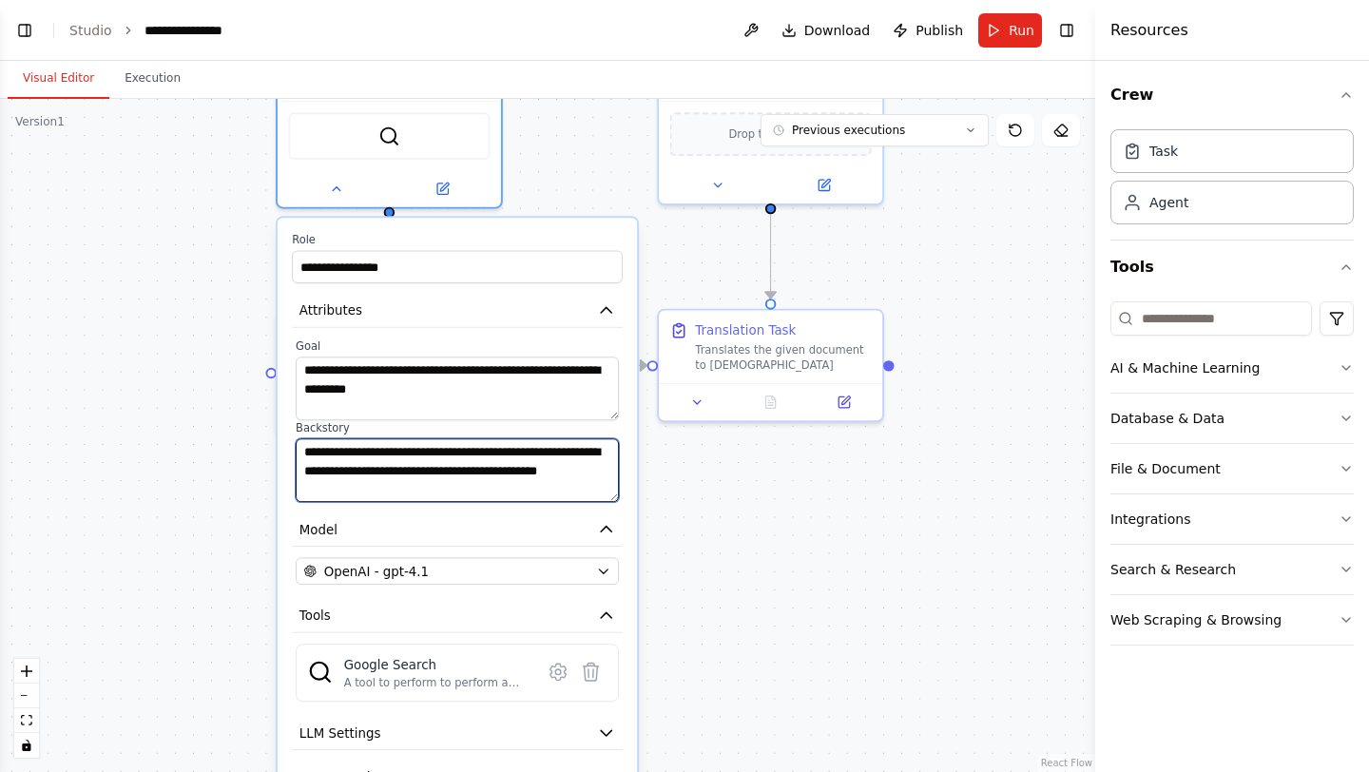
drag, startPoint x: 512, startPoint y: 485, endPoint x: 490, endPoint y: 473, distance: 25.1
click at [490, 473] on textarea "**********" at bounding box center [457, 470] width 323 height 64
